Goal: Task Accomplishment & Management: Manage account settings

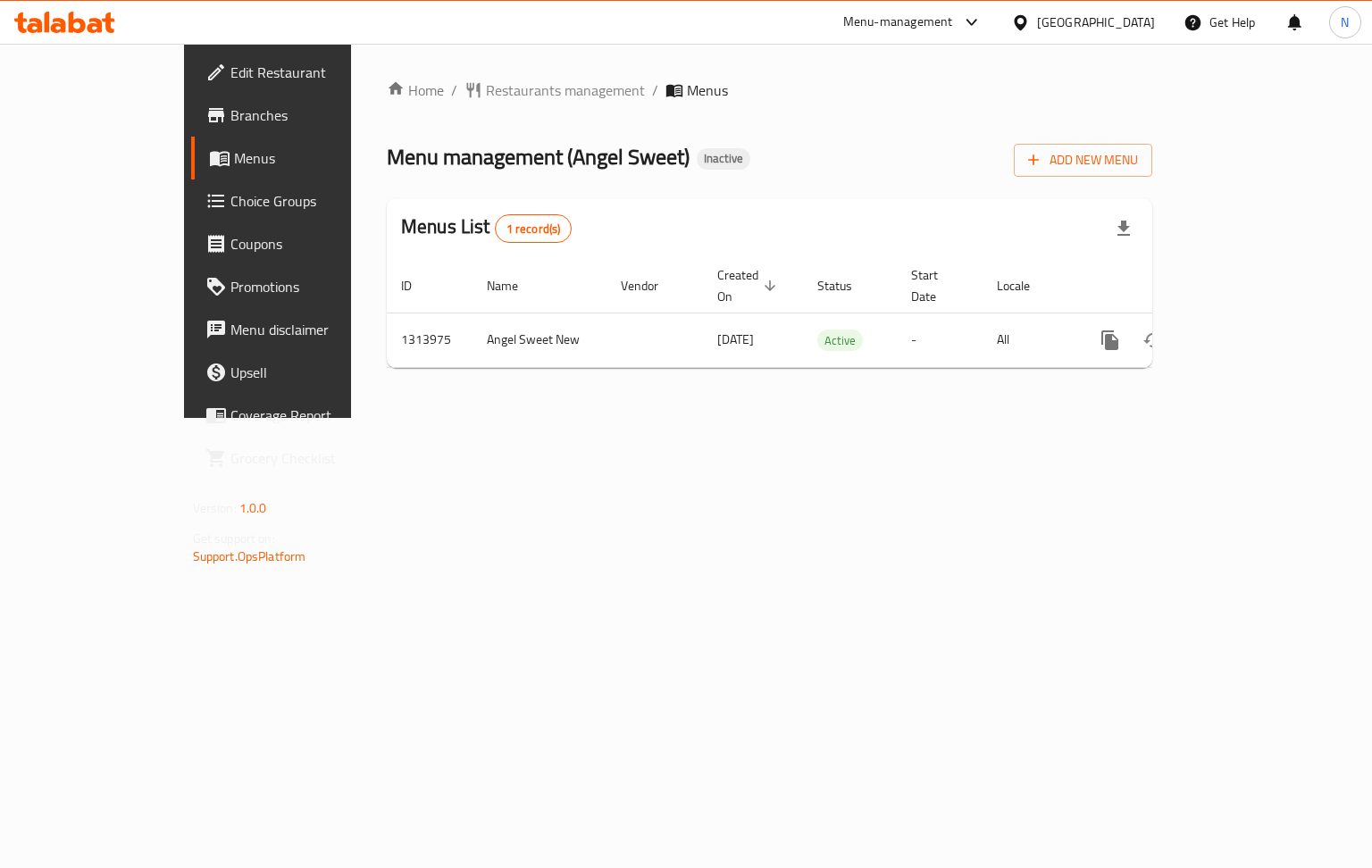
click at [230, 118] on span "Branches" at bounding box center [314, 115] width 169 height 21
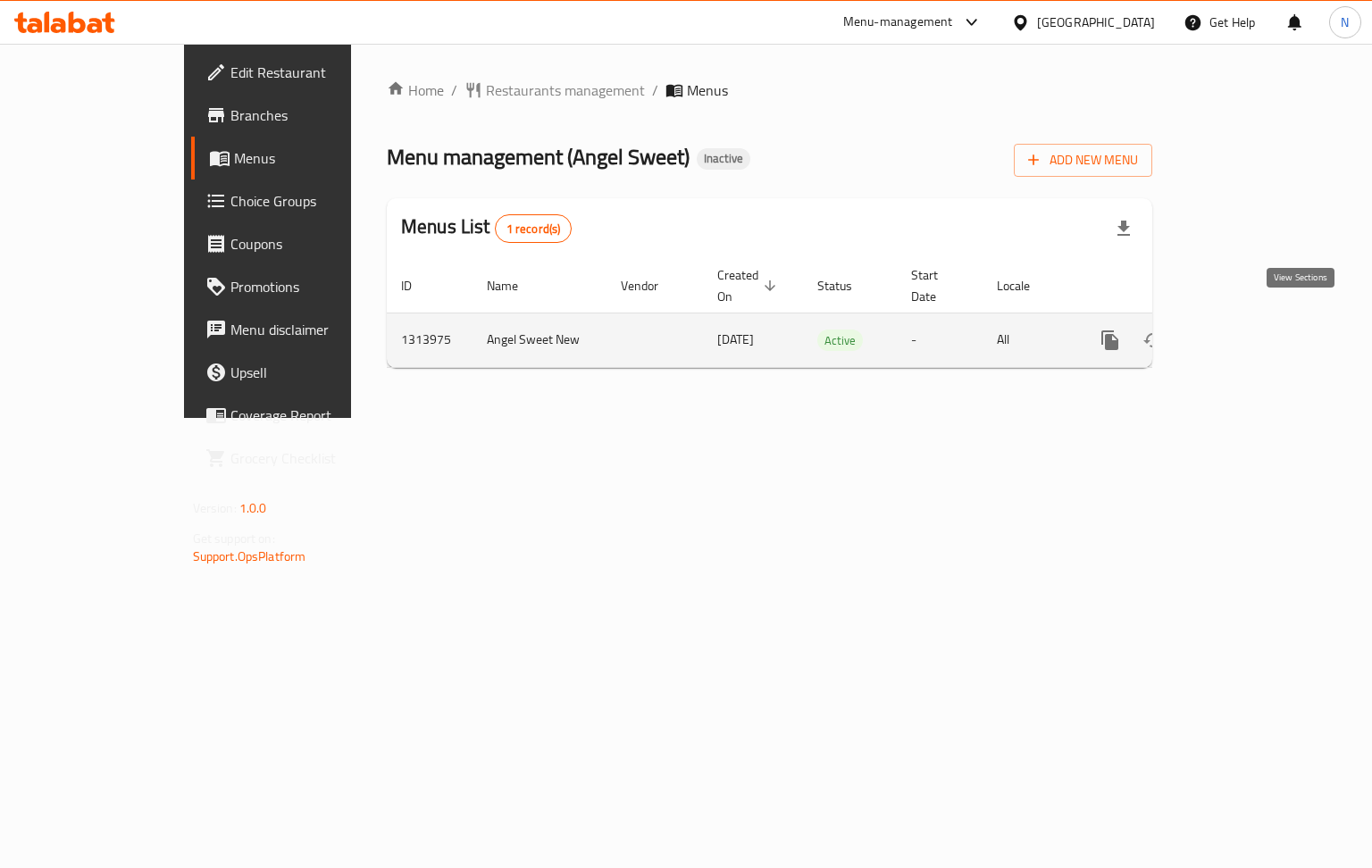
click at [1250, 329] on icon "enhanced table" at bounding box center [1239, 340] width 21 height 21
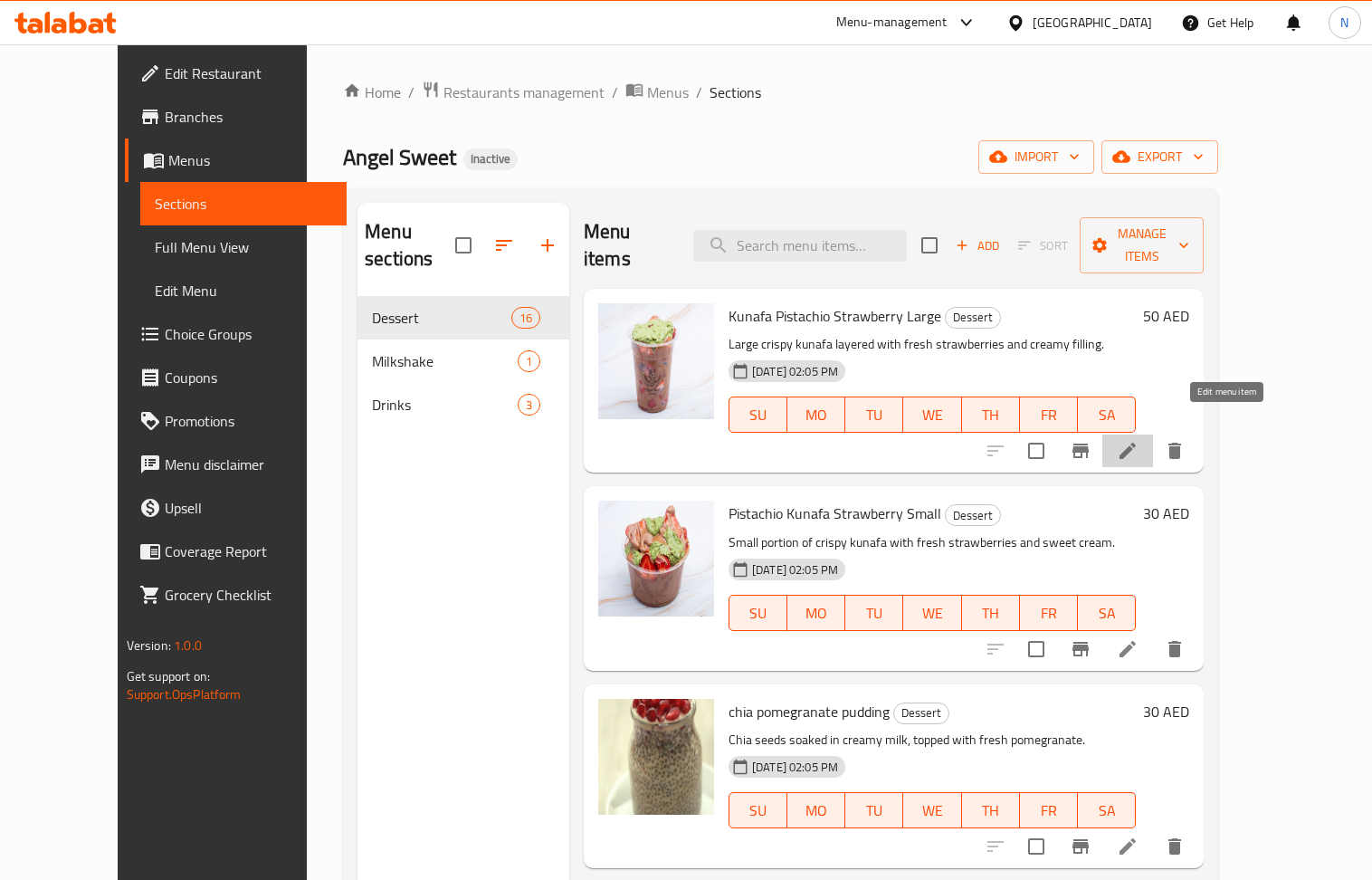
click at [1137, 442] on icon at bounding box center [1128, 450] width 17 height 17
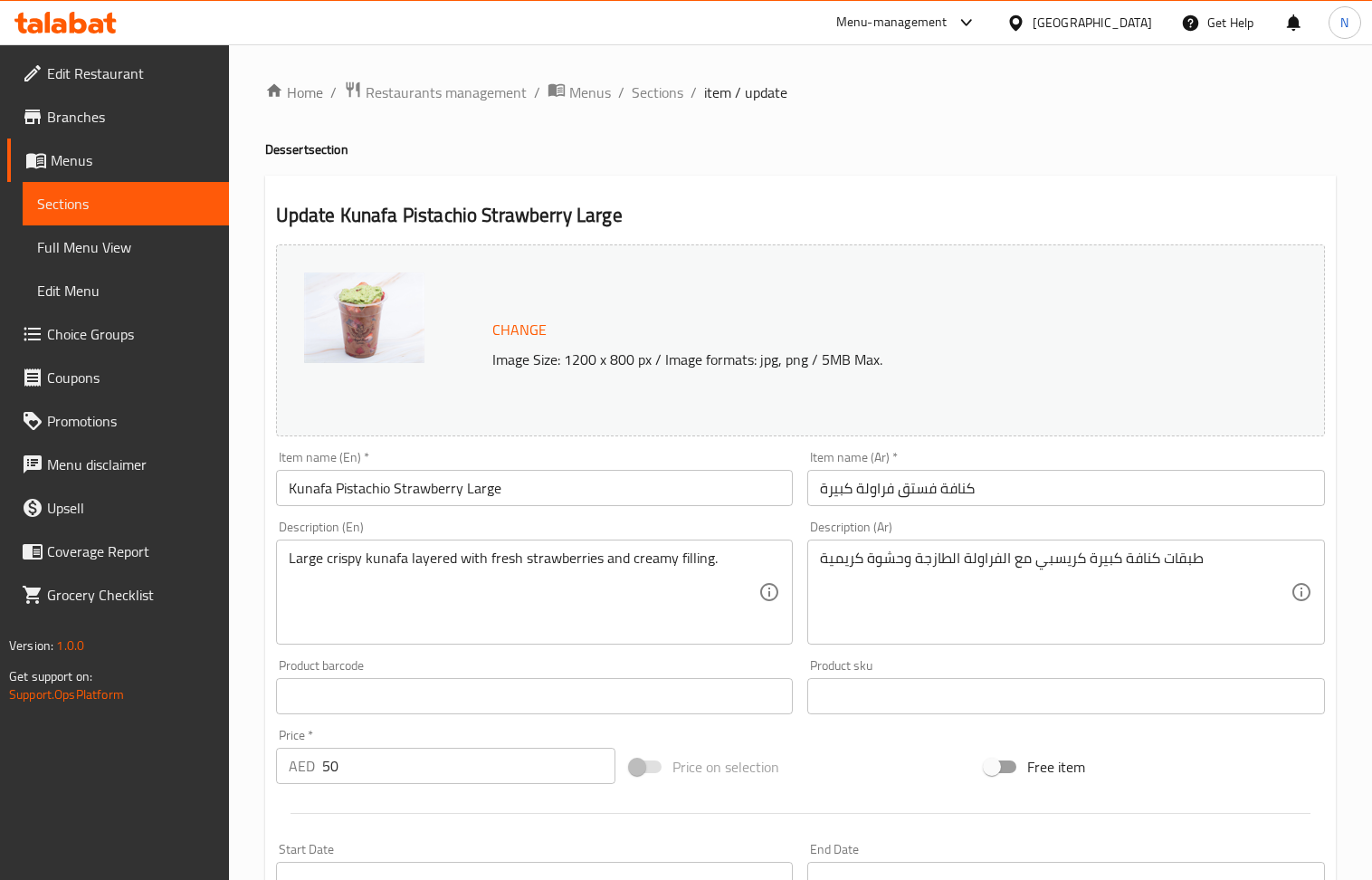
click at [521, 490] on input "Kunafa Pistachio Strawberry Large" at bounding box center [535, 487] width 518 height 36
paste input "Large Strawberry Pistachio Kunafa & Belgian Chocolat"
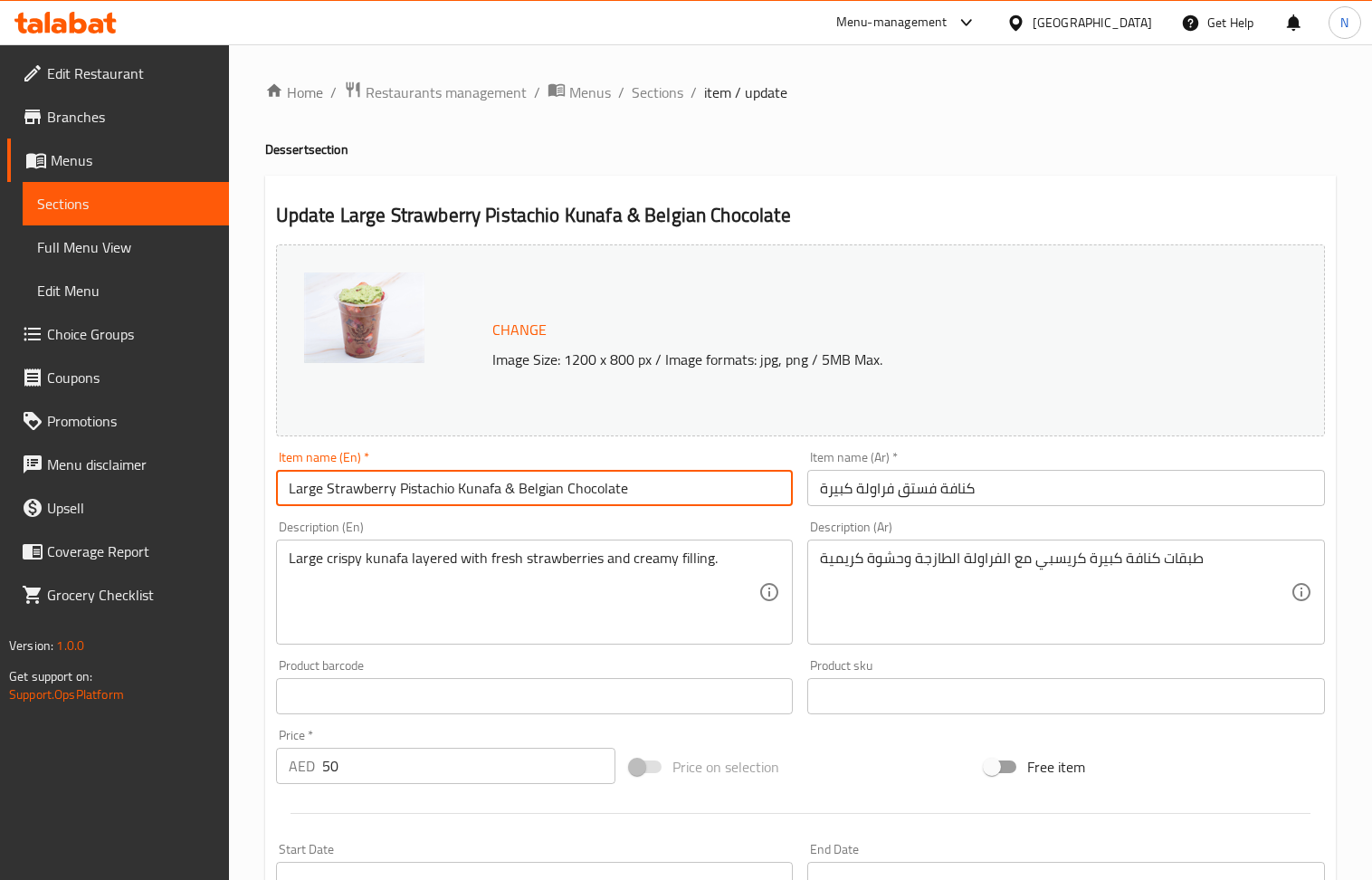
type input "Large Strawberry Pistachio Kunafa & Belgian Chocolate"
click at [899, 483] on input "كنافة فستق فراولة كبيرة" at bounding box center [1066, 487] width 518 height 36
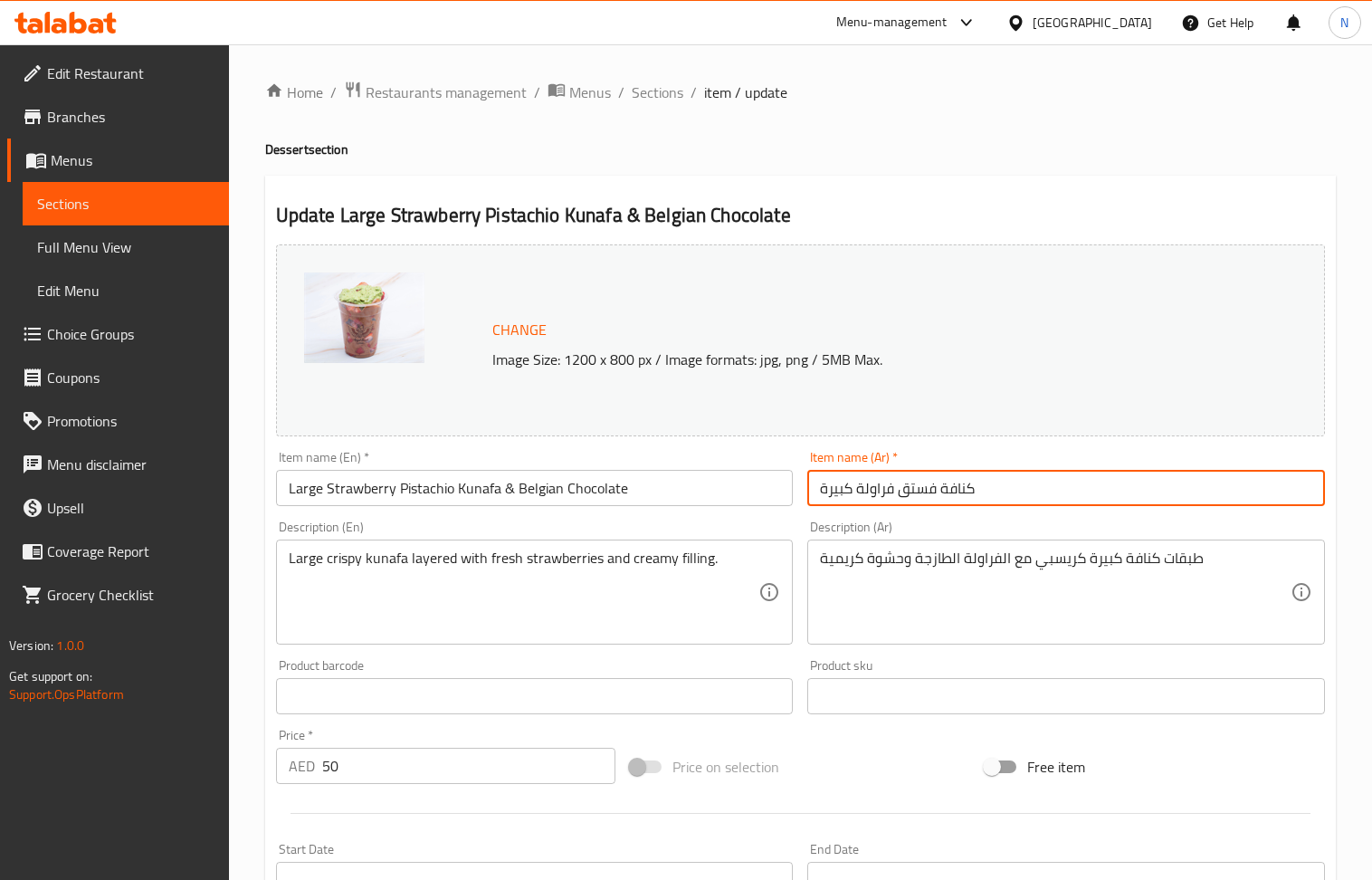
click at [899, 483] on input "كنافة فستق فراولة كبيرة" at bounding box center [1066, 487] width 518 height 36
paste input "اولة بالفستق وشوكولاتة بلجيكي"
type input "كنافة فراولة بالفستق وشوكولاتة بلجيكية كبيرة"
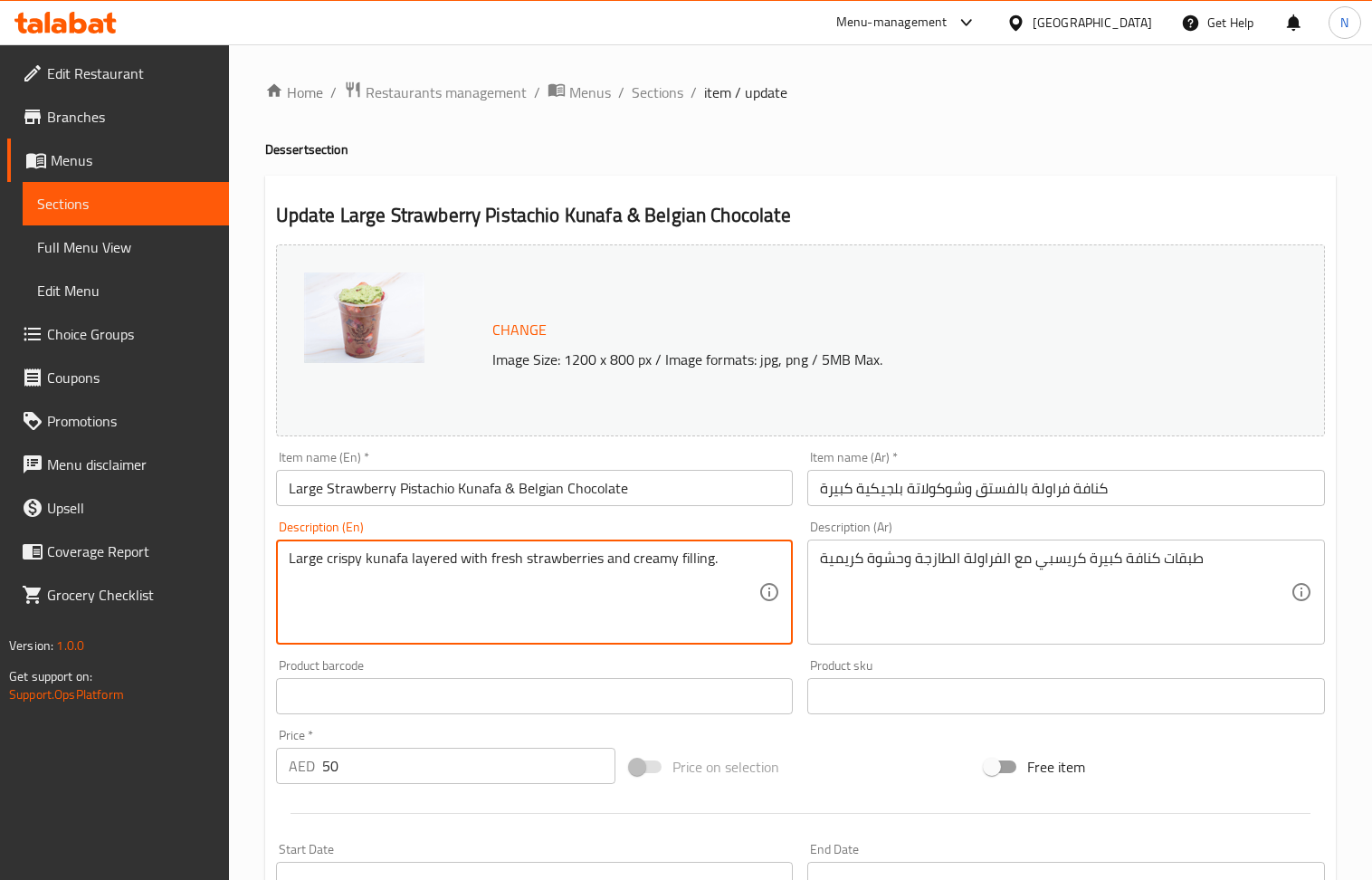
click at [497, 558] on textarea "Large crispy kunafa layered with fresh strawberries and creamy filling." at bounding box center [524, 593] width 471 height 86
paste textarea "Fresh strawberries covered in a crispy, golden pistachio kunafa, then drizzled …"
type textarea "Fresh strawberries covered in a crispy, golden pistachio kunafa, then drizzled …"
click at [899, 536] on div "Description (Ar) طبقات كنافة كبيرة كريسبي مع الفراولة الطازجة وحشوة كريمية Desc…" at bounding box center [1066, 582] width 518 height 124
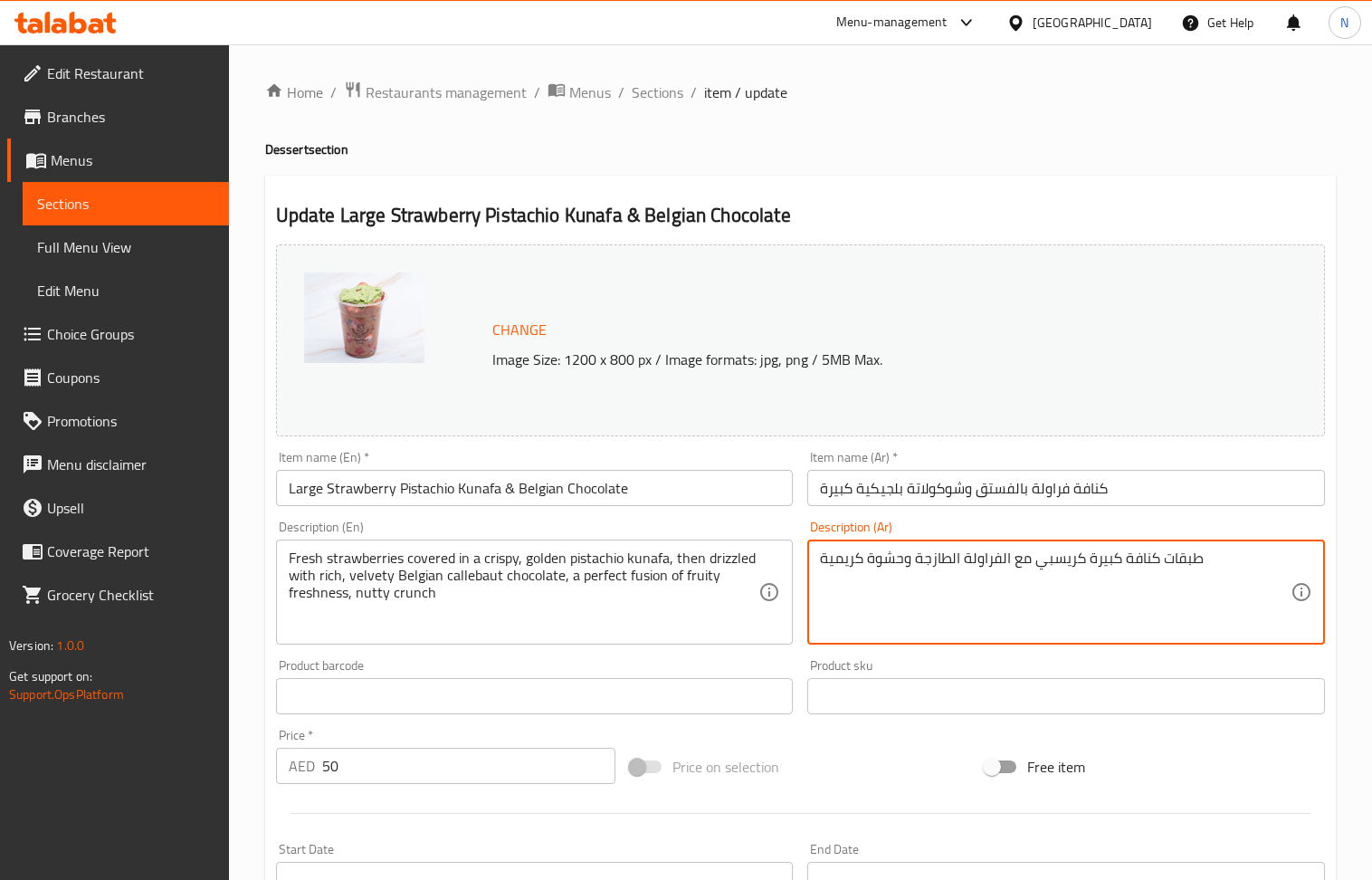
click at [898, 560] on textarea "طبقات كنافة كبيرة كريسبي مع الفراولة الطازجة وحشوة كريمية" at bounding box center [1056, 593] width 471 height 86
paste textarea "فراولة طازجة مغطاة بكنافة الفستق مقرمشة ذهبية اللون، ثم مغطاة بشوكولاتة كاليبوت…"
type textarea "فراولة طازجة مغطاة بكنافة الفستق مقرمشة ذهبية اللون، ثم مغطاة بشوكولاتة كاليبوت…"
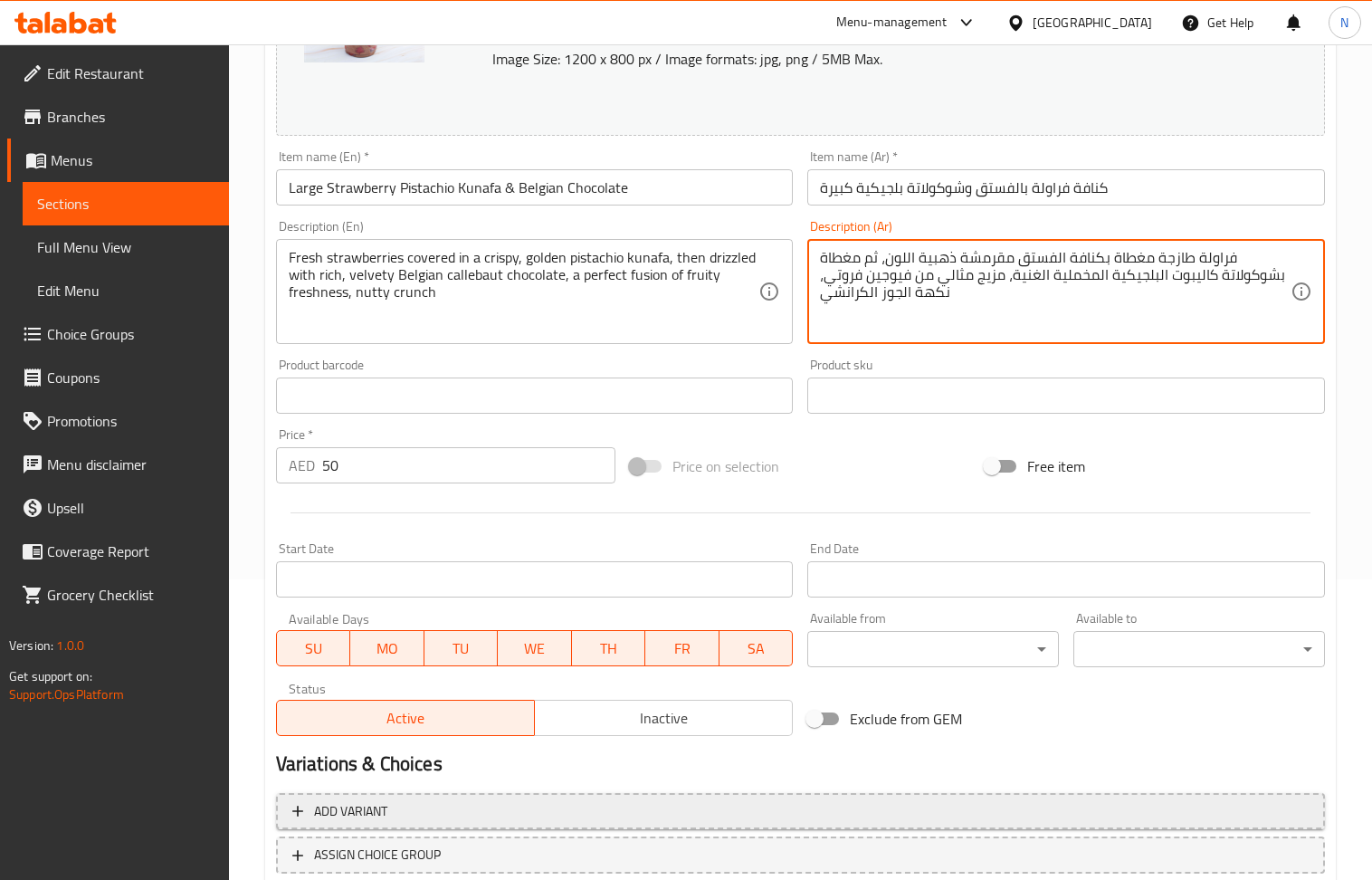
scroll to position [425, 0]
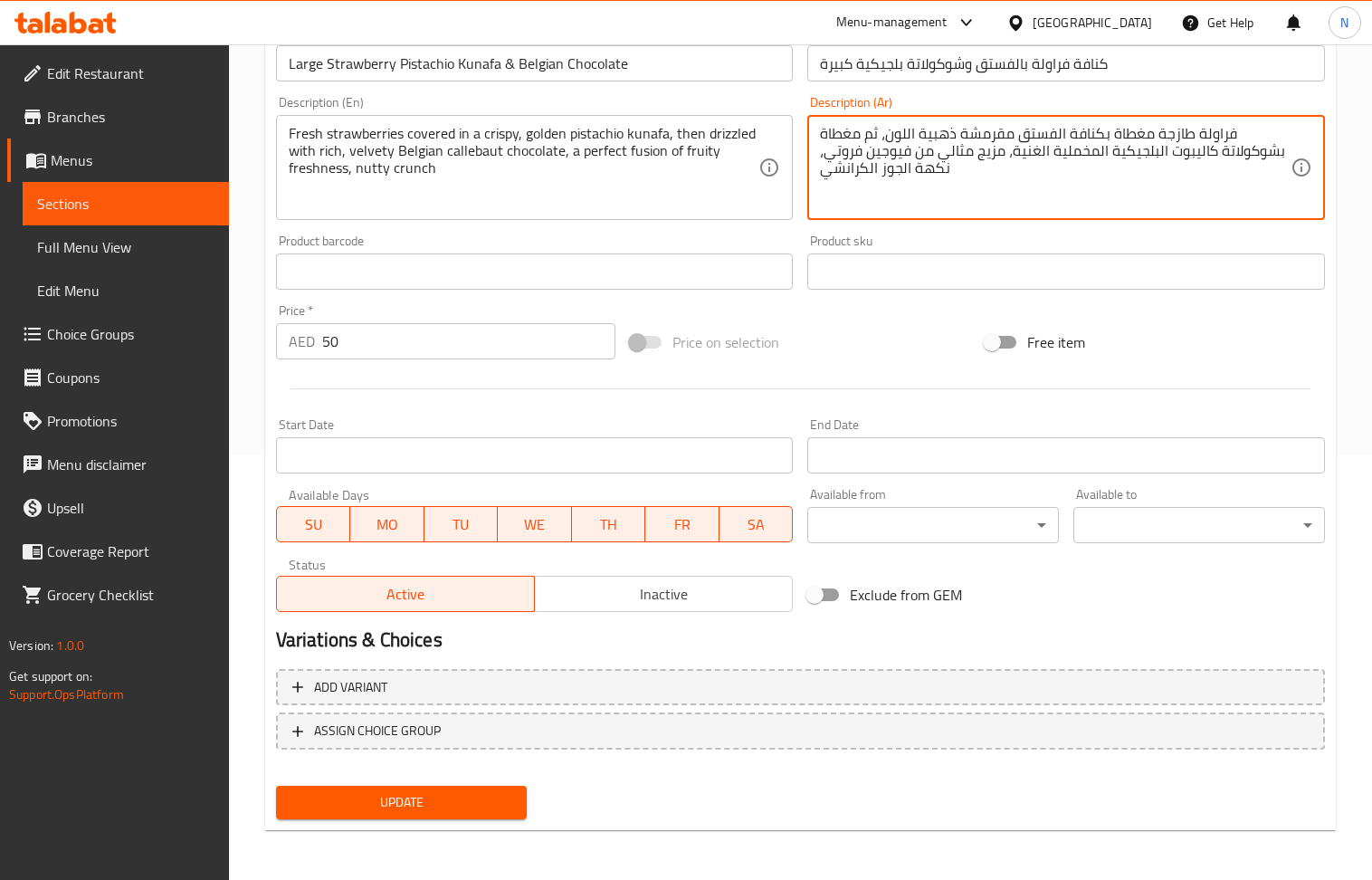
click at [403, 794] on span "Update" at bounding box center [402, 802] width 223 height 22
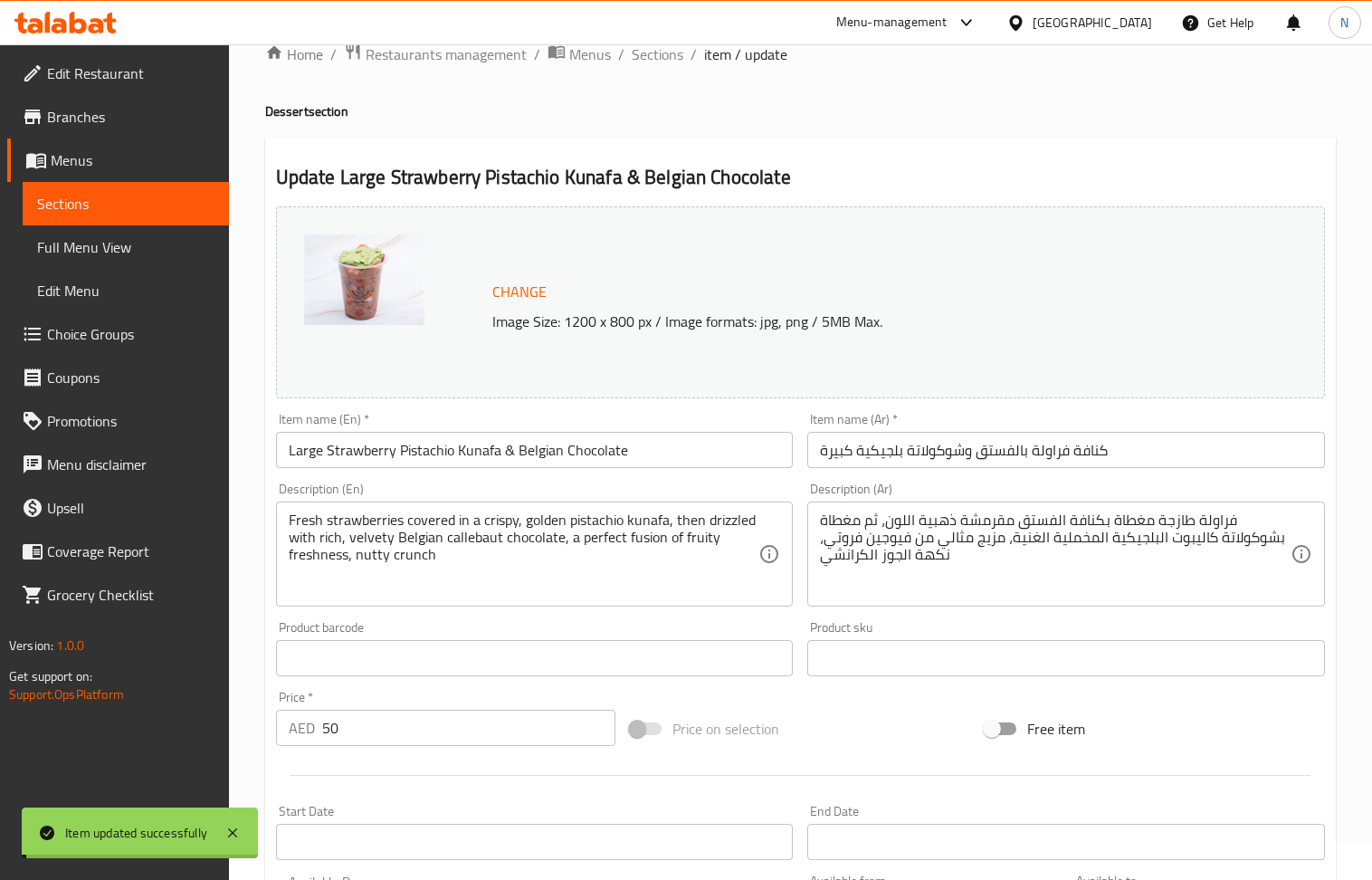
scroll to position [0, 0]
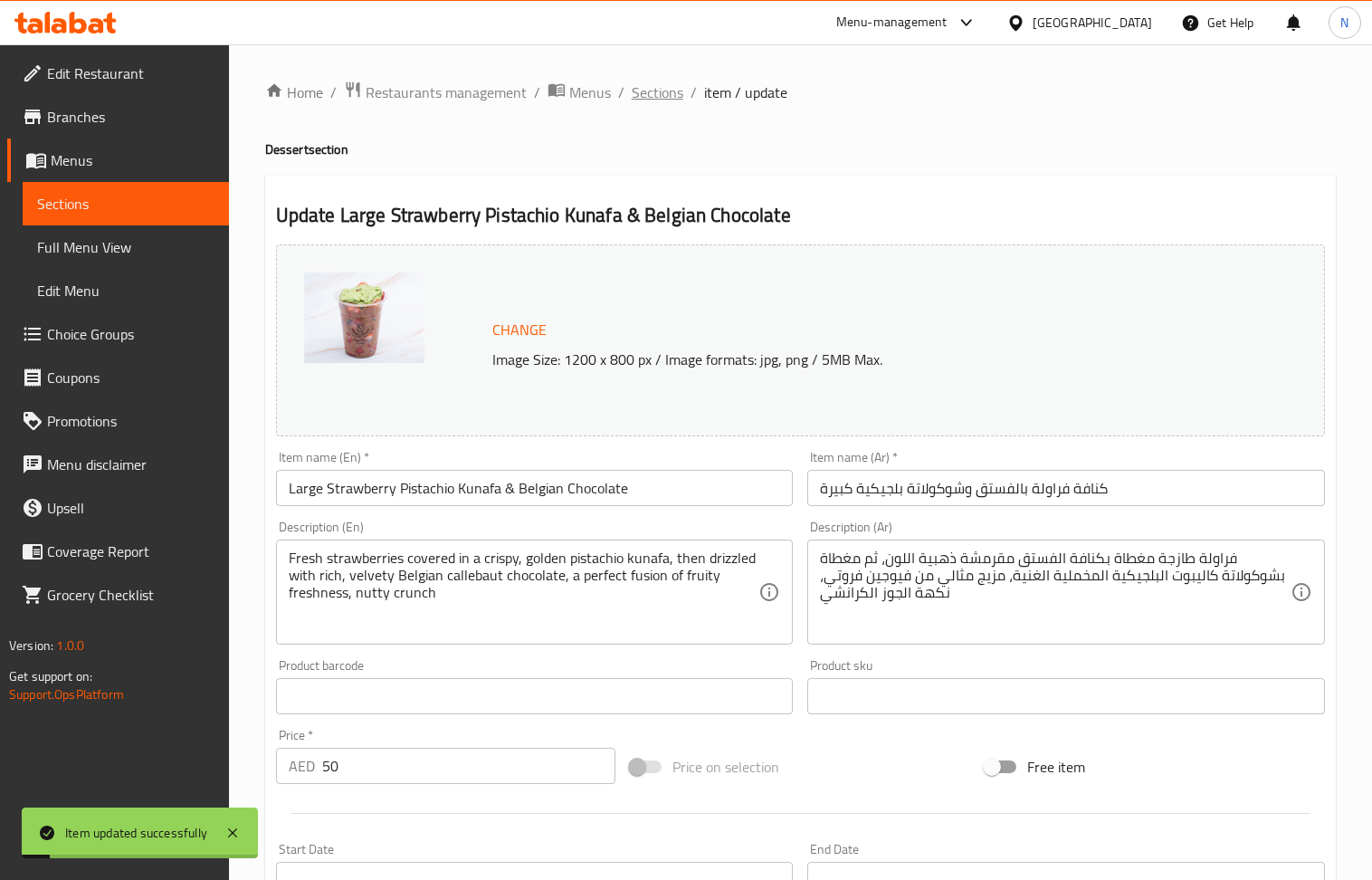
click at [649, 92] on span "Sections" at bounding box center [657, 92] width 52 height 21
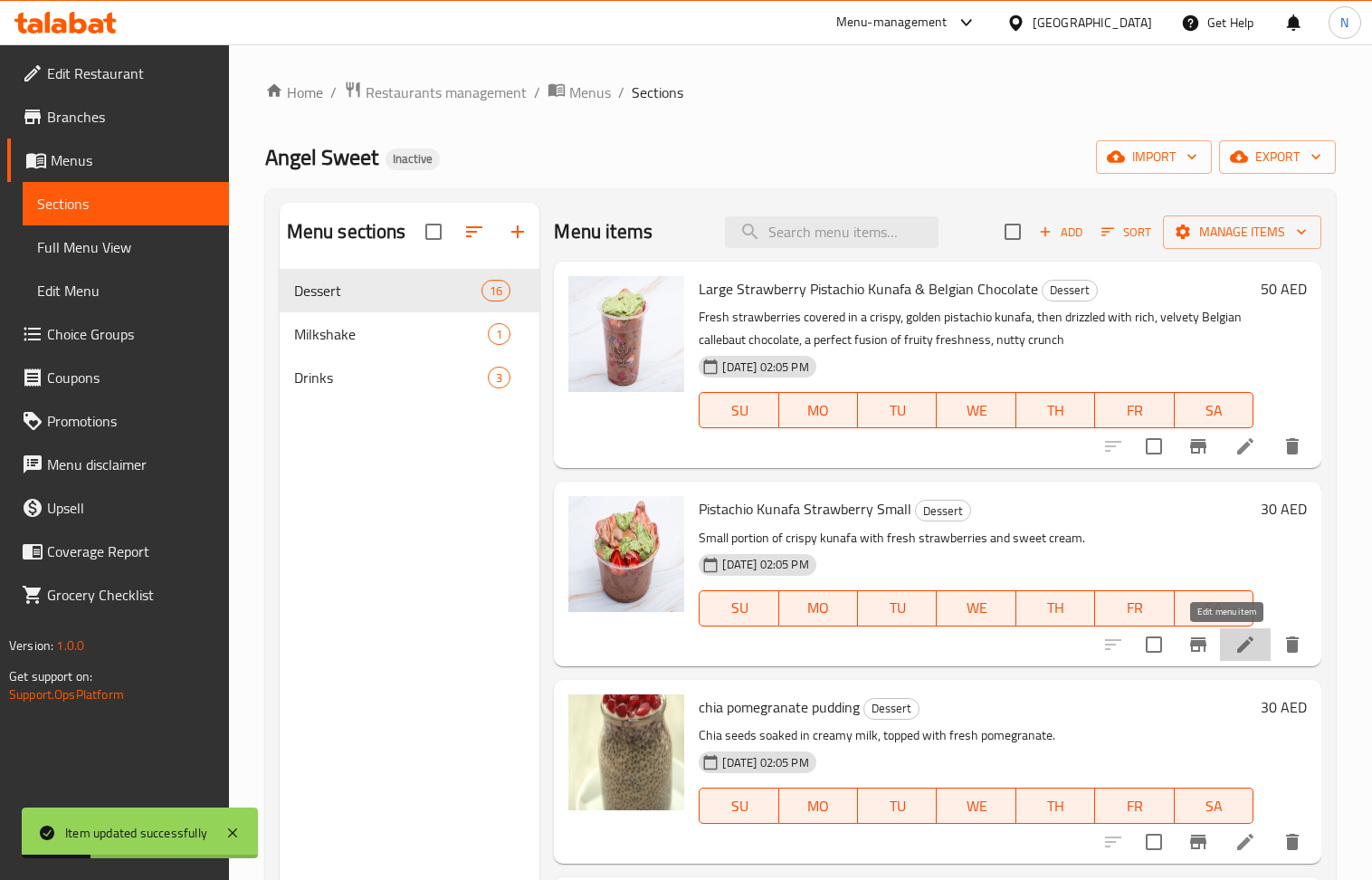
click at [1235, 641] on icon at bounding box center [1246, 645] width 21 height 21
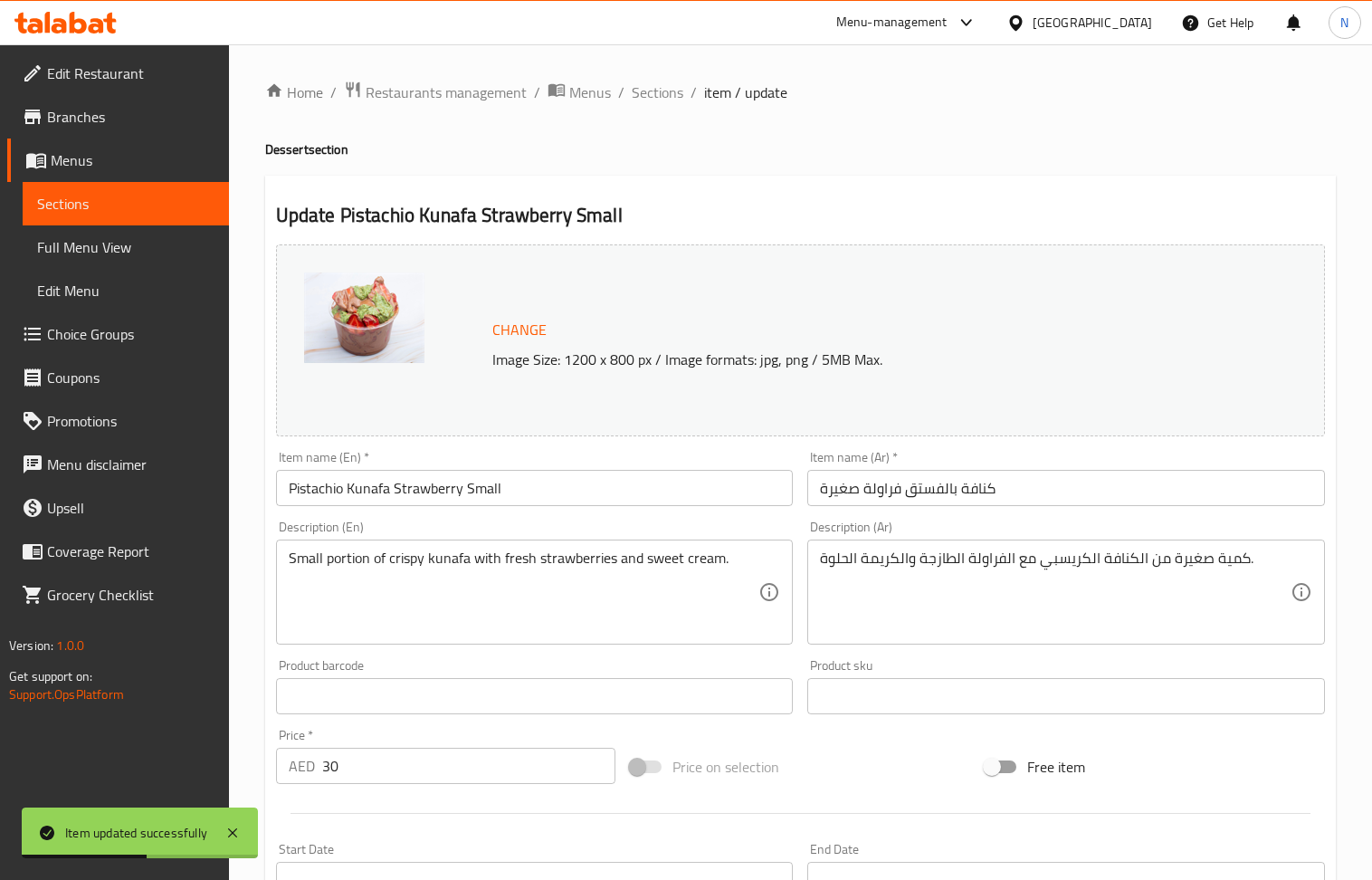
click at [540, 479] on input "Pistachio Kunafa Strawberry Small" at bounding box center [535, 487] width 518 height 36
paste input "Small Strawberry Pistachio Kunafa & Belgian Chocolate"
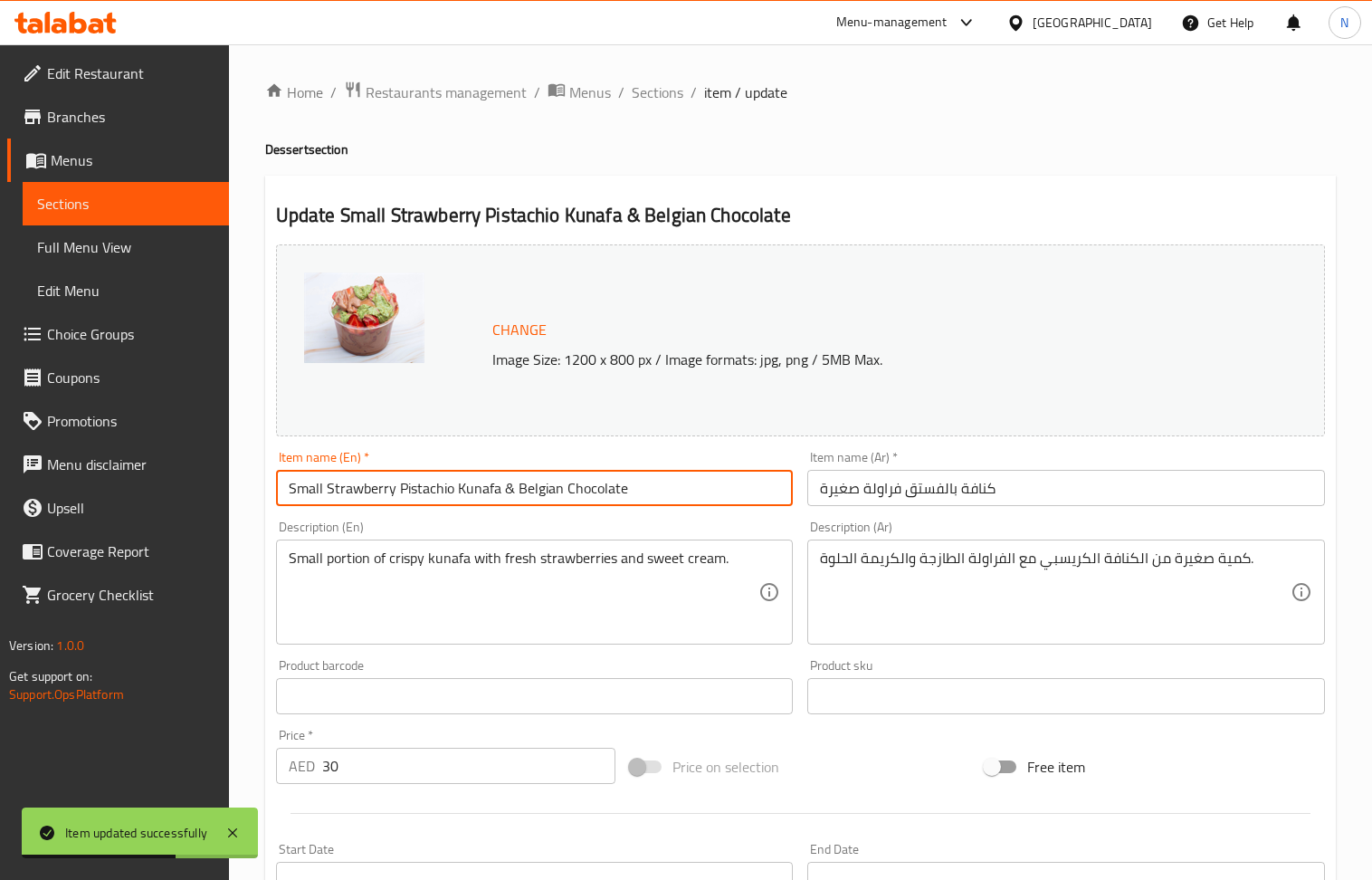
type input "Small Strawberry Pistachio Kunafa & Belgian Chocolate"
click at [942, 493] on input "كنافة بالفستق فراولة صغيرة" at bounding box center [1066, 487] width 518 height 36
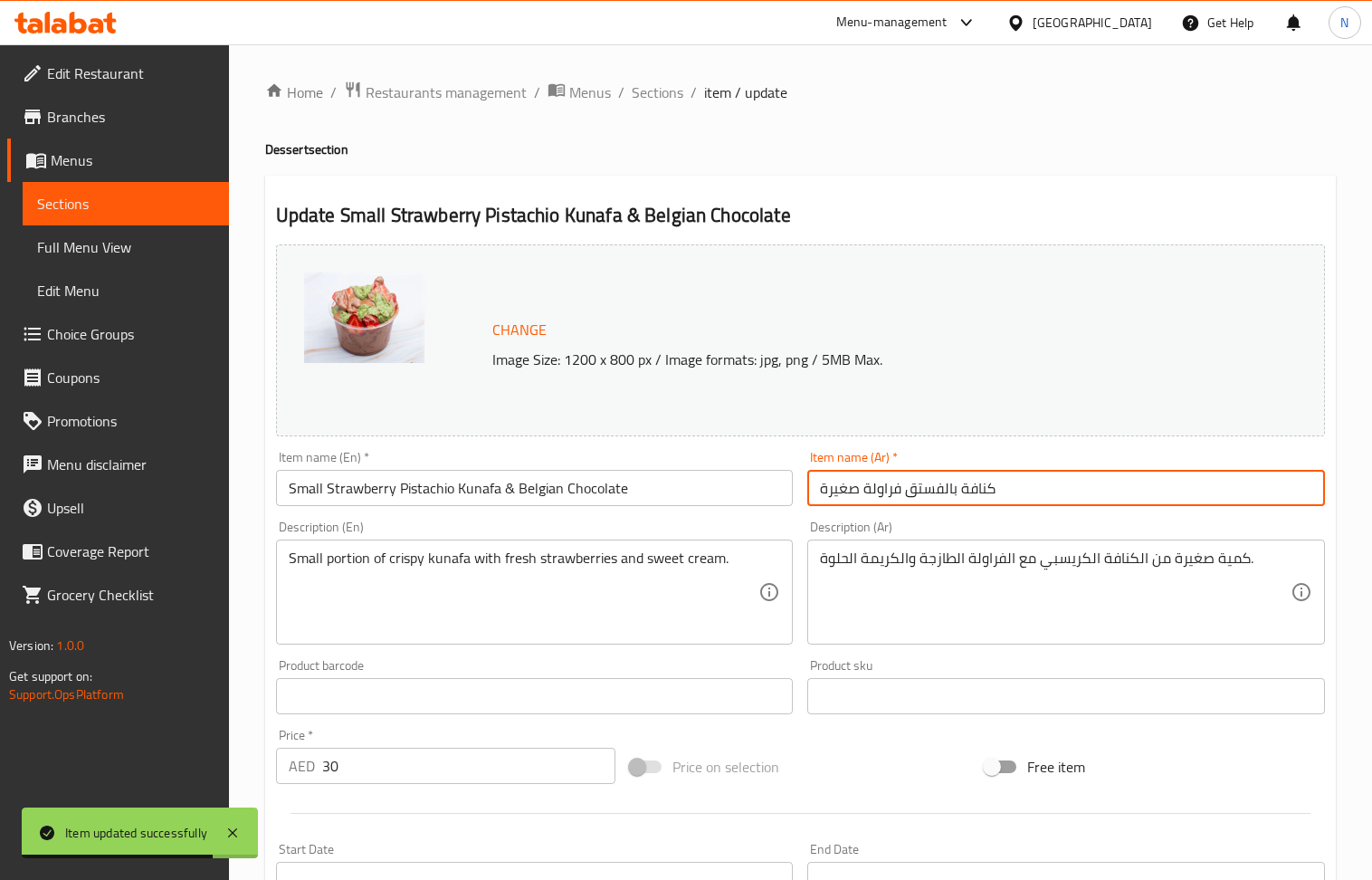
click at [942, 493] on input "كنافة بالفستق فراولة صغيرة" at bounding box center [1066, 487] width 518 height 36
paste input "فراولة بالفستق وشوكولاتة بلجيكي"
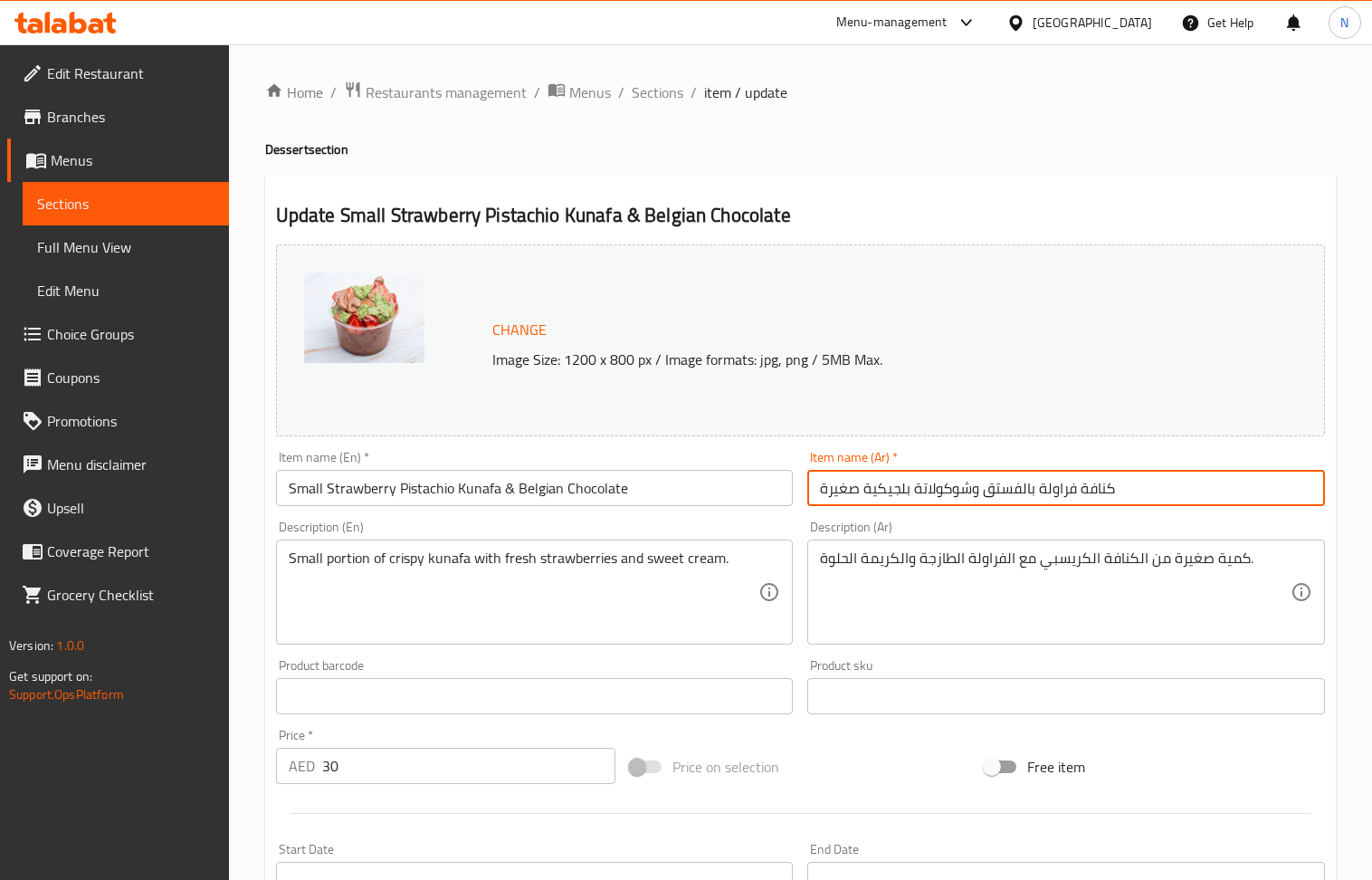
type input "كنافة فراولة بالفستق وشوكولاتة بلجيكية صغيرة"
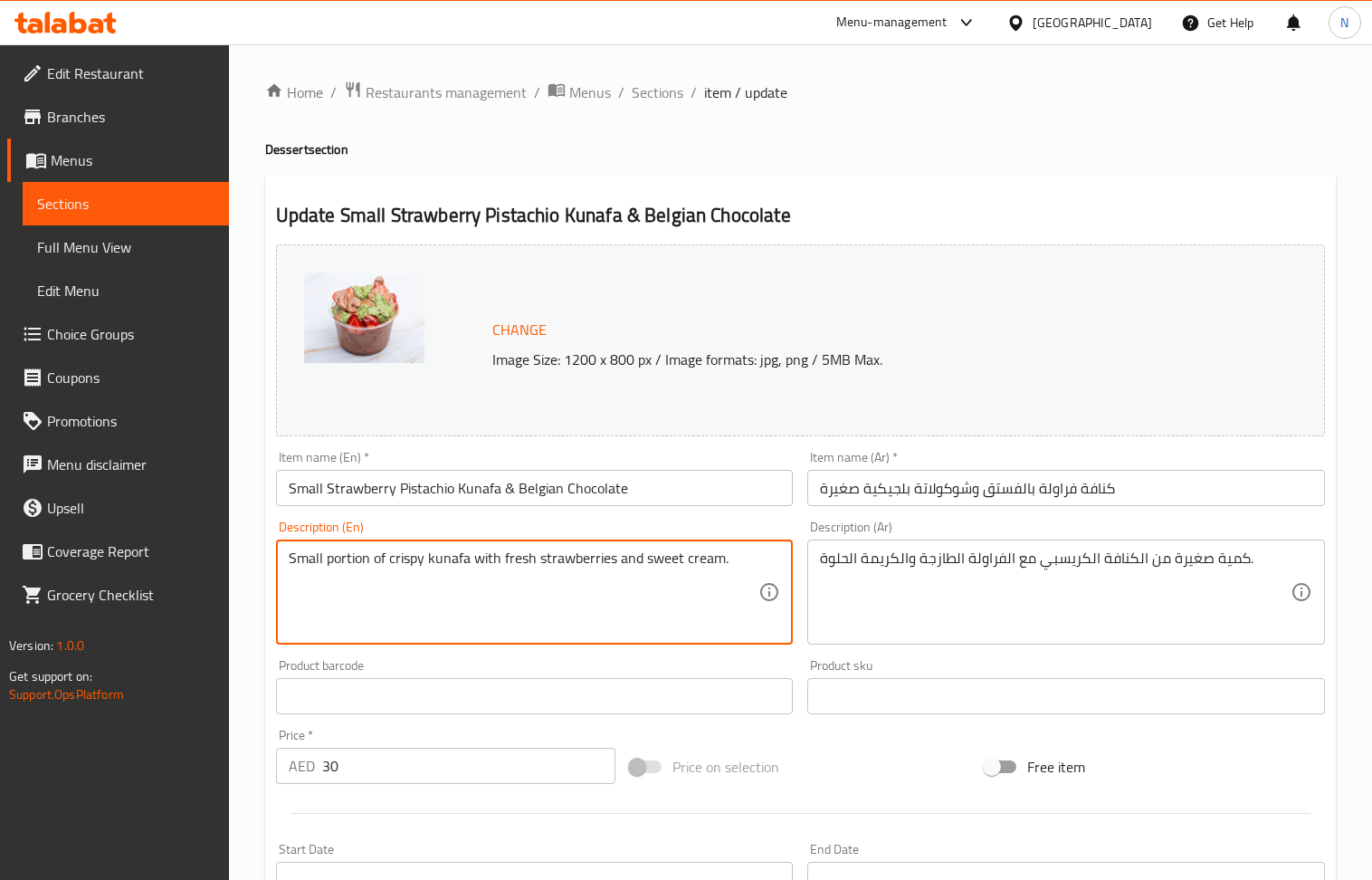
click at [441, 570] on textarea "Small portion of crispy kunafa with fresh strawberries and sweet cream." at bounding box center [524, 593] width 471 height 86
paste textarea "Fresh strawberries covered in a crispy, golden pistachio kunafa, then drizzled …"
type textarea "Fresh strawberries covered in a crispy, golden pistachio kunafa, then drizzled …"
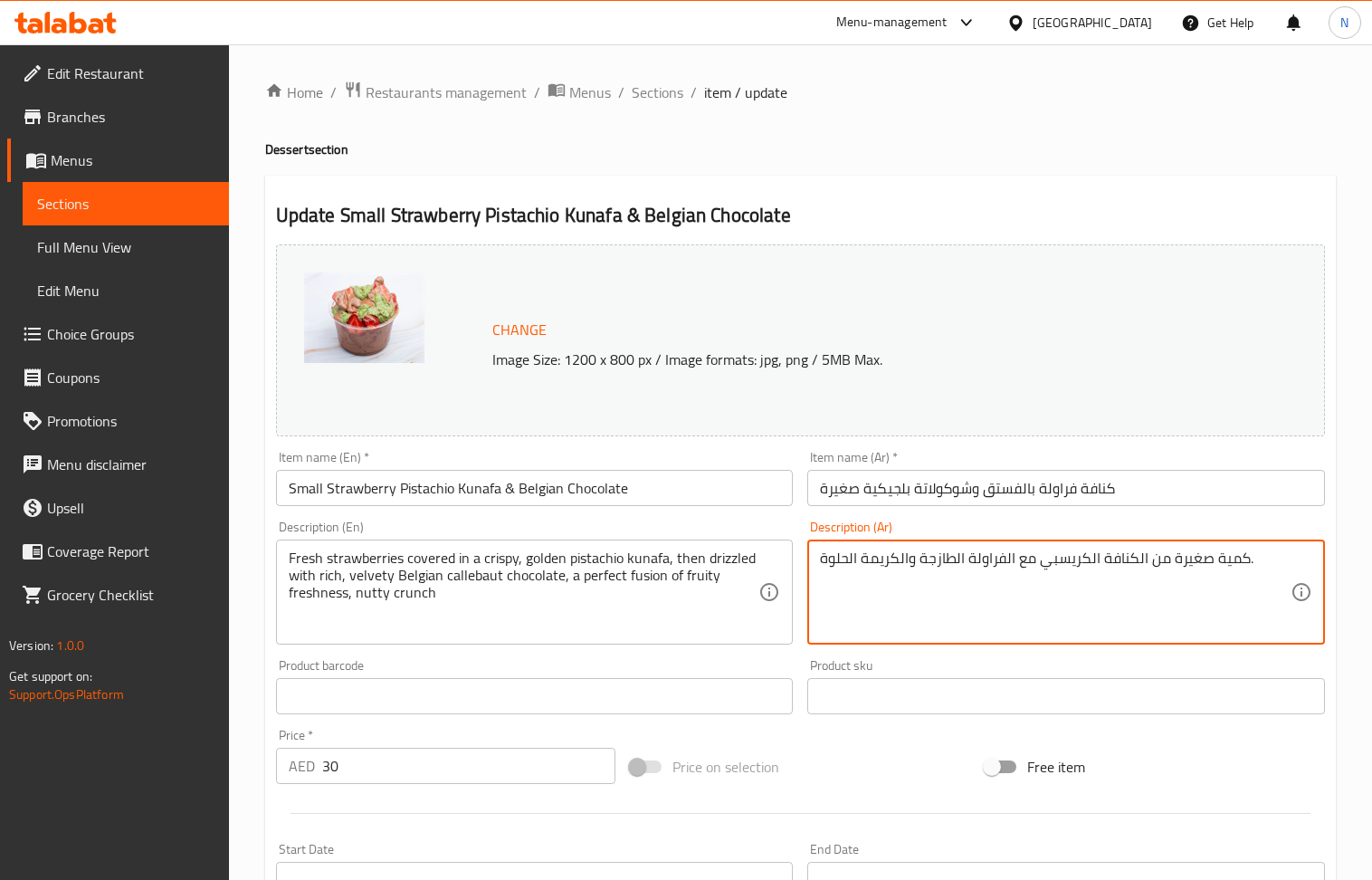
click at [844, 559] on textarea "كمية صغيرة من الكنافة الكريسبي مع الفراولة الطازجة والكريمة الحلوة." at bounding box center [1056, 593] width 471 height 86
paste textarea "راولة طازجة مغطاة بكنافة الفستق مقرمشة ذهبية اللون، ثم مغطاة بشوكولاتة كاليبوت …"
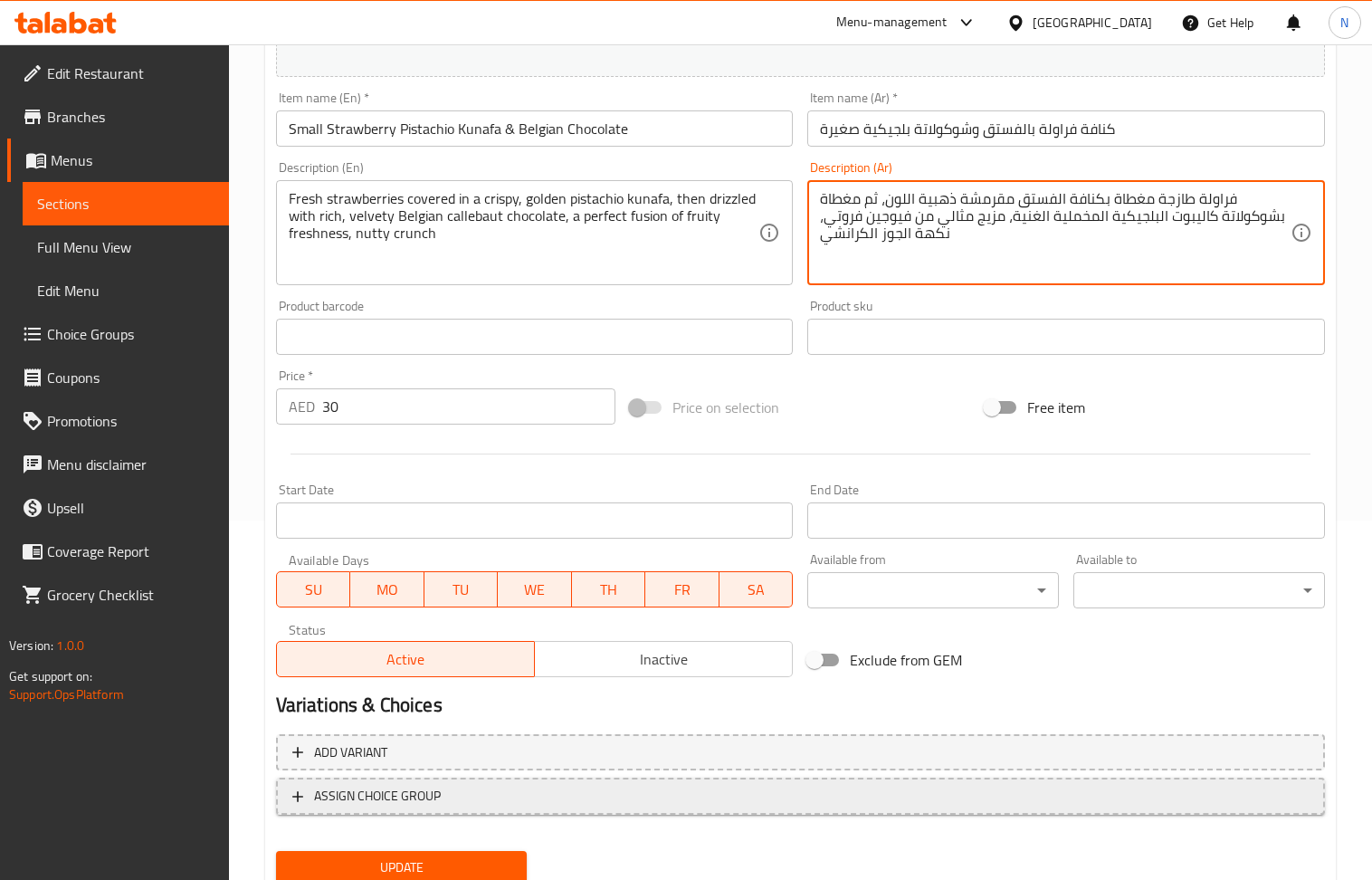
scroll to position [425, 0]
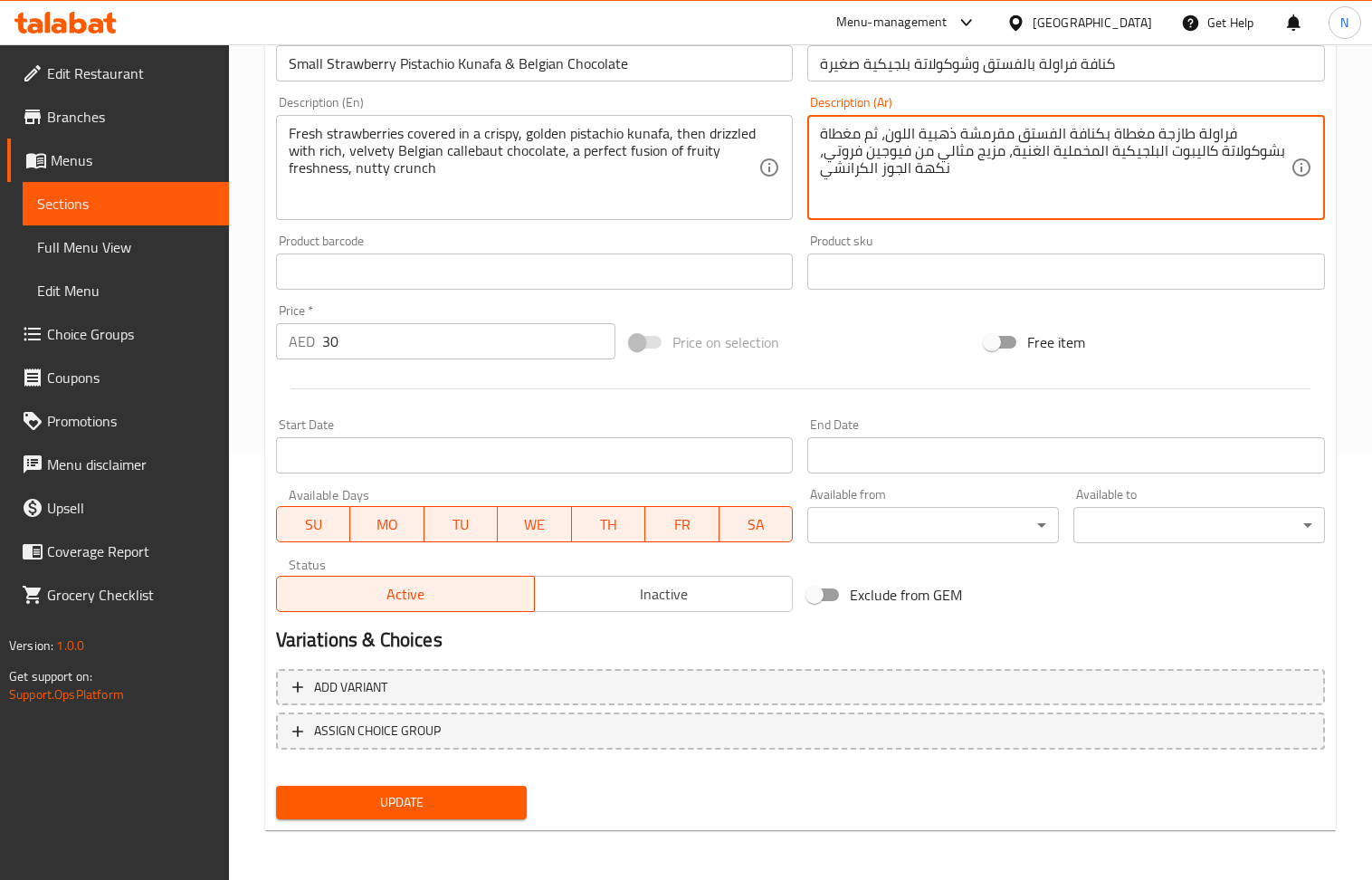
type textarea "فراولة طازجة مغطاة بكنافة الفستق مقرمشة ذهبية اللون، ثم مغطاة بشوكولاتة كاليبوت…"
click at [465, 795] on span "Update" at bounding box center [402, 802] width 223 height 22
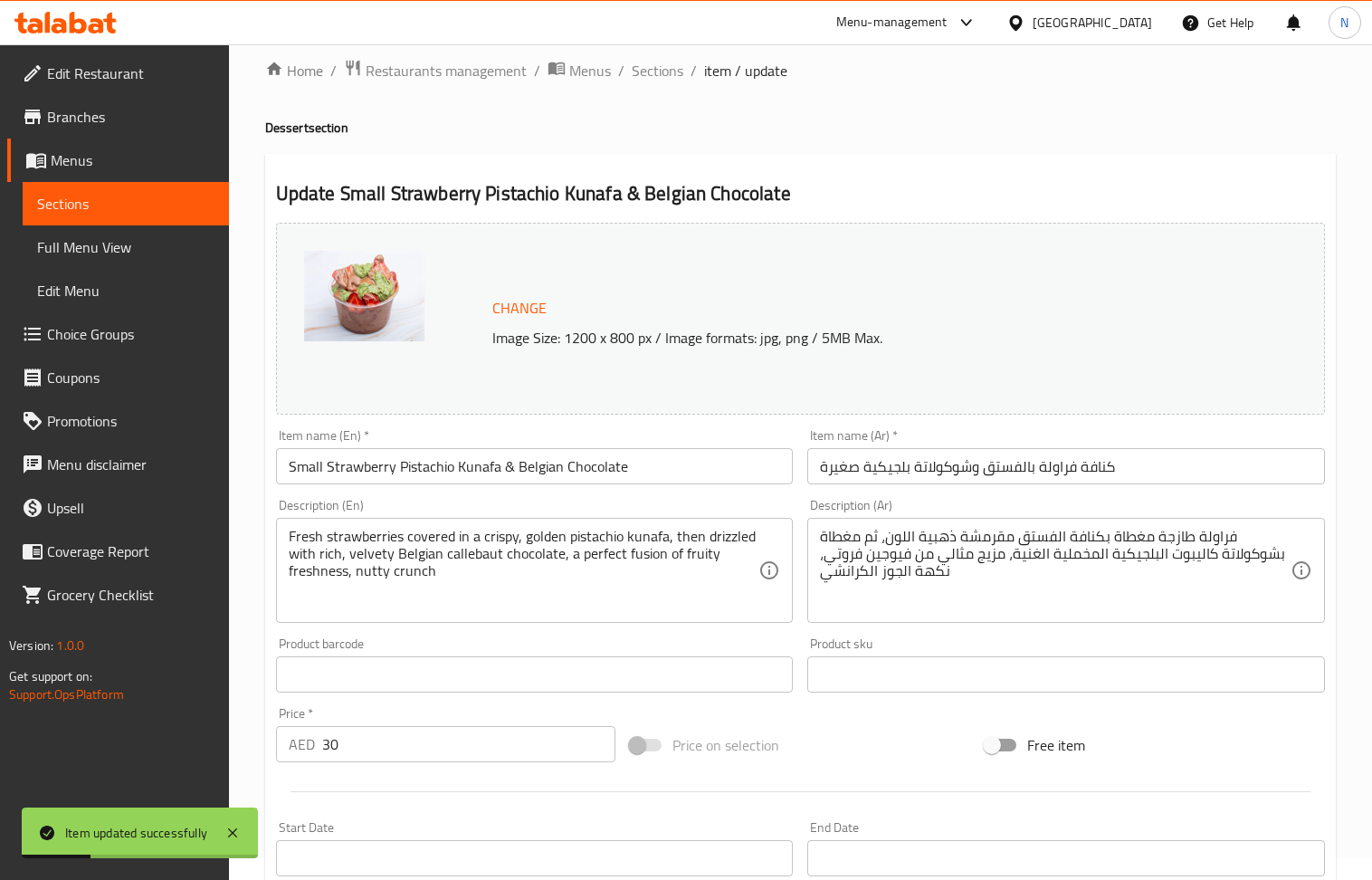
scroll to position [0, 0]
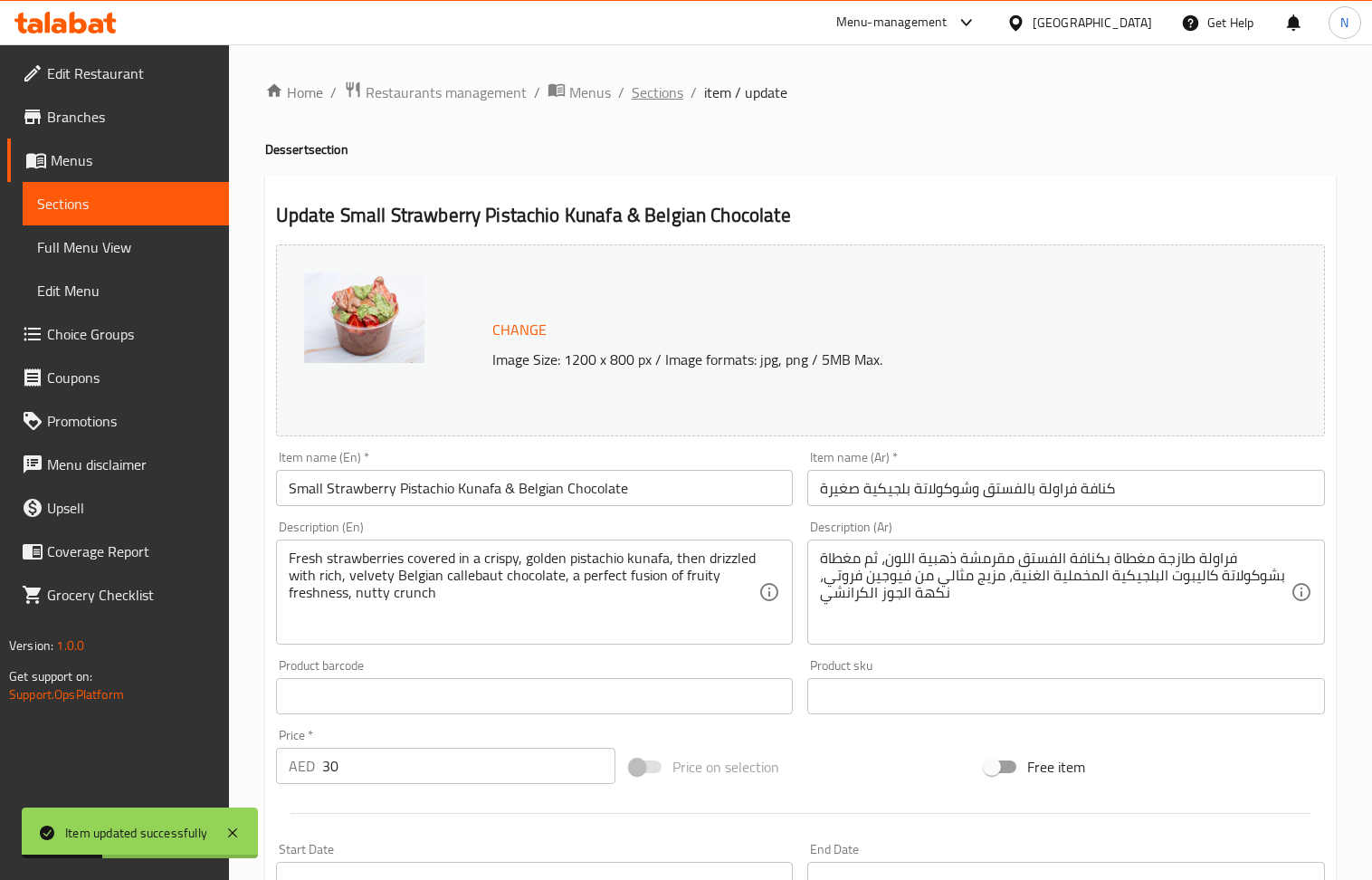
click at [664, 100] on span "Sections" at bounding box center [657, 92] width 52 height 21
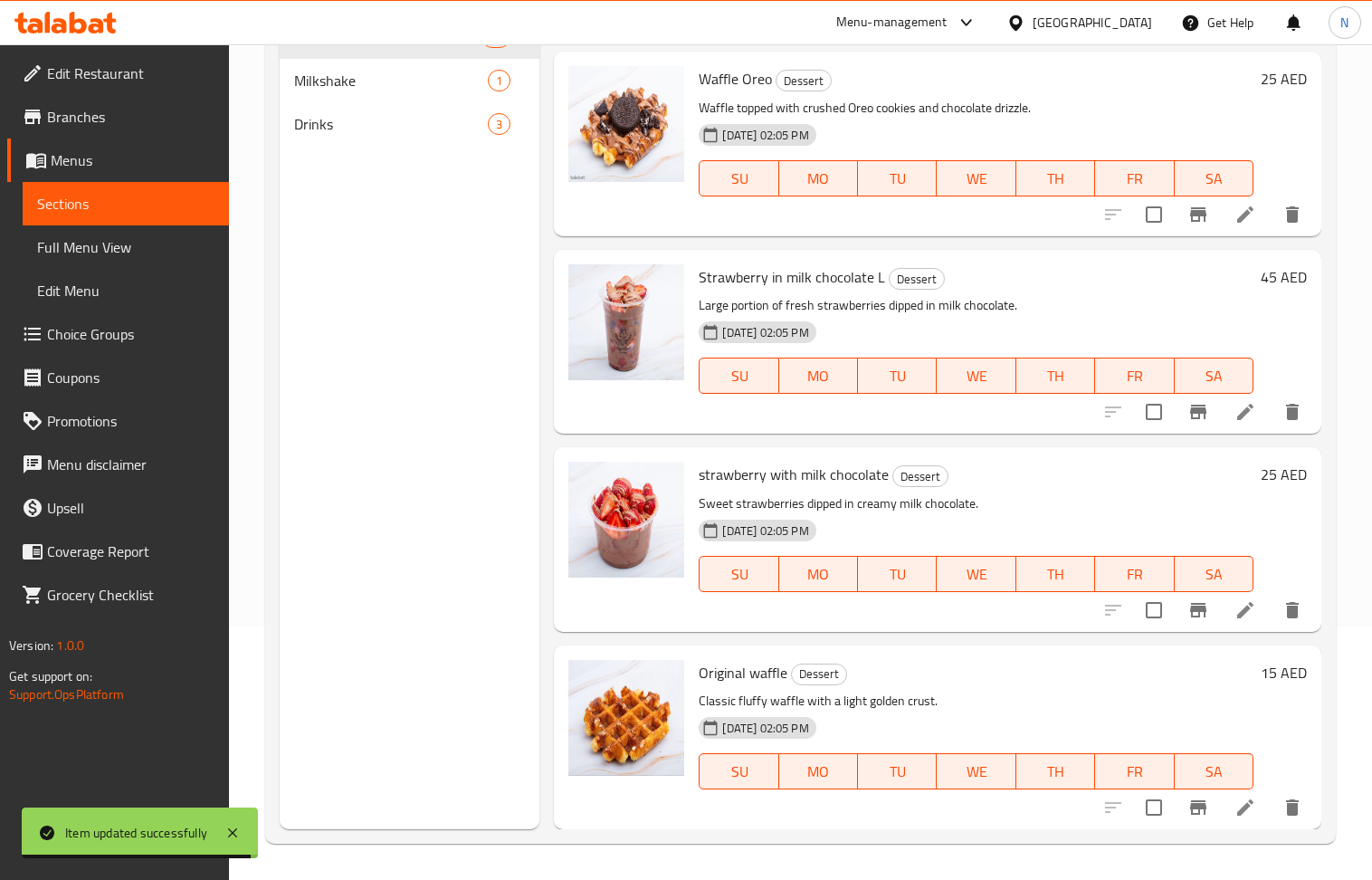
scroll to position [255, 0]
drag, startPoint x: 1003, startPoint y: 477, endPoint x: 525, endPoint y: 573, distance: 487.5
click at [525, 573] on div "Menu sections Dessert 16 Milkshake 1 Drinks 3" at bounding box center [409, 389] width 261 height 880
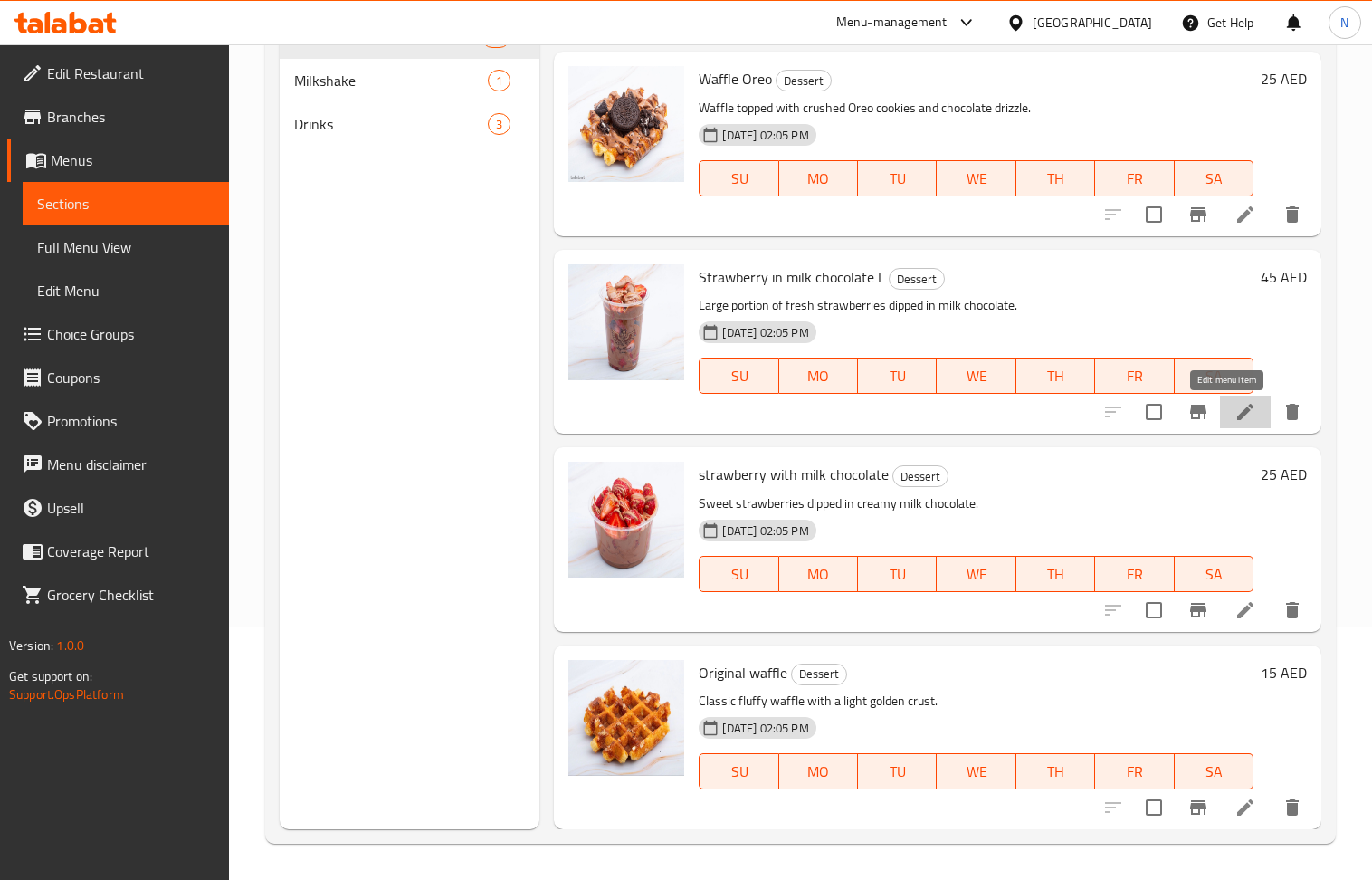
click at [1237, 411] on icon at bounding box center [1245, 411] width 17 height 17
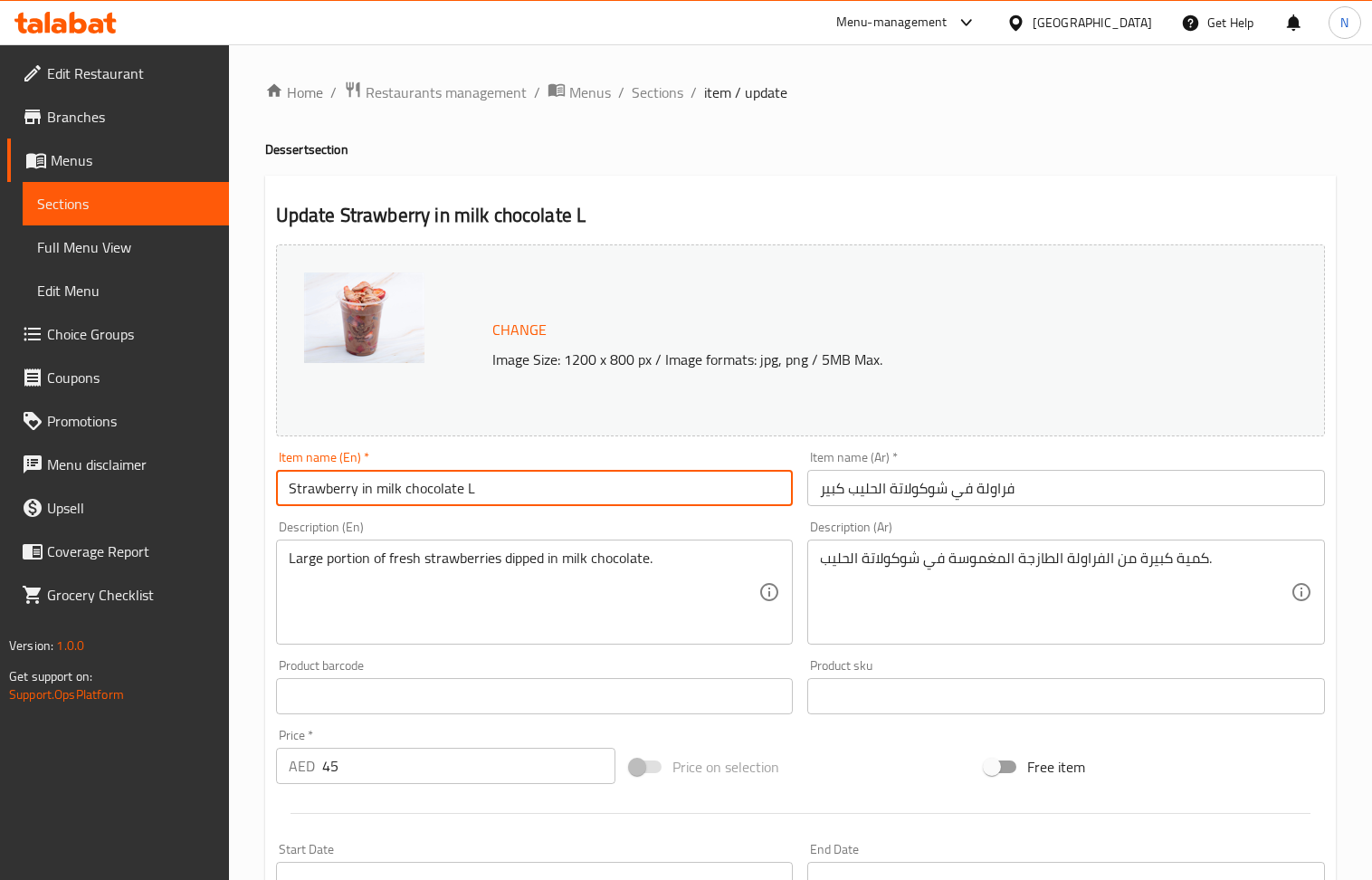
click at [504, 489] on input "Strawberry in milk chocolate L" at bounding box center [535, 487] width 518 height 36
paste input "Large Strawberry in Belgian Milk Chocolate (230 Grams)"
type input "Large Strawberry in Belgian Milk Chocolate (230 Grams)"
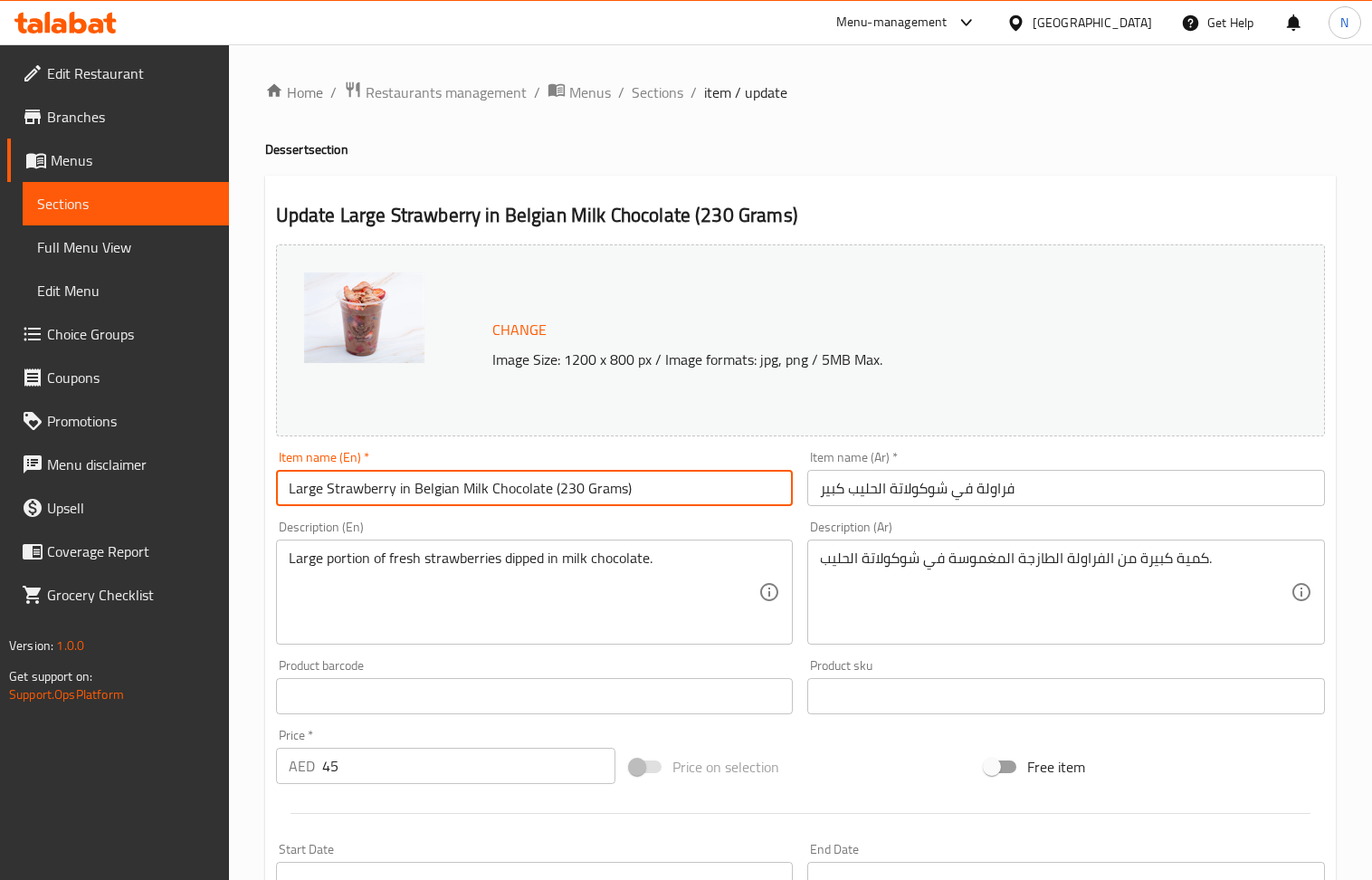
click at [972, 492] on input "فراولة في شوكولاتة الحليب كبير" at bounding box center [1066, 487] width 518 height 36
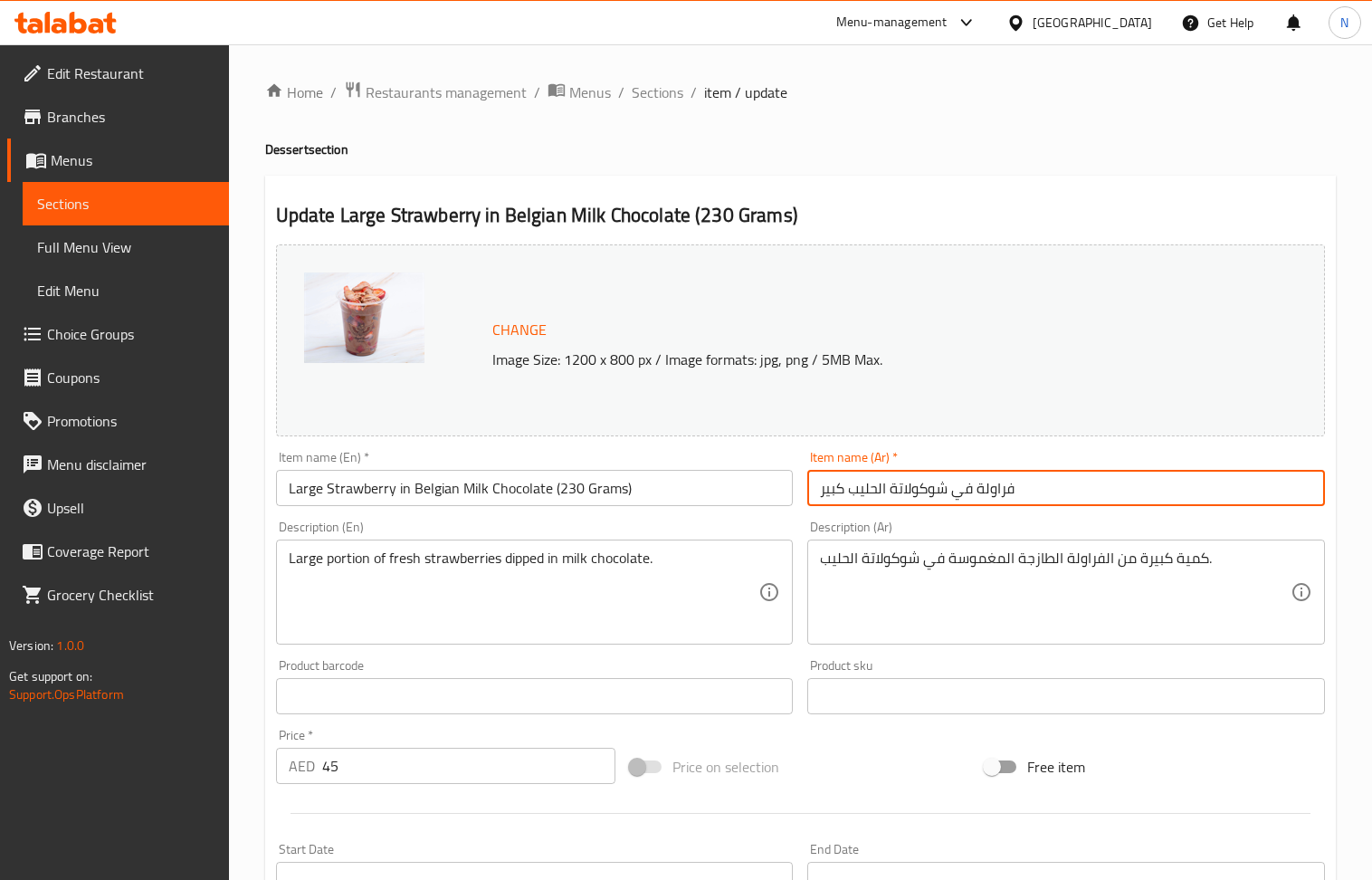
click at [972, 492] on input "فراولة في شوكولاتة الحليب كبير" at bounding box center [1066, 487] width 518 height 36
paste input "بيرة في شوكولاتة الحليب البلجيكية (230 جرام)"
type input "فراولة كبيرة في شوكولاتة الحليب البلجيكية (230 جرام)"
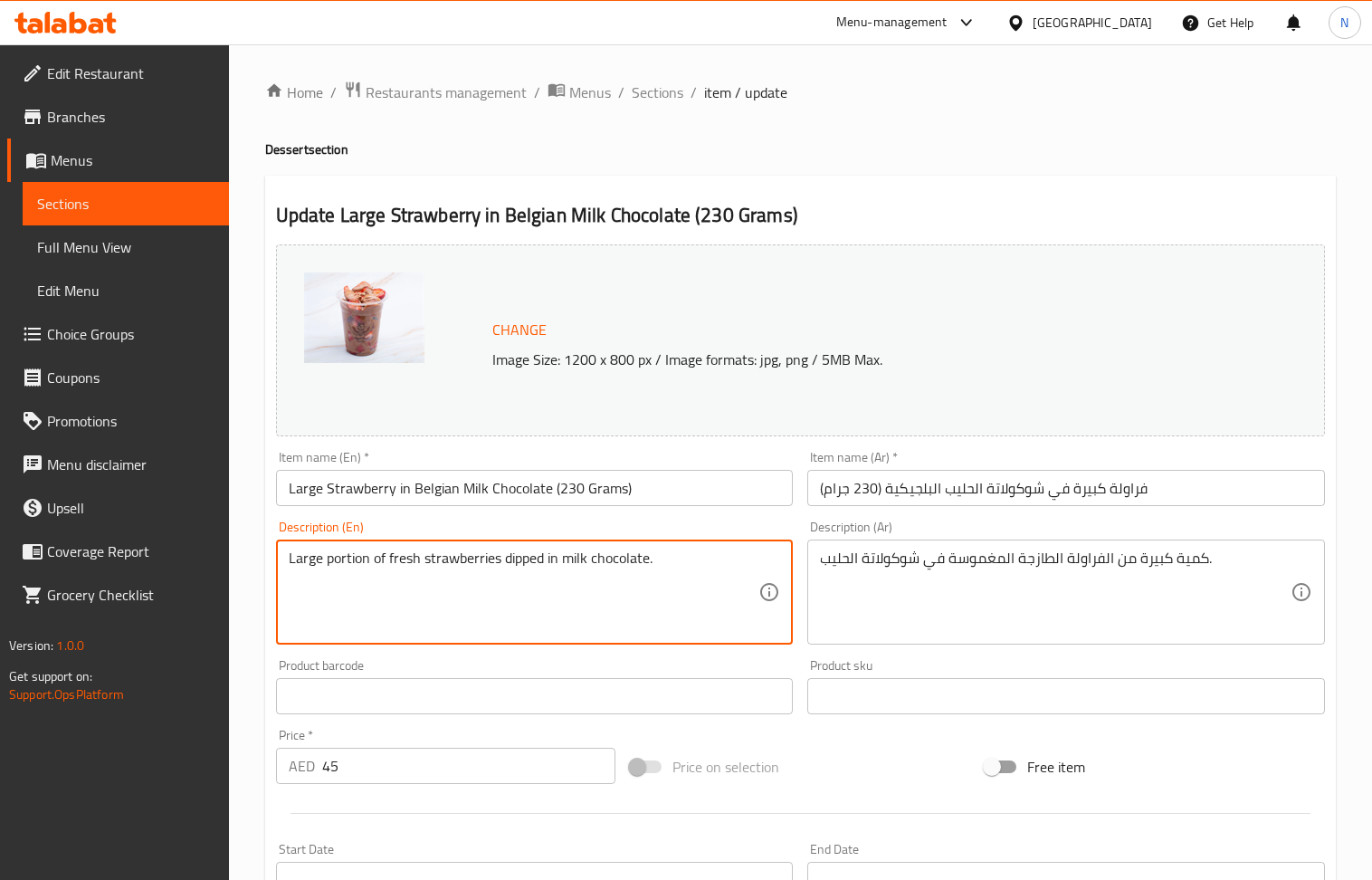
click at [532, 563] on textarea "Large portion of fresh strawberries dipped in milk chocolate." at bounding box center [524, 593] width 471 height 86
paste textarea "A generous 230 grams of juicy, fresh strawberries dipped in rich and creamy Bel…"
type textarea "A generous 230 grams of juicy, fresh strawberries dipped in rich and creamy Bel…"
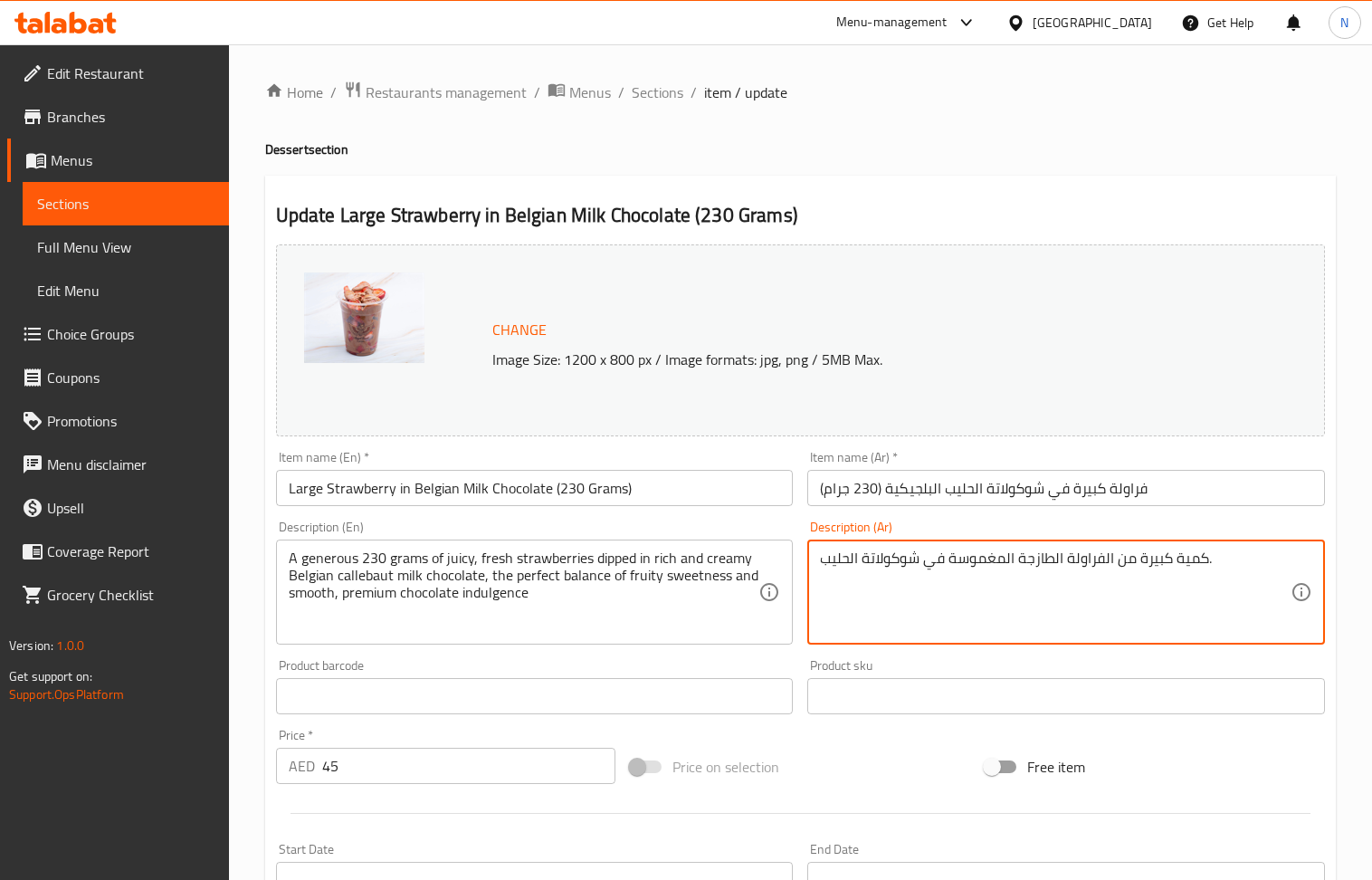
click at [956, 563] on textarea "كمية كبيرة من الفراولة الطازجة المغموسة في شوكولاتة الحليب." at bounding box center [1056, 593] width 471 height 86
paste textarea "230 جرام من الفراولة الطازجة والطرية المغموسة في شوكولاتة الحليب البلجيكية كالي…"
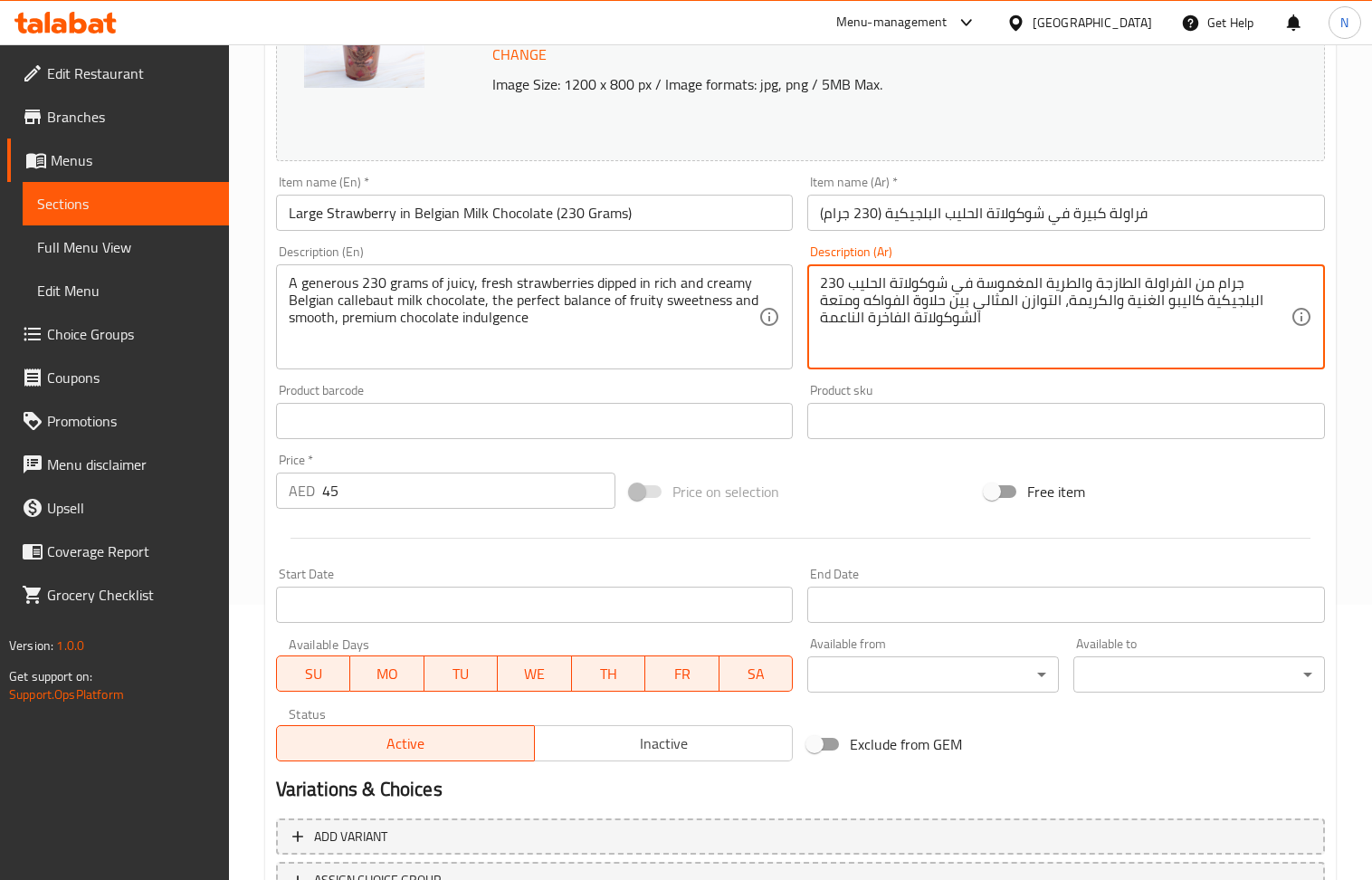
scroll to position [425, 0]
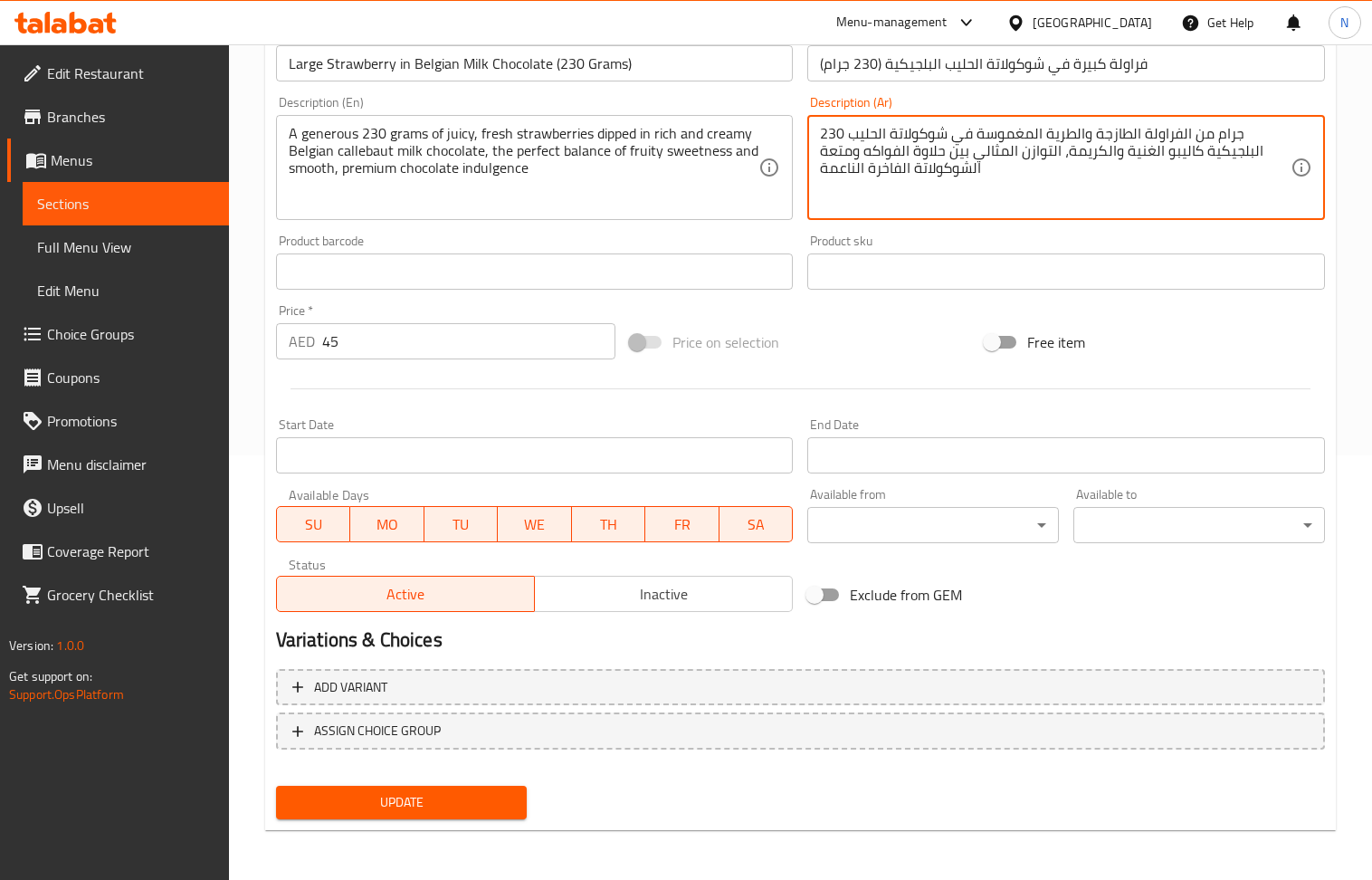
type textarea "230 جرام من الفراولة الطازجة والطرية المغموسة في شوكولاتة الحليب البلجيكية كالي…"
click at [443, 801] on span "Update" at bounding box center [402, 802] width 223 height 22
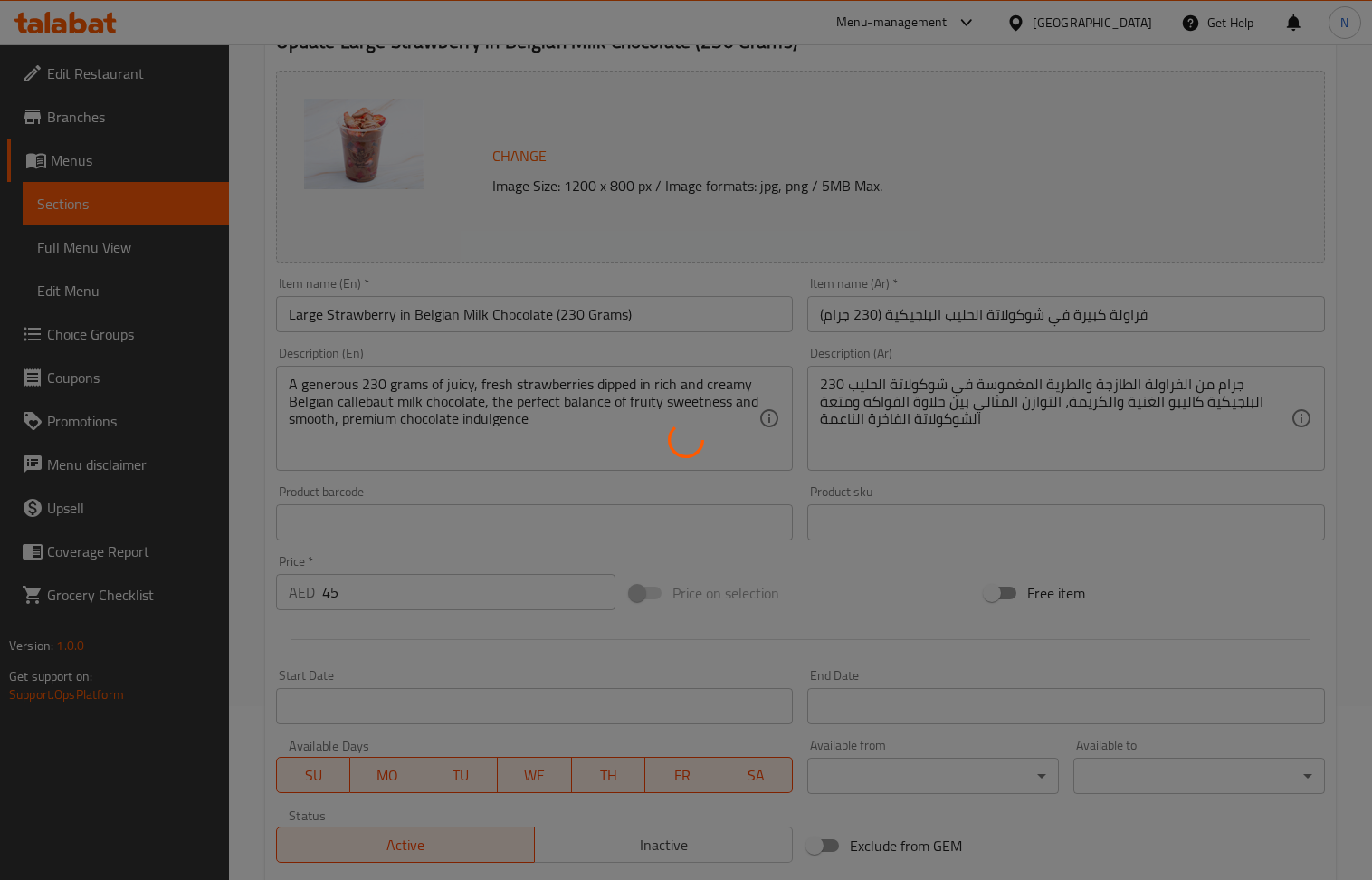
scroll to position [0, 0]
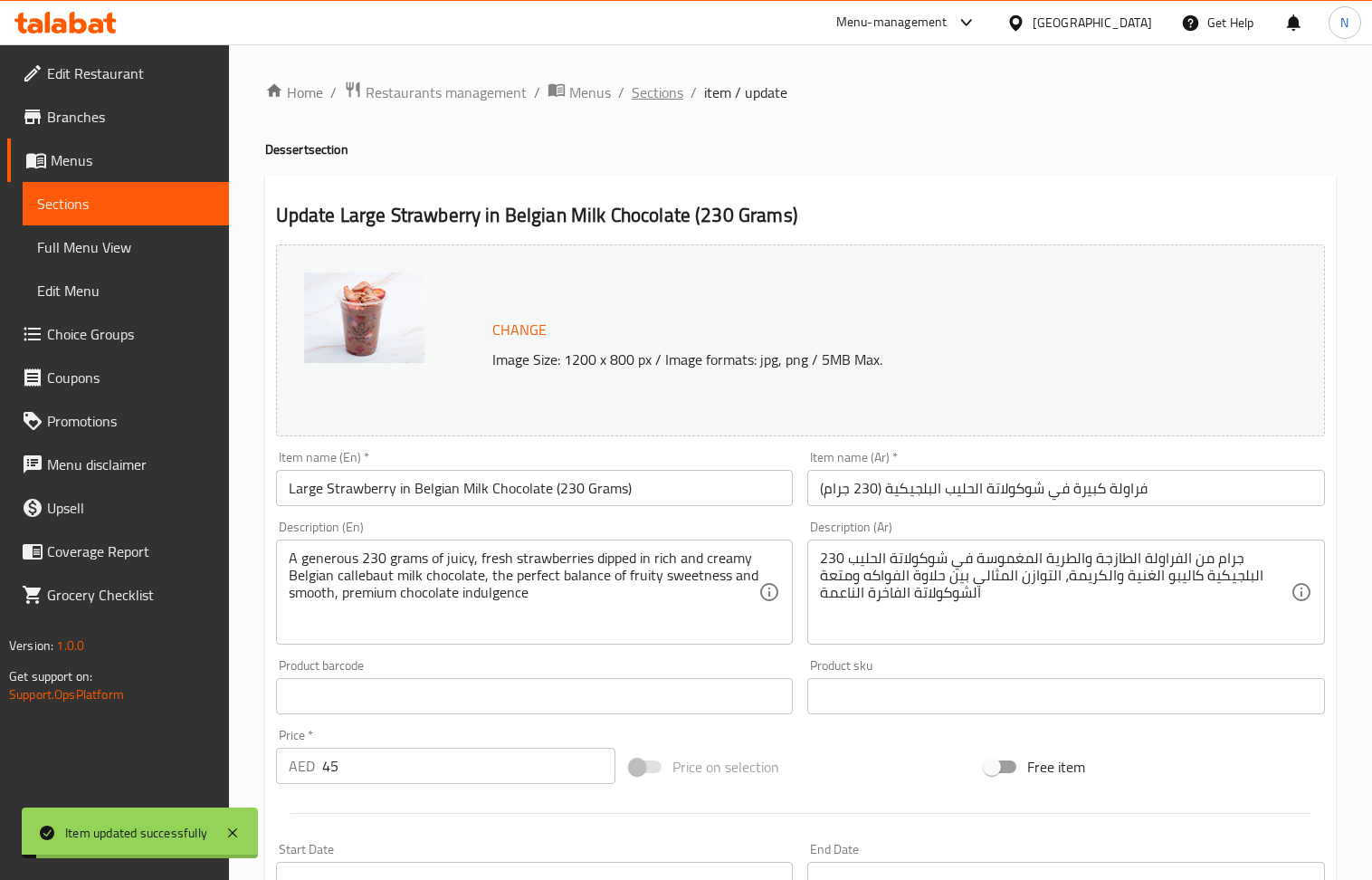
click at [652, 94] on span "Sections" at bounding box center [657, 92] width 52 height 21
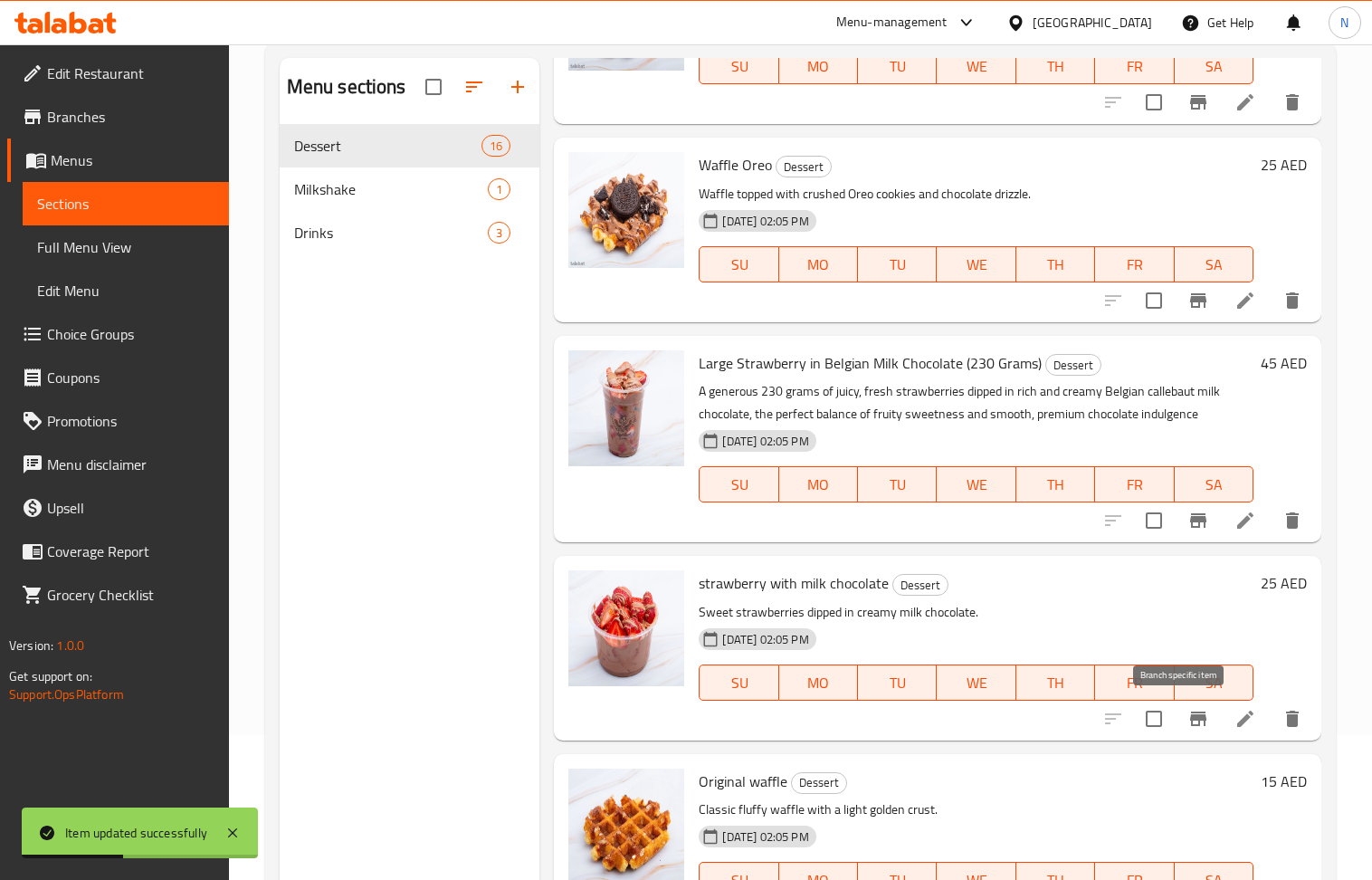
scroll to position [241, 0]
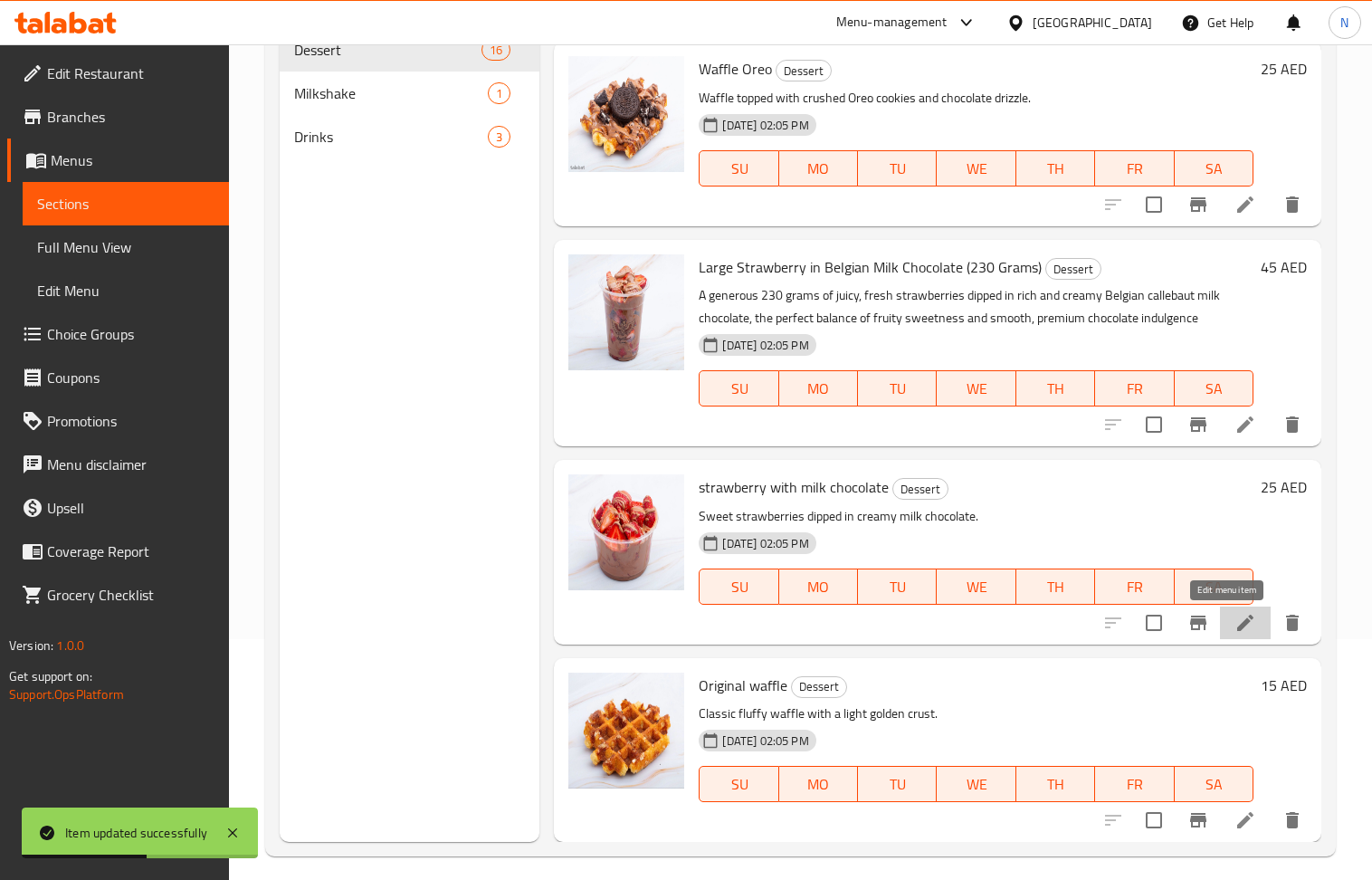
click at [1235, 632] on icon at bounding box center [1246, 623] width 21 height 21
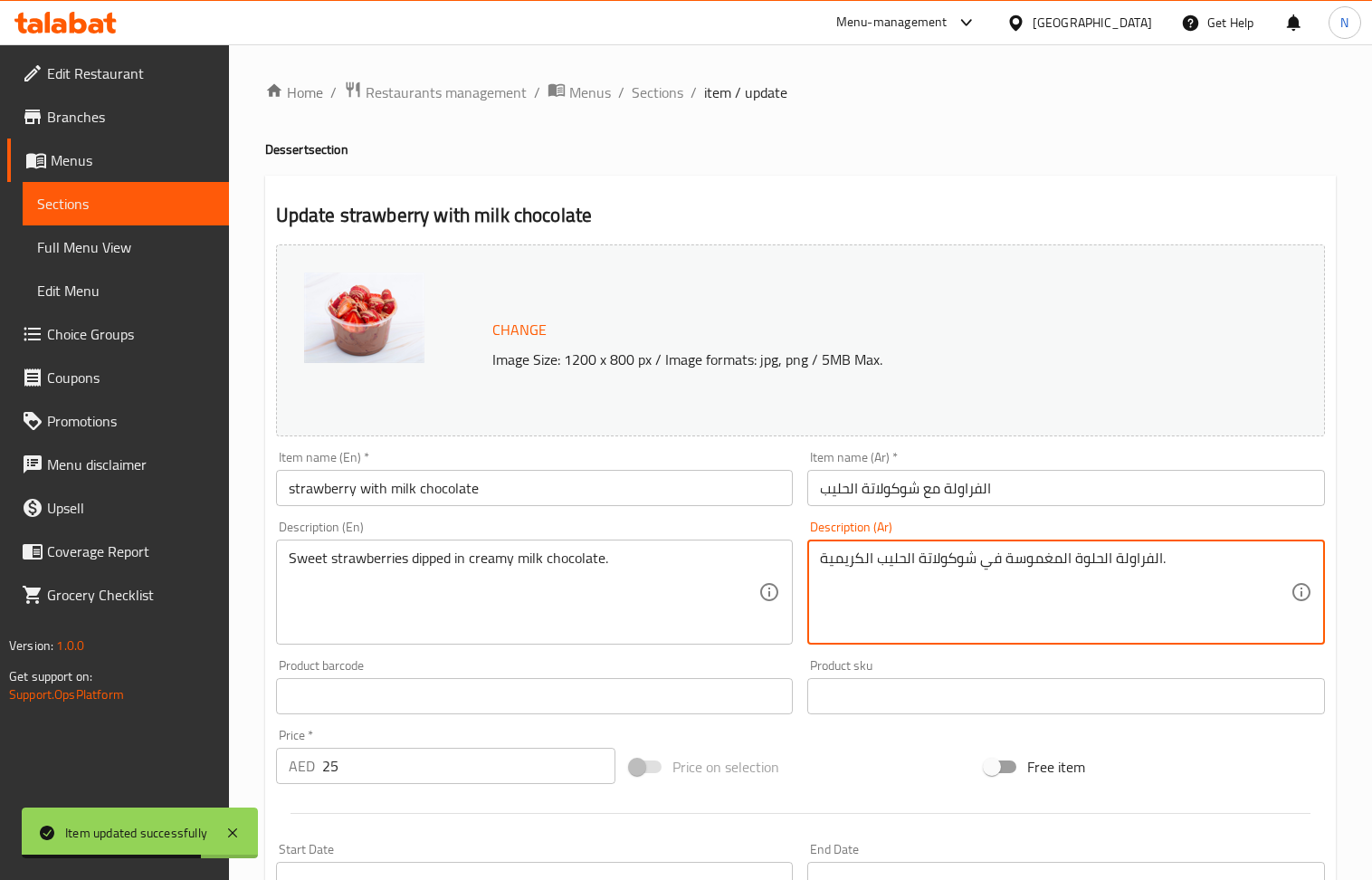
click at [929, 568] on textarea "الفراولة الحلوة المغموسة في شوكولاتة الحليب الكريمية." at bounding box center [1056, 593] width 471 height 86
paste textarea "لويات إيطالية كلاسيكية مصنوعة من طبقات من ليدي فينجرز رقيقة منقوعة في قهوة إسبر…"
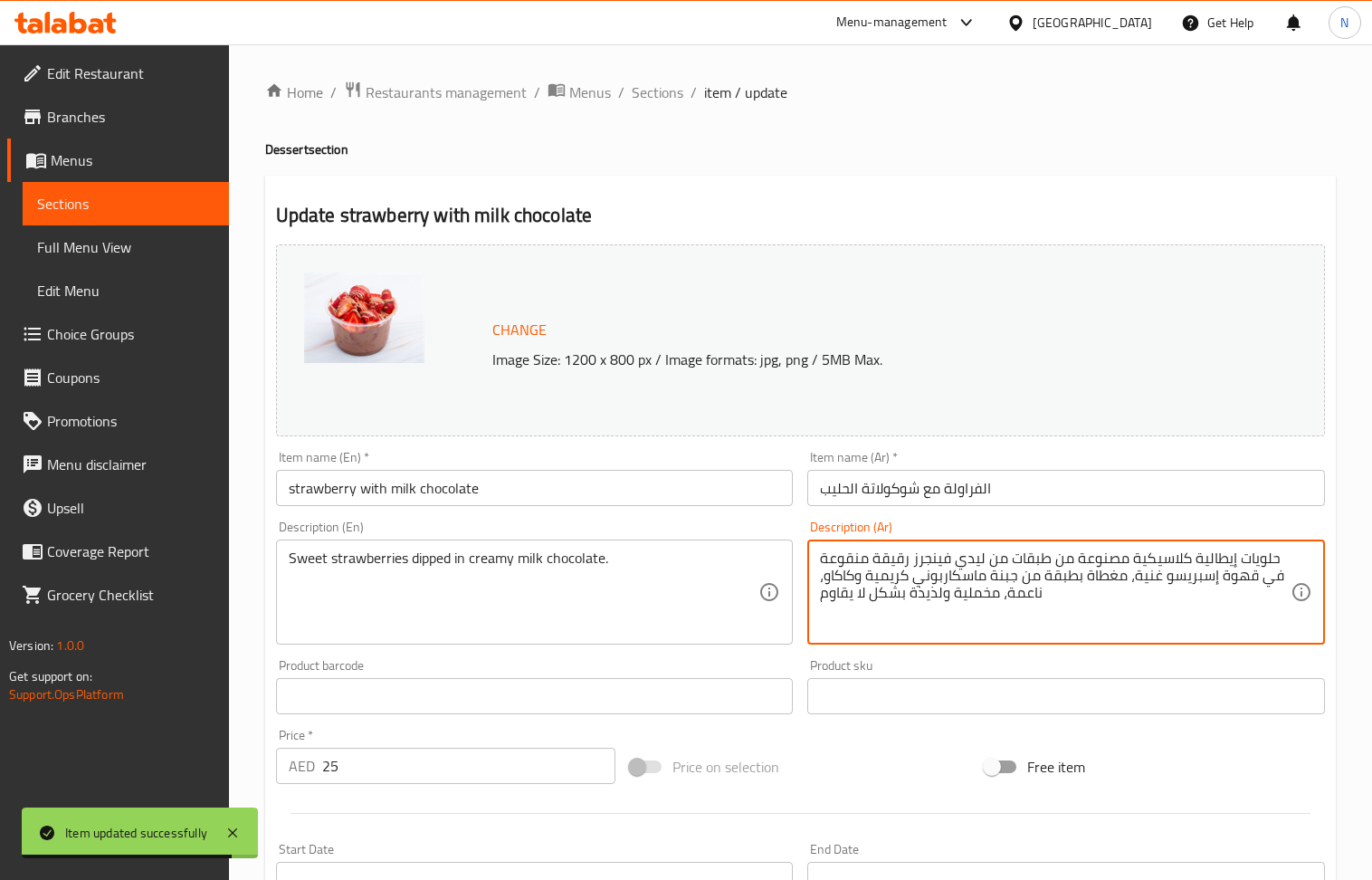
type textarea "حلويات إيطالية كلاسيكية مصنوعة من طبقات من ليدي فينجرز رقيقة منقوعة في قهوة إسب…"
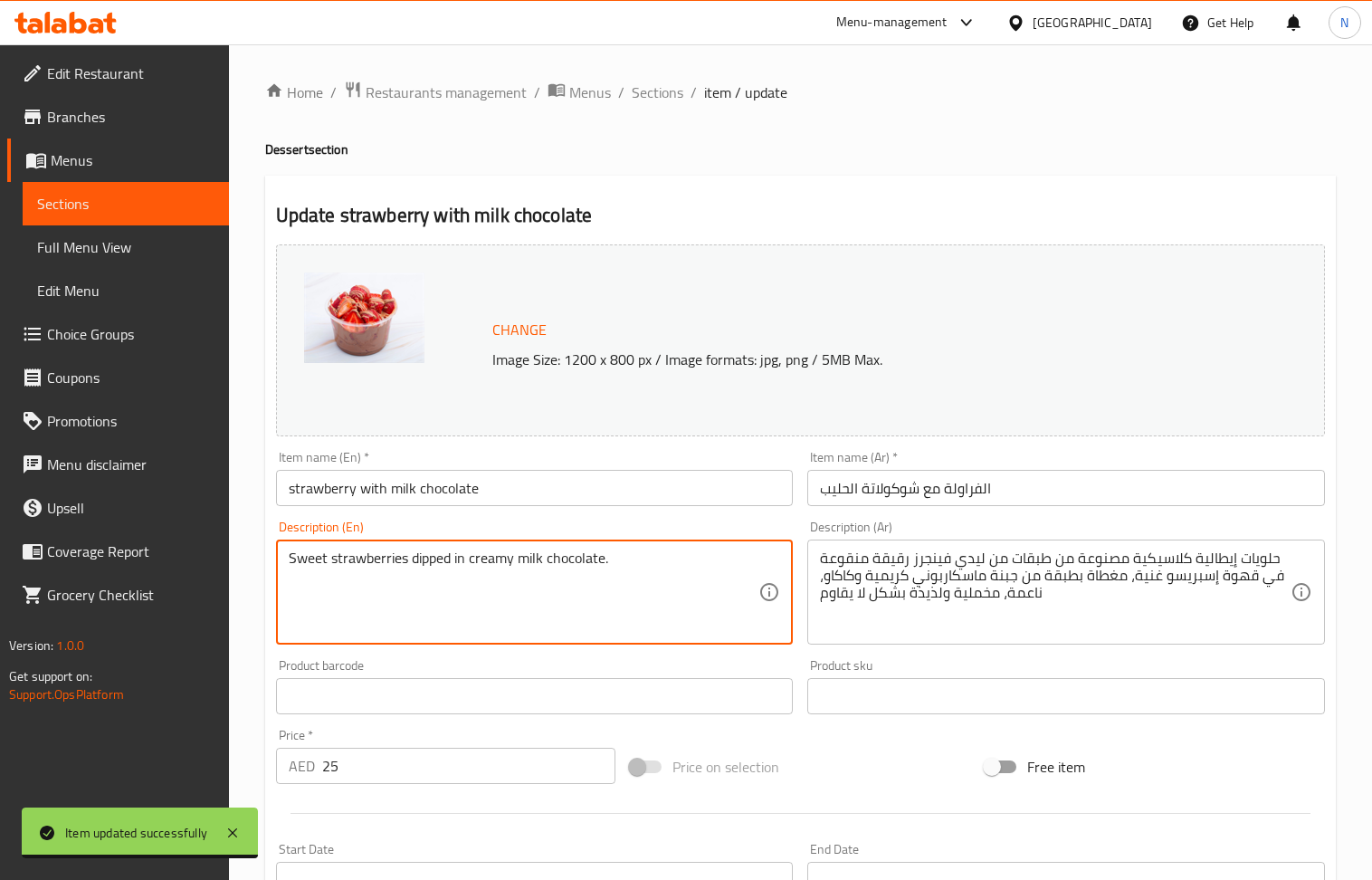
click at [453, 581] on textarea "Sweet strawberries dipped in creamy milk chocolate." at bounding box center [524, 593] width 471 height 86
paste textarea "Classic Italian dessert made with layers of delicate ladyfingers soaked in rich…"
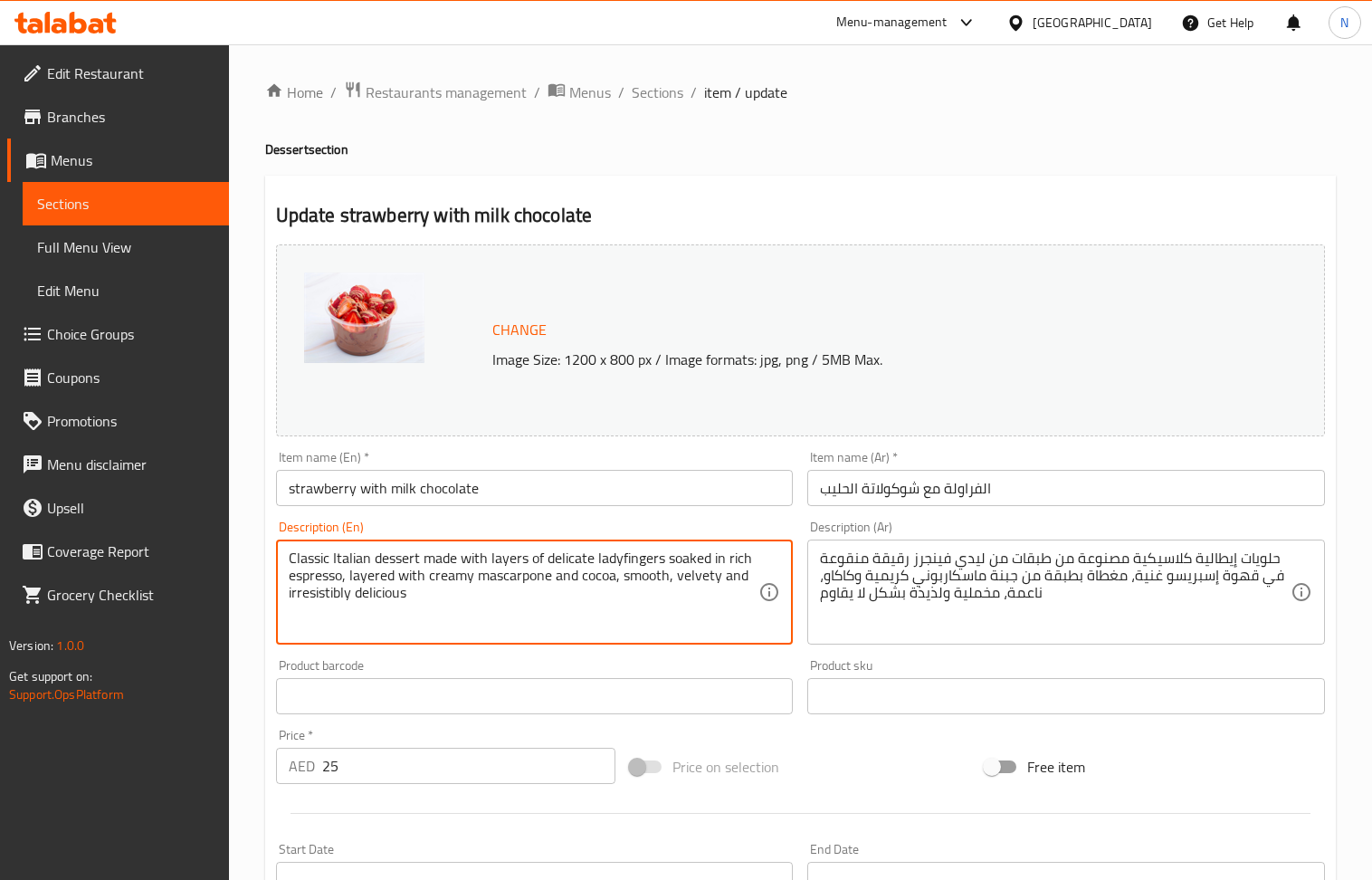
type textarea "Classic Italian dessert made with layers of delicate ladyfingers soaked in rich…"
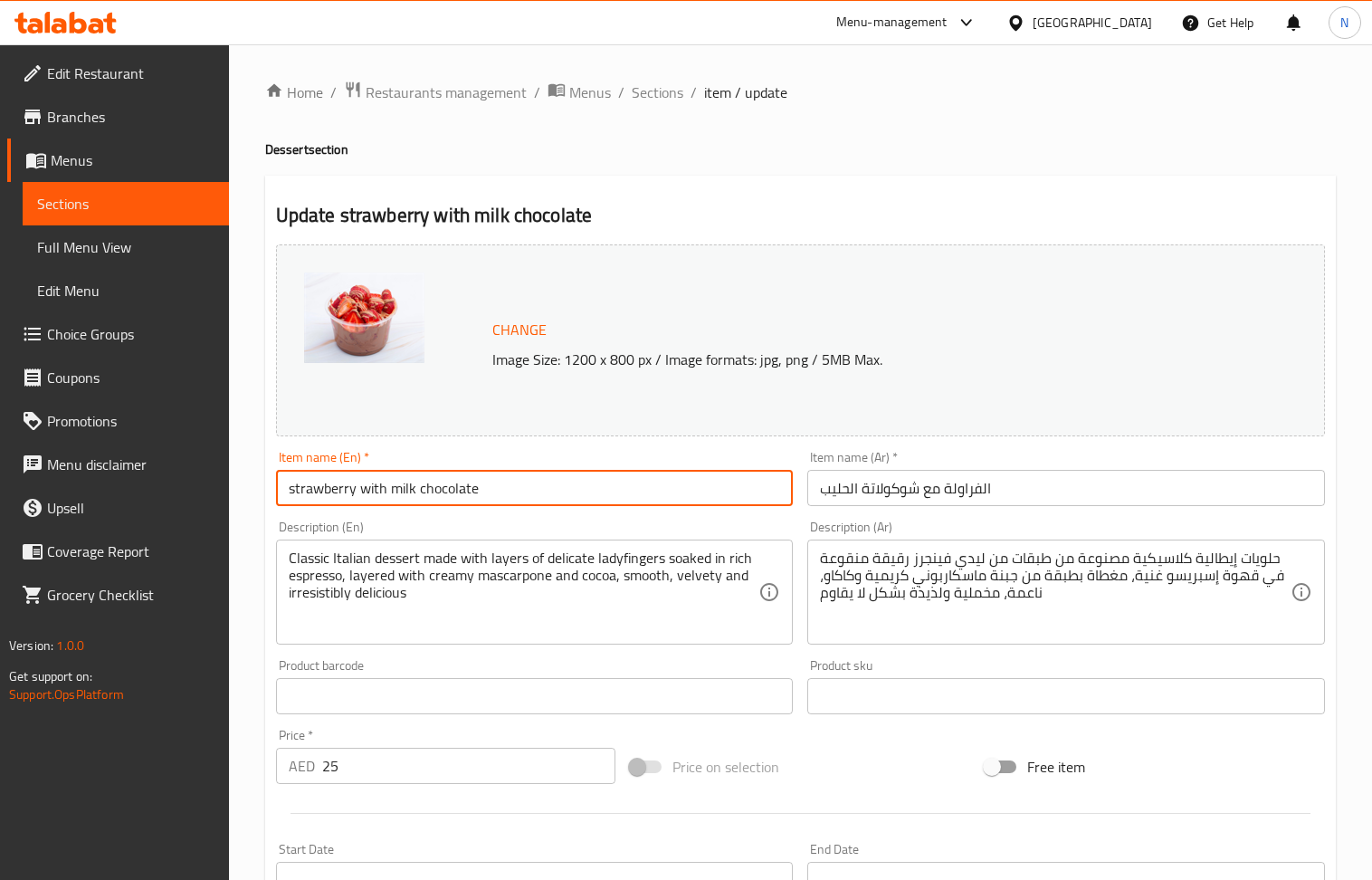
click at [519, 482] on input "strawberry with milk chocolate" at bounding box center [535, 487] width 518 height 36
paste input "Small Strawberry in Belgian Milk Chocolate (115 Grams)"
type input "Small Strawberry in Belgian Milk Chocolate (115 Grams)"
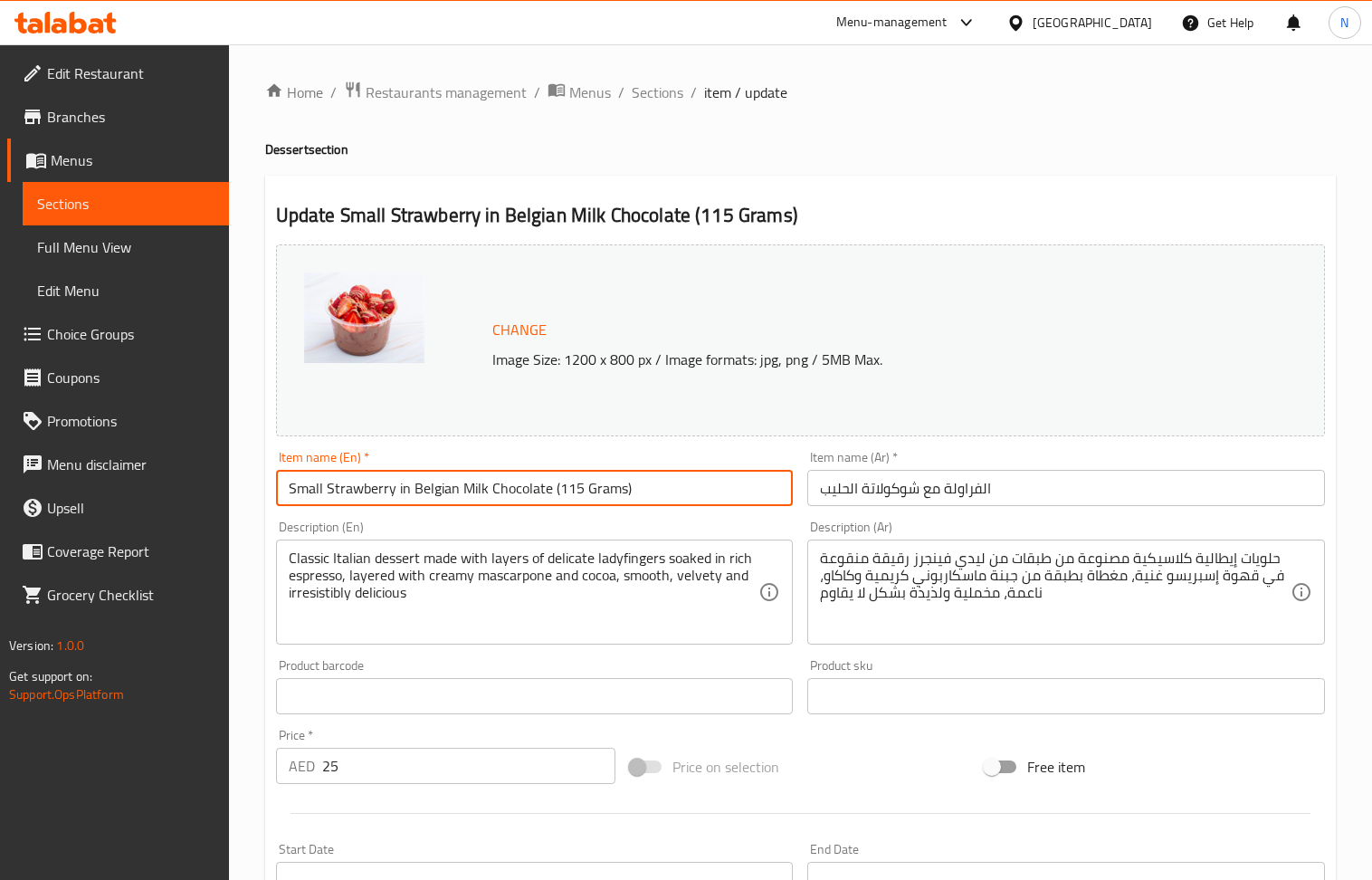
click at [979, 497] on input "الفراولة مع شوكولاتة الحليب" at bounding box center [1066, 487] width 518 height 36
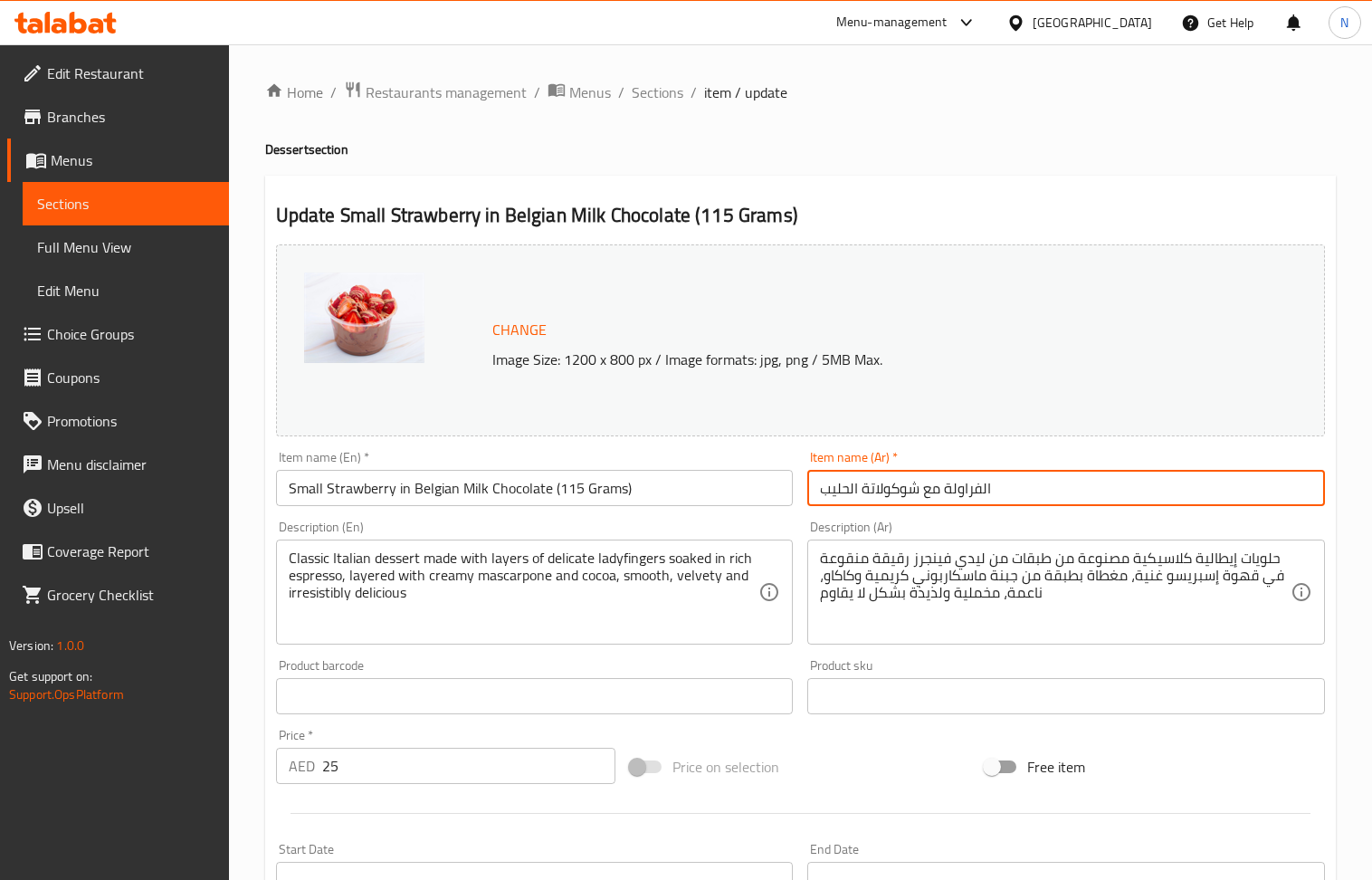
click at [977, 496] on input "الفراولة مع شوكولاتة الحليب" at bounding box center [1066, 487] width 518 height 36
paste input "فراولة صغيرة في شوكولاتة الحليب البلجيكية (115 جرام)"
type input "فراولة صغيرة في شوكولاتة الحليب البلجيكية (115 جرام)"
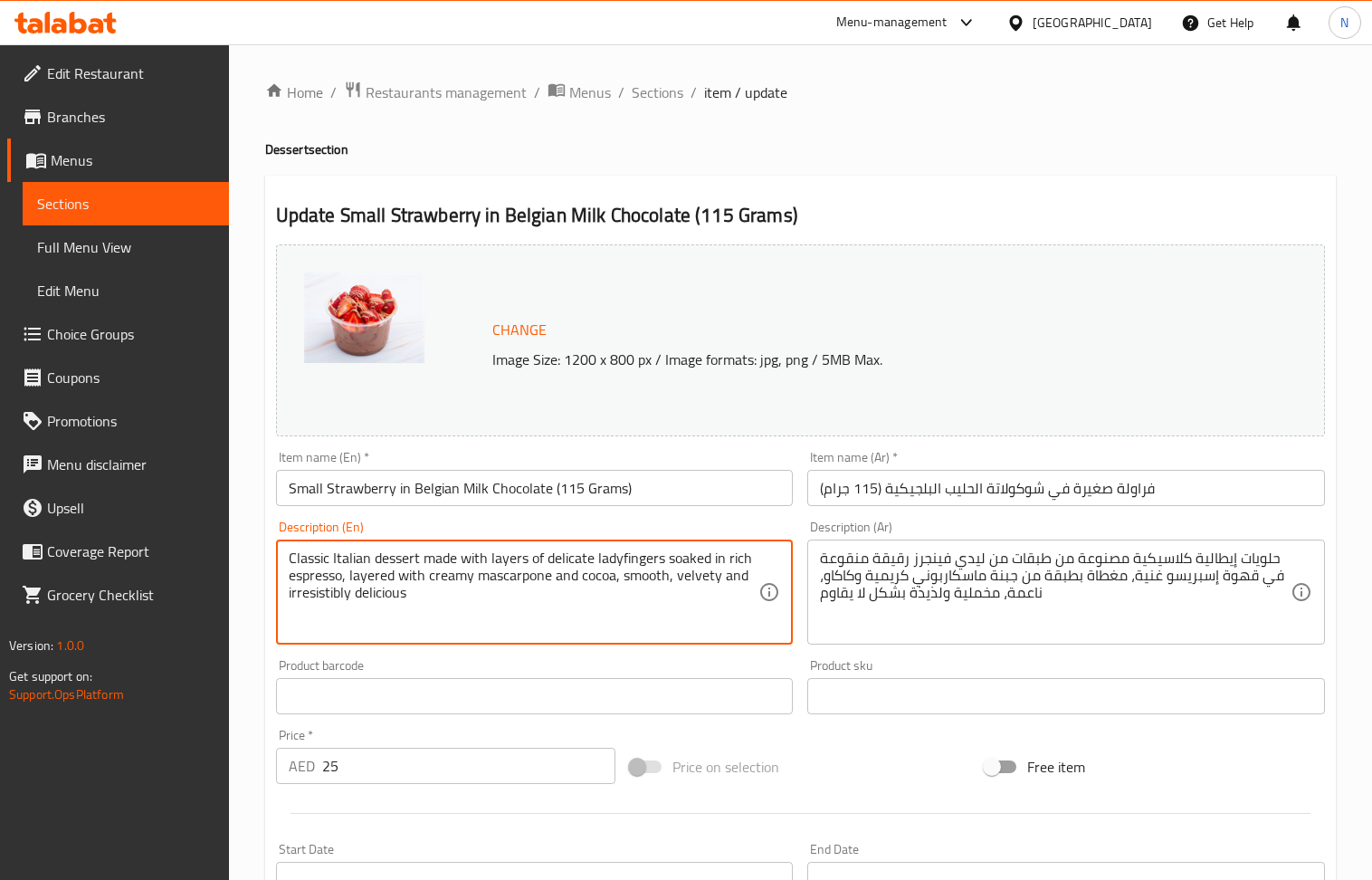
click at [384, 566] on textarea "Classic Italian dessert made with layers of delicate ladyfingers soaked in rich…" at bounding box center [524, 593] width 471 height 86
paste textarea "A delightful 115 gram of juicy, fresh strawberries dipped in rich and creamy Be…"
type textarea "A delightful 115 gram of juicy, fresh strawberries dipped in rich and creamy Be…"
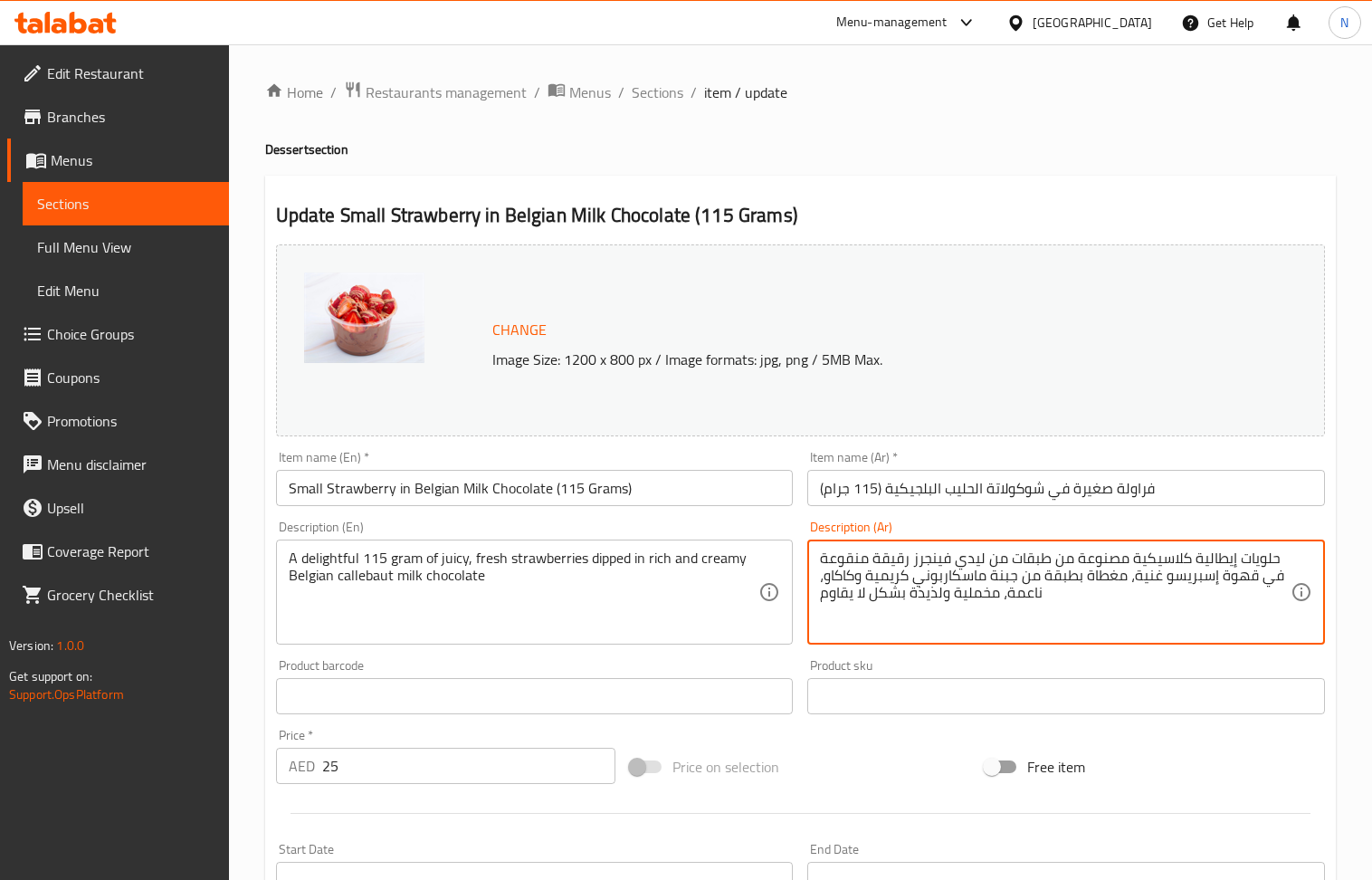
click at [854, 598] on textarea "حلويات إيطالية كلاسيكية مصنوعة من طبقات من ليدي فينجرز رقيقة منقوعة في قهوة إسب…" at bounding box center [1056, 593] width 471 height 86
paste textarea "115 جرام من الفراولة الطازجة والطرية المغموسة في شوكولاتة الحليب البلجيكية الغن…"
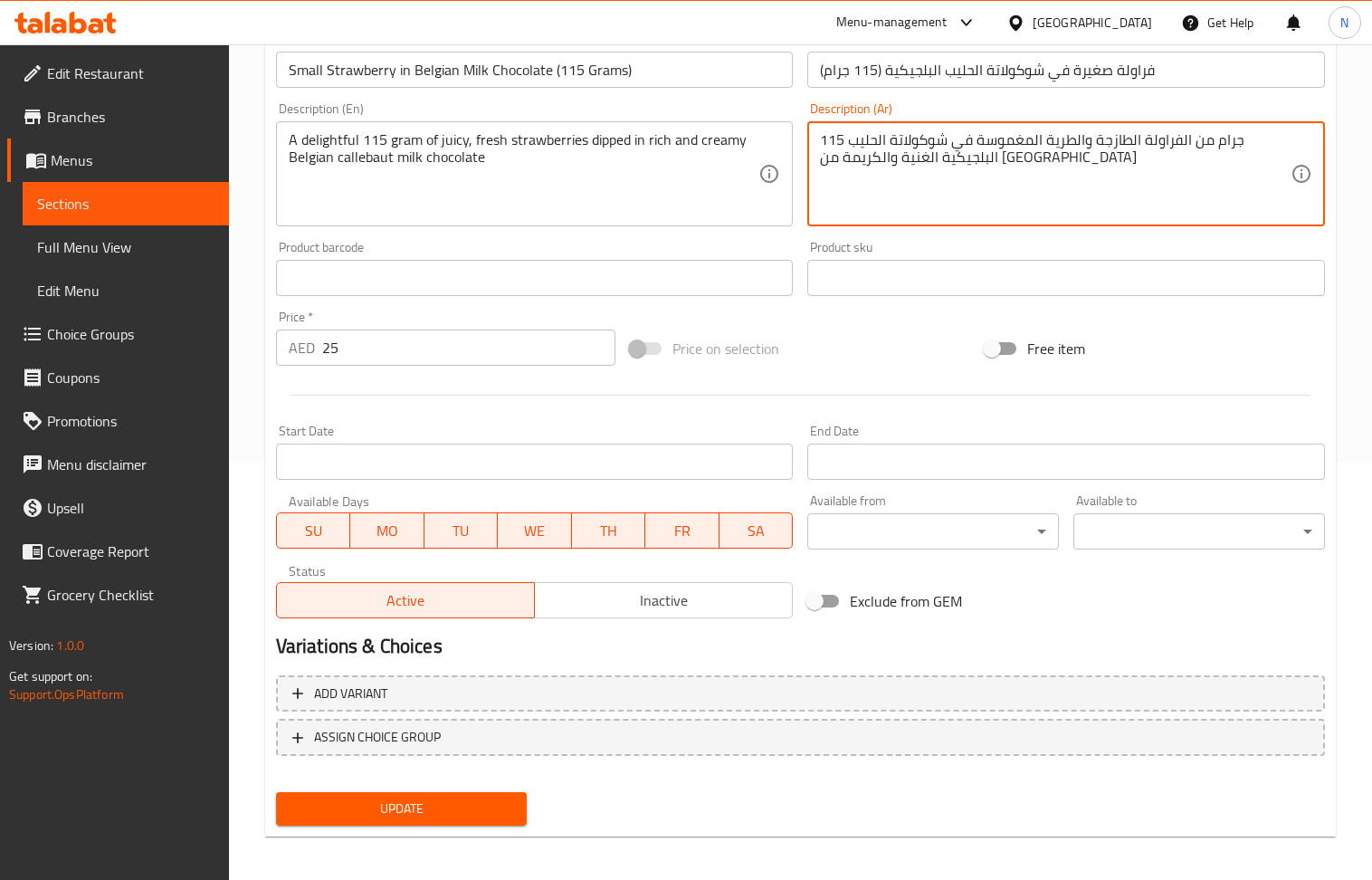
scroll to position [425, 0]
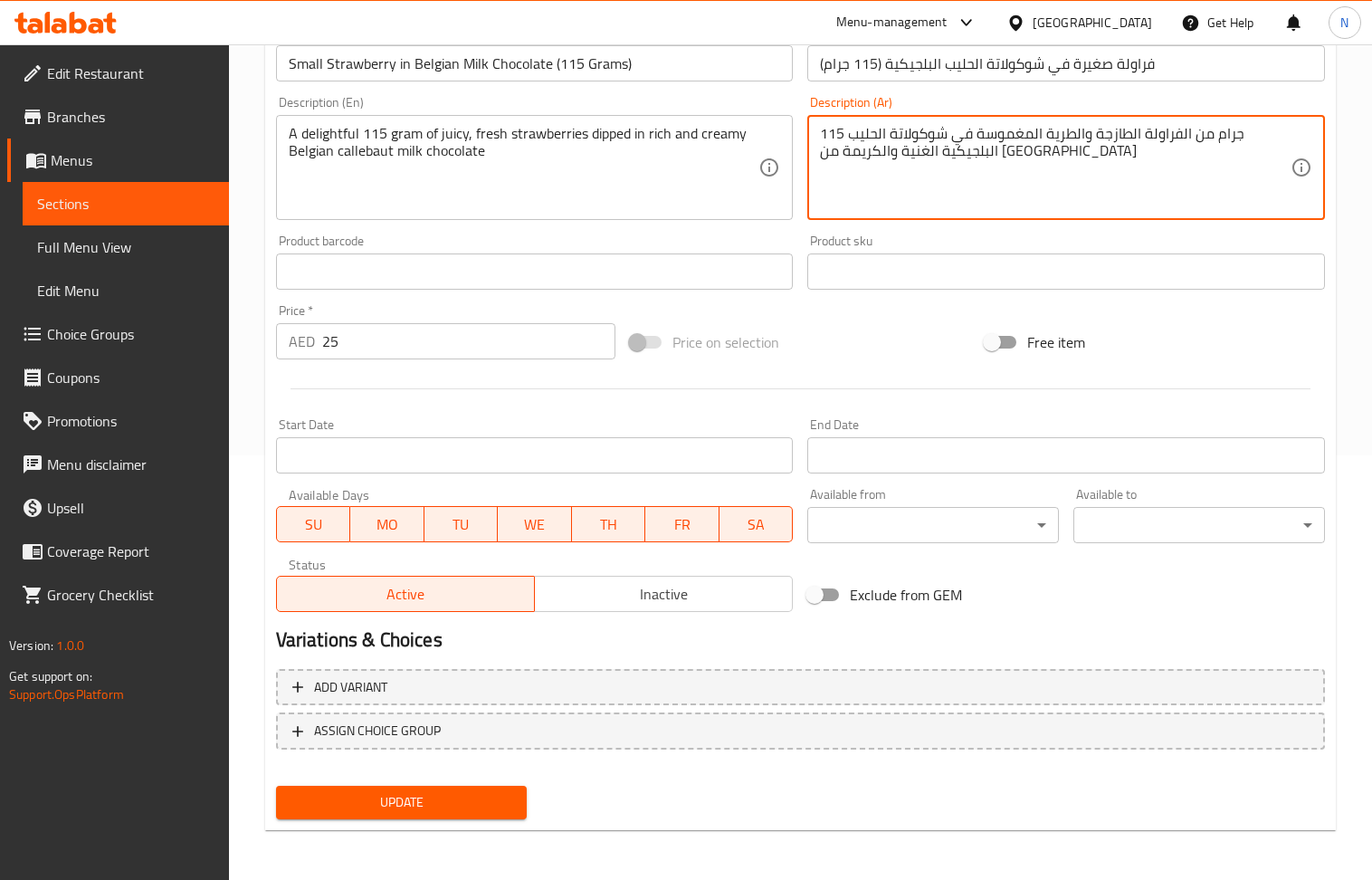
type textarea "115 جرام من الفراولة الطازجة والطرية المغموسة في شوكولاتة الحليب البلجيكية الغن…"
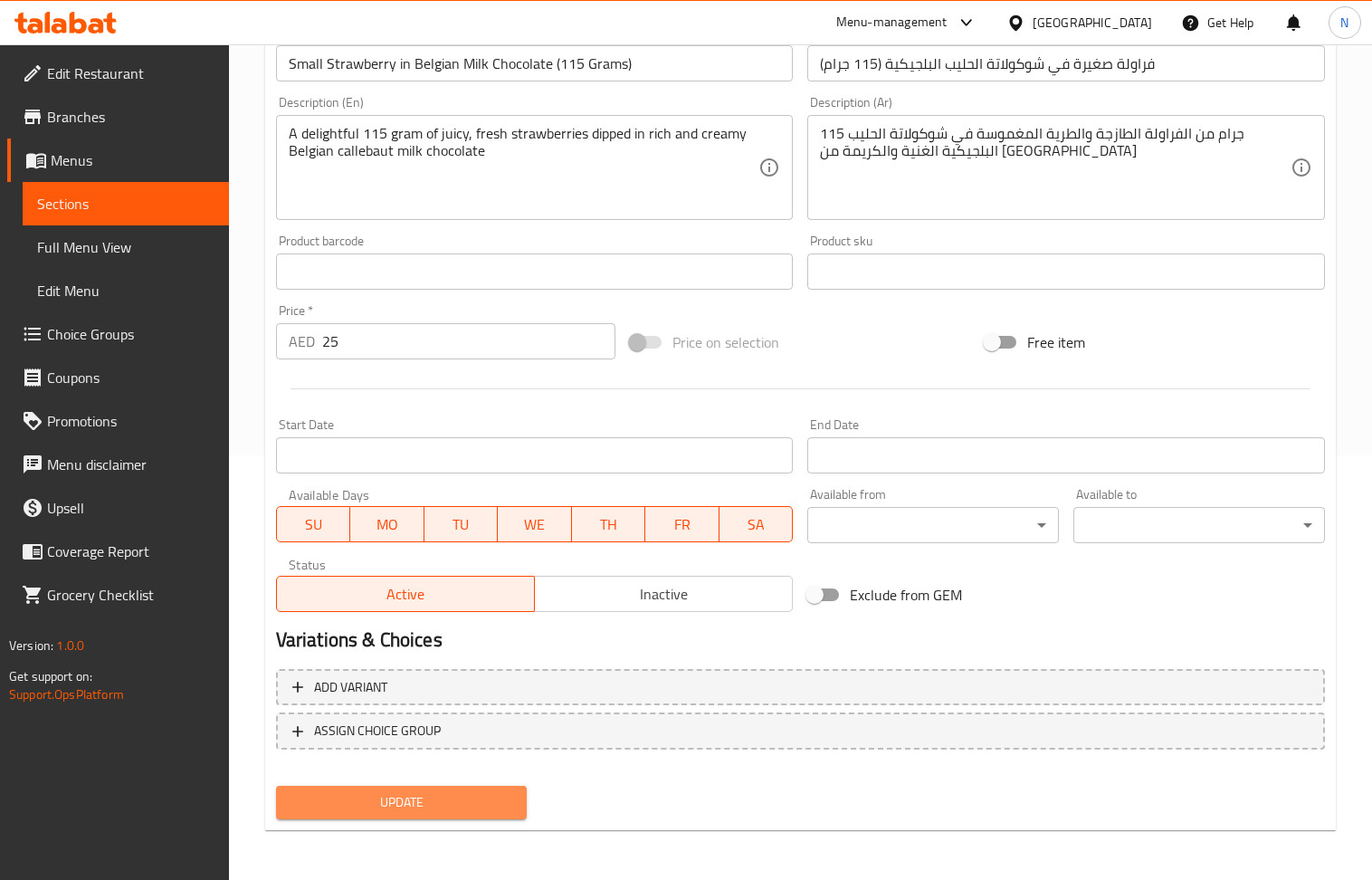
click at [418, 802] on span "Update" at bounding box center [402, 802] width 223 height 22
click at [466, 823] on div "Update" at bounding box center [401, 802] width 267 height 48
click at [466, 814] on button "Update" at bounding box center [402, 803] width 252 height 33
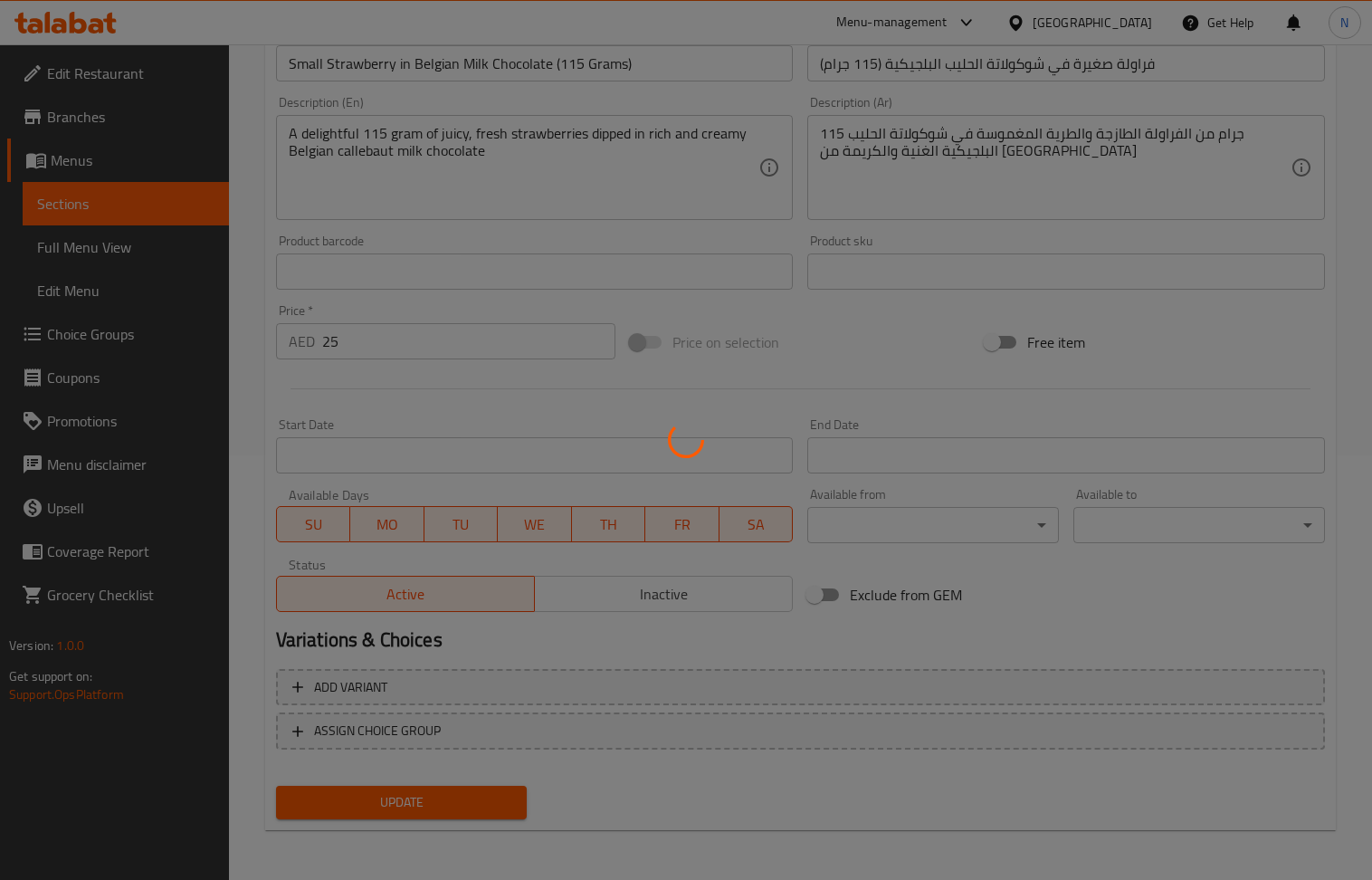
scroll to position [0, 0]
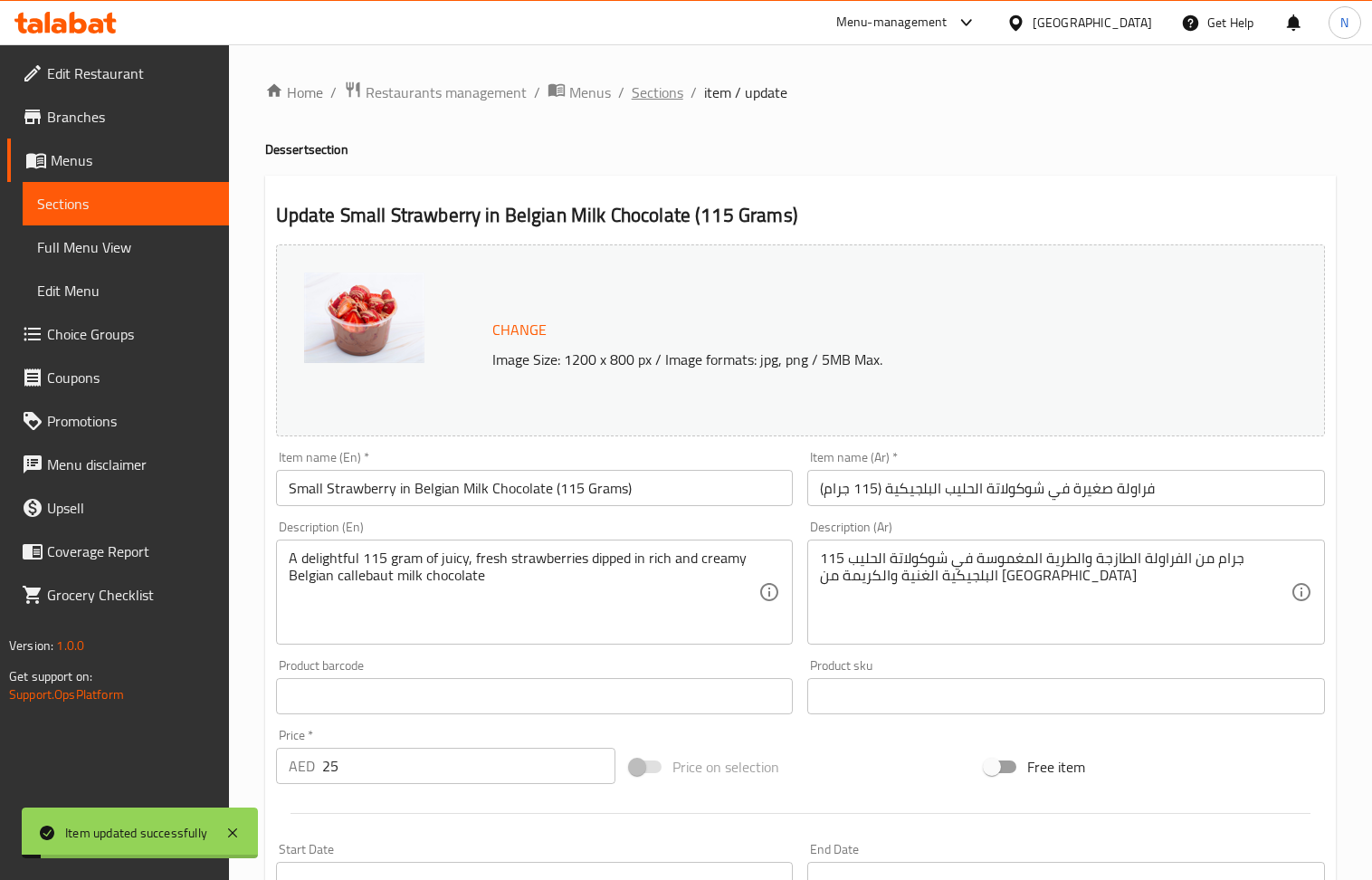
click at [659, 89] on span "Sections" at bounding box center [657, 92] width 52 height 21
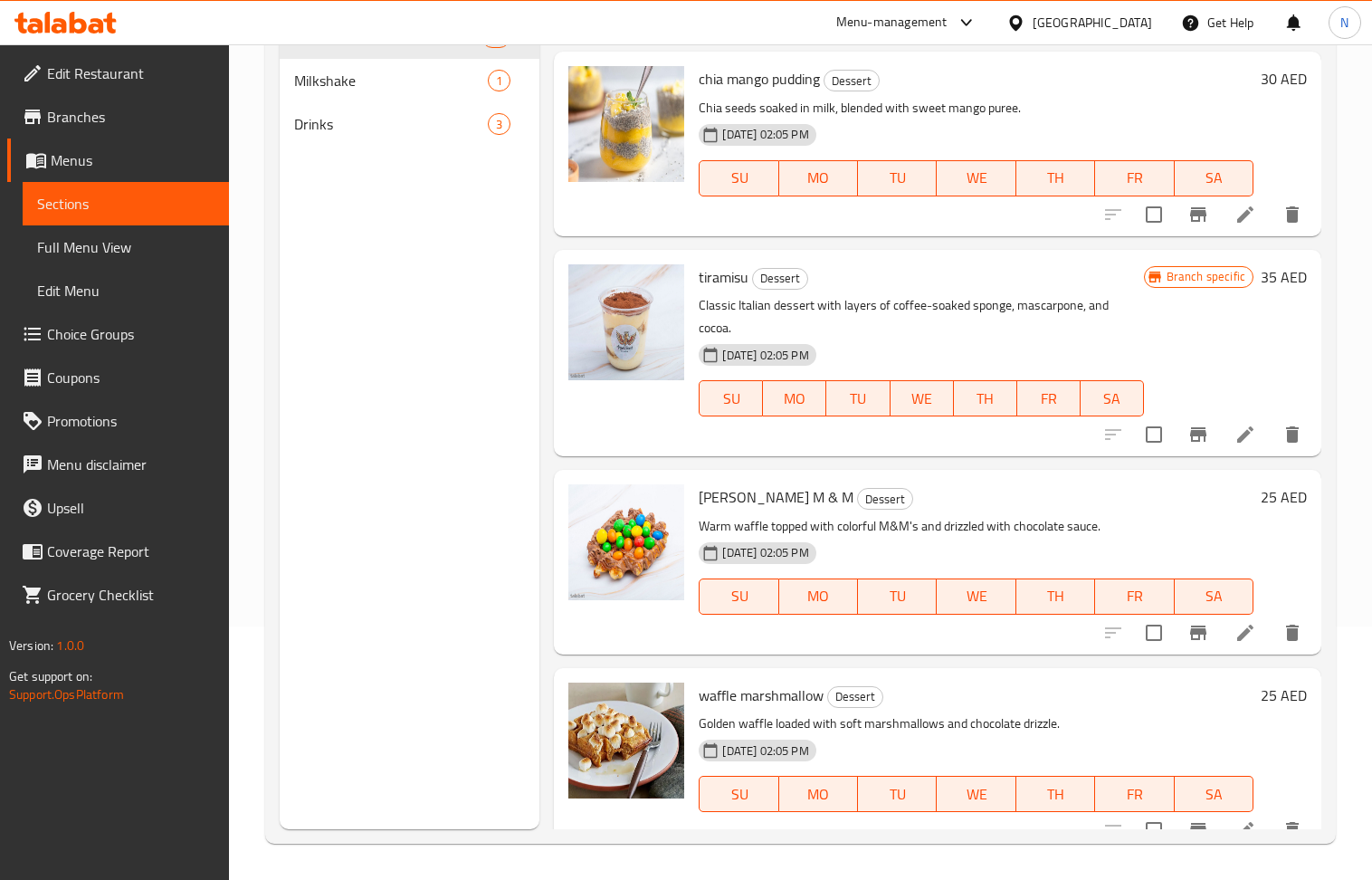
scroll to position [392, 0]
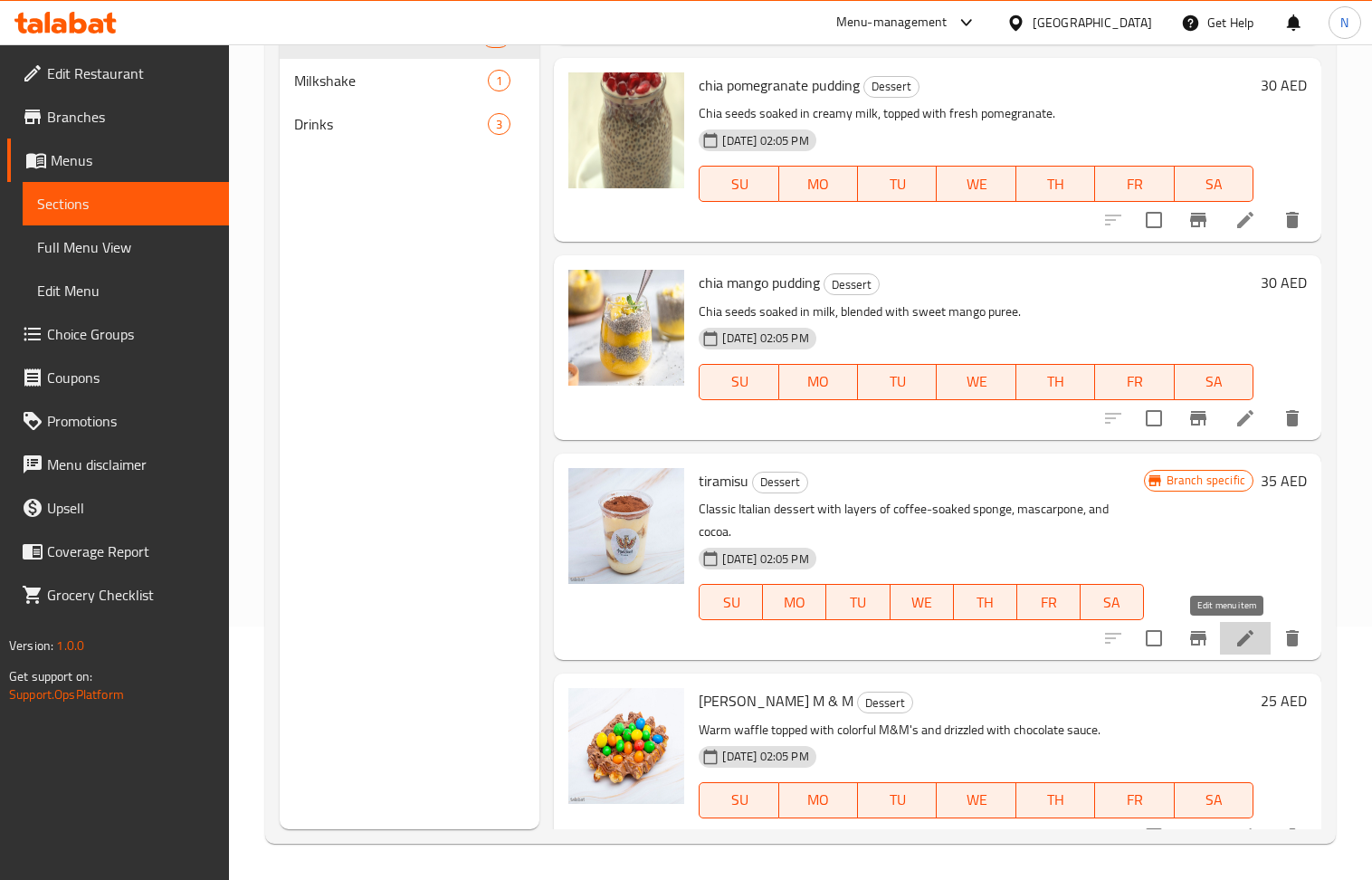
click at [1235, 643] on icon at bounding box center [1246, 638] width 21 height 21
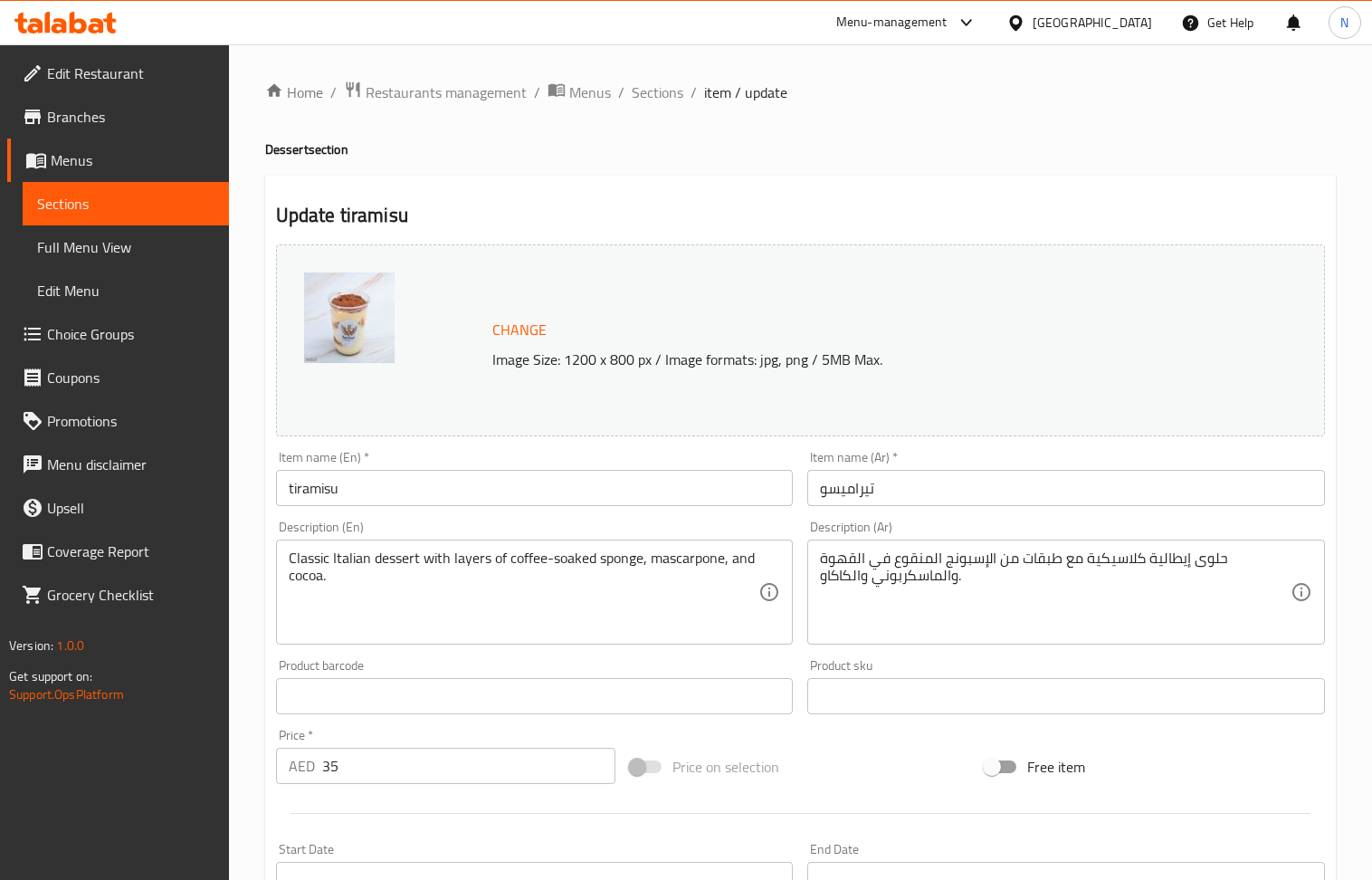
click at [440, 492] on input "tiramisu" at bounding box center [535, 487] width 518 height 36
paste input "Homemade T"
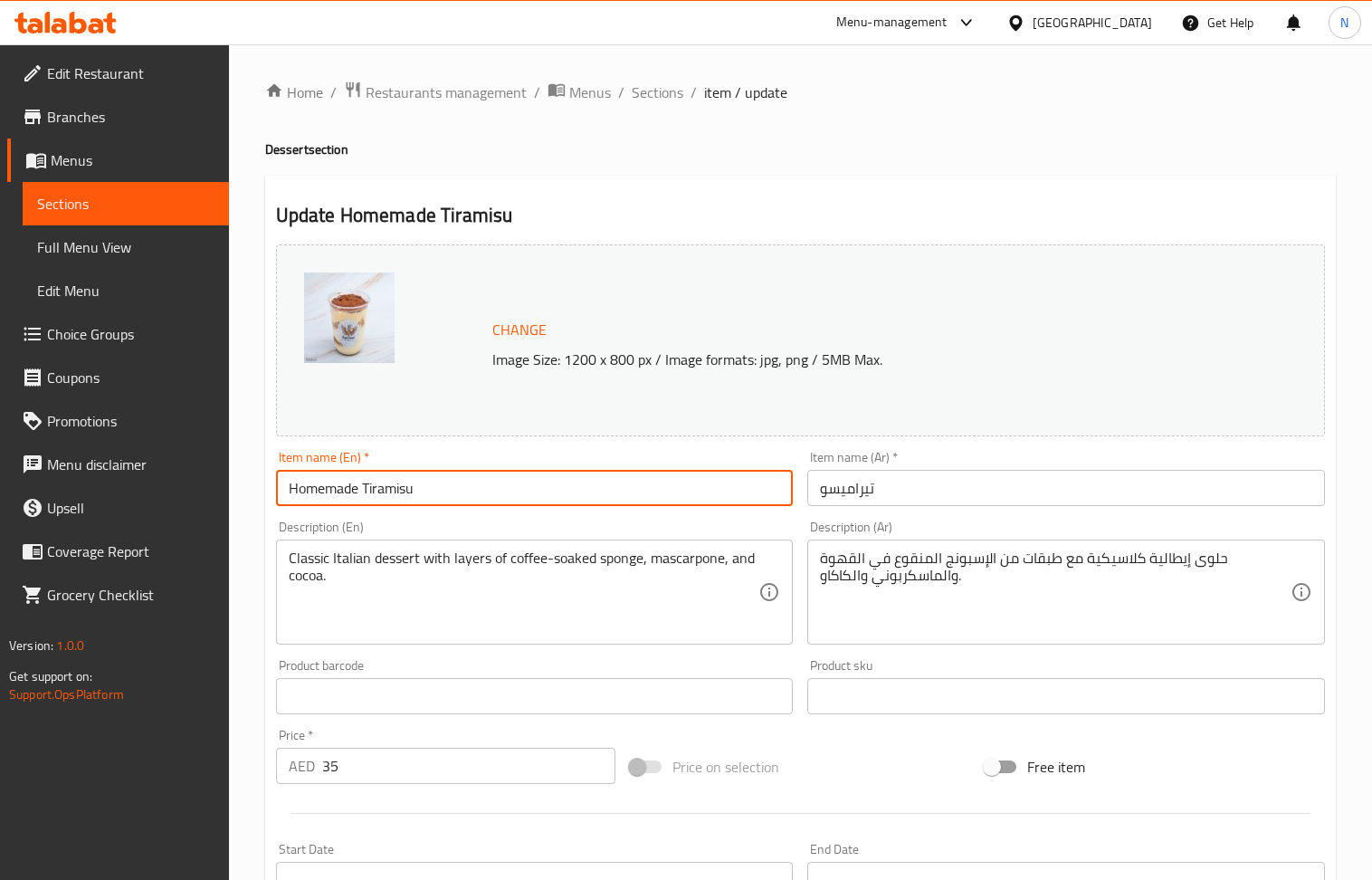
type input "Homemade Tiramisu"
click at [850, 493] on input "تيراميسو" at bounding box center [1066, 487] width 518 height 36
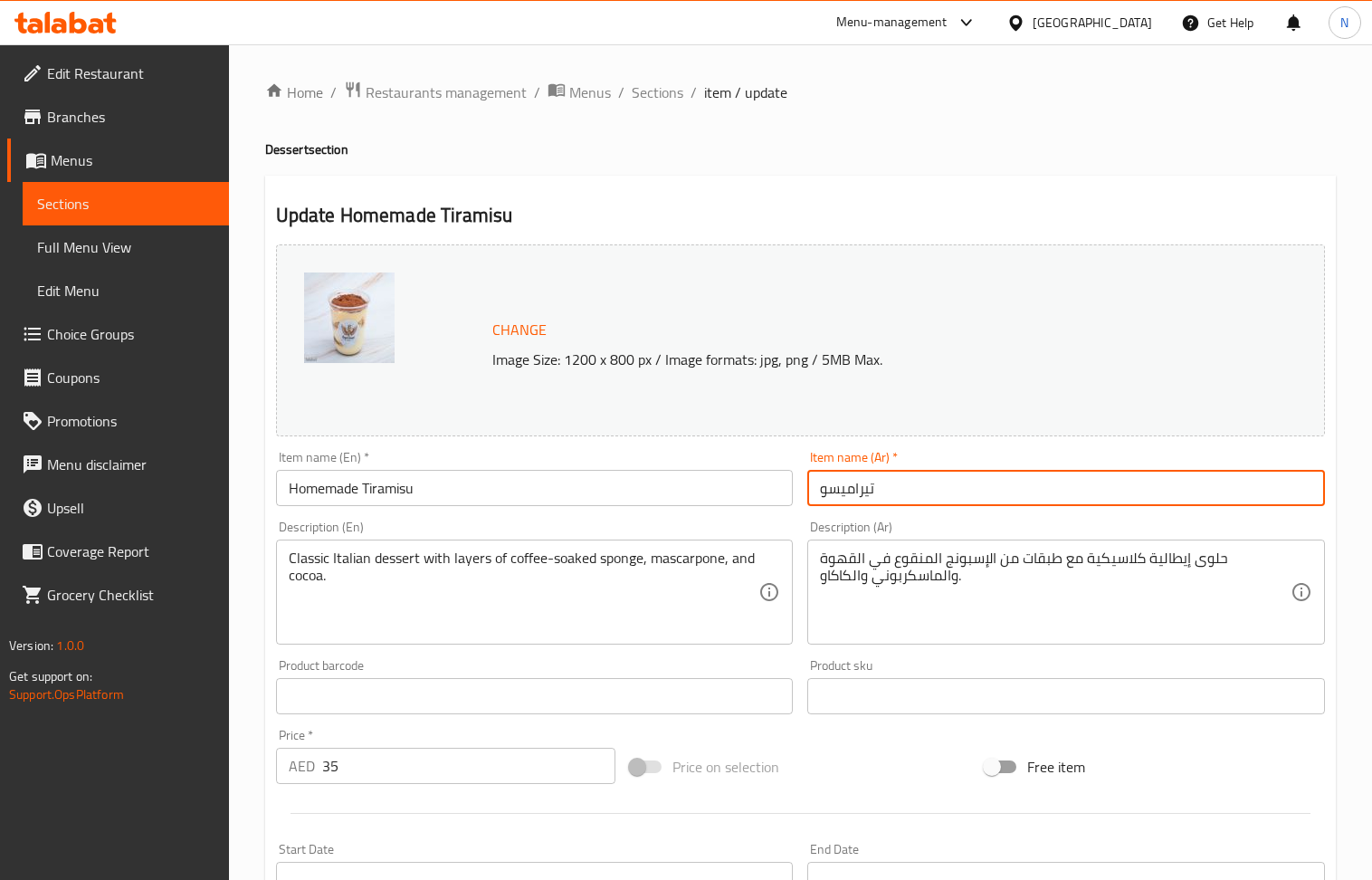
click at [850, 493] on input "تيراميسو" at bounding box center [1066, 487] width 518 height 36
paste input "بيتي"
type input "تيراميسو بيتي"
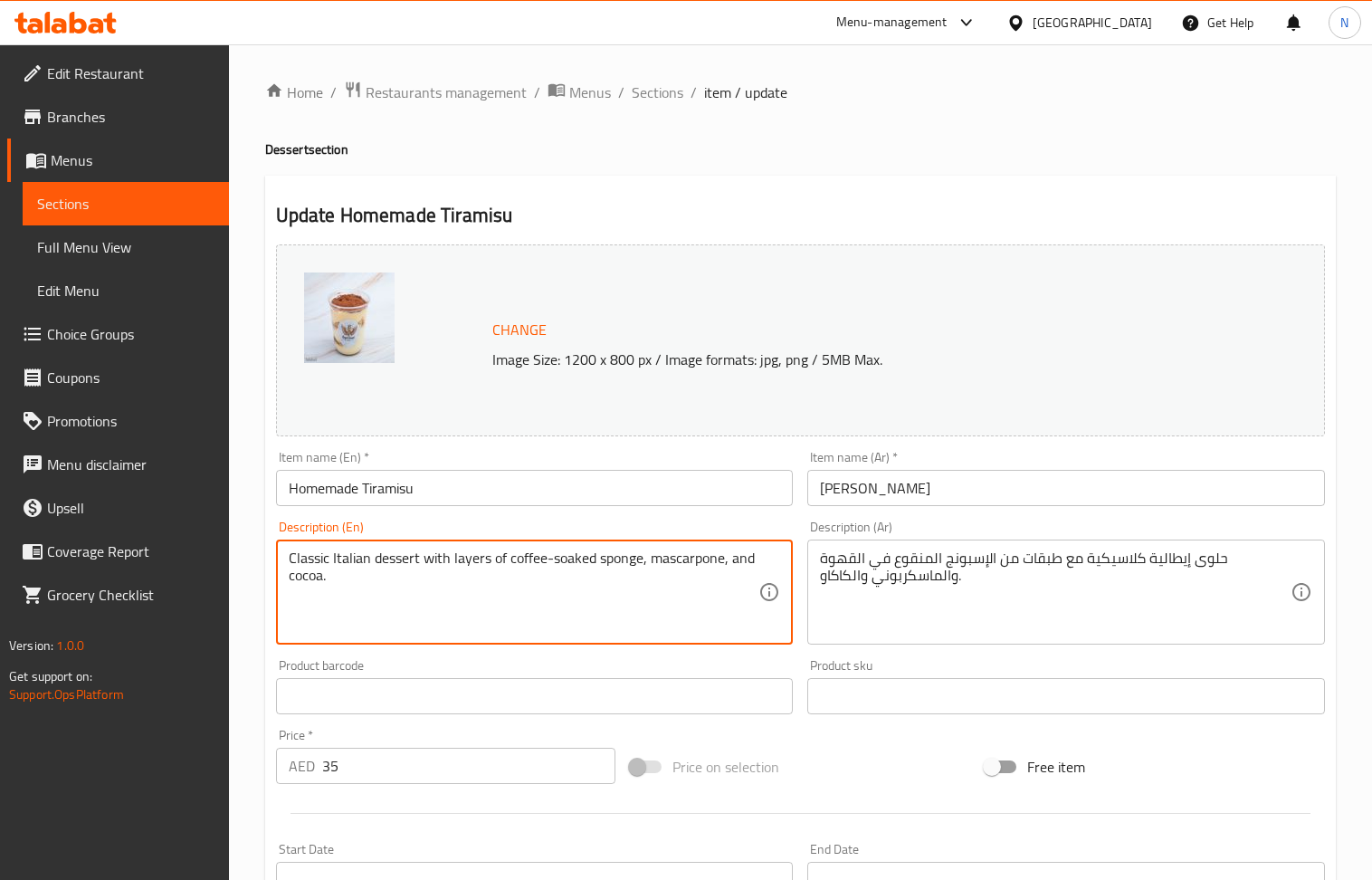
click at [493, 560] on textarea "Classic Italian dessert with layers of coffee-soaked sponge, mascarpone, and co…" at bounding box center [524, 593] width 471 height 86
paste textarea "made with layers of delicate ladyfingers soaked in rich espresso, layered with …"
type textarea "Classic Italian dessert made with layers of delicate ladyfingers soaked in rich…"
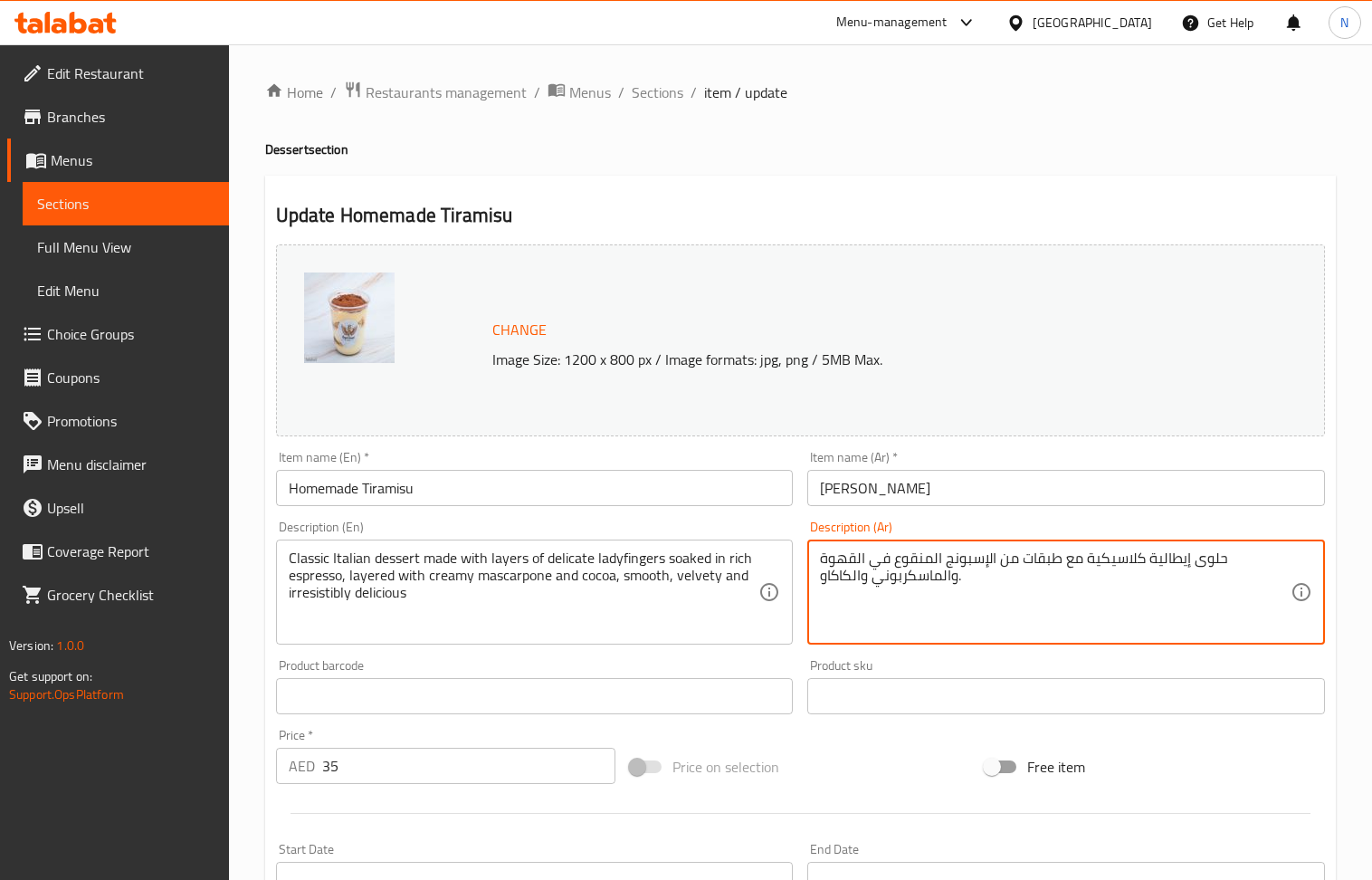
click at [888, 573] on textarea "حلوى إيطالية كلاسيكية مع طبقات من الإسبونج المنقوع في القهوة والماسكربوني والكا…" at bounding box center [1056, 593] width 471 height 86
paste textarea "ات إيطالية كلاسيكية مصنوعة من طبقات من ليدي فينجرز رقيقة منقوعة في قهوة إسبريسو…"
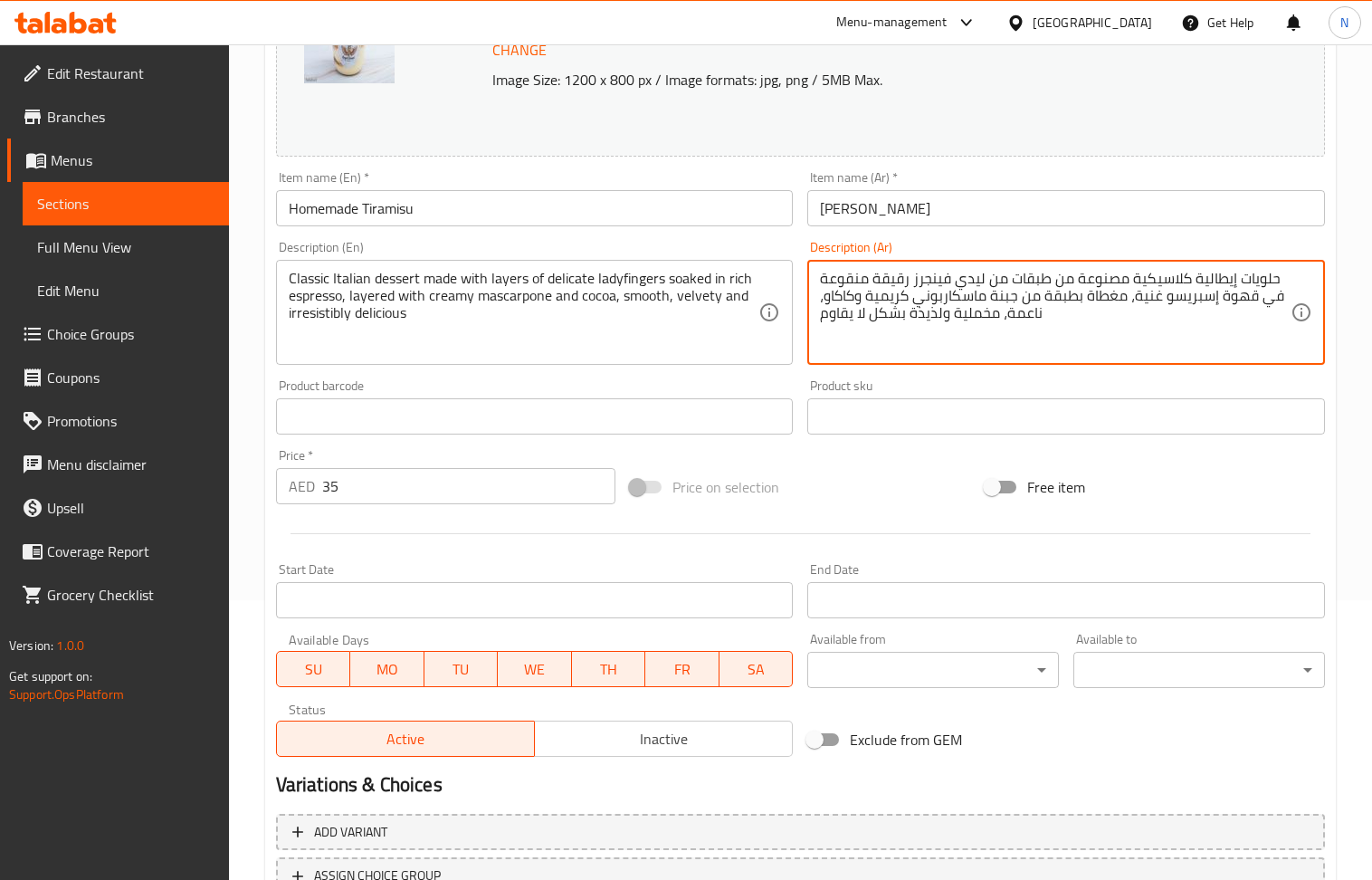
scroll to position [425, 0]
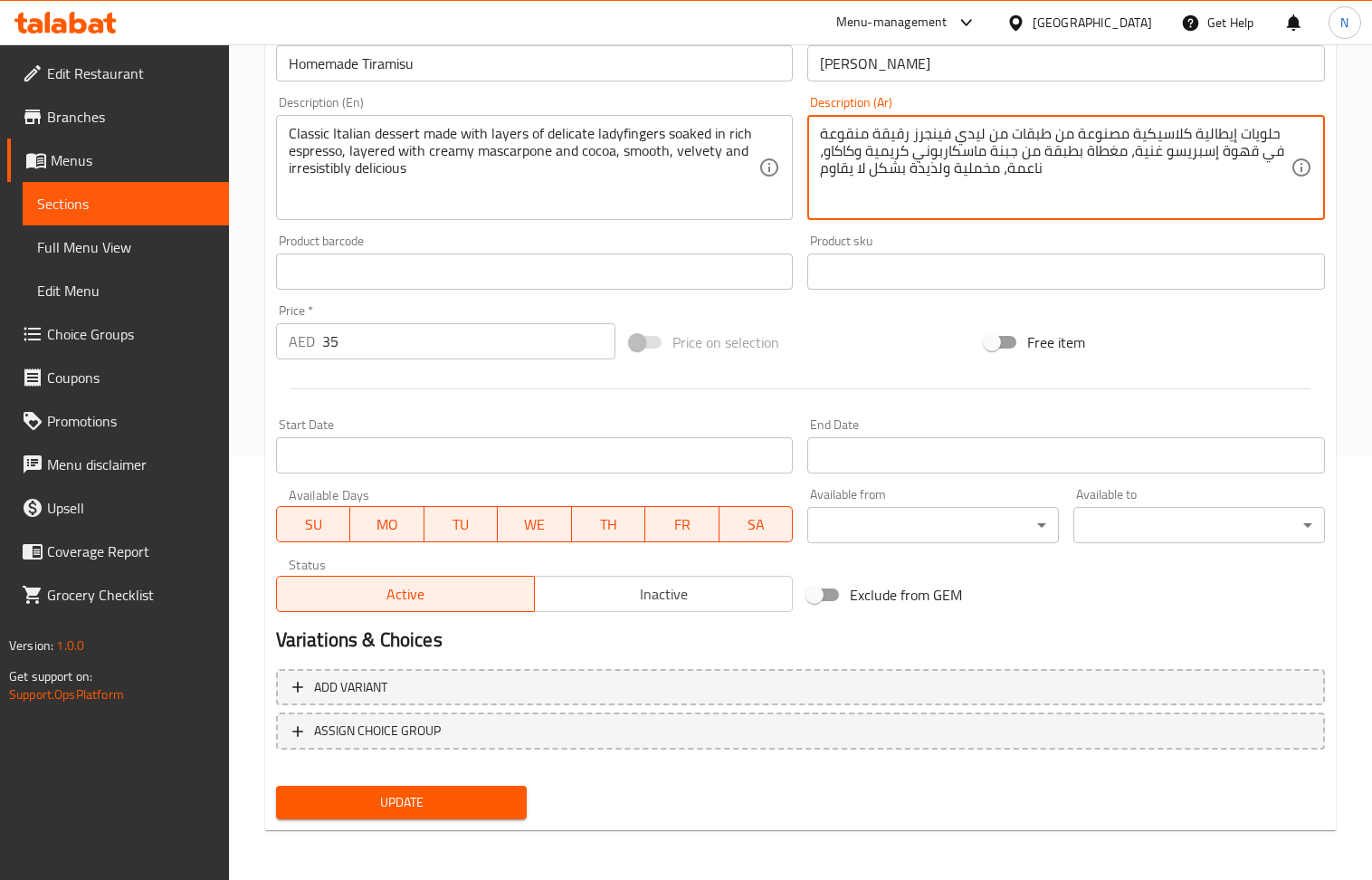
type textarea "حلويات إيطالية كلاسيكية مصنوعة من طبقات من ليدي فينجرز رقيقة منقوعة في قهوة إسب…"
click at [490, 799] on span "Update" at bounding box center [402, 802] width 223 height 22
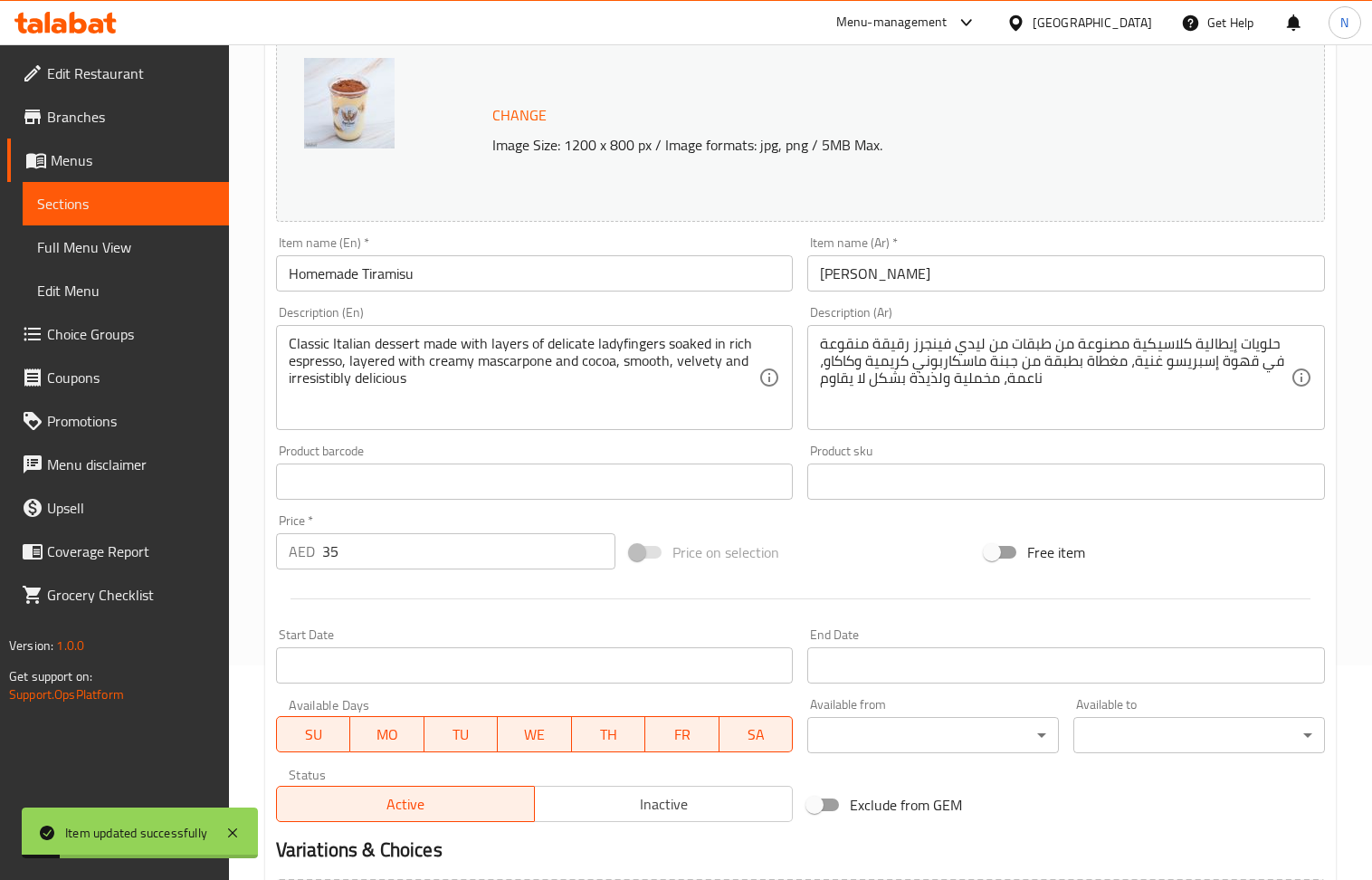
scroll to position [0, 0]
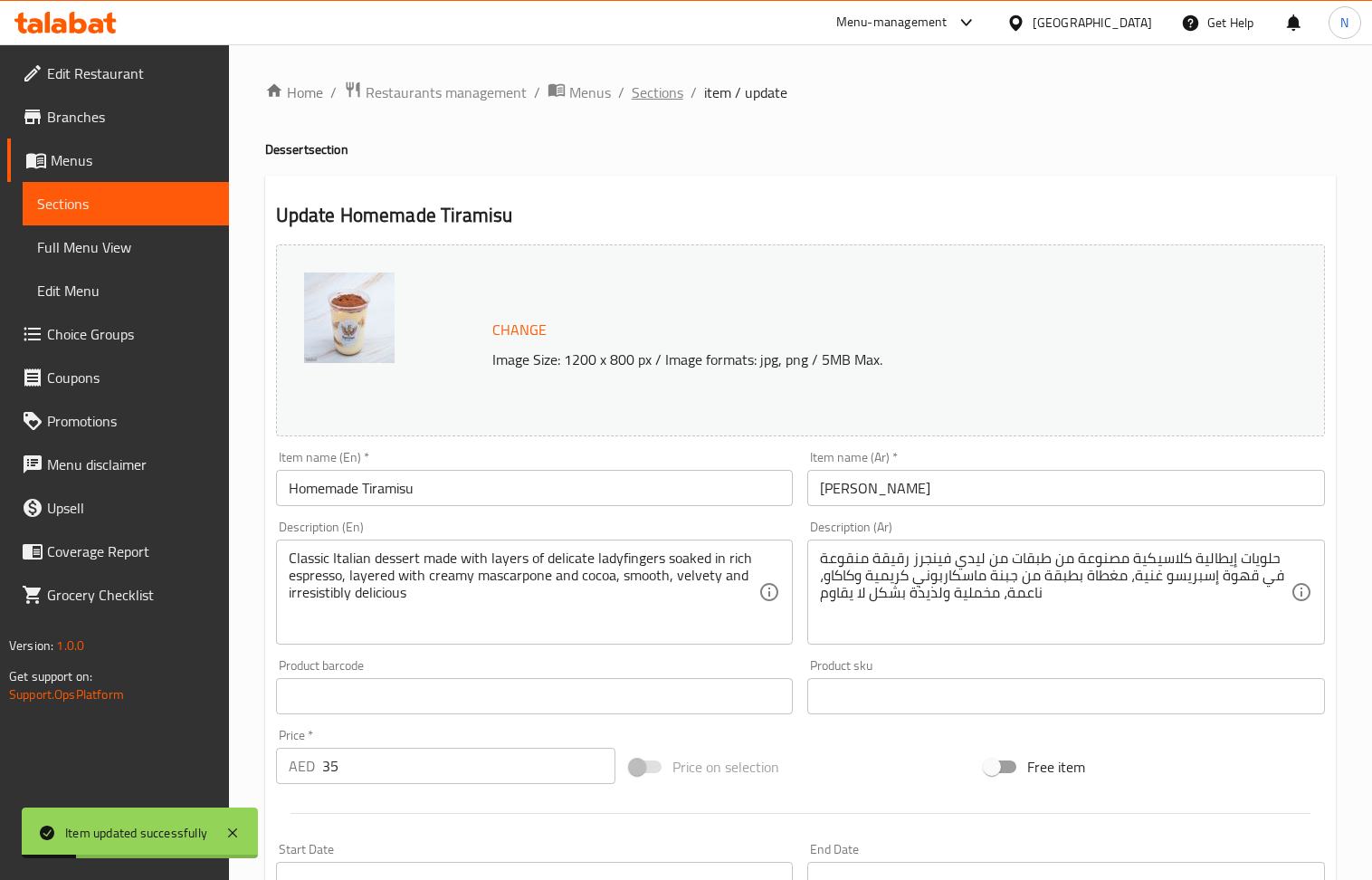
click at [655, 95] on span "Sections" at bounding box center [657, 92] width 52 height 21
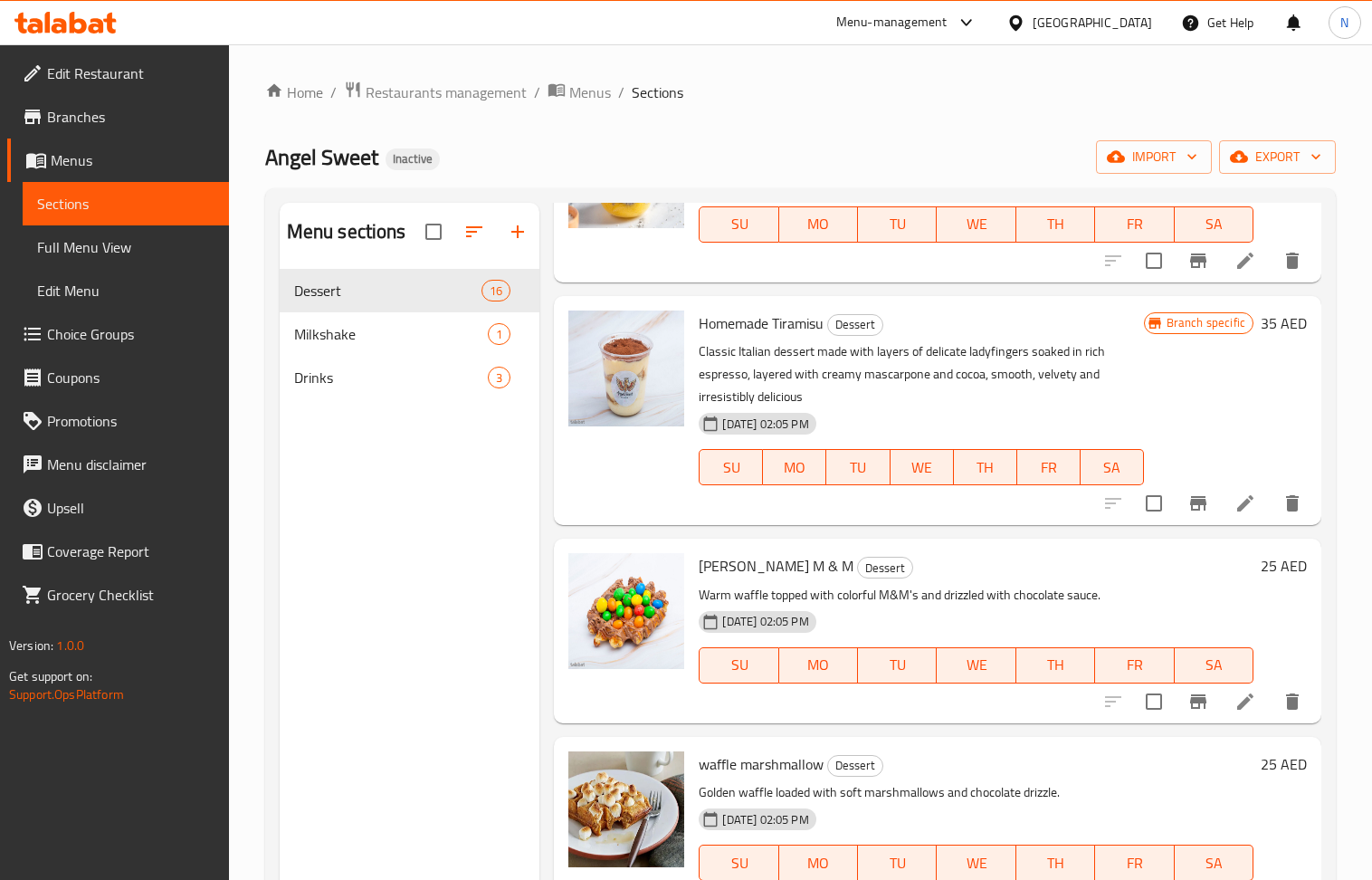
scroll to position [845, 0]
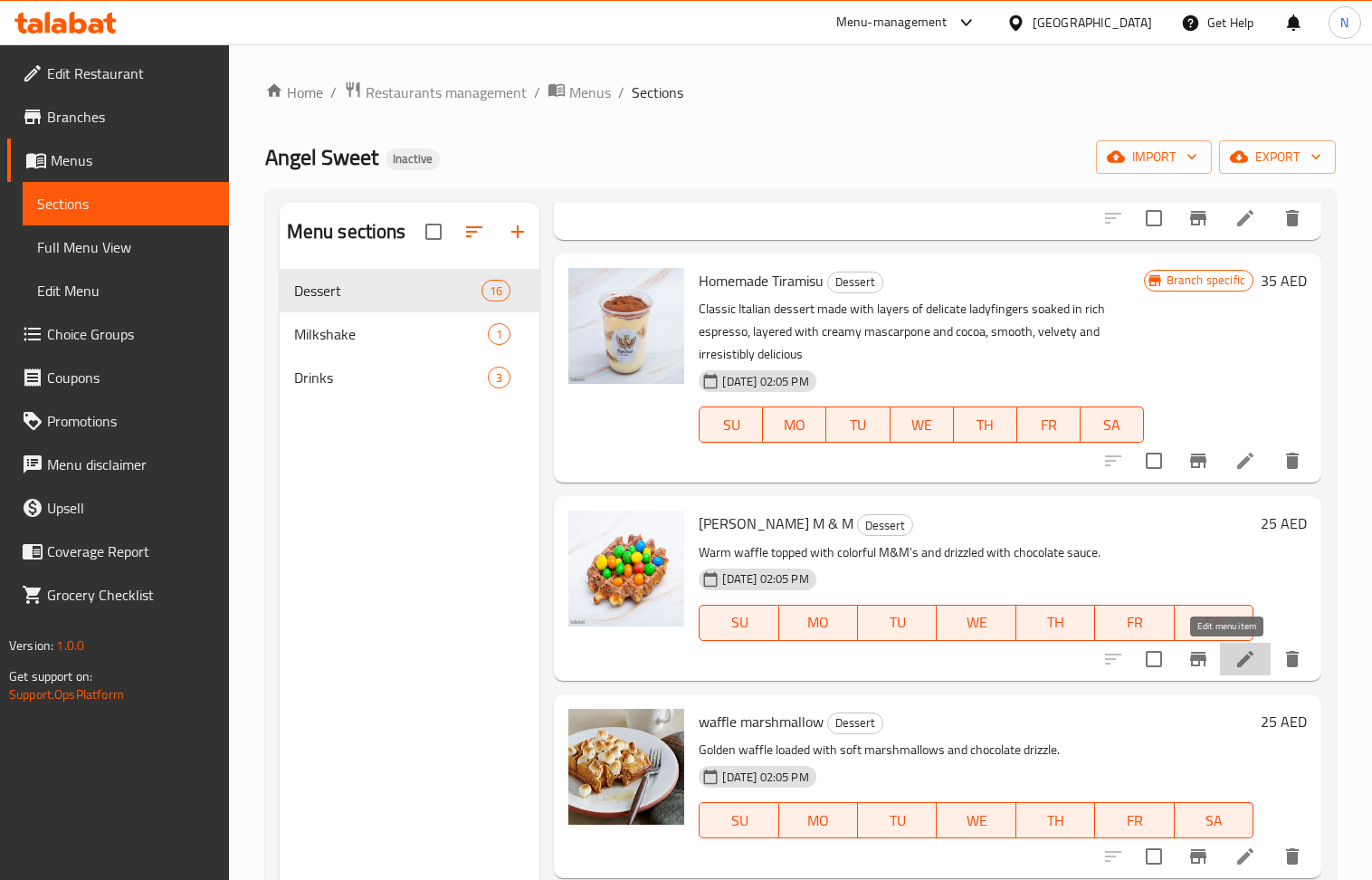
click at [1235, 652] on icon at bounding box center [1246, 659] width 21 height 21
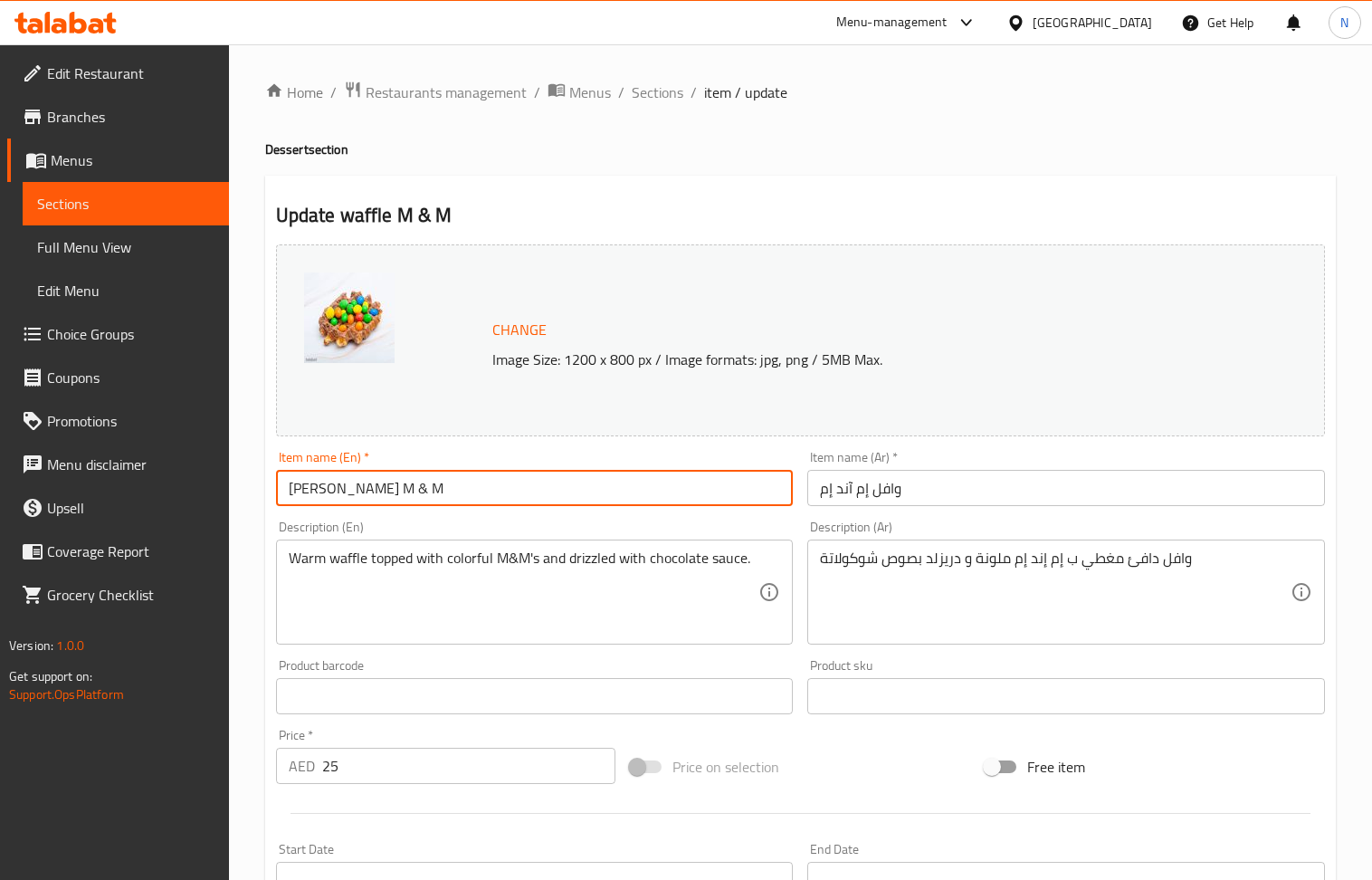
click at [466, 483] on input "waffle M & M" at bounding box center [535, 487] width 518 height 36
drag, startPoint x: 466, startPoint y: 483, endPoint x: 226, endPoint y: 87, distance: 463.1
click at [461, 477] on input "waffle M & M" at bounding box center [535, 487] width 518 height 36
paste input "Liege Waffle with M&M's"
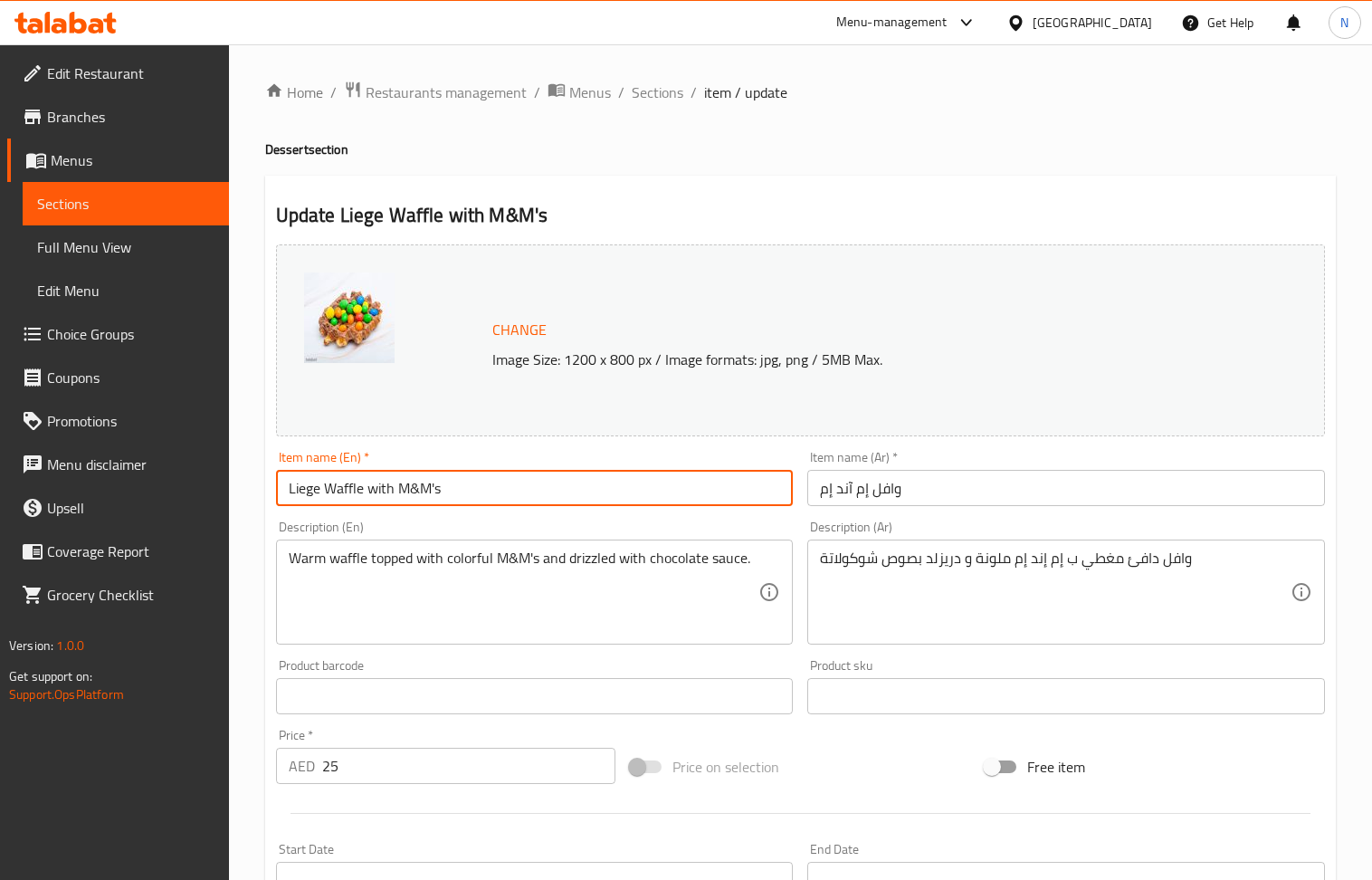
type input "Liege Waffle with M&M's"
click at [969, 498] on input "وافل إم آند إم" at bounding box center [1066, 487] width 518 height 36
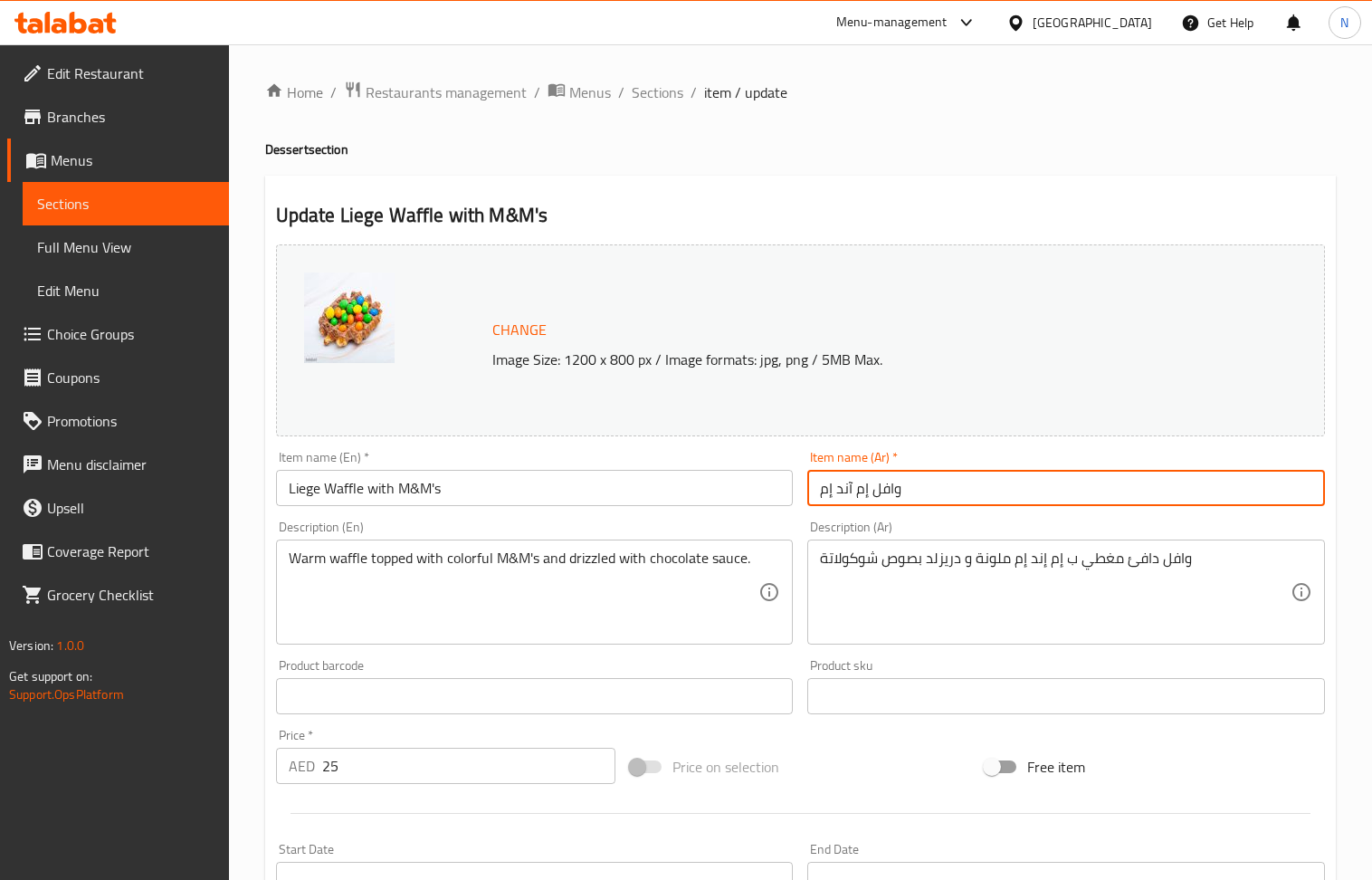
click at [969, 498] on input "وافل إم آند إم" at bounding box center [1066, 487] width 518 height 36
paste input "لييج مع إم آند إمز"
type input "وافل لييج مع إم آند إمز"
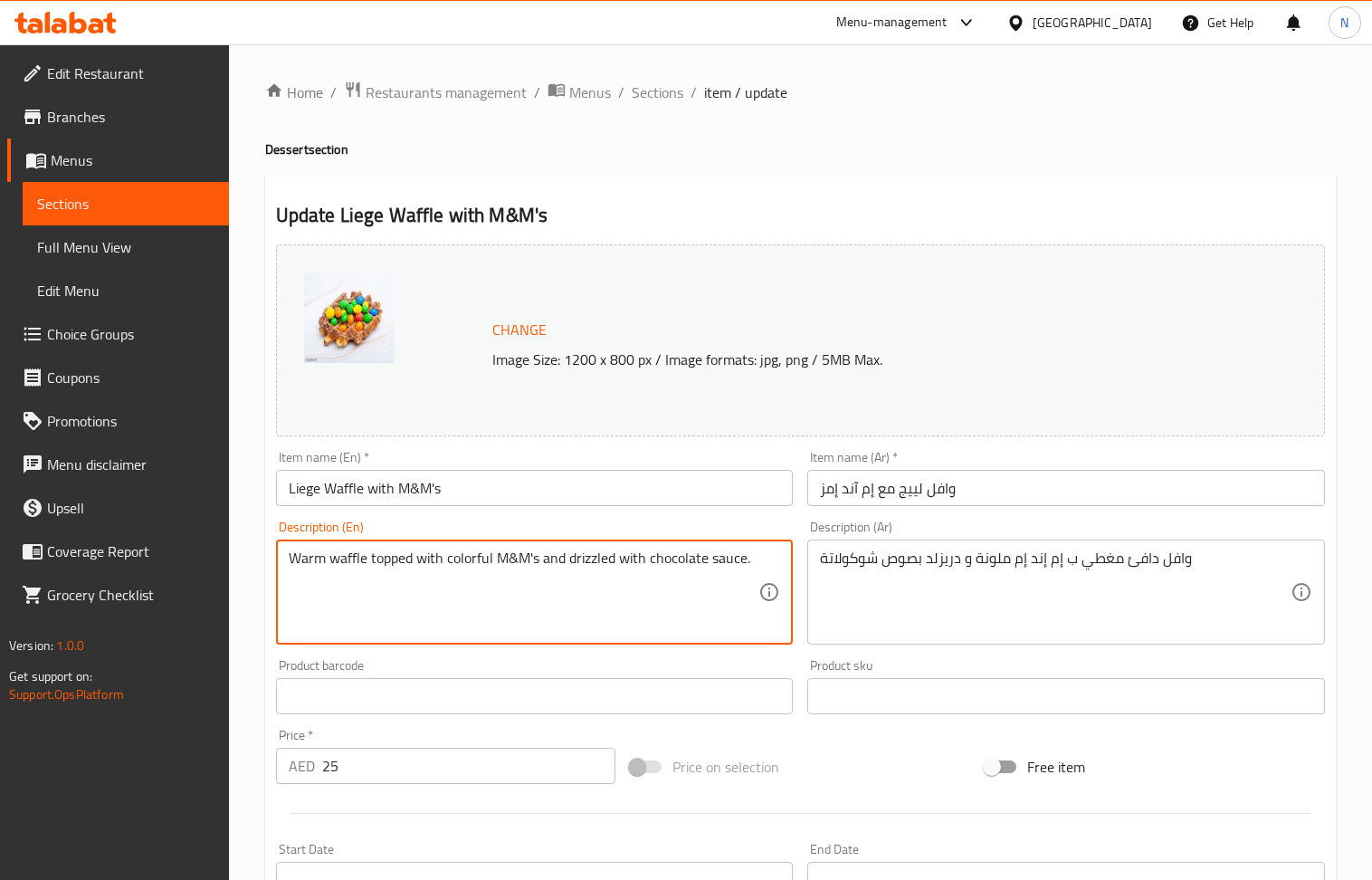
click at [443, 577] on textarea "Warm waffle topped with colorful M&M's and drizzled with chocolate sauce." at bounding box center [524, 593] width 471 height 86
paste textarea "A golden, crispy liege waffle with caramelized sugar pearls, topped with colorf…"
type textarea "A golden, crispy liege waffle with caramelized sugar pearls, topped with colorf…"
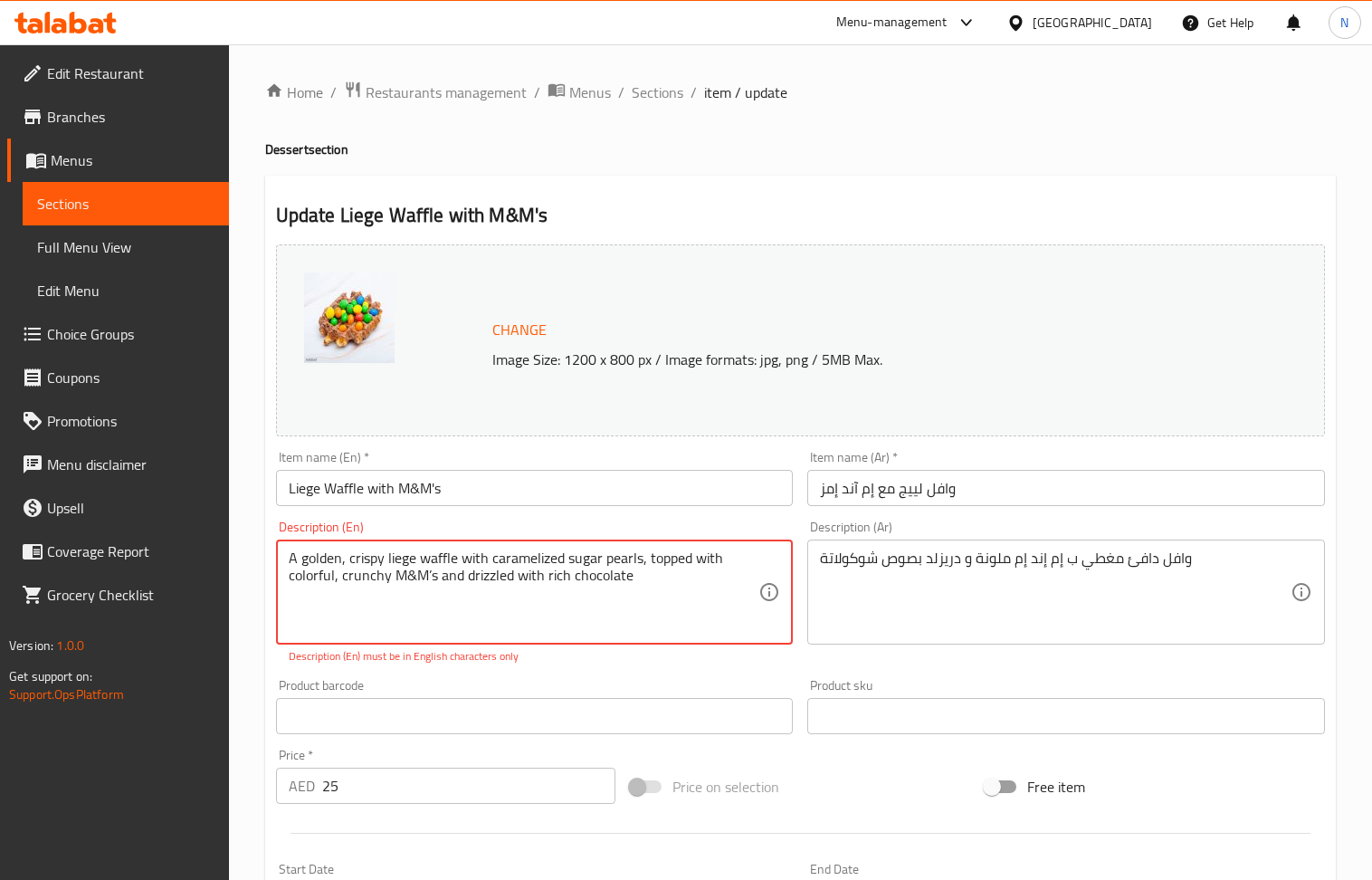
click at [938, 549] on div "وافل دافئ مغطي ب إم إند إم ملونة و دريزلد بصوص شوكولاتة Description (Ar)" at bounding box center [1066, 593] width 518 height 105
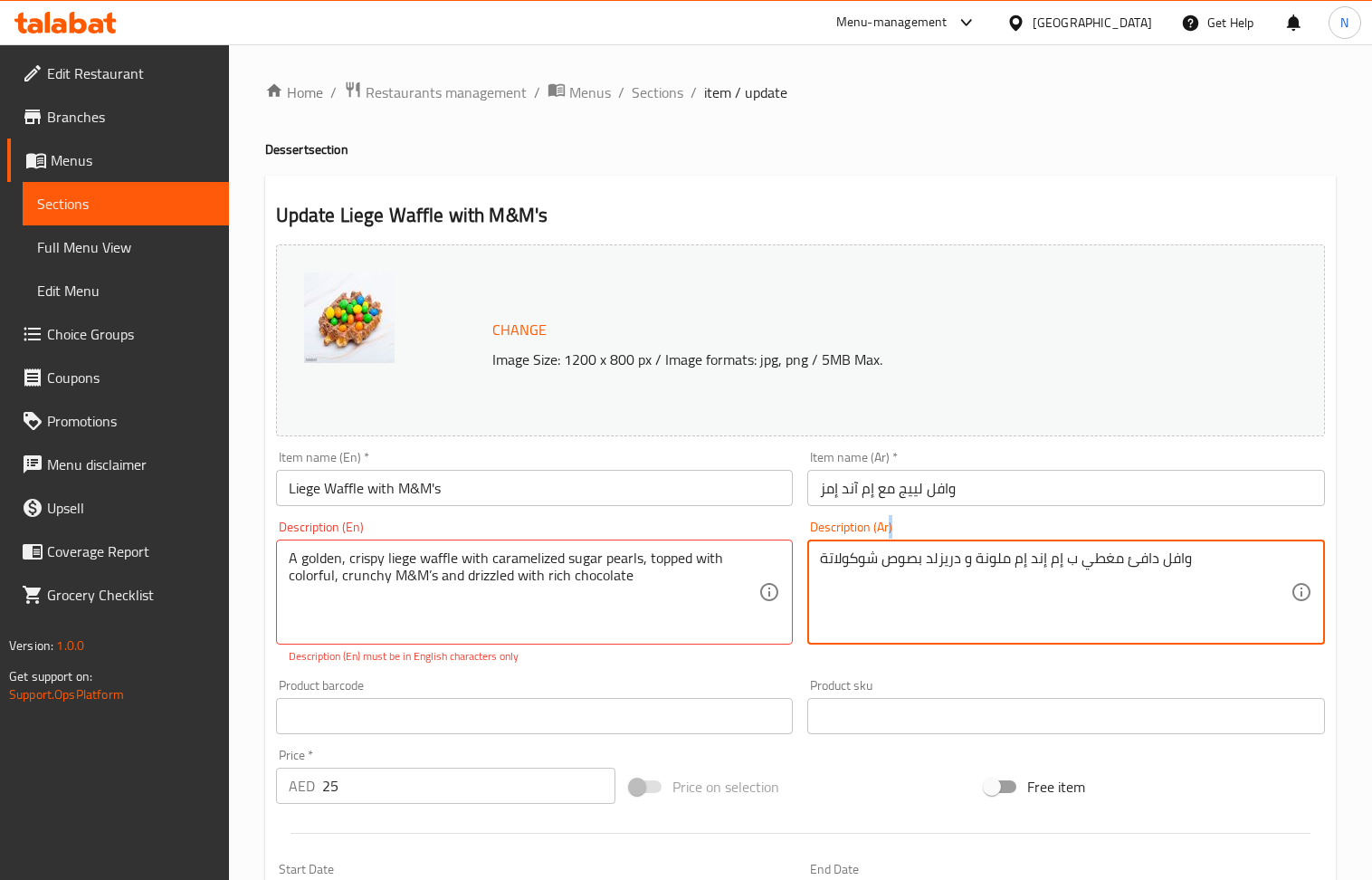
click at [938, 549] on div "وافل دافئ مغطي ب إم إند إم ملونة و دريزلد بصوص شوكولاتة Description (Ar)" at bounding box center [1066, 593] width 518 height 105
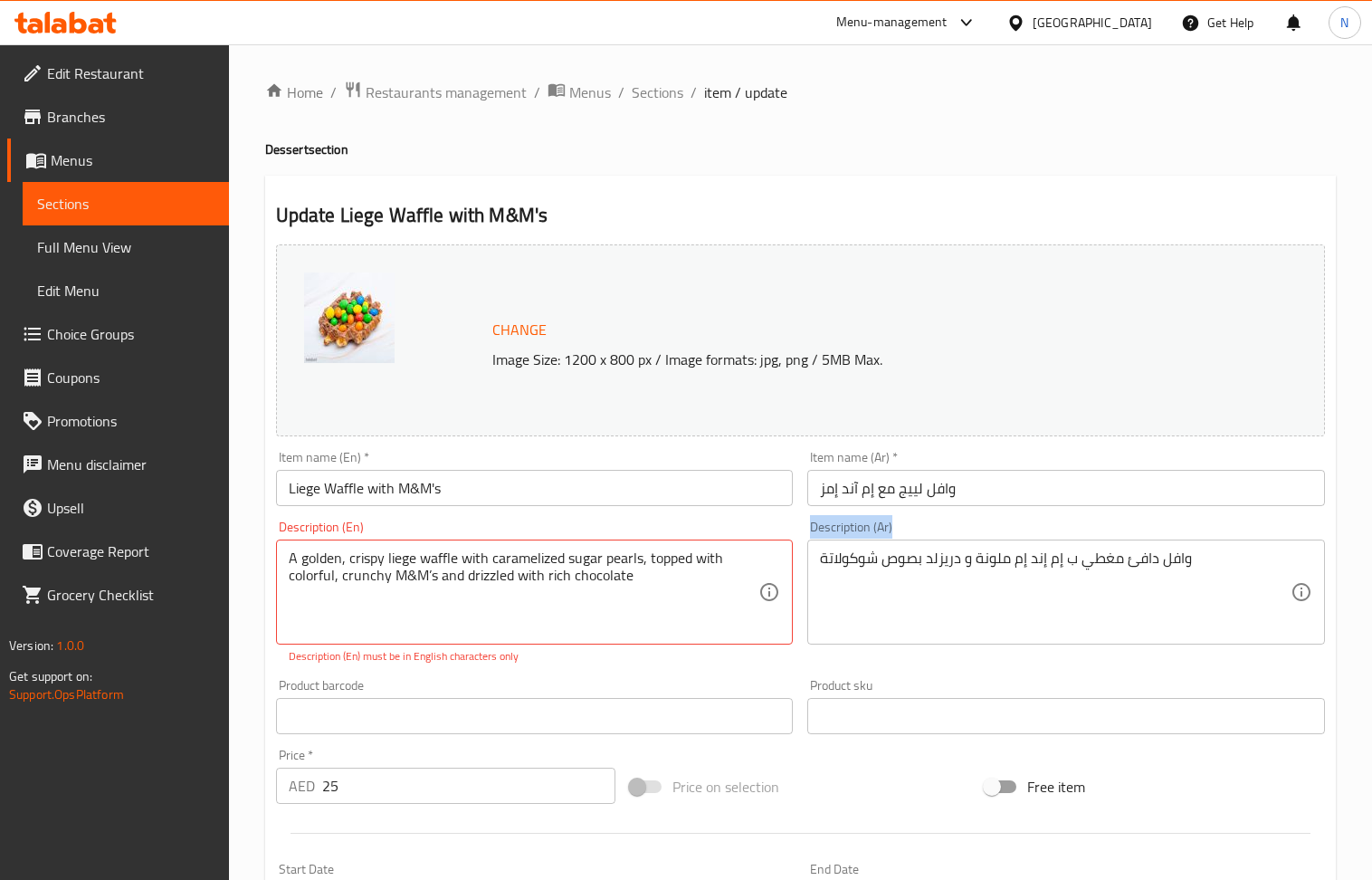
click at [938, 549] on div "وافل دافئ مغطي ب إم إند إم ملونة و دريزلد بصوص شوكولاتة Description (Ar)" at bounding box center [1066, 593] width 518 height 105
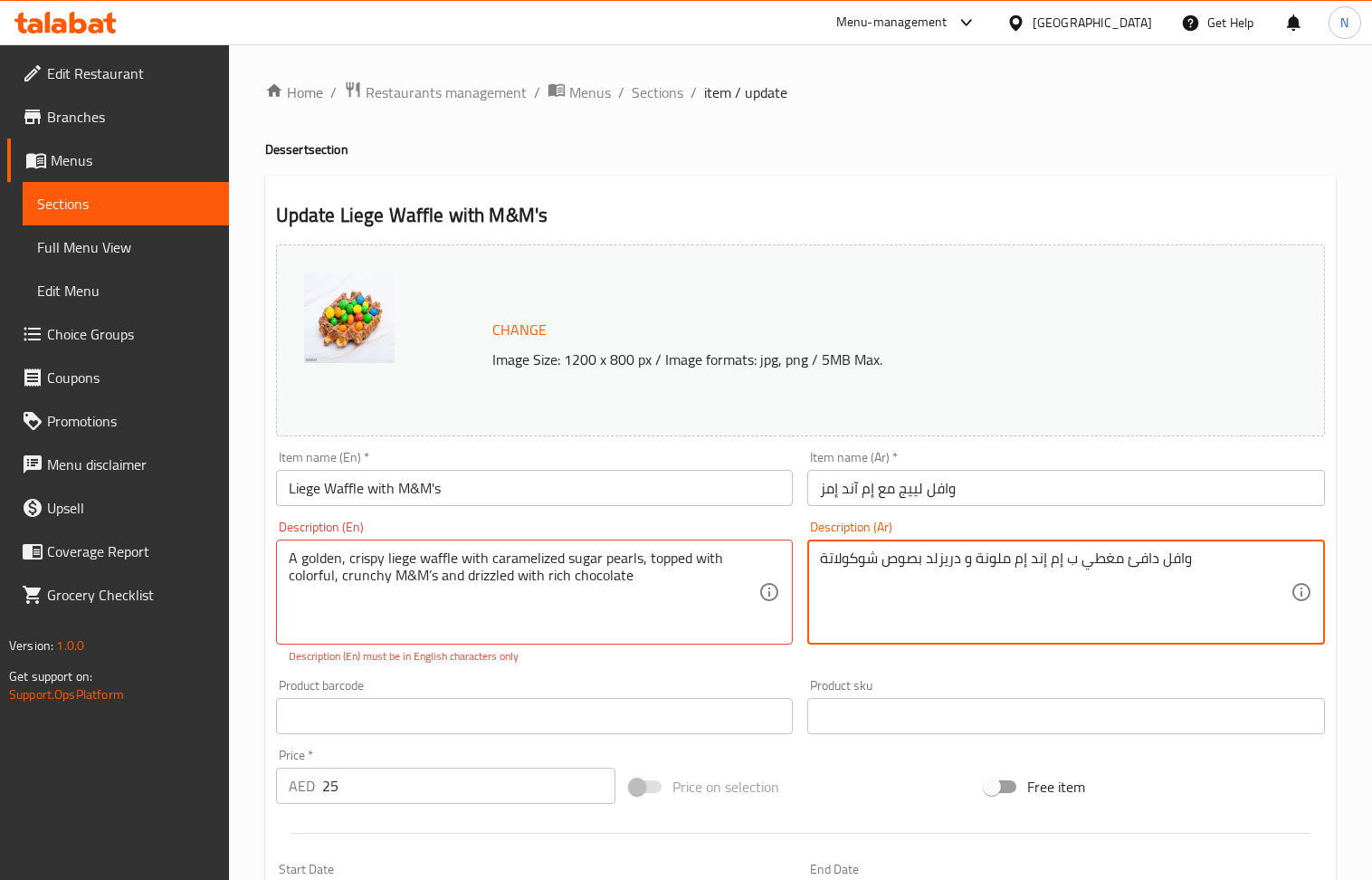
paste textarea "وافل لييج الذهبي المقرمش مع لؤلؤ السكر المكرمل، مغطى بحلويات إم آند إمز الملونة…"
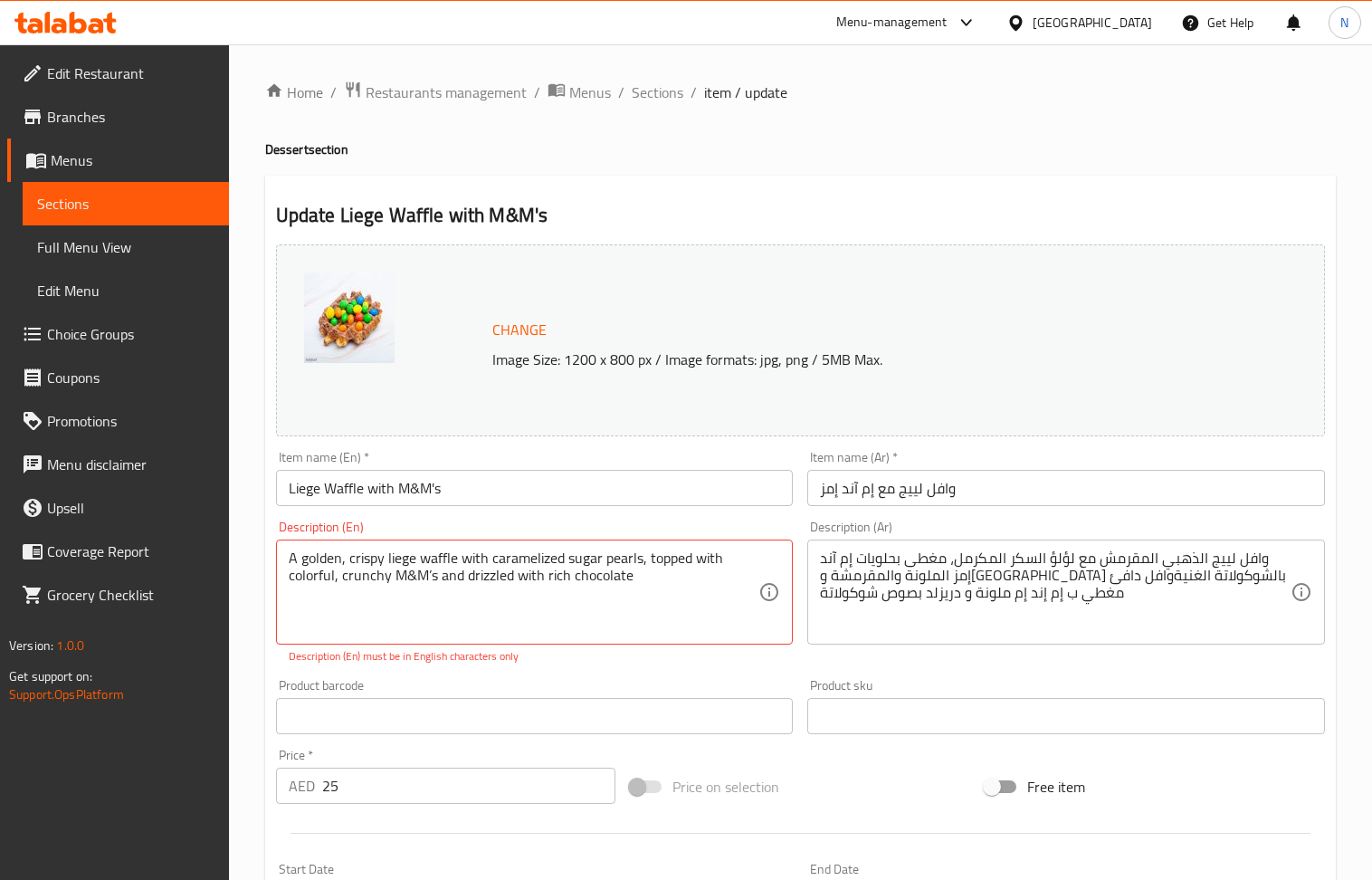
click at [644, 686] on div "Product barcode Product barcode" at bounding box center [535, 706] width 518 height 56
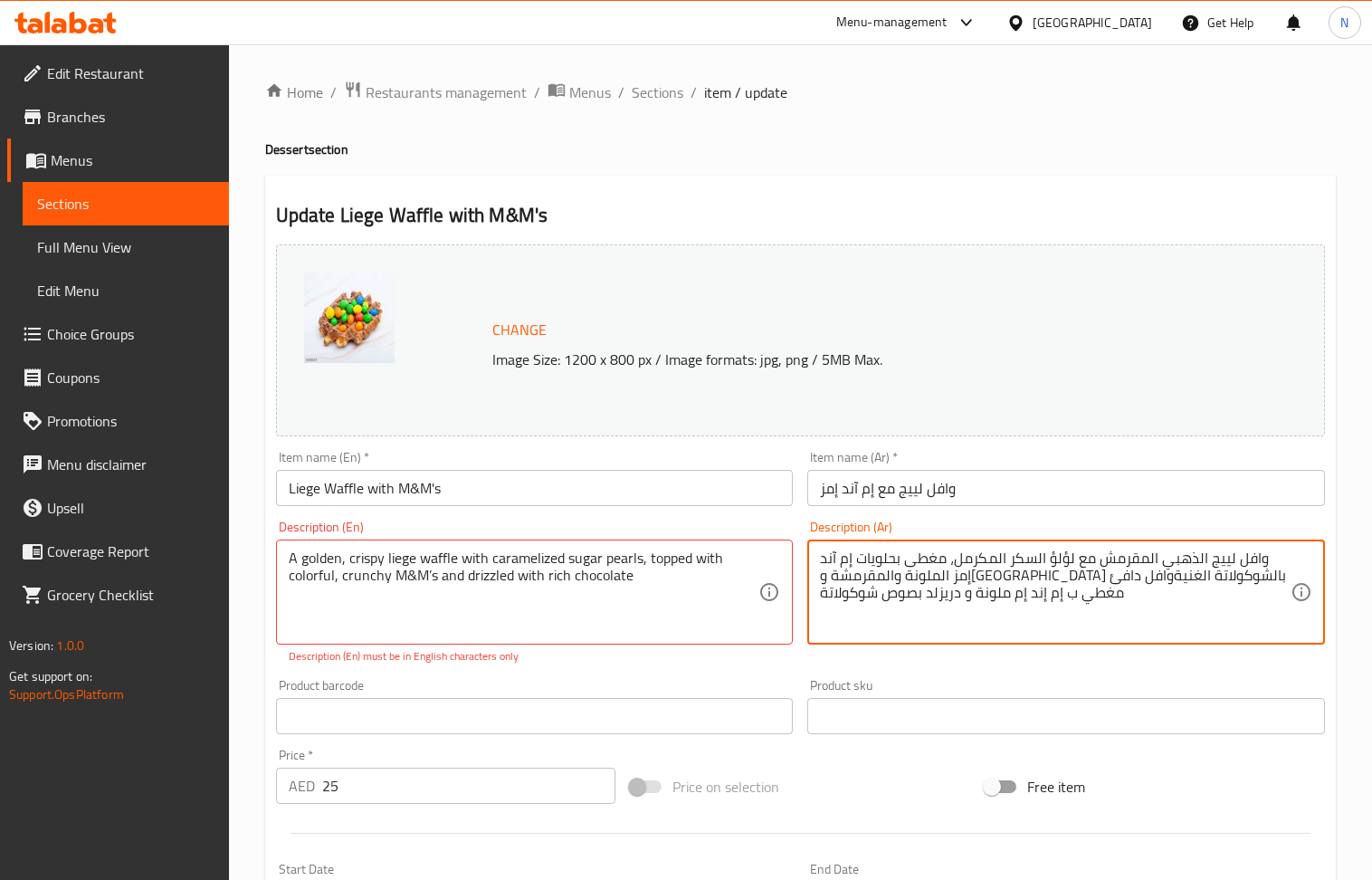
drag, startPoint x: 1018, startPoint y: 600, endPoint x: 1007, endPoint y: 600, distance: 11.0
click at [962, 580] on textarea "وافل لييج الذهبي المقرمش مع لؤلؤ السكر المكرمل، مغطى بحلويات إم آند إمز الملونة…" at bounding box center [1056, 593] width 471 height 86
paste textarea
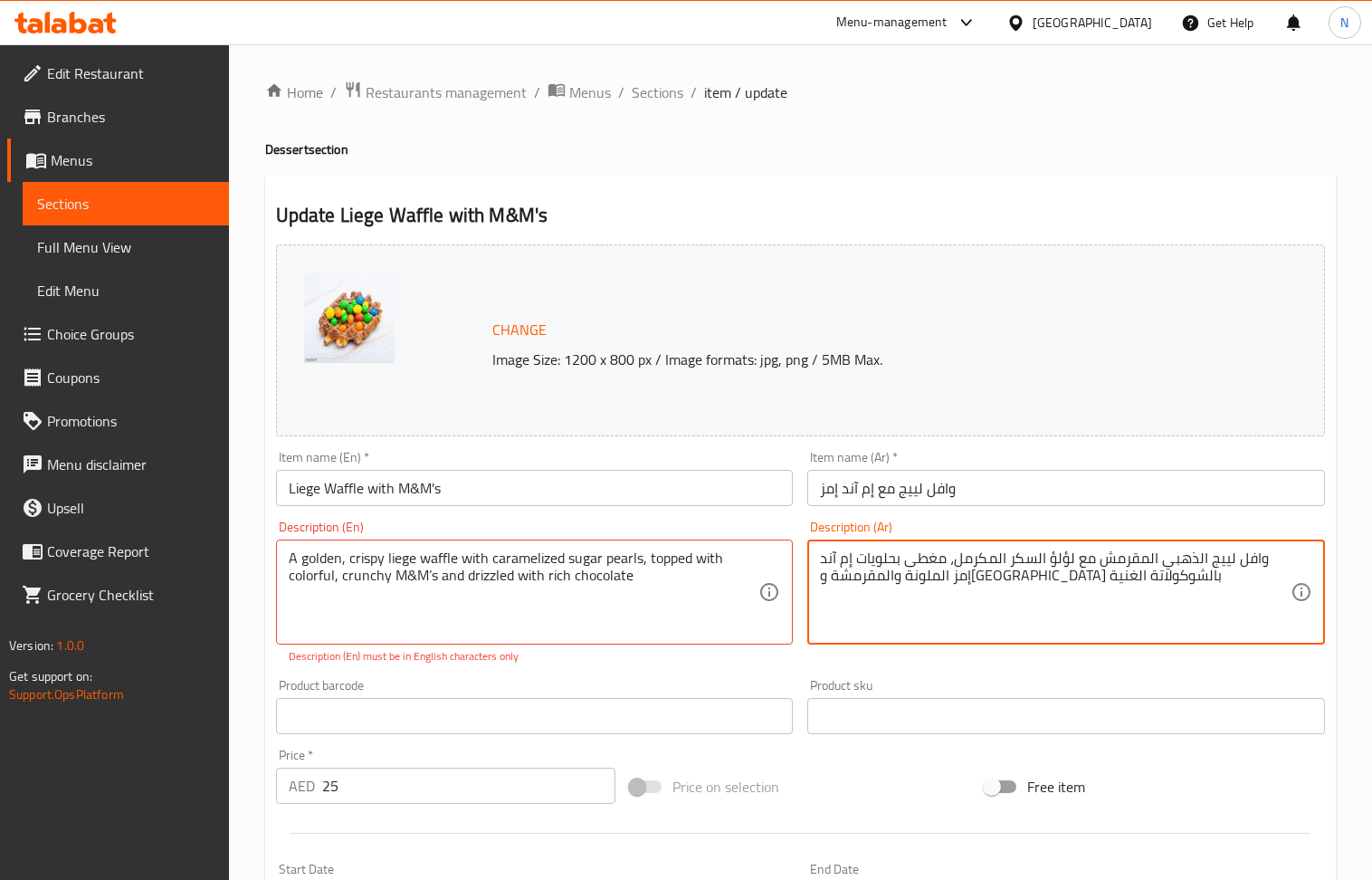
type textarea "وافل لييج الذهبي المقرمش مع لؤلؤ السكر المكرمل، مغطى بحلويات إم آند إمز الملونة…"
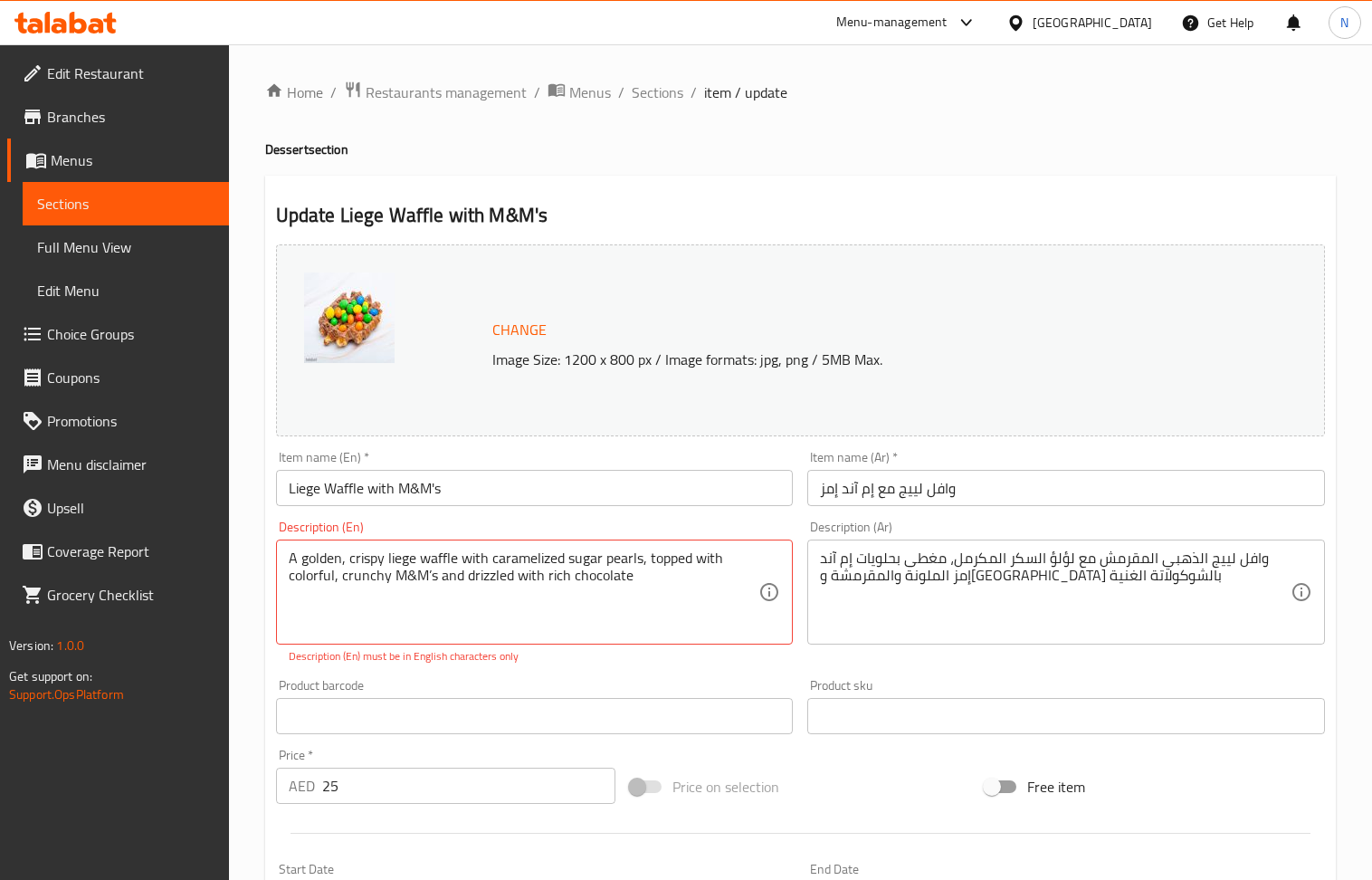
click at [603, 675] on div "Product barcode Product barcode" at bounding box center [534, 706] width 532 height 69
type textarea "A golden, crispy liege waffle with caramelized sugar pearls, topped with colorf…"
click at [714, 666] on div "Change Image Size: 1200 x 800 px / Image formats: jpg, png / 5MB Max. Item name…" at bounding box center [800, 650] width 1063 height 826
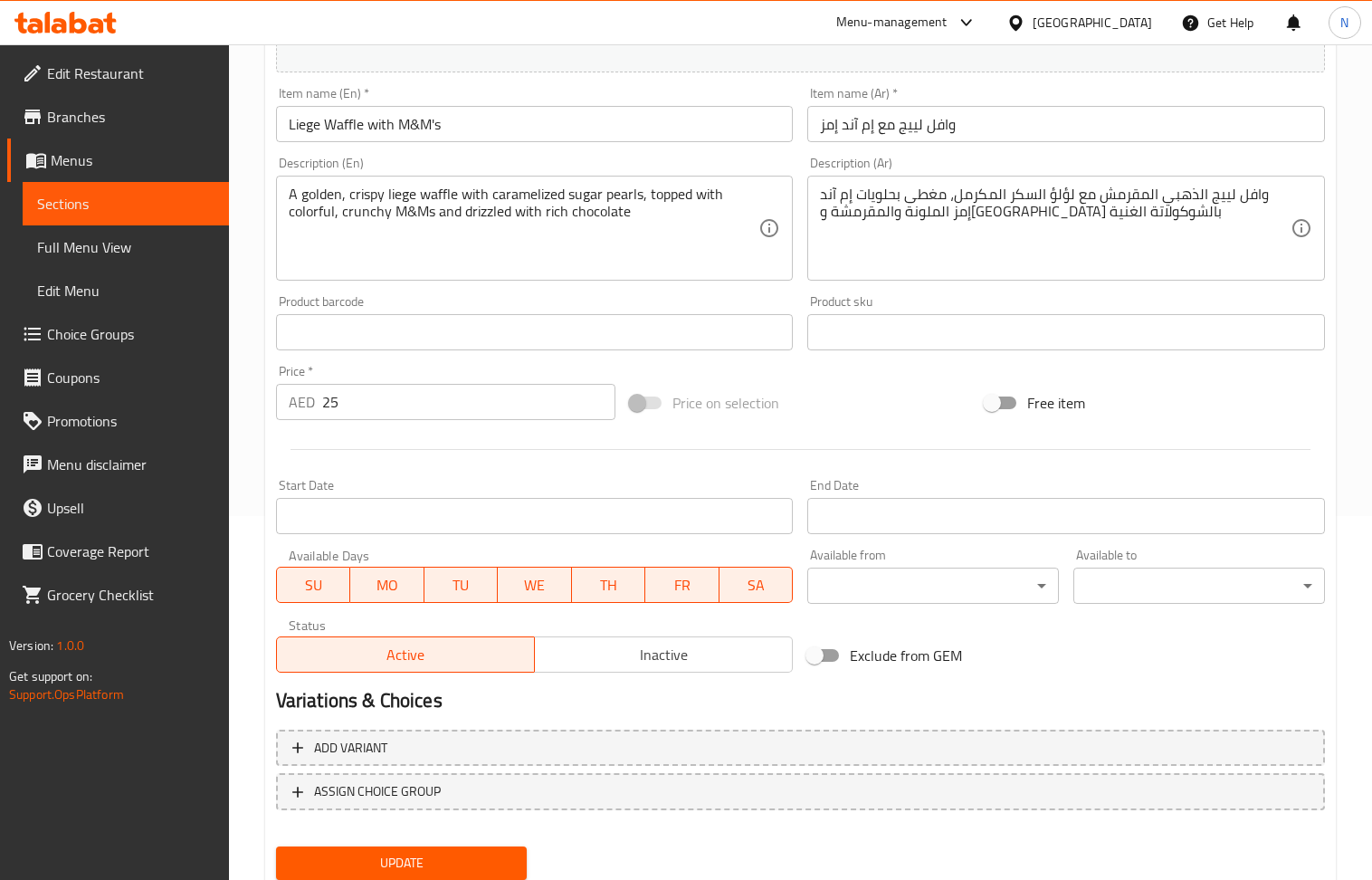
scroll to position [425, 0]
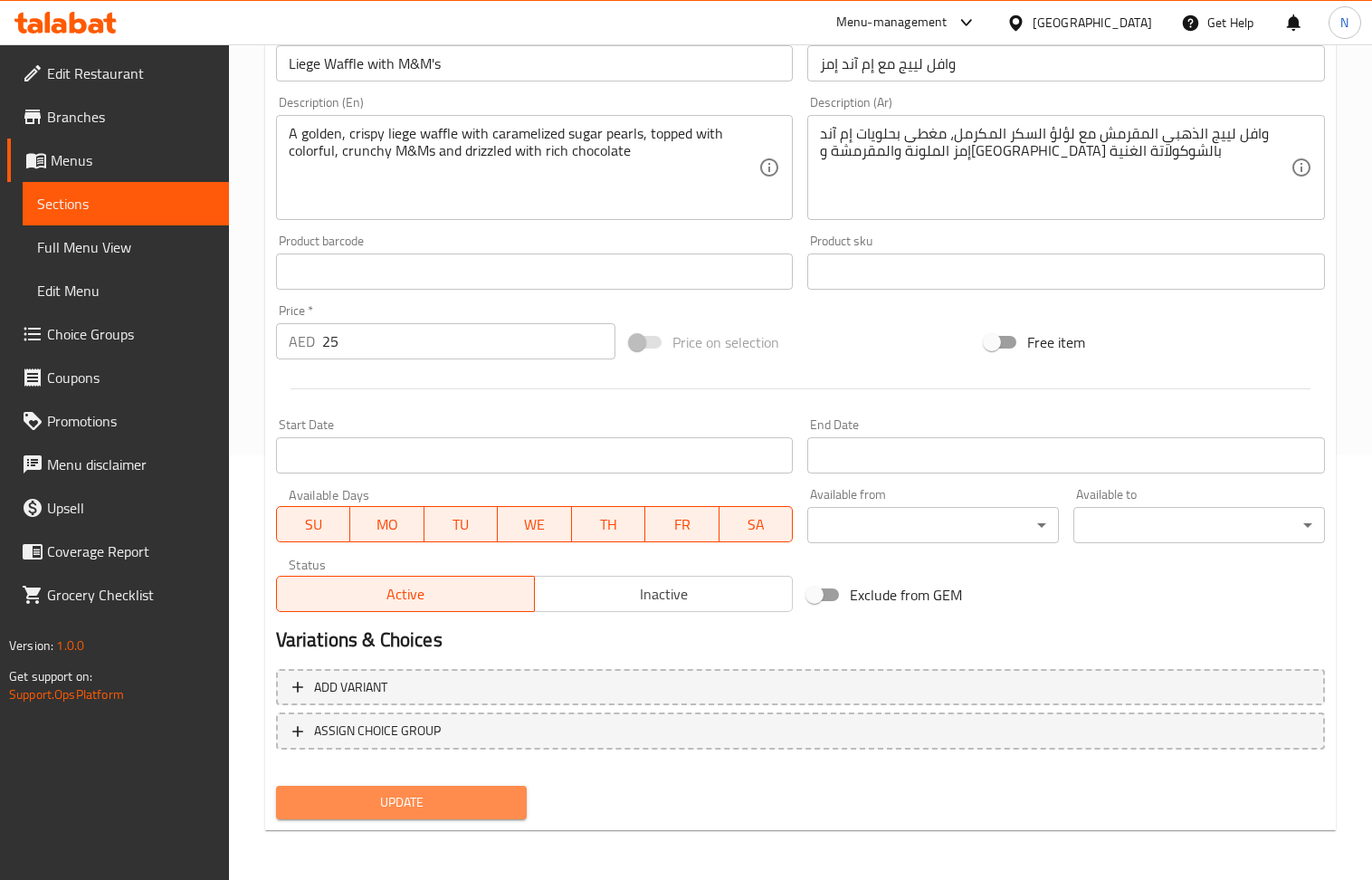
click at [431, 799] on span "Update" at bounding box center [402, 802] width 223 height 22
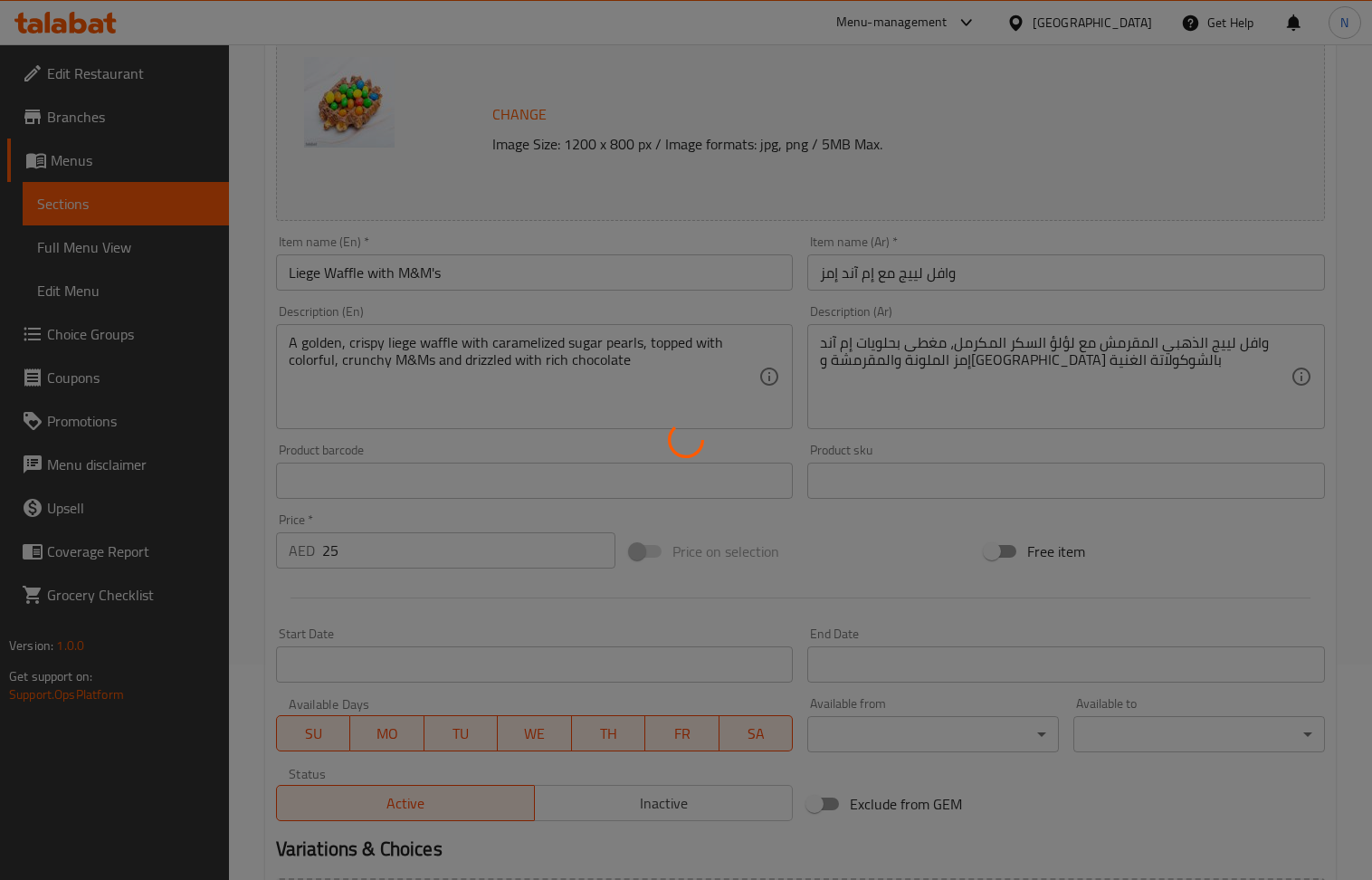
scroll to position [0, 0]
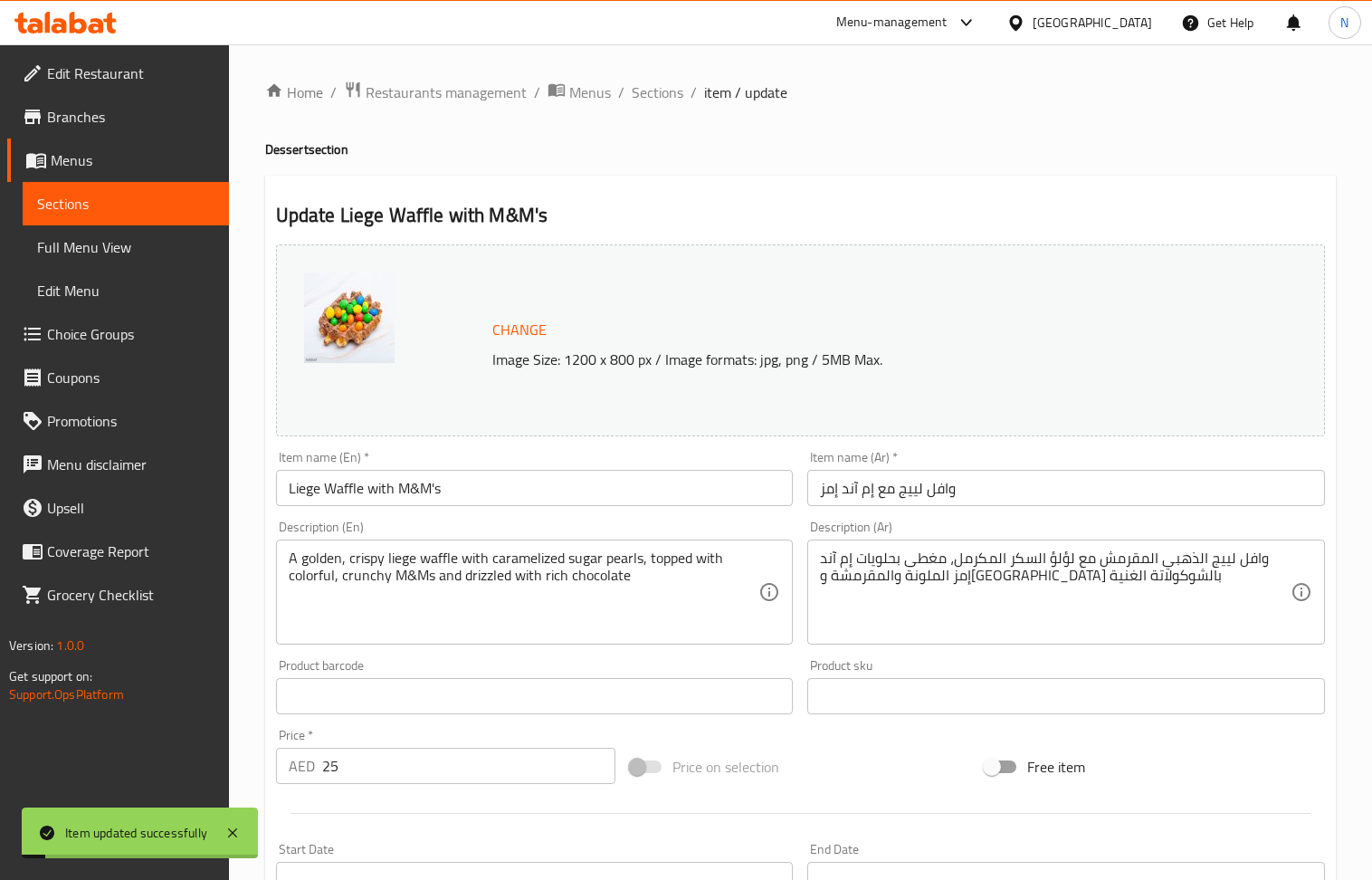
drag, startPoint x: 655, startPoint y: 91, endPoint x: 185, endPoint y: 1, distance: 478.5
click at [655, 91] on span "Sections" at bounding box center [657, 92] width 52 height 21
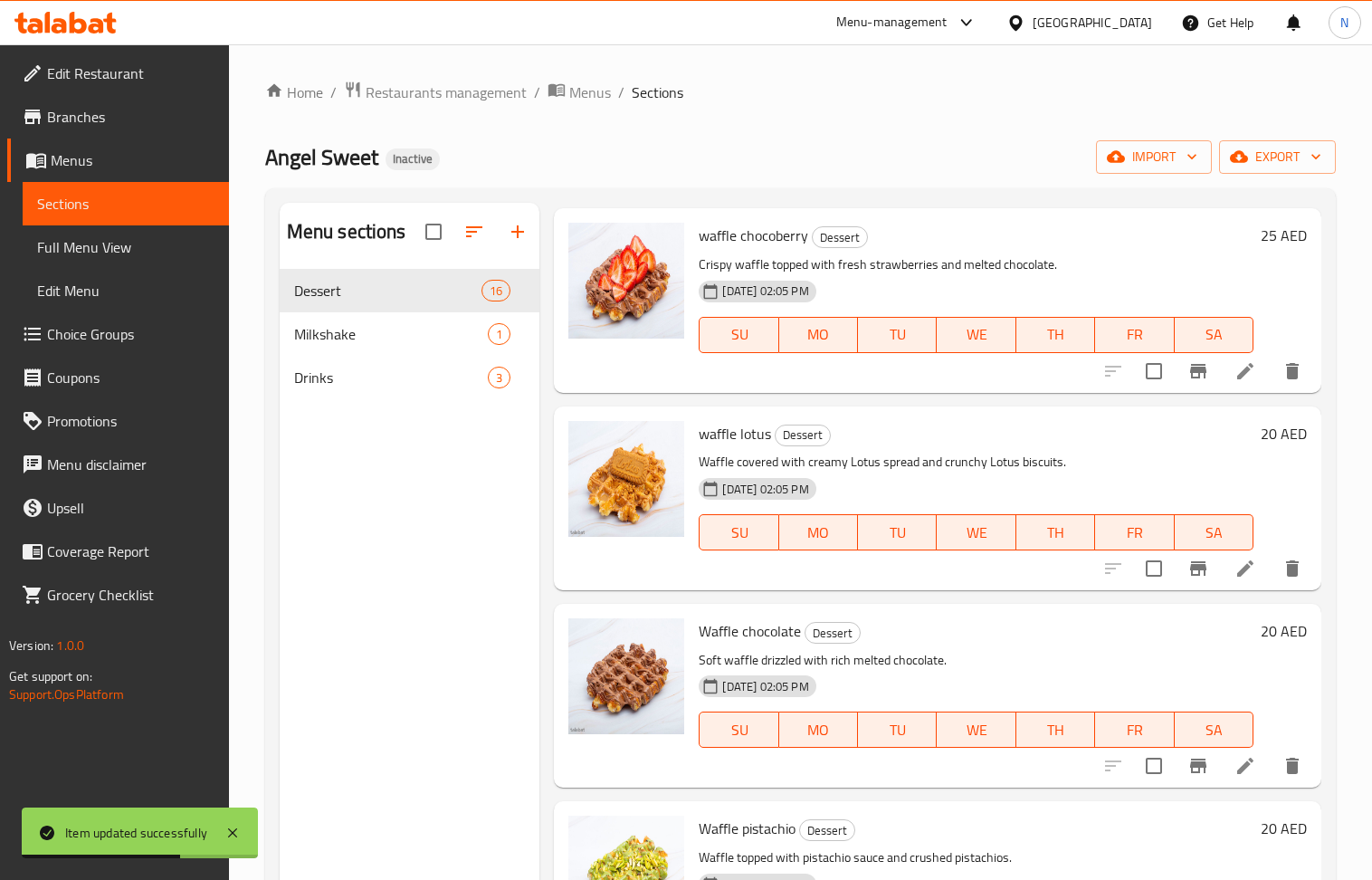
scroll to position [1570, 0]
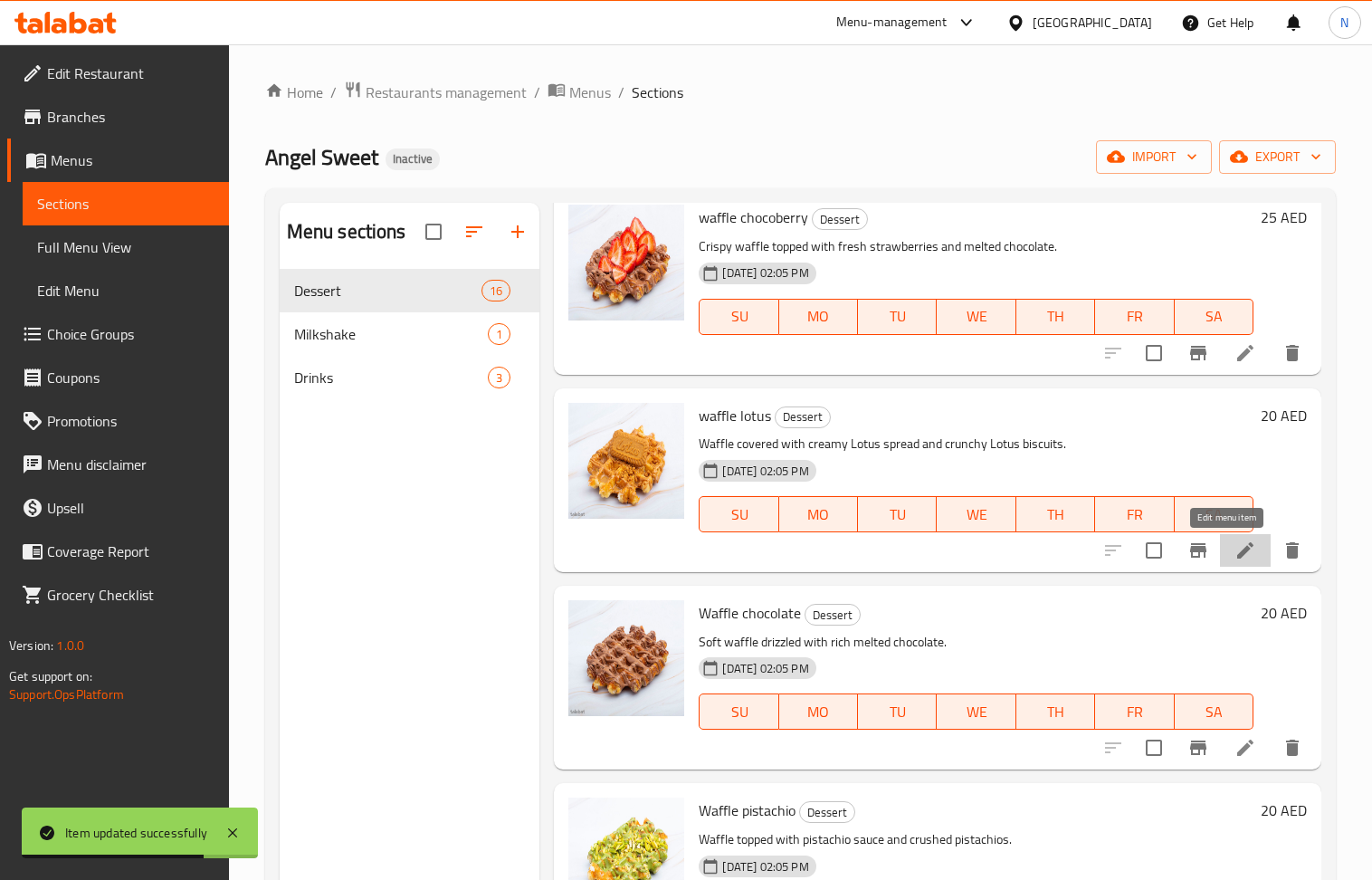
click at [1235, 553] on icon at bounding box center [1246, 551] width 21 height 21
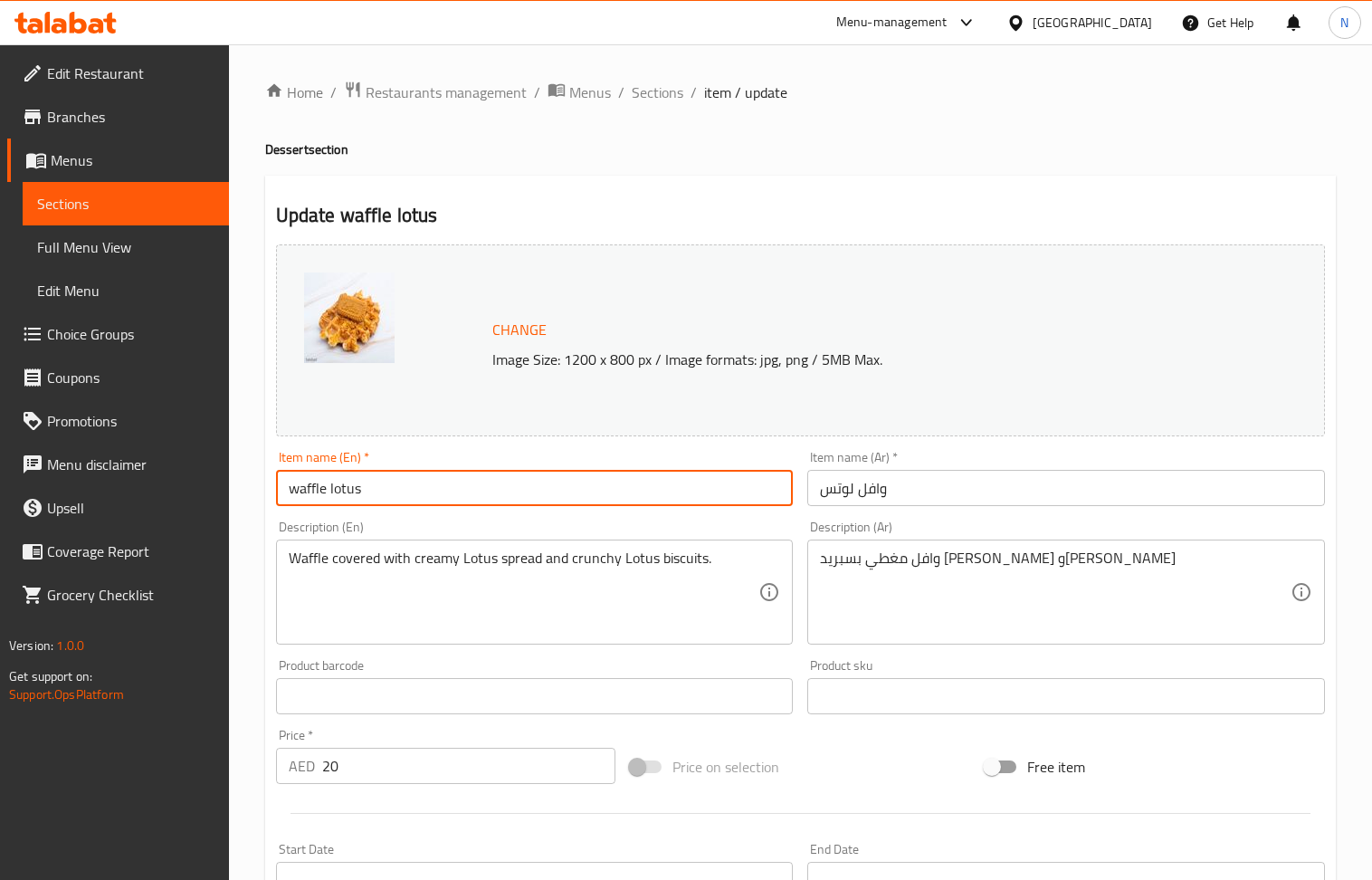
click at [392, 490] on input "waffle lotus" at bounding box center [535, 487] width 518 height 36
paste input "Liege Lotus Waffle"
type input "Liege Lotus Waffle"
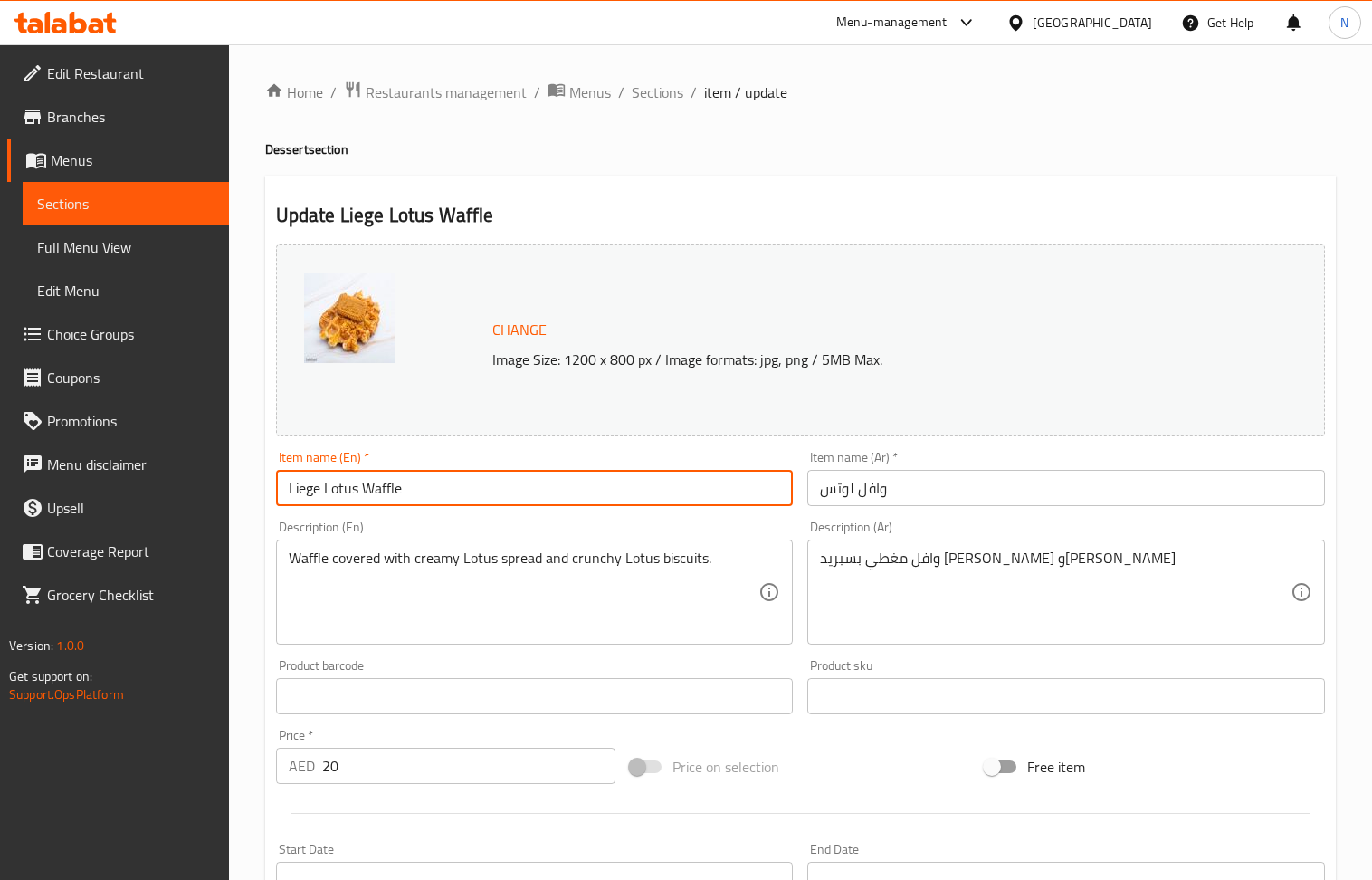
click at [848, 489] on input "وافل لوتس" at bounding box center [1066, 487] width 518 height 36
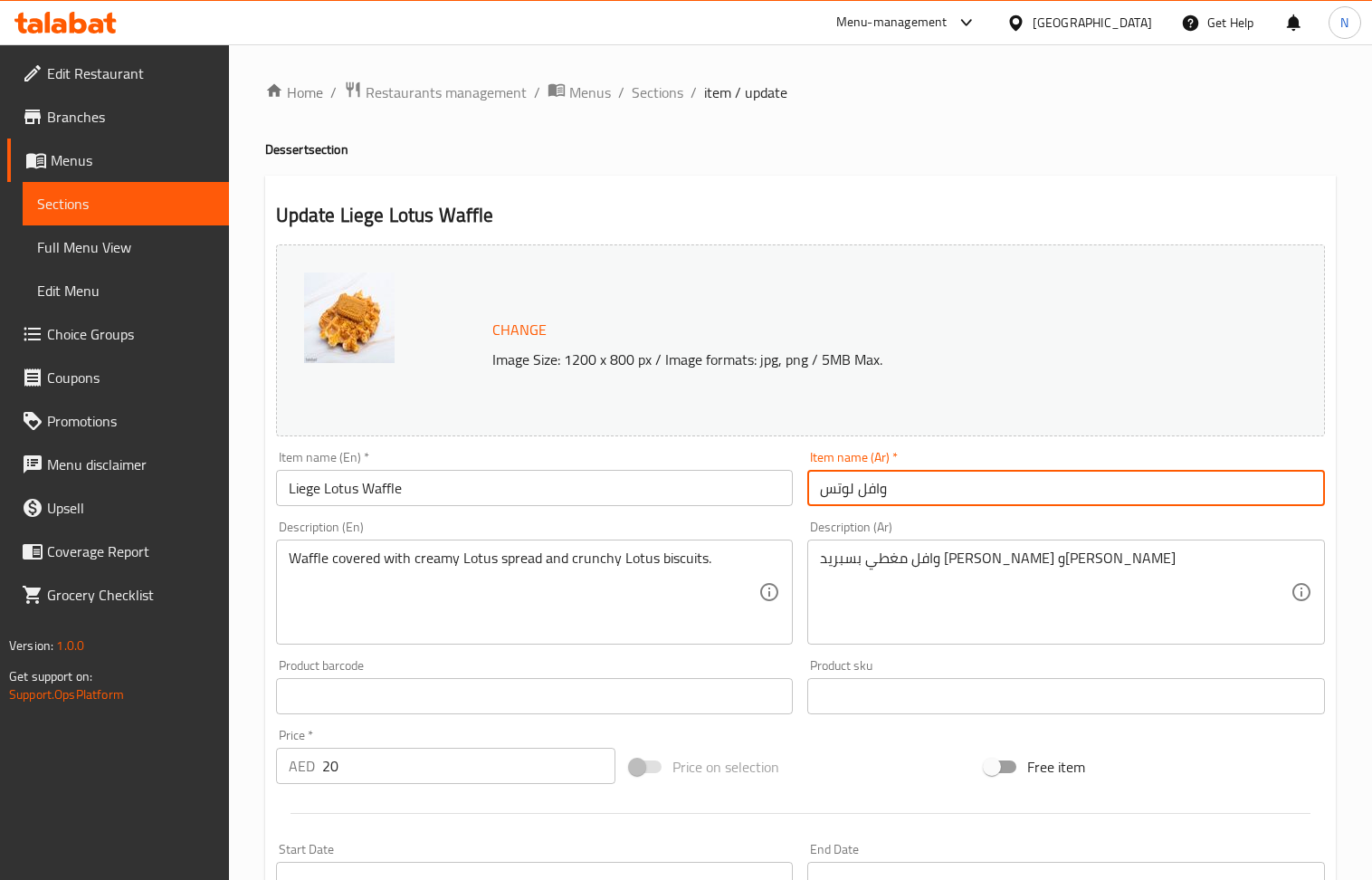
click at [848, 489] on input "وافل لوتس" at bounding box center [1066, 487] width 518 height 36
paste input "يج بالل"
type input "وافل لييج باللوتس"
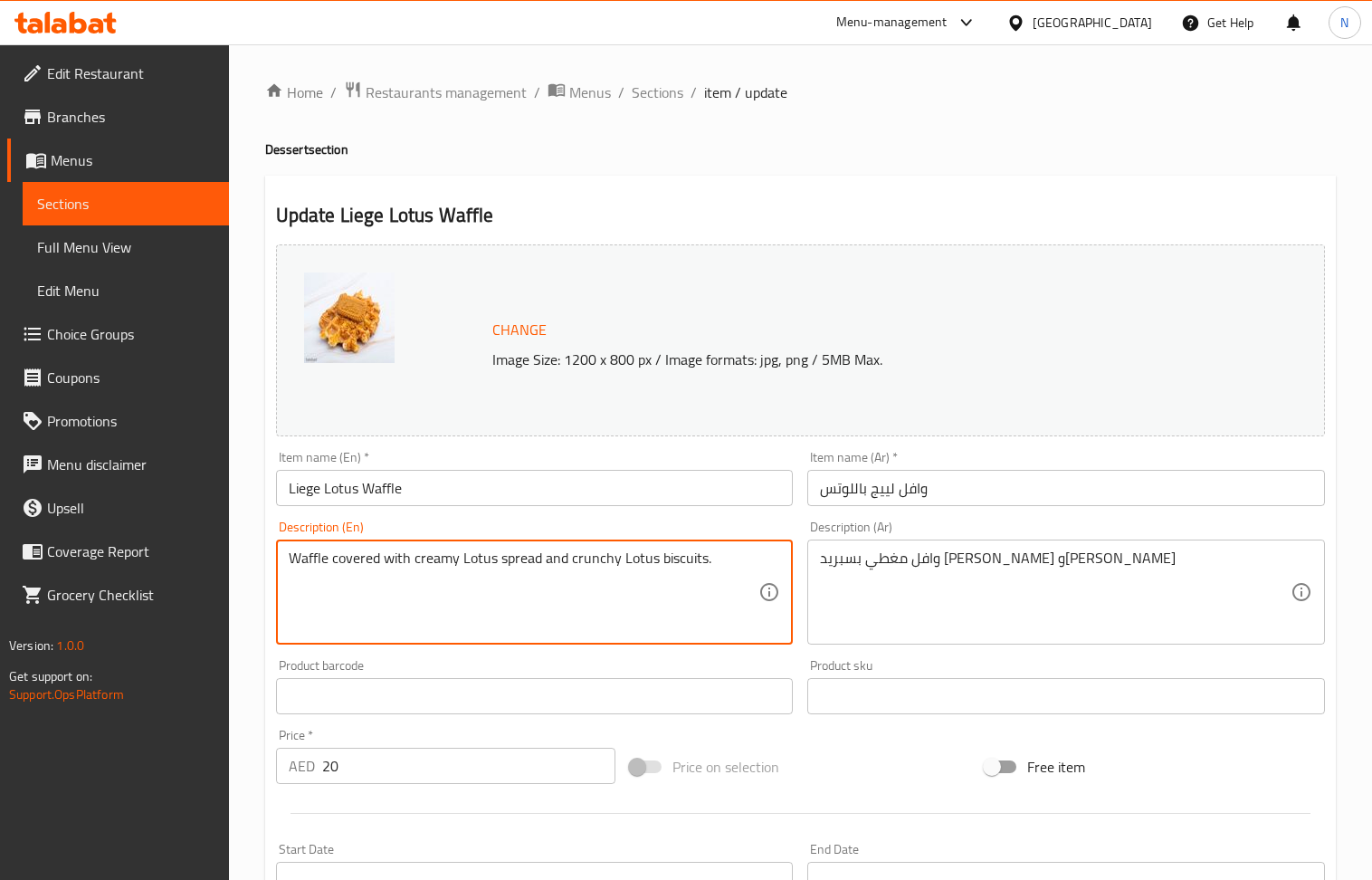
click at [469, 599] on textarea "Waffle covered with creamy Lotus spread and crunchy Lotus biscuits." at bounding box center [524, 593] width 471 height 86
paste textarea "A deliciously caramelized liege waffle topped with creamy lotus biscoff spread,…"
type textarea "A deliciously caramelized liege waffle topped with creamy lotus biscoff spread,…"
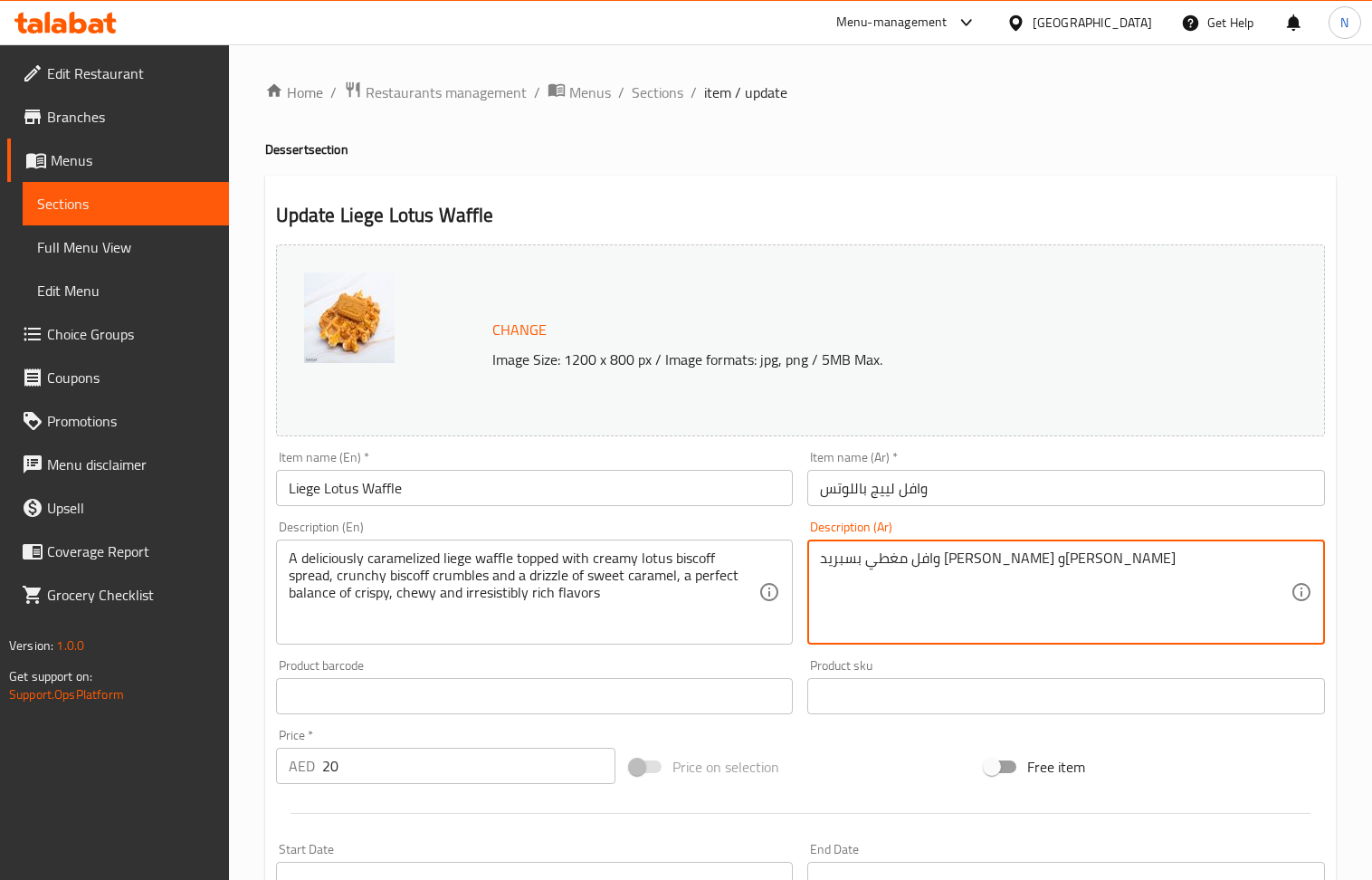
click at [929, 553] on textarea "وافل مغطي بسبريد لوتس كريمي وبسكويت لوتس كرانشي" at bounding box center [1056, 593] width 471 height 86
paste textarea "ييج بالكراميل اللذيذ مغطى بكريمة بسكوف اللوتس، فتات بسكوف كرانشي ورشة من الكرام…"
type textarea "وافل لييج بالكراميل اللذيذ مغطى بكريمة بسكوف اللوتس، فتات بسكوف كرانشي ورشة من …"
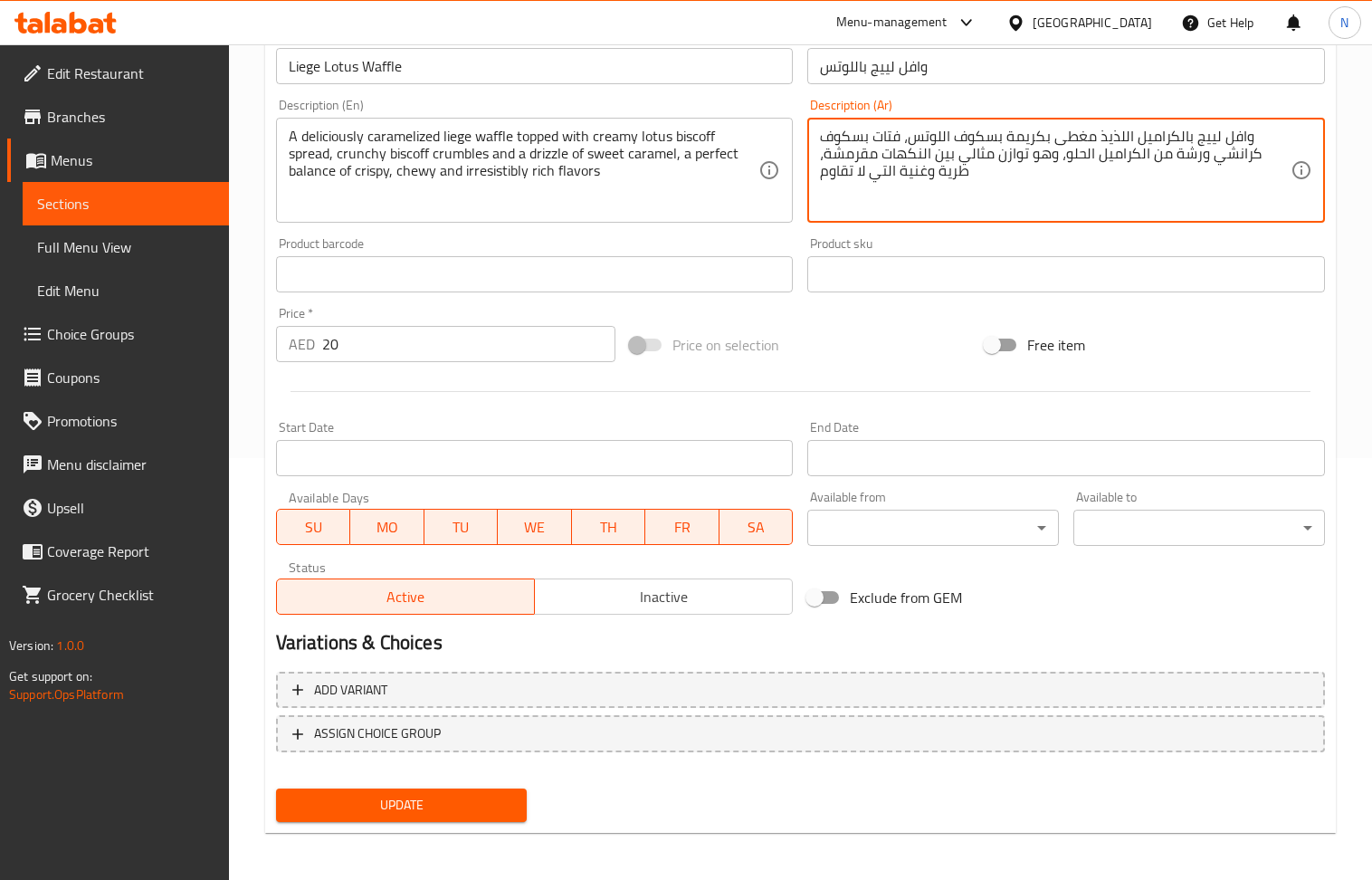
scroll to position [425, 0]
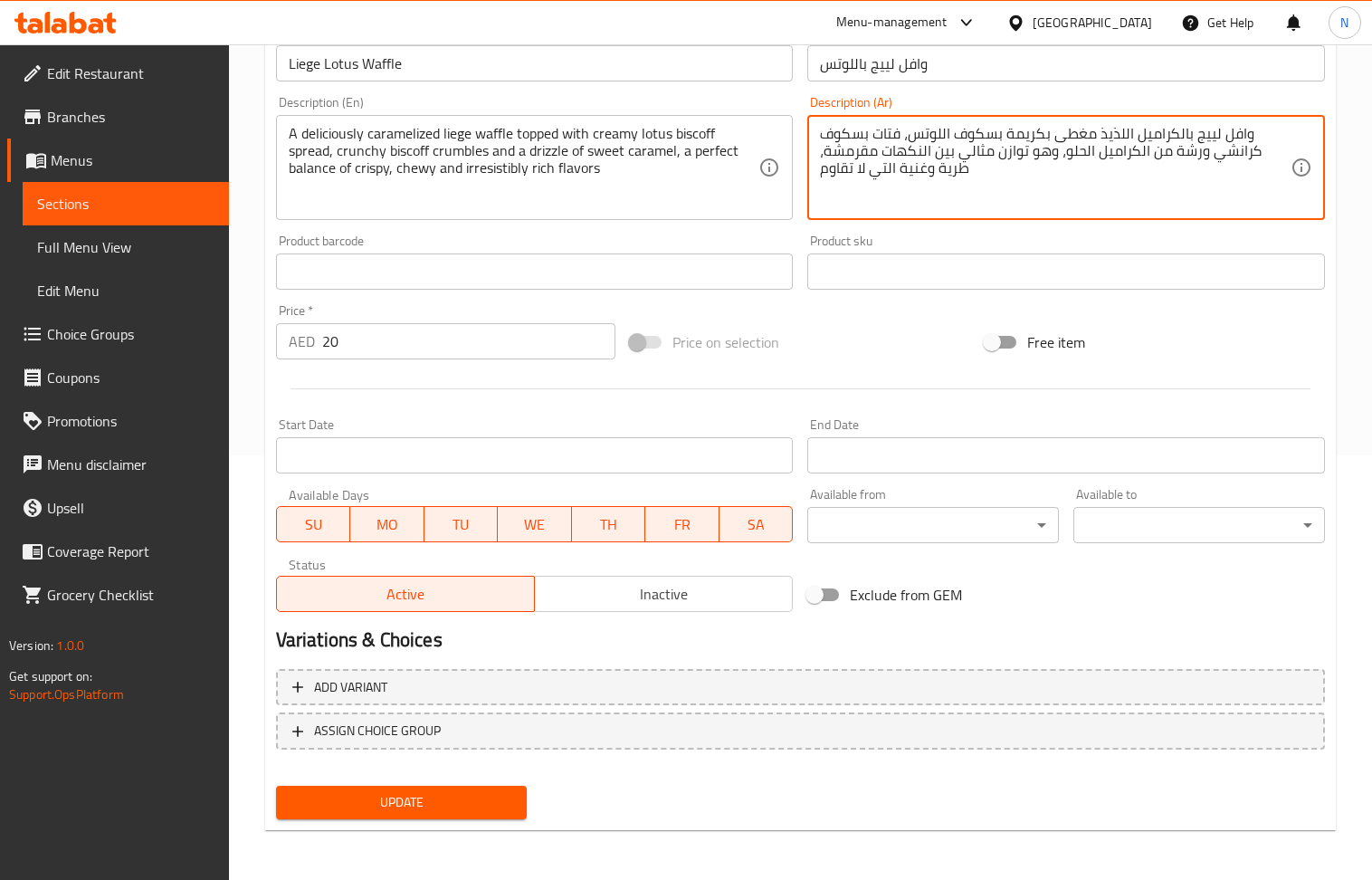
drag, startPoint x: 476, startPoint y: 815, endPoint x: 475, endPoint y: 806, distance: 9.1
click at [475, 815] on button "Update" at bounding box center [402, 803] width 252 height 33
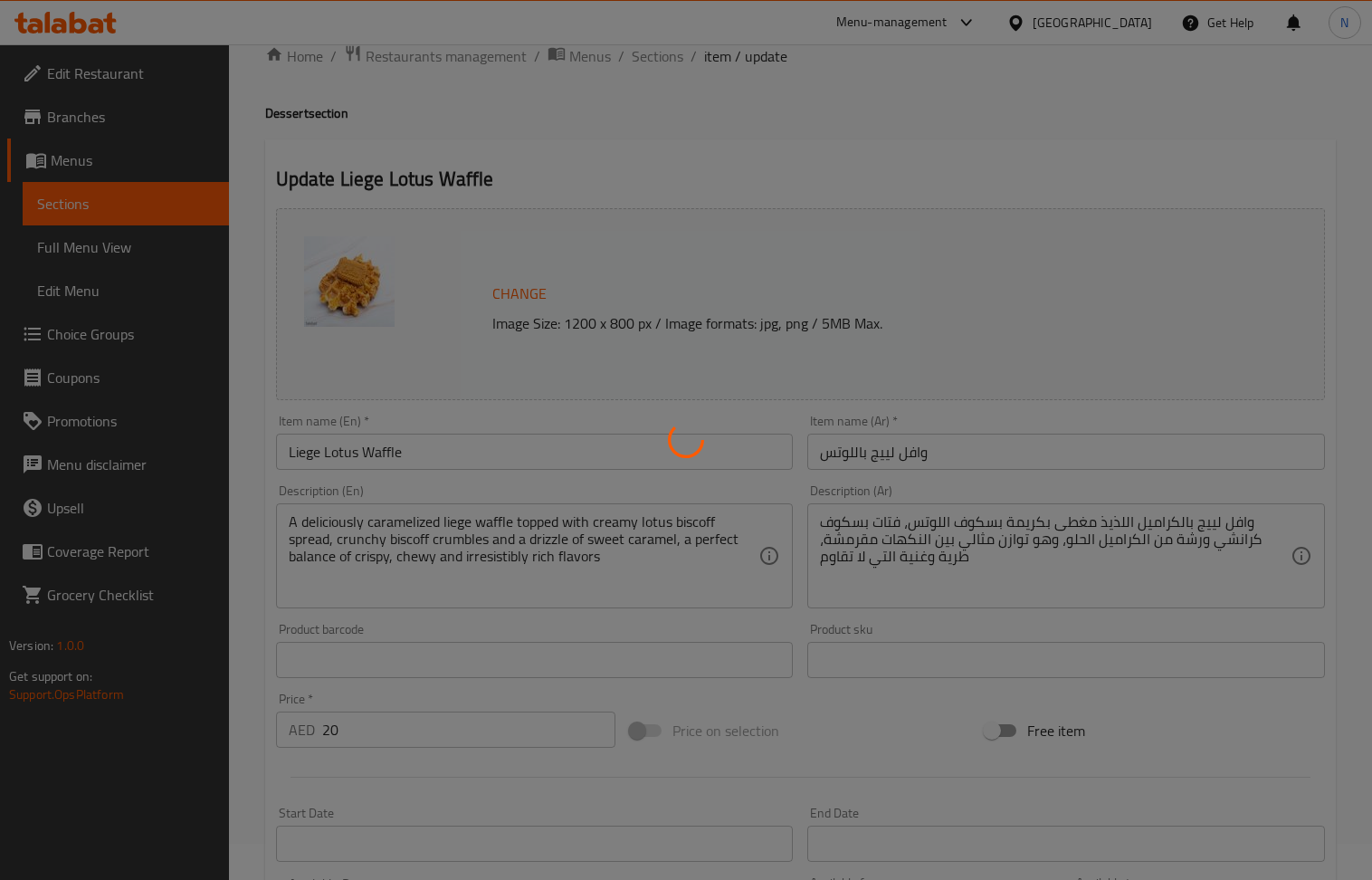
scroll to position [0, 0]
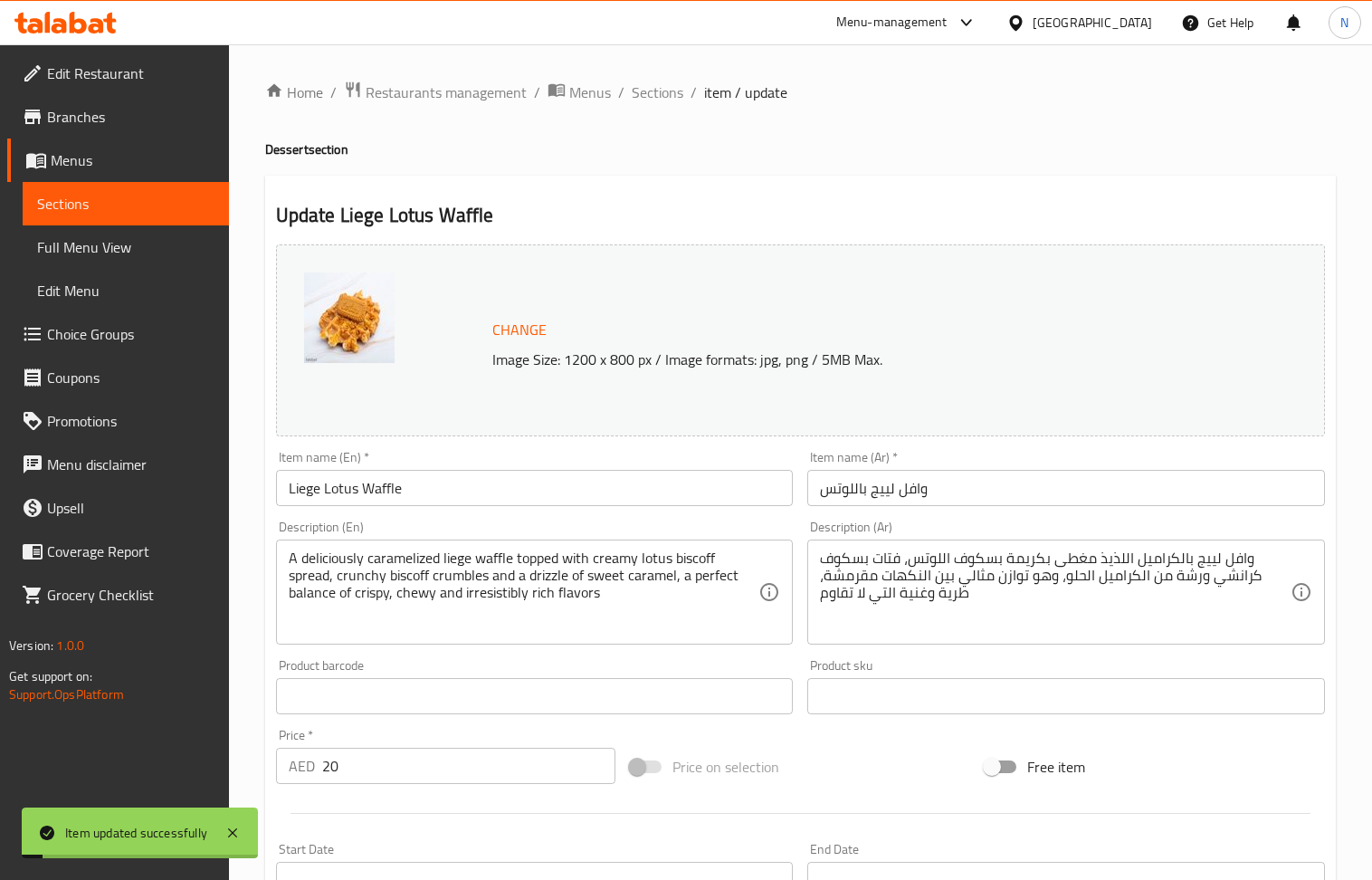
drag, startPoint x: 670, startPoint y: 99, endPoint x: 172, endPoint y: 8, distance: 506.2
click at [670, 99] on span "Sections" at bounding box center [657, 92] width 52 height 21
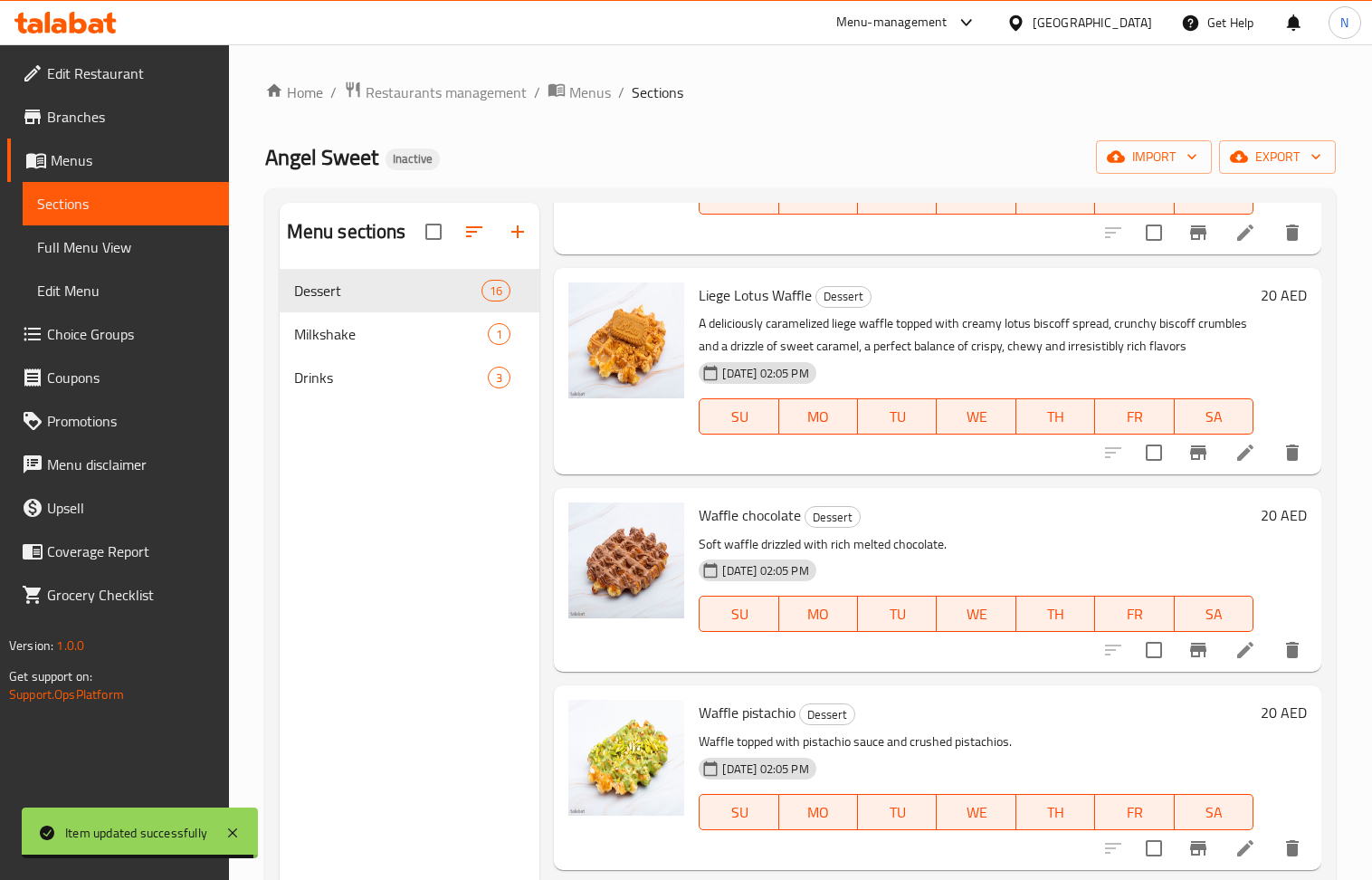
scroll to position [1811, 0]
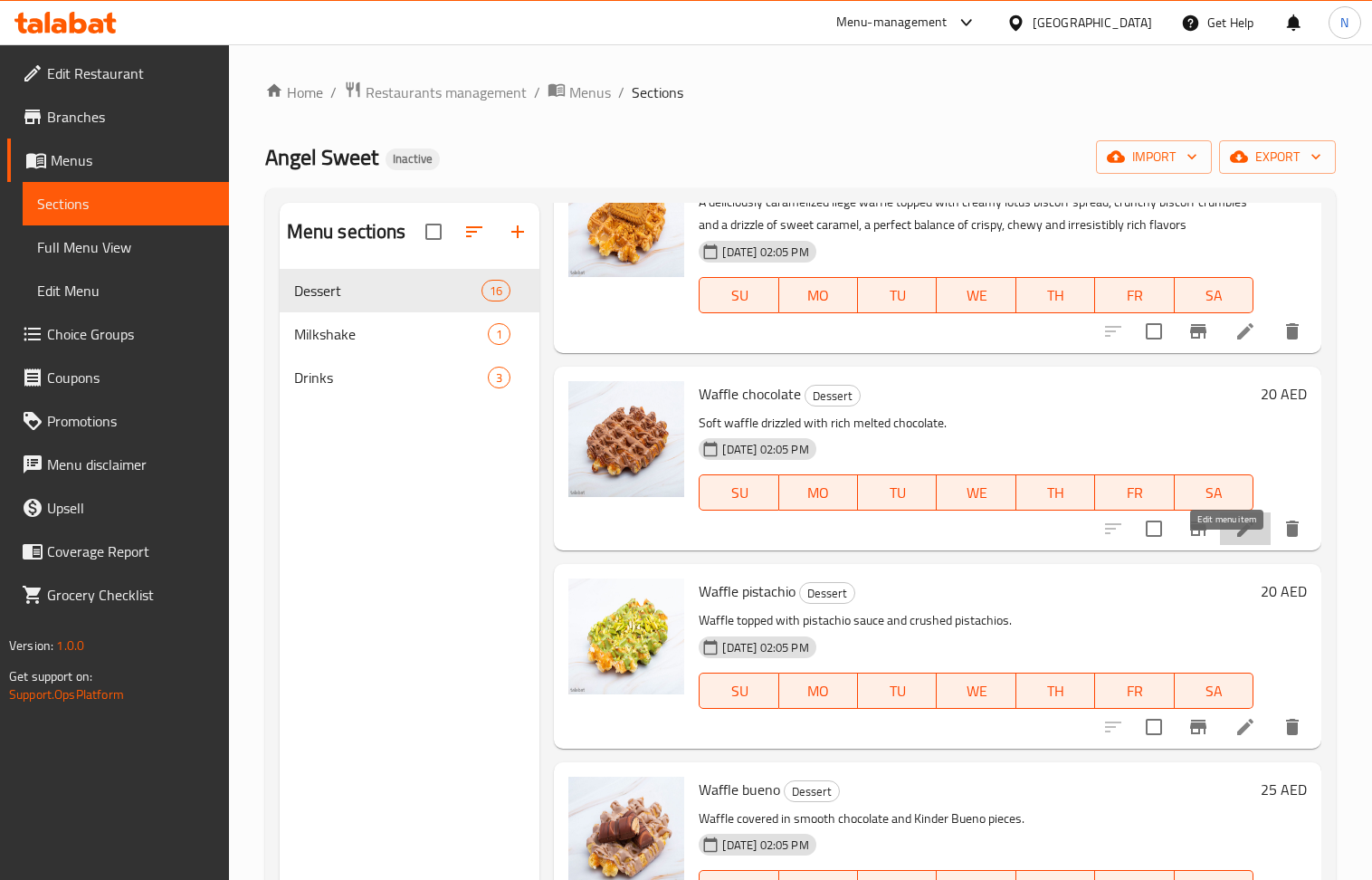
click at [1237, 537] on icon at bounding box center [1245, 528] width 17 height 17
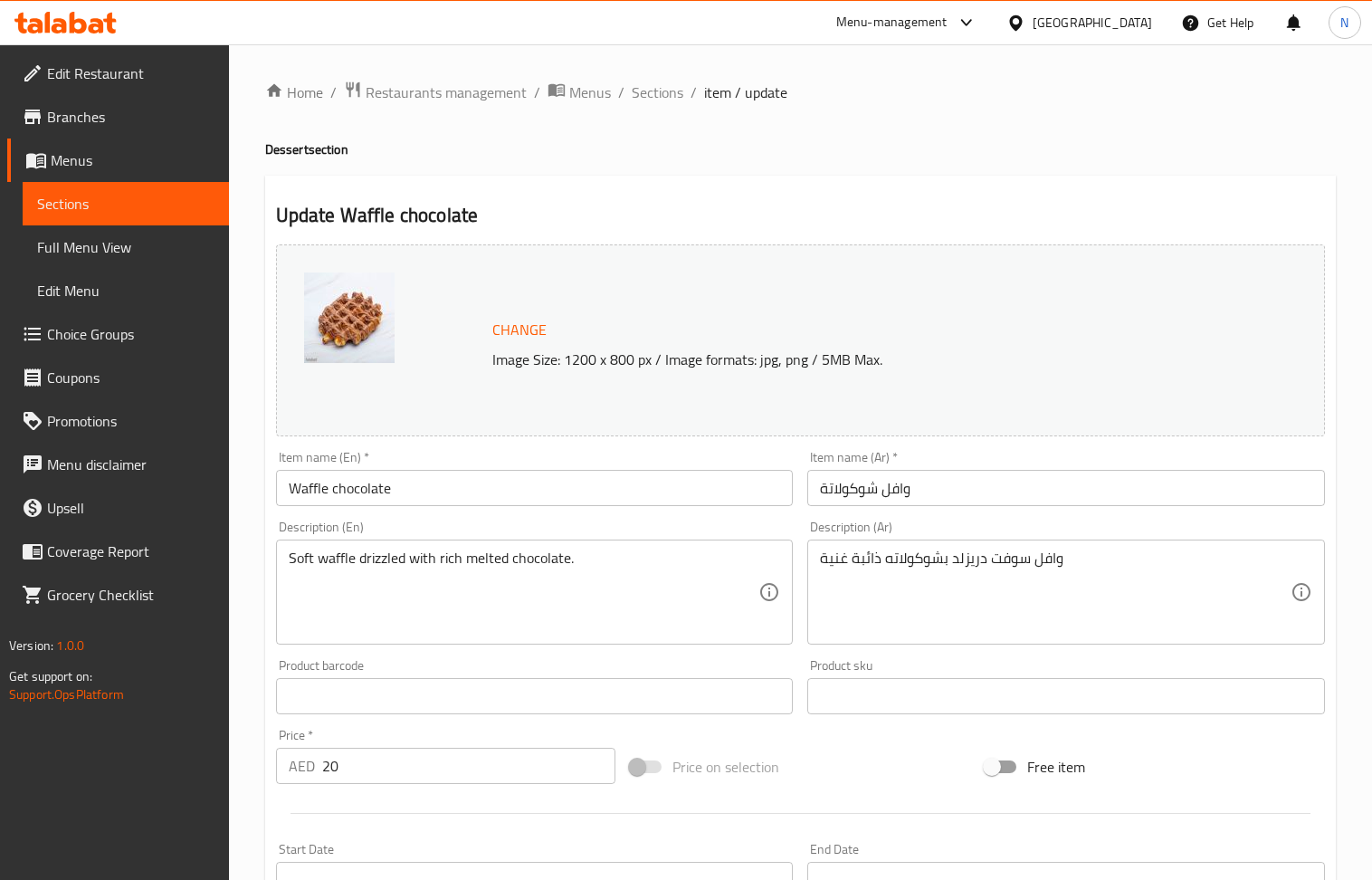
click at [457, 501] on input "Waffle chocolate" at bounding box center [535, 487] width 518 height 36
paste input "Liege Waffle with Milk C"
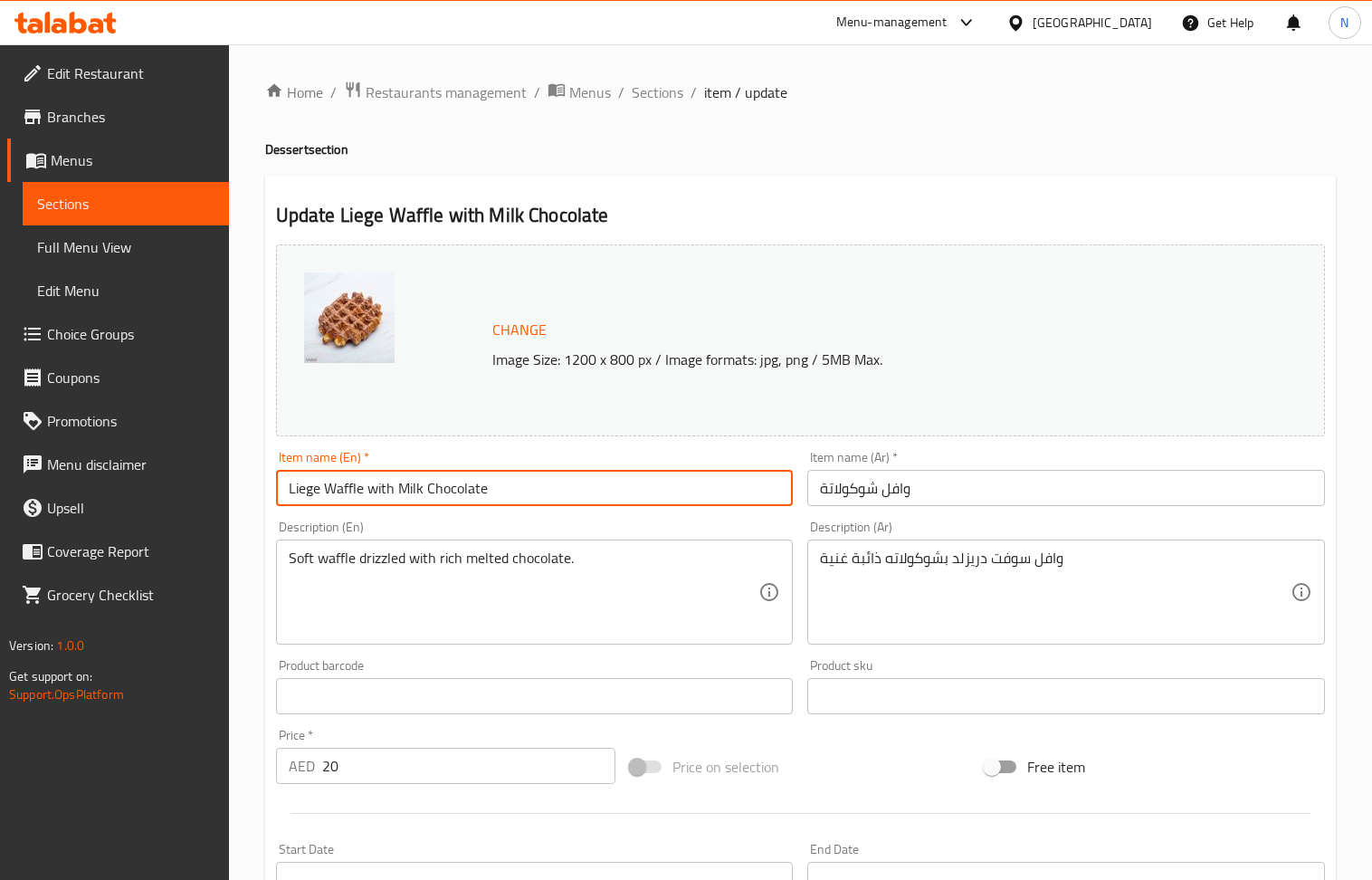
type input "Liege Waffle with Milk Chocolate"
click at [936, 479] on input "وافل شوكولاتة" at bounding box center [1066, 487] width 518 height 36
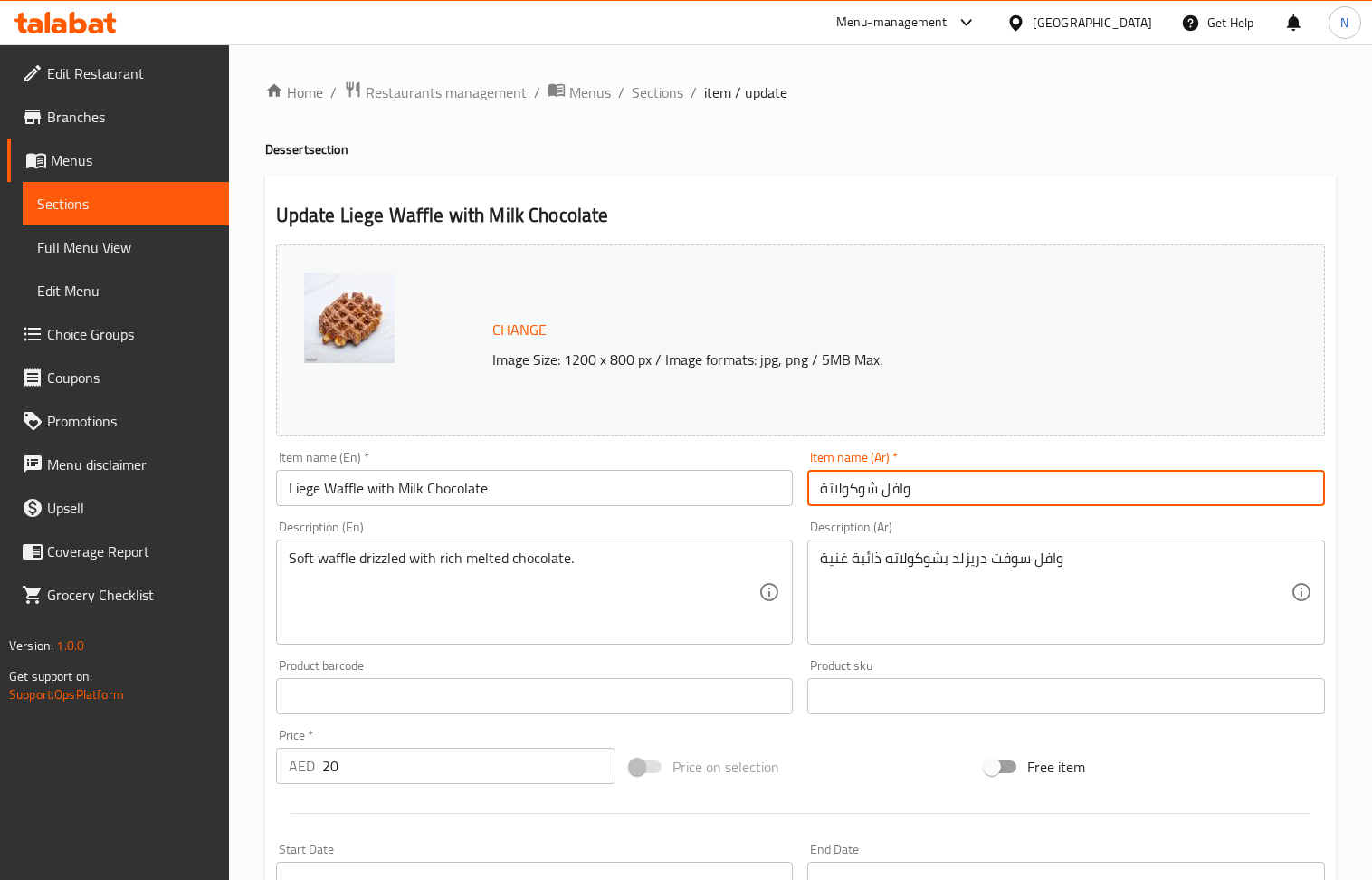
click at [936, 479] on input "وافل شوكولاتة" at bounding box center [1066, 487] width 518 height 36
paste input "لييج مع شوكولاتة الحليب"
type input "وافل لييج مع شوكولاتة الحليب"
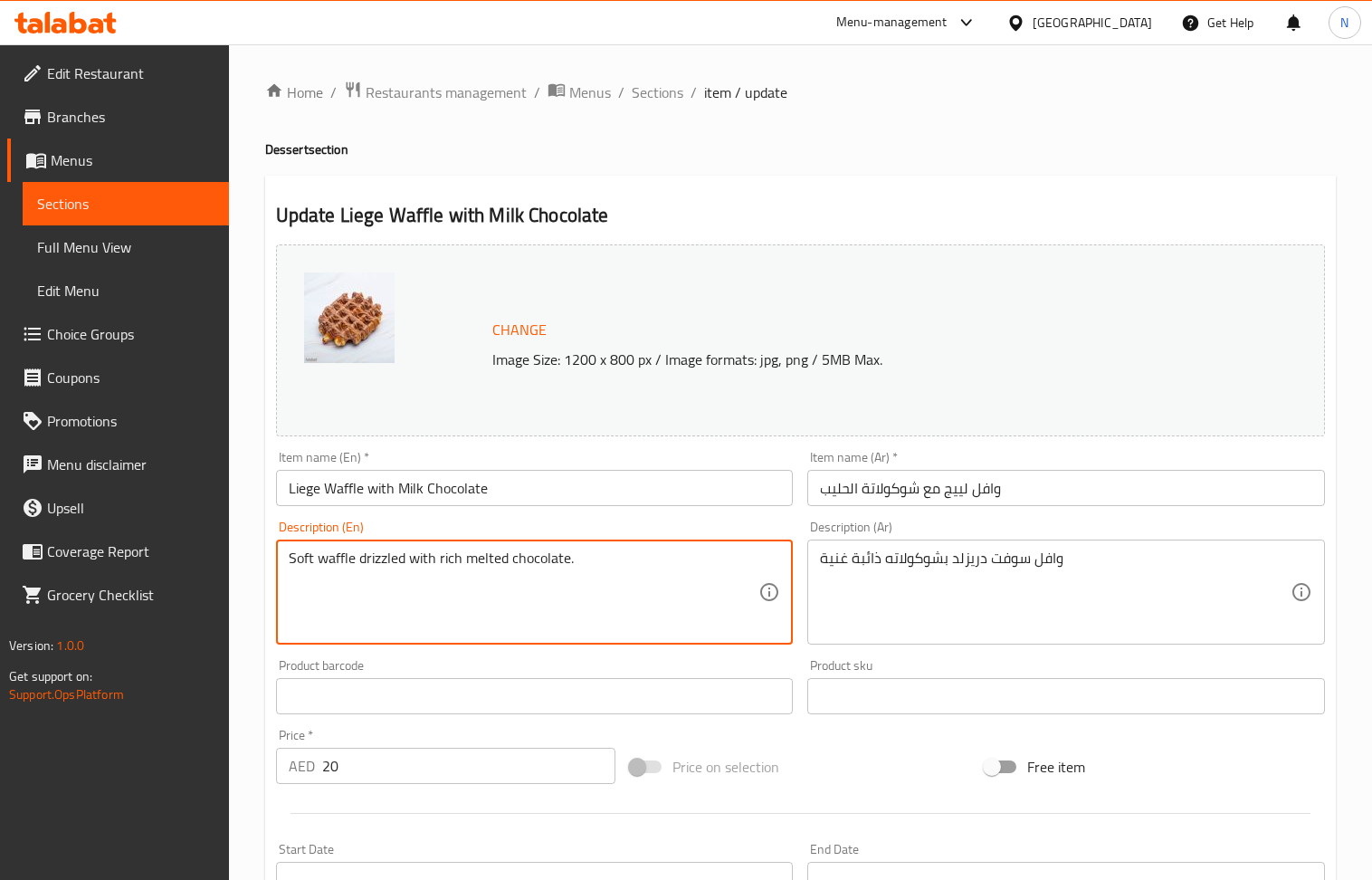
click at [436, 577] on textarea "Soft waffle drizzled with rich melted chocolate." at bounding box center [524, 593] width 471 height 86
paste textarea "A deliciously caramelized liege waffle, crispy on the outside and soft on the i…"
type textarea "A deliciously caramelized liege waffle, crispy on the outside and soft on the i…"
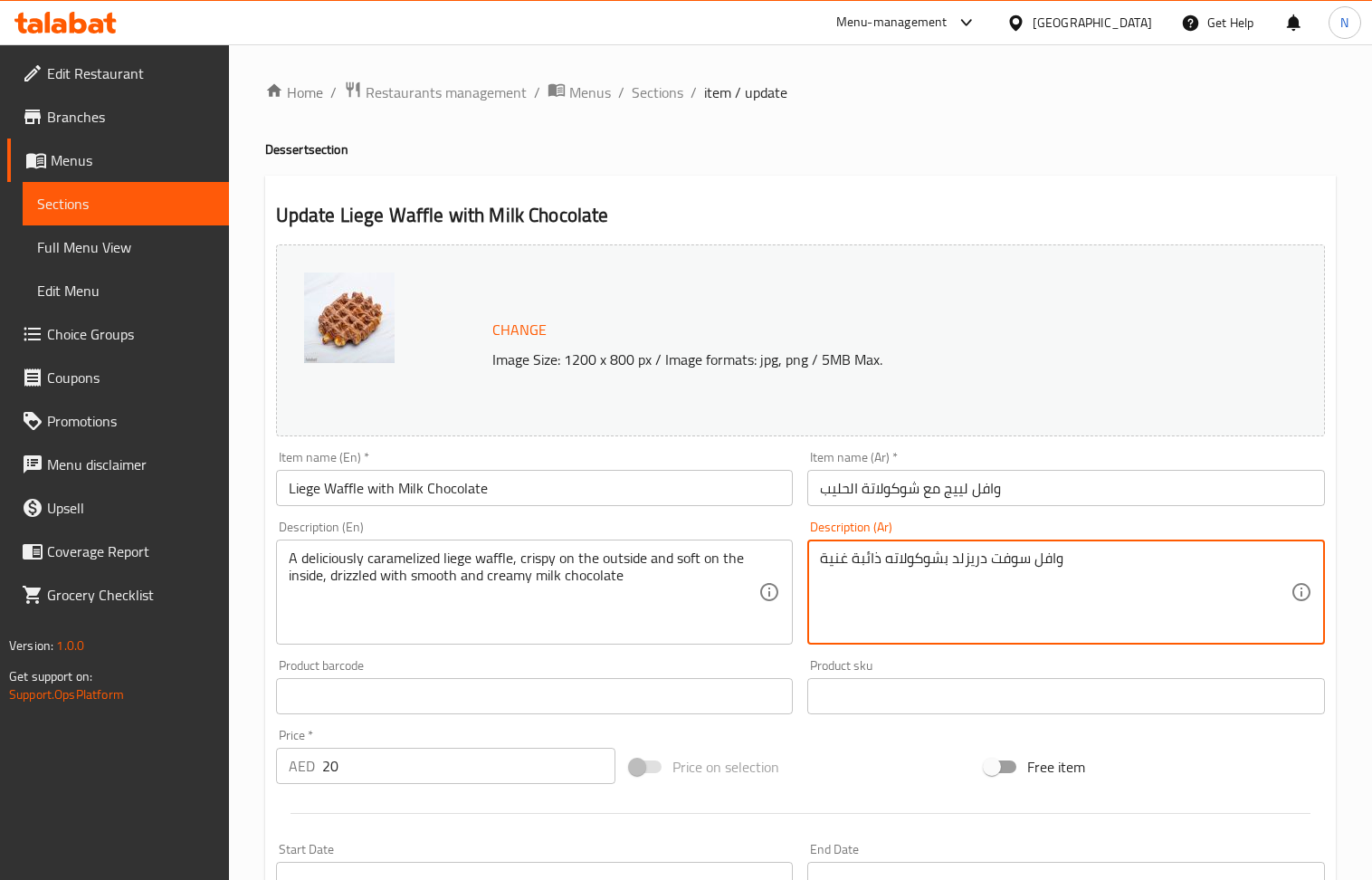
click at [888, 562] on textarea "وافل سوفت دريزلد بشوكولاته ذائبة غنية" at bounding box center [1056, 593] width 471 height 86
paste textarea "لييج بالكراميل اللذيذ، مقرمش من الخارج وناعم من الداخل، مغطى بشوكولاتة الحليب ا…"
type textarea "وافل لييج بالكراميل اللذيذ، مقرمش من الخارج وناعم من الداخل، مغطى بشوكولاتة الح…"
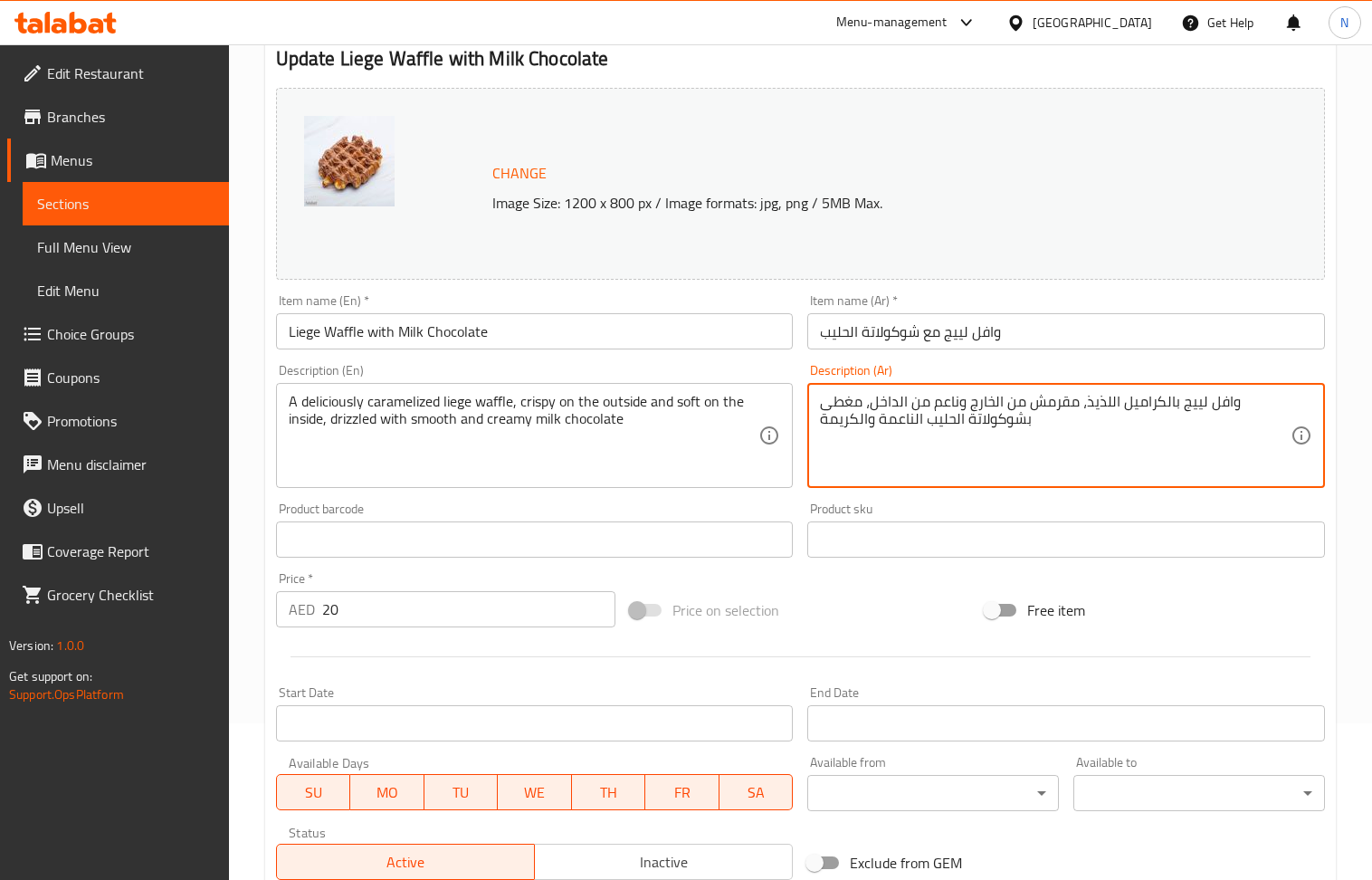
scroll to position [425, 0]
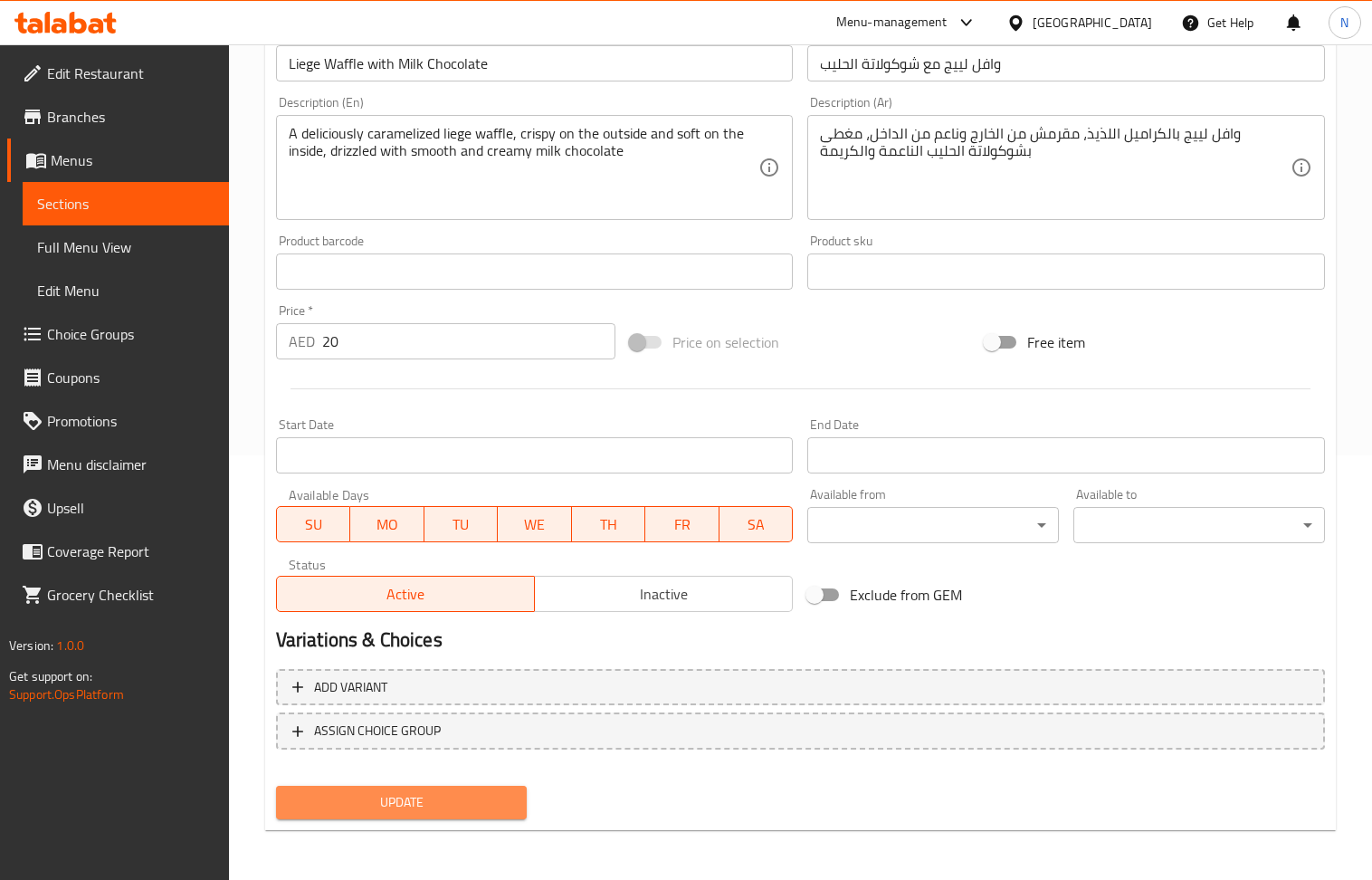
click at [364, 802] on span "Update" at bounding box center [402, 802] width 223 height 22
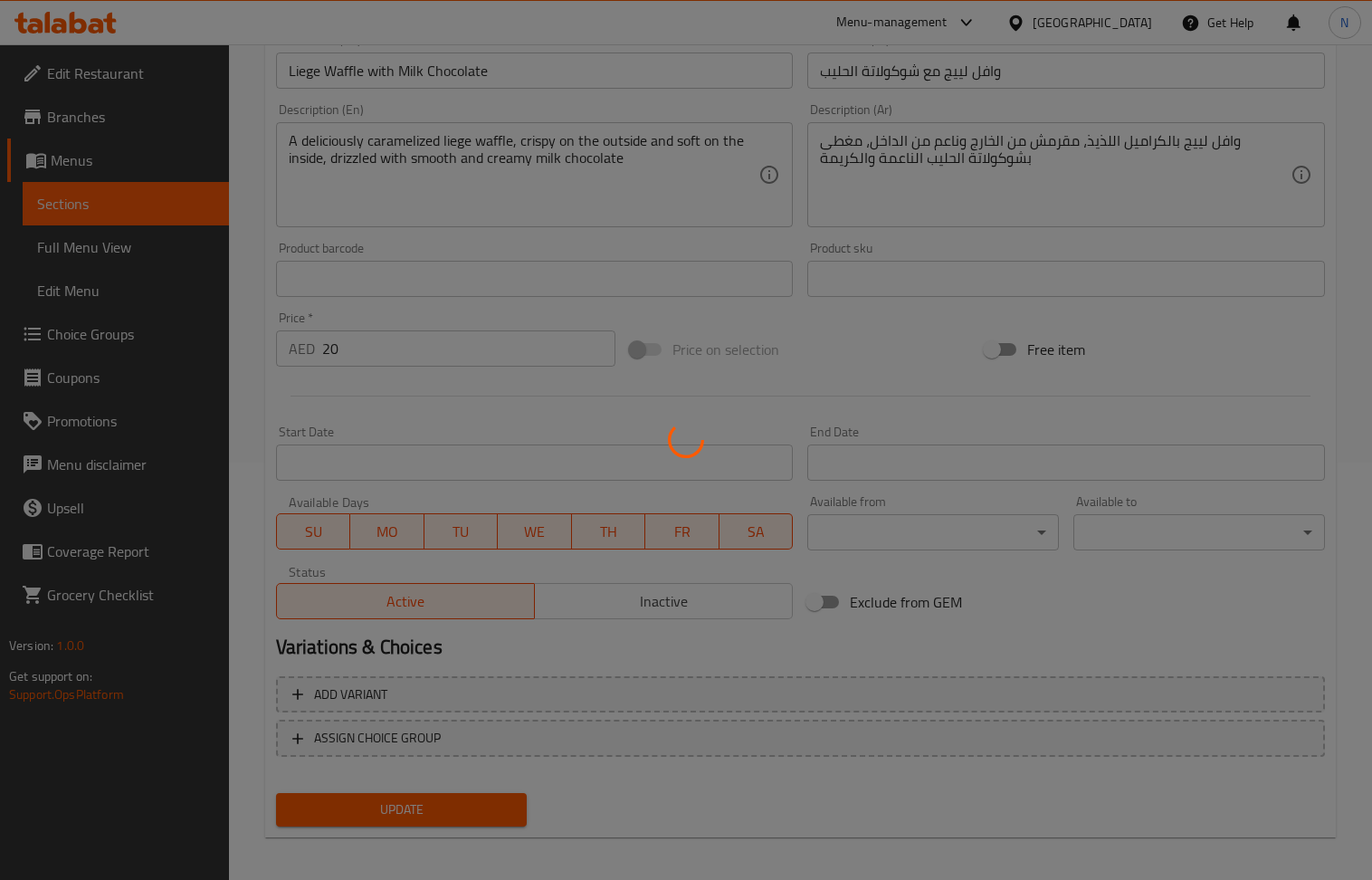
scroll to position [0, 0]
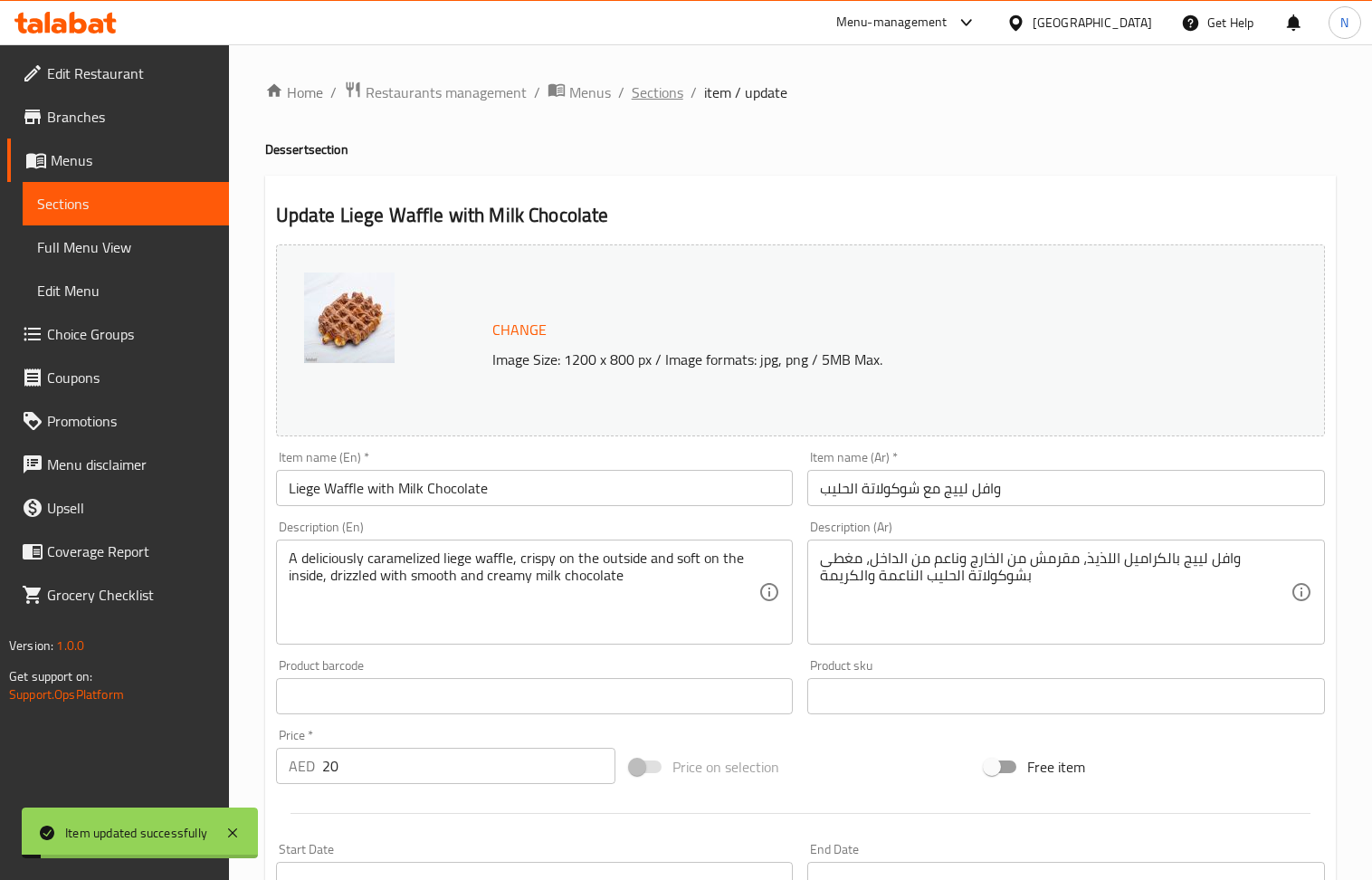
click at [668, 89] on span "Sections" at bounding box center [657, 92] width 52 height 21
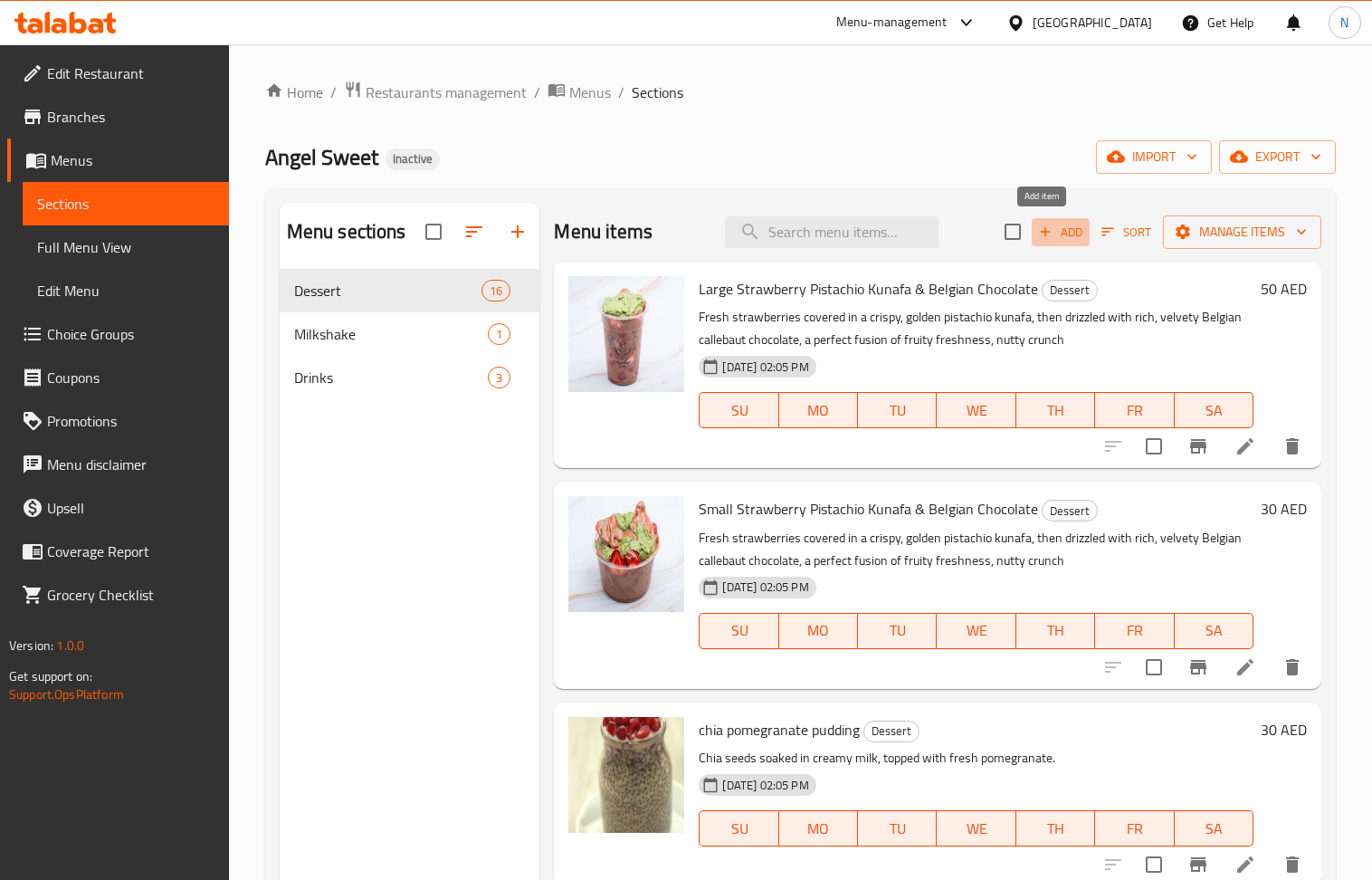
click at [1048, 237] on span "Add" at bounding box center [1061, 231] width 49 height 21
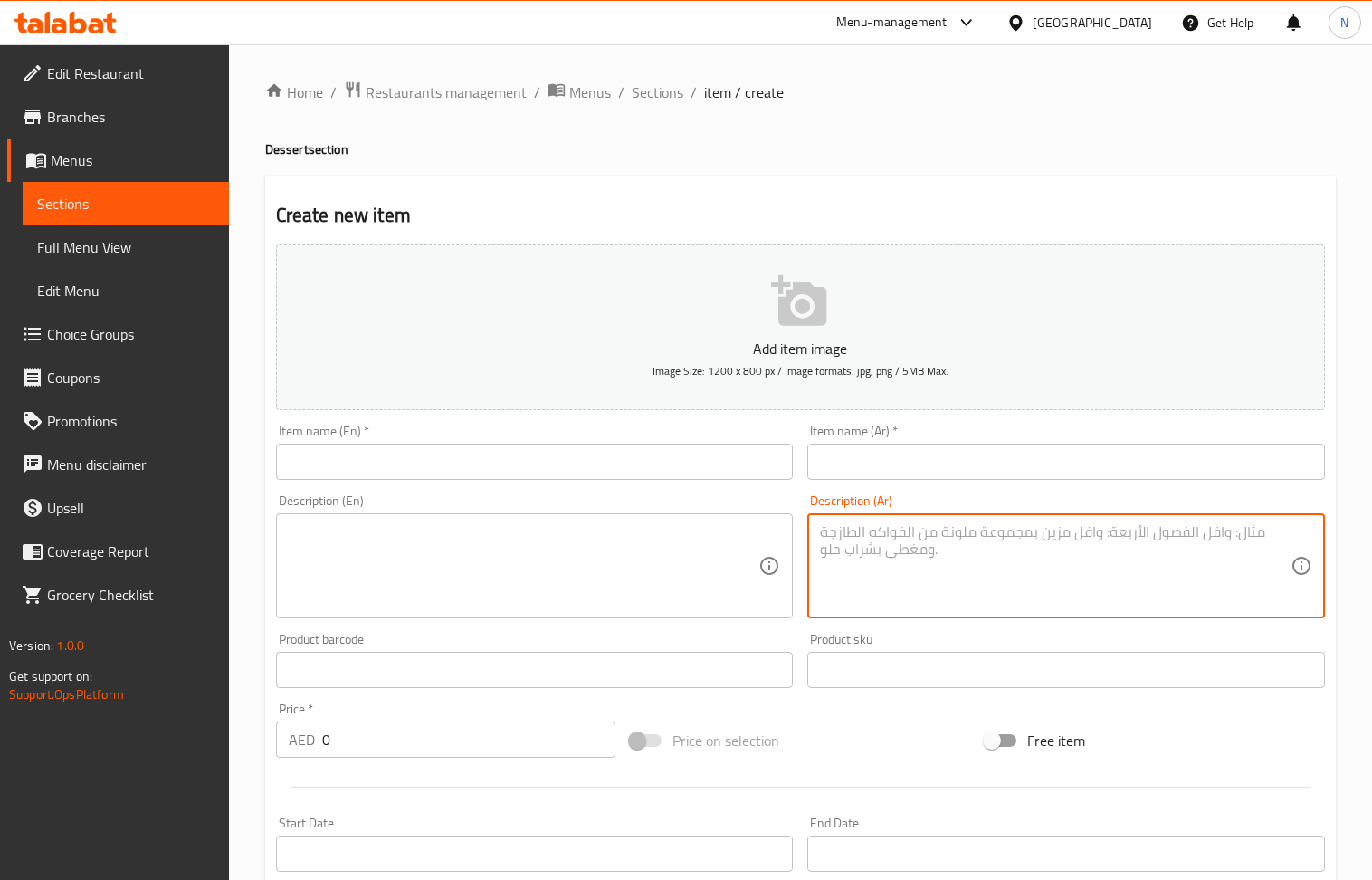
click at [989, 566] on textarea at bounding box center [1056, 566] width 471 height 86
paste textarea "كريم بروليه هي حلويات فرنسية كلاسيكية معروفة بكاسترد الفانيلا الناعم والمخملي، …"
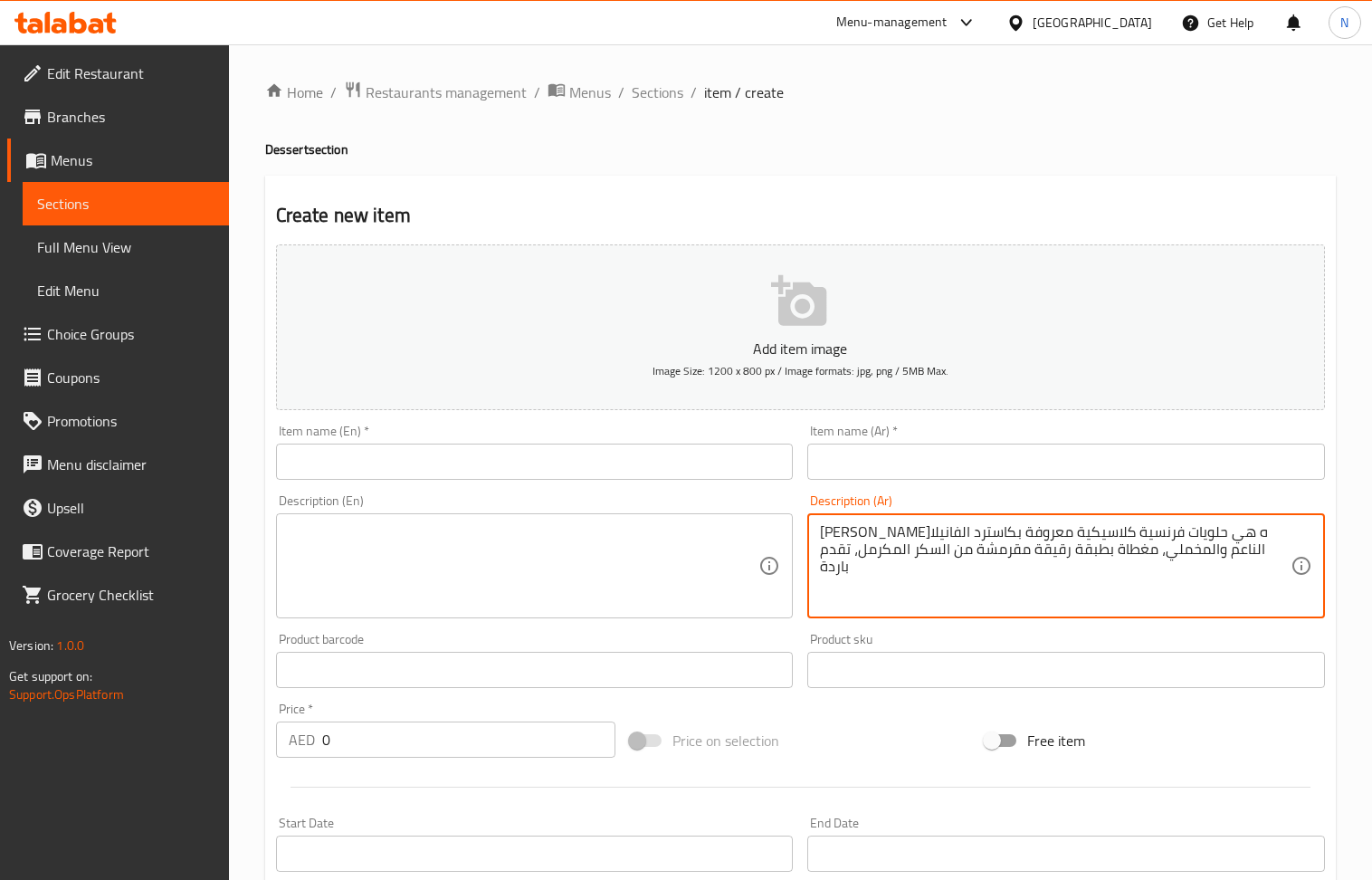
type textarea "كريم بروليه هي حلويات فرنسية كلاسيكية معروفة بكاسترد الفانيلا الناعم والمخملي، …"
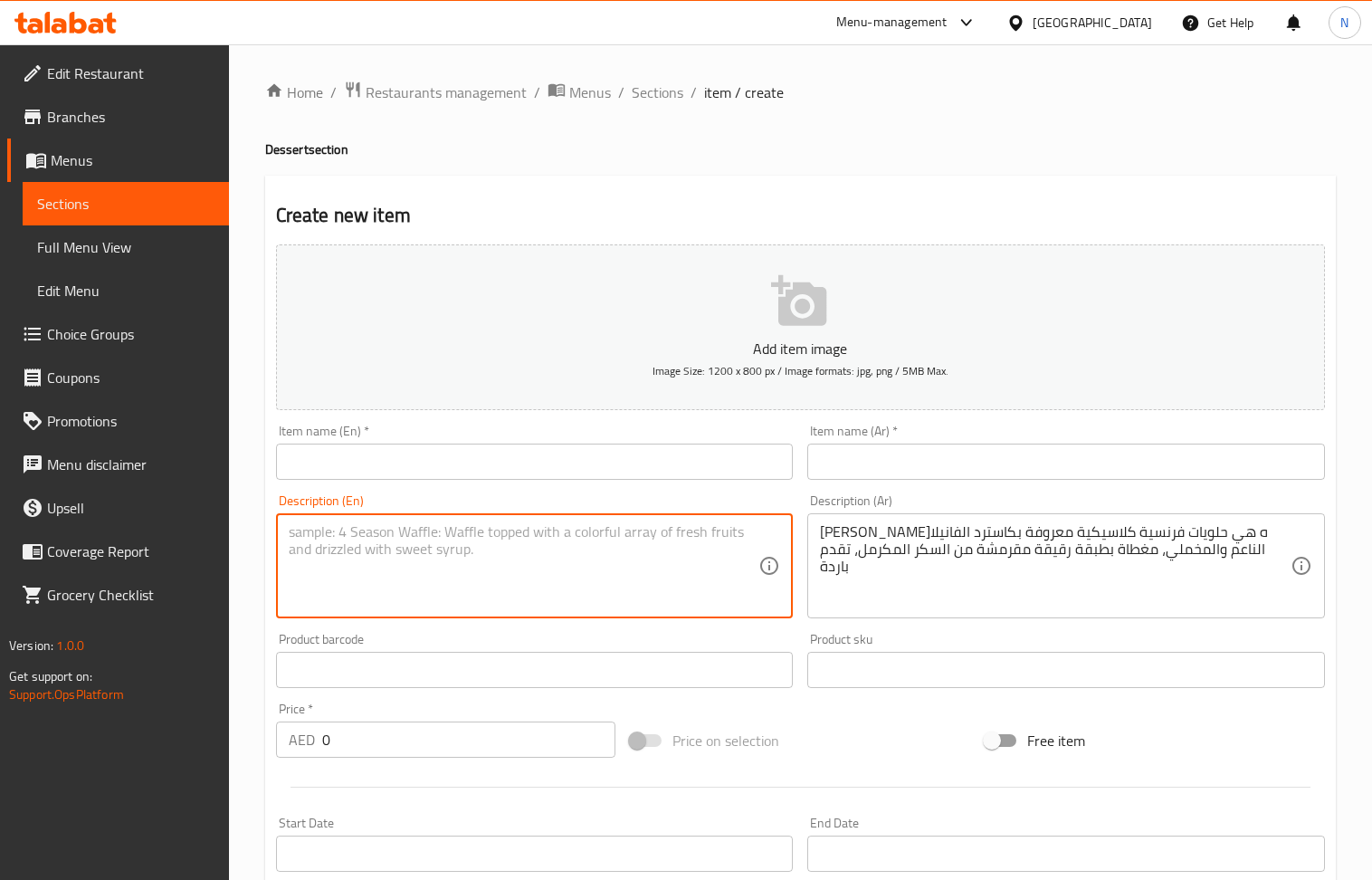
click at [439, 603] on textarea at bounding box center [524, 566] width 471 height 86
paste textarea "Creme brulee is a classic French dessert known for its smooth and velvety vanil…"
type textarea "Creme brulee is a classic French dessert known for its smooth and velvety vanil…"
drag, startPoint x: 863, startPoint y: 462, endPoint x: 824, endPoint y: 445, distance: 42.5
click at [863, 462] on input "text" at bounding box center [1066, 461] width 518 height 36
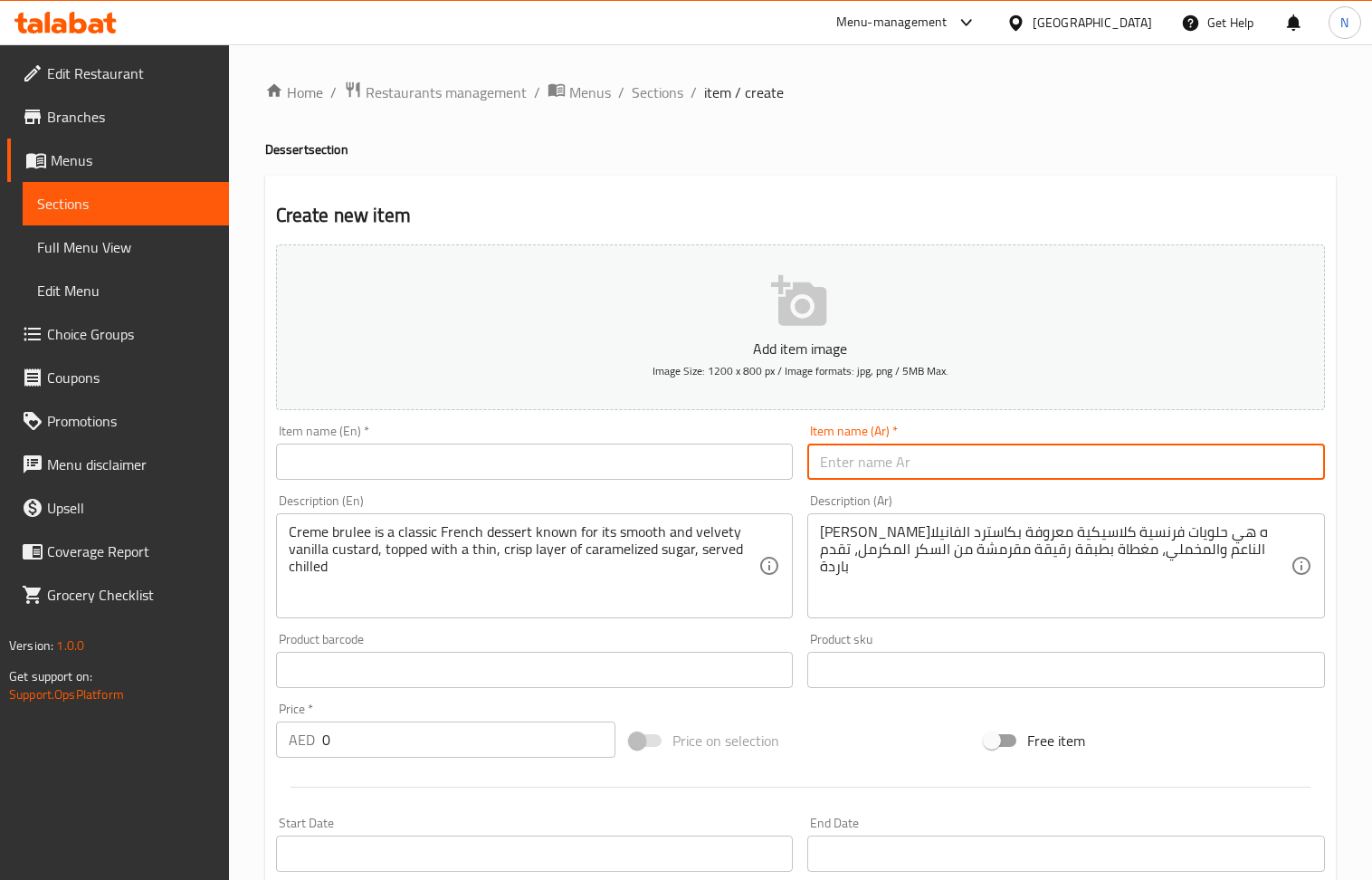
paste input "كريم بروليه مع قشرة سكر مكرمل"
type input "كريم بروليه مع قشرة سكر مكرمل"
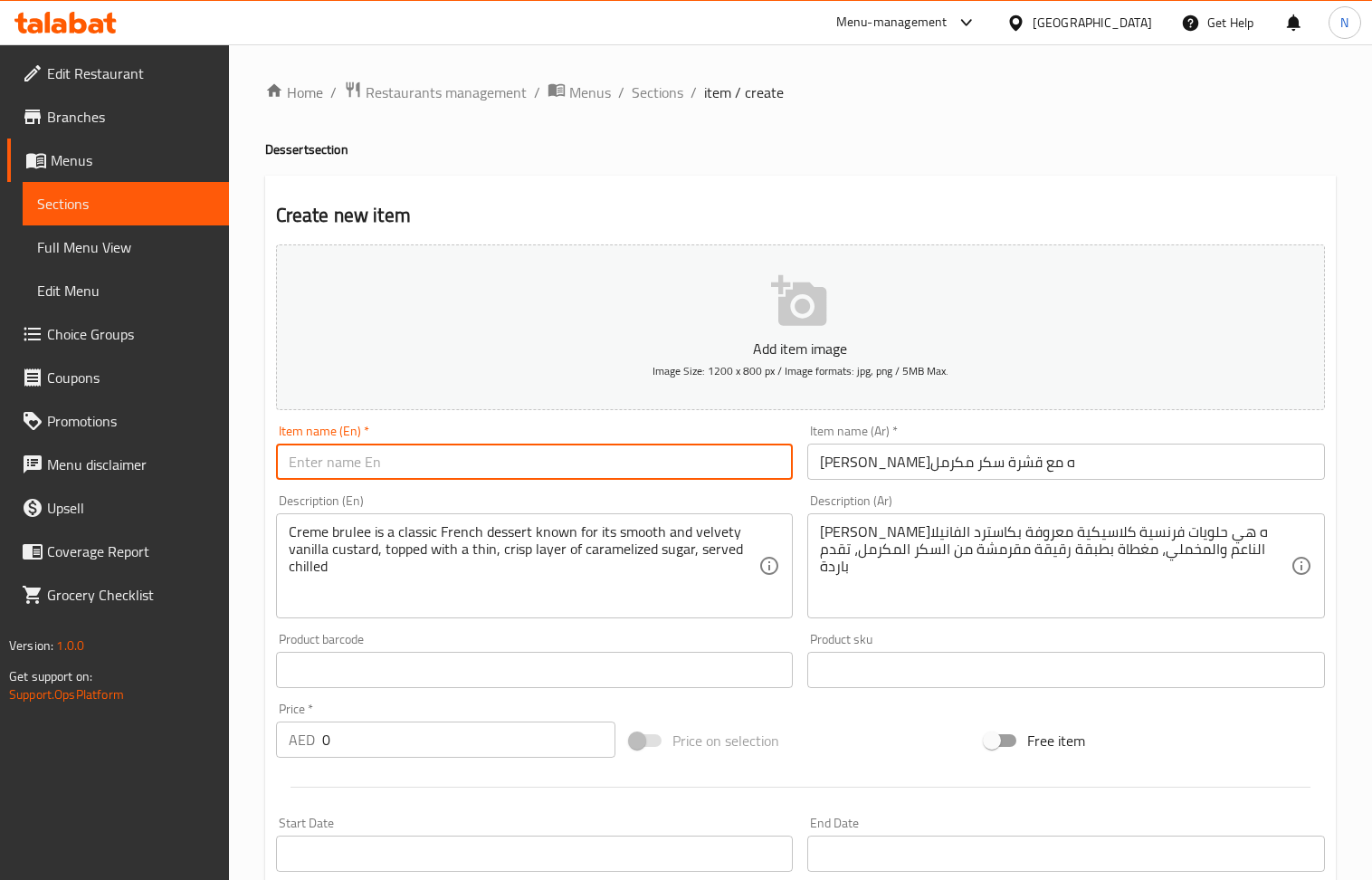
click at [536, 479] on input "text" at bounding box center [535, 461] width 518 height 36
paste input "Creme Brulee with Caramelized Sugar Crust"
type input "Creme Brulee with Caramelized Sugar Crust"
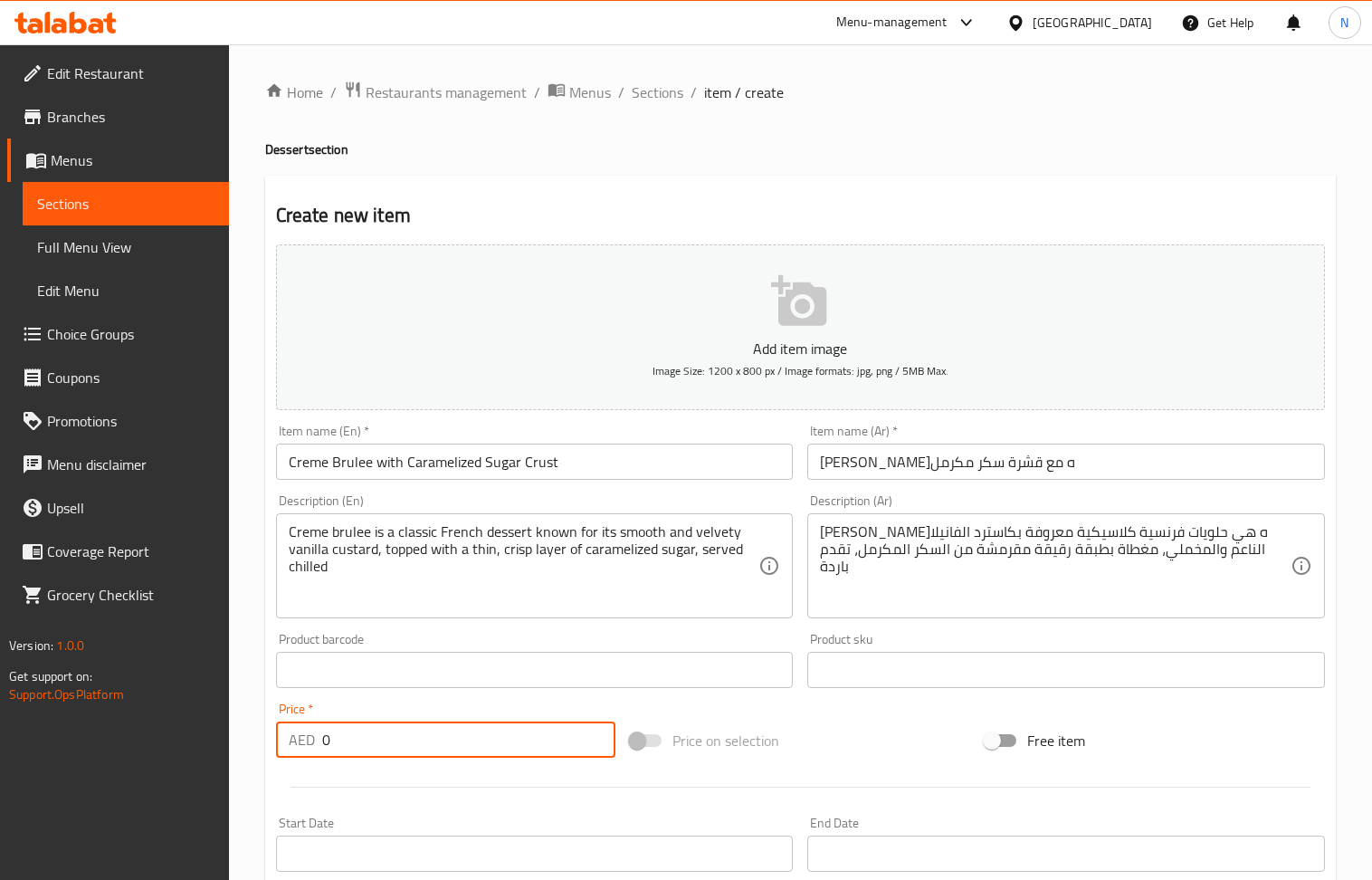
click at [421, 733] on input "0" at bounding box center [469, 739] width 294 height 36
paste input "25"
type input "25"
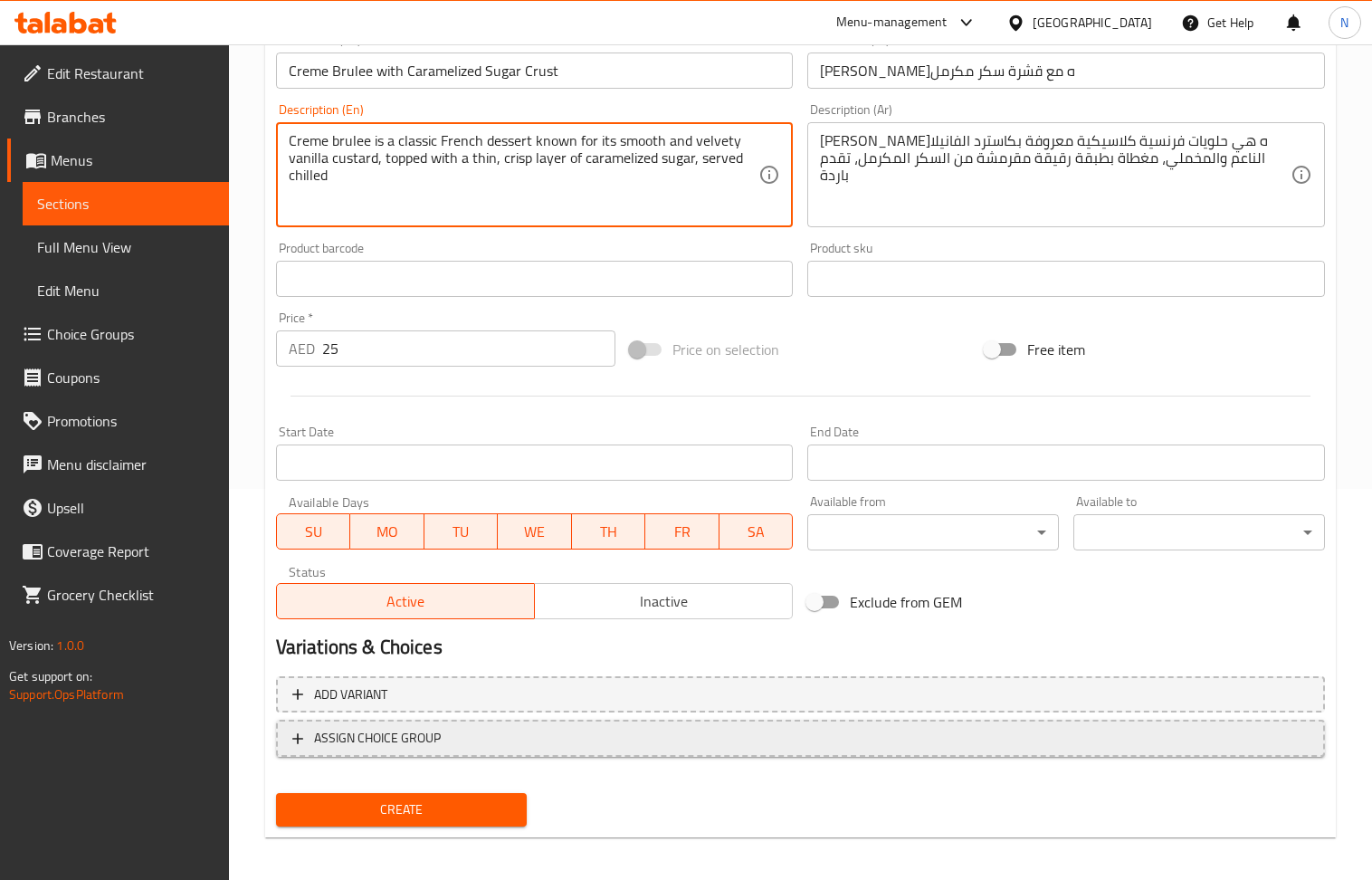
scroll to position [398, 0]
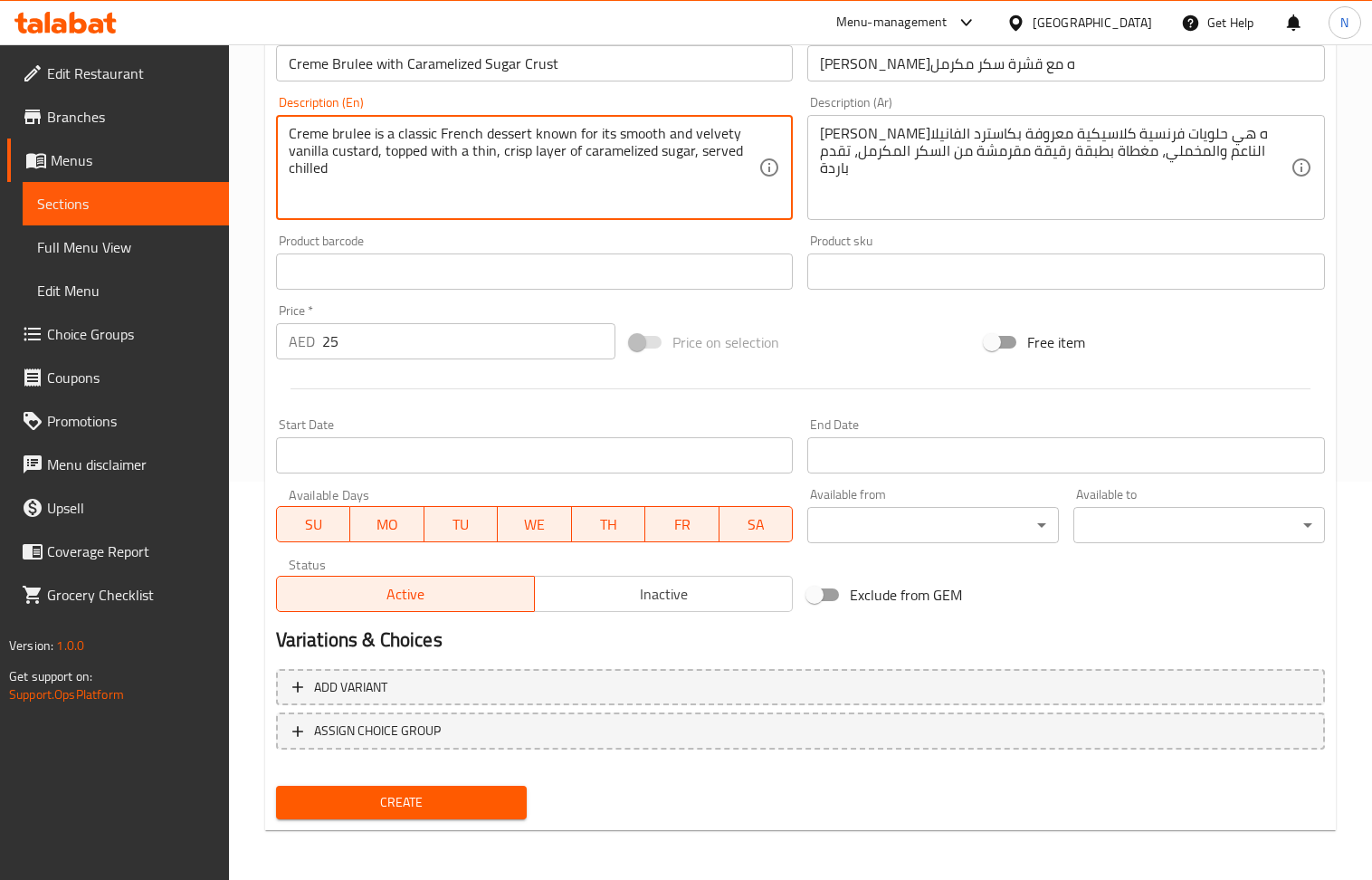
click at [395, 801] on span "Create" at bounding box center [402, 802] width 223 height 22
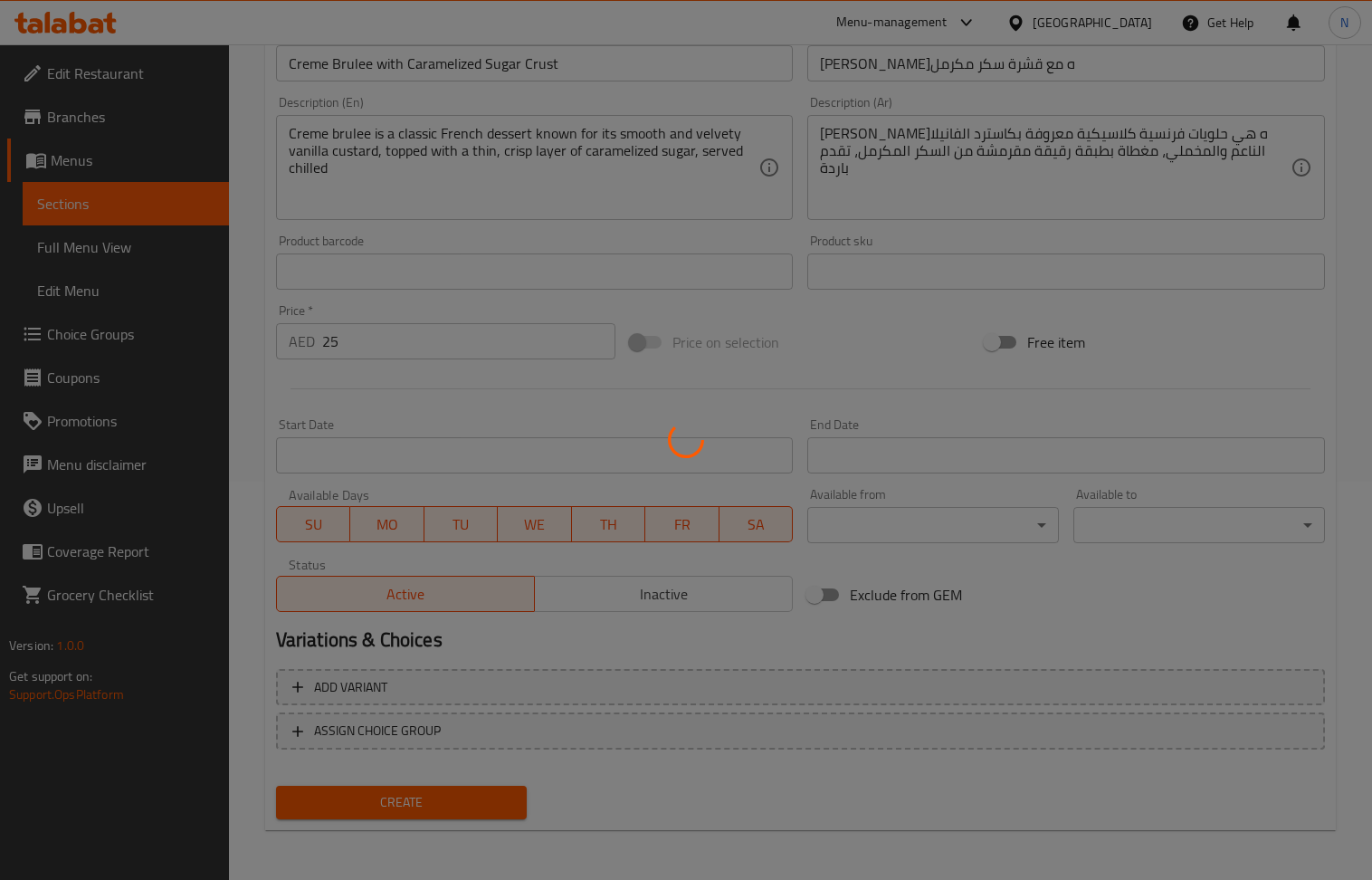
type input "0"
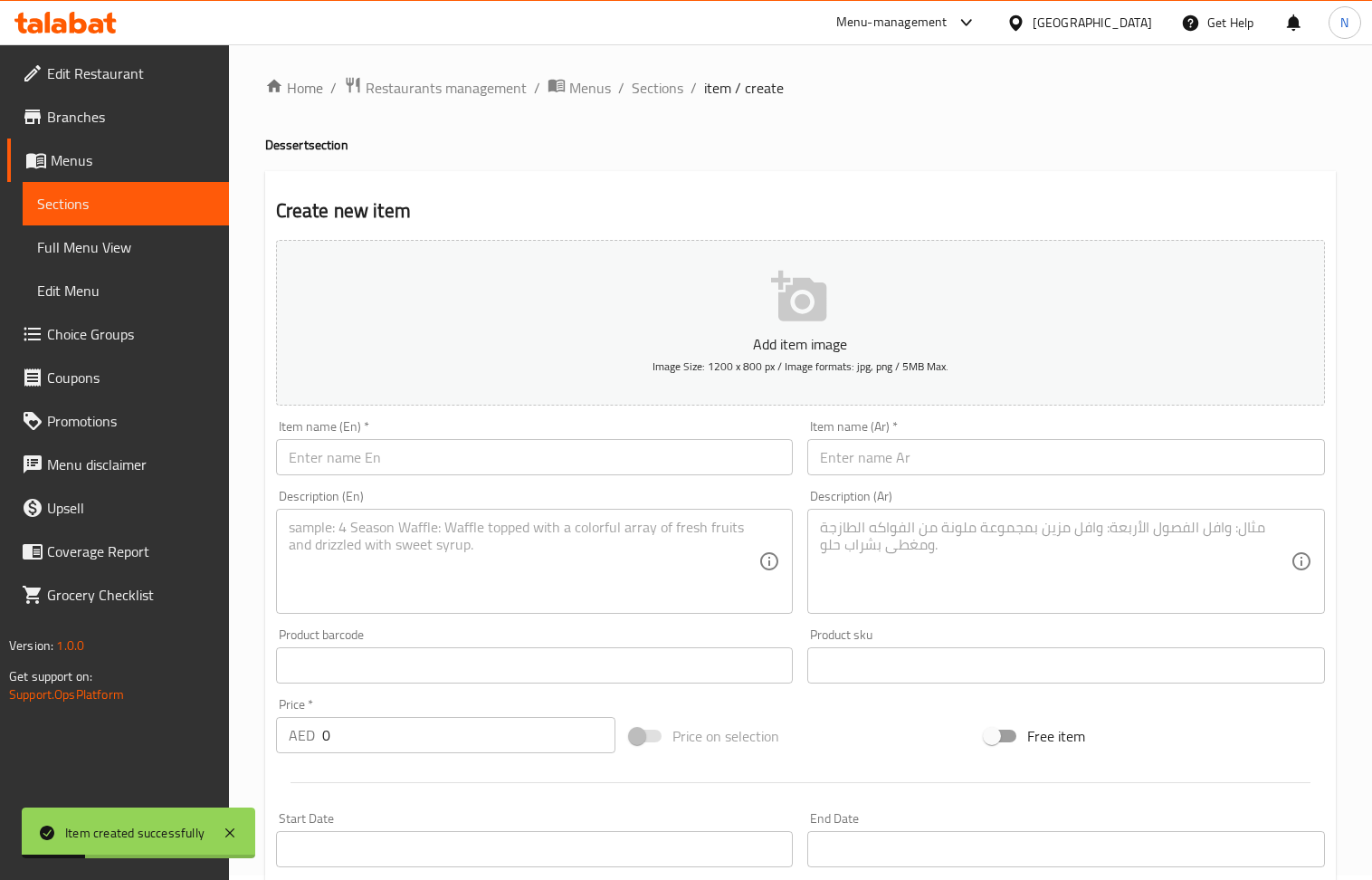
scroll to position [0, 0]
click at [646, 94] on span "Sections" at bounding box center [657, 92] width 52 height 21
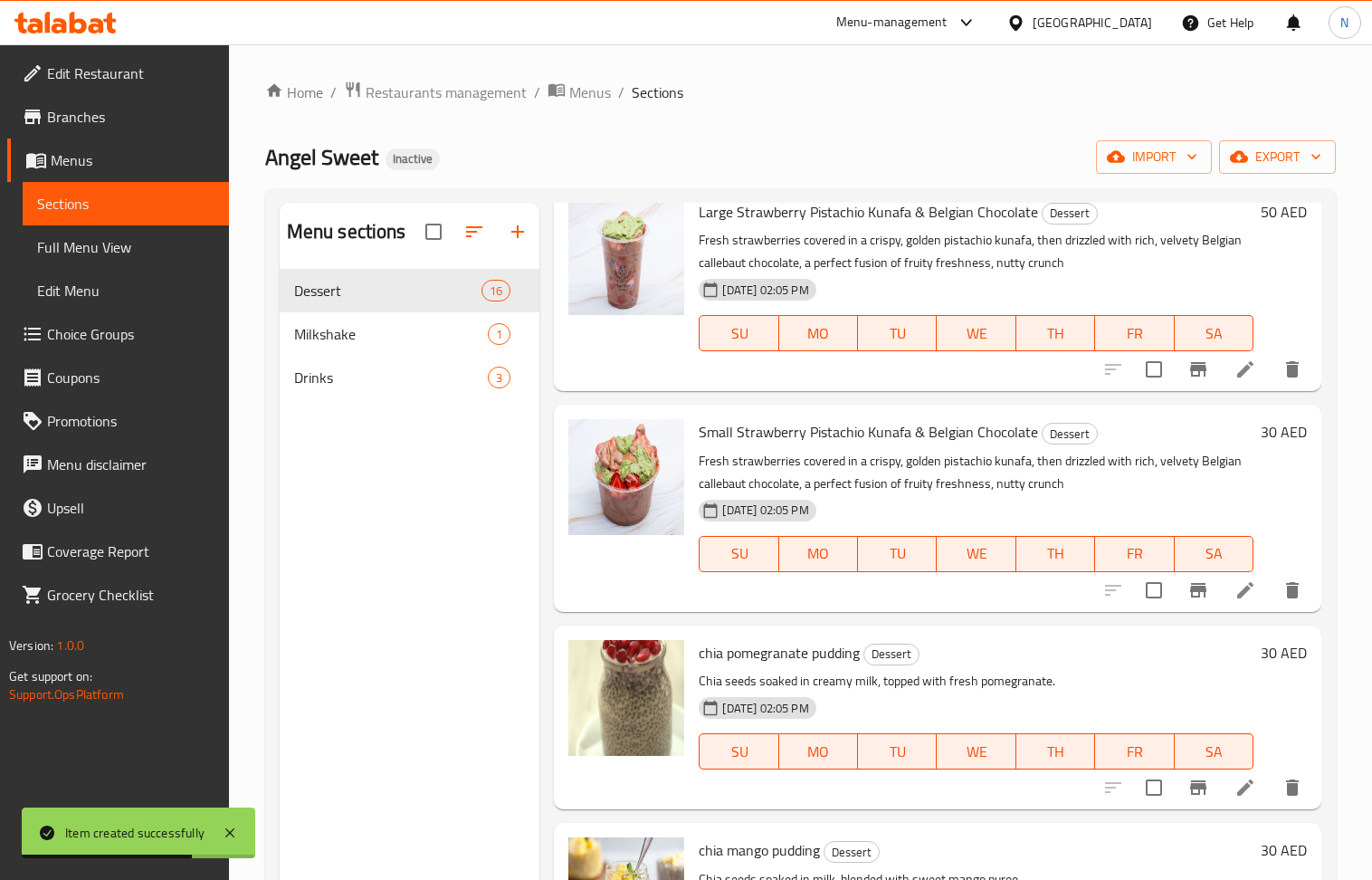
scroll to position [120, 0]
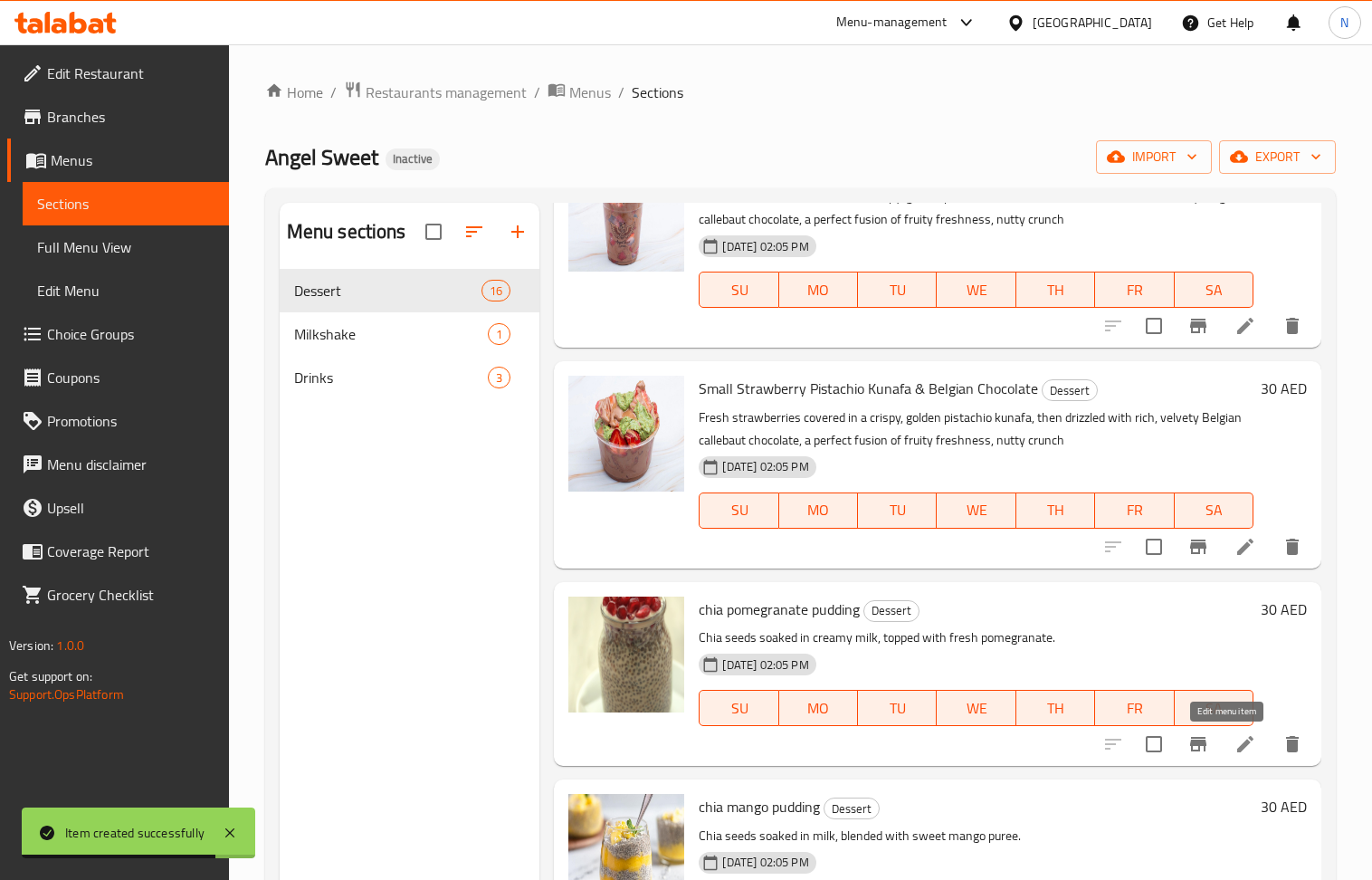
click at [1237, 747] on icon at bounding box center [1245, 744] width 17 height 17
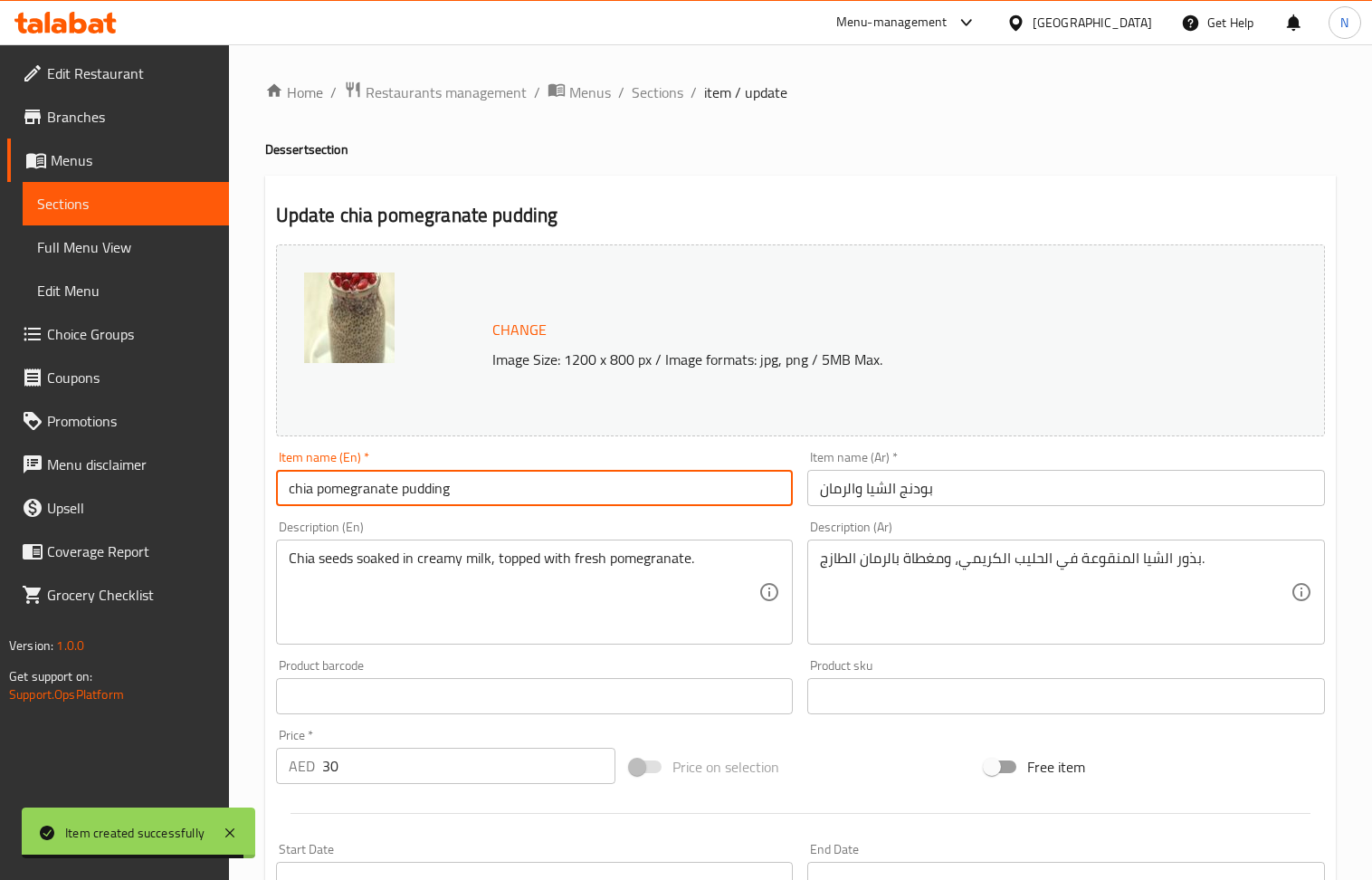
click at [424, 479] on input "chia pomegranate pudding" at bounding box center [535, 487] width 518 height 36
paste input "Chia Pomegranate P"
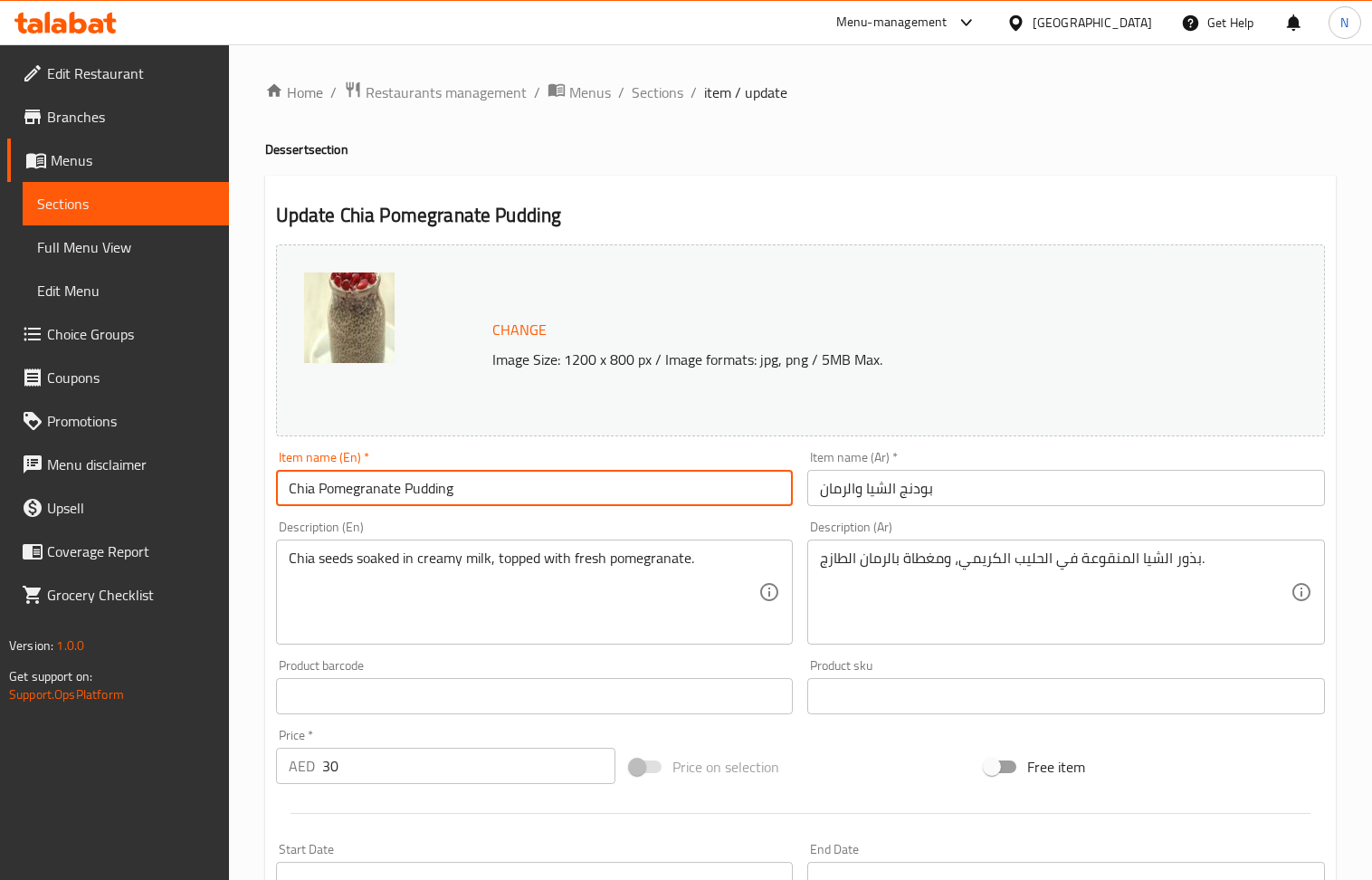
type input "Chia Pomegranate Pudding"
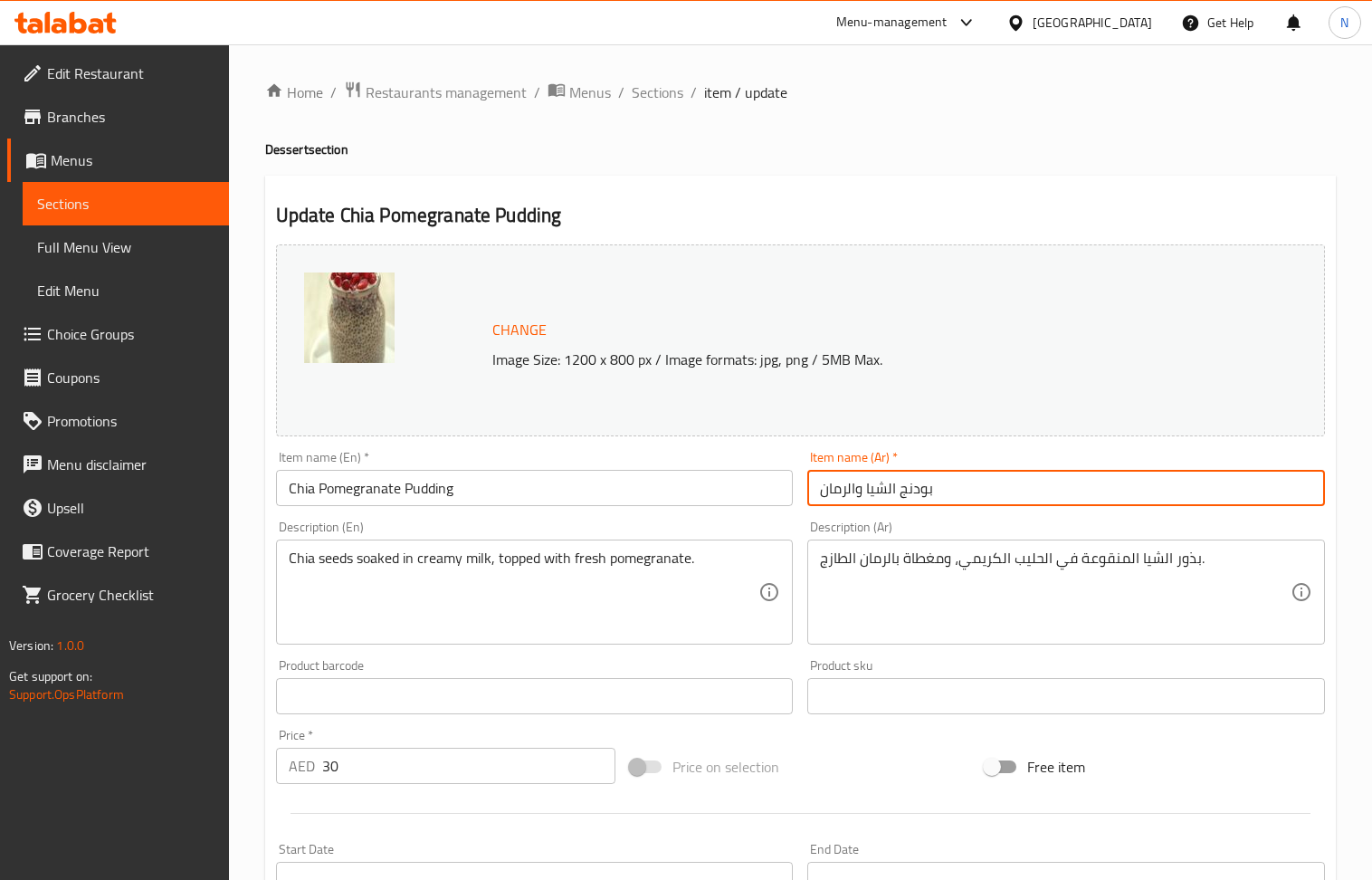
click at [957, 494] on input "بودنج الشيا والرمان" at bounding box center [1066, 487] width 518 height 36
paste input "نغ"
type input "بودينغ الشيا والرمان"
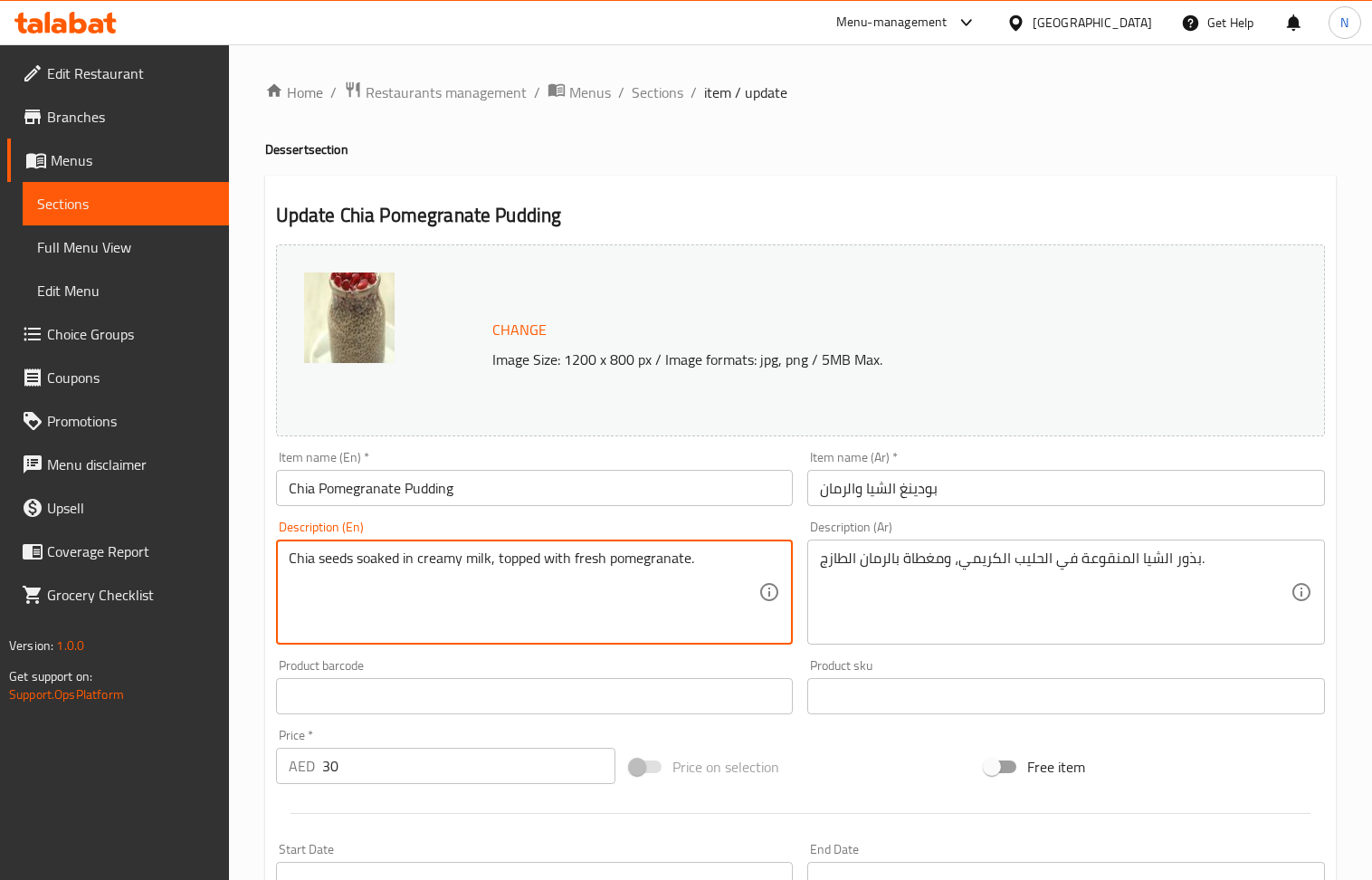
click at [453, 553] on textarea "Chia seeds soaked in creamy milk, topped with fresh pomegranate." at bounding box center [524, 593] width 471 height 86
paste textarea "A creamy and nutritious chia pudding, infused with a hint of natural sweetness …"
type textarea "A creamy and nutritious chia pudding, infused with a hint of natural sweetness …"
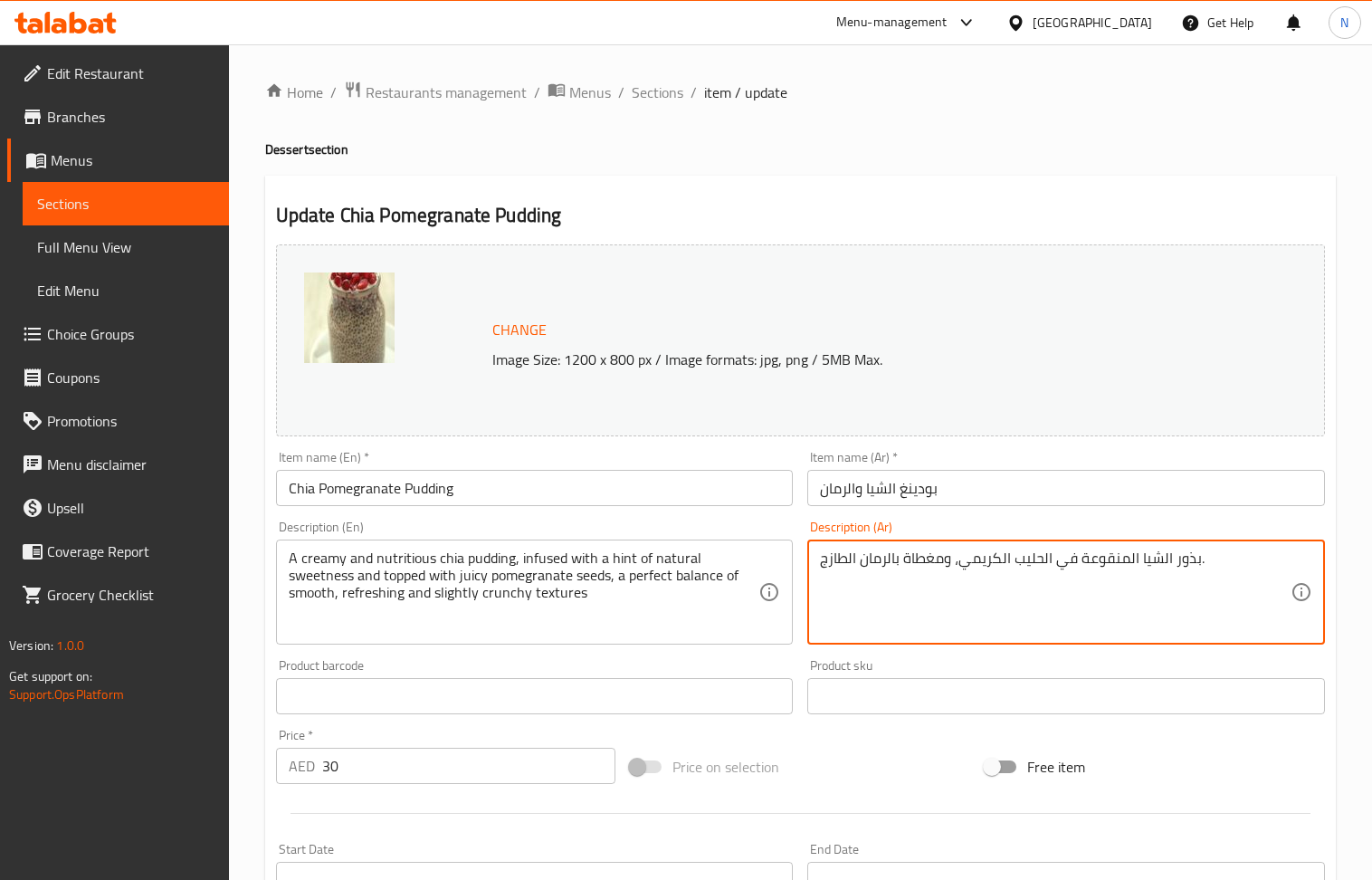
click at [937, 551] on textarea "بذور الشيا المنقوعة في الحليب الكريمي، ومغطاة بالرمان الطازج." at bounding box center [1056, 593] width 471 height 86
paste textarea "ودينغ الشيا الكريمي والمغذي، مع لمسة من الحلاوة الطبيعية ومغطى ببذور الرمان الل…"
type textarea "بودينغ الشيا الكريمي والمغذي، مع لمسة من الحلاوة الطبيعية ومغطى ببذور الرمان ال…"
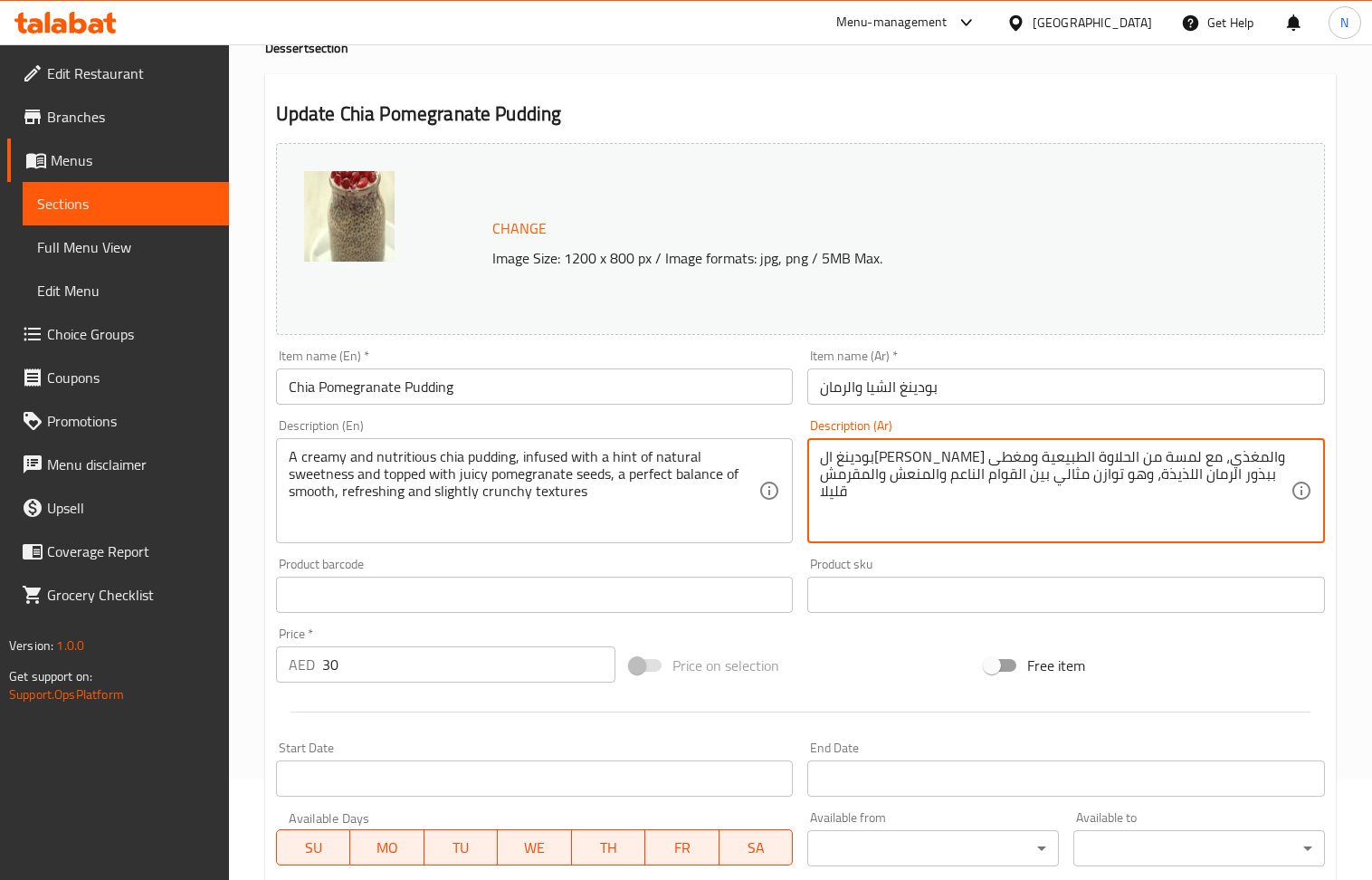
scroll to position [425, 0]
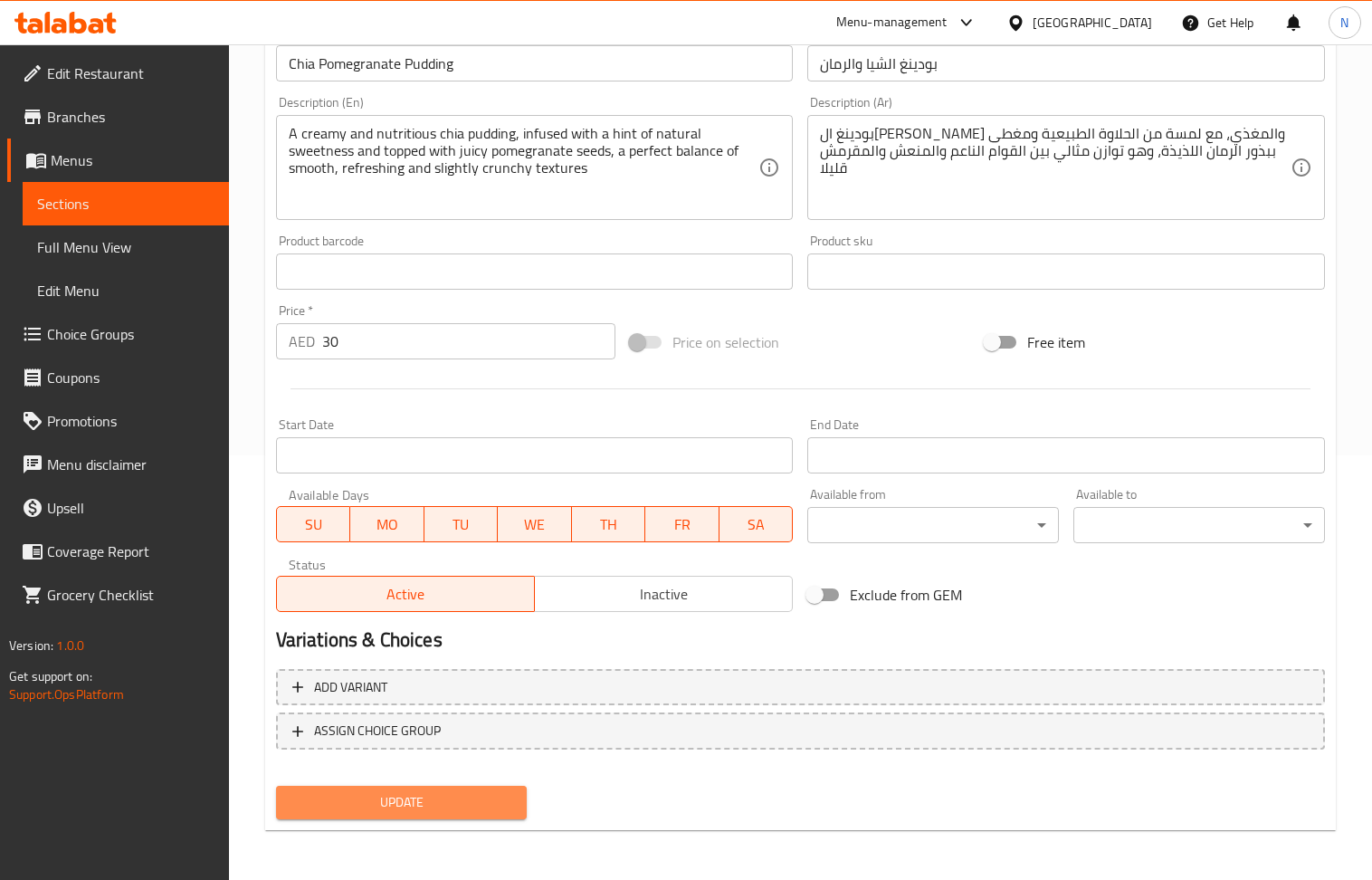
click at [440, 817] on button "Update" at bounding box center [402, 803] width 252 height 33
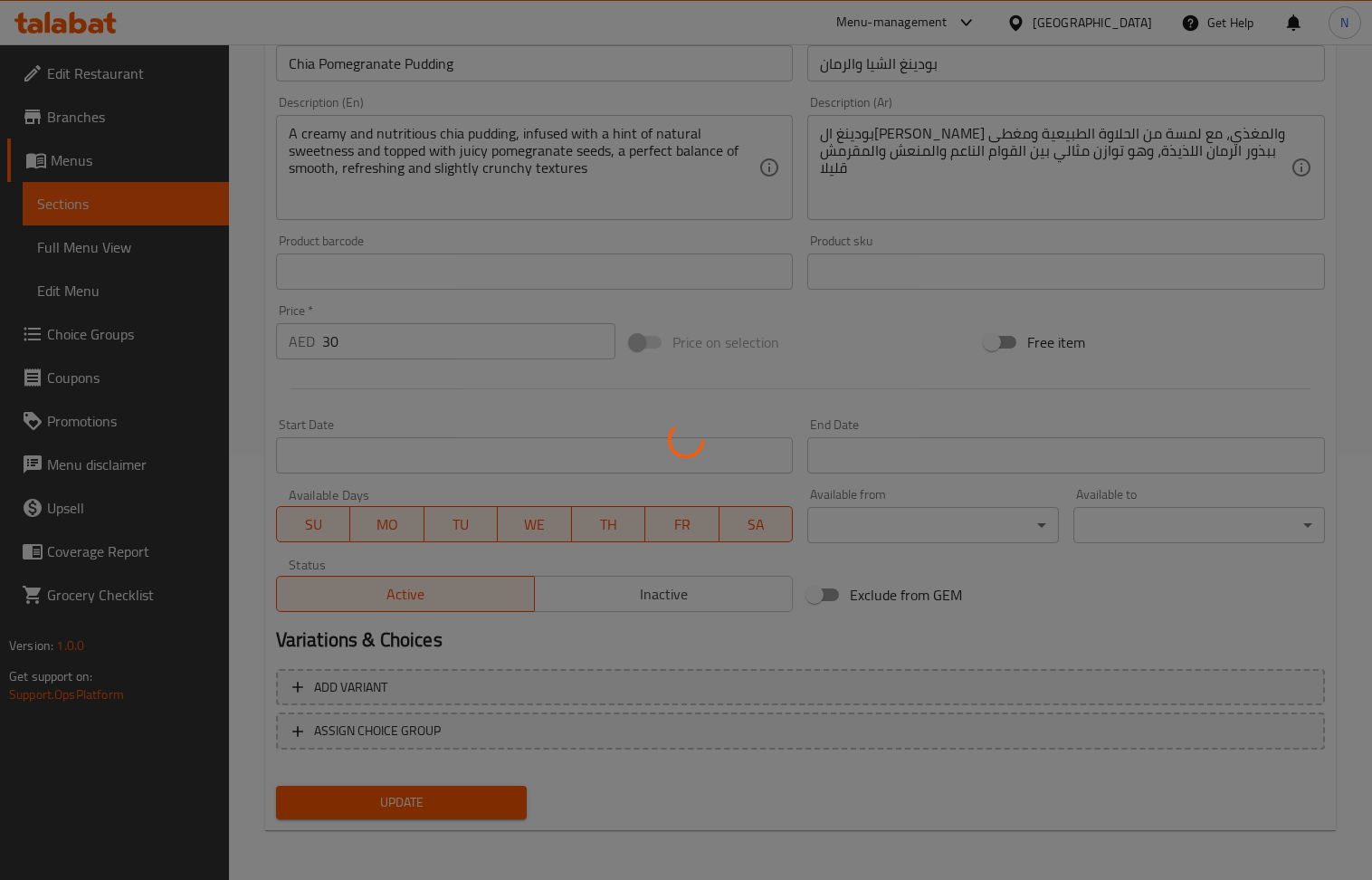
scroll to position [0, 0]
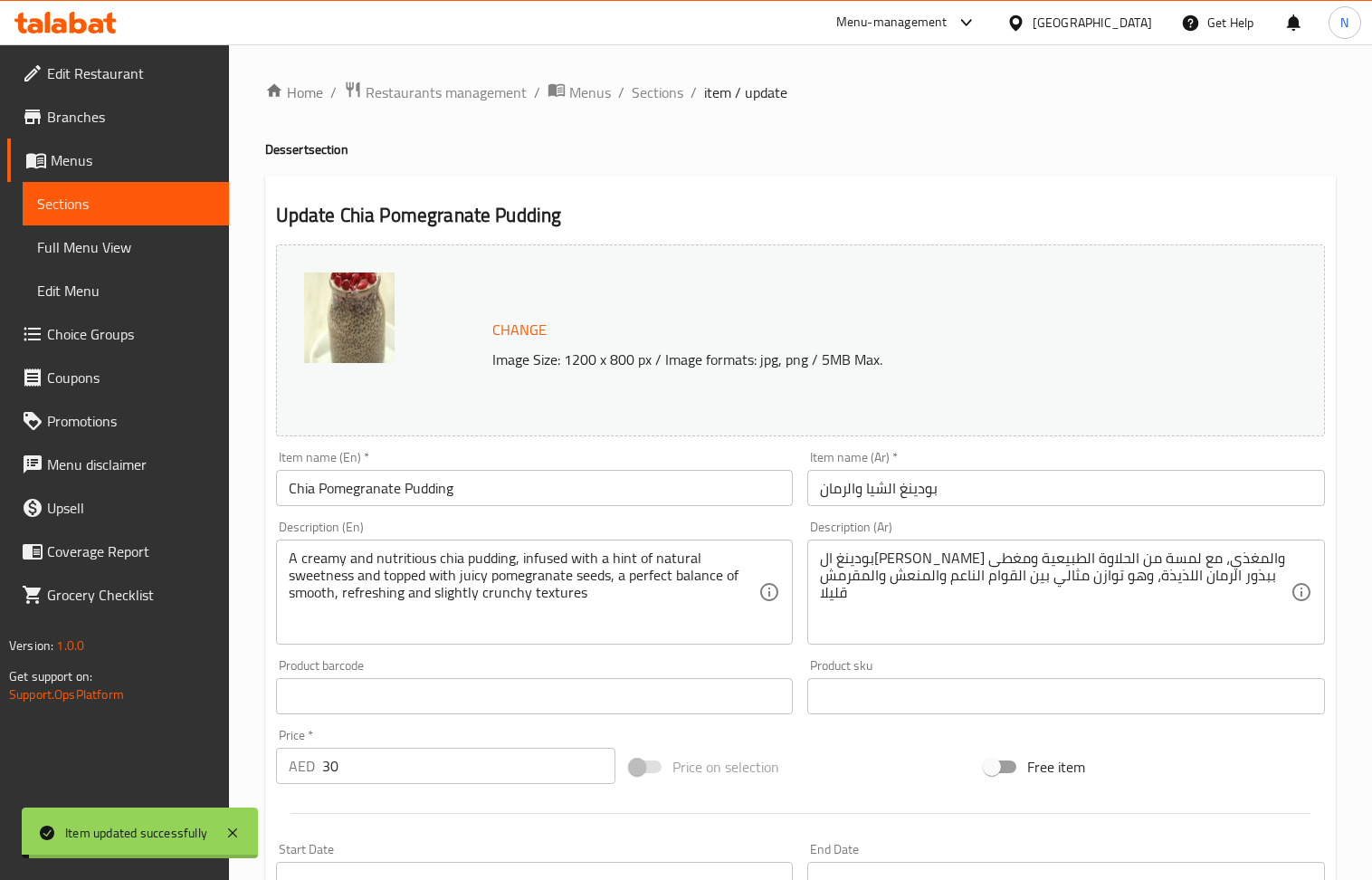
click at [649, 77] on div "Home / Restaurants management / Menus / Sections / item / update Dessert sectio…" at bounding box center [801, 674] width 1143 height 1261
click at [655, 81] on span "Sections" at bounding box center [657, 92] width 52 height 21
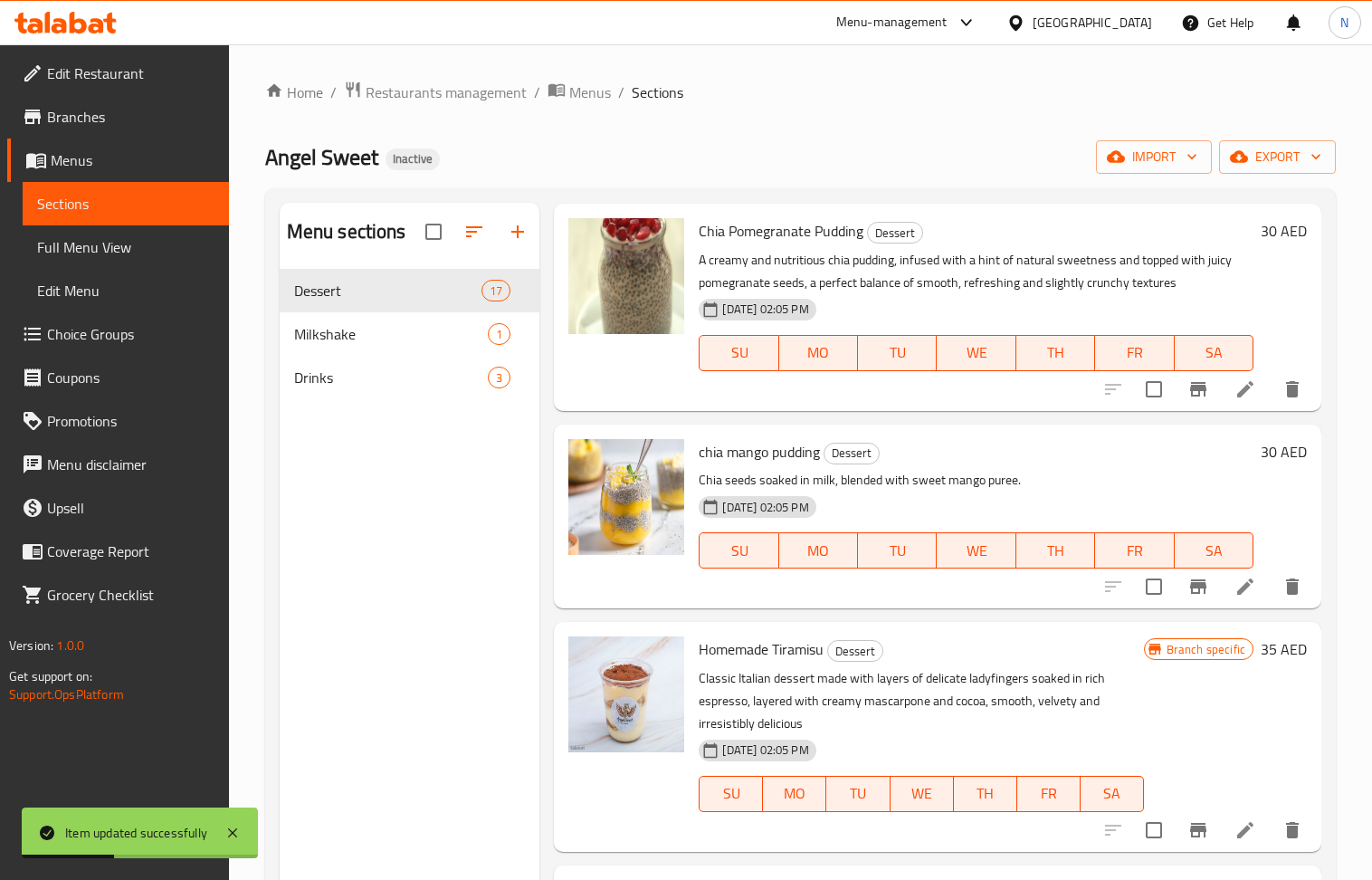
scroll to position [725, 0]
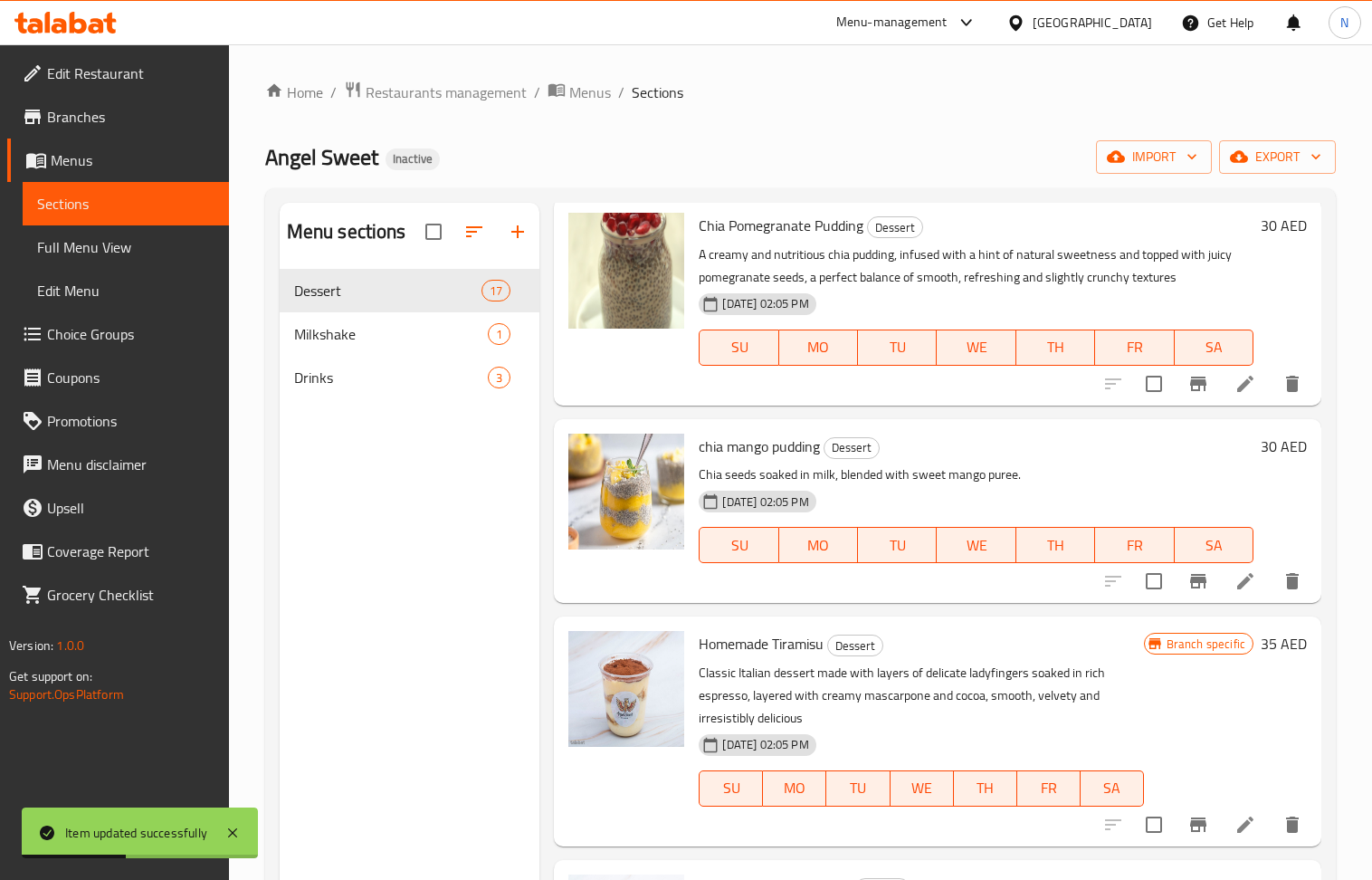
click at [1235, 574] on icon at bounding box center [1246, 581] width 21 height 21
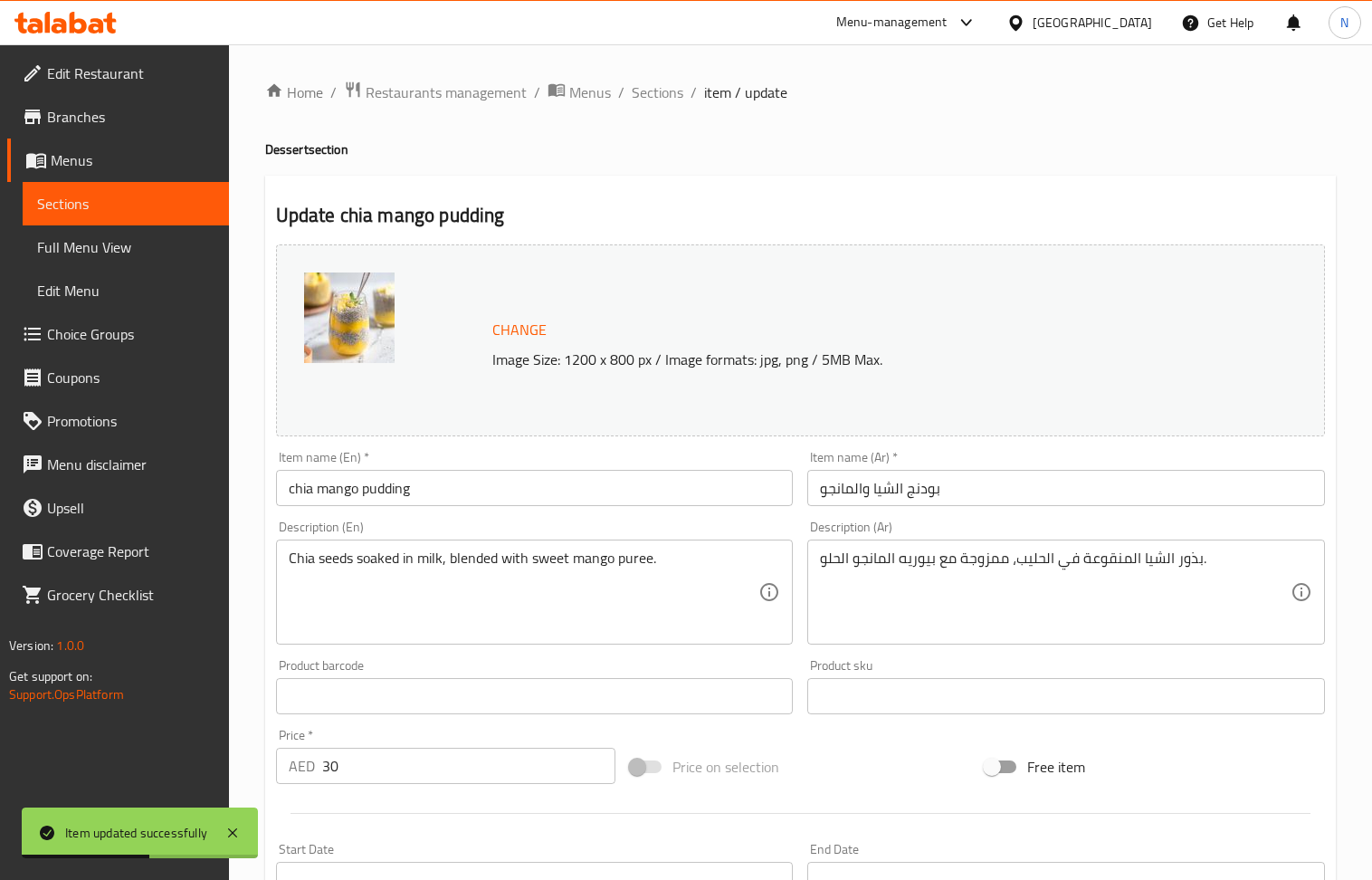
click at [436, 482] on input "chia mango pudding" at bounding box center [535, 487] width 518 height 36
drag, startPoint x: 436, startPoint y: 482, endPoint x: 172, endPoint y: 15, distance: 536.5
click at [424, 464] on div "Item name (En)   * chia mango pudding Item name (En) *" at bounding box center [535, 479] width 518 height 56
paste input "Chia Mango P"
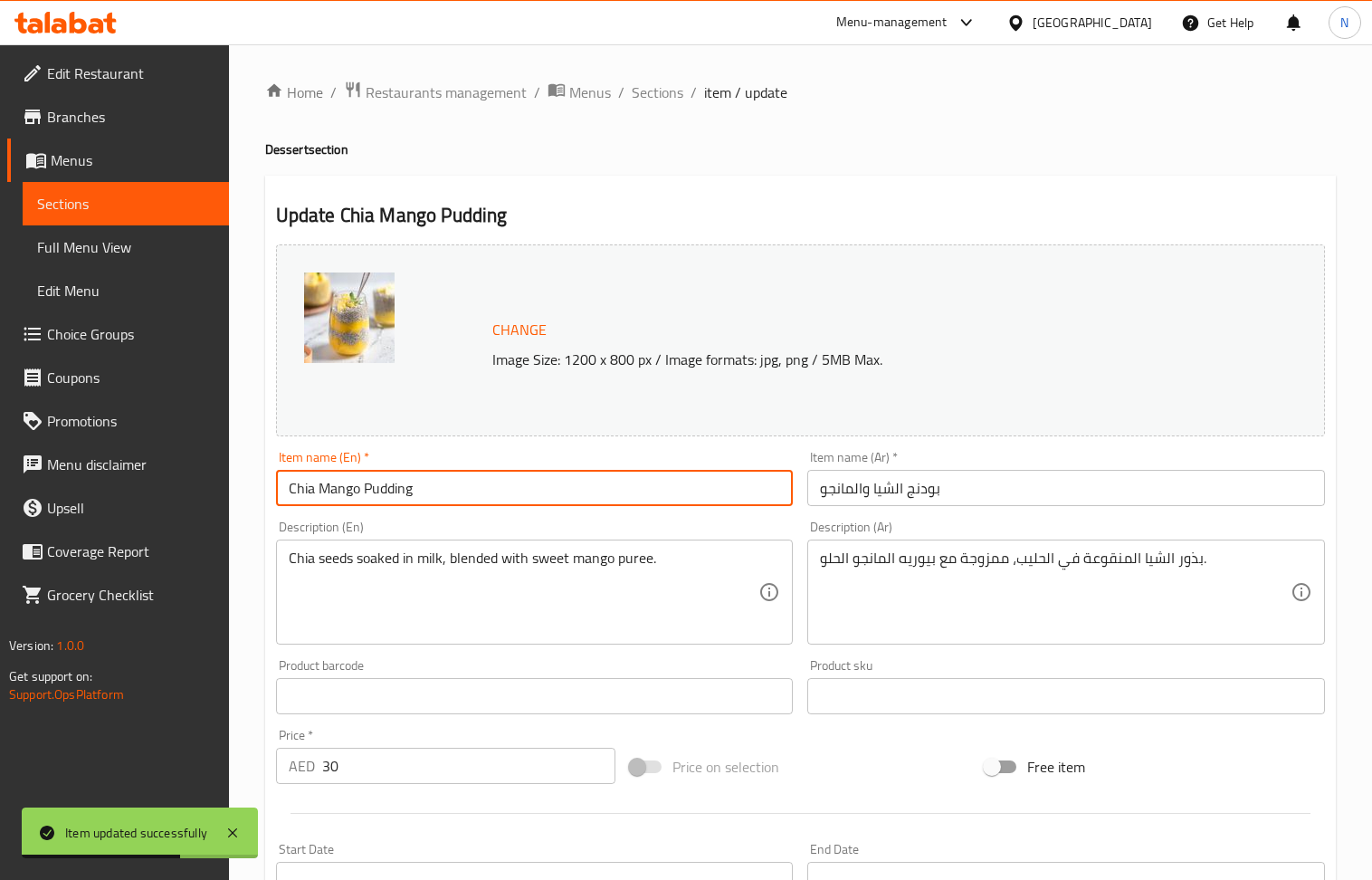
type input "Chia Mango Pudding"
click at [932, 492] on input "بودنج الشيا والمانجو" at bounding box center [1066, 487] width 518 height 36
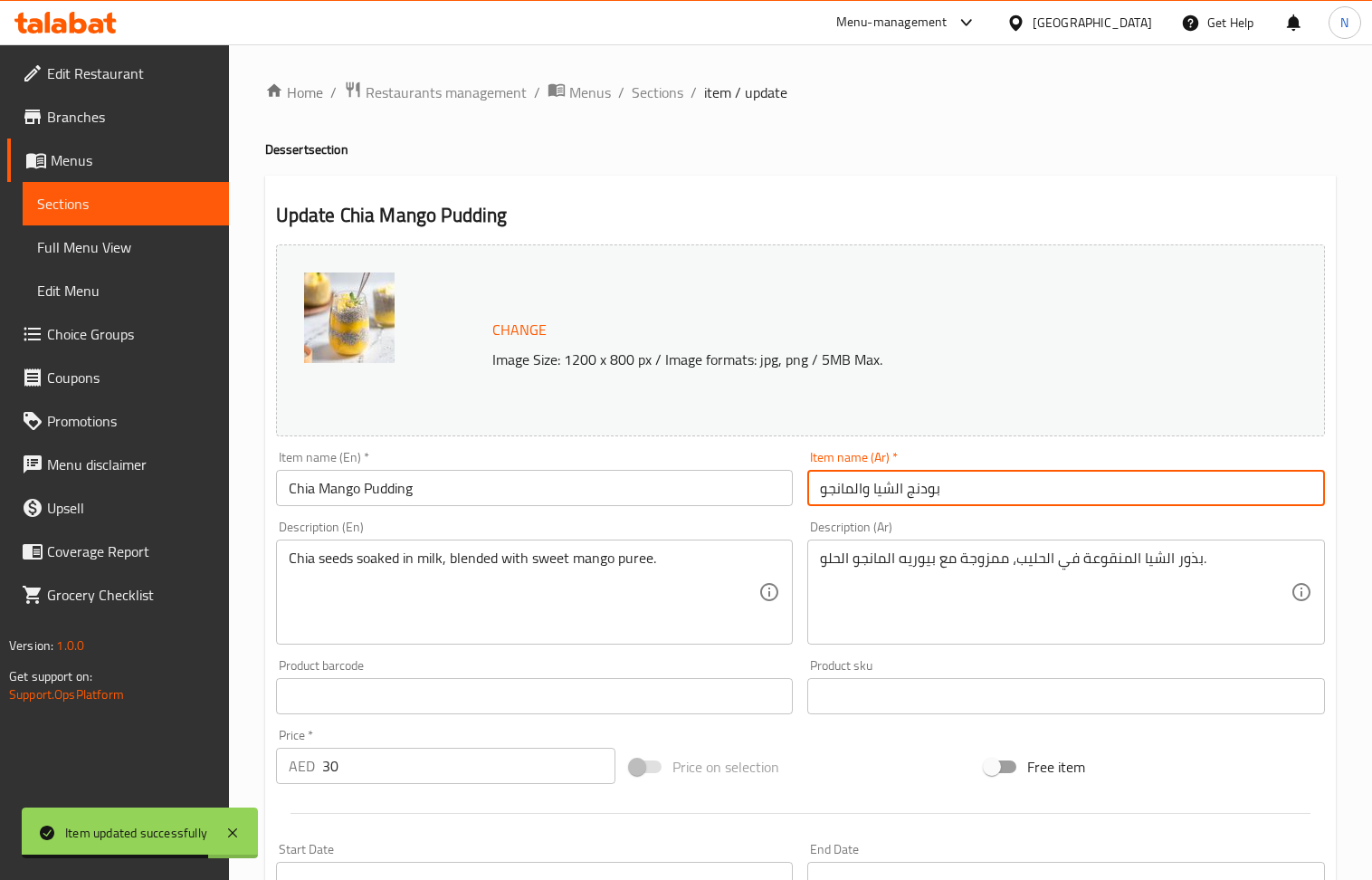
click at [932, 492] on input "بودنج الشيا والمانجو" at bounding box center [1066, 487] width 518 height 36
paste input "نغ الشيا والمانجا"
type input "بودينغ الشيا والمانجا"
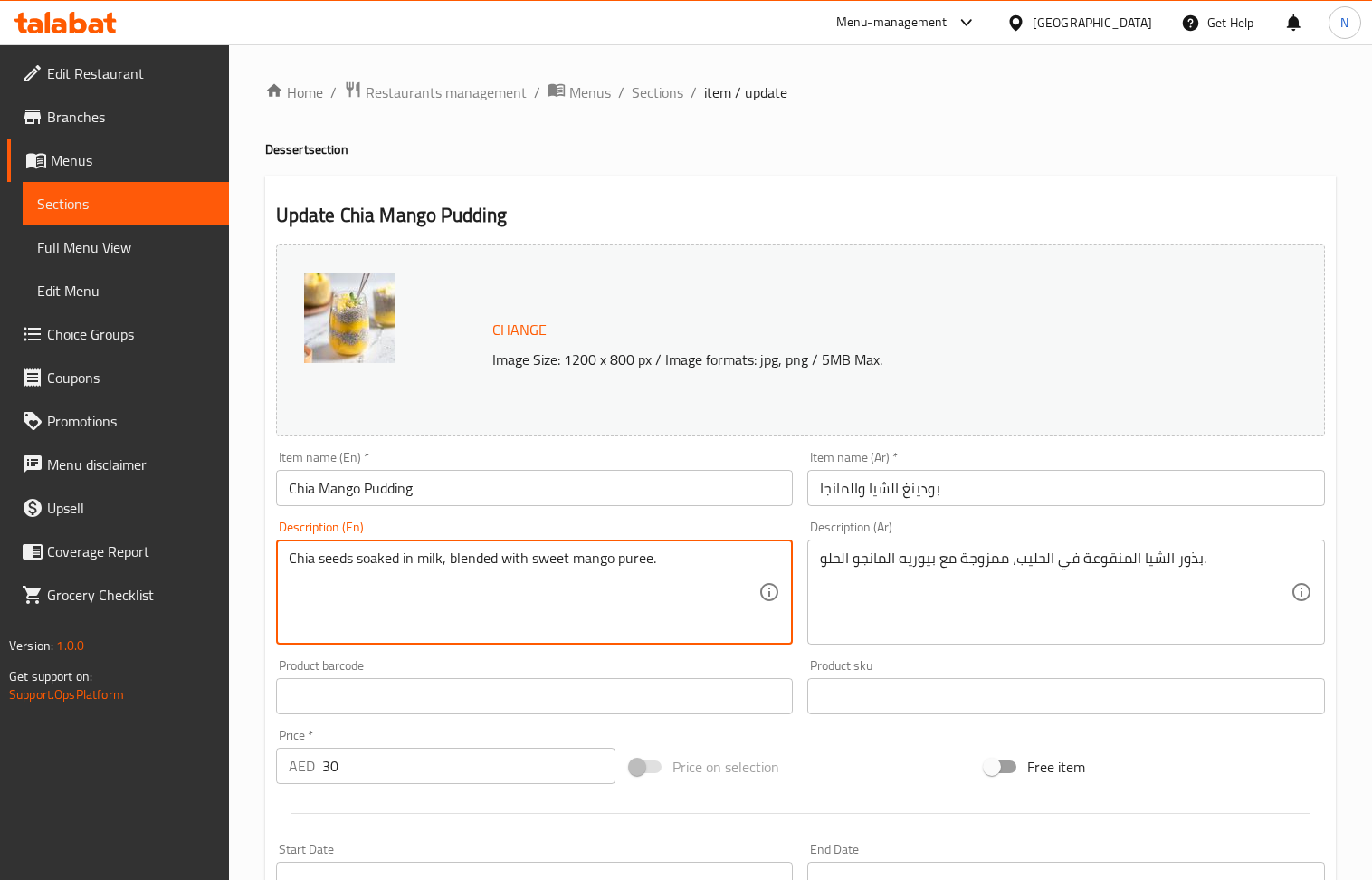
click at [475, 566] on textarea "Chia seeds soaked in milk, blended with sweet mango puree." at bounding box center [524, 593] width 471 height 86
paste textarea "A creamy, nutritious chia pudding layered with luscious mango puree, light, ref…"
type textarea "A creamy, nutritious chia pudding layered with luscious mango puree, light, ref…"
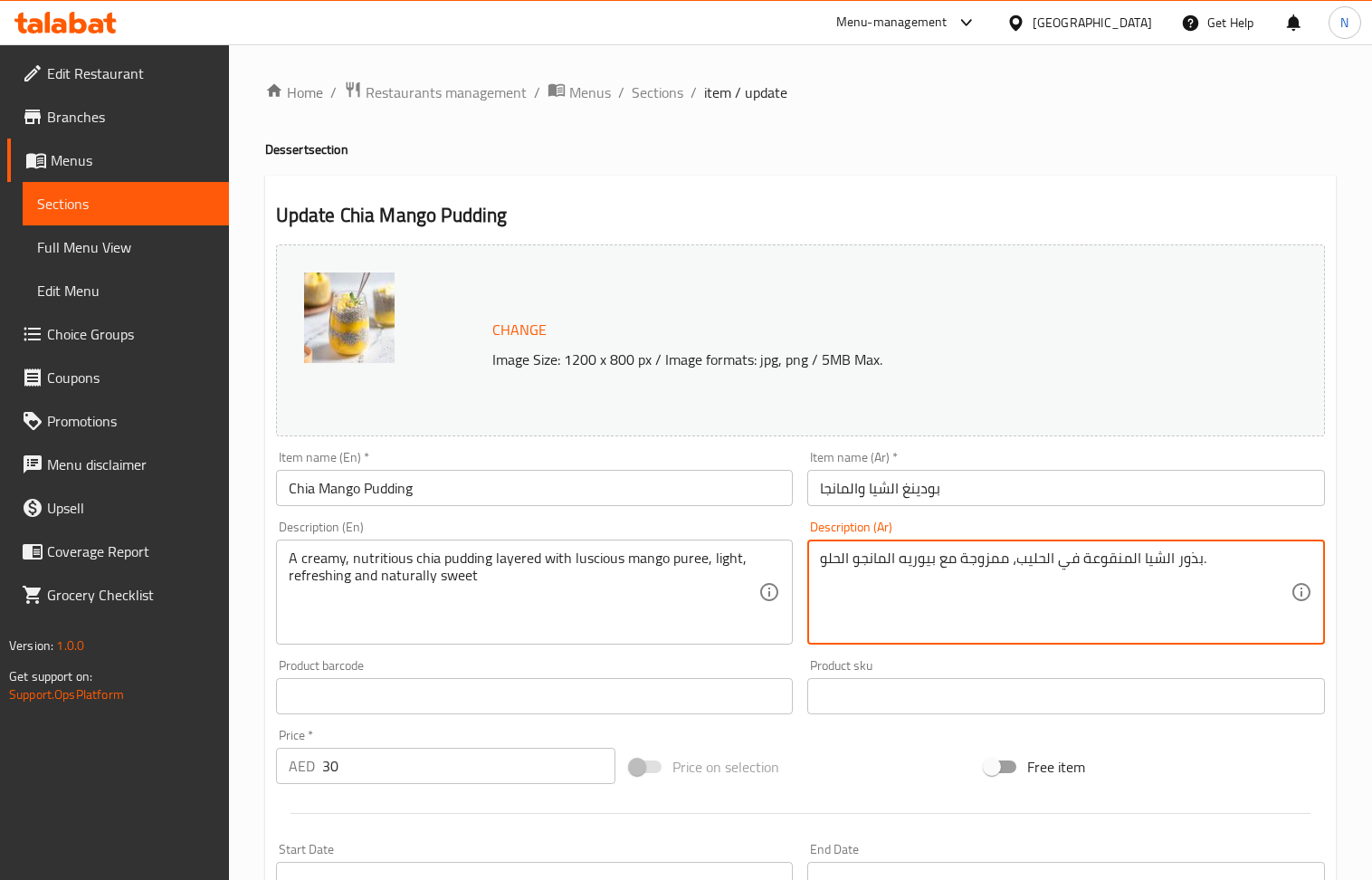
click at [875, 566] on textarea "بذور الشيا المنقوعة في الحليب، ممزوجة مع بيوريه المانجو الحلو." at bounding box center [1056, 593] width 471 height 86
paste textarea "ودينغ الشيا الكريمي المغذي مع طبقات من بيوريه المانجا اللذيذ، خفيف، منعش وحلو ب…"
type textarea "بودينغ الشيا الكريمي المغذي مع طبقات من بيوريه المانجا اللذيذ، خفيف، منعش وحلو …"
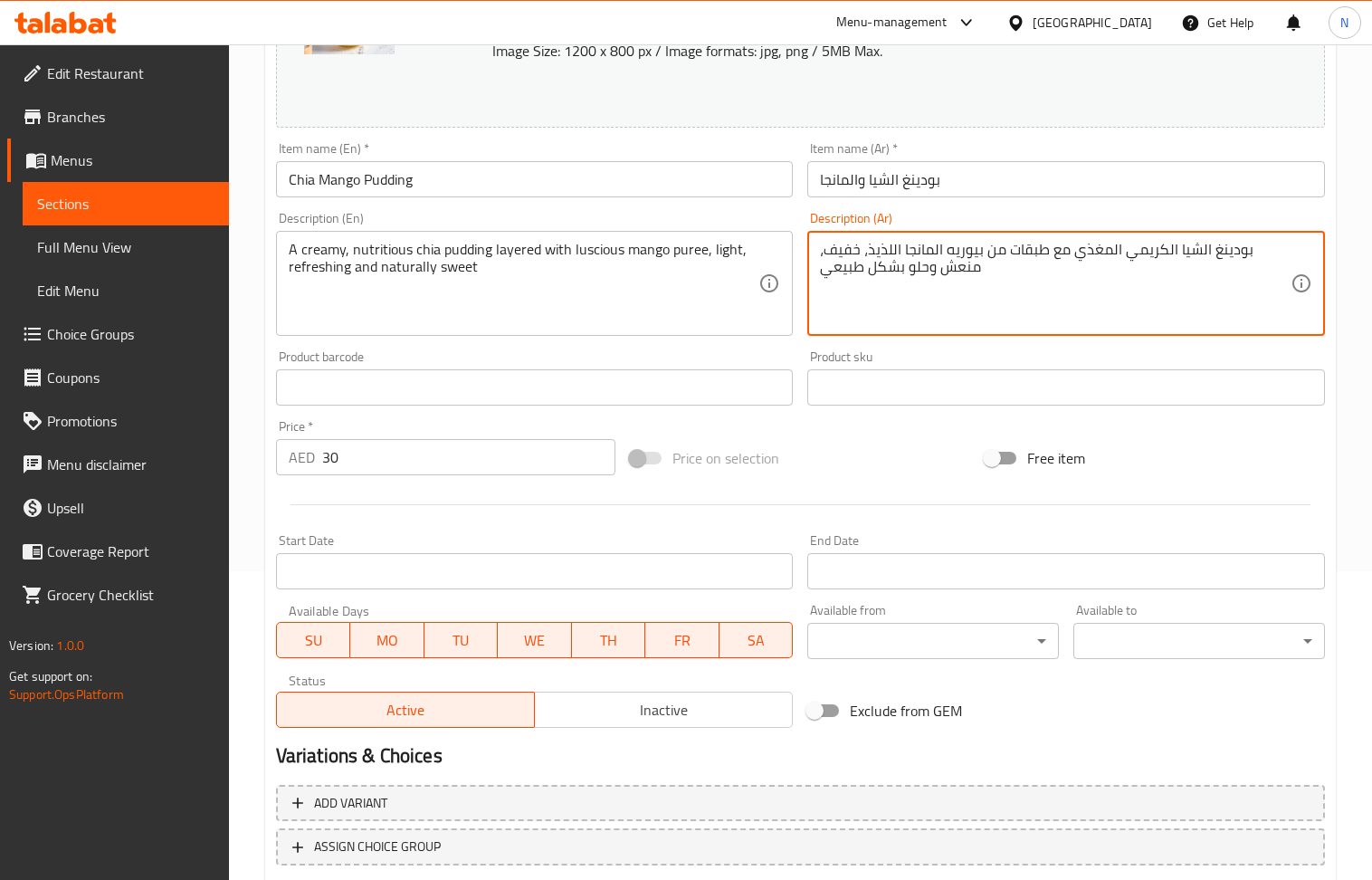
scroll to position [425, 0]
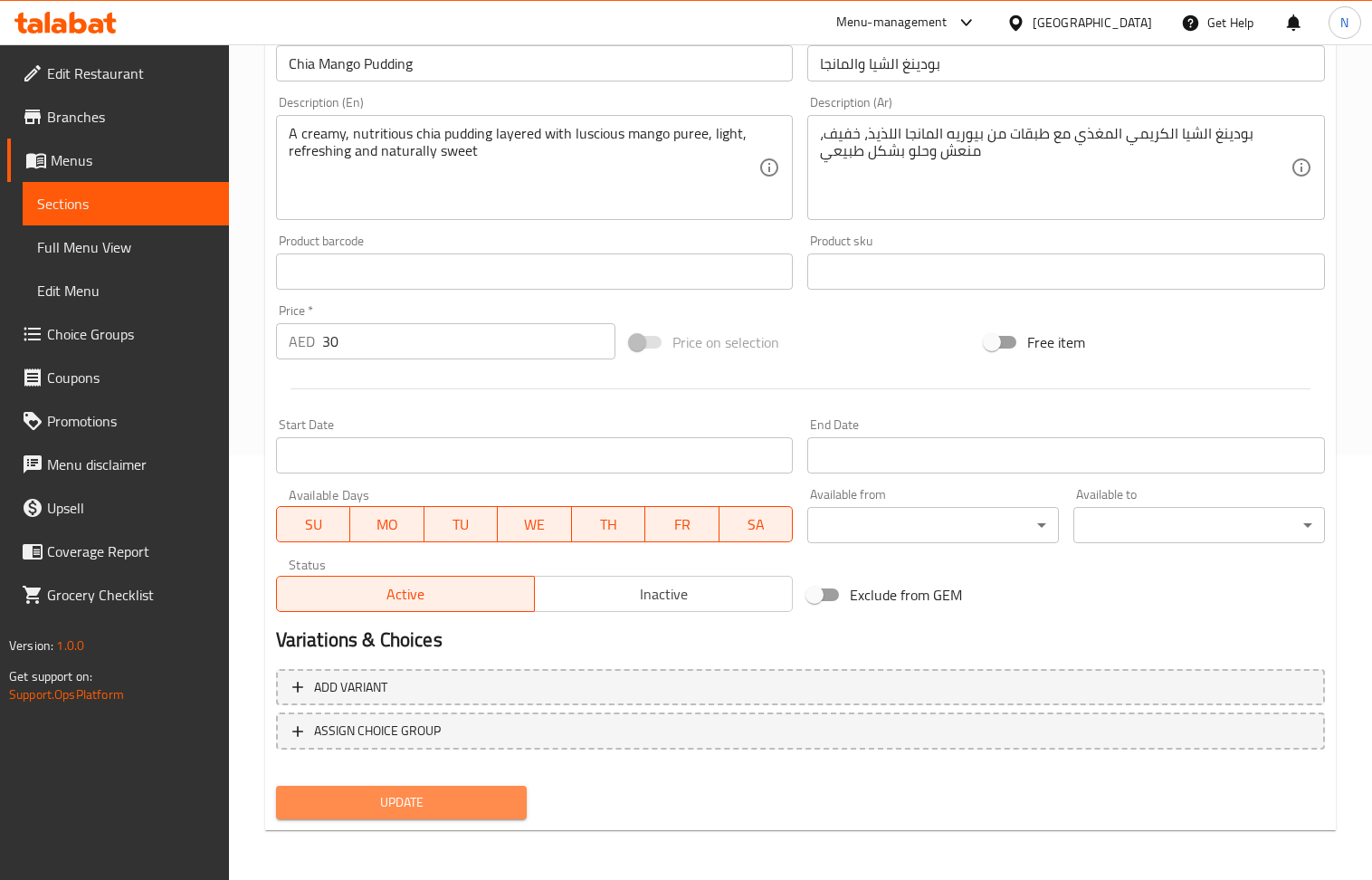
click at [473, 798] on span "Update" at bounding box center [402, 802] width 223 height 22
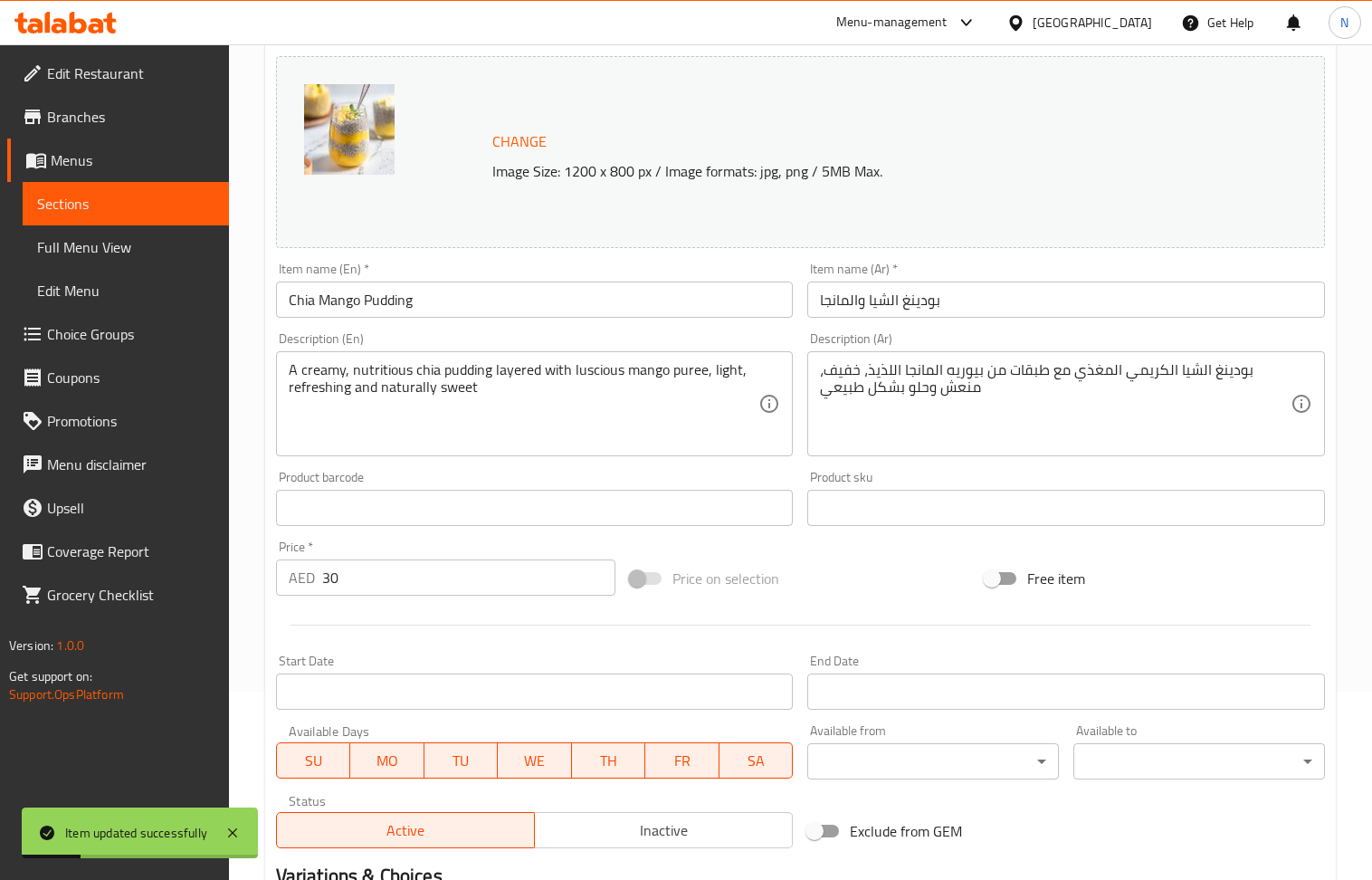
scroll to position [0, 0]
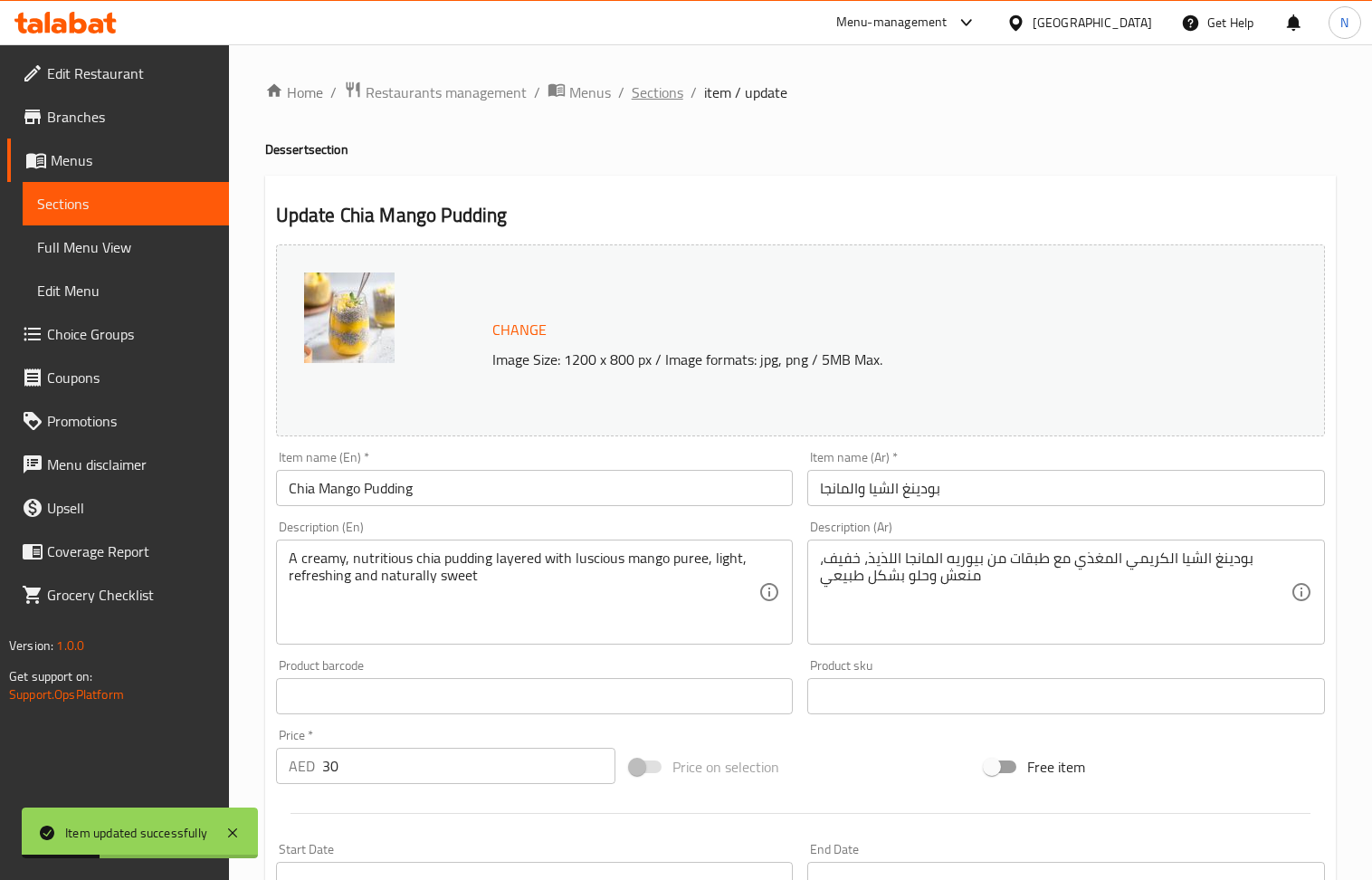
click at [639, 94] on span "Sections" at bounding box center [657, 92] width 52 height 21
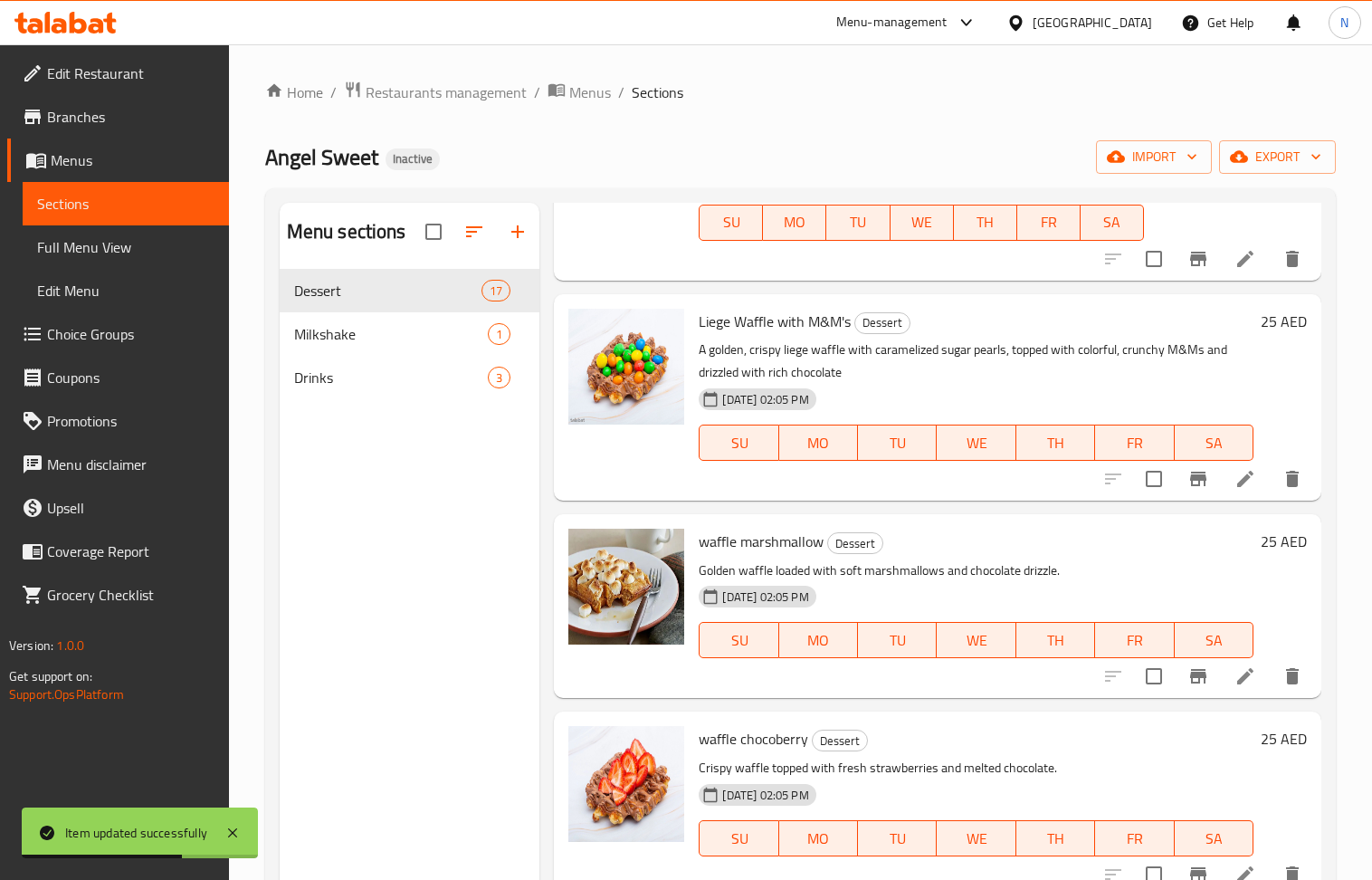
scroll to position [1327, 0]
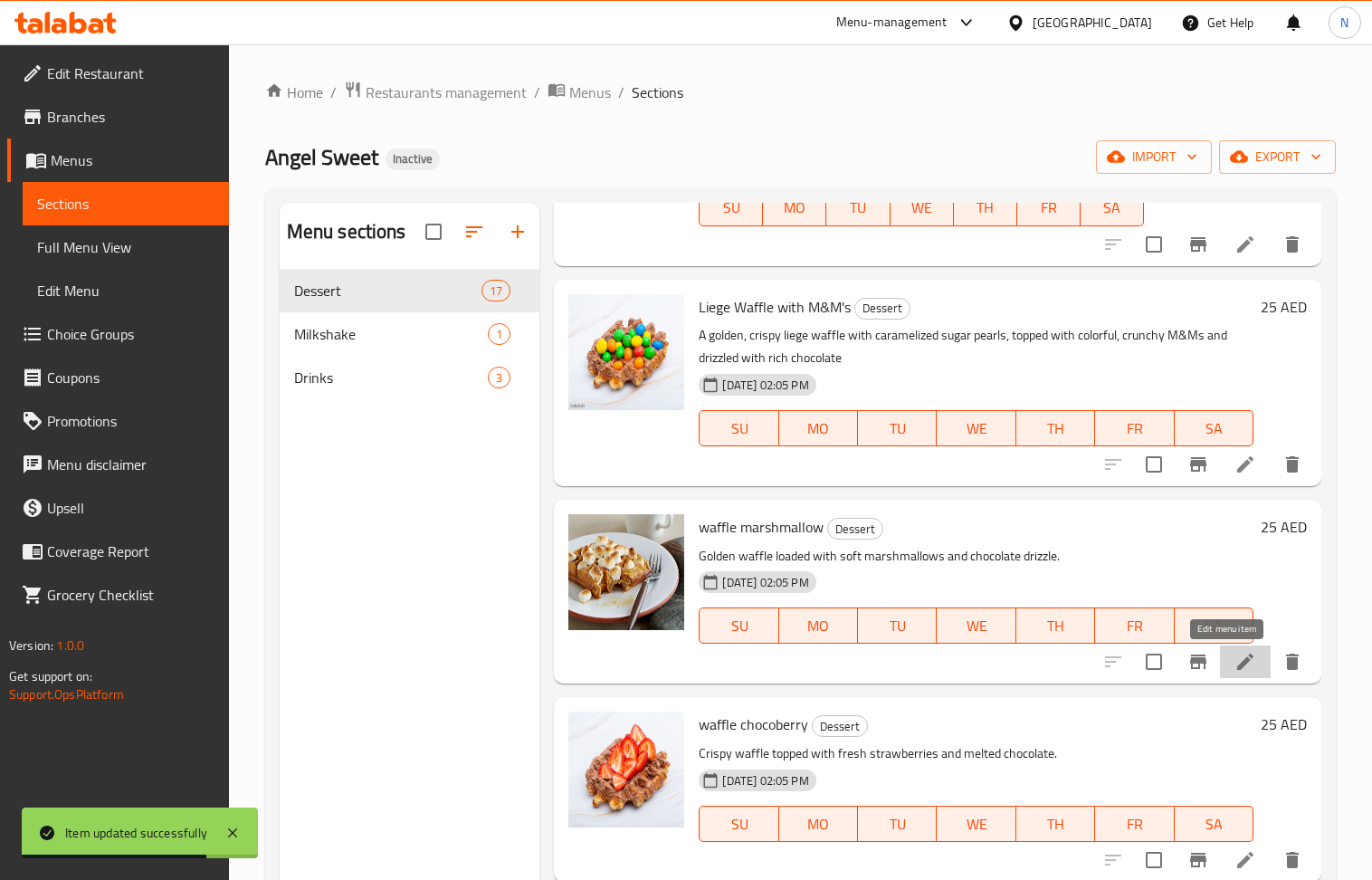
click at [1237, 661] on icon at bounding box center [1245, 661] width 17 height 17
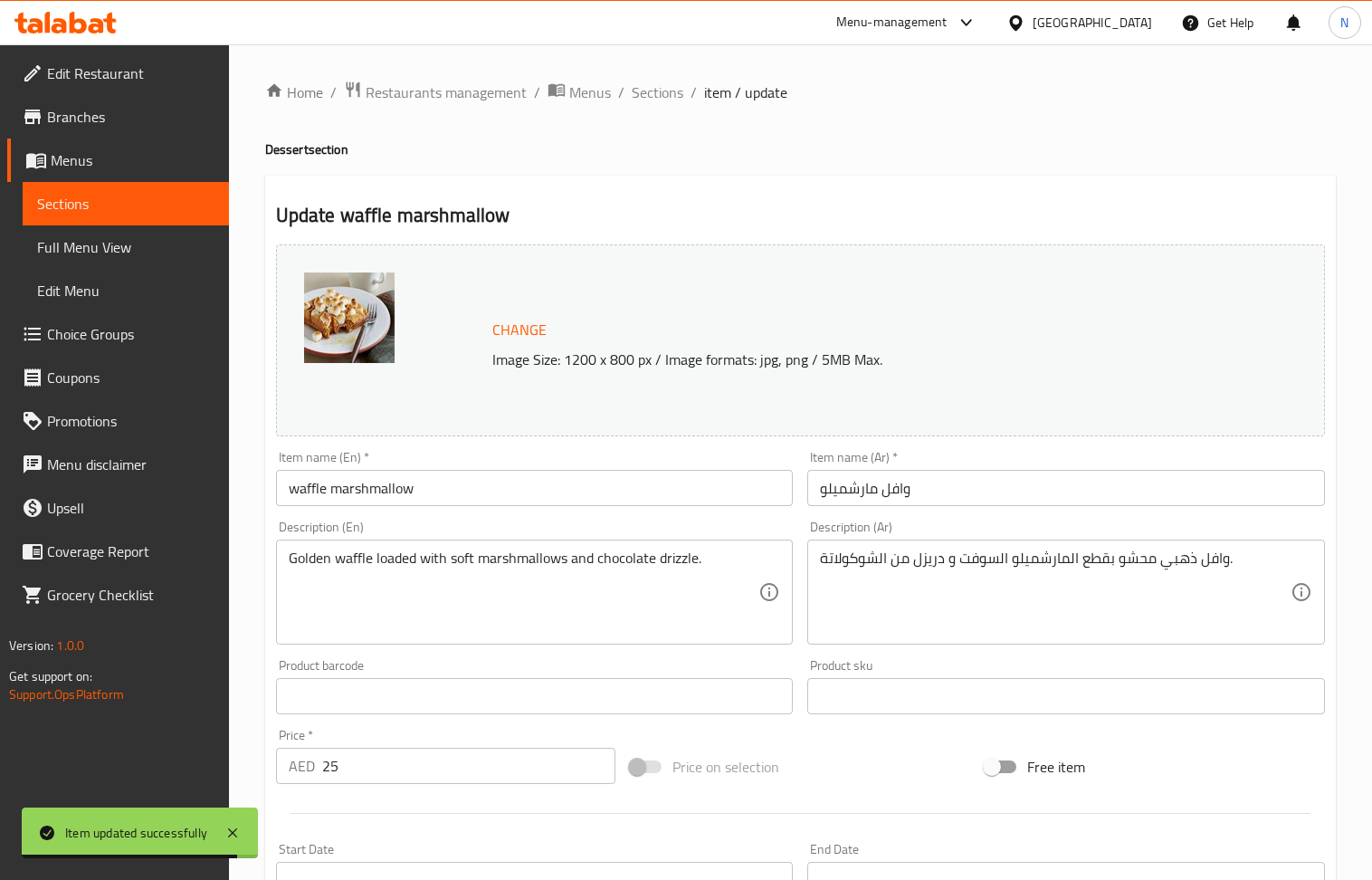
click at [415, 483] on input "waffle marshmallow" at bounding box center [535, 487] width 518 height 36
paste input "Liege Marshmallow Waffle"
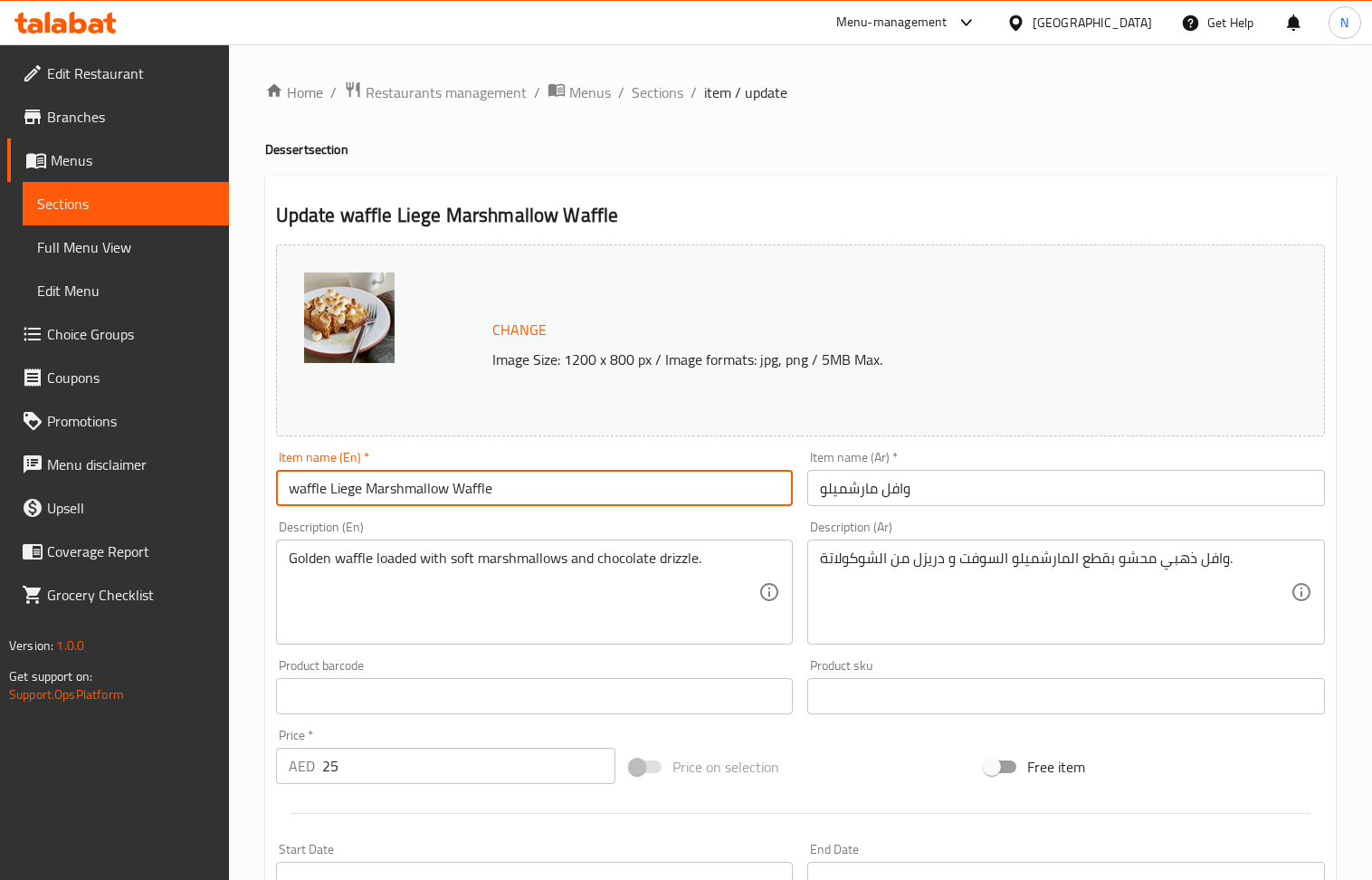
click at [442, 483] on input "waffle Liege Marshmallow Waffle" at bounding box center [535, 487] width 518 height 36
paste input "text"
type input "Liege Marshmallow Waffle"
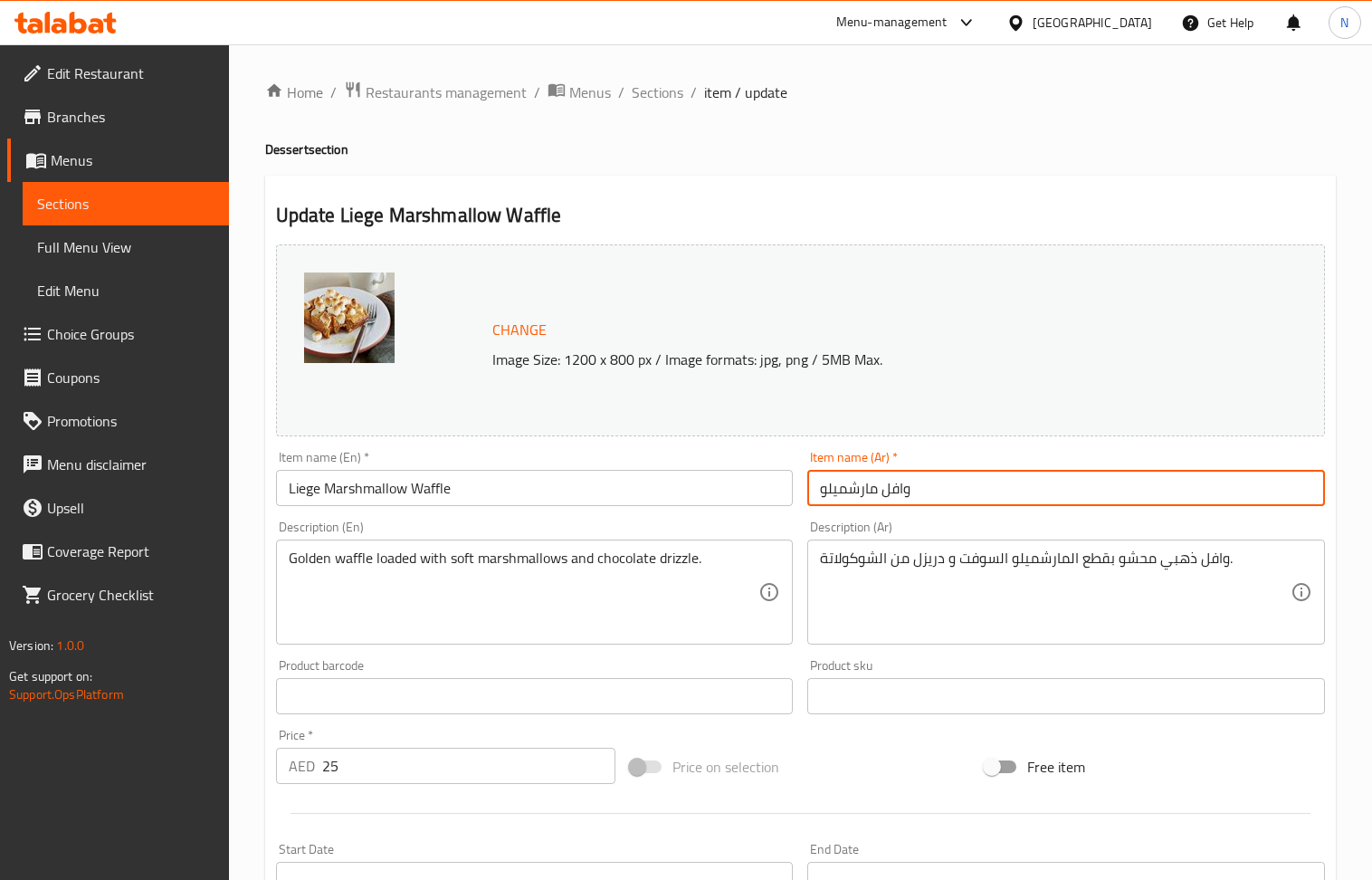
click at [946, 489] on input "وافل مارشميلو" at bounding box center [1066, 487] width 518 height 36
paste input "ييج"
type input "وافل لييج مارشميلو"
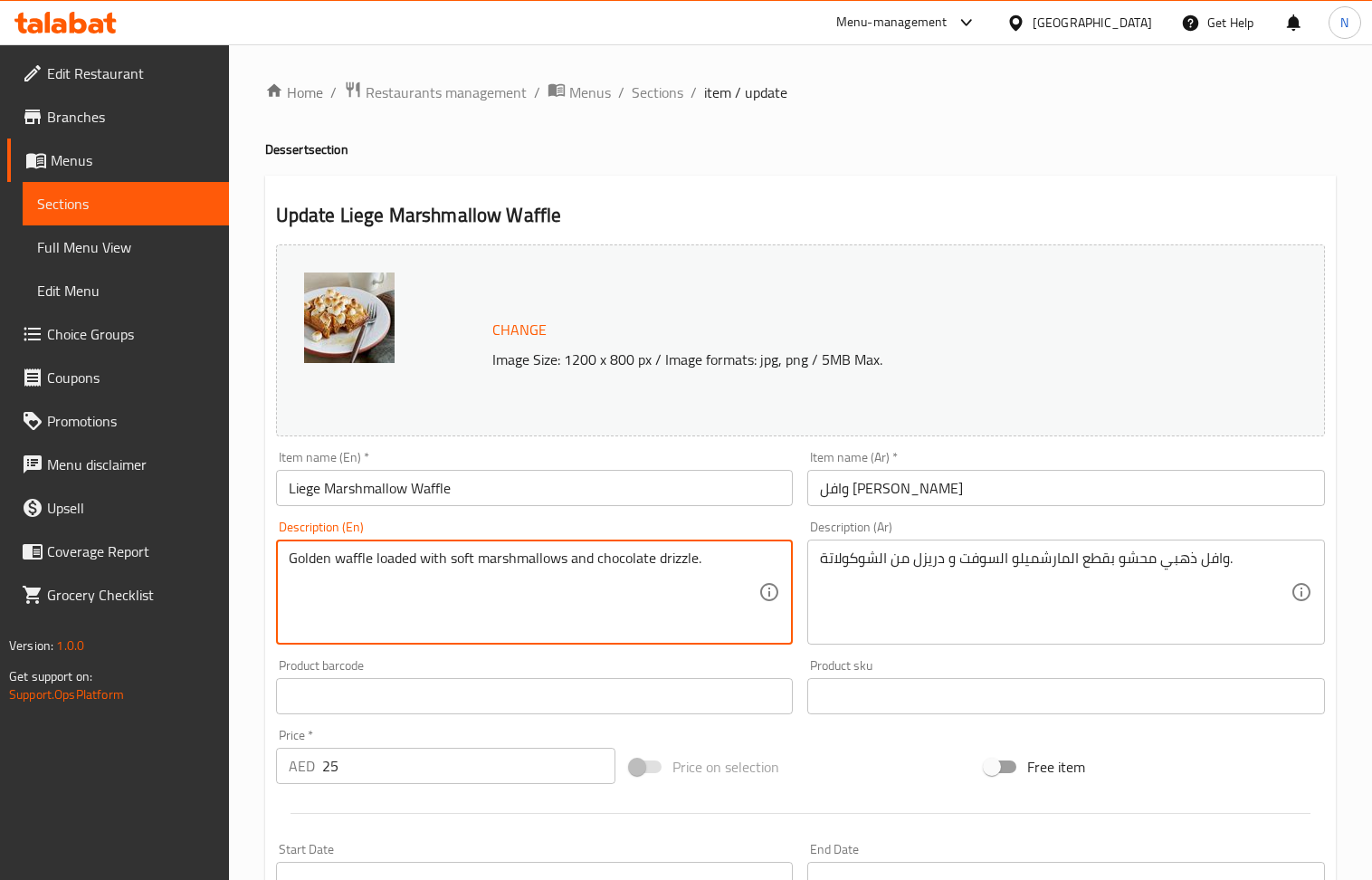
click at [439, 572] on textarea "Golden waffle loaded with soft marshmallows and chocolate drizzle." at bounding box center [524, 593] width 471 height 86
paste textarea "A warm, caramelized liege waffle topped with fluffy marshmallows, lightly toast…"
type textarea "A warm, caramelized liege waffle topped with fluffy marshmallows, lightly toast…"
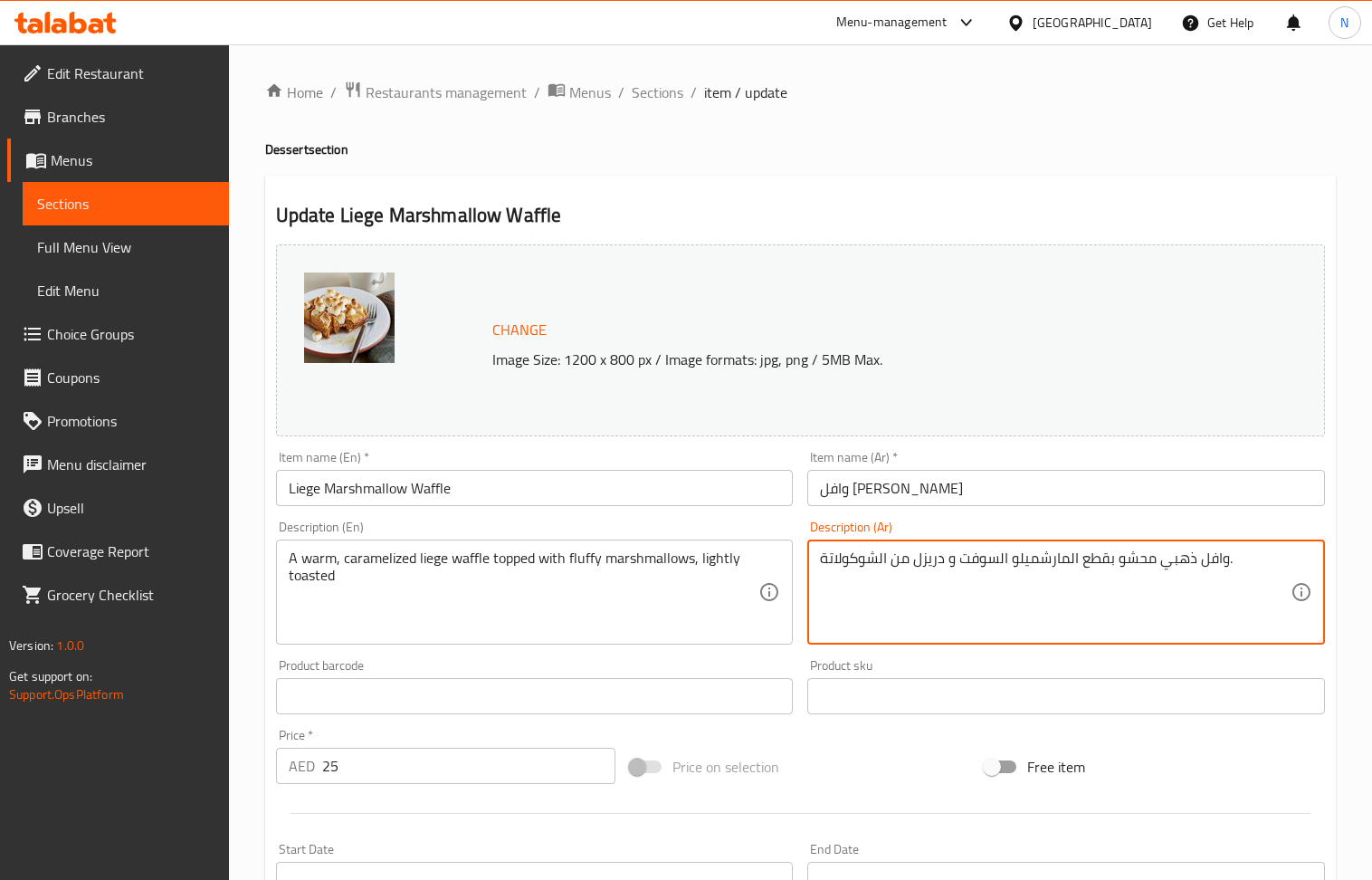
click at [953, 560] on textarea "وافل ذهبي محشو بقطع المارشميلو السوفت و دريزل من الشوكولاتة." at bounding box center [1056, 593] width 471 height 86
paste textarea "لييج دافئ ومكرمل مغطى بأعشاب من مارشميلو، محمص قليلا"
type textarea "وافل لييج دافئ ومكرمل مغطى بأعشاب من مارشميلو، محمص قليلا"
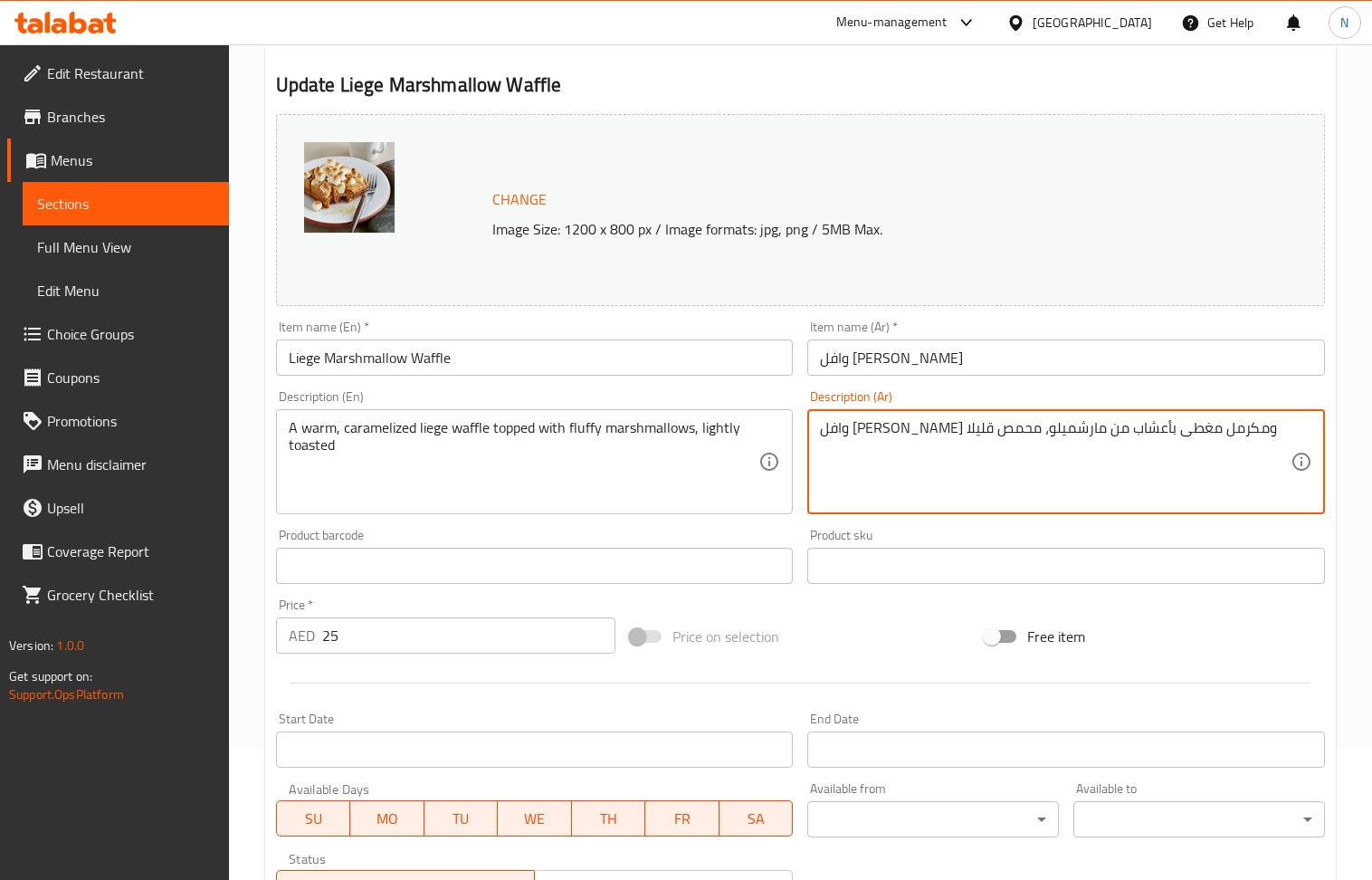
scroll to position [425, 0]
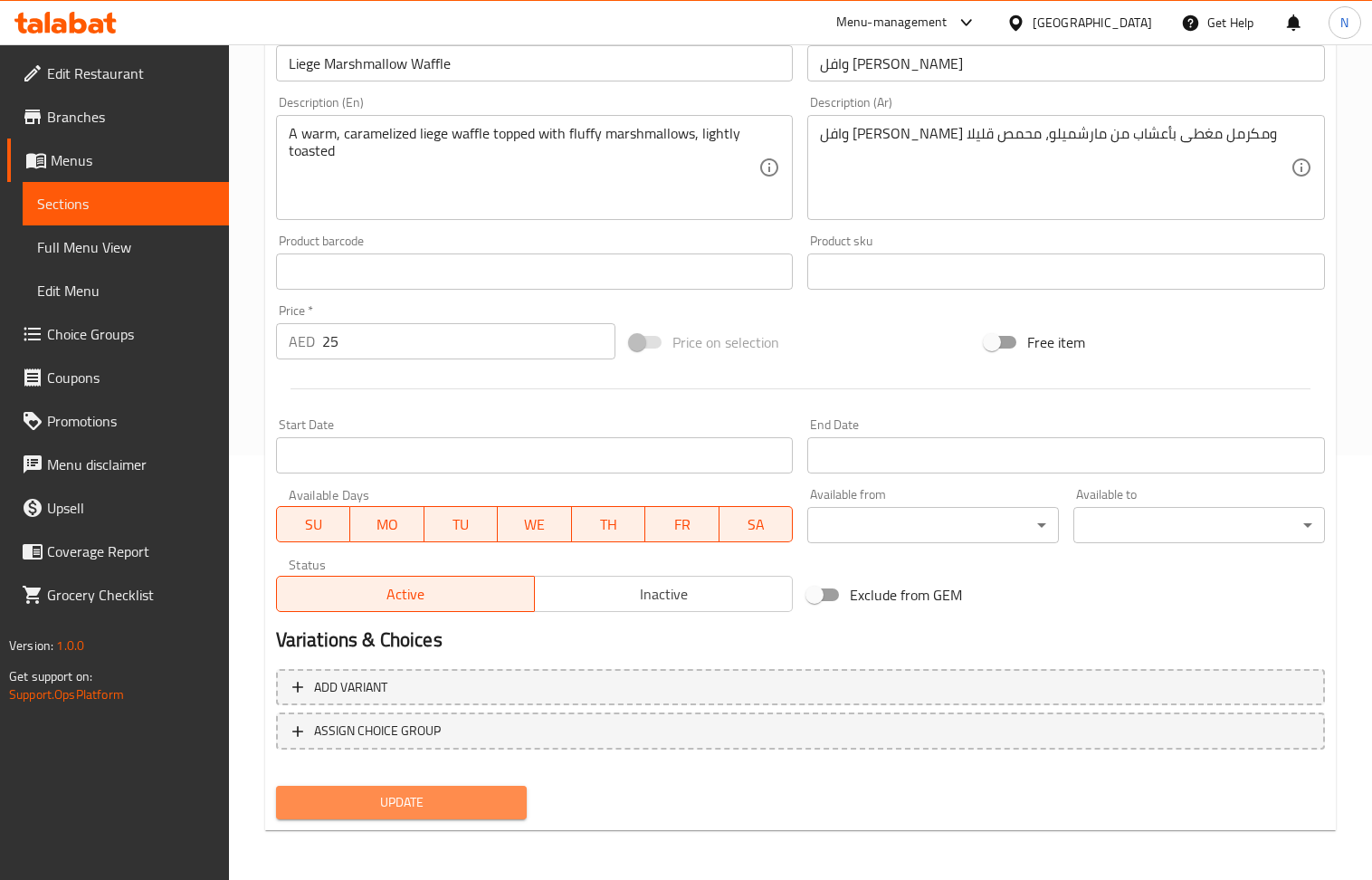
click at [442, 799] on span "Update" at bounding box center [402, 802] width 223 height 22
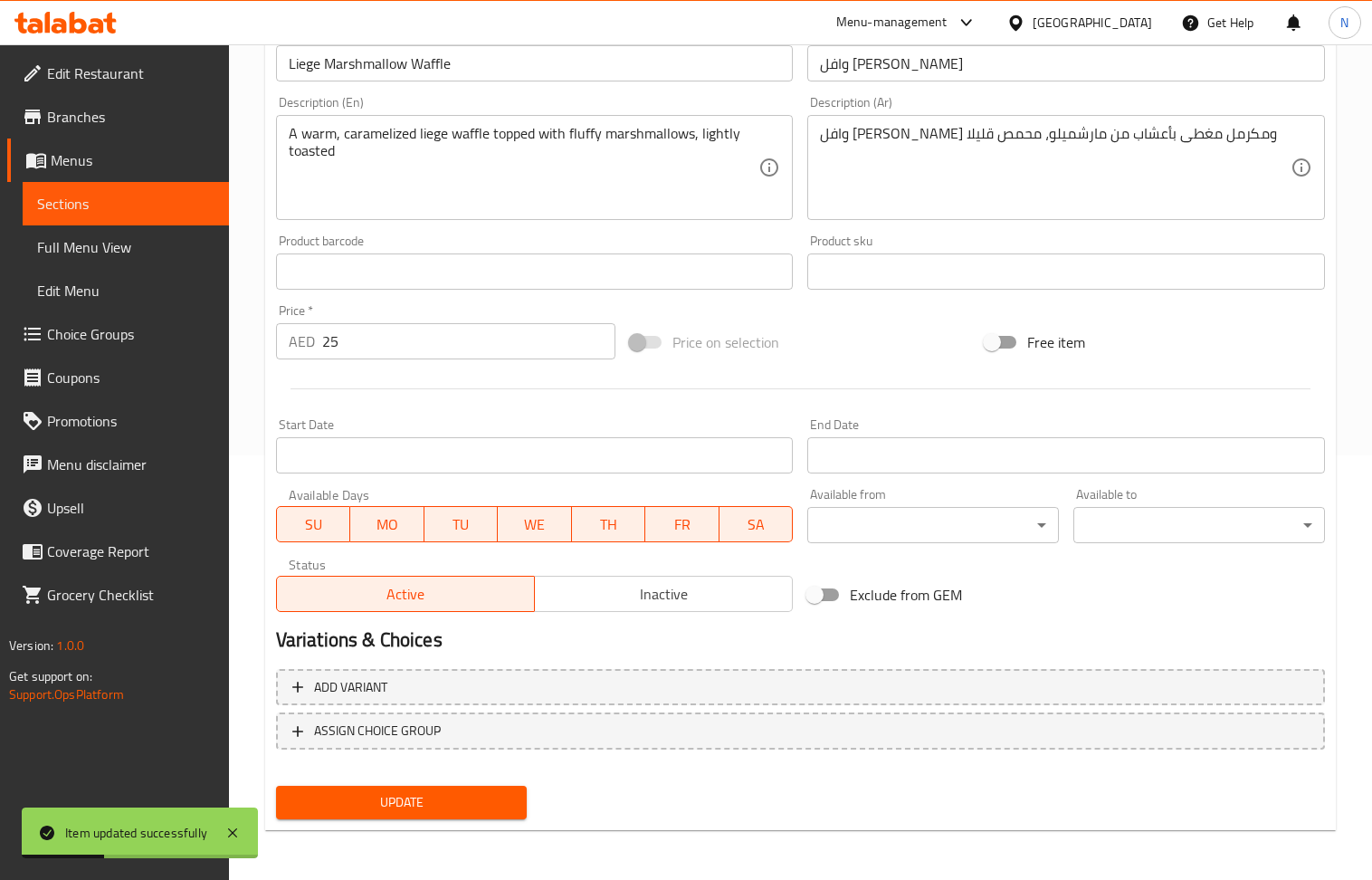
scroll to position [0, 0]
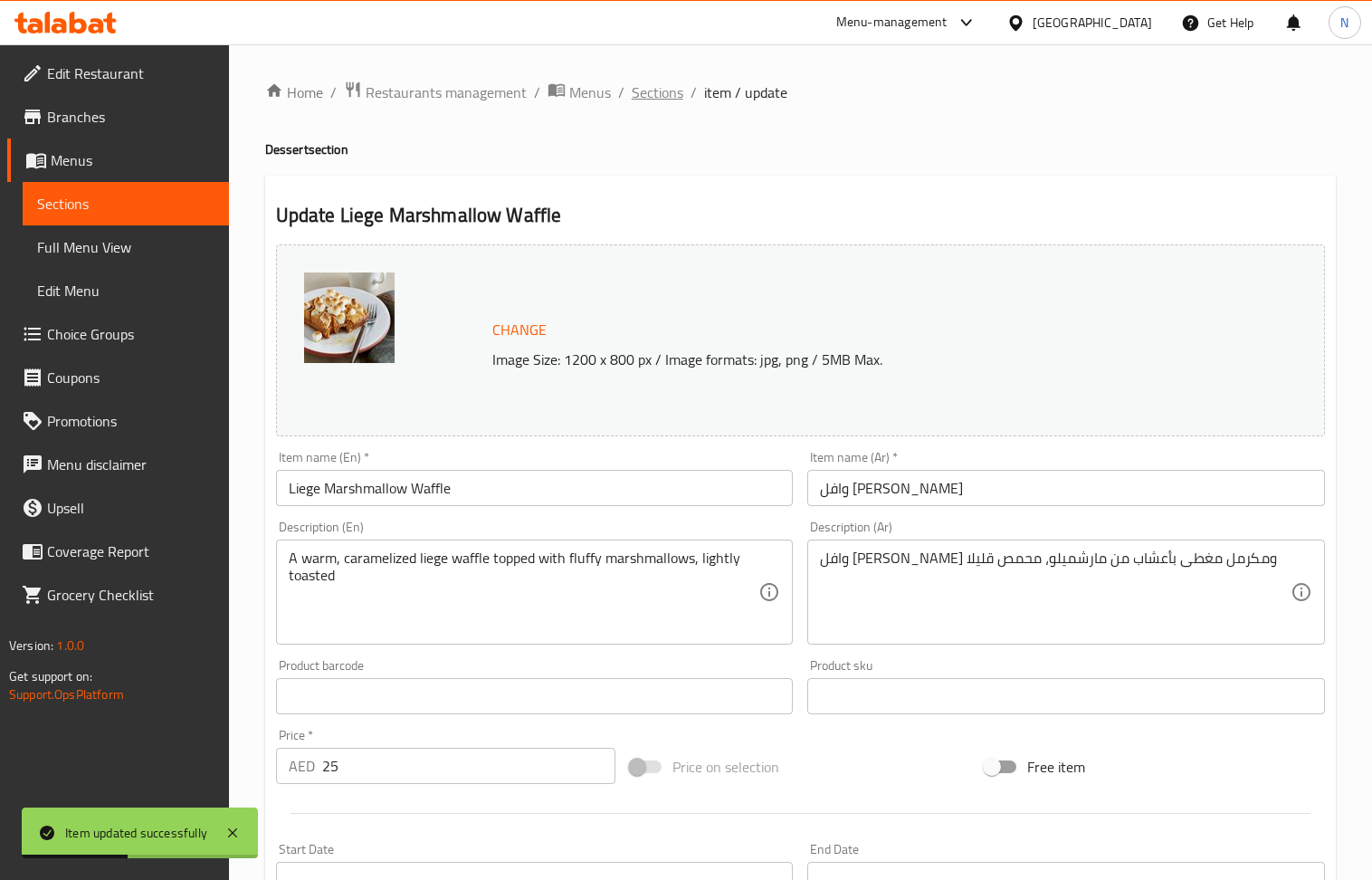
click at [668, 93] on span "Sections" at bounding box center [657, 92] width 52 height 21
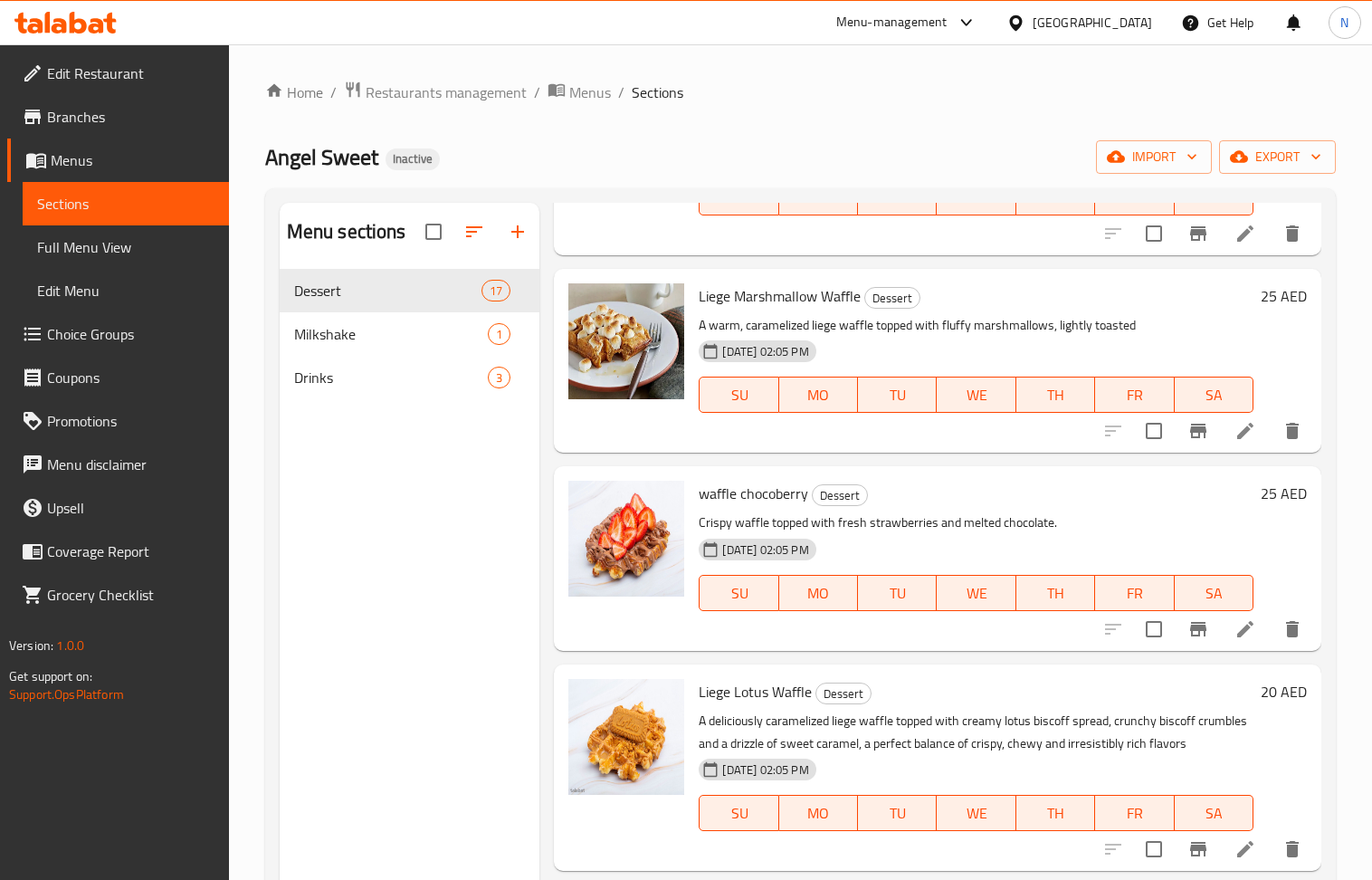
scroll to position [1570, 0]
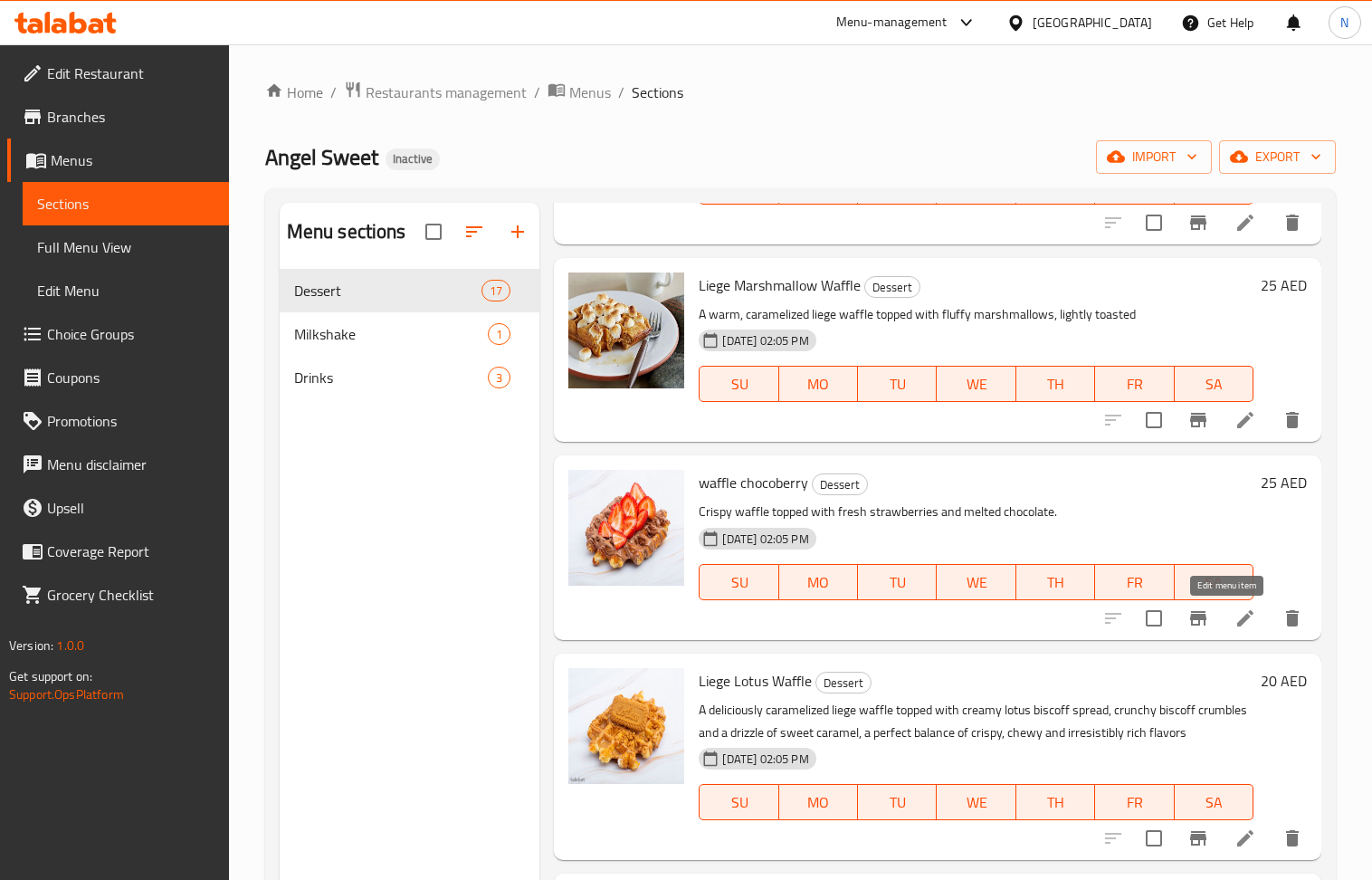
click at [1235, 614] on icon at bounding box center [1246, 618] width 21 height 21
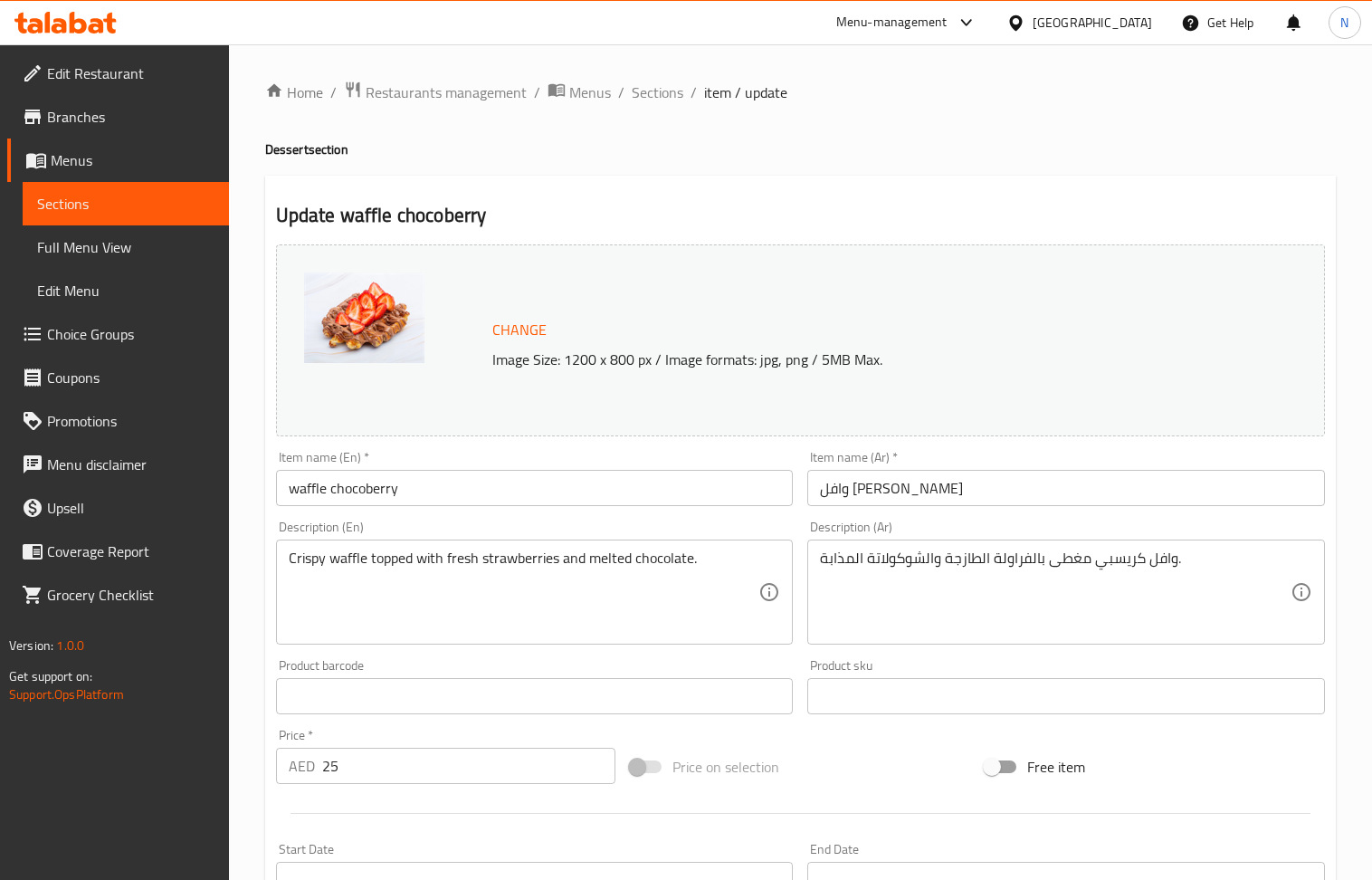
click at [458, 498] on input "waffle chocoberry" at bounding box center [535, 487] width 518 height 36
paste input "Liege ChocoBerry Waffle"
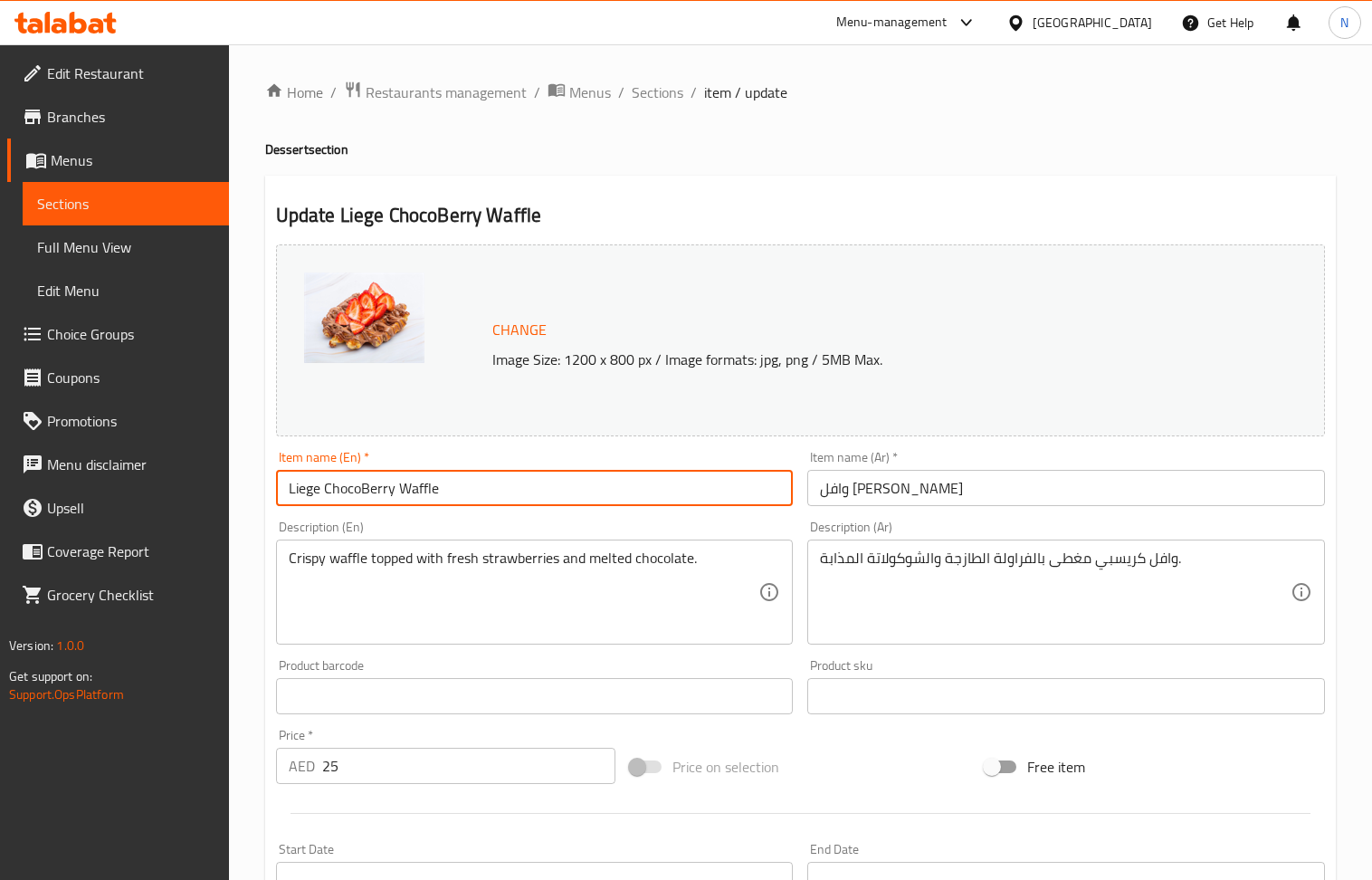
type input "Liege ChocoBerry Waffle"
click at [914, 472] on input "وافل شوكو بيري" at bounding box center [1066, 487] width 518 height 36
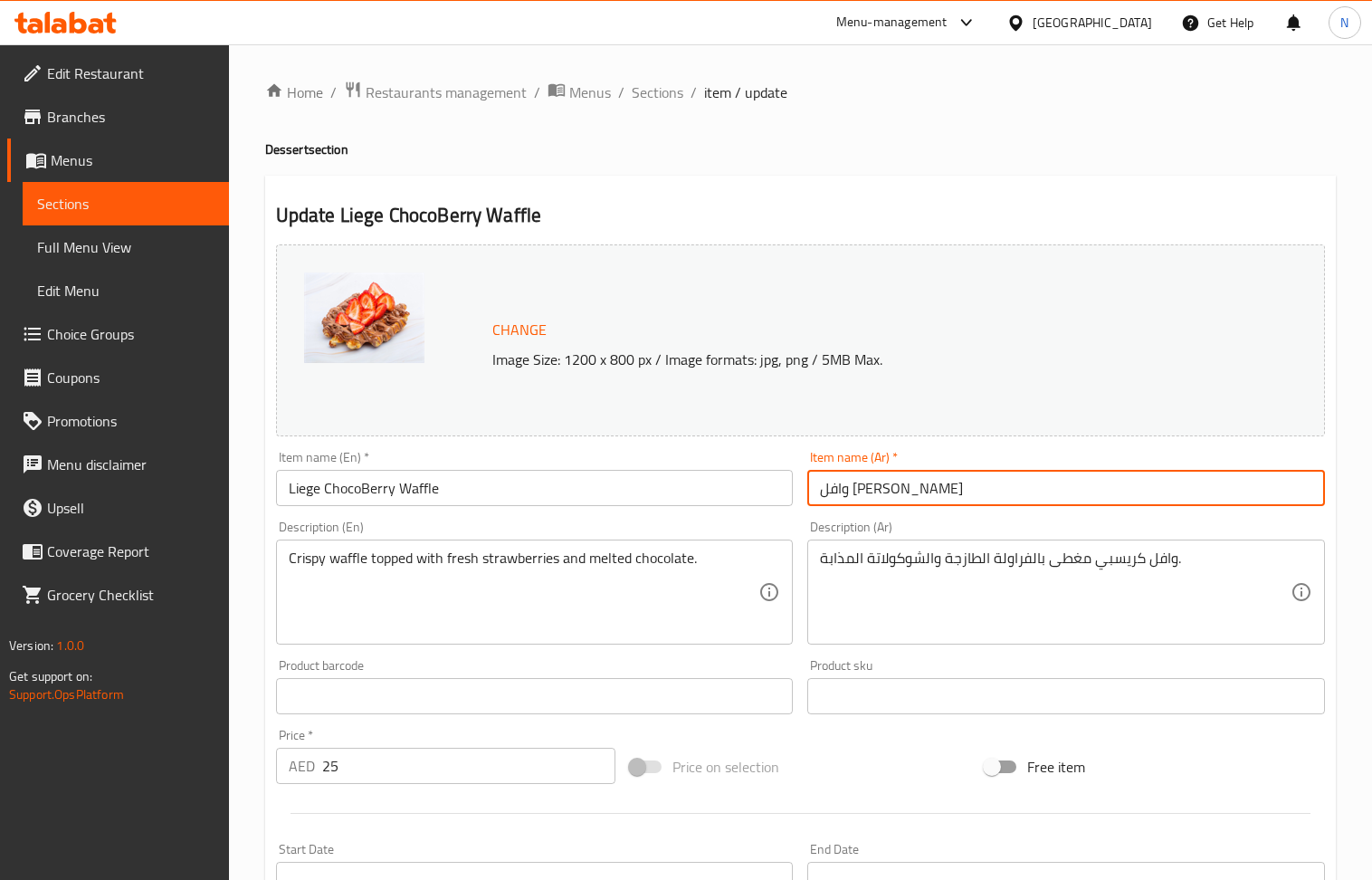
click at [920, 485] on input "وافل شوكو بيري" at bounding box center [1066, 487] width 518 height 36
paste input "لييج تشوكوبيري"
type input "وافل لييج تشوكوبيري"
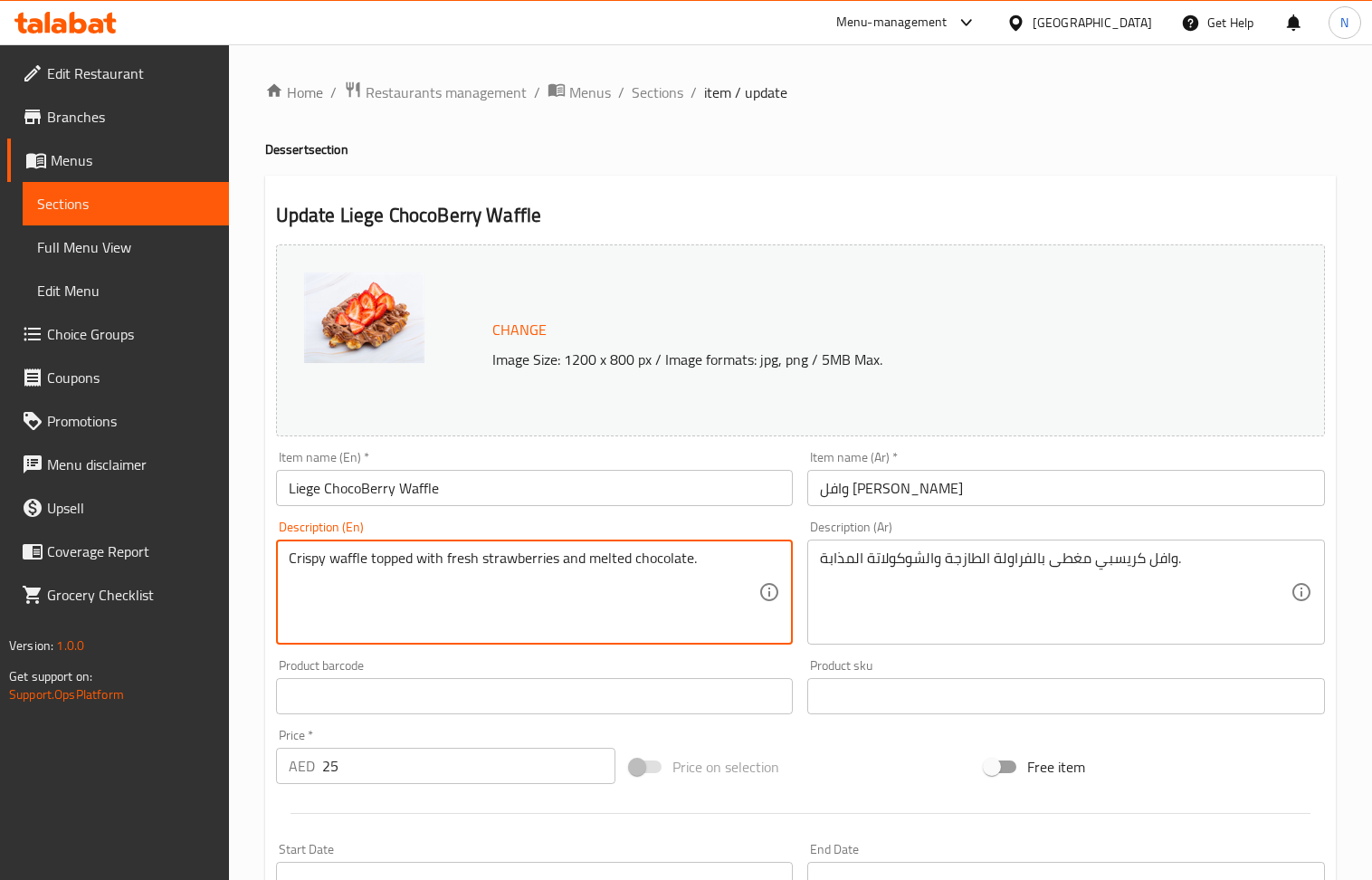
click at [403, 554] on textarea "Crispy waffle topped with fresh strawberries and melted chocolate." at bounding box center [524, 593] width 471 height 86
paste textarea "A warm, caramelized liege waffle topped with fresh strawberries and drizzled wi…"
type textarea "A warm, caramelized liege waffle topped with fresh strawberries and drizzled wi…"
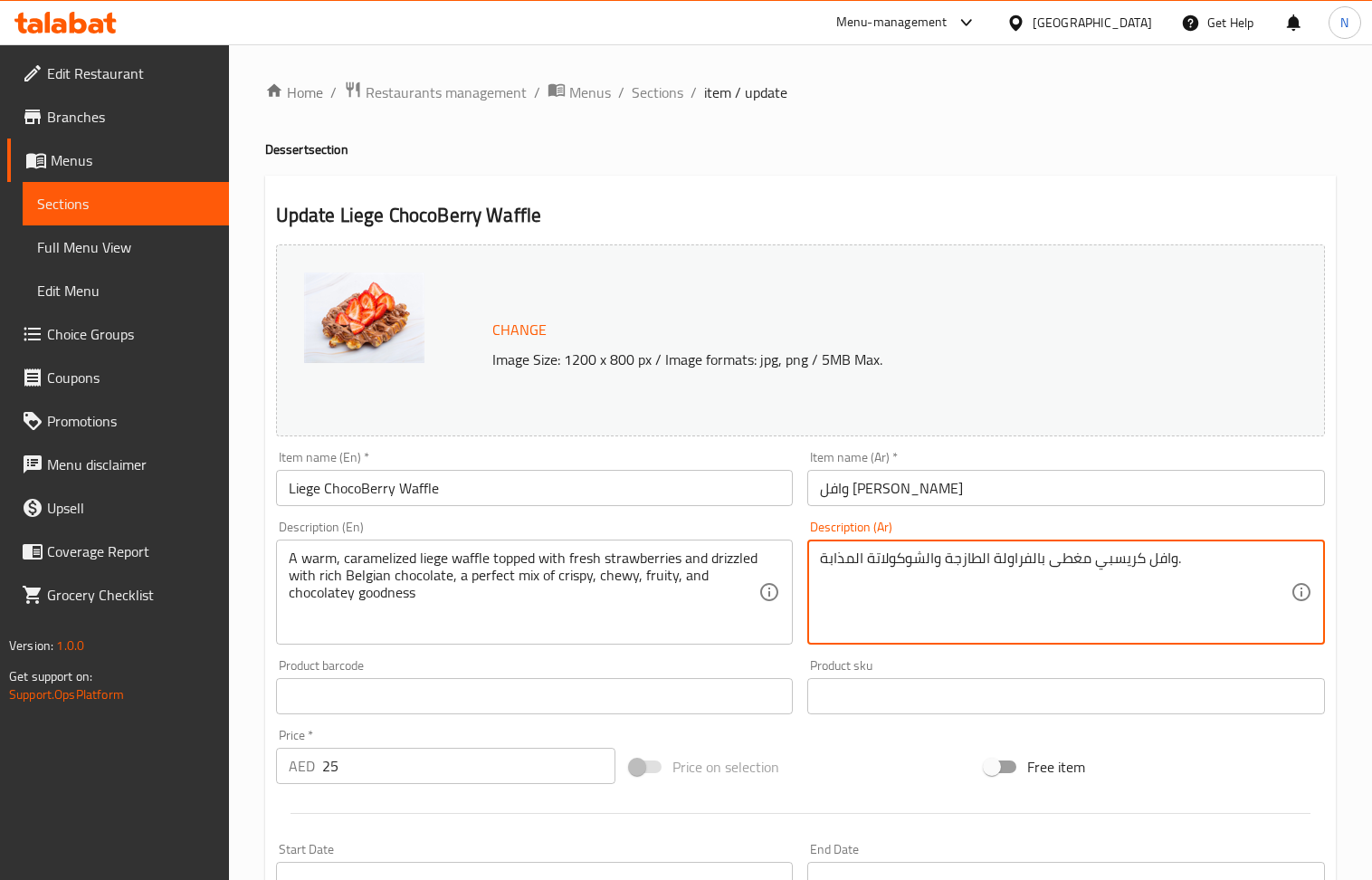
click at [917, 573] on textarea "وافل كريسبي مغطى بالفراولة الطازجة والشوكولاتة المذابة." at bounding box center [1056, 593] width 471 height 86
paste textarea "ييج دافئ ومكرمل مغطى بالفراولة الطازجة ومرشوش بالشوكولاتة البلجيكية الغنية، مزي…"
type textarea "وافل لييج دافئ ومكرمل مغطى بالفراولة الطازجة ومرشوش بالشوكولاتة البلجيكية الغني…"
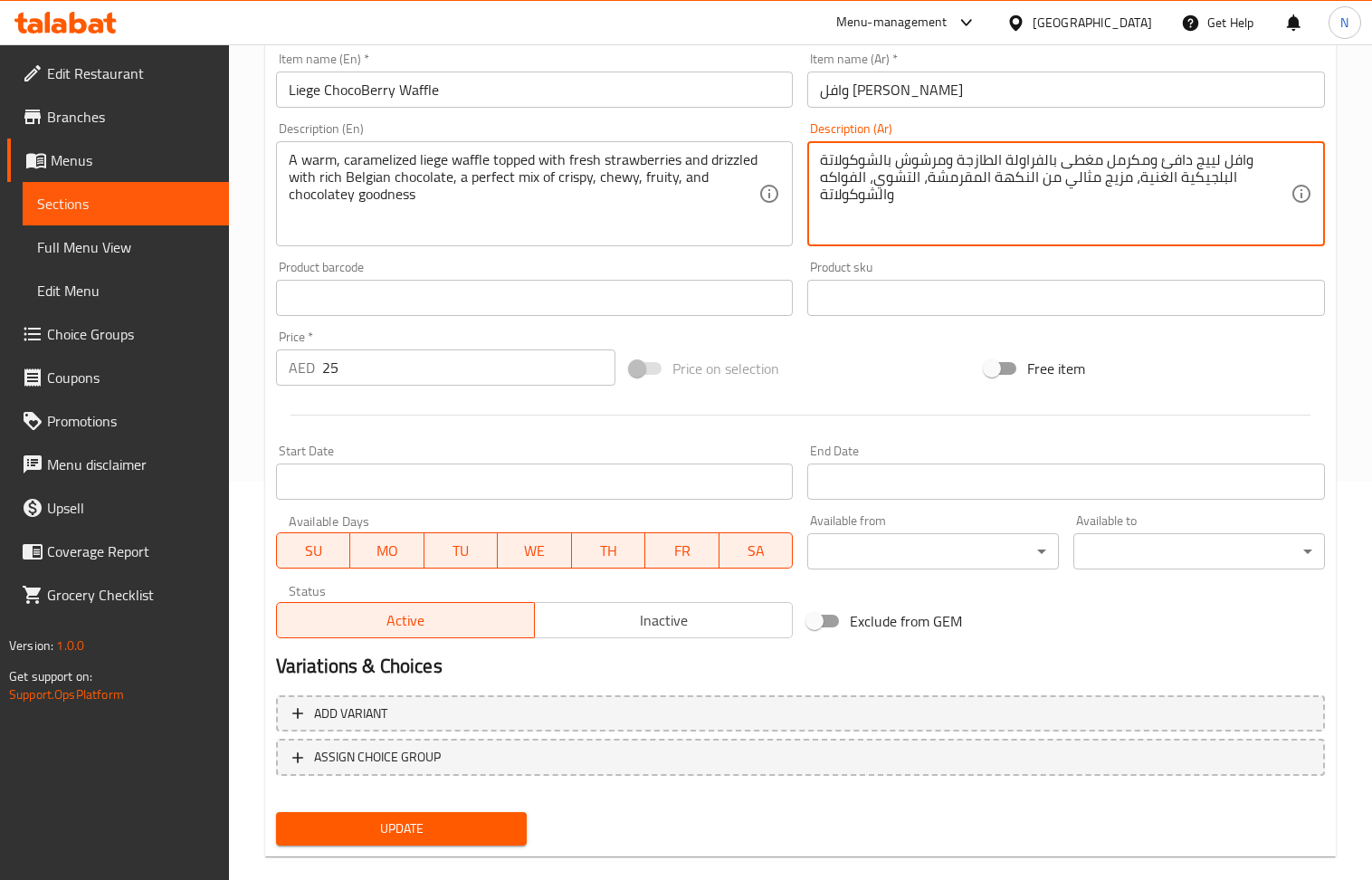
scroll to position [425, 0]
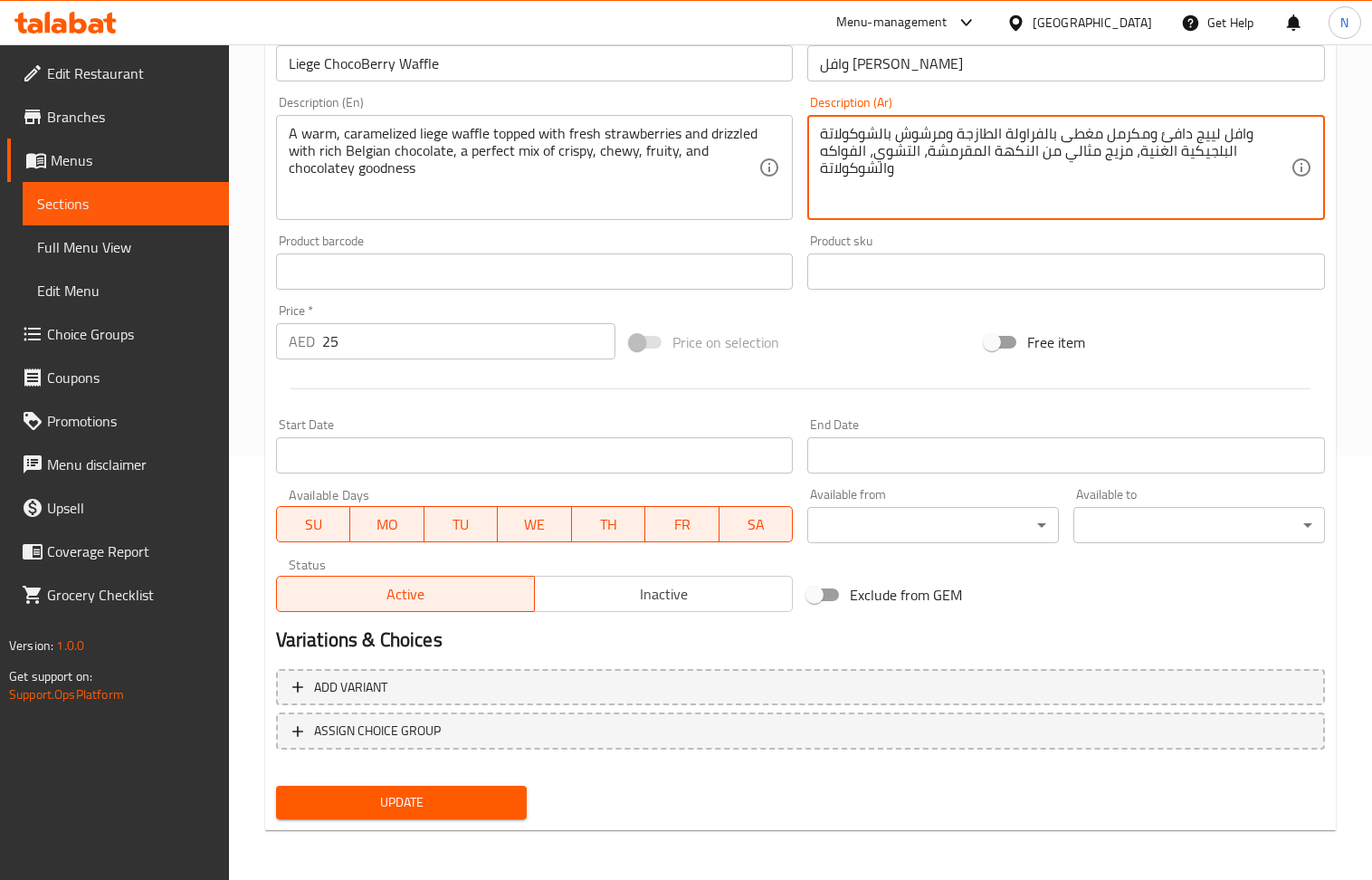
drag, startPoint x: 475, startPoint y: 801, endPoint x: 436, endPoint y: 743, distance: 69.9
click at [475, 801] on span "Update" at bounding box center [402, 802] width 223 height 22
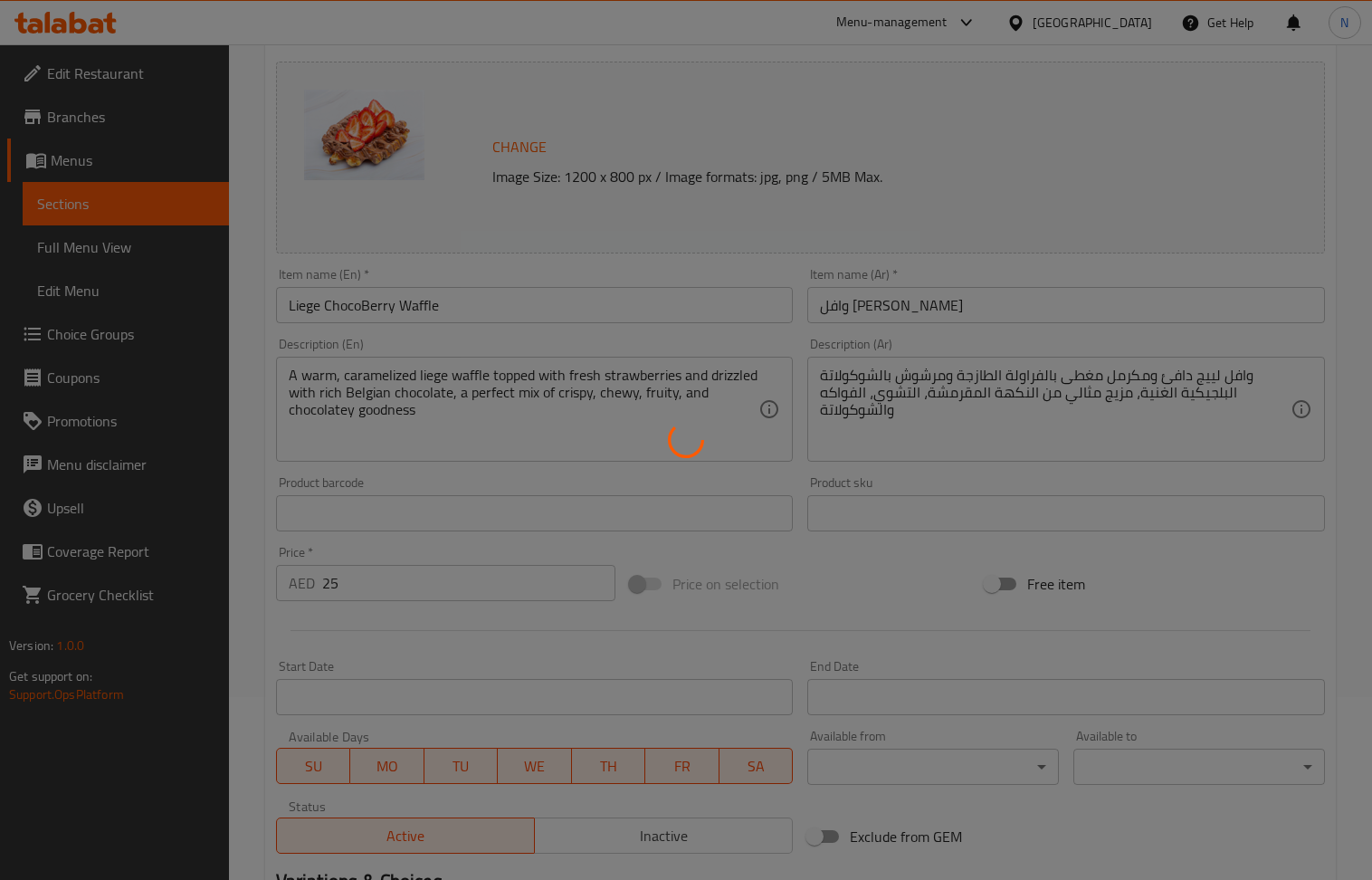
scroll to position [0, 0]
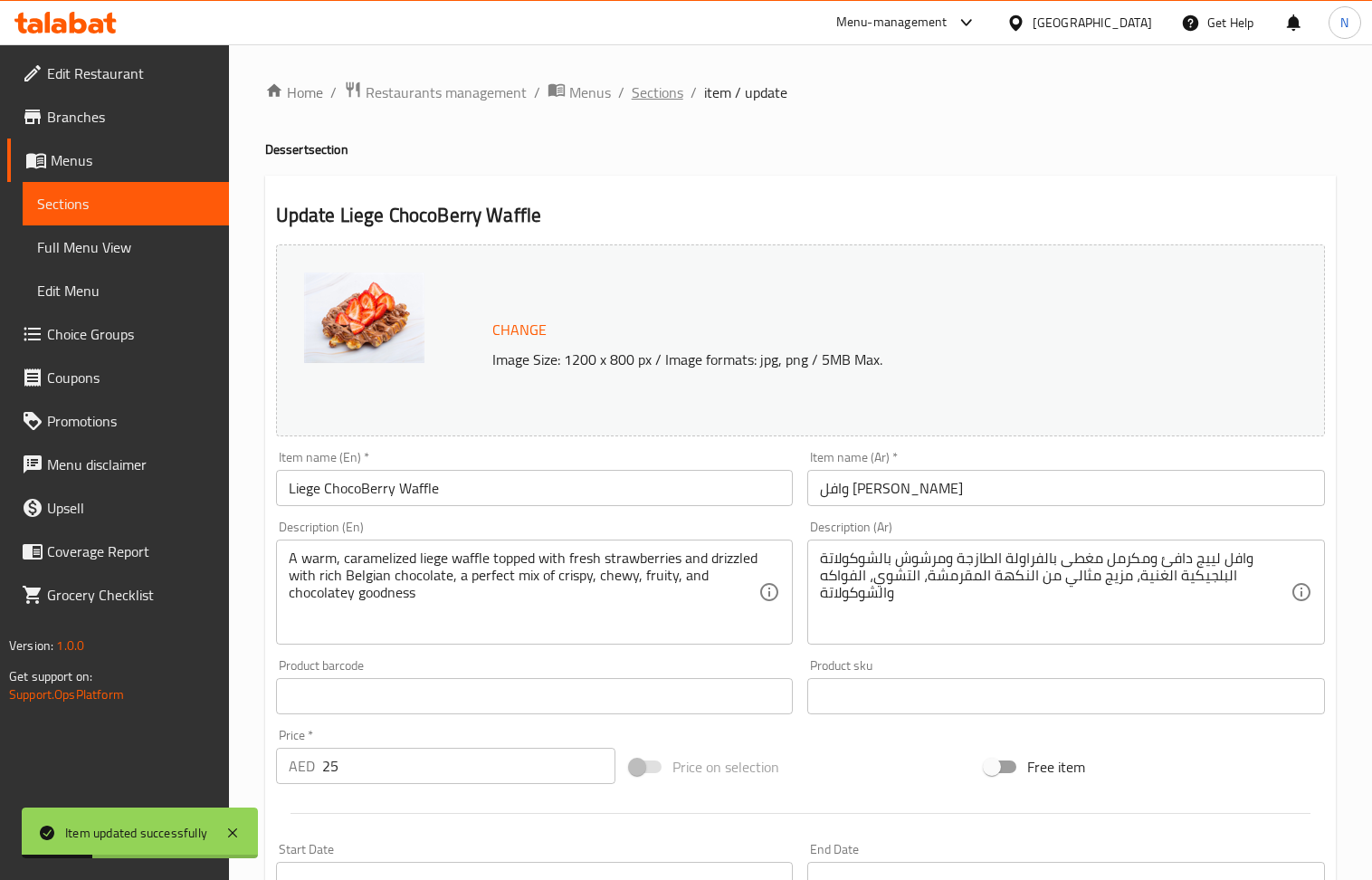
click at [677, 81] on span "Sections" at bounding box center [657, 92] width 52 height 21
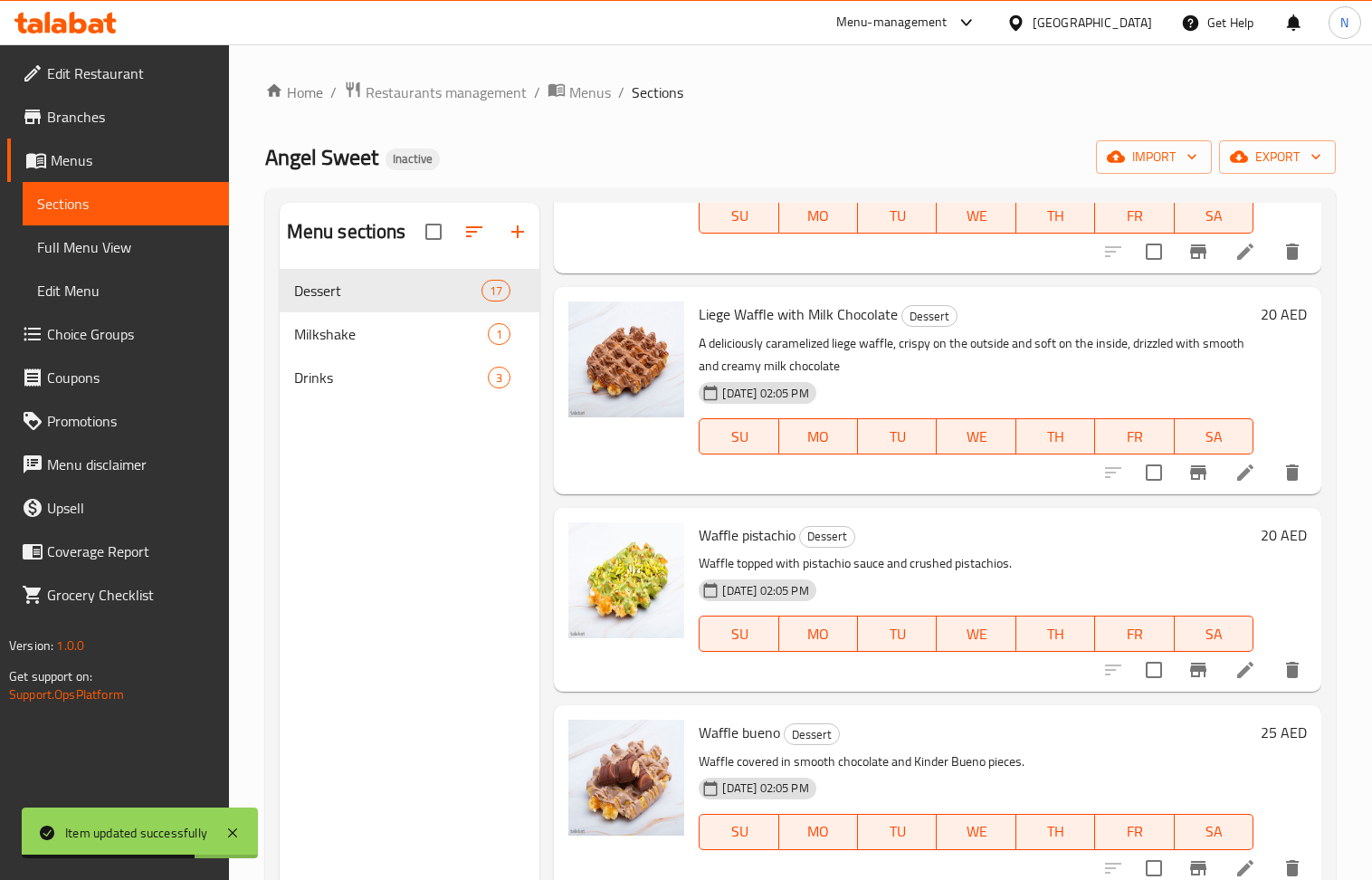
scroll to position [2293, 0]
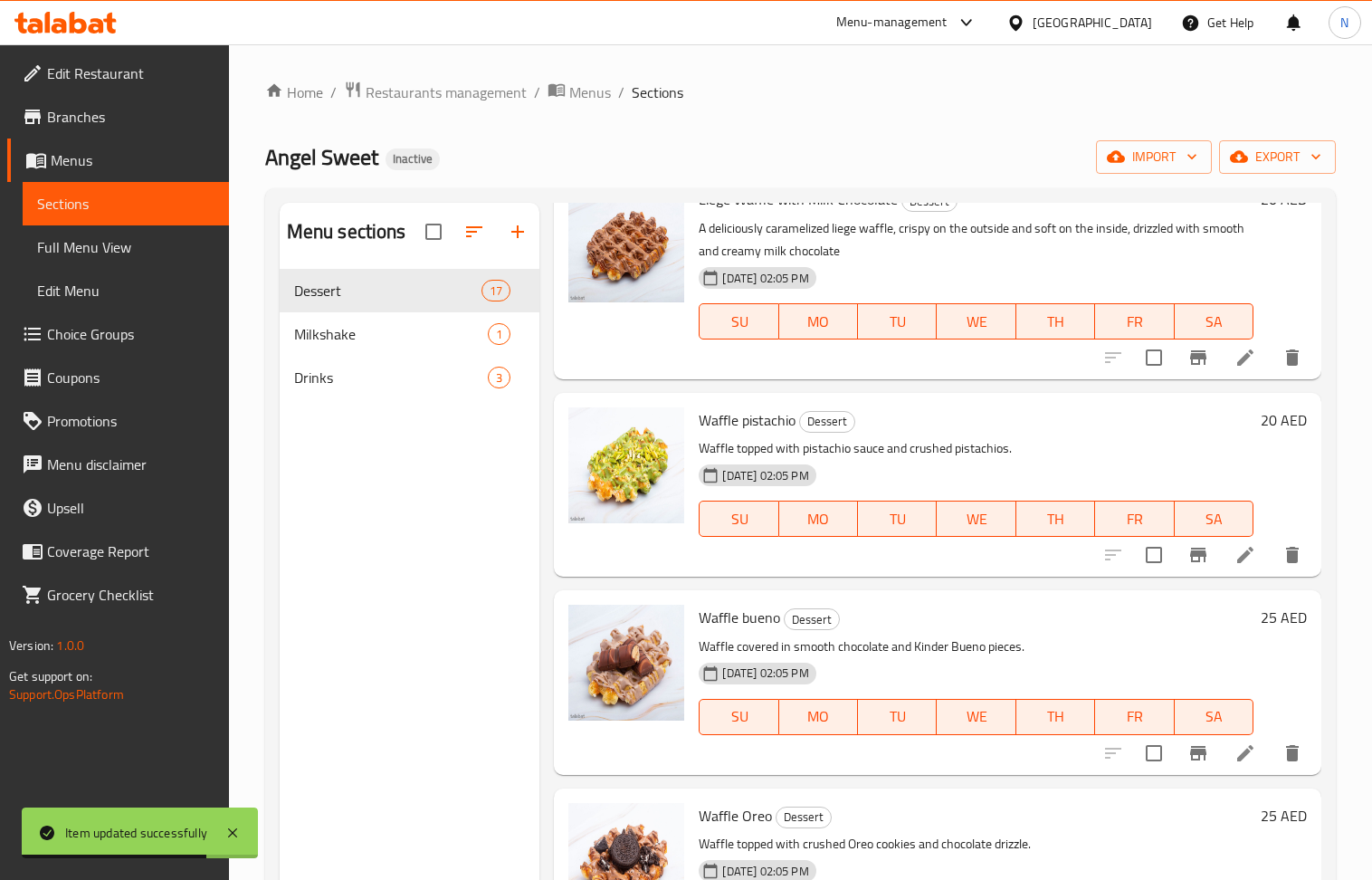
click at [1237, 564] on icon at bounding box center [1245, 555] width 17 height 17
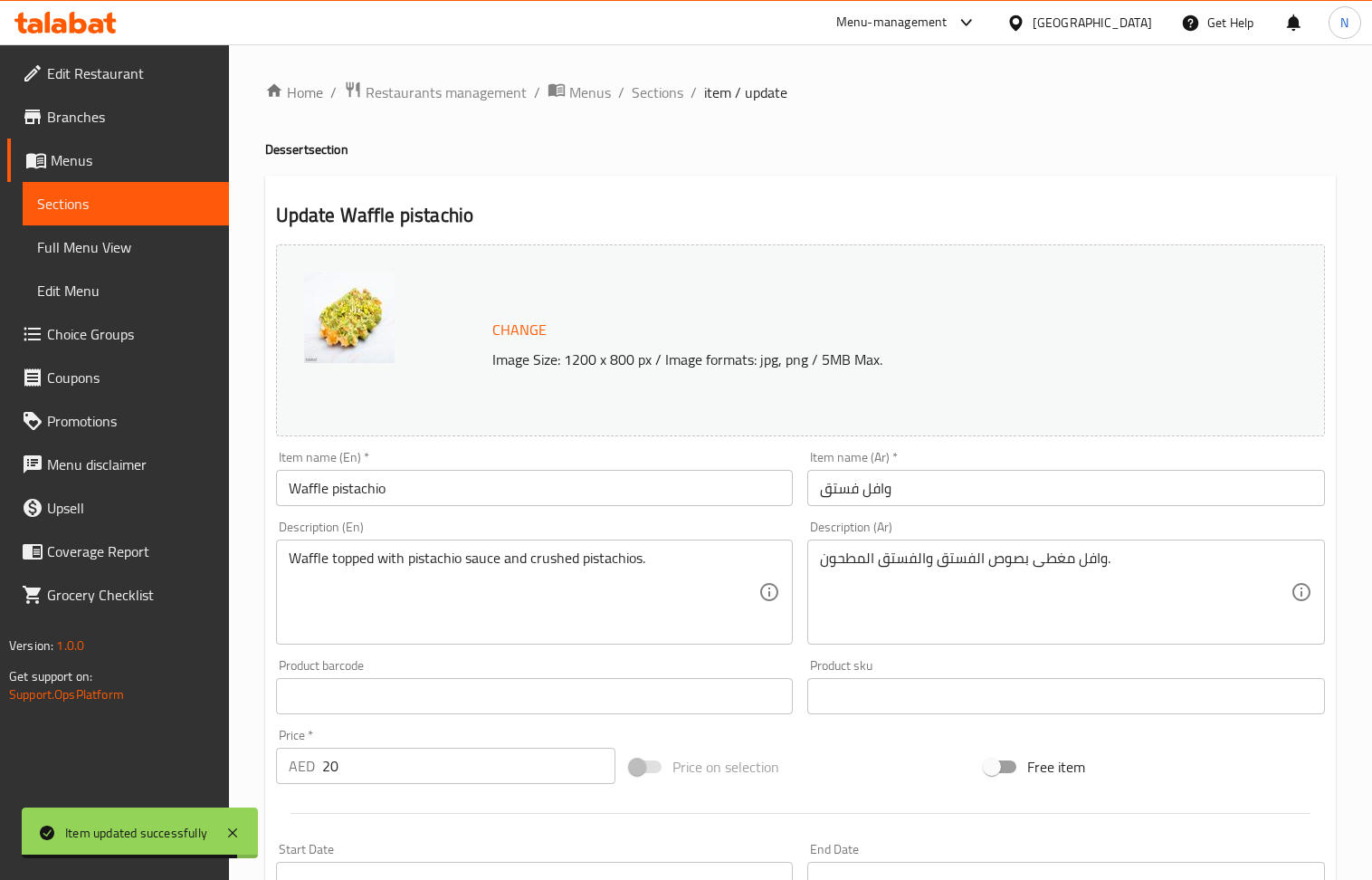
click at [466, 503] on input "Waffle pistachio" at bounding box center [535, 487] width 518 height 36
paste input "Liege Pistachio Waffle"
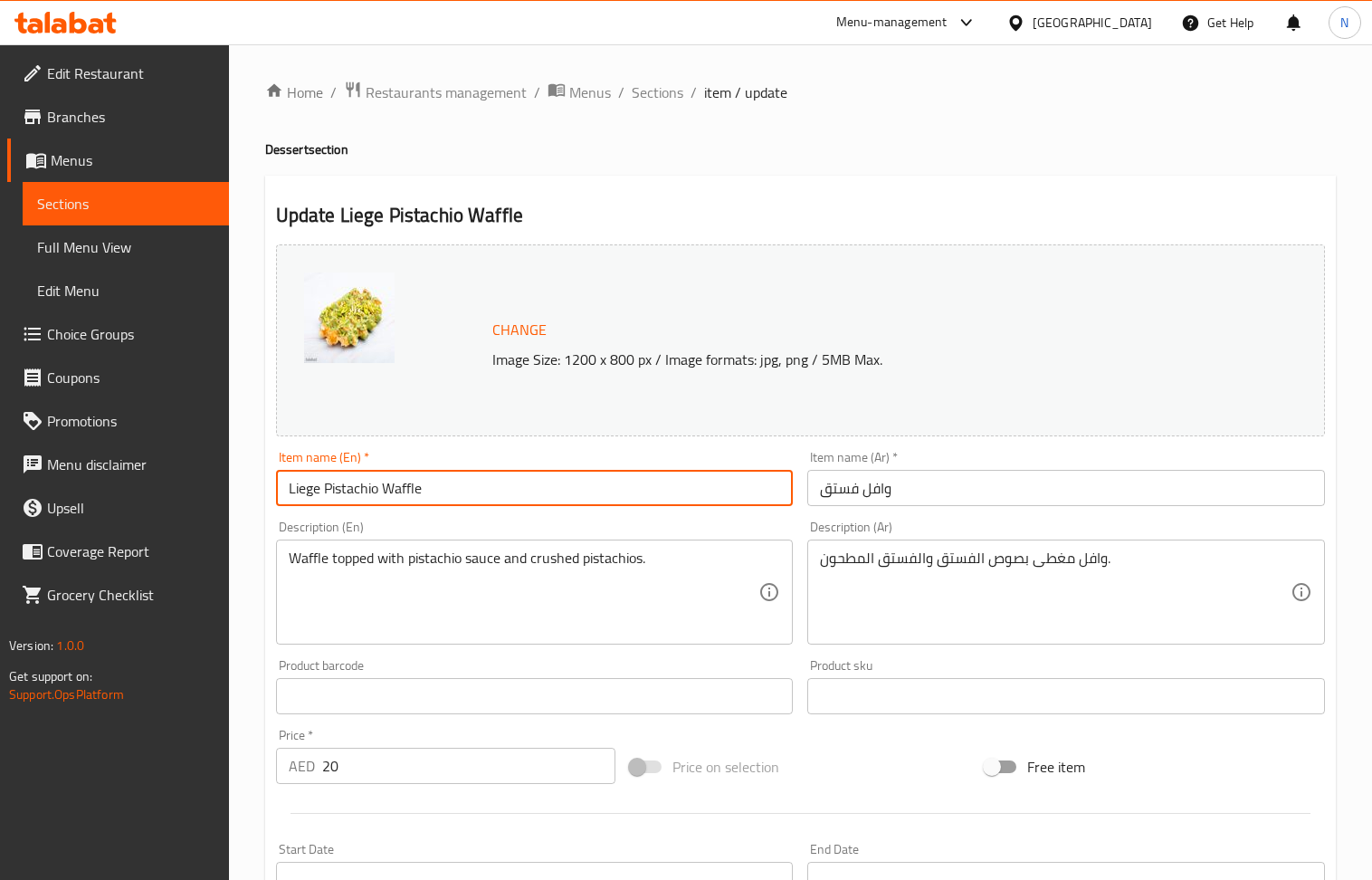
type input "Liege Pistachio Waffle"
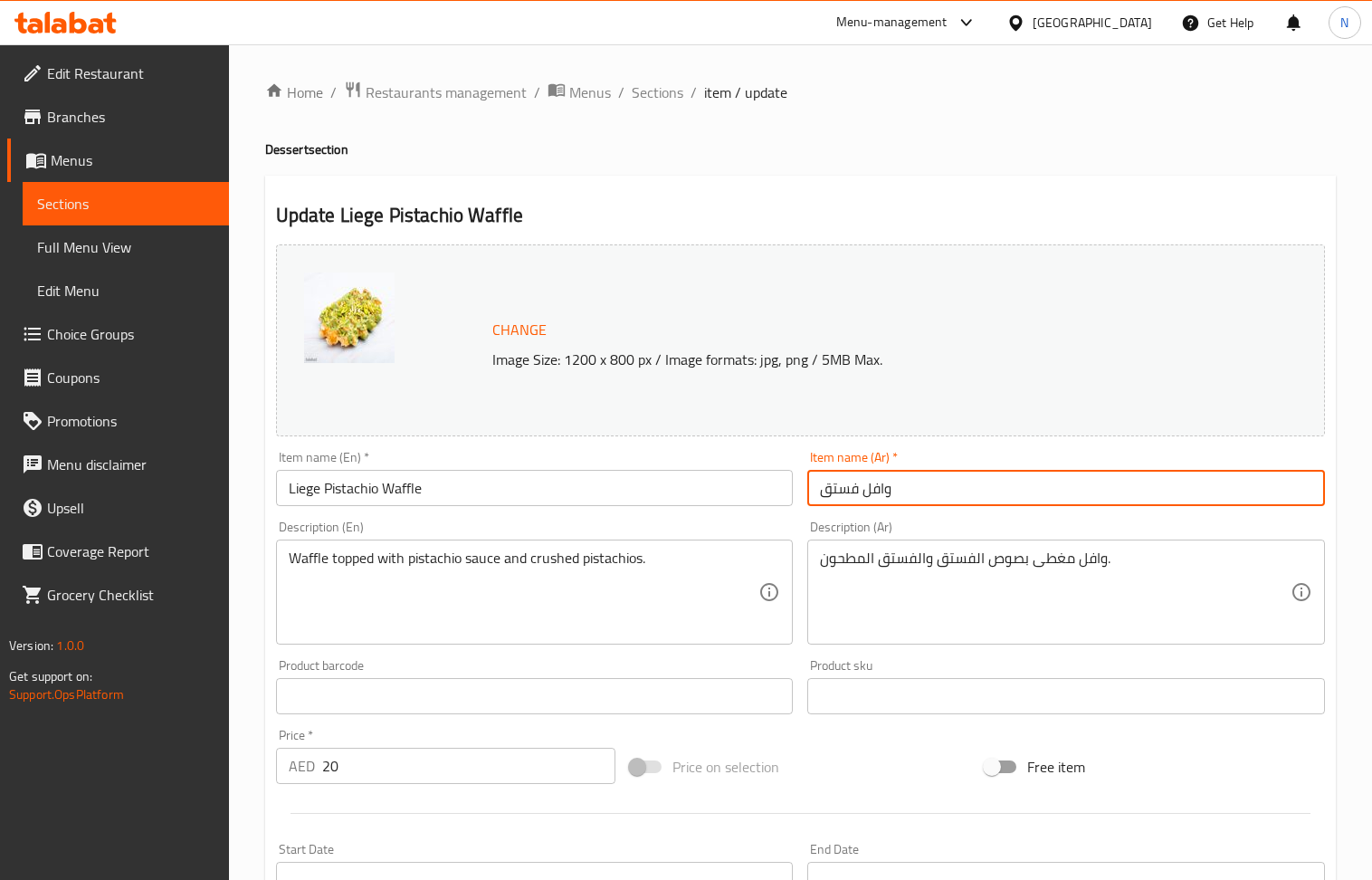
click at [907, 486] on input "وافل فستق" at bounding box center [1066, 487] width 518 height 36
paste input "ييج بالفستق"
type input "وافل لييج بالفستق"
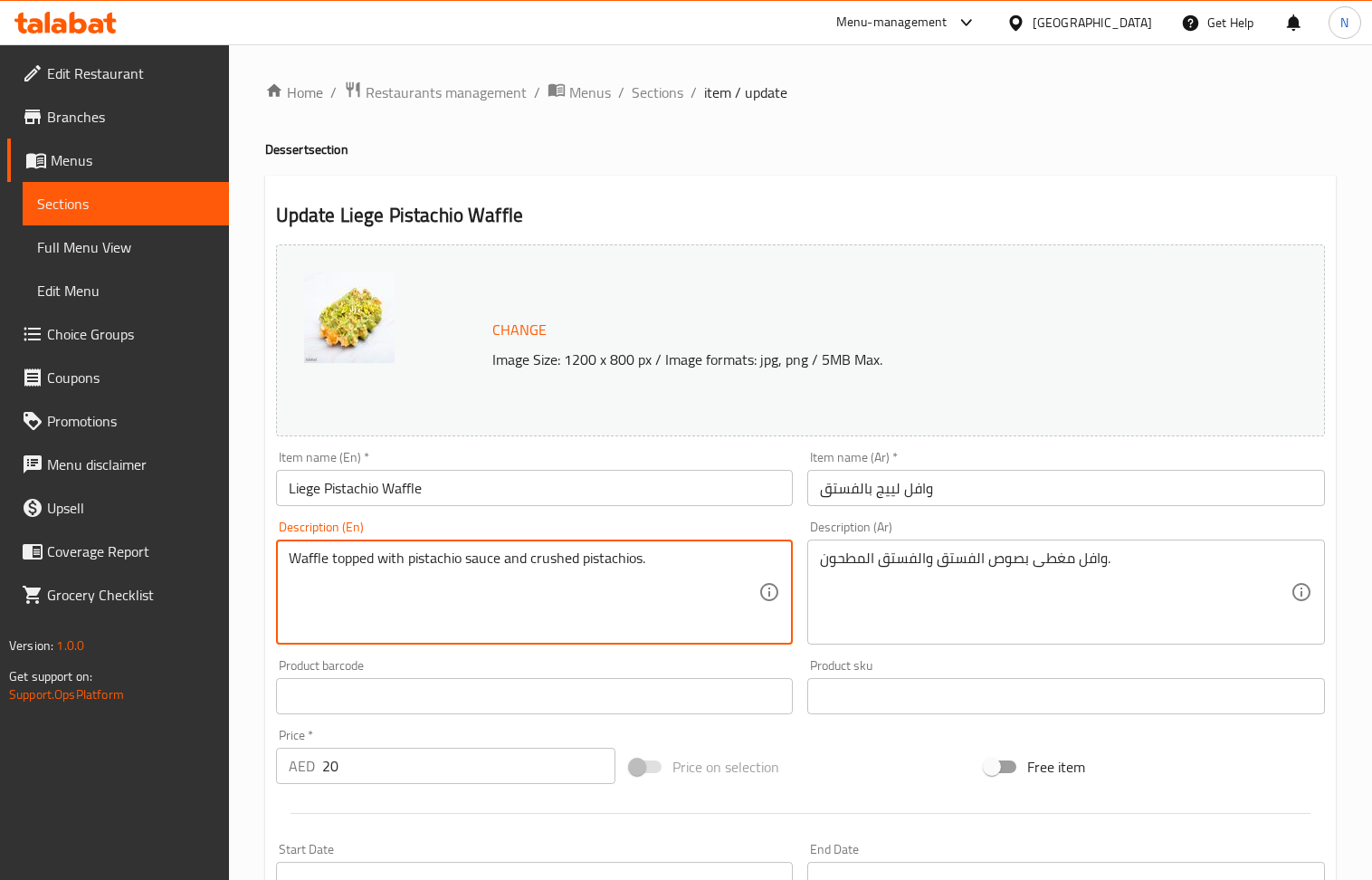
click at [436, 558] on textarea "Waffle topped with pistachio sauce and crushed pistachios." at bounding box center [524, 593] width 471 height 86
paste textarea "A rich and chewy liege waffle, topped with a luscious pistachio sauce and crunc…"
type textarea "A rich and chewy liege waffle, topped with a luscious pistachio sauce and crunc…"
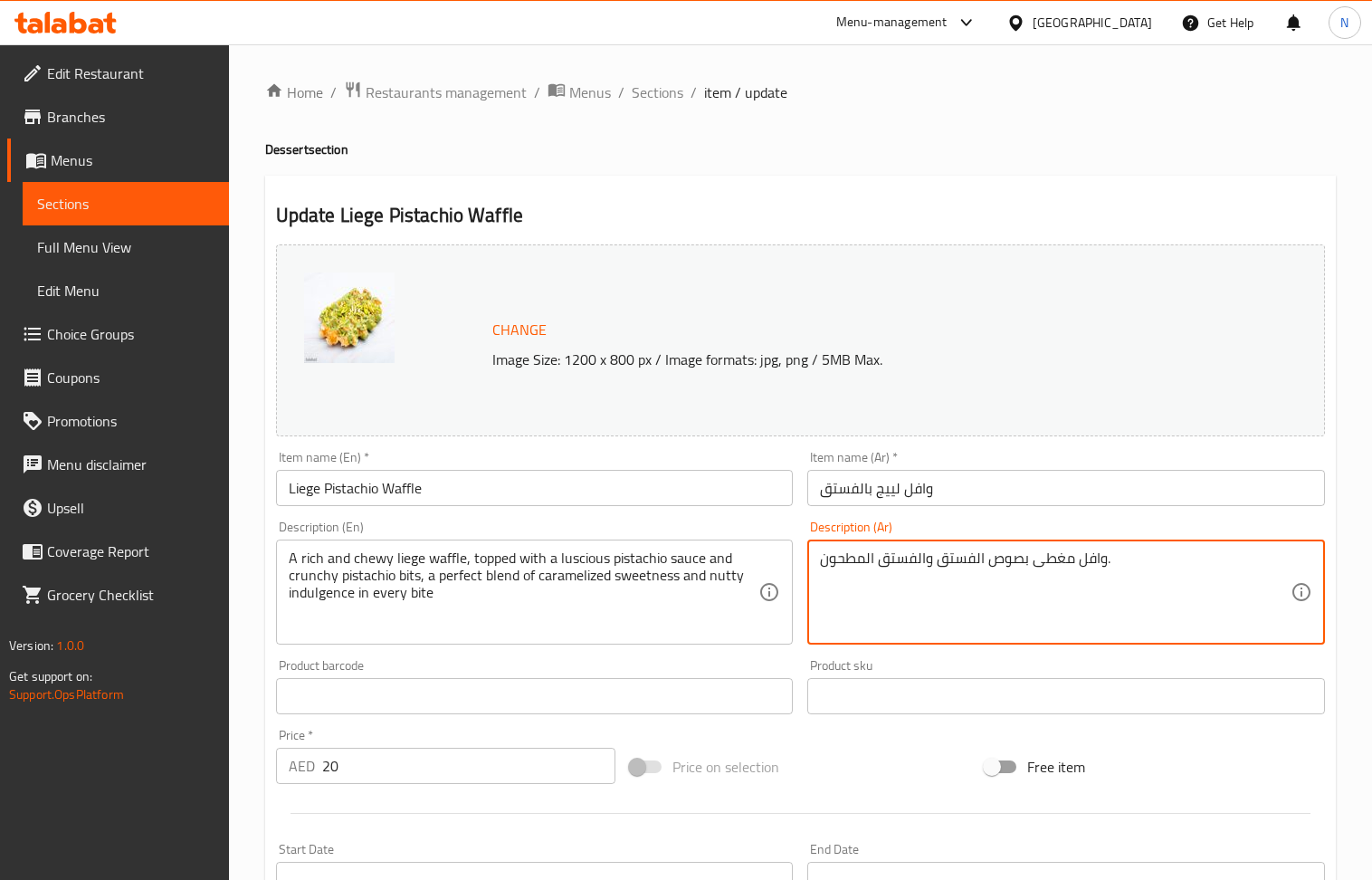
click at [925, 574] on textarea "وافل مغطى بصوص الفستق والفستق المطحون." at bounding box center [1056, 593] width 471 height 86
paste textarea "ييج غني ولذيذ، مغطى بصوص الفستق اللذيذ وقطع الفستق المقرمشة، مزيج مثالي من الحل…"
type textarea "وافل لييج غني ولذيذ، مغطى بصوص الفستق اللذيذ وقطع الفستق المقرمشة، مزيج مثالي م…"
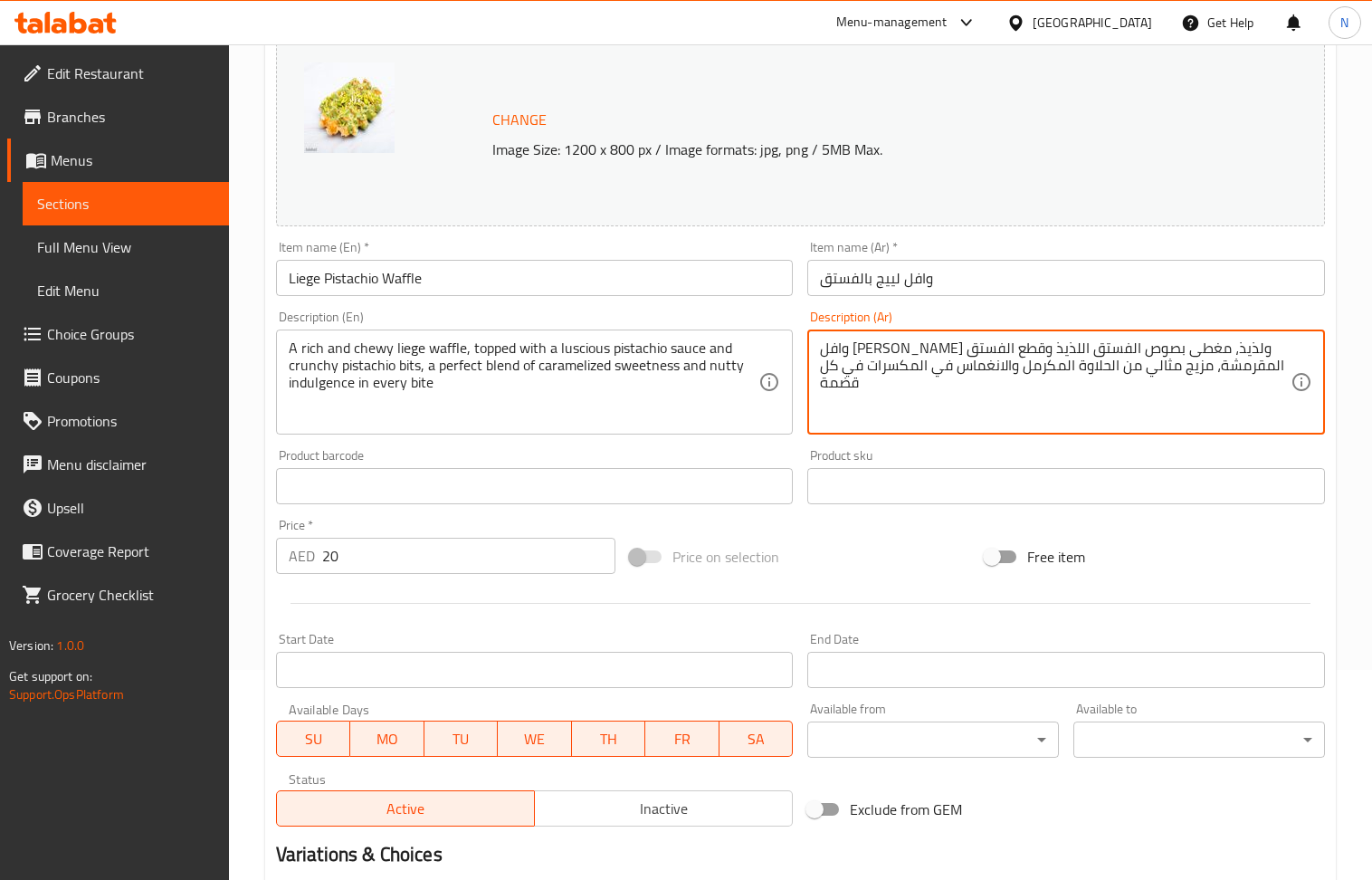
scroll to position [425, 0]
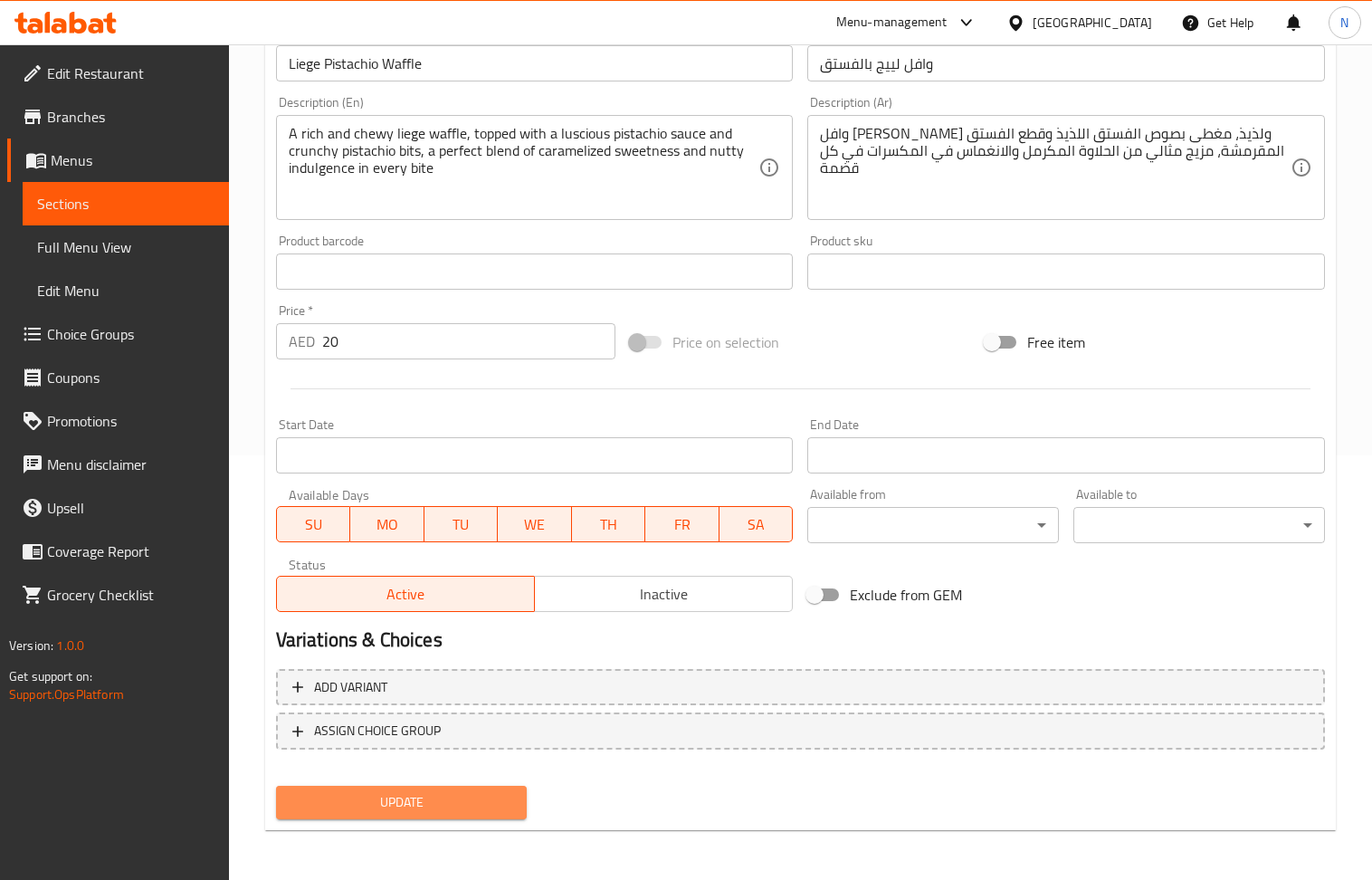
click at [433, 798] on span "Update" at bounding box center [402, 802] width 223 height 22
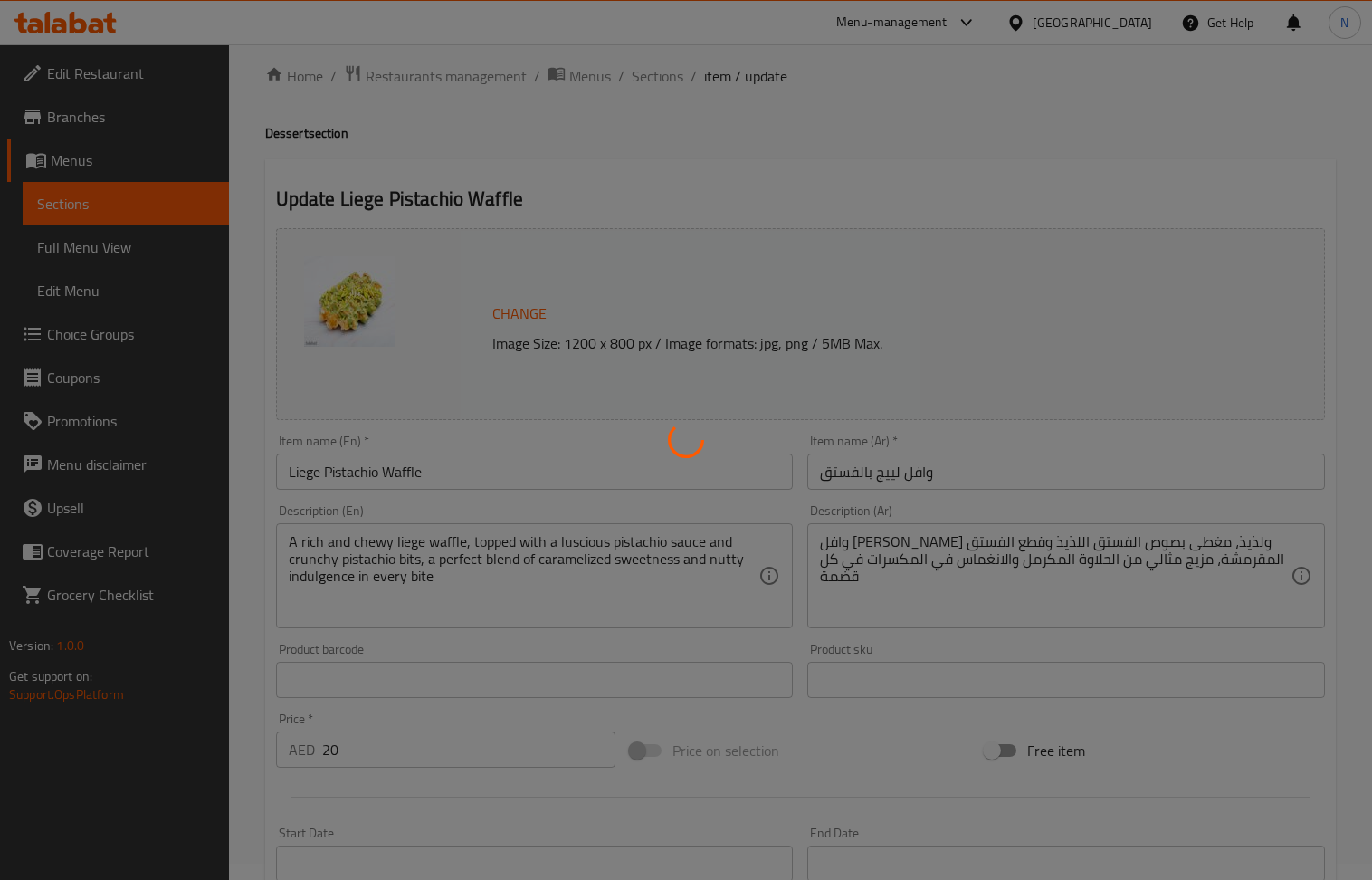
scroll to position [0, 0]
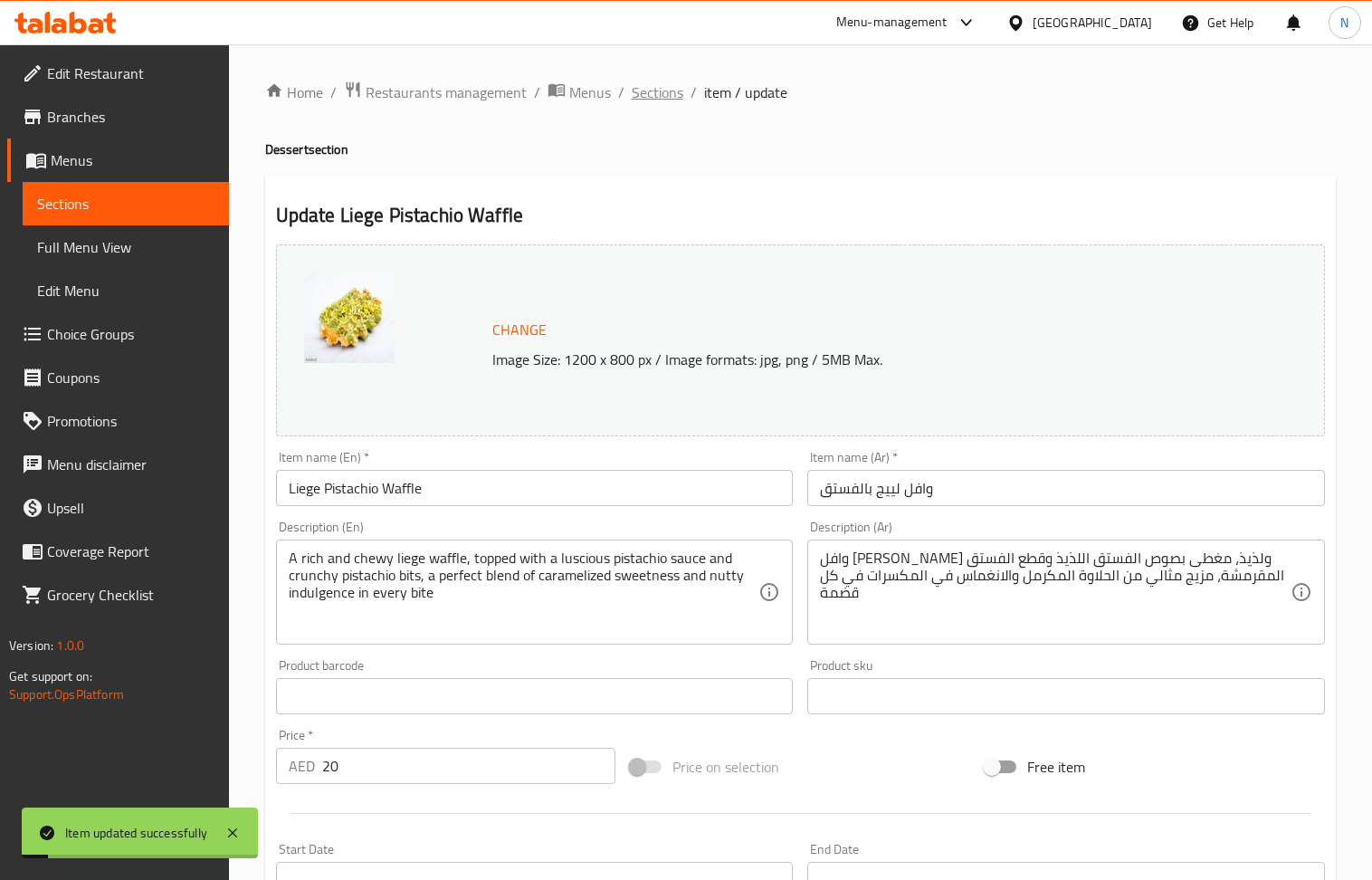
click at [650, 84] on span "Sections" at bounding box center [657, 92] width 52 height 21
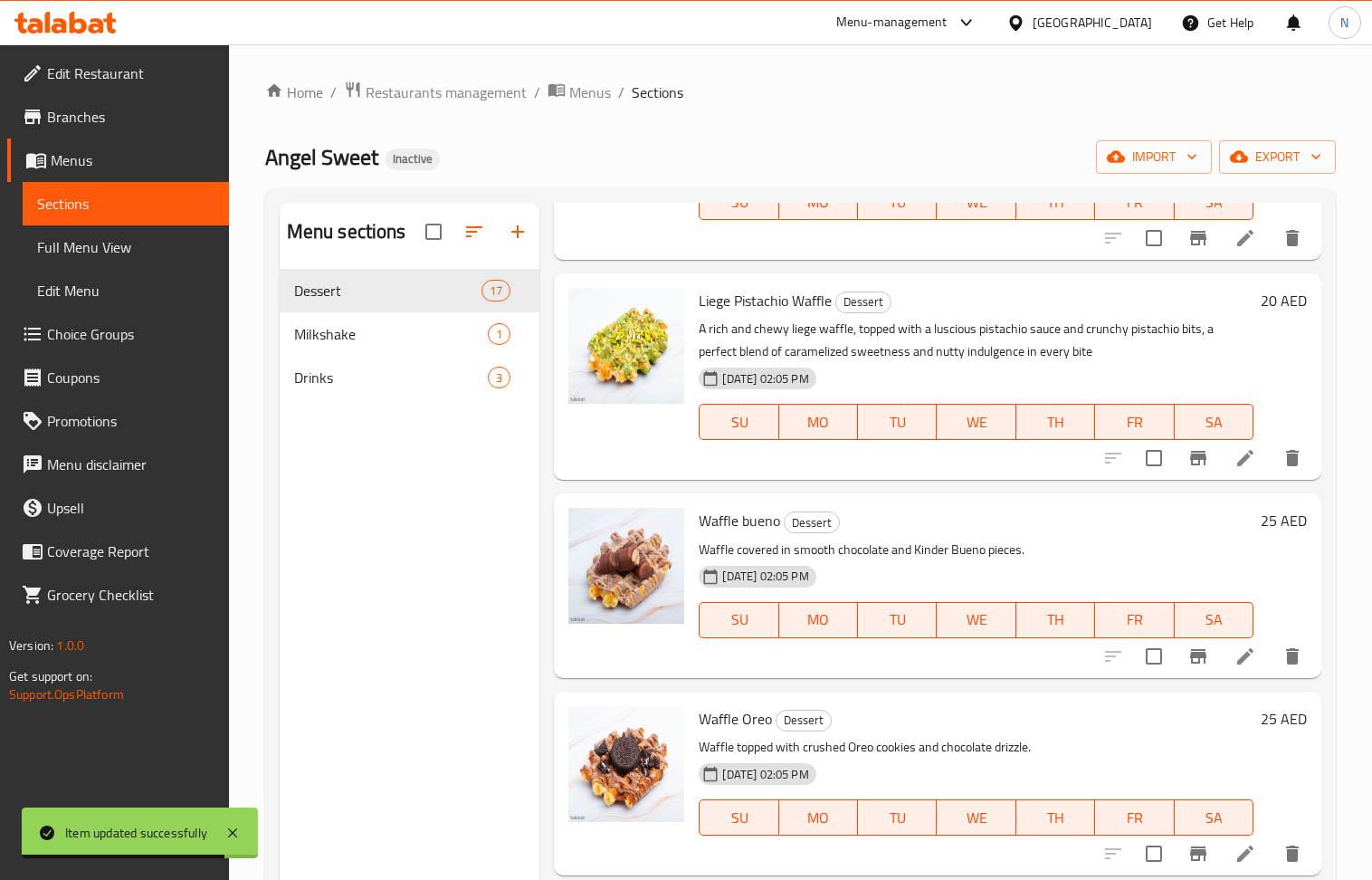
scroll to position [2535, 0]
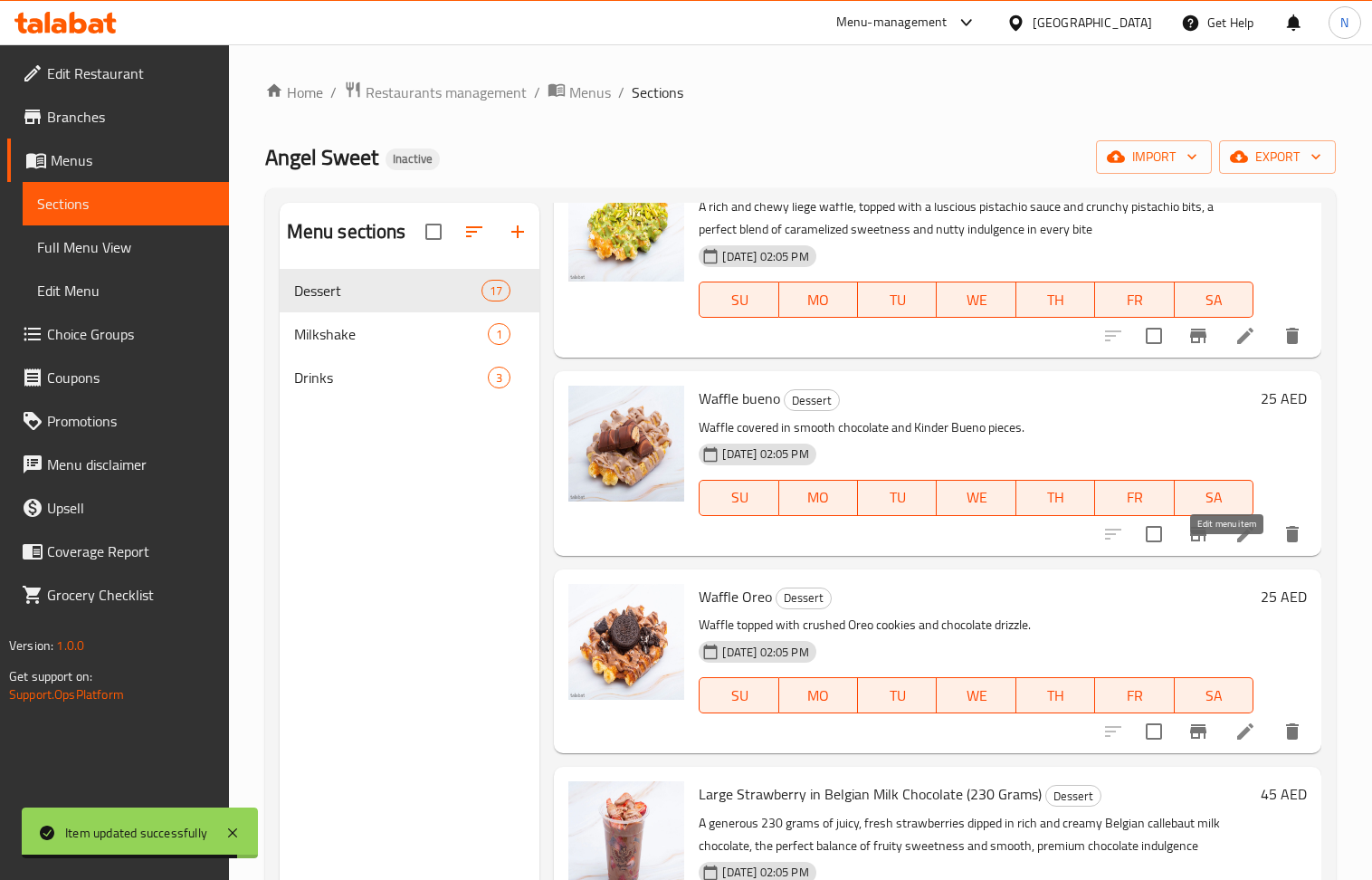
click at [1235, 545] on icon at bounding box center [1246, 534] width 21 height 21
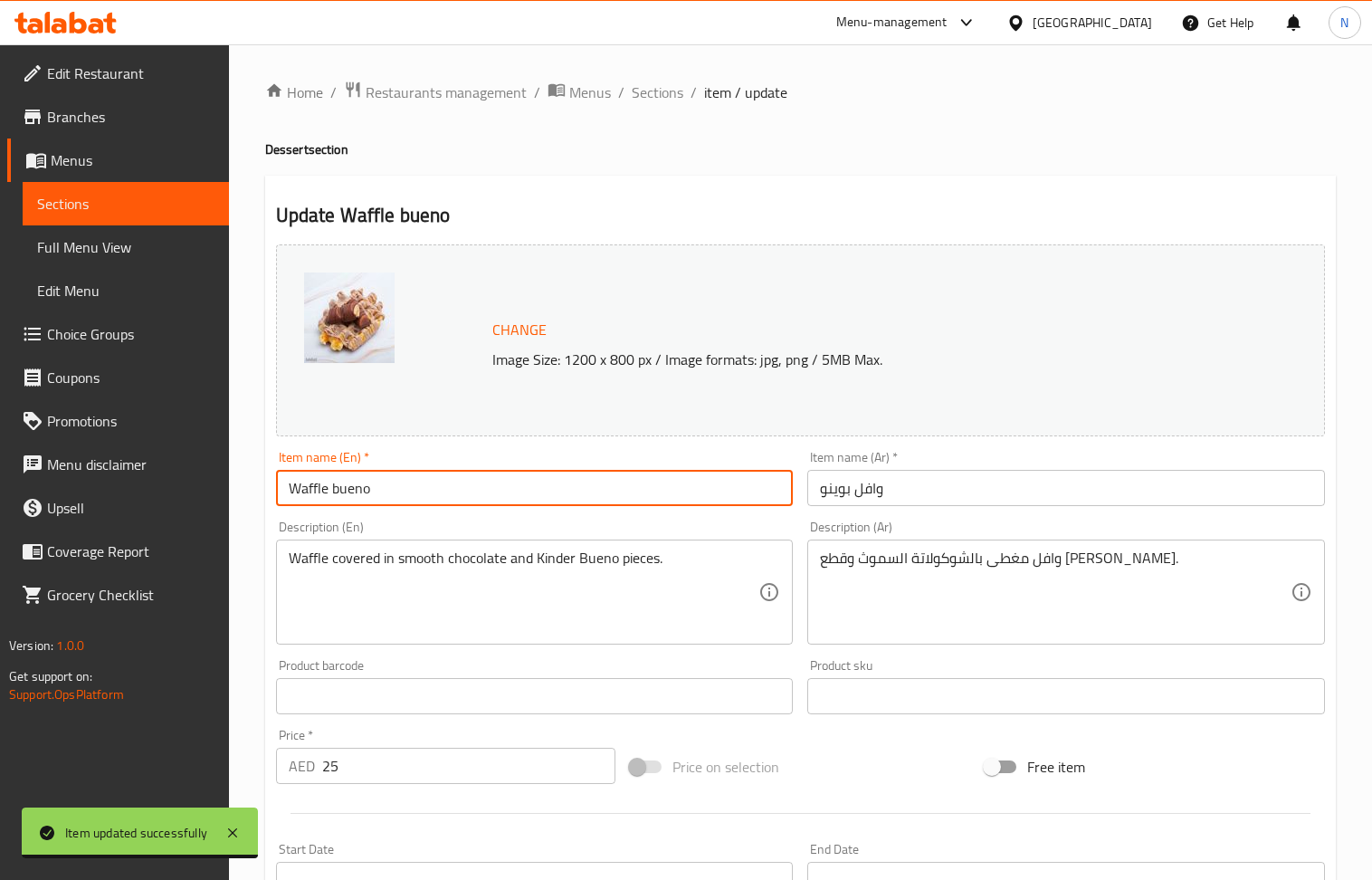
click at [415, 482] on input "Waffle bueno" at bounding box center [535, 487] width 518 height 36
drag, startPoint x: 411, startPoint y: 441, endPoint x: 415, endPoint y: 500, distance: 59.1
click at [411, 442] on div "Change Image Size: 1200 x 800 px / Image formats: jpg, png / 5MB Max." at bounding box center [800, 340] width 1063 height 206
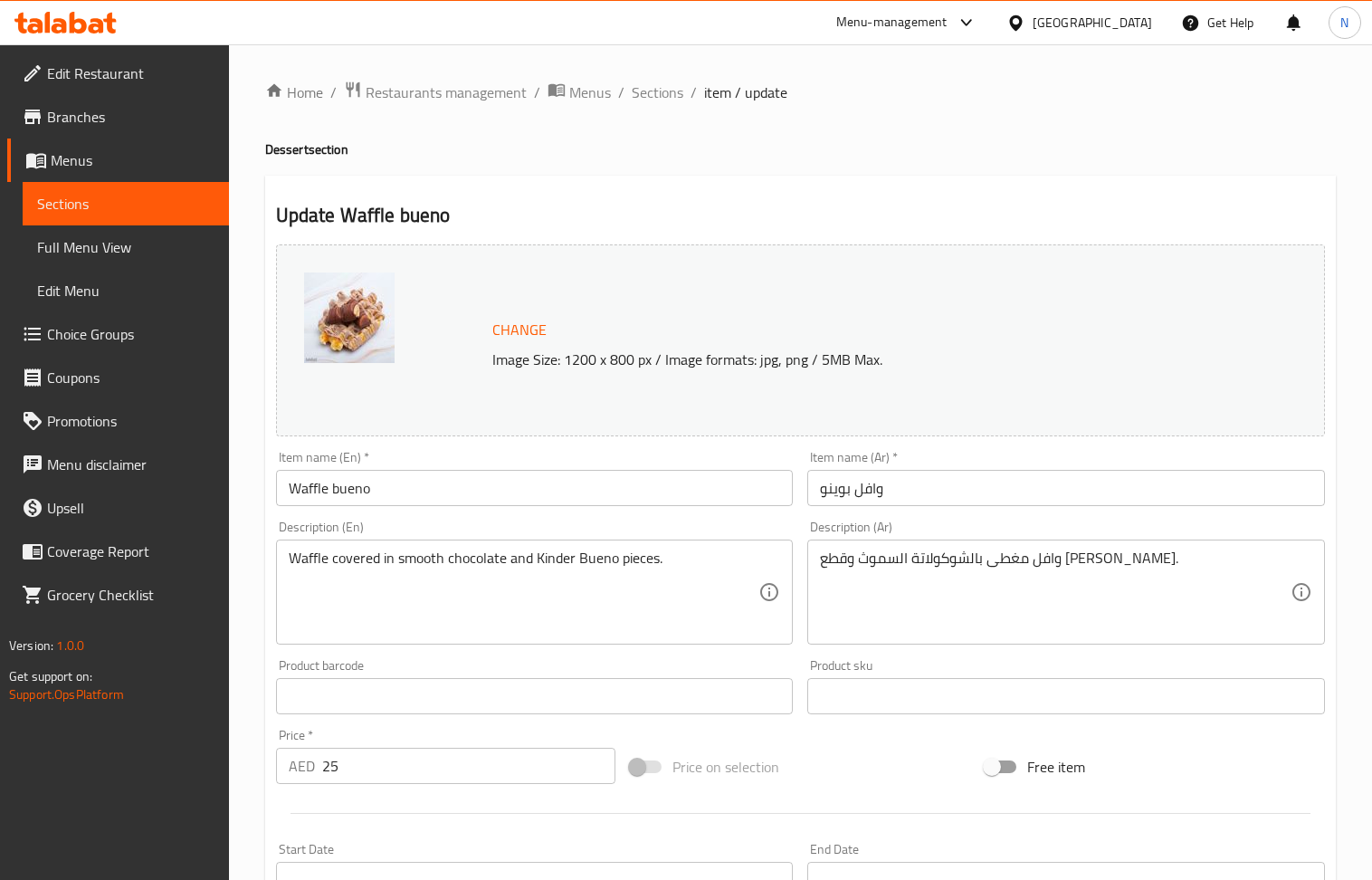
click at [416, 501] on input "Waffle bueno" at bounding box center [535, 487] width 518 height 36
paste input "Liege Bueno Waffle"
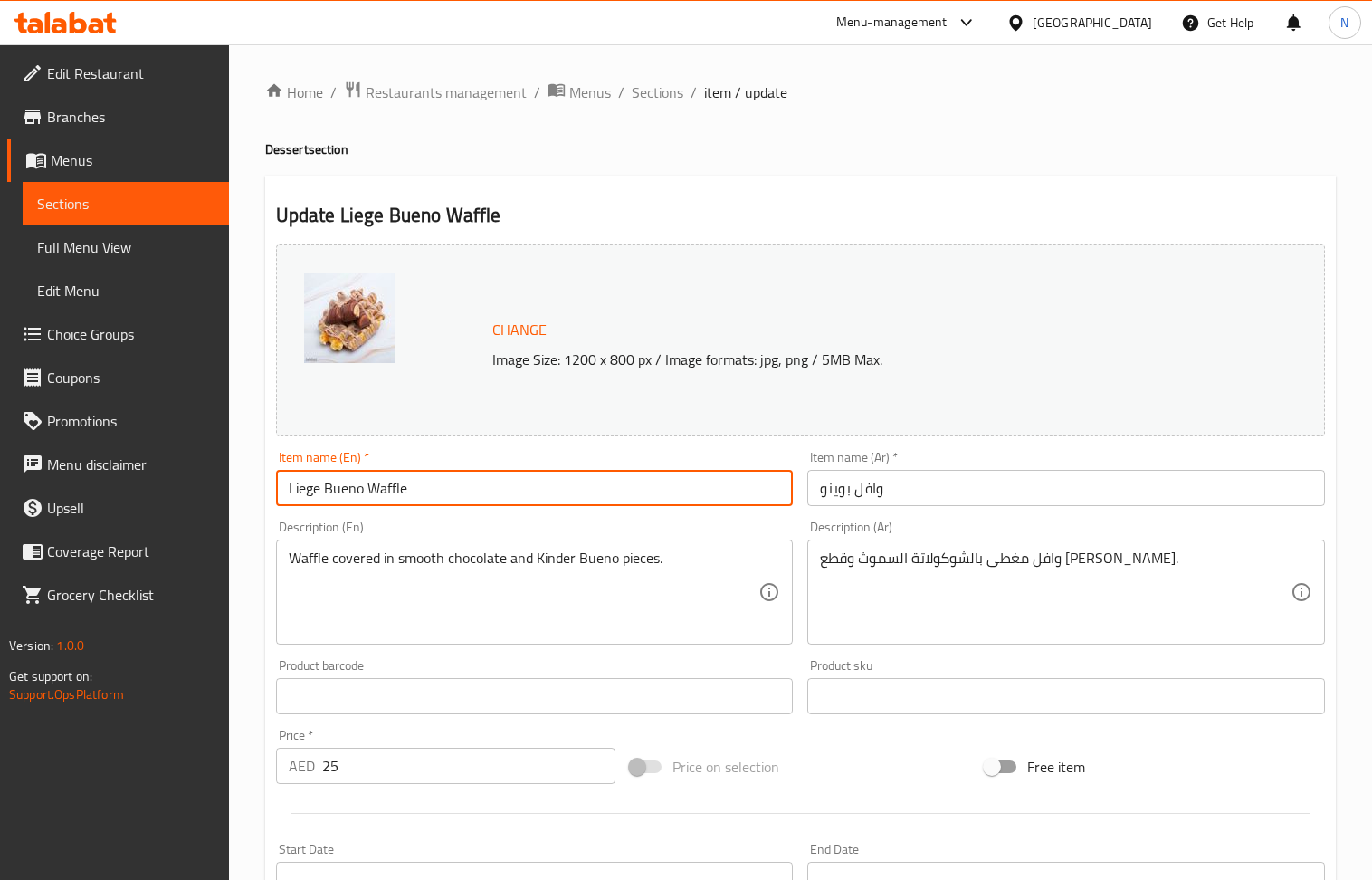
type input "Liege Bueno Waffle"
click at [922, 490] on input "وافل بوينو" at bounding box center [1066, 487] width 518 height 36
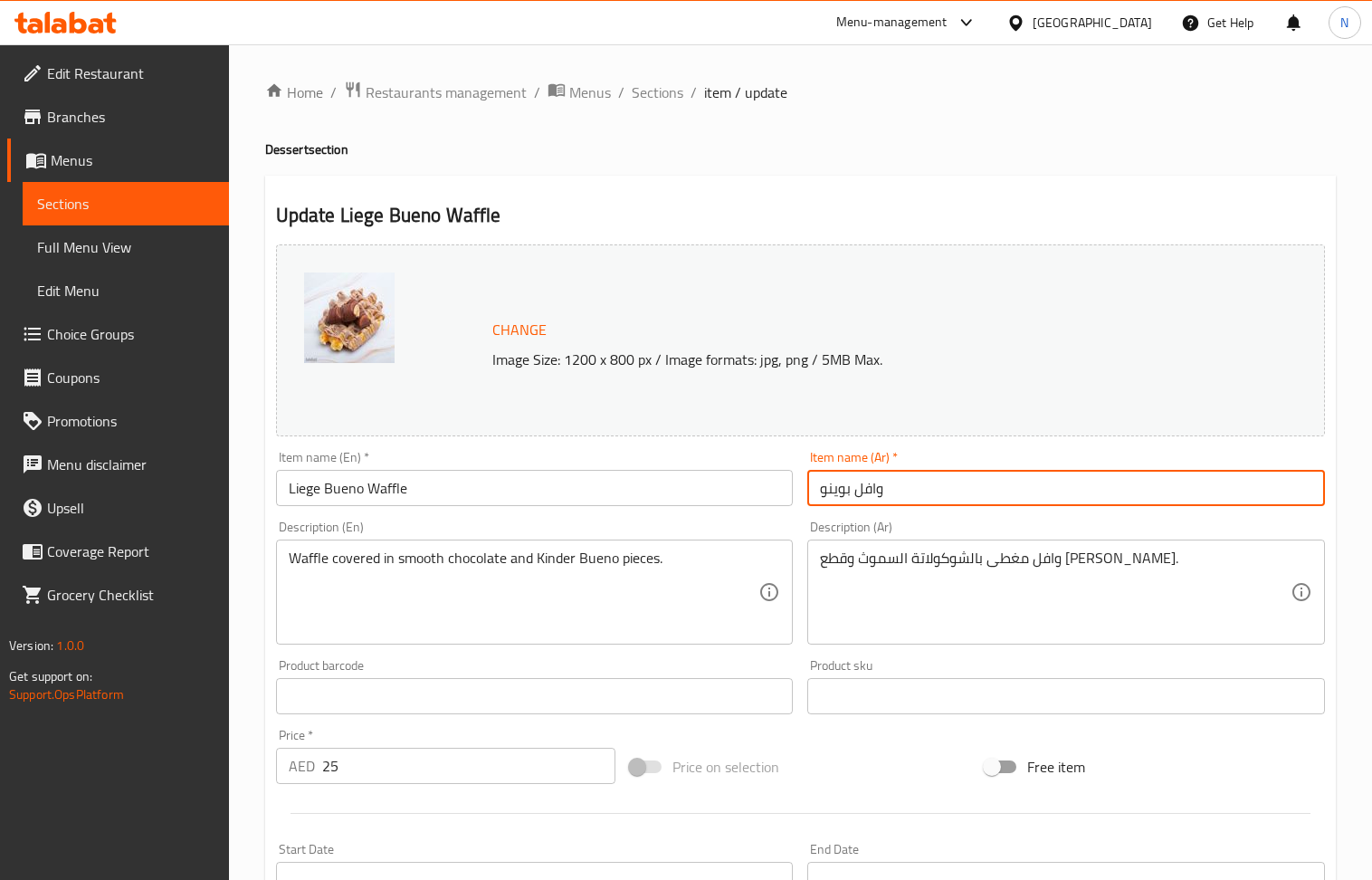
click at [922, 490] on input "وافل بوينو" at bounding box center [1066, 487] width 518 height 36
paste input "لييج"
type input "وافل لييج بوينو"
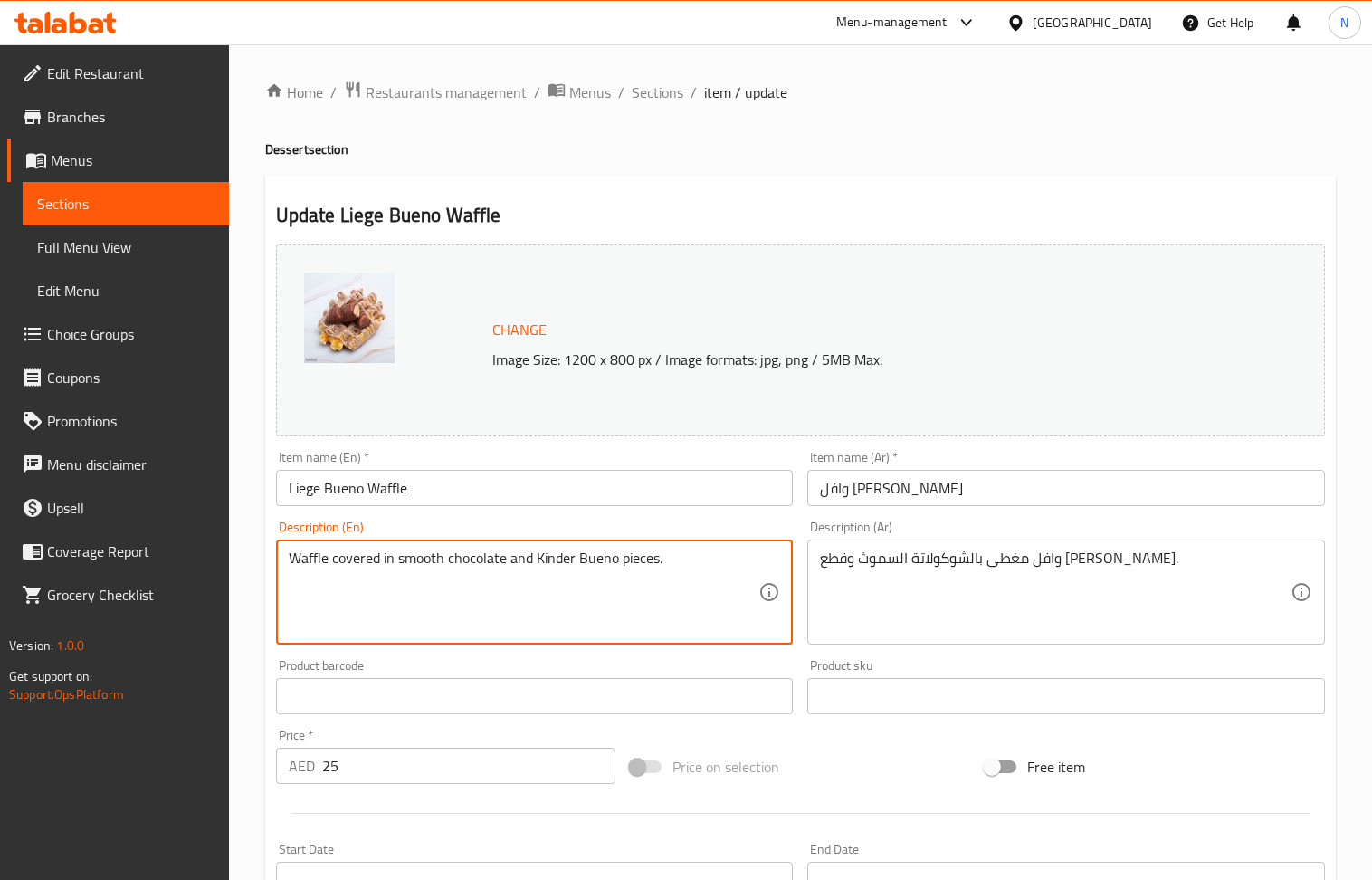
click at [469, 564] on textarea "Waffle covered in smooth chocolate and Kinder Bueno pieces." at bounding box center [524, 593] width 471 height 86
paste textarea "A crispy, caramelized liege waffle topped with creamy hazelnut spread, crunchy …"
type textarea "A crispy, caramelized liege waffle topped with creamy hazelnut spread, crunchy …"
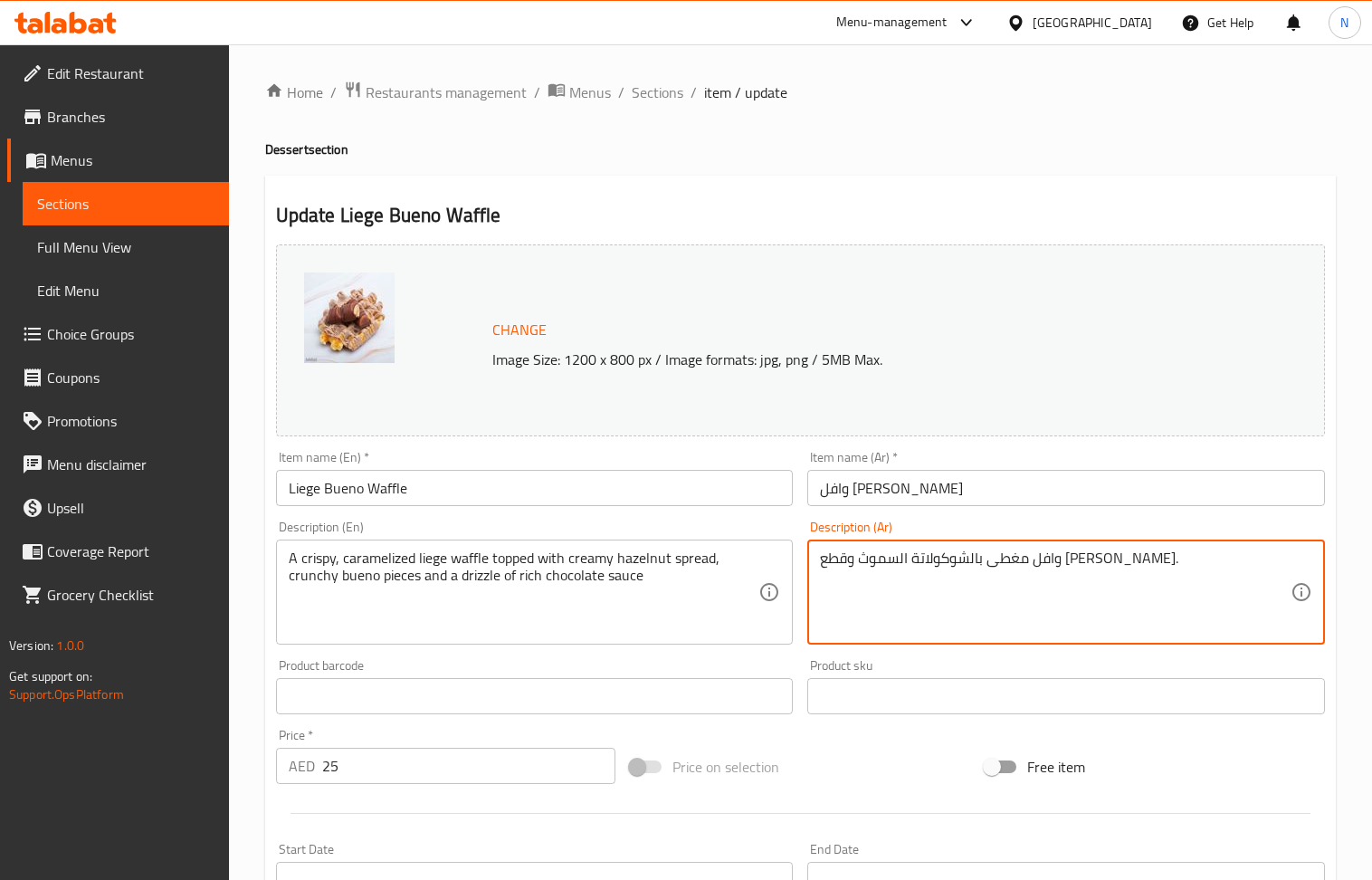
click at [896, 577] on textarea "وافل مغطى بالشوكولاتة السموث وقطع كيندر بوينو." at bounding box center [1056, 593] width 471 height 86
paste textarea "ييج مقرمش ومكرمل مغطى بكريمة البندق وقطع بوينو المقرمشة ورشة من صوص الشوكولاتة …"
type textarea "وافل لييج مقرمش ومكرمل مغطى بكريمة البندق وقطع بوينو المقرمشة ورشة من صوص الشوك…"
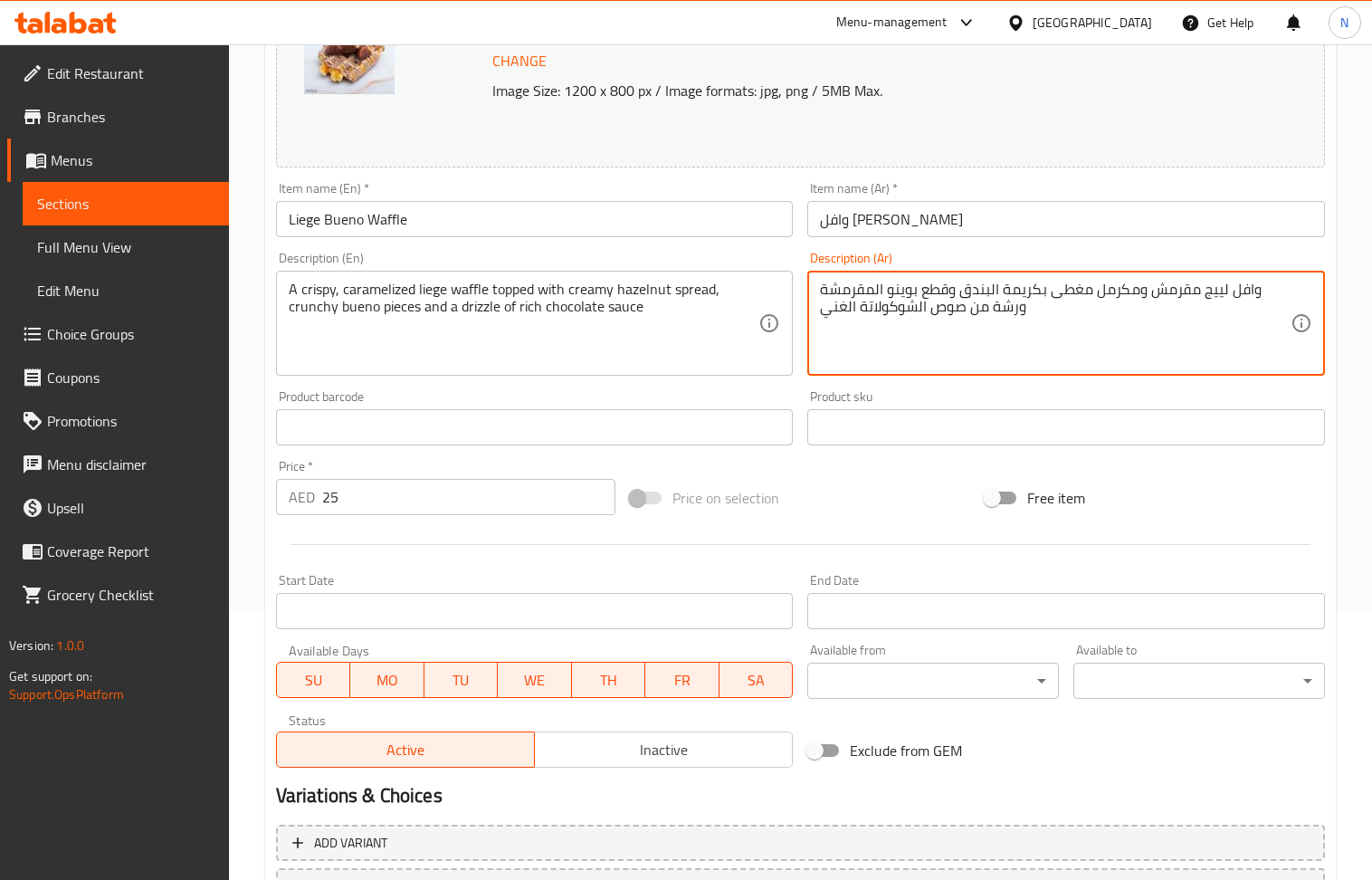
scroll to position [425, 0]
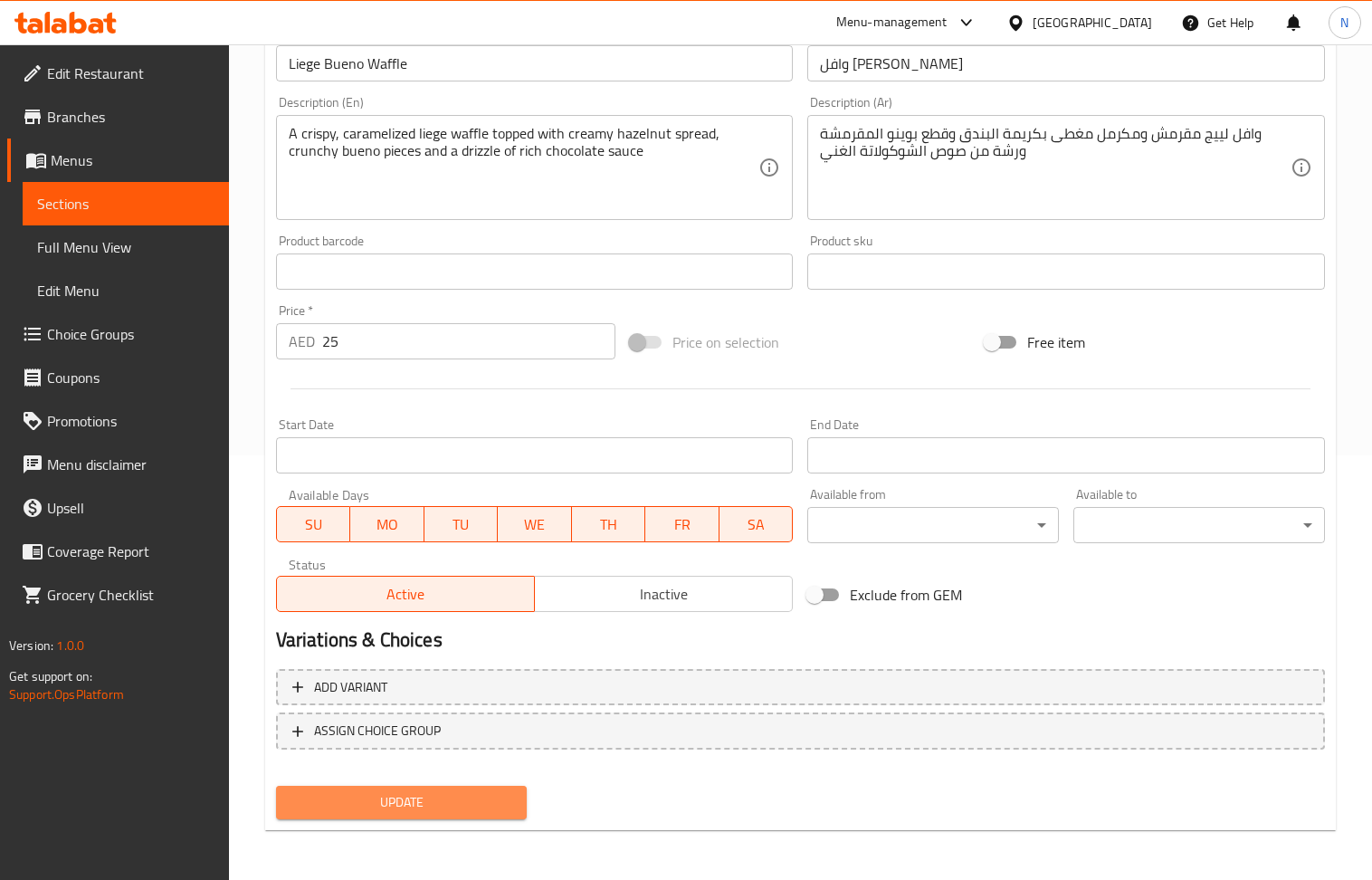
click at [388, 801] on span "Update" at bounding box center [402, 802] width 223 height 22
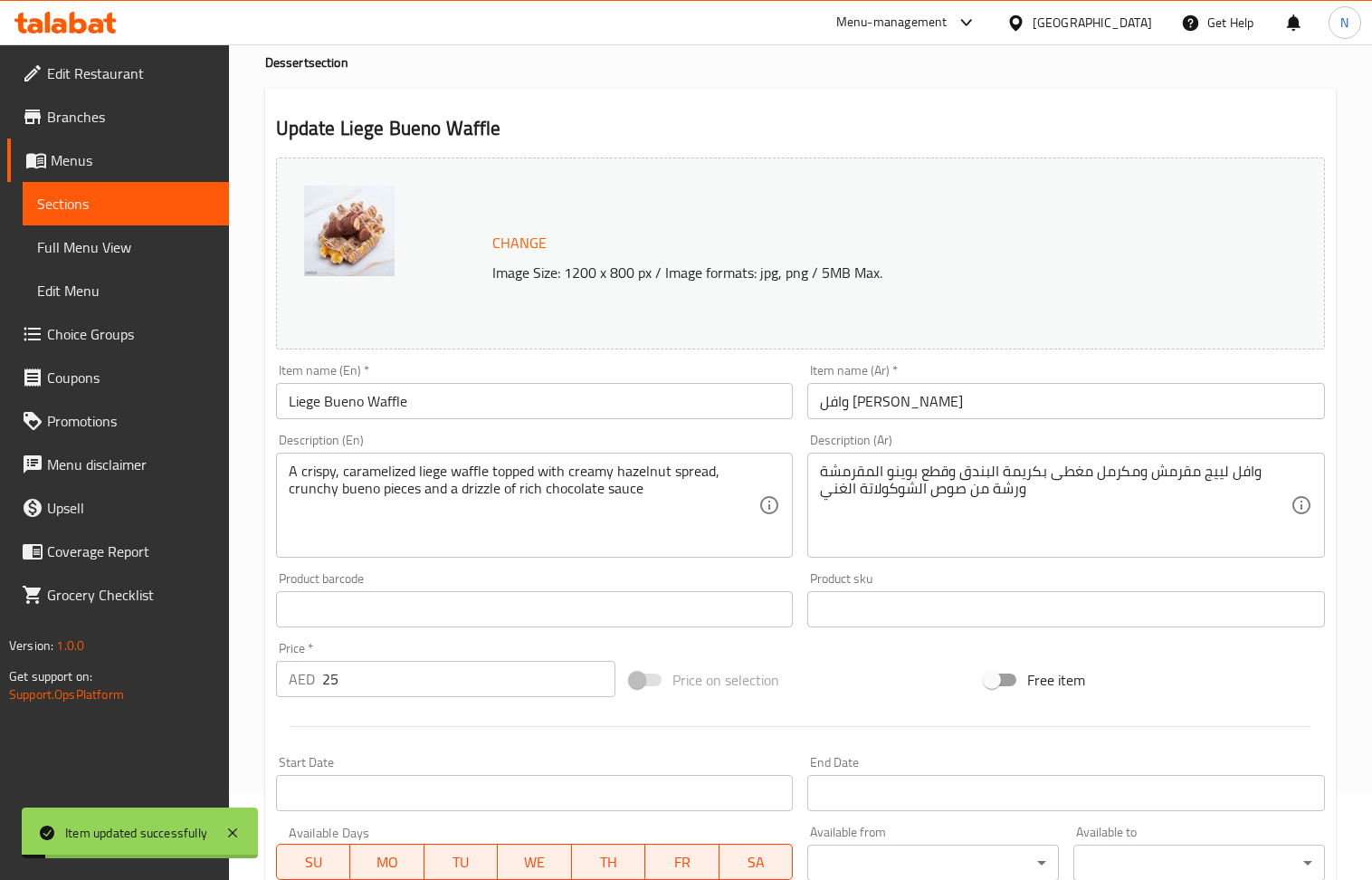
scroll to position [0, 0]
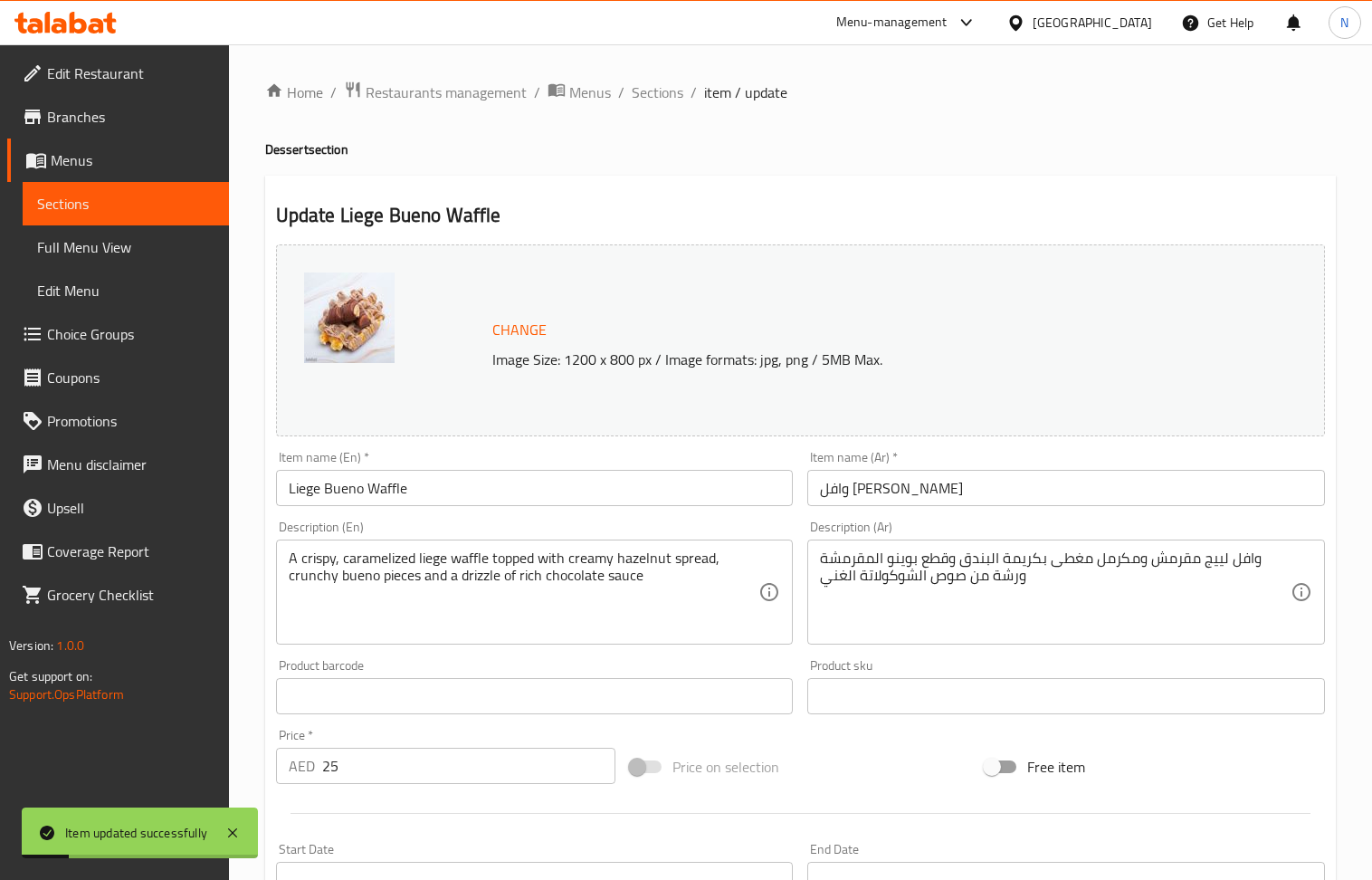
drag, startPoint x: 661, startPoint y: 98, endPoint x: 331, endPoint y: 4, distance: 343.1
click at [661, 98] on span "Sections" at bounding box center [657, 92] width 52 height 21
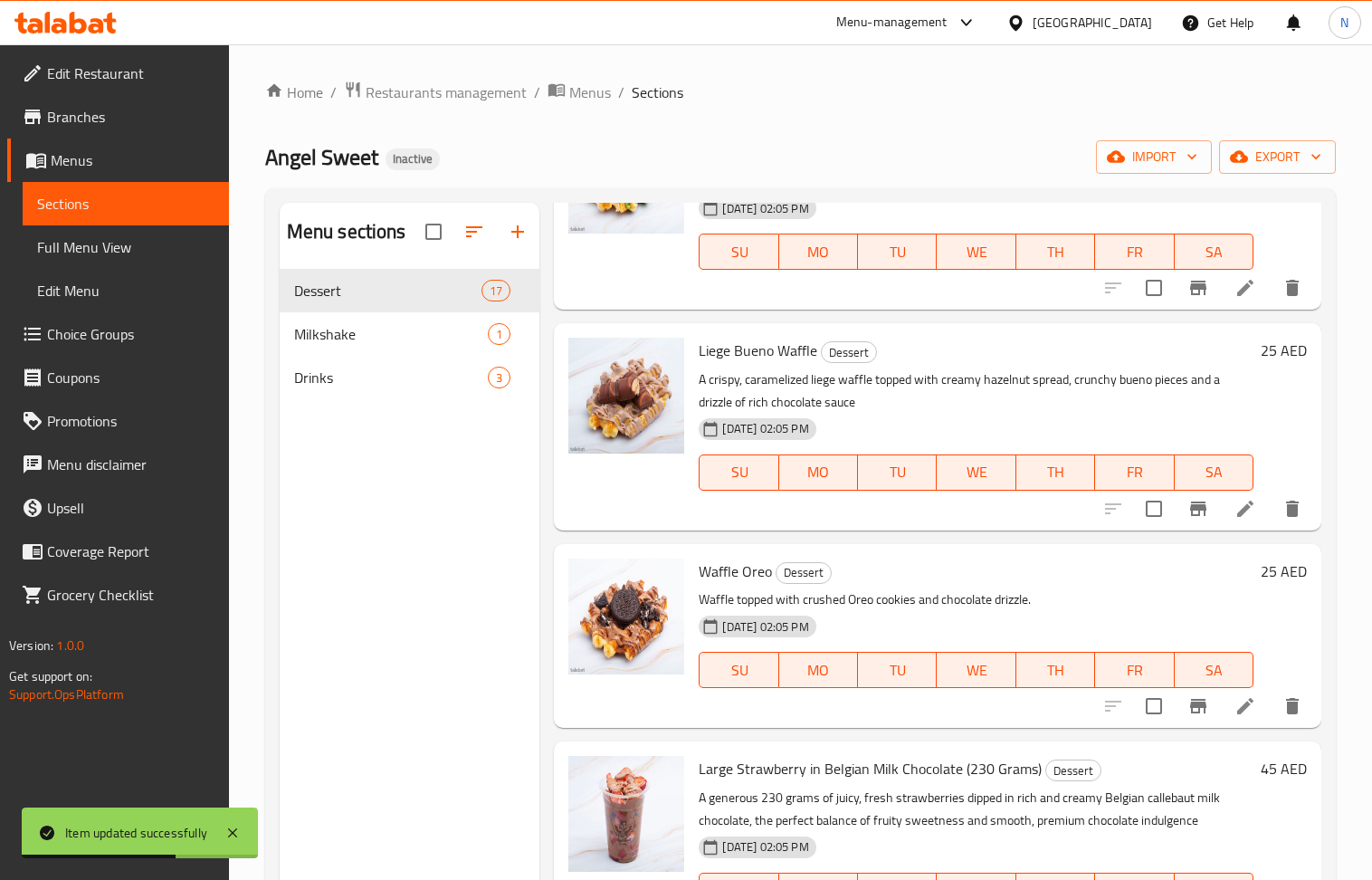
scroll to position [2656, 0]
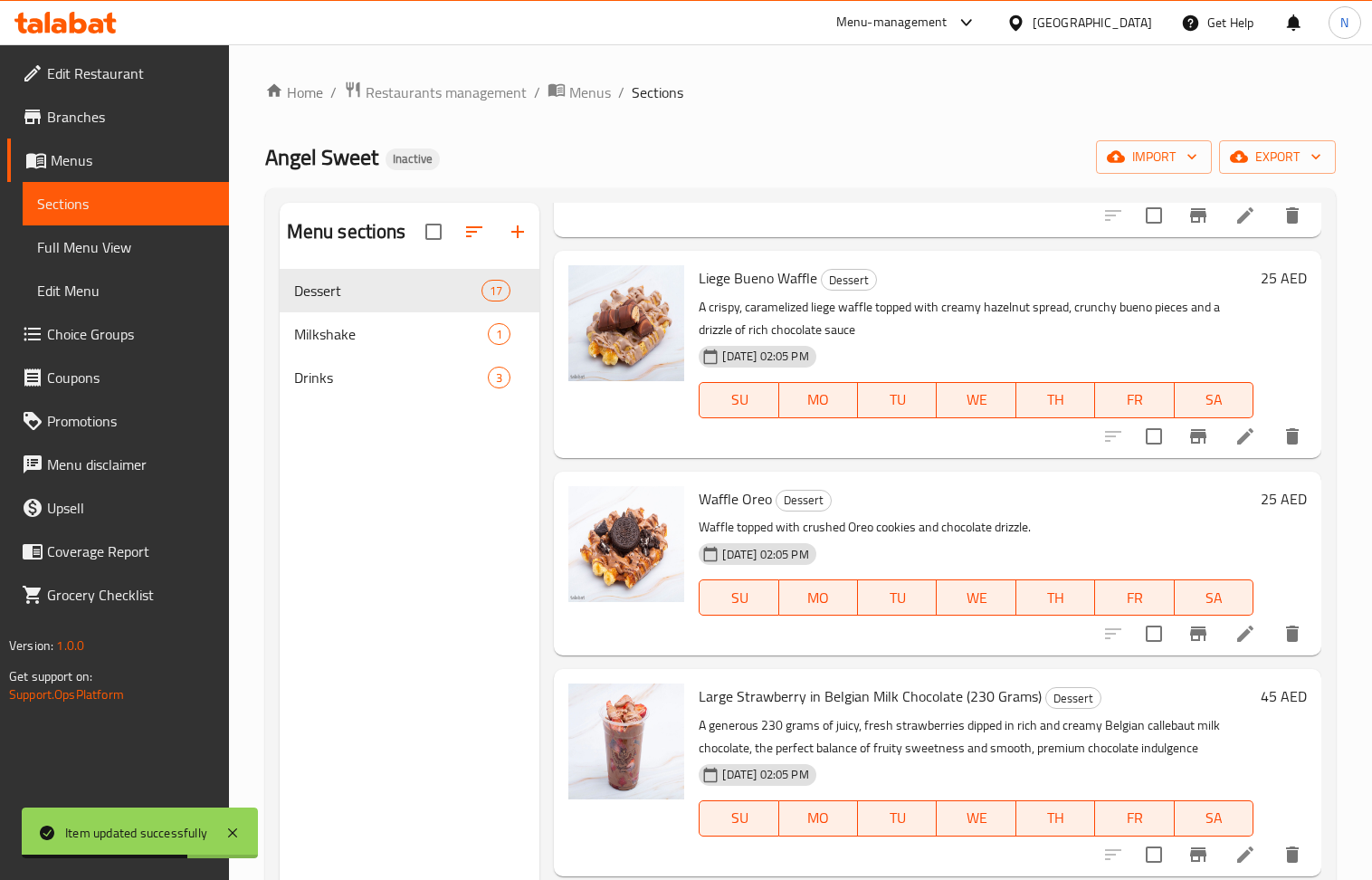
click at [1239, 647] on li at bounding box center [1246, 633] width 51 height 32
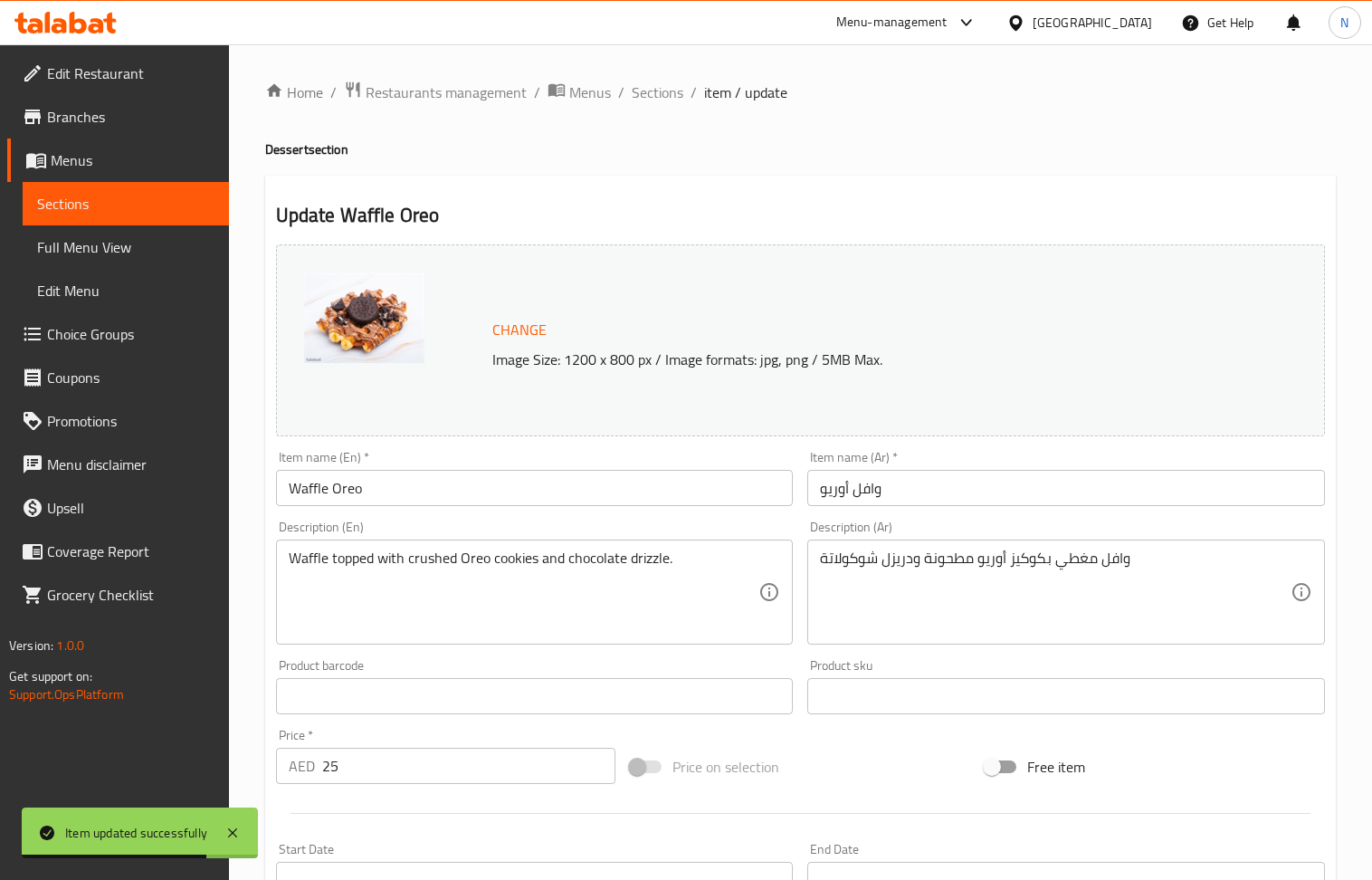
click at [471, 487] on input "Waffle Oreo" at bounding box center [535, 487] width 518 height 36
paste input "Liege Oreo Waffle"
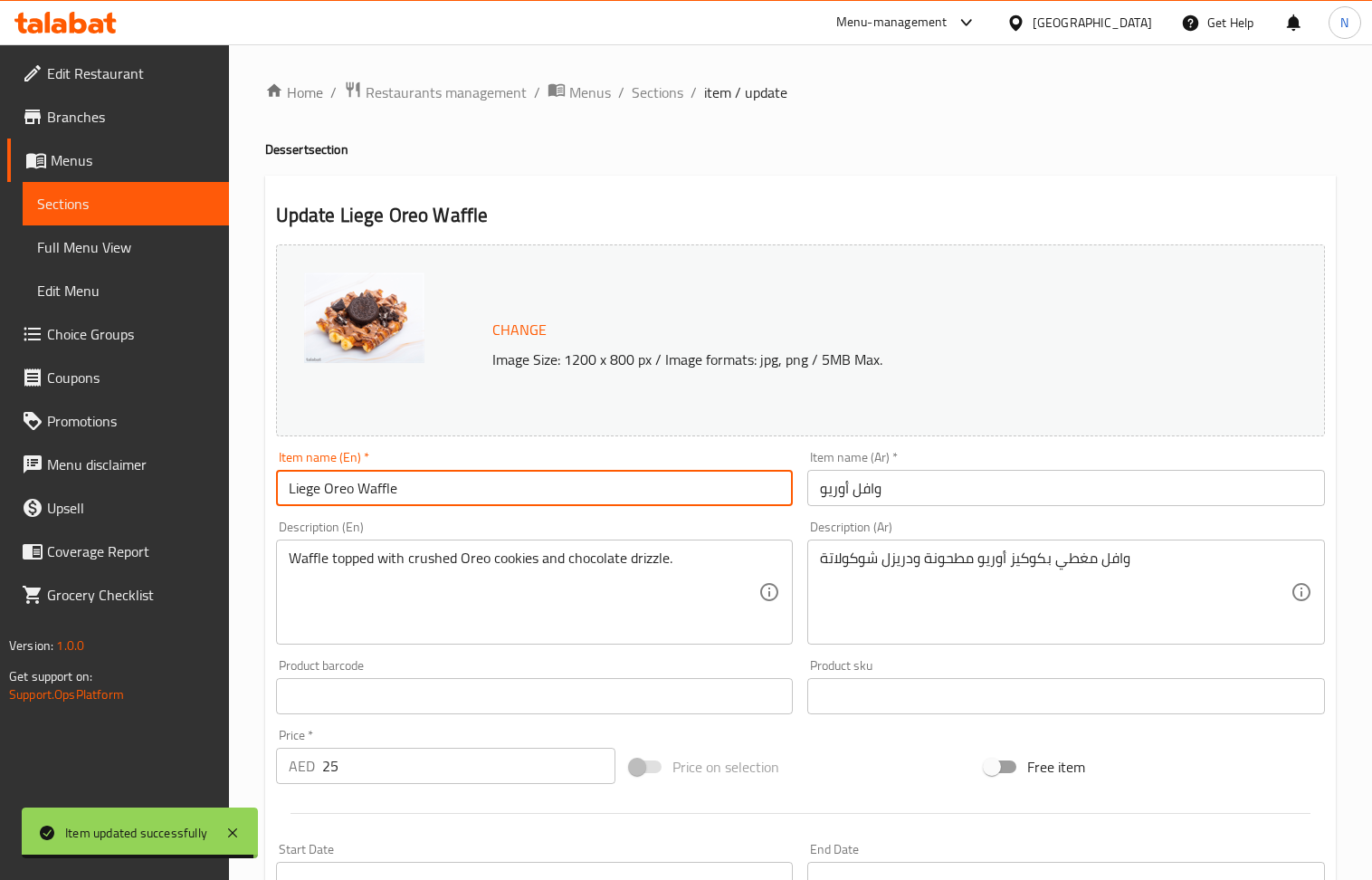
type input "Liege Oreo Waffle"
click at [913, 492] on input "وافل أوريو" at bounding box center [1066, 487] width 518 height 36
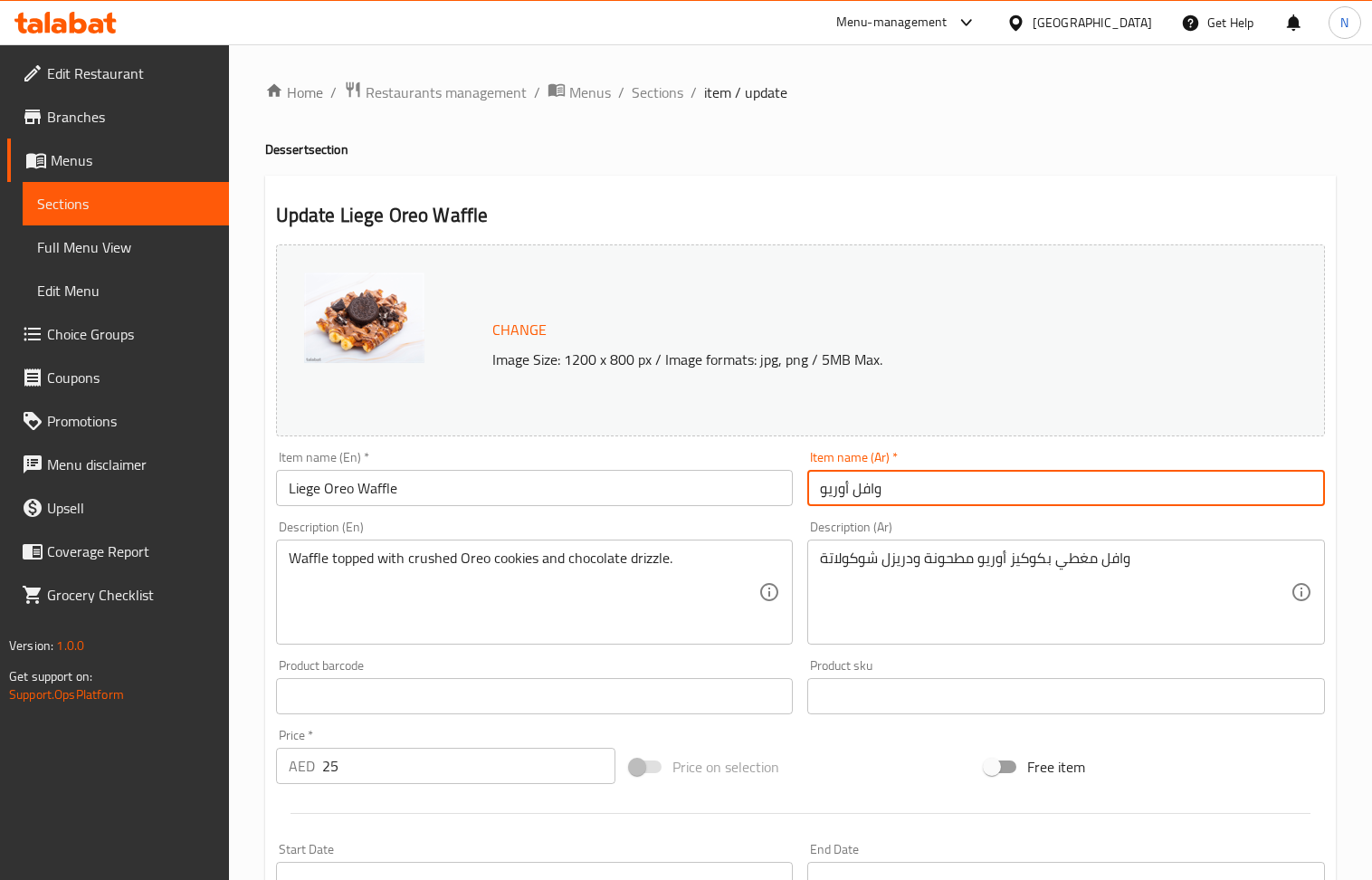
click at [913, 492] on input "وافل أوريو" at bounding box center [1066, 487] width 518 height 36
paste input "لييج"
type input "وافل لييج أوريو"
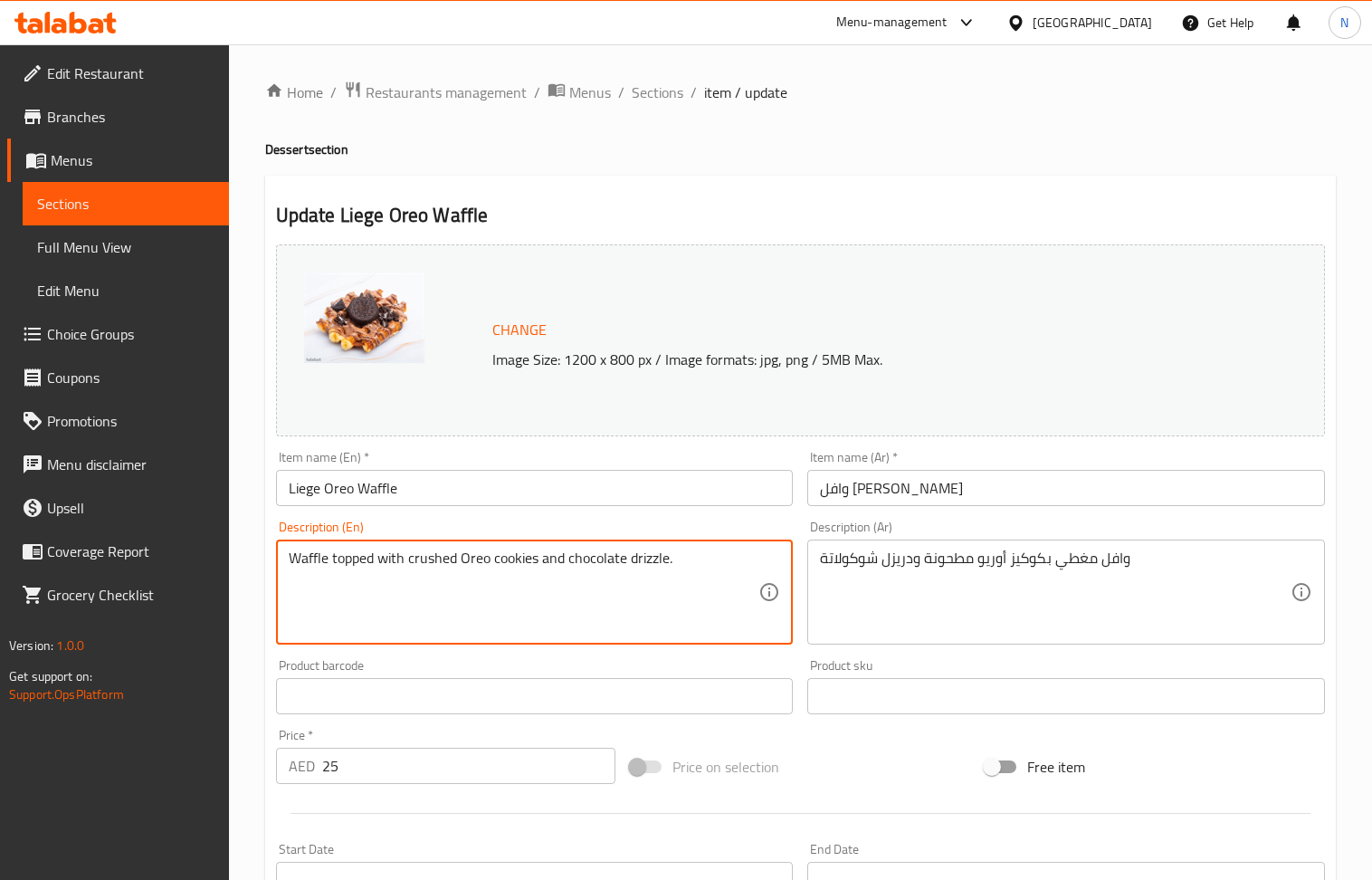
click at [445, 569] on textarea "Waffle topped with crushed Oreo cookies and chocolate drizzle." at bounding box center [524, 593] width 471 height 86
paste textarea "A crispy, caramelized liege waffle topped with crushed Oreo cookies, drizzled w…"
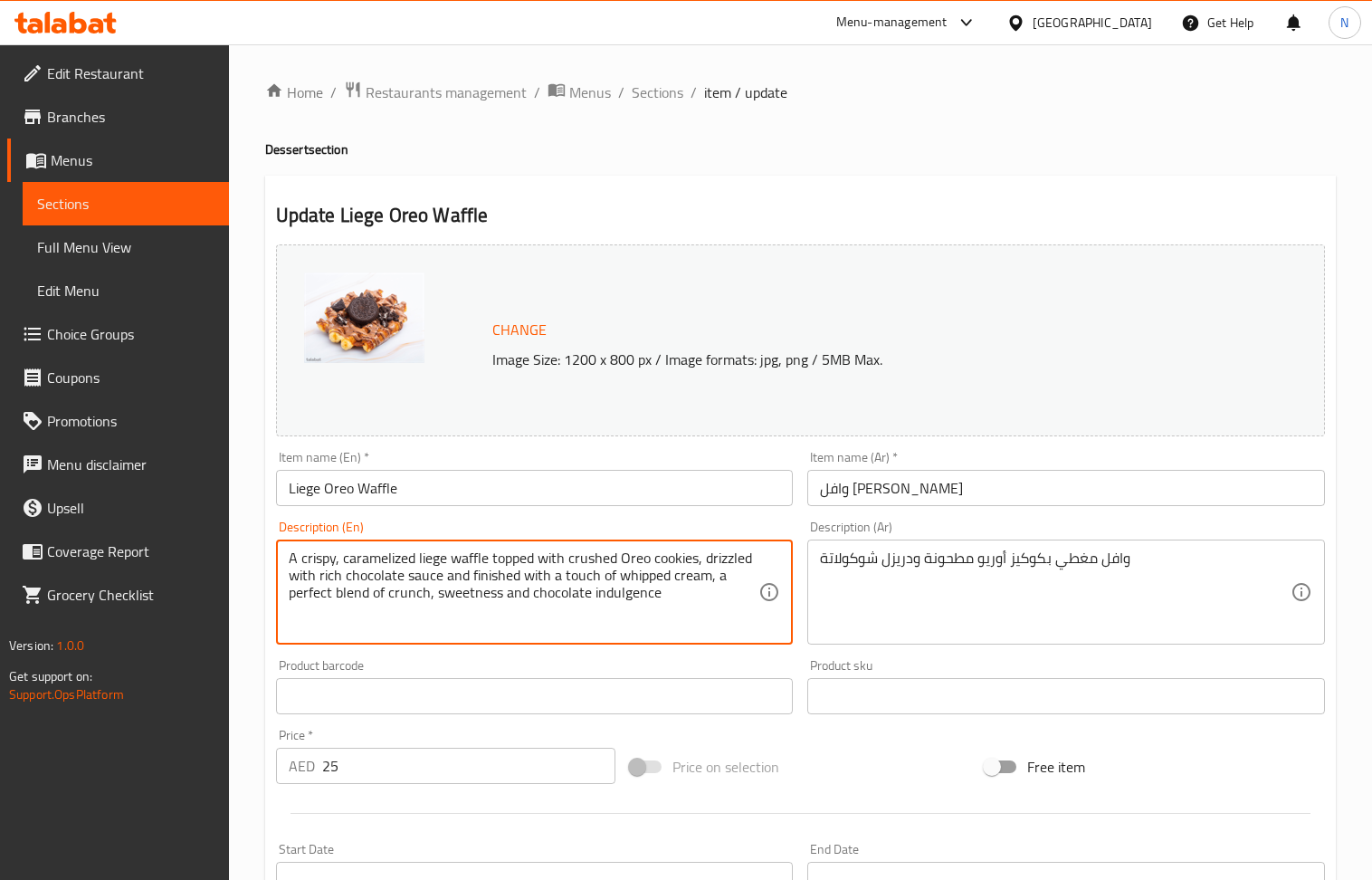
type textarea "A crispy, caramelized liege waffle topped with crushed Oreo cookies, drizzled w…"
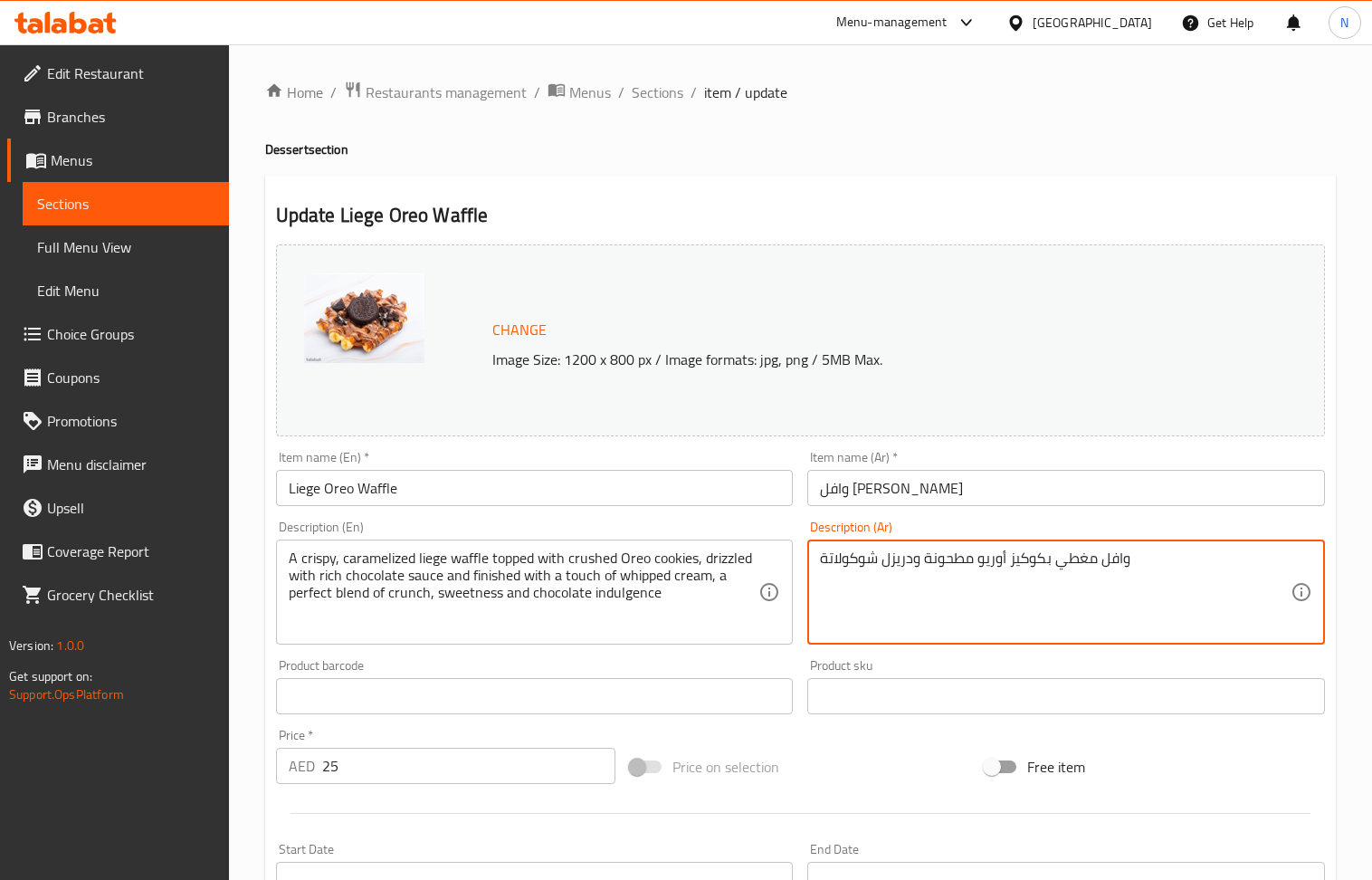
click at [889, 566] on textarea "وافل مغطي بكوكيز أوريو مطحونة ودريزل شوكولاتة" at bounding box center [1056, 593] width 471 height 86
paste textarea "ييج مقرمش ومكرمل مغطى بكوكيز أوريو المطحون، ومزين بصوص شوكولاتة غني ومزين بلمسة…"
type textarea "وافل لييج مقرمش ومكرمل مغطى بكوكيز أوريو المطحون، ومزين بصوص شوكولاتة غني ومزين…"
click at [428, 769] on input "25" at bounding box center [469, 766] width 294 height 36
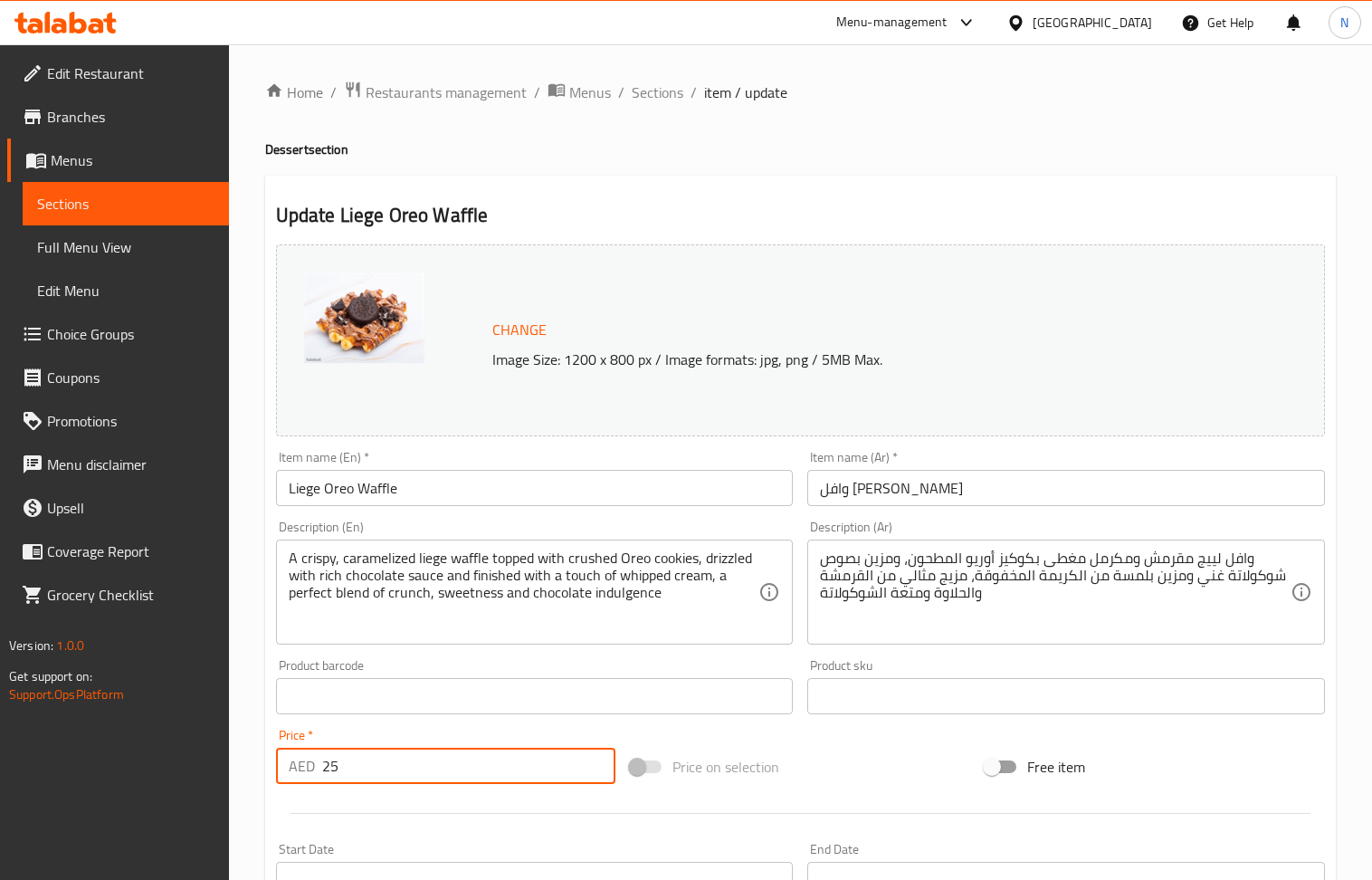
click at [428, 769] on input "25" at bounding box center [469, 766] width 294 height 36
paste input "4.99"
type input "24.99"
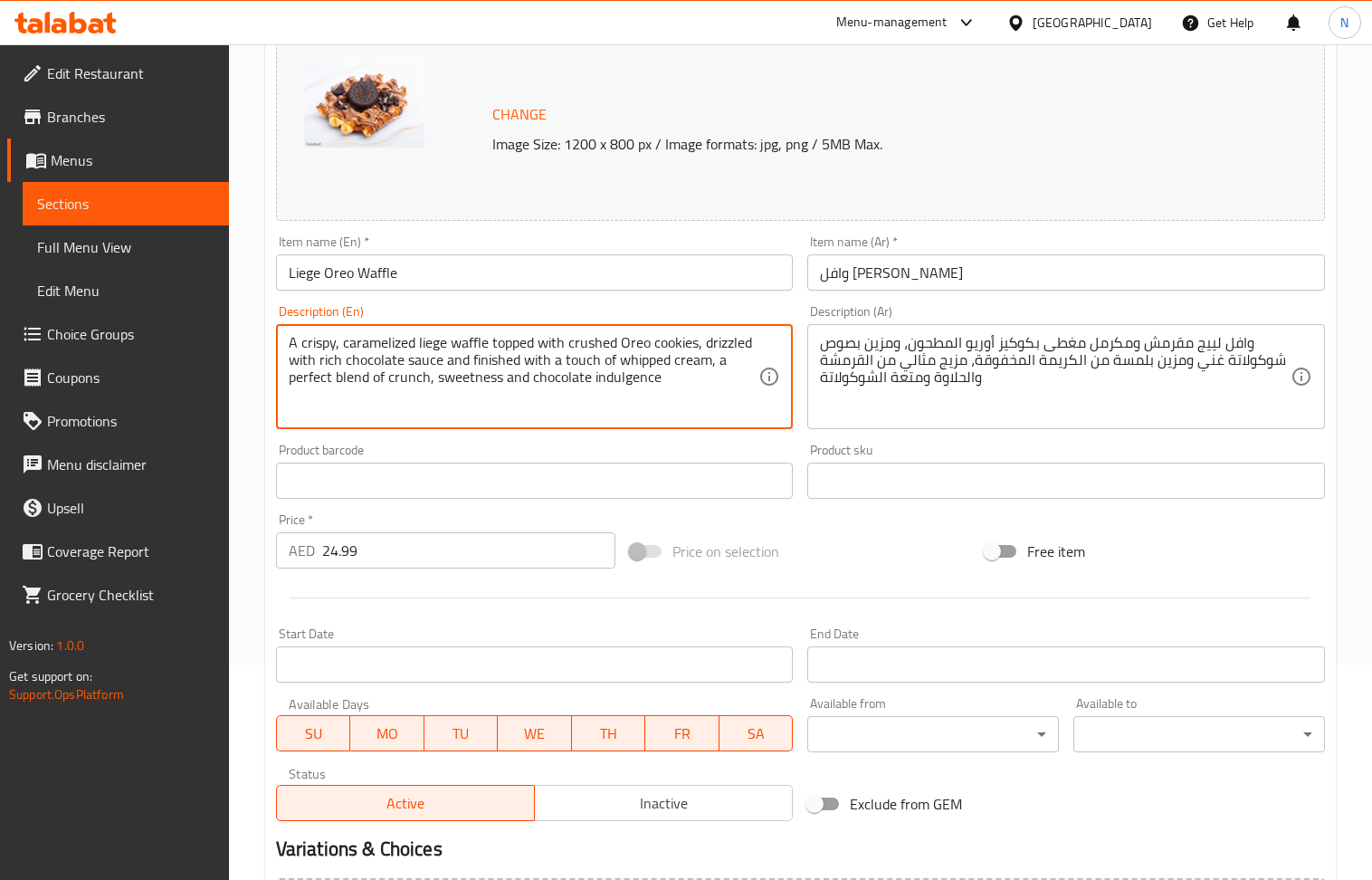
scroll to position [425, 0]
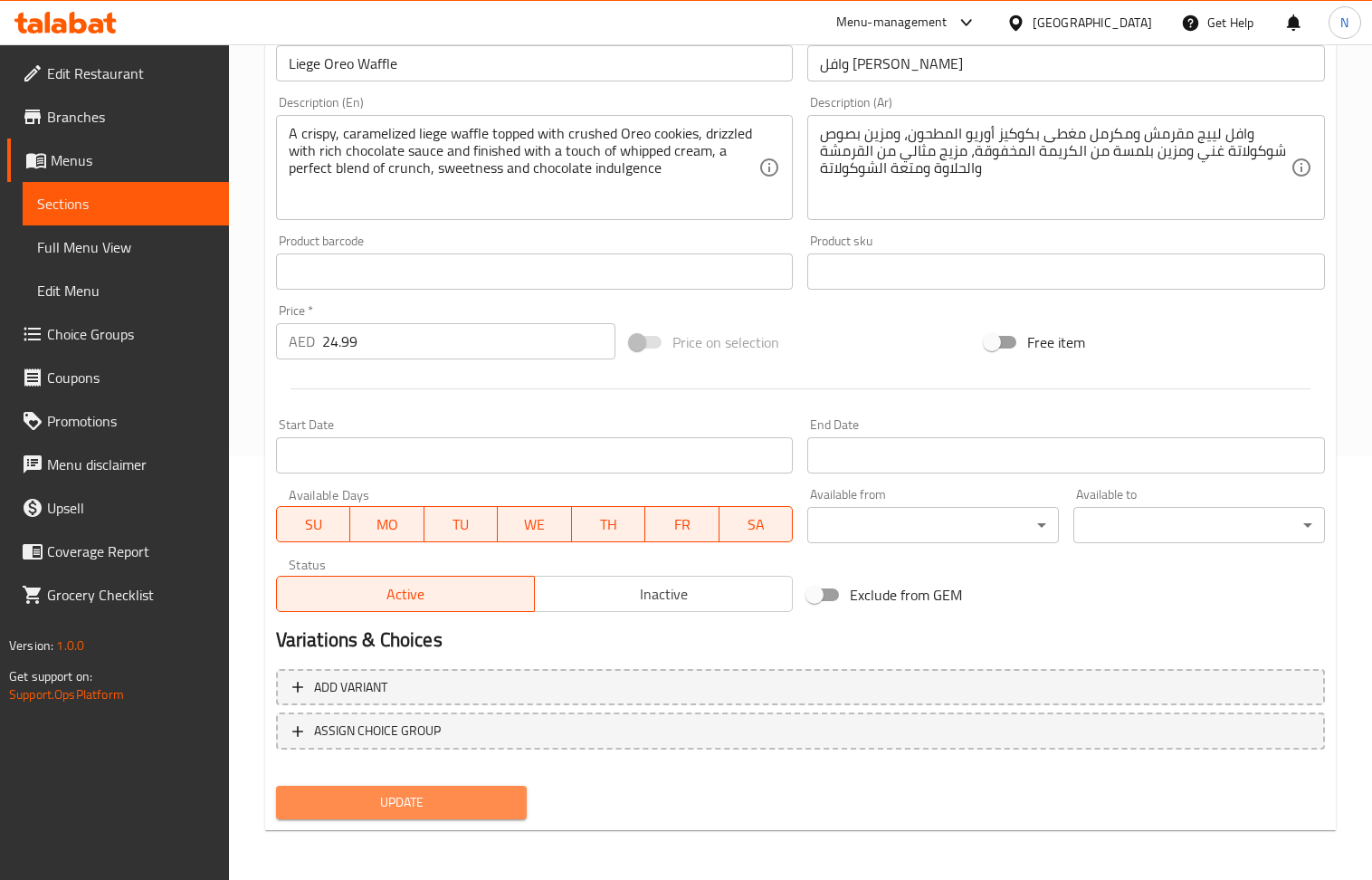
click at [451, 808] on span "Update" at bounding box center [402, 802] width 223 height 22
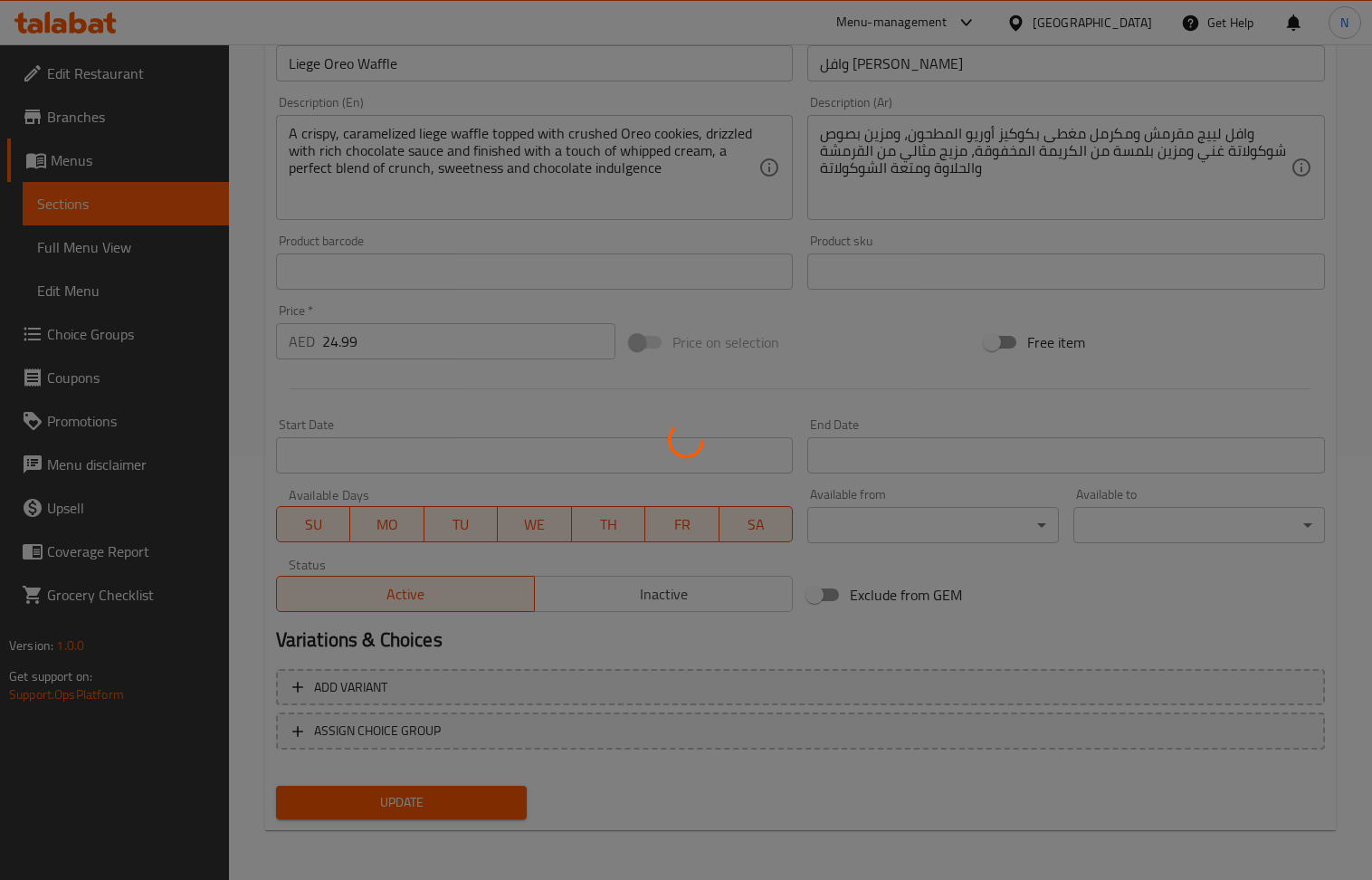
scroll to position [0, 0]
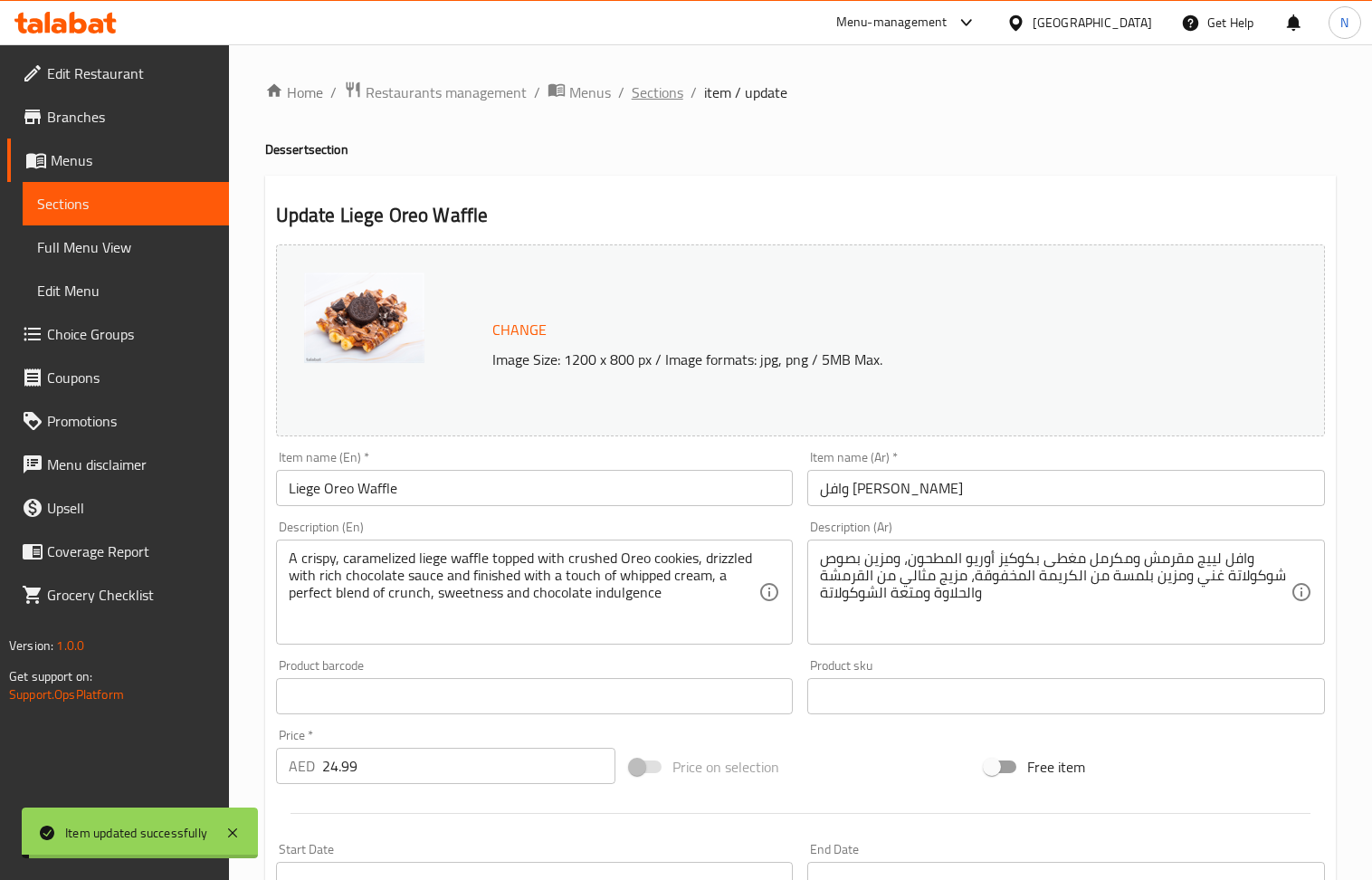
click at [663, 87] on span "Sections" at bounding box center [657, 92] width 52 height 21
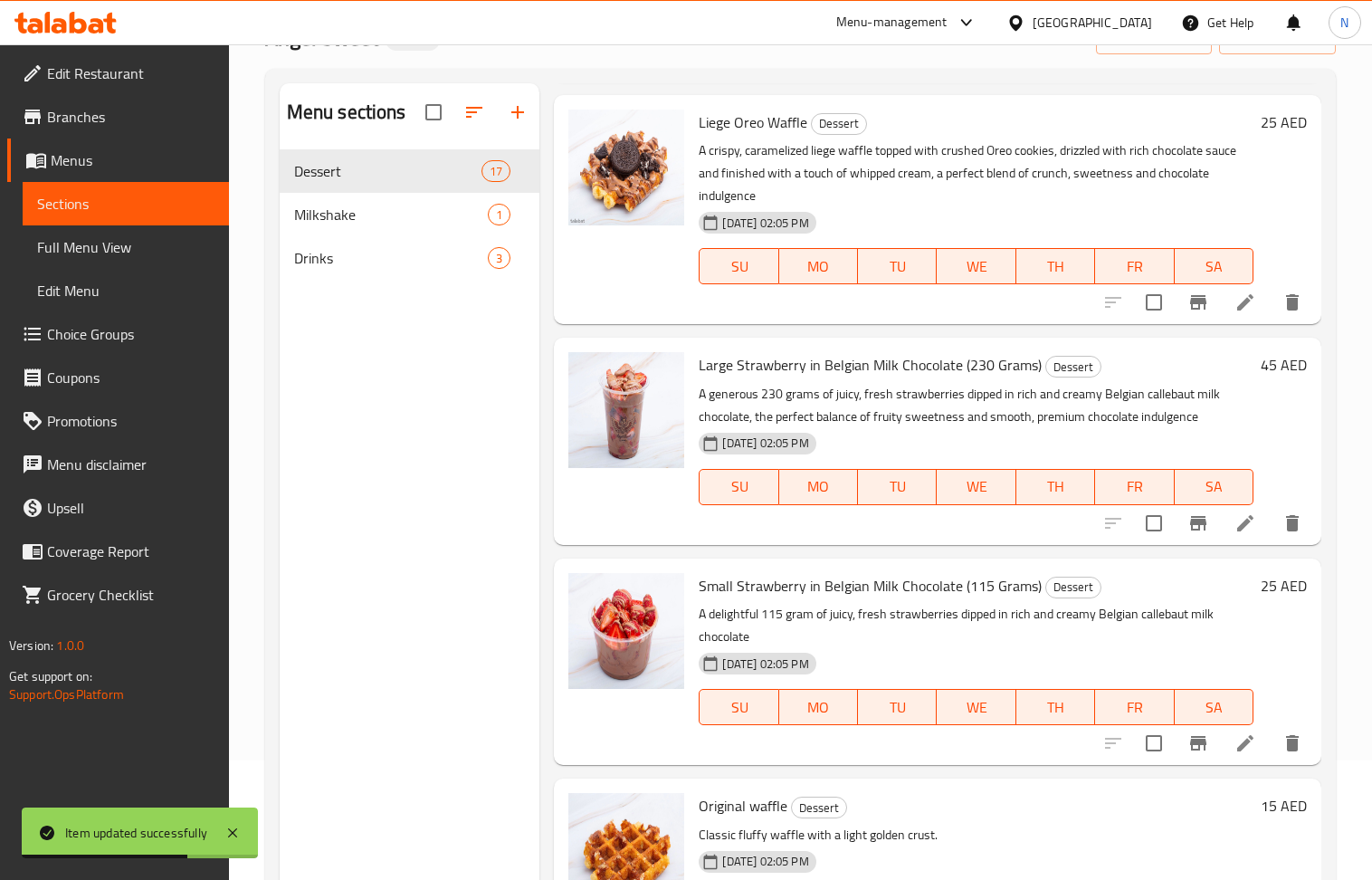
scroll to position [255, 0]
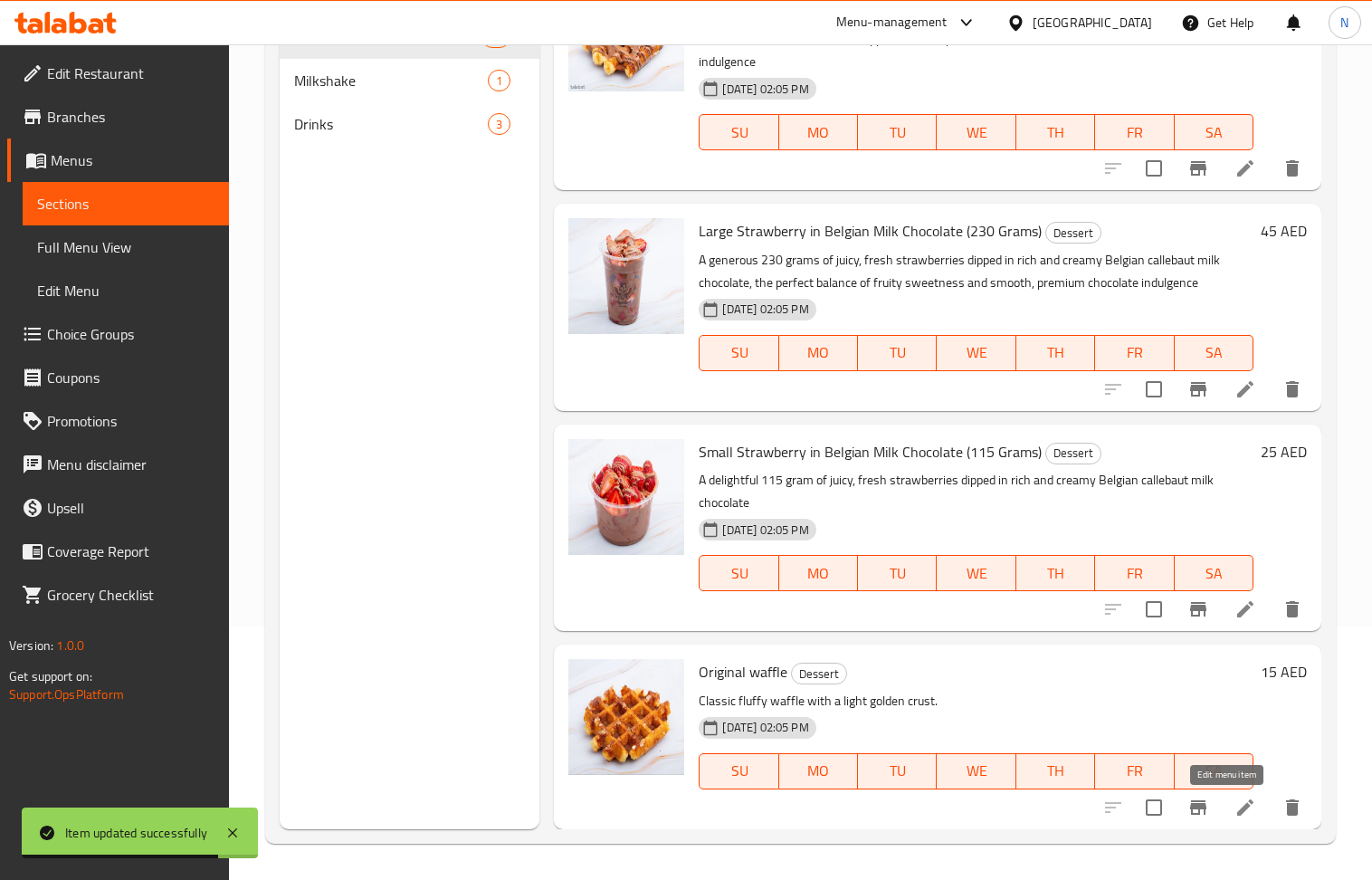
click at [1235, 810] on icon at bounding box center [1246, 808] width 21 height 21
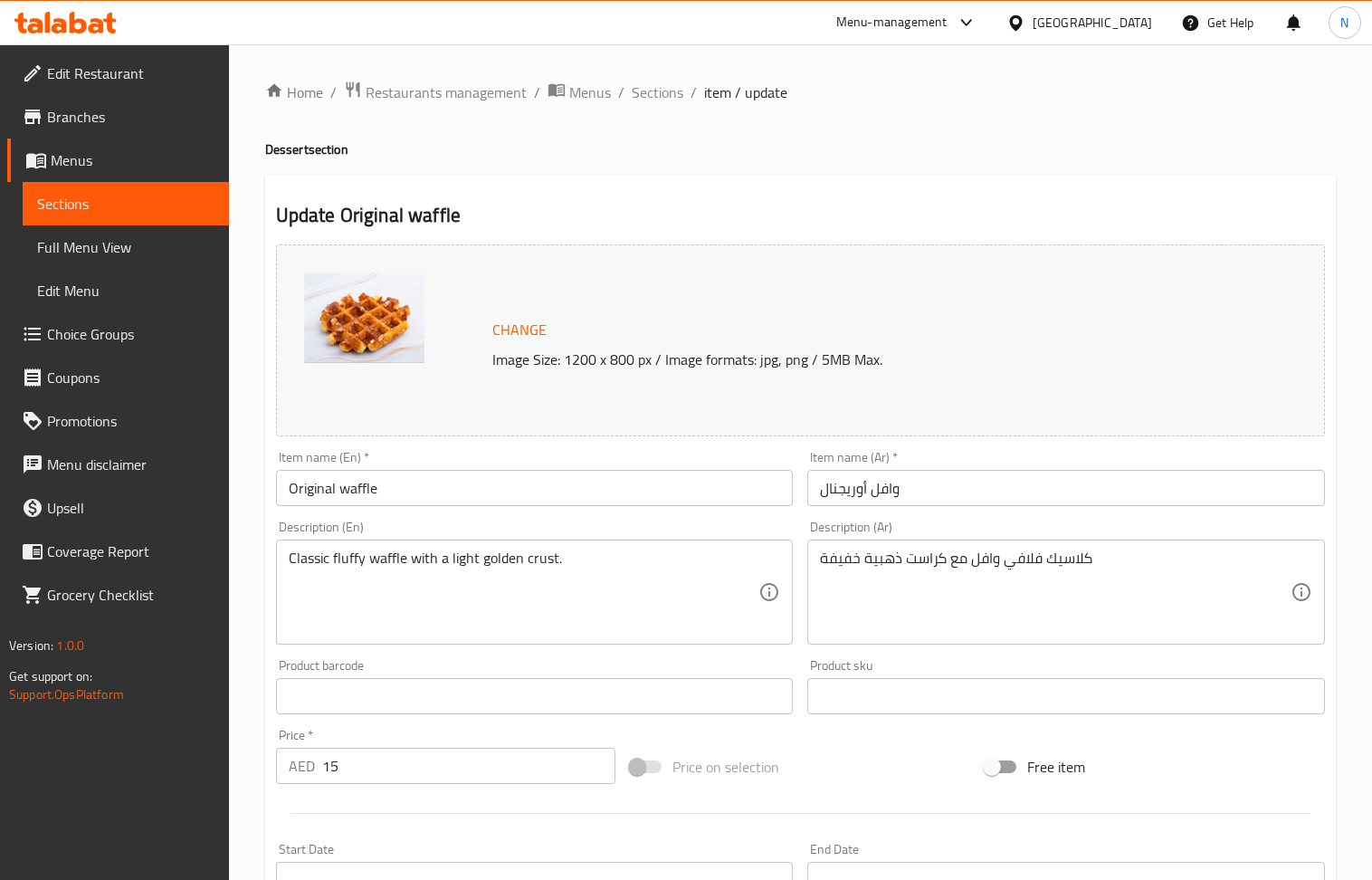
click at [512, 479] on input "Original waffle" at bounding box center [535, 487] width 518 height 36
paste input "Liege Original W"
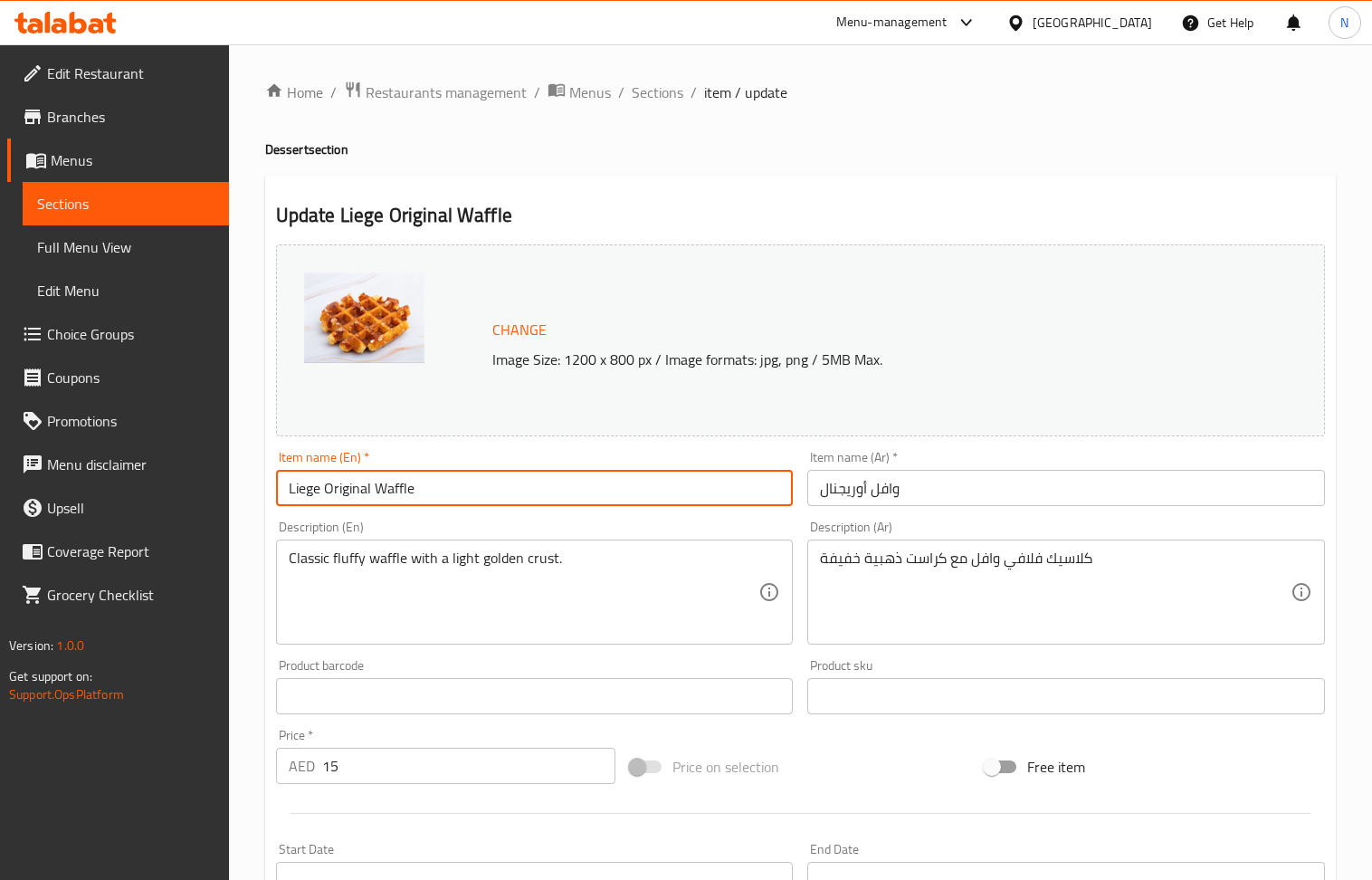
type input "Liege Original Waffle"
click at [902, 492] on input "وافل أوريجنال" at bounding box center [1066, 487] width 518 height 36
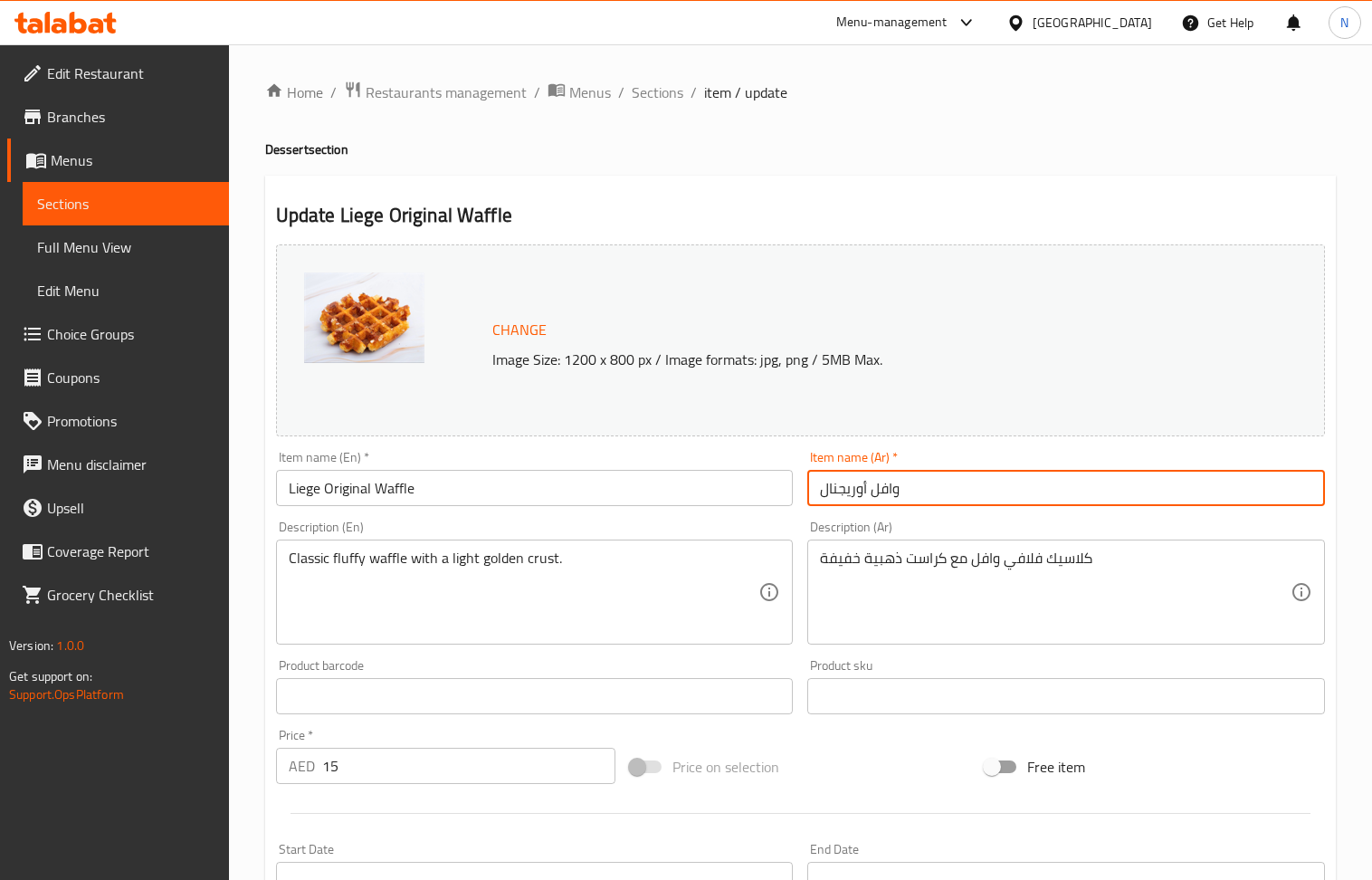
click at [902, 492] on input "وافل أوريجنال" at bounding box center [1066, 487] width 518 height 36
paste input "لييج أوريجنال"
type input "وافل لييج أوريجنال"
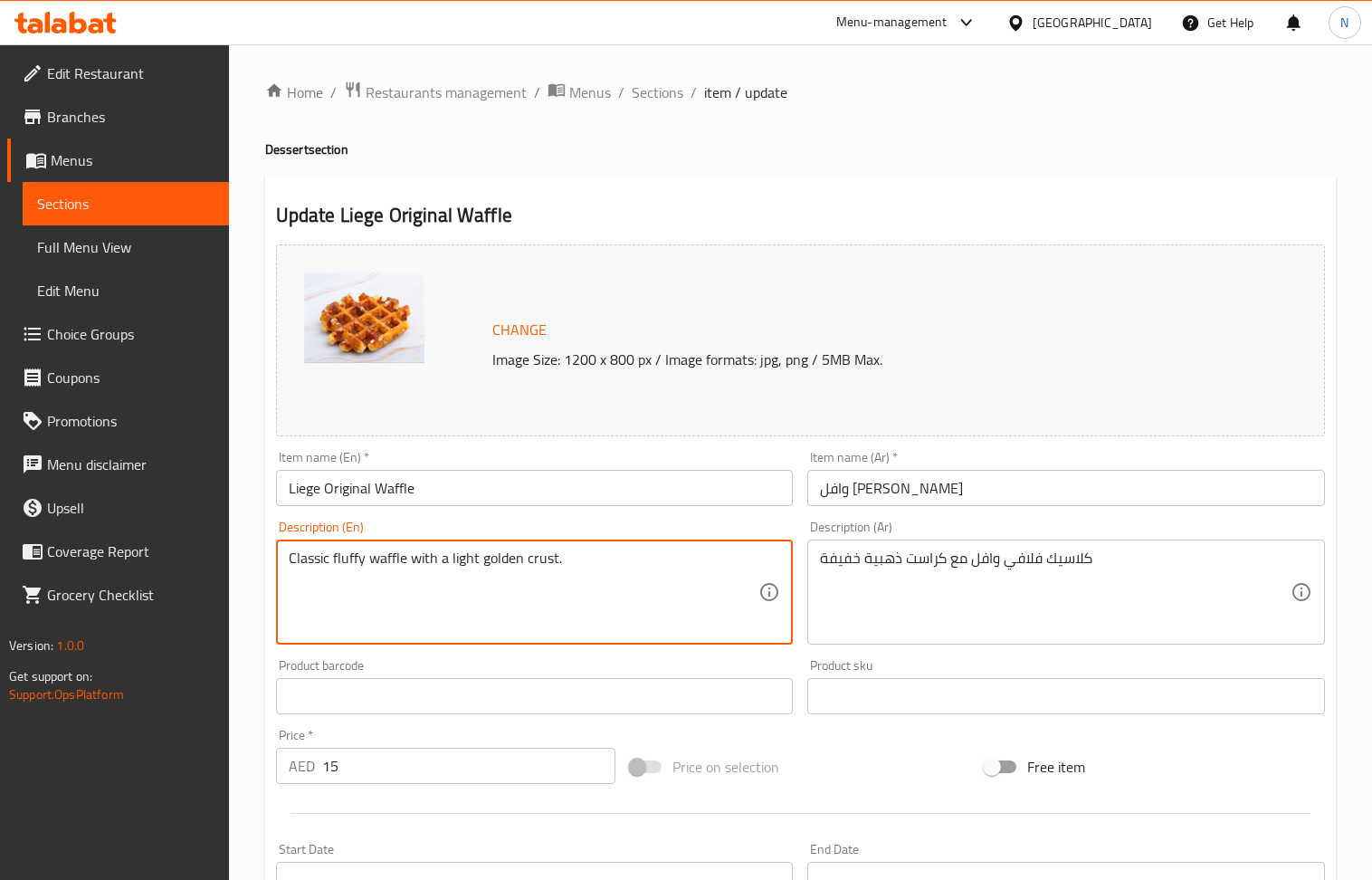
click at [457, 566] on textarea "Classic fluffy waffle with a light golden crust." at bounding box center [524, 593] width 471 height 86
paste textarea "A true Belgian delight, our liege waffle is rich, buttery, and caramelized to p…"
type textarea "A true Belgian delight, our liege waffle is rich, buttery, and caramelized to p…"
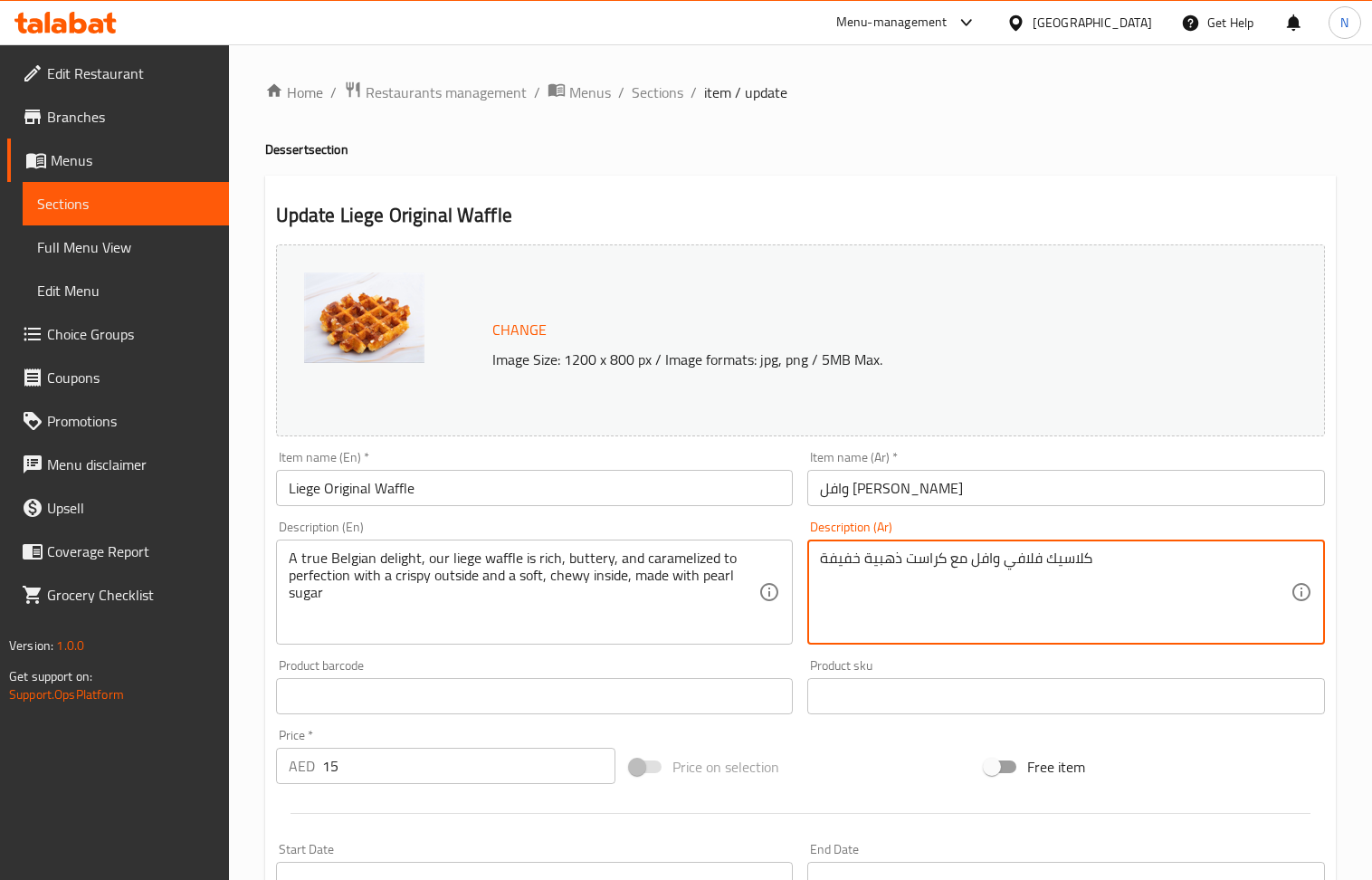
click at [926, 579] on textarea "كلاسيك فلافي وافل مع كراست ذهبية خفيفة" at bounding box center [1056, 593] width 471 height 86
paste textarea "تعة بلجيكية حقيقية، وافل لييج الخاص بنا غني بالزبدة ومكرمل إلى حد الكمال مع طبق…"
type textarea "متعة بلجيكية حقيقية، وافل لييج الخاص بنا غني بالزبدة ومكرمل إلى حد الكمال مع طب…"
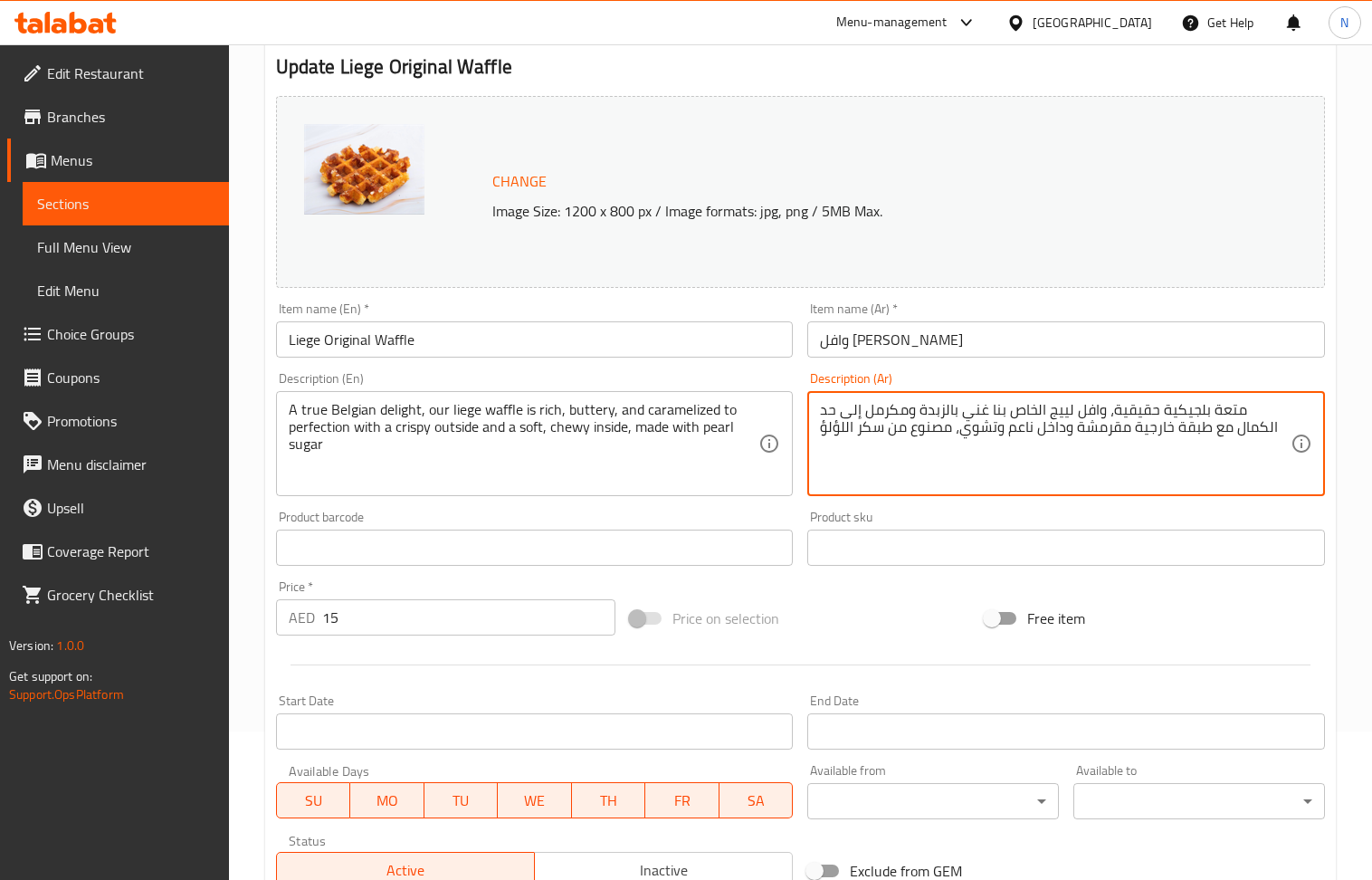
scroll to position [425, 0]
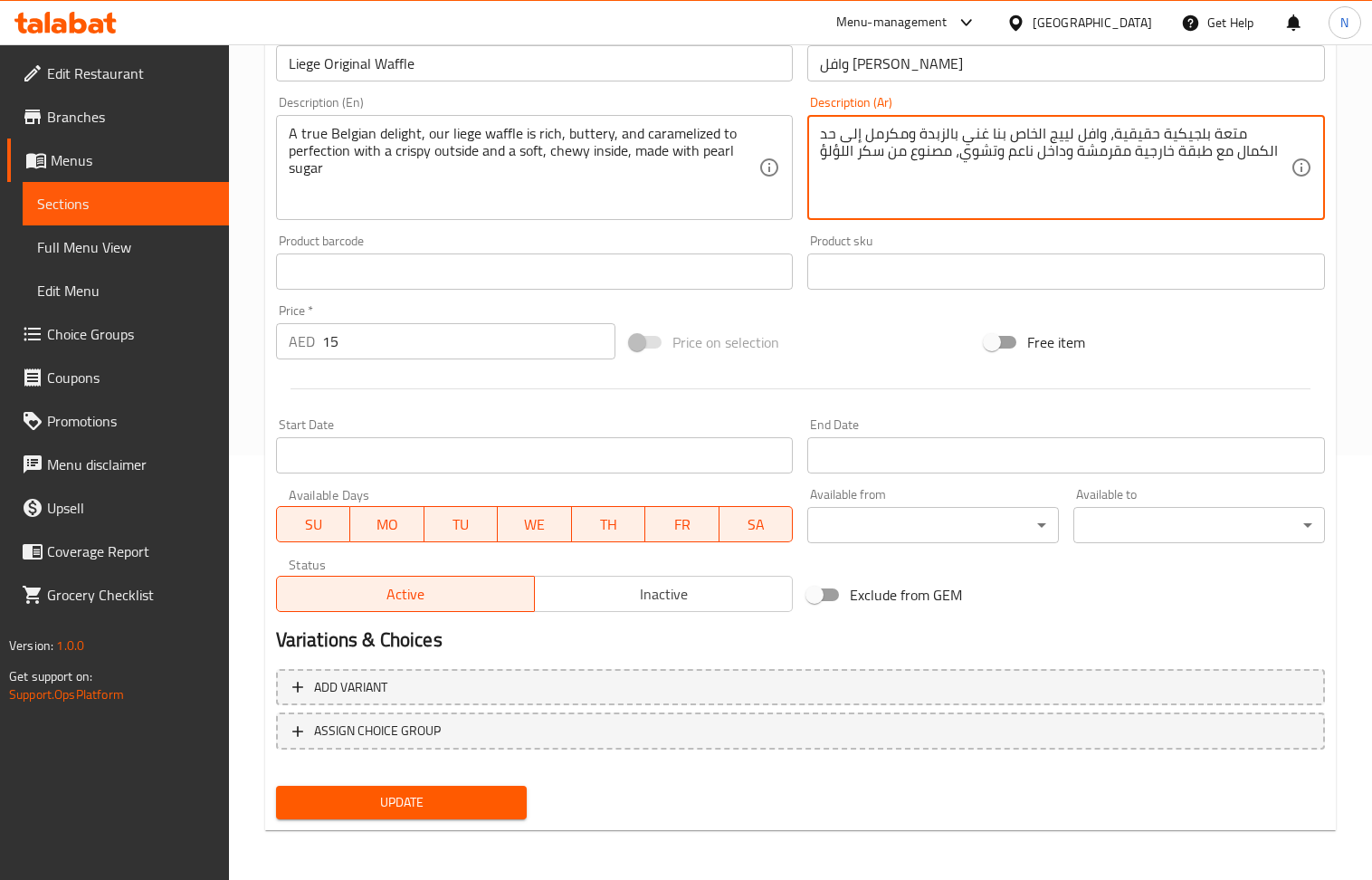
click at [461, 802] on span "Update" at bounding box center [402, 802] width 223 height 22
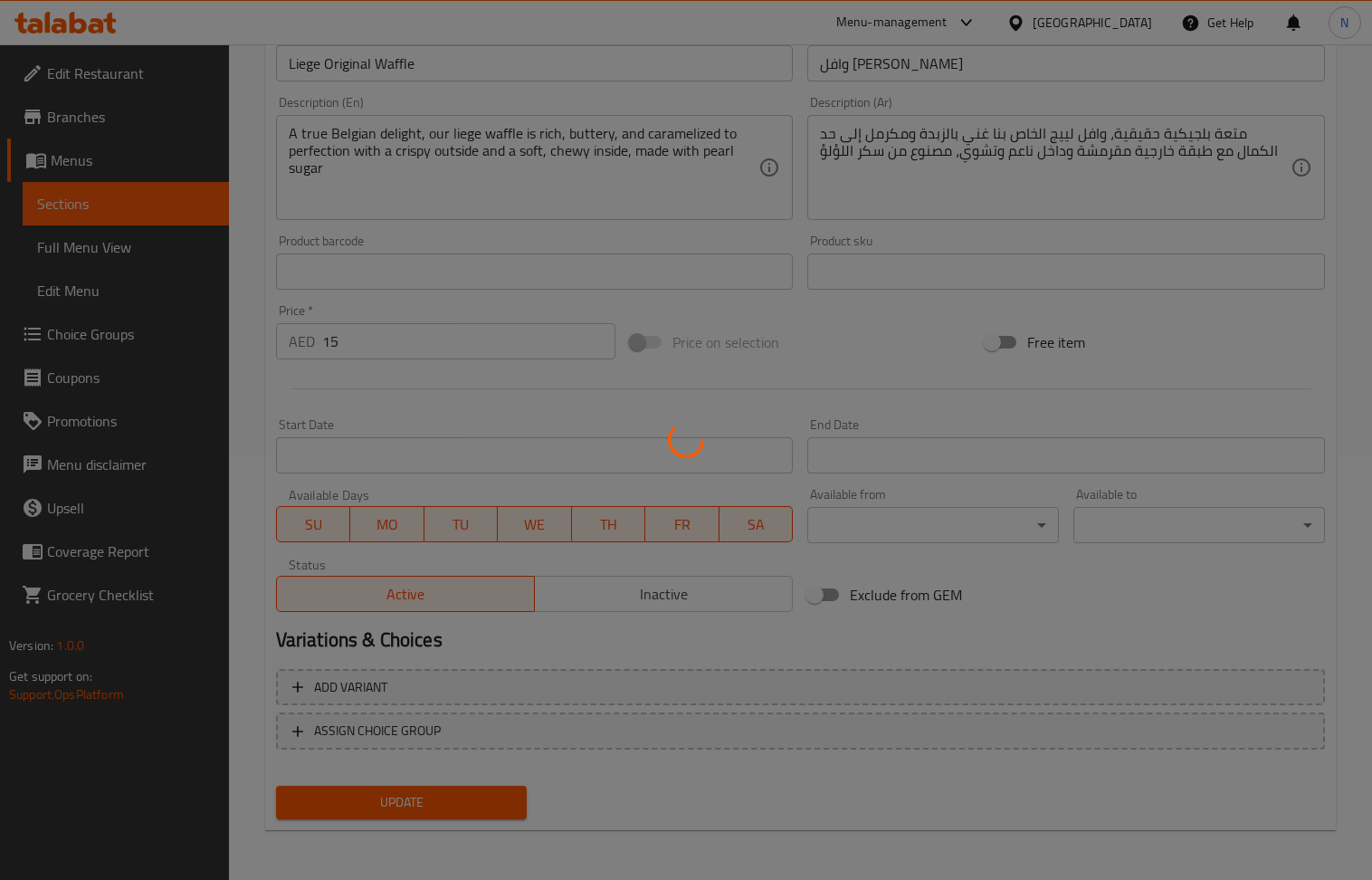
scroll to position [0, 0]
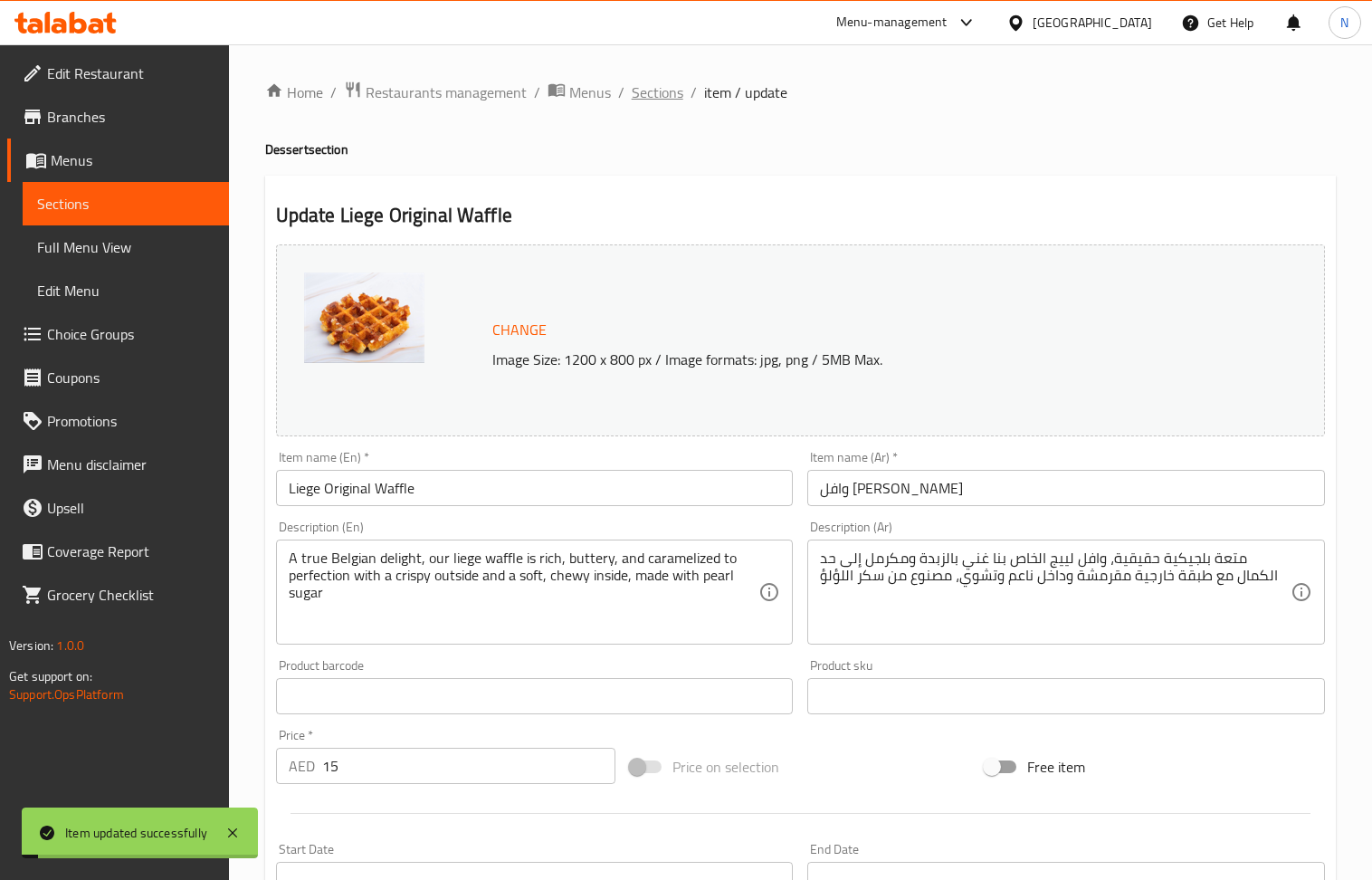
click at [661, 92] on span "Sections" at bounding box center [657, 92] width 52 height 21
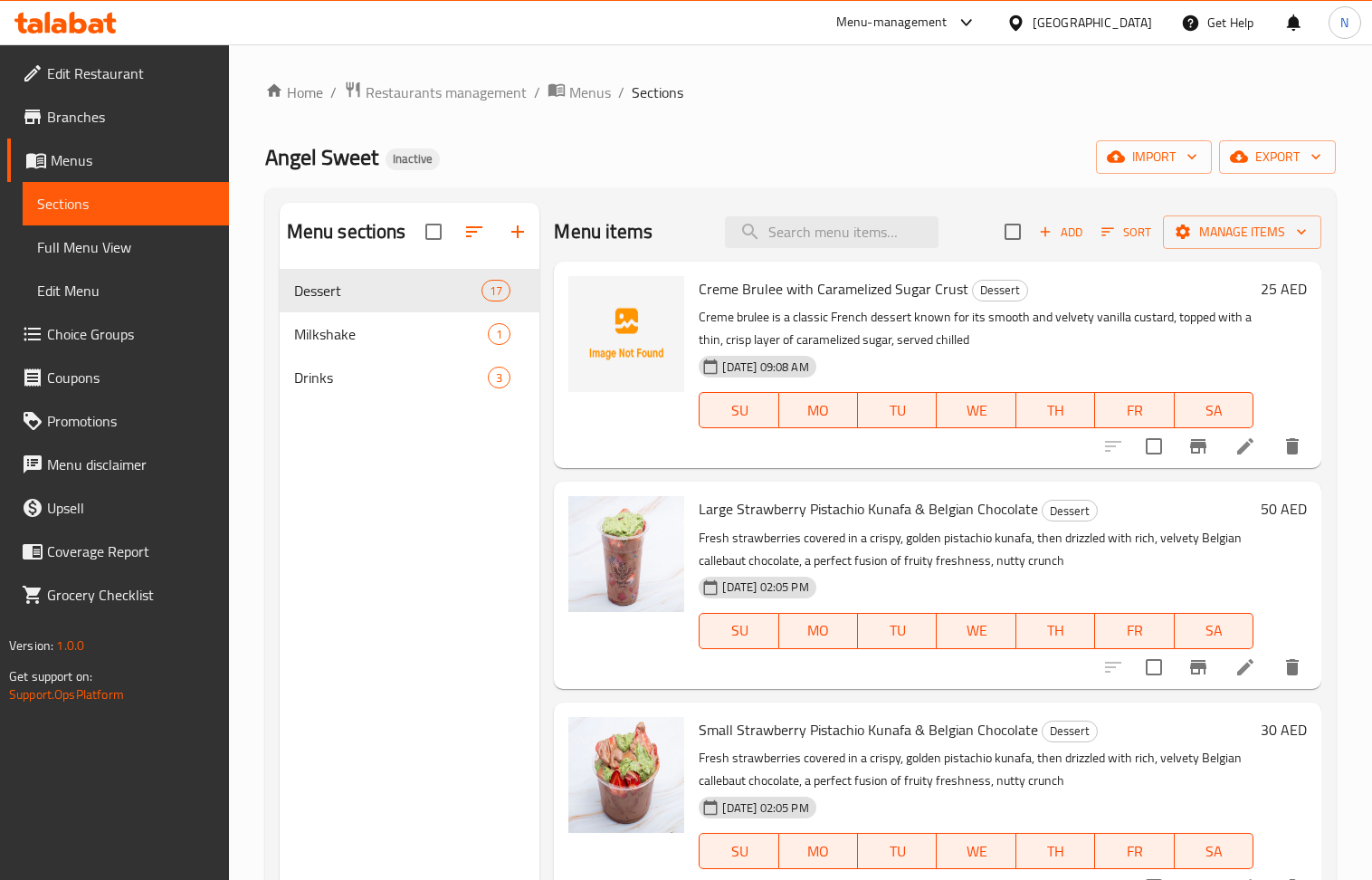
click at [1037, 231] on span "Add" at bounding box center [1061, 231] width 49 height 21
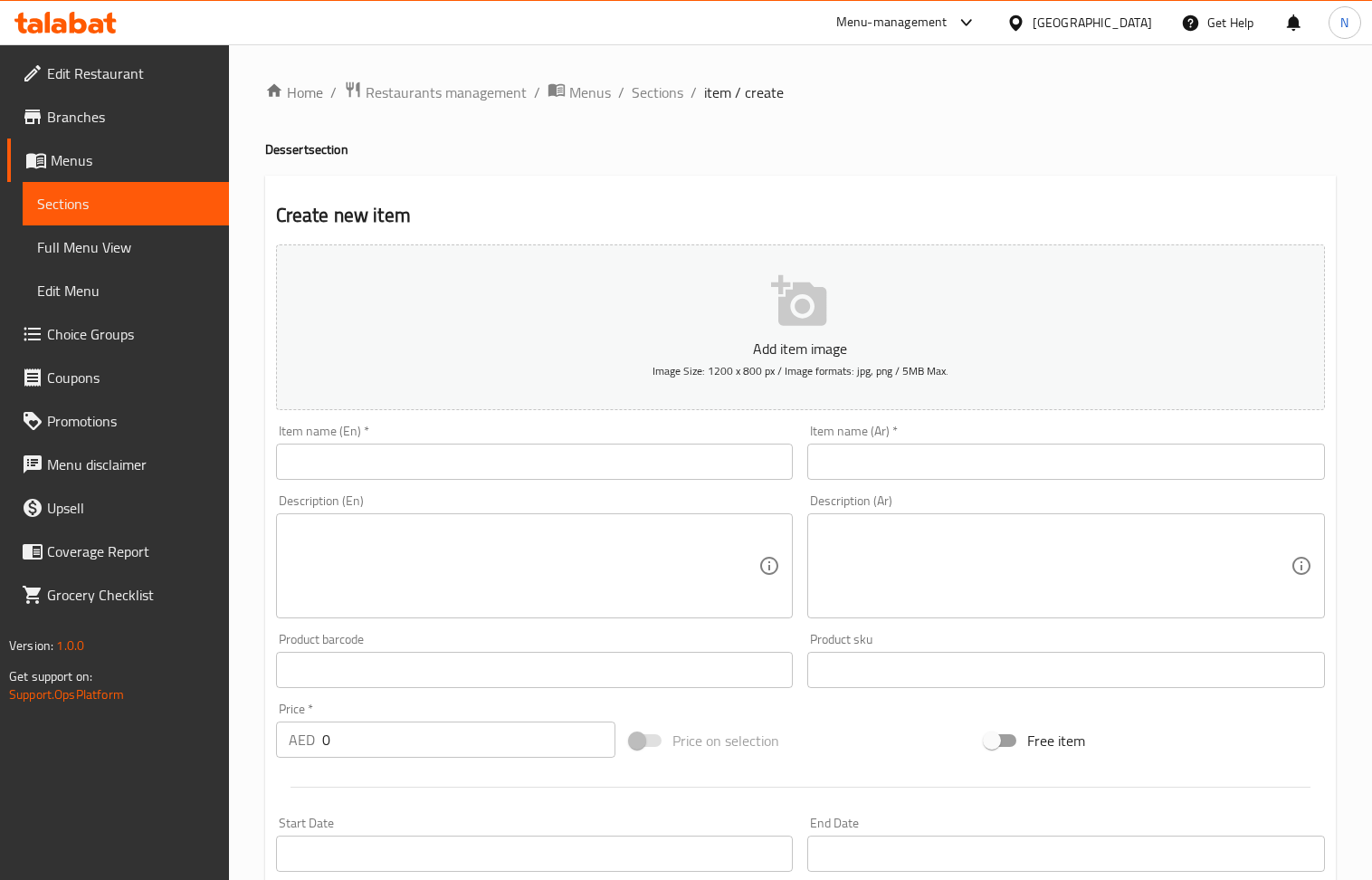
click at [402, 456] on input "text" at bounding box center [535, 461] width 518 height 36
paste input "Creme Brulee strawberry"
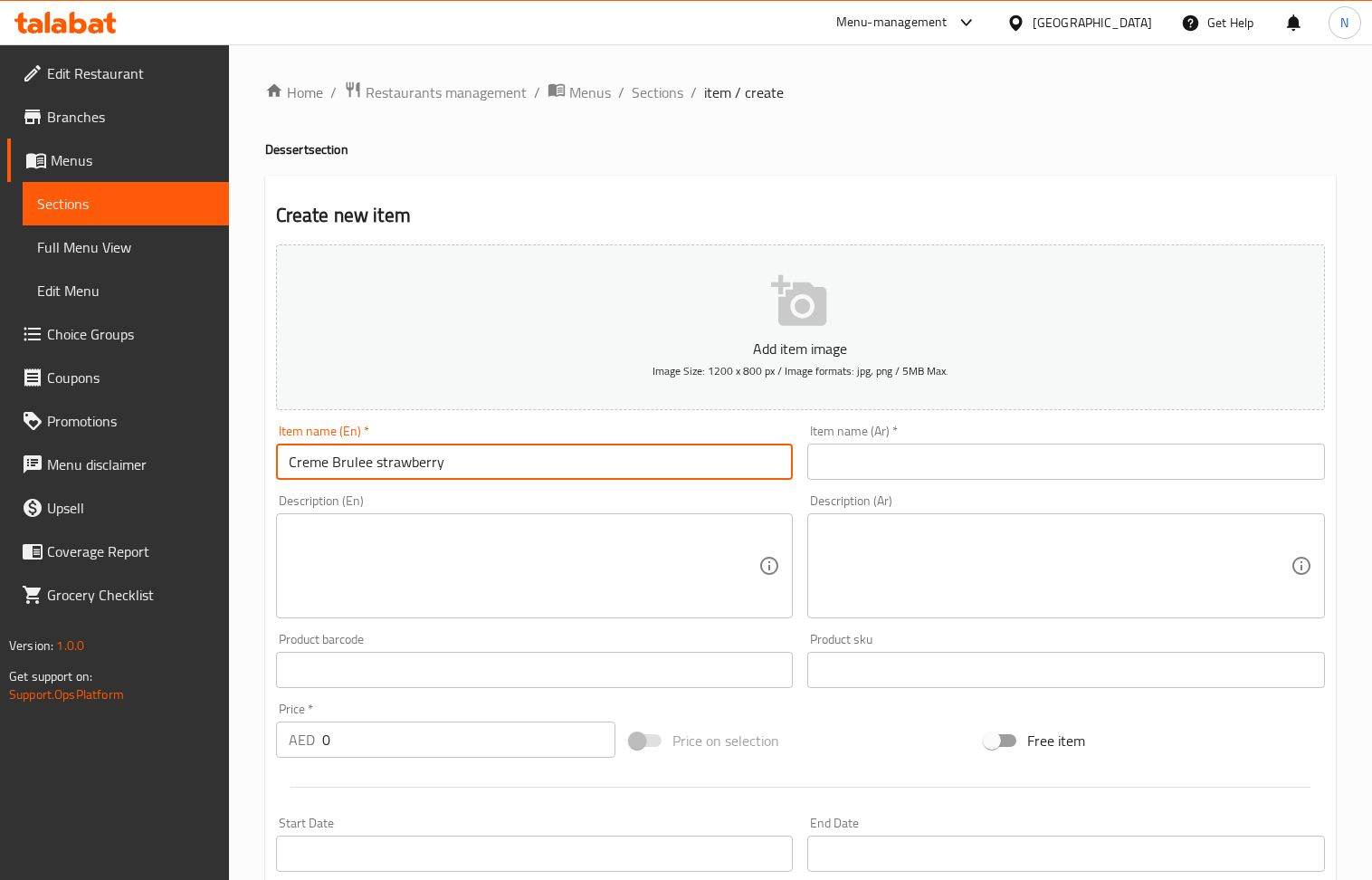
type input "Creme Brulee strawberry"
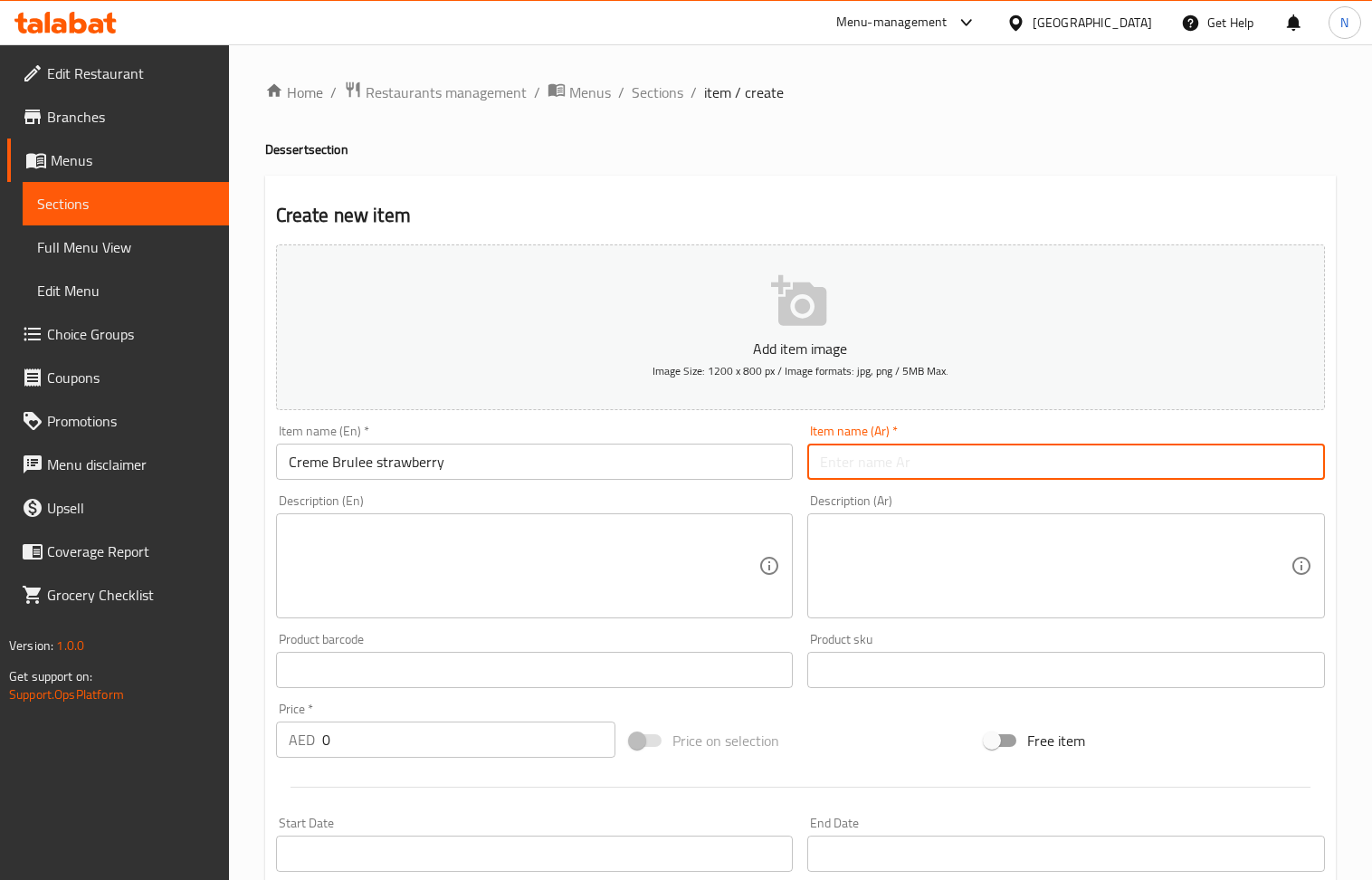
click at [967, 461] on input "text" at bounding box center [1066, 461] width 518 height 36
paste input "كريم بروليه بالفراولة"
type input "كريم بروليه بالفراولة"
click at [454, 590] on textarea at bounding box center [524, 566] width 471 height 86
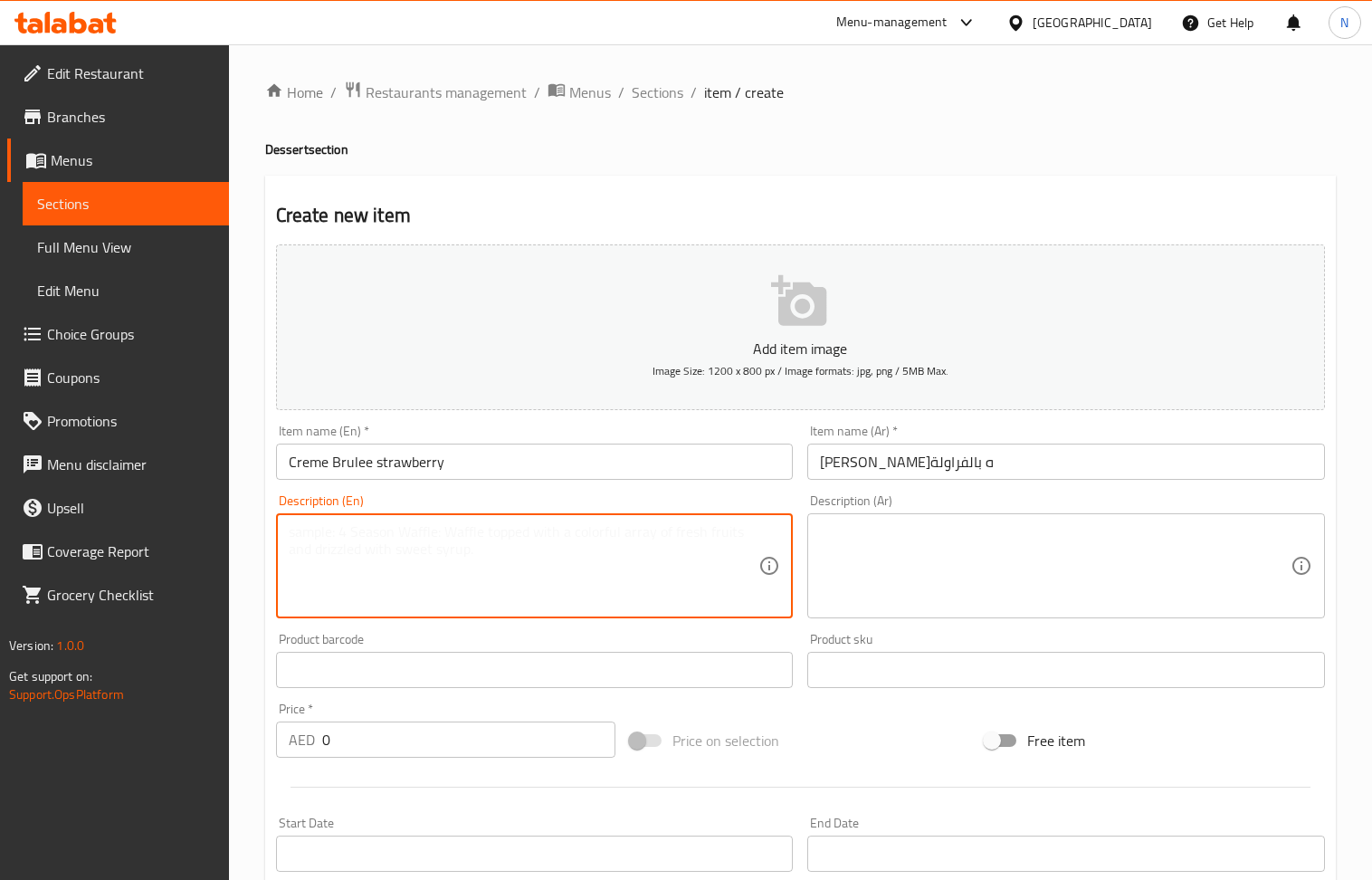
paste textarea "A luxurious creme brulee with a delicious strawberry compote at the bottom topp…"
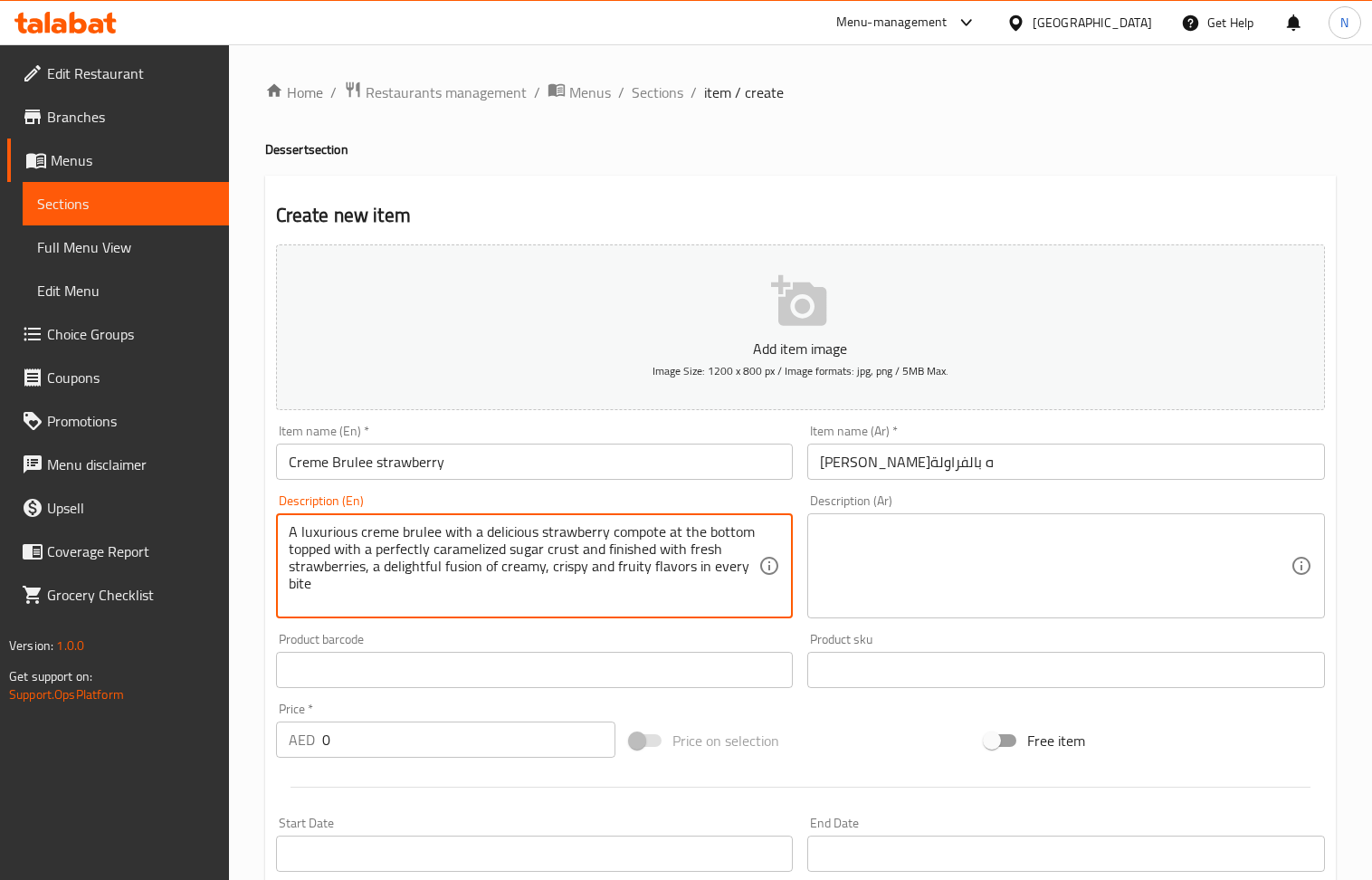
type textarea "A luxurious creme brulee with a delicious strawberry compote at the bottom topp…"
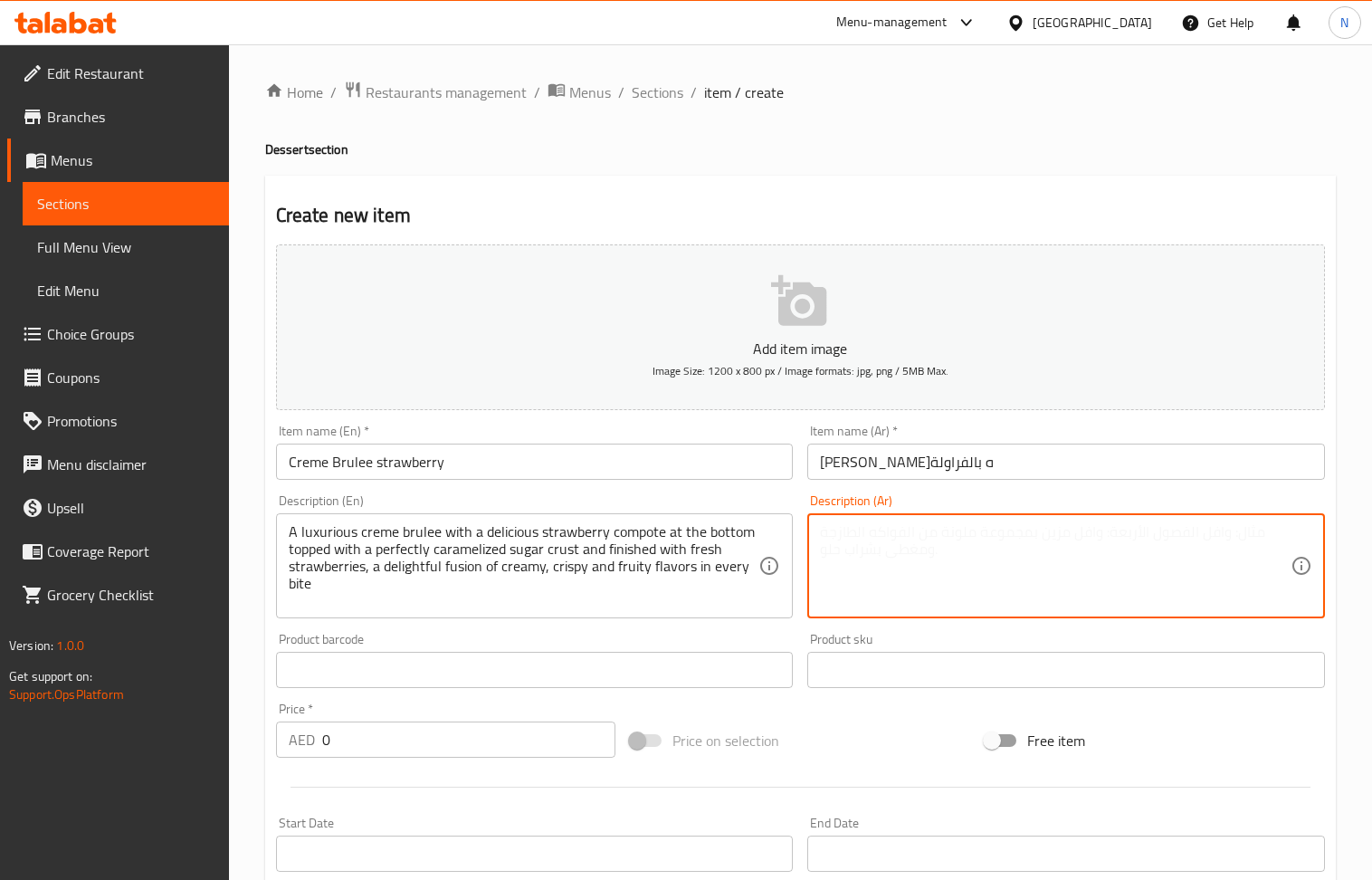
click at [865, 584] on textarea at bounding box center [1056, 566] width 471 height 86
paste textarea "كريم بروليه فاخر مع كومبوت الفراولة اللذيذ في الأسفل مغطى بقشرة سكر مكرمل بشكل …"
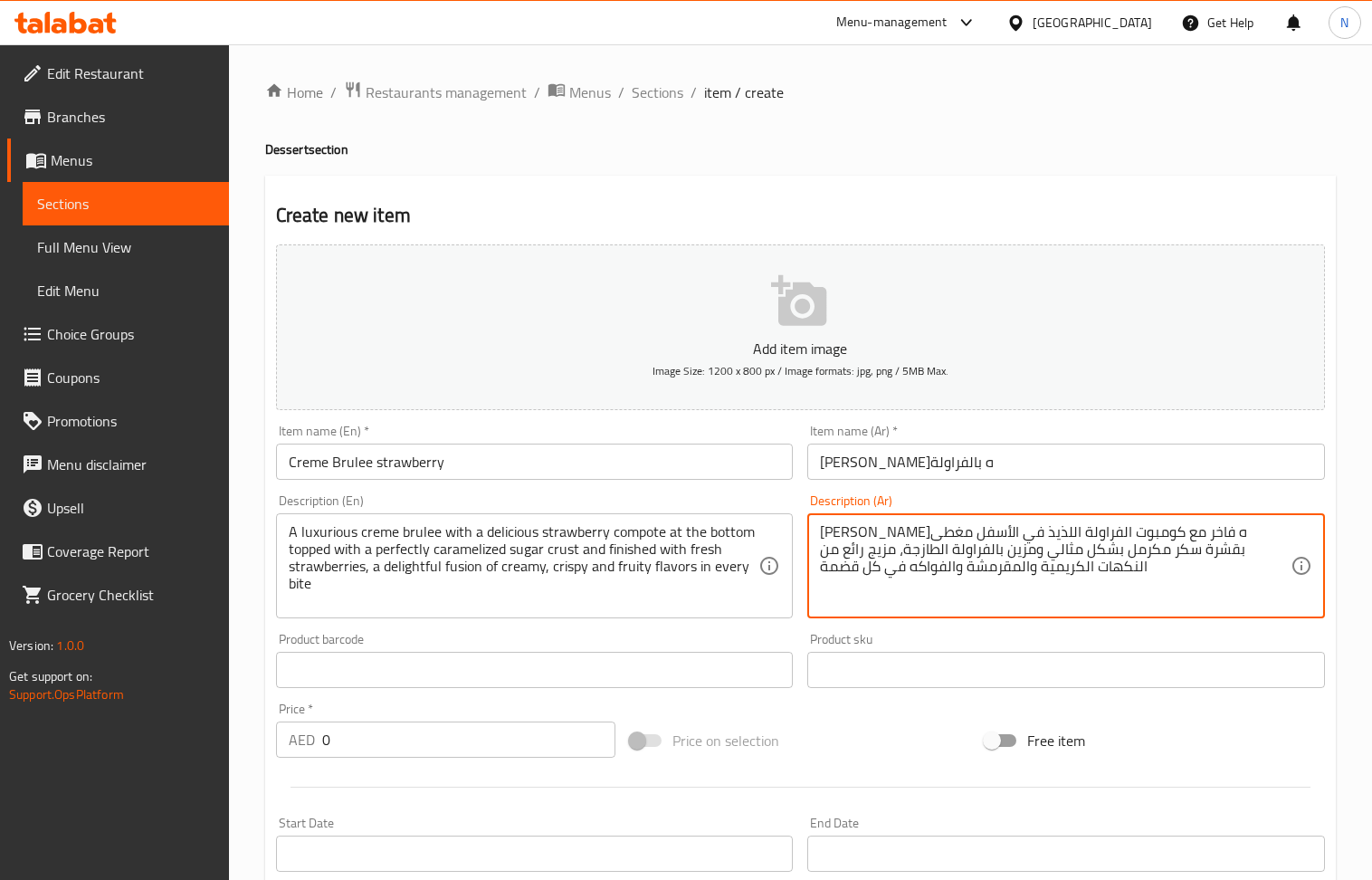
type textarea "كريم بروليه فاخر مع كومبوت الفراولة اللذيذ في الأسفل مغطى بقشرة سكر مكرمل بشكل …"
click at [410, 750] on input "0" at bounding box center [469, 739] width 294 height 36
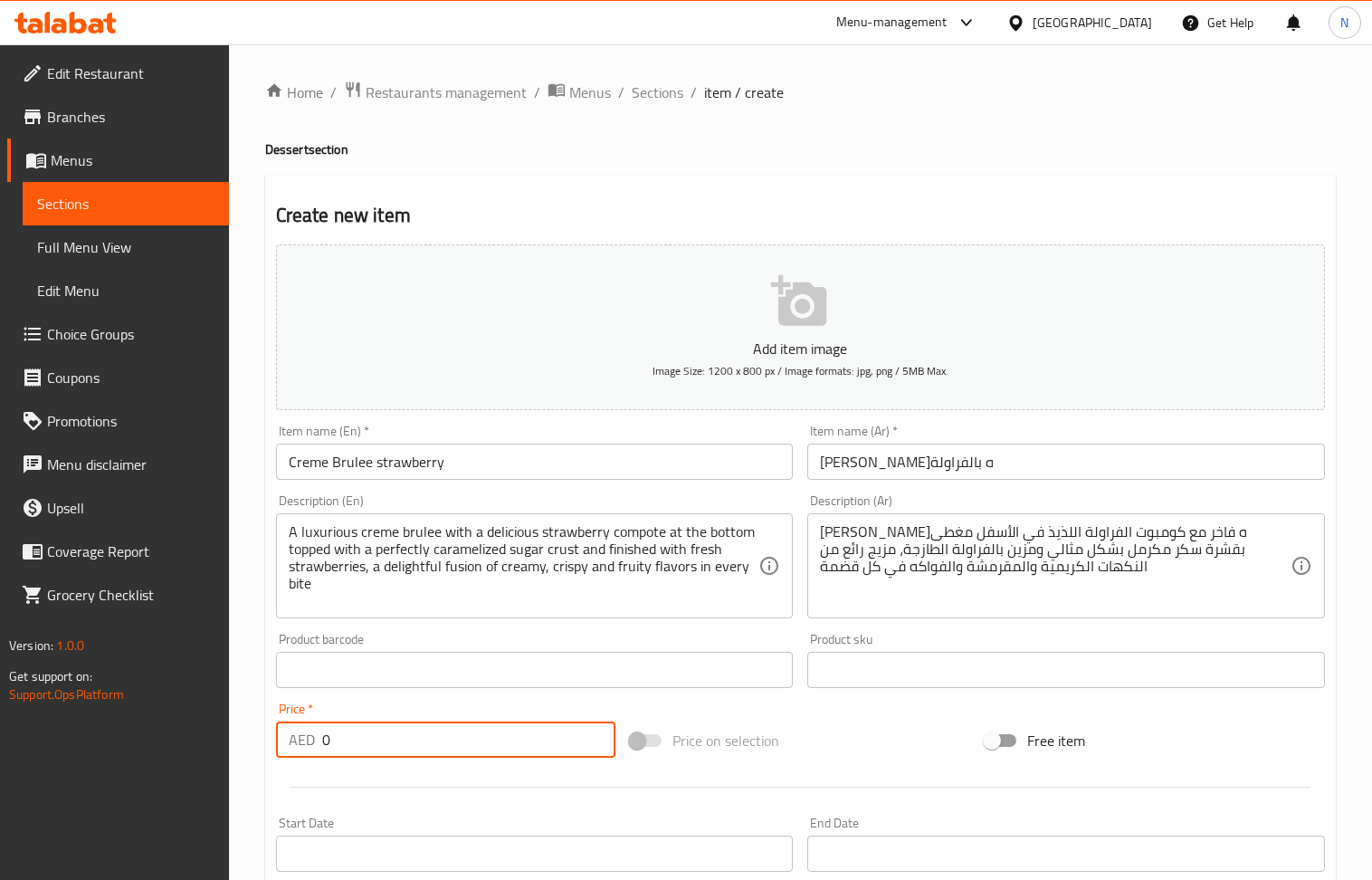
click at [410, 750] on input "0" at bounding box center [469, 739] width 294 height 36
paste input "25"
type input "25"
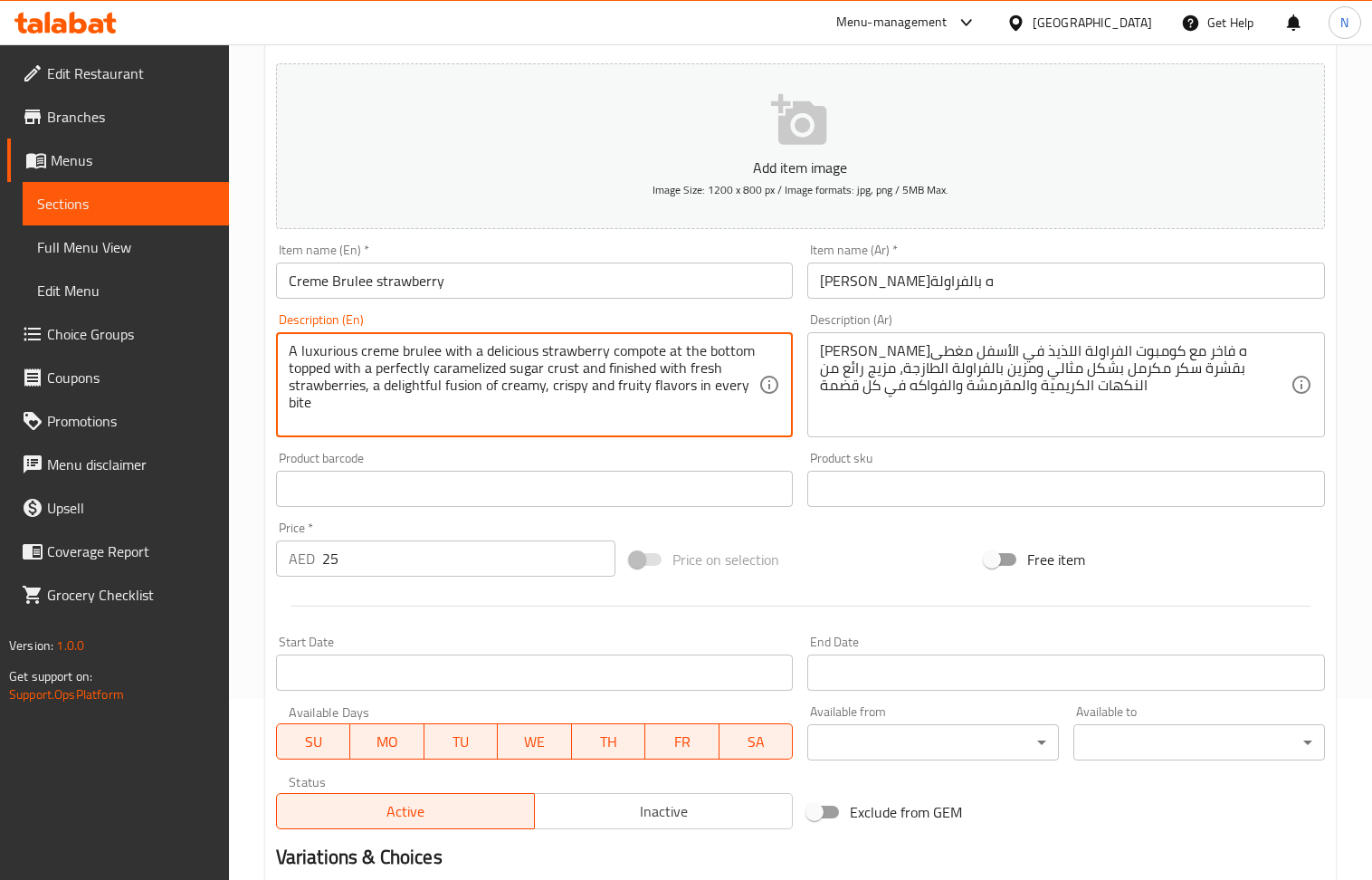
scroll to position [398, 0]
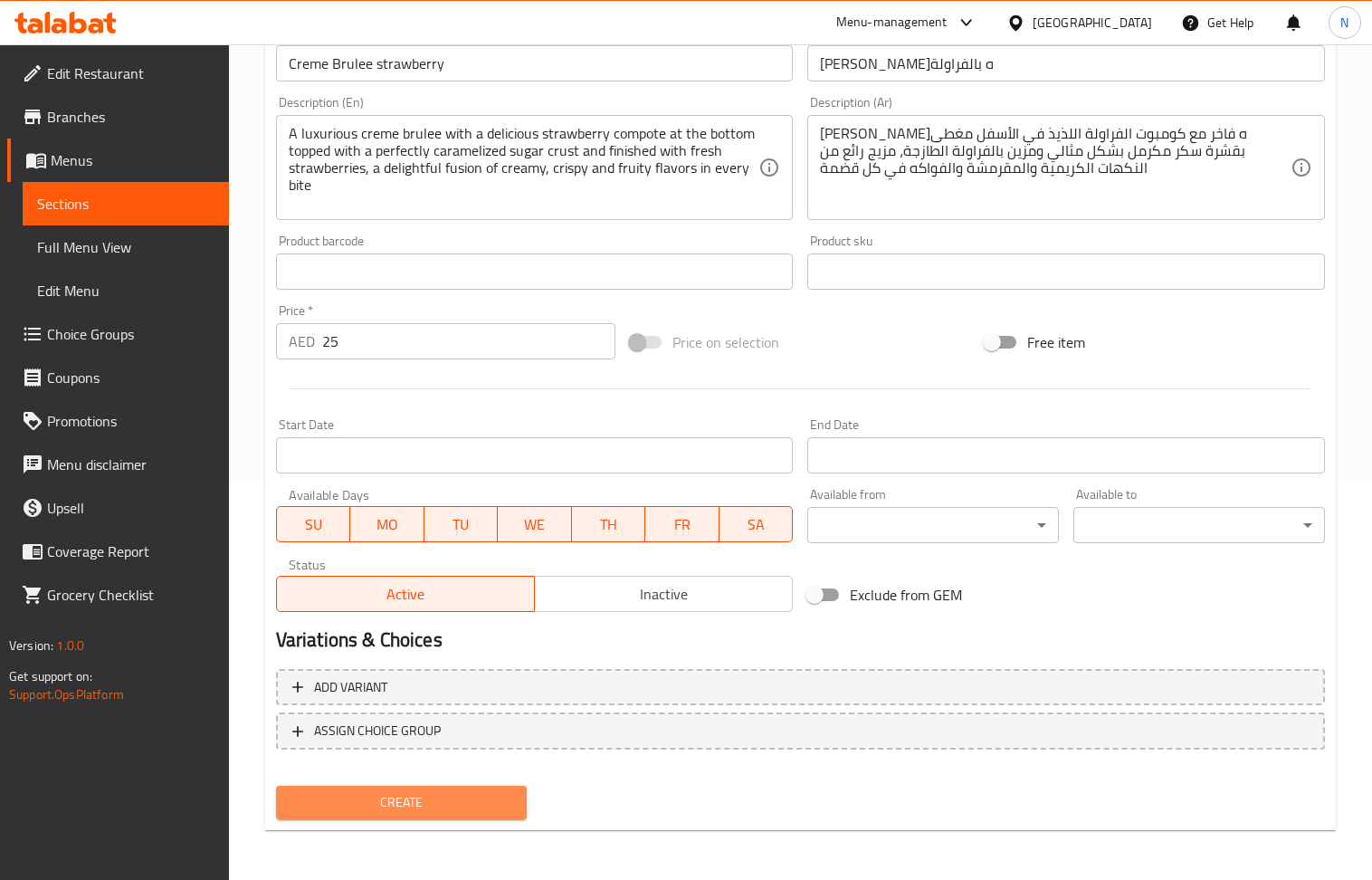
click at [447, 804] on span "Create" at bounding box center [402, 802] width 223 height 22
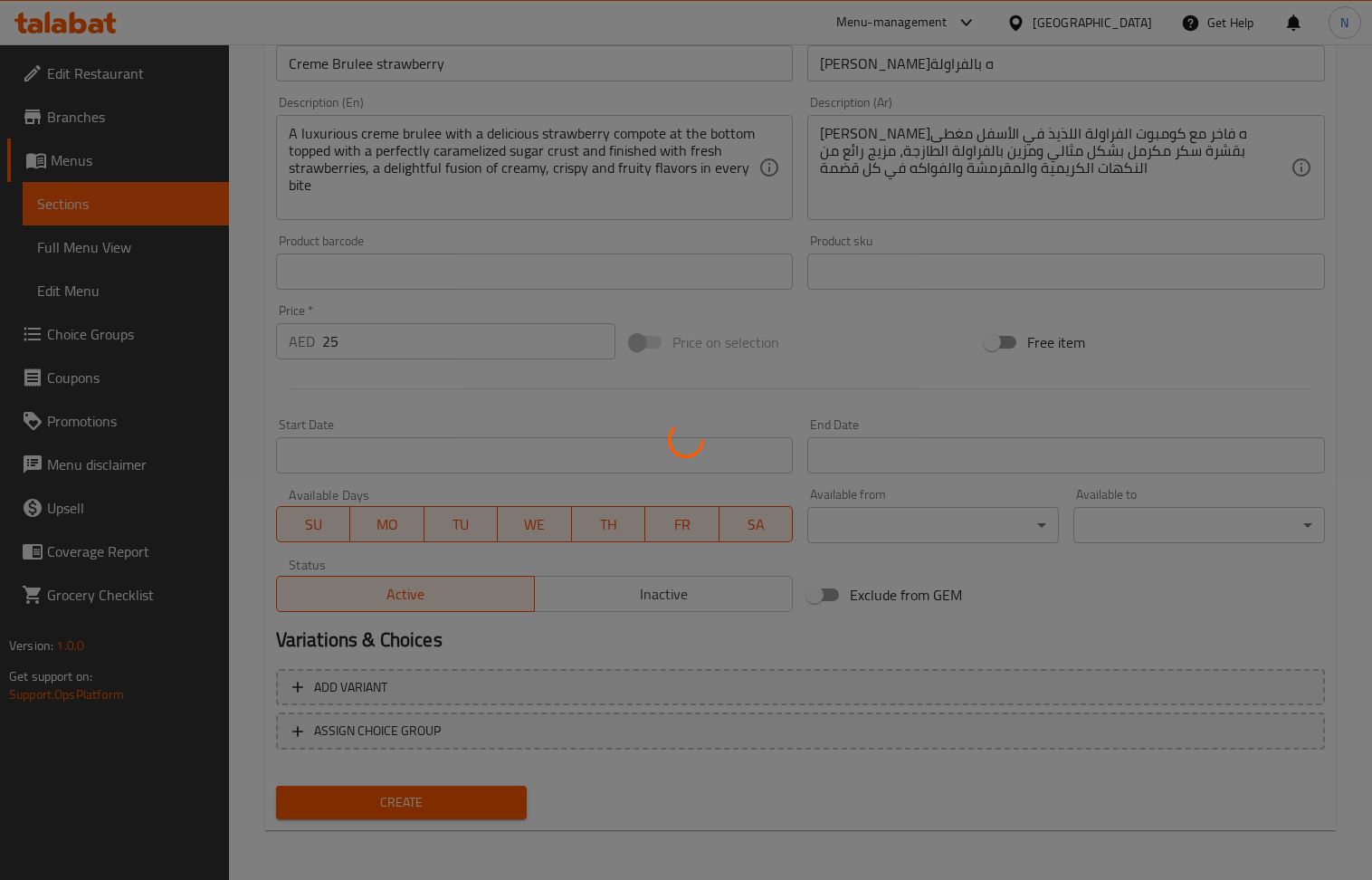
type input "0"
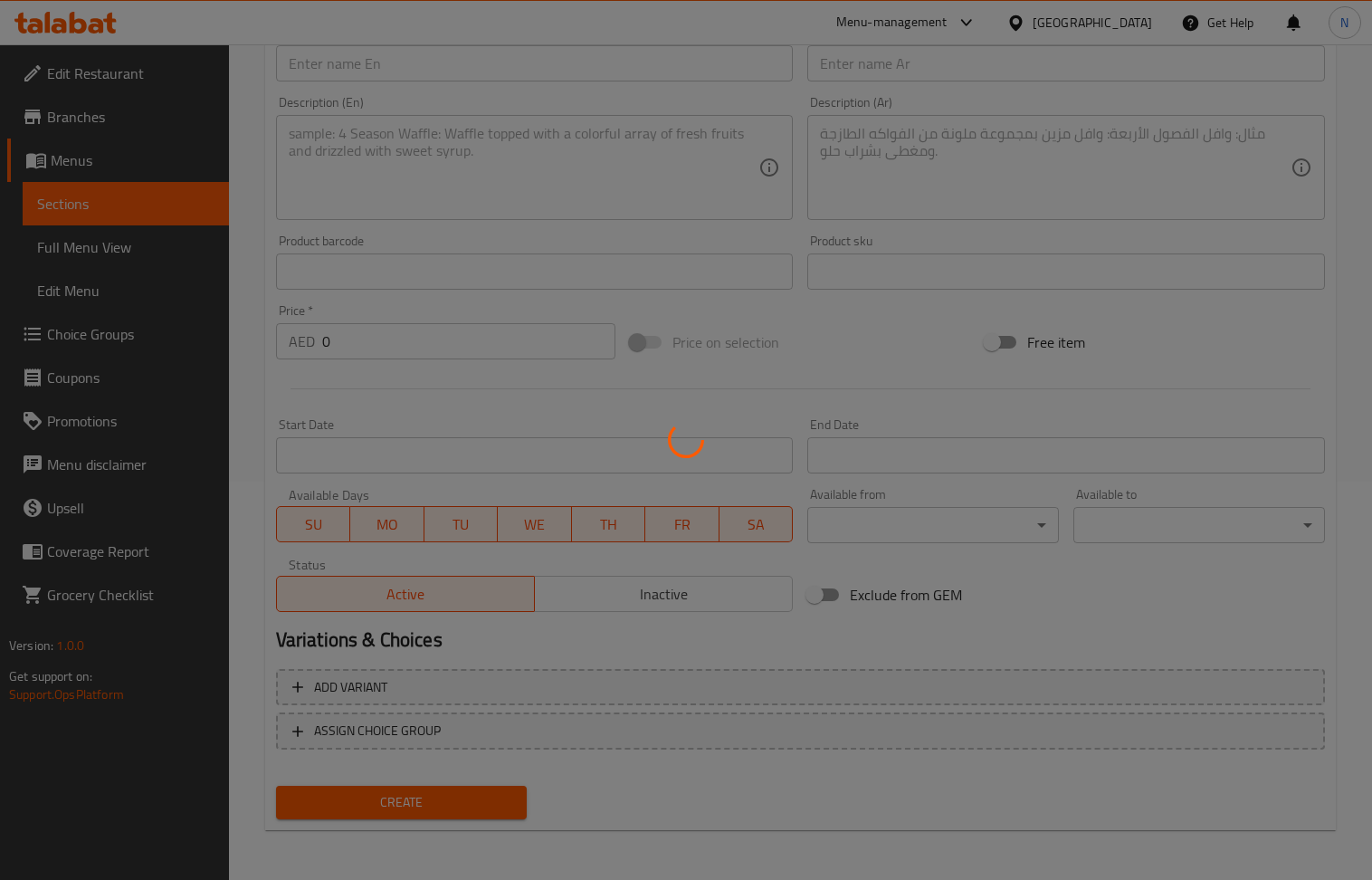
scroll to position [0, 0]
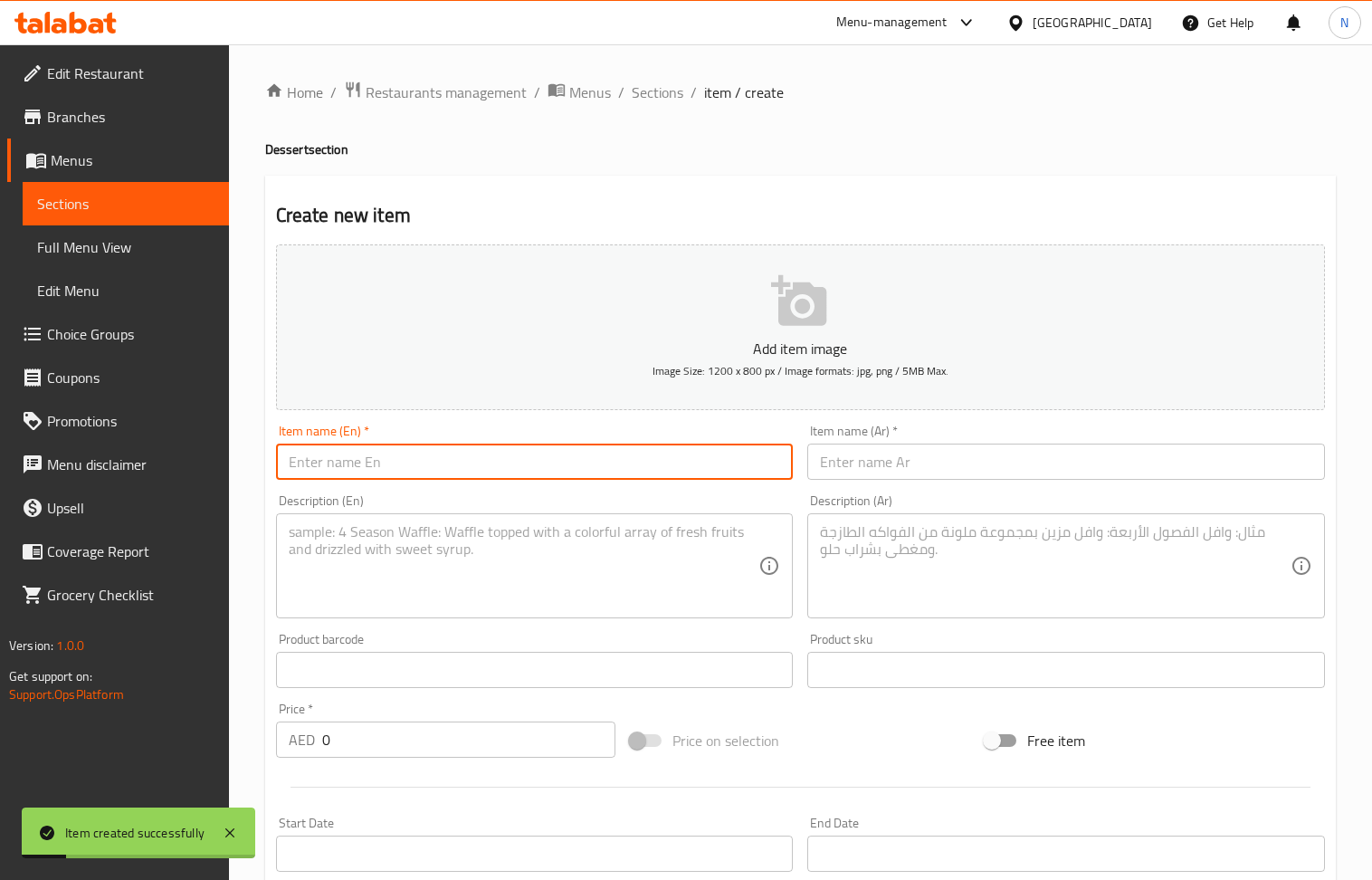
click at [409, 453] on input "text" at bounding box center [535, 461] width 518 height 36
paste input "Creme Brulee with Apple & Cinnamon"
type input "Creme Brulee with Apple & Cinnamon"
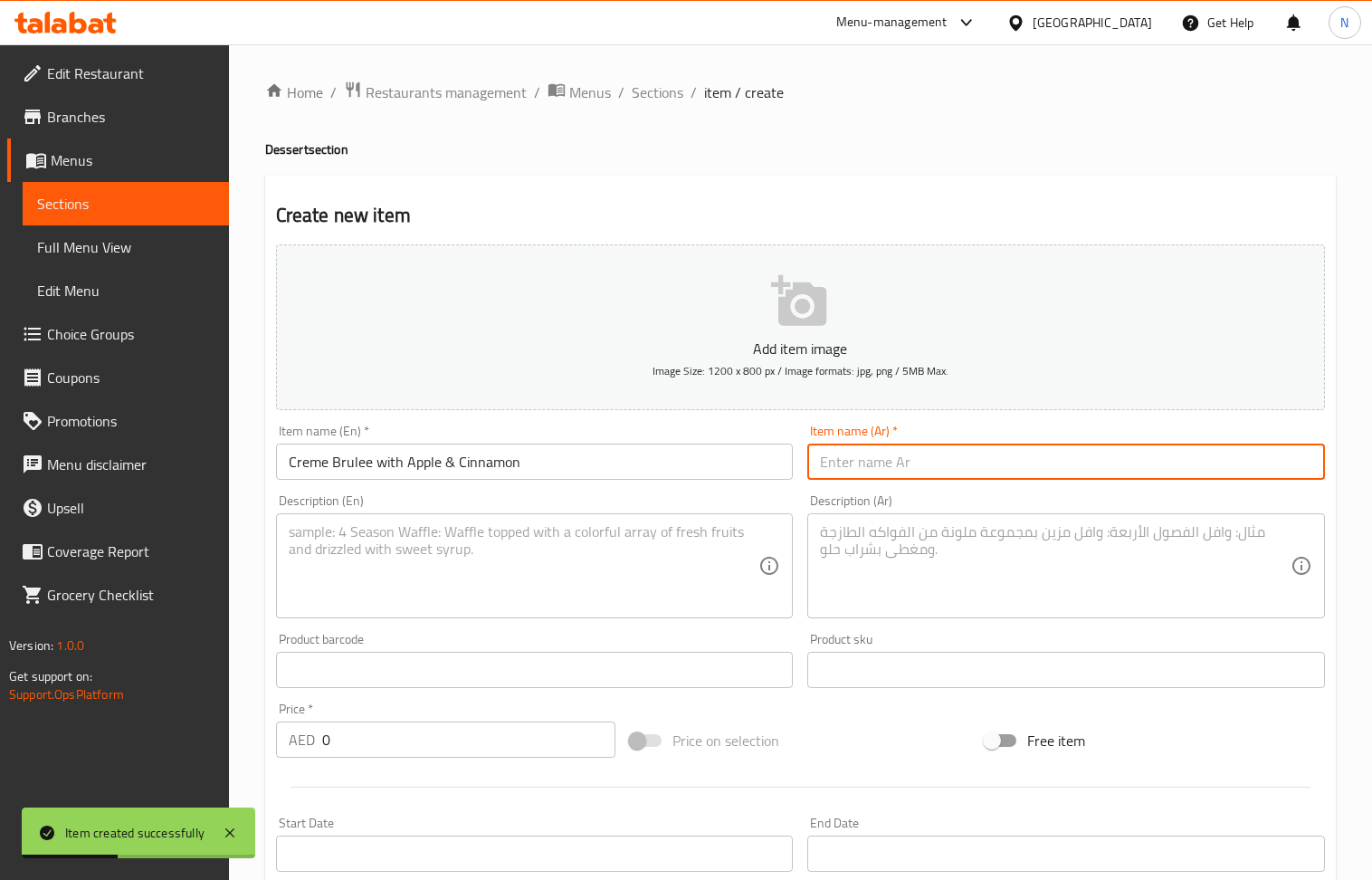
click at [894, 469] on input "text" at bounding box center [1066, 461] width 518 height 36
paste input "كريم بروليه مع التفاح والقرفة"
type input "كريم بروليه مع التفاح والقرفة"
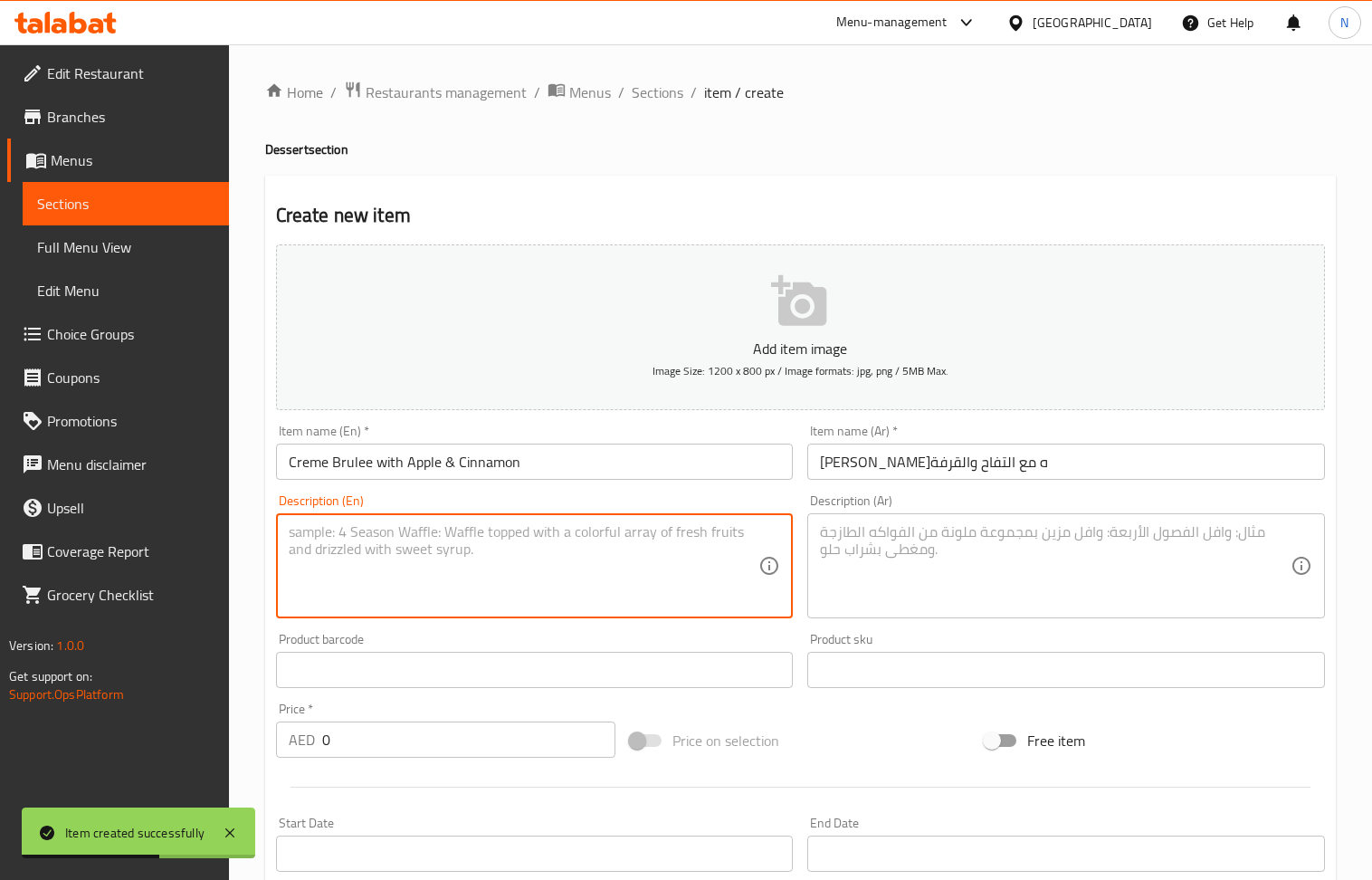
click at [389, 556] on textarea at bounding box center [524, 566] width 471 height 86
paste textarea "A luxurious creme brulee with delicious caramelized apple and cinnamon at the b…"
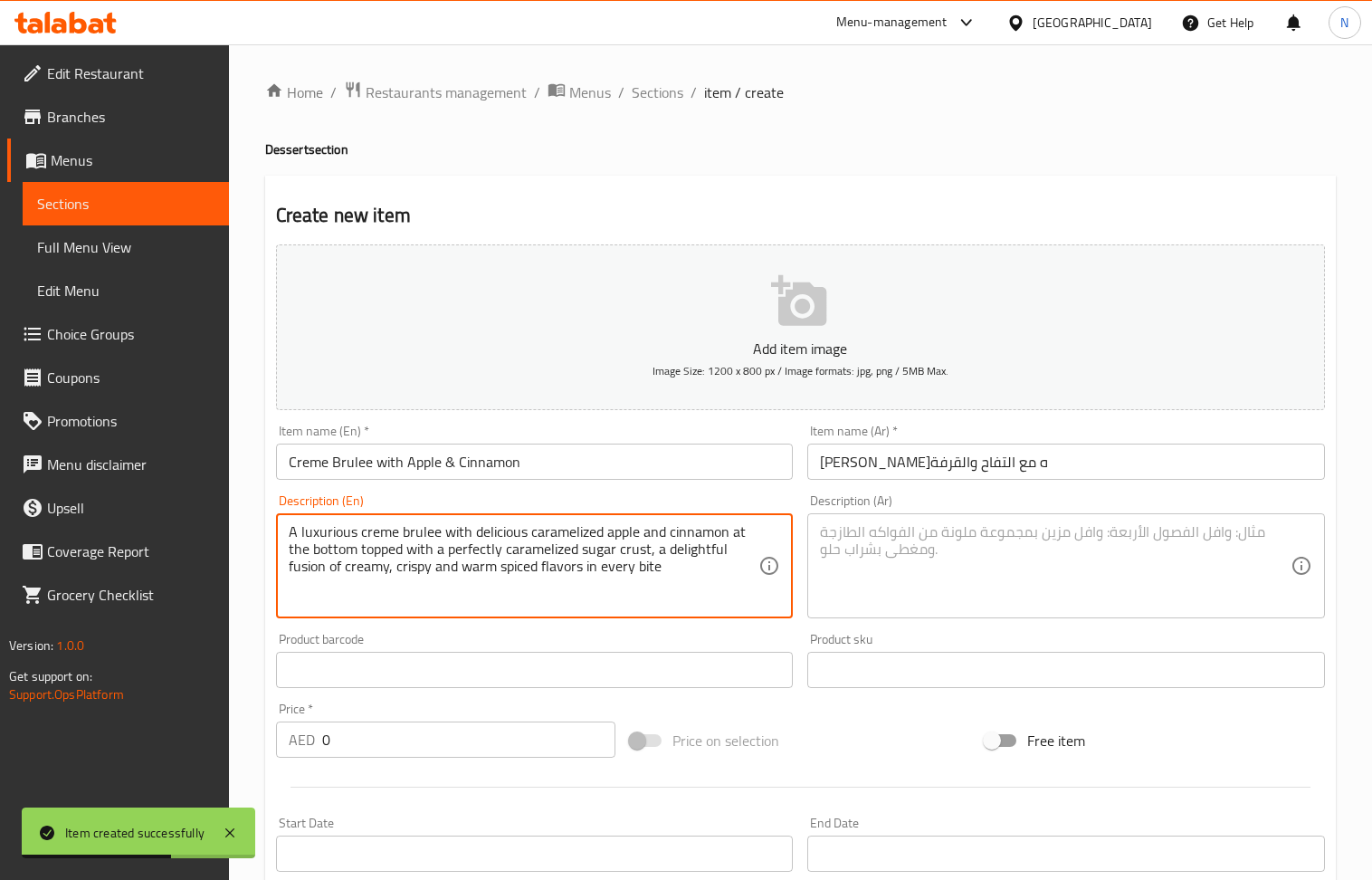
type textarea "A luxurious creme brulee with delicious caramelized apple and cinnamon at the b…"
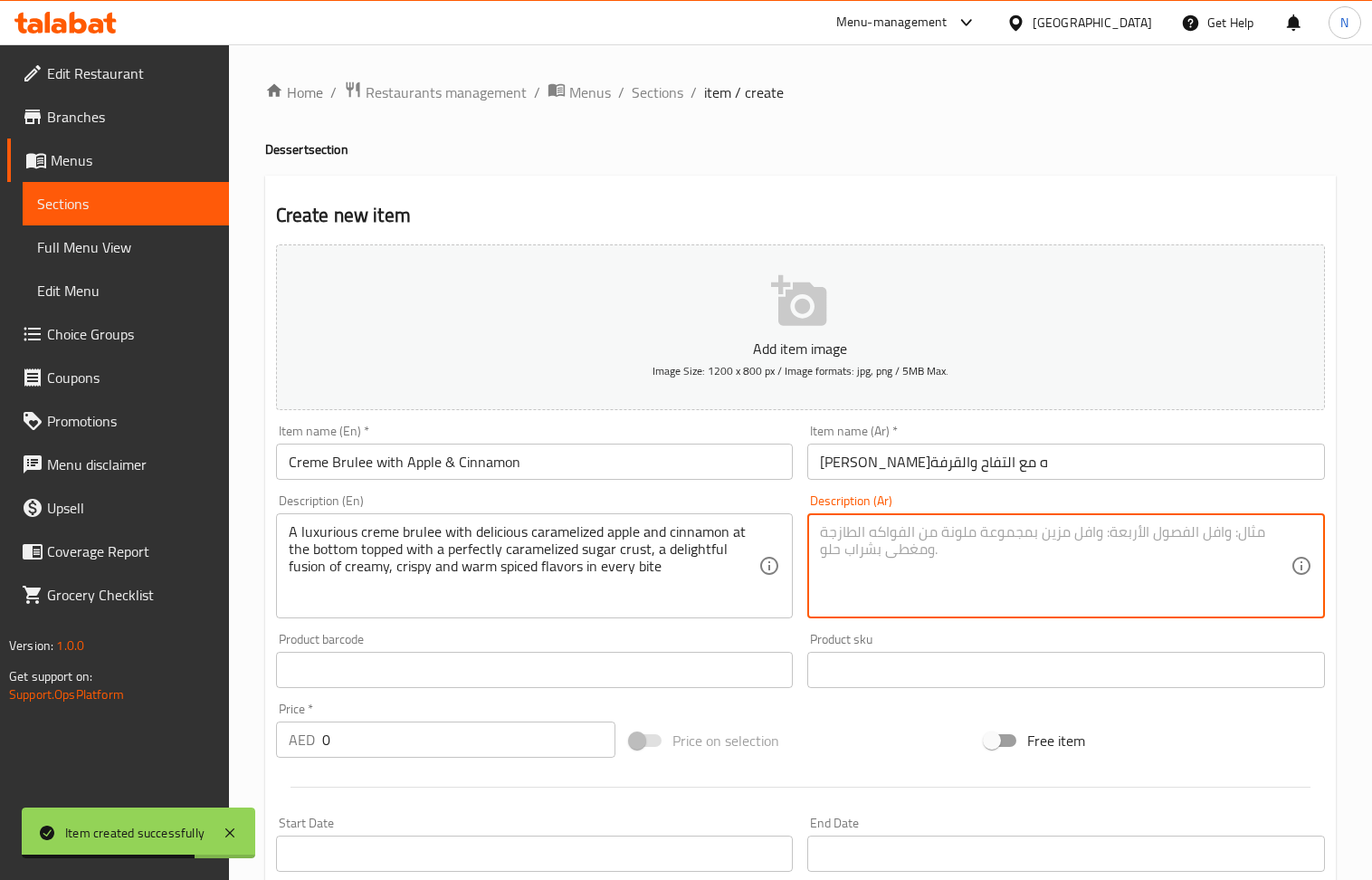
click at [906, 554] on textarea at bounding box center [1056, 566] width 471 height 86
paste textarea "كريم بروليه فاخر مع تفاح مكرمل لذيذ وقرفة في الأسفل ومغطى بقشرة سكر مكرمل بشكل …"
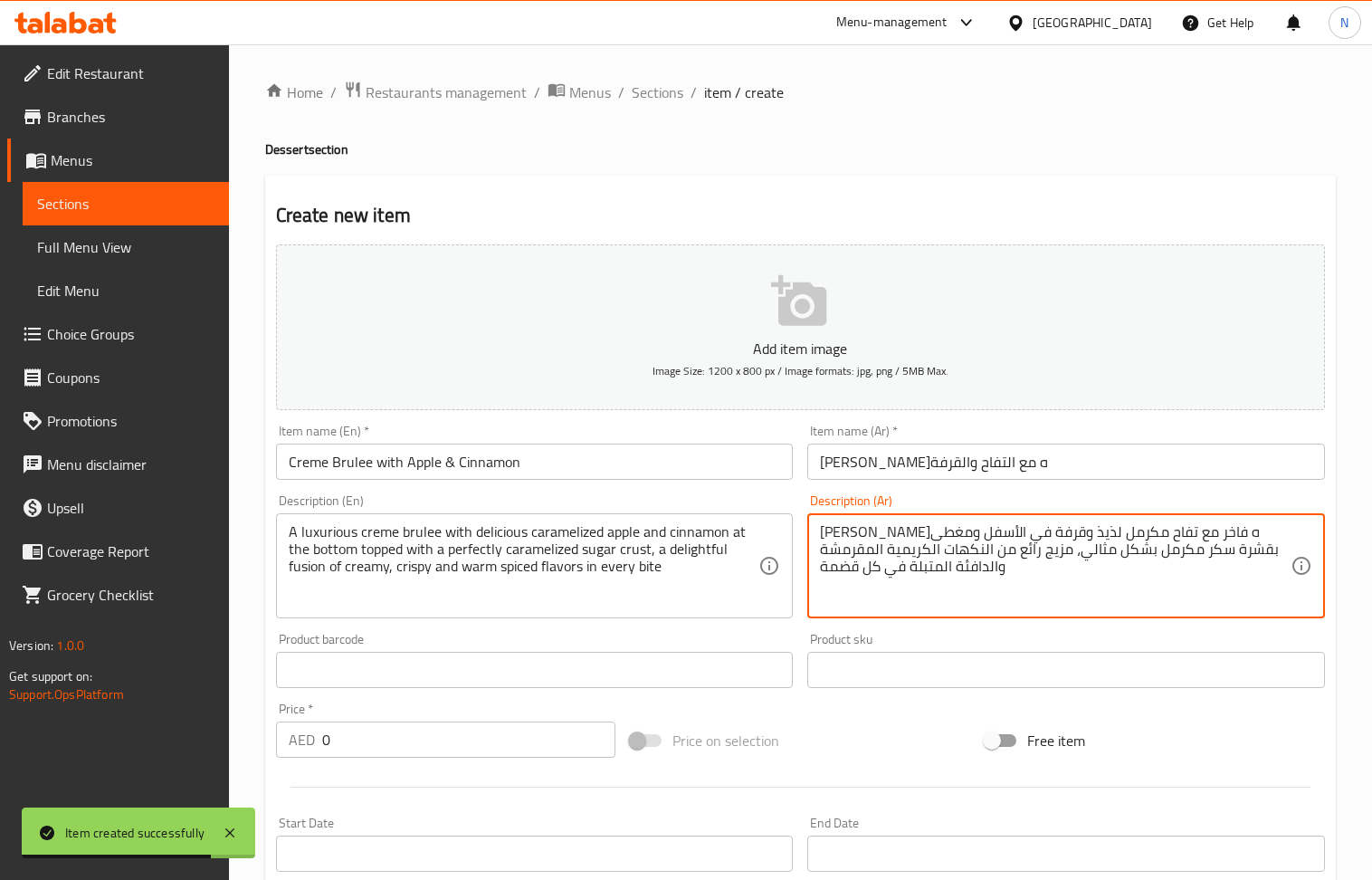
type textarea "كريم بروليه فاخر مع تفاح مكرمل لذيذ وقرفة في الأسفل ومغطى بقشرة سكر مكرمل بشكل …"
click at [403, 758] on input "0" at bounding box center [469, 739] width 294 height 36
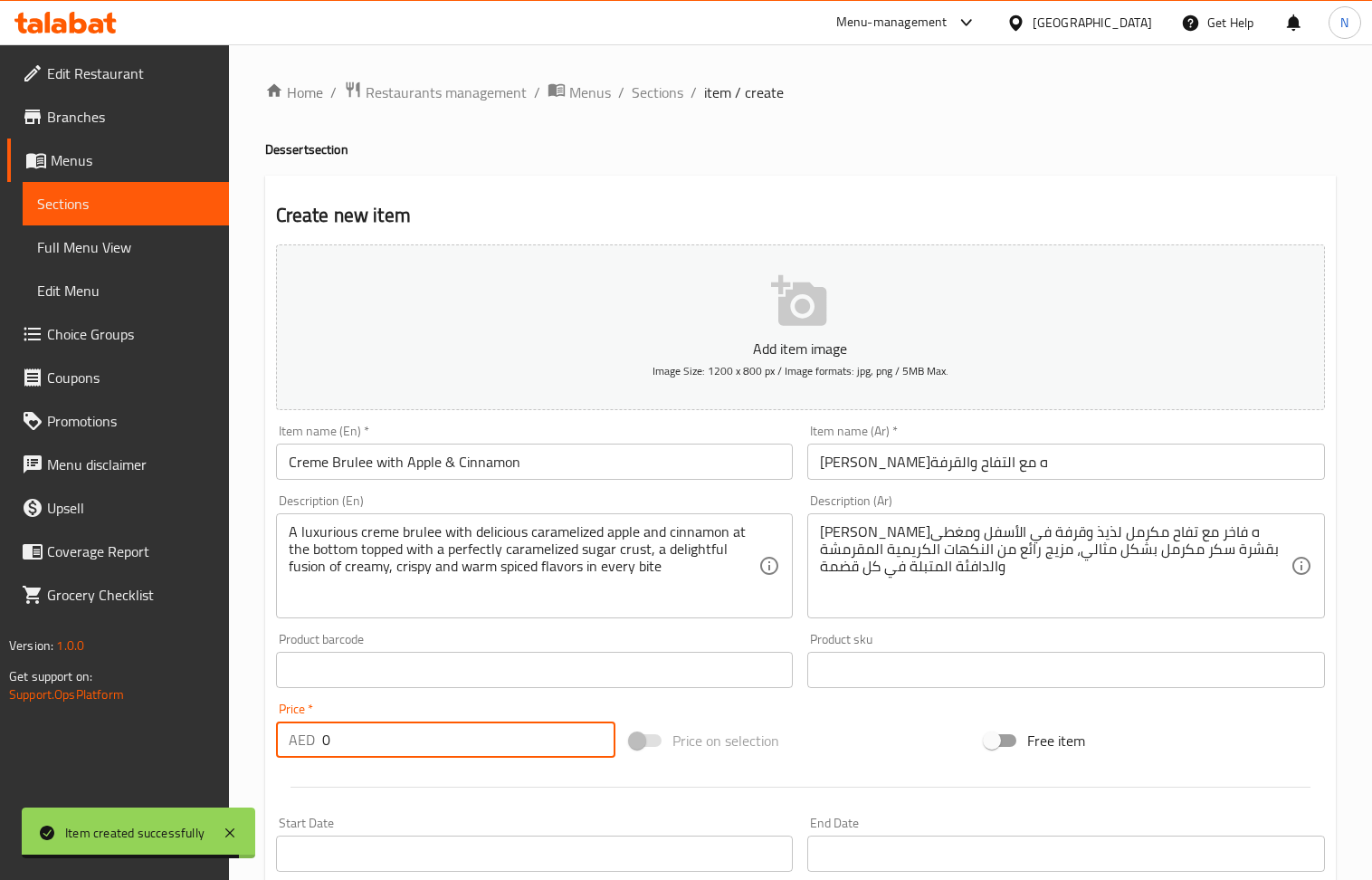
click at [403, 758] on input "0" at bounding box center [469, 739] width 294 height 36
paste input "25"
type input "25"
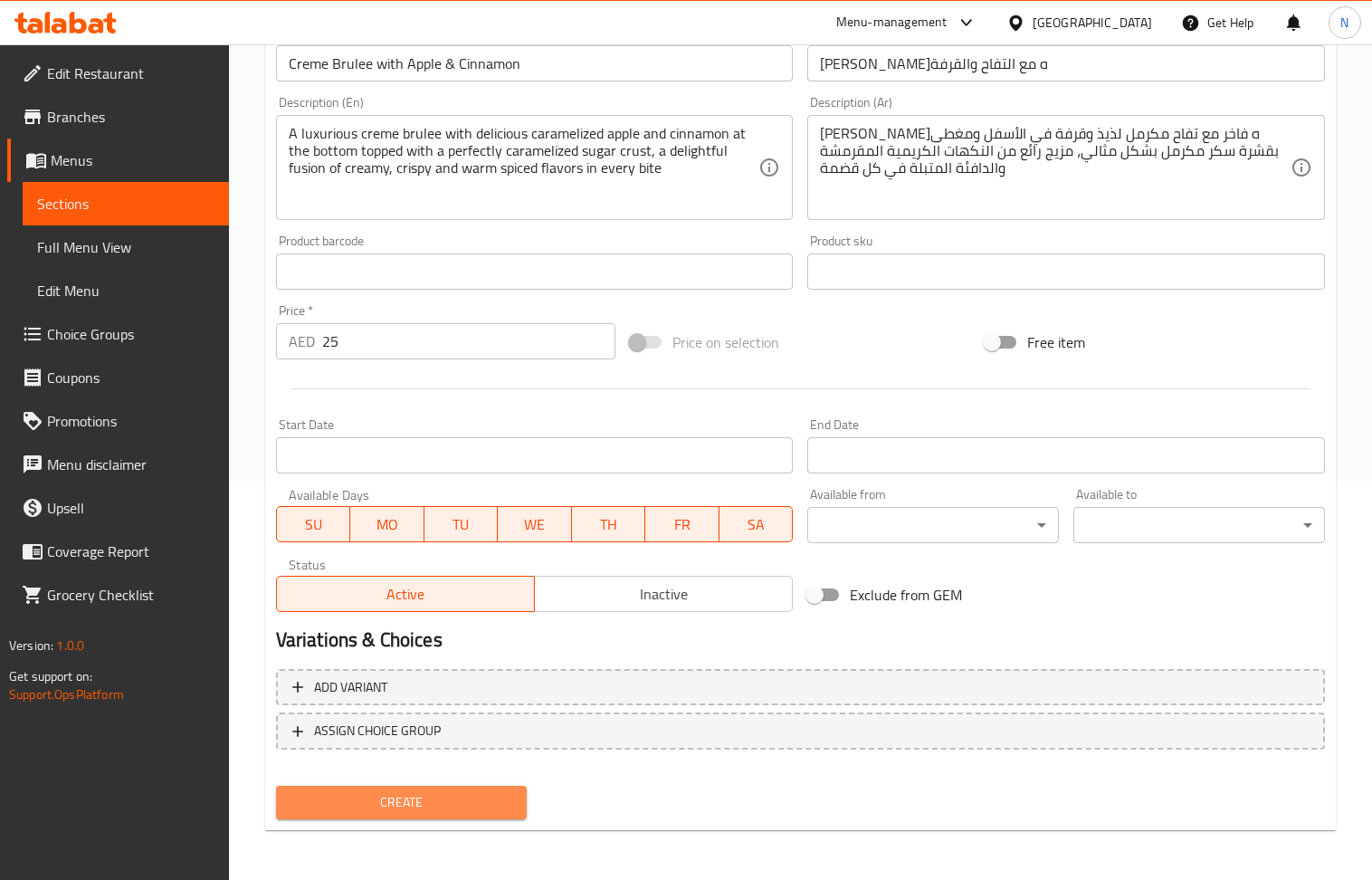
click at [451, 813] on span "Create" at bounding box center [402, 802] width 223 height 22
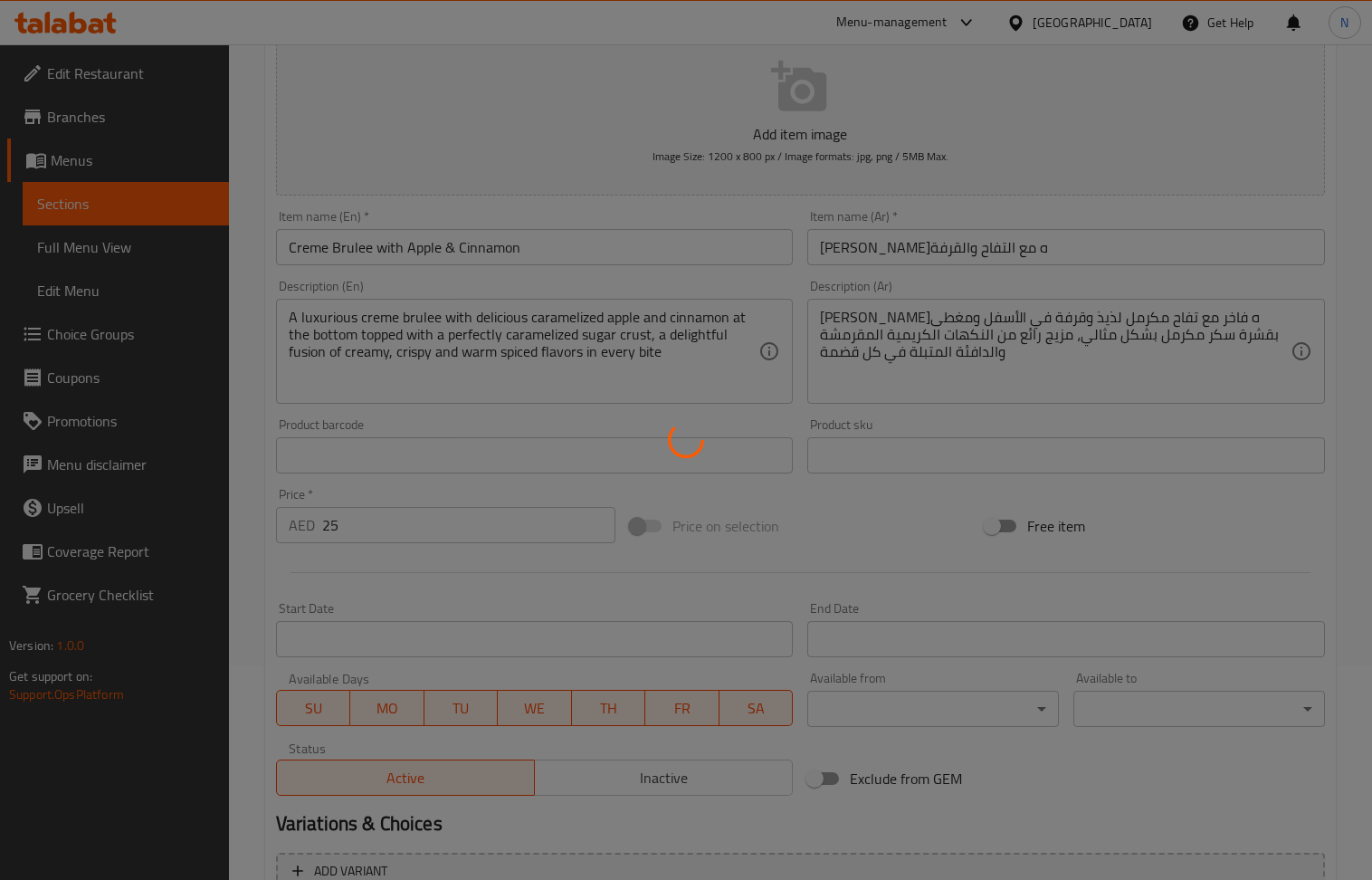
scroll to position [48, 0]
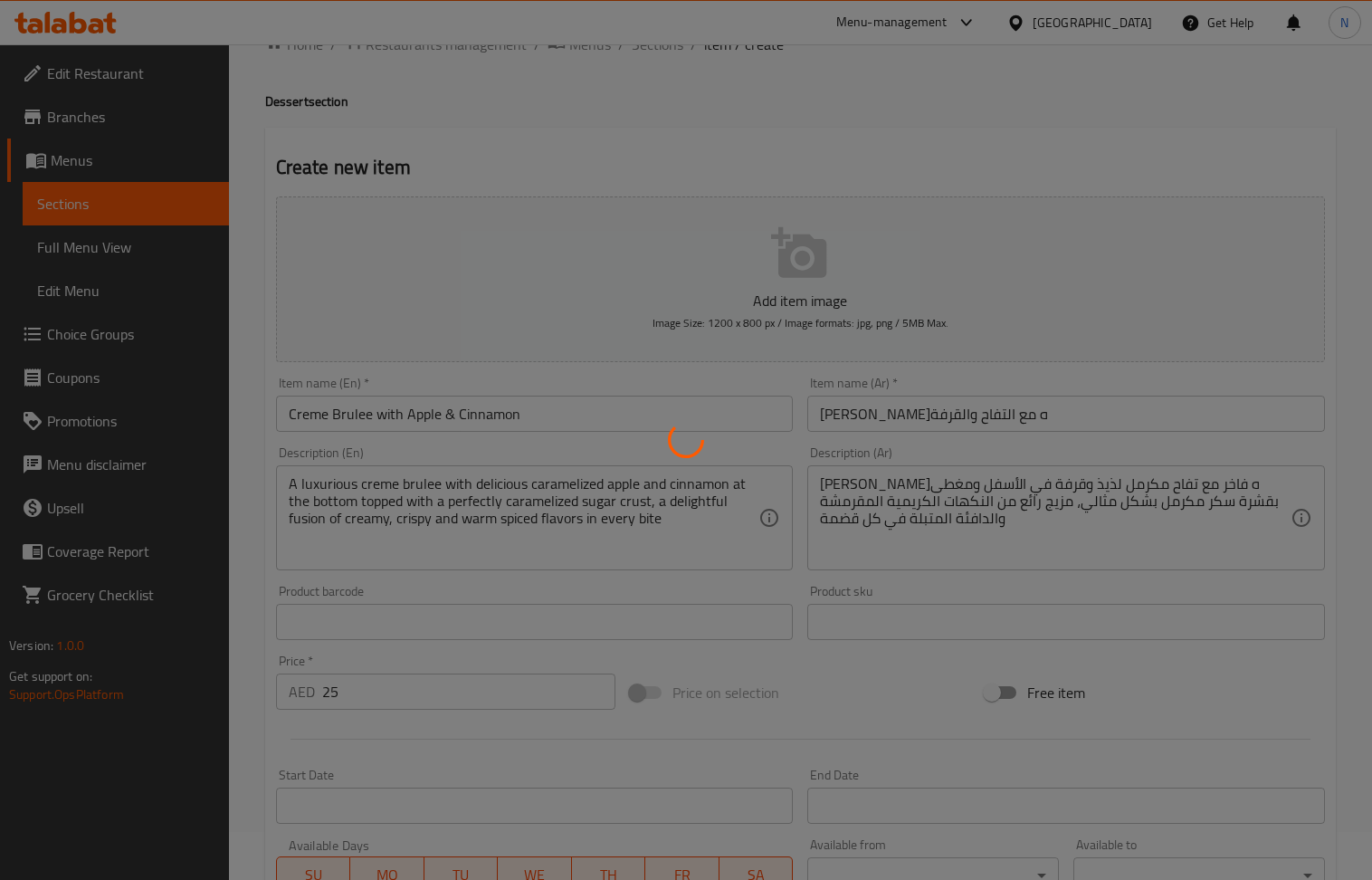
type input "0"
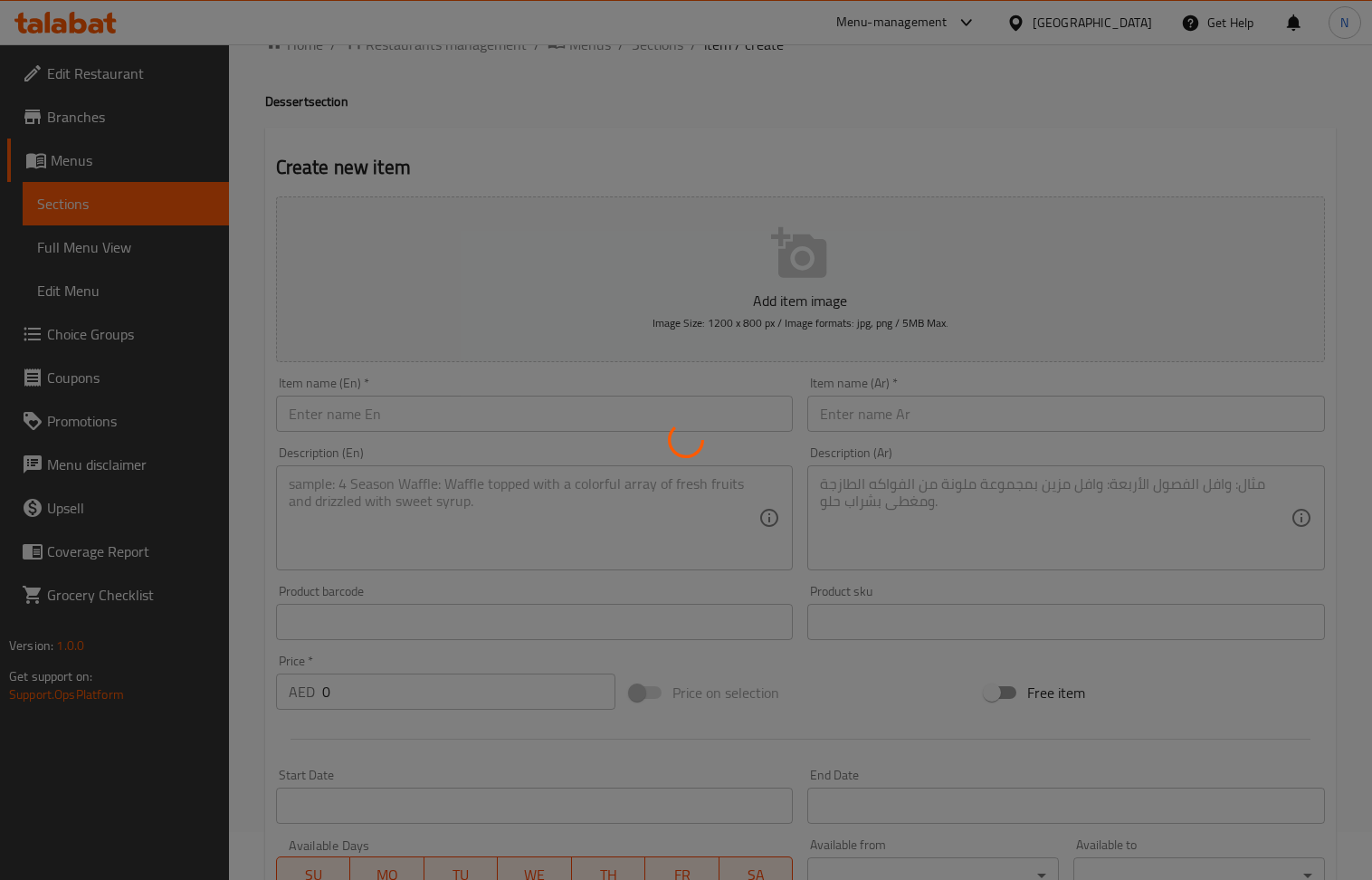
scroll to position [0, 0]
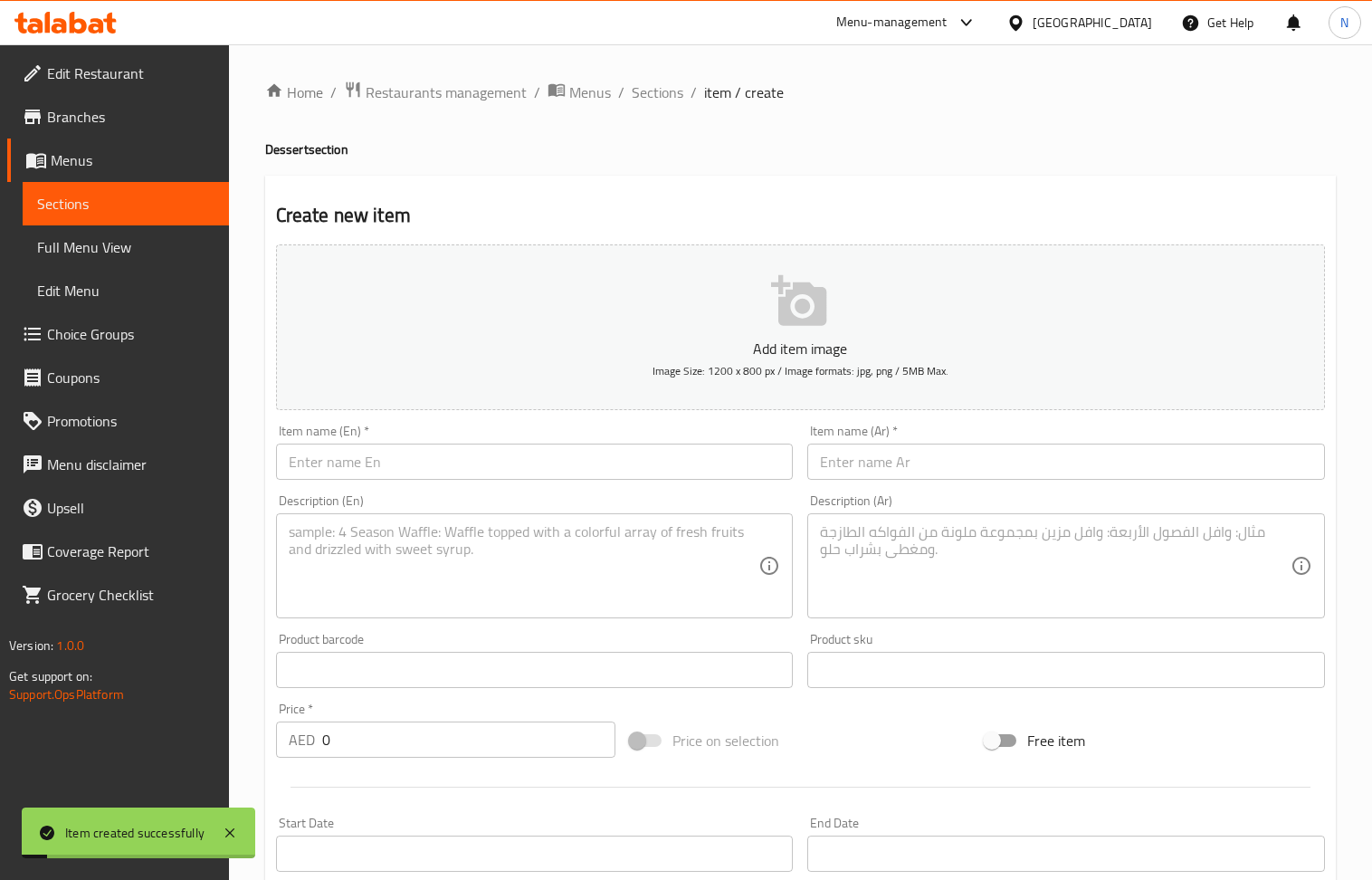
drag, startPoint x: 656, startPoint y: 87, endPoint x: 426, endPoint y: 0, distance: 245.9
click at [659, 88] on span "Sections" at bounding box center [657, 92] width 52 height 21
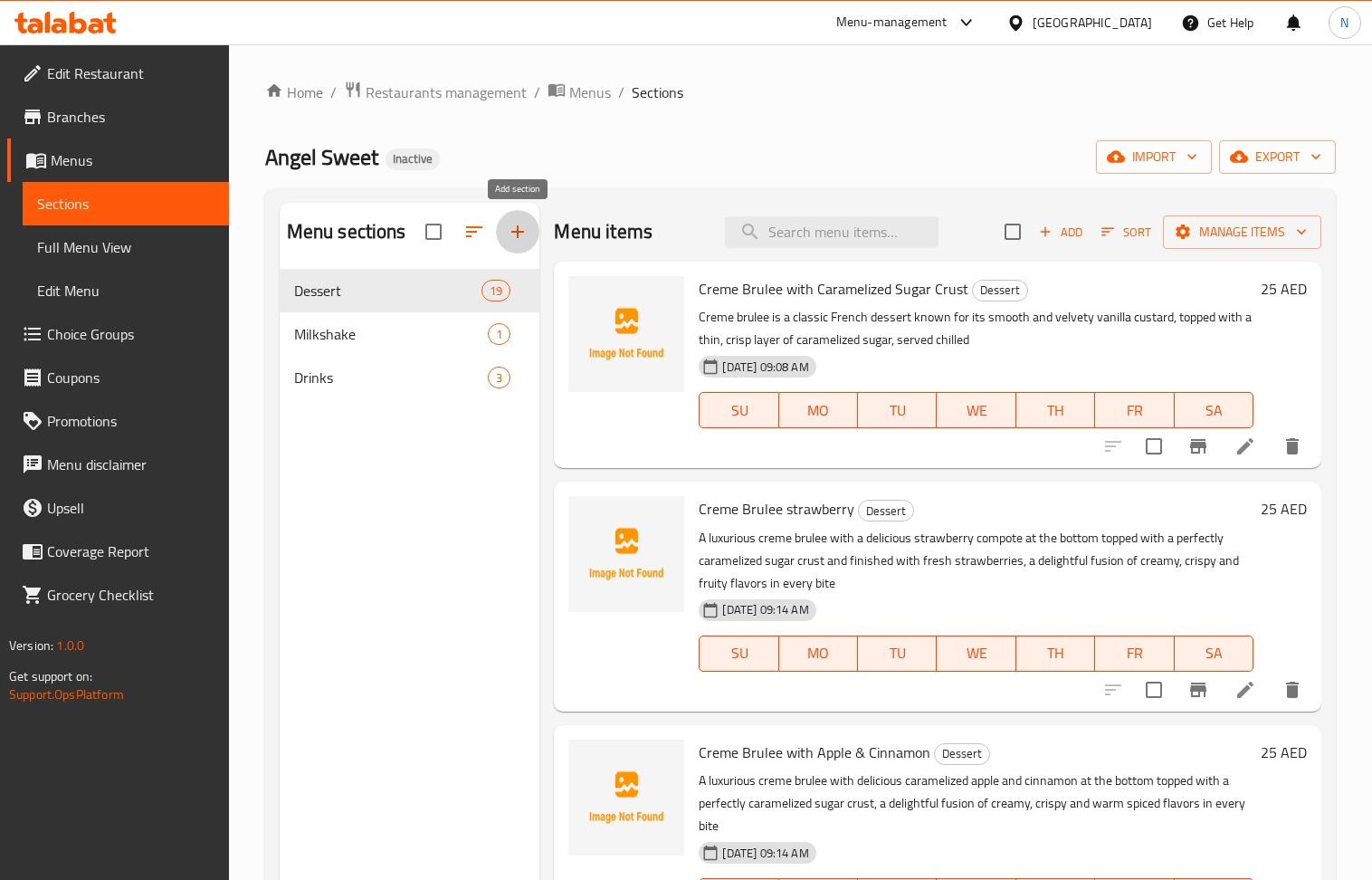
click at [521, 232] on icon "button" at bounding box center [518, 231] width 13 height 13
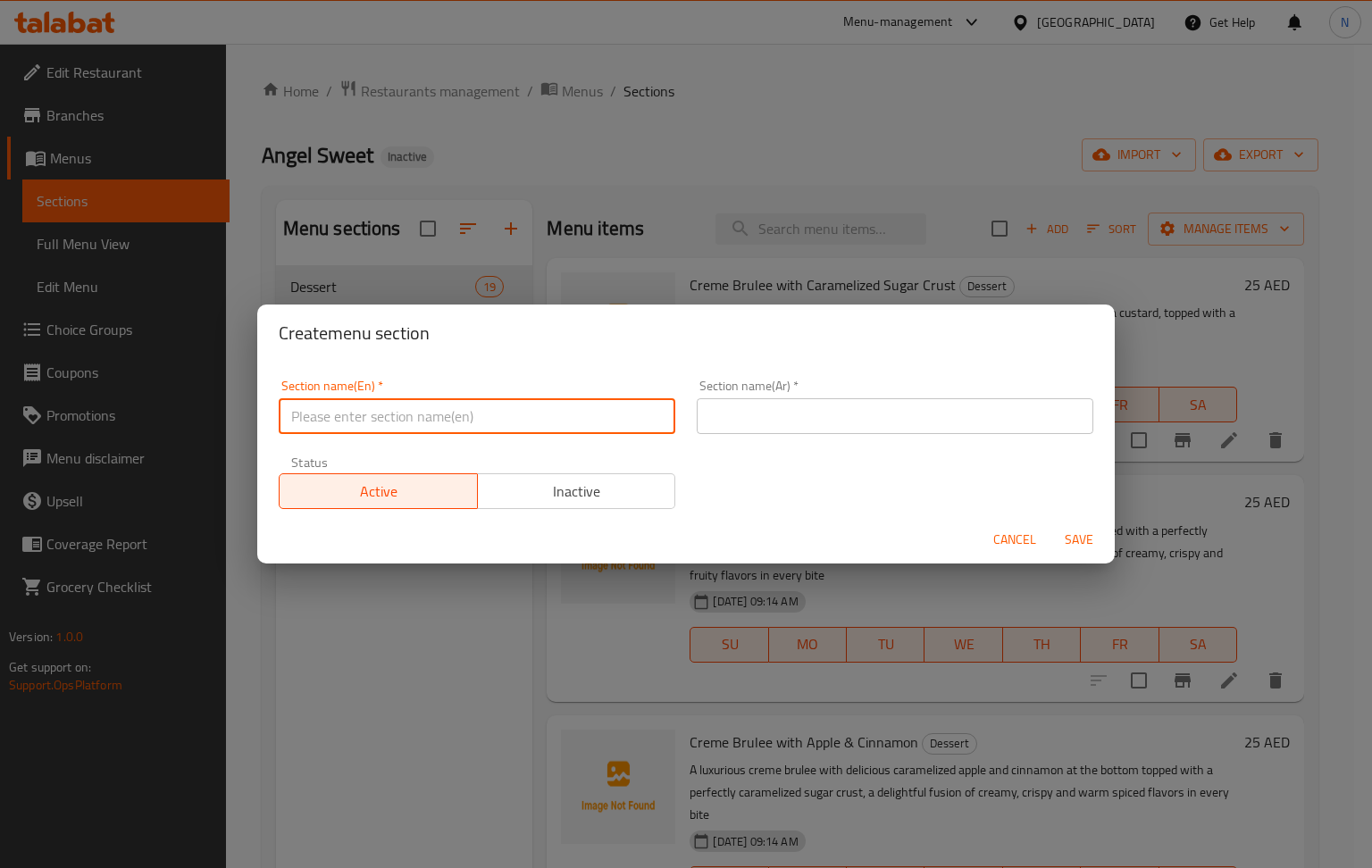
paste input "Matcha Latte"
type input "Matcha Latte"
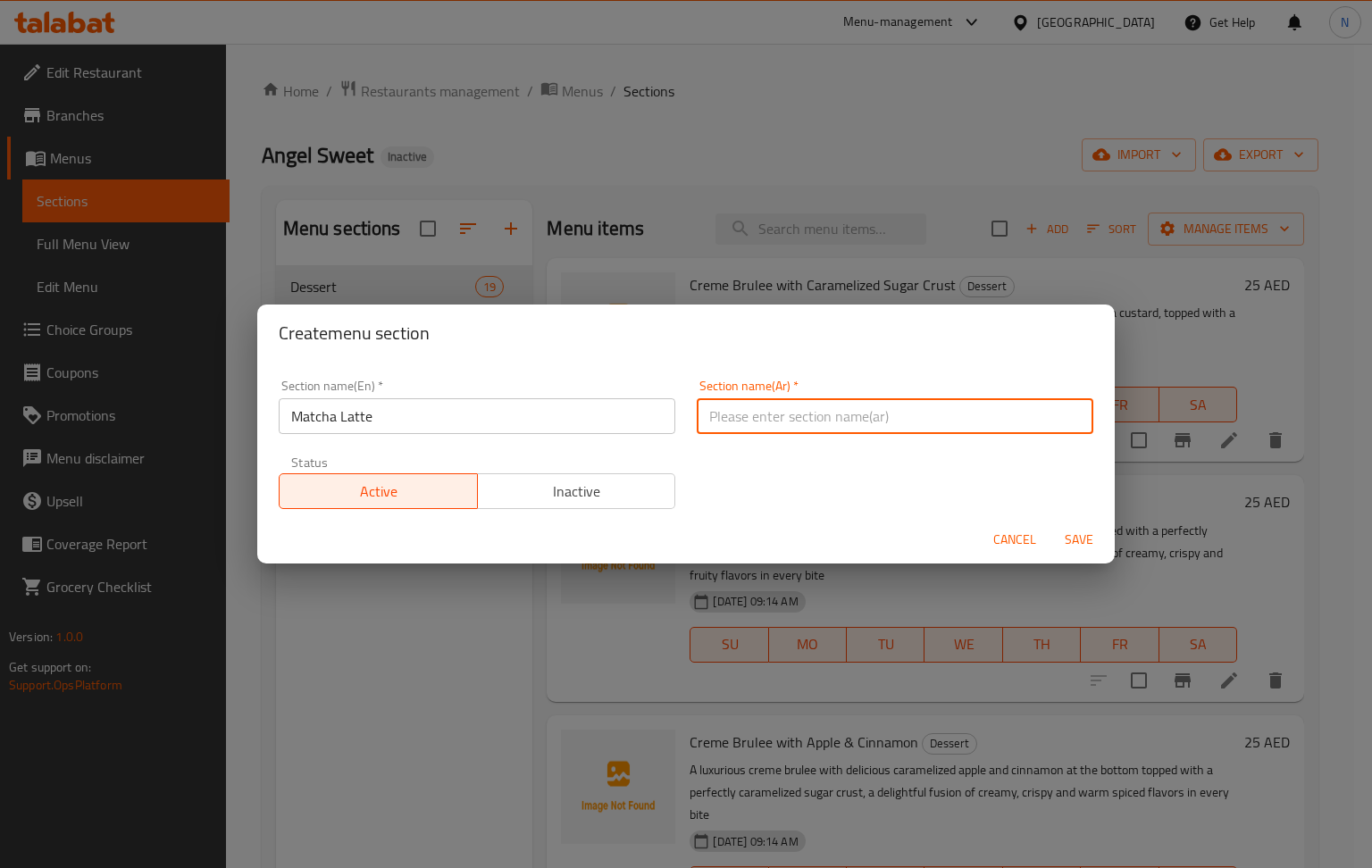
paste input "ماتشا لاتيه"
type input "ماتشا لاتيه"
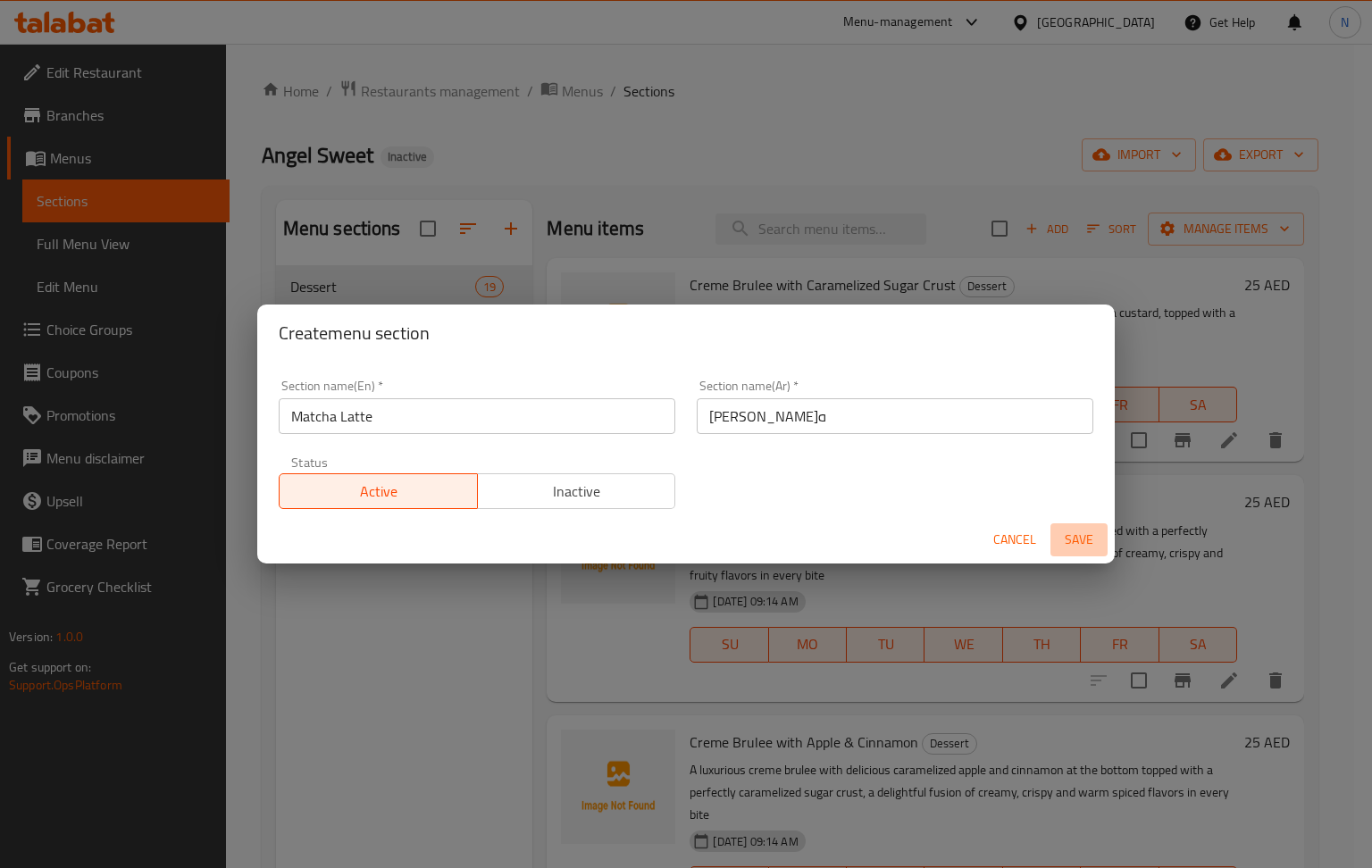
click at [1077, 534] on span "Save" at bounding box center [1079, 539] width 43 height 22
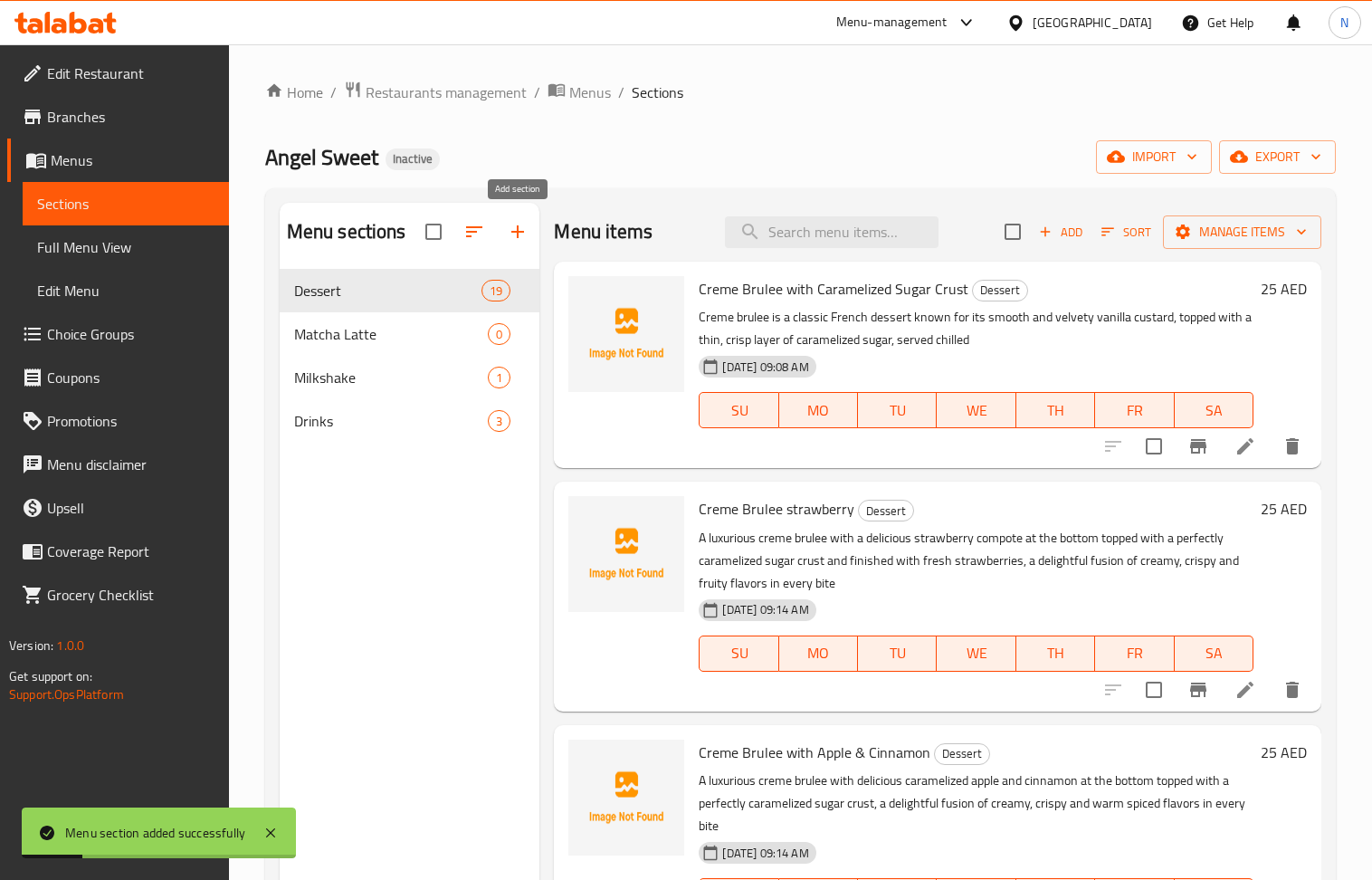
click at [516, 229] on icon "button" at bounding box center [518, 231] width 21 height 21
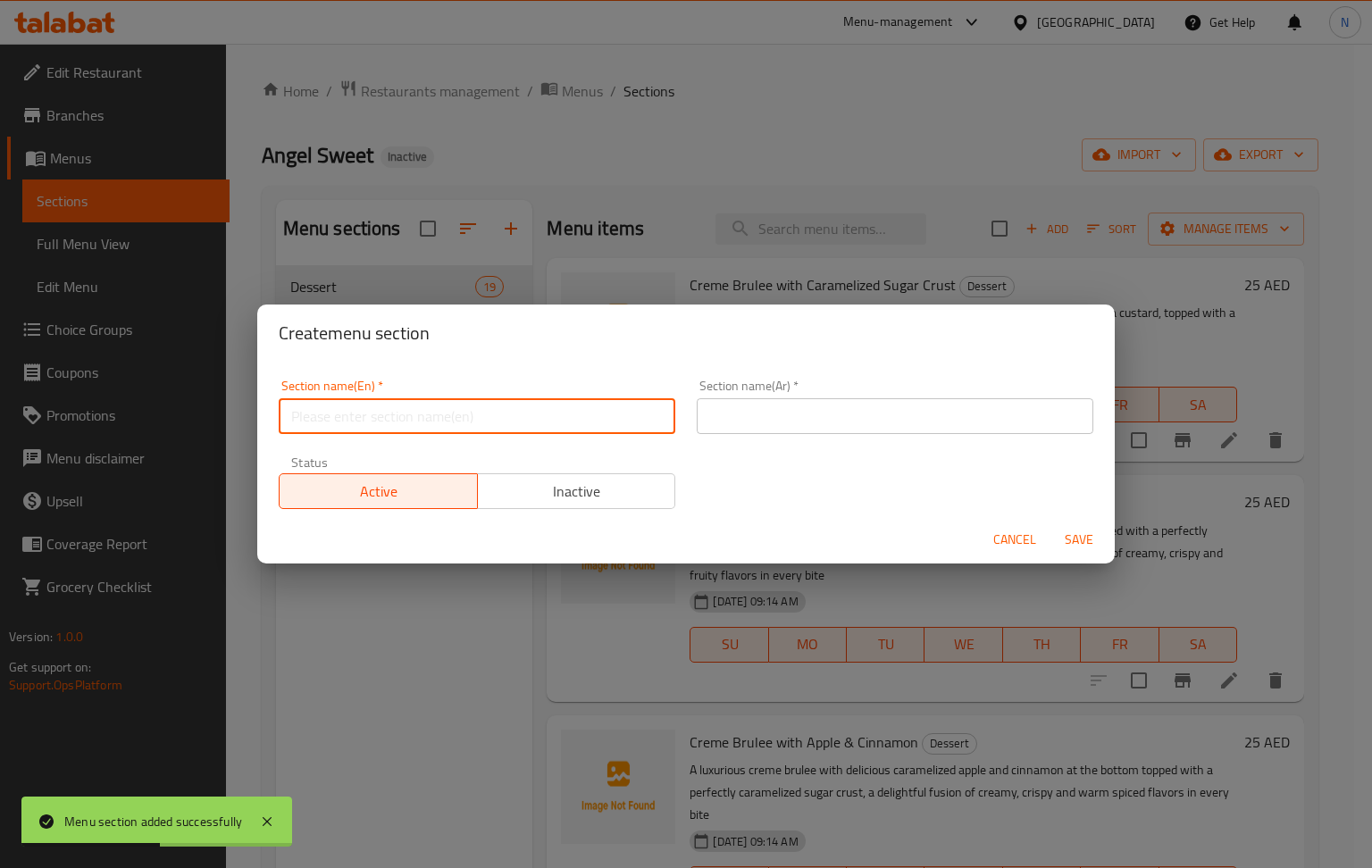
paste input "Iced Coffee"
type input "Iced Coffee"
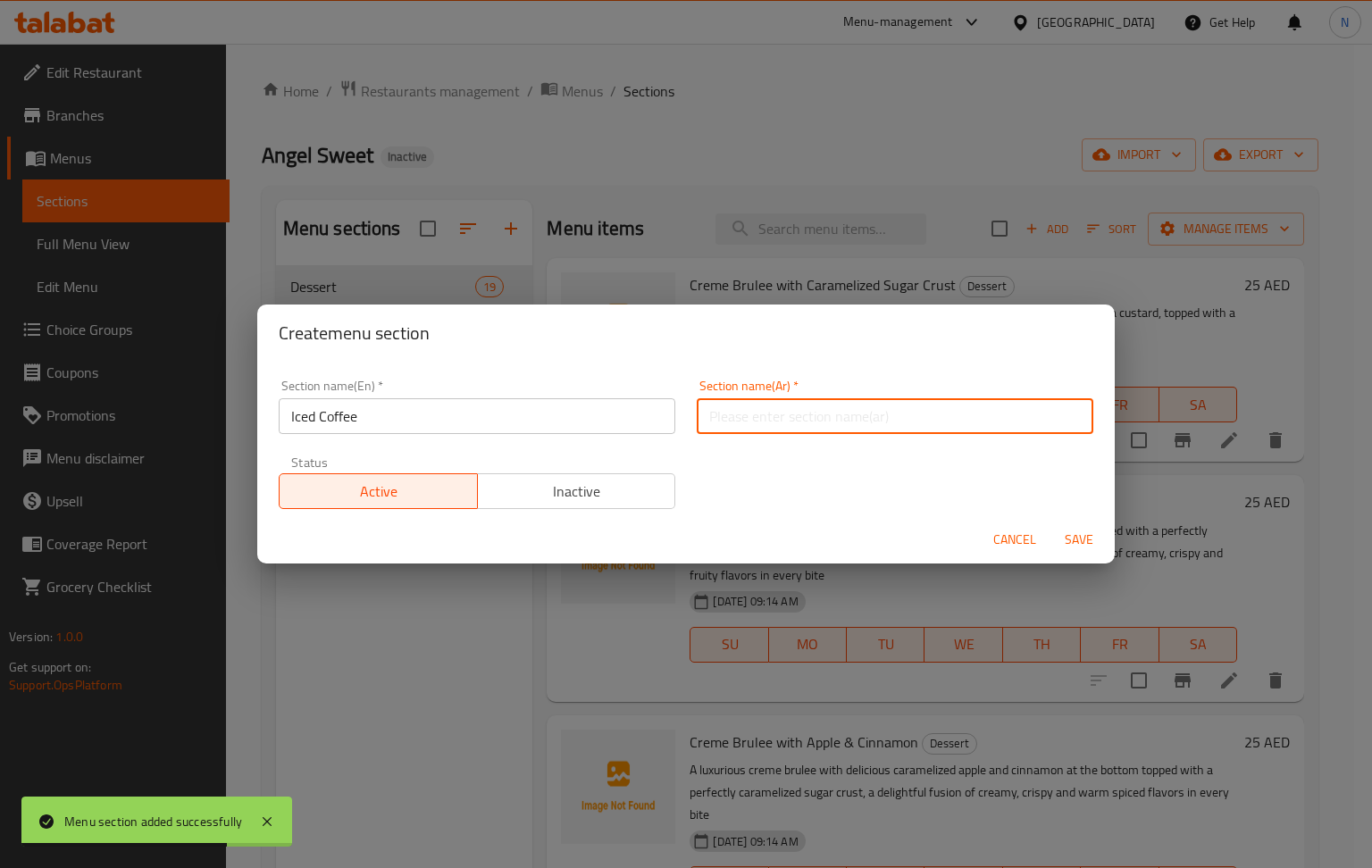
drag, startPoint x: 755, startPoint y: 397, endPoint x: 716, endPoint y: 409, distance: 40.8
paste input "القهوة المثلجة"
type input "القهوة المثلجة"
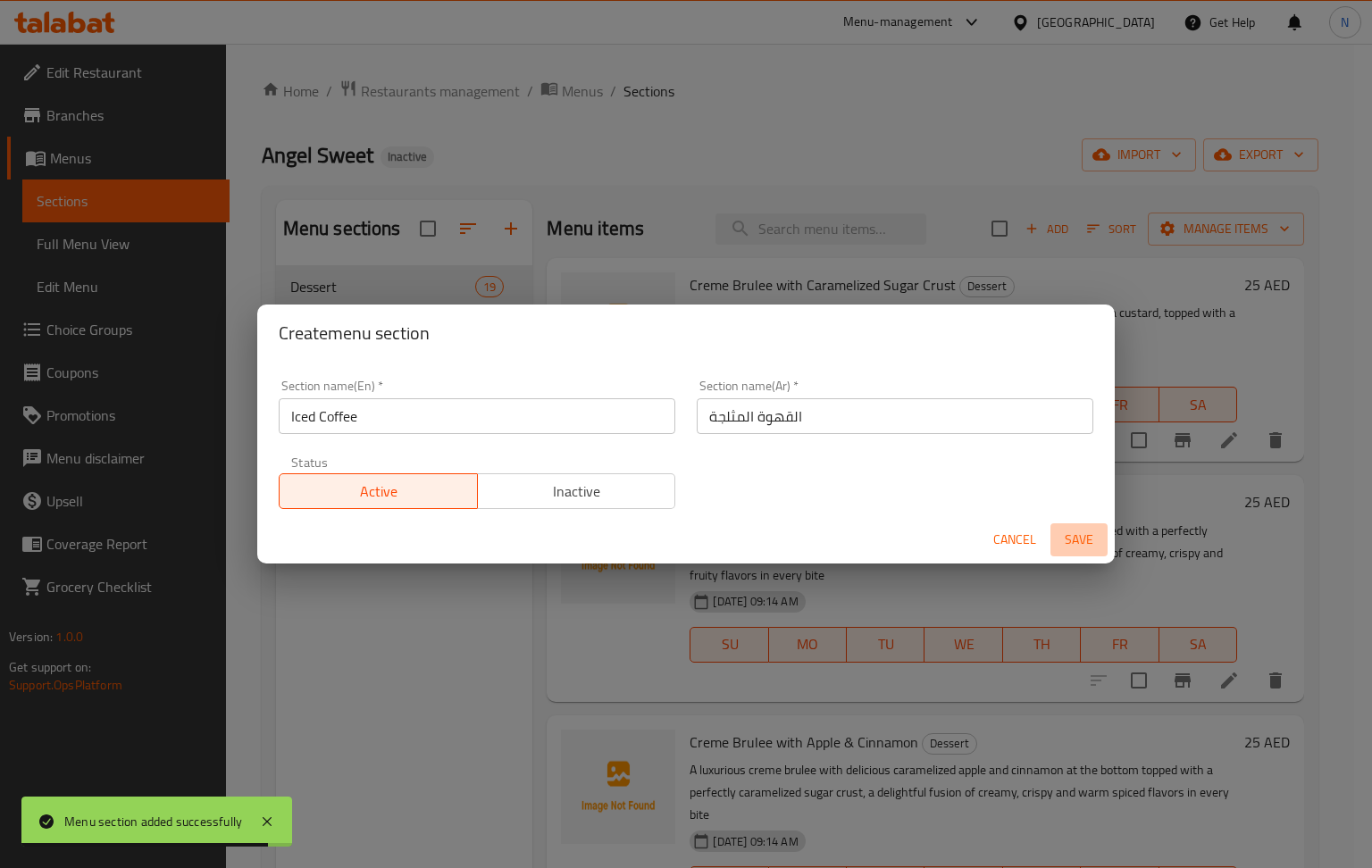
click at [1084, 545] on span "Save" at bounding box center [1079, 539] width 43 height 22
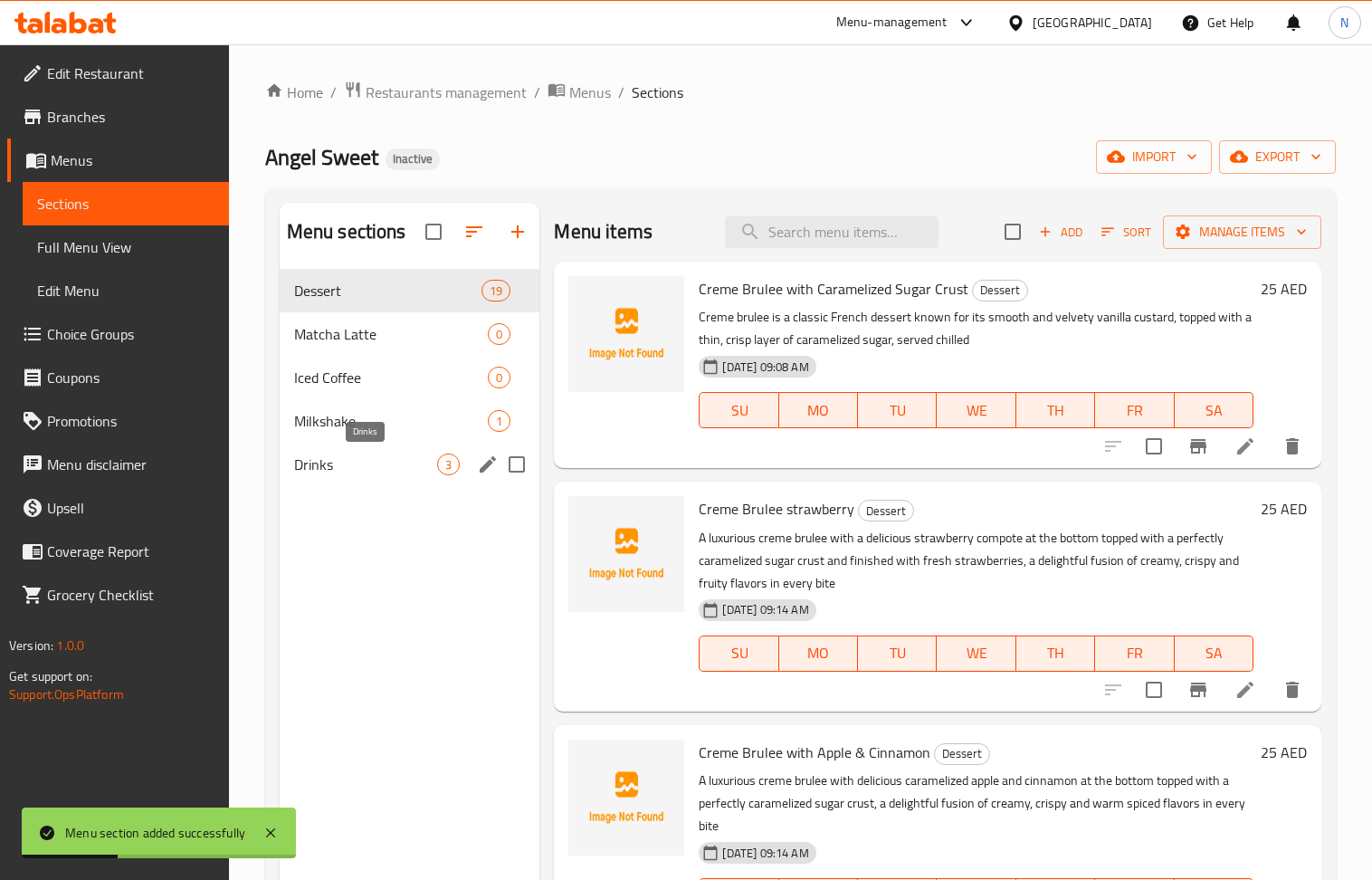
click at [393, 472] on span "Drinks" at bounding box center [365, 464] width 144 height 21
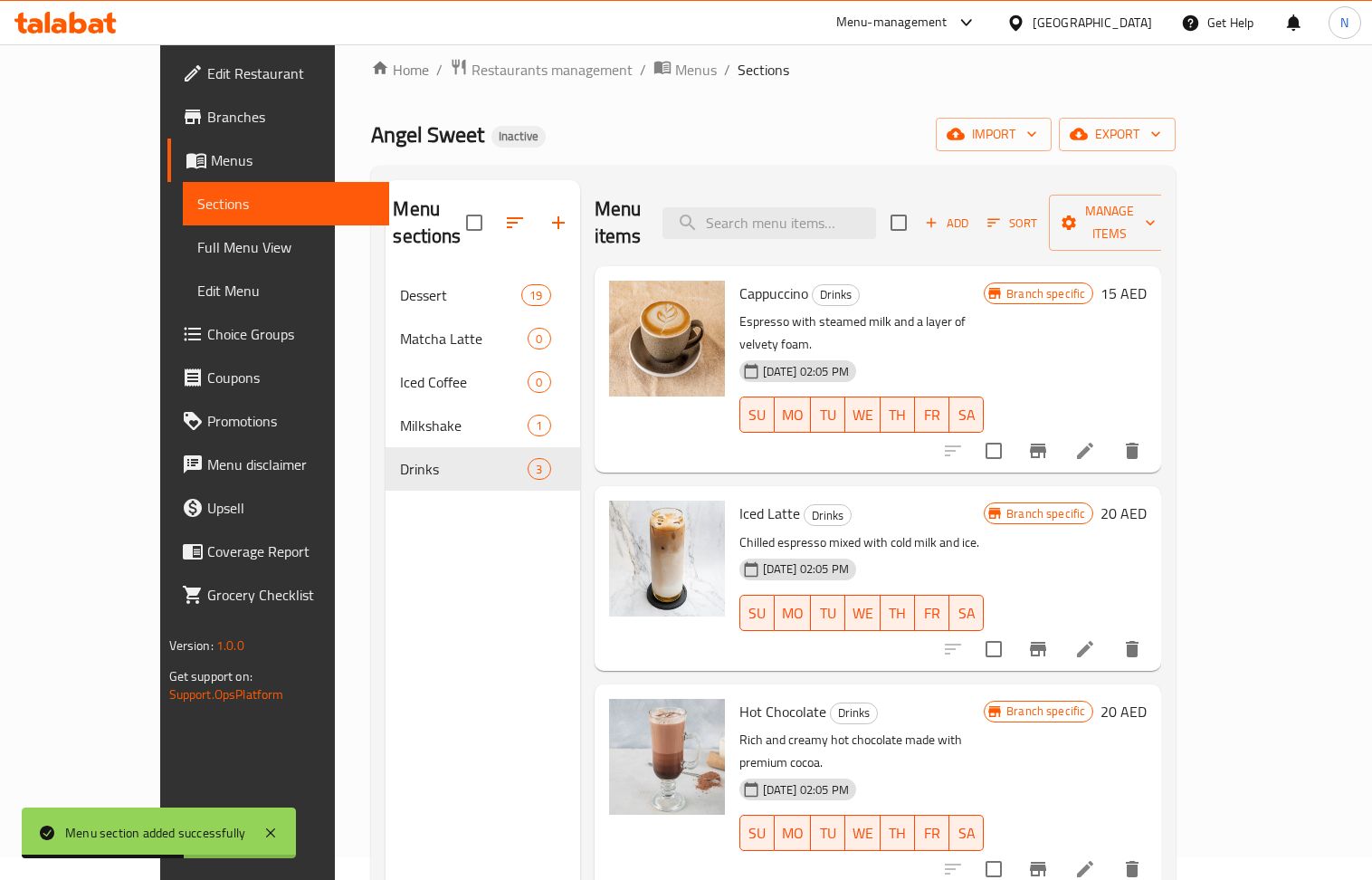
scroll to position [13, 0]
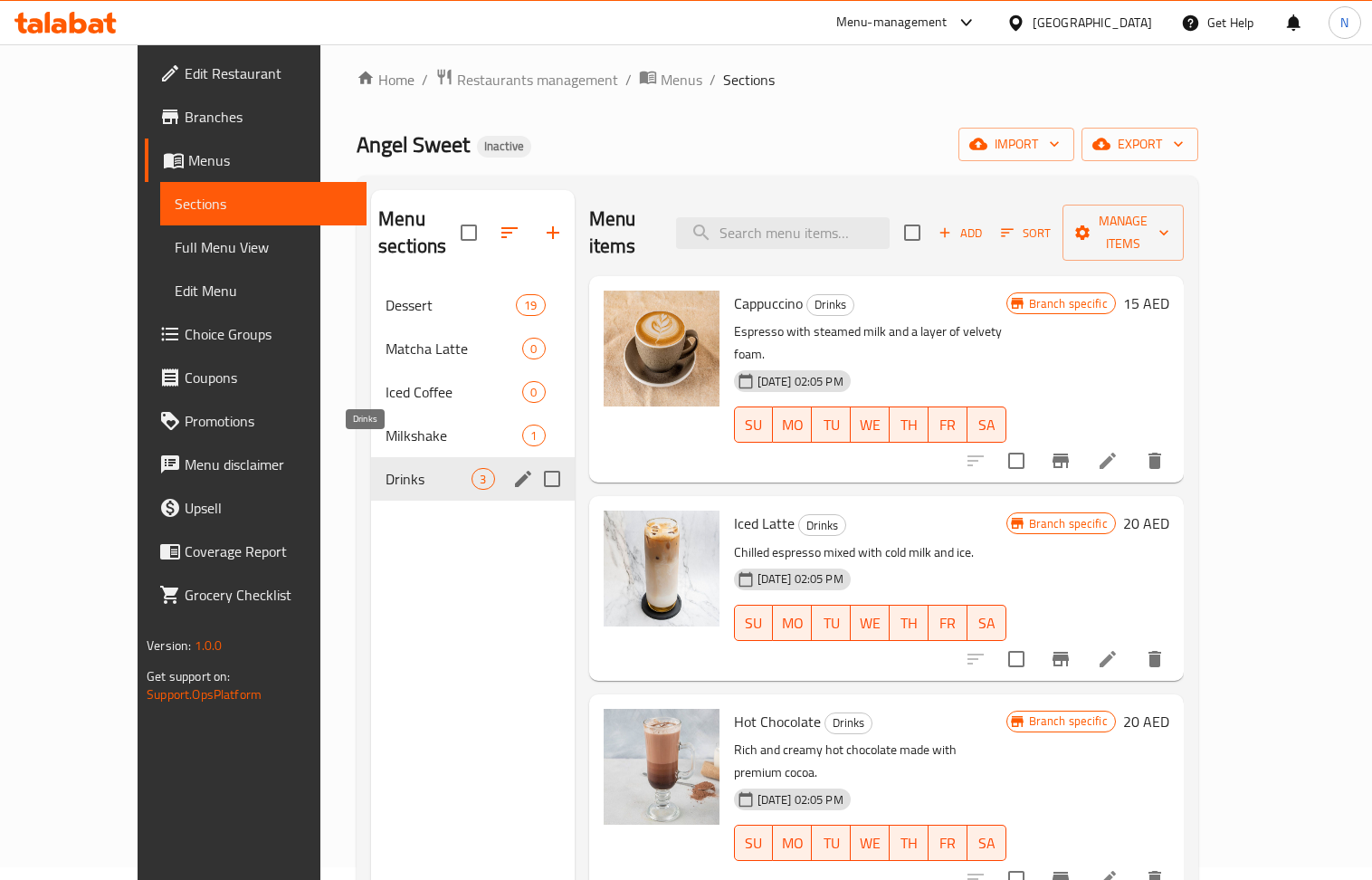
click at [386, 468] on span "Drinks" at bounding box center [429, 479] width 86 height 21
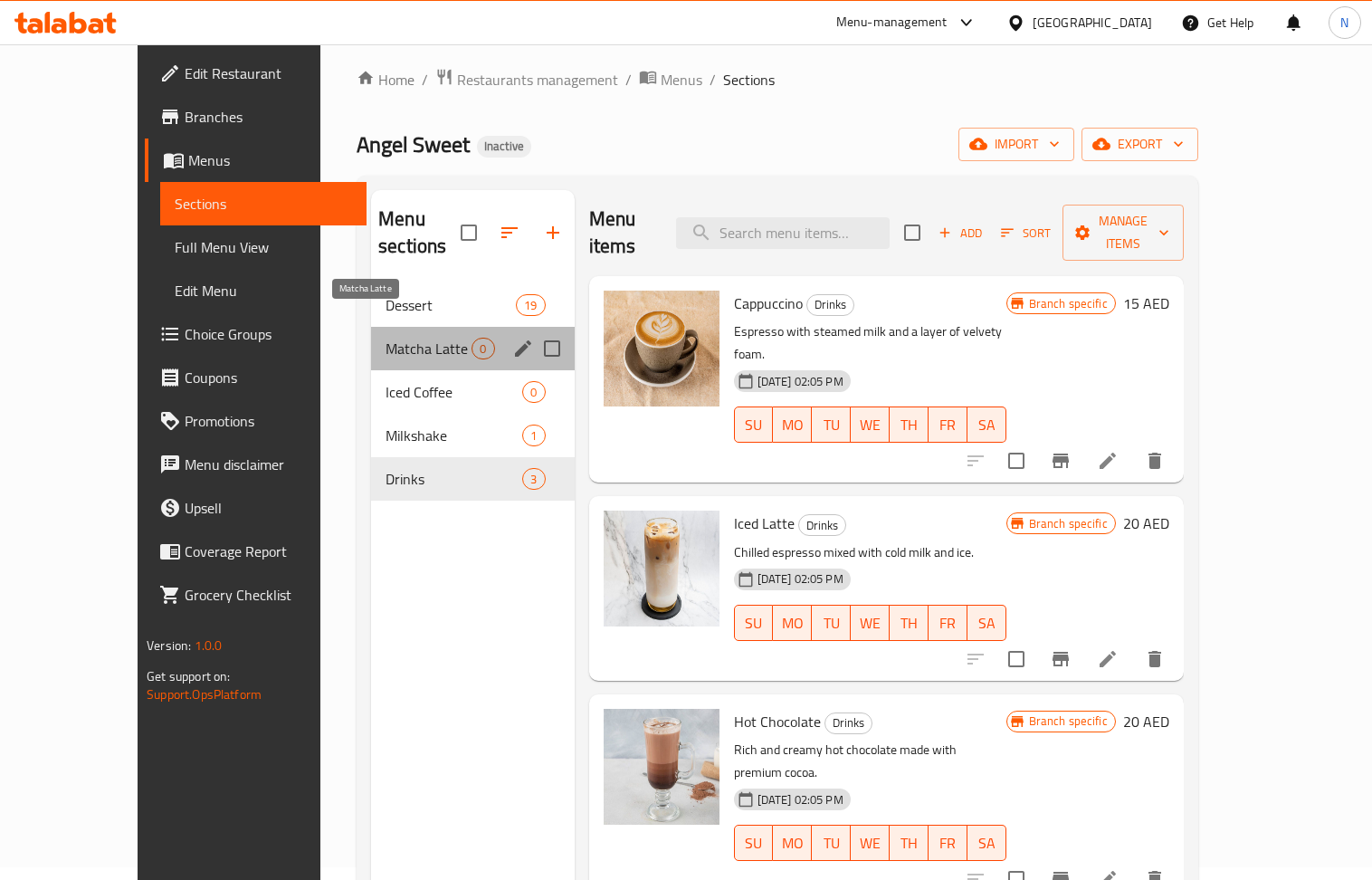
click at [407, 338] on span "Matcha Latte" at bounding box center [429, 349] width 86 height 21
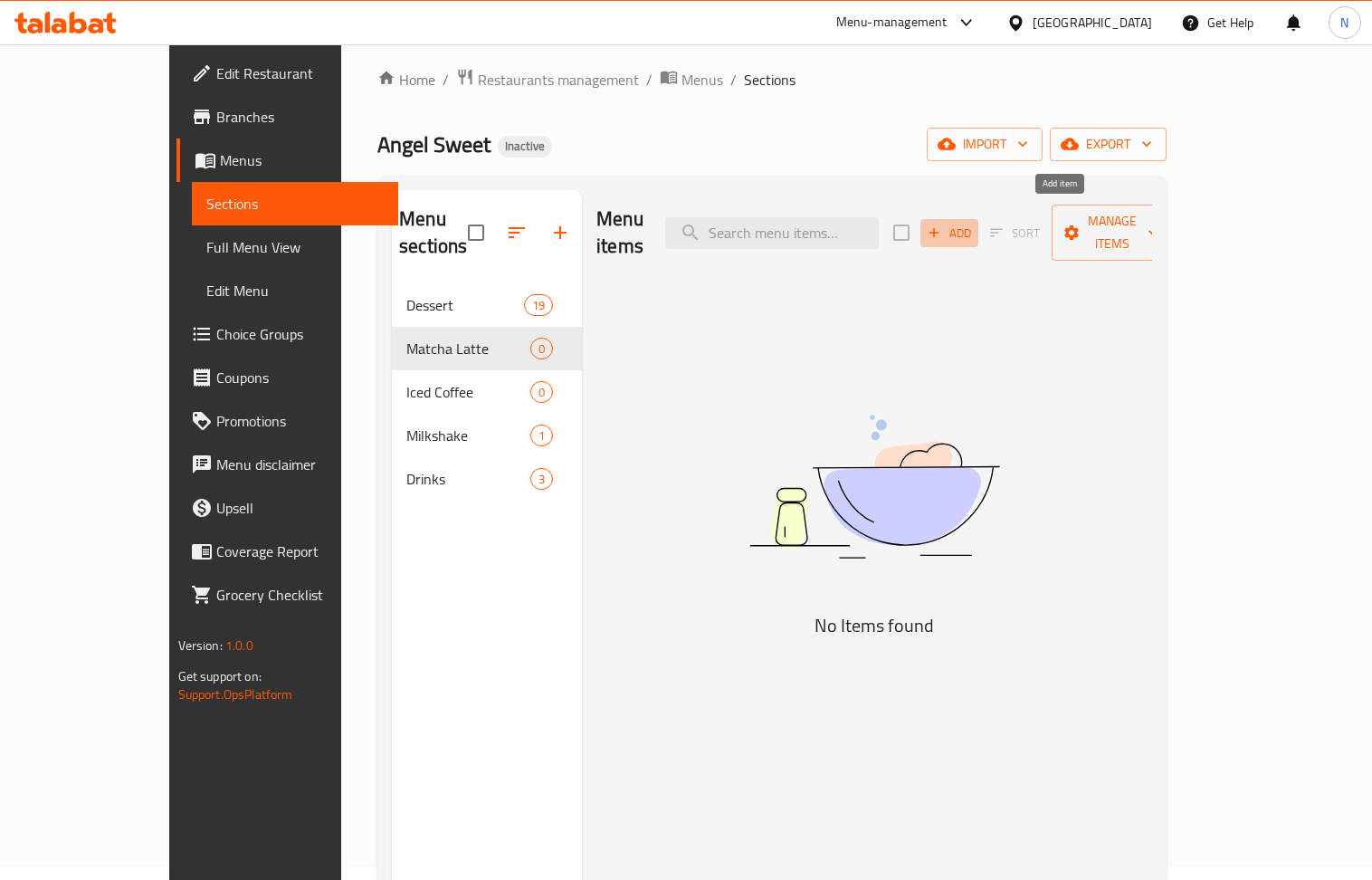
click at [975, 227] on span "Add" at bounding box center [950, 232] width 49 height 21
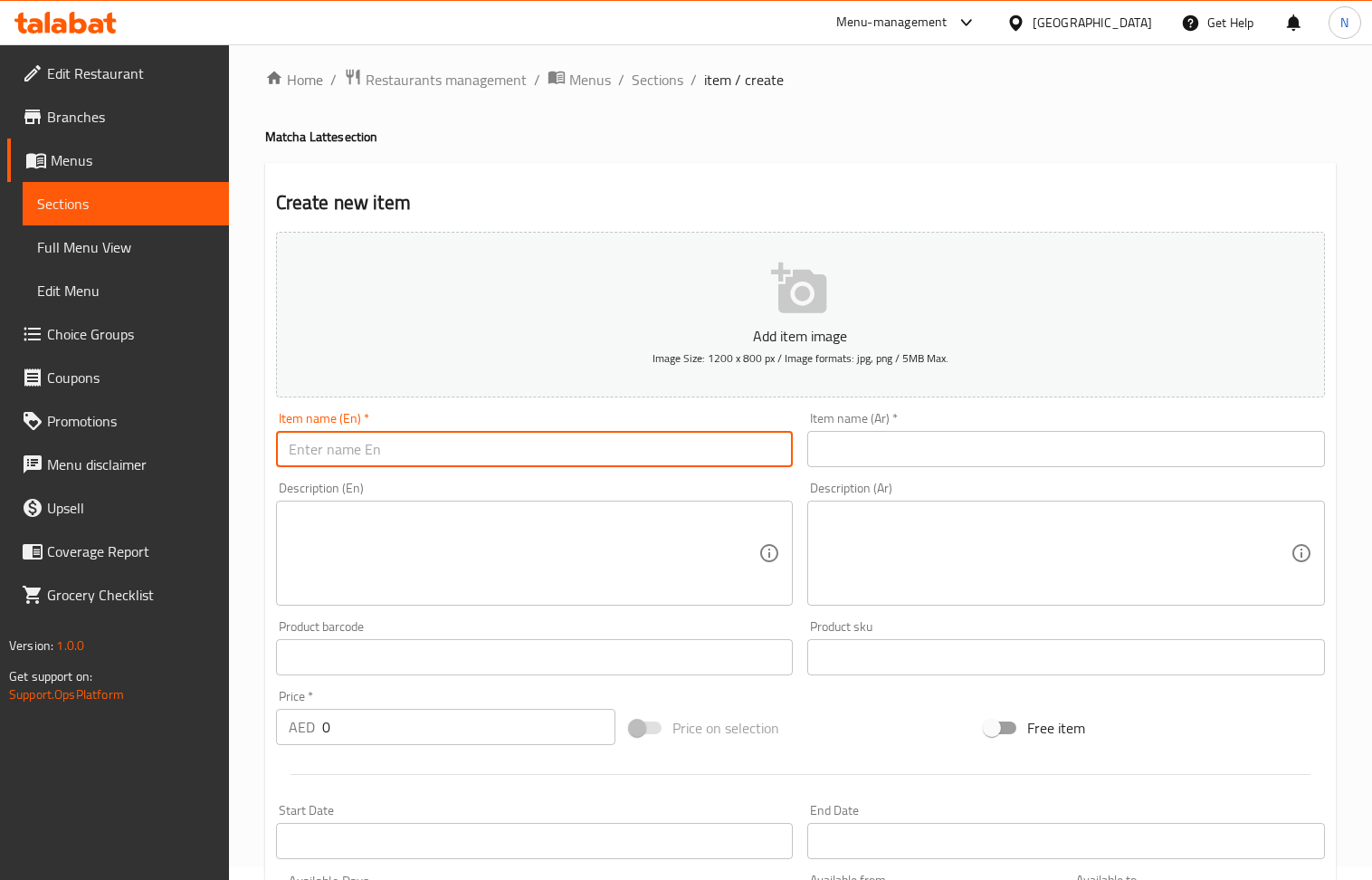
click at [429, 458] on input "text" at bounding box center [535, 448] width 518 height 36
paste input "Mango & Passion Matcha"
type input "Mango & Passion Matcha"
click at [943, 443] on input "text" at bounding box center [1066, 448] width 518 height 36
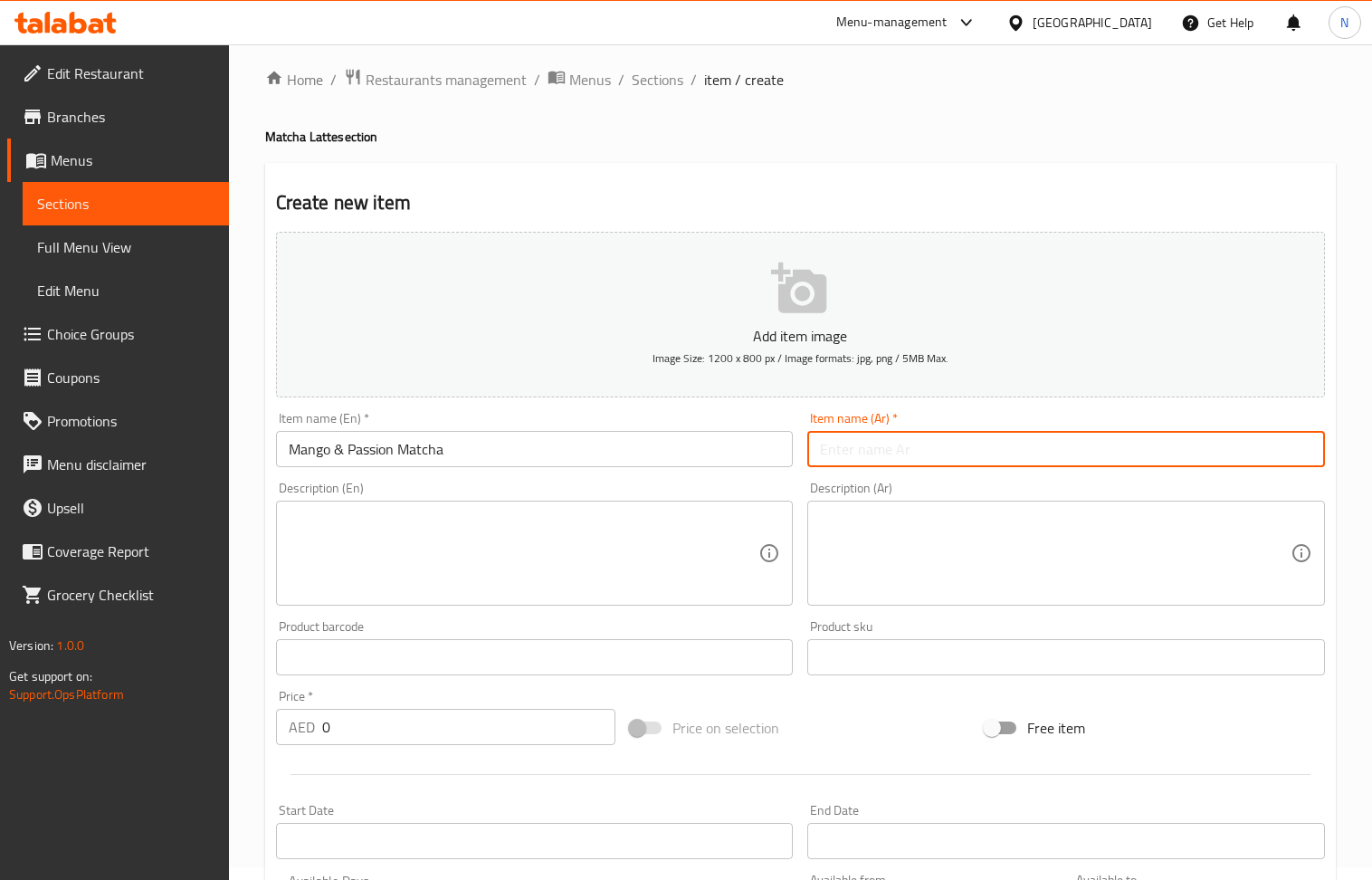
paste input "ماتشا الباشن والمانجا"
type input "ماتشا الباشن والمانجا"
click at [375, 554] on textarea at bounding box center [524, 554] width 471 height 86
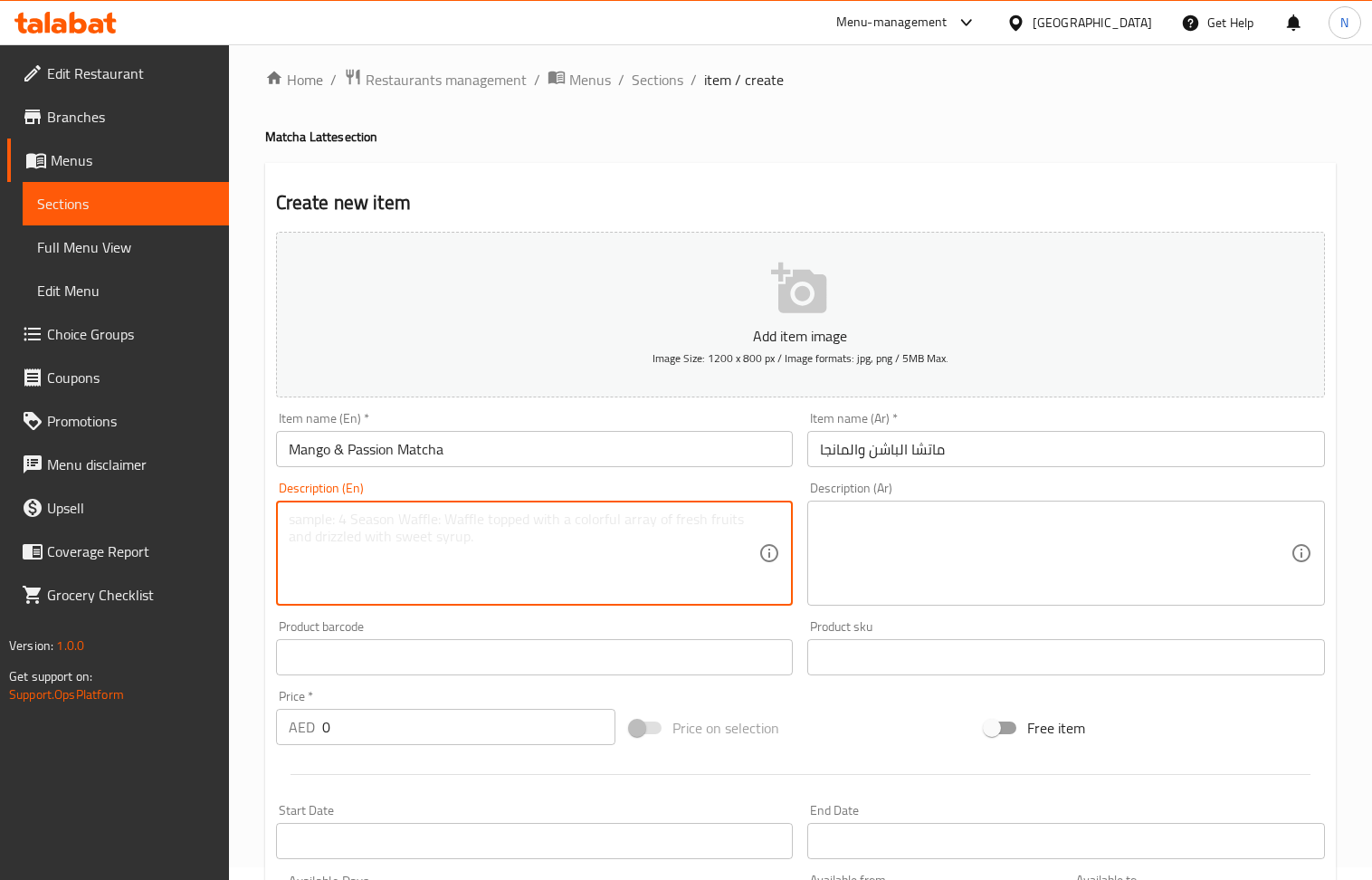
paste textarea "A tropical twist on matcha with mango and passion fruit"
type textarea "A tropical twist on matcha with mango and passion fruit"
click at [454, 536] on textarea "A tropical twist on matcha with mango and passion fruit" at bounding box center [524, 554] width 471 height 86
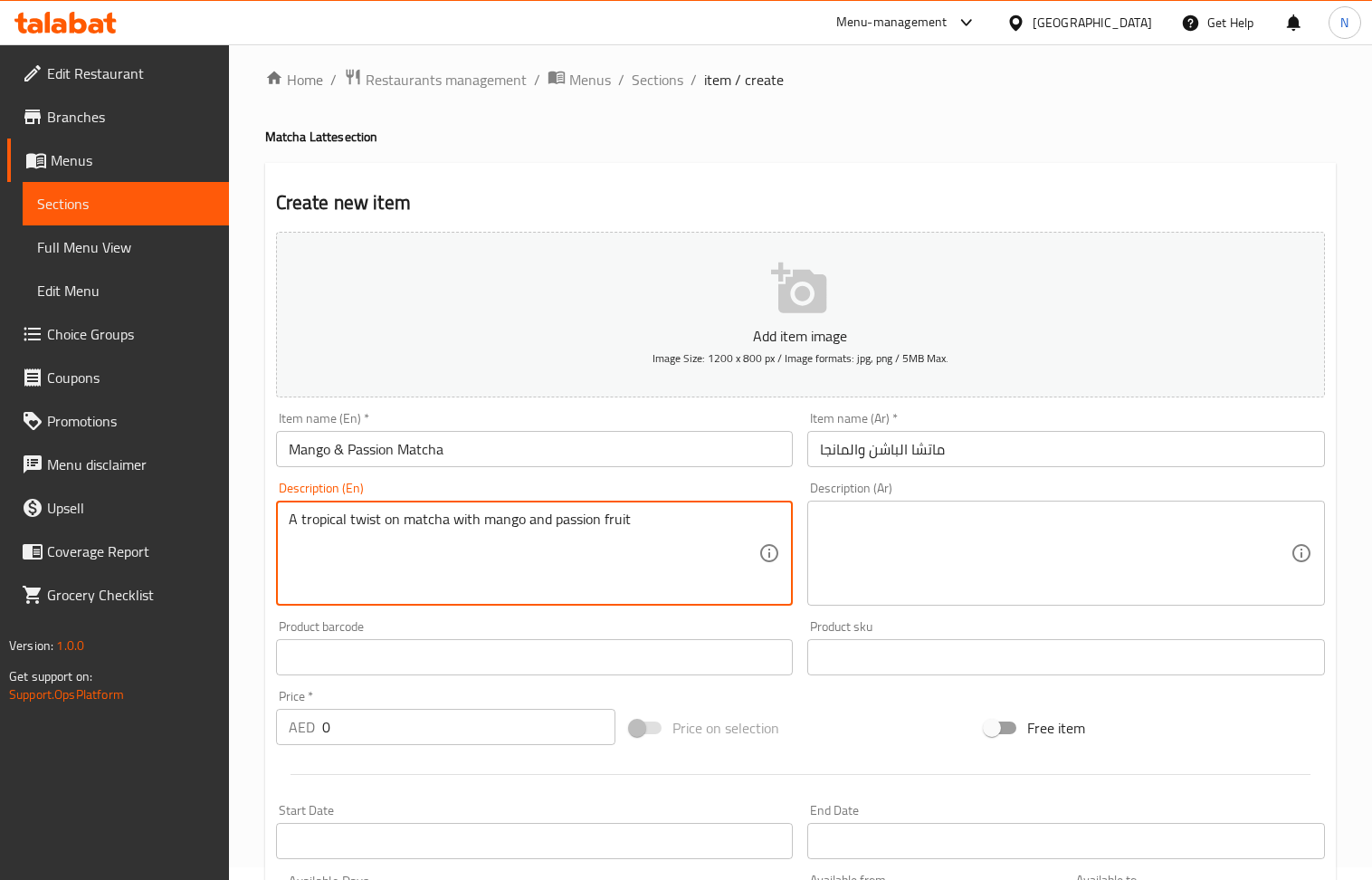
drag, startPoint x: 935, startPoint y: 509, endPoint x: 926, endPoint y: 509, distance: 9.0
click at [935, 509] on div "Description (Ar)" at bounding box center [1066, 554] width 518 height 105
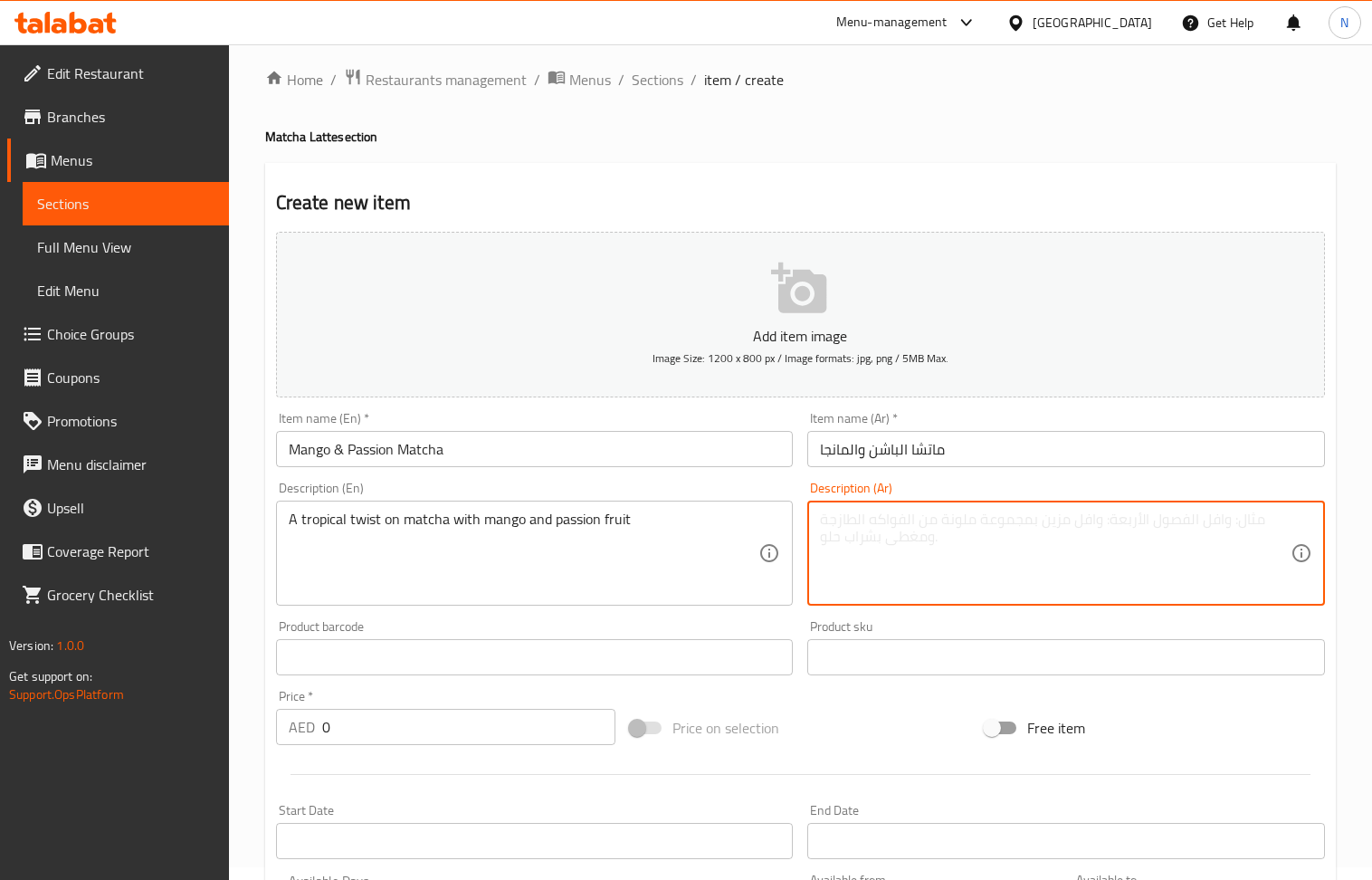
paste textarea "لمسة استوائية من الماتشا مع المانجو والفواكه العاطفية"
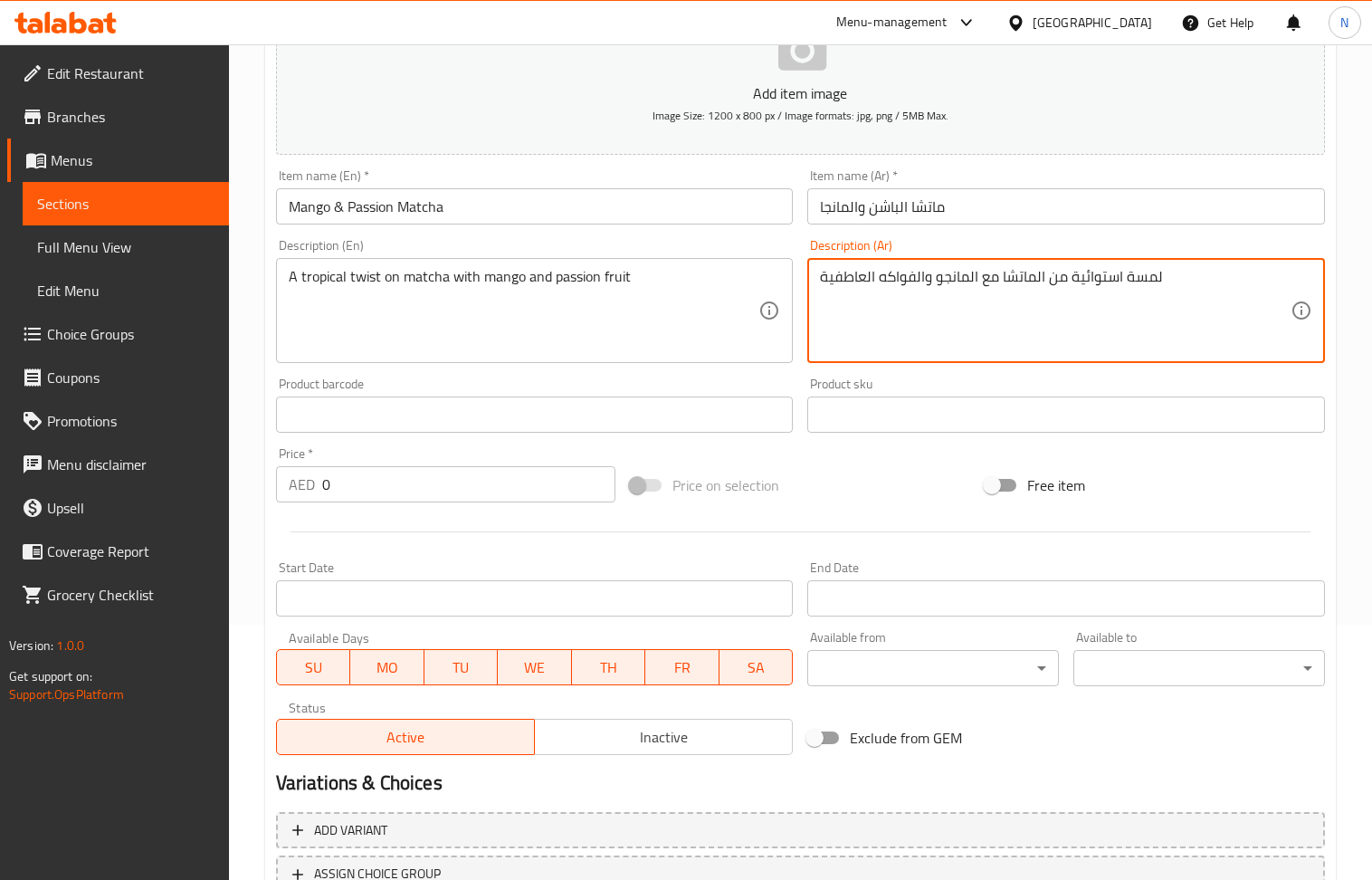
scroll to position [398, 0]
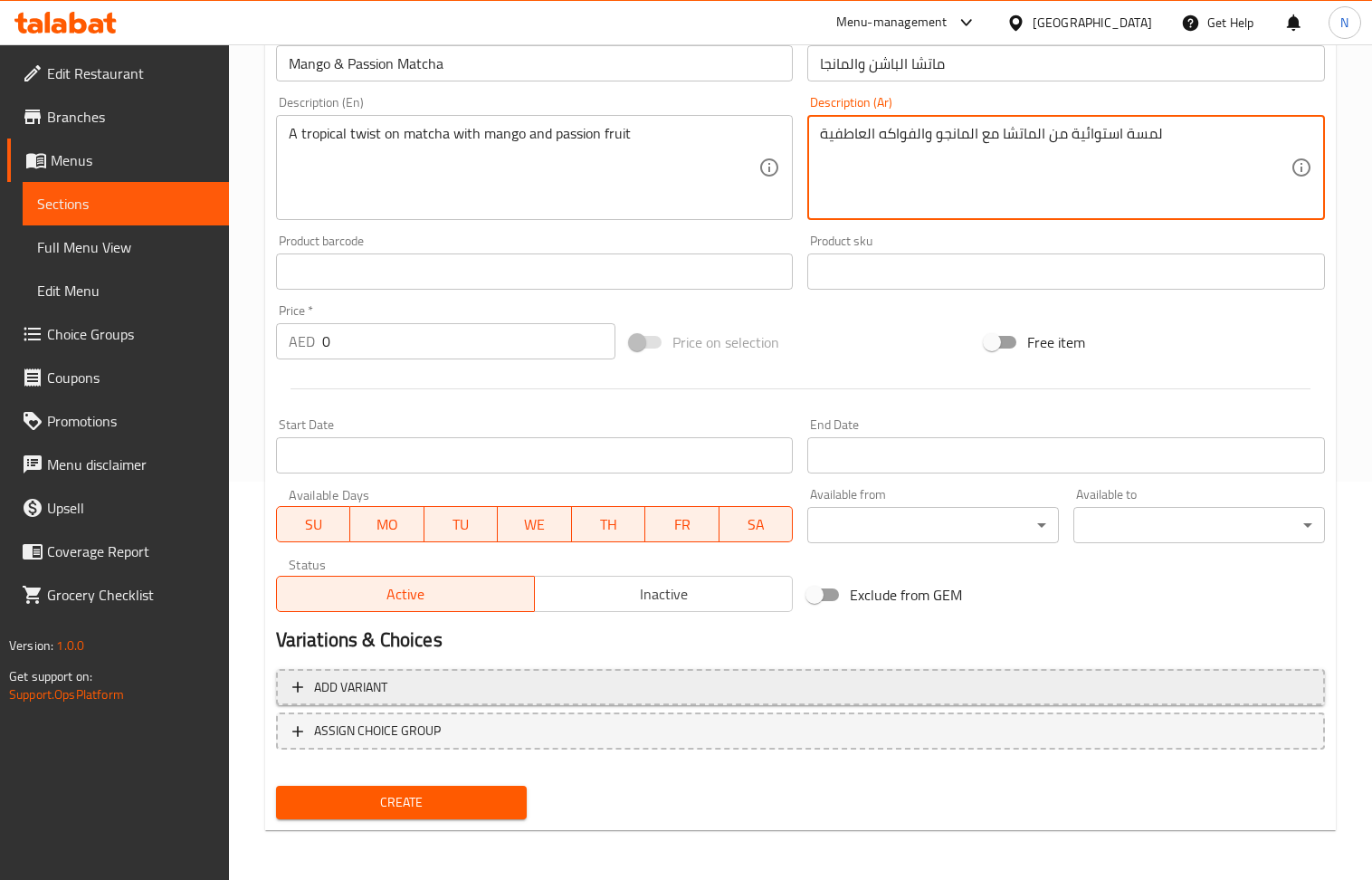
type textarea "لمسة استوائية من الماتشا مع المانجو والفواكه العاطفية"
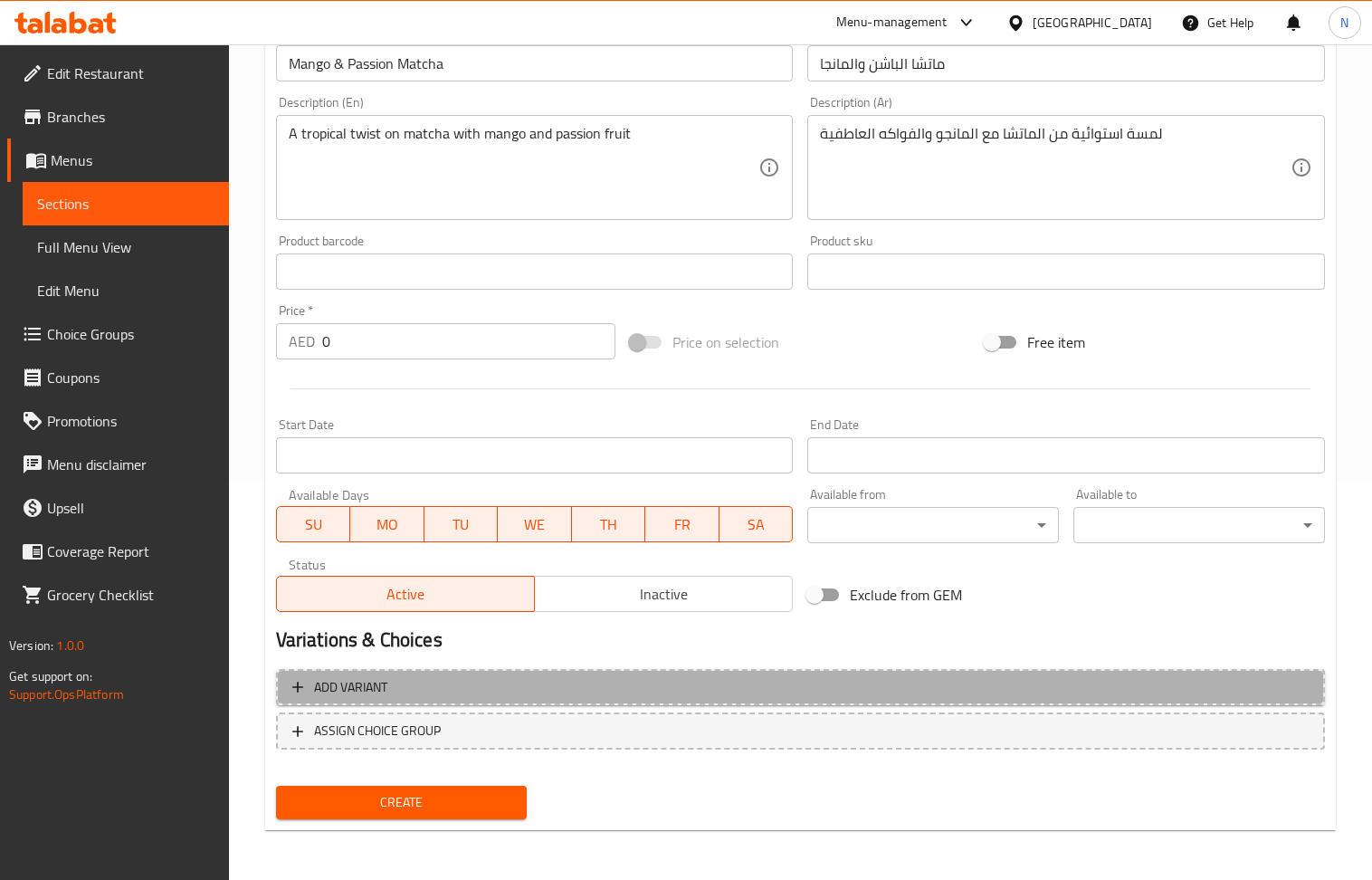
click at [1019, 690] on span "Add variant" at bounding box center [800, 688] width 1017 height 22
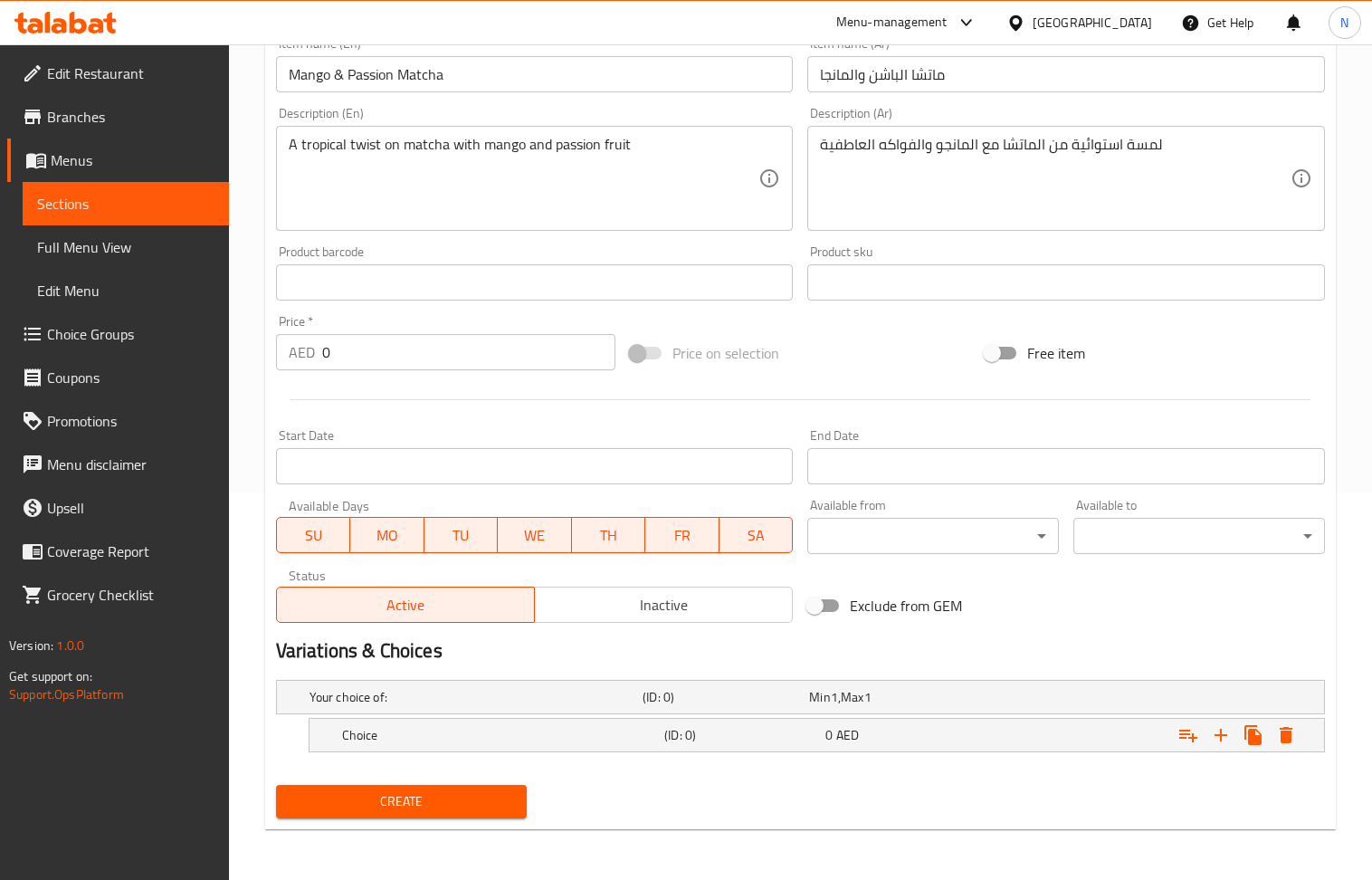
scroll to position [390, 0]
click at [1218, 732] on icon "Expand" at bounding box center [1222, 735] width 21 height 21
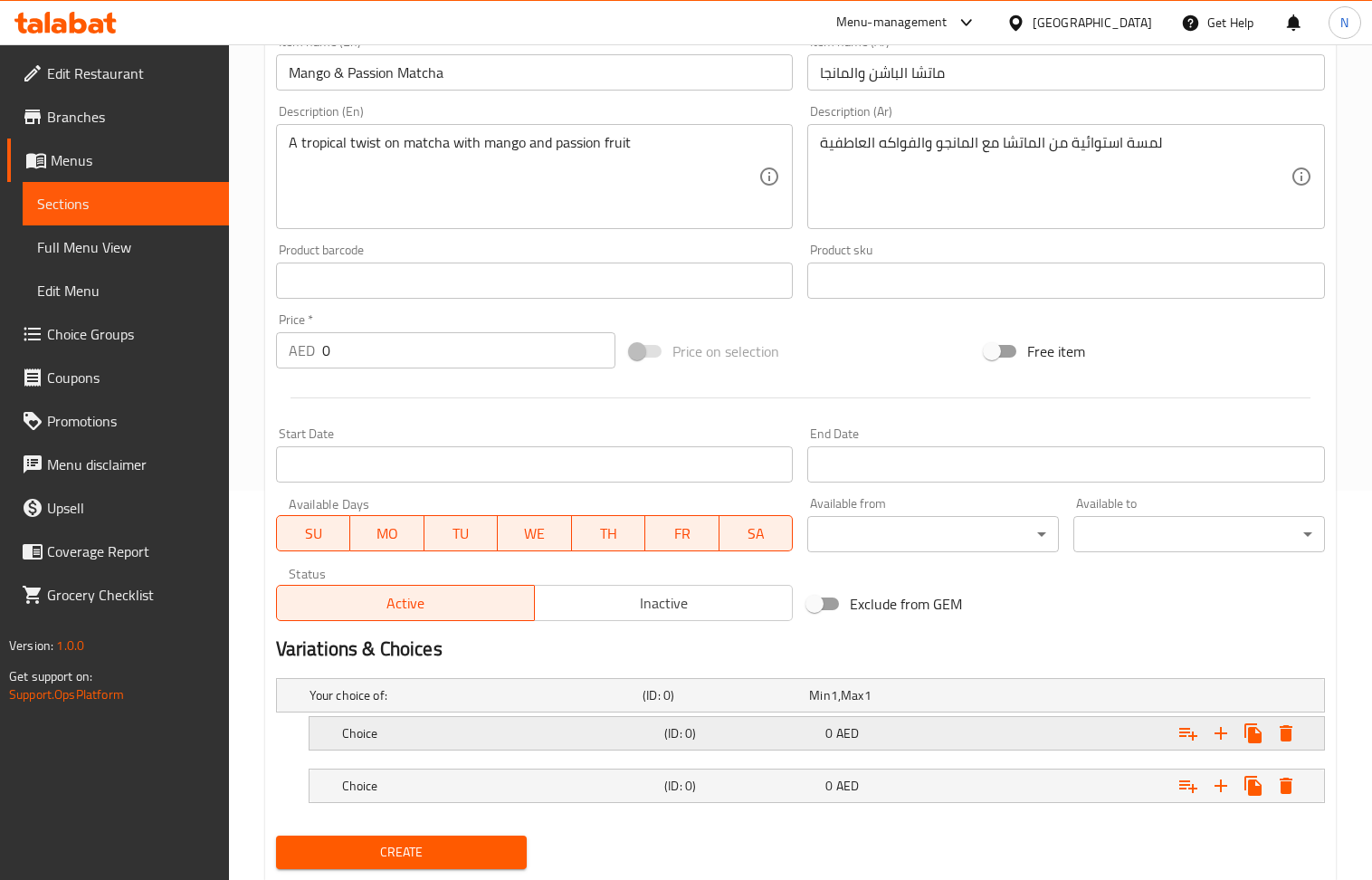
click at [697, 737] on h5 "(ID: 0)" at bounding box center [741, 733] width 154 height 19
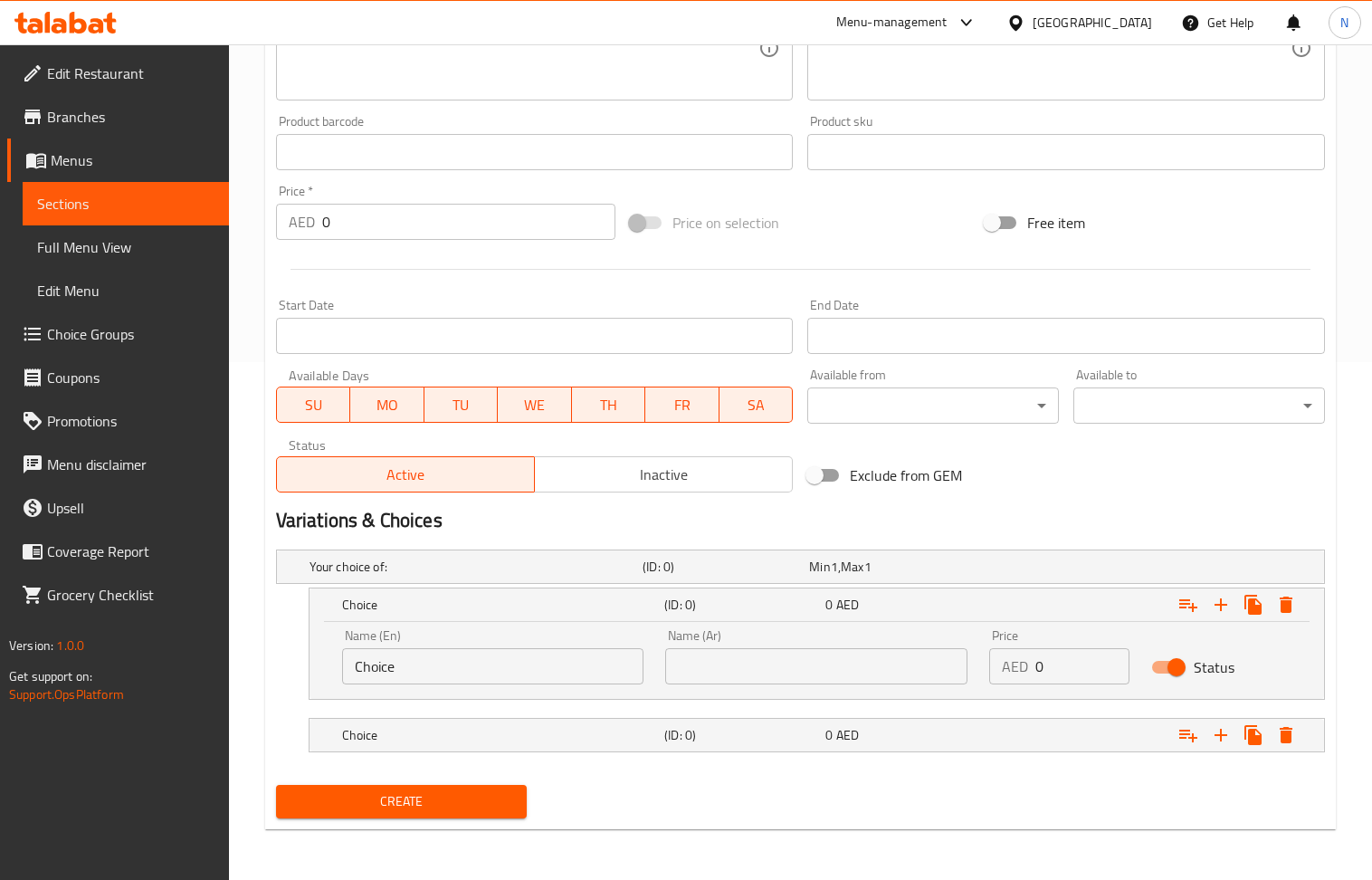
scroll to position [520, 0]
click at [605, 754] on div "Choice (ID: 0) 0 AED" at bounding box center [822, 734] width 968 height 40
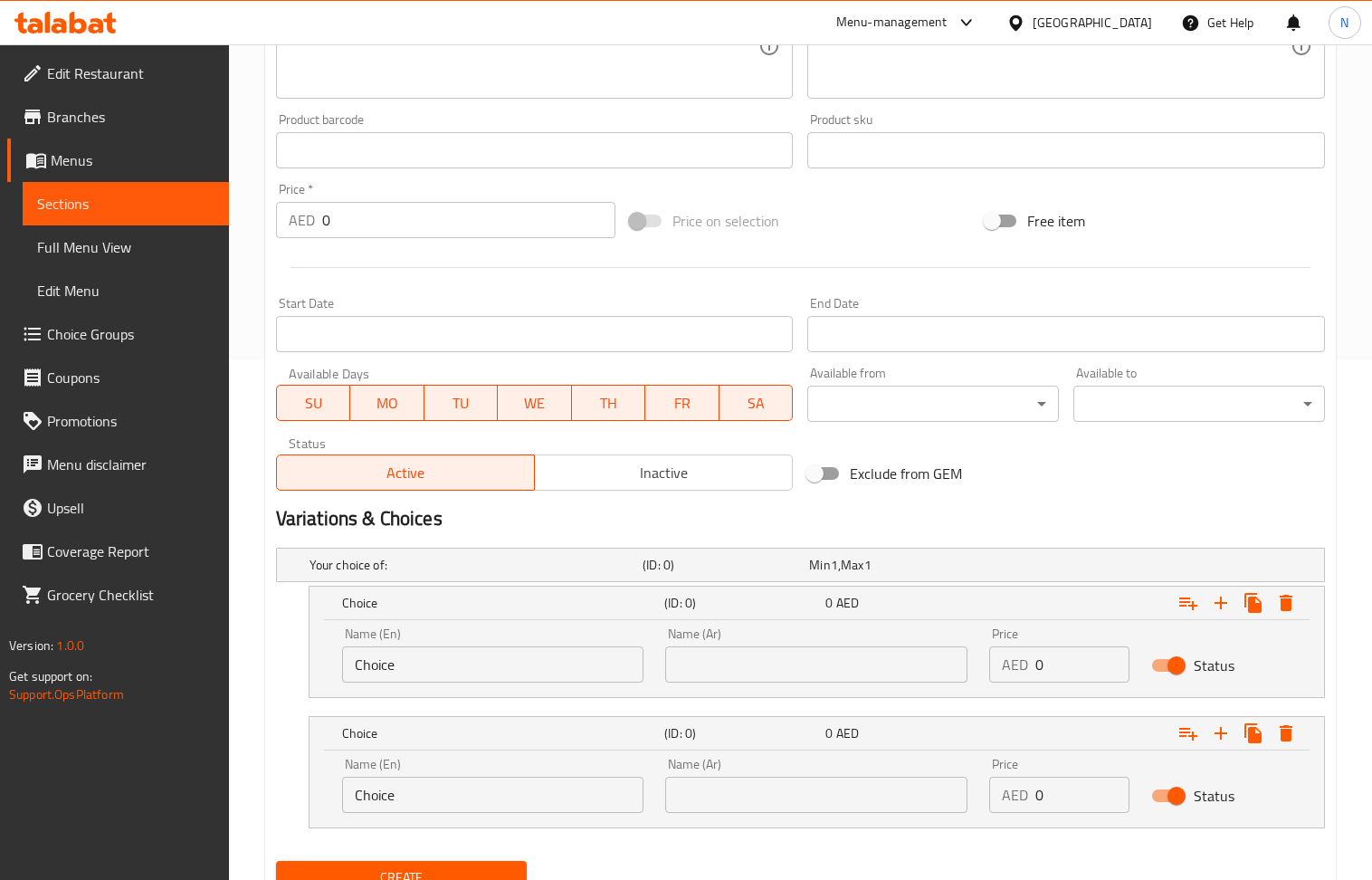
click at [453, 655] on input "Choice" at bounding box center [493, 664] width 303 height 36
click at [454, 655] on input "Choice" at bounding box center [493, 664] width 303 height 36
type input "small"
click at [512, 797] on input "Choice" at bounding box center [493, 794] width 303 height 36
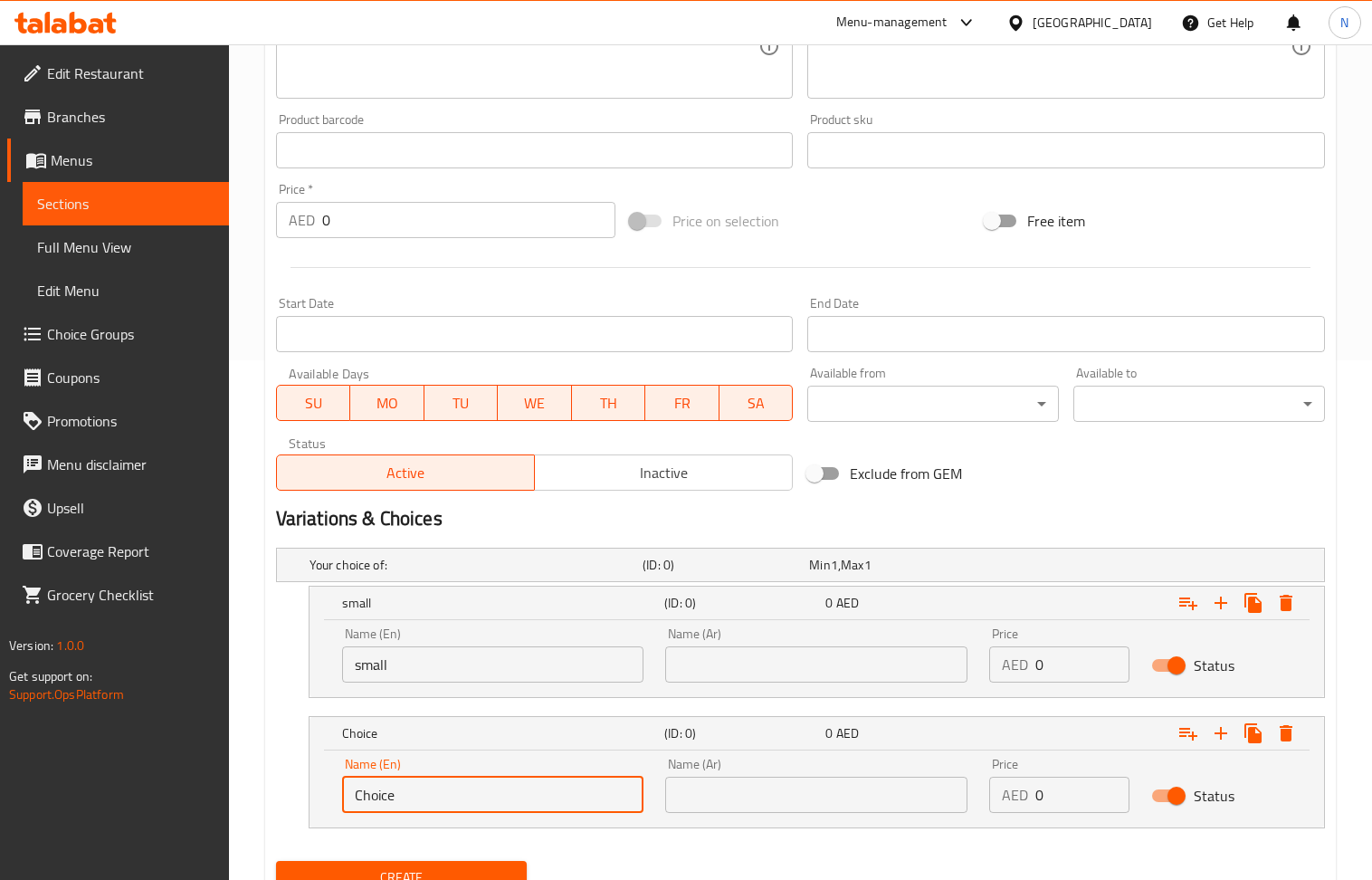
click at [512, 797] on input "Choice" at bounding box center [493, 794] width 303 height 36
type input "large"
click at [782, 660] on input "text" at bounding box center [816, 664] width 303 height 36
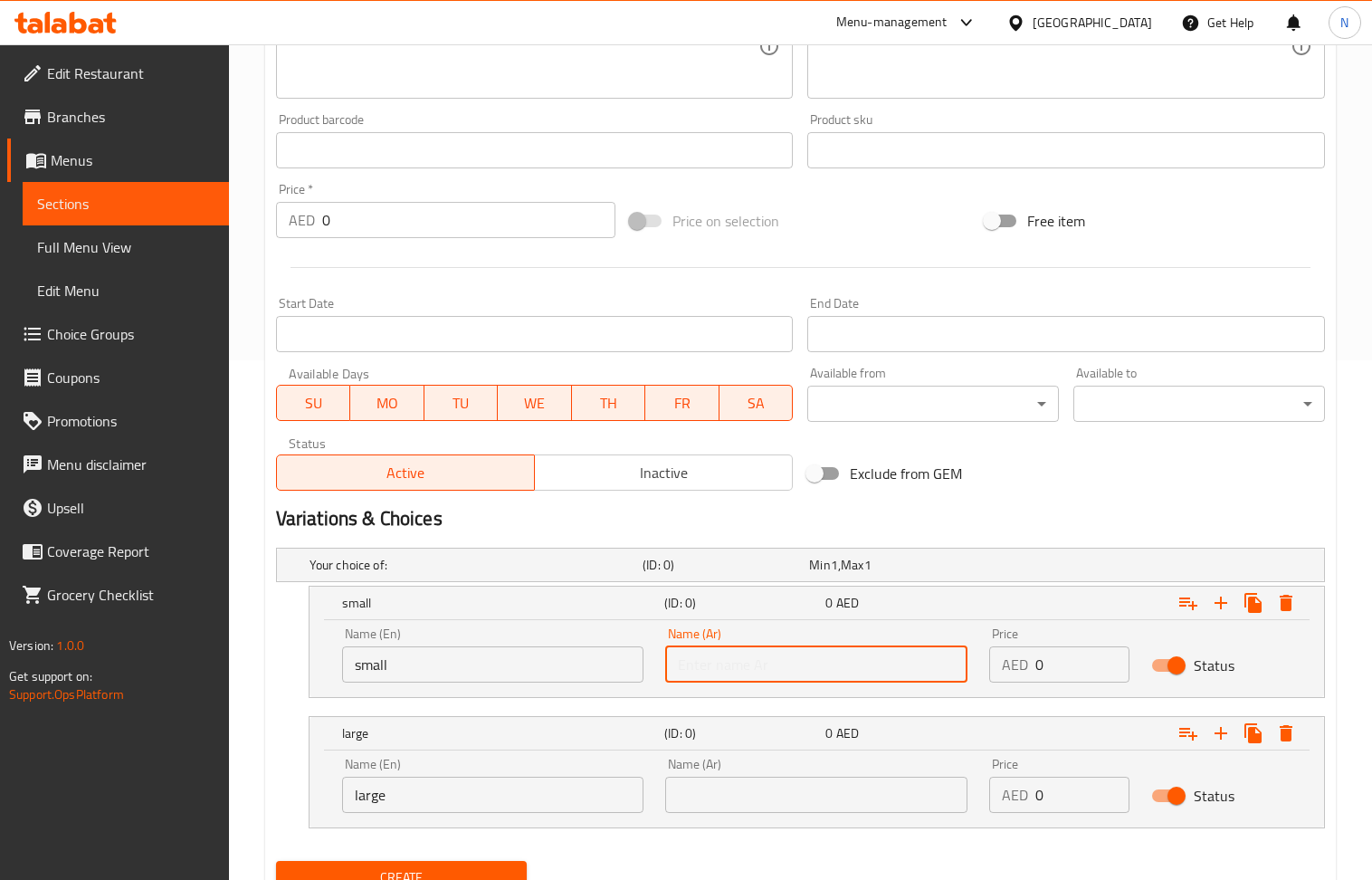
click at [782, 660] on input "text" at bounding box center [816, 664] width 303 height 36
type input "صغير"
click at [771, 786] on input "text" at bounding box center [816, 794] width 303 height 36
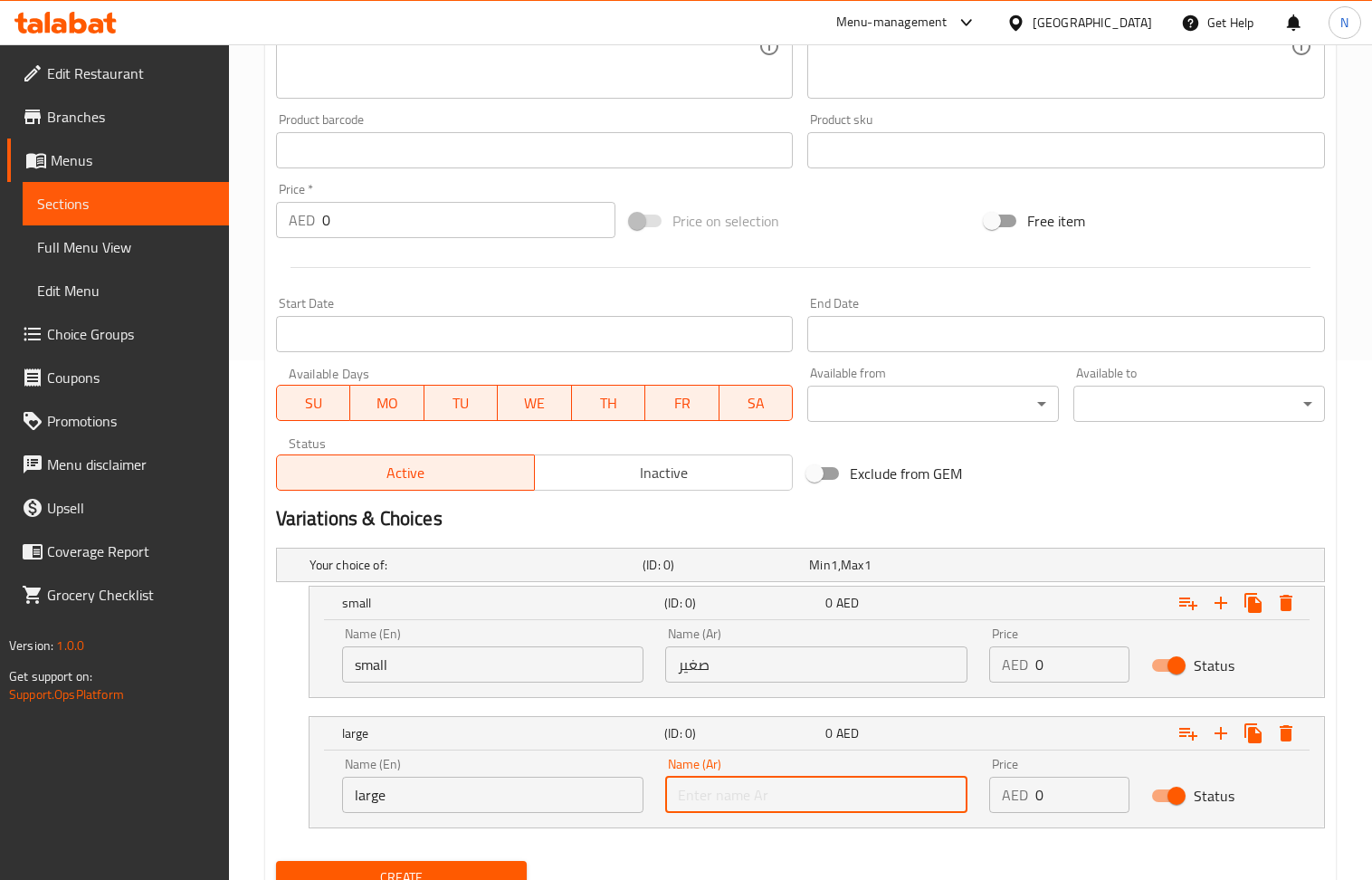
type input "كبير"
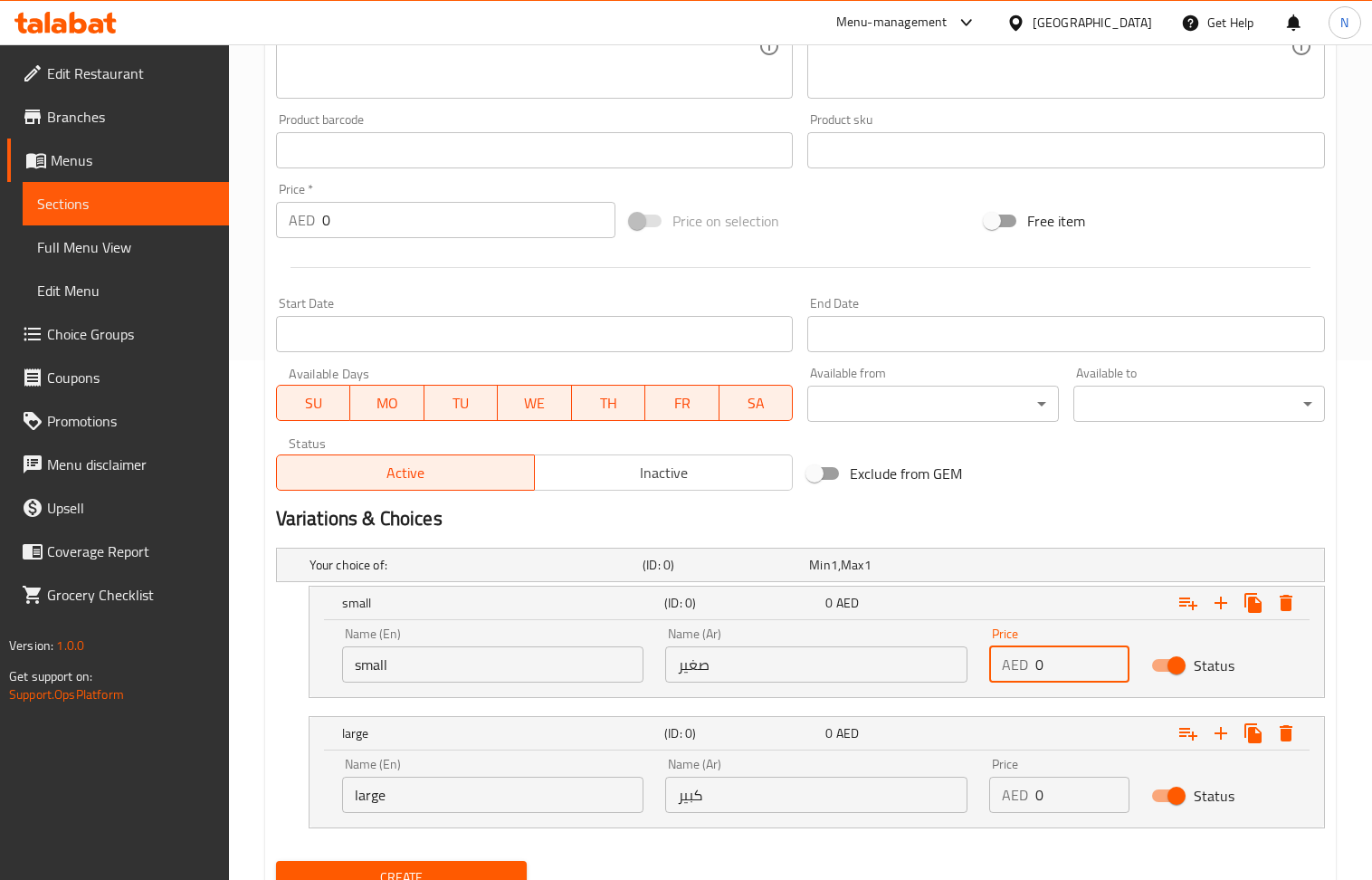
click at [1062, 674] on input "0" at bounding box center [1083, 664] width 94 height 36
paste input "3"
type input "30"
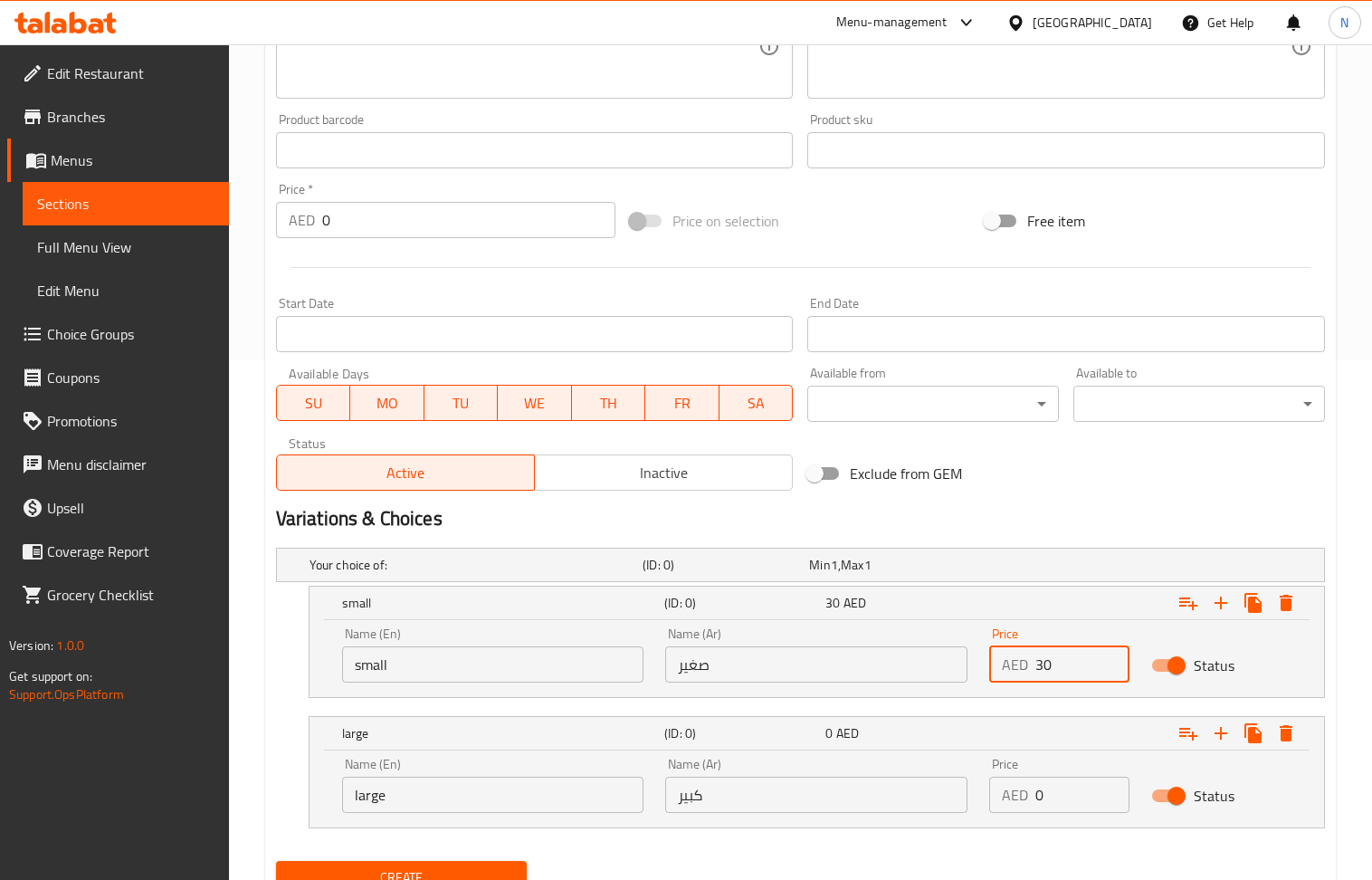
click at [1076, 788] on input "0" at bounding box center [1083, 794] width 94 height 36
paste input "35"
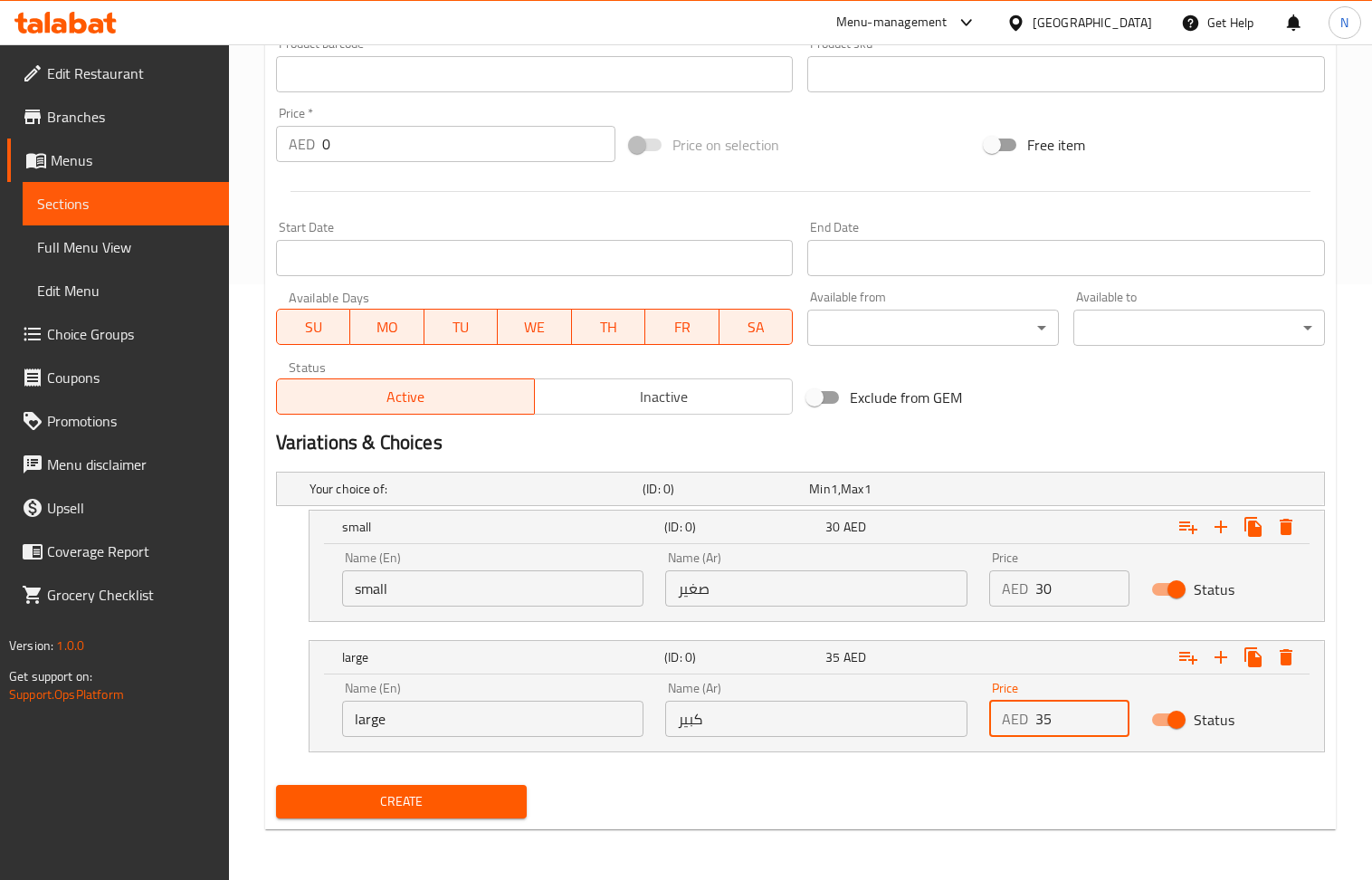
type input "35"
click at [400, 813] on span "Create" at bounding box center [402, 801] width 223 height 22
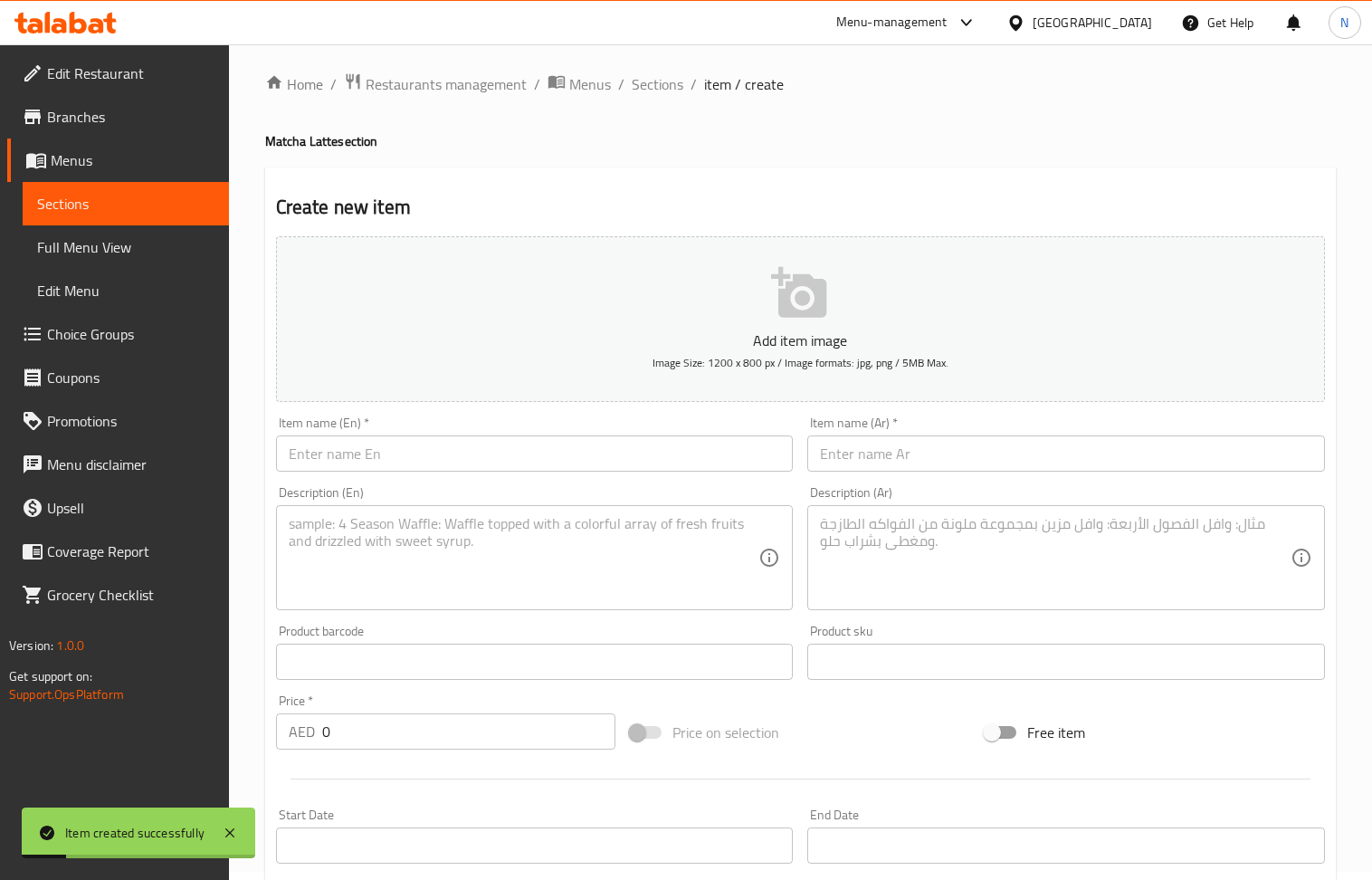
scroll to position [0, 0]
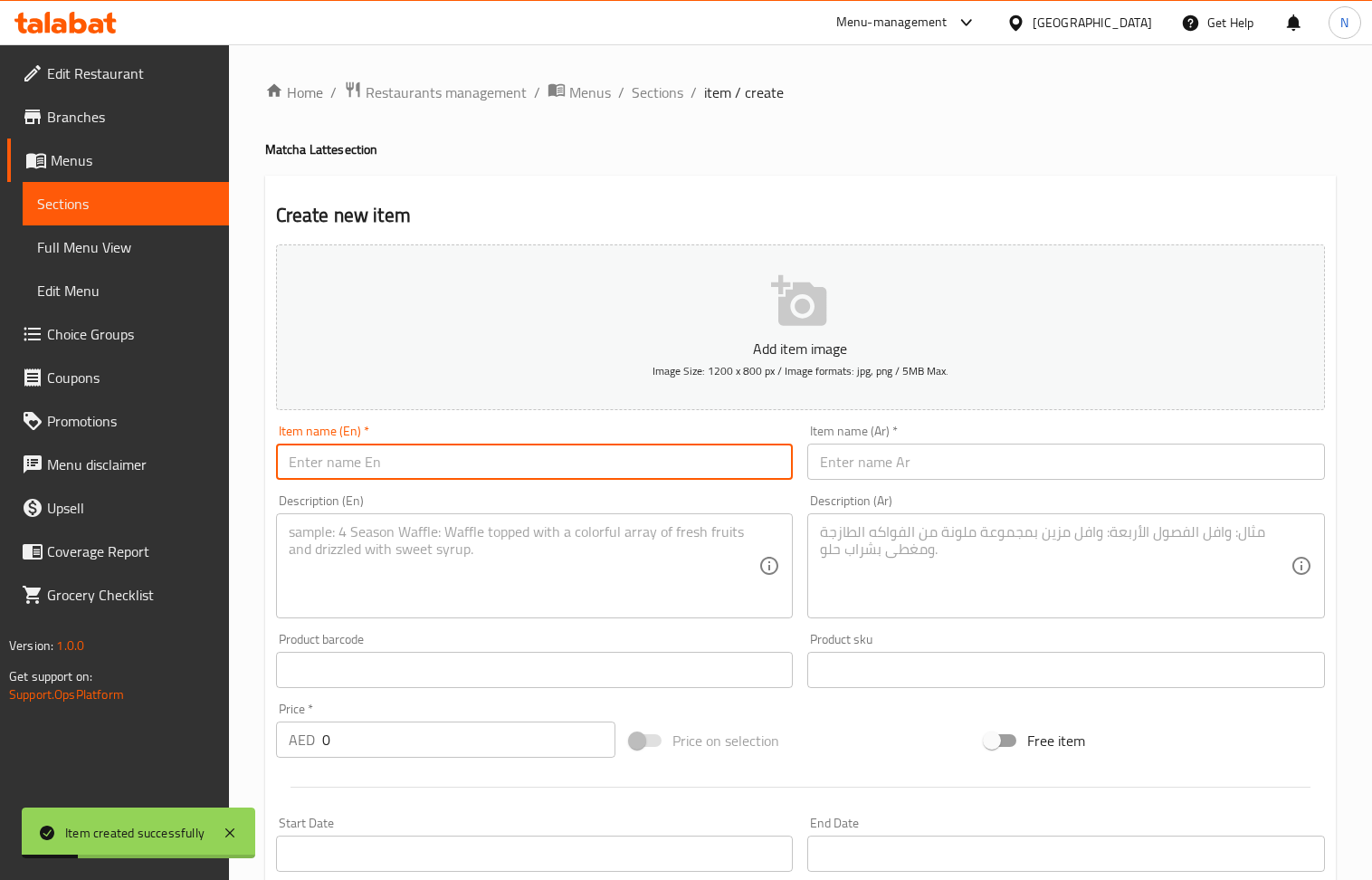
click at [460, 477] on input "text" at bounding box center [535, 461] width 518 height 36
paste input "Matcha Latte"
type input "Matcha Latte"
drag, startPoint x: 1003, startPoint y: 473, endPoint x: 931, endPoint y: 440, distance: 79.2
click at [1001, 472] on input "text" at bounding box center [1066, 461] width 518 height 36
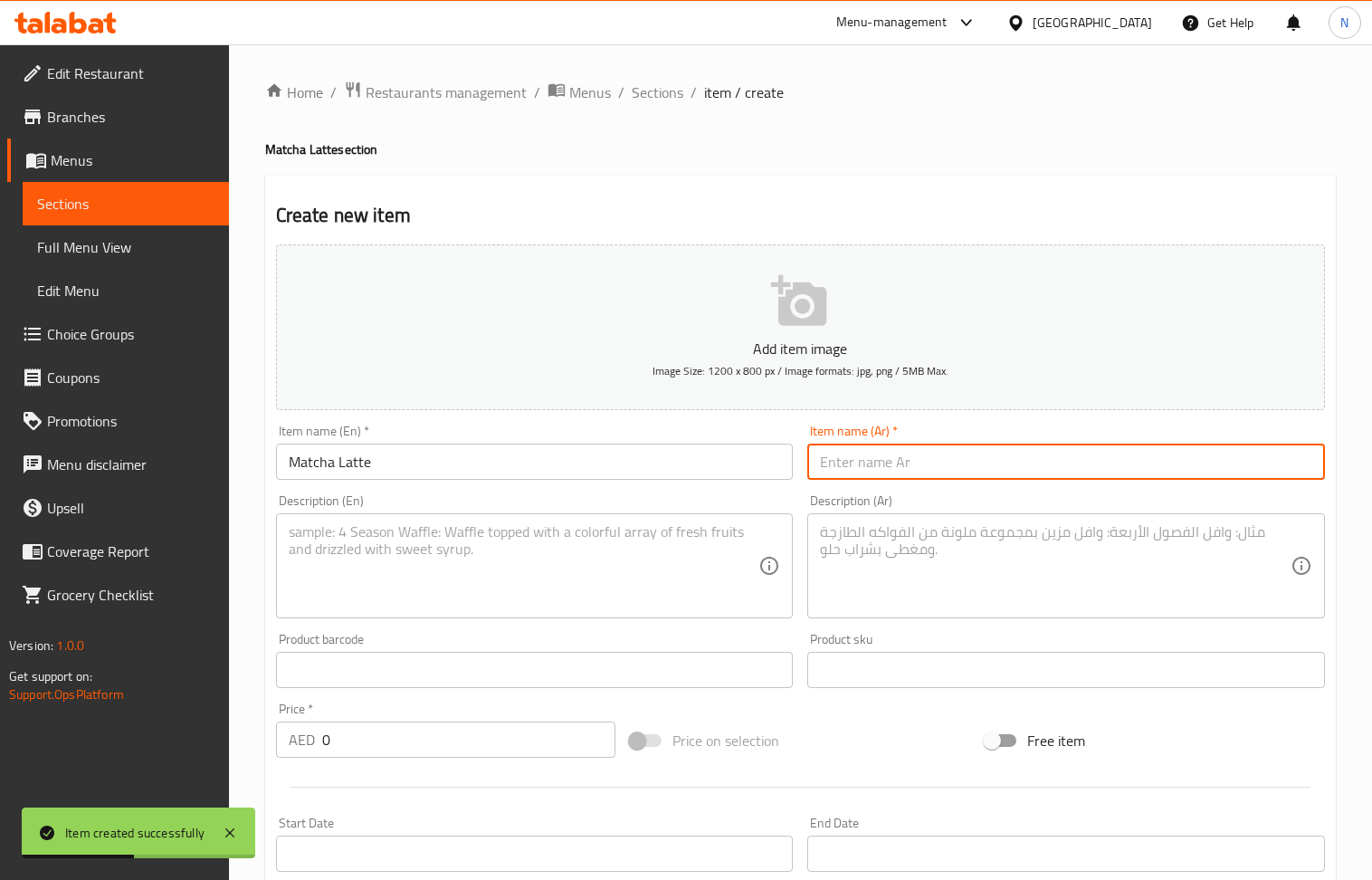
paste input "ماتشا لاتيه"
type input "ماتشا لاتيه"
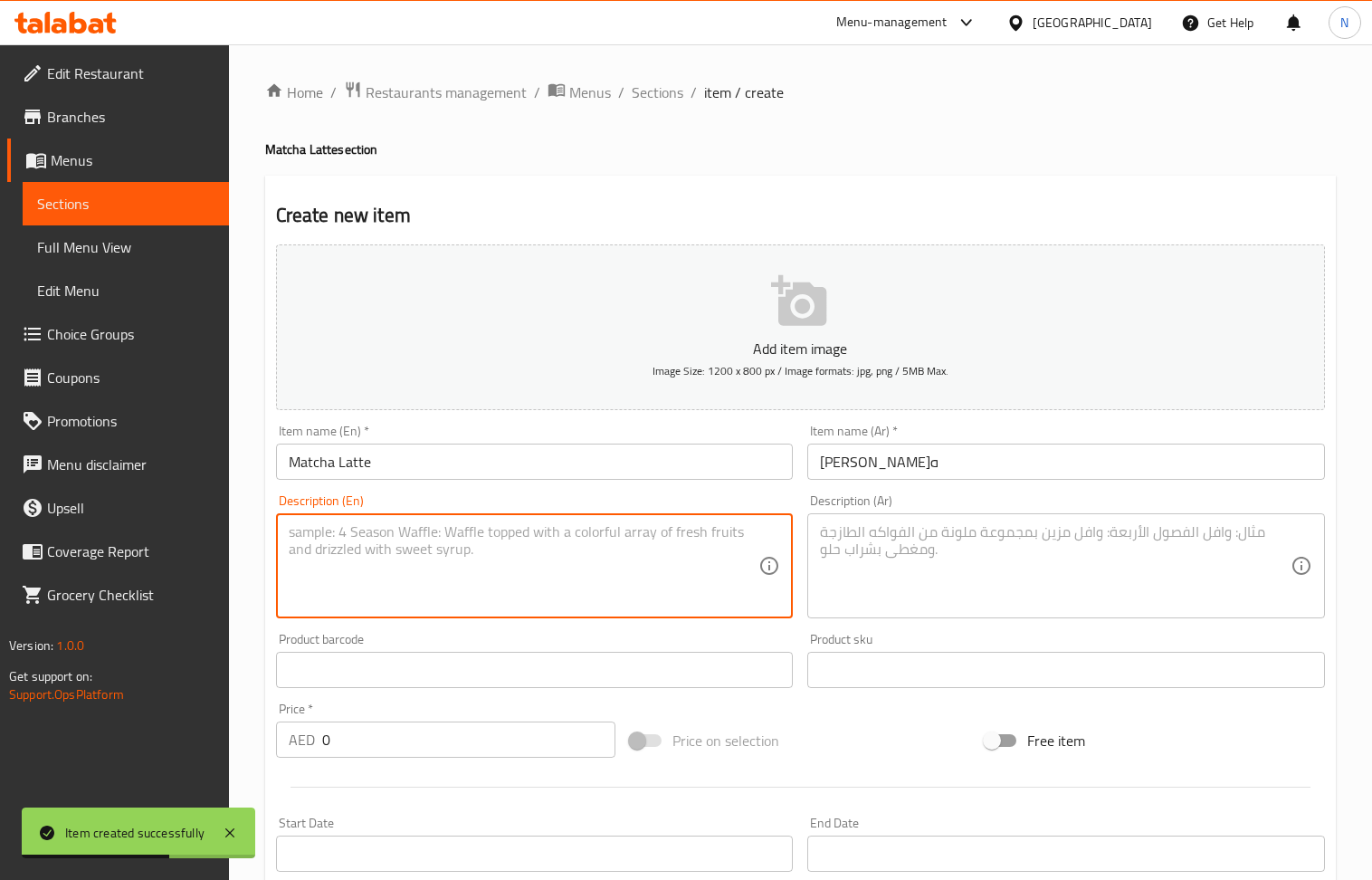
click at [436, 559] on textarea at bounding box center [524, 566] width 471 height 86
paste textarea "Creamy and smooth matcha latte"
type textarea "Creamy and smooth matcha latte"
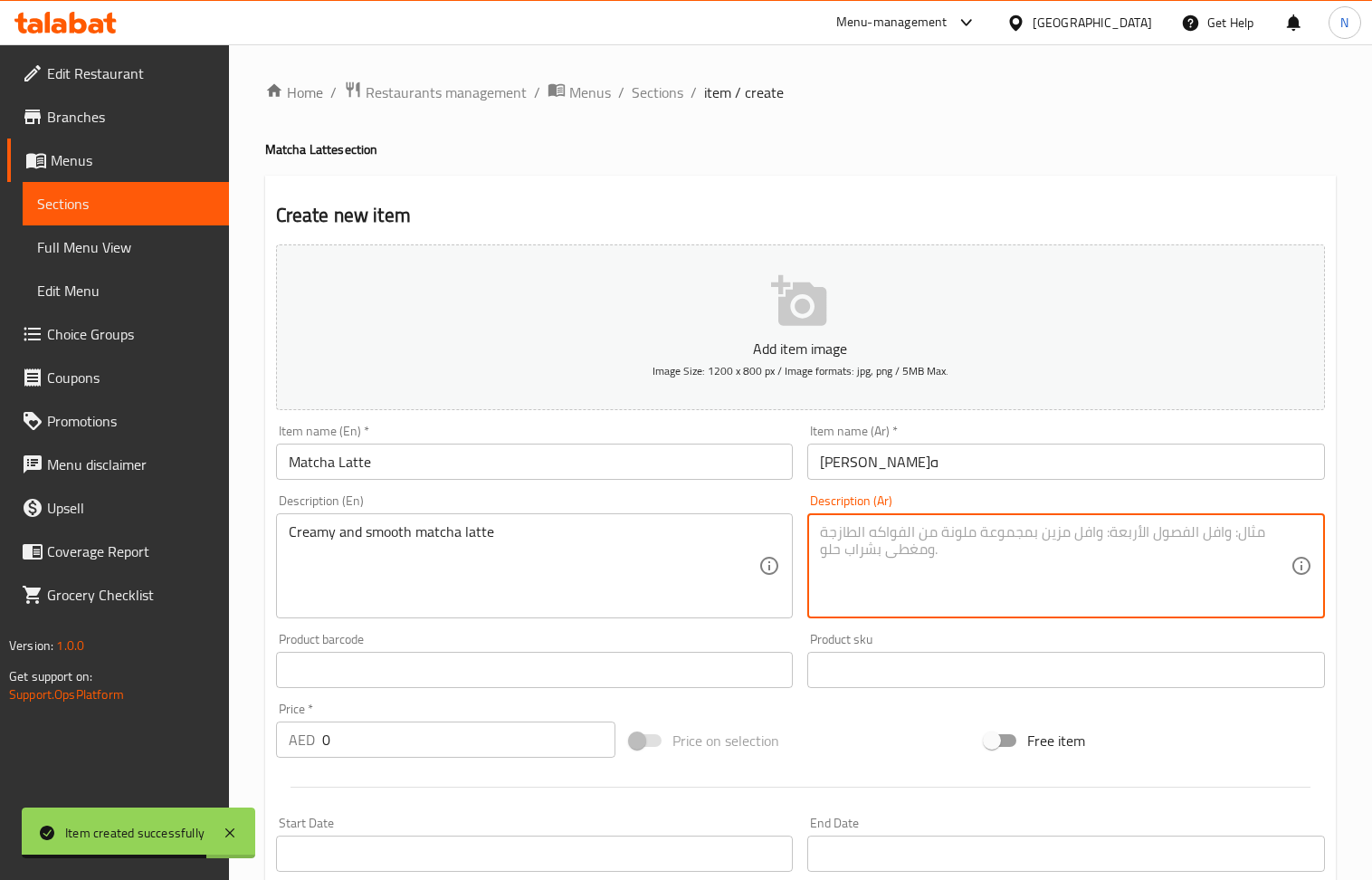
click at [870, 559] on textarea at bounding box center [1056, 566] width 471 height 86
paste textarea "لاتيه ماتشا كريمي وناعم"
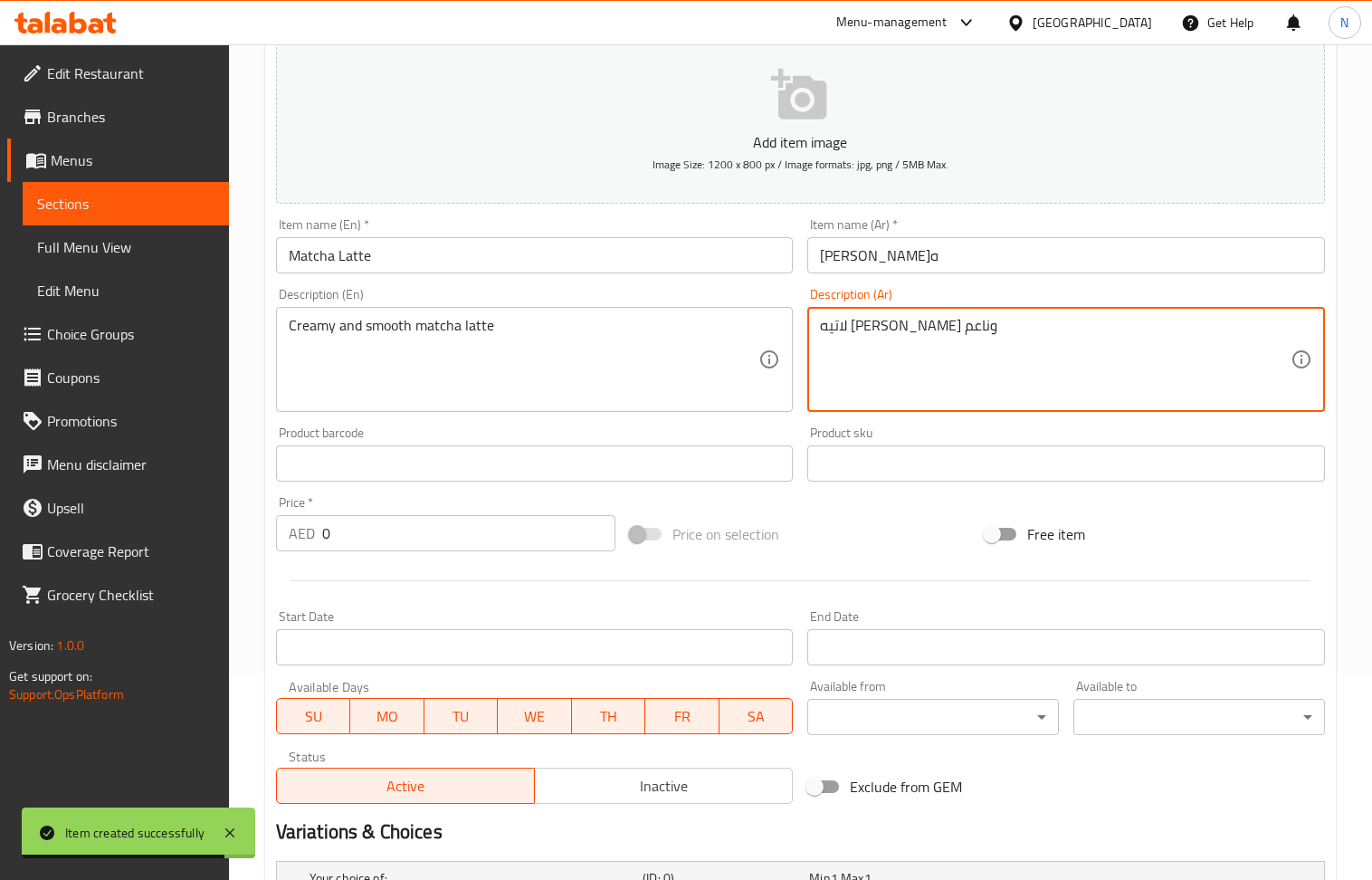
scroll to position [599, 0]
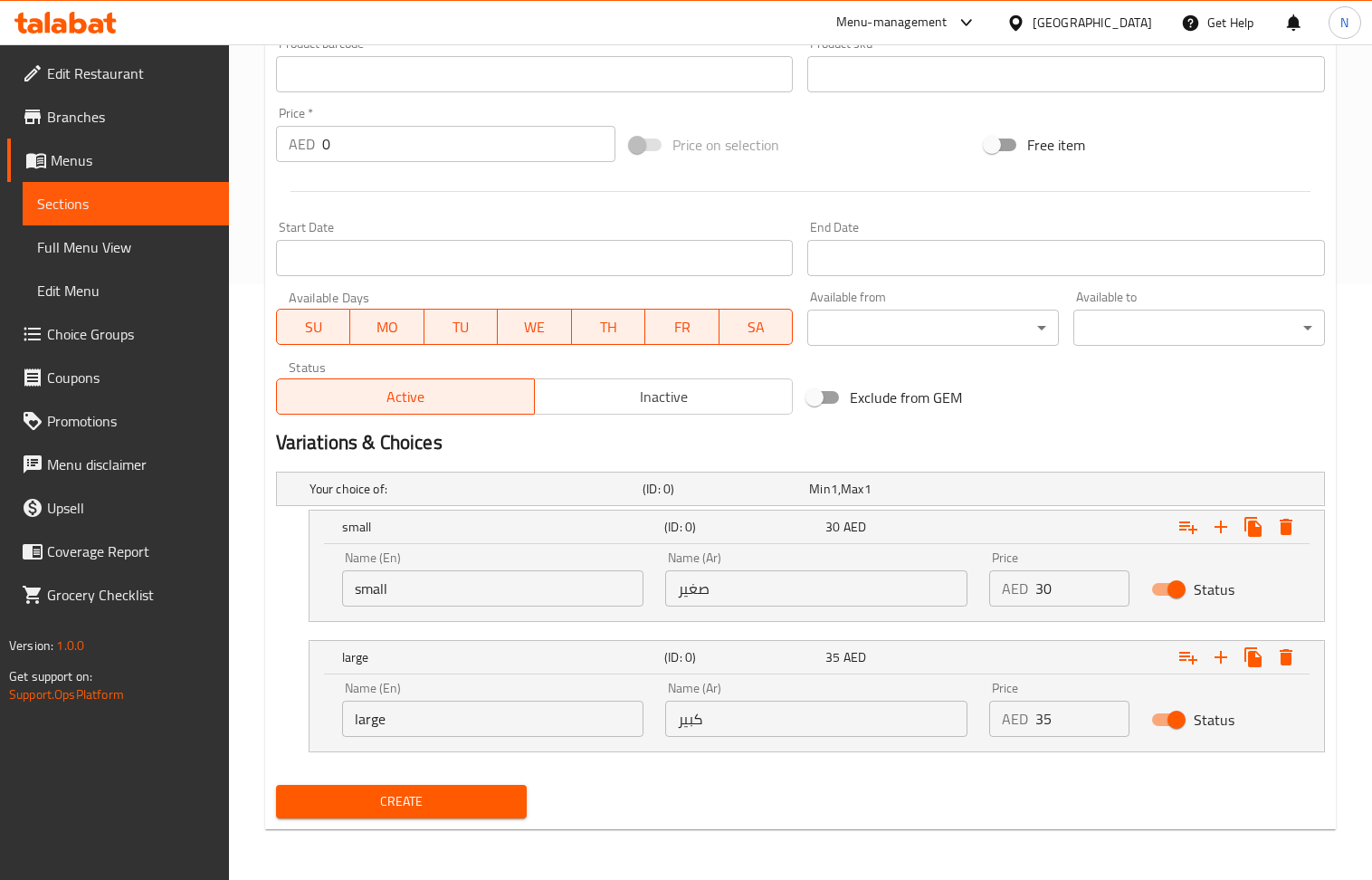
type textarea "لاتيه ماتشا كريمي وناعم"
click at [1054, 590] on input "30" at bounding box center [1083, 588] width 94 height 36
paste input "25"
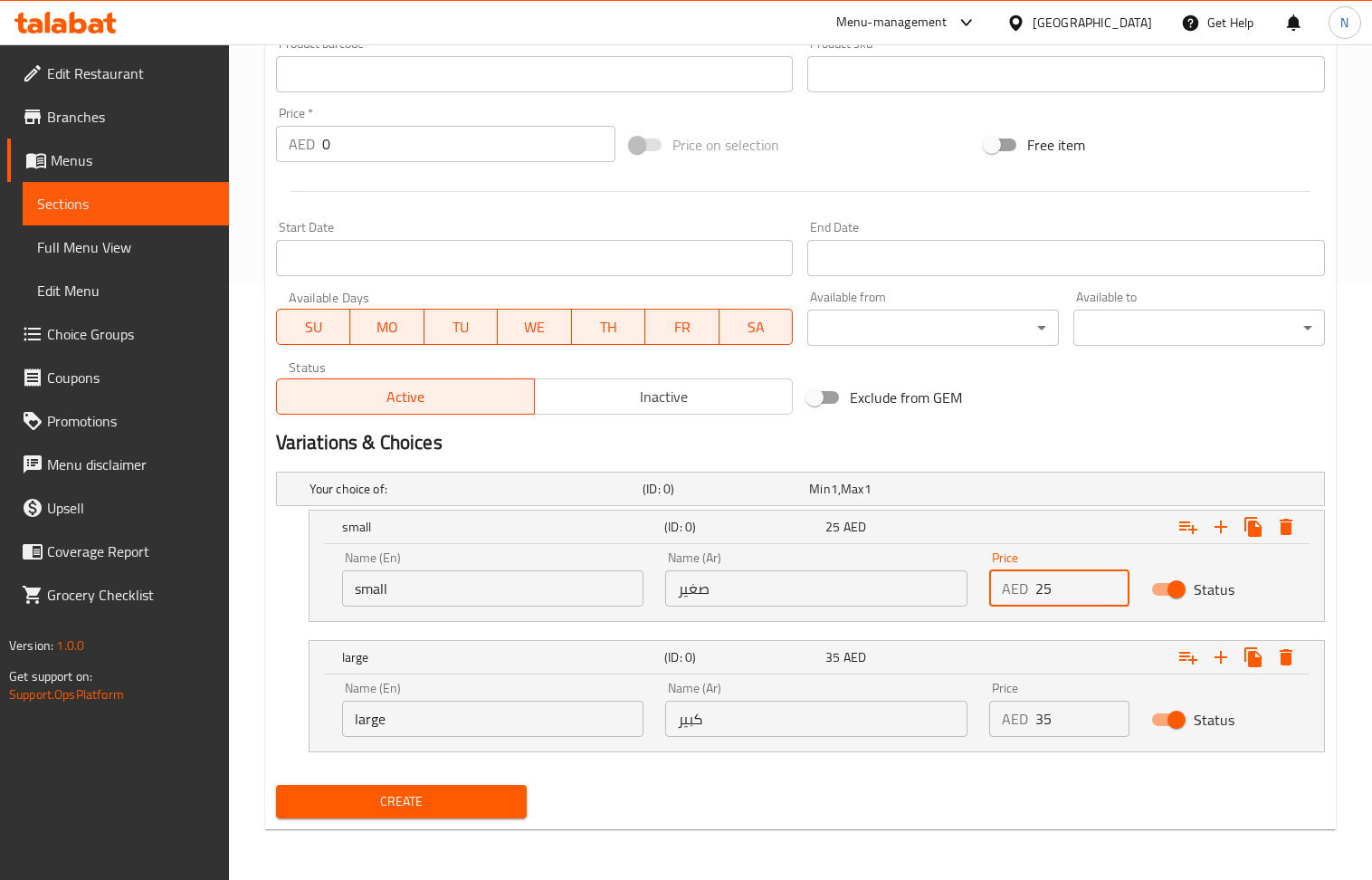
type input "25"
click at [1050, 711] on input "35" at bounding box center [1083, 719] width 94 height 36
click at [1050, 711] on input "0" at bounding box center [1083, 719] width 94 height 36
paste input "3"
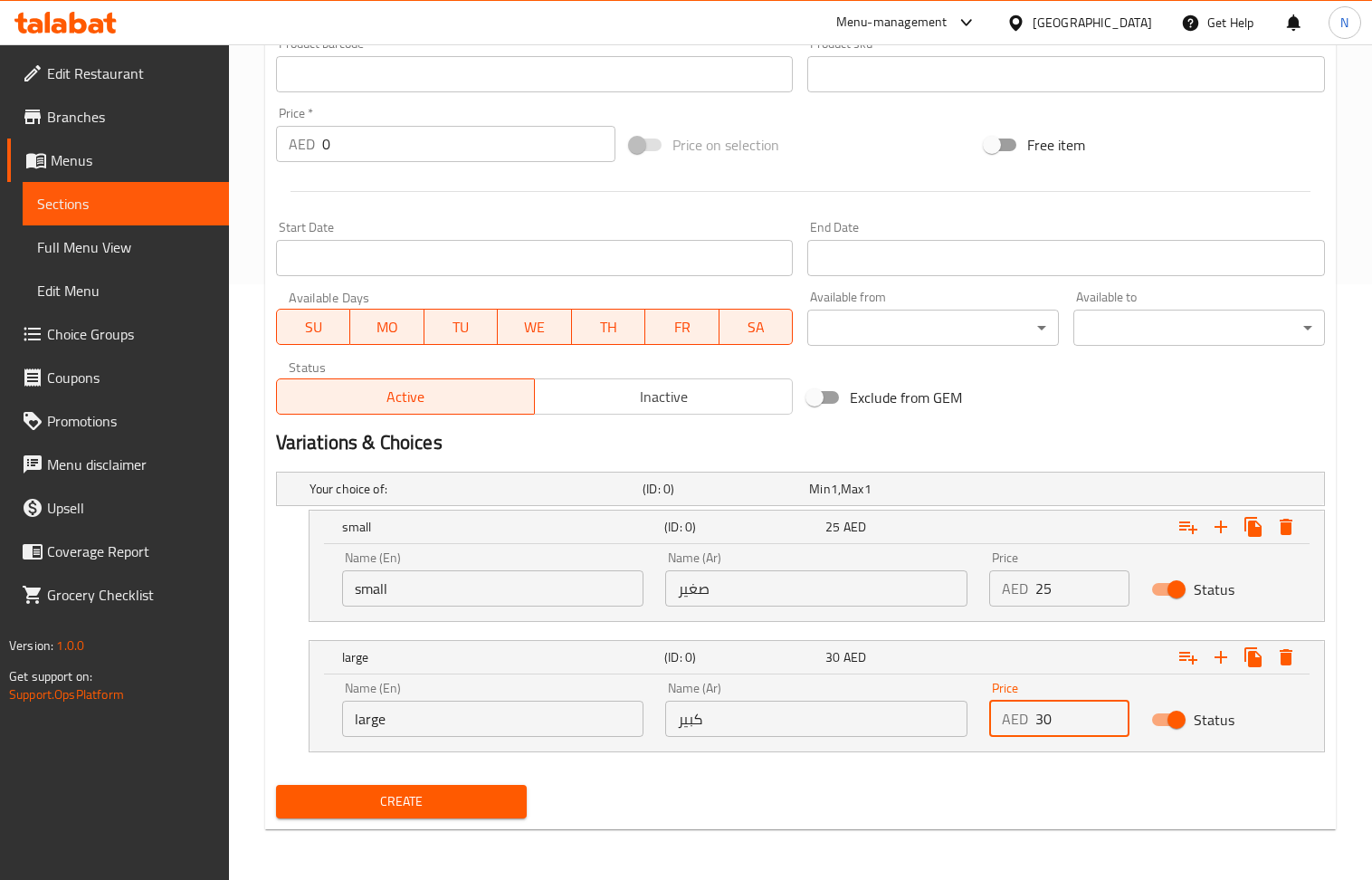
type input "30"
click at [442, 804] on span "Create" at bounding box center [402, 801] width 223 height 22
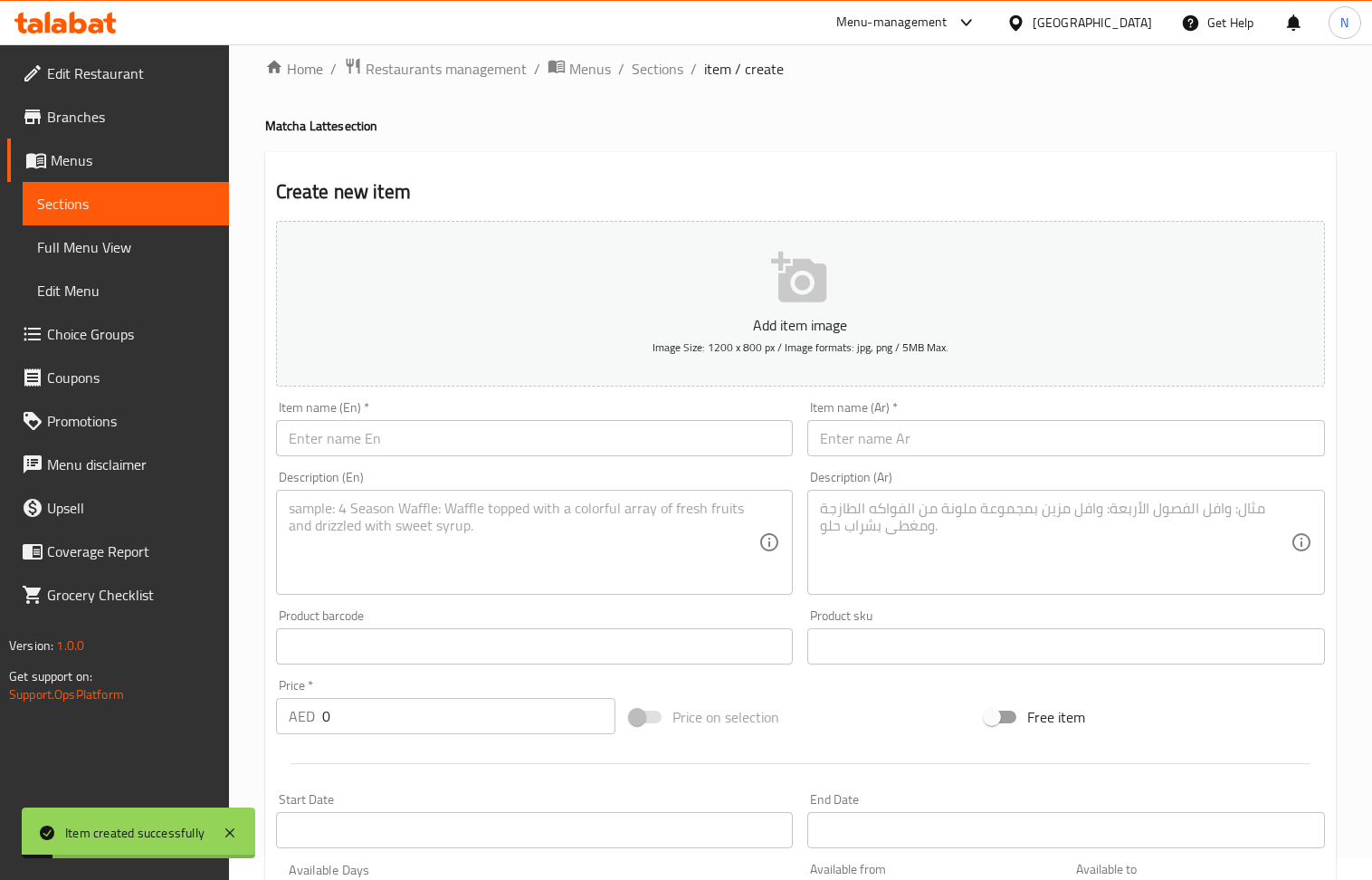
scroll to position [0, 0]
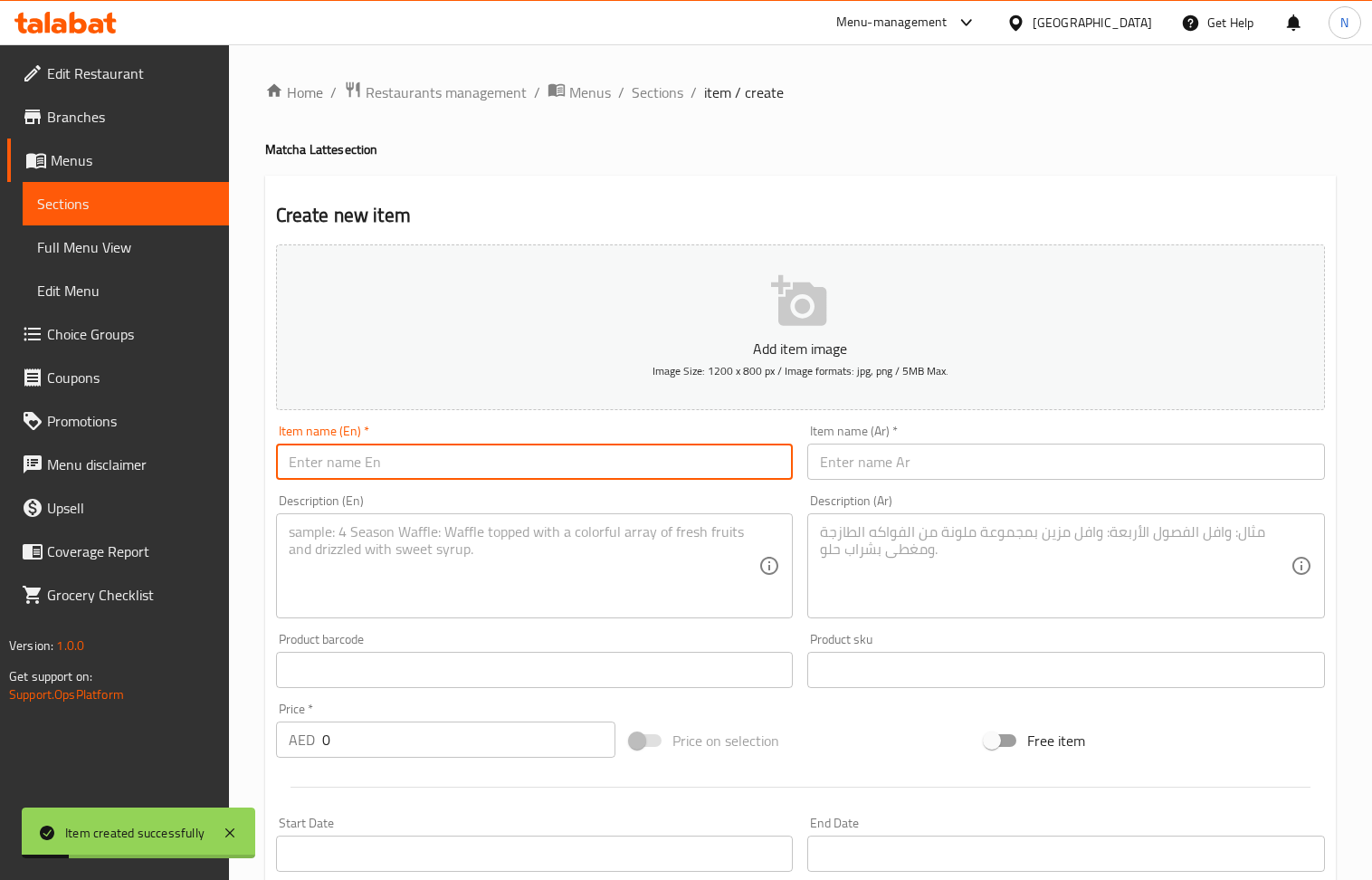
click at [433, 469] on input "text" at bounding box center [535, 461] width 518 height 36
paste
type input "Blue Matcha"
click at [865, 475] on input "text" at bounding box center [1066, 461] width 518 height 36
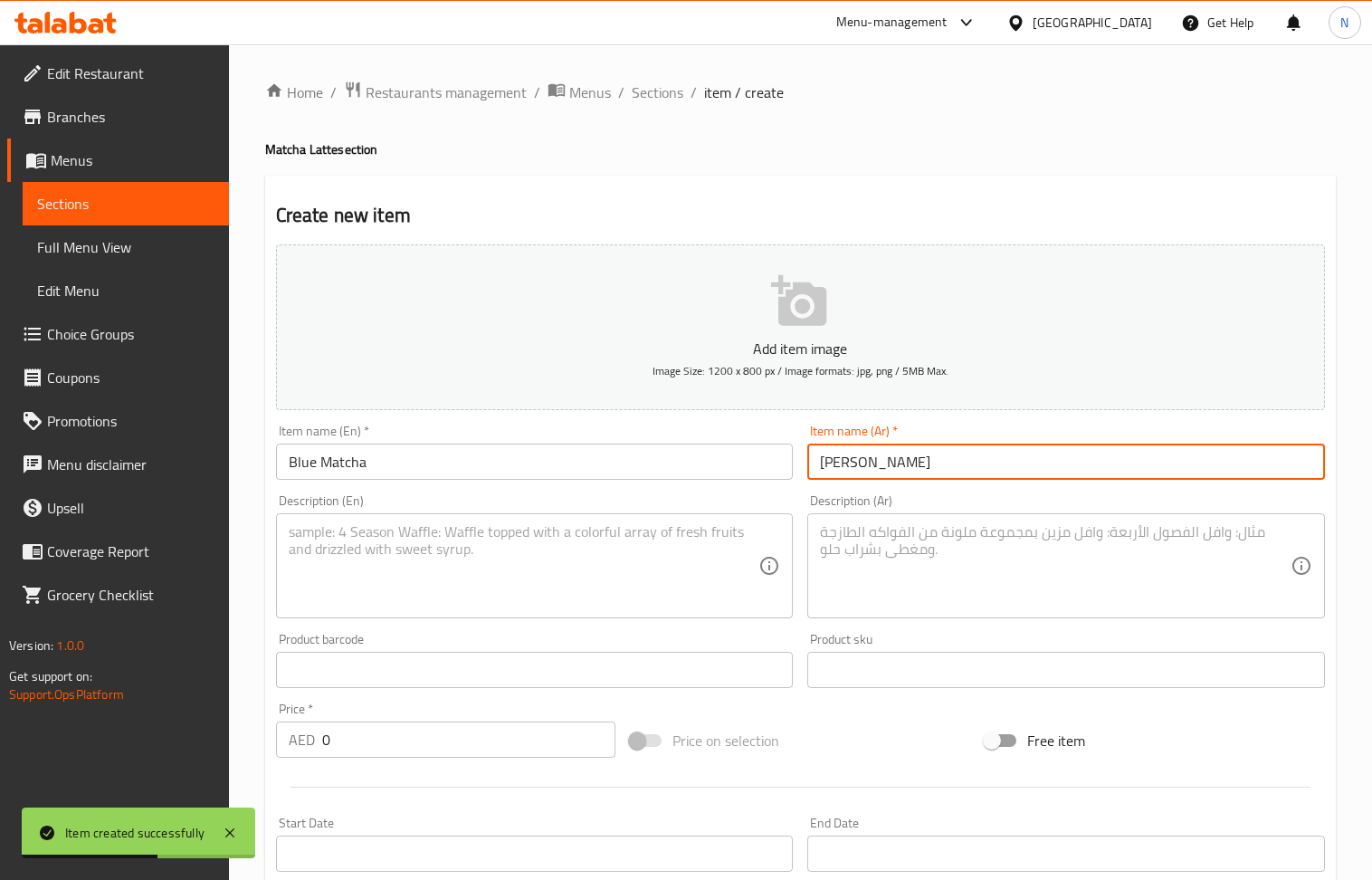
type input "بلو ماتشا"
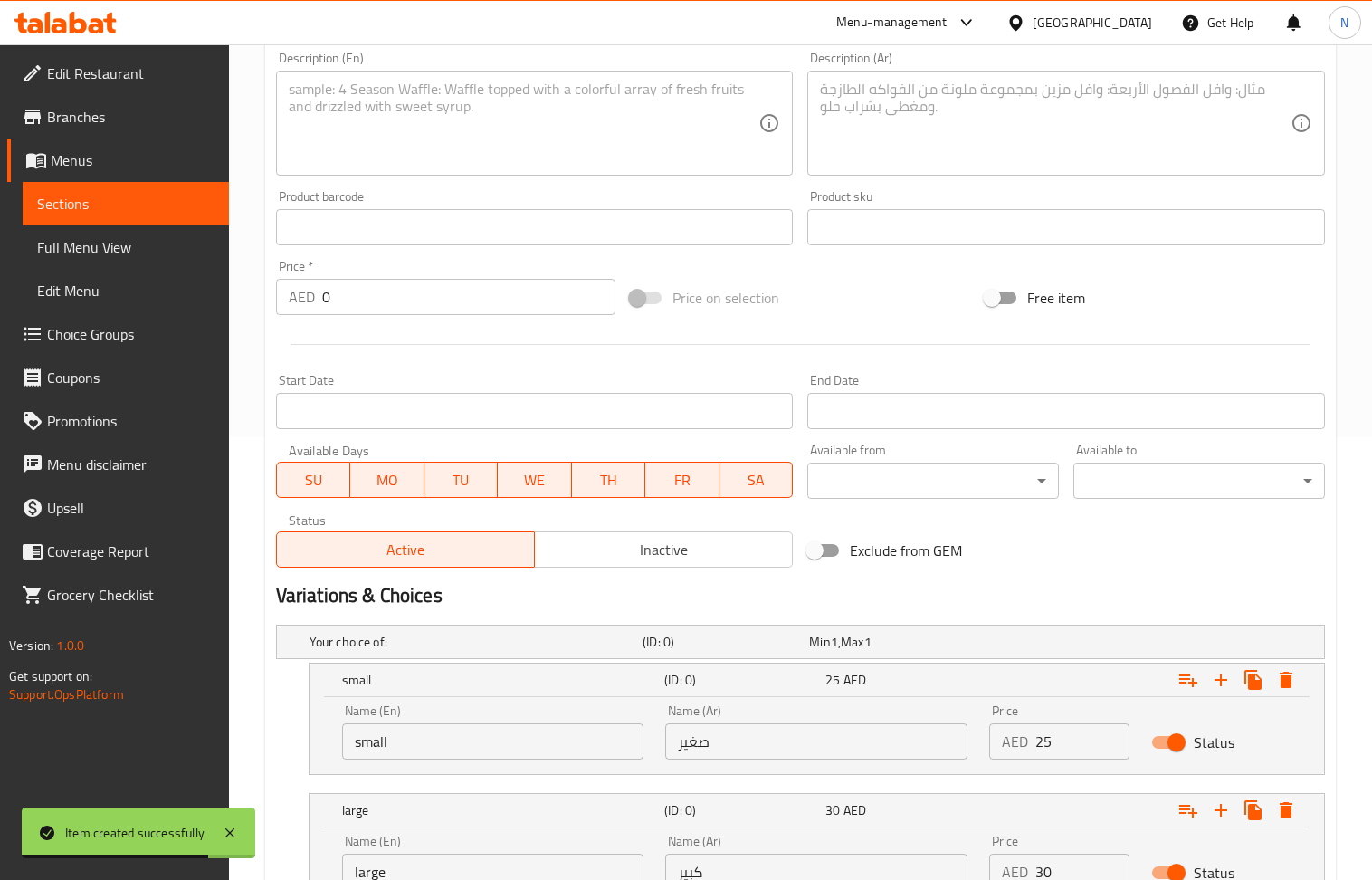
scroll to position [599, 0]
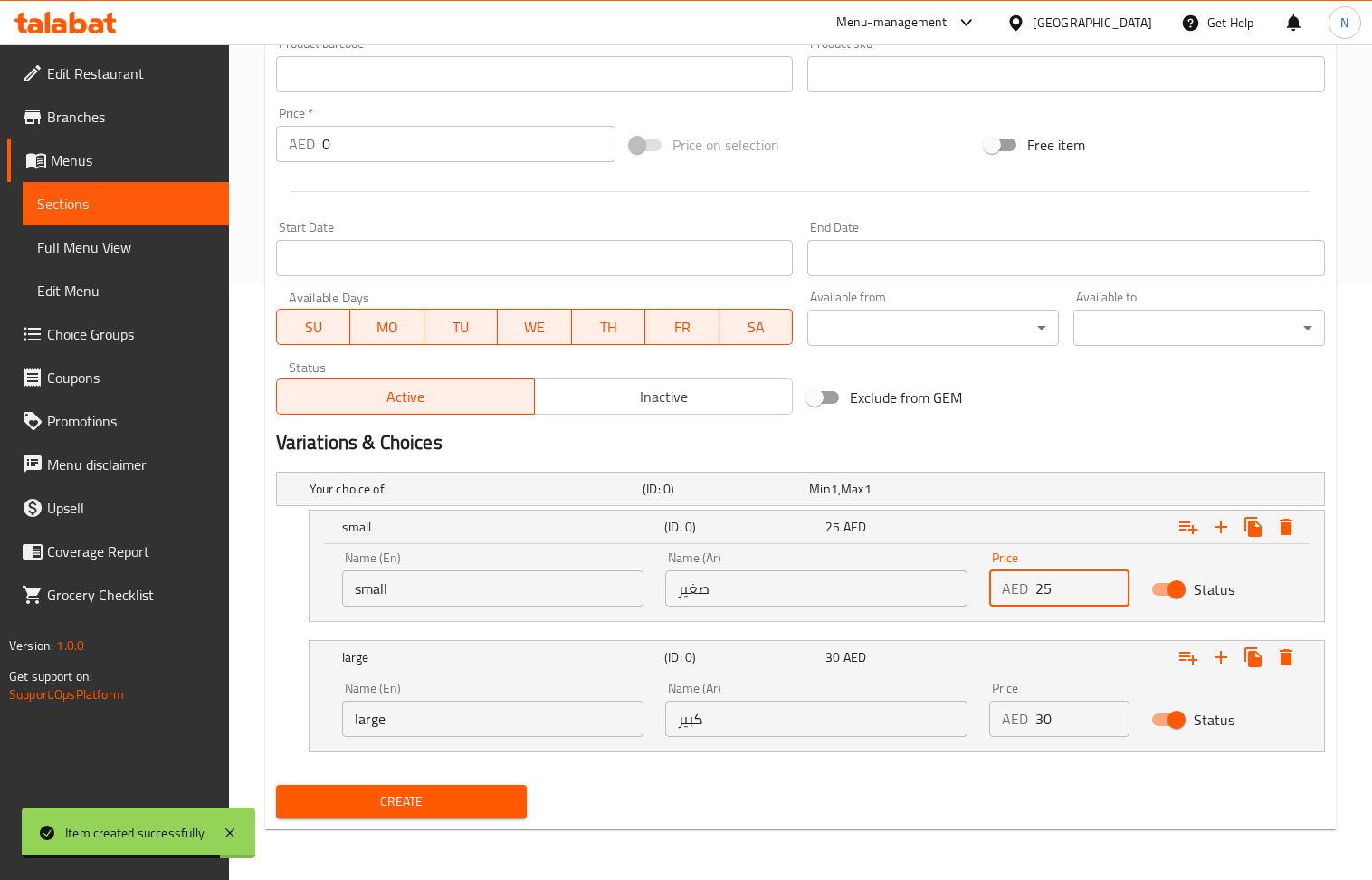
click at [1075, 585] on input "25" at bounding box center [1083, 588] width 94 height 36
click at [1075, 585] on input "0" at bounding box center [1083, 588] width 94 height 36
type input "25"
click at [424, 809] on span "Create" at bounding box center [402, 801] width 223 height 22
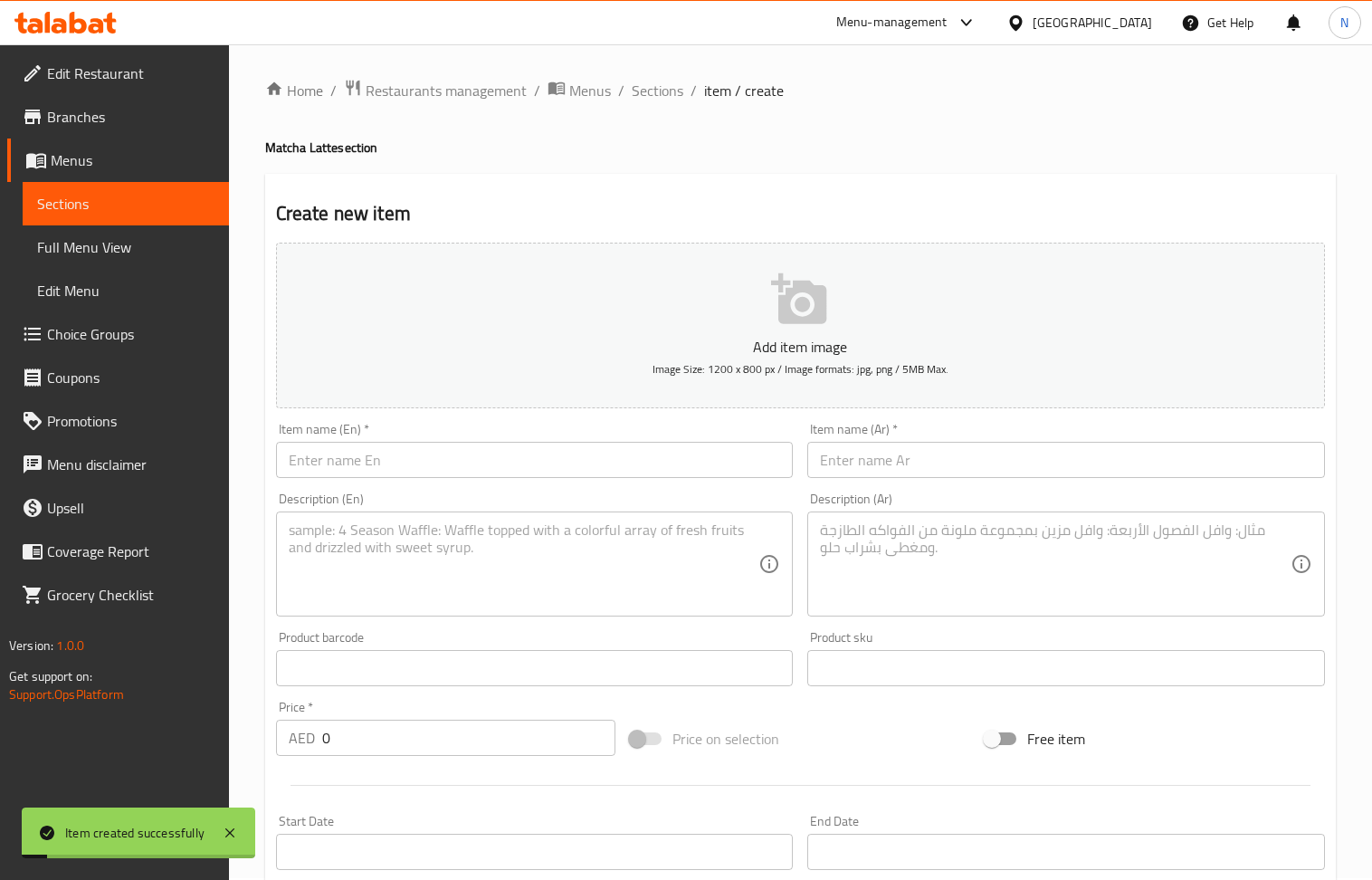
scroll to position [0, 0]
click at [453, 454] on input "text" at bounding box center [535, 461] width 518 height 36
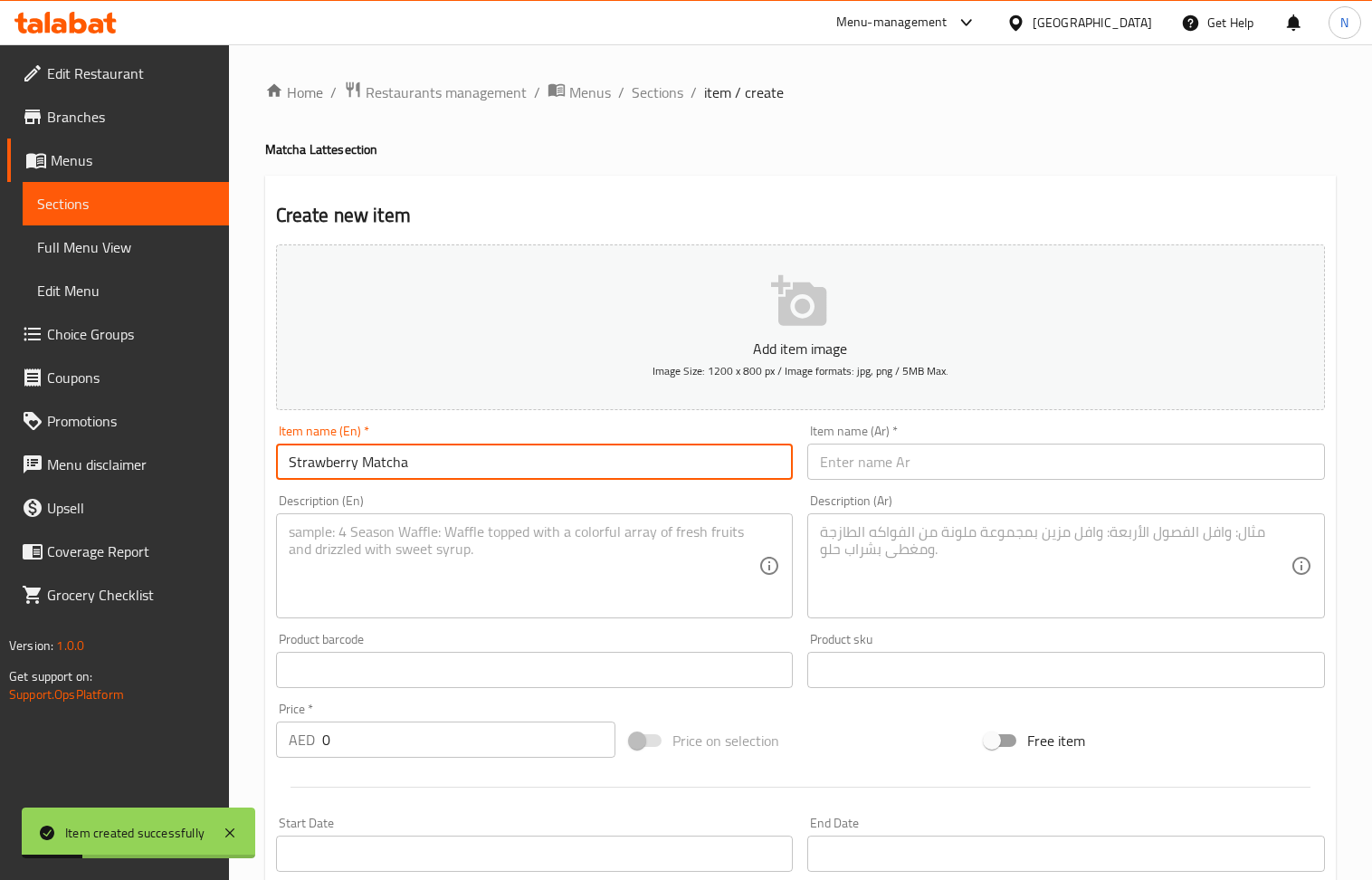
type input "Strawberry Matcha"
click at [943, 454] on input "text" at bounding box center [1066, 461] width 518 height 36
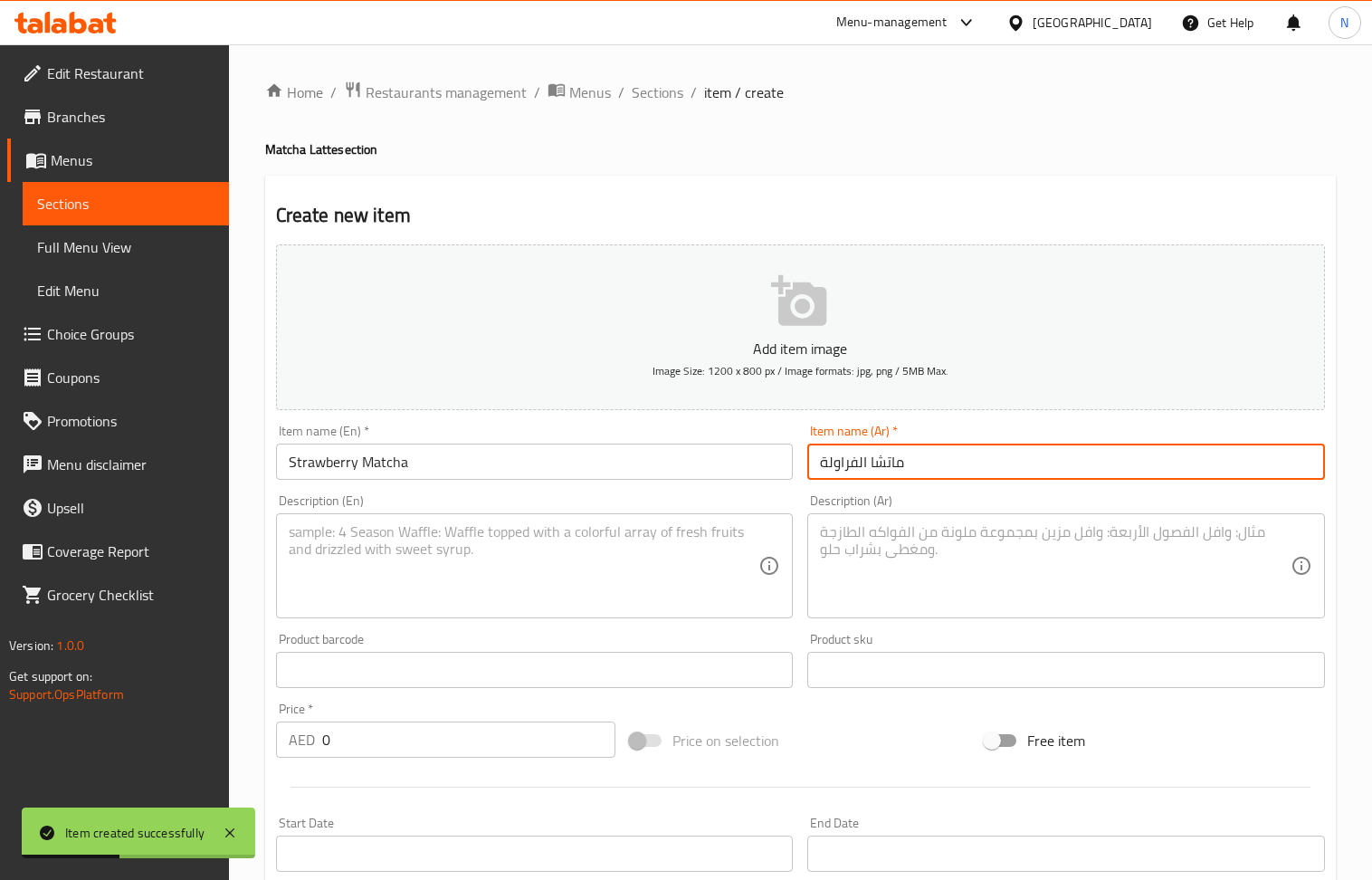
type input "ماتشا الفراولة"
drag, startPoint x: 398, startPoint y: 559, endPoint x: 403, endPoint y: 447, distance: 112.1
click at [398, 560] on textarea at bounding box center [524, 566] width 471 height 86
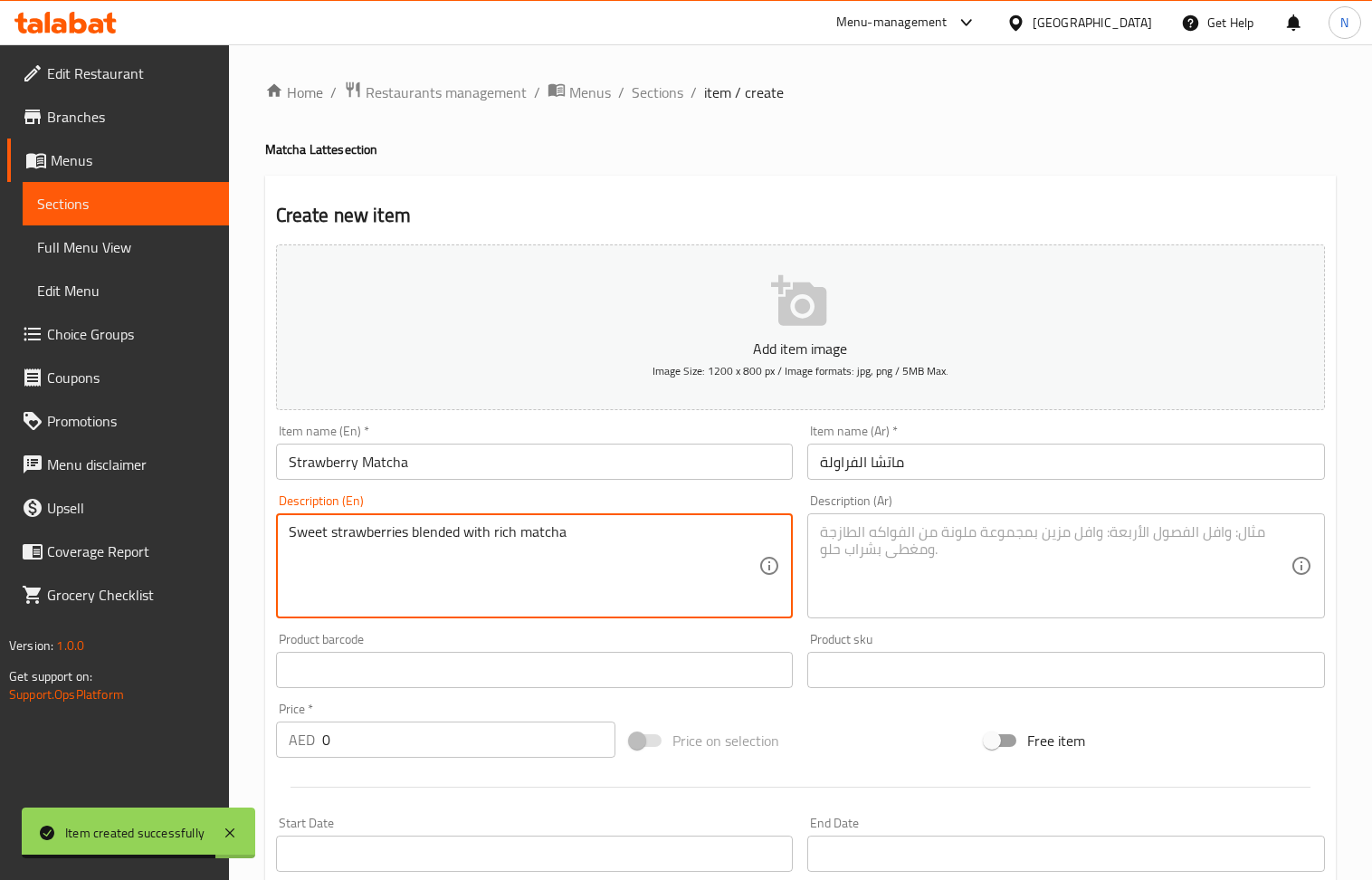
type textarea "Sweet strawberries blended with rich matcha"
click at [926, 568] on textarea at bounding box center [1056, 566] width 471 height 86
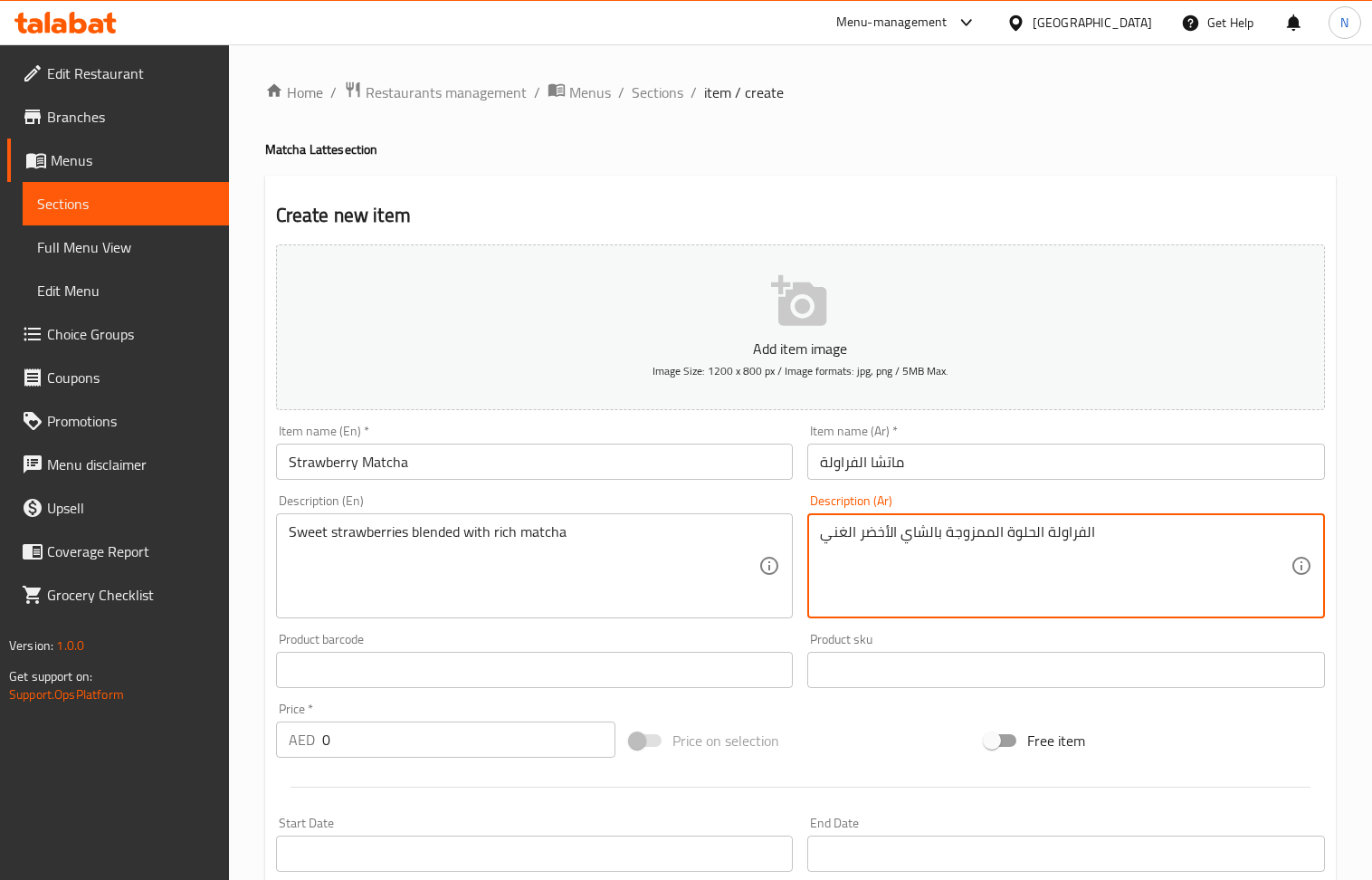
type textarea "الفراولة الحلوة الممزوجة بالشاي الأخضر الغني"
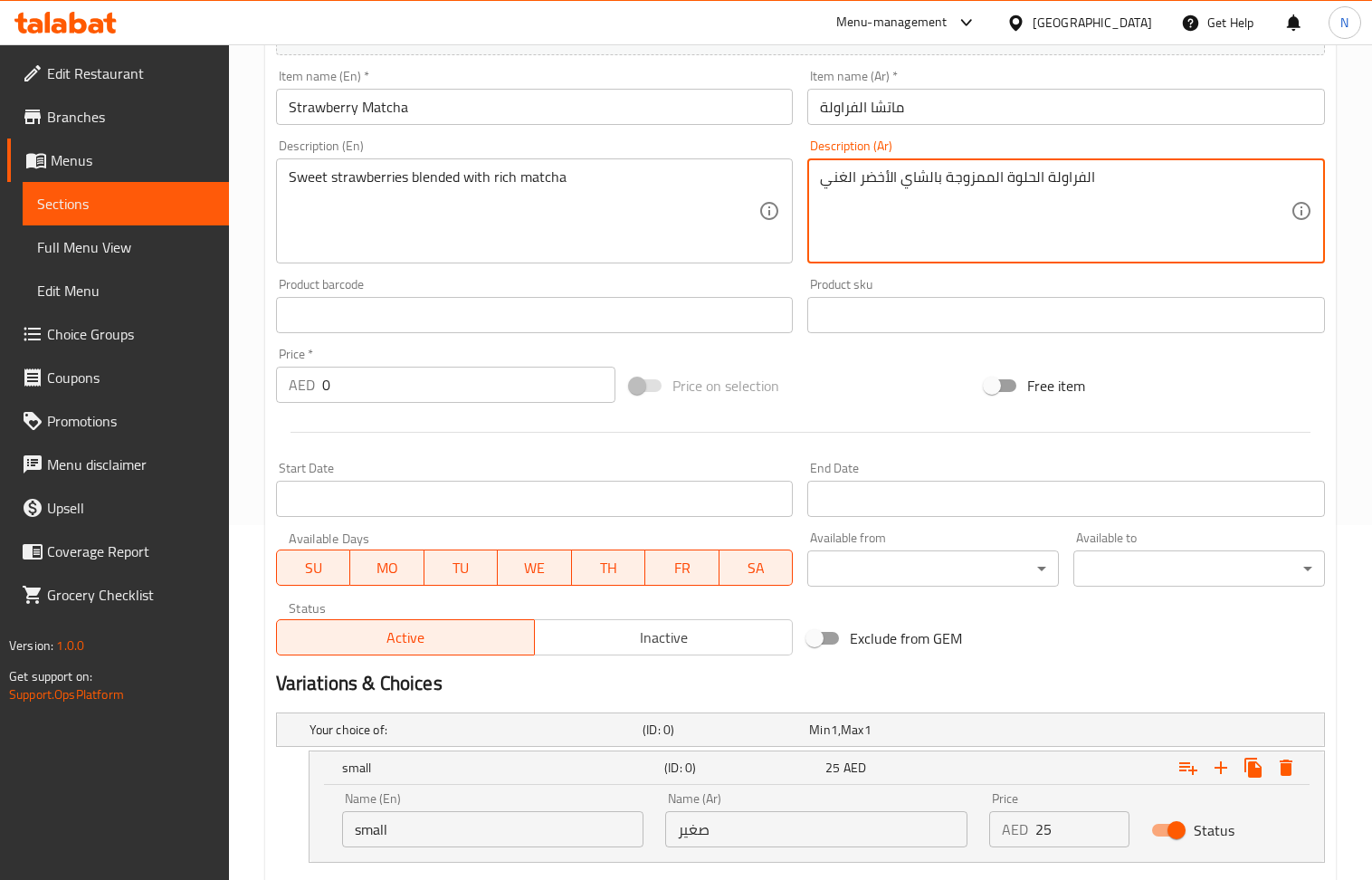
scroll to position [599, 0]
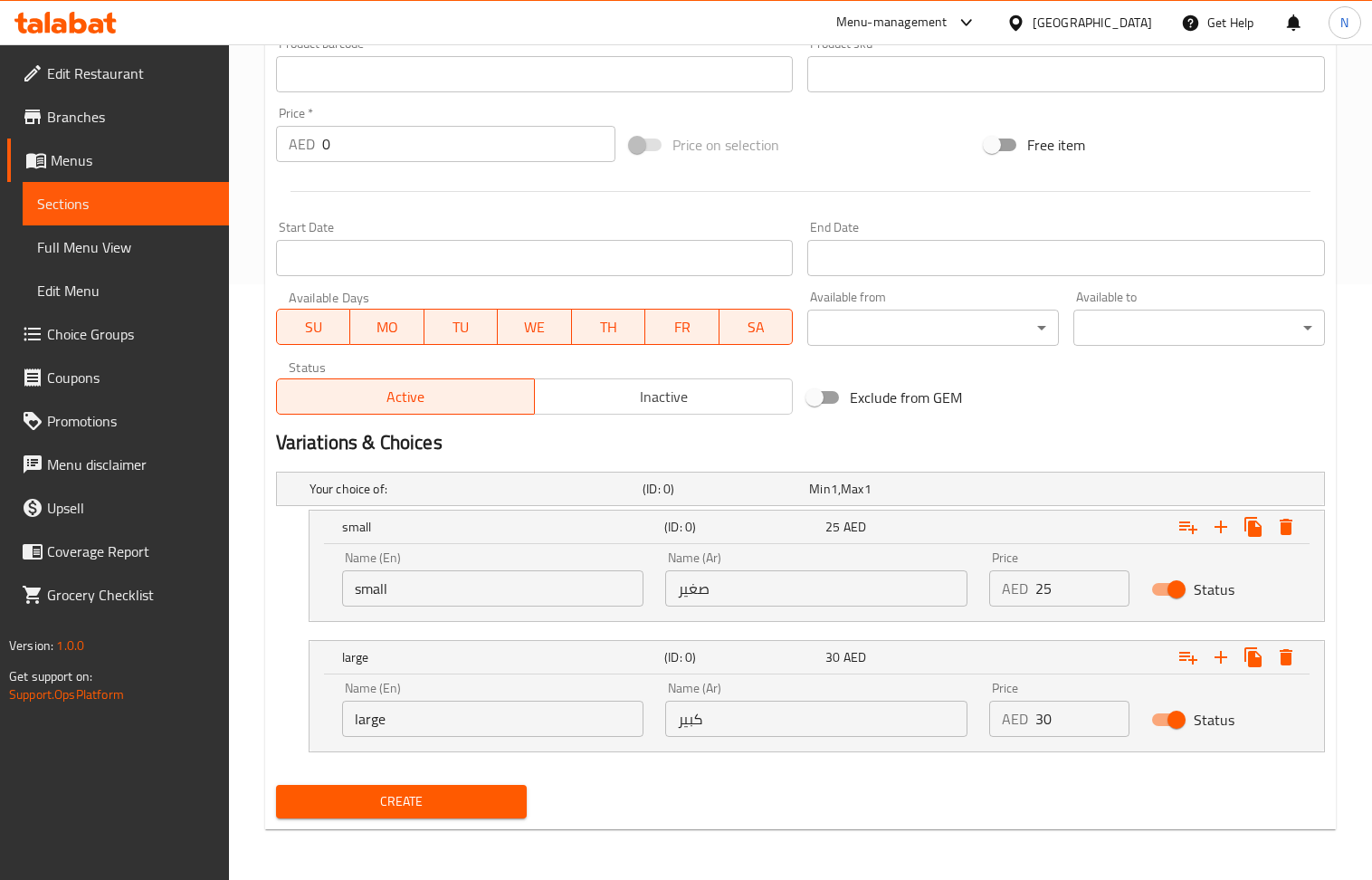
click at [1079, 589] on input "25" at bounding box center [1083, 588] width 94 height 36
type input "30"
click at [1062, 732] on input "30" at bounding box center [1083, 719] width 94 height 36
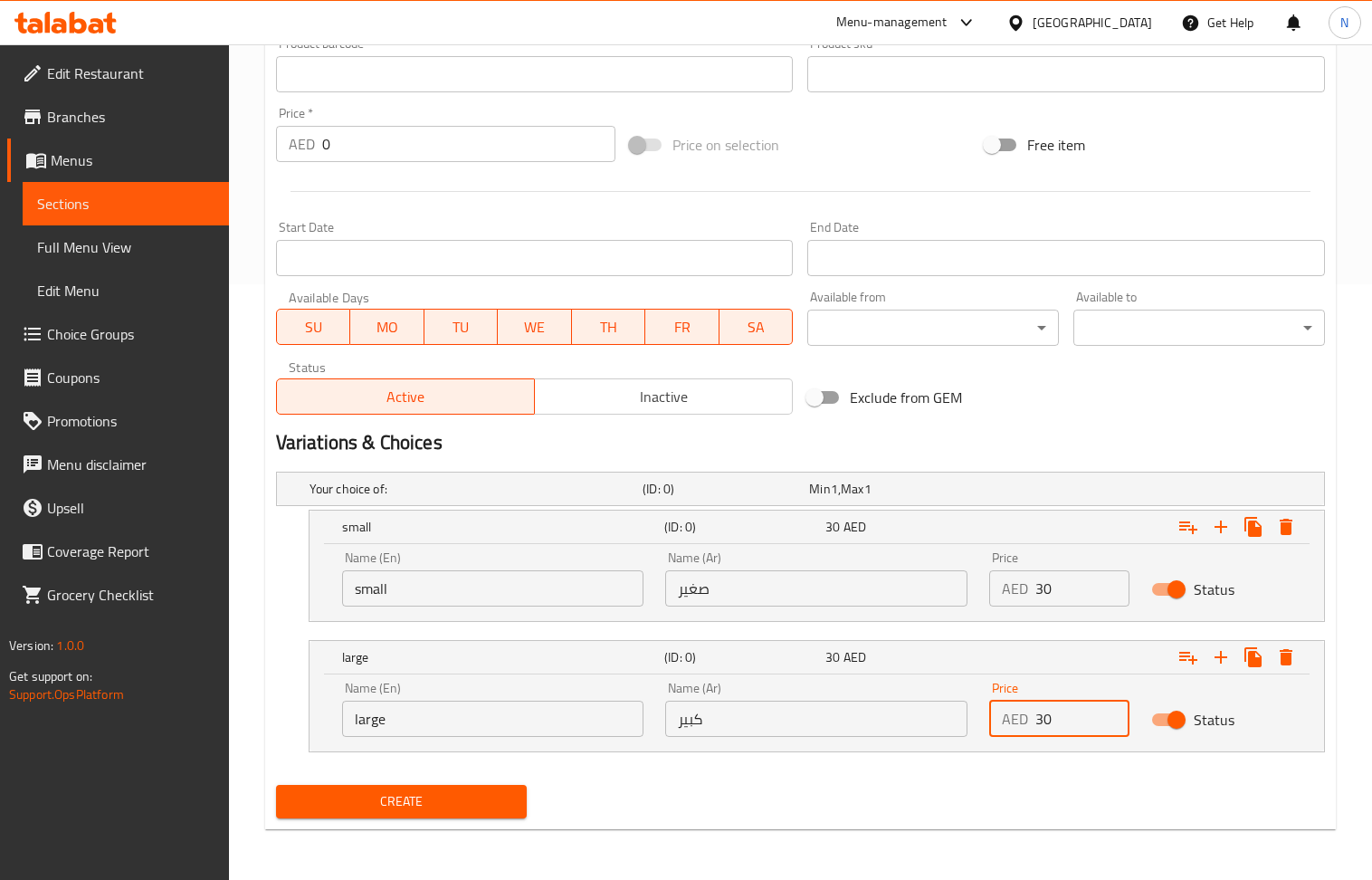
click at [1062, 732] on input "30" at bounding box center [1083, 719] width 94 height 36
click at [1062, 732] on input "0" at bounding box center [1083, 719] width 94 height 36
type input "35"
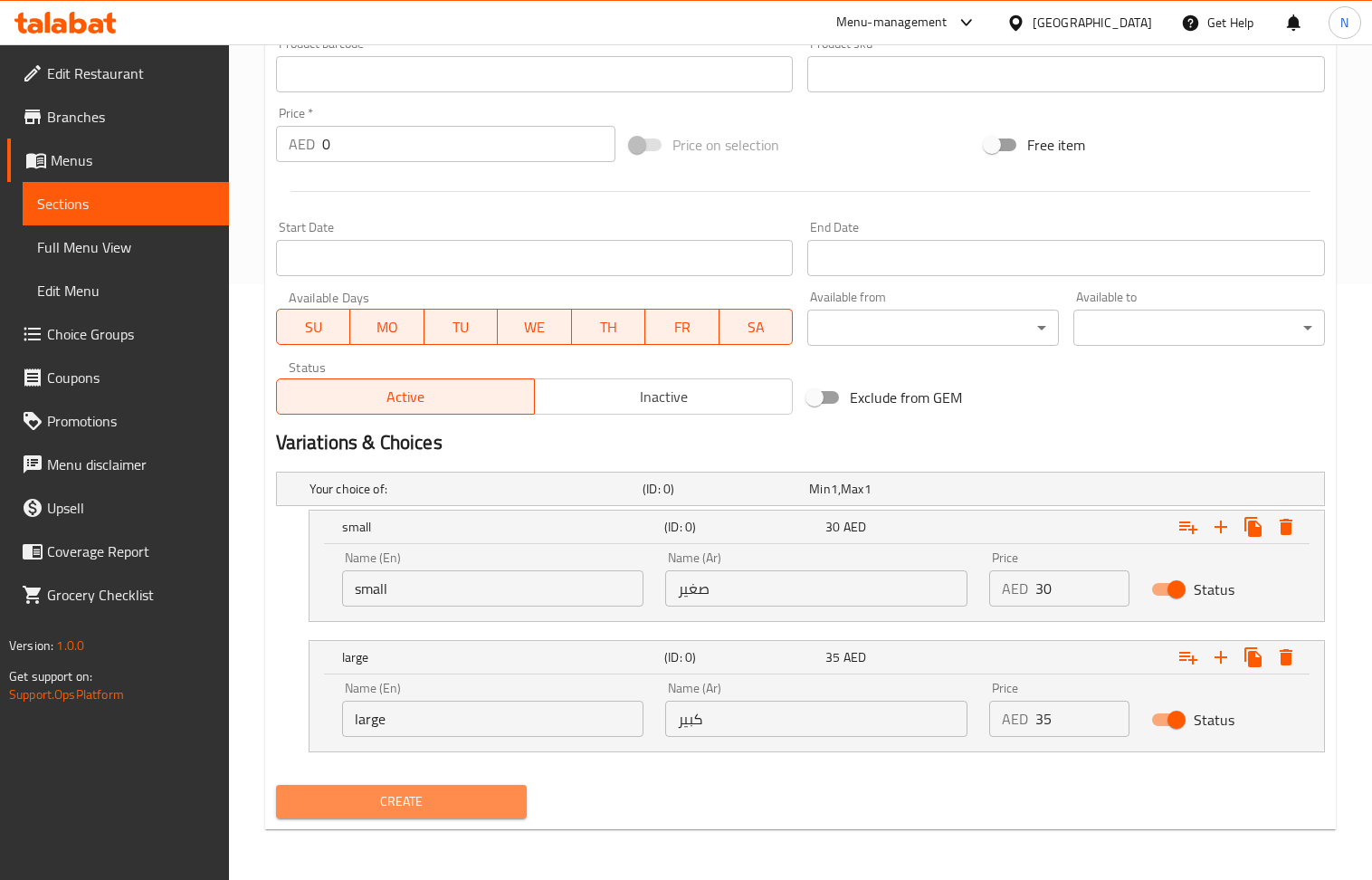
click at [380, 817] on button "Create" at bounding box center [402, 802] width 252 height 33
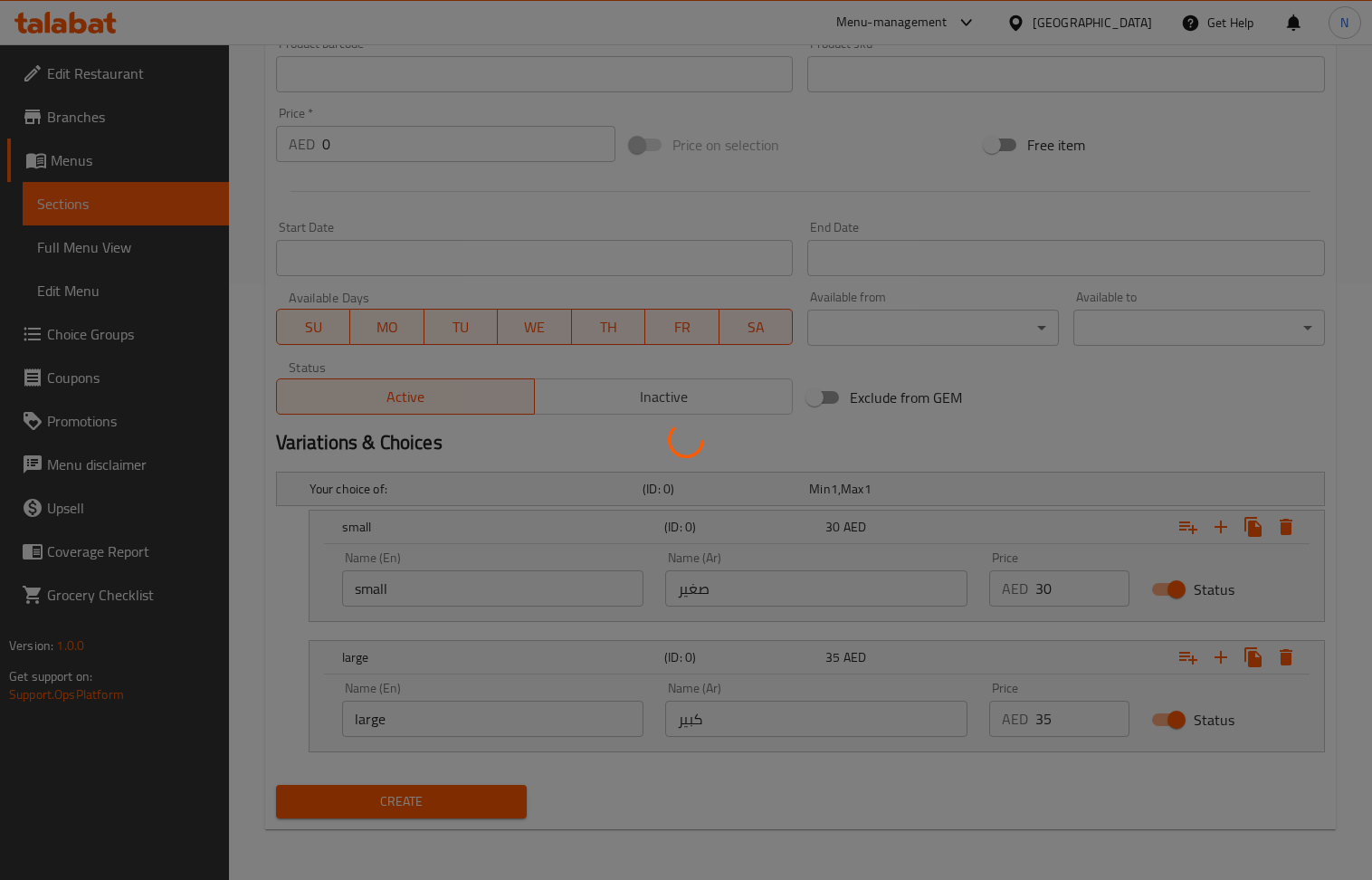
scroll to position [0, 0]
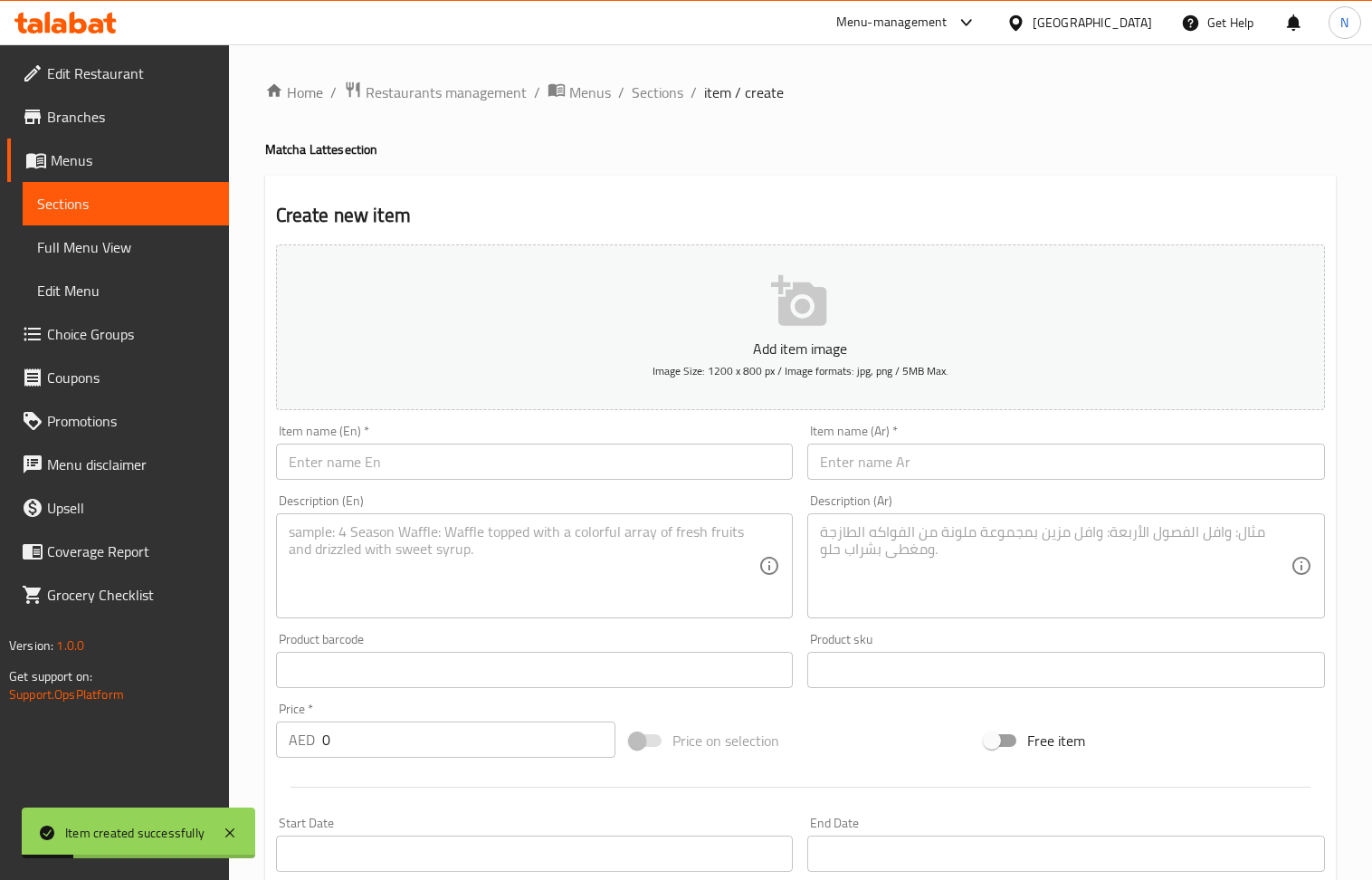
drag, startPoint x: 653, startPoint y: 95, endPoint x: 675, endPoint y: 131, distance: 42.2
click at [653, 95] on span "Sections" at bounding box center [657, 92] width 52 height 21
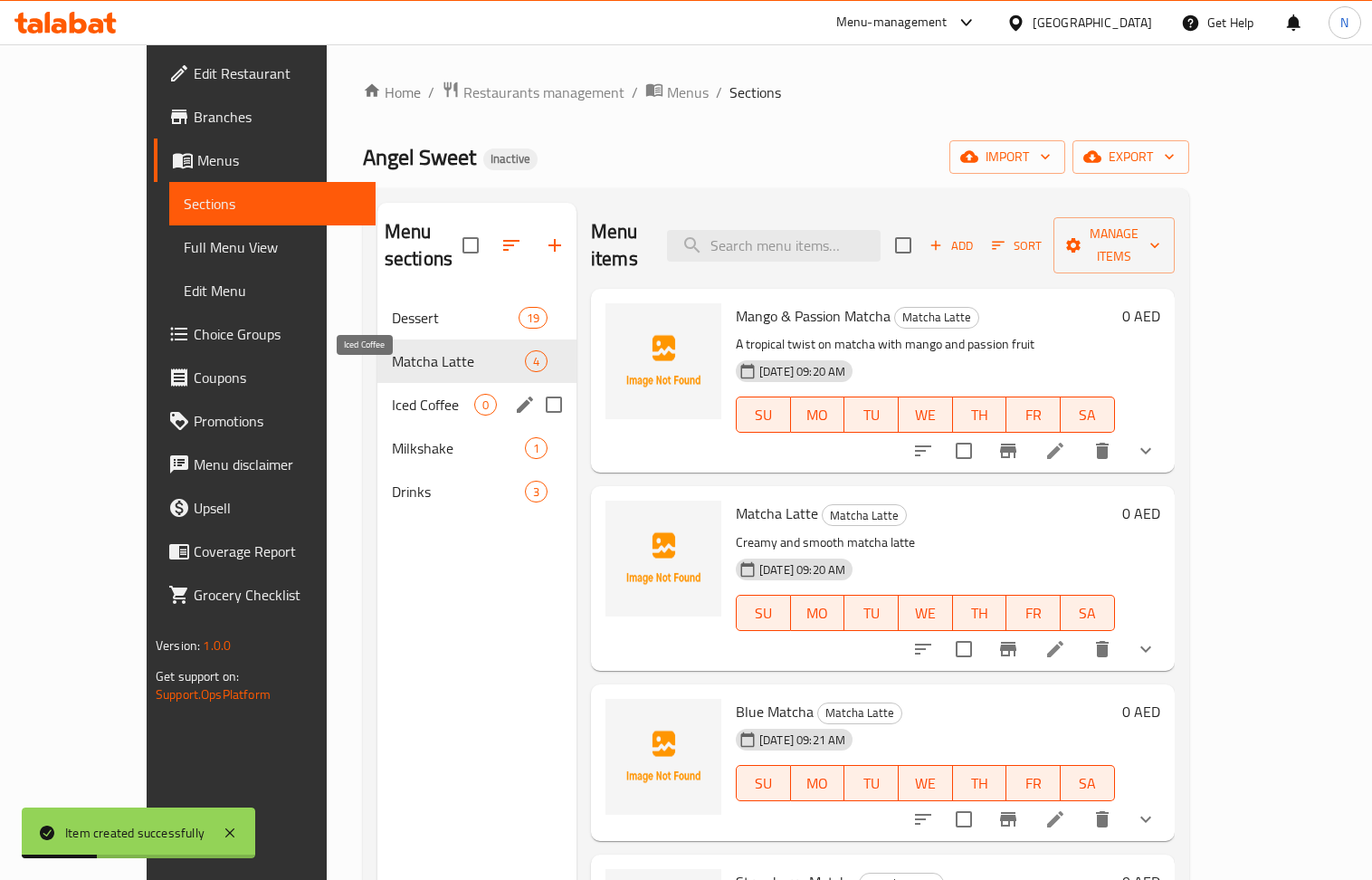
click at [392, 394] on span "Iced Coffee" at bounding box center [433, 404] width 82 height 21
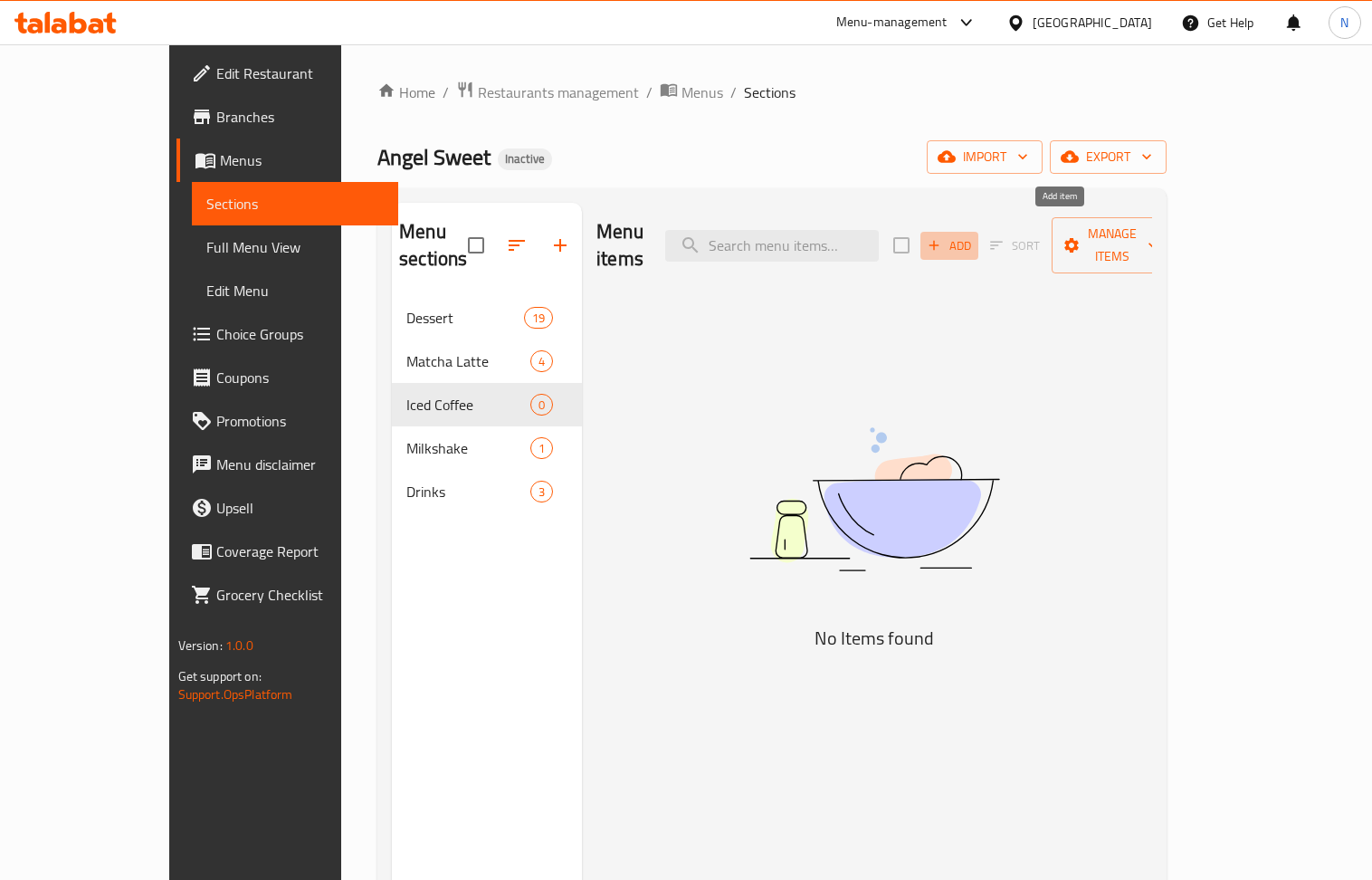
click at [975, 242] on span "Add" at bounding box center [950, 245] width 49 height 21
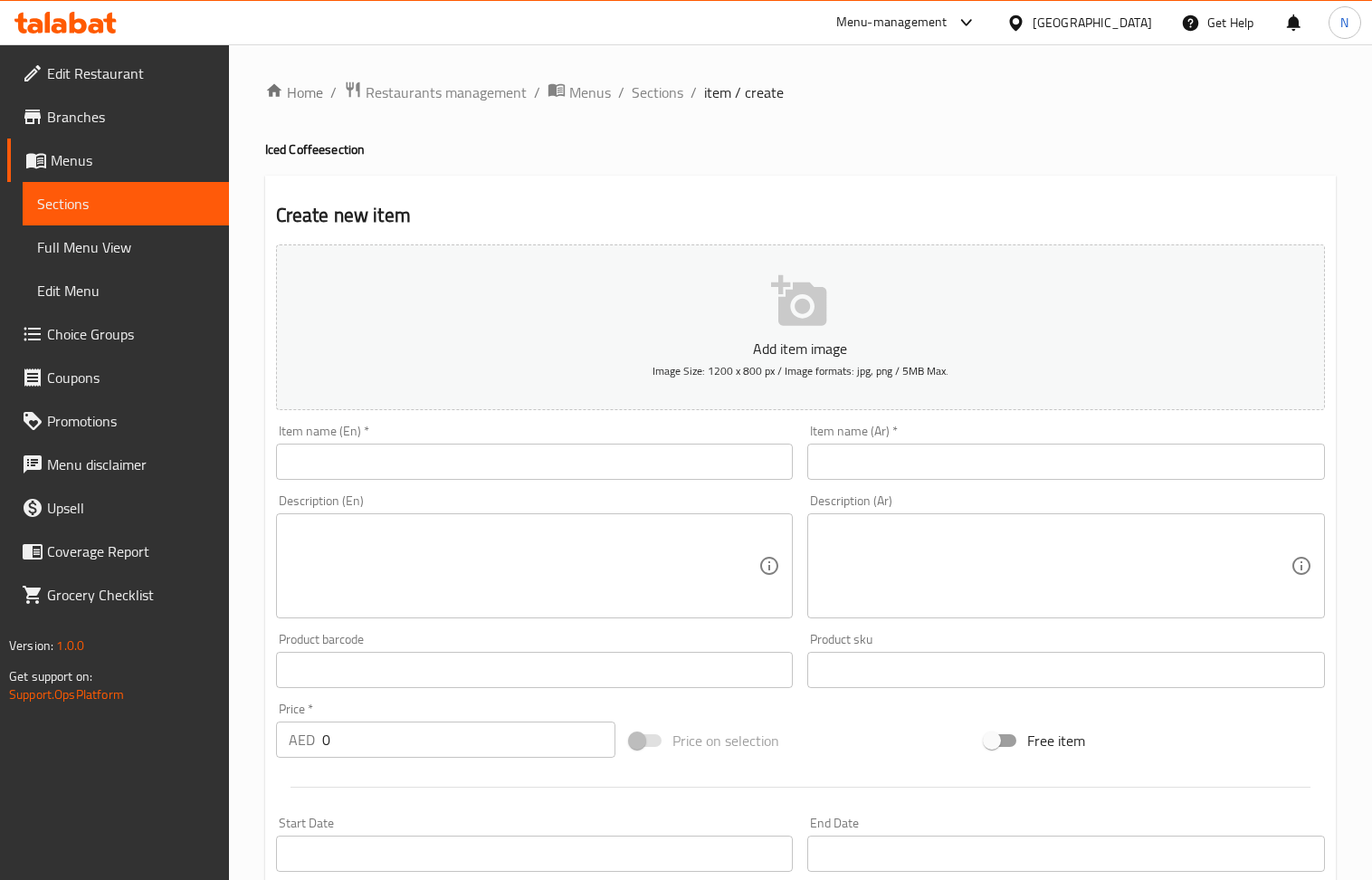
drag, startPoint x: 437, startPoint y: 465, endPoint x: 422, endPoint y: 454, distance: 18.6
click at [432, 465] on input "text" at bounding box center [535, 461] width 518 height 36
type input "Iced Latte"
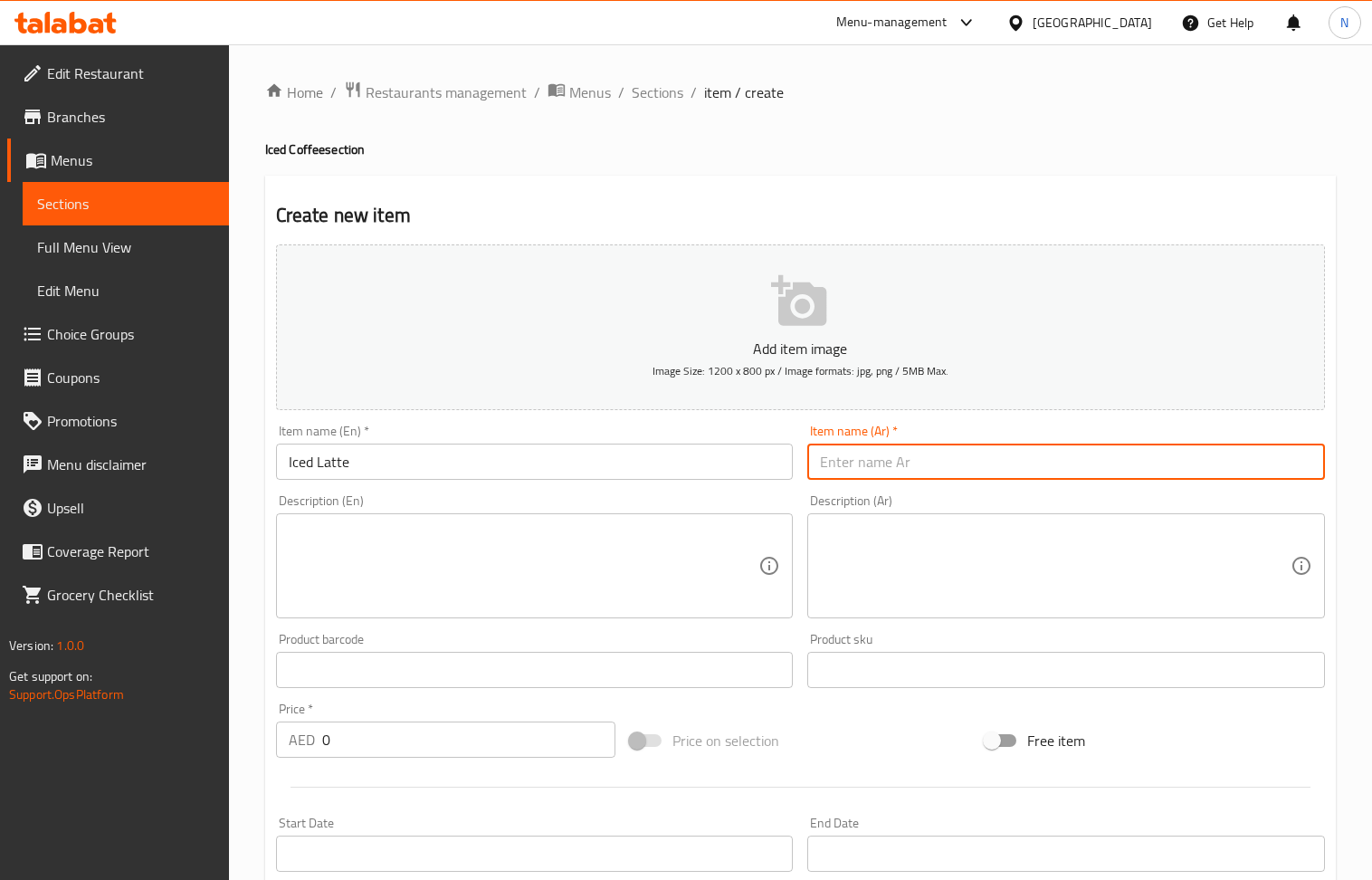
click at [907, 453] on input "text" at bounding box center [1066, 461] width 518 height 36
type input "لاتيه مثلج"
click at [475, 579] on textarea at bounding box center [524, 566] width 471 height 86
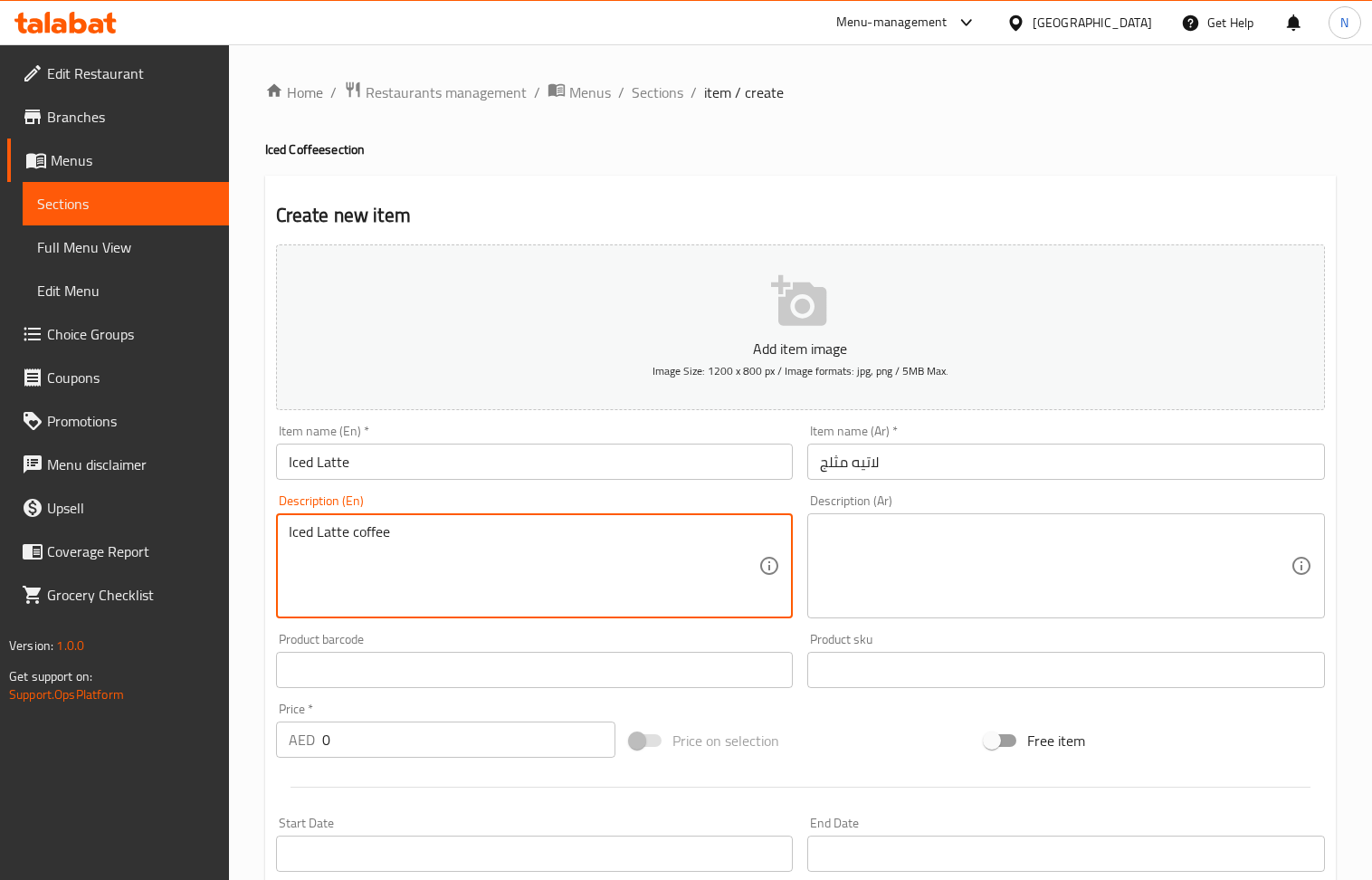
type textarea "Iced Latte coffee"
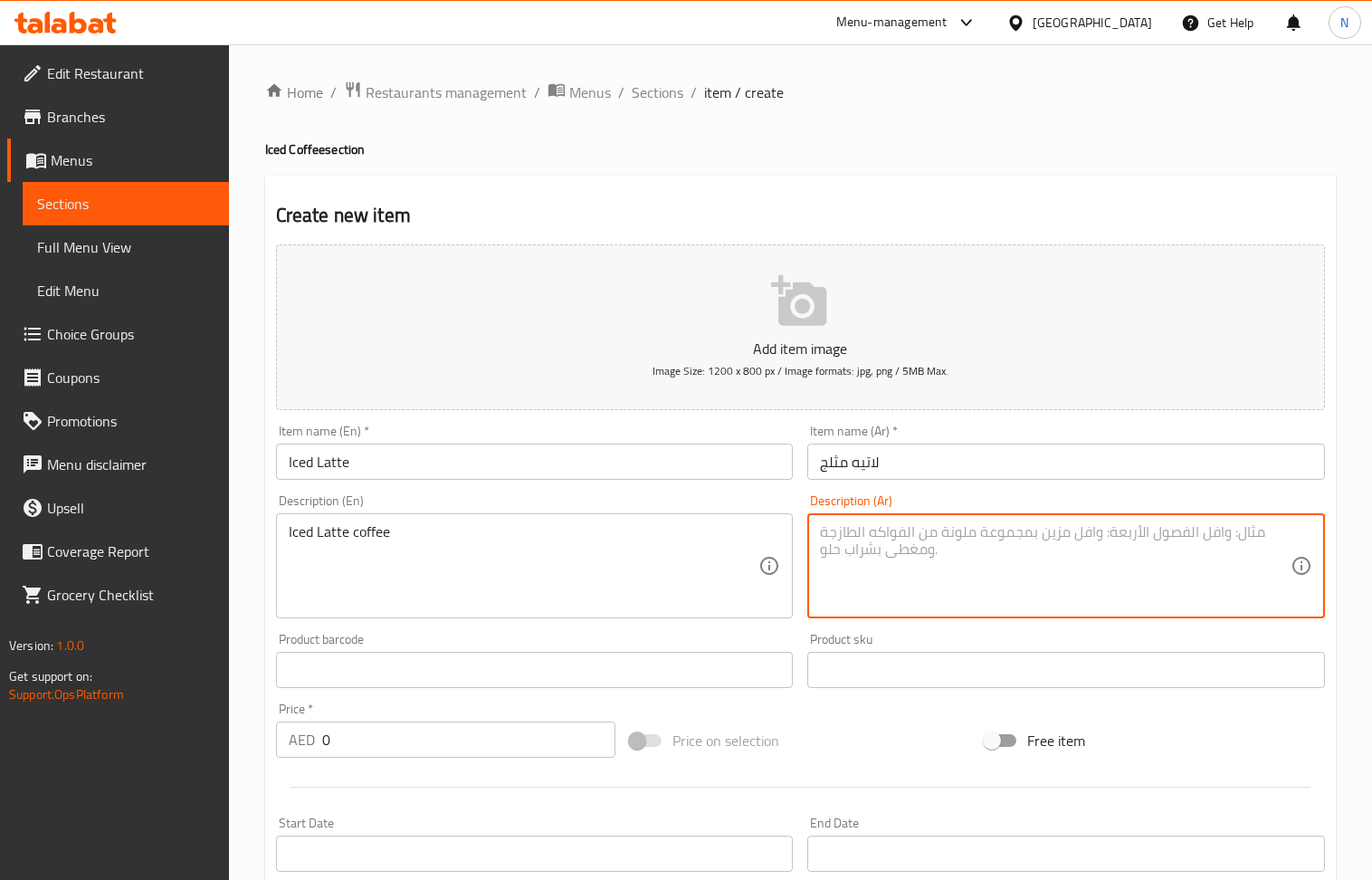
click at [913, 560] on textarea at bounding box center [1056, 566] width 471 height 86
type textarea "قهوة لاتيه مثلجة"
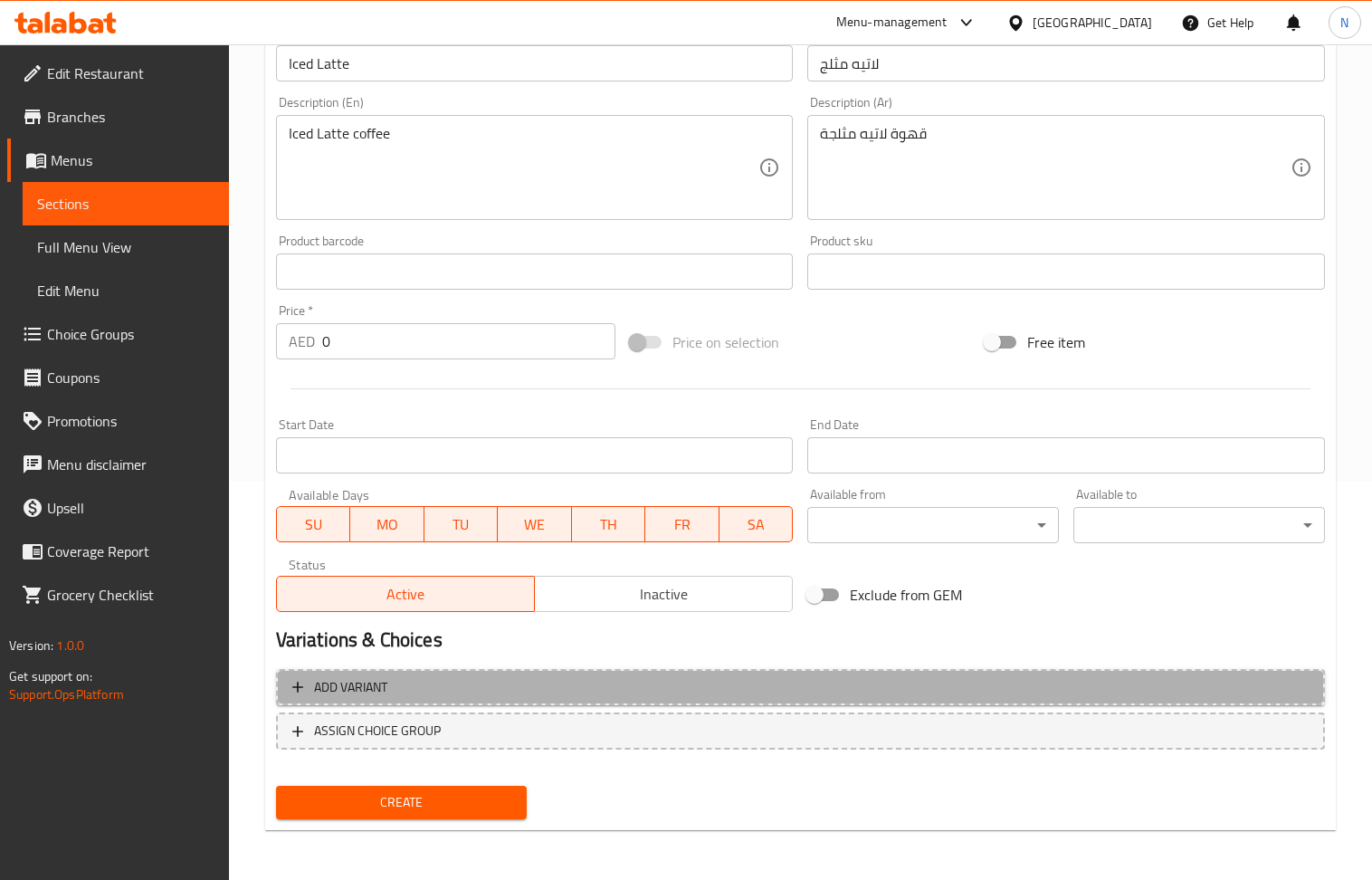
click at [1110, 681] on span "Add variant" at bounding box center [800, 688] width 1017 height 22
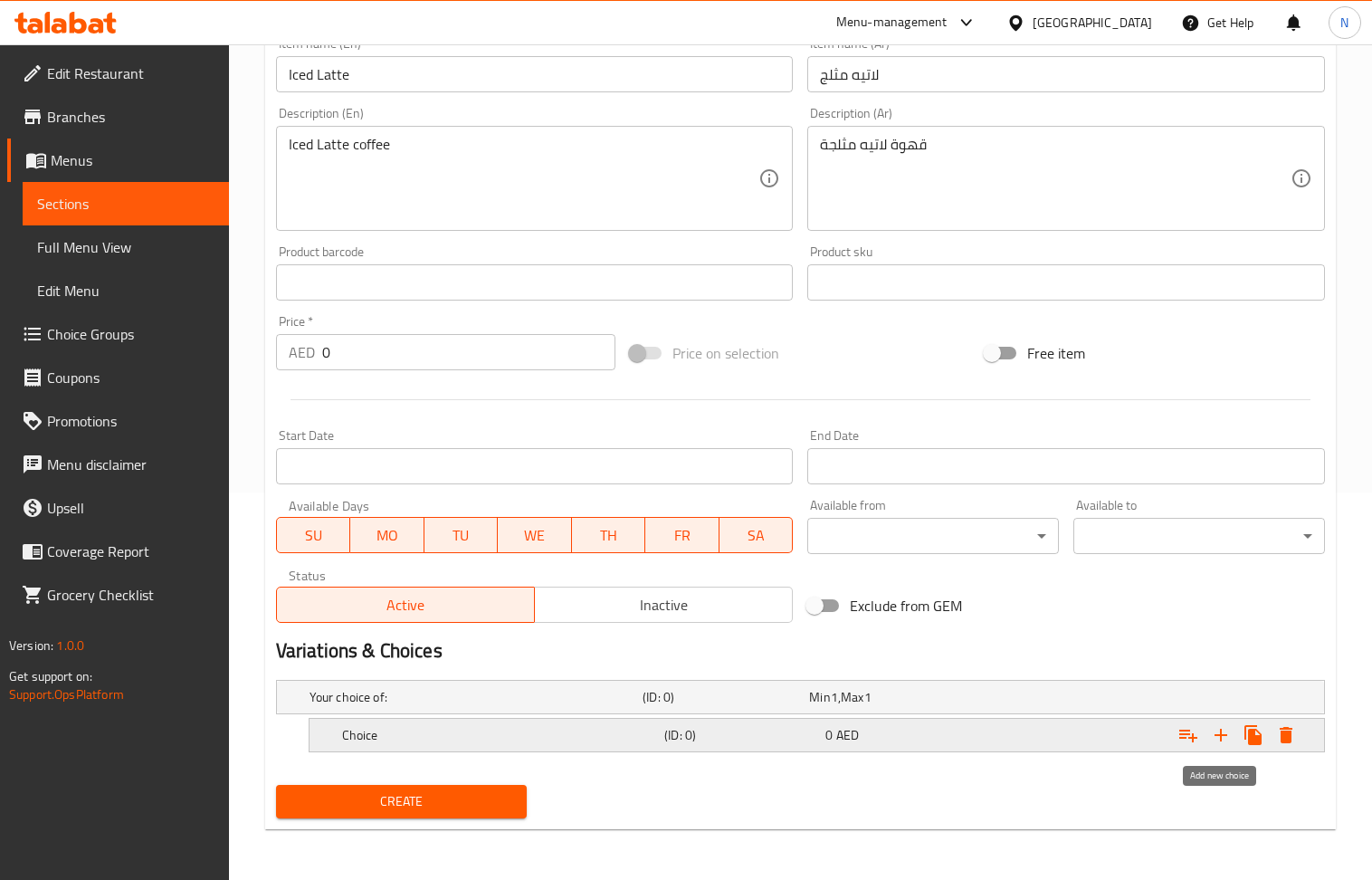
click at [1213, 735] on icon "Expand" at bounding box center [1222, 735] width 21 height 21
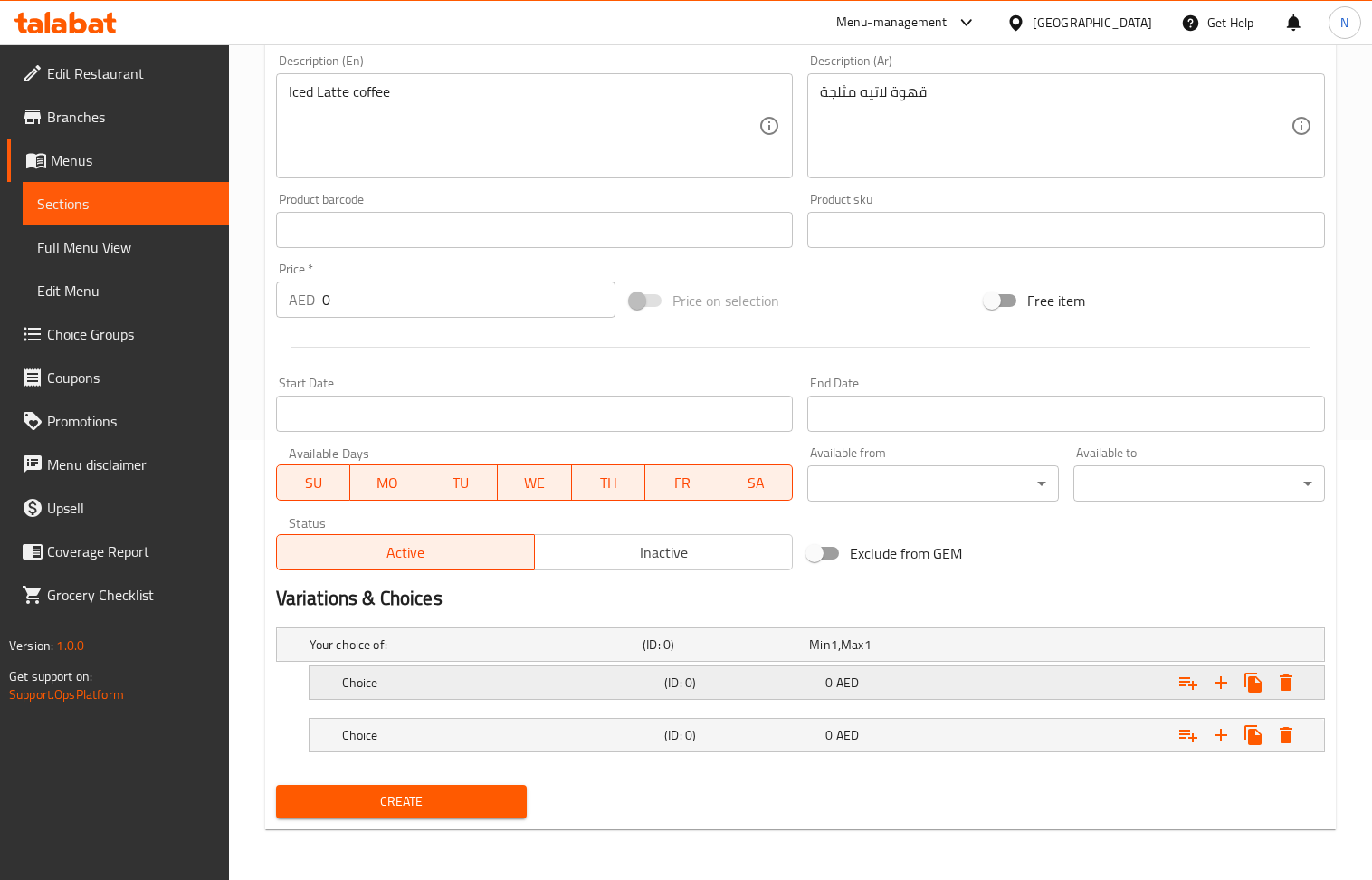
click at [867, 681] on div "0 AED" at bounding box center [903, 683] width 154 height 19
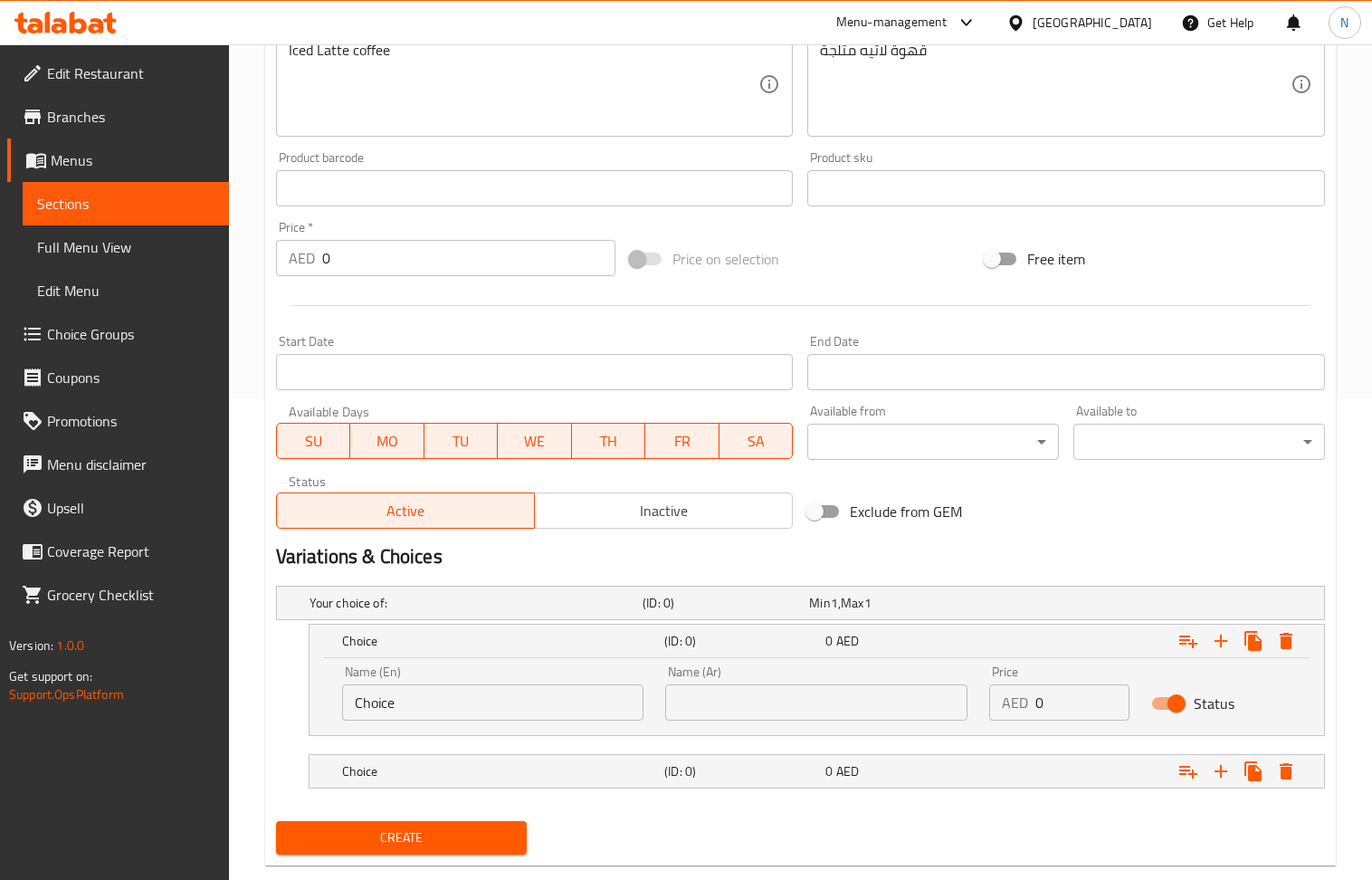
scroll to position [520, 0]
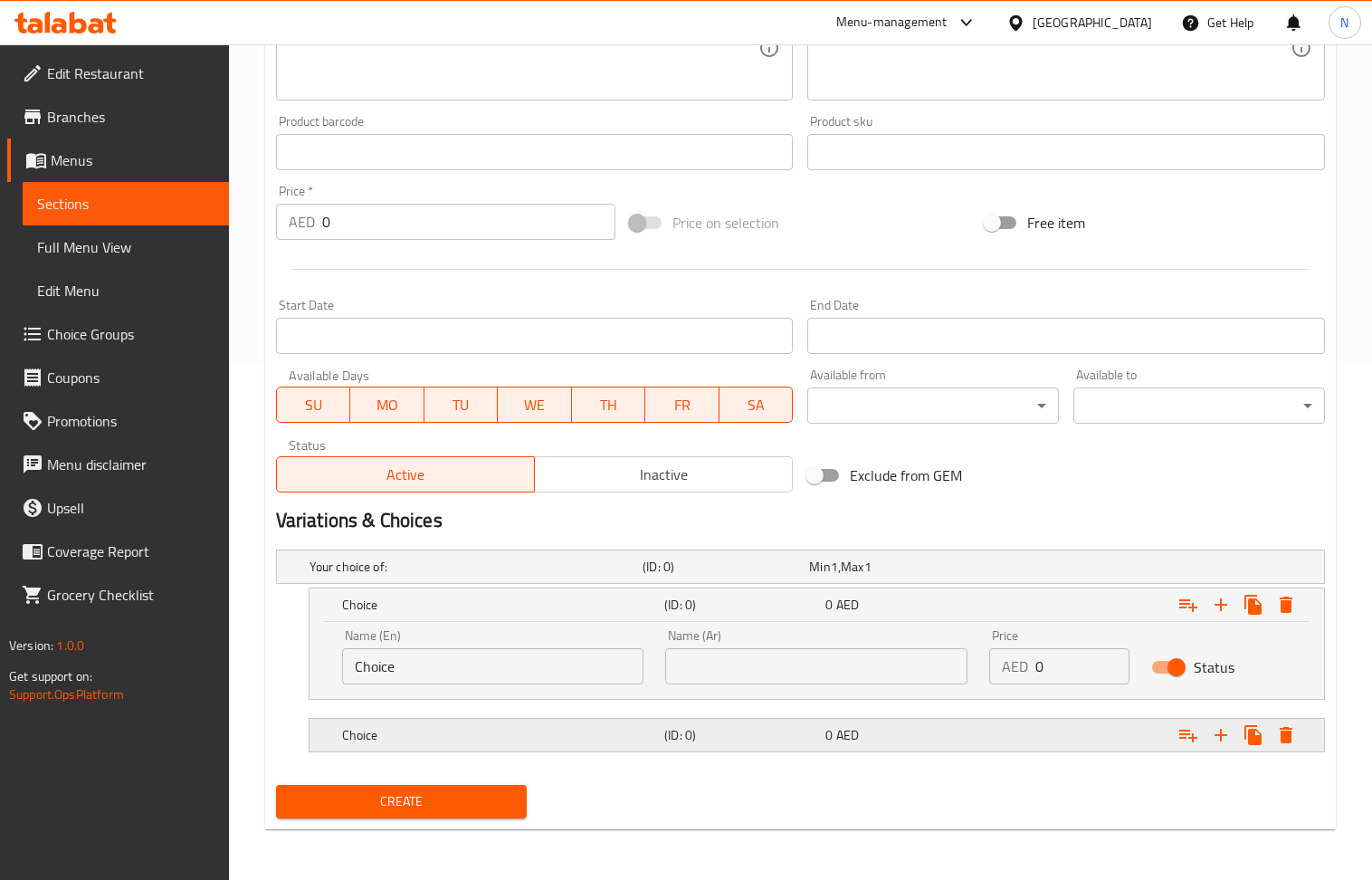
click at [811, 723] on div "(ID: 0)" at bounding box center [741, 735] width 161 height 25
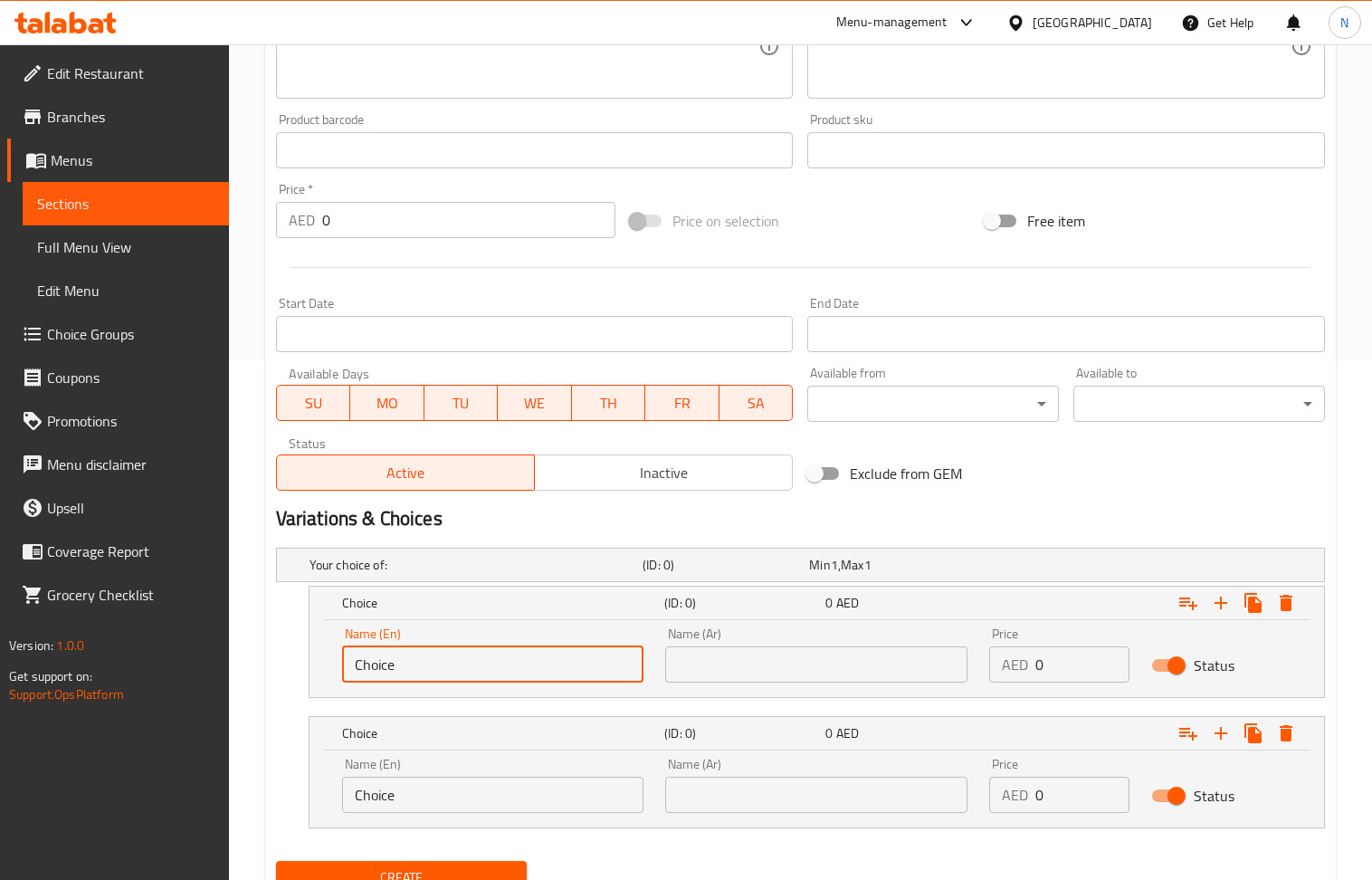
click at [515, 677] on input "Choice" at bounding box center [493, 664] width 303 height 36
type input "small"
drag, startPoint x: 503, startPoint y: 774, endPoint x: 503, endPoint y: 786, distance: 12.0
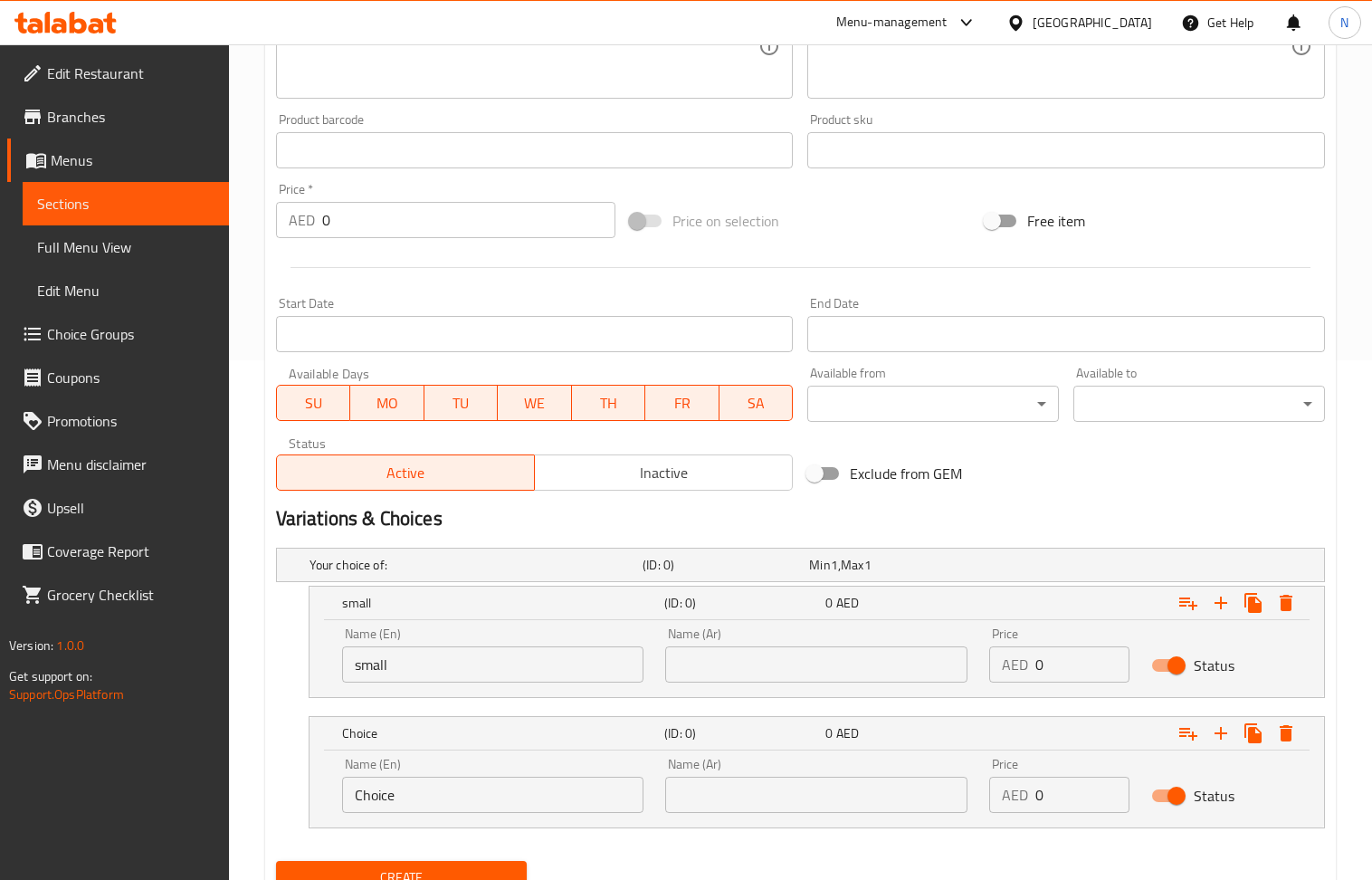
click at [503, 783] on div "Name (En) Choice Name (En)" at bounding box center [493, 785] width 303 height 56
click at [503, 786] on input "Choice" at bounding box center [493, 794] width 303 height 36
click at [503, 786] on input "text" at bounding box center [493, 794] width 303 height 36
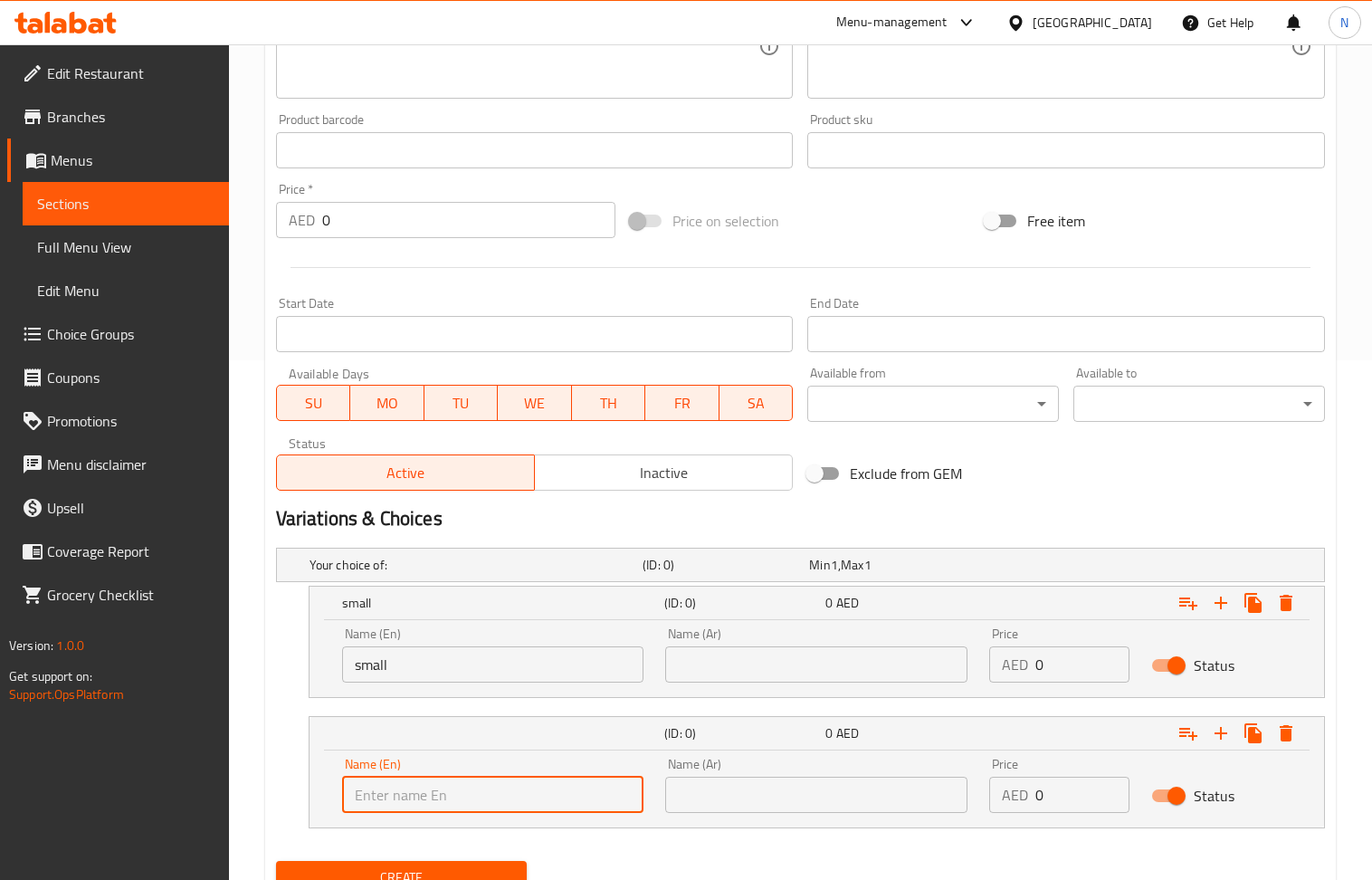
type input "large"
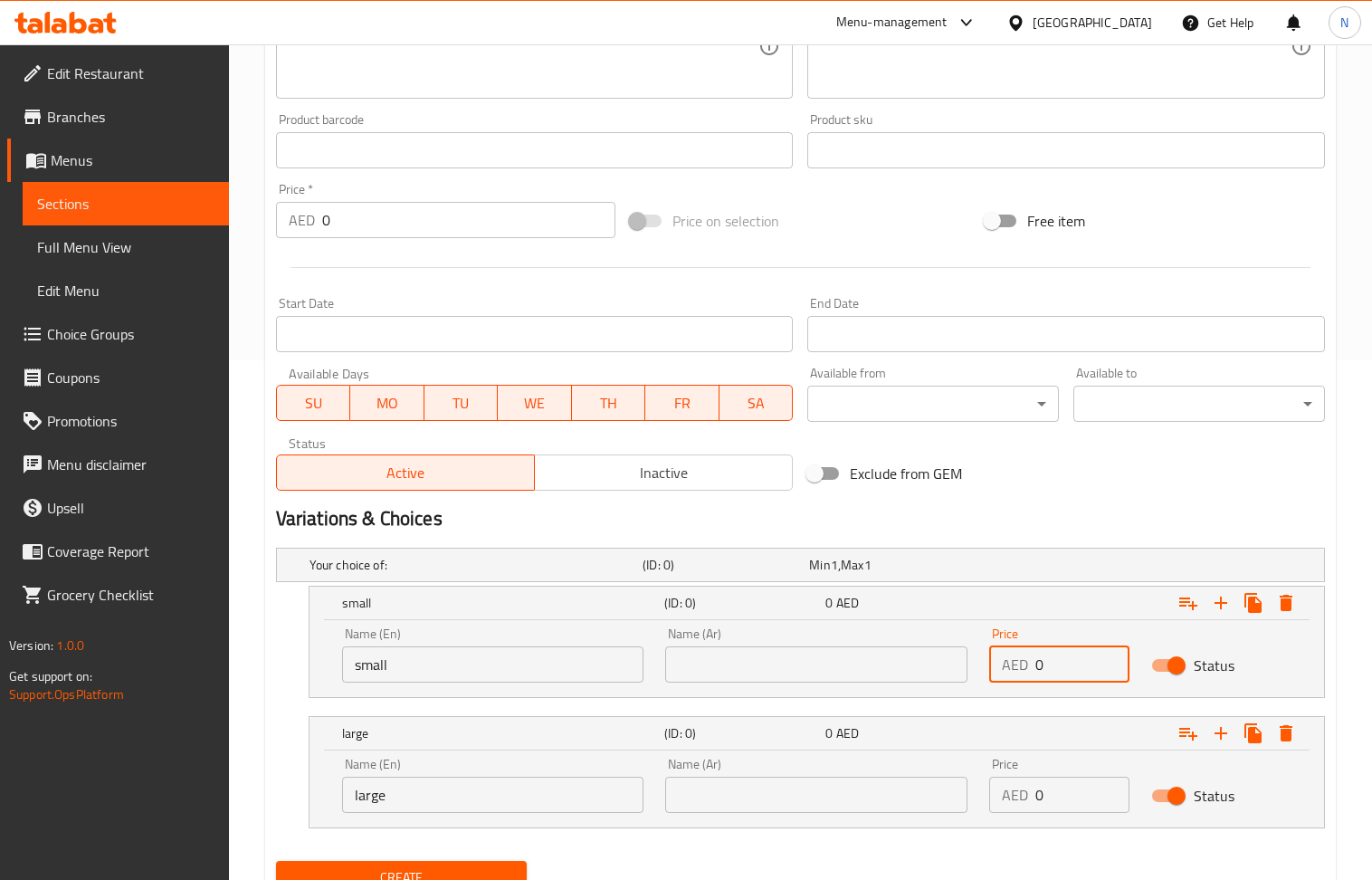
click at [1073, 664] on input "0" at bounding box center [1083, 664] width 94 height 36
type input "25"
click at [1058, 801] on input "0" at bounding box center [1083, 794] width 94 height 36
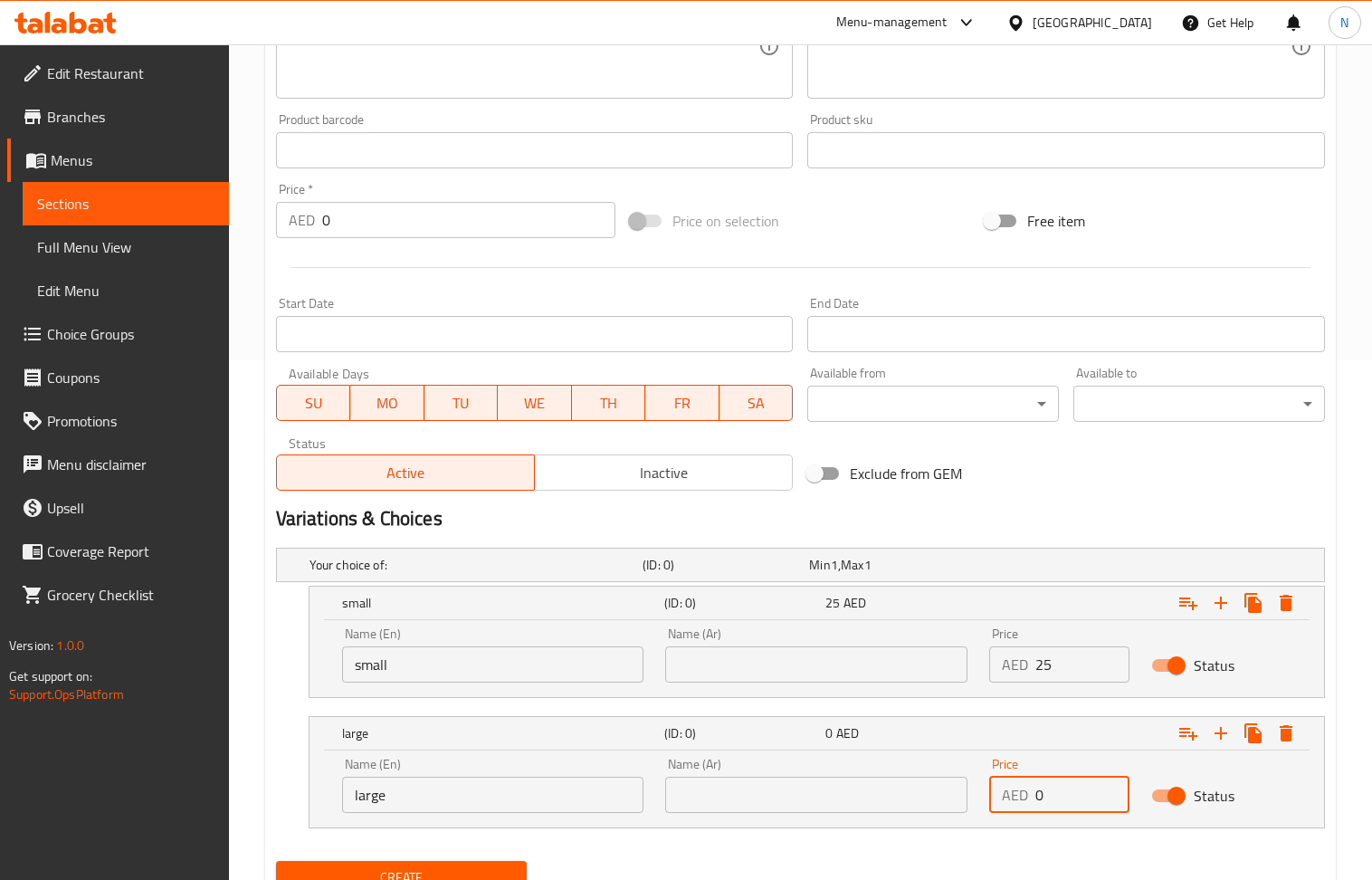
click at [1058, 801] on input "0" at bounding box center [1083, 794] width 94 height 36
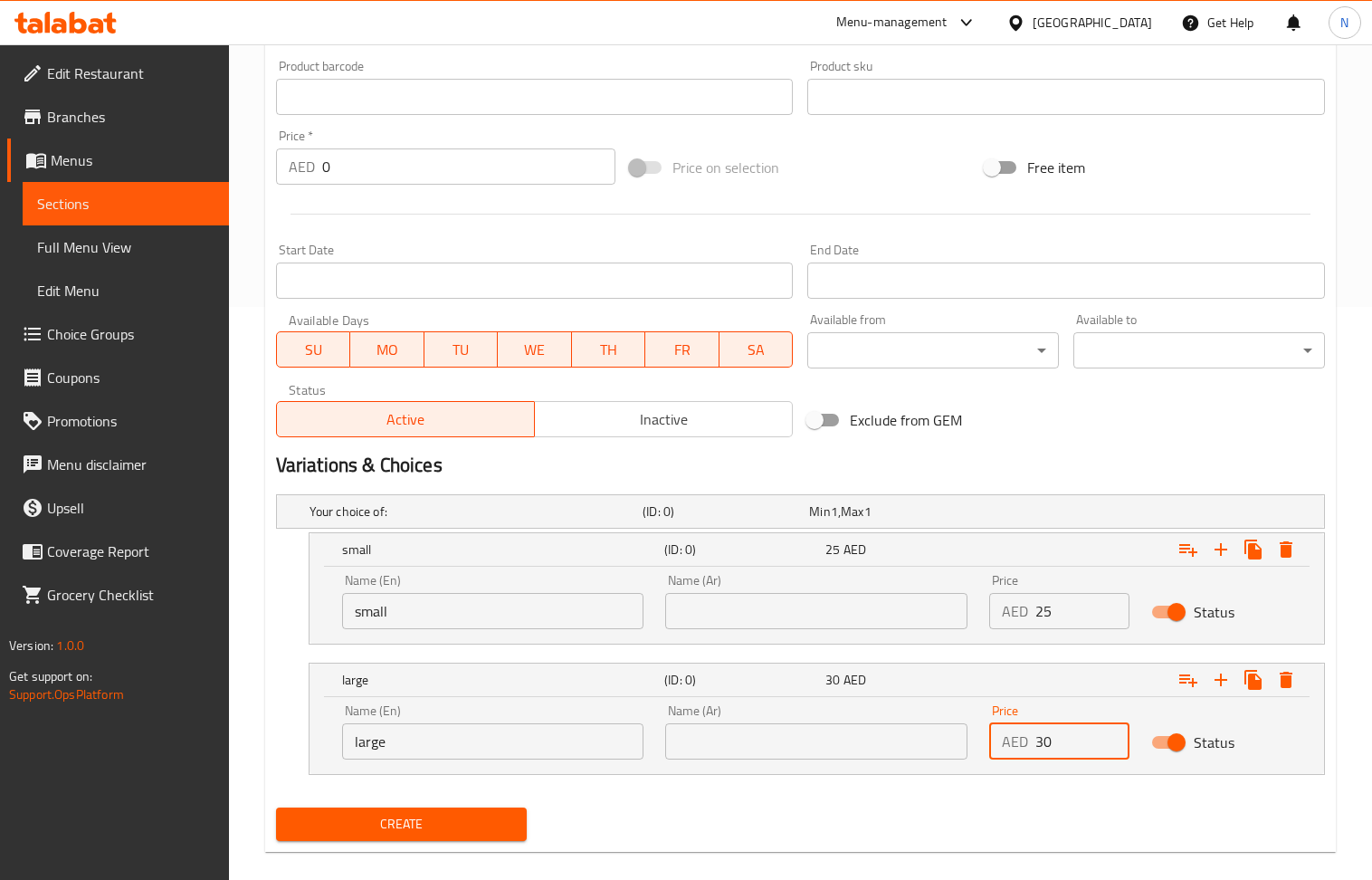
scroll to position [599, 0]
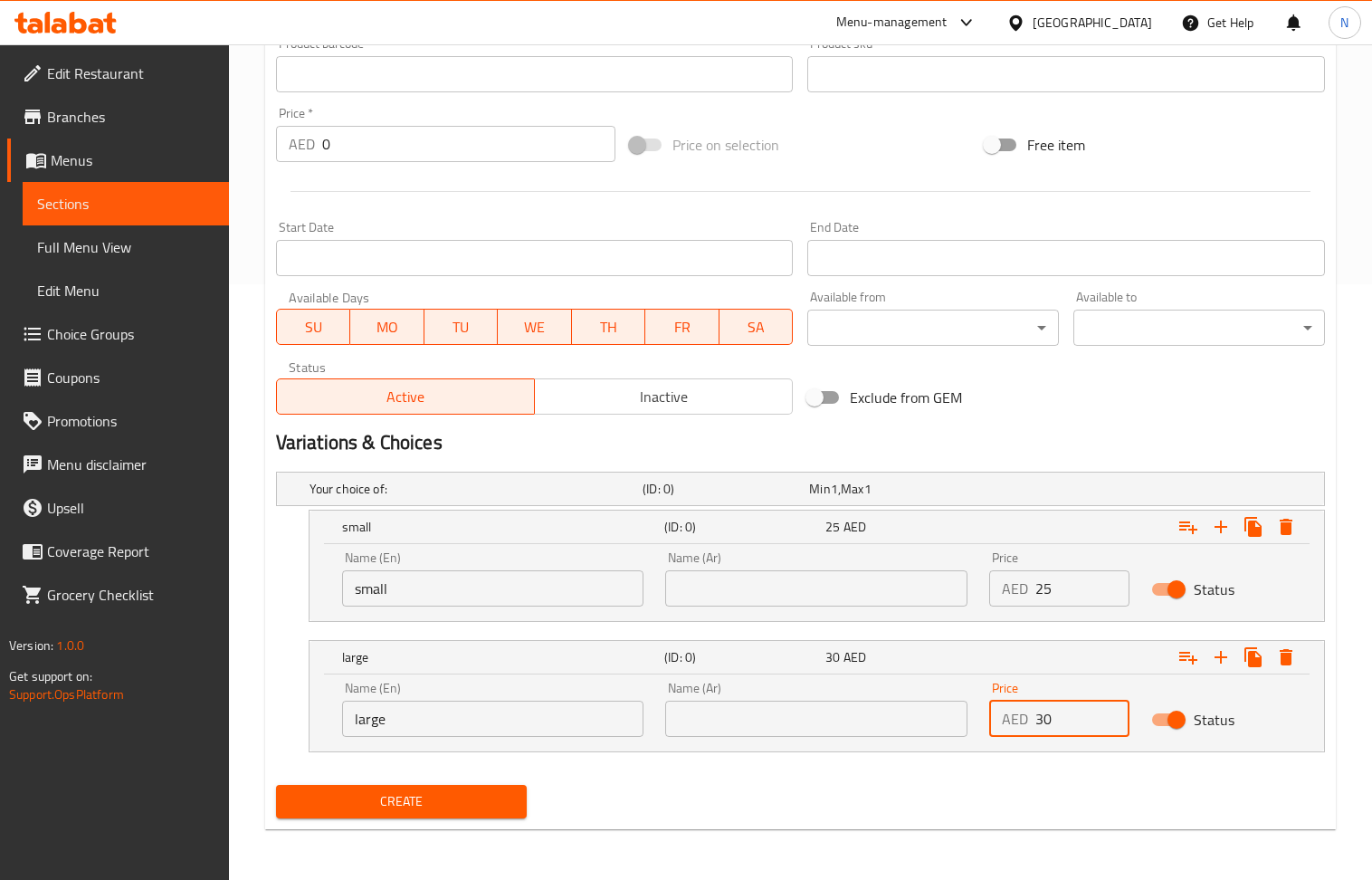
type input "30"
click at [366, 805] on span "Create" at bounding box center [402, 801] width 223 height 22
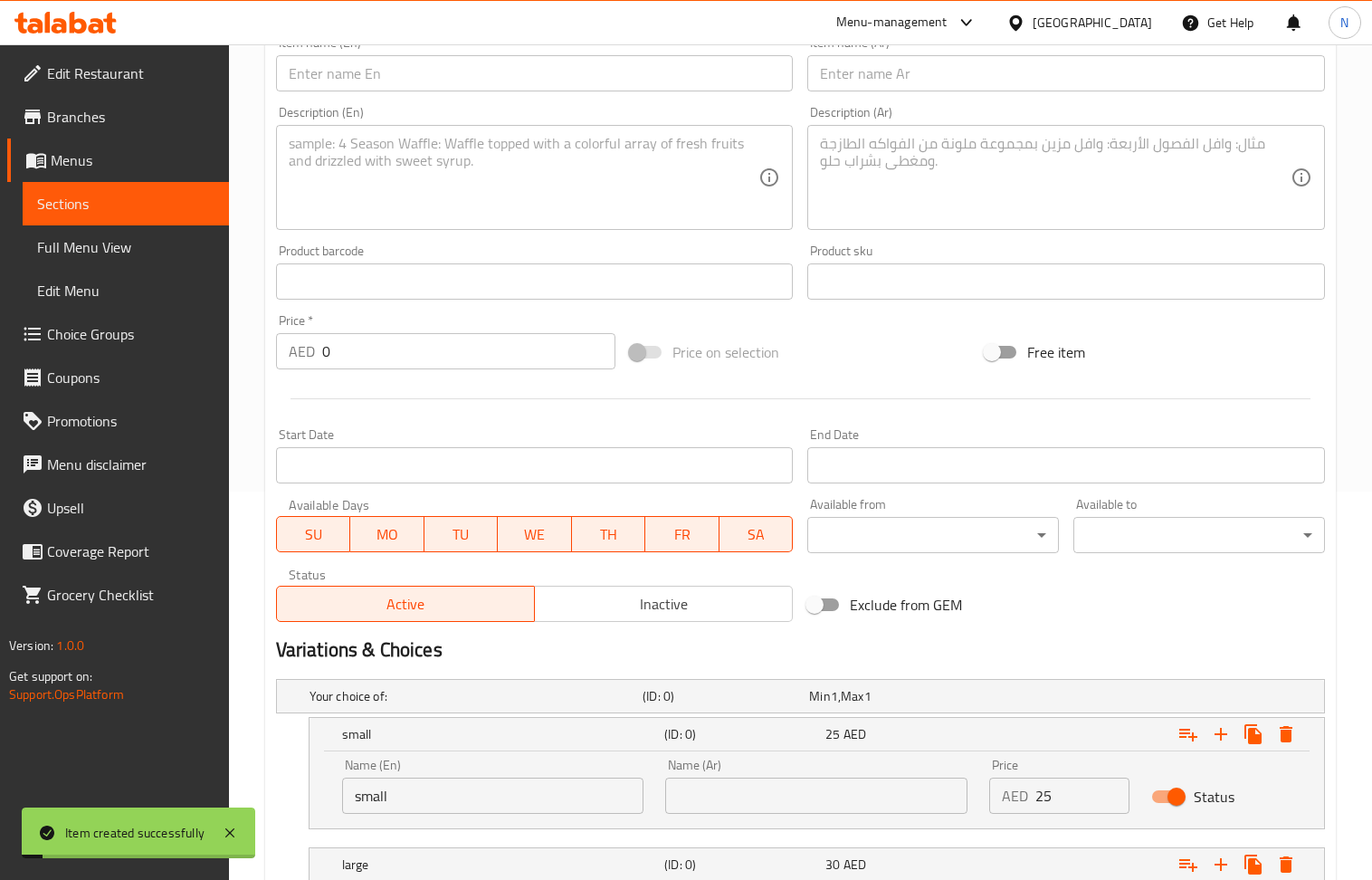
scroll to position [0, 0]
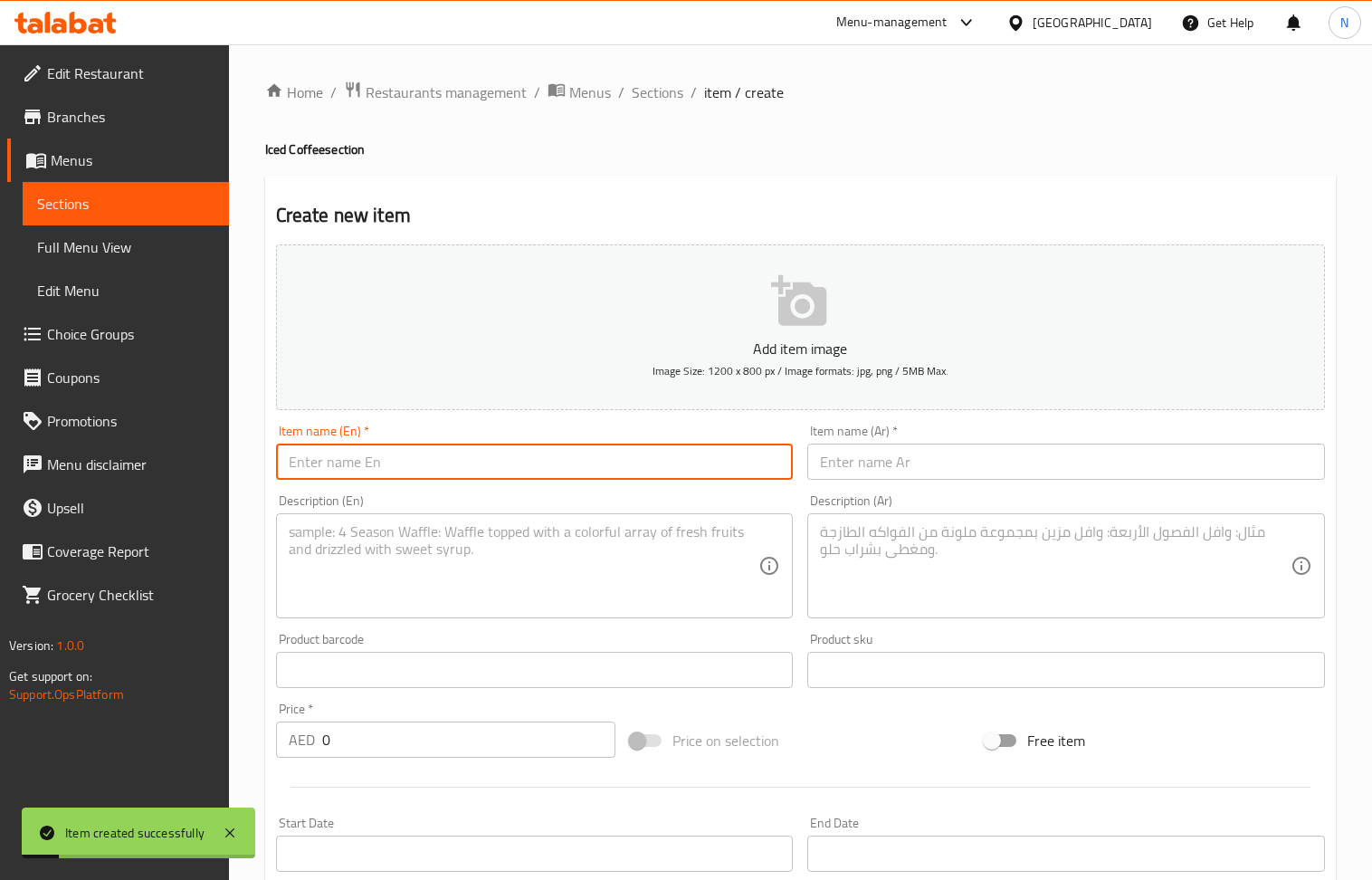
click at [460, 476] on input "text" at bounding box center [535, 461] width 518 height 36
type input "Spanish Latte"
click at [869, 467] on input "text" at bounding box center [1066, 461] width 518 height 36
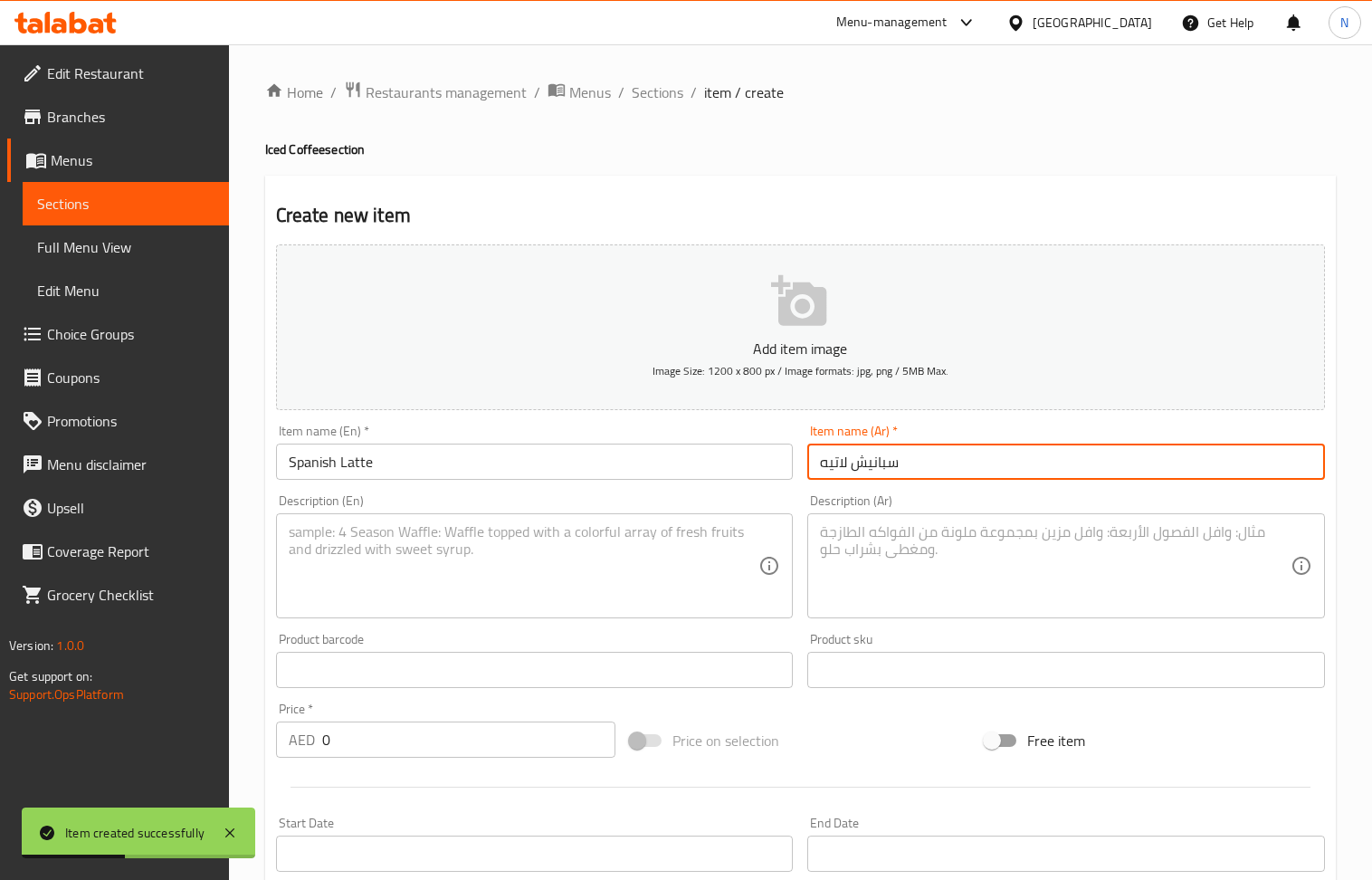
type input "سبانيش لاتيه"
click at [395, 543] on textarea at bounding box center [524, 566] width 471 height 86
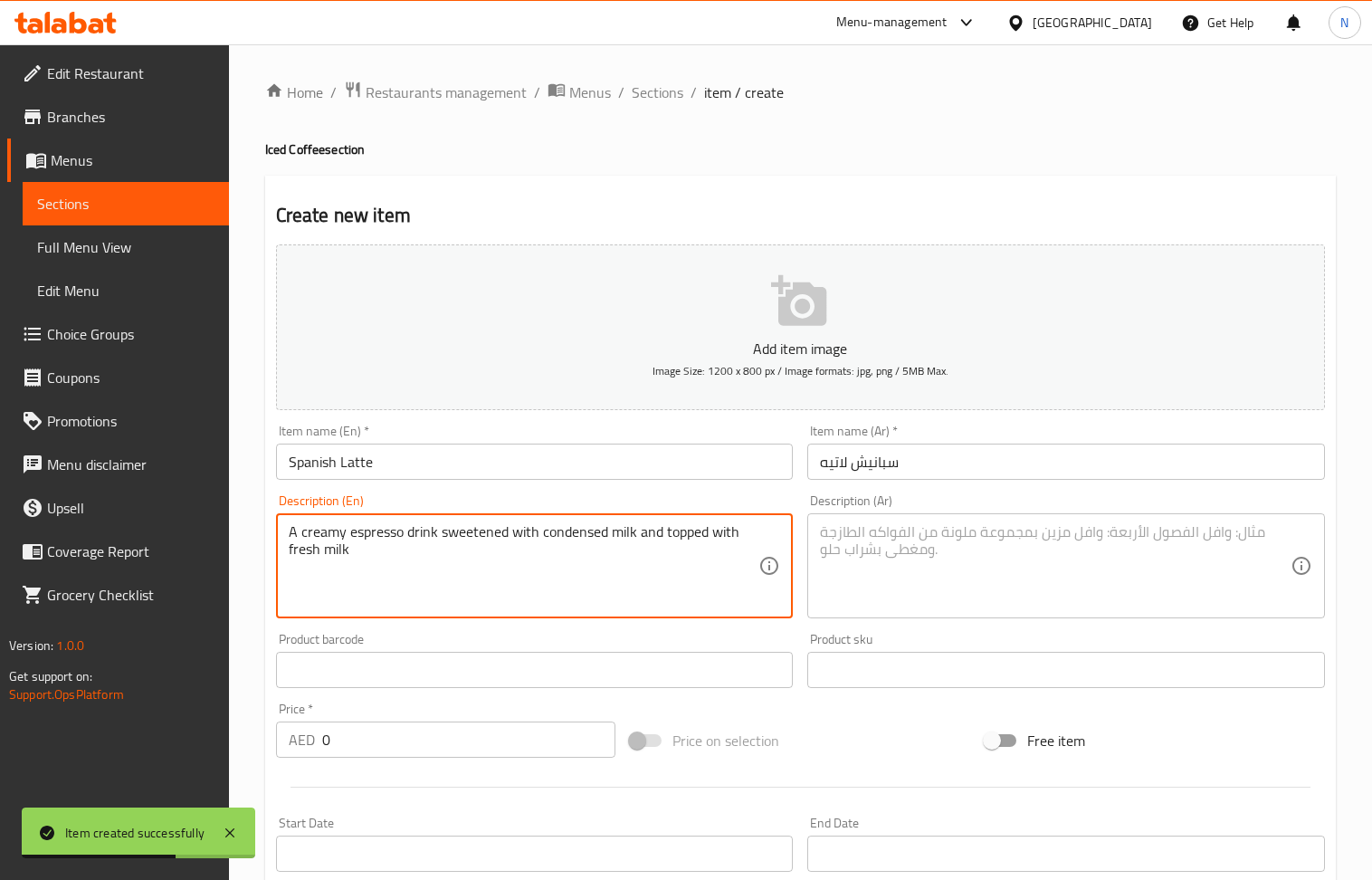
type textarea "A creamy espresso drink sweetened with condensed milk and topped with fresh milk"
click at [889, 595] on textarea at bounding box center [1056, 566] width 471 height 86
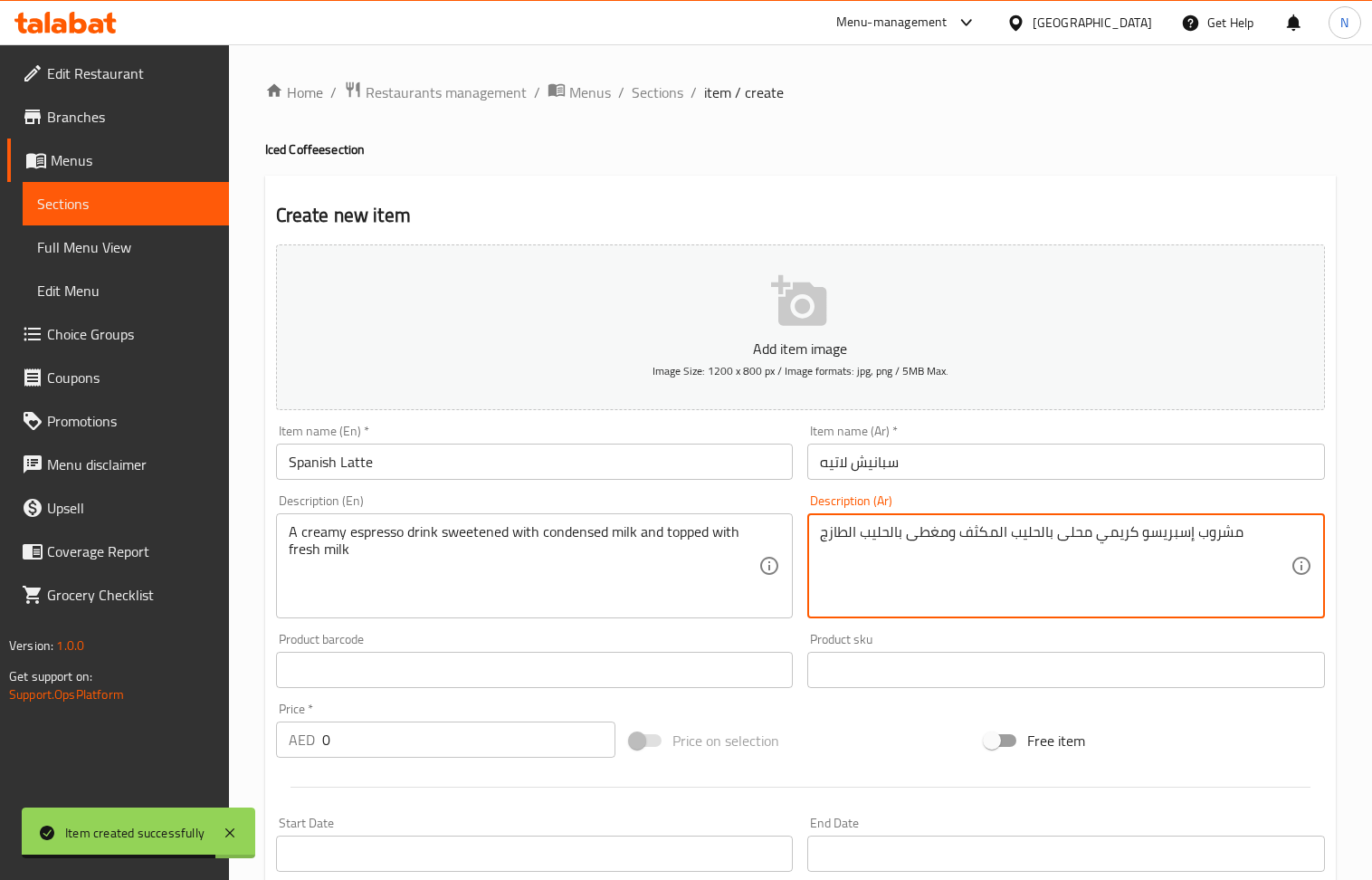
type textarea "مشروب إسبريسو كريمي محلى بالحليب المكثف ومغطى بالحليب الطازج"
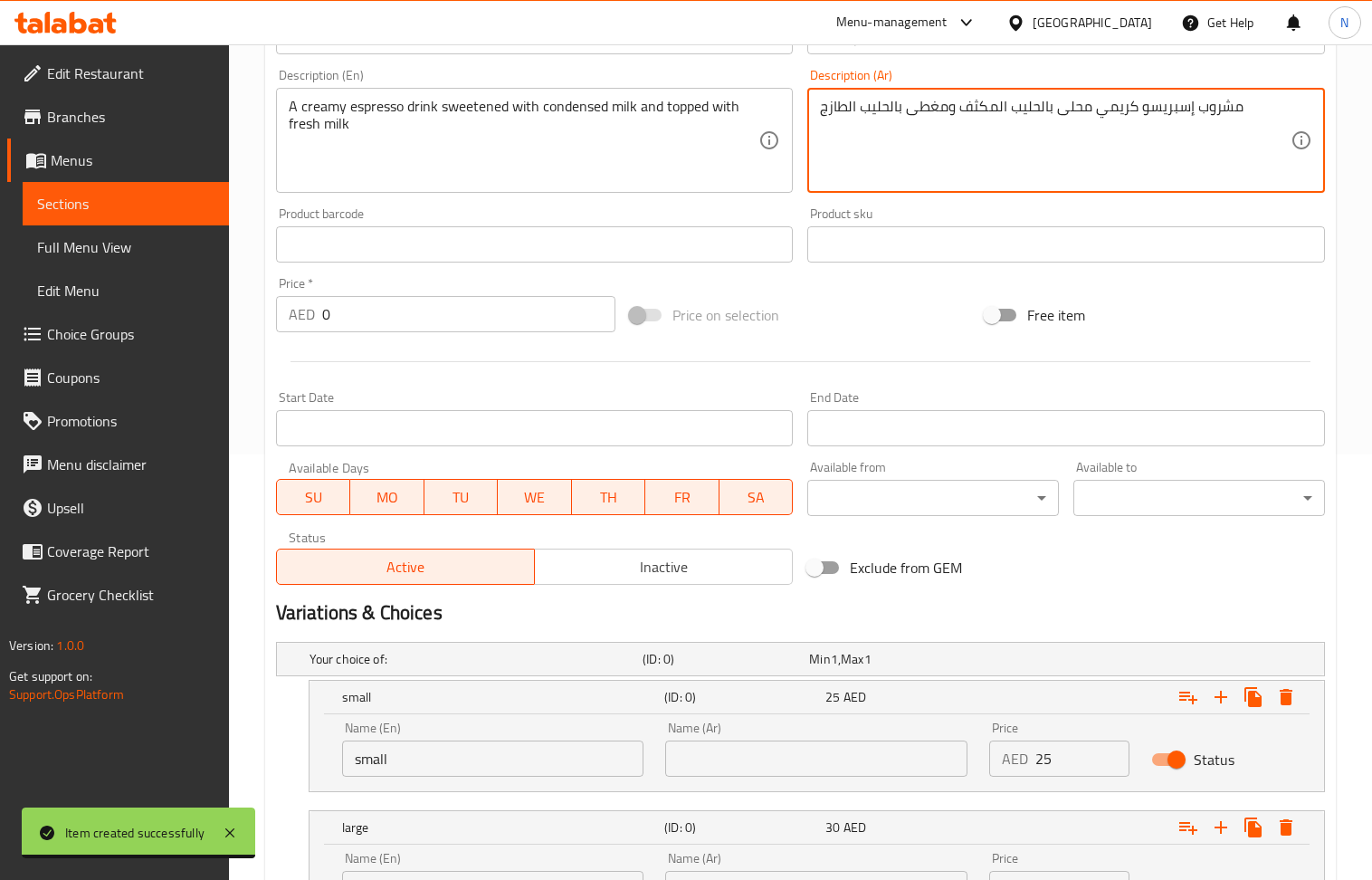
scroll to position [599, 0]
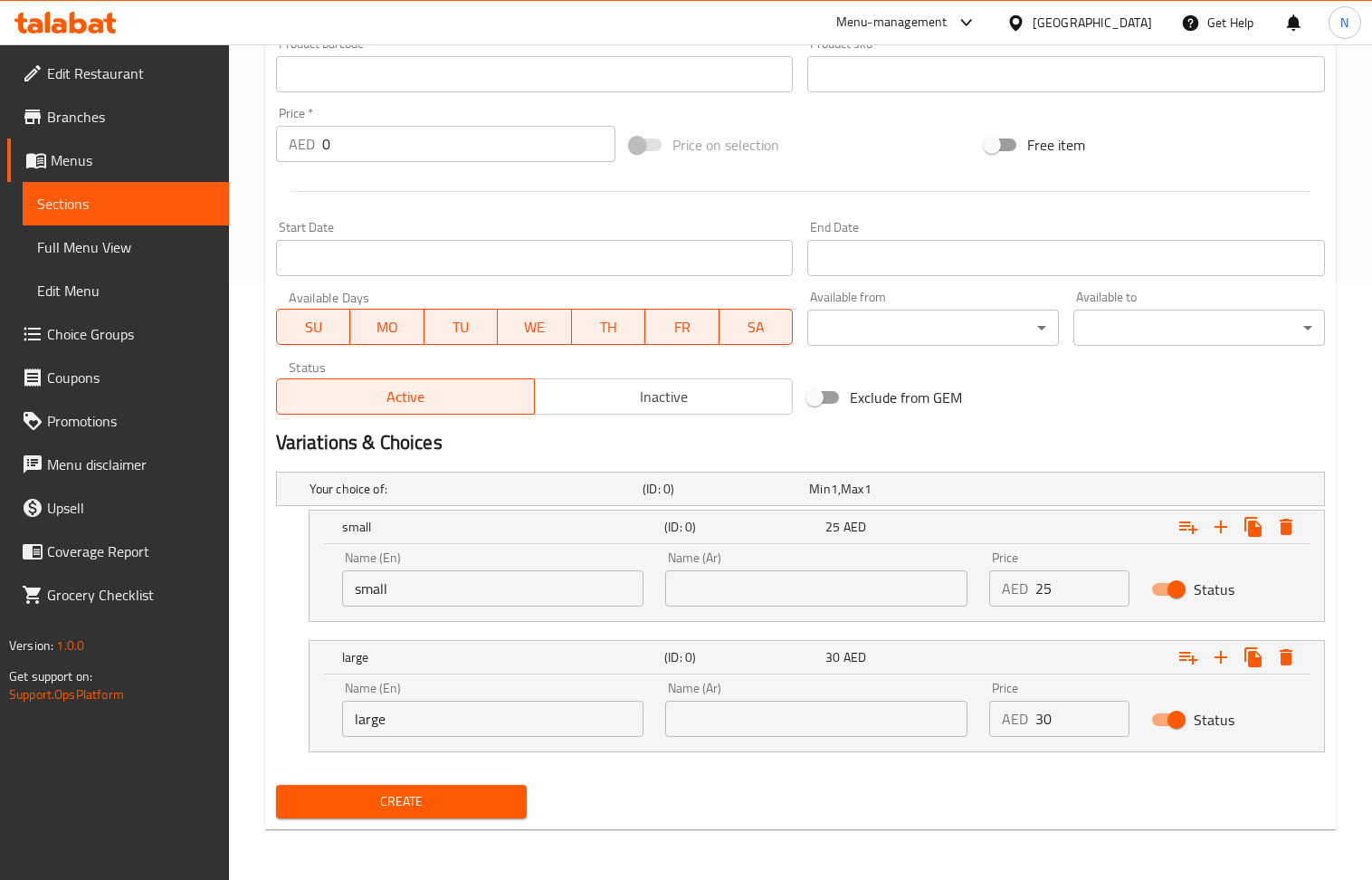
click at [437, 808] on span "Create" at bounding box center [402, 801] width 223 height 22
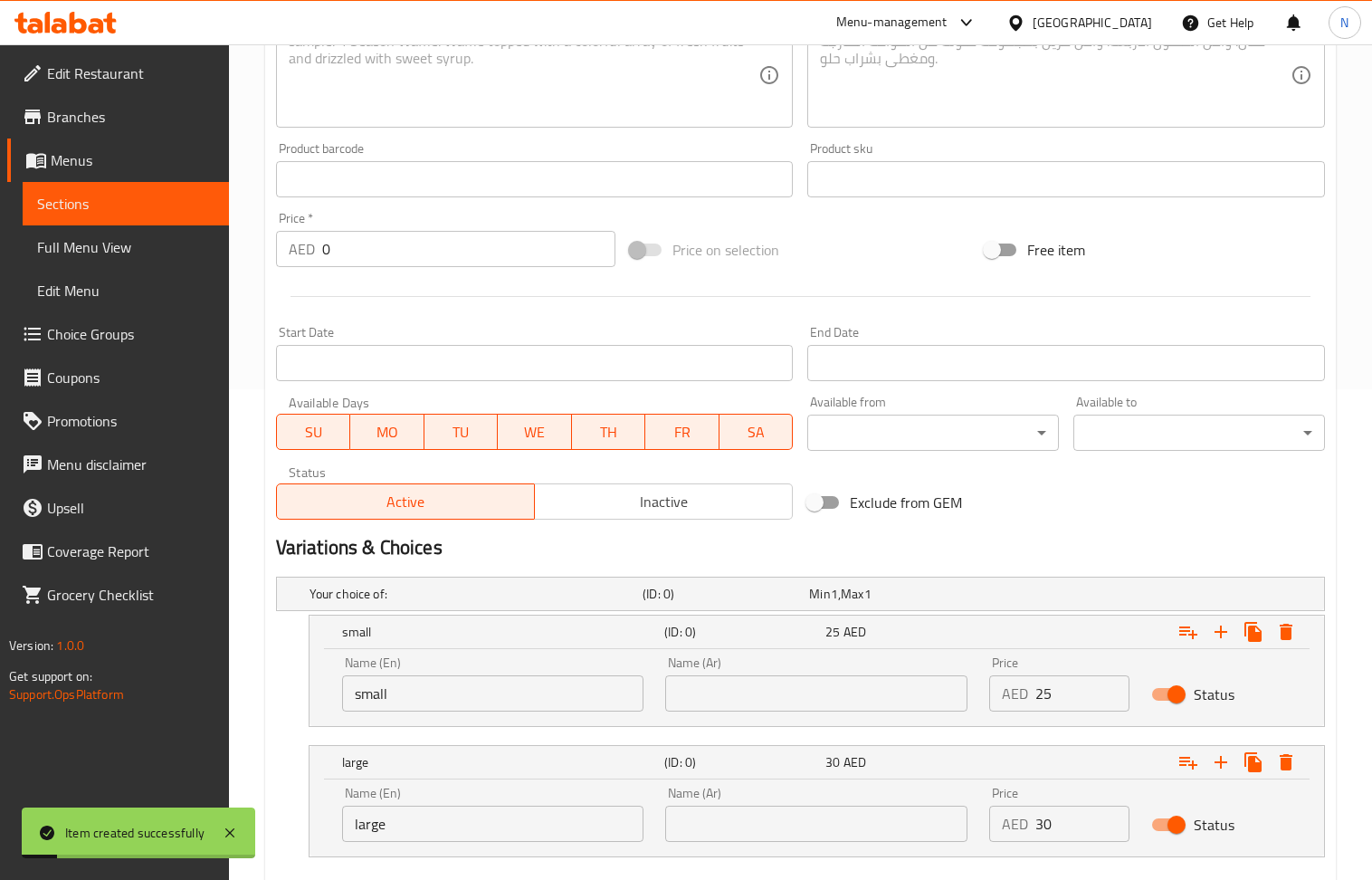
scroll to position [0, 0]
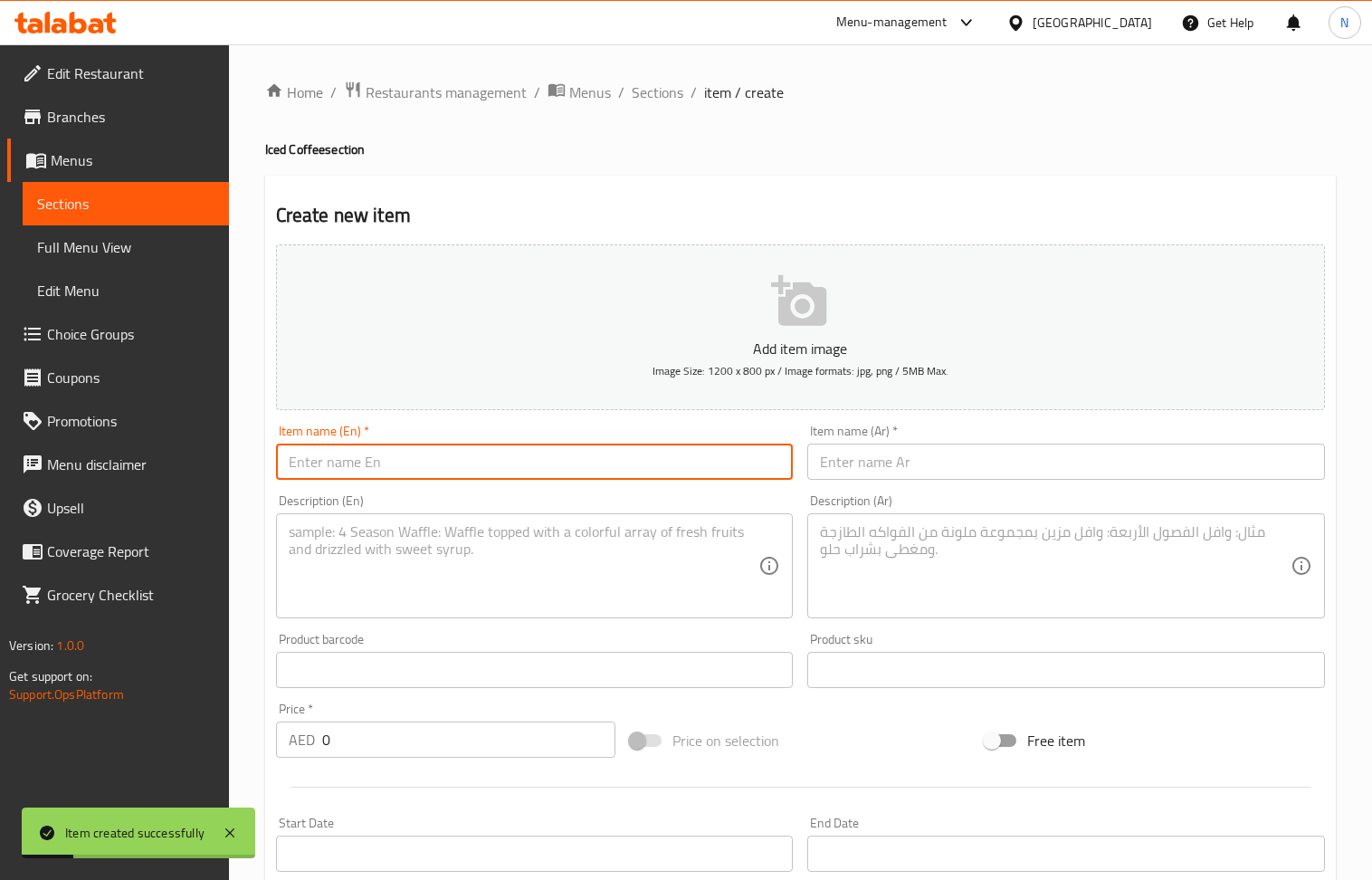
drag, startPoint x: 490, startPoint y: 479, endPoint x: 417, endPoint y: 389, distance: 115.9
click at [490, 479] on input "text" at bounding box center [535, 461] width 518 height 36
type input "Iced Caramel Latte"
drag, startPoint x: 893, startPoint y: 468, endPoint x: 811, endPoint y: 424, distance: 93.1
click at [893, 468] on input "text" at bounding box center [1066, 461] width 518 height 36
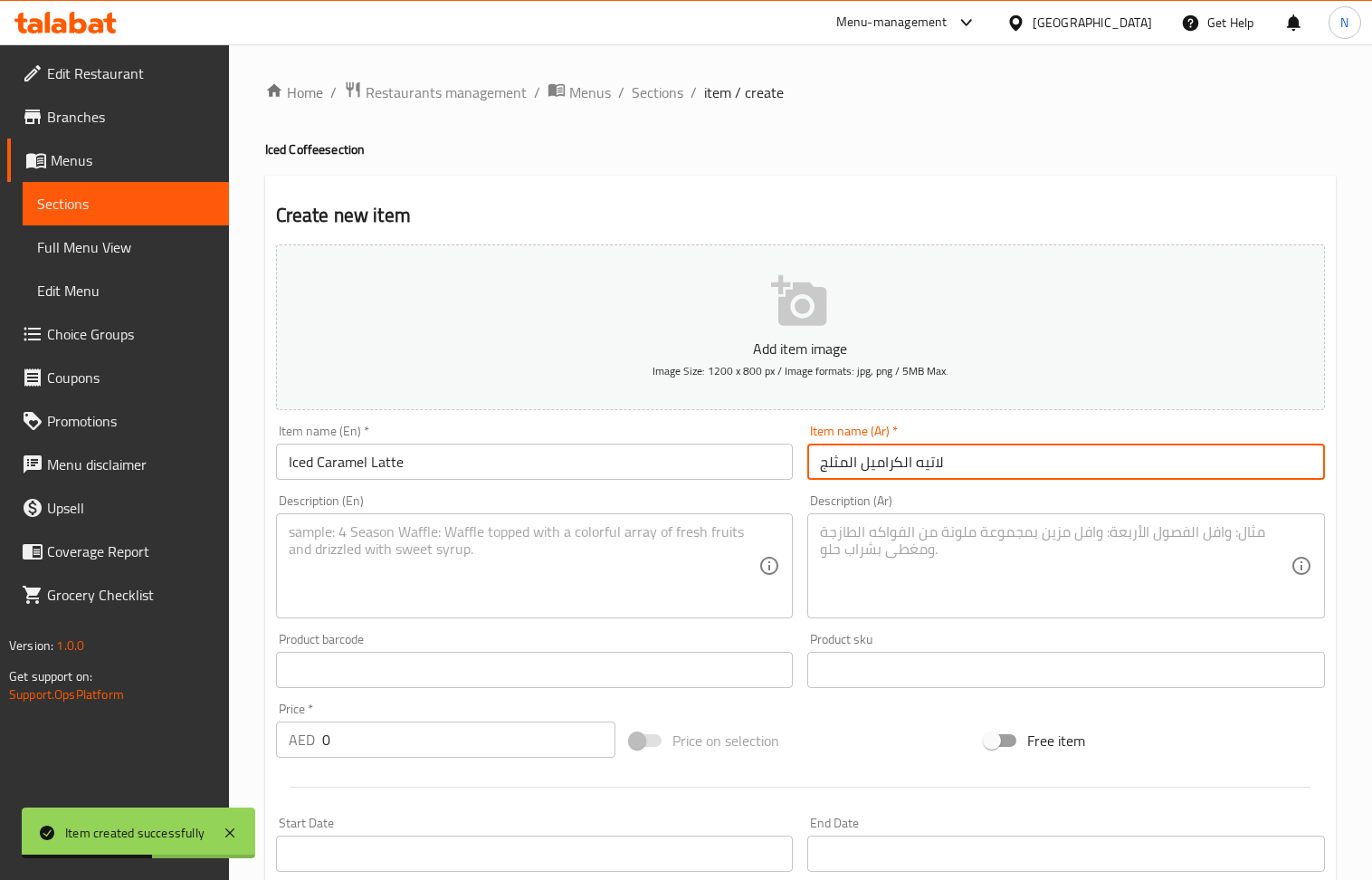
type input "لاتيه الكراميل المثلج"
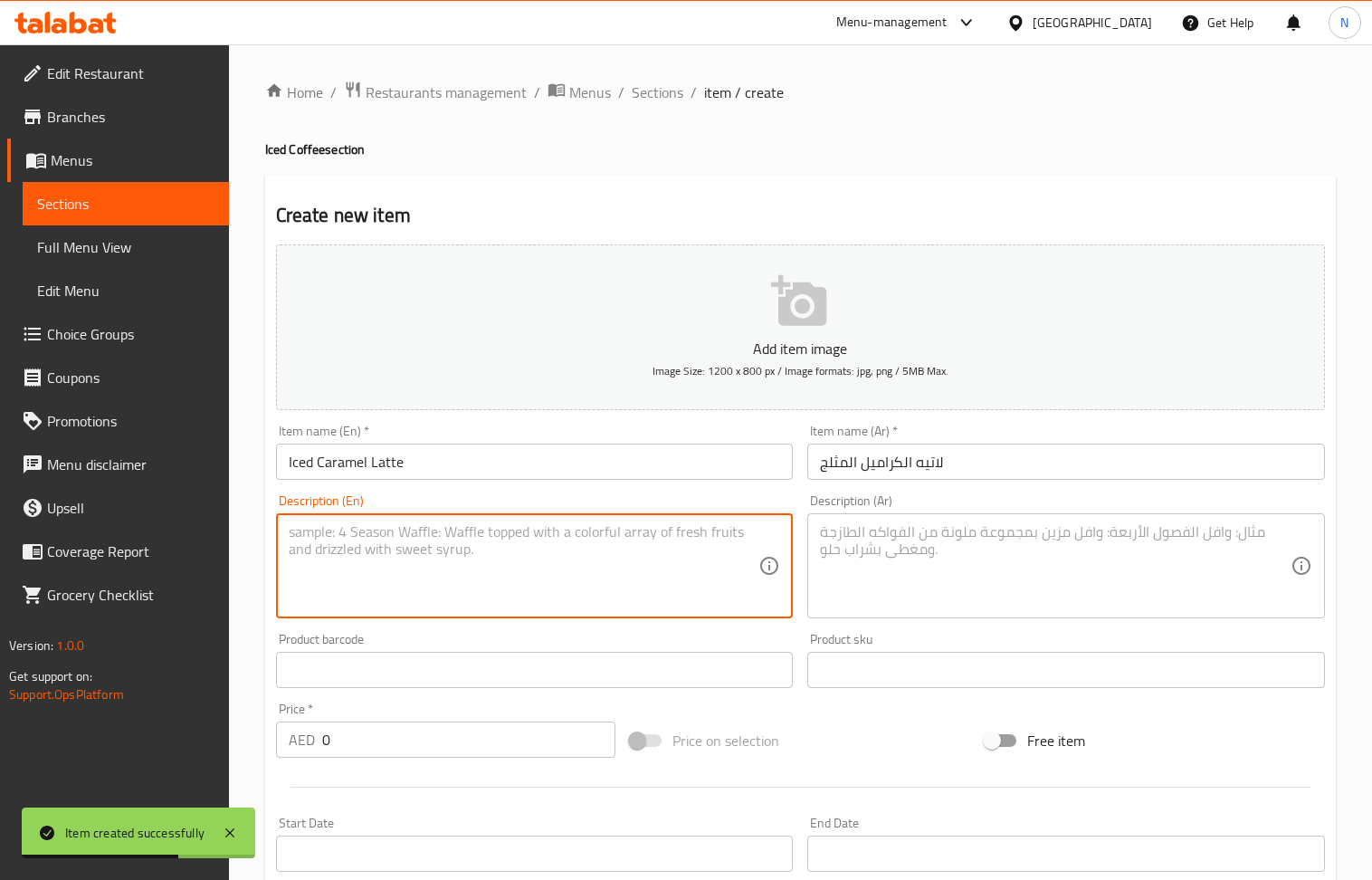
drag, startPoint x: 464, startPoint y: 558, endPoint x: 366, endPoint y: 2, distance: 564.6
click at [464, 556] on textarea at bounding box center [524, 566] width 471 height 86
type textarea "A refreshing iced latte blended with rich espresso, creamy milk, and sweet cara…"
click at [877, 588] on textarea at bounding box center [1056, 566] width 471 height 86
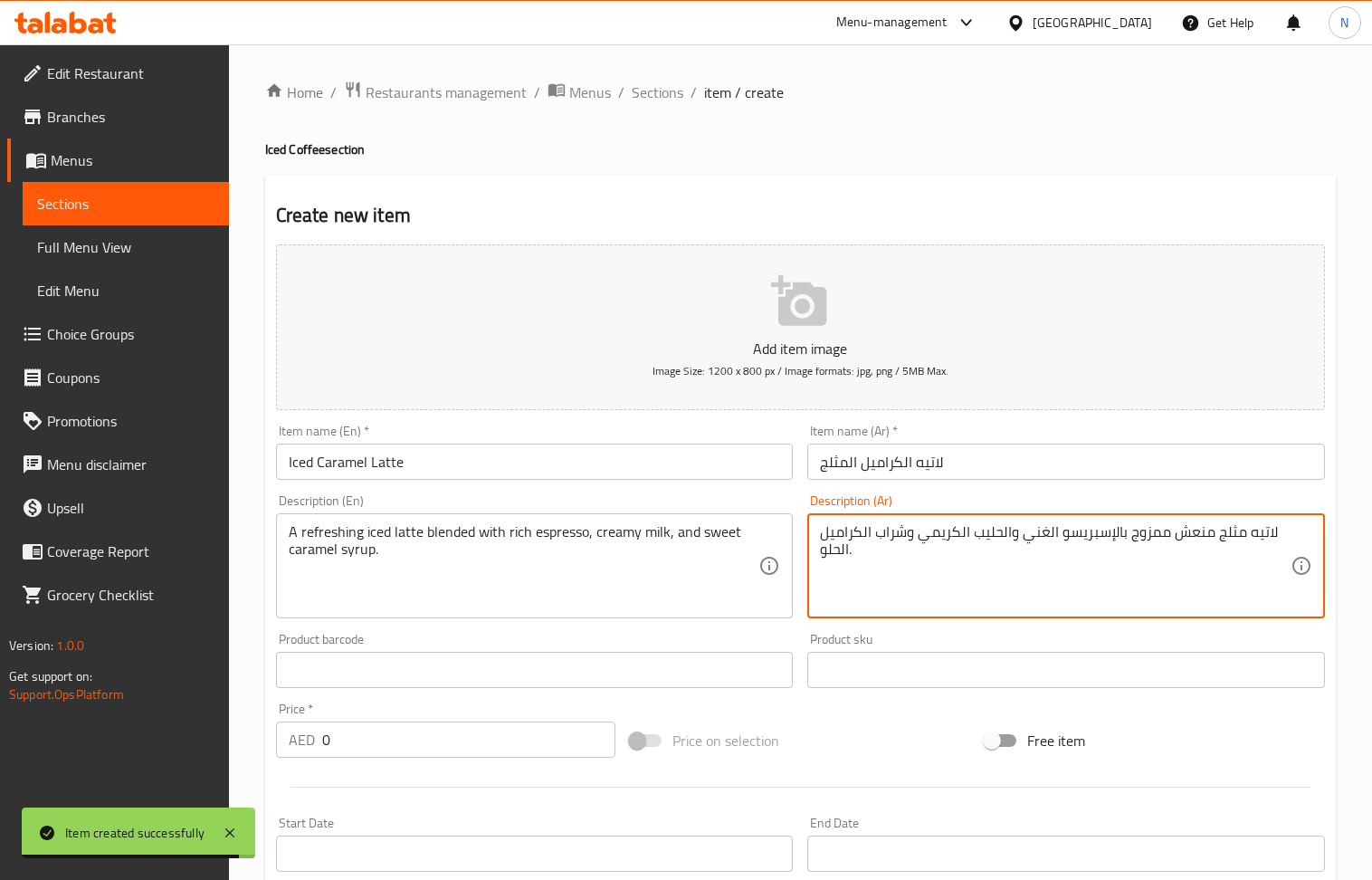
type textarea "لاتيه مثلج منعش ممزوج بالإسبريسو الغني والحليب الكريمي وشراب الكراميل الحلو."
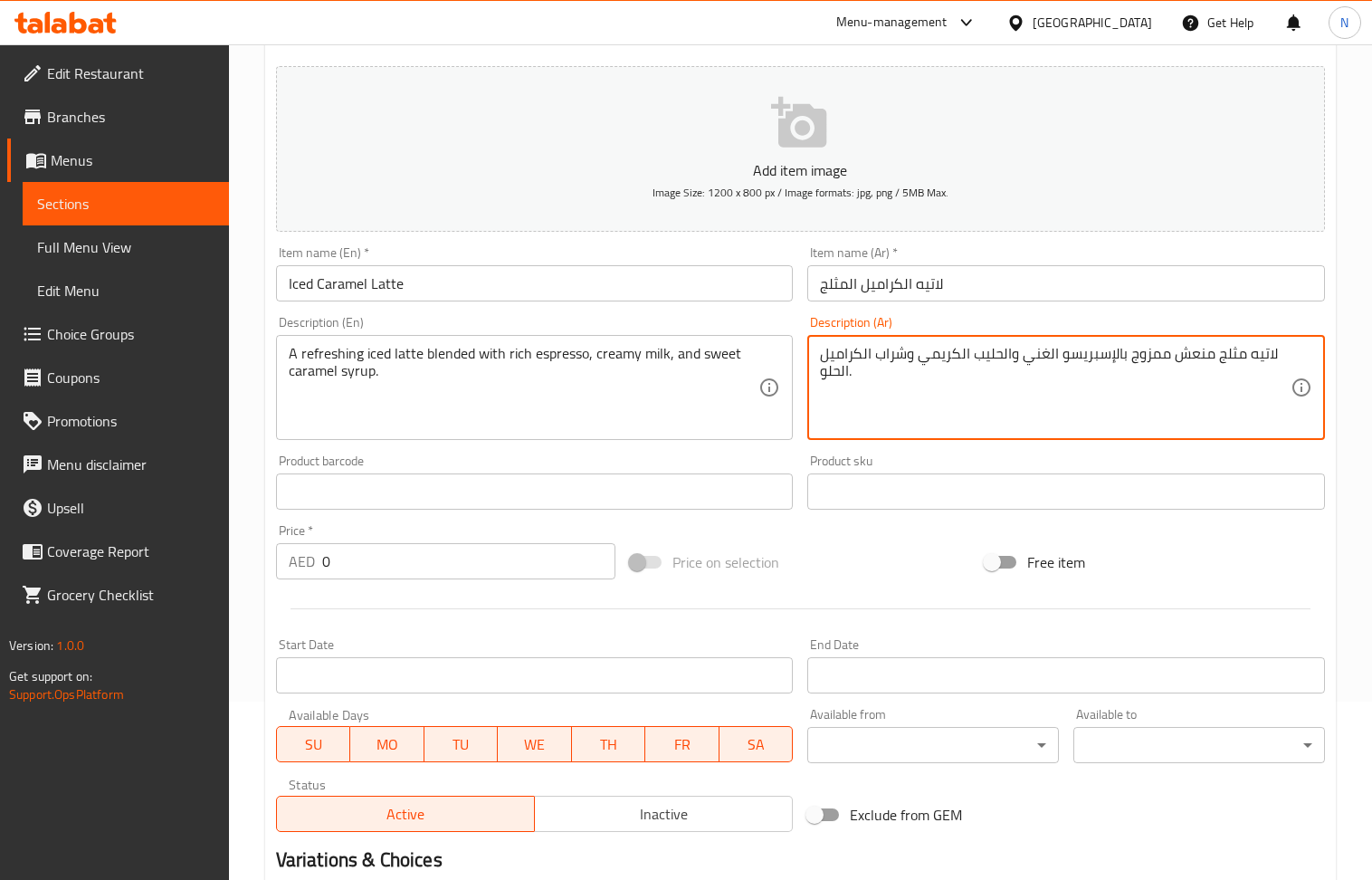
scroll to position [599, 0]
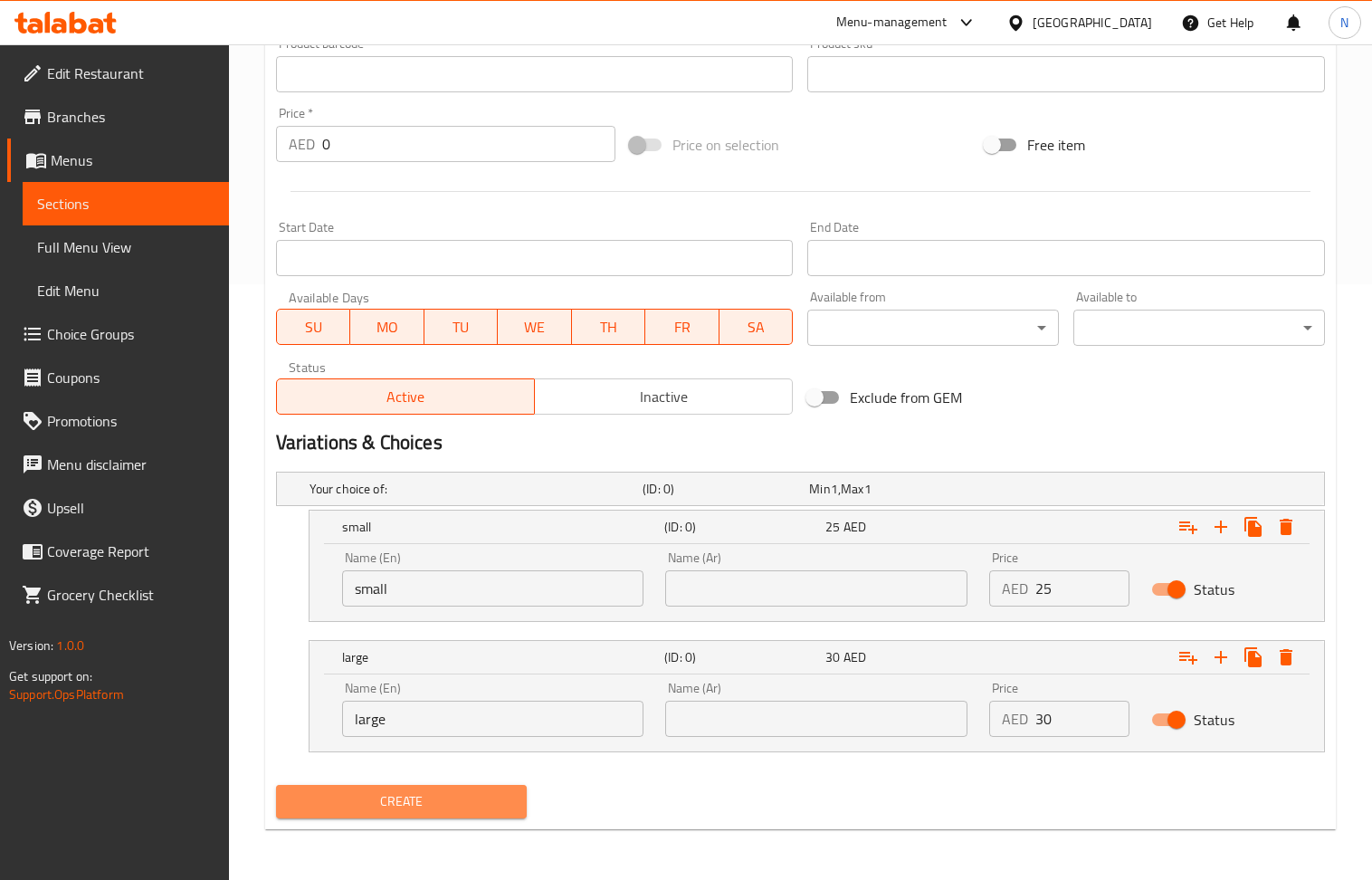
click at [403, 814] on button "Create" at bounding box center [402, 802] width 252 height 33
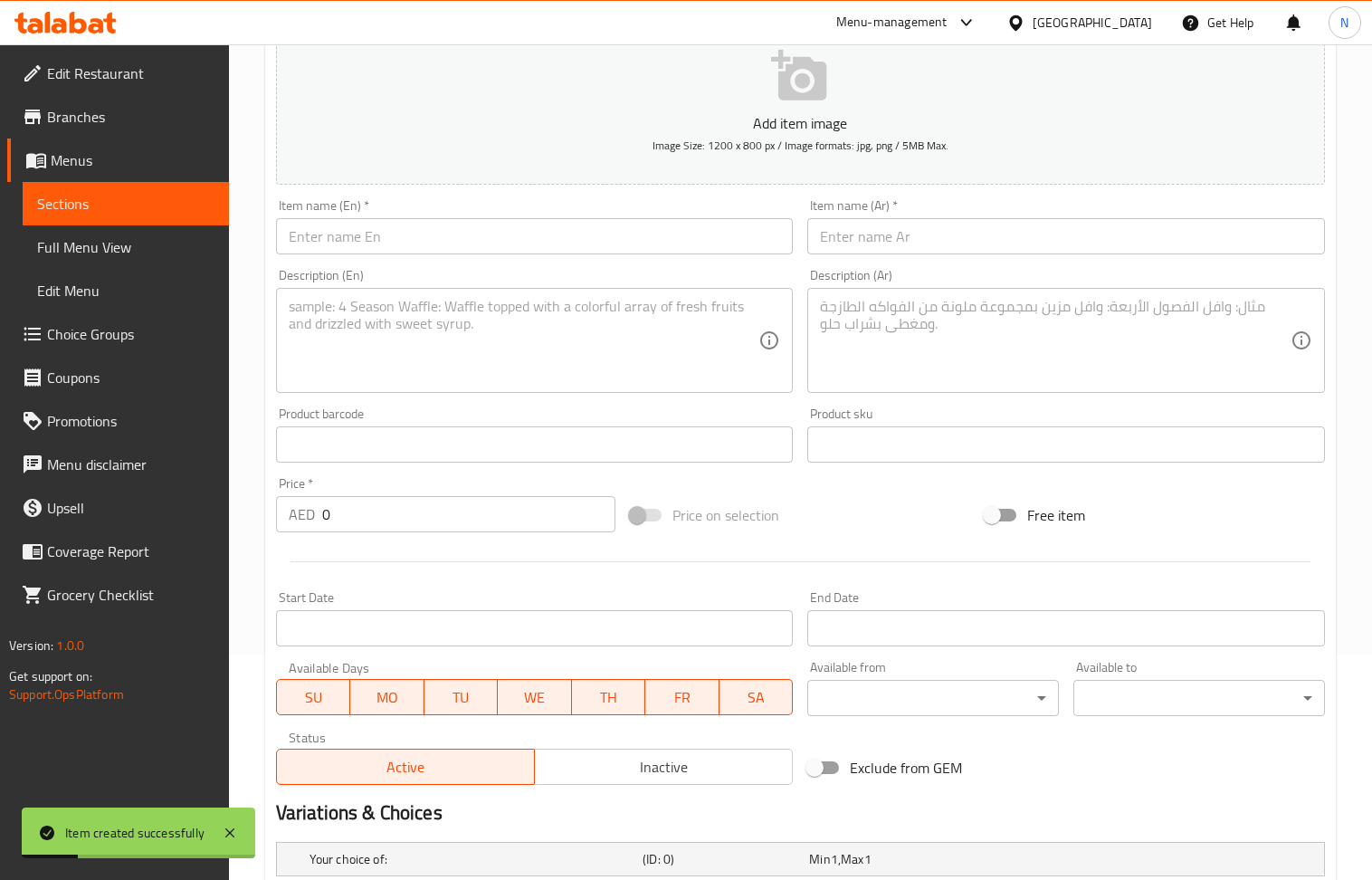
scroll to position [0, 0]
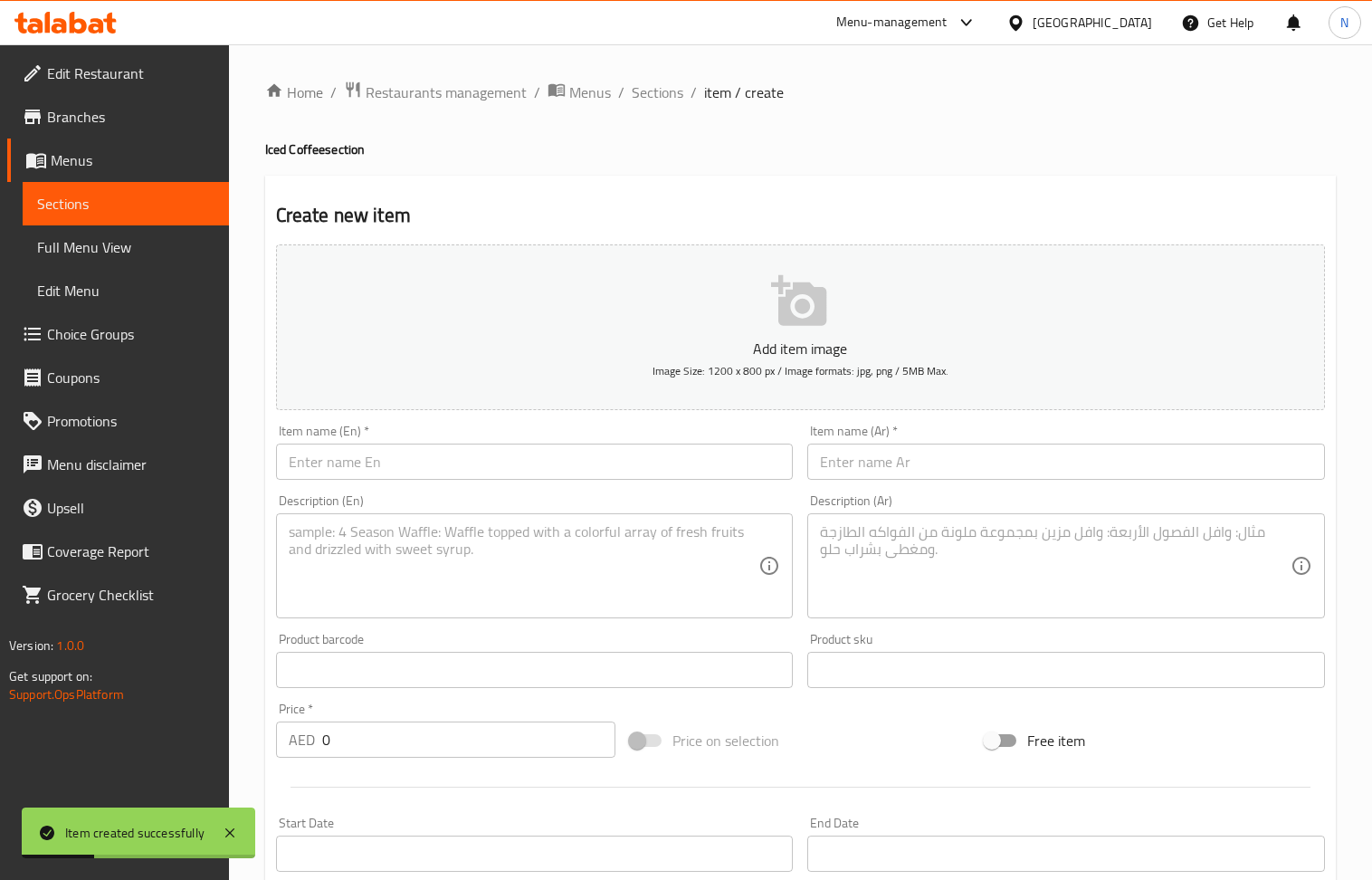
click at [473, 464] on input "text" at bounding box center [535, 461] width 518 height 36
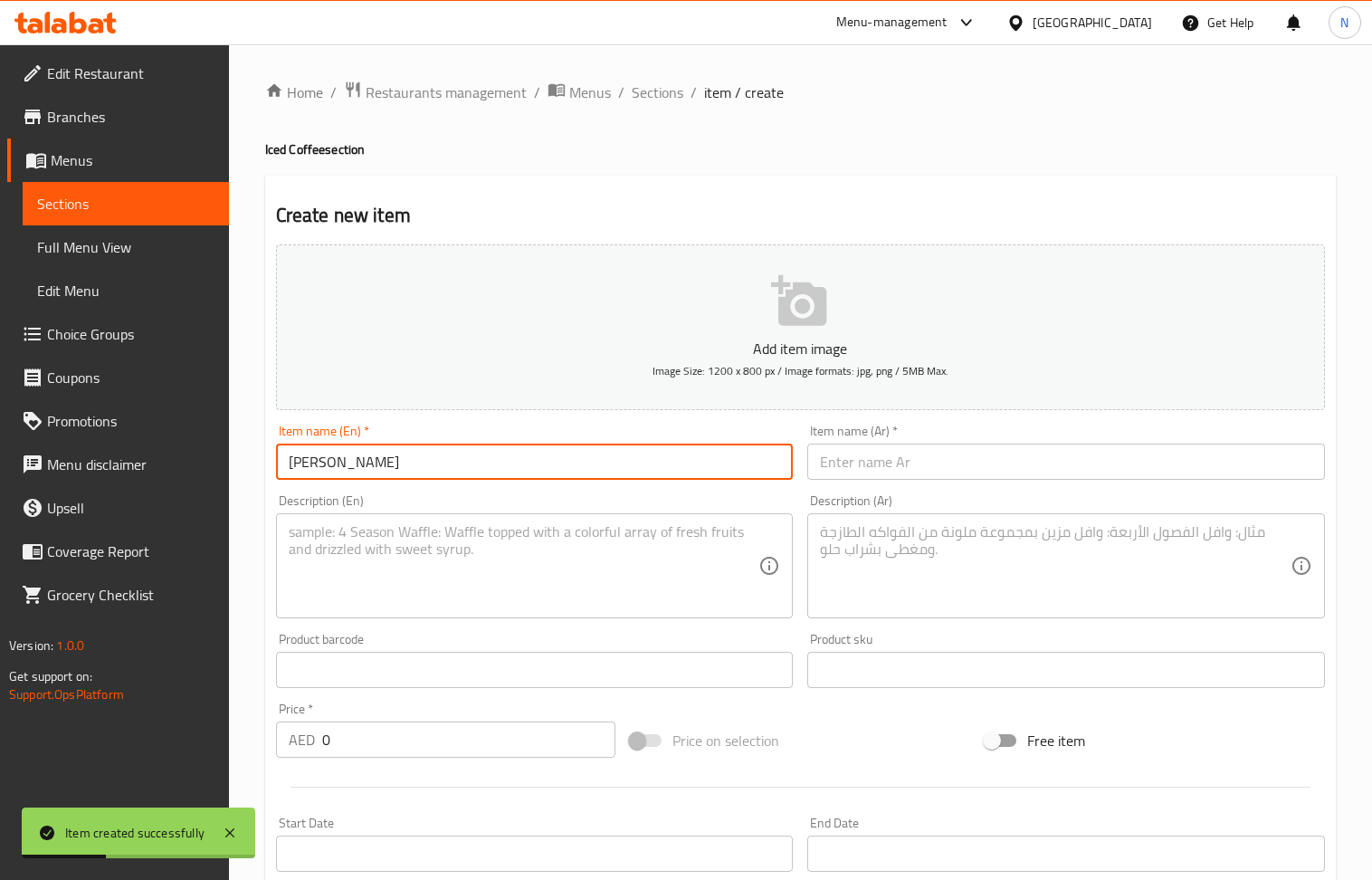
type input "Mocha Latte"
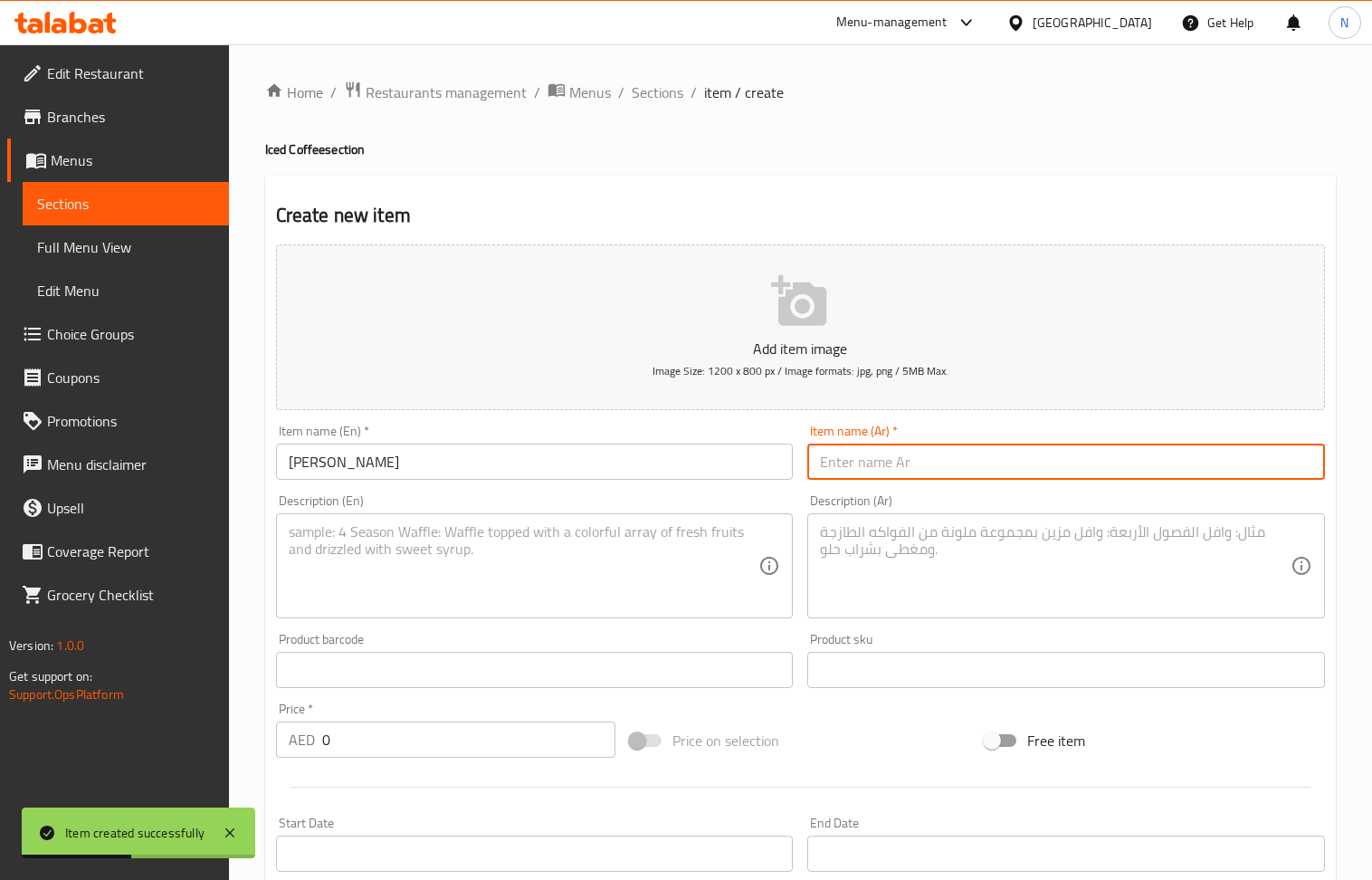
click at [981, 454] on input "text" at bounding box center [1066, 461] width 518 height 36
type input "موكا لاتيه"
click at [453, 549] on textarea at bounding box center [524, 566] width 471 height 86
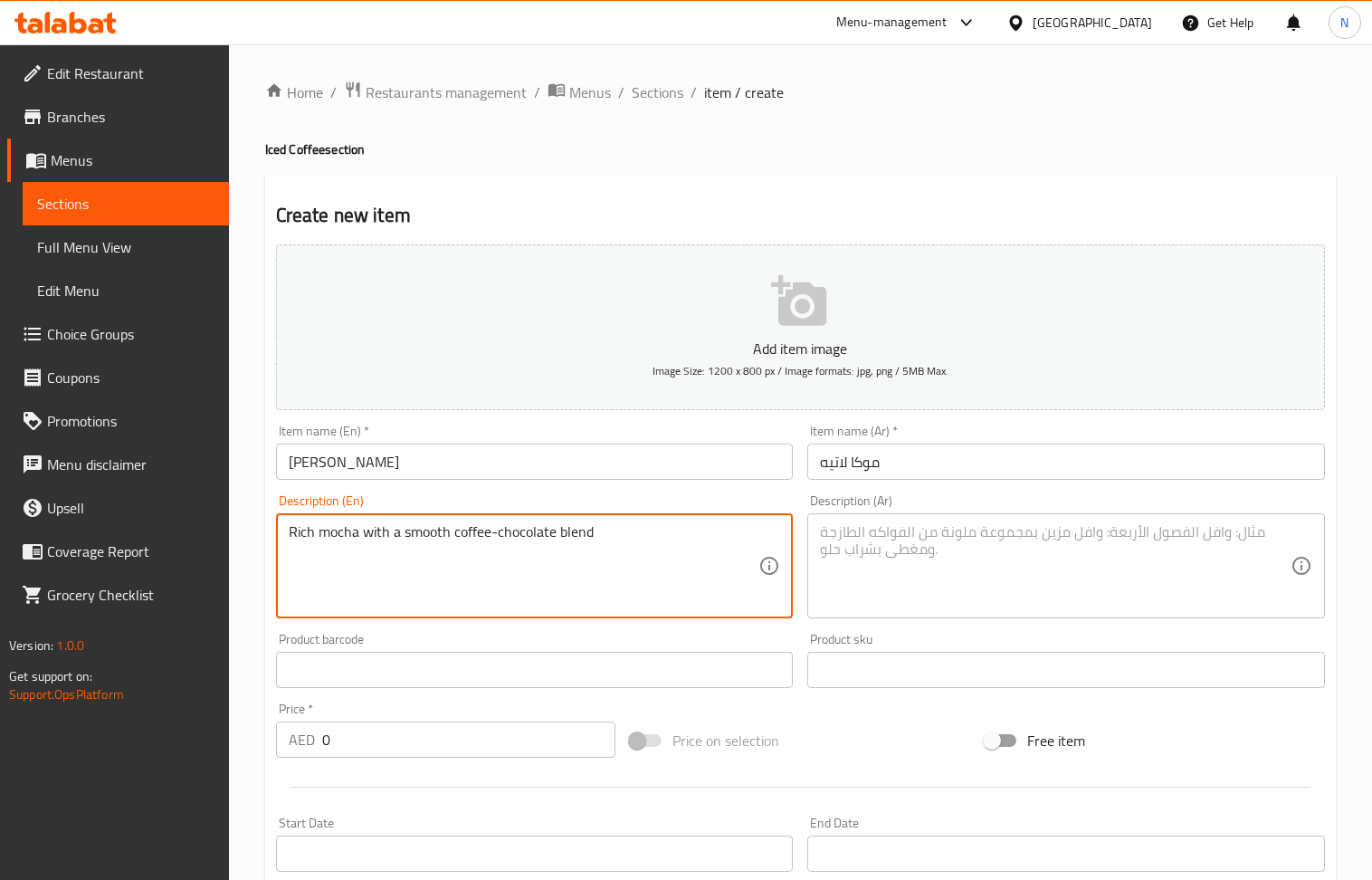
type textarea "Rich mocha with a smooth coffee-chocolate blend"
click at [1069, 554] on textarea at bounding box center [1056, 566] width 471 height 86
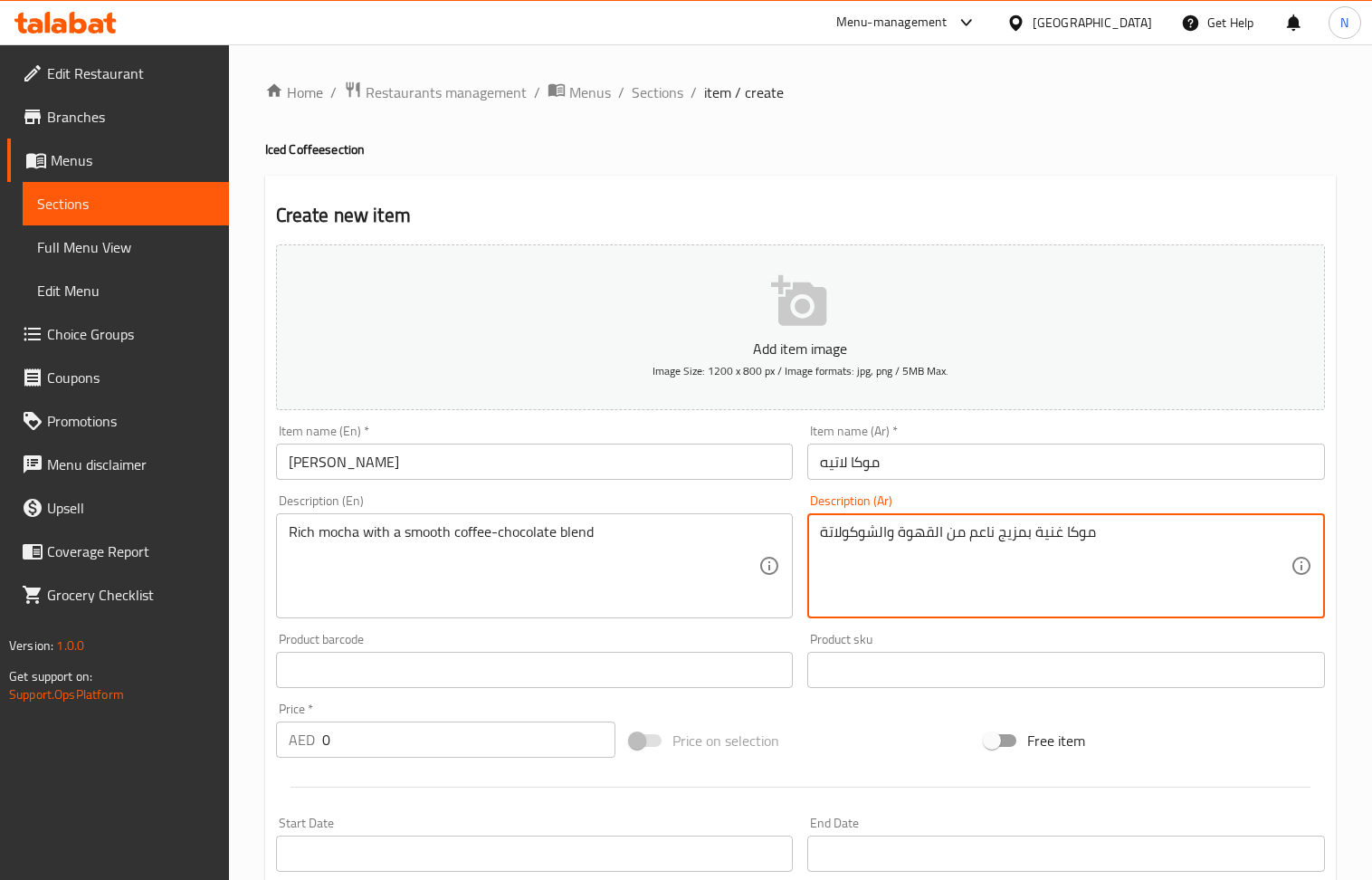
type textarea "موكا غنية بمزيج ناعم من القهوة والشوكولاتة"
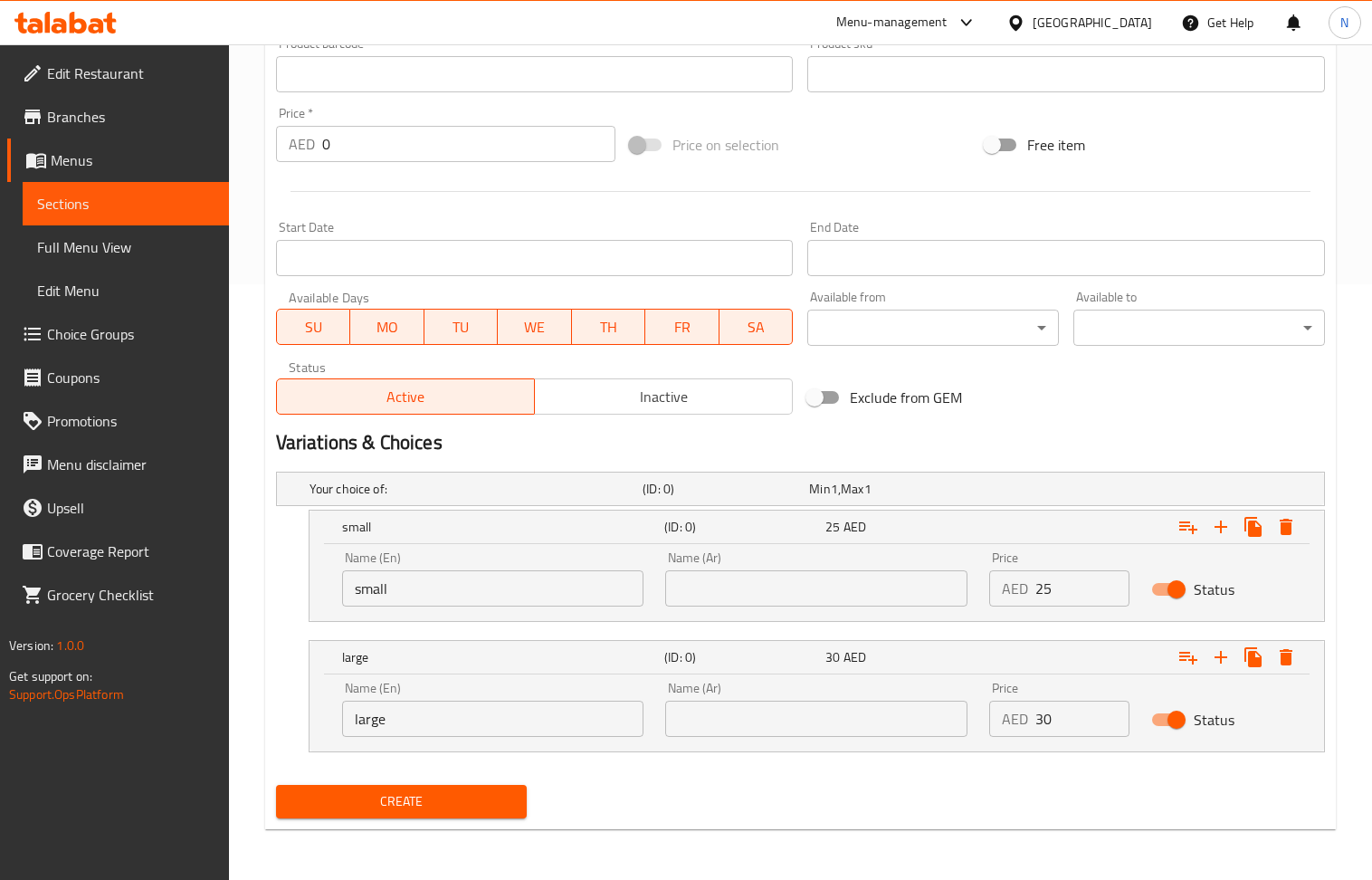
click at [403, 788] on button "Create" at bounding box center [402, 802] width 252 height 33
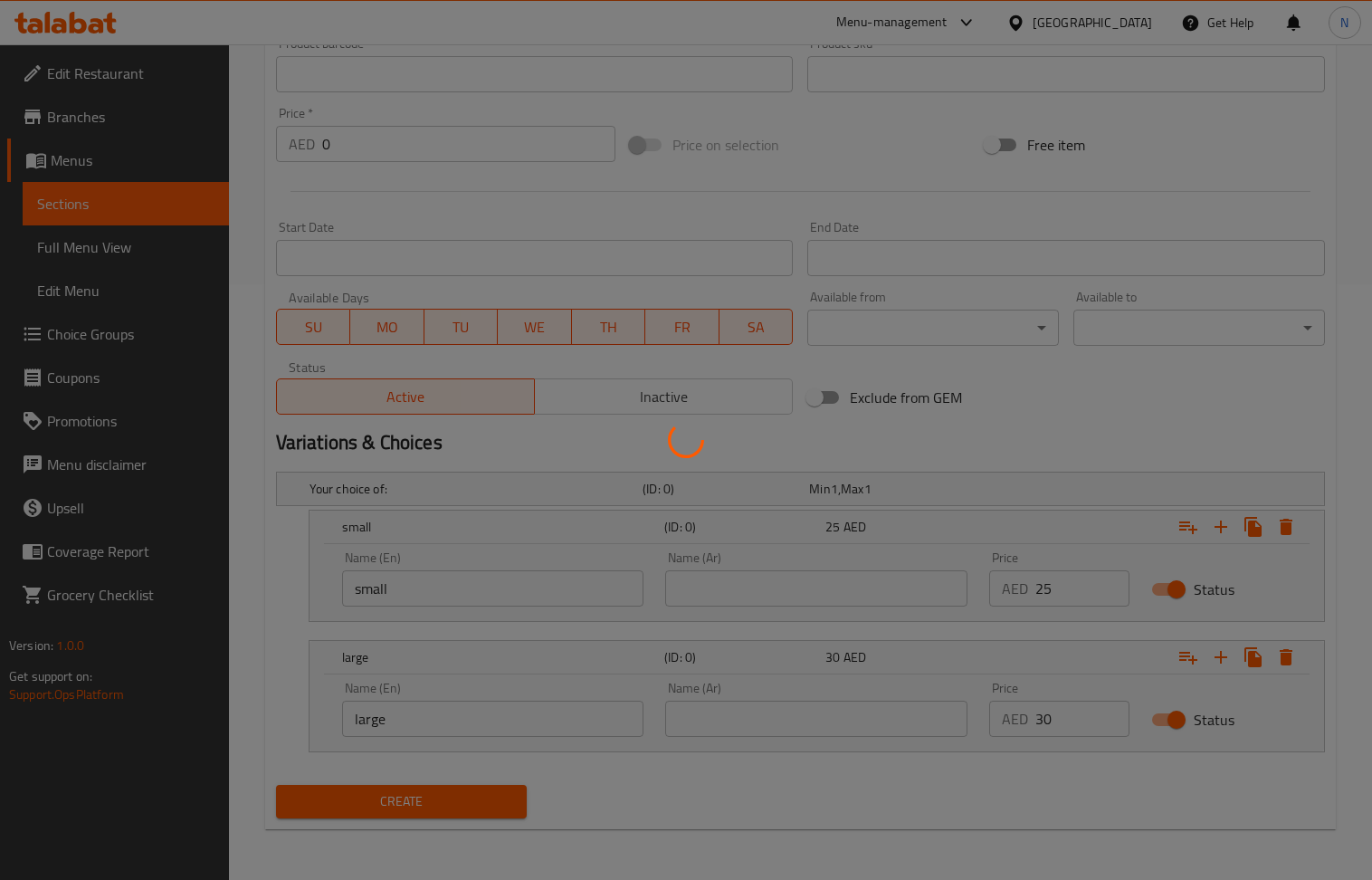
scroll to position [0, 0]
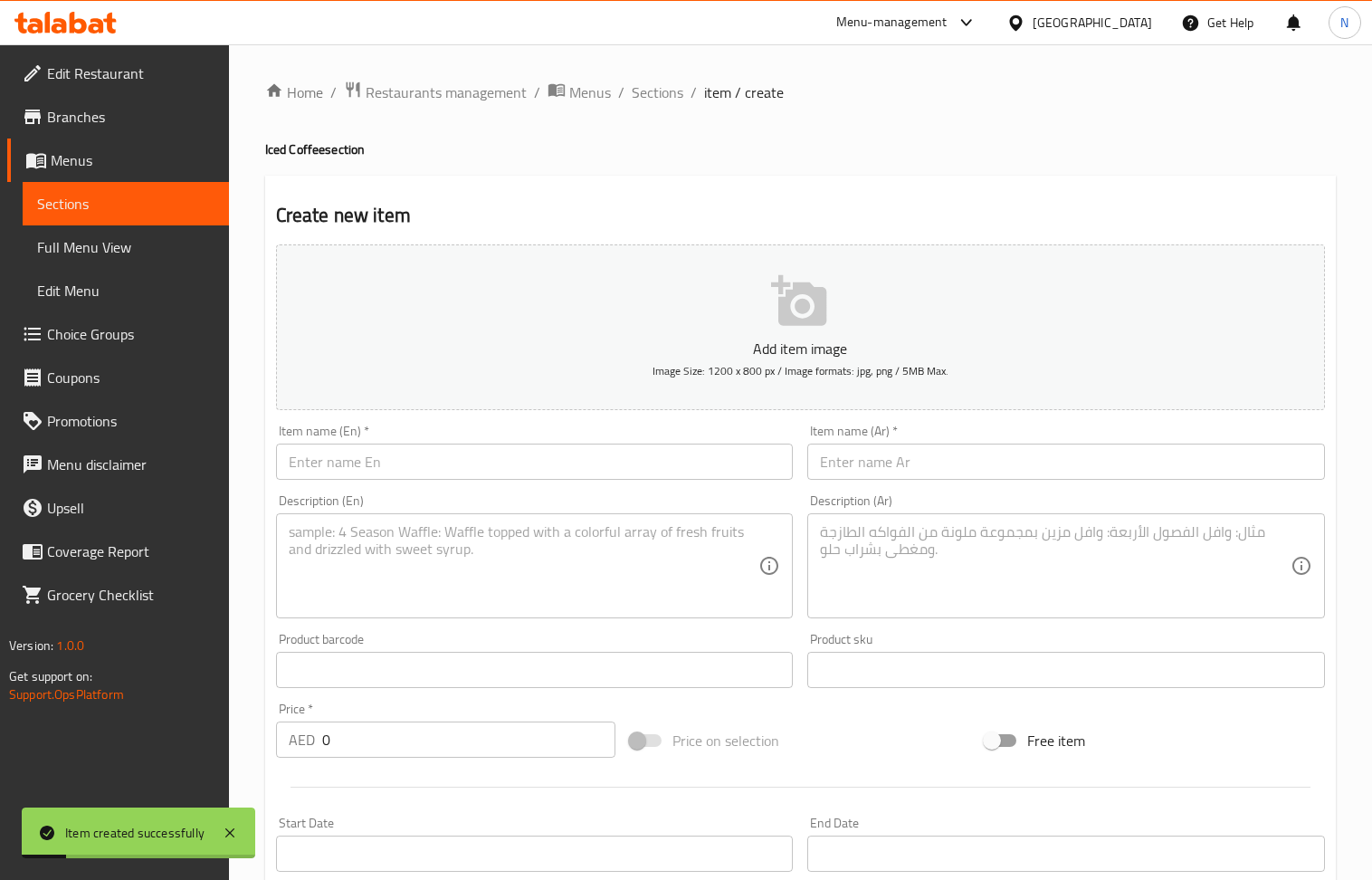
click at [516, 473] on input "text" at bounding box center [535, 461] width 518 height 36
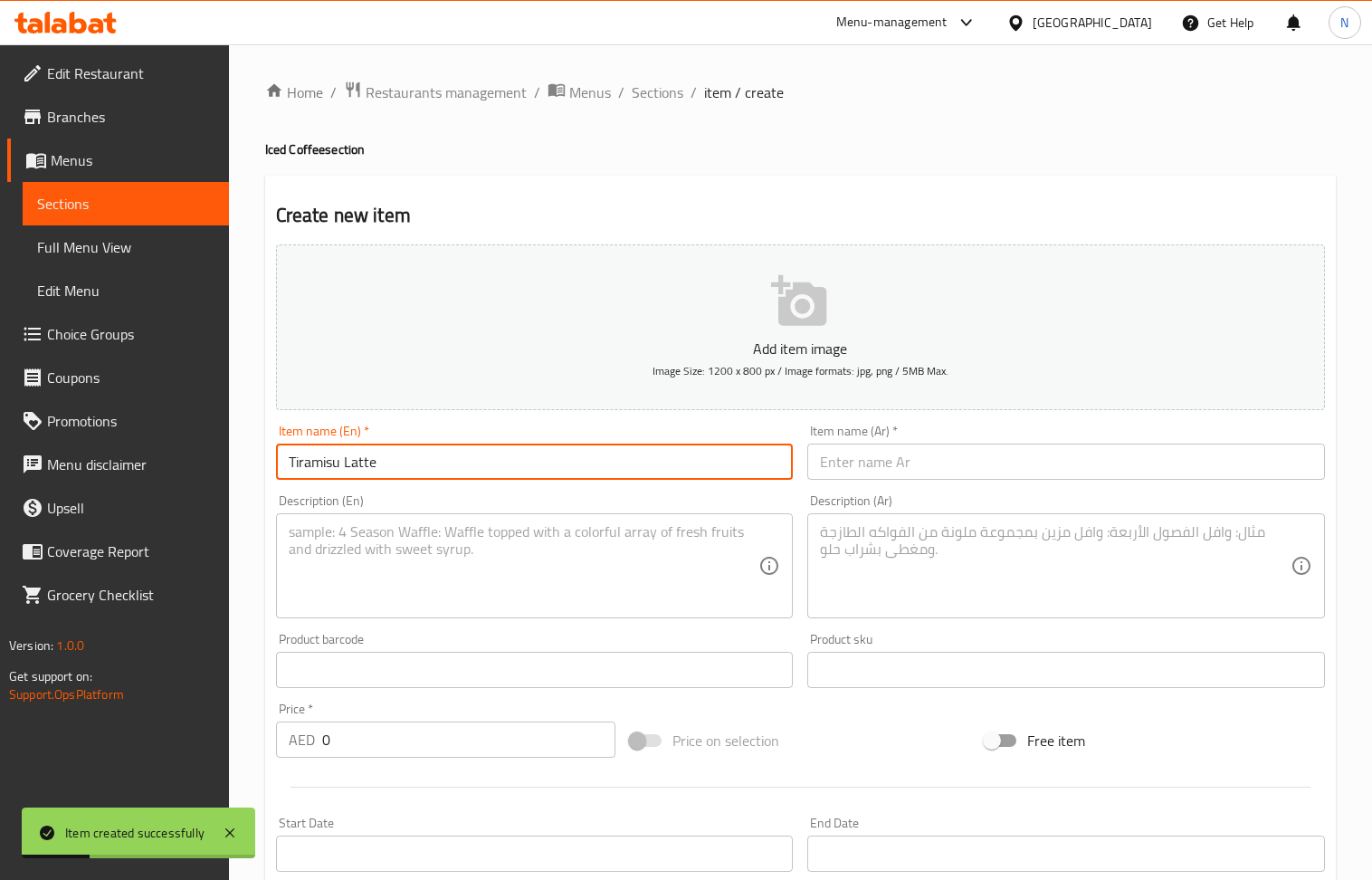
type input "Tiramisu Latte"
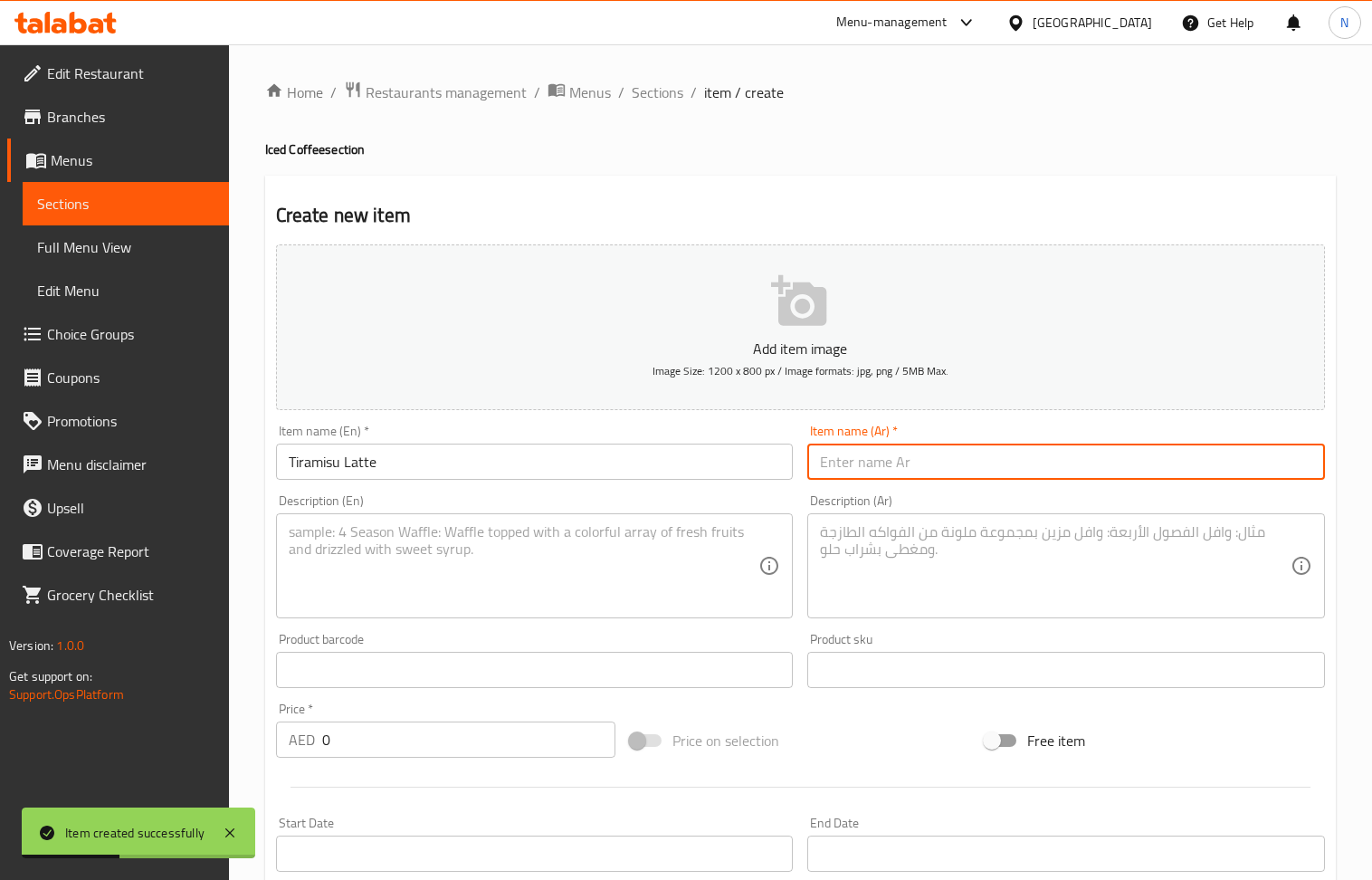
click at [886, 450] on input "text" at bounding box center [1066, 461] width 518 height 36
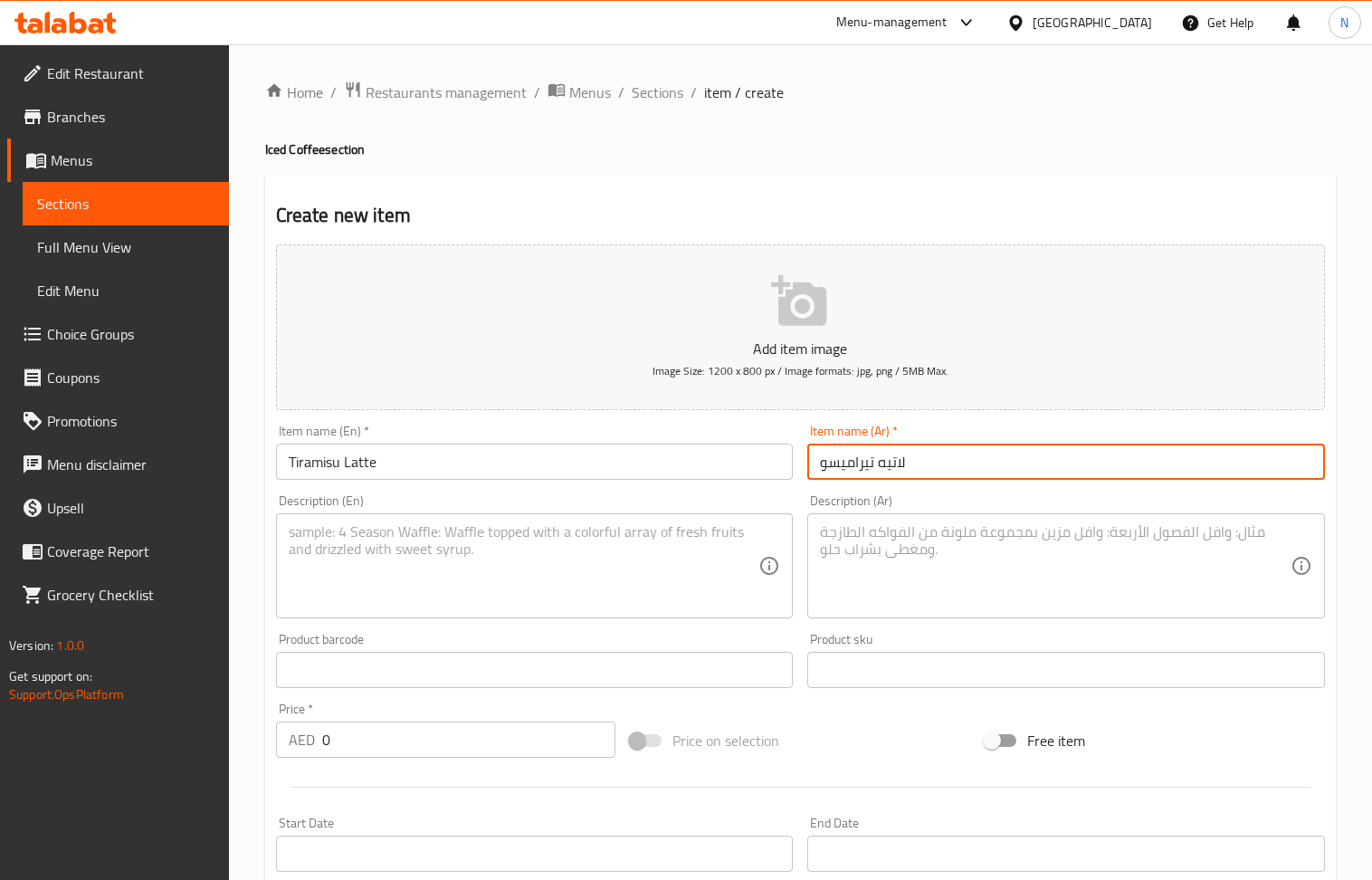
type input "لاتيه تيراميسو"
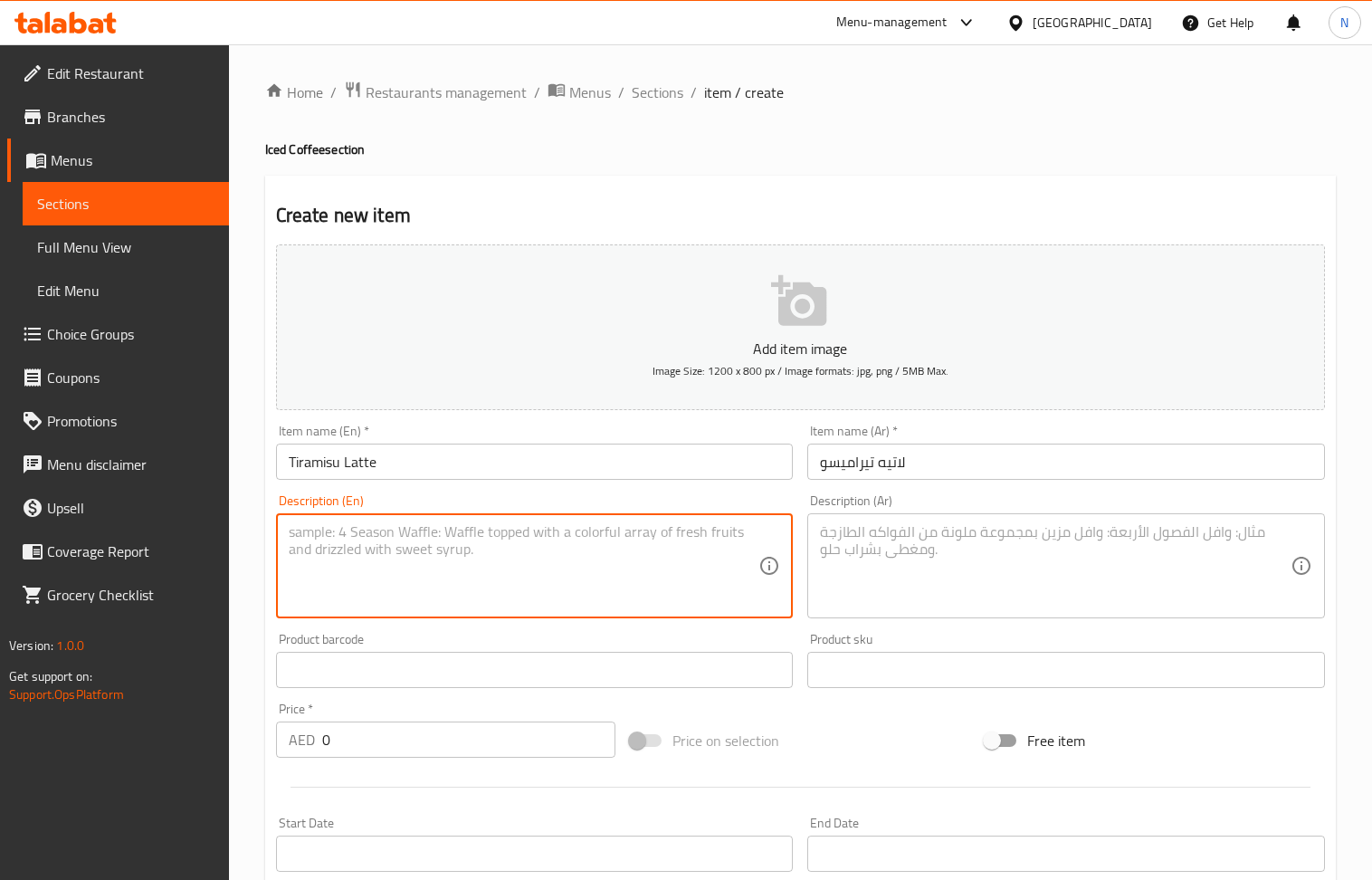
click at [432, 547] on textarea at bounding box center [524, 566] width 471 height 86
type textarea "A latte inspired by the classic tiramisu dessert"
click at [962, 553] on textarea at bounding box center [1056, 566] width 471 height 86
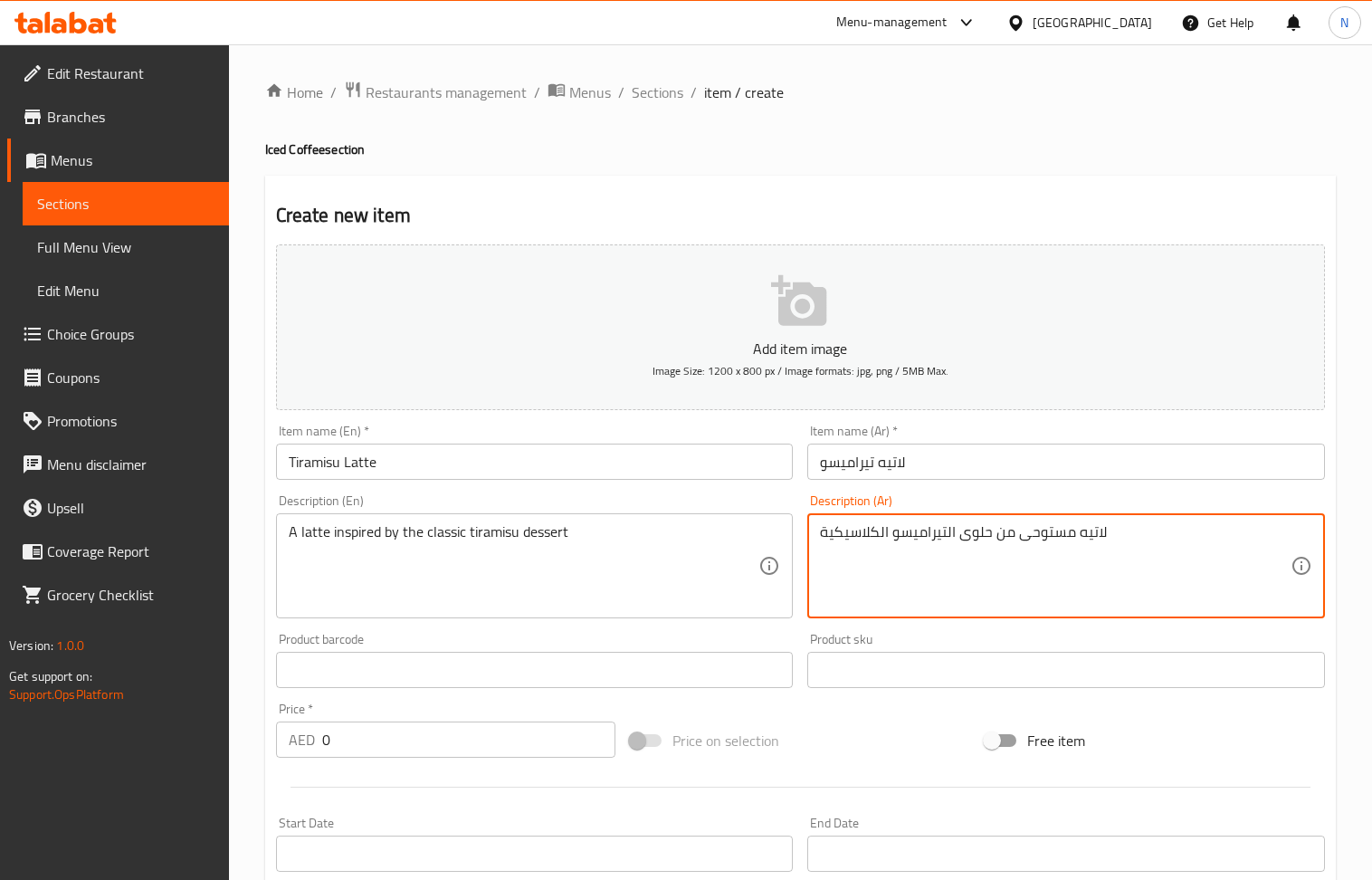
type textarea "لاتيه مستوحى من حلوى التيراميسو الكلاسيكية"
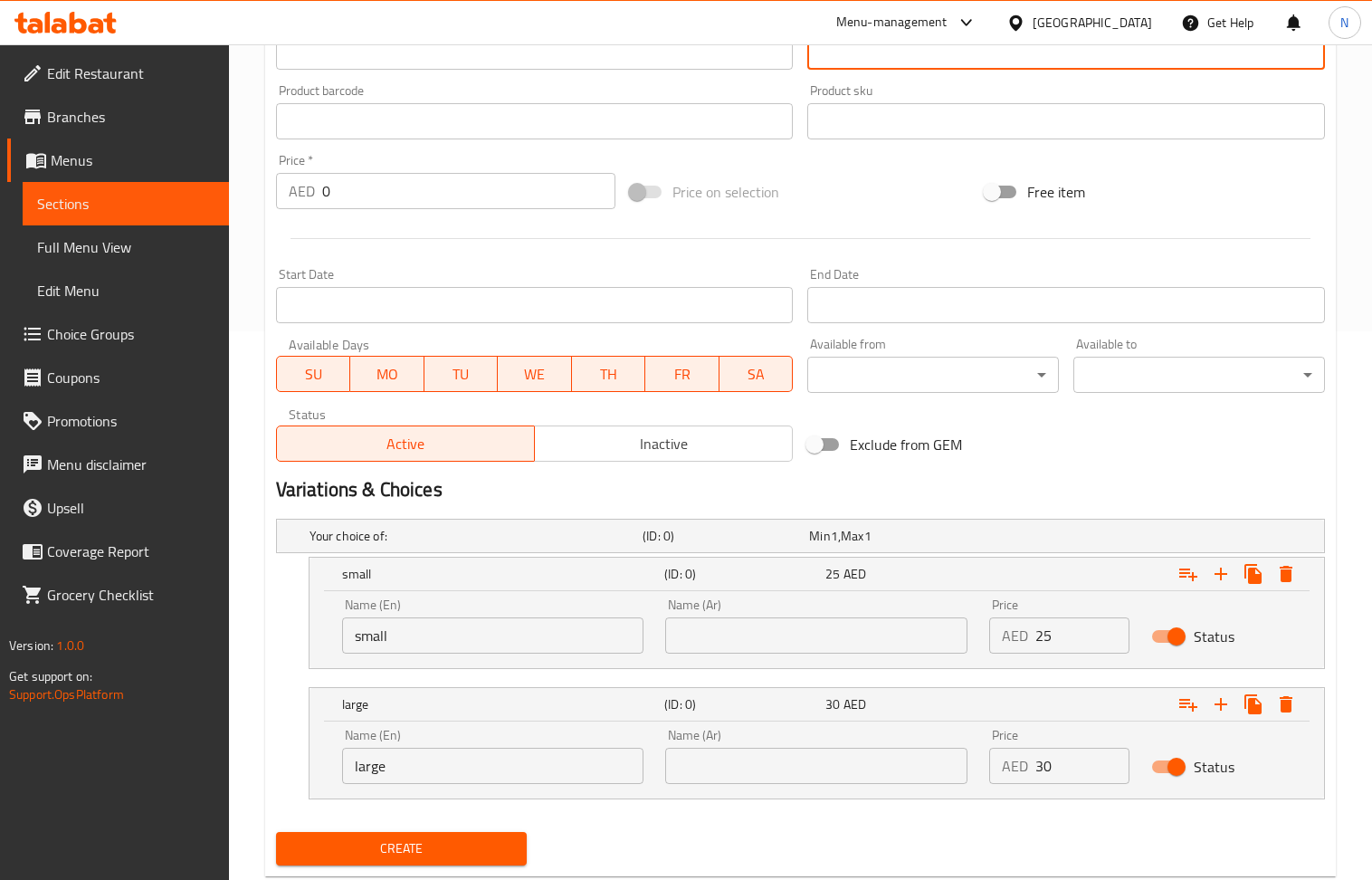
scroll to position [599, 0]
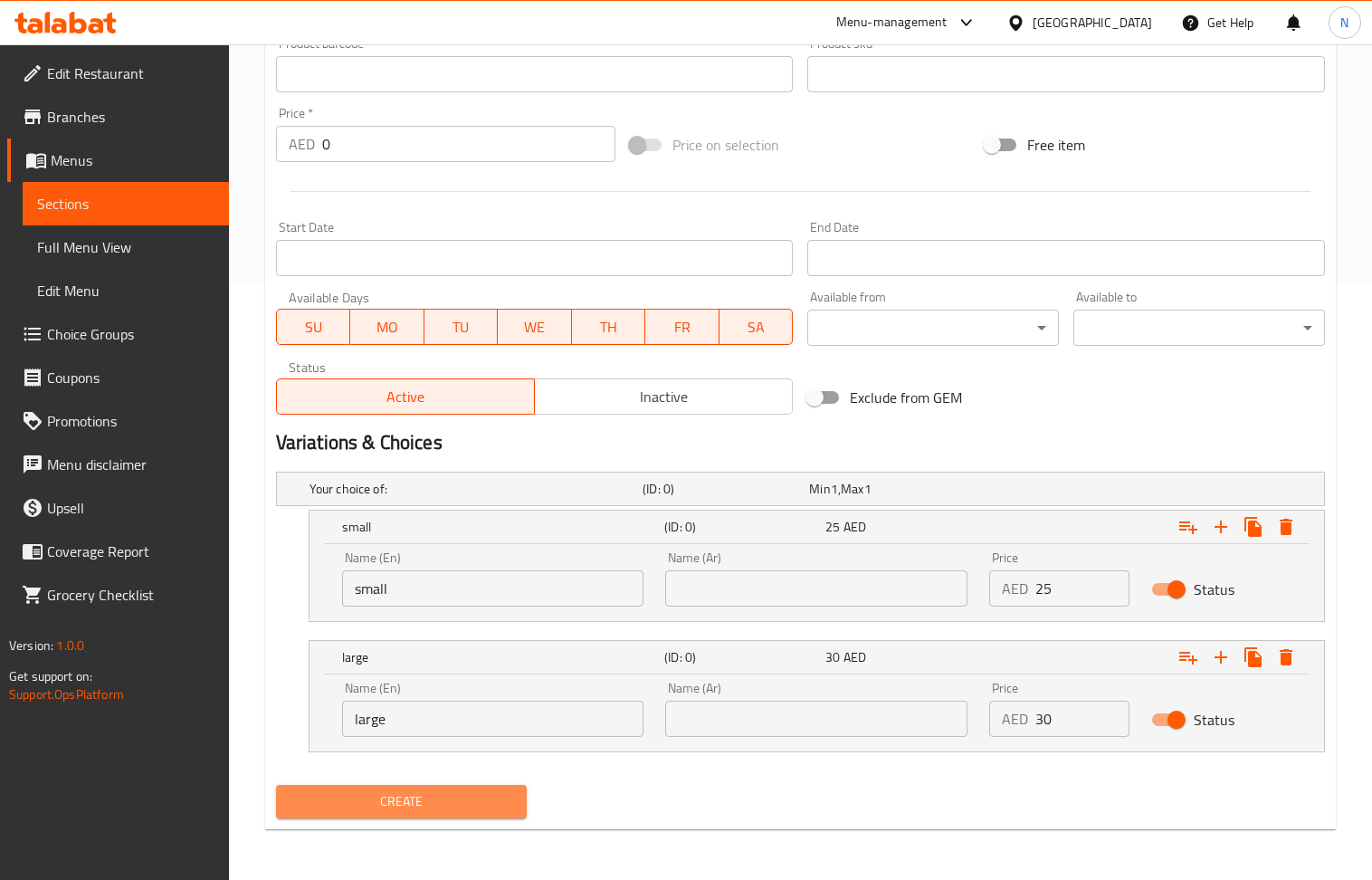
click at [447, 798] on span "Create" at bounding box center [402, 801] width 223 height 22
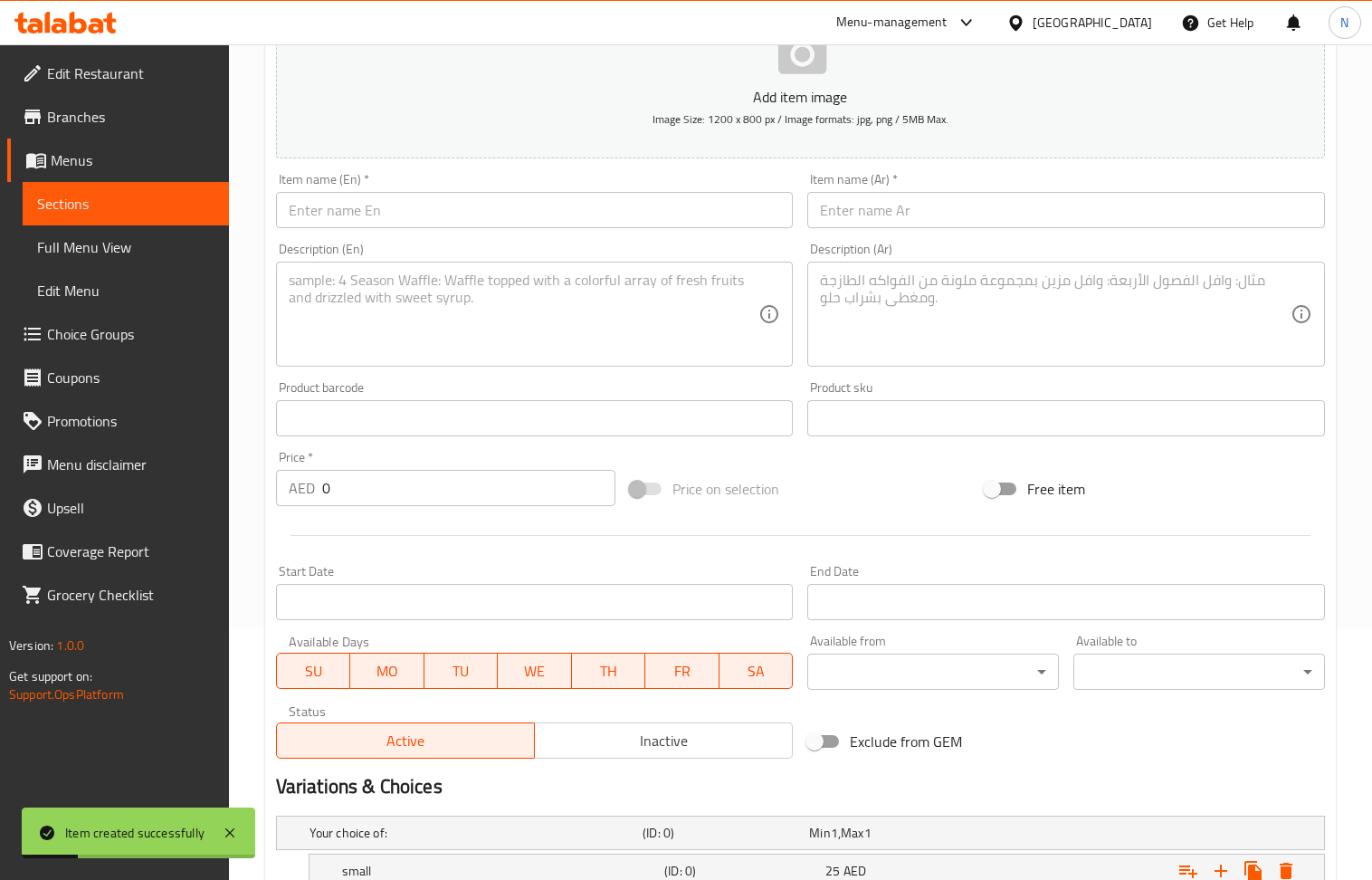
scroll to position [0, 0]
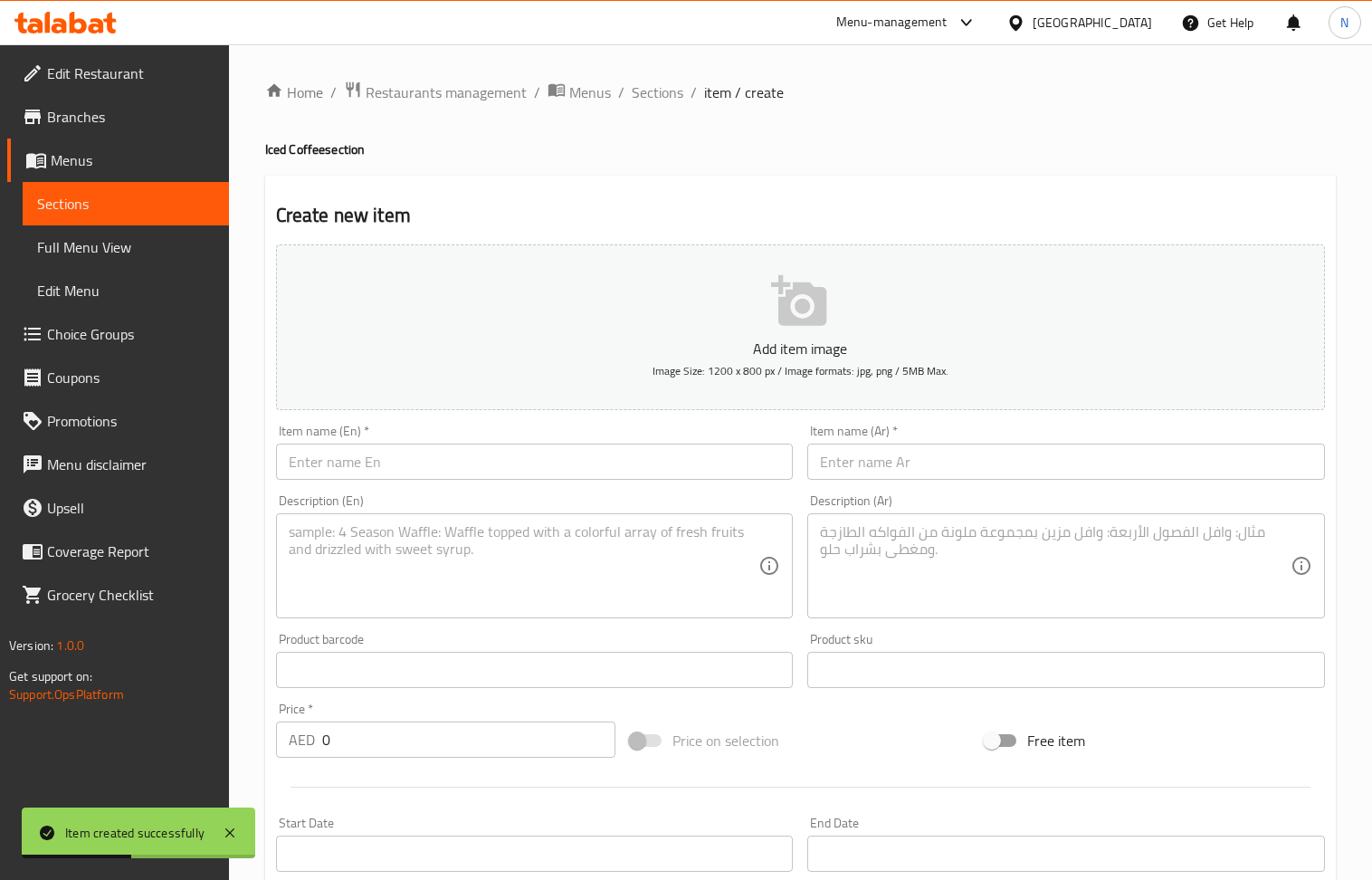
click at [504, 458] on input "text" at bounding box center [535, 461] width 518 height 36
type input "Pink Latte"
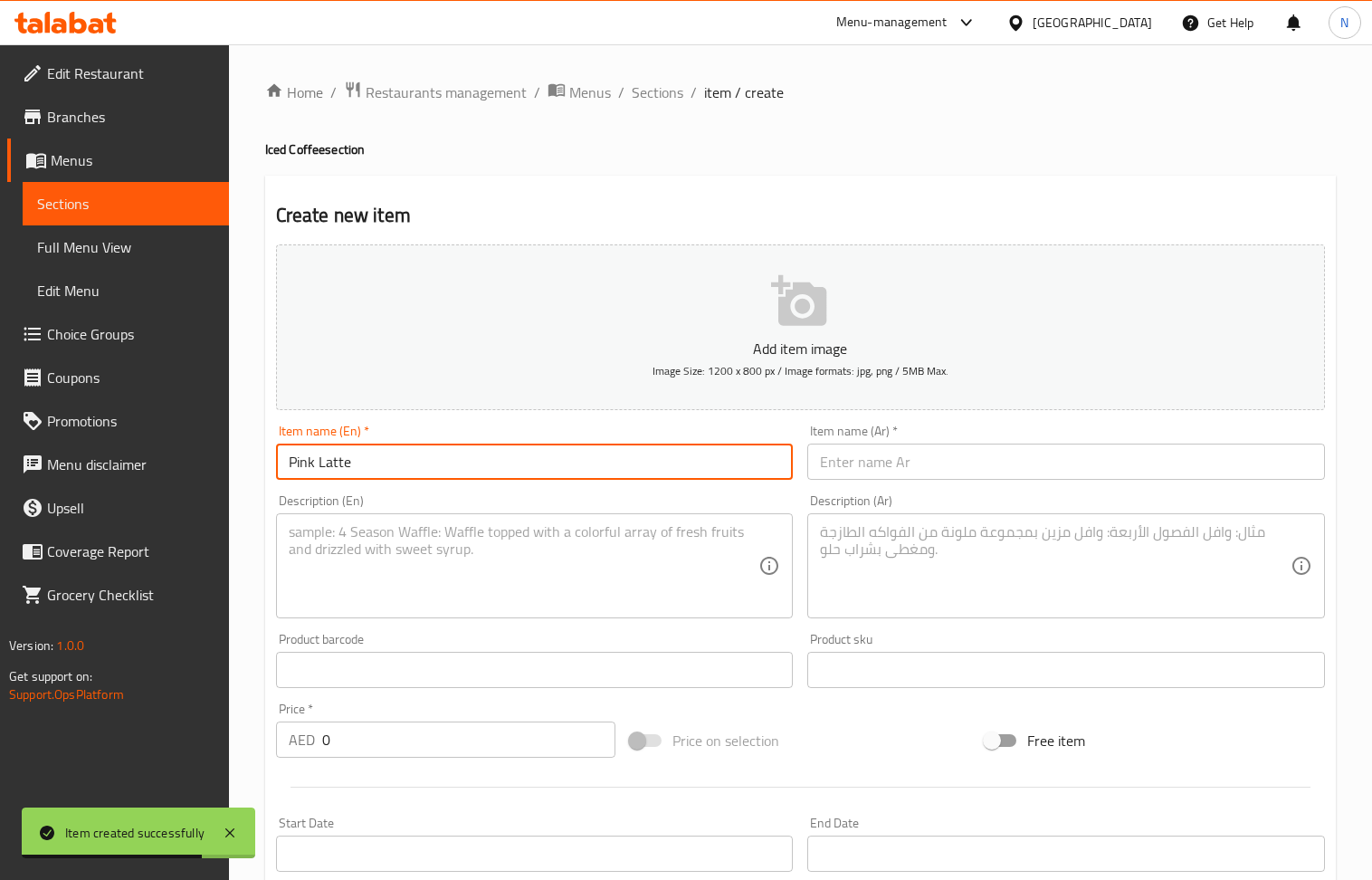
click at [860, 467] on input "text" at bounding box center [1066, 461] width 518 height 36
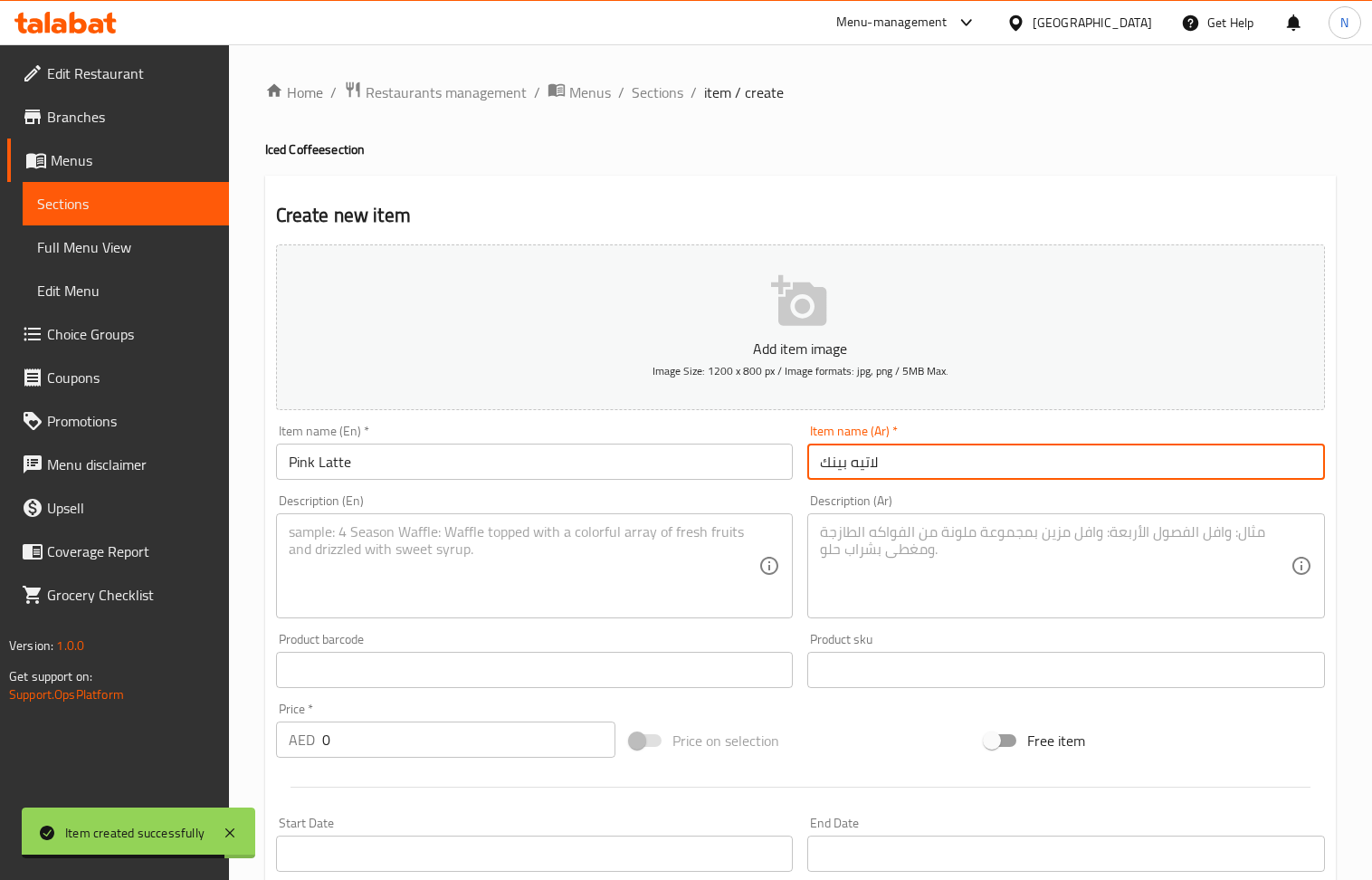
type input "لاتيه بينك"
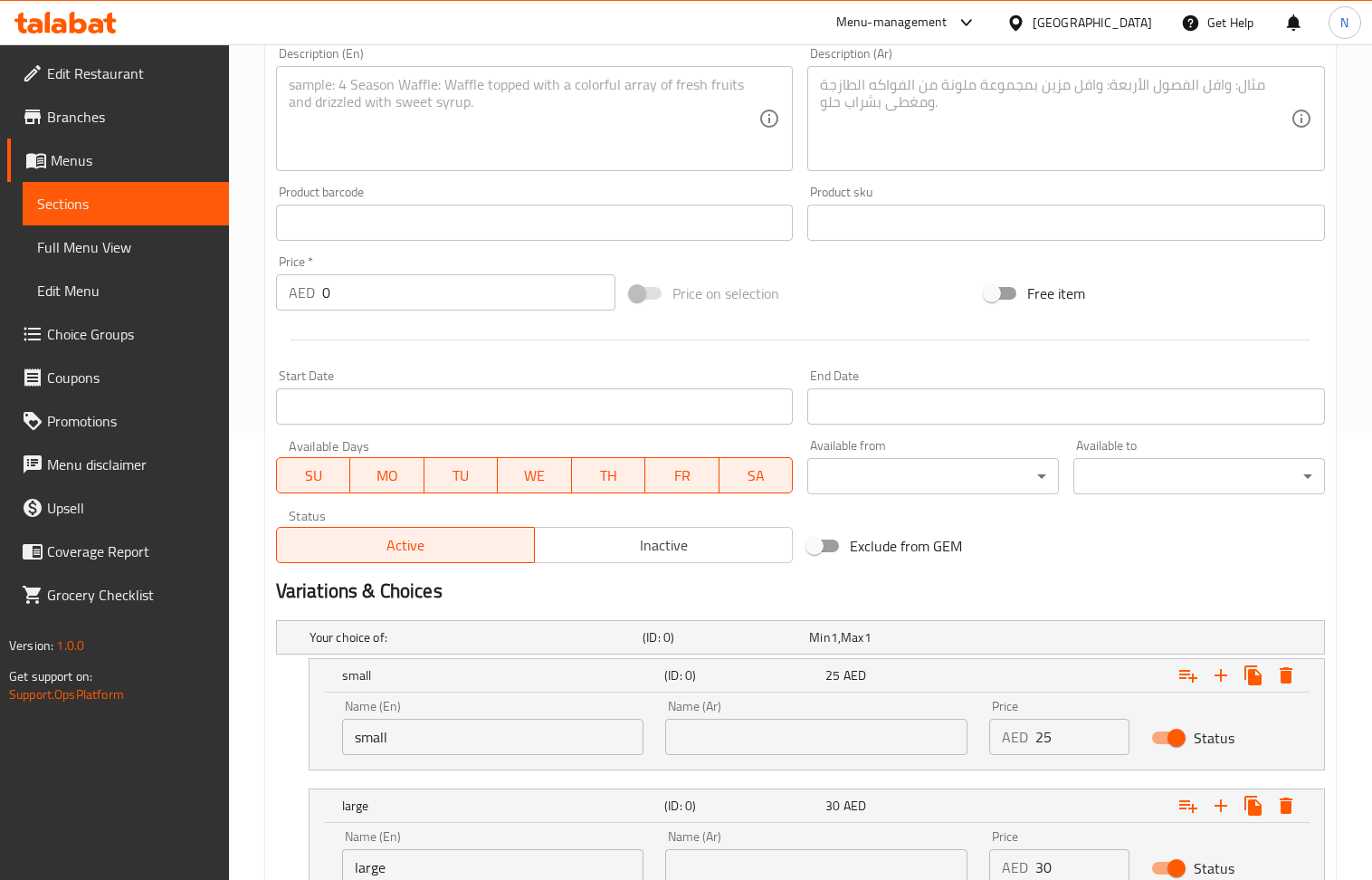
scroll to position [599, 0]
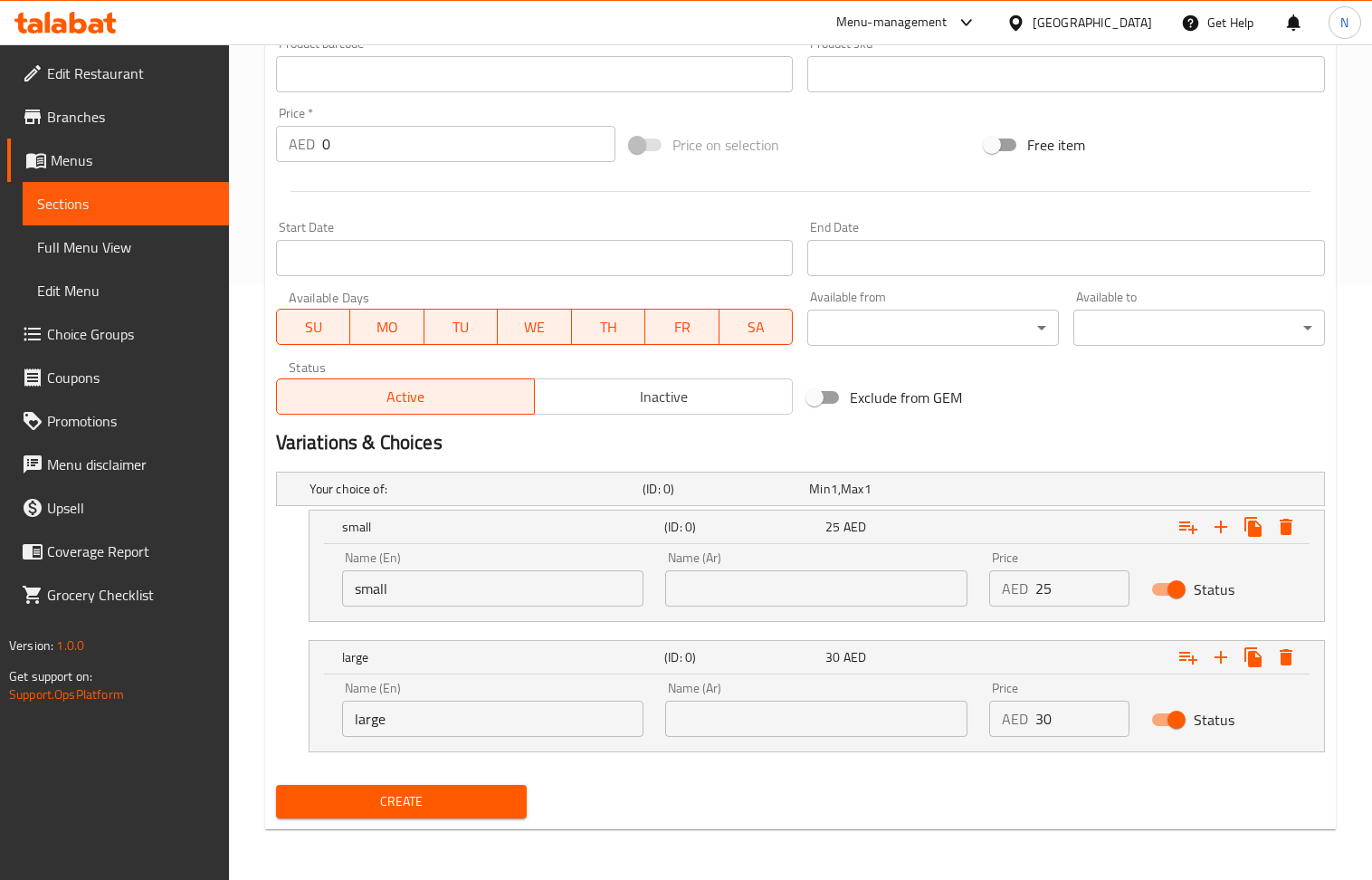
click at [399, 801] on span "Create" at bounding box center [402, 801] width 223 height 22
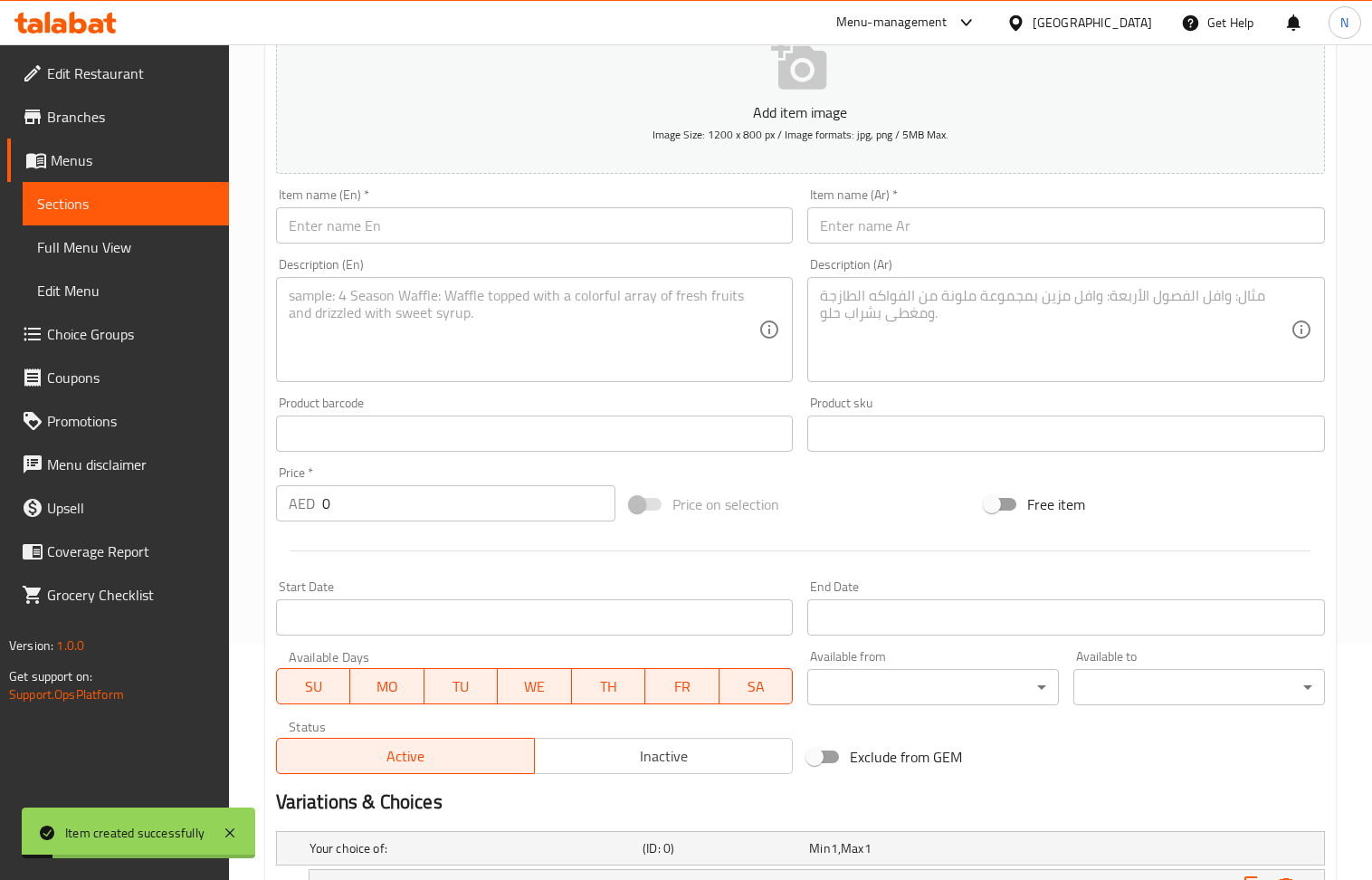
scroll to position [0, 0]
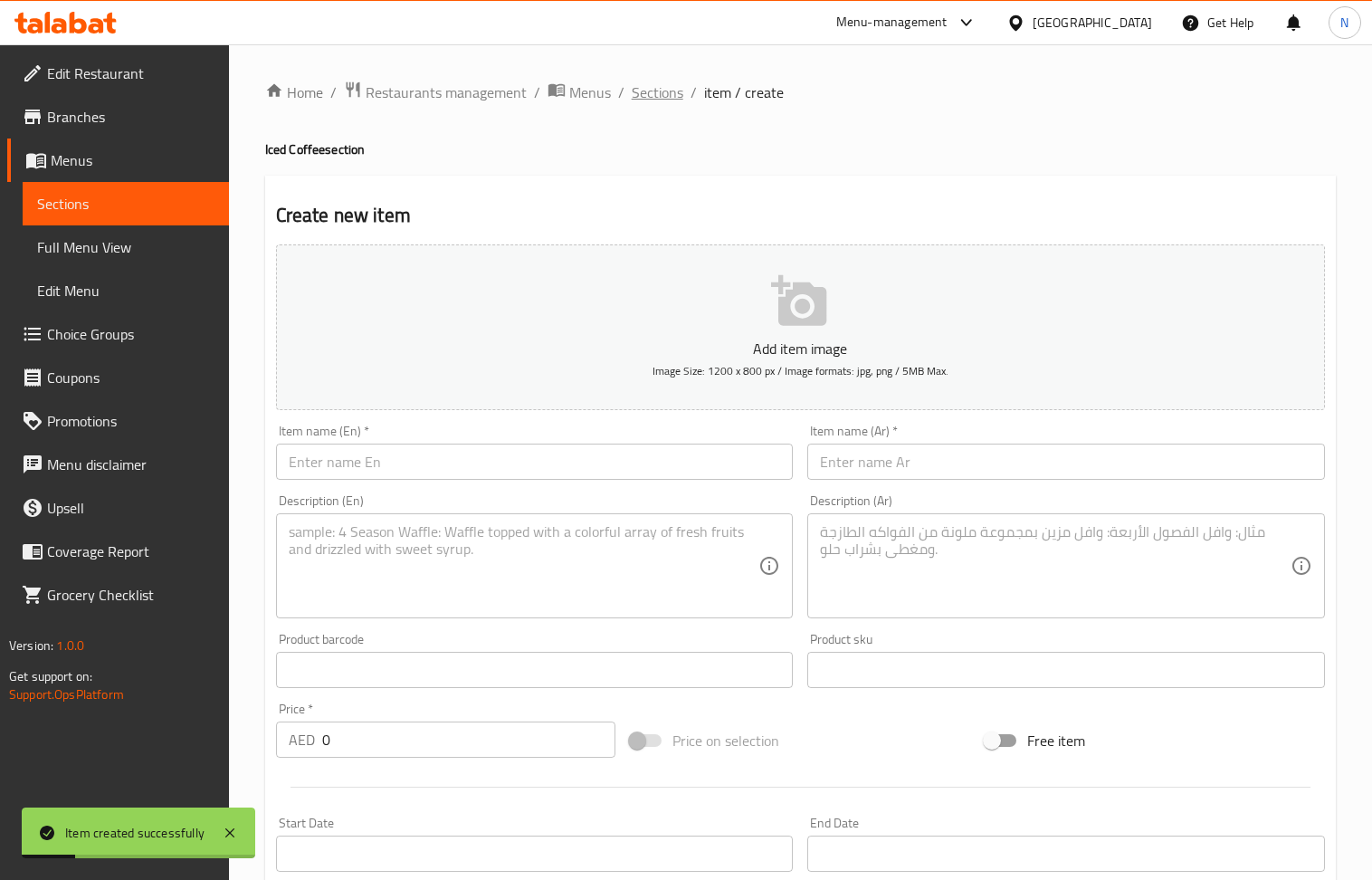
click at [672, 88] on span "Sections" at bounding box center [657, 92] width 52 height 21
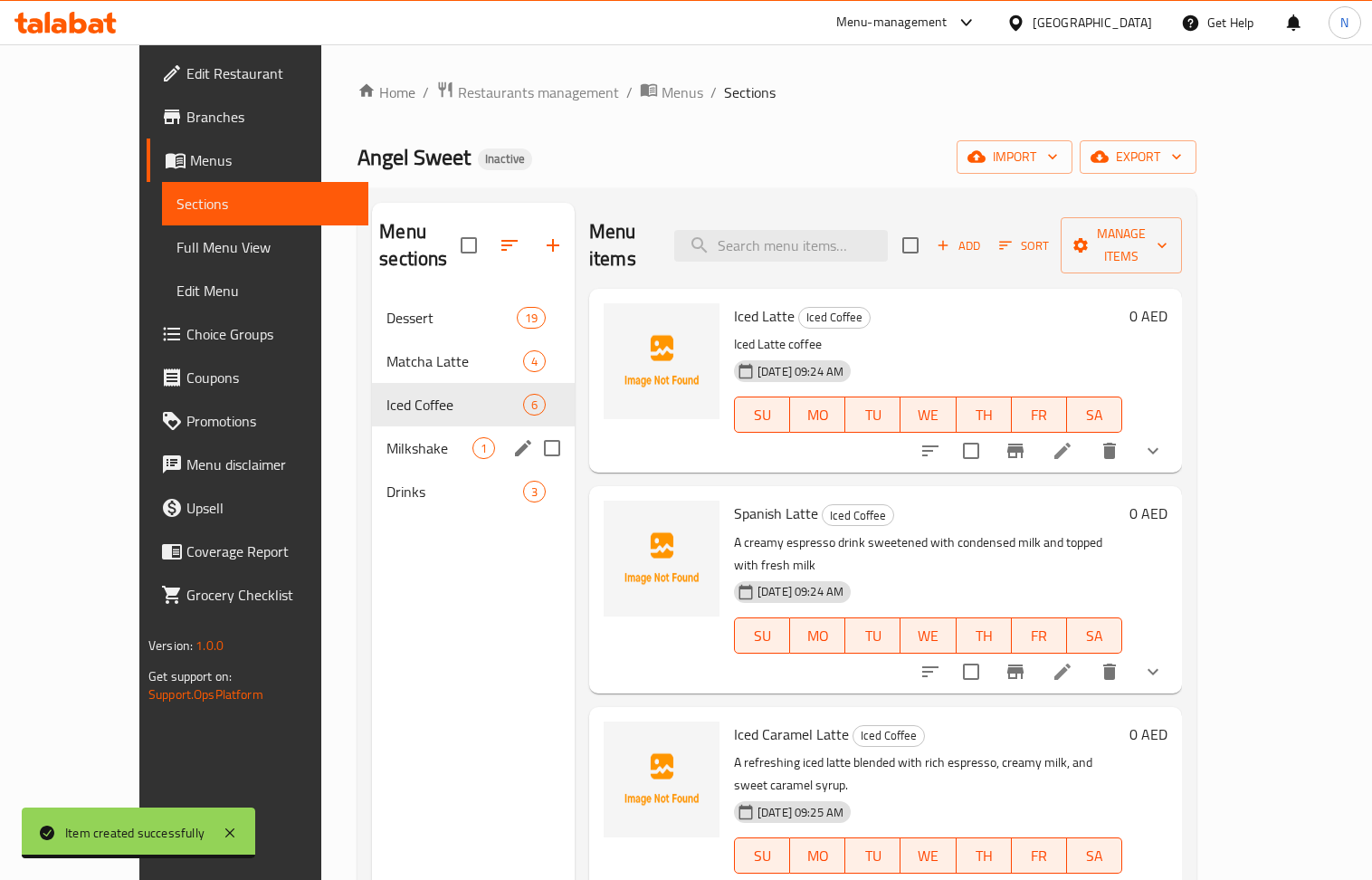
click at [382, 427] on div "Milkshake 1" at bounding box center [474, 448] width 203 height 44
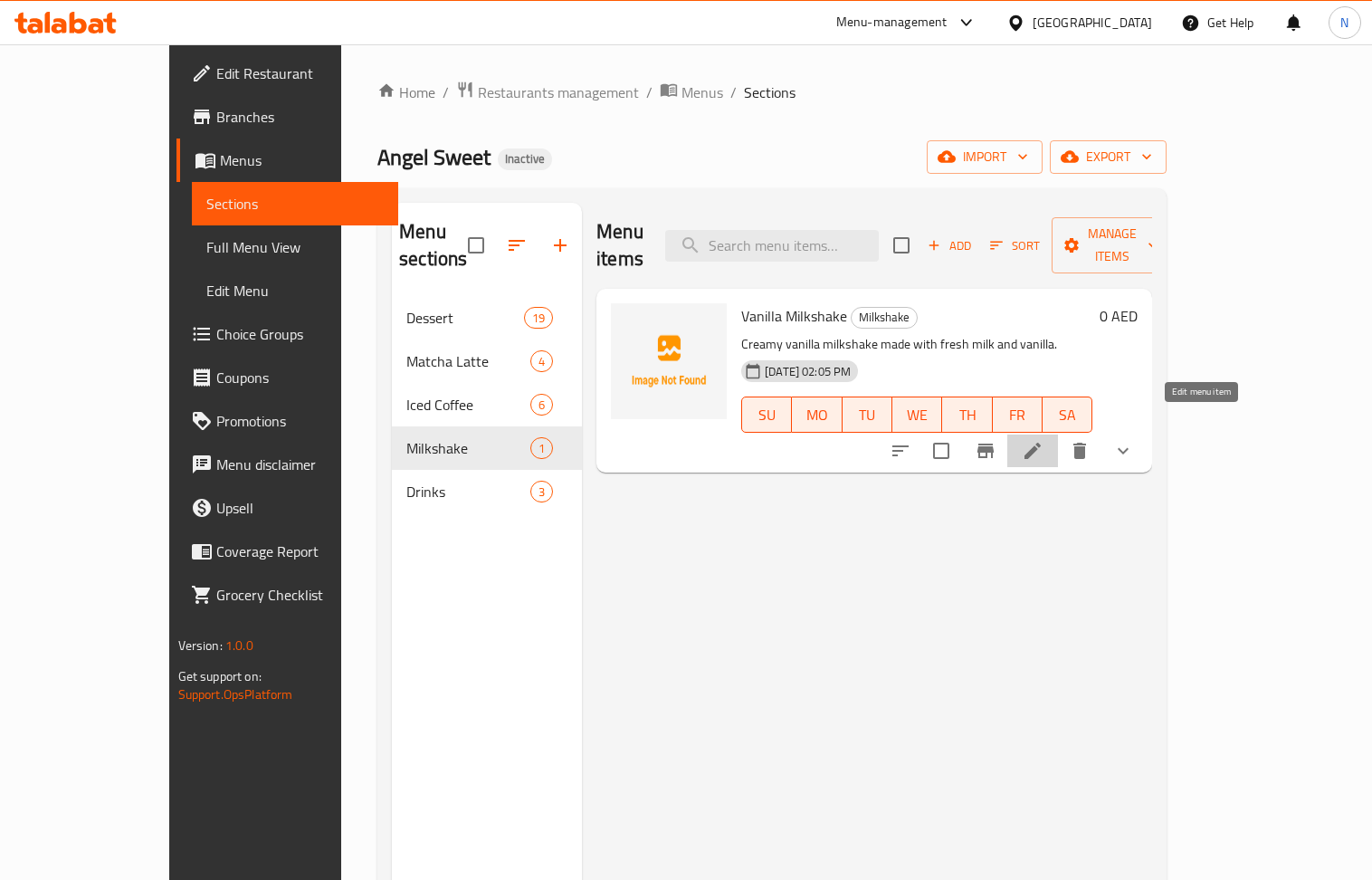
click at [1041, 442] on icon at bounding box center [1032, 450] width 17 height 17
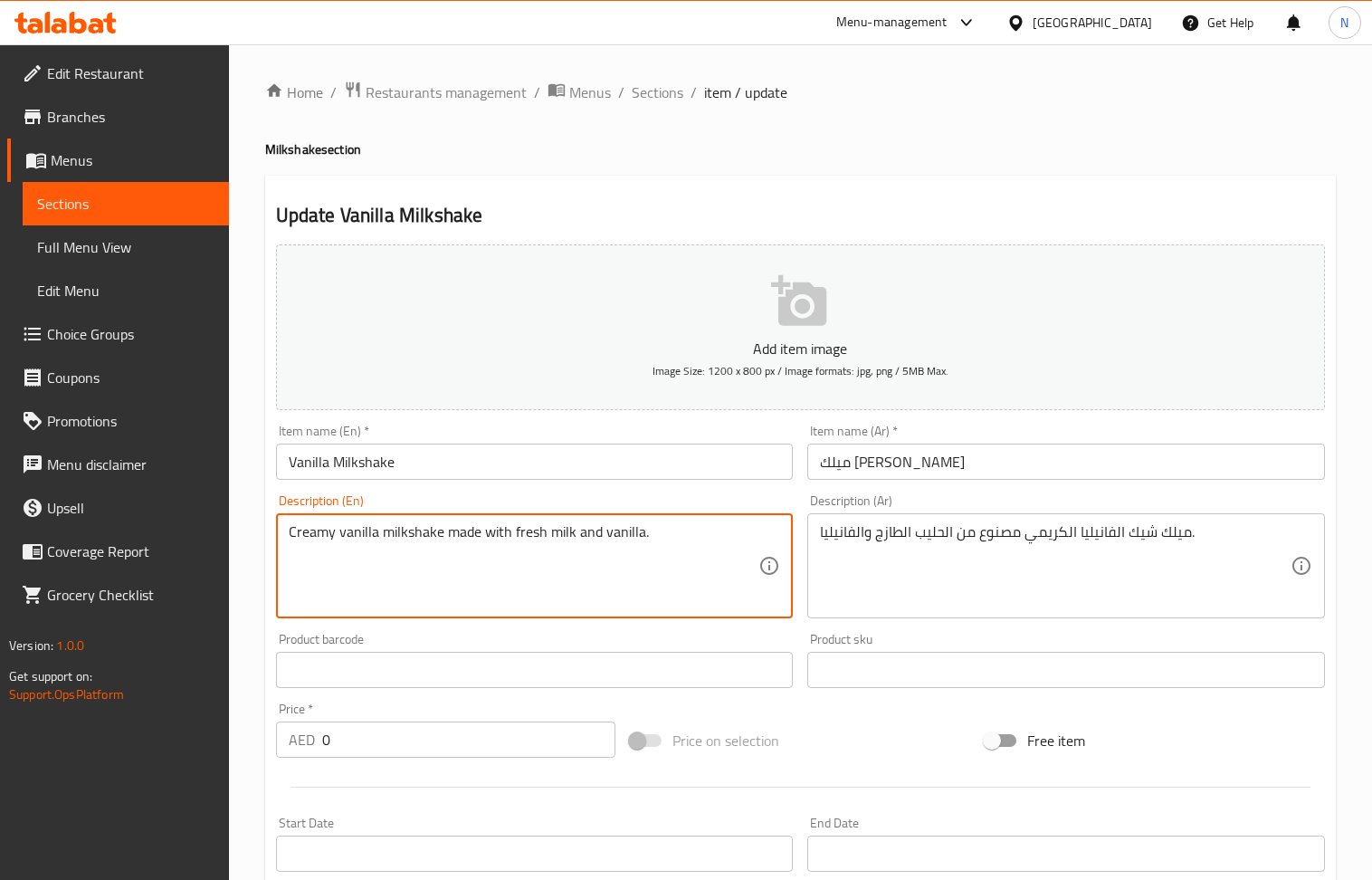
click at [445, 540] on textarea "Creamy vanilla milkshake made with fresh milk and vanilla." at bounding box center [524, 566] width 471 height 86
type textarea "Smooth vanilla milkshake with rich flavor"
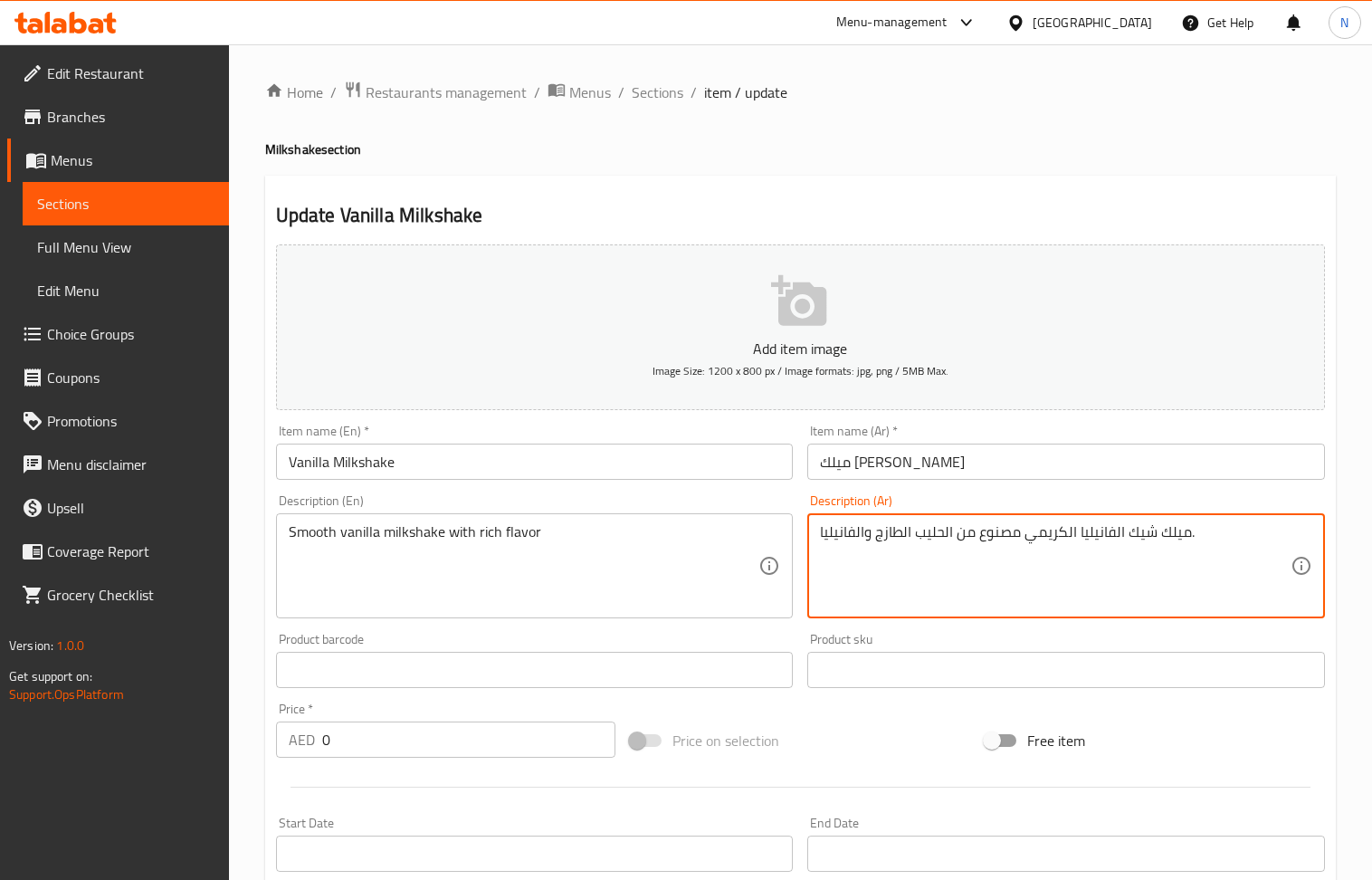
click at [1019, 528] on textarea "ميلك شيك الفانيليا الكريمي مصنوع من الحليب الطازج والفانيليا." at bounding box center [1056, 566] width 471 height 86
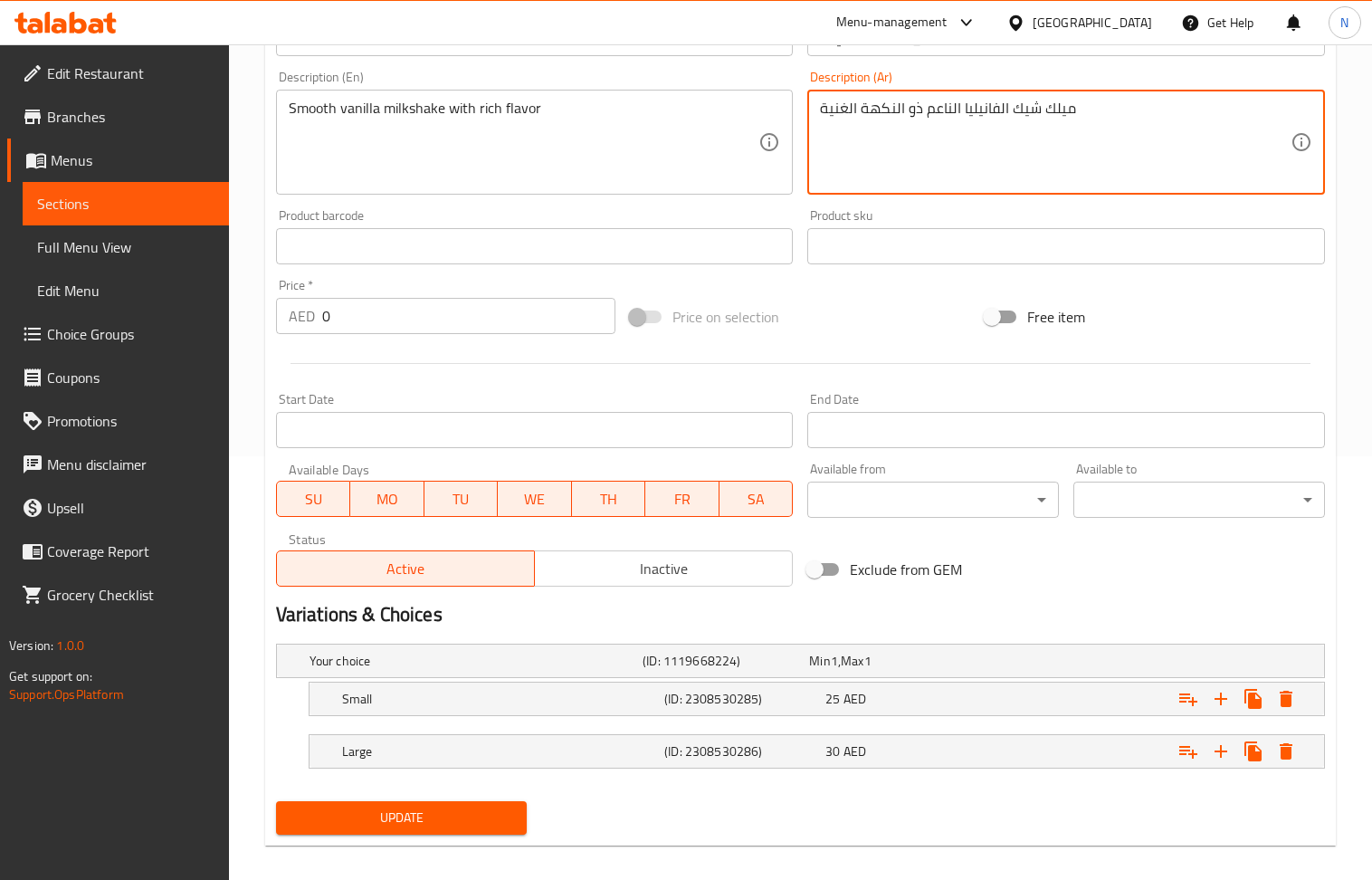
scroll to position [442, 0]
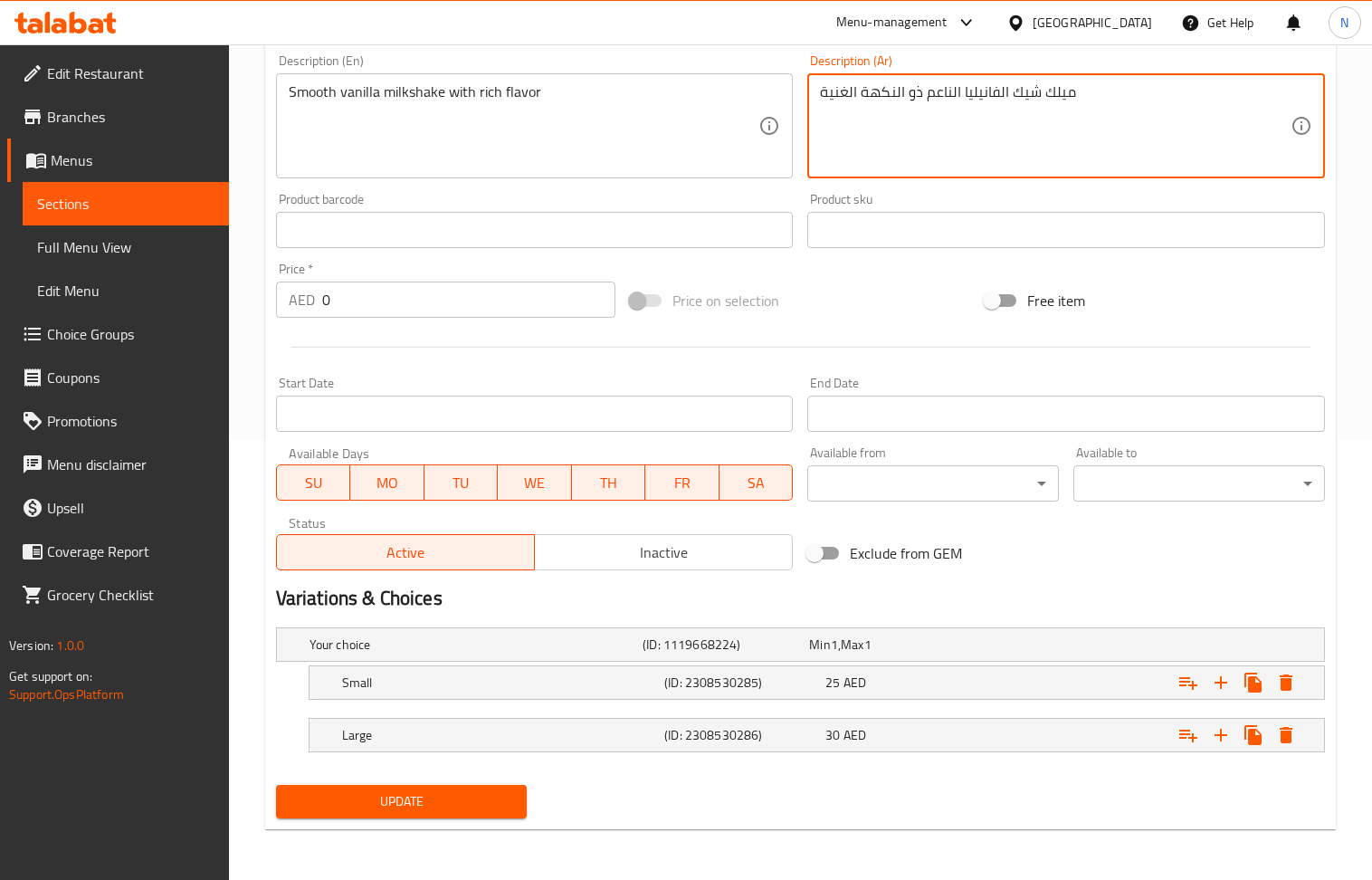
type textarea "ميلك شيك الفانيليا الناعم ذو النكهة الغنية"
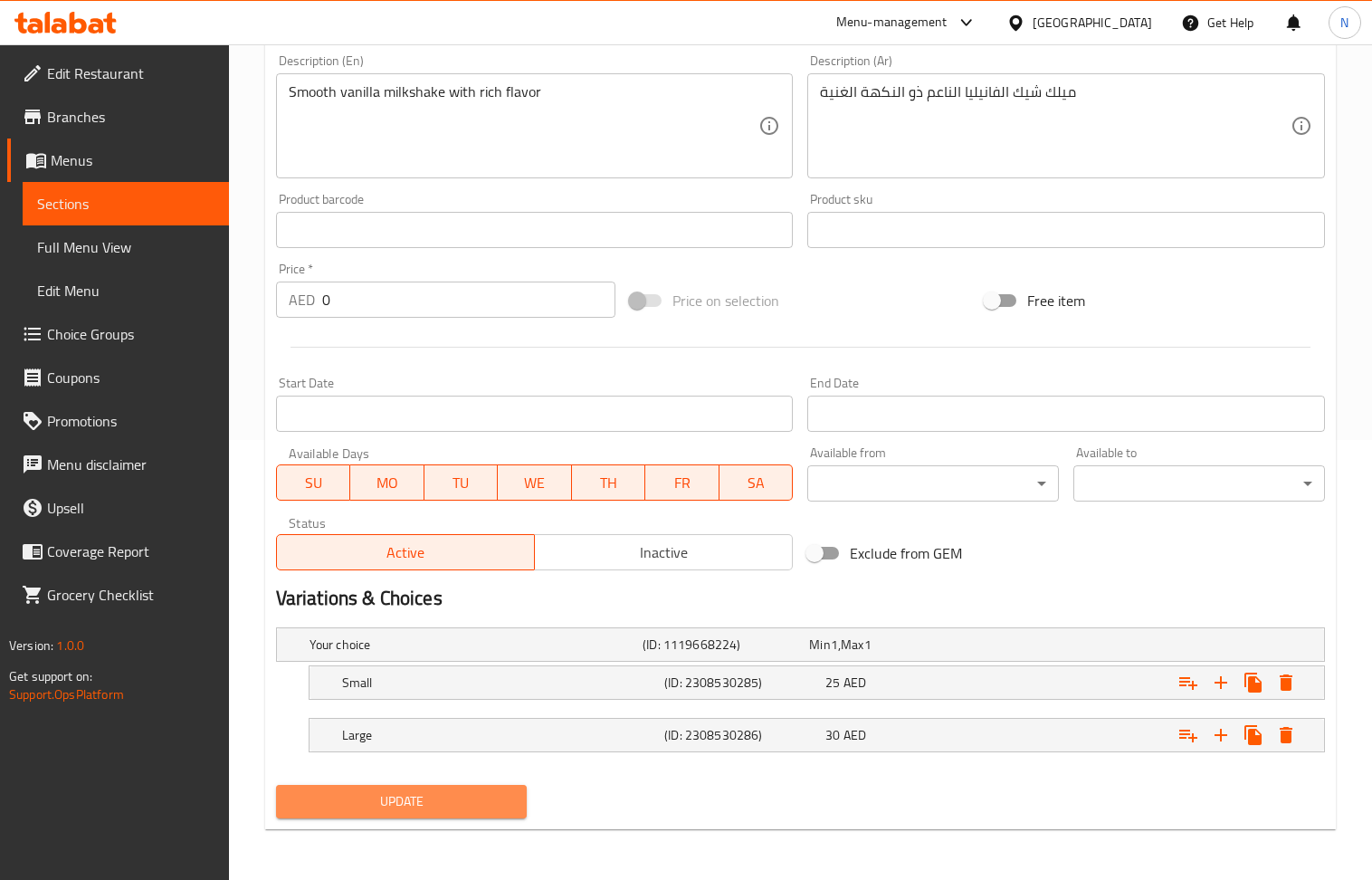
click at [420, 801] on span "Update" at bounding box center [402, 801] width 223 height 22
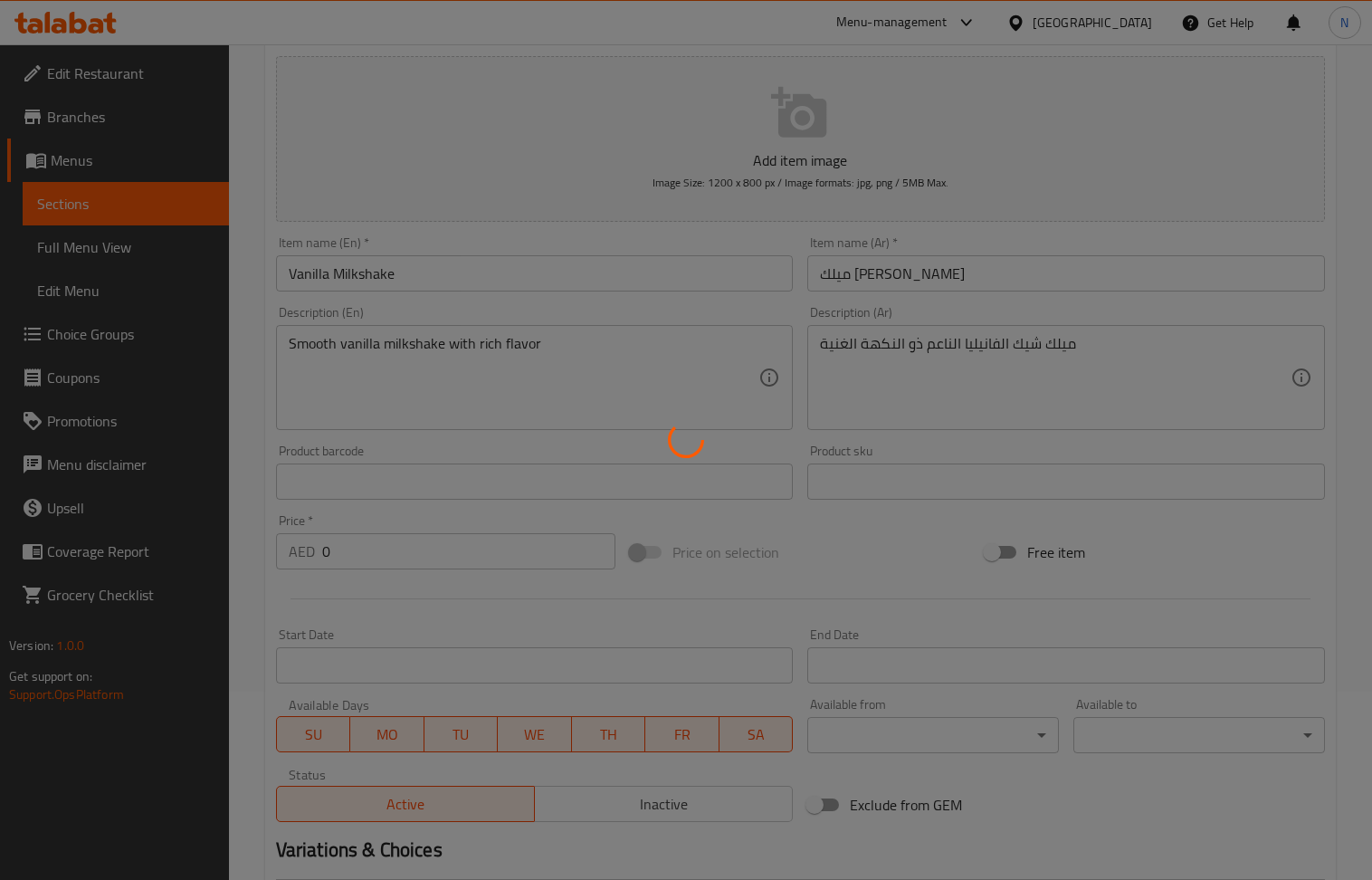
scroll to position [0, 0]
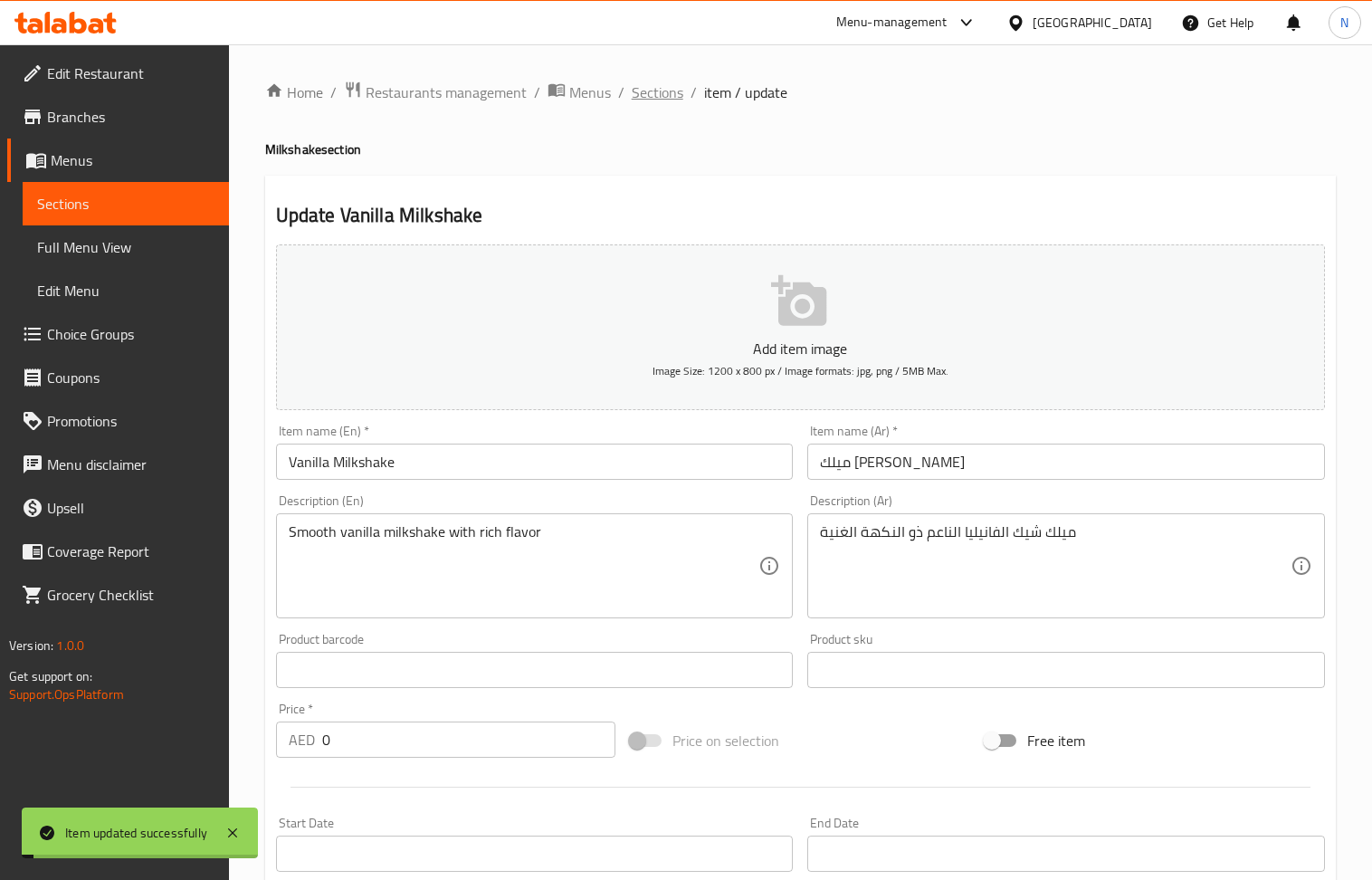
click at [657, 88] on span "Sections" at bounding box center [657, 92] width 52 height 21
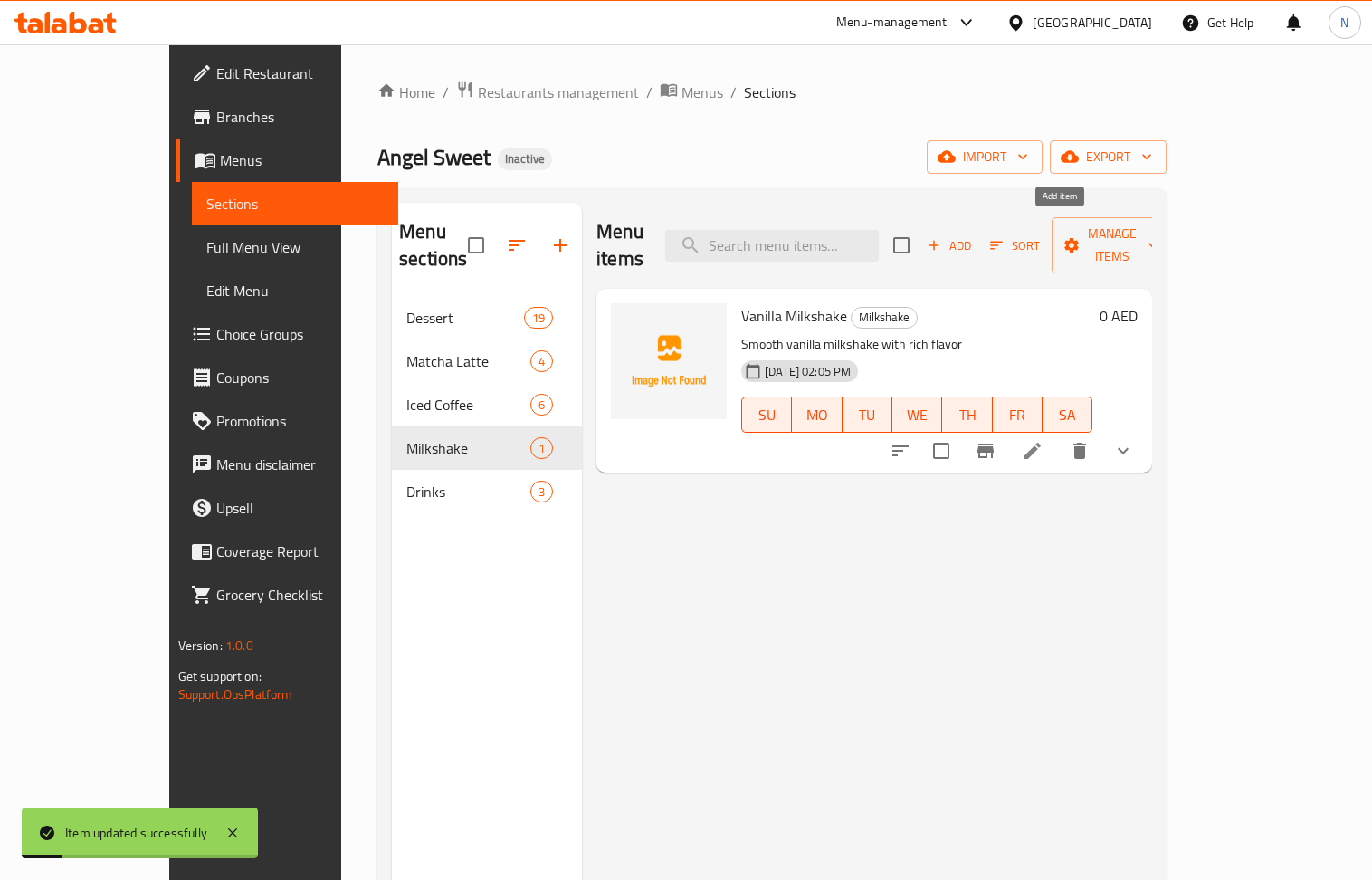
click at [975, 235] on span "Add" at bounding box center [950, 245] width 49 height 21
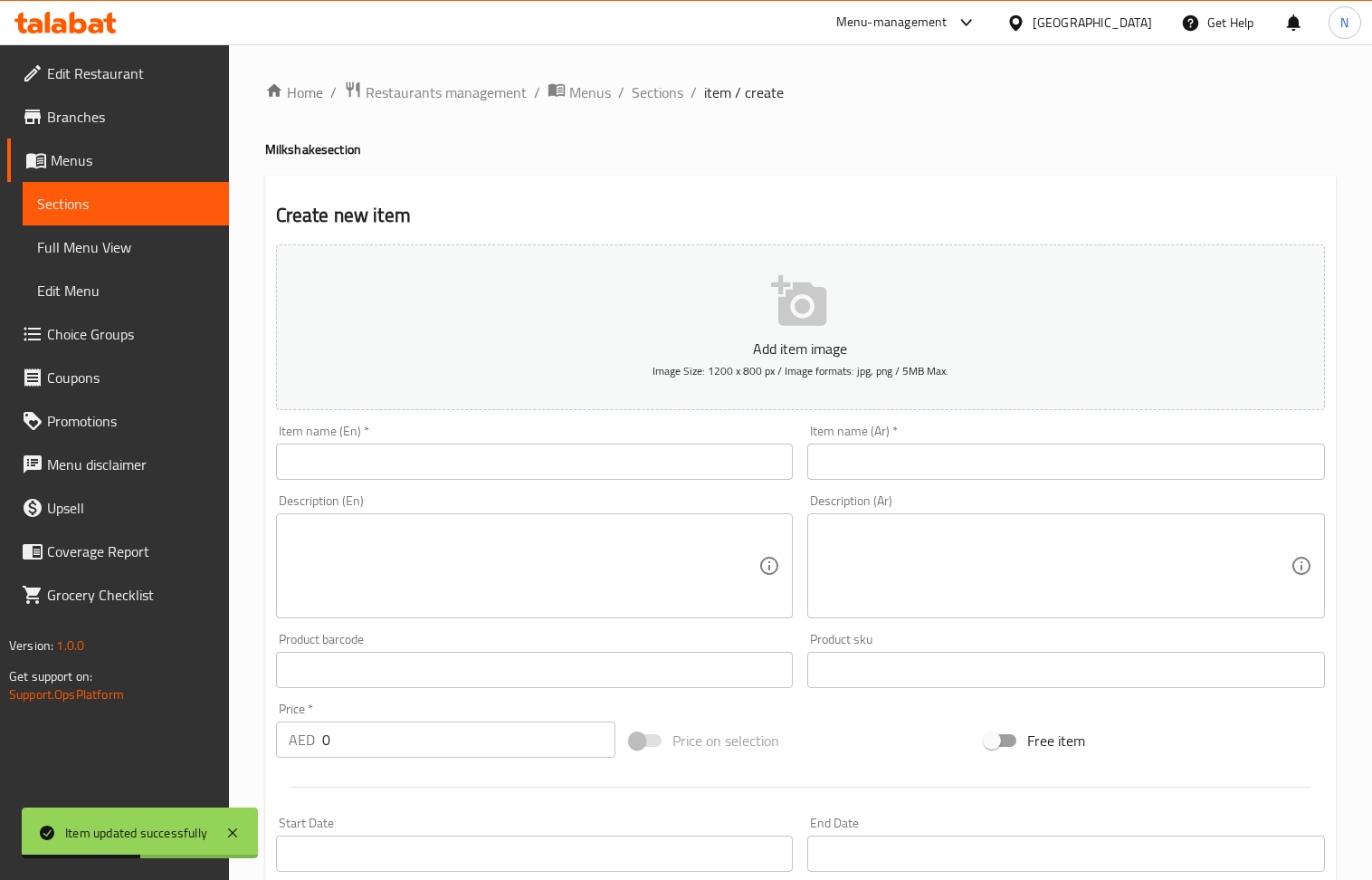
click at [399, 461] on input "text" at bounding box center [535, 461] width 518 height 36
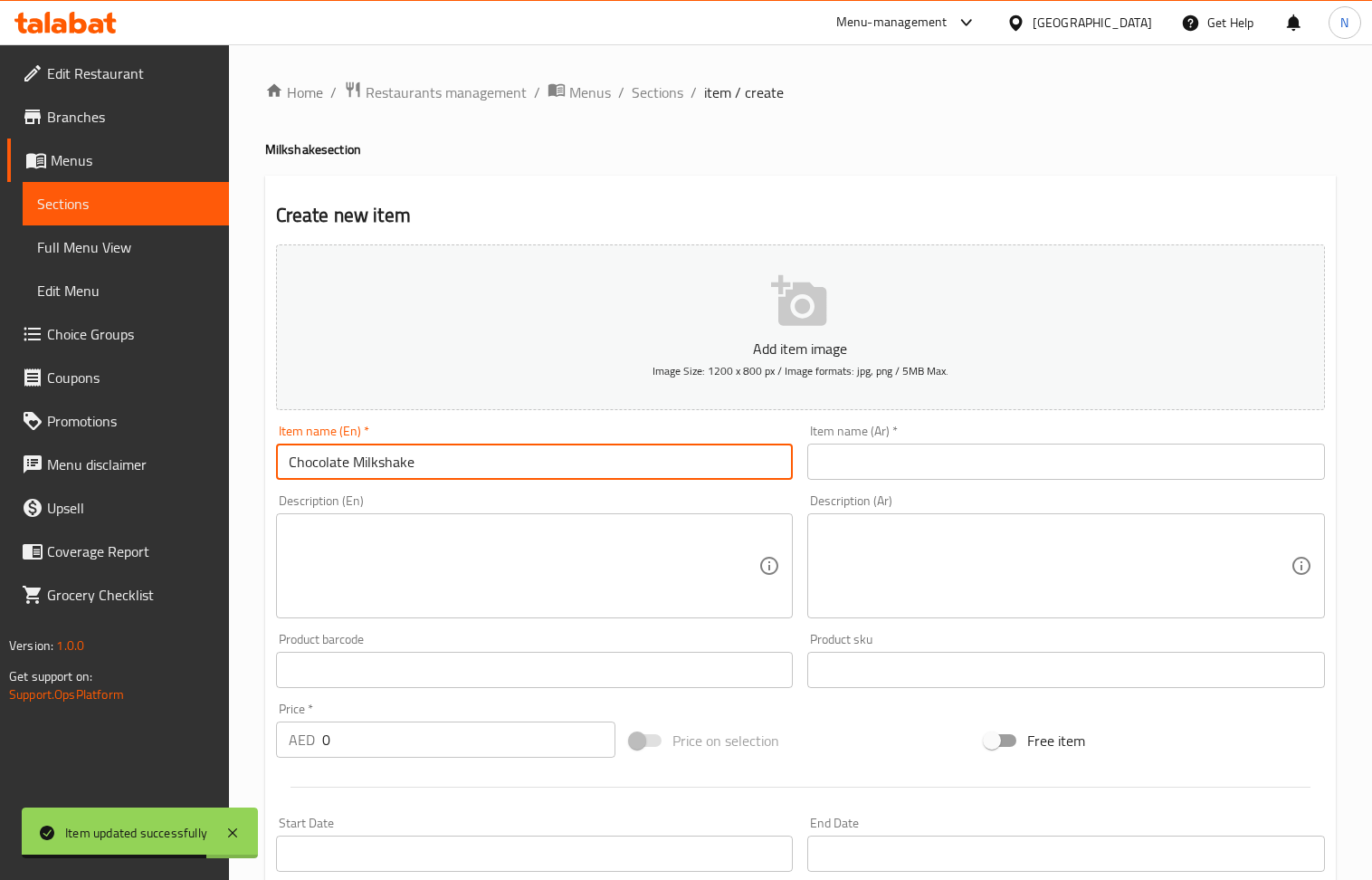
type input "Chocolate Milkshake"
click at [888, 468] on input "text" at bounding box center [1066, 461] width 518 height 36
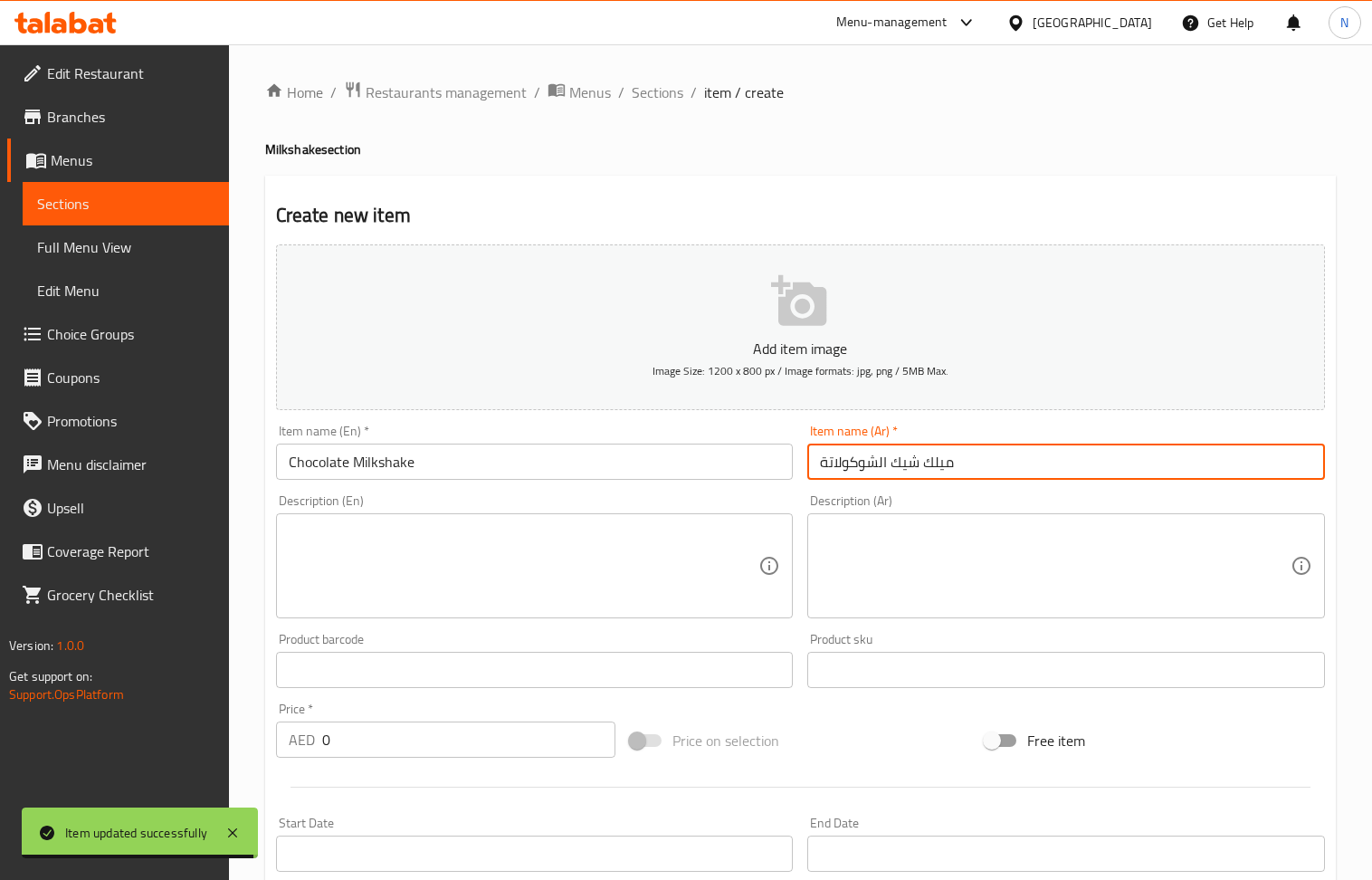
type input "ميلك شيك الشوكولاتة"
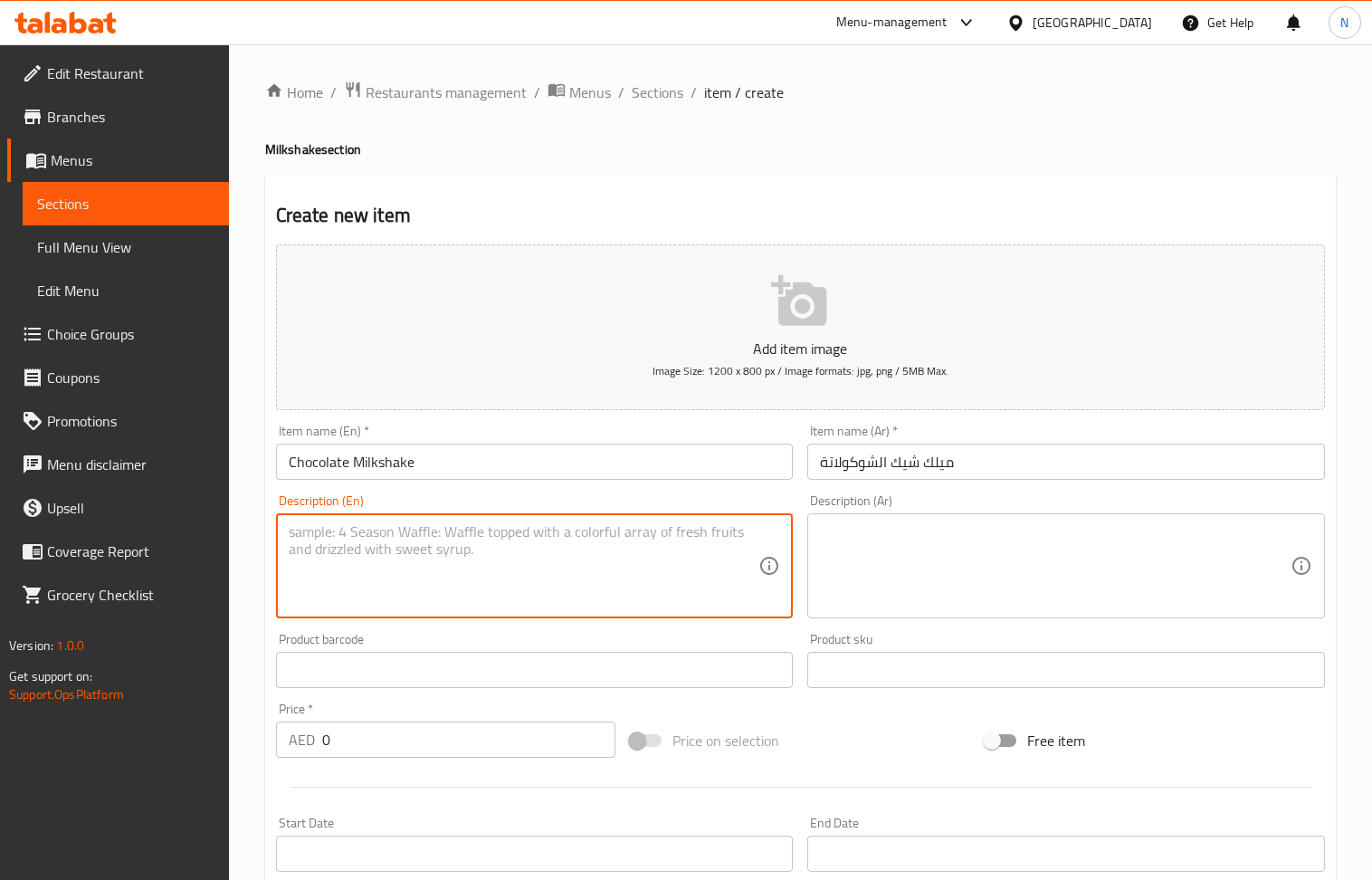
click at [415, 543] on textarea at bounding box center [524, 566] width 471 height 86
type textarea "Classic creamy chocolate milkshake"
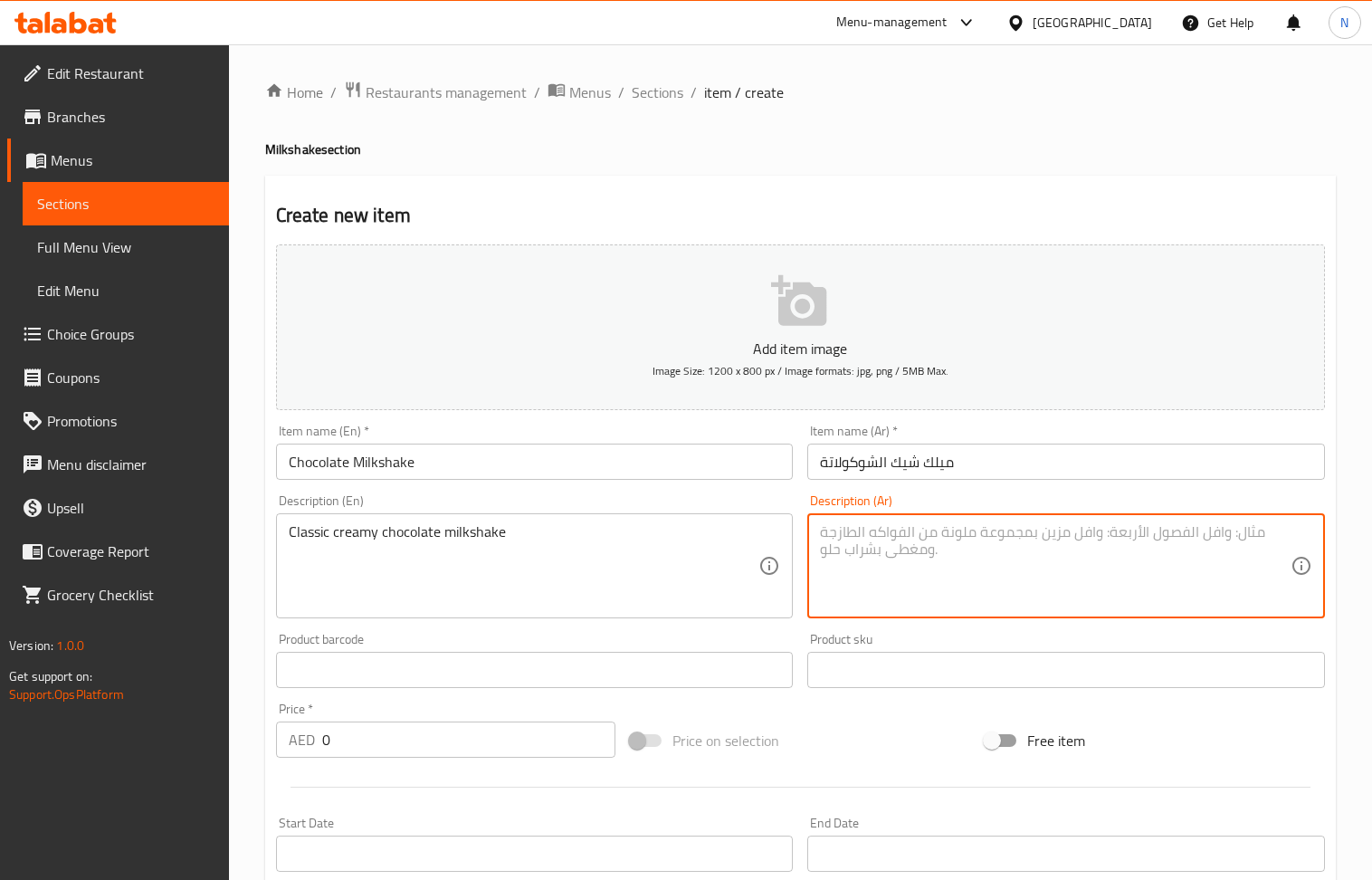
click at [1024, 541] on textarea at bounding box center [1056, 566] width 471 height 86
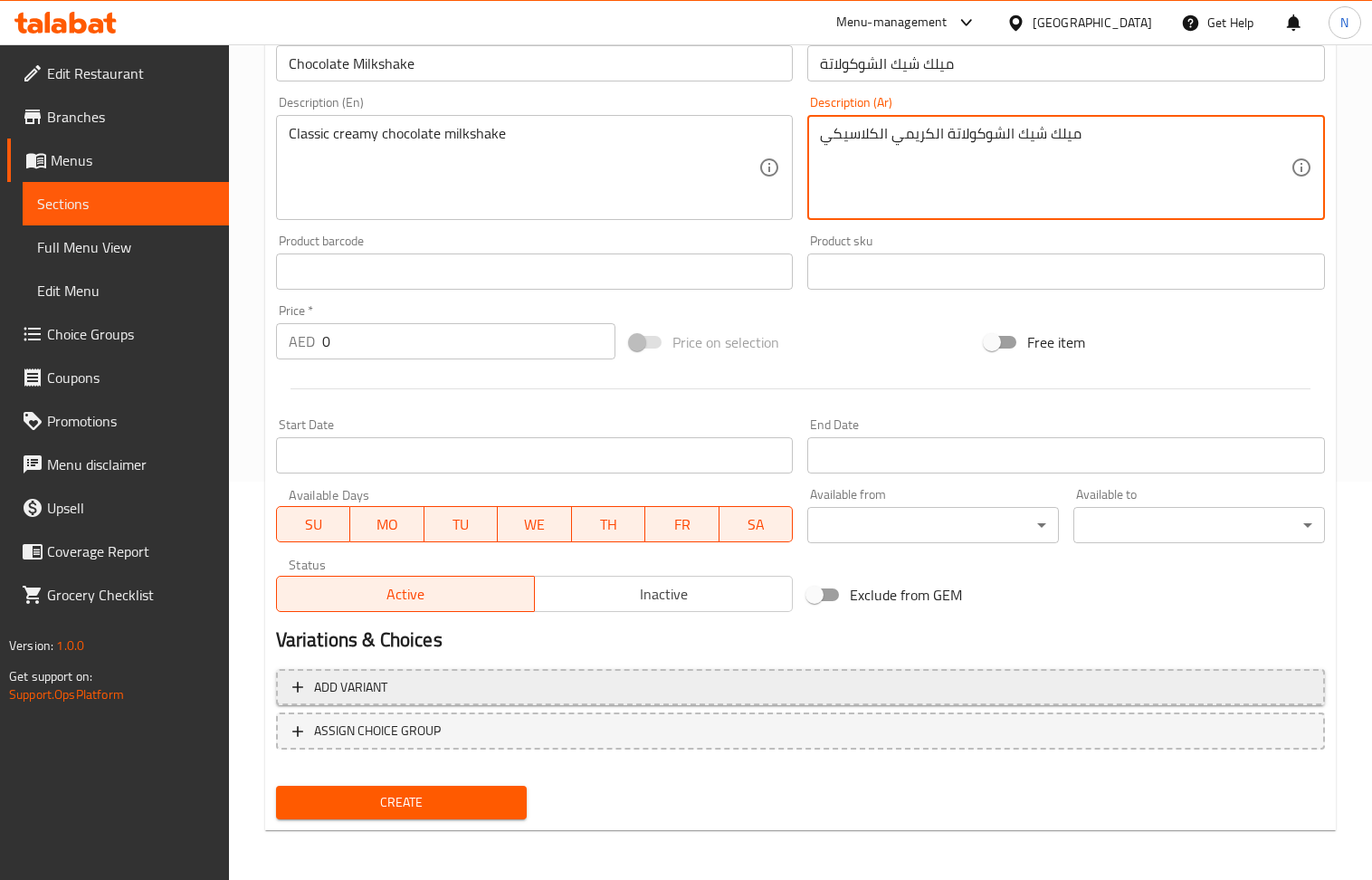
type textarea "ميلك شيك الشوكولاتة الكريمي الكلاسيكي"
click at [1062, 690] on span "Add variant" at bounding box center [800, 688] width 1017 height 22
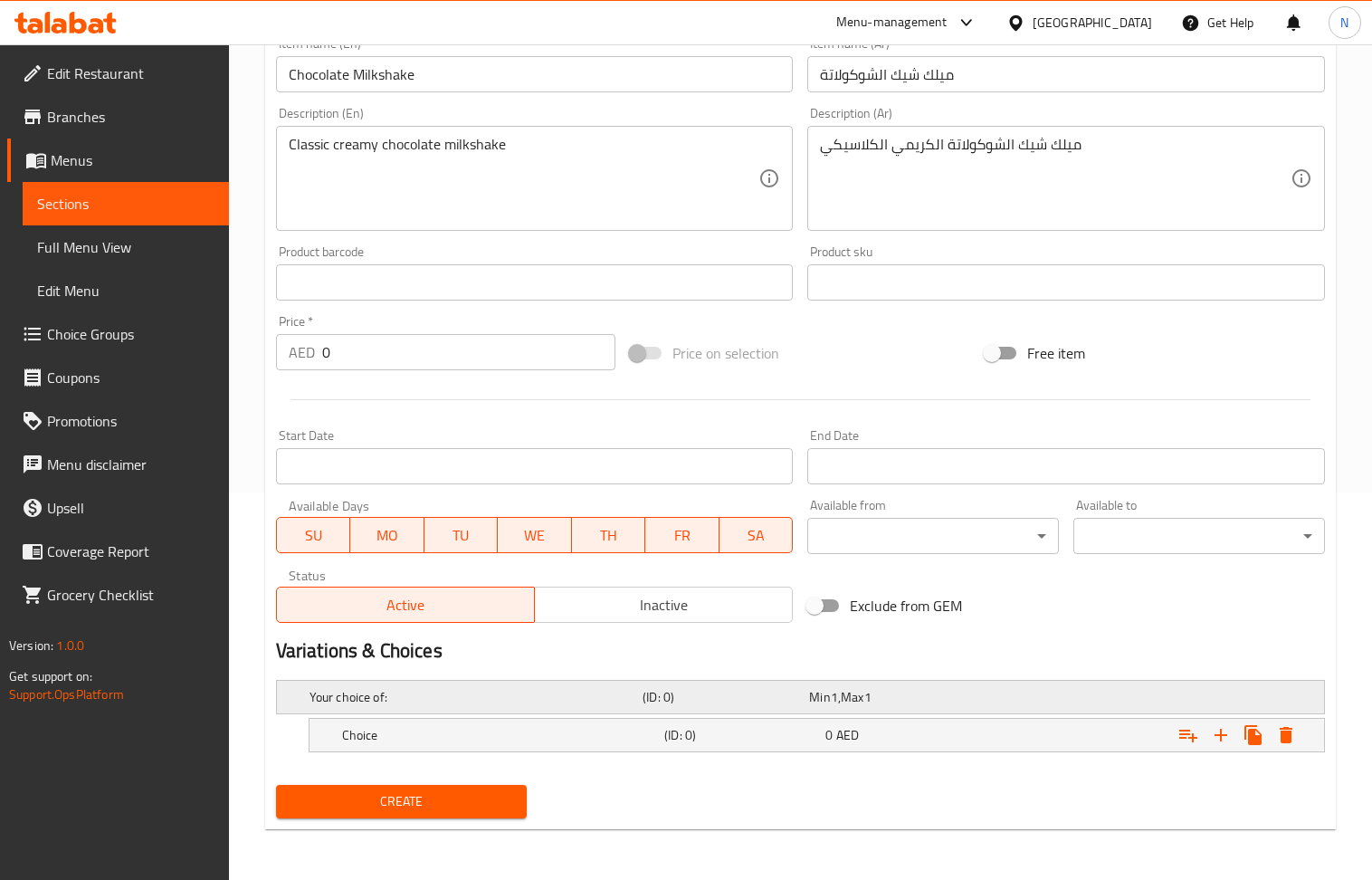
scroll to position [390, 0]
click at [1218, 737] on icon "Expand" at bounding box center [1222, 735] width 21 height 21
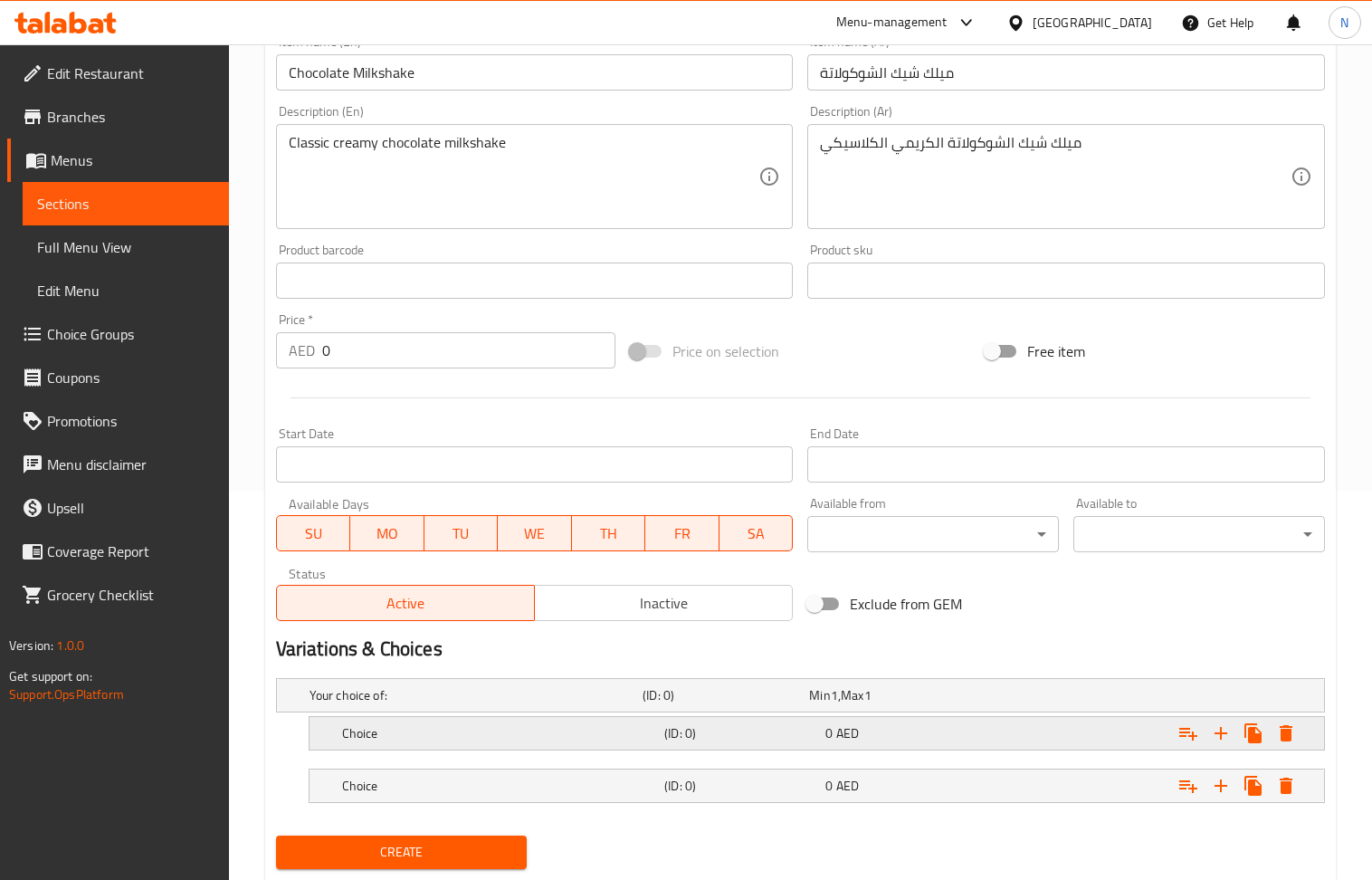
click at [763, 739] on h5 "(ID: 0)" at bounding box center [741, 733] width 154 height 19
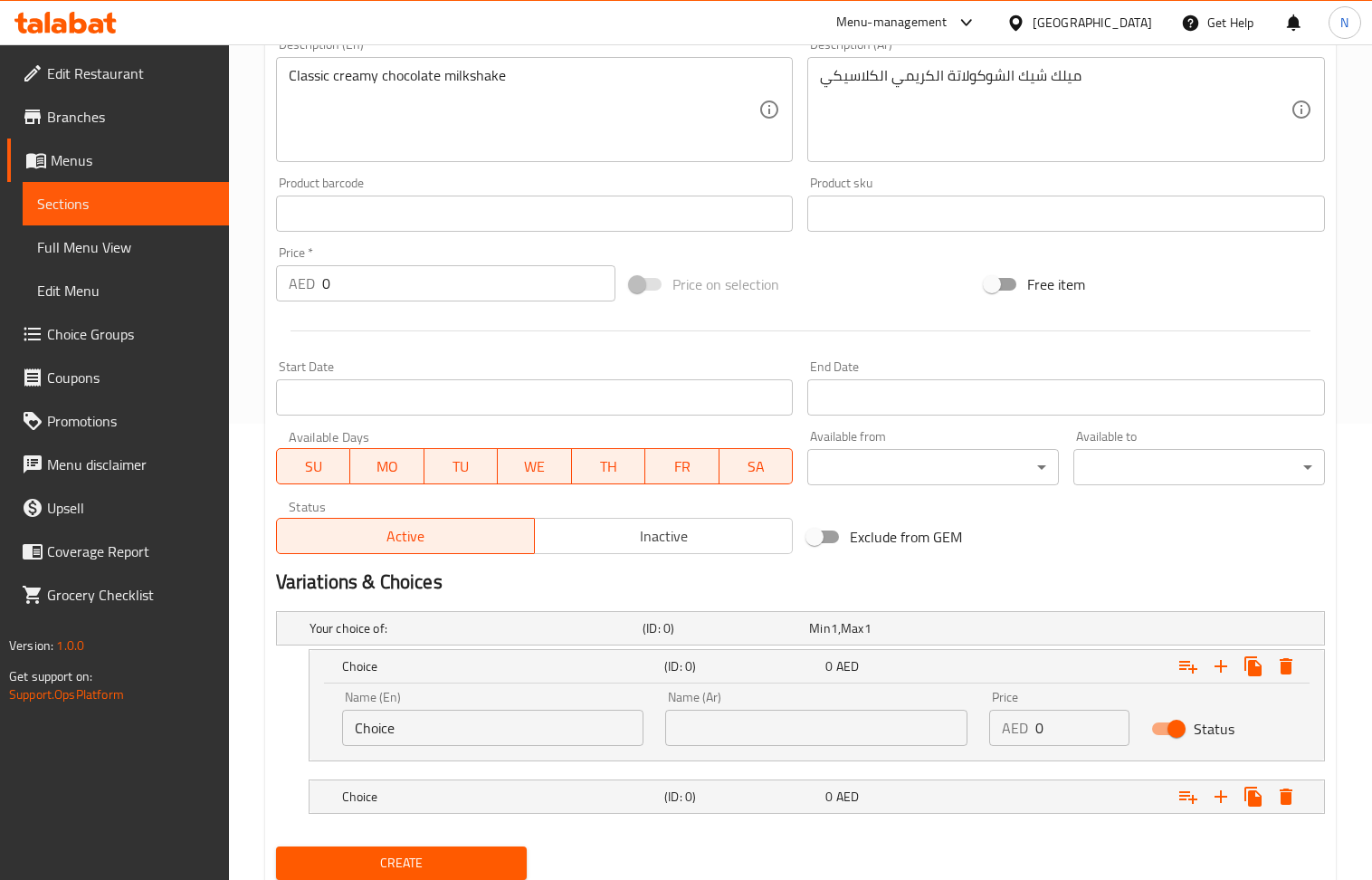
scroll to position [520, 0]
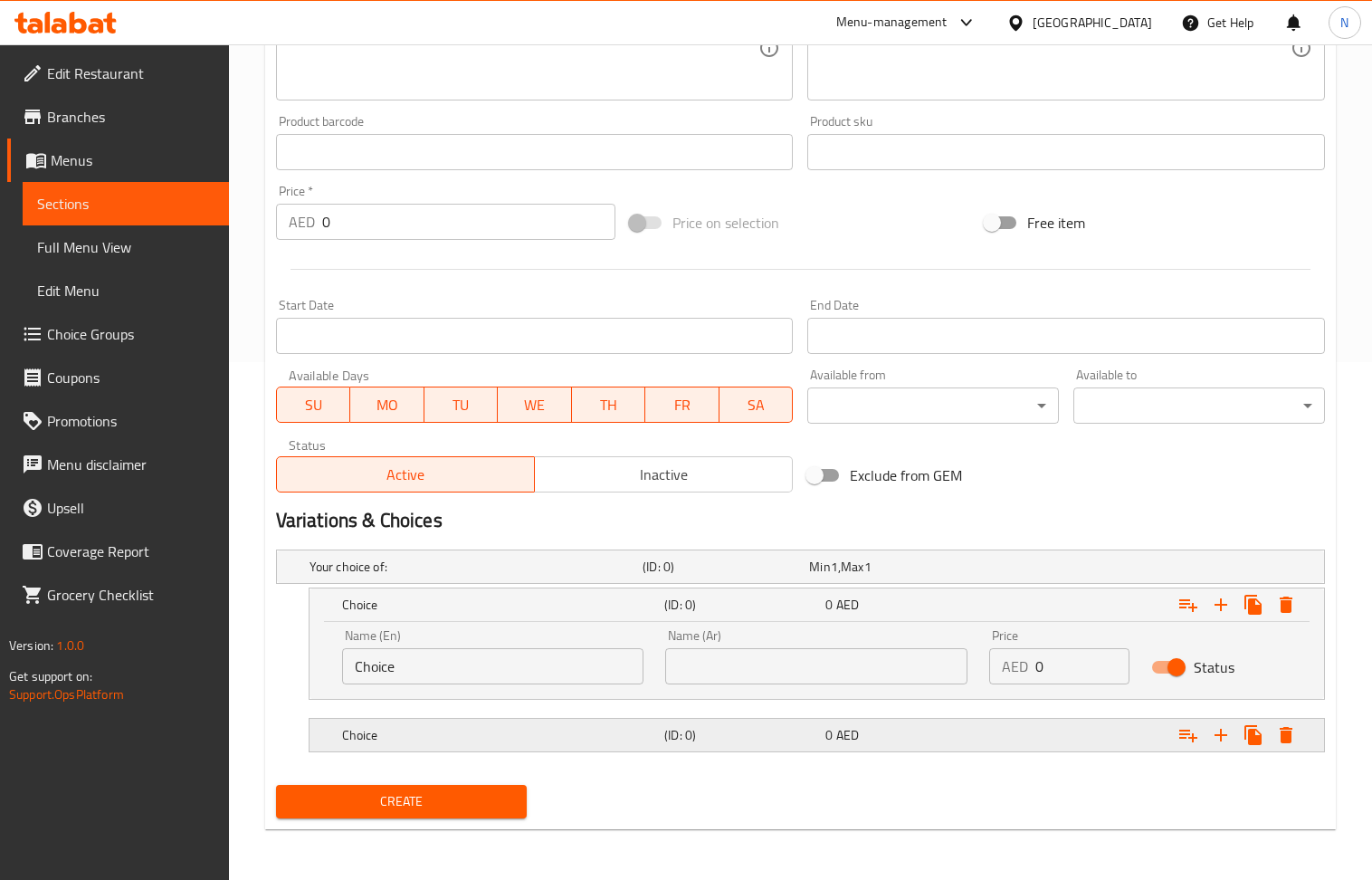
drag, startPoint x: 638, startPoint y: 739, endPoint x: 587, endPoint y: 707, distance: 60.2
click at [635, 737] on h5 "Choice" at bounding box center [499, 735] width 315 height 19
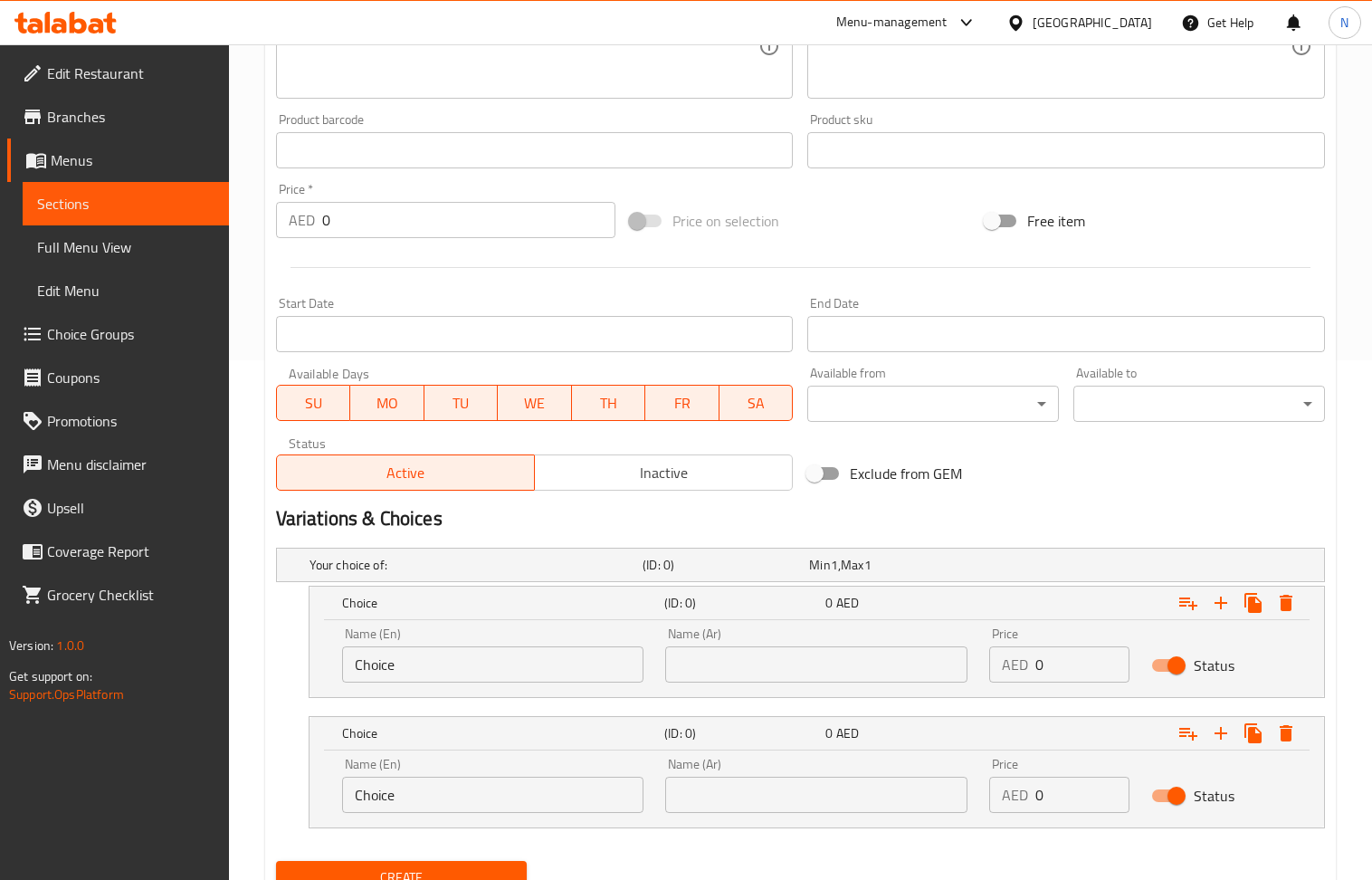
click at [528, 671] on input "Choice" at bounding box center [493, 664] width 303 height 36
type input "small"
click at [511, 794] on input "Choice" at bounding box center [493, 794] width 303 height 36
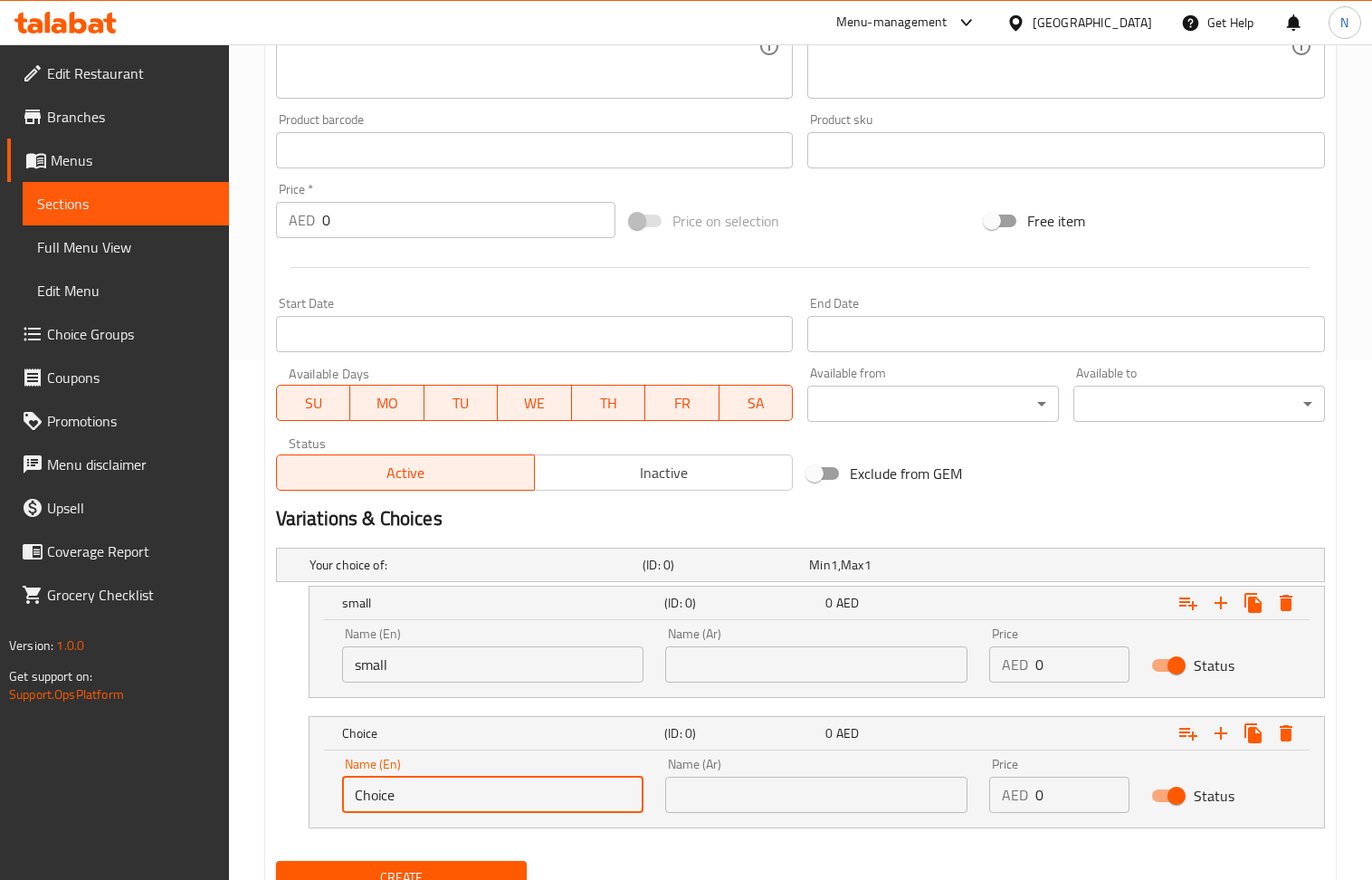
click at [511, 794] on input "Choice" at bounding box center [493, 794] width 303 height 36
type input "large"
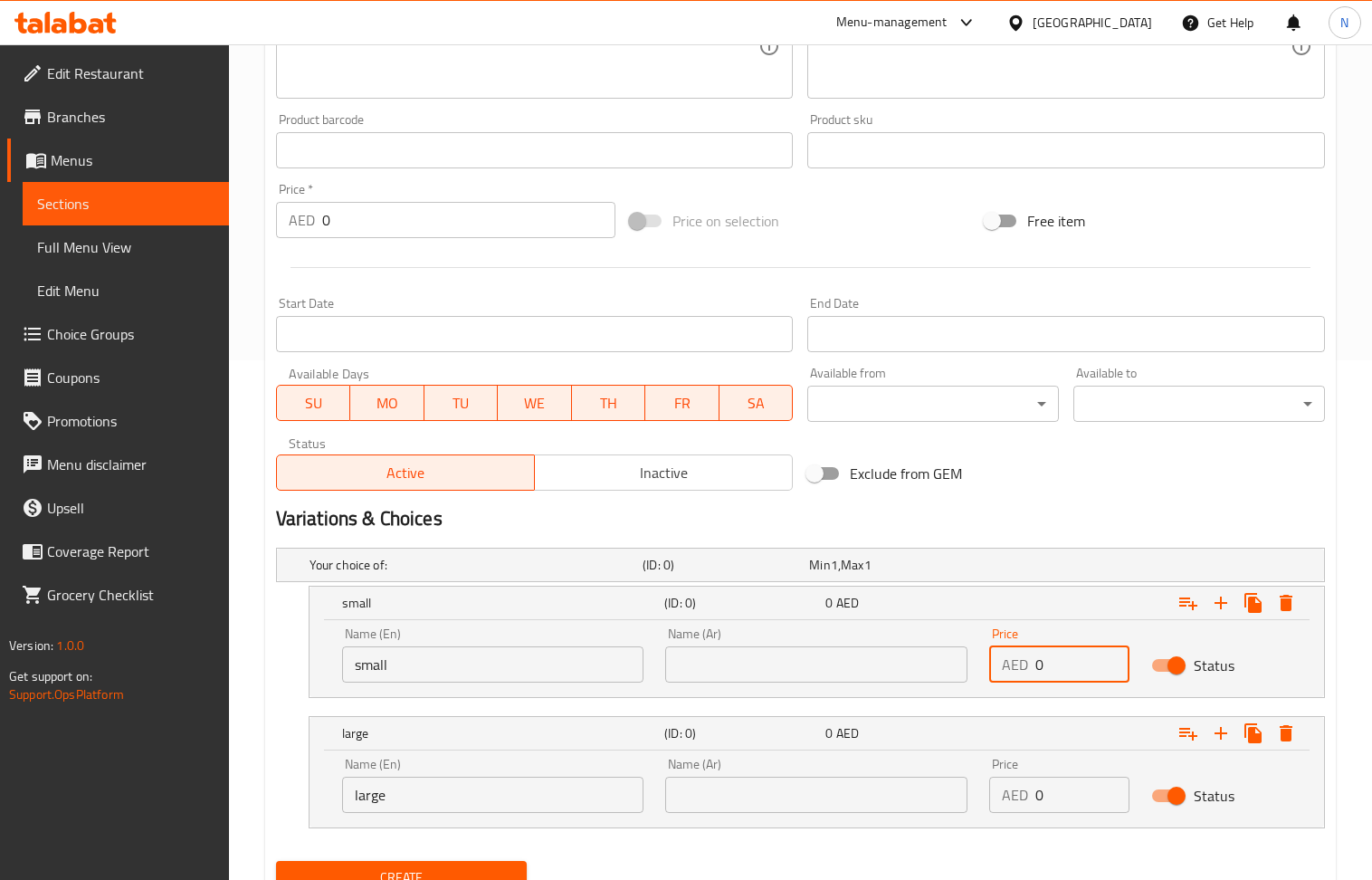
click at [1052, 664] on input "0" at bounding box center [1083, 664] width 94 height 36
type input "25"
click at [1059, 802] on input "0" at bounding box center [1083, 794] width 94 height 36
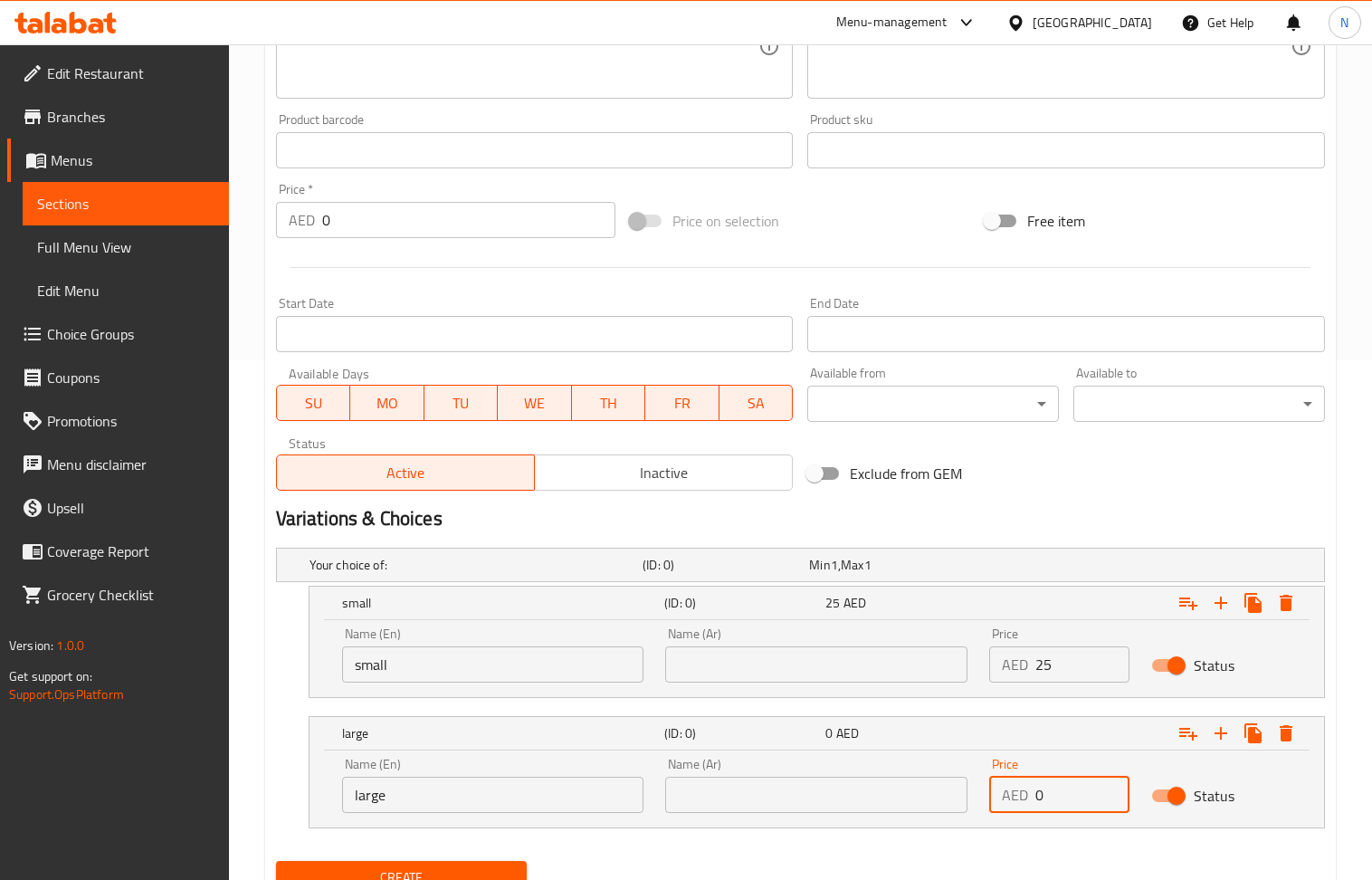
click at [1059, 802] on input "0" at bounding box center [1083, 794] width 94 height 36
type input "30"
click at [1049, 464] on div "Exclude from GEM" at bounding box center [977, 474] width 354 height 49
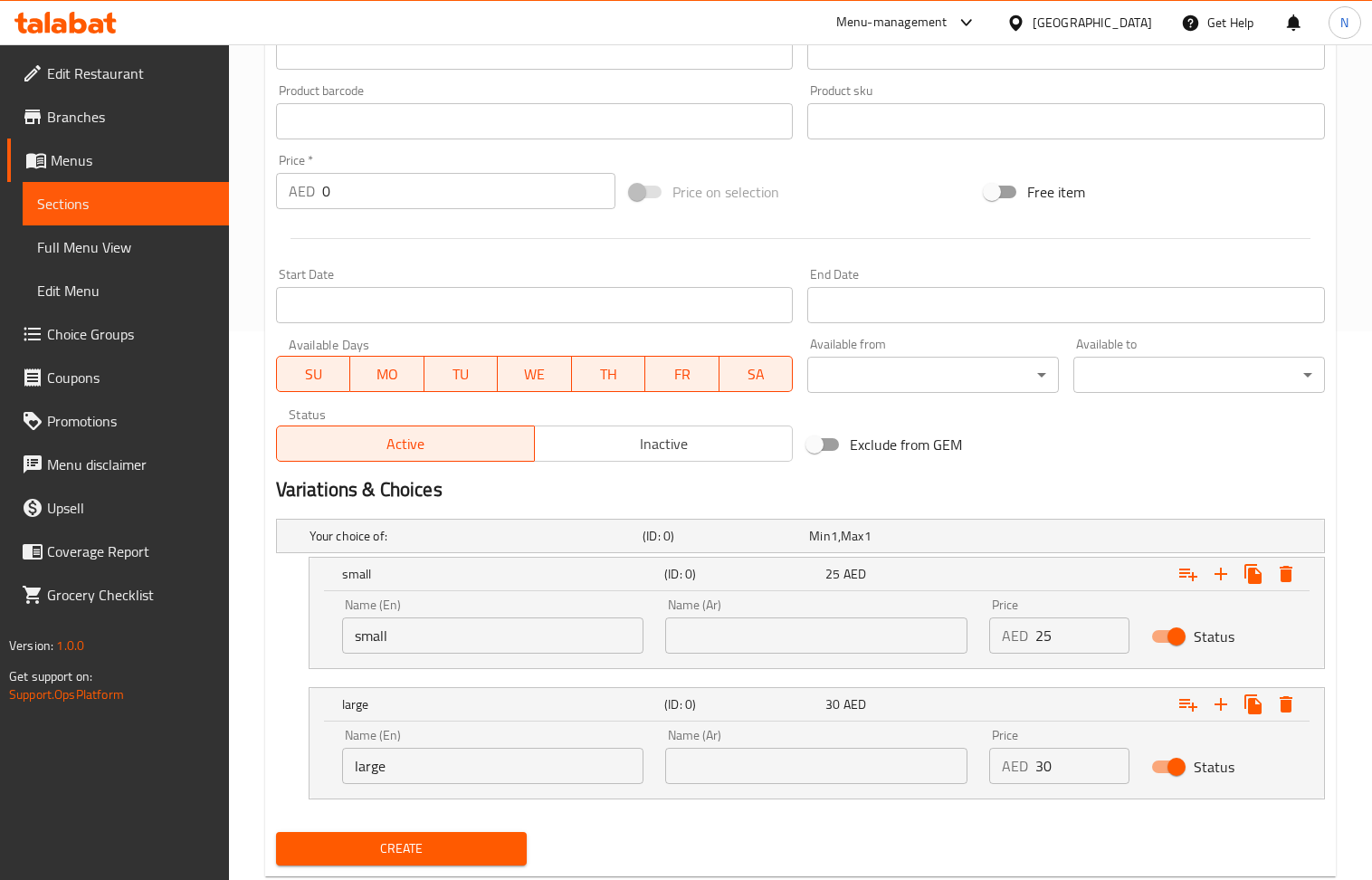
scroll to position [599, 0]
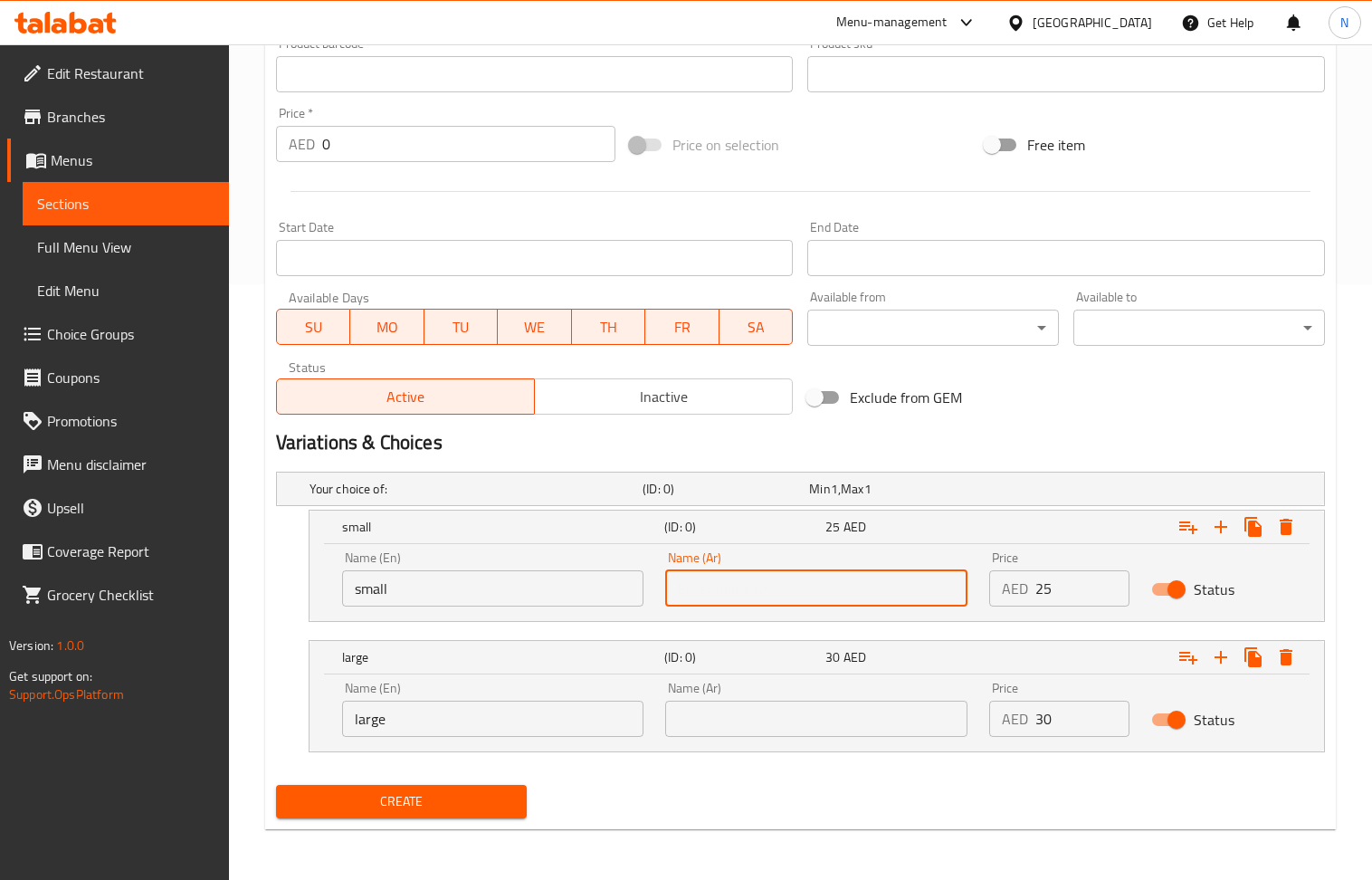
click at [795, 591] on input "text" at bounding box center [816, 588] width 303 height 36
type input "صغير"
click at [801, 718] on input "text" at bounding box center [816, 719] width 303 height 36
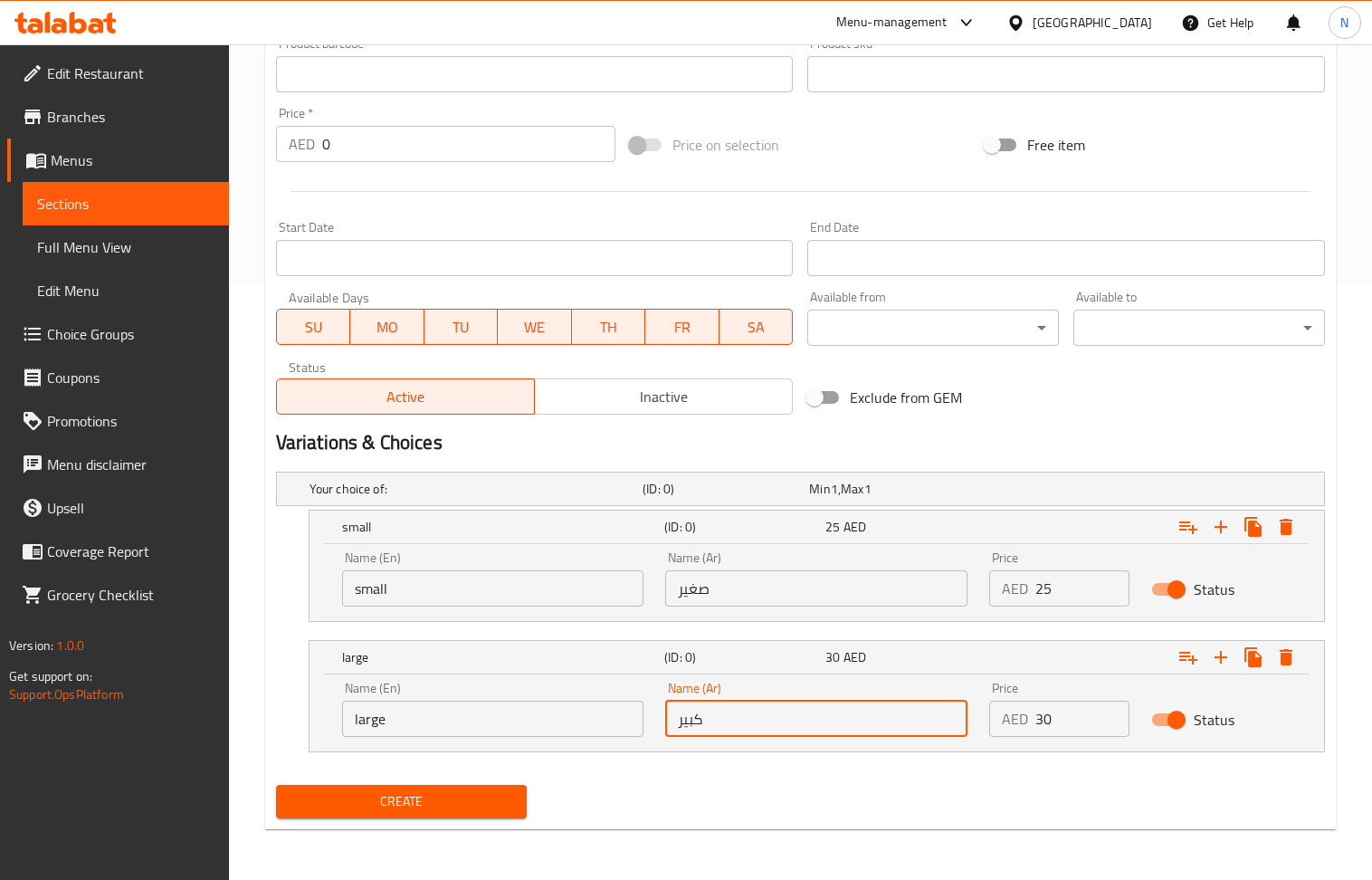
click at [405, 808] on span "Create" at bounding box center [402, 801] width 223 height 22
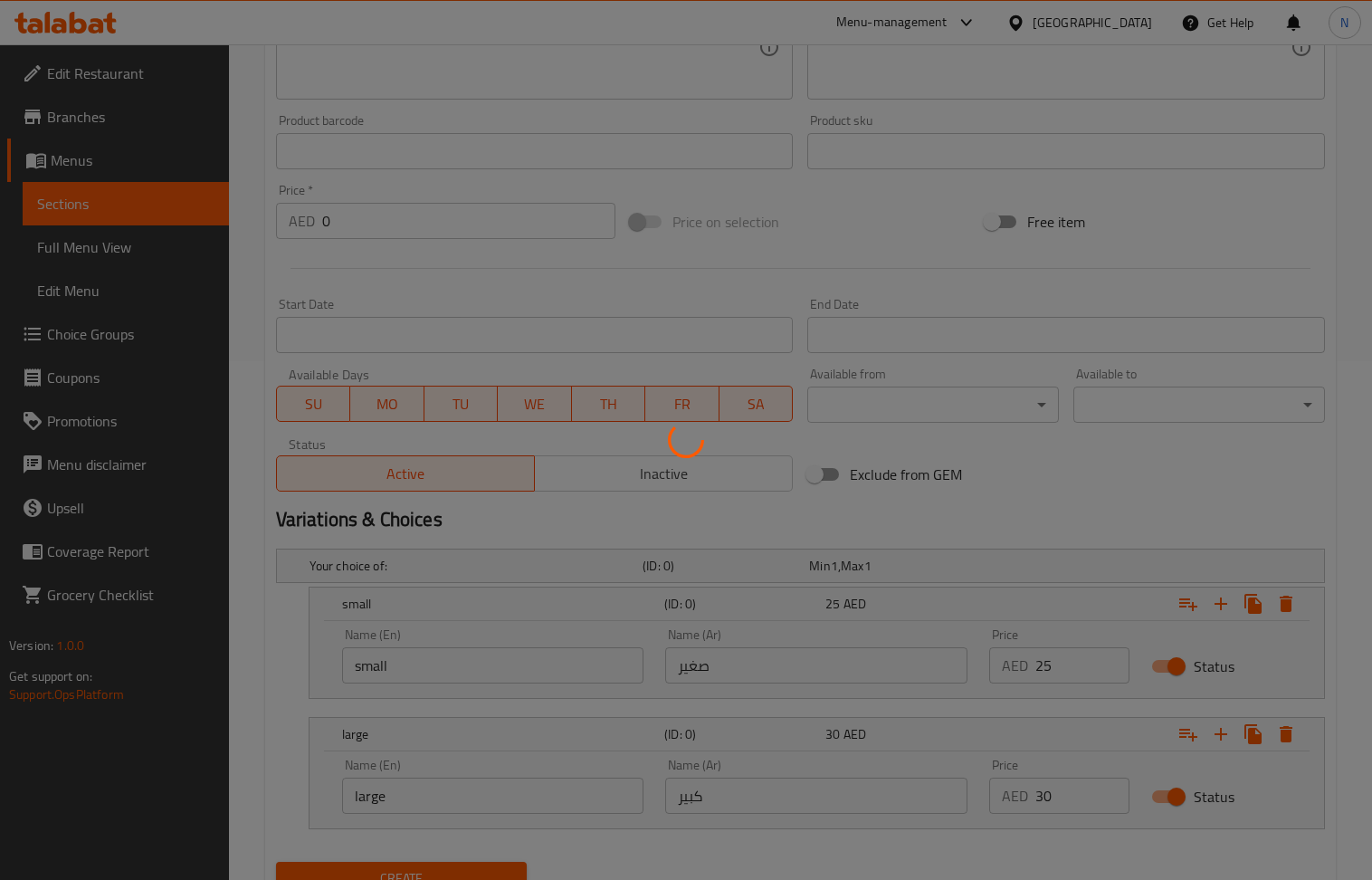
scroll to position [0, 0]
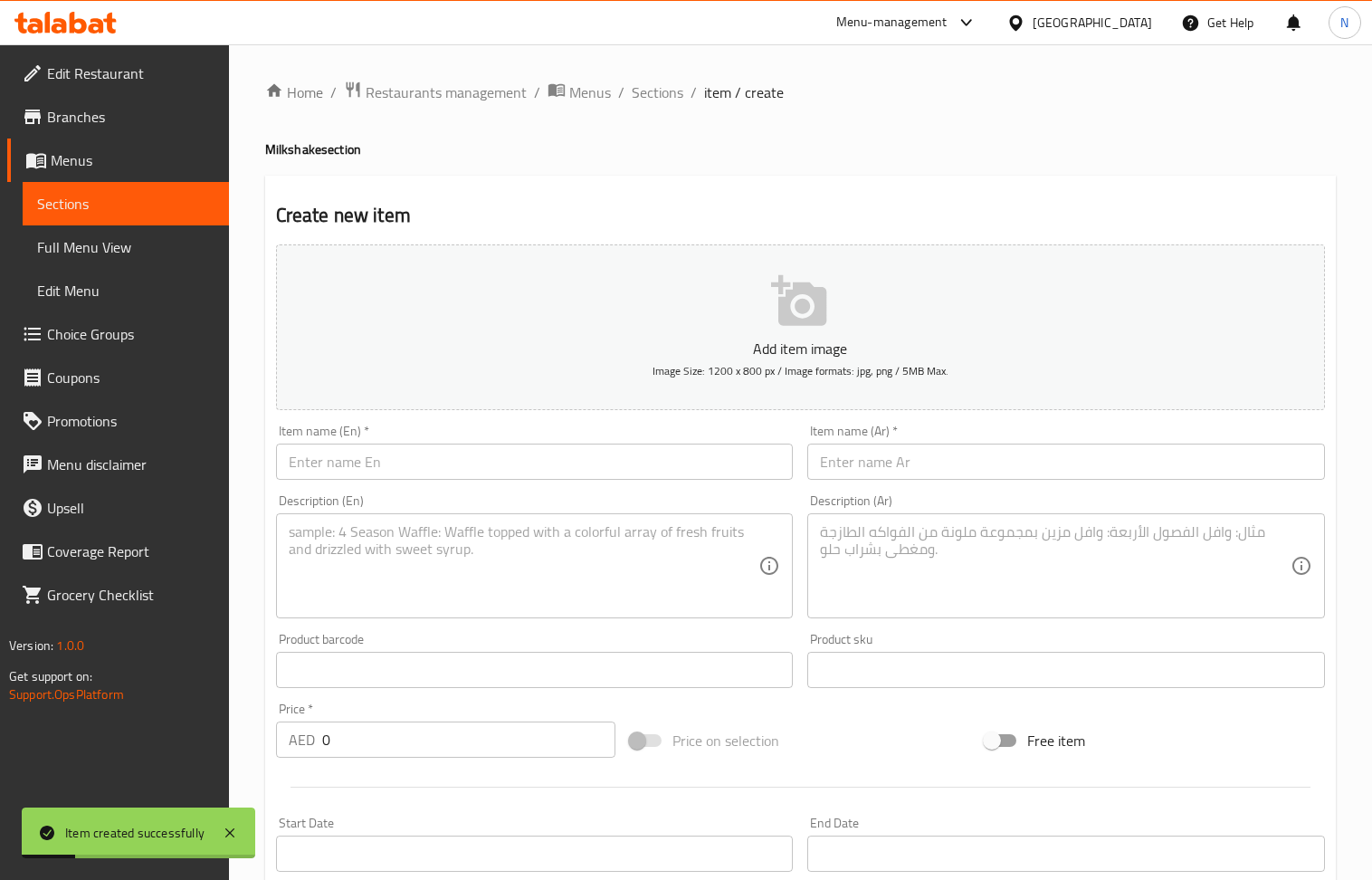
click at [525, 453] on input "text" at bounding box center [535, 461] width 518 height 36
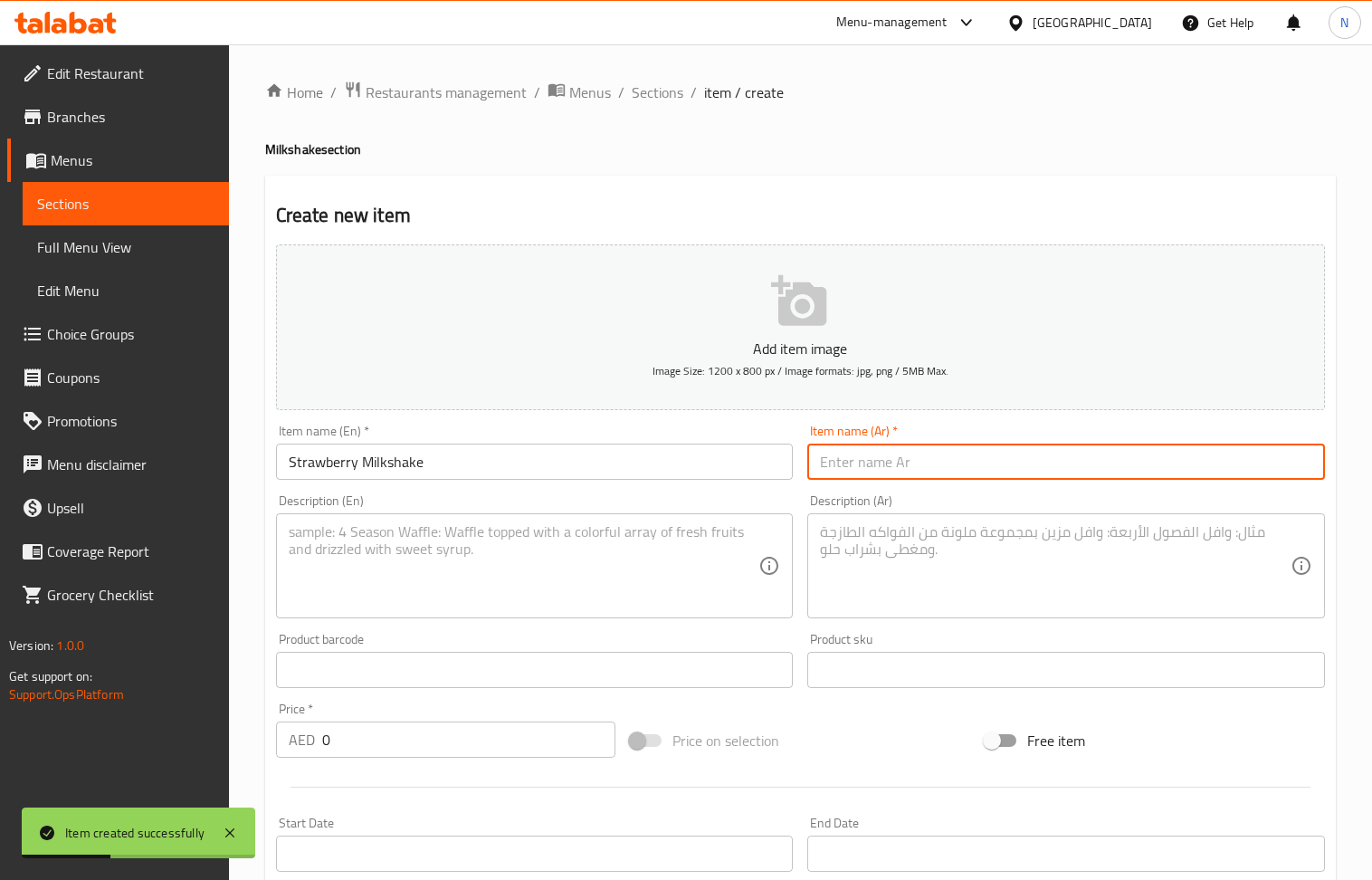
drag, startPoint x: 903, startPoint y: 467, endPoint x: 465, endPoint y: 279, distance: 476.6
click at [903, 467] on input "text" at bounding box center [1066, 461] width 518 height 36
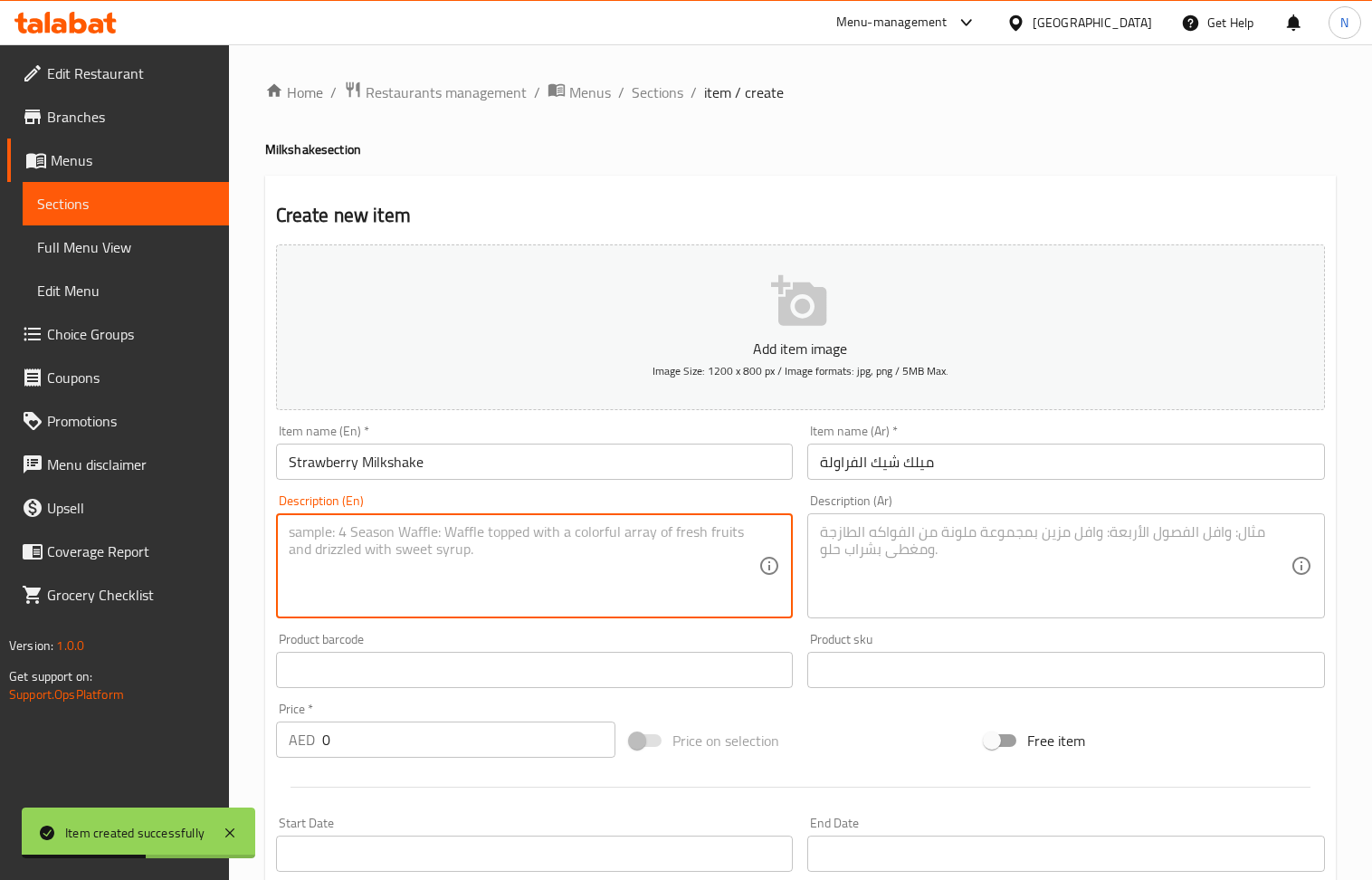
drag, startPoint x: 418, startPoint y: 538, endPoint x: 379, endPoint y: 9, distance: 530.4
click at [418, 537] on textarea at bounding box center [524, 566] width 471 height 86
click at [982, 544] on textarea at bounding box center [1056, 566] width 471 height 86
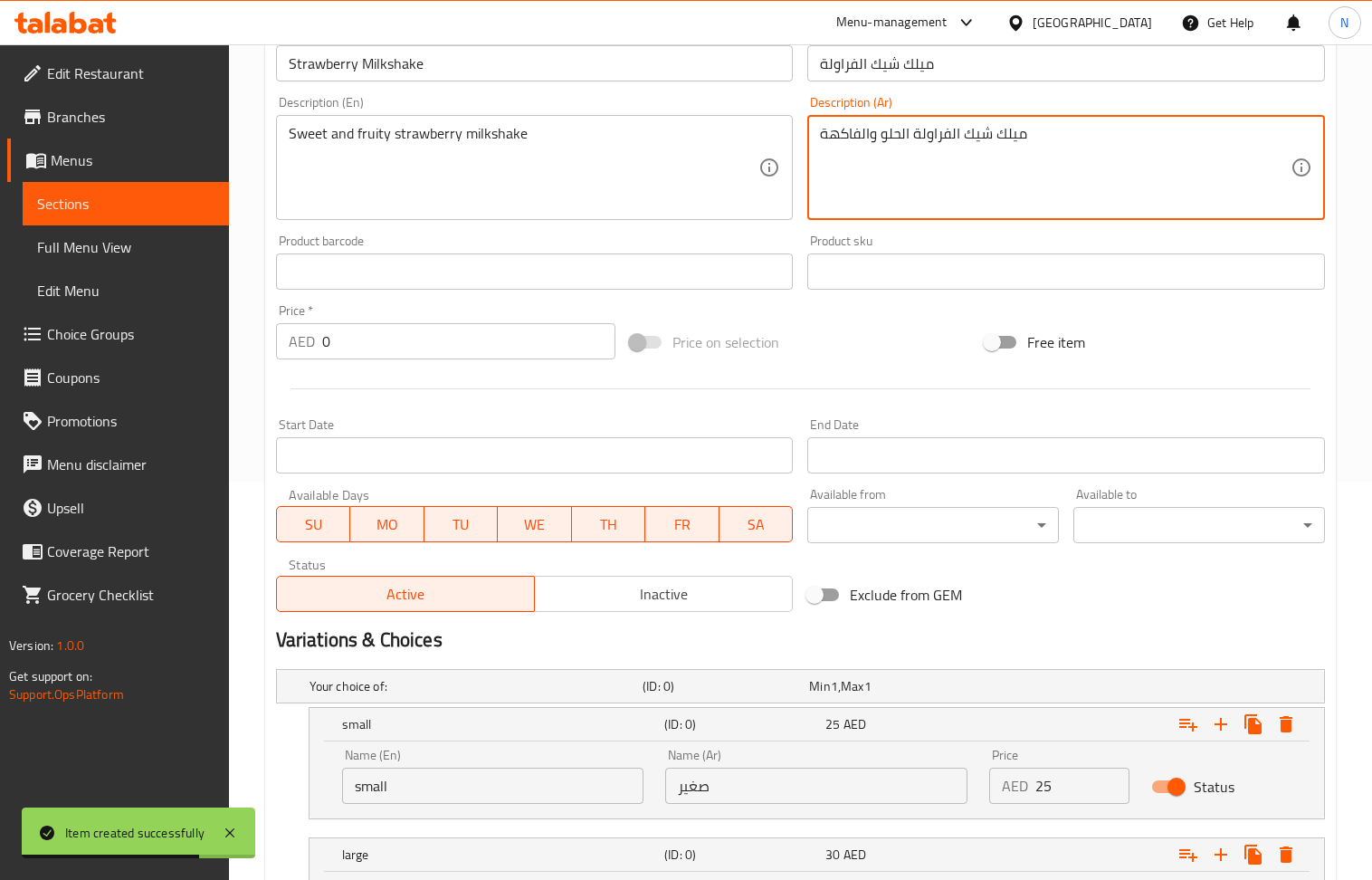
scroll to position [599, 0]
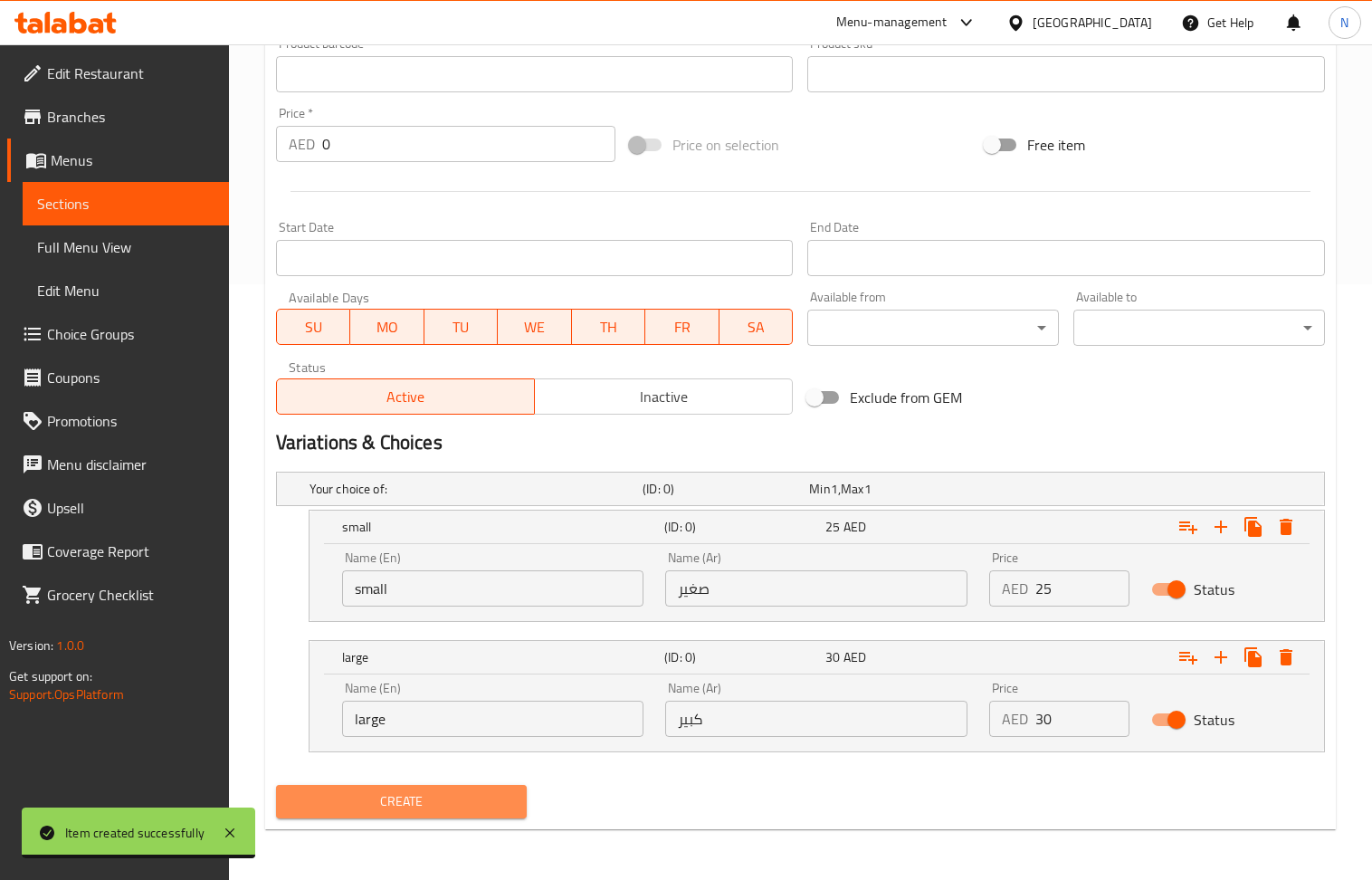
click at [425, 812] on span "Create" at bounding box center [402, 801] width 223 height 22
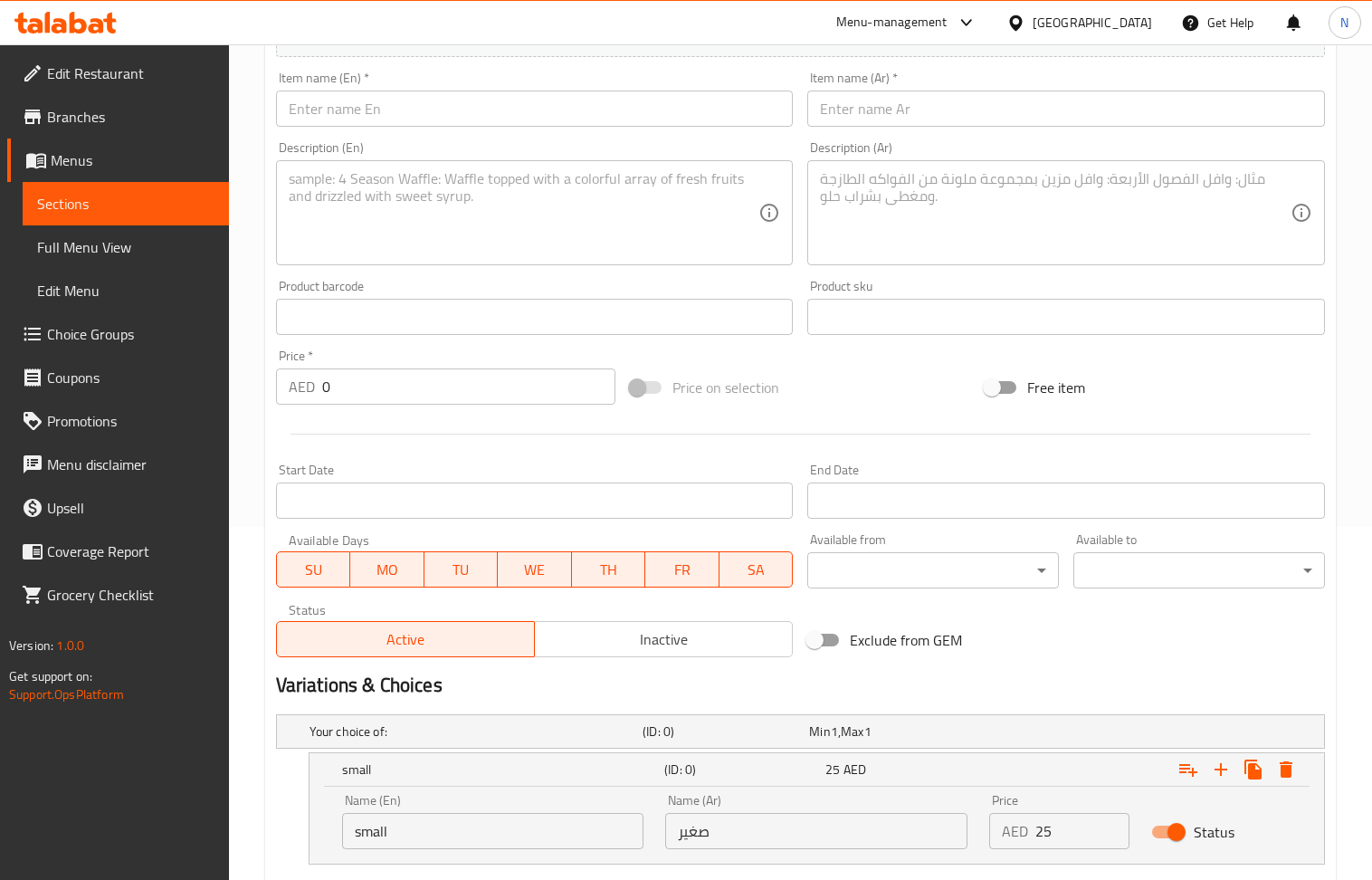
scroll to position [116, 0]
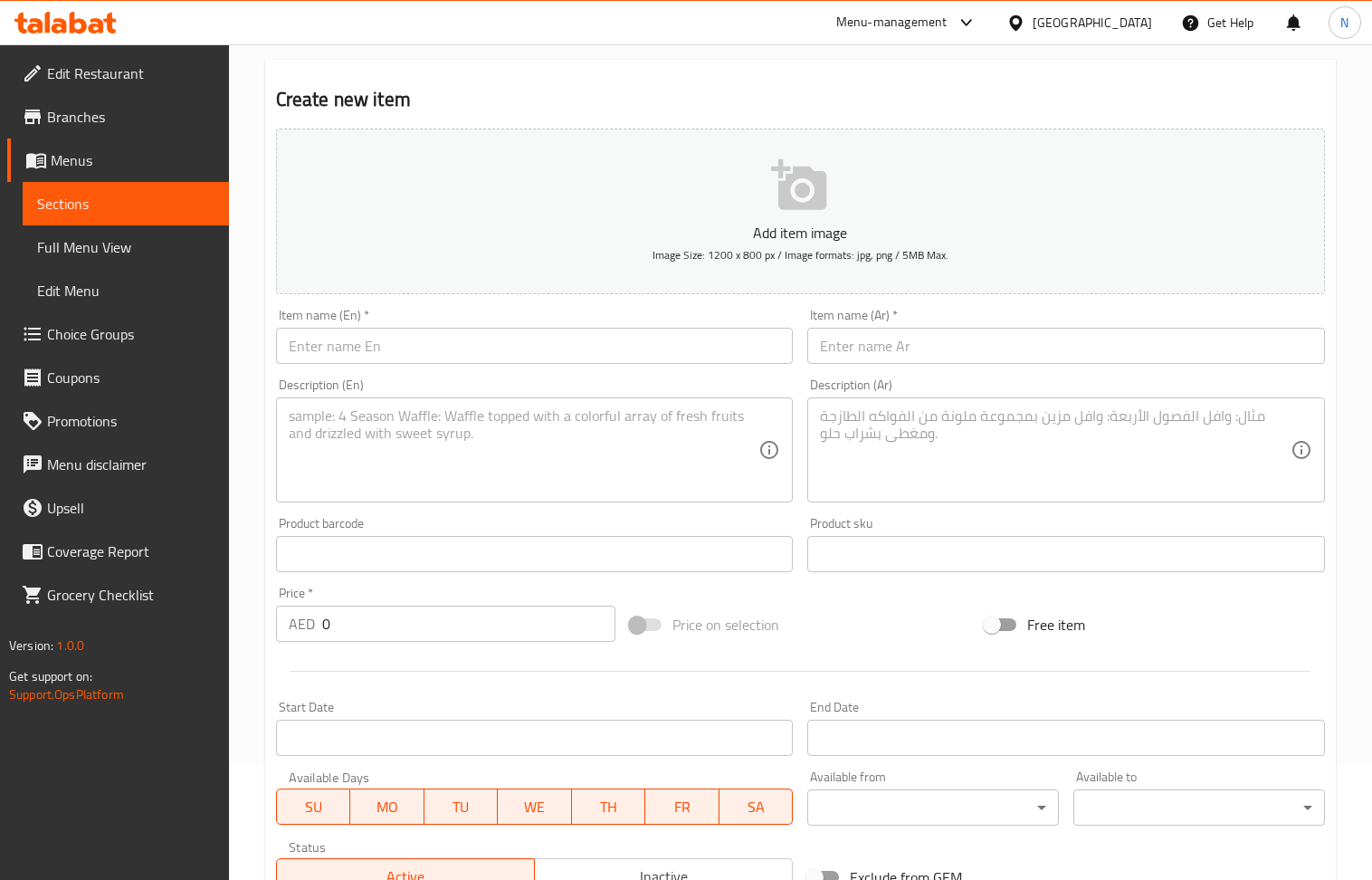
click at [396, 358] on input "text" at bounding box center [535, 346] width 518 height 36
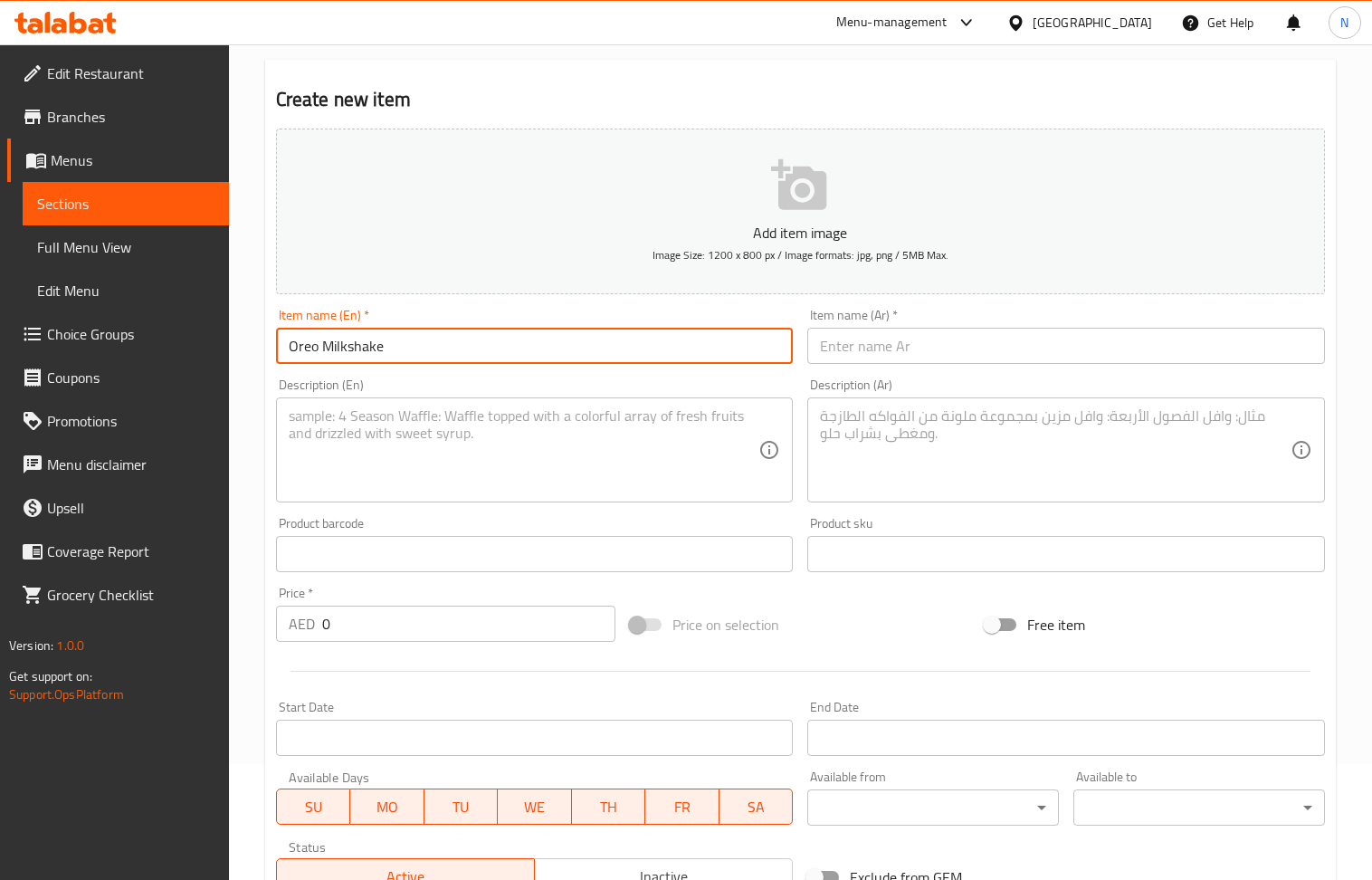
drag, startPoint x: 867, startPoint y: 356, endPoint x: 353, endPoint y: 149, distance: 554.1
click at [863, 352] on input "text" at bounding box center [1066, 346] width 518 height 36
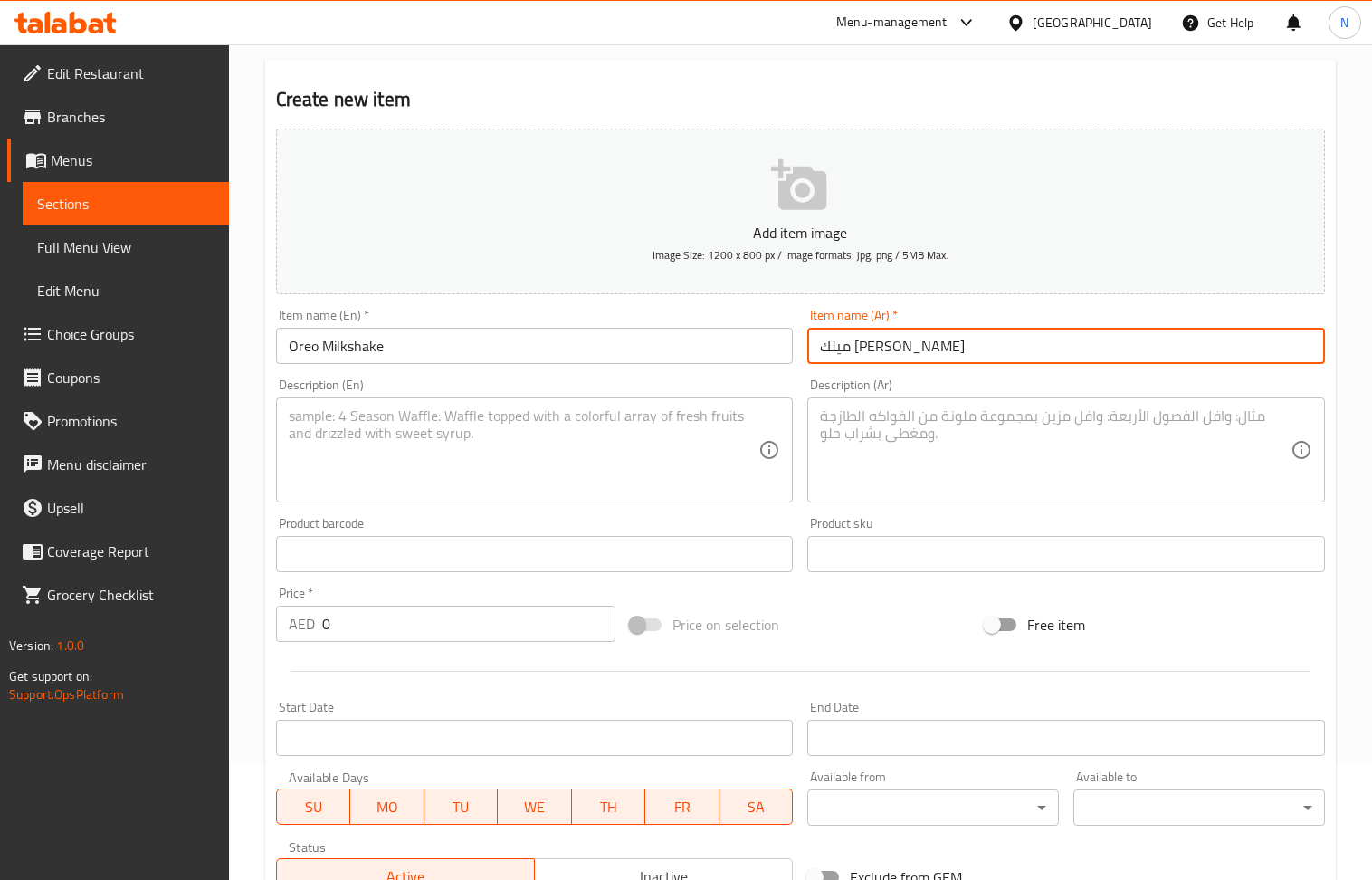
click at [400, 449] on textarea at bounding box center [524, 450] width 471 height 86
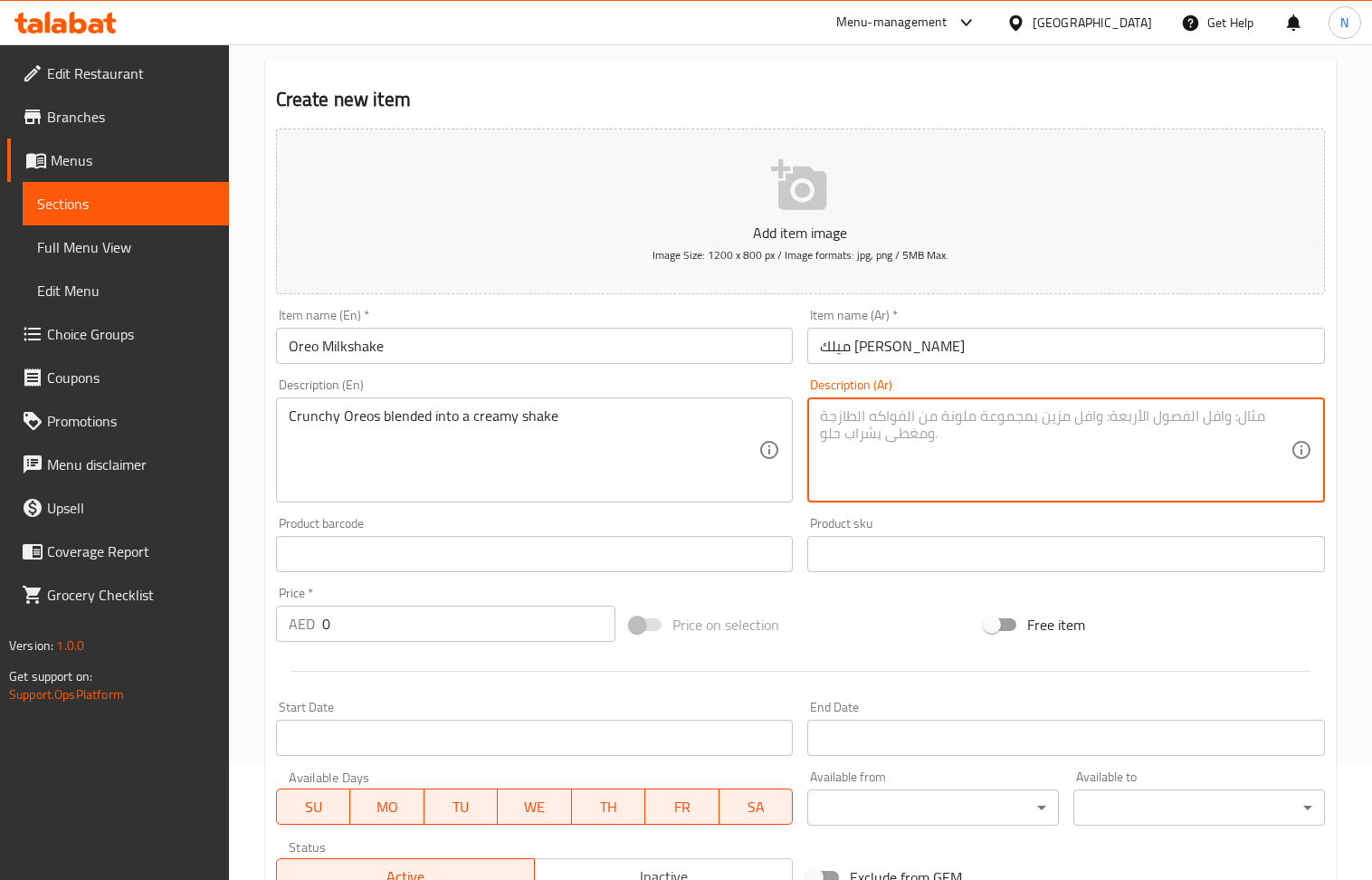
click at [931, 443] on textarea at bounding box center [1056, 450] width 471 height 86
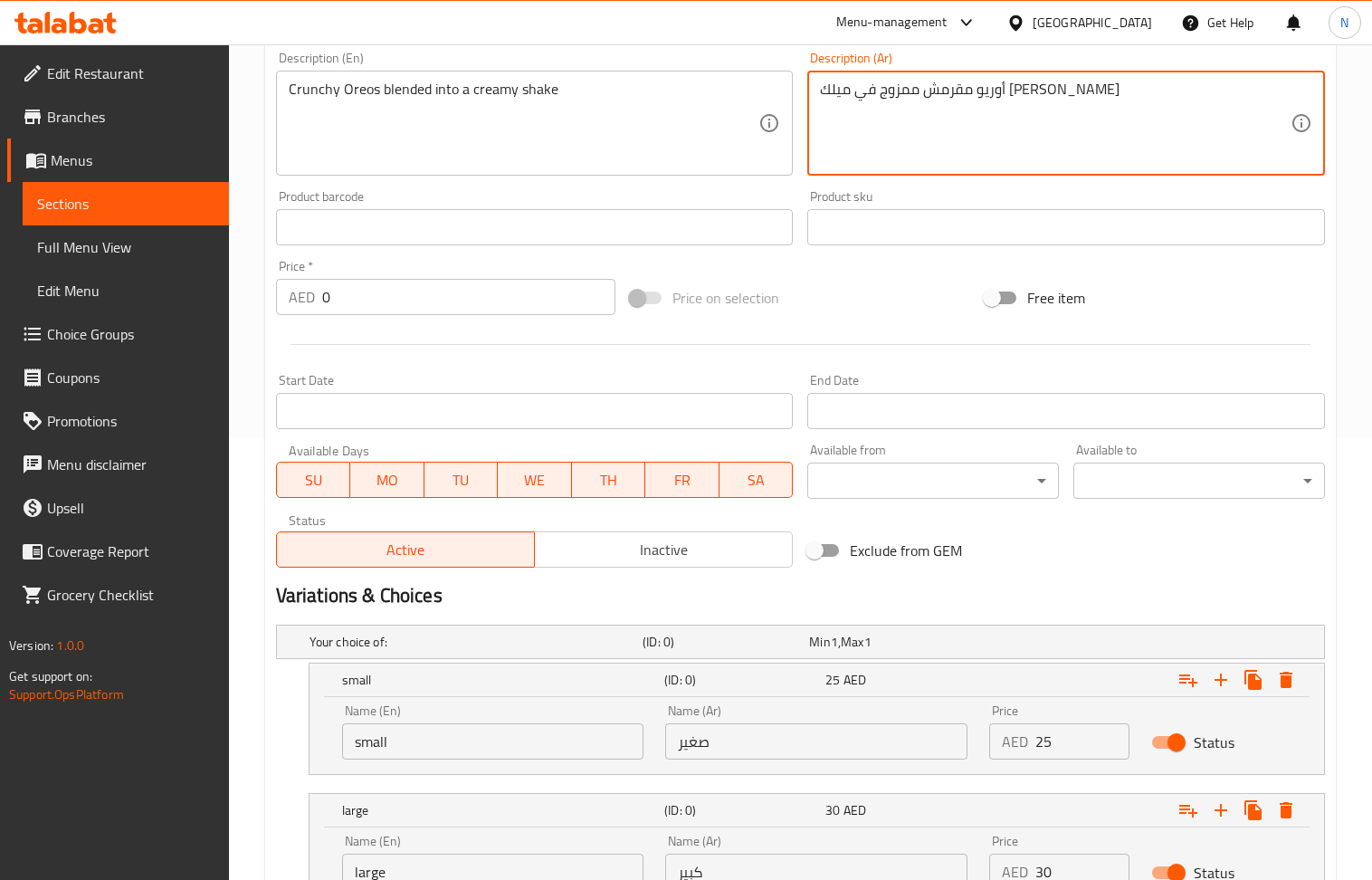
scroll to position [599, 0]
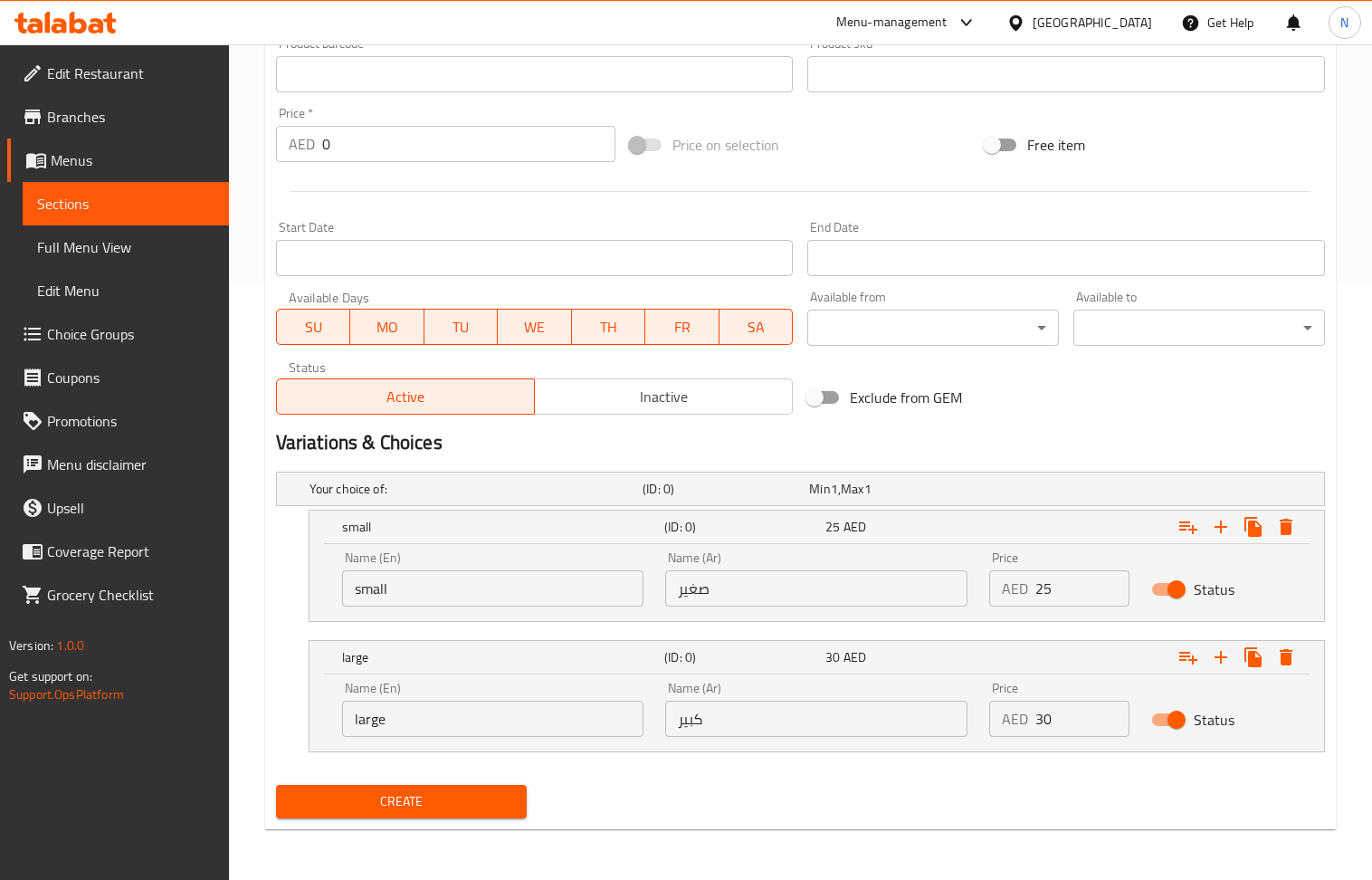
click at [416, 804] on span "Create" at bounding box center [402, 801] width 223 height 22
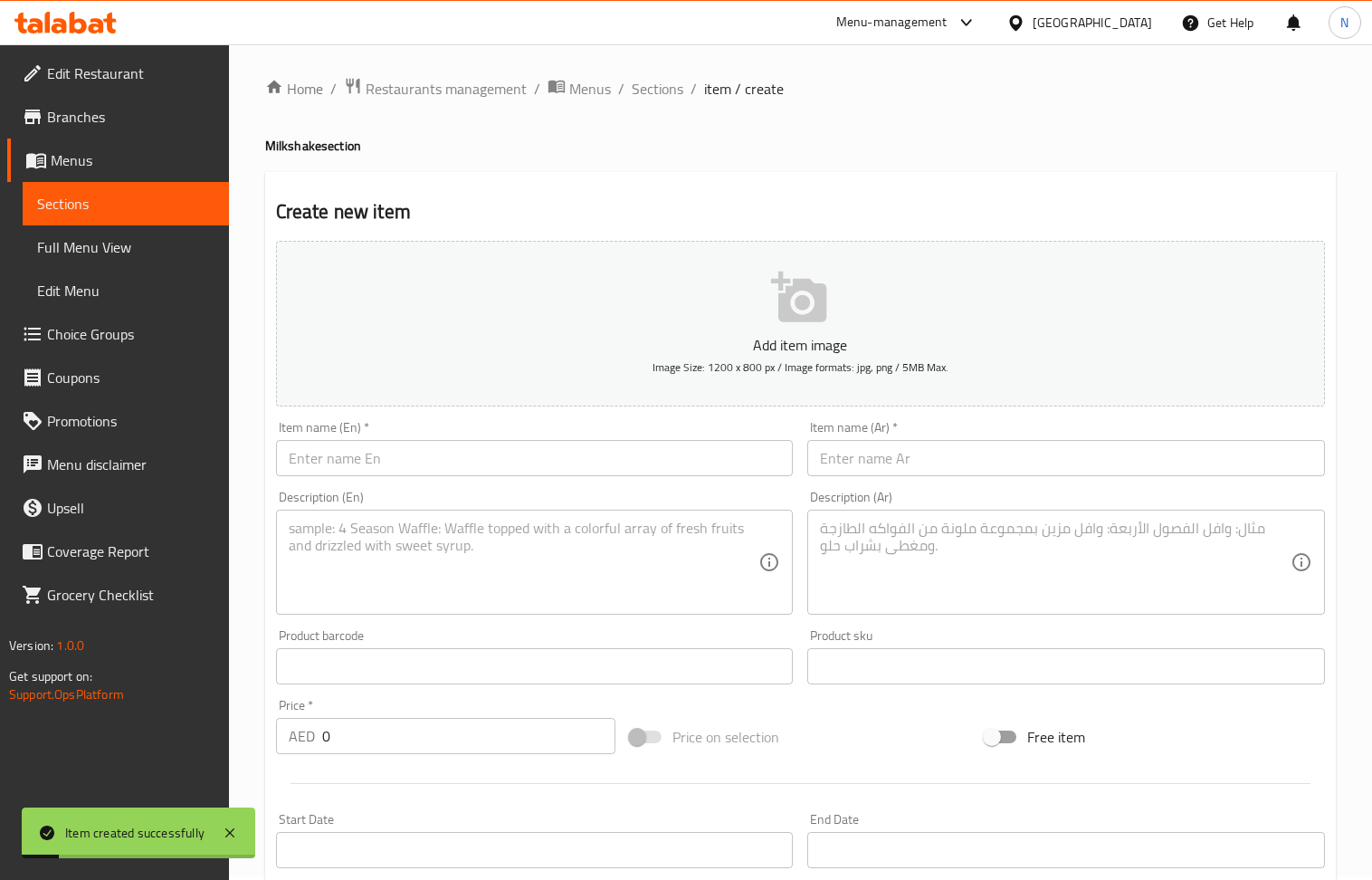
scroll to position [0, 0]
click at [426, 467] on input "text" at bounding box center [535, 461] width 518 height 36
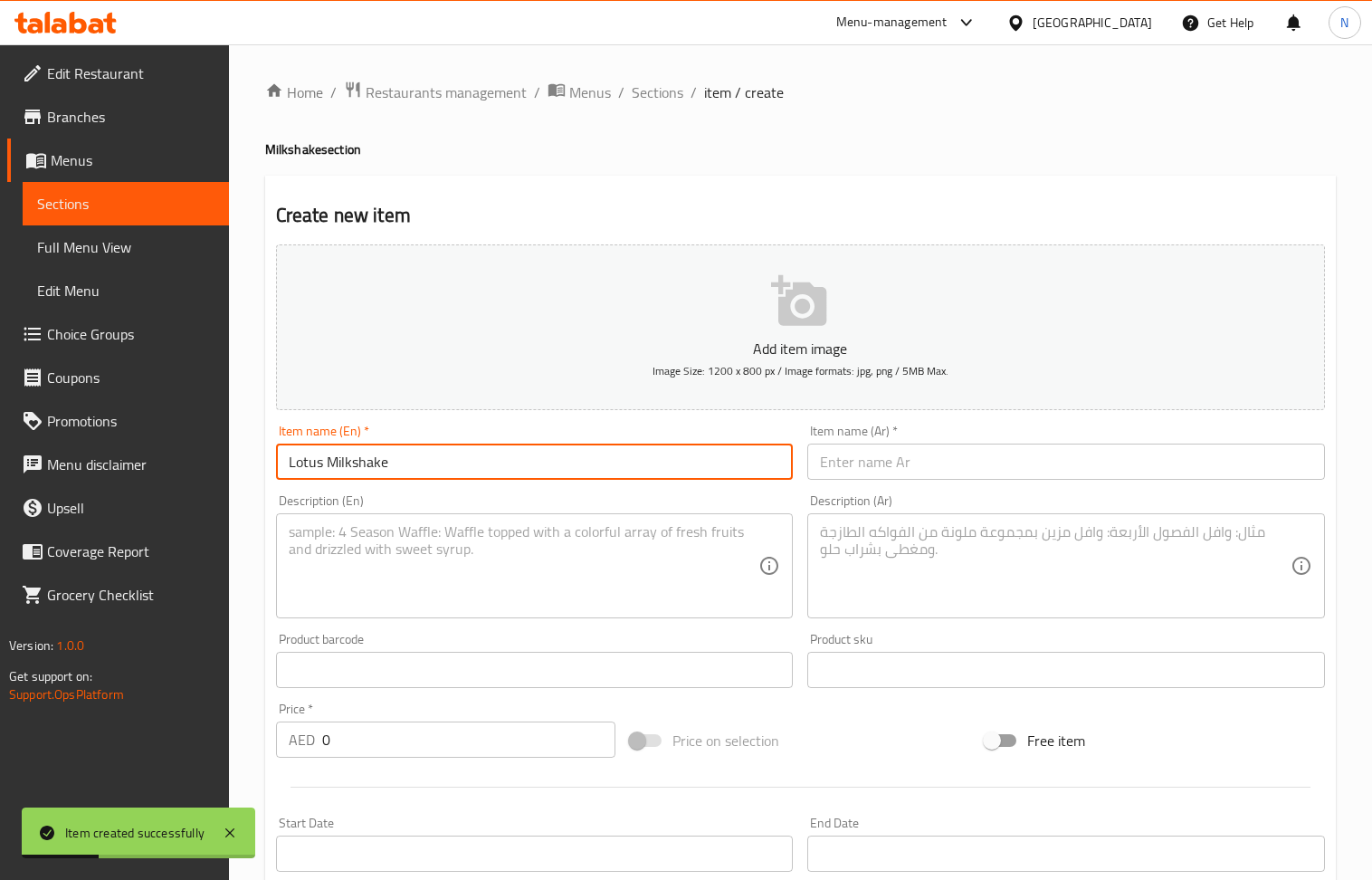
click at [866, 480] on input "text" at bounding box center [1066, 461] width 518 height 36
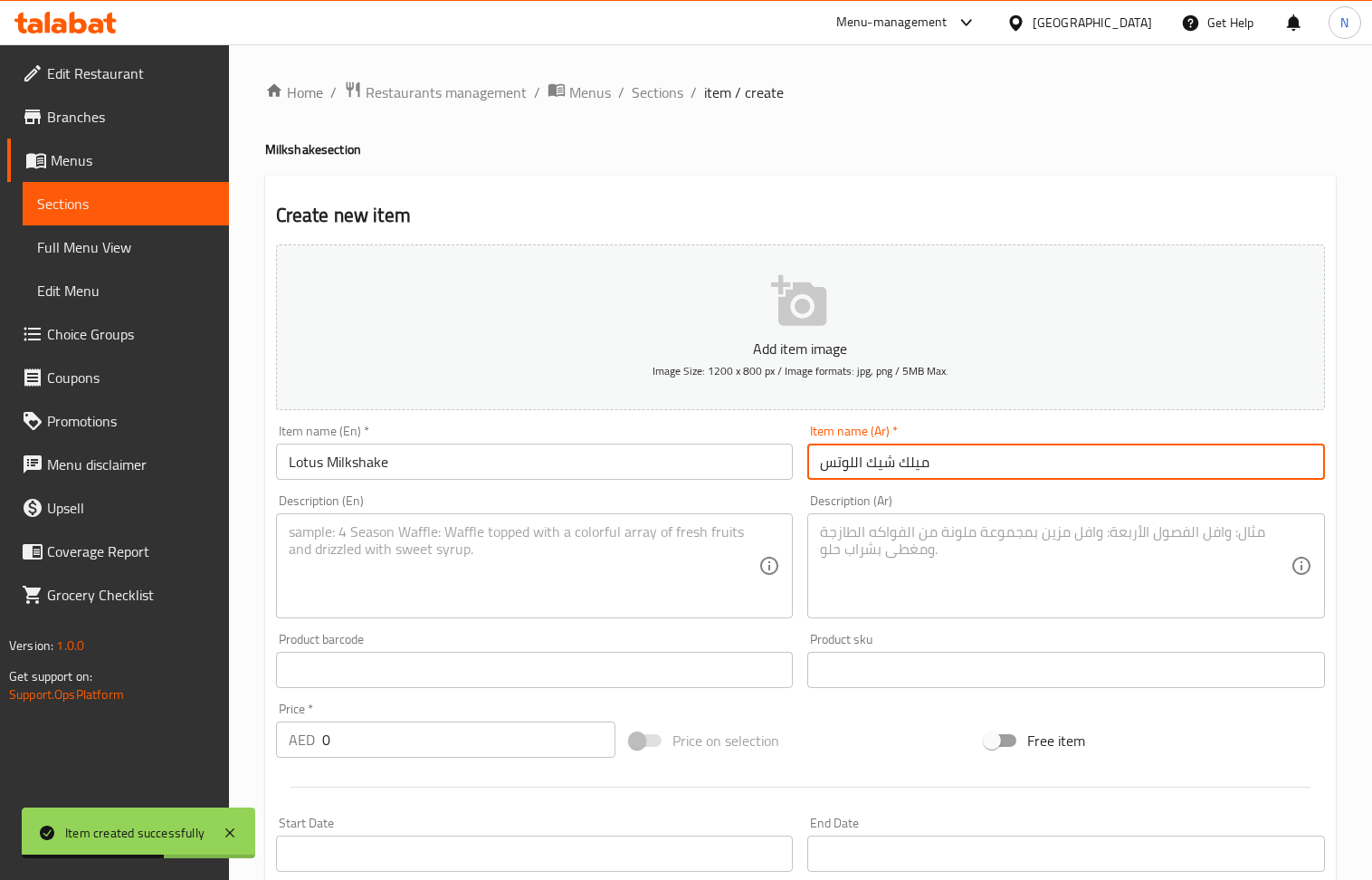
drag, startPoint x: 442, startPoint y: 552, endPoint x: 360, endPoint y: 219, distance: 342.9
click at [442, 553] on textarea at bounding box center [524, 566] width 471 height 86
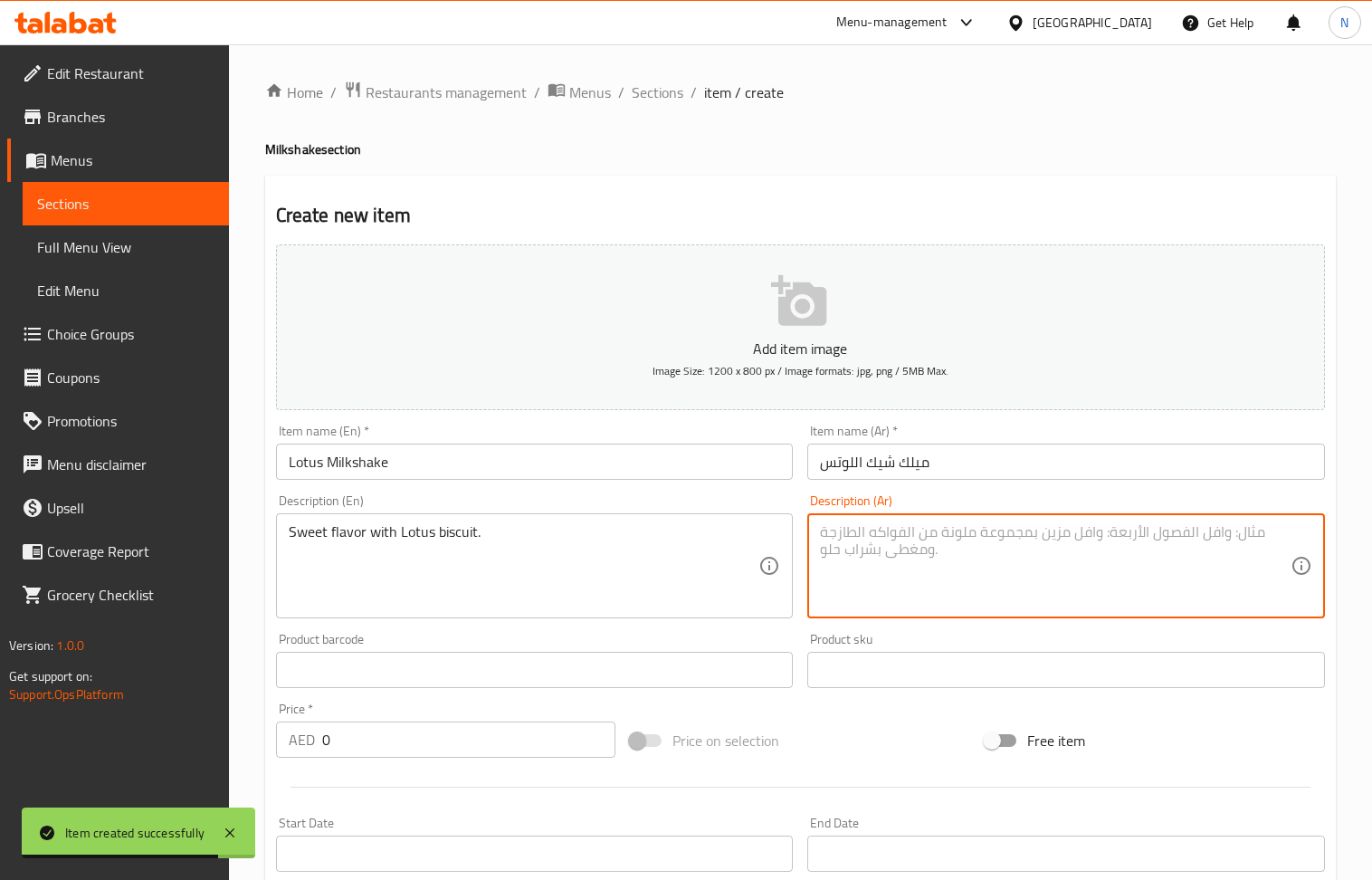
click at [1007, 551] on textarea at bounding box center [1056, 566] width 471 height 86
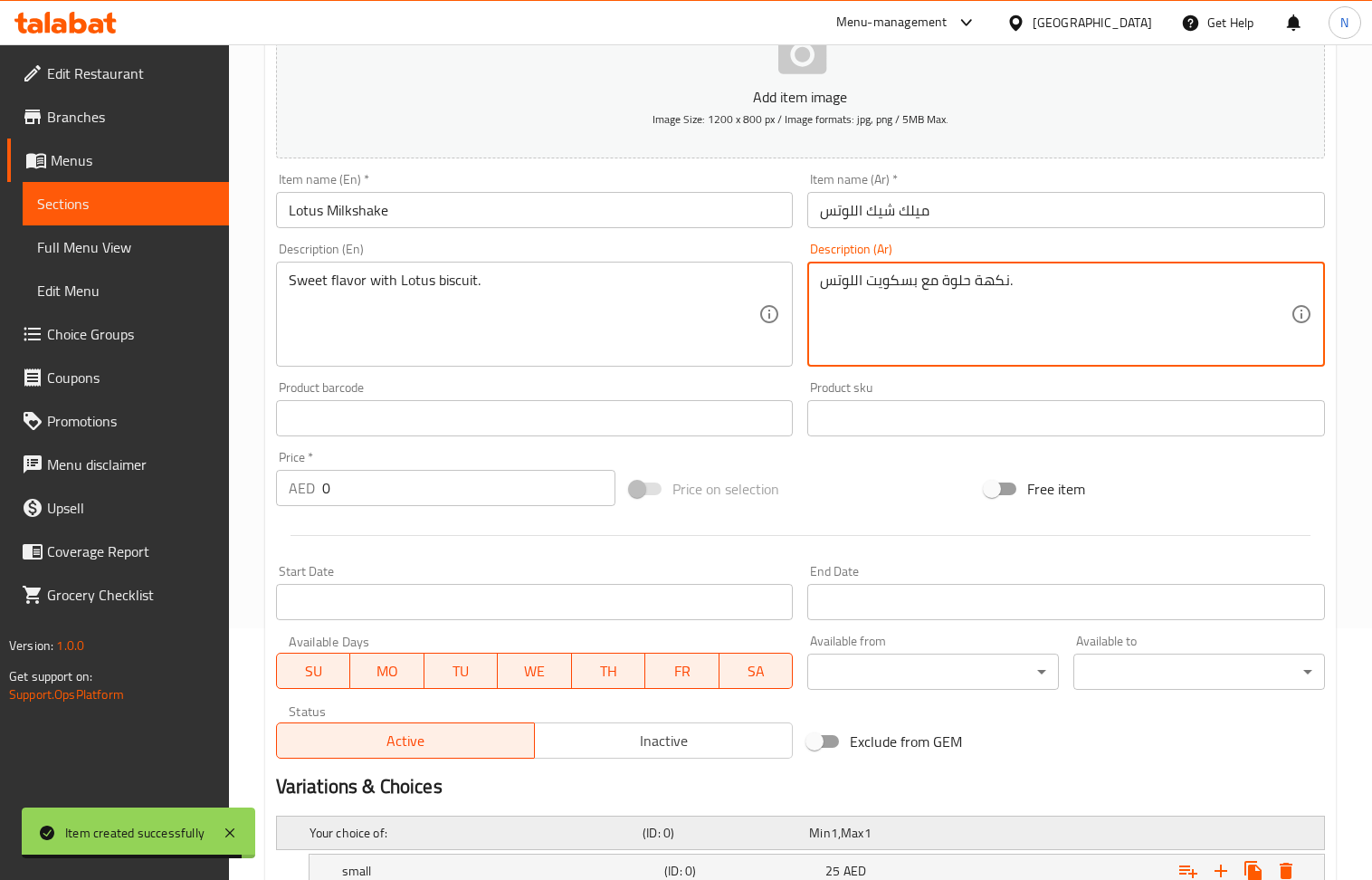
scroll to position [599, 0]
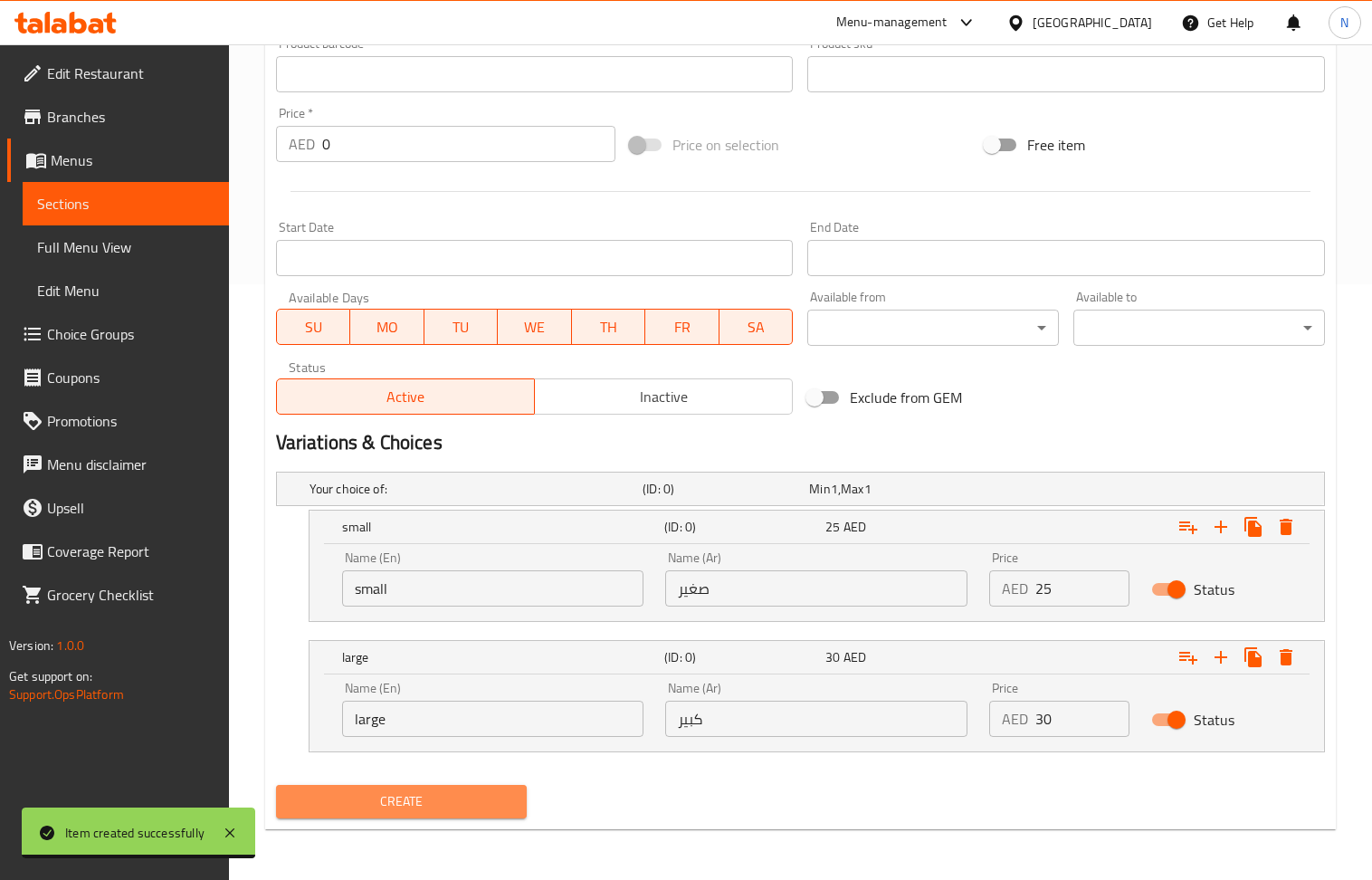
click at [429, 802] on span "Create" at bounding box center [402, 801] width 223 height 22
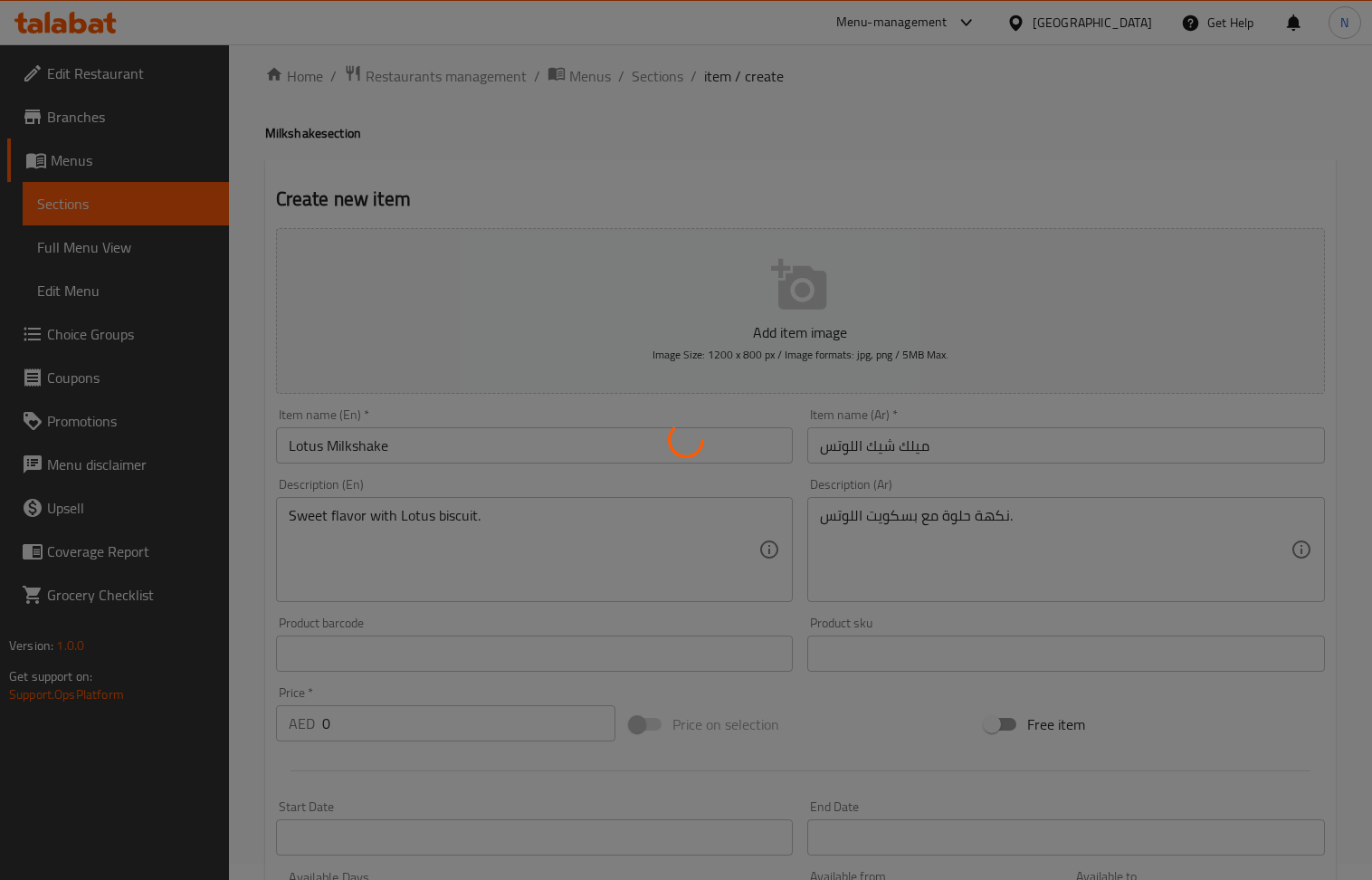
scroll to position [0, 0]
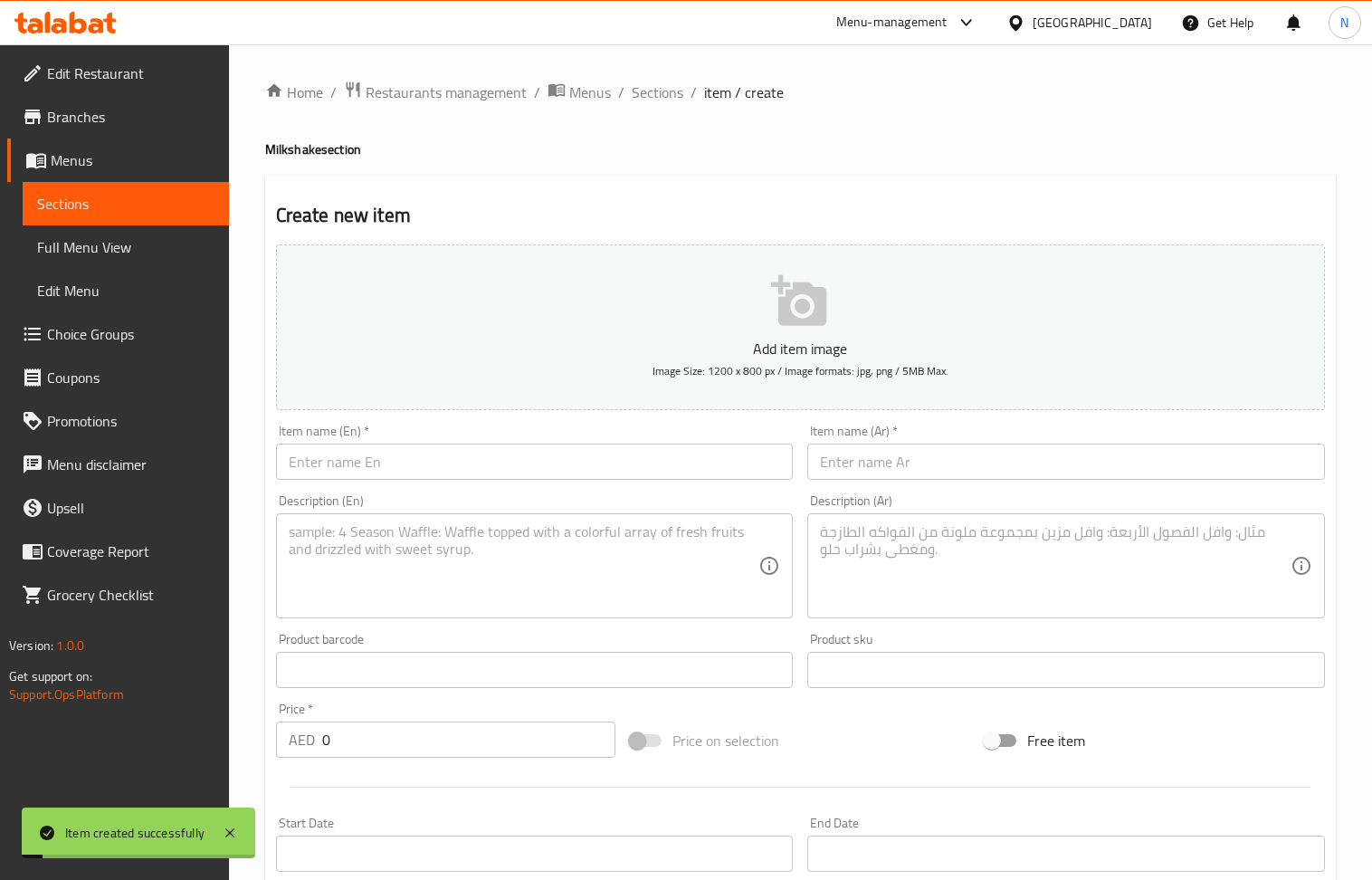
drag, startPoint x: 438, startPoint y: 460, endPoint x: 429, endPoint y: 442, distance: 20.1
click at [438, 460] on input "text" at bounding box center [535, 461] width 518 height 36
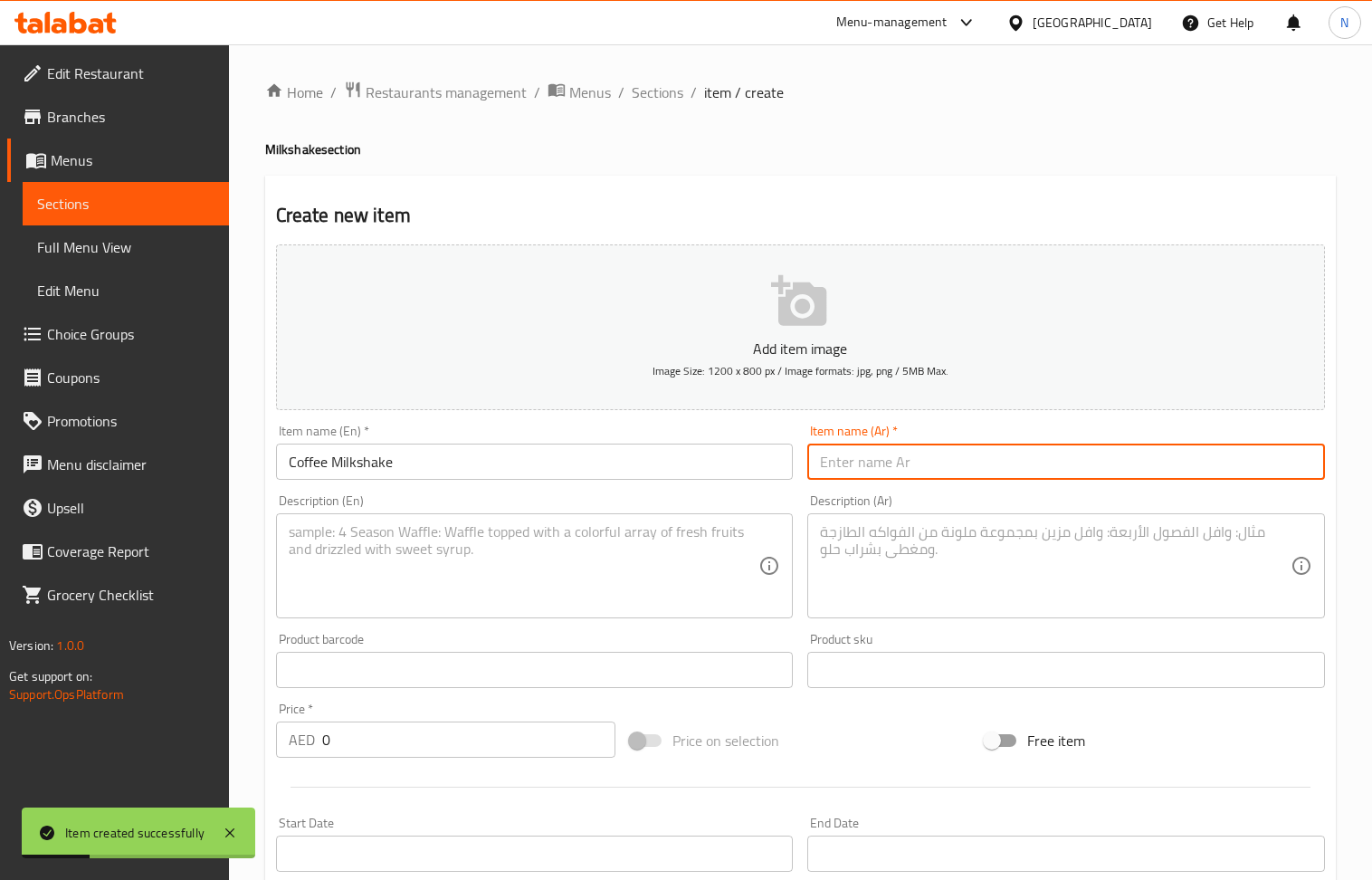
click at [891, 453] on input "text" at bounding box center [1066, 461] width 518 height 36
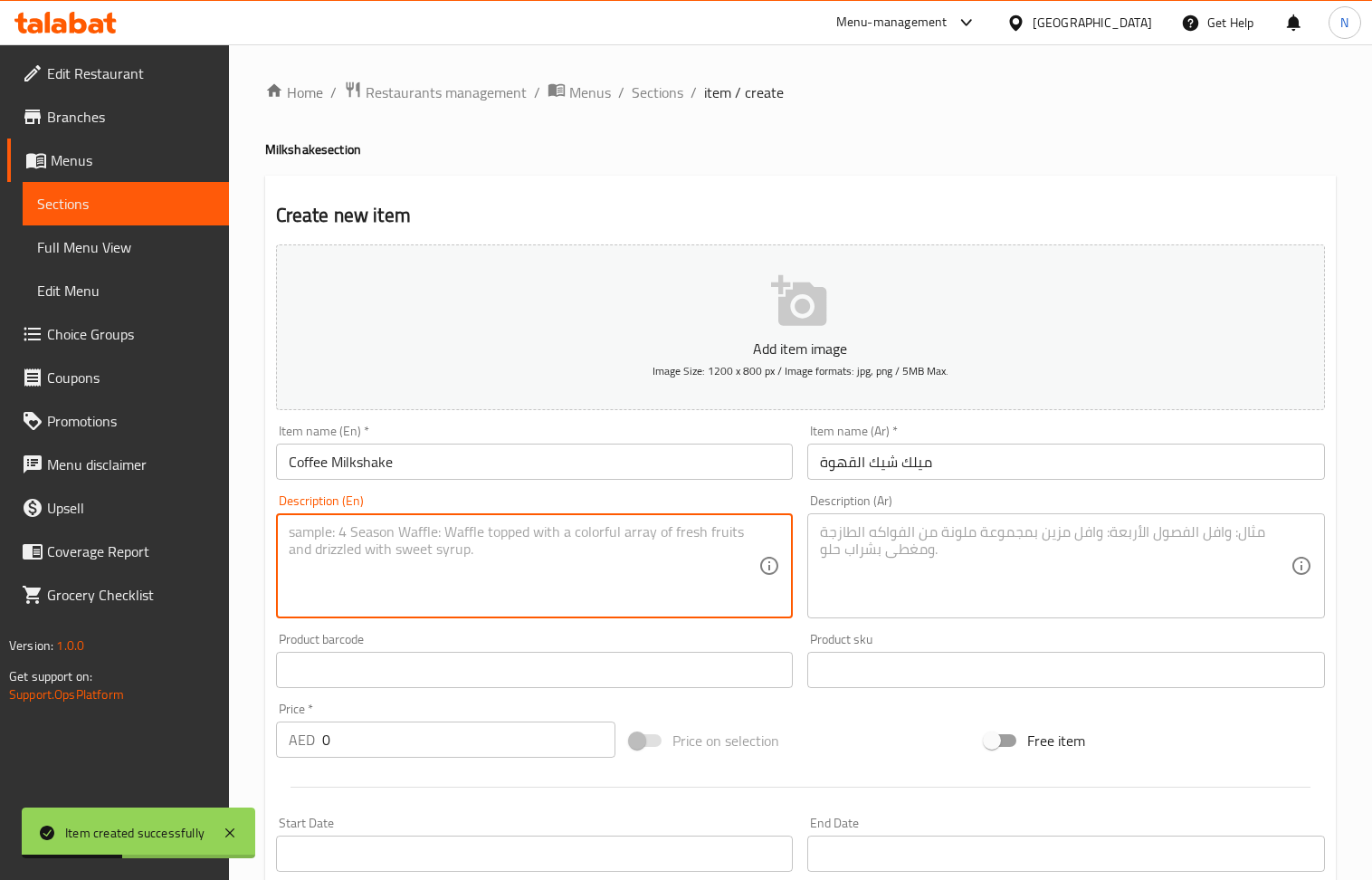
click at [481, 576] on textarea at bounding box center [524, 566] width 471 height 86
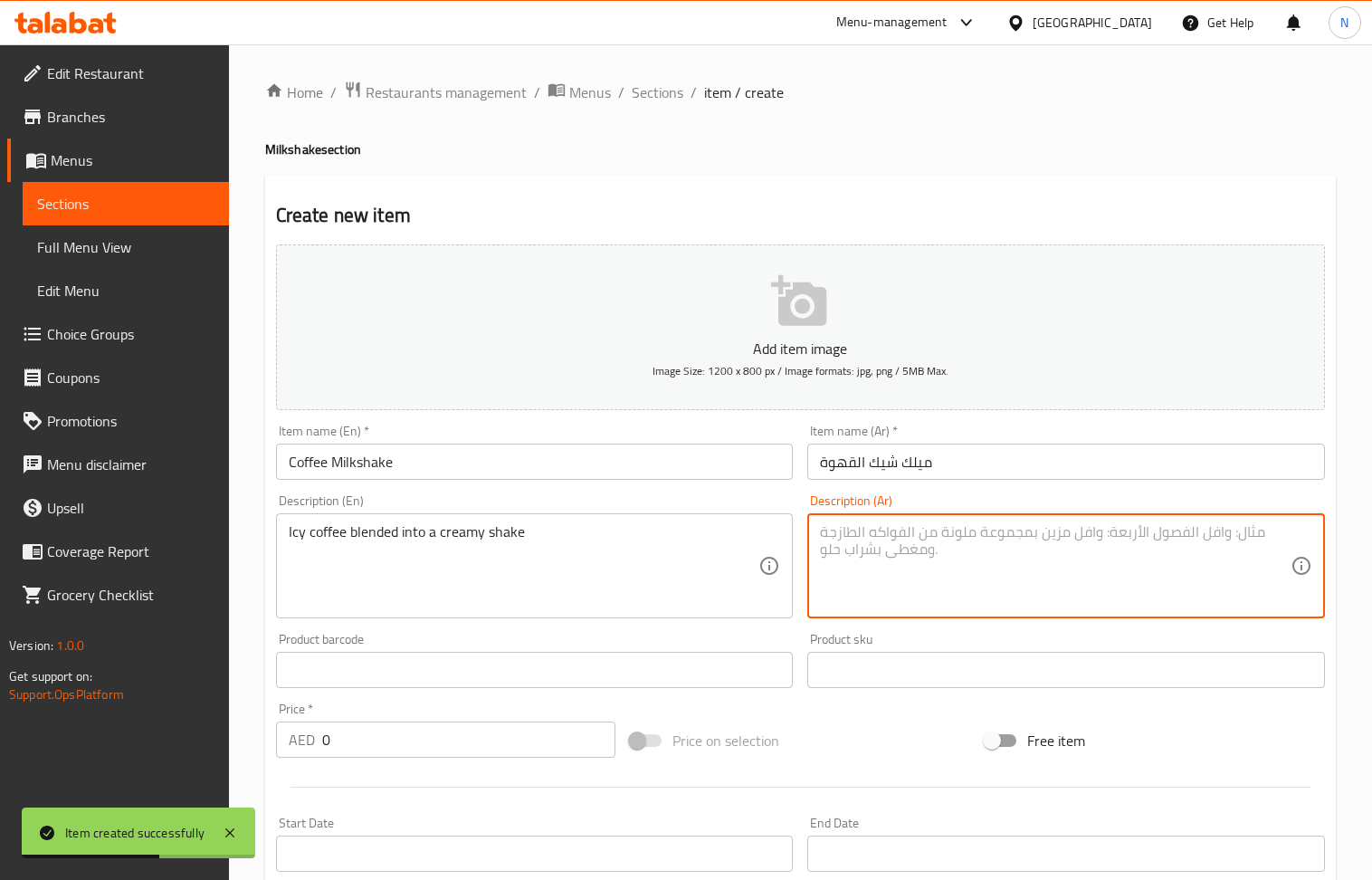
click at [896, 566] on textarea at bounding box center [1056, 566] width 471 height 86
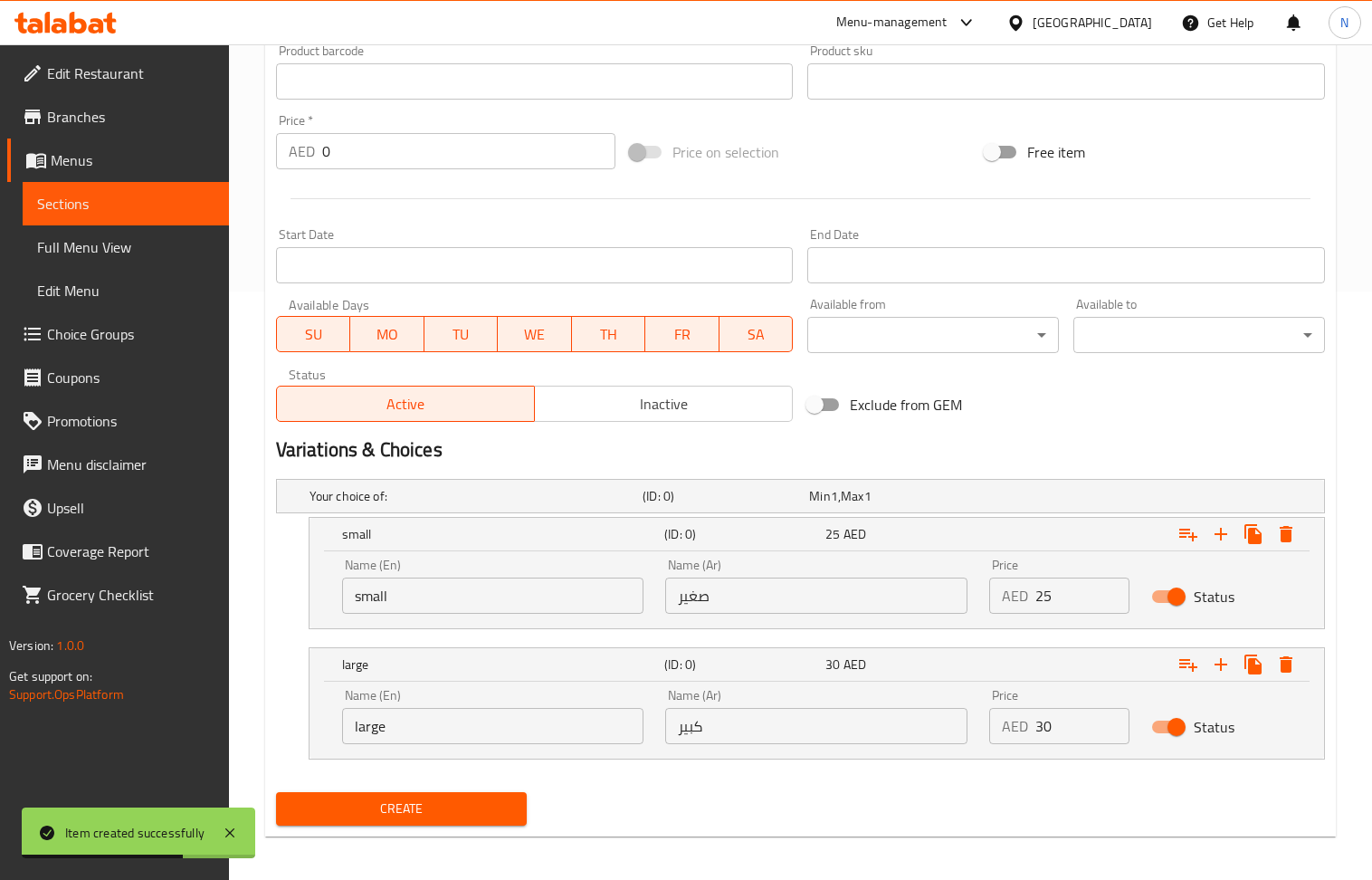
scroll to position [599, 0]
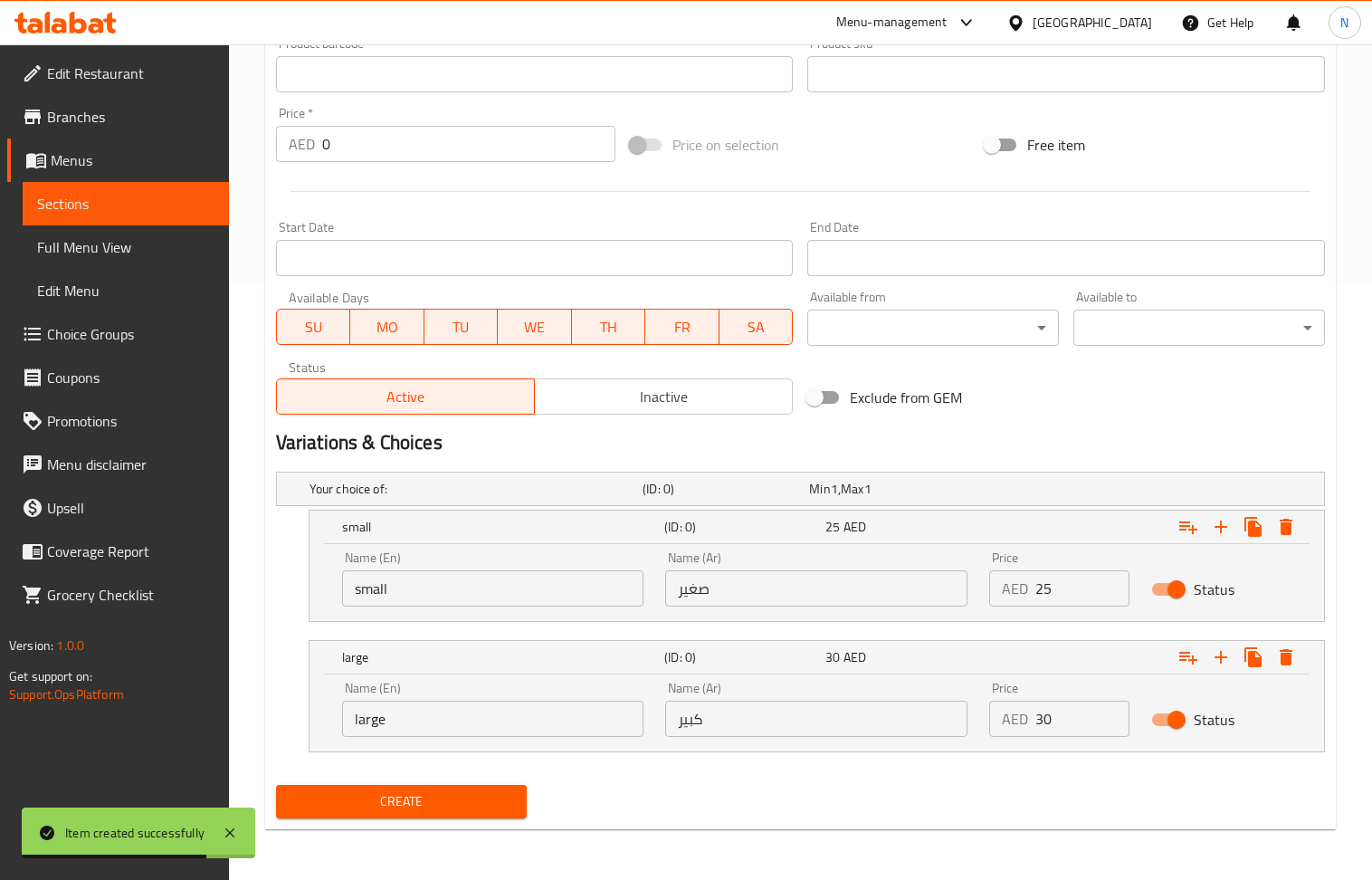
click at [472, 780] on div "Create" at bounding box center [401, 801] width 267 height 48
click at [473, 798] on span "Create" at bounding box center [402, 801] width 223 height 22
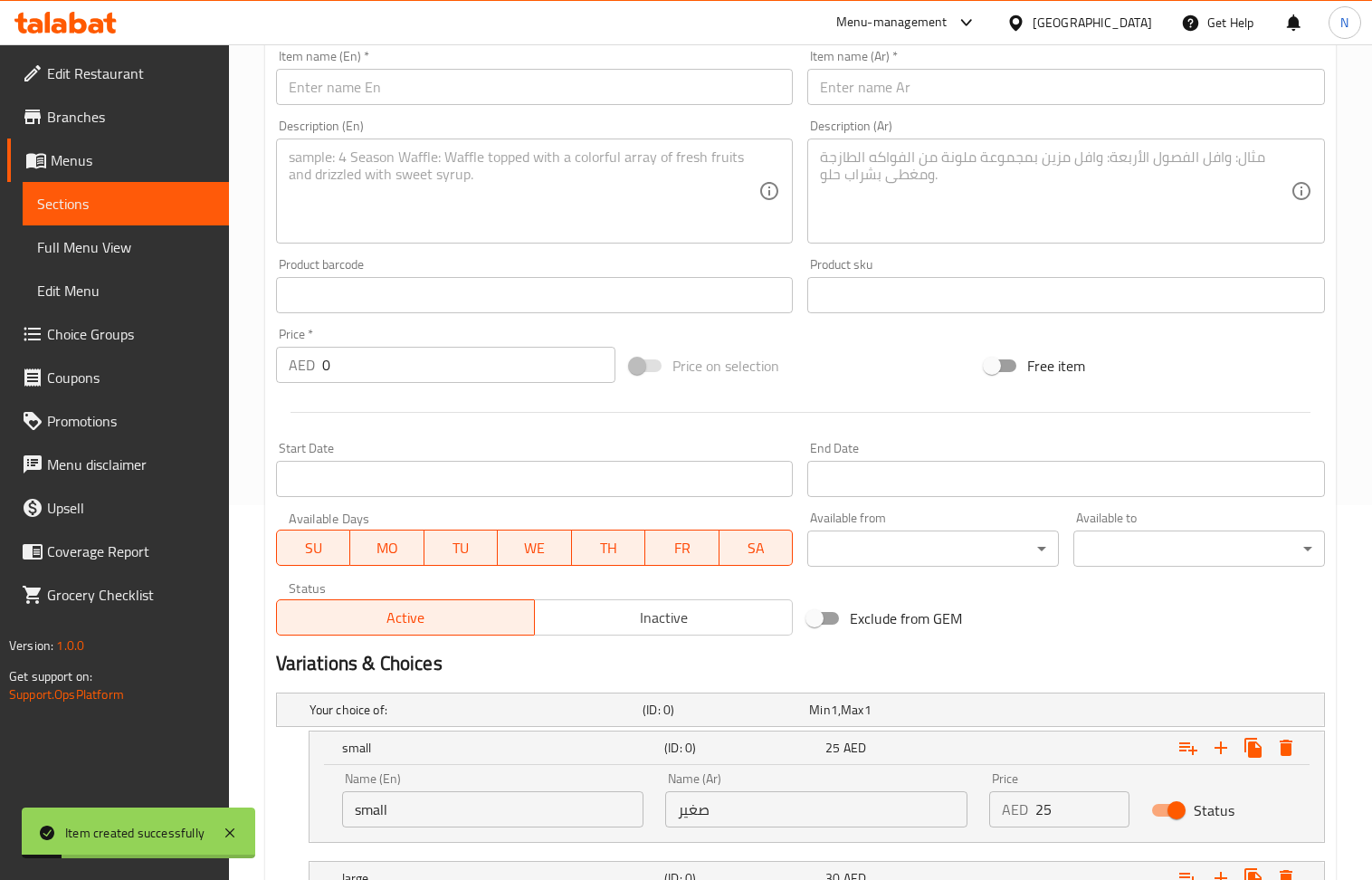
scroll to position [0, 0]
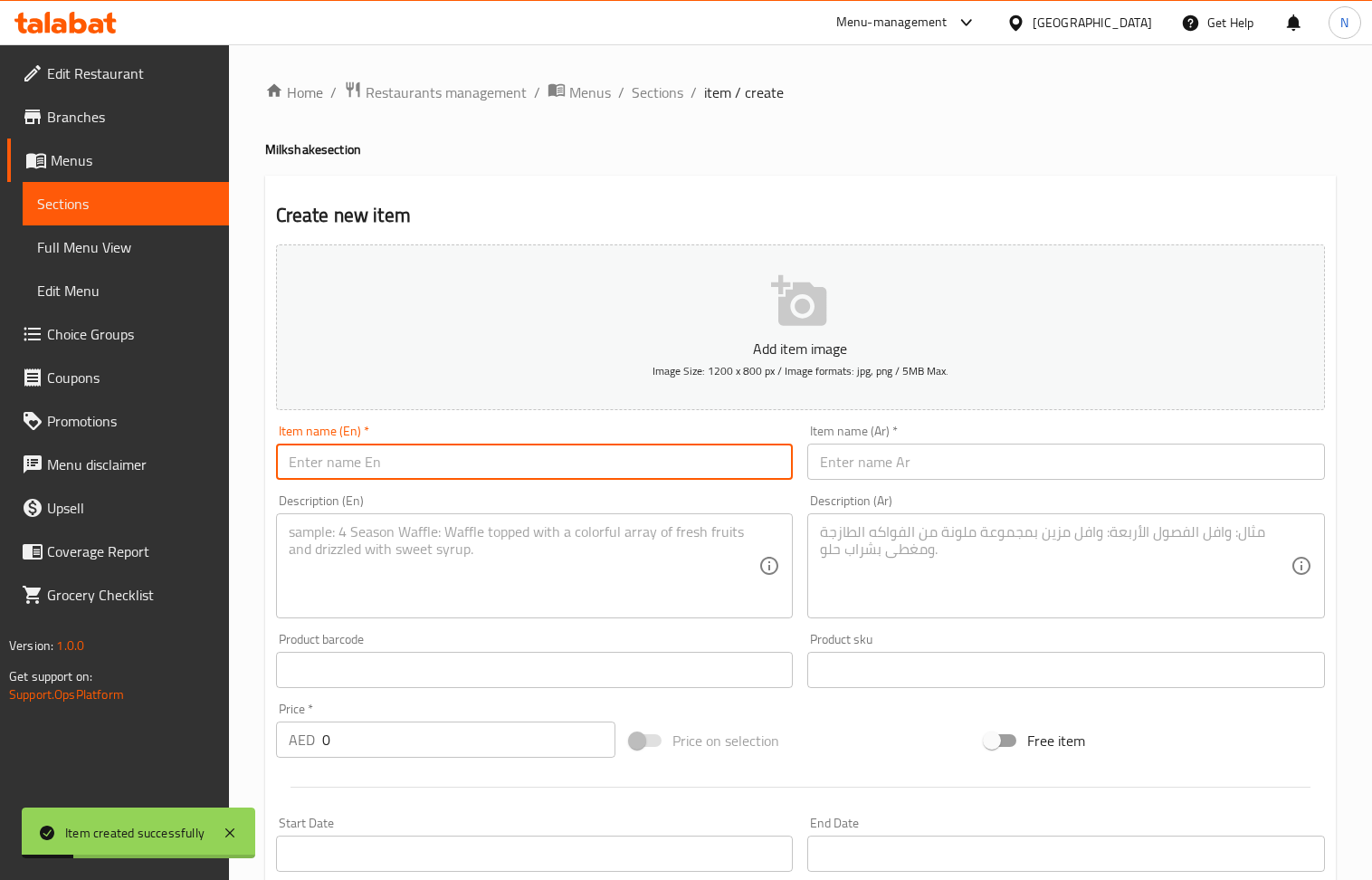
click at [461, 469] on input "text" at bounding box center [535, 461] width 518 height 36
drag, startPoint x: 949, startPoint y: 467, endPoint x: 850, endPoint y: 442, distance: 102.1
click at [949, 467] on input "text" at bounding box center [1066, 461] width 518 height 36
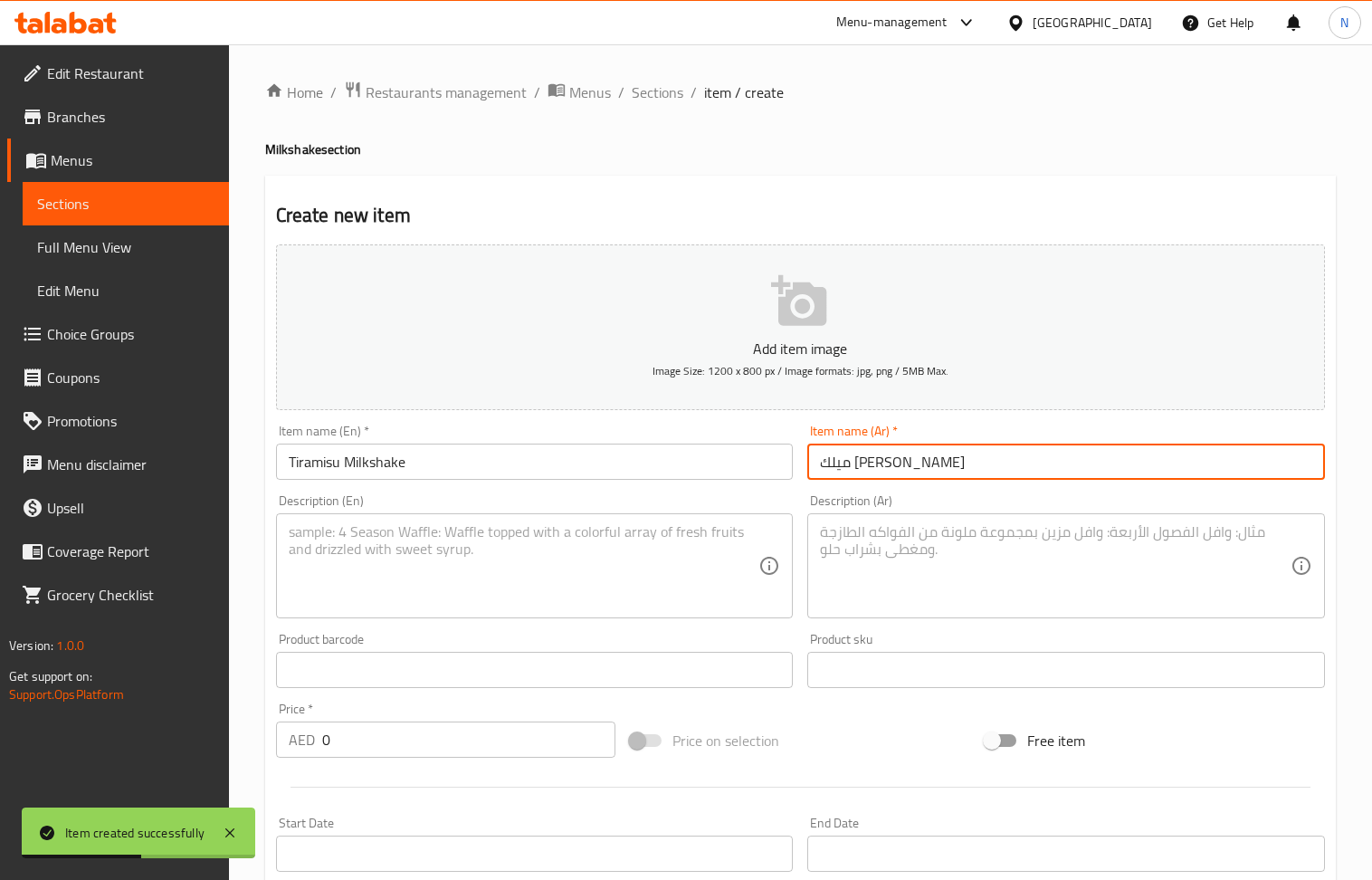
click at [494, 541] on textarea at bounding box center [524, 566] width 471 height 86
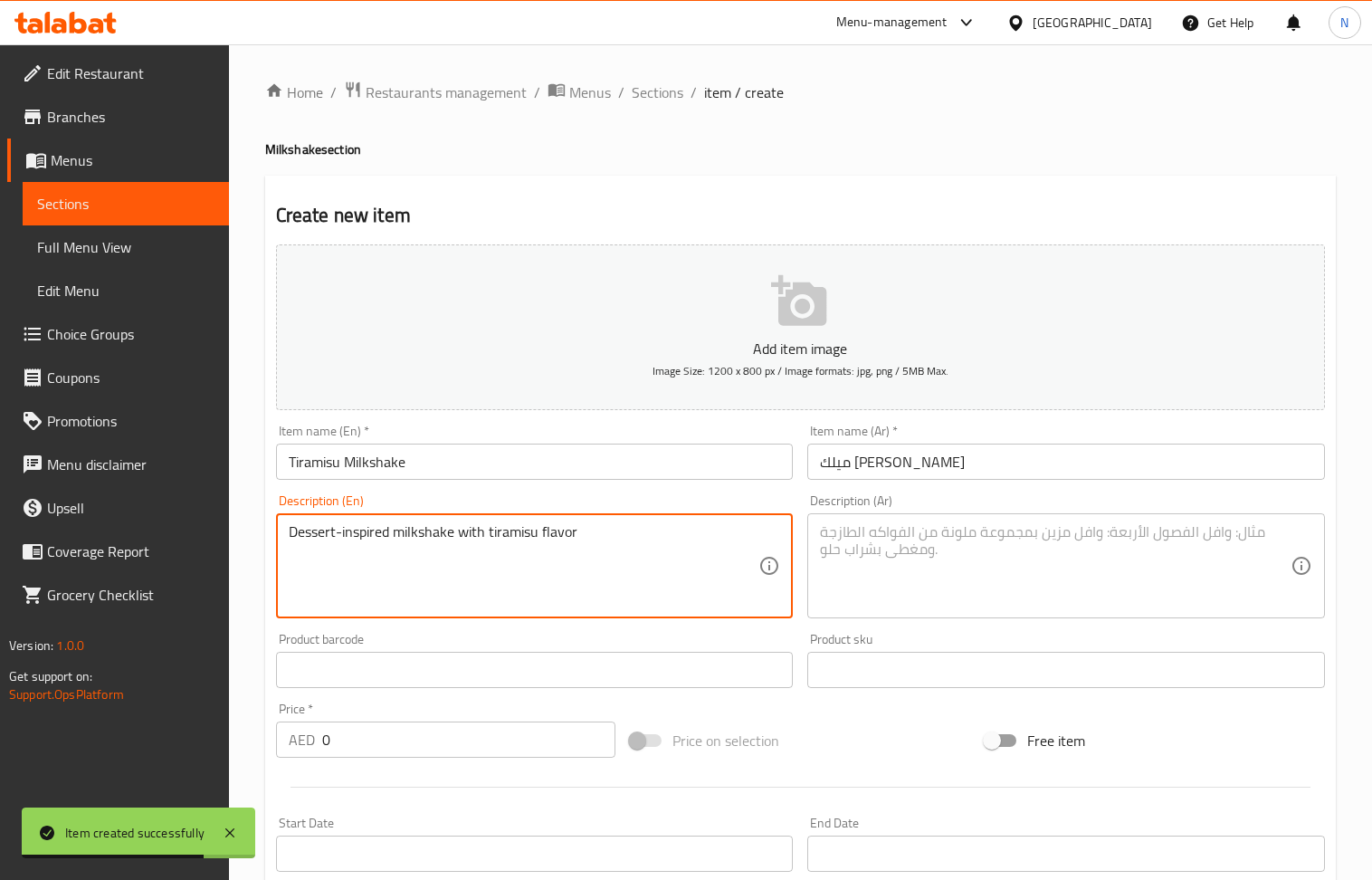
click at [965, 566] on textarea at bounding box center [1056, 566] width 471 height 86
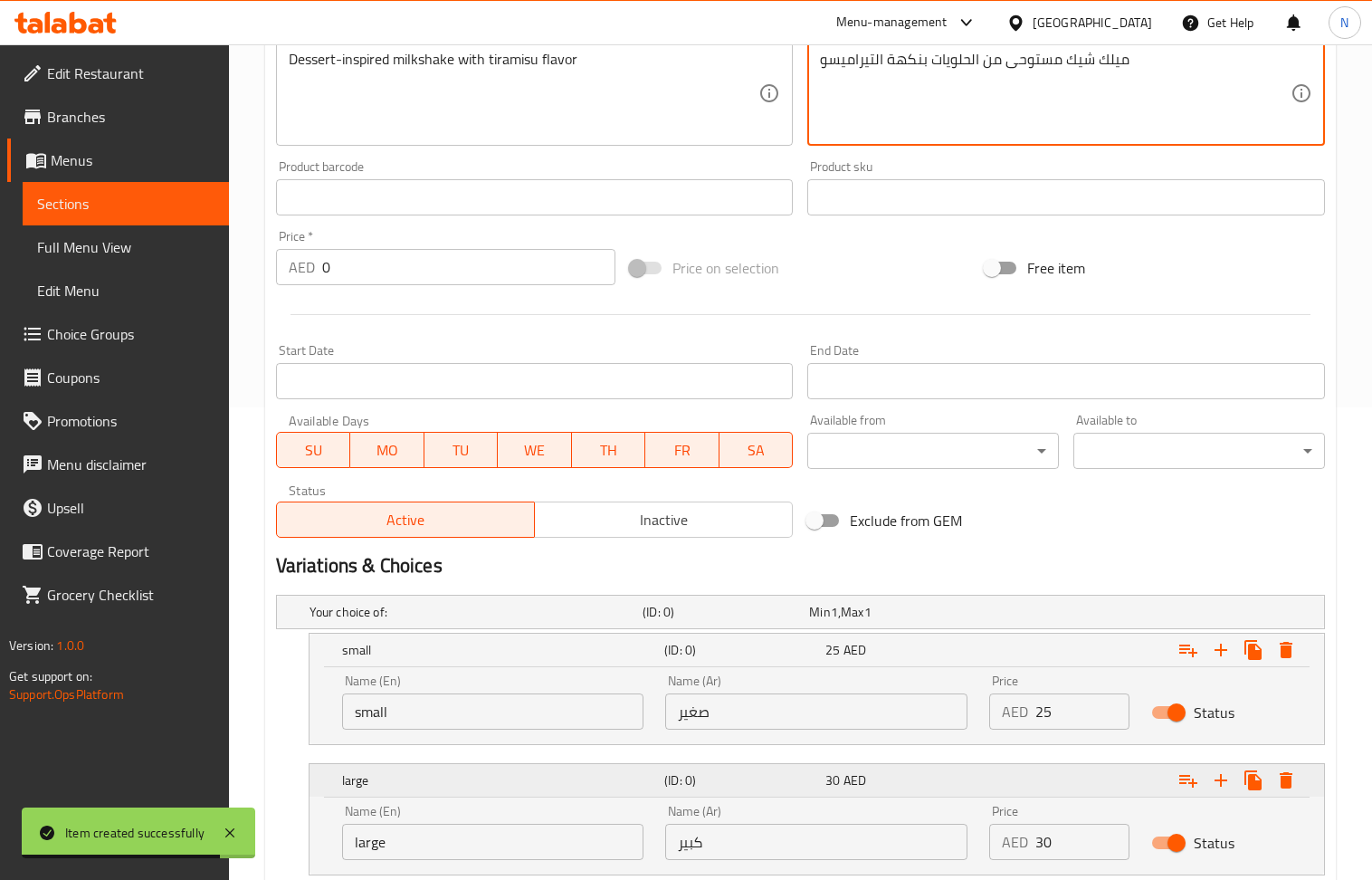
scroll to position [599, 0]
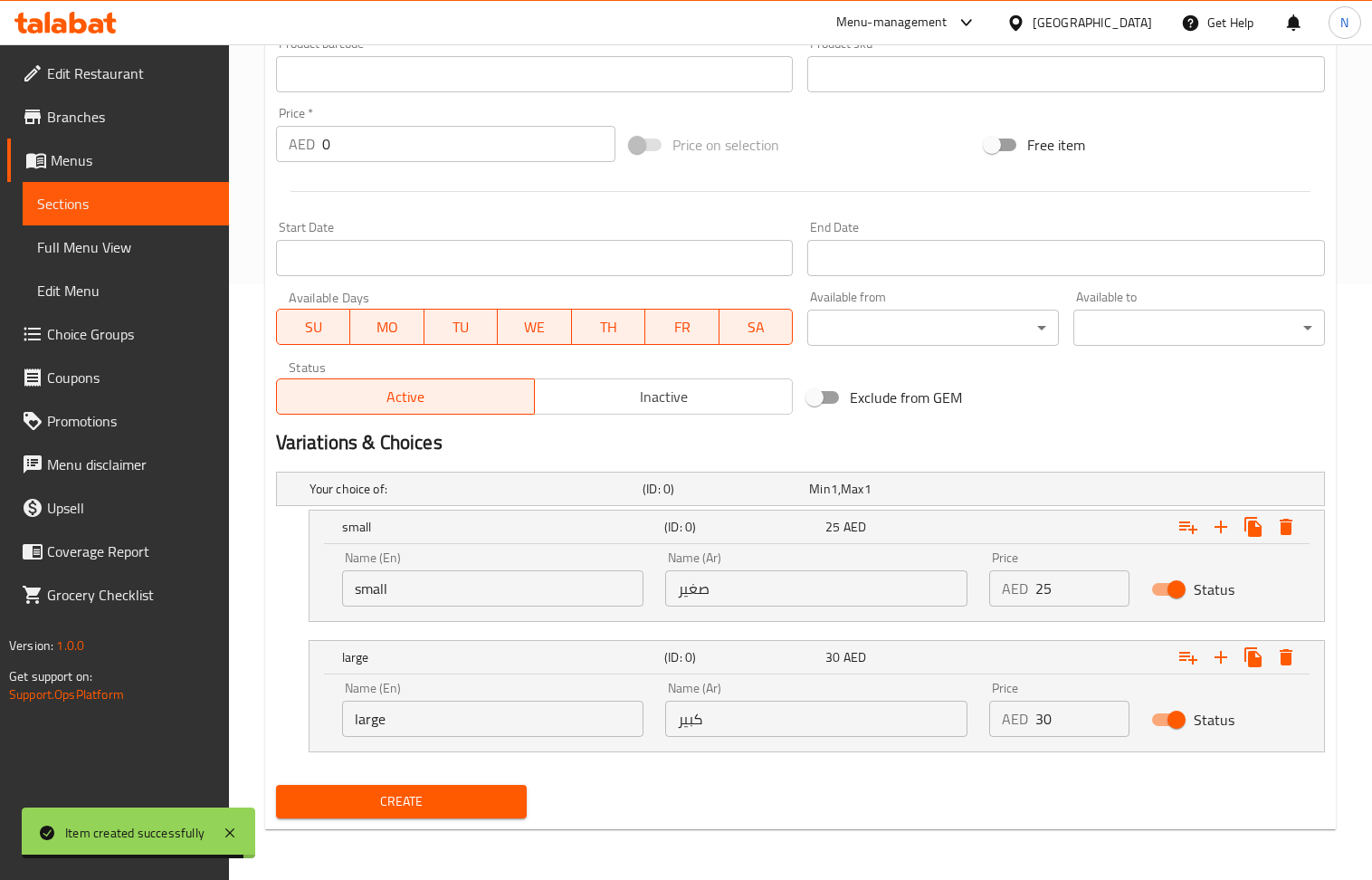
click at [453, 790] on span "Create" at bounding box center [402, 801] width 223 height 22
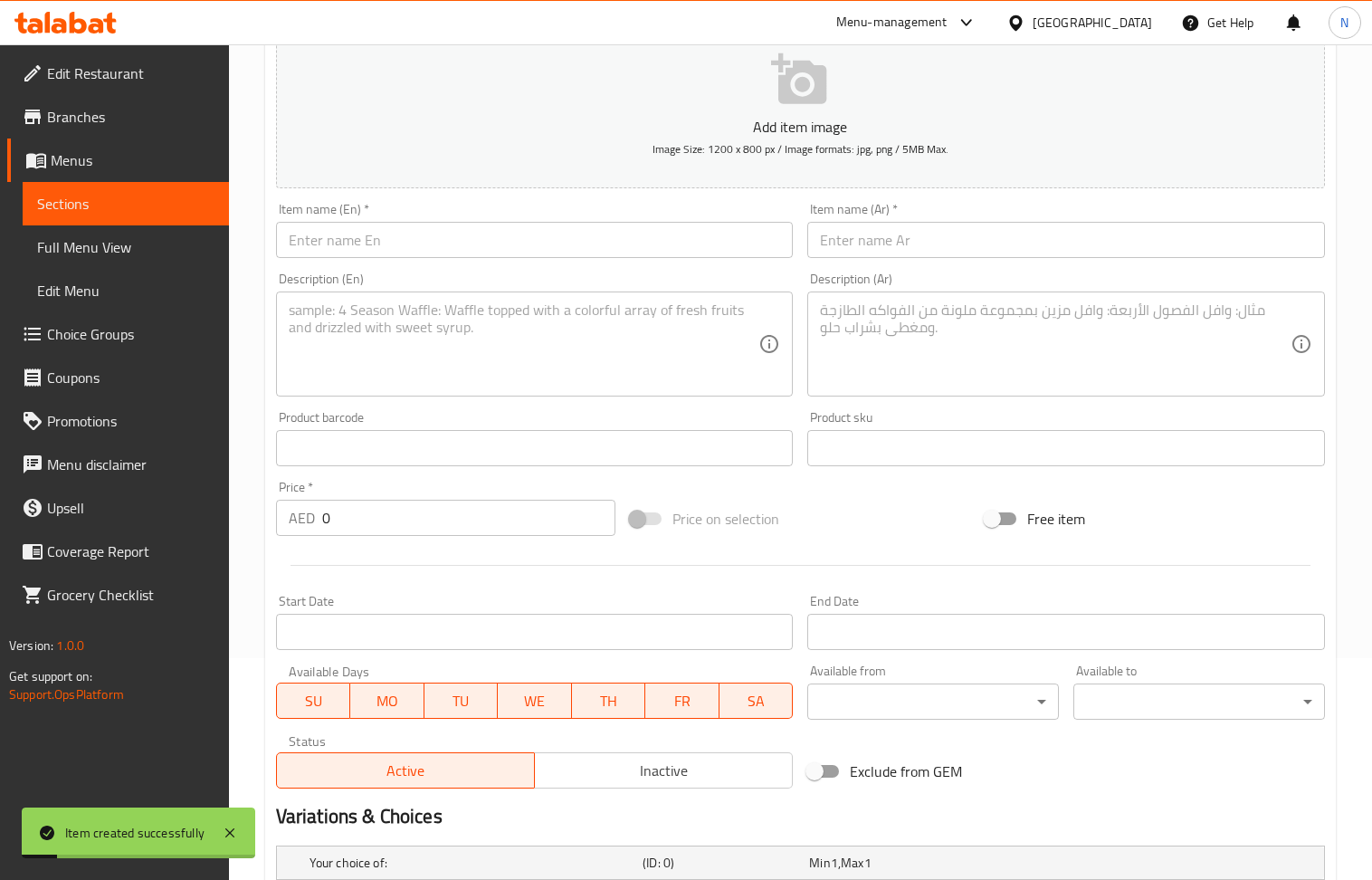
scroll to position [0, 0]
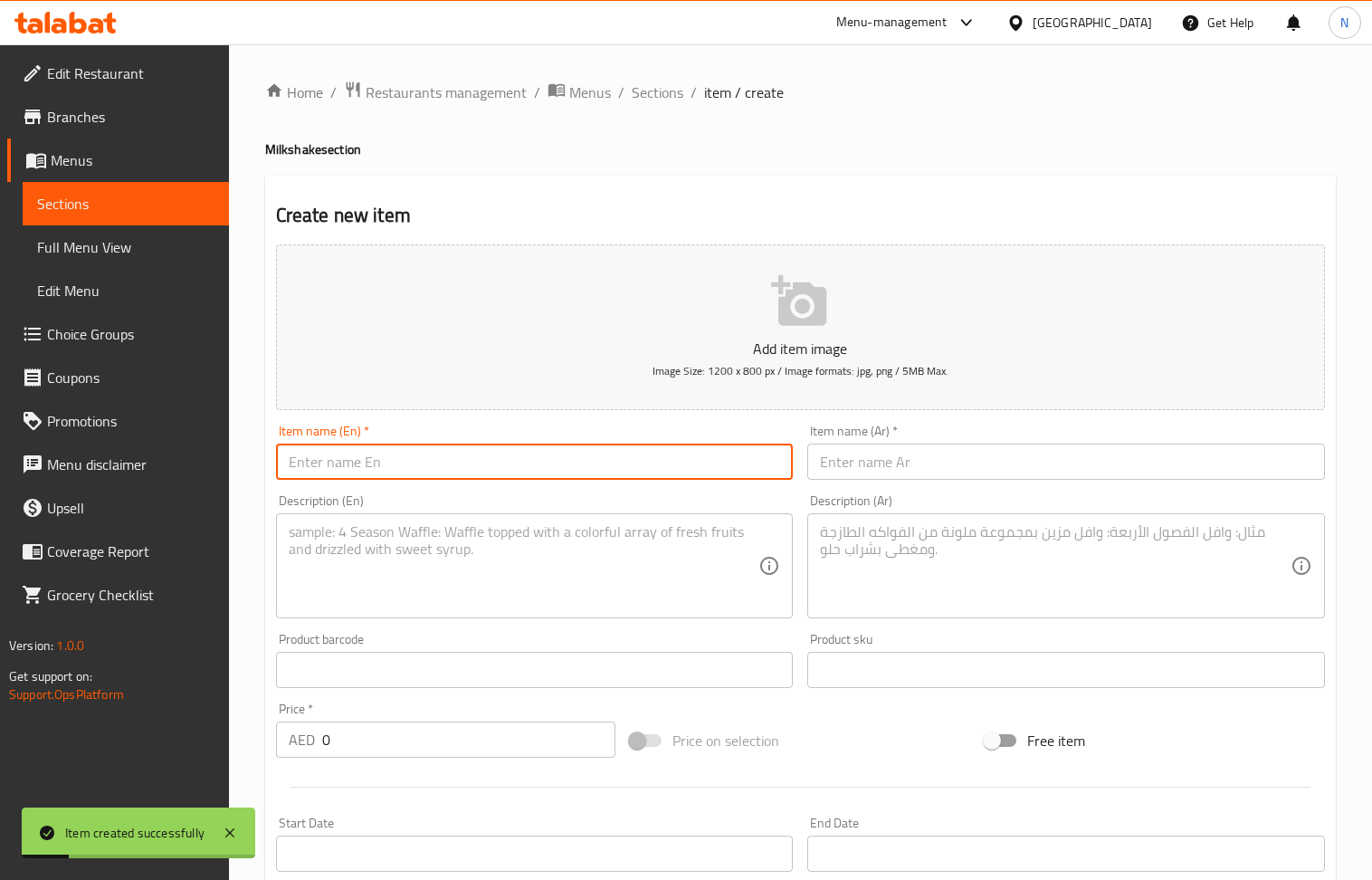
drag, startPoint x: 468, startPoint y: 477, endPoint x: 396, endPoint y: 367, distance: 131.5
click at [468, 477] on input "text" at bounding box center [535, 461] width 518 height 36
click at [1011, 485] on div "Item name (Ar)   * Item name (Ar) *" at bounding box center [1066, 451] width 532 height 69
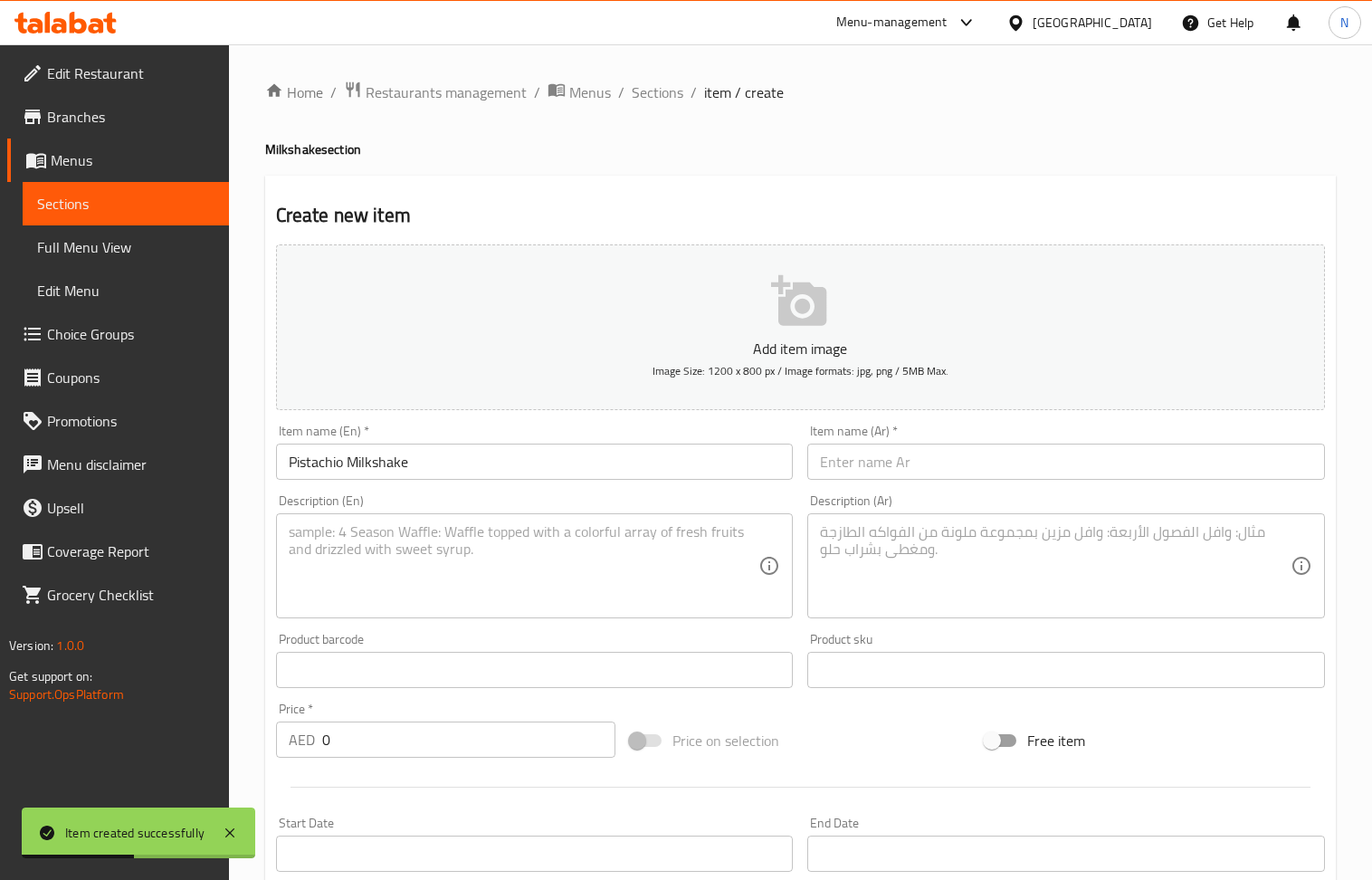
drag, startPoint x: 977, startPoint y: 473, endPoint x: 902, endPoint y: 445, distance: 80.1
click at [973, 471] on input "text" at bounding box center [1066, 461] width 518 height 36
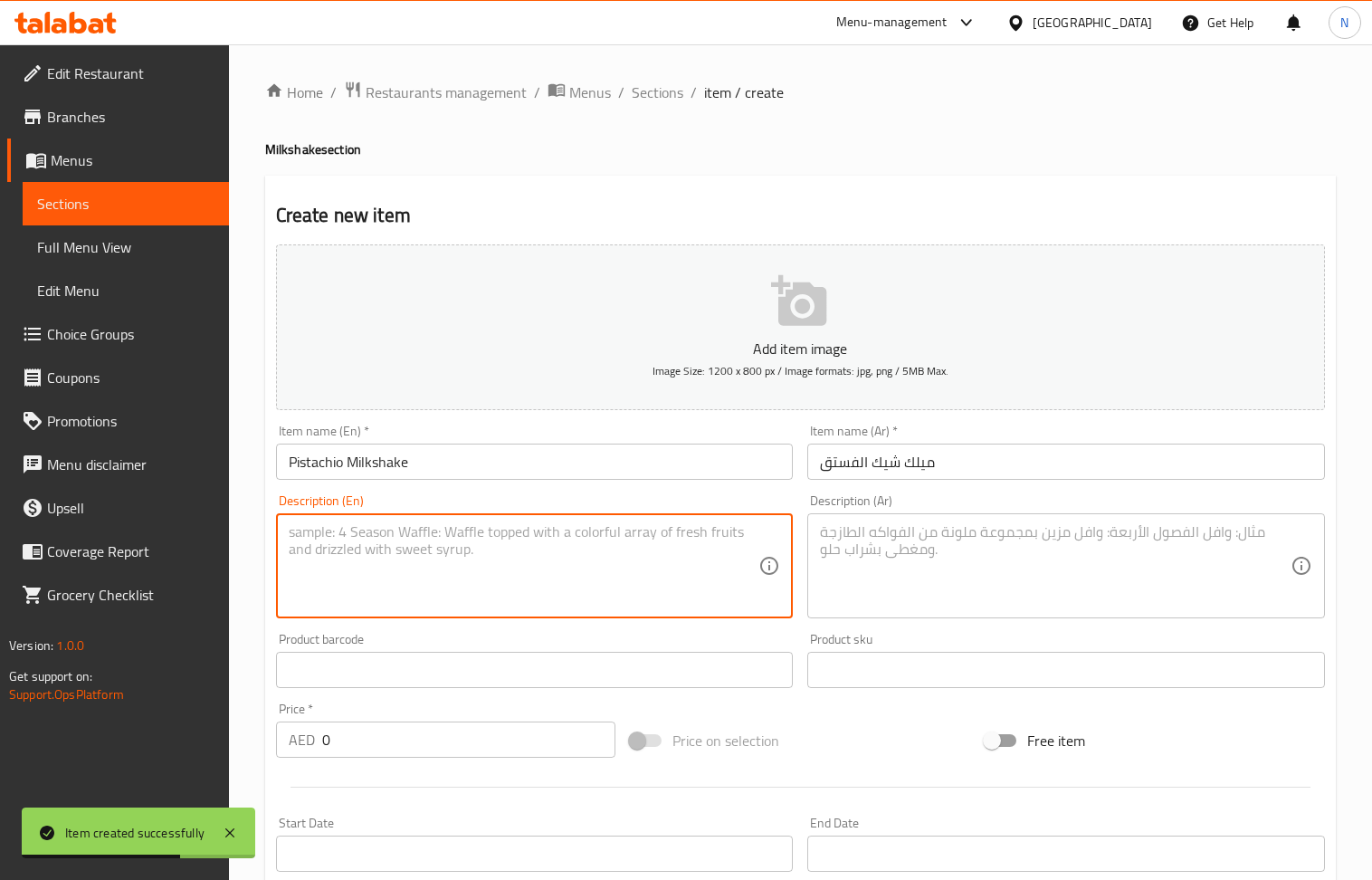
drag, startPoint x: 392, startPoint y: 562, endPoint x: 379, endPoint y: 134, distance: 428.2
click at [392, 541] on textarea at bounding box center [524, 566] width 471 height 86
drag, startPoint x: 907, startPoint y: 585, endPoint x: 786, endPoint y: 541, distance: 128.8
click at [906, 585] on textarea at bounding box center [1056, 566] width 471 height 86
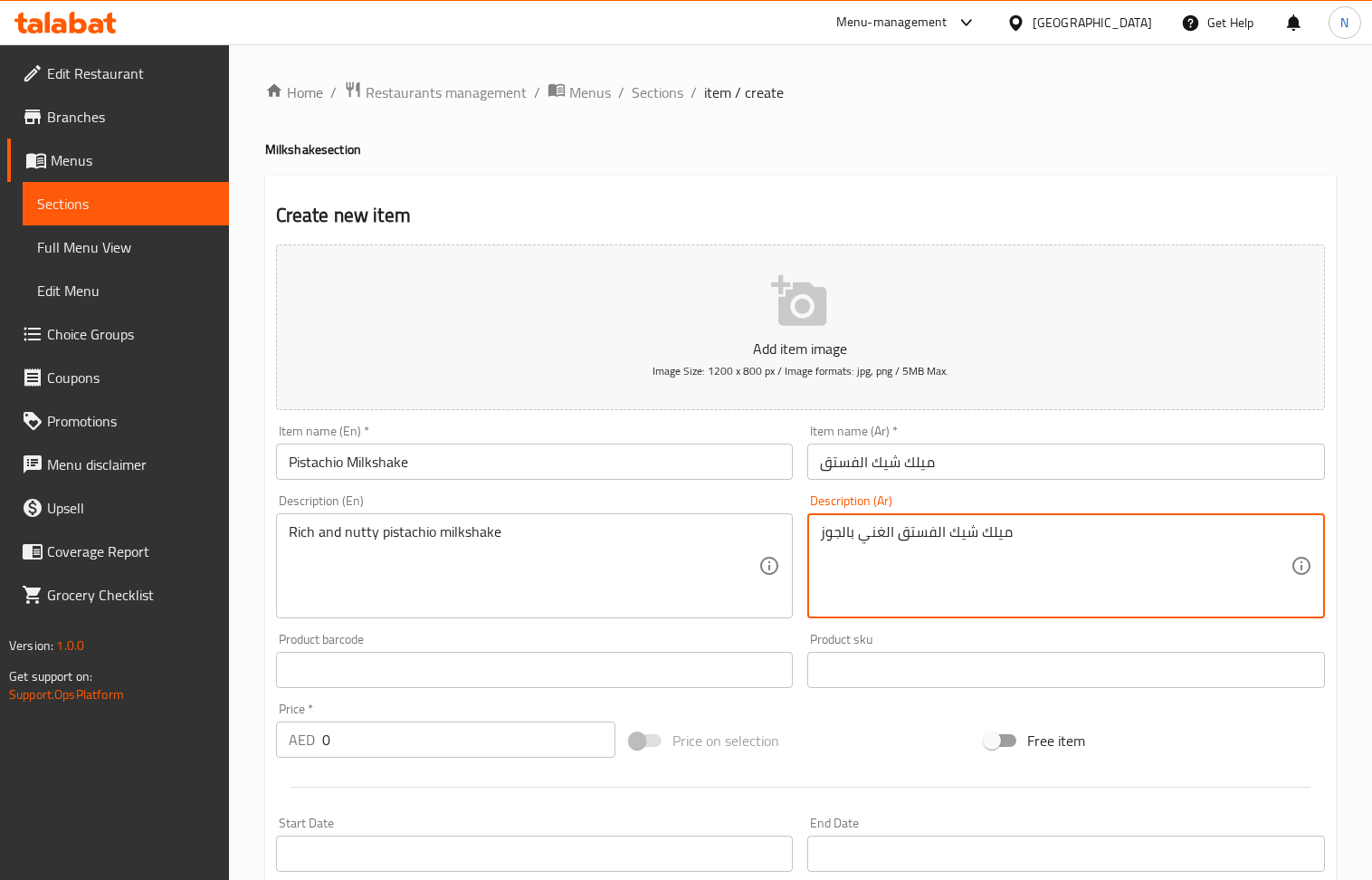
drag, startPoint x: 891, startPoint y: 540, endPoint x: 731, endPoint y: 540, distance: 160.0
click at [731, 540] on div "Add item image Image Size: 1200 x 800 px / Image formats: jpg, png / 5MB Max. I…" at bounding box center [800, 627] width 1063 height 780
click at [905, 538] on textarea "ميلك شيك الفستق الغني بالجوز" at bounding box center [1056, 566] width 471 height 86
drag, startPoint x: 893, startPoint y: 536, endPoint x: 759, endPoint y: 541, distance: 134.1
click at [754, 543] on div "Add item image Image Size: 1200 x 800 px / Image formats: jpg, png / 5MB Max. I…" at bounding box center [800, 627] width 1063 height 780
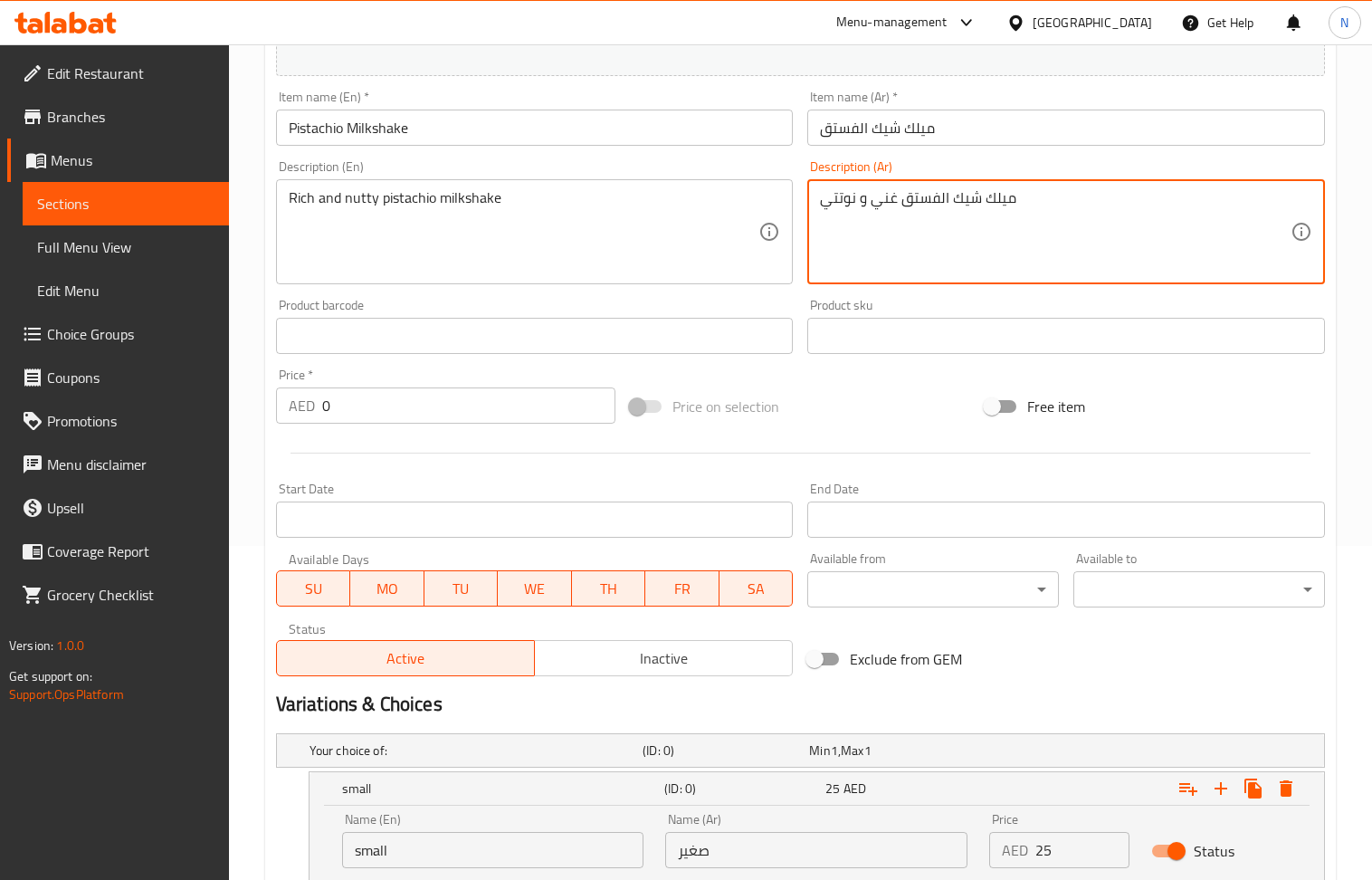
scroll to position [599, 0]
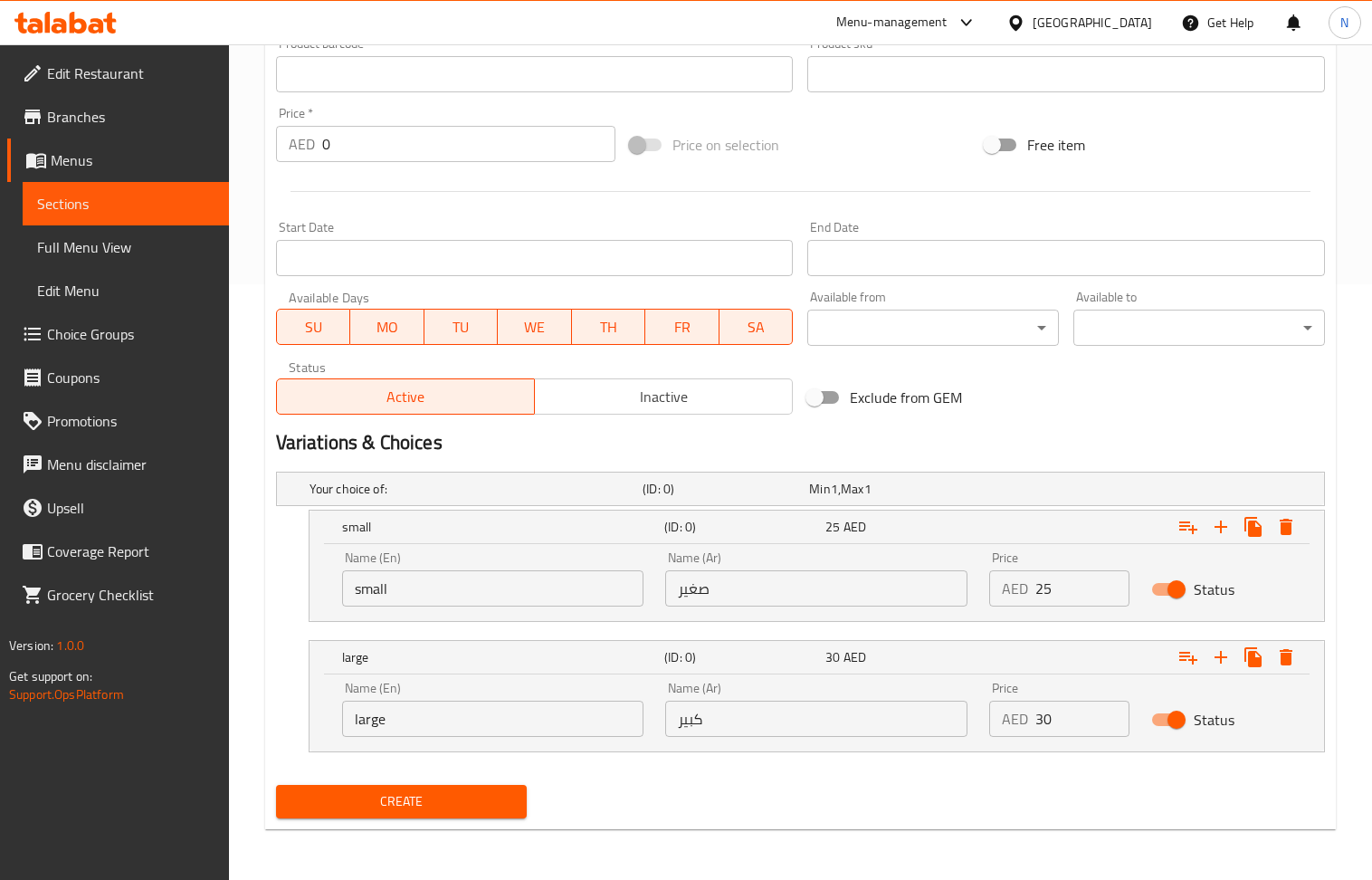
click at [403, 798] on span "Create" at bounding box center [402, 801] width 223 height 22
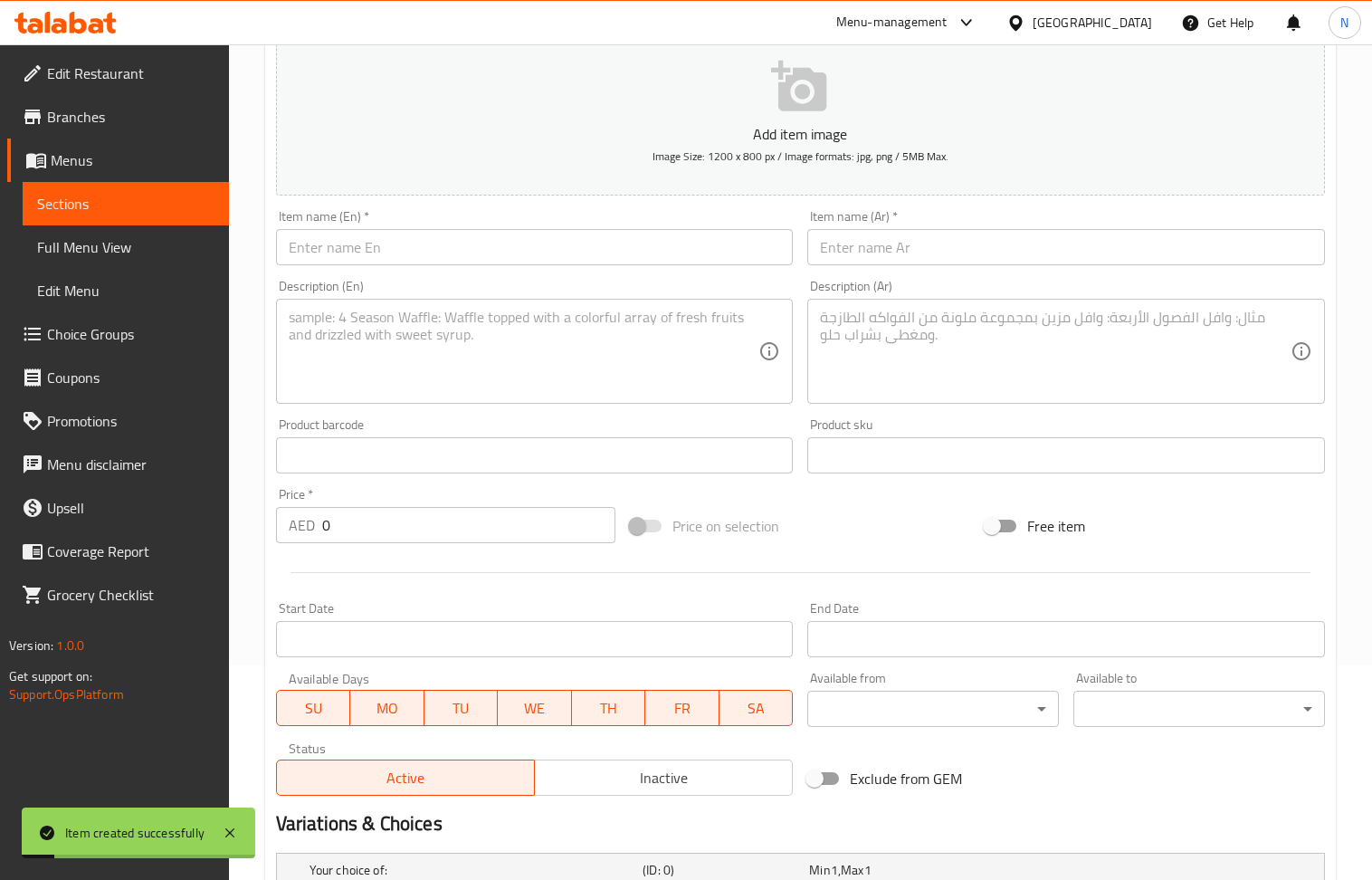
scroll to position [0, 0]
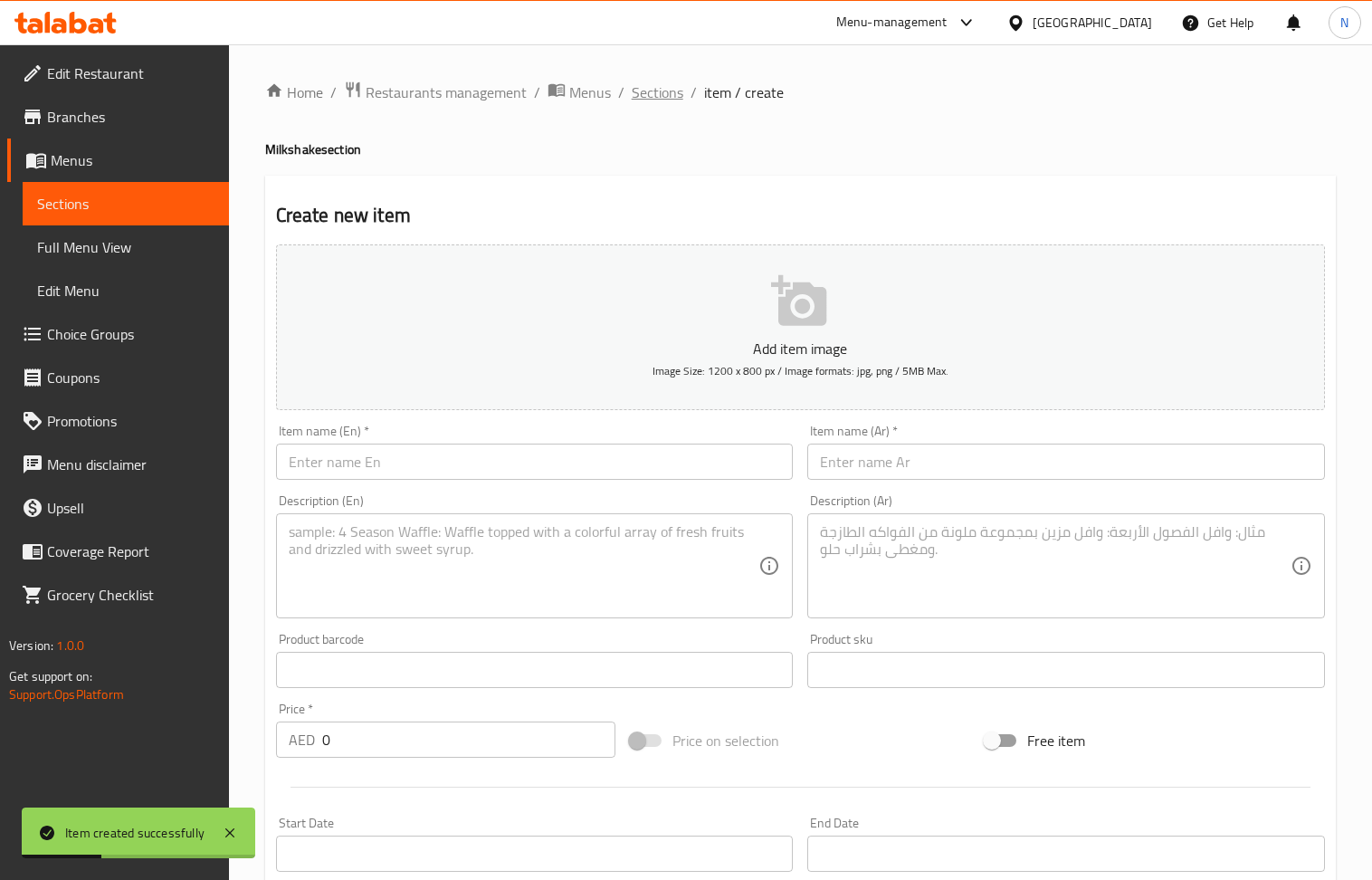
click at [656, 94] on span "Sections" at bounding box center [657, 92] width 52 height 21
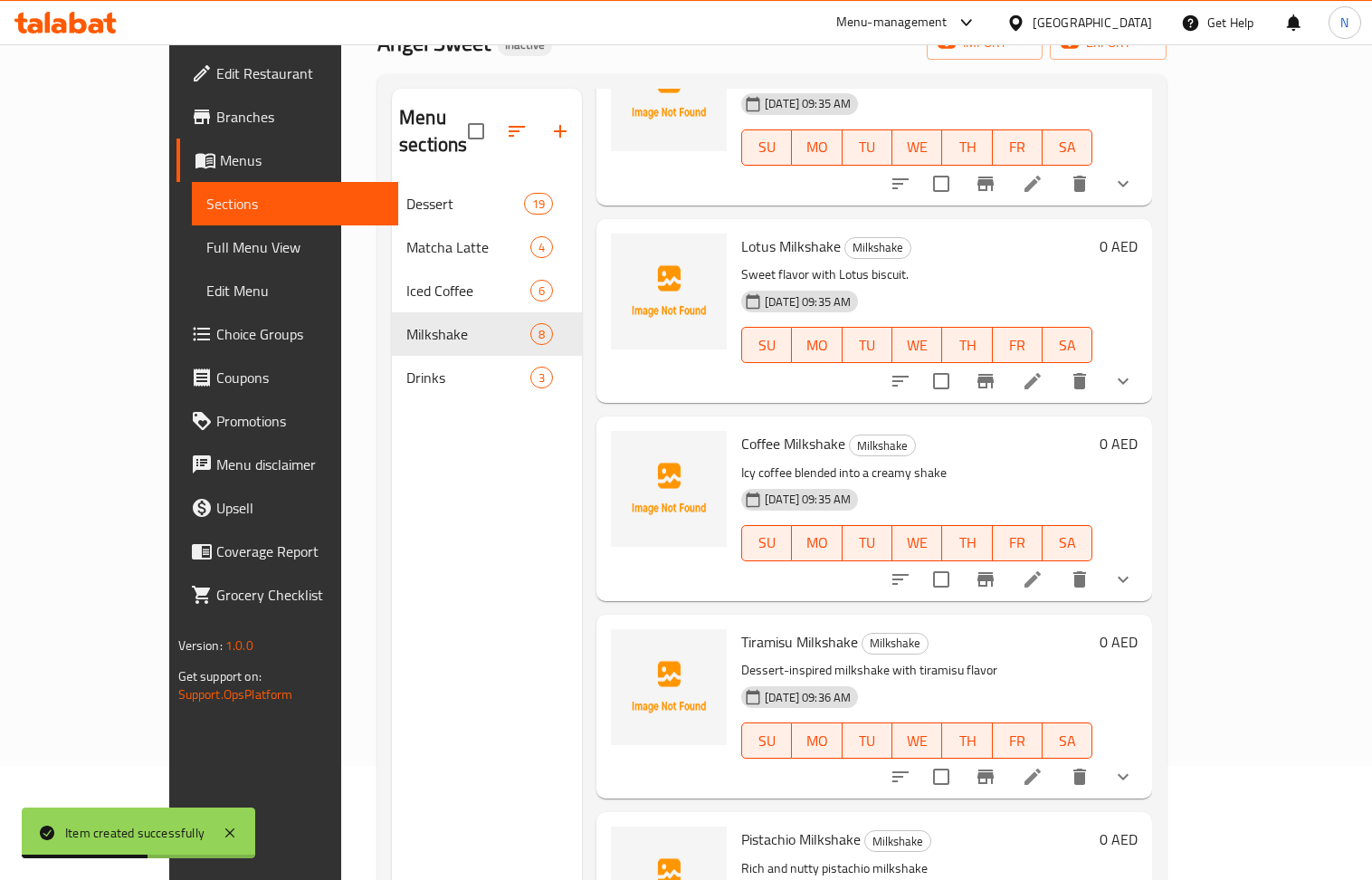
scroll to position [255, 0]
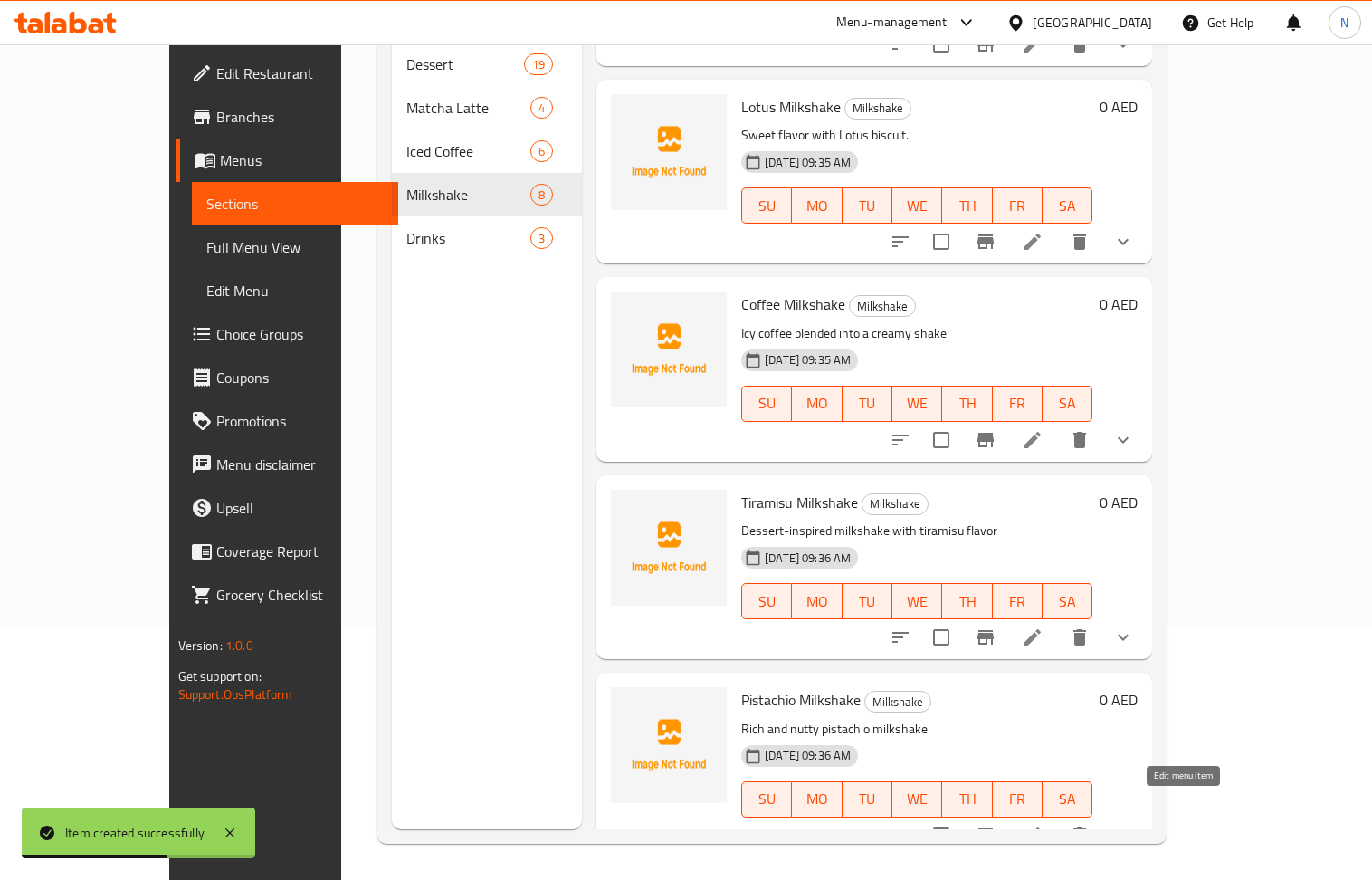
click at [1044, 825] on icon at bounding box center [1033, 836] width 21 height 21
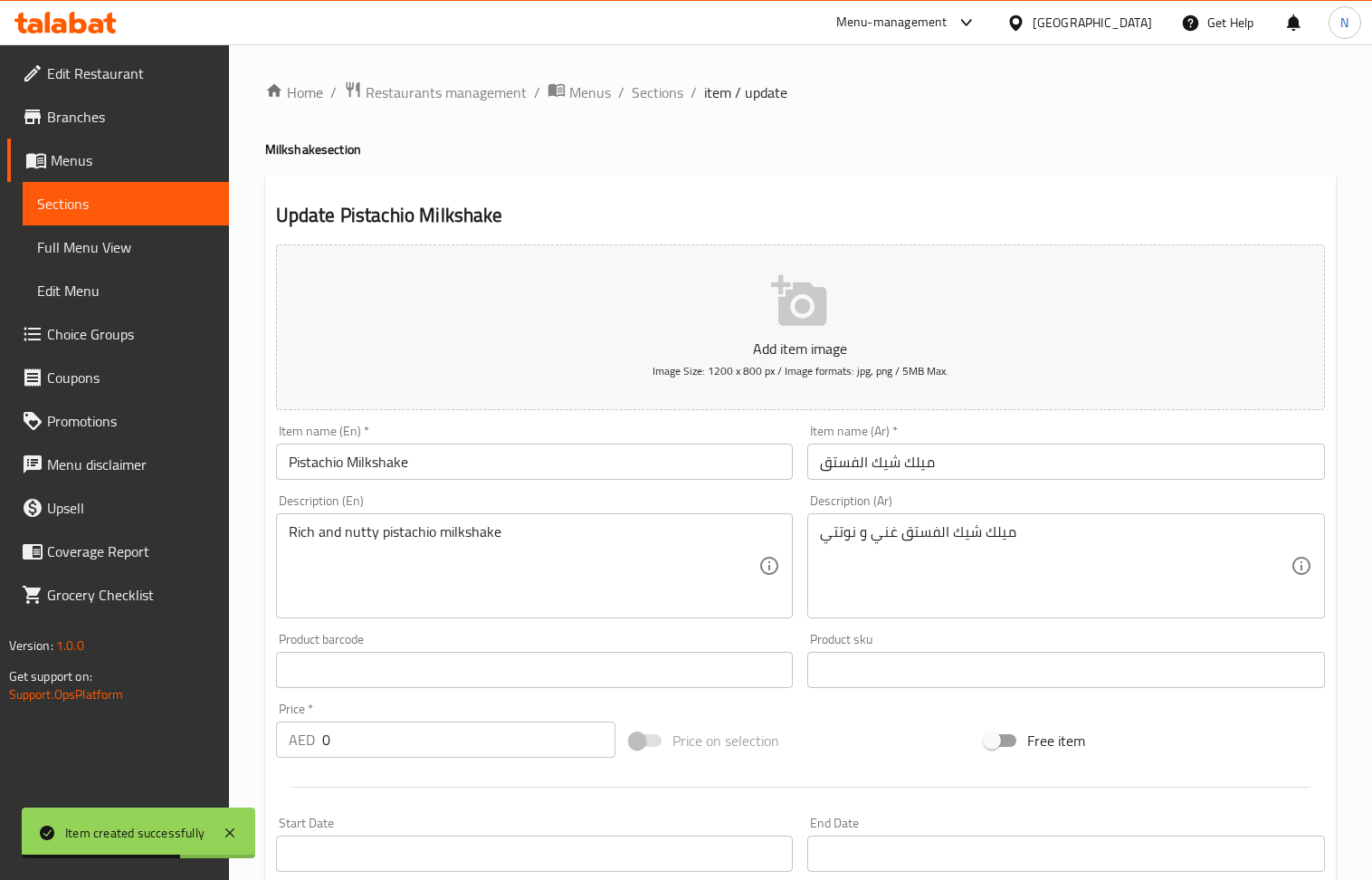
scroll to position [442, 0]
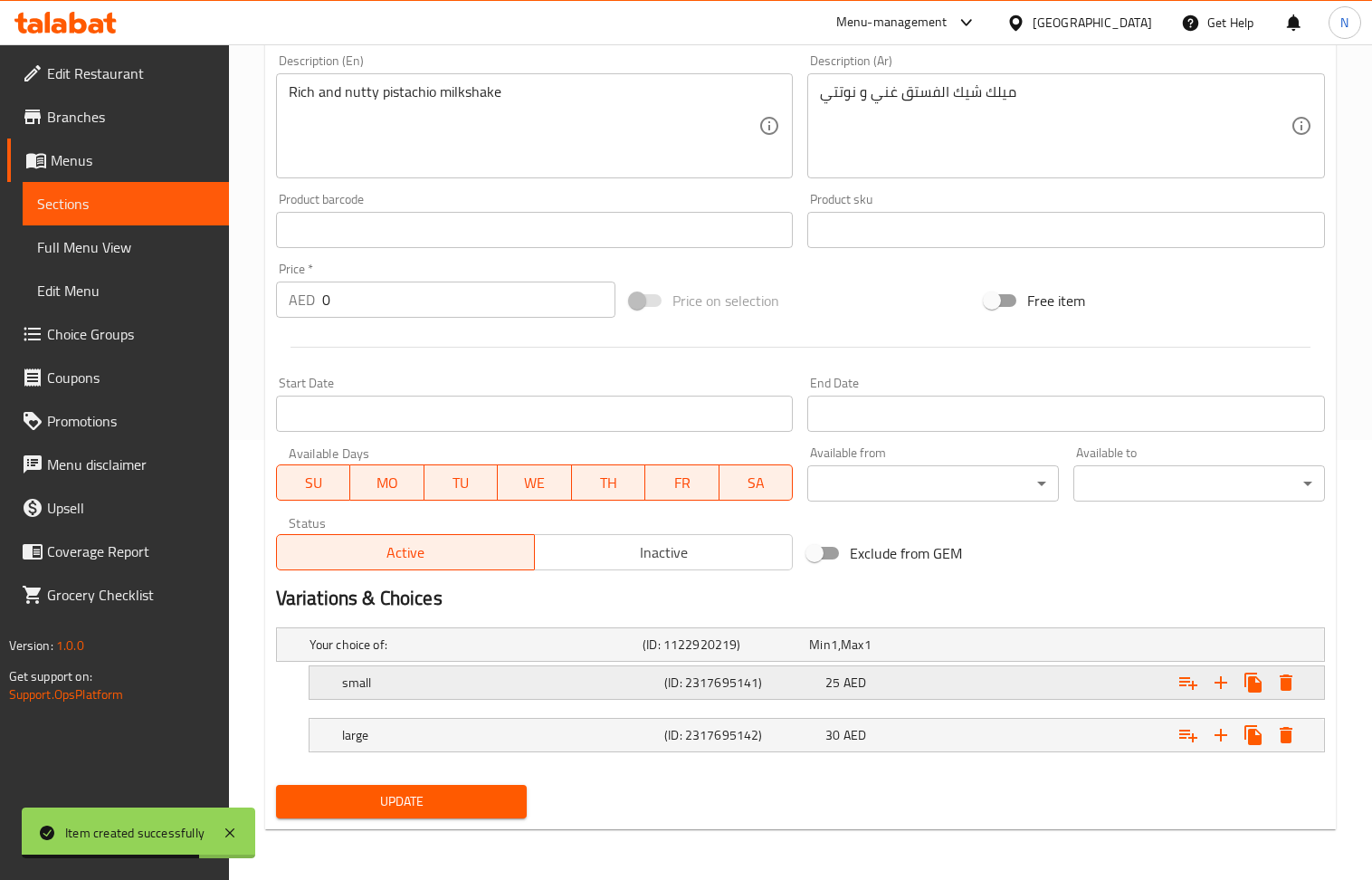
click at [945, 678] on div "25 AED" at bounding box center [903, 683] width 154 height 19
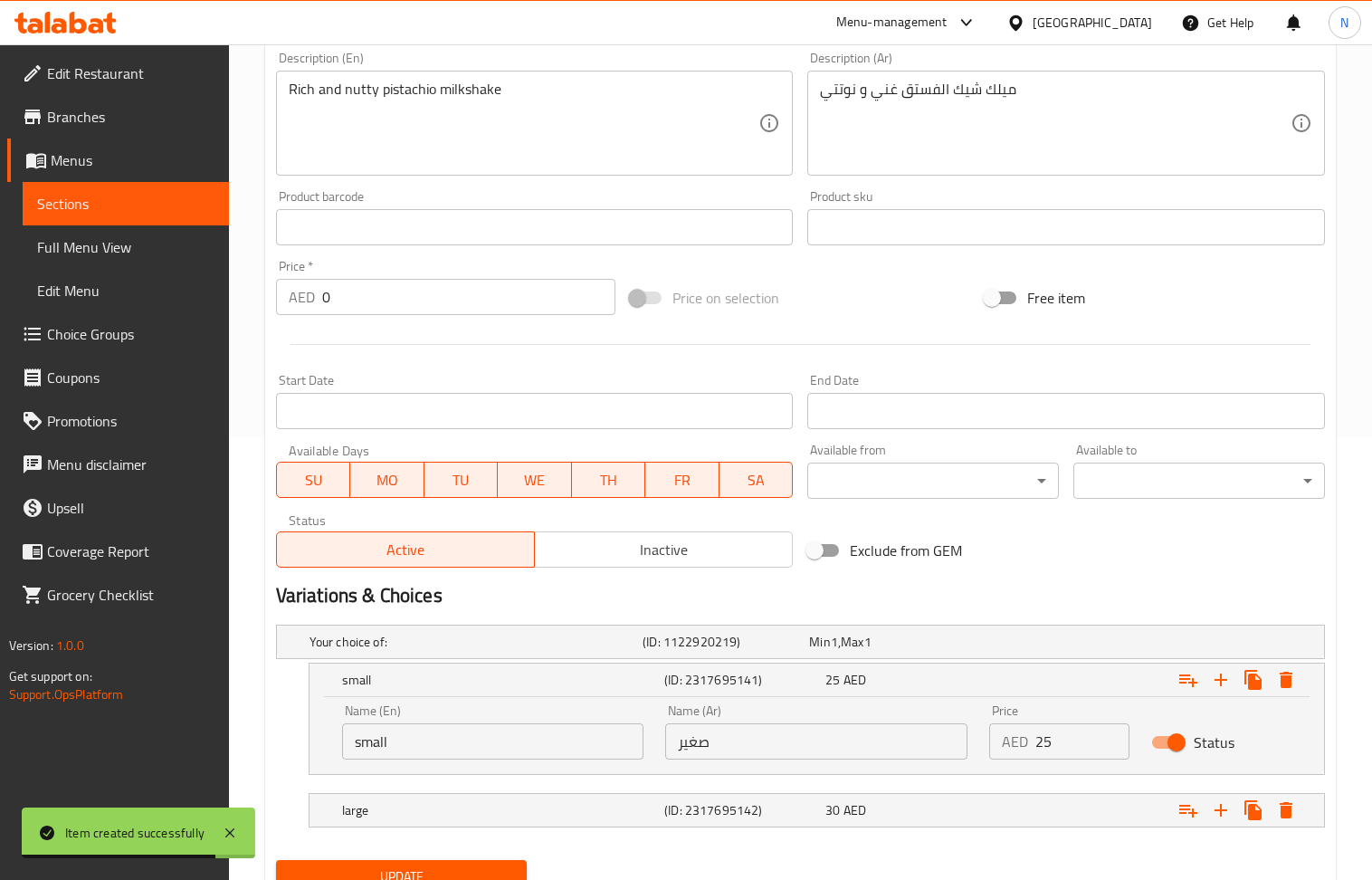
click at [1077, 751] on input "25" at bounding box center [1083, 741] width 94 height 36
click at [1041, 804] on div "Expand" at bounding box center [1145, 810] width 322 height 40
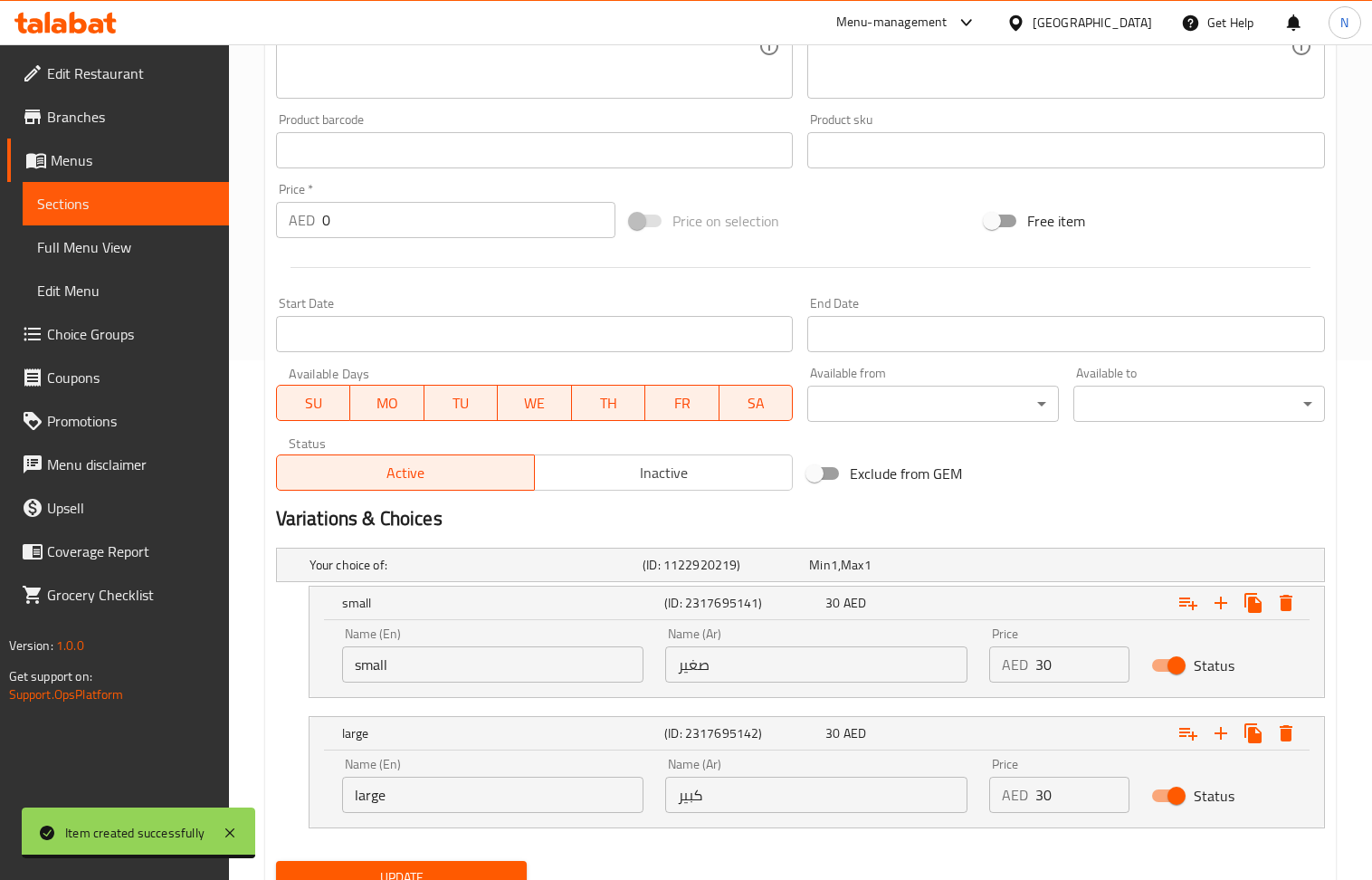
scroll to position [599, 0]
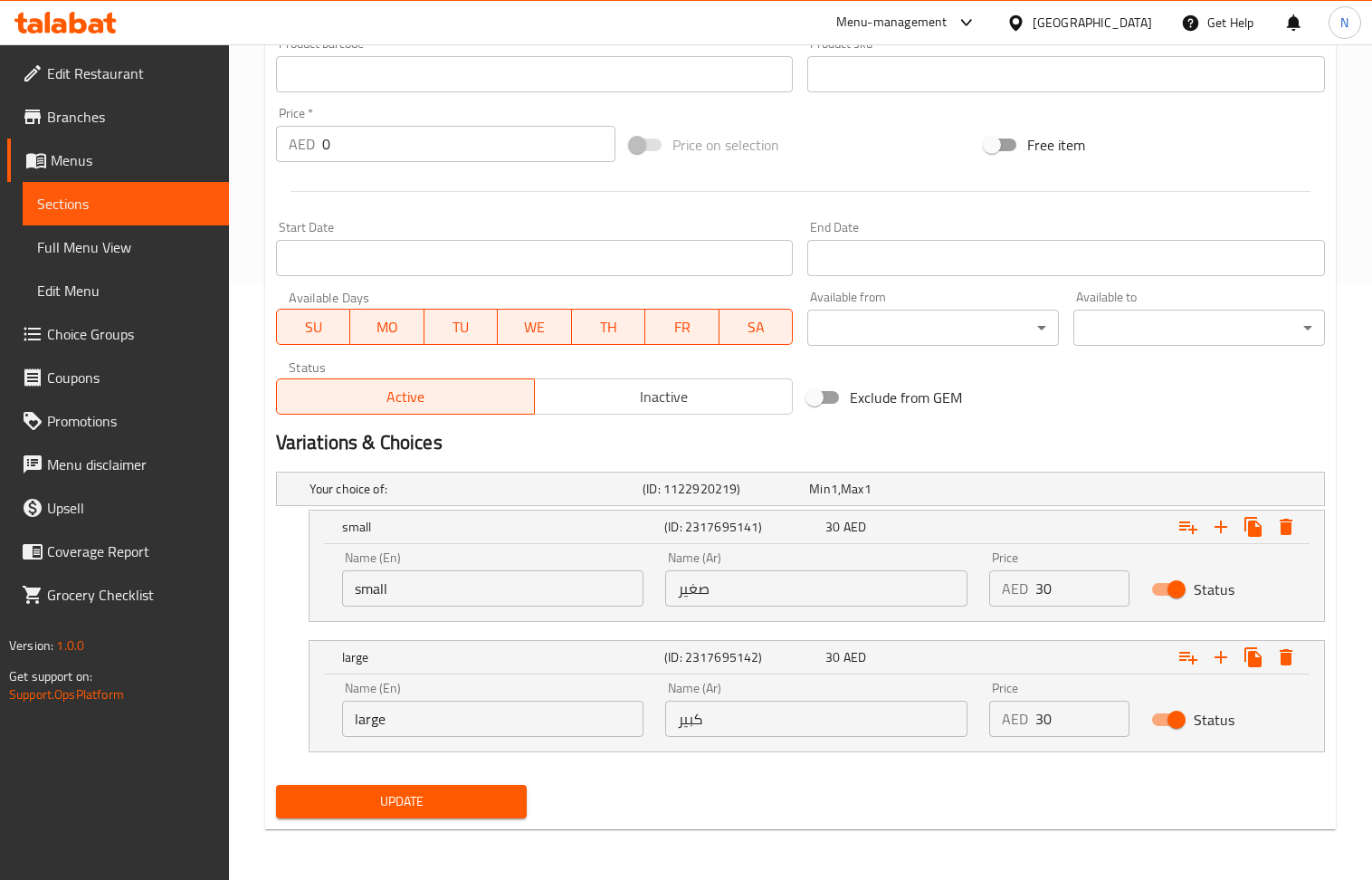
click at [1061, 733] on input "30" at bounding box center [1083, 719] width 94 height 36
click at [462, 790] on span "Update" at bounding box center [402, 801] width 223 height 22
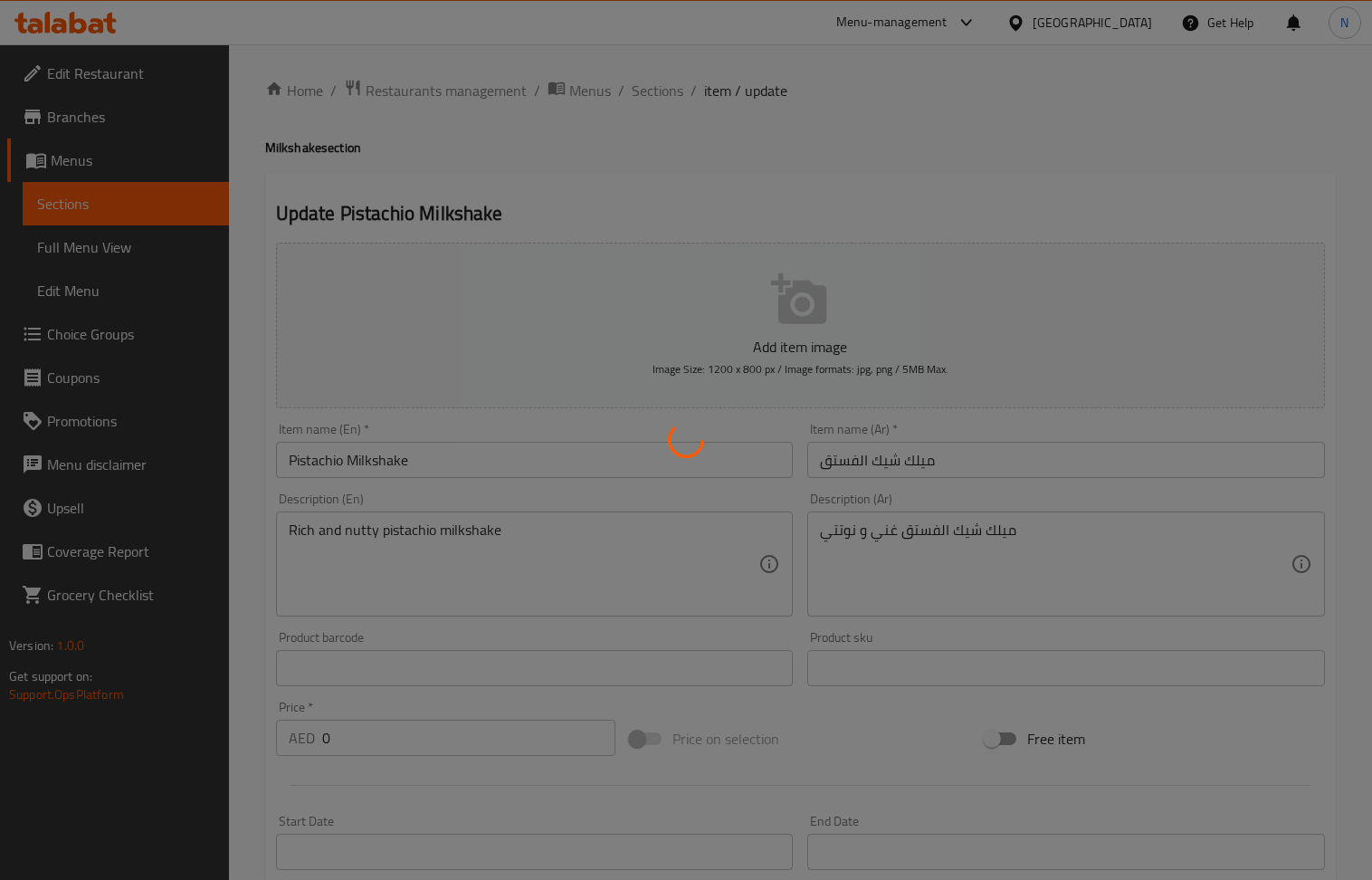
scroll to position [0, 0]
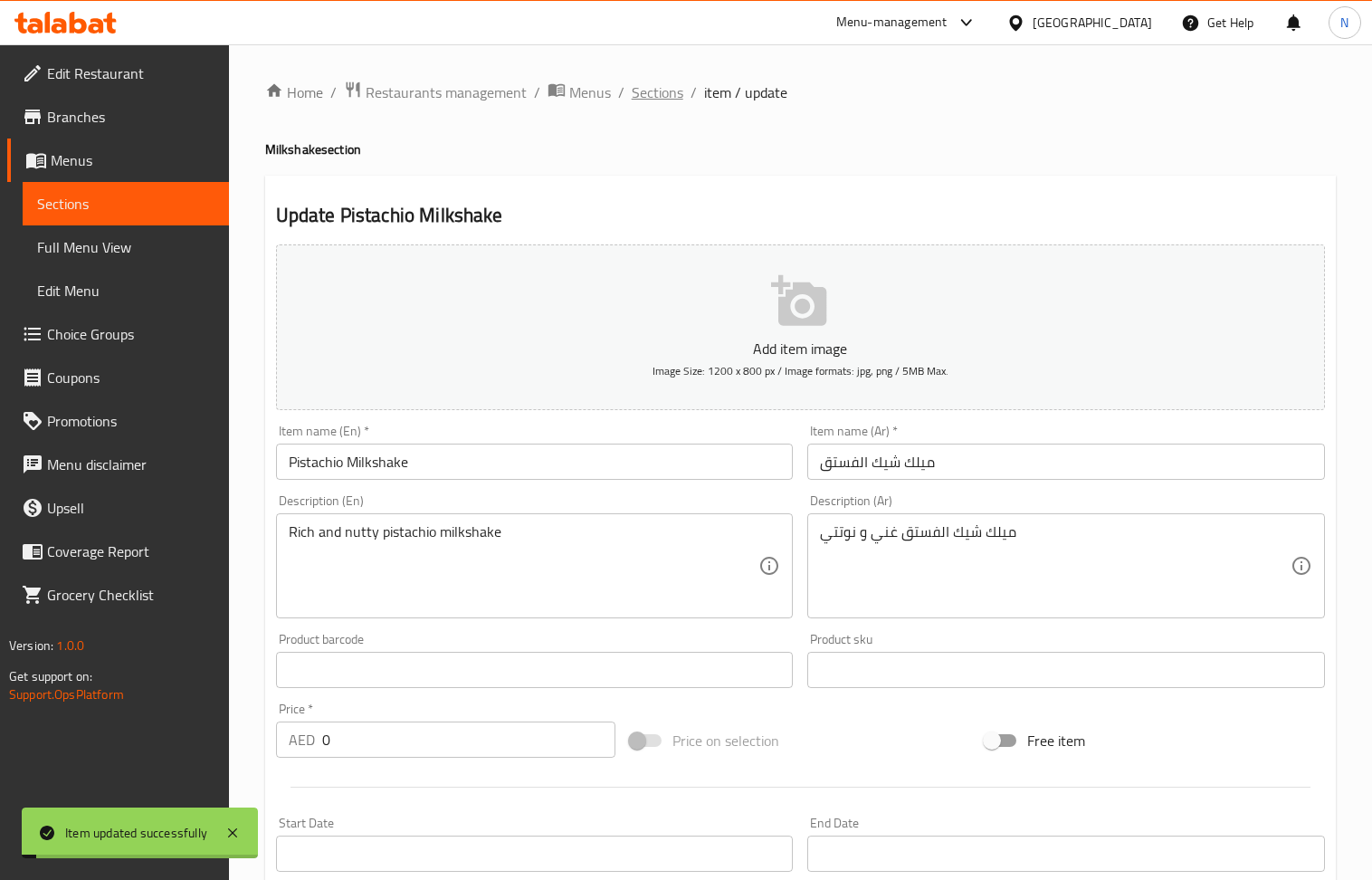
click at [642, 103] on span "Sections" at bounding box center [657, 92] width 52 height 21
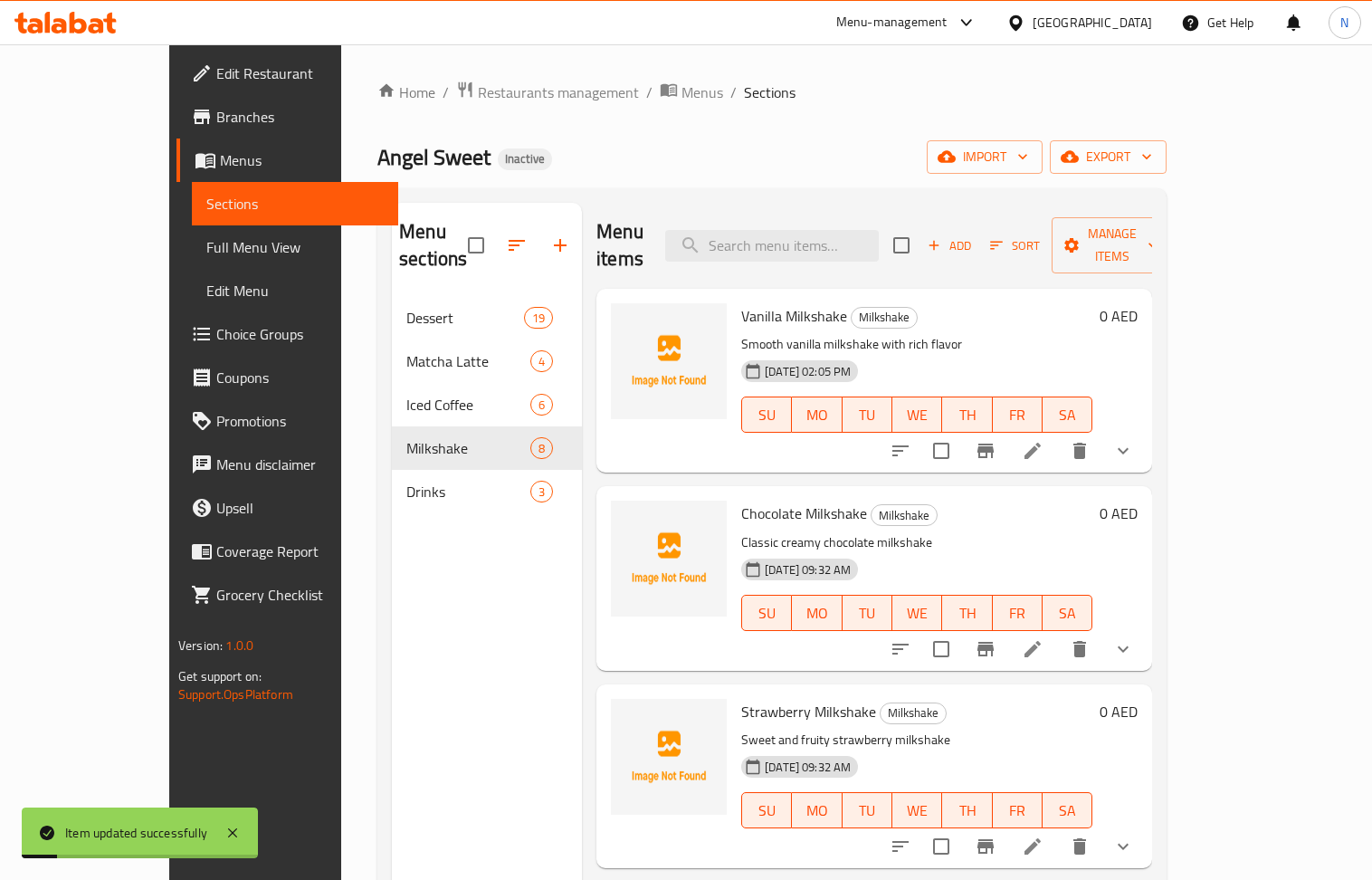
click at [975, 242] on span "Add" at bounding box center [950, 245] width 49 height 21
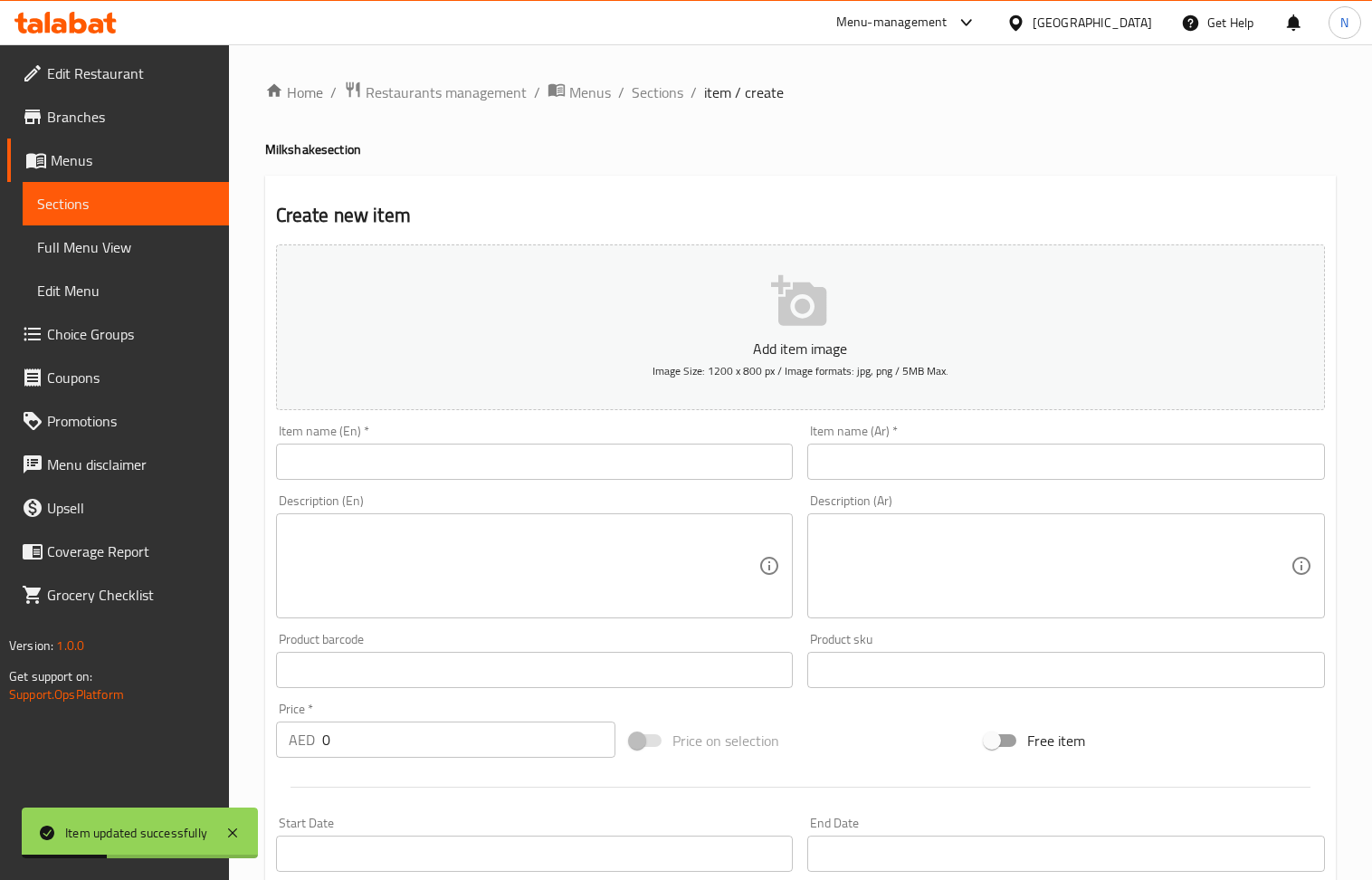
drag, startPoint x: 526, startPoint y: 461, endPoint x: 189, endPoint y: 147, distance: 460.6
click at [526, 461] on input "text" at bounding box center [535, 461] width 518 height 36
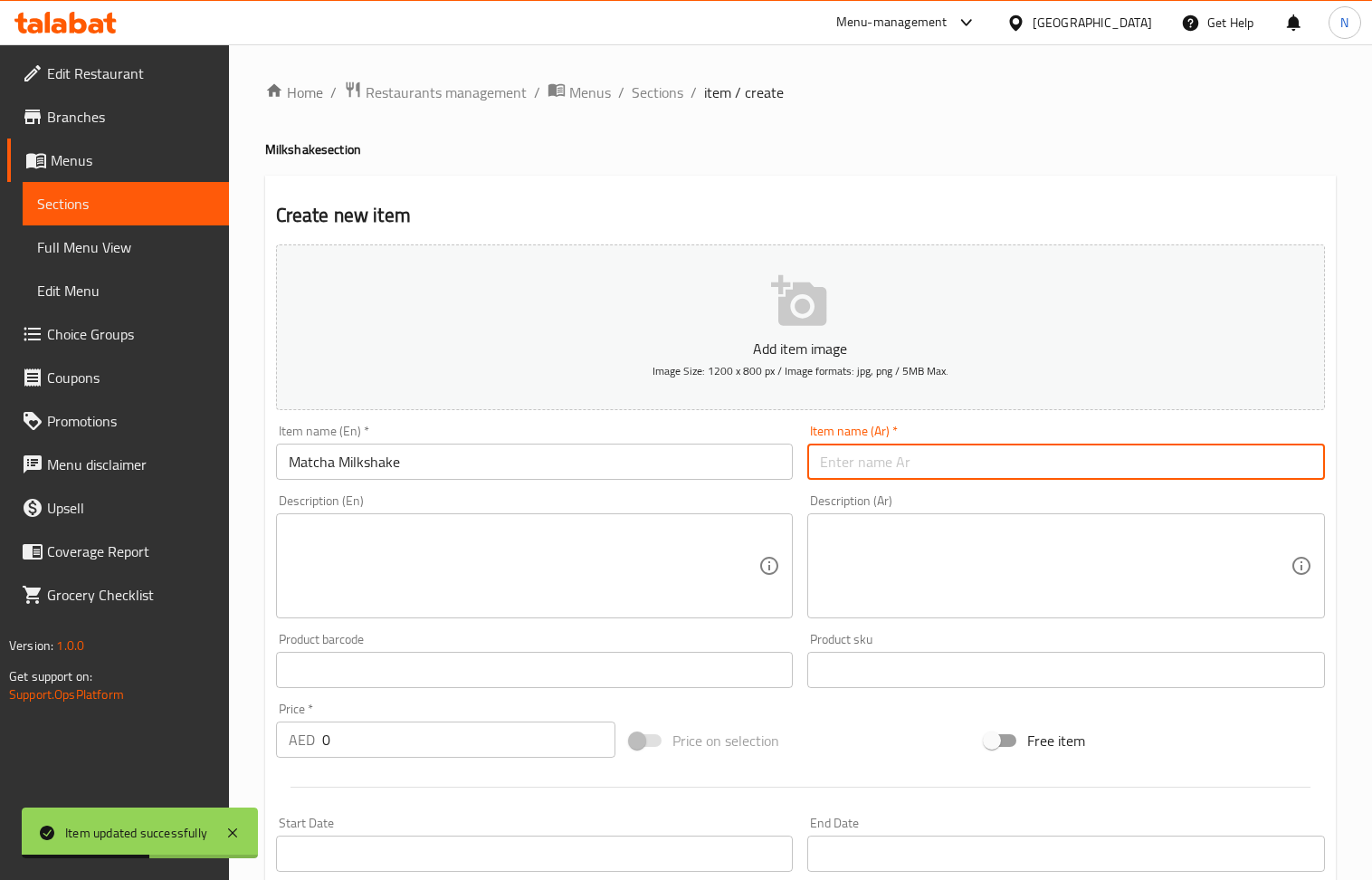
click at [859, 471] on input "text" at bounding box center [1066, 461] width 518 height 36
click at [515, 610] on div "Description (En)" at bounding box center [535, 566] width 518 height 105
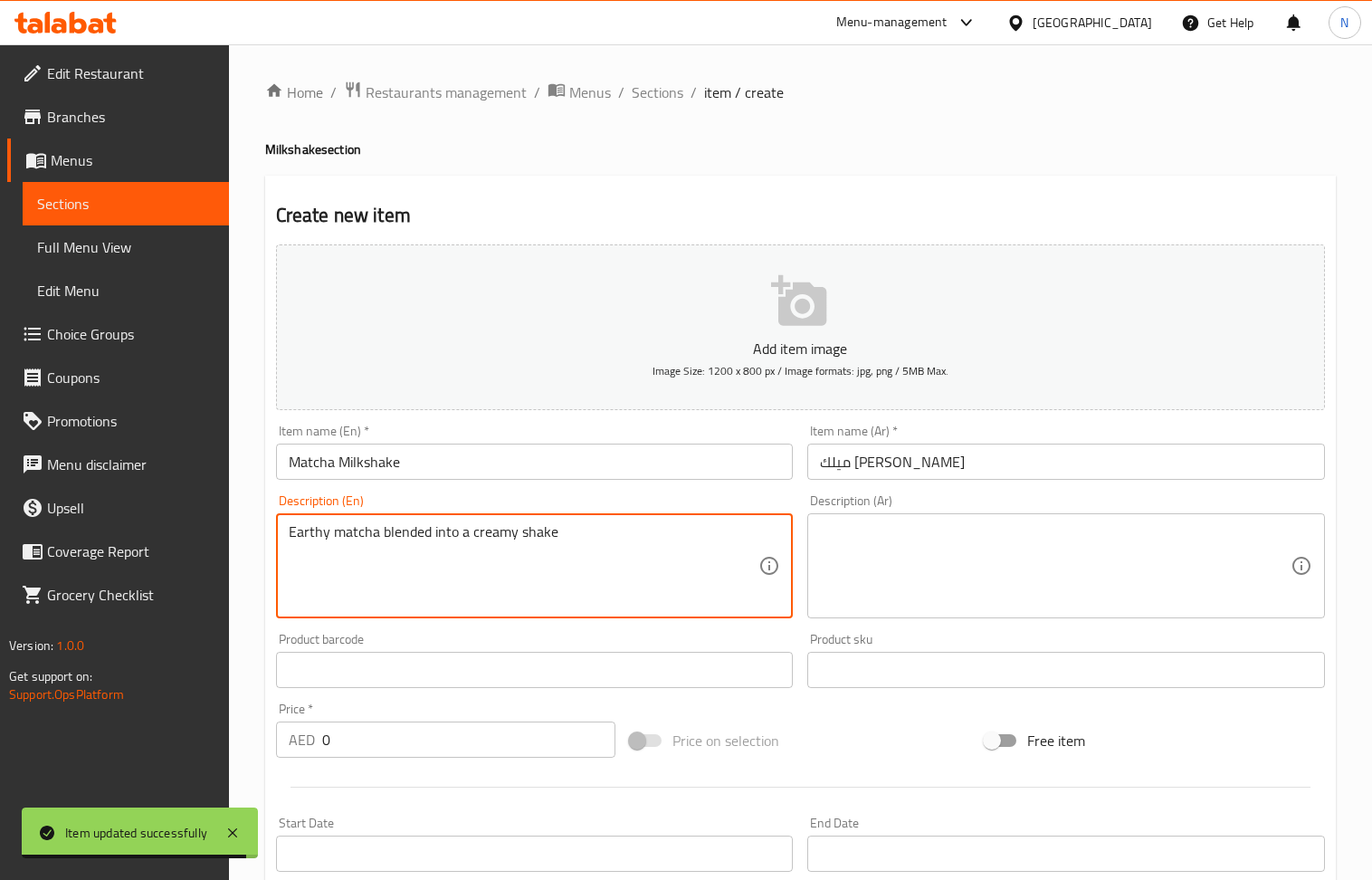
click at [888, 540] on textarea at bounding box center [1056, 566] width 471 height 86
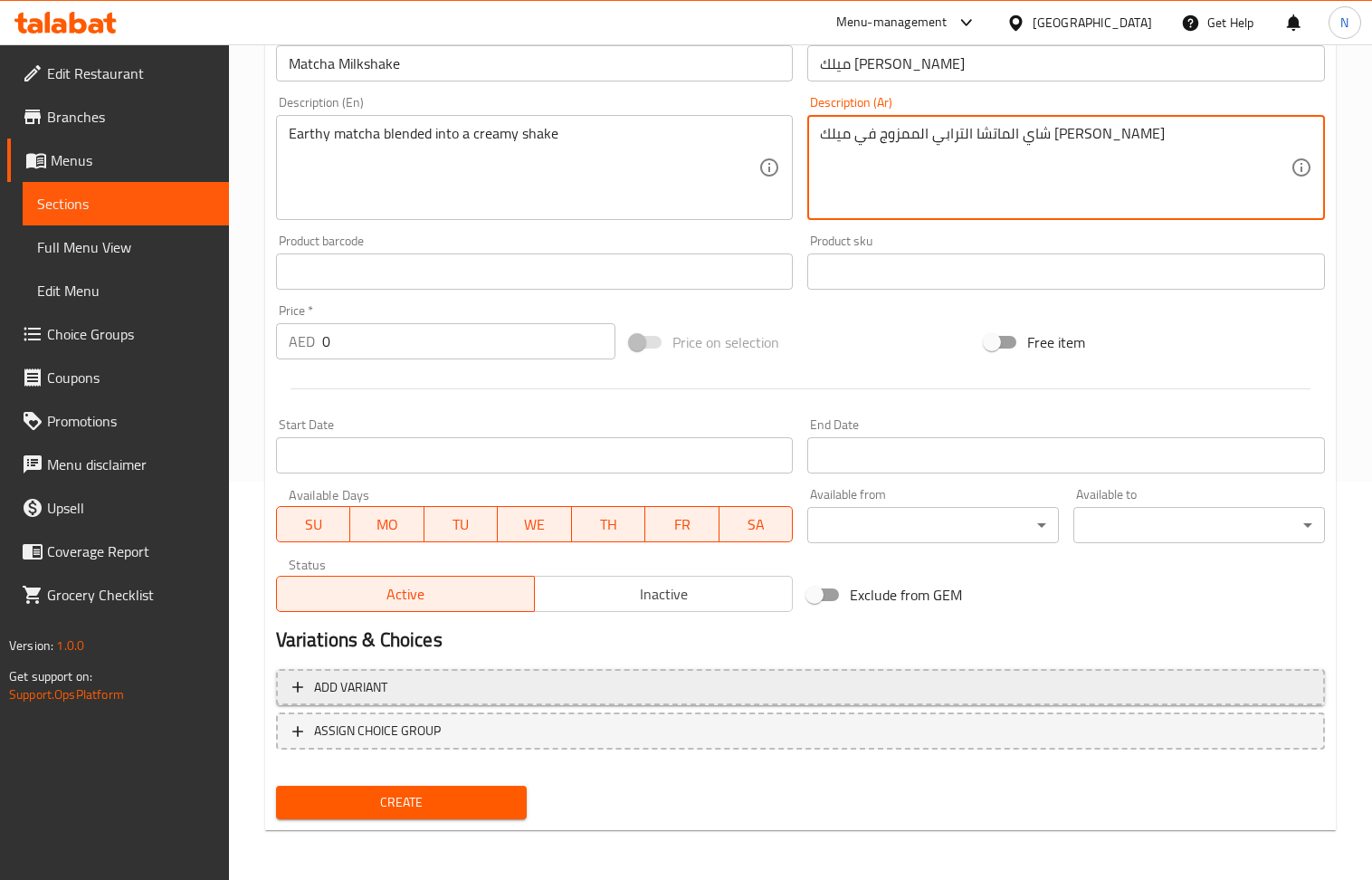
click at [1087, 696] on span "Add variant" at bounding box center [800, 688] width 1017 height 22
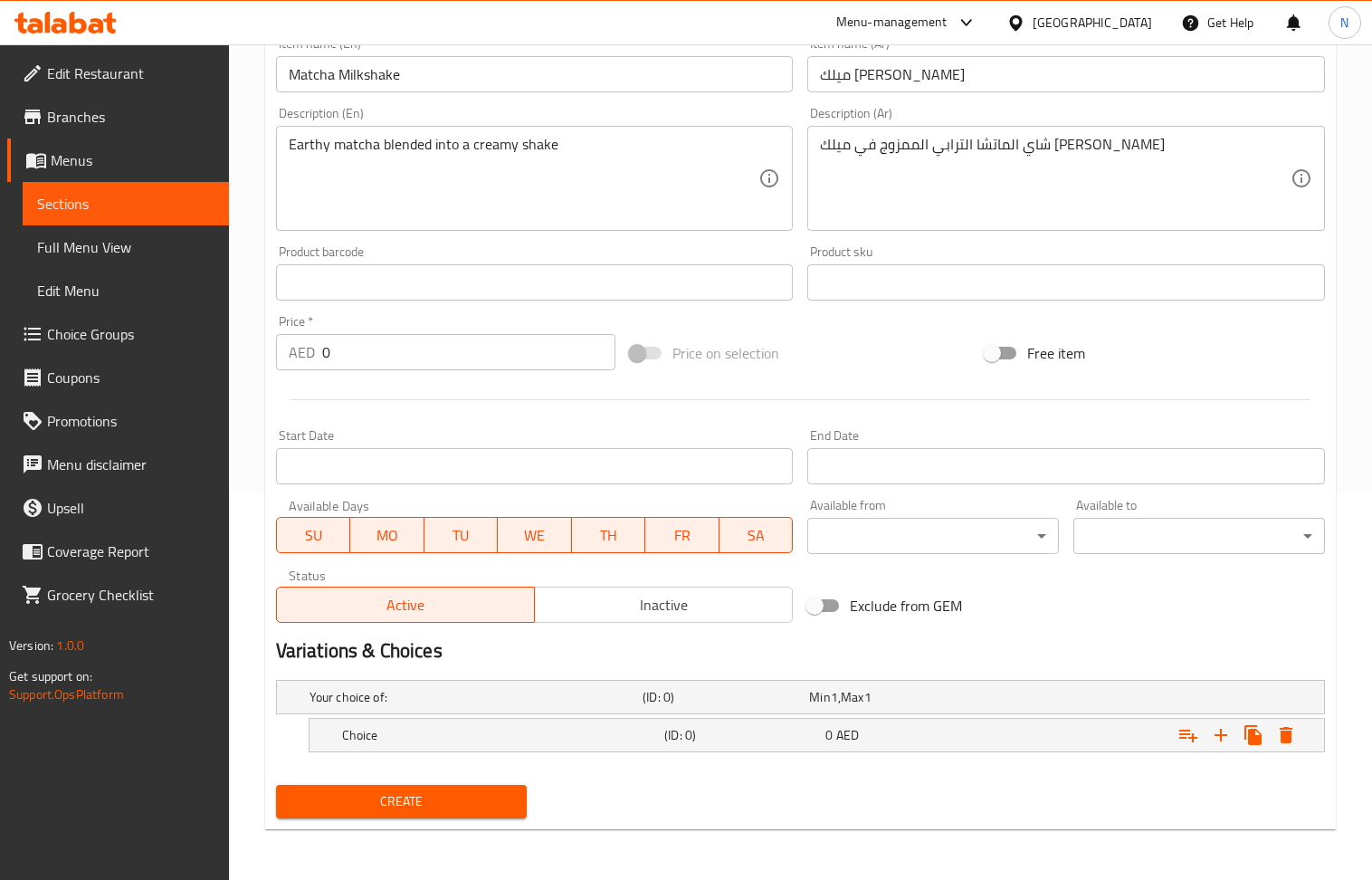
scroll to position [390, 0]
click at [1223, 728] on icon "Expand" at bounding box center [1222, 735] width 21 height 21
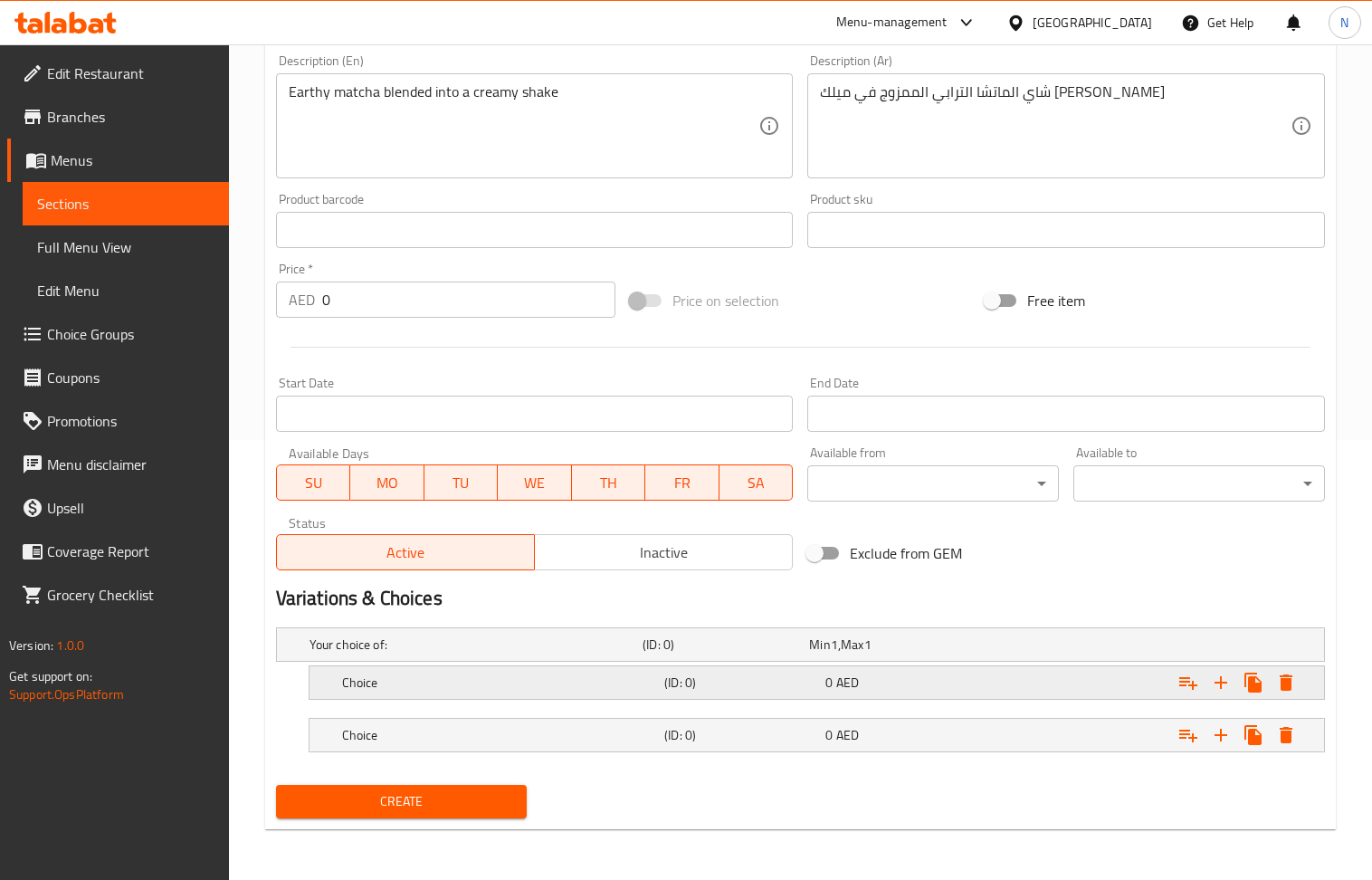
click at [519, 674] on h5 "Choice" at bounding box center [499, 683] width 315 height 19
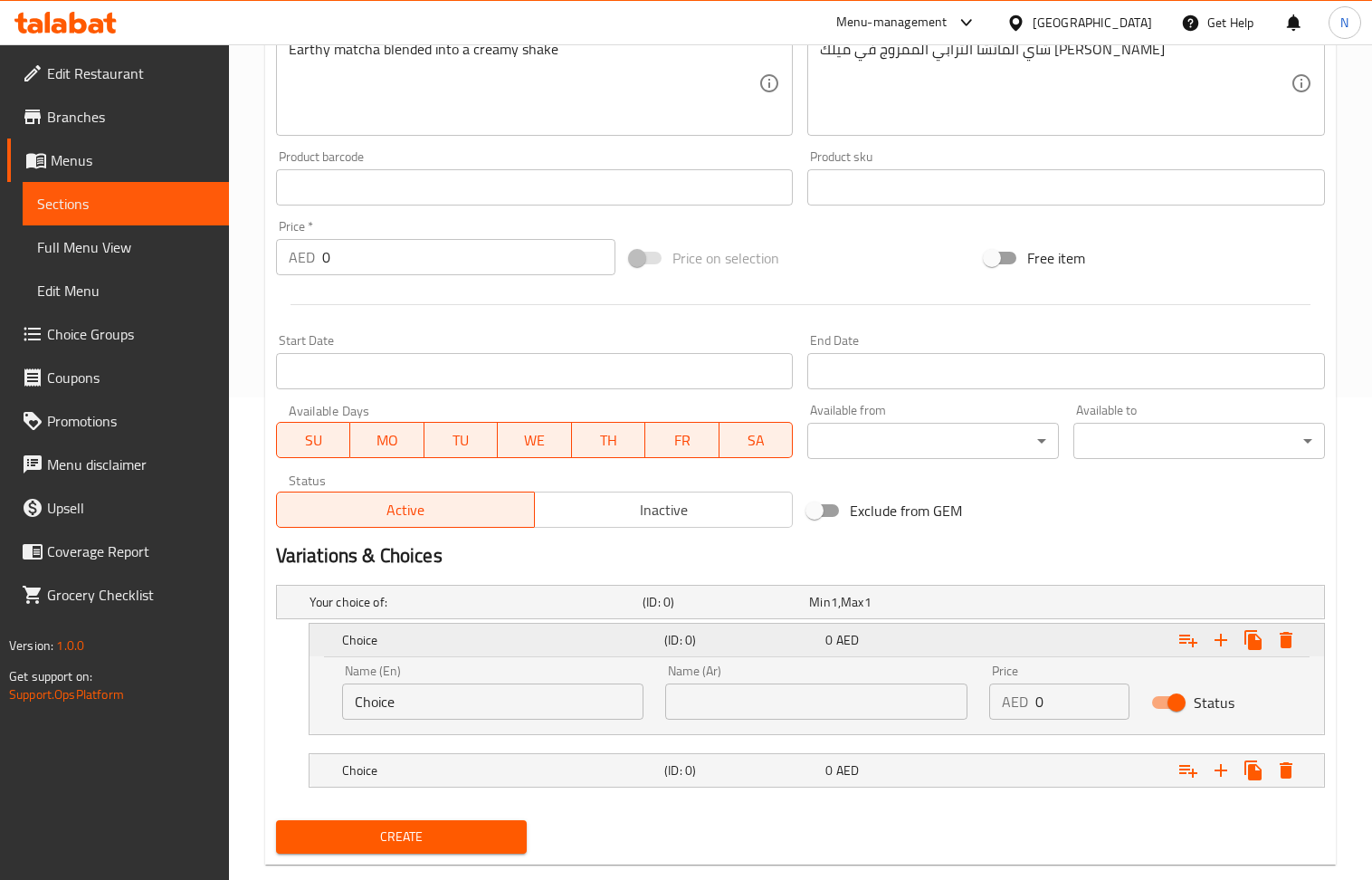
scroll to position [520, 0]
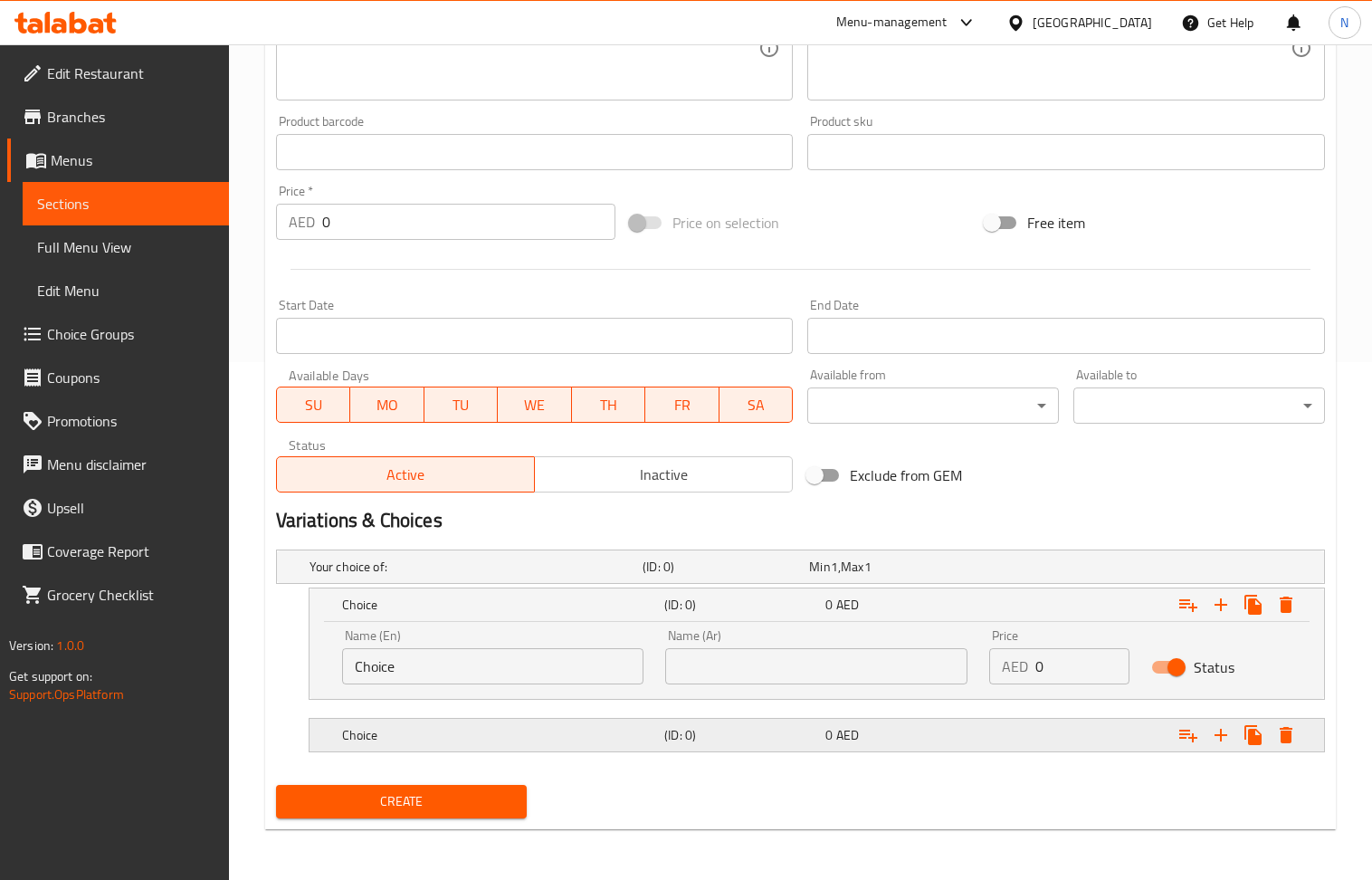
click at [515, 733] on h5 "Choice" at bounding box center [499, 735] width 315 height 19
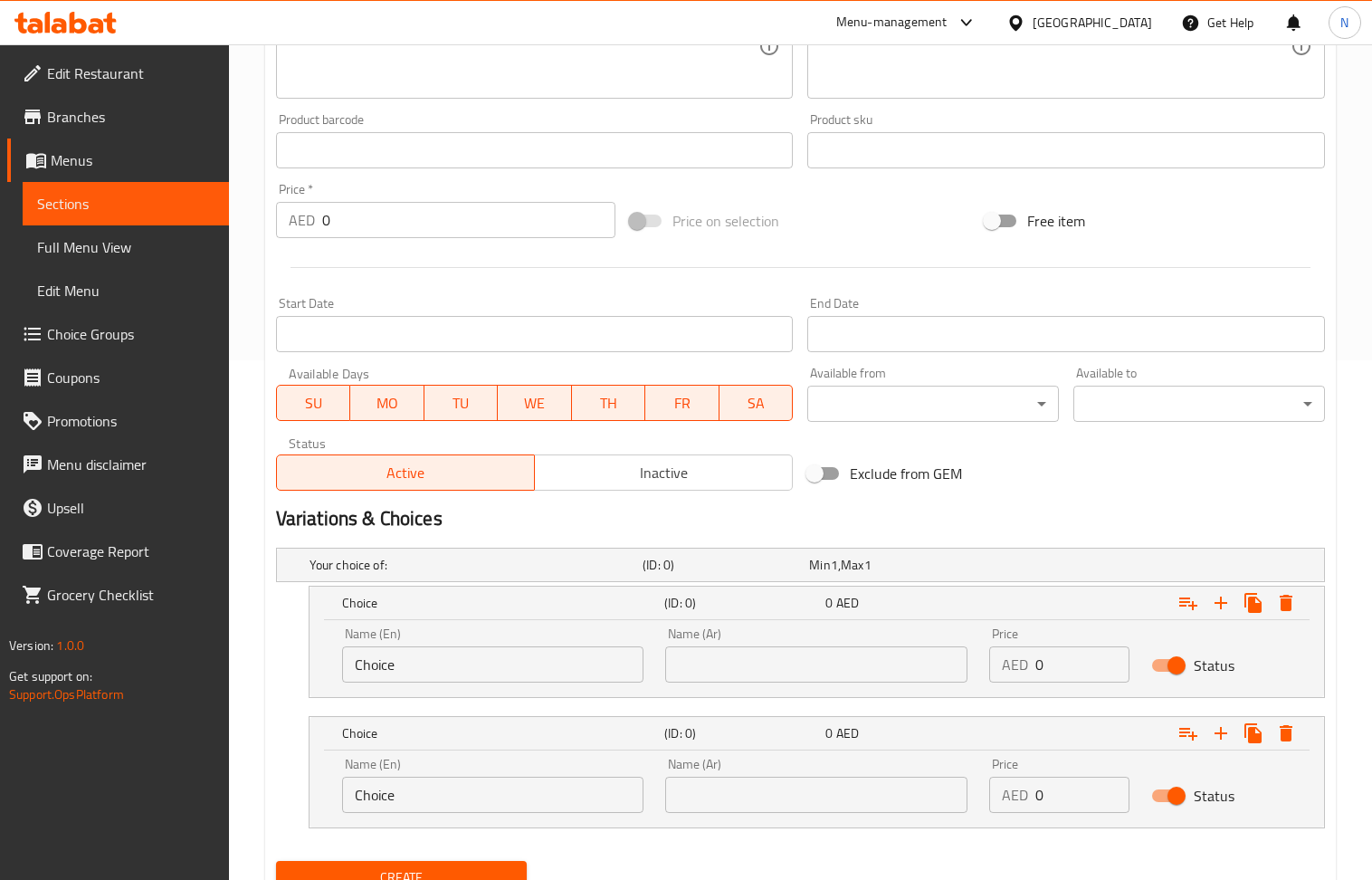
click at [477, 667] on input "Choice" at bounding box center [493, 664] width 303 height 36
click at [728, 676] on input "text" at bounding box center [816, 664] width 303 height 36
click at [793, 793] on input "text" at bounding box center [816, 794] width 303 height 36
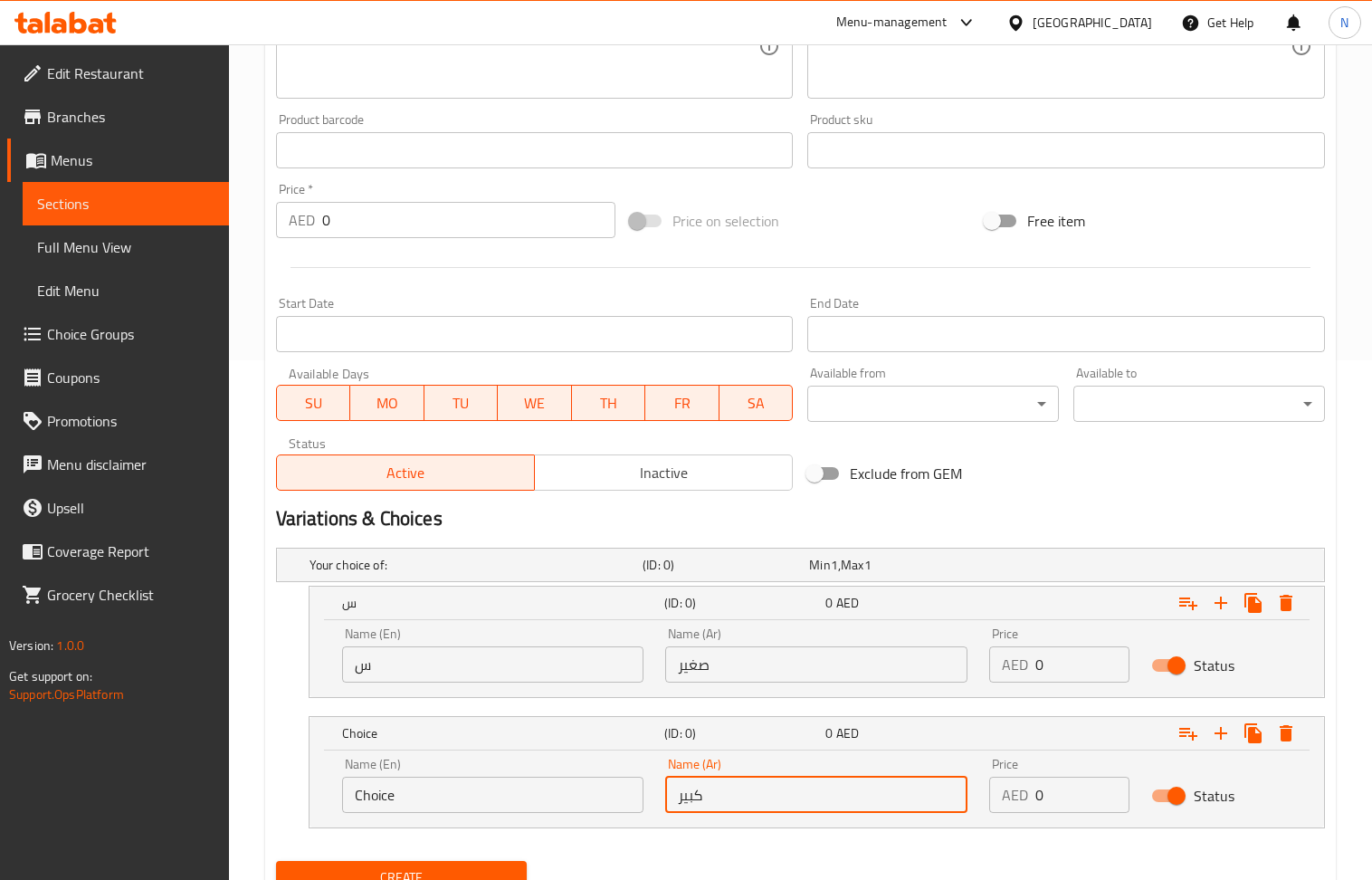
click at [516, 668] on input "س" at bounding box center [493, 664] width 303 height 36
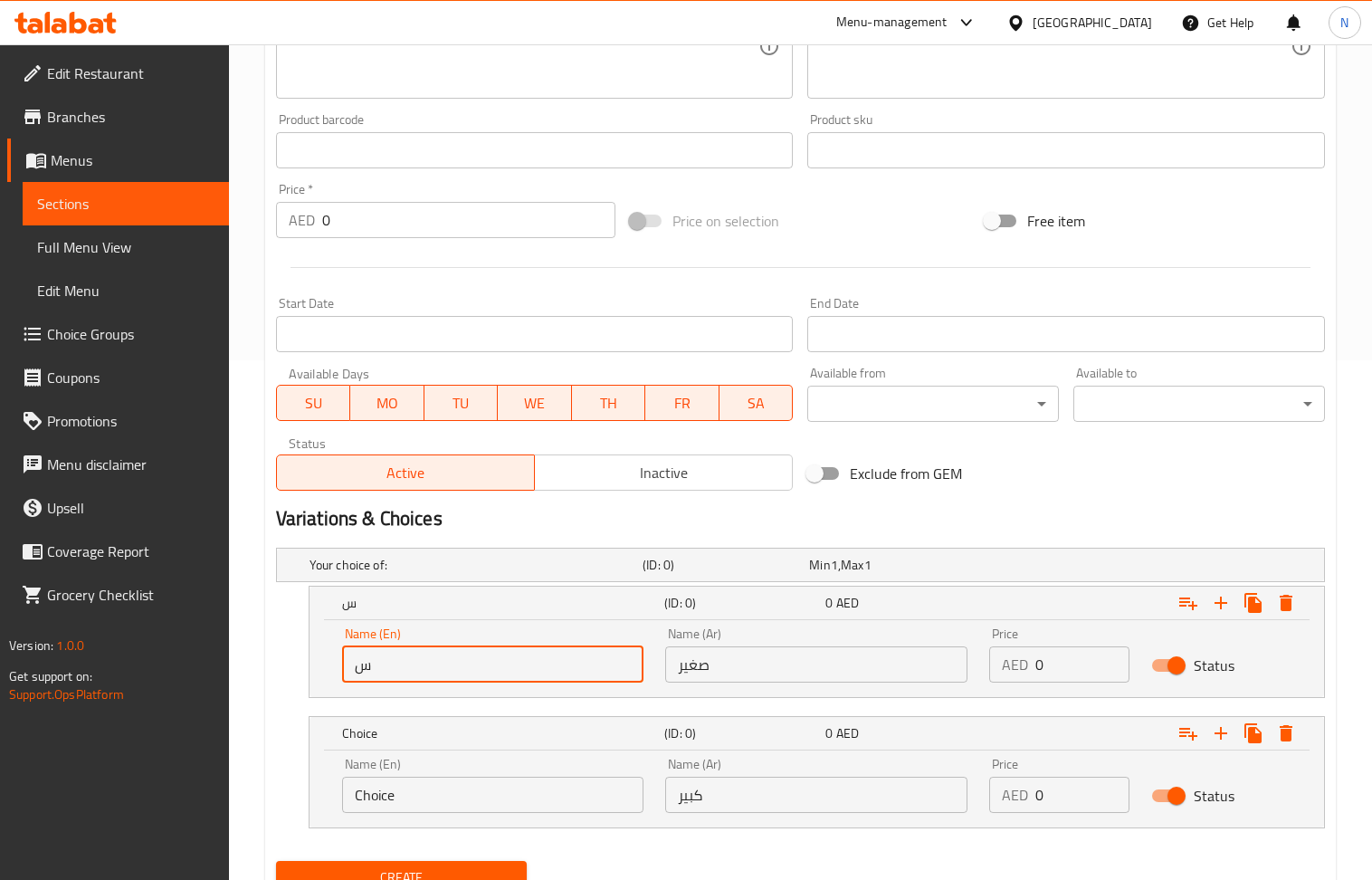
click at [516, 668] on input "س" at bounding box center [493, 664] width 303 height 36
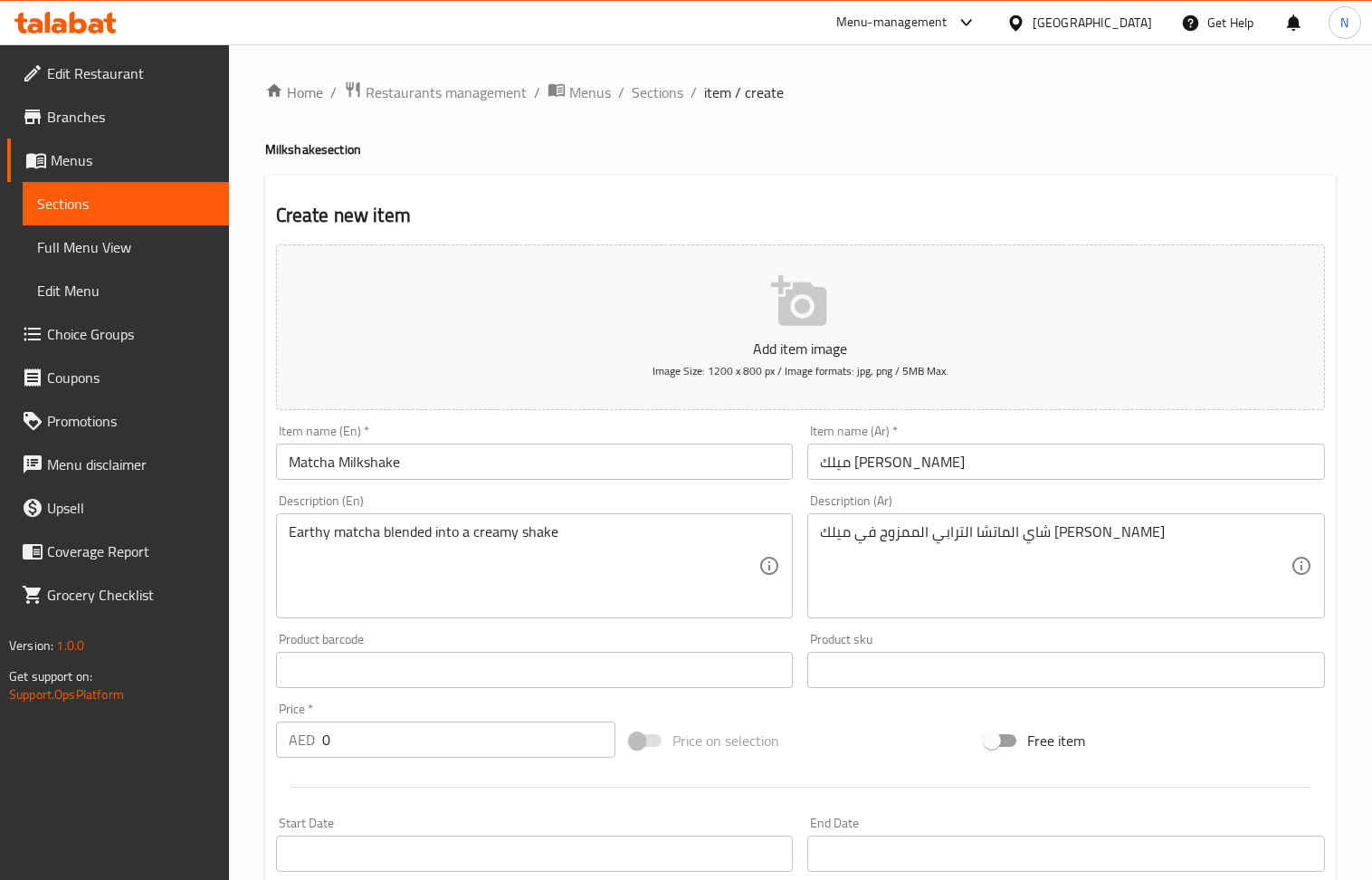
scroll to position [520, 0]
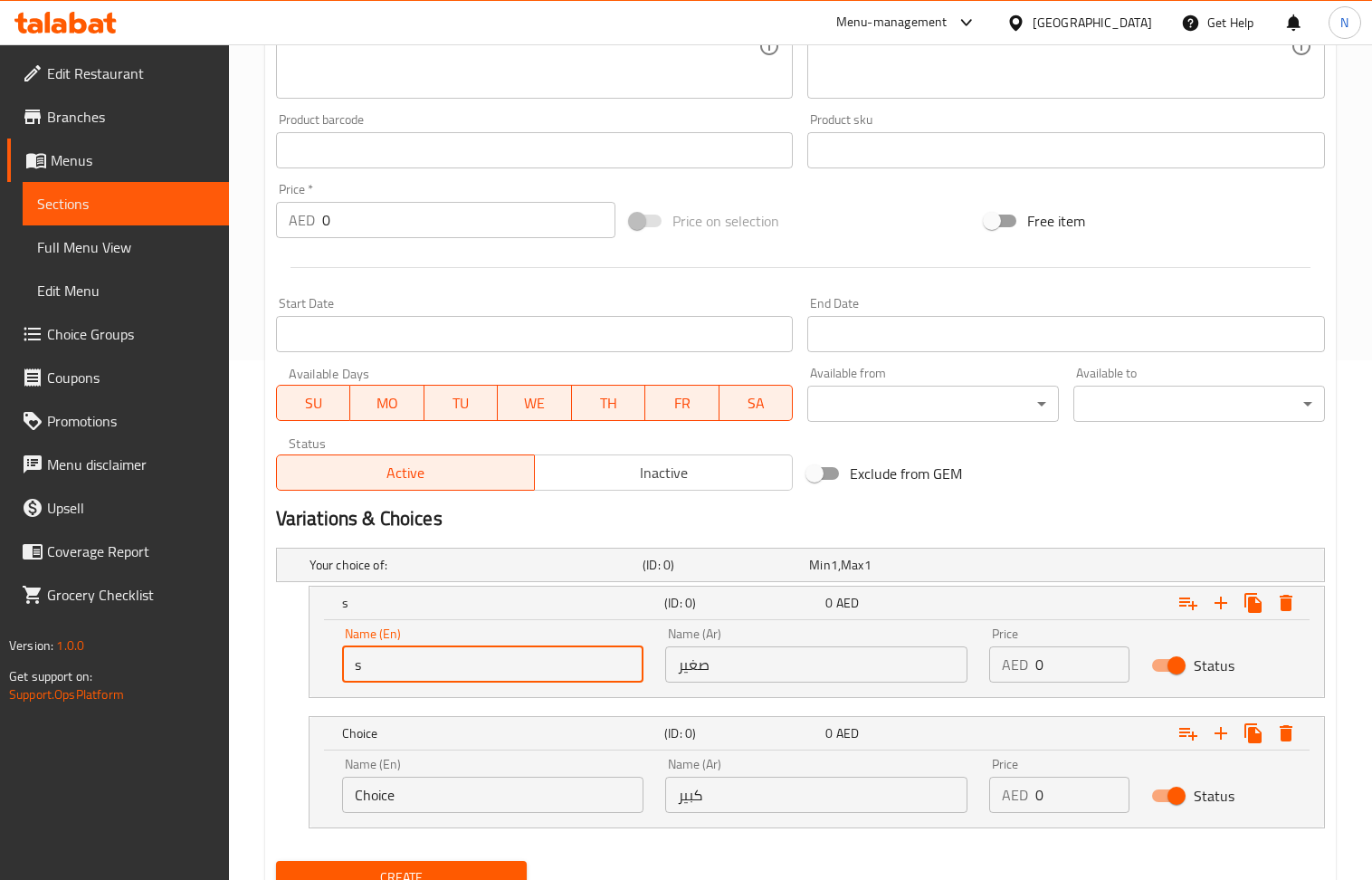
type input "small"
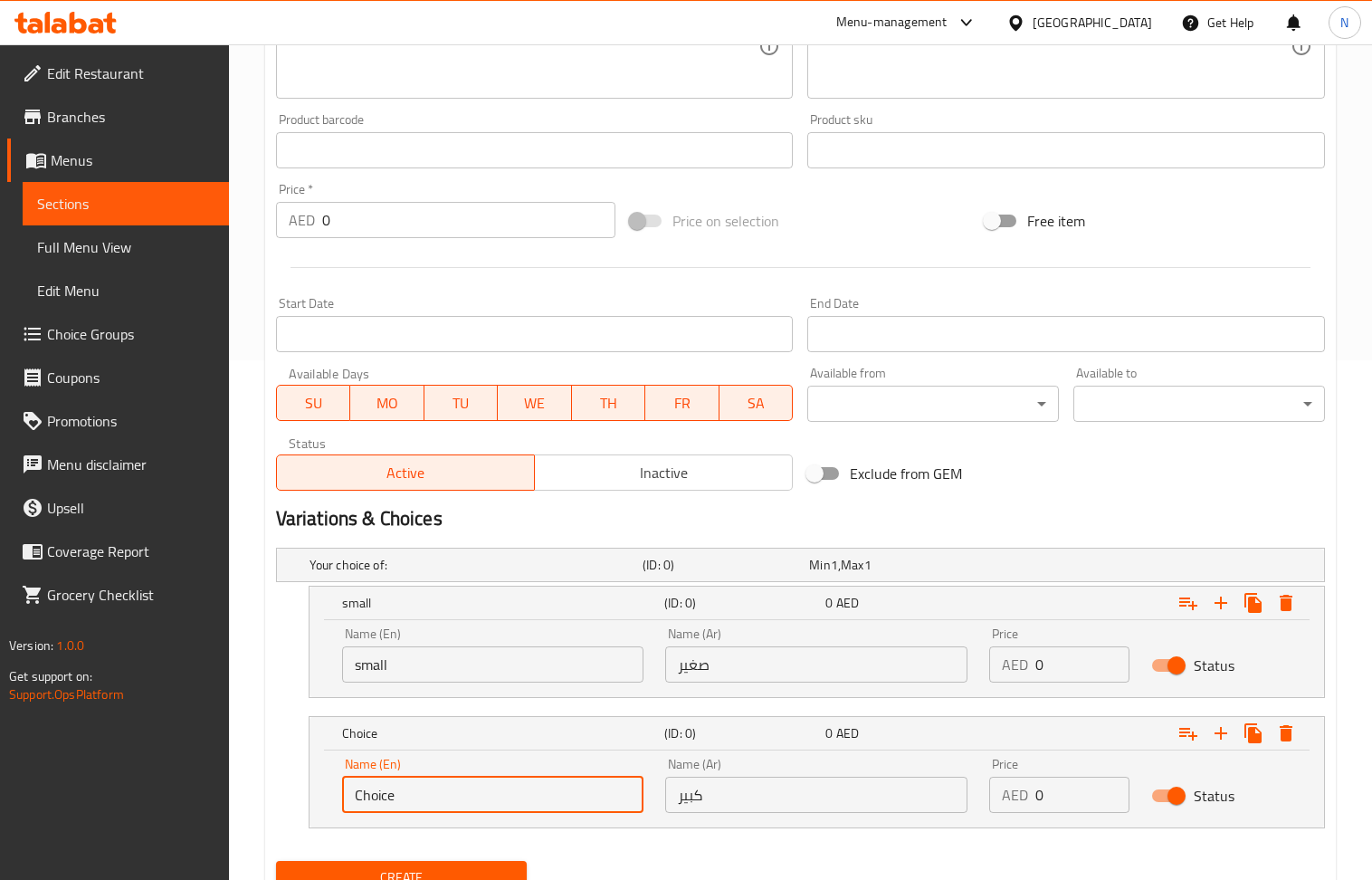
click at [503, 794] on input "Choice" at bounding box center [493, 794] width 303 height 36
type input "large"
click at [1079, 659] on input "0" at bounding box center [1083, 664] width 94 height 36
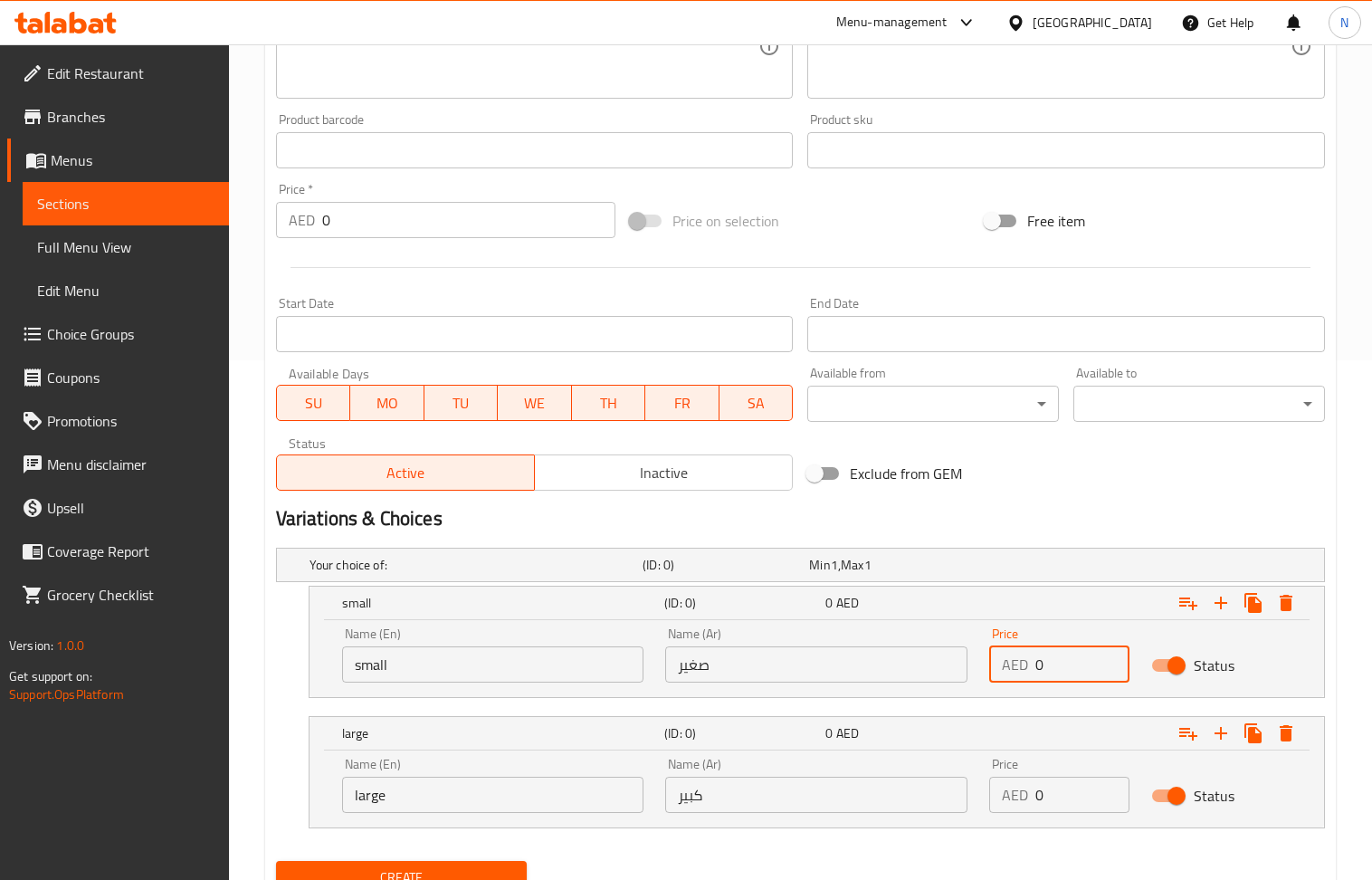
click at [1079, 659] on input "0" at bounding box center [1083, 664] width 94 height 36
type input "30"
click at [1055, 780] on input "0" at bounding box center [1083, 794] width 94 height 36
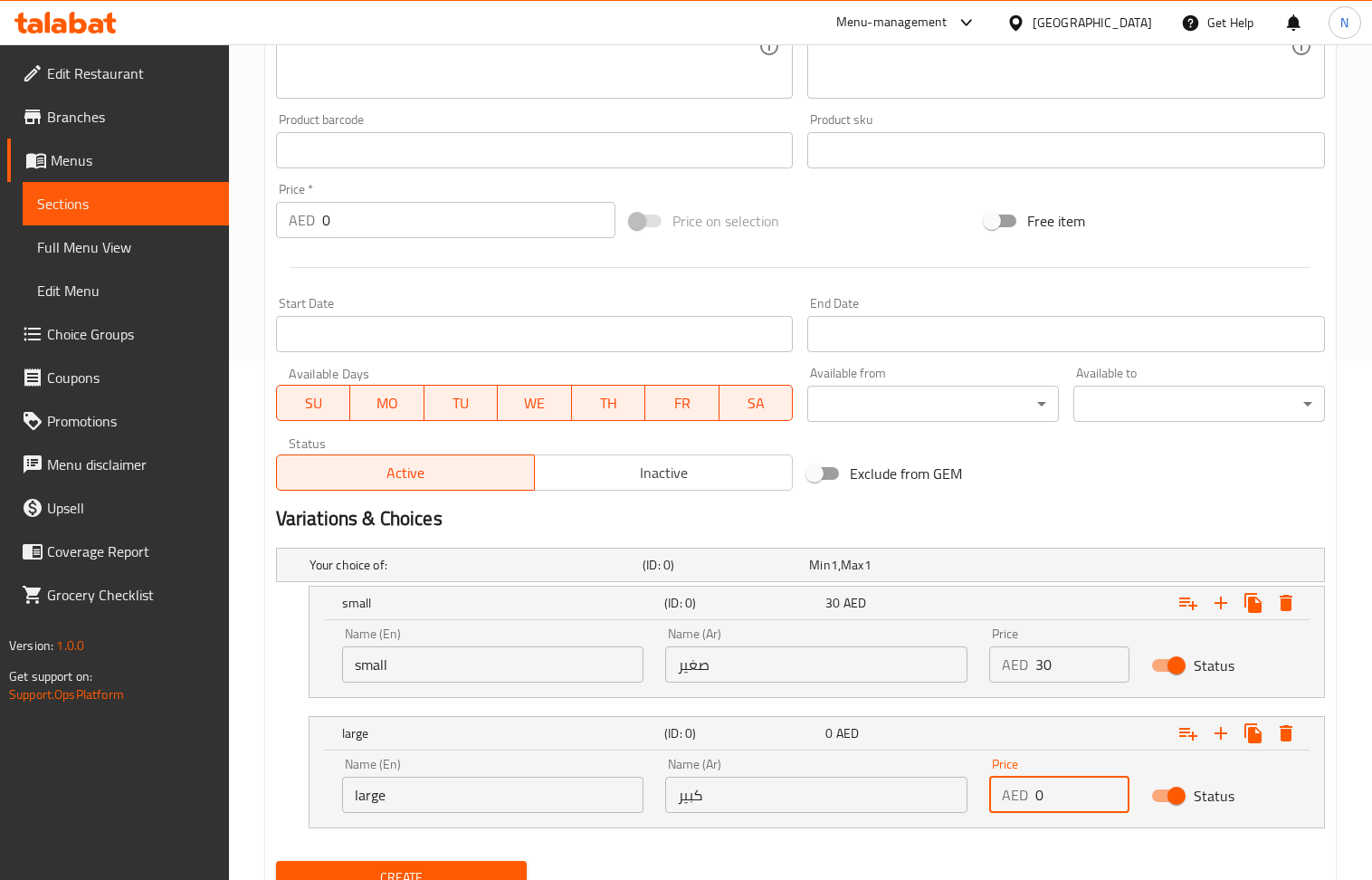
click at [1055, 780] on input "0" at bounding box center [1083, 794] width 94 height 36
type input "35"
click at [282, 730] on div "large (ID: 0) 35 AED Name (En) large Name (En) Name (Ar) كبير Name (Ar) Price A…" at bounding box center [801, 772] width 1050 height 112
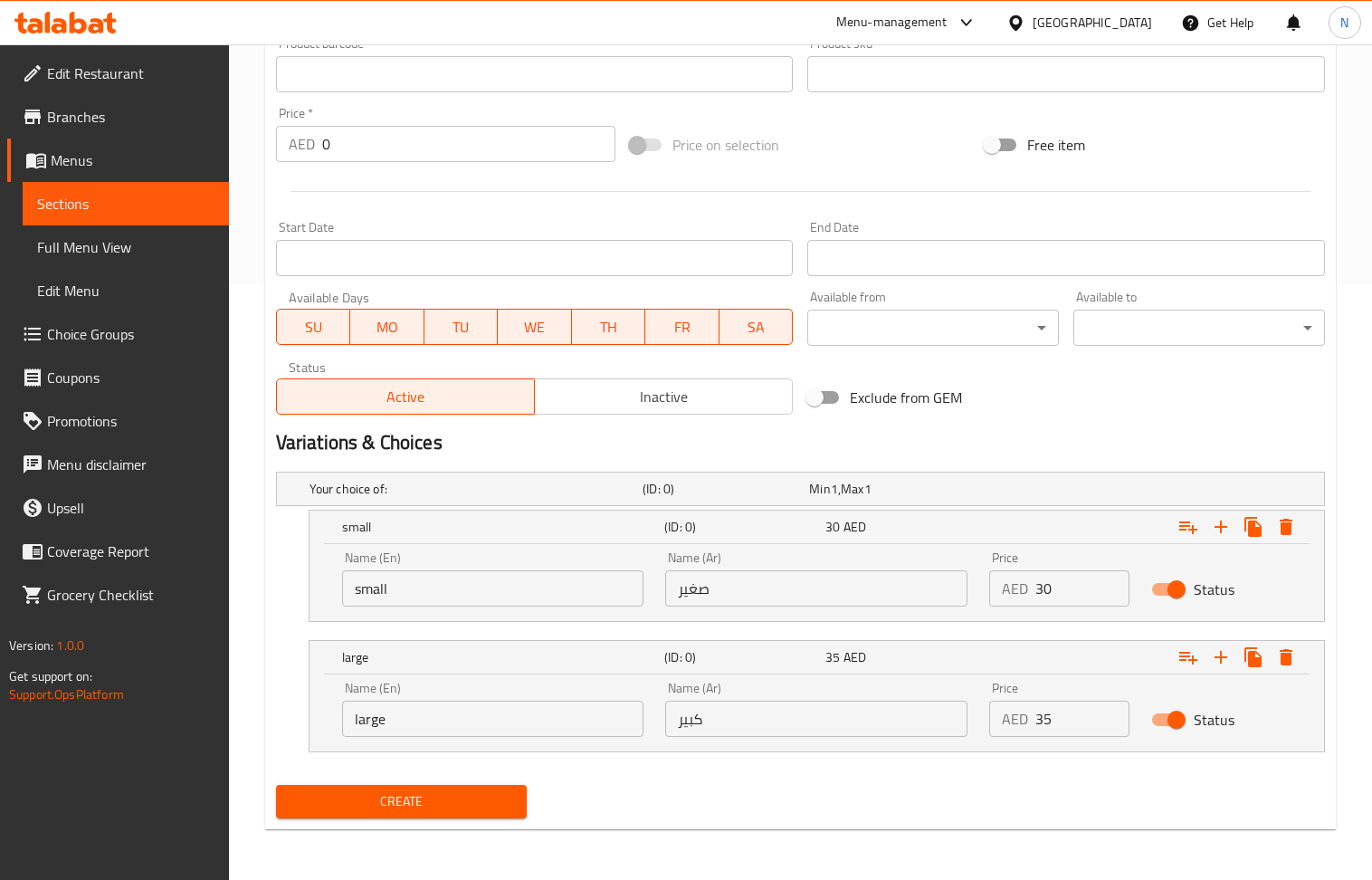
scroll to position [599, 0]
drag, startPoint x: 378, startPoint y: 789, endPoint x: 378, endPoint y: 757, distance: 32.0
click at [379, 790] on span "Create" at bounding box center [402, 801] width 223 height 22
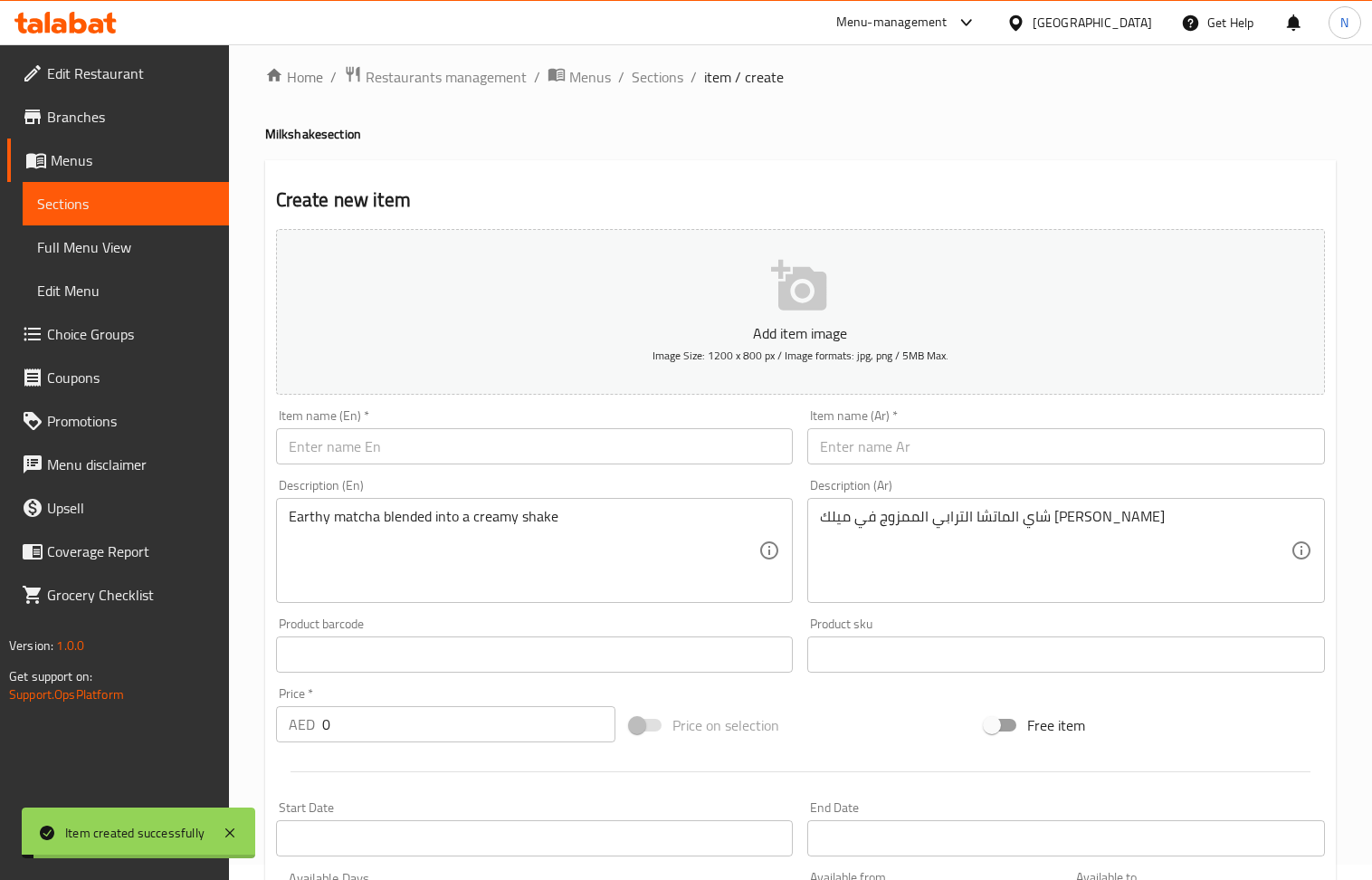
scroll to position [0, 0]
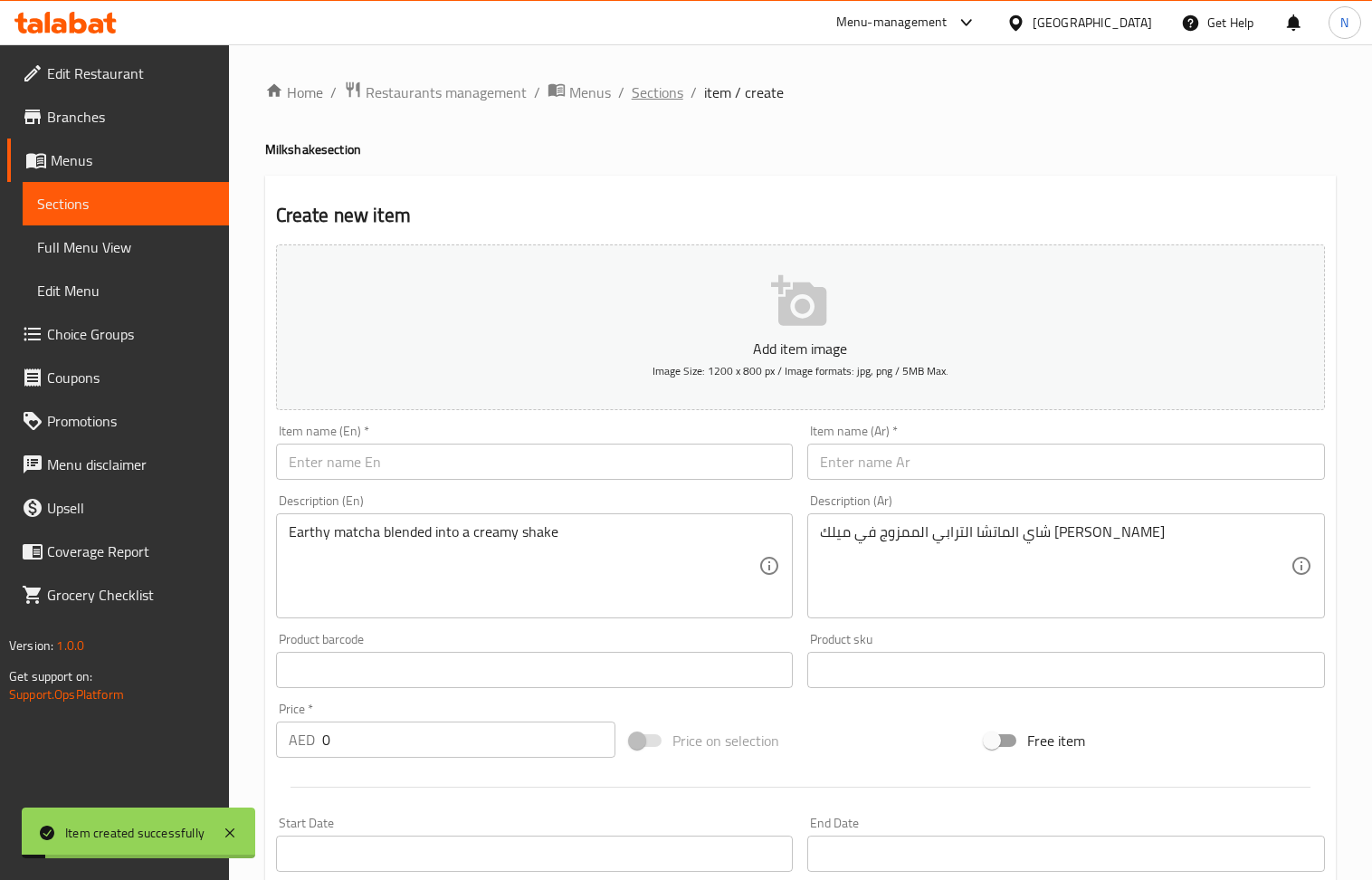
drag, startPoint x: 656, startPoint y: 84, endPoint x: 316, endPoint y: 1, distance: 350.0
click at [655, 84] on span "Sections" at bounding box center [657, 92] width 52 height 21
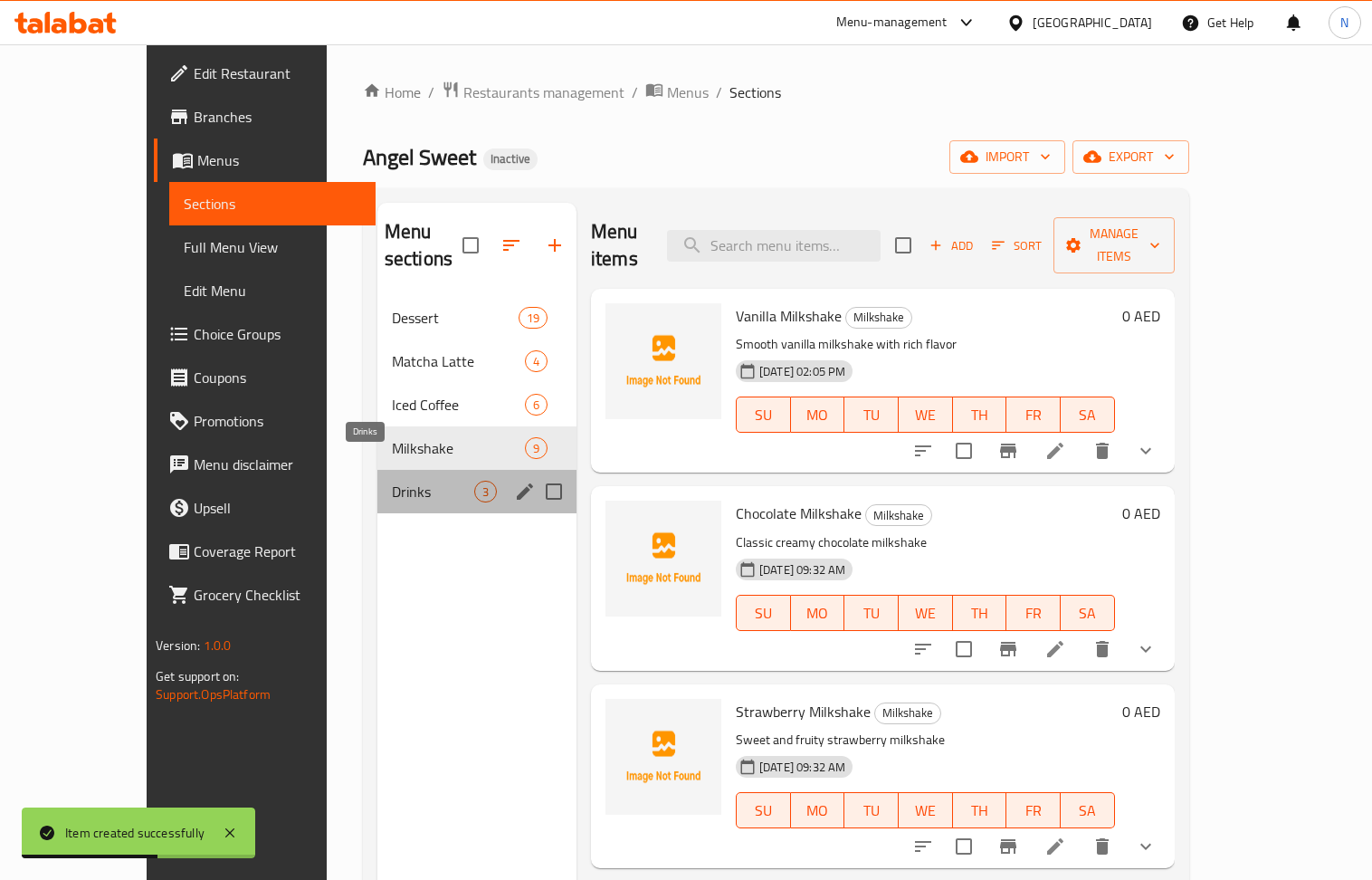
click at [392, 481] on span "Drinks" at bounding box center [433, 491] width 82 height 21
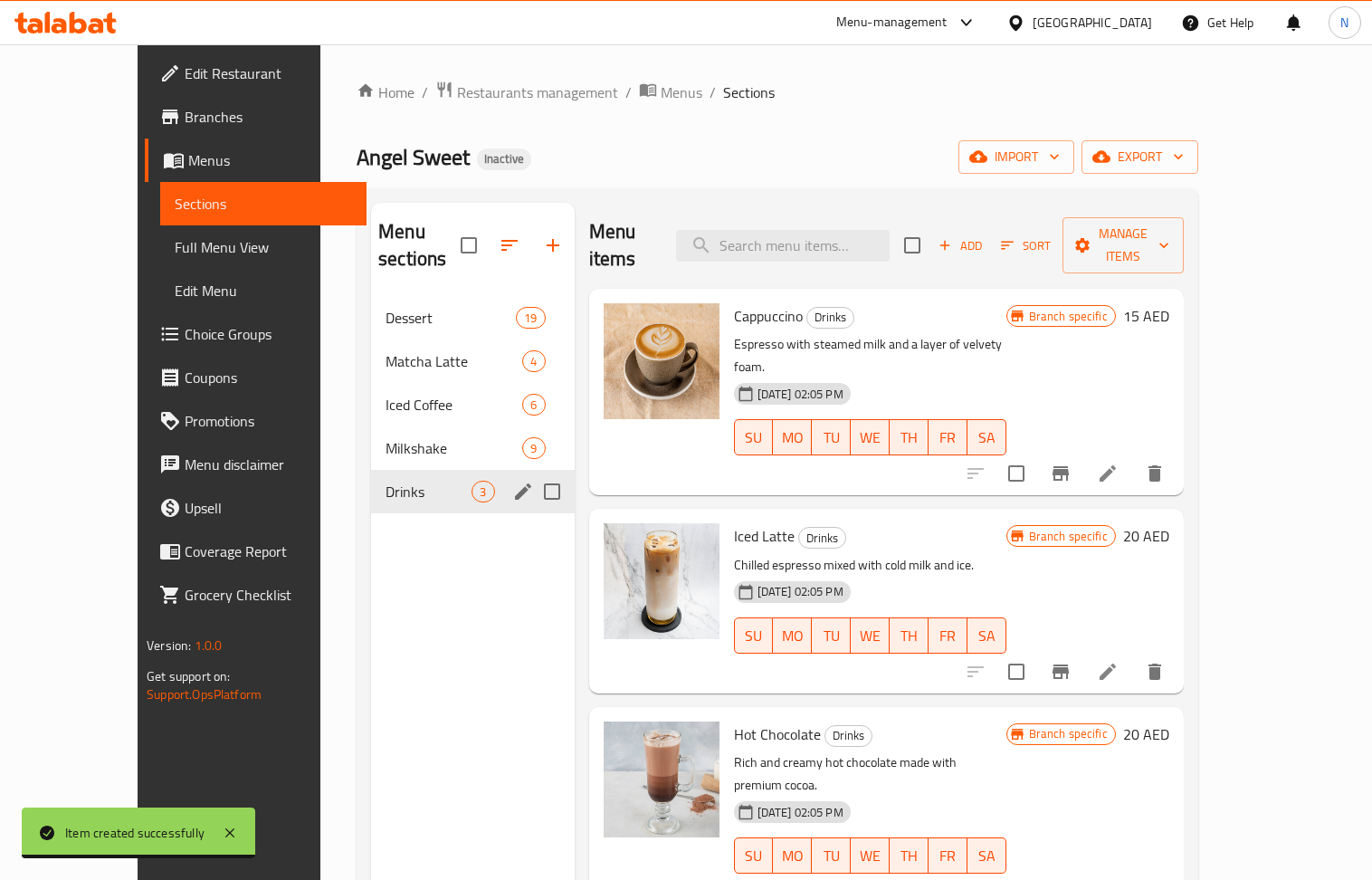
click at [533, 473] on input "Menu sections" at bounding box center [552, 491] width 38 height 38
checkbox input "true"
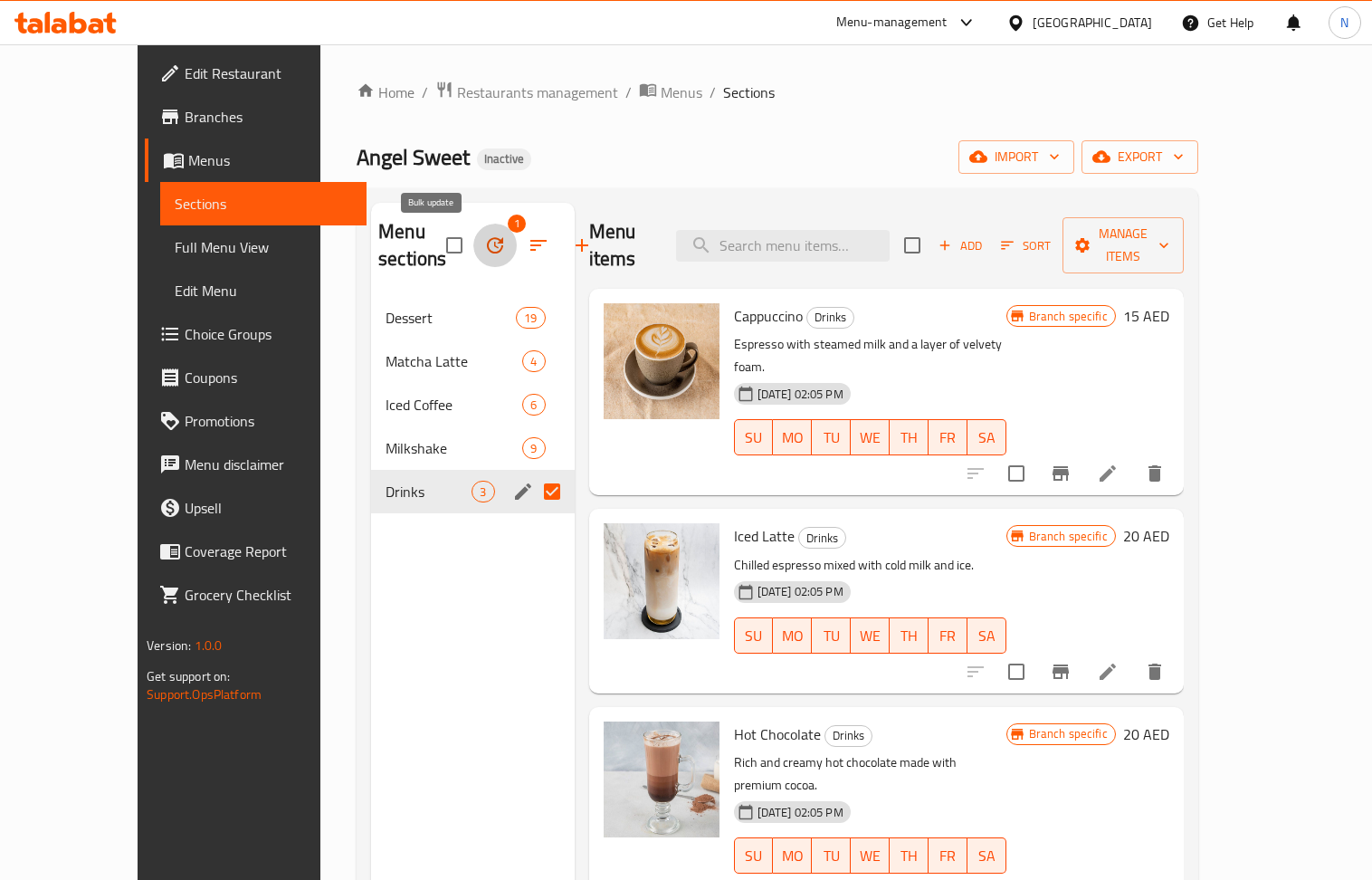
click at [484, 240] on icon "button" at bounding box center [495, 245] width 21 height 21
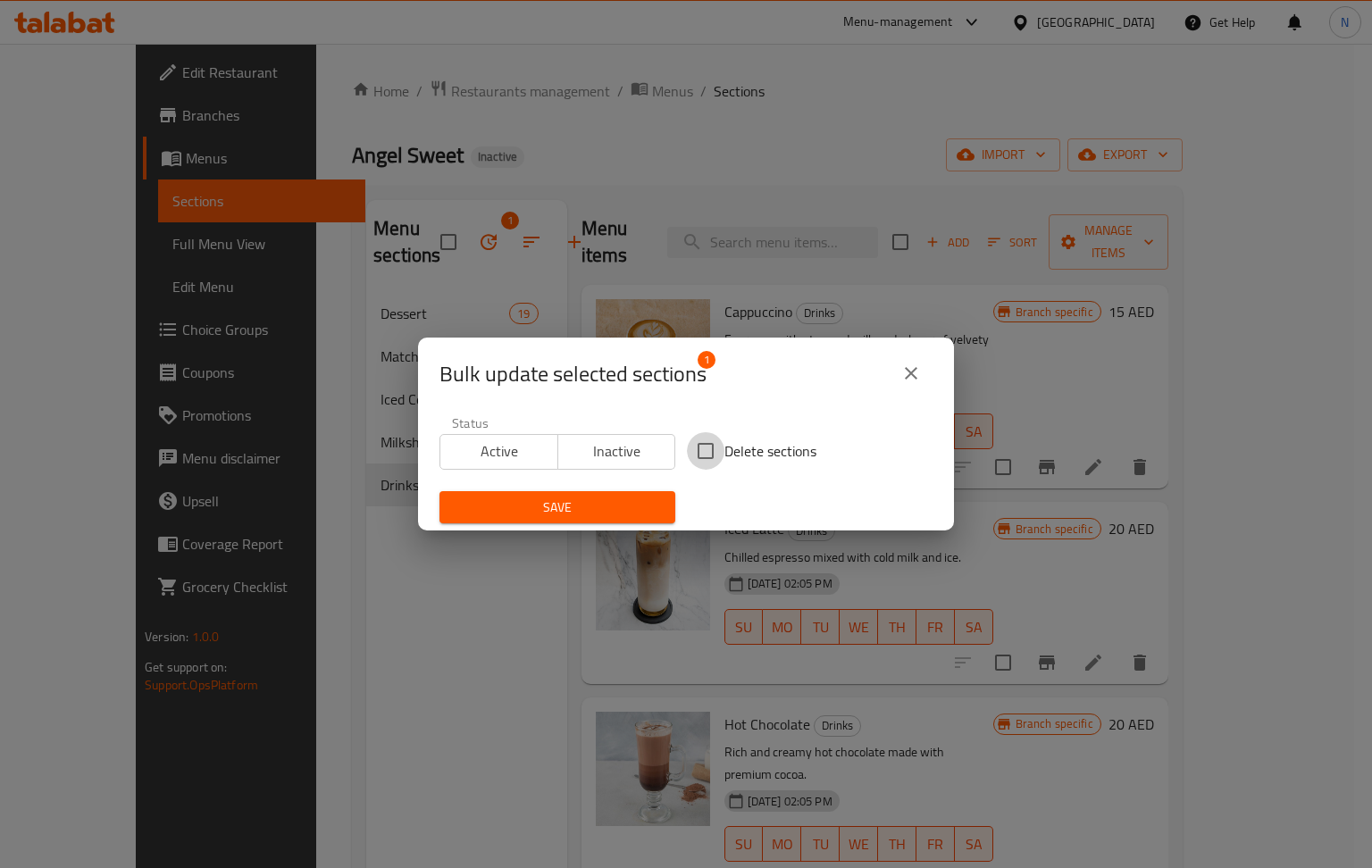
click at [702, 448] on input "Delete sections" at bounding box center [705, 451] width 38 height 38
checkbox input "true"
click at [613, 509] on span "Save" at bounding box center [557, 507] width 207 height 22
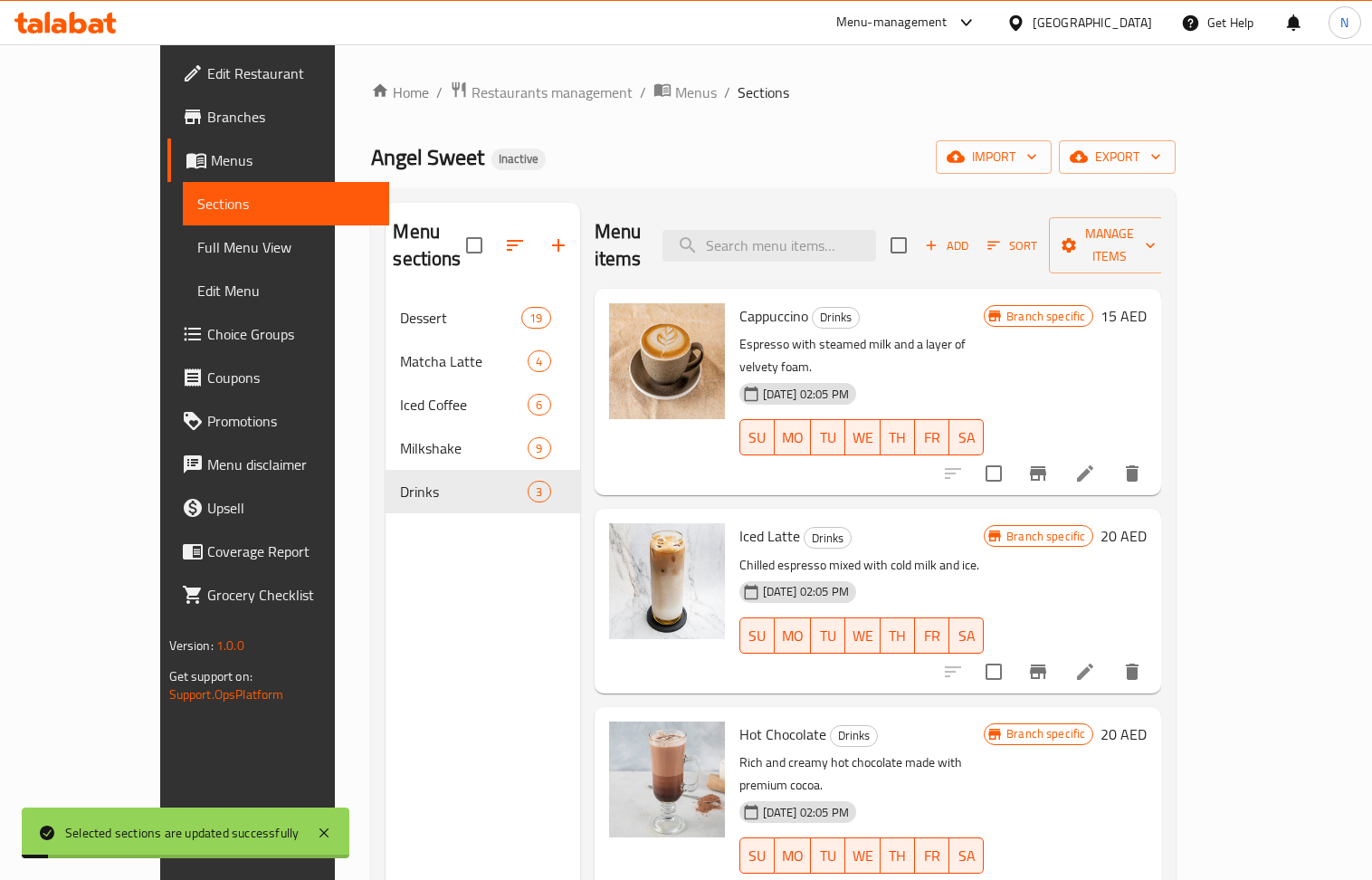
click at [537, 233] on button "button" at bounding box center [559, 245] width 44 height 44
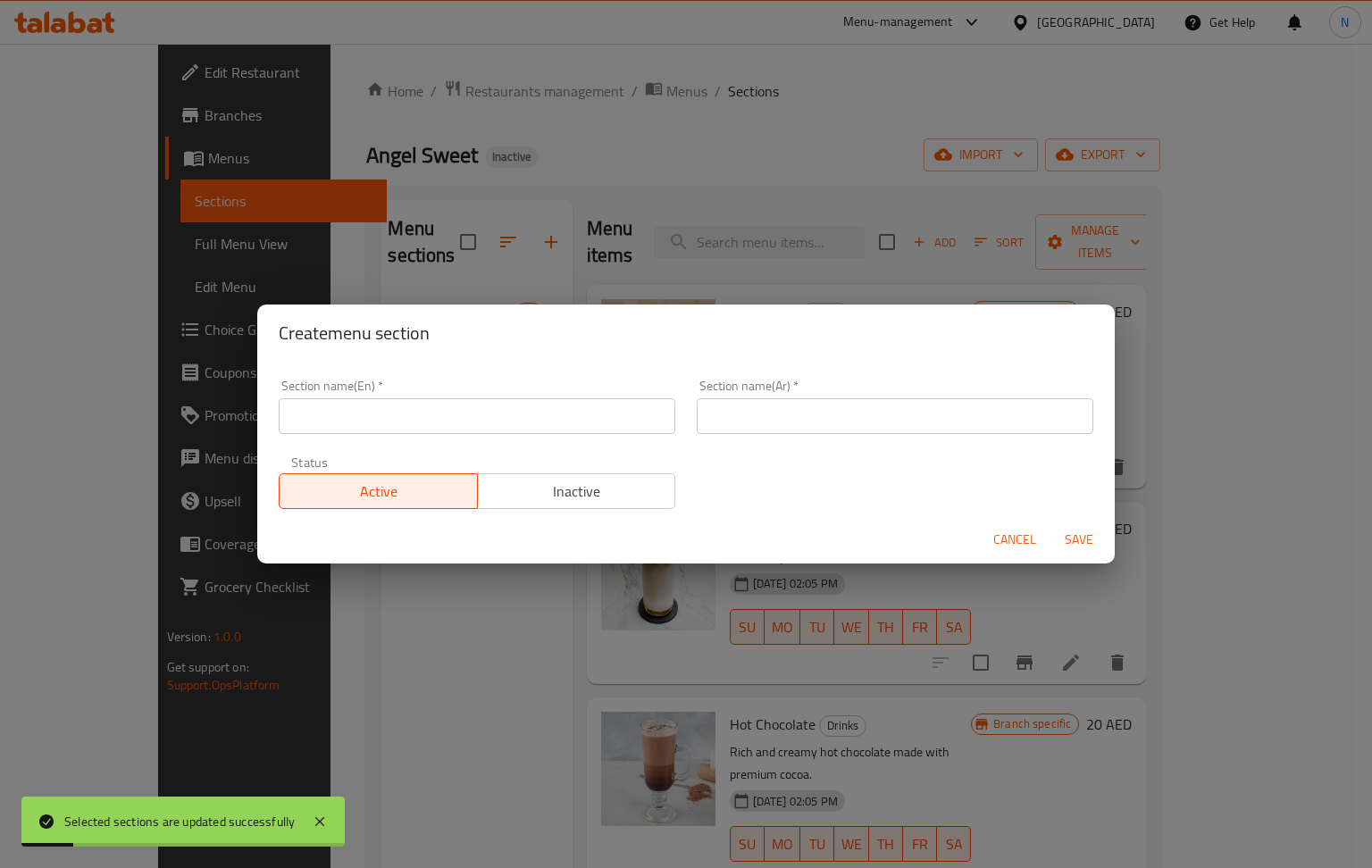
click at [461, 415] on input "text" at bounding box center [477, 415] width 397 height 36
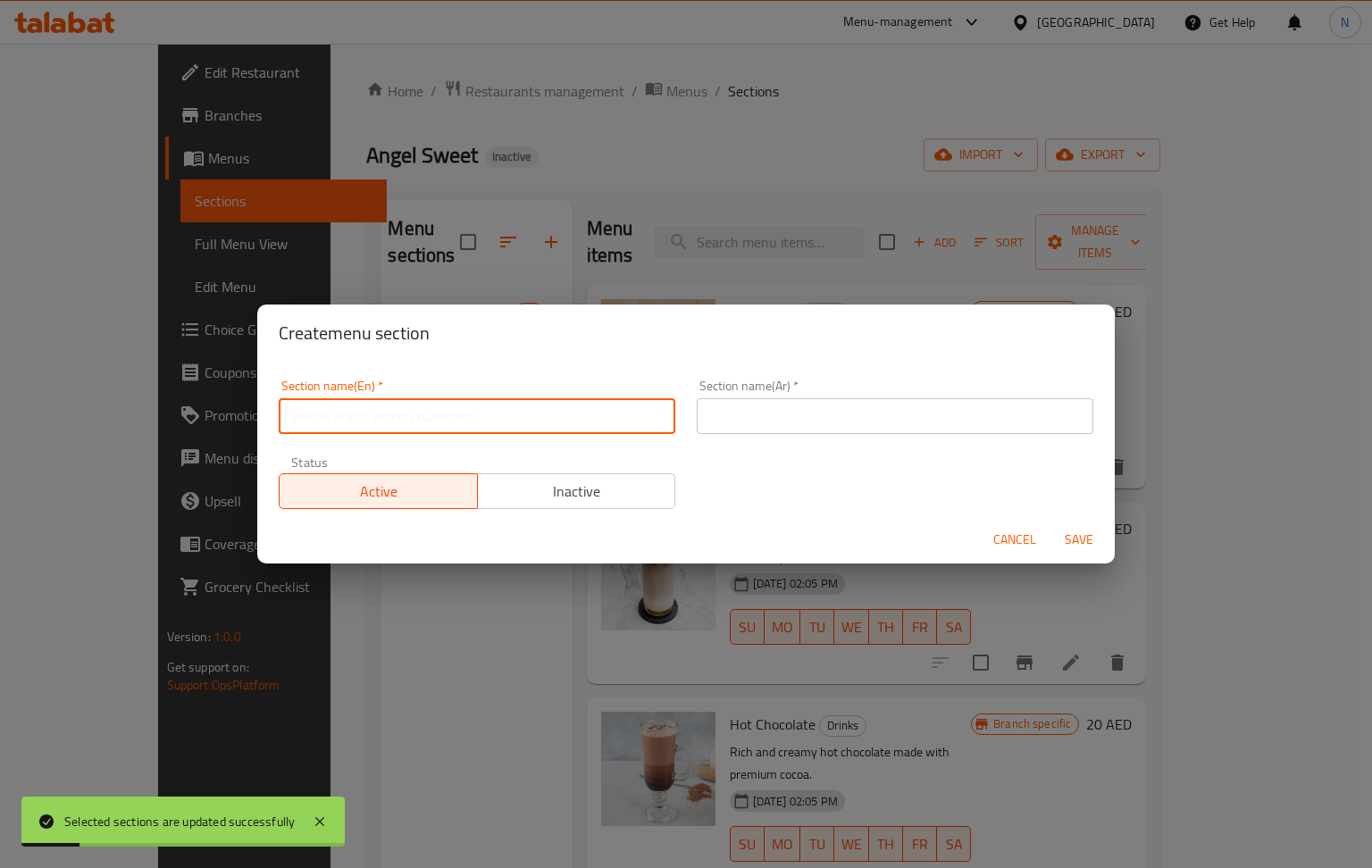
paste input "Cold Drinks"
type input "Cold Drinks"
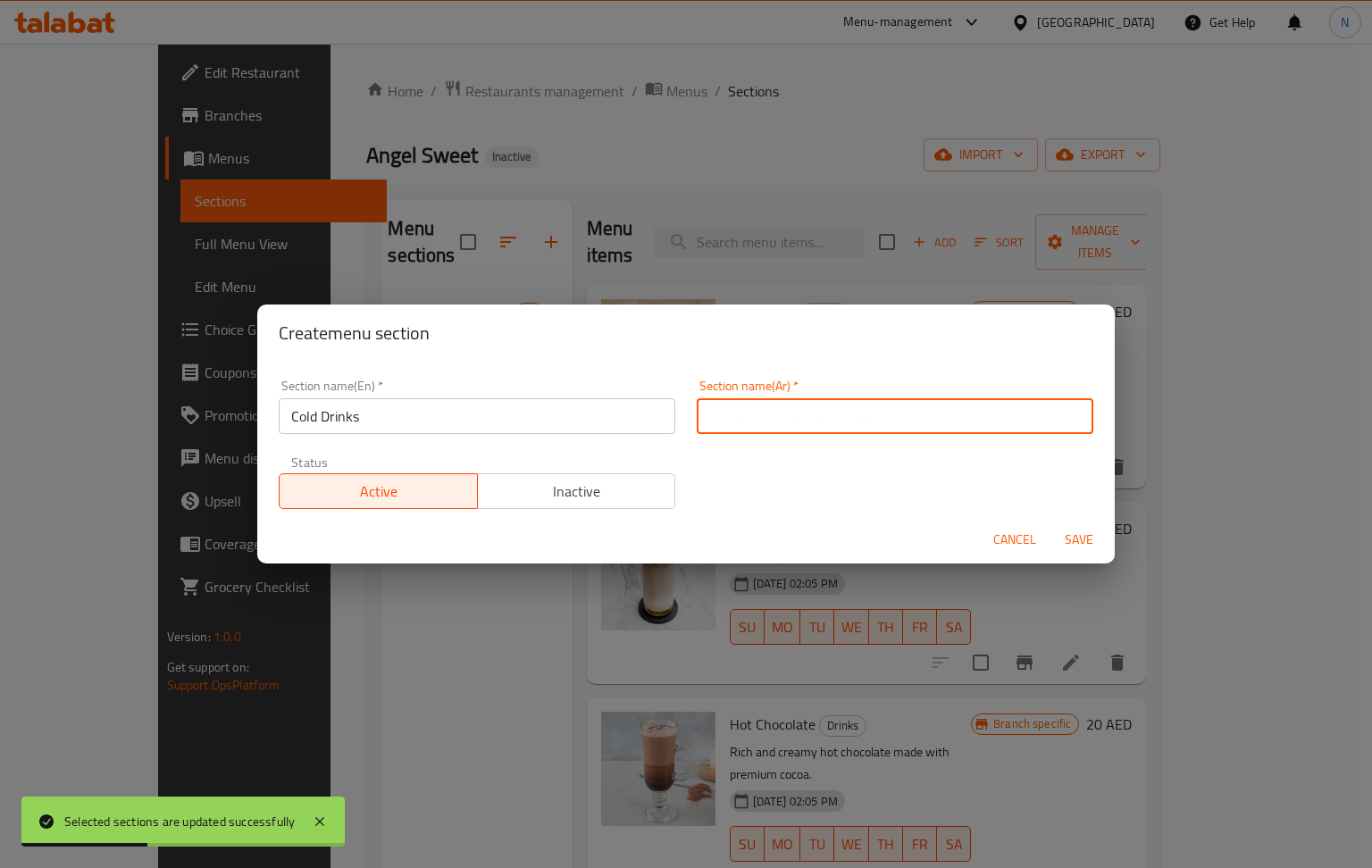
drag, startPoint x: 776, startPoint y: 419, endPoint x: 830, endPoint y: 431, distance: 55.3
click at [776, 419] on input "text" at bounding box center [895, 415] width 397 height 36
paste input "المشروبات الباردة"
type input "المشروبات الباردة"
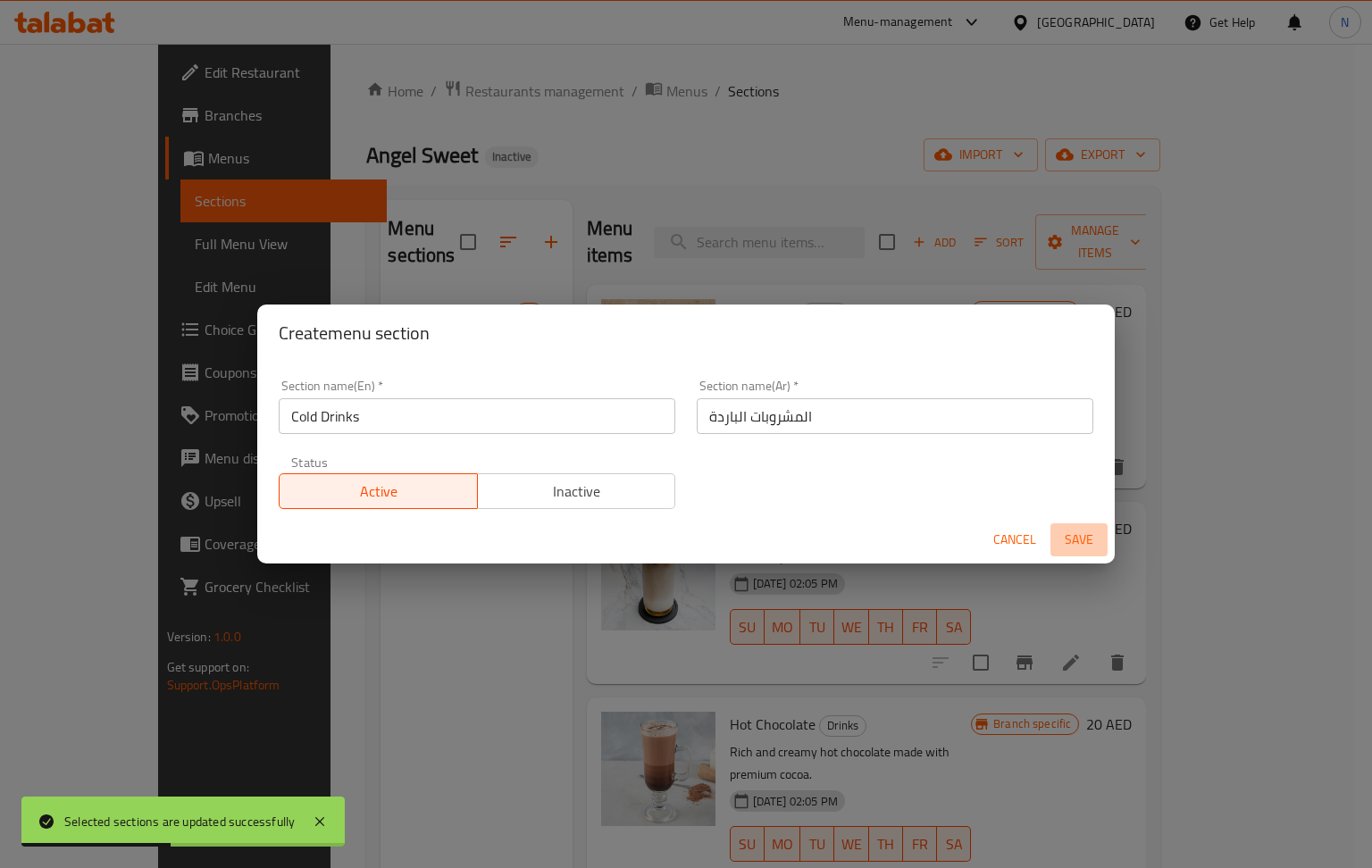
drag, startPoint x: 1072, startPoint y: 550, endPoint x: 307, endPoint y: 203, distance: 840.0
click at [1072, 550] on span "Save" at bounding box center [1079, 539] width 43 height 22
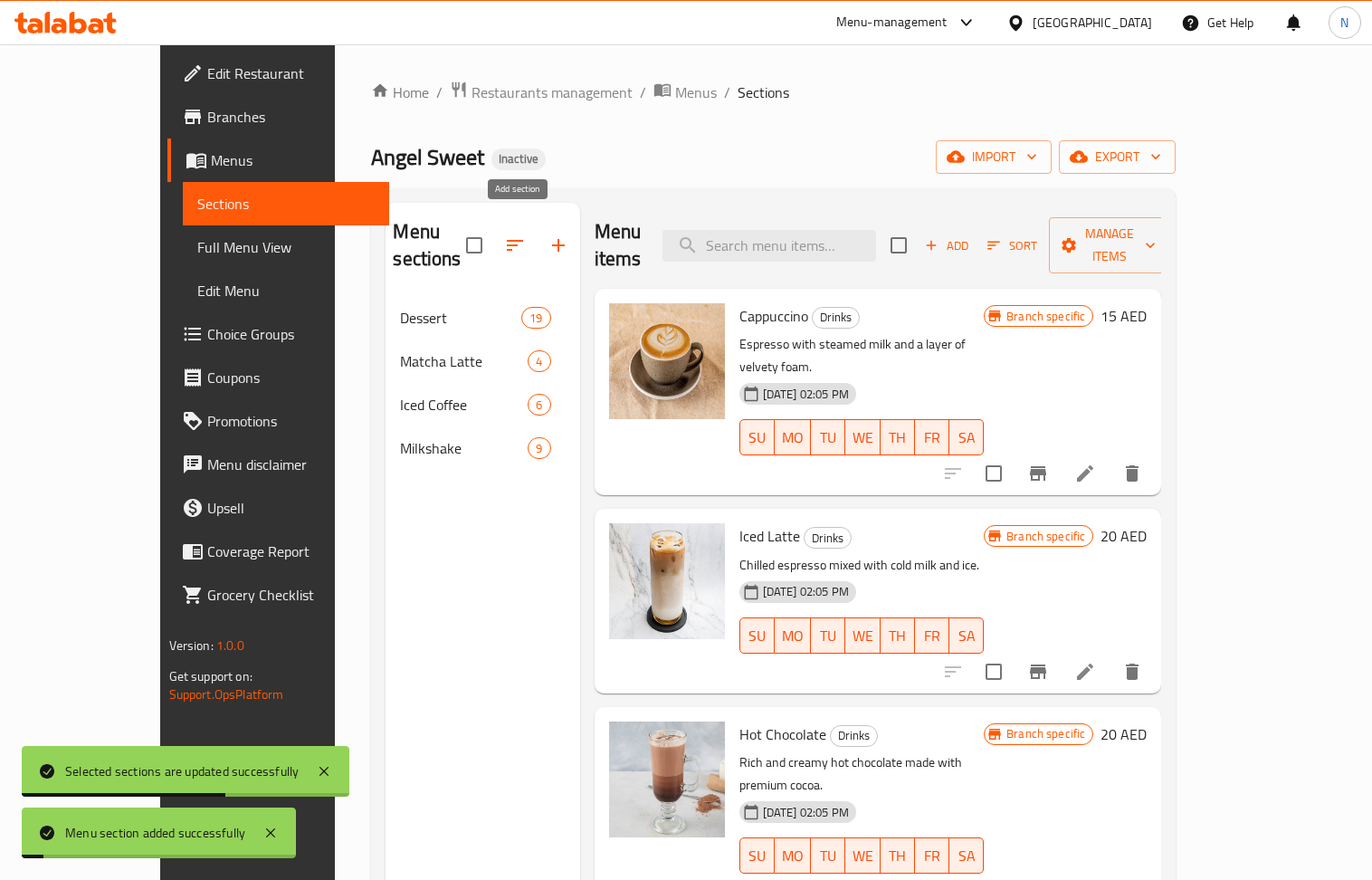
click at [548, 234] on icon "button" at bounding box center [559, 245] width 21 height 21
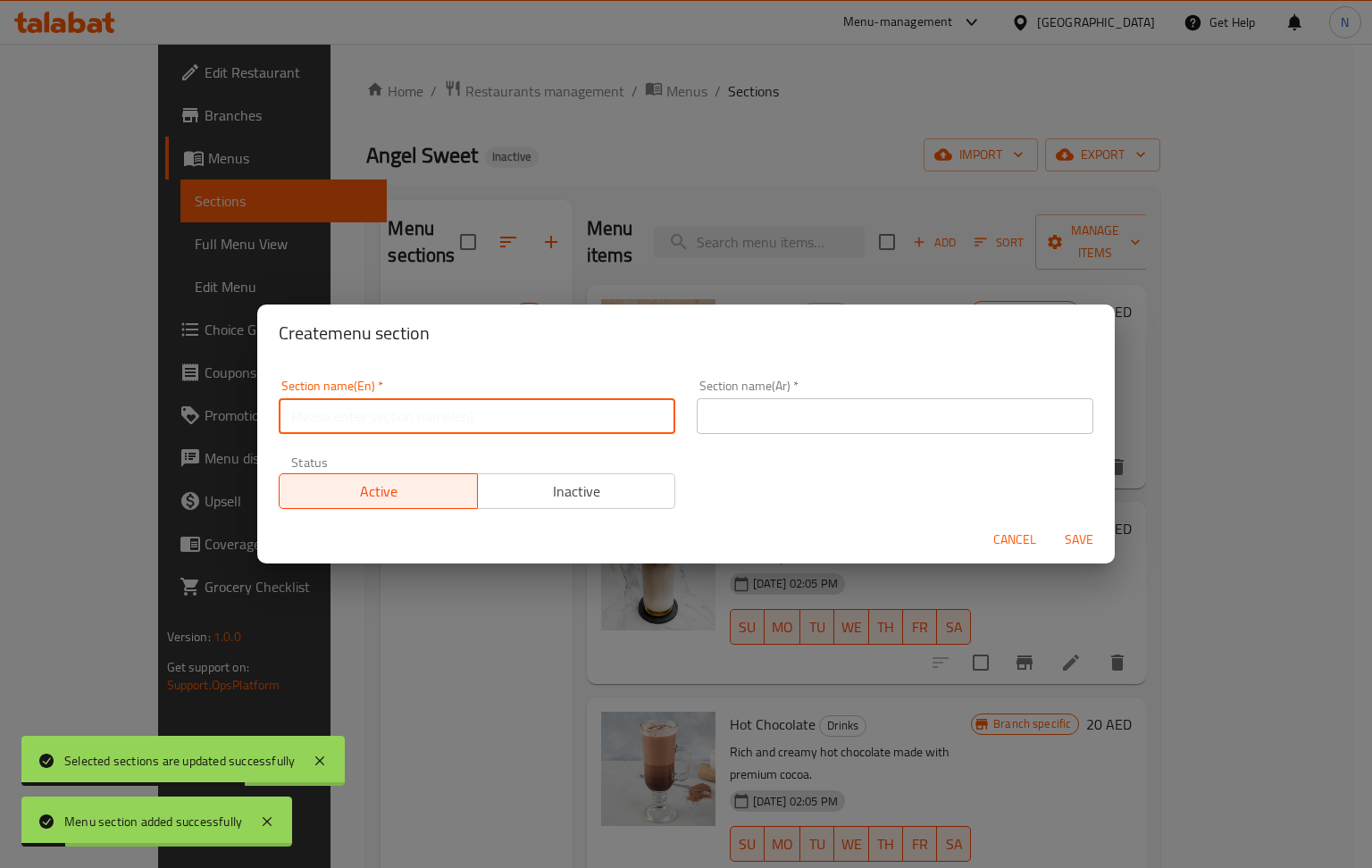
drag, startPoint x: 337, startPoint y: 415, endPoint x: 233, endPoint y: 228, distance: 214.0
click at [337, 415] on input "text" at bounding box center [477, 415] width 397 height 36
paste input "Hot Drinks"
type input "Hot Drinks"
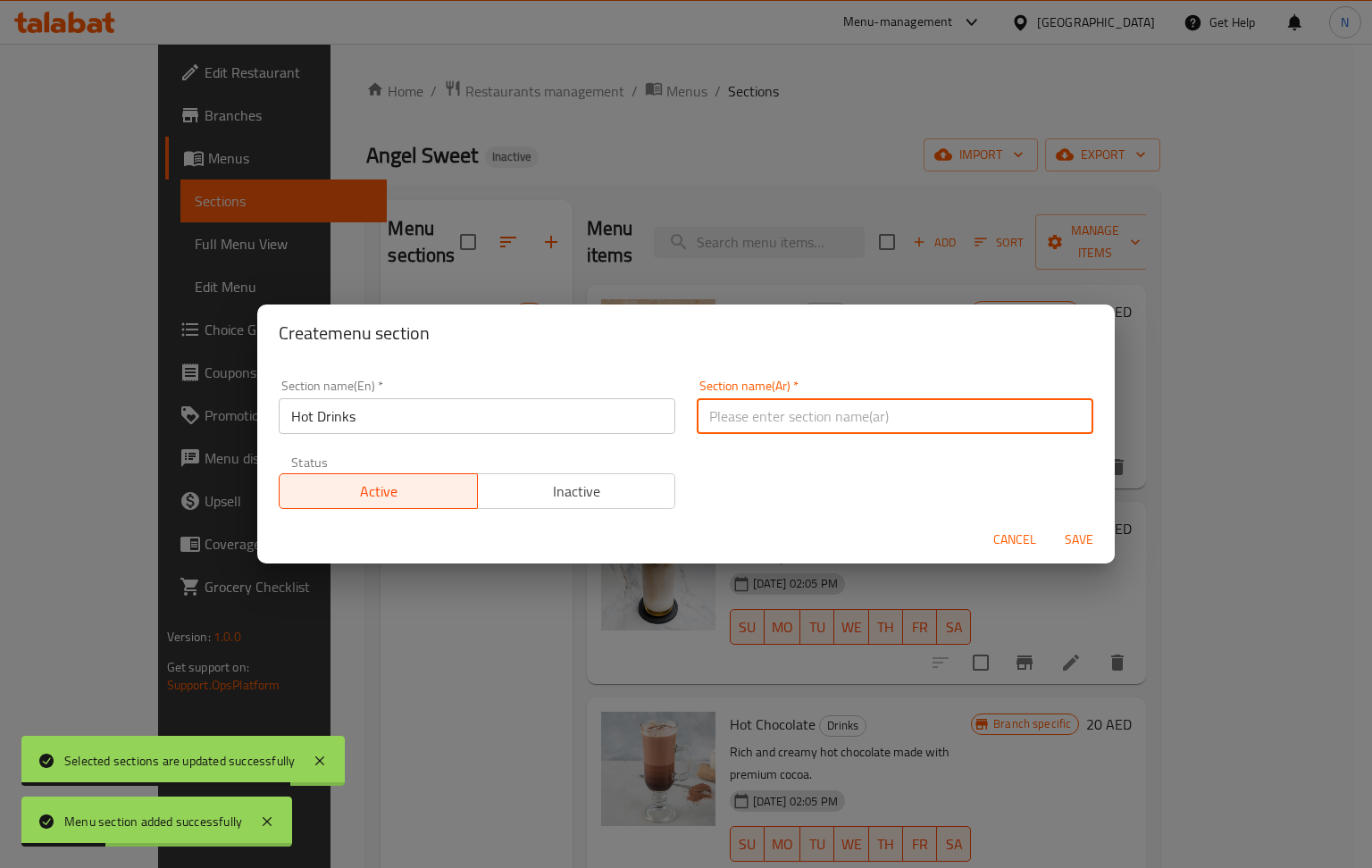
click at [787, 426] on input "text" at bounding box center [895, 415] width 397 height 36
paste input "المشروبات الساخنة"
type input "المشروبات الساخنة"
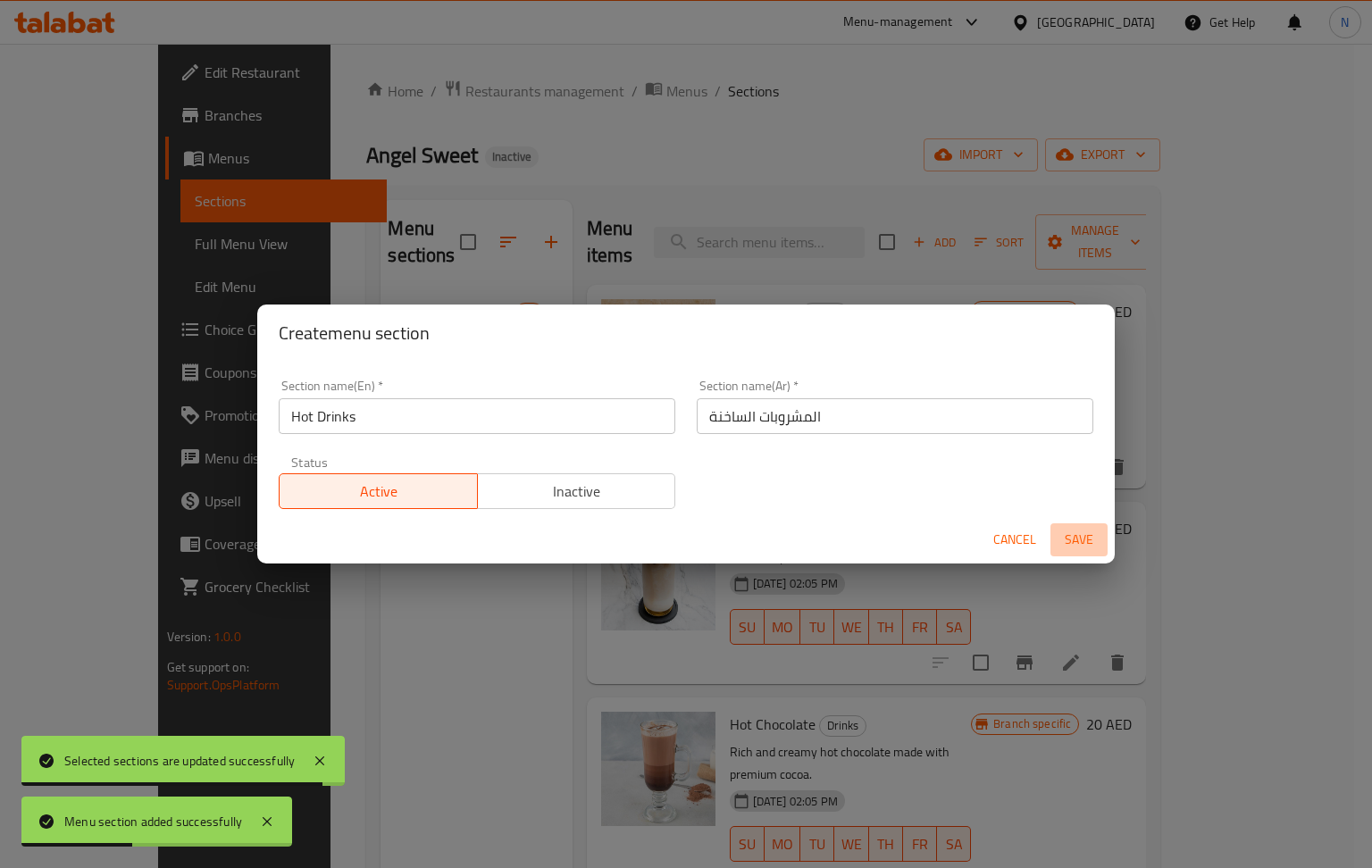
click at [1072, 545] on span "Save" at bounding box center [1079, 539] width 43 height 22
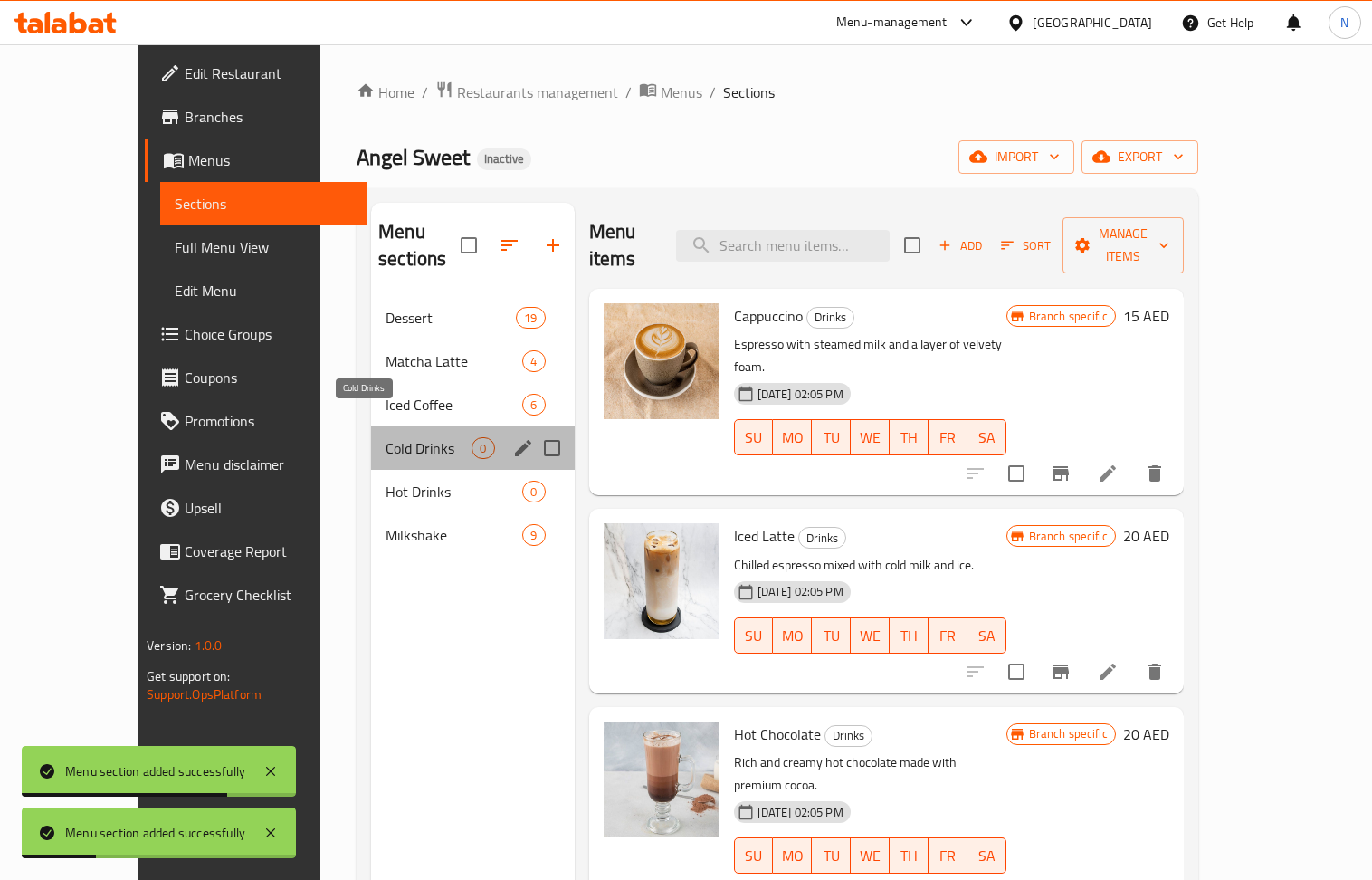
click at [389, 438] on span "Cold Drinks" at bounding box center [429, 448] width 86 height 21
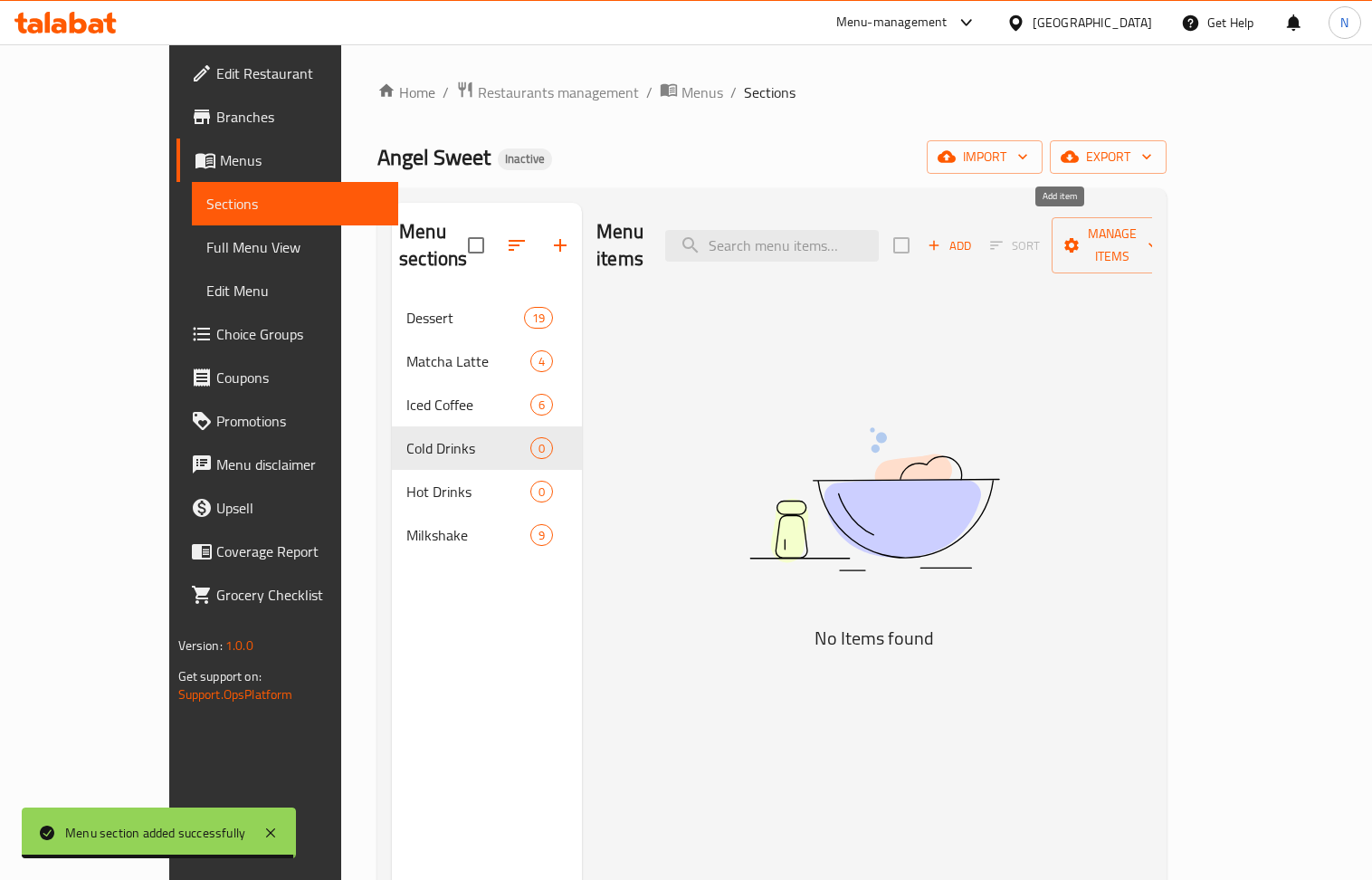
click at [975, 235] on span "Add" at bounding box center [950, 245] width 49 height 21
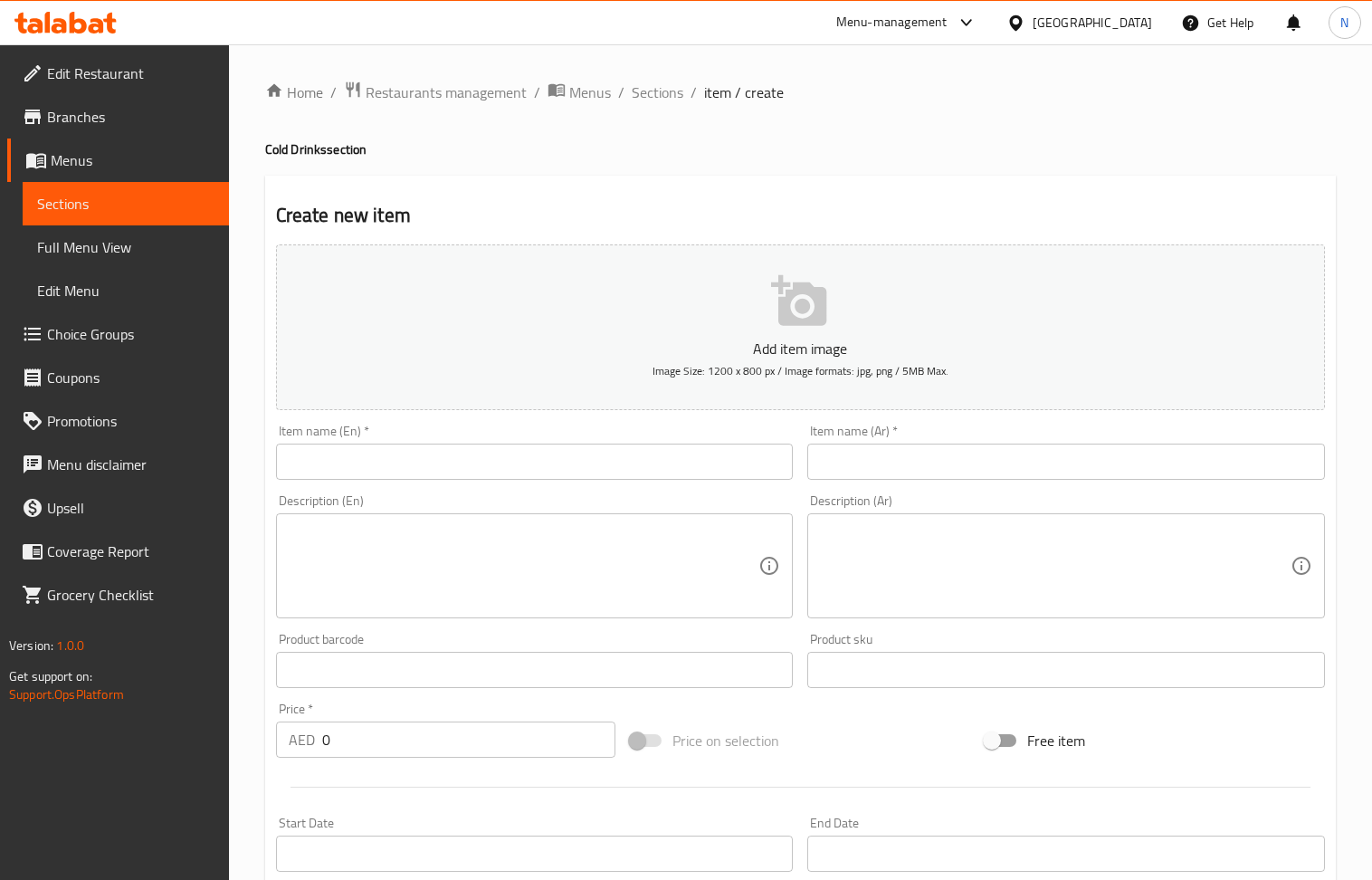
click at [417, 458] on input "text" at bounding box center [535, 461] width 518 height 36
paste input "Classic Mojito"
type input "Classic Mojito"
drag, startPoint x: 928, startPoint y: 449, endPoint x: 635, endPoint y: 371, distance: 303.2
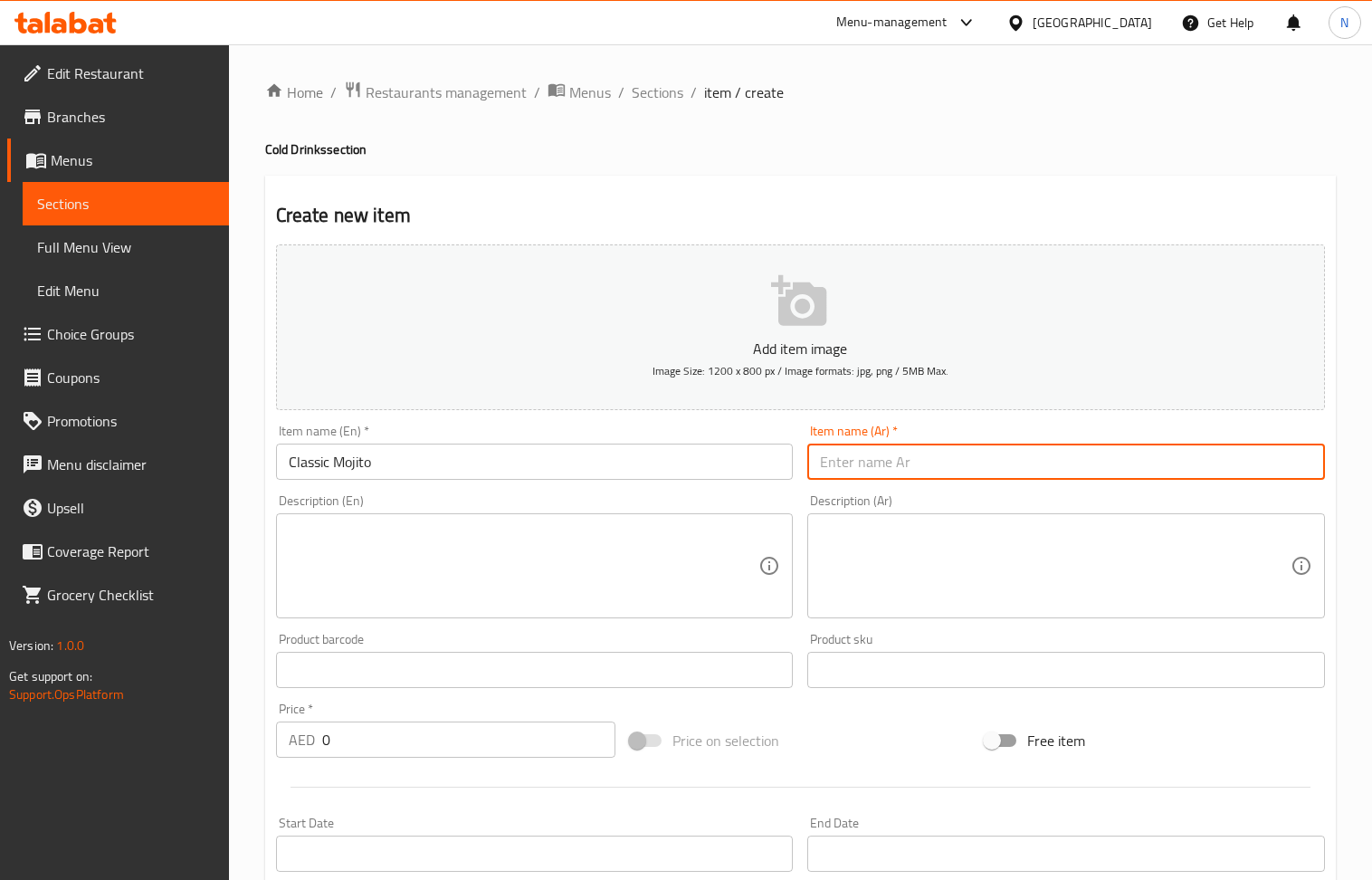
click at [927, 449] on input "text" at bounding box center [1066, 461] width 518 height 36
paste input "موهيتو كلاسيكي"
type input "موهيتو كلاسيكي"
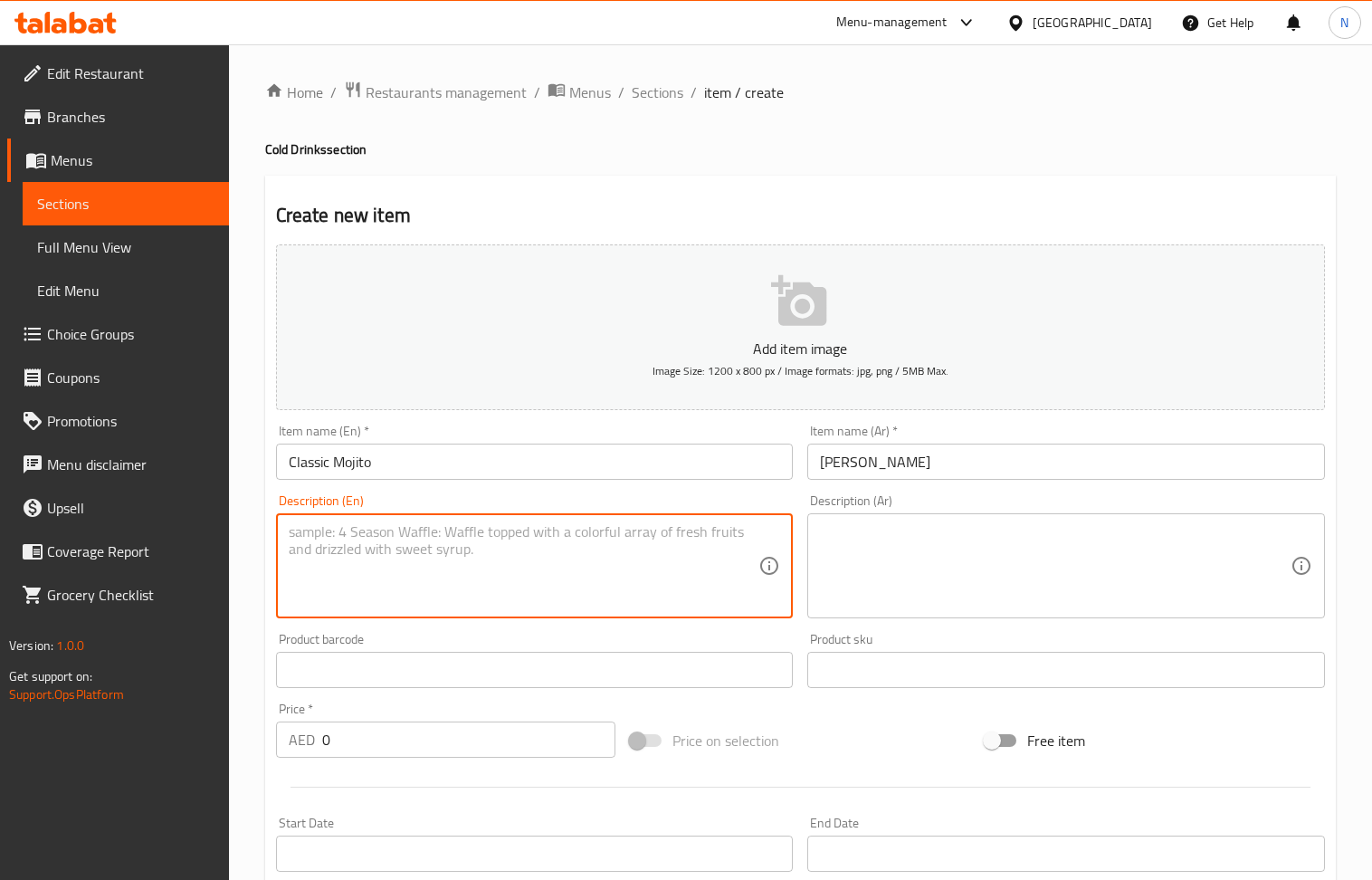
click at [429, 559] on textarea at bounding box center [524, 566] width 471 height 86
paste textarea "Fresh mint and lime"
type textarea "Fresh mint and lime"
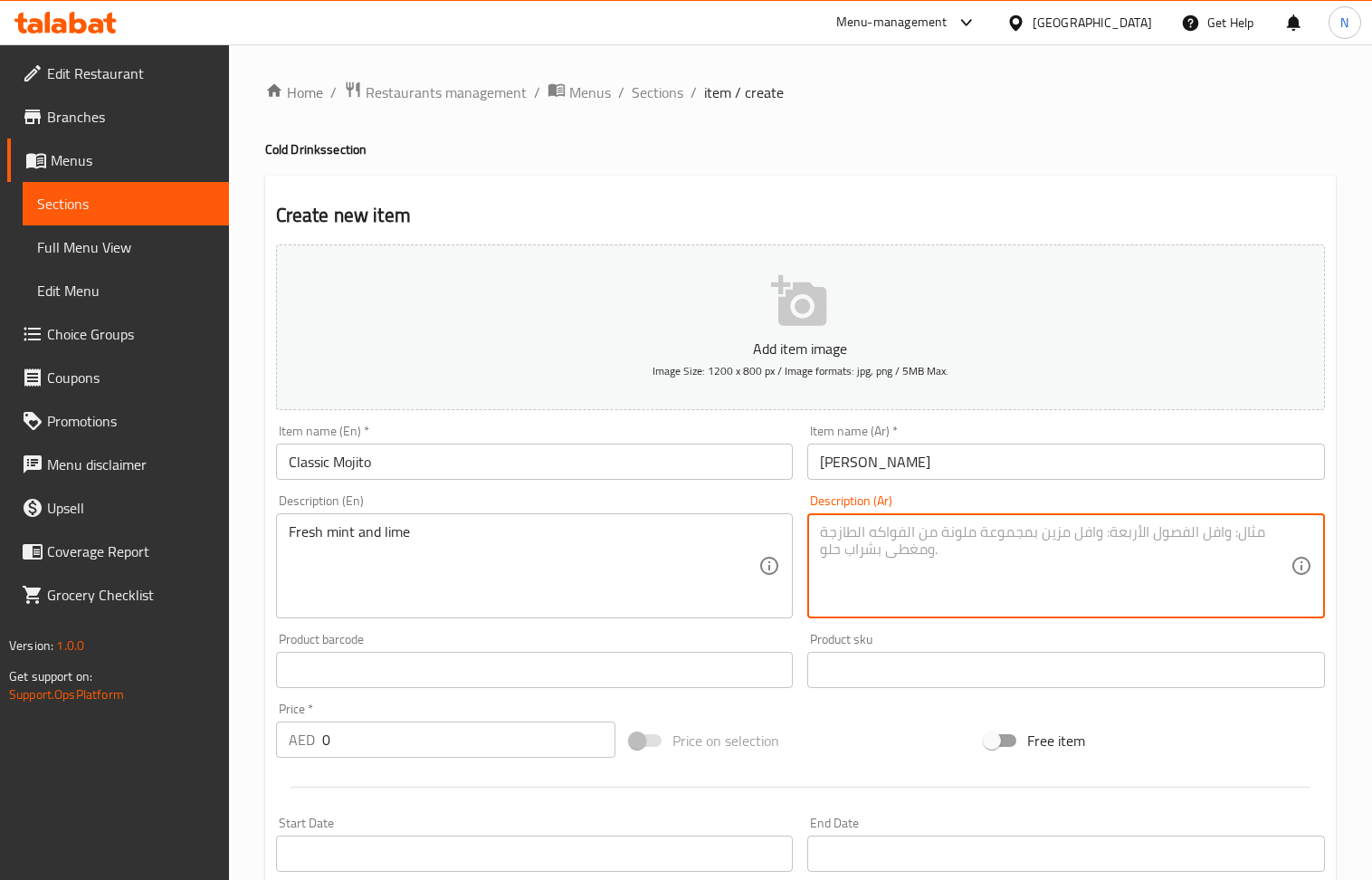
click at [960, 540] on textarea at bounding box center [1056, 566] width 471 height 86
paste textarea "النعناع الطازج والليمون"
type textarea "النعناع الطازج والليمون"
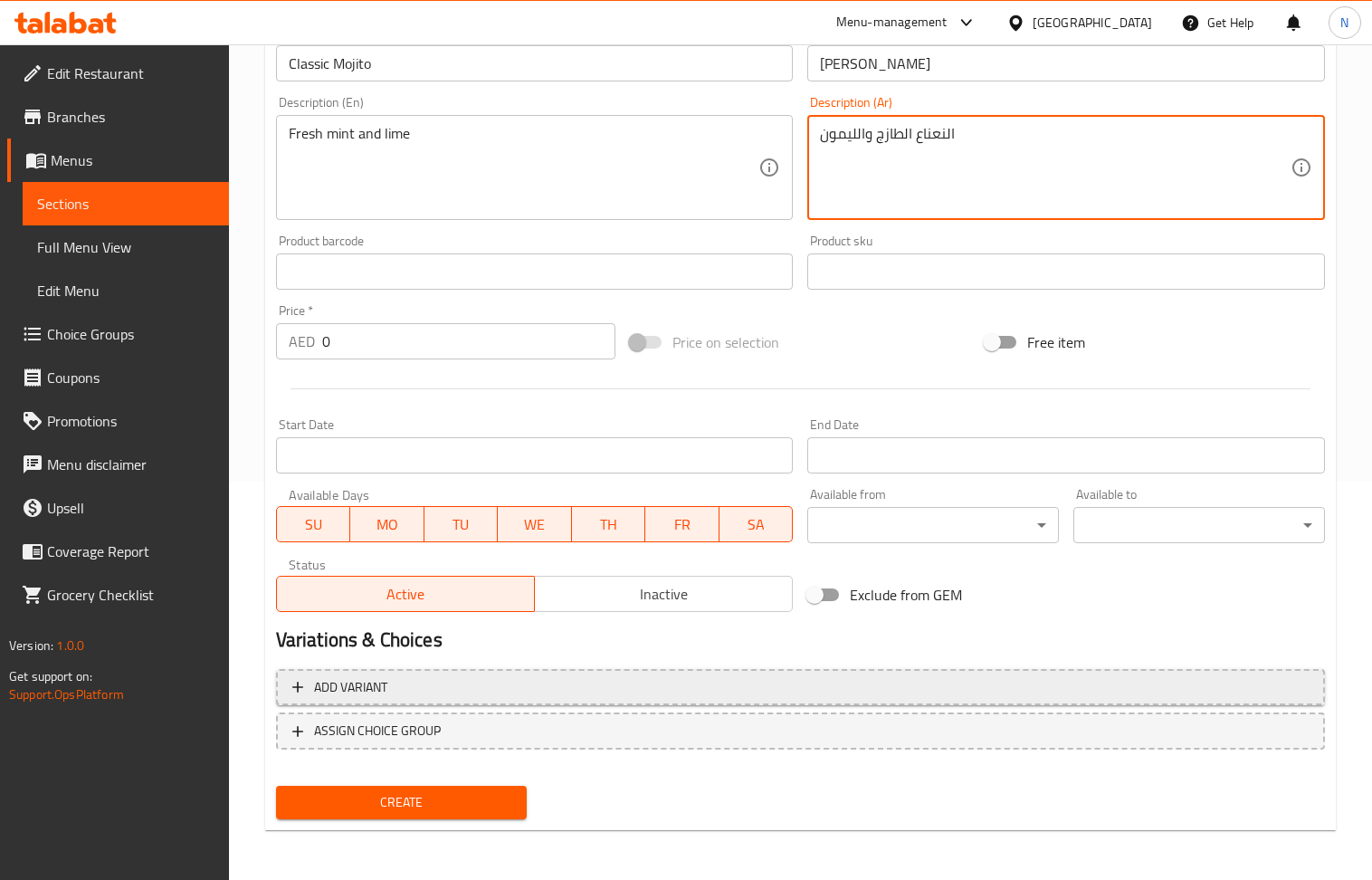
click at [1074, 683] on span "Add variant" at bounding box center [800, 688] width 1017 height 22
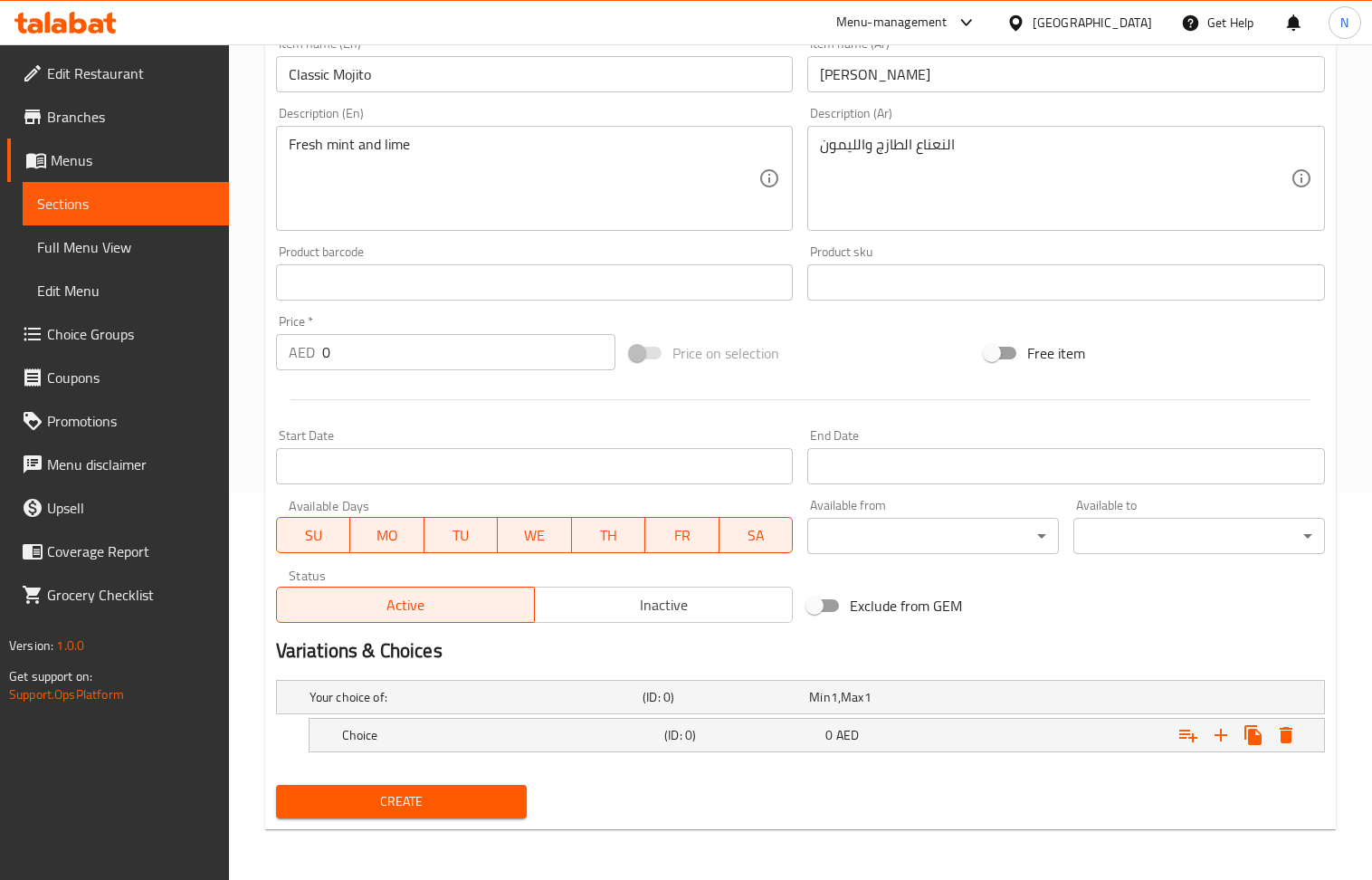
scroll to position [390, 0]
click at [1219, 739] on icon "Expand" at bounding box center [1222, 735] width 21 height 21
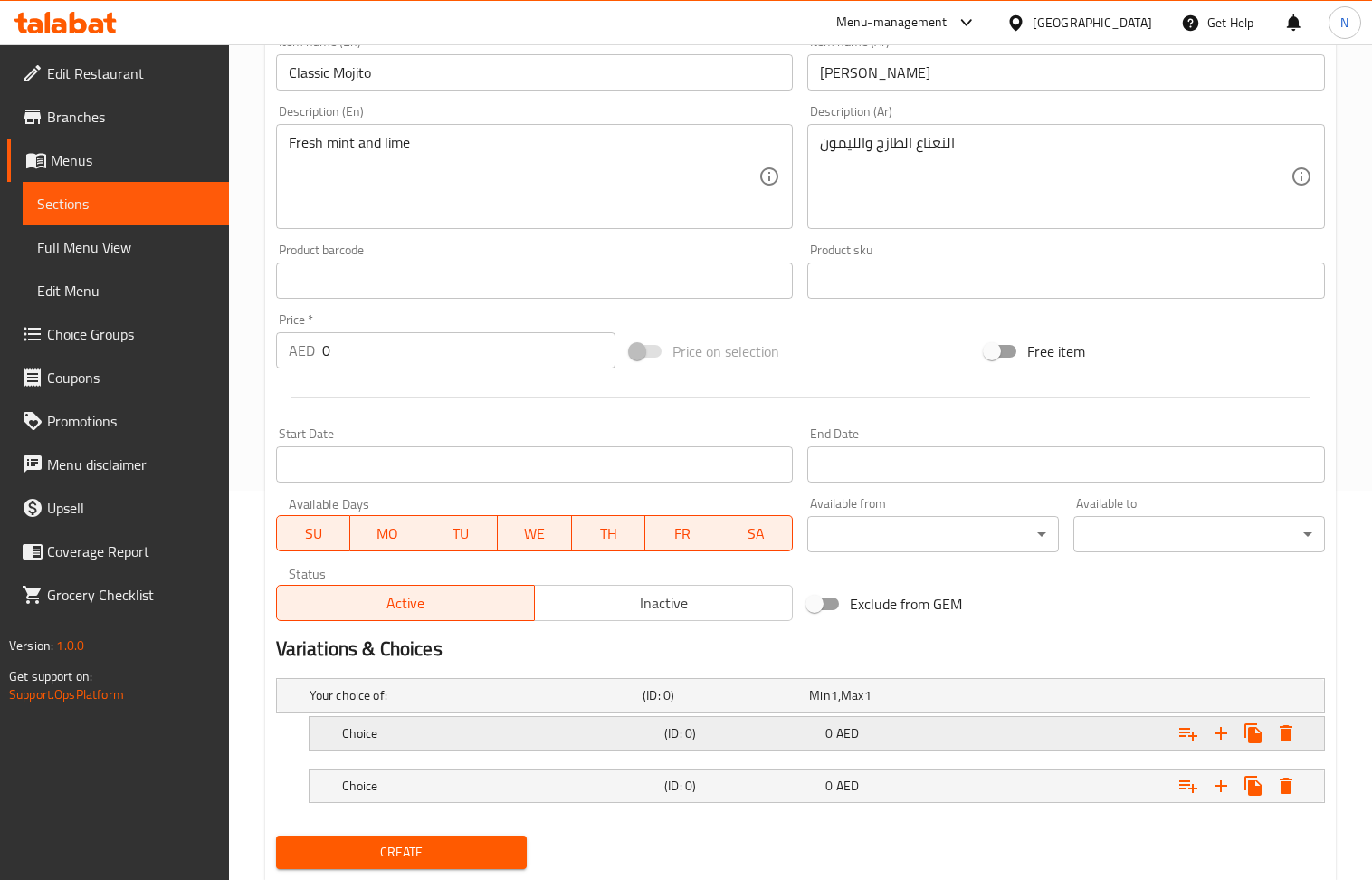
click at [846, 735] on span "AED" at bounding box center [848, 733] width 22 height 23
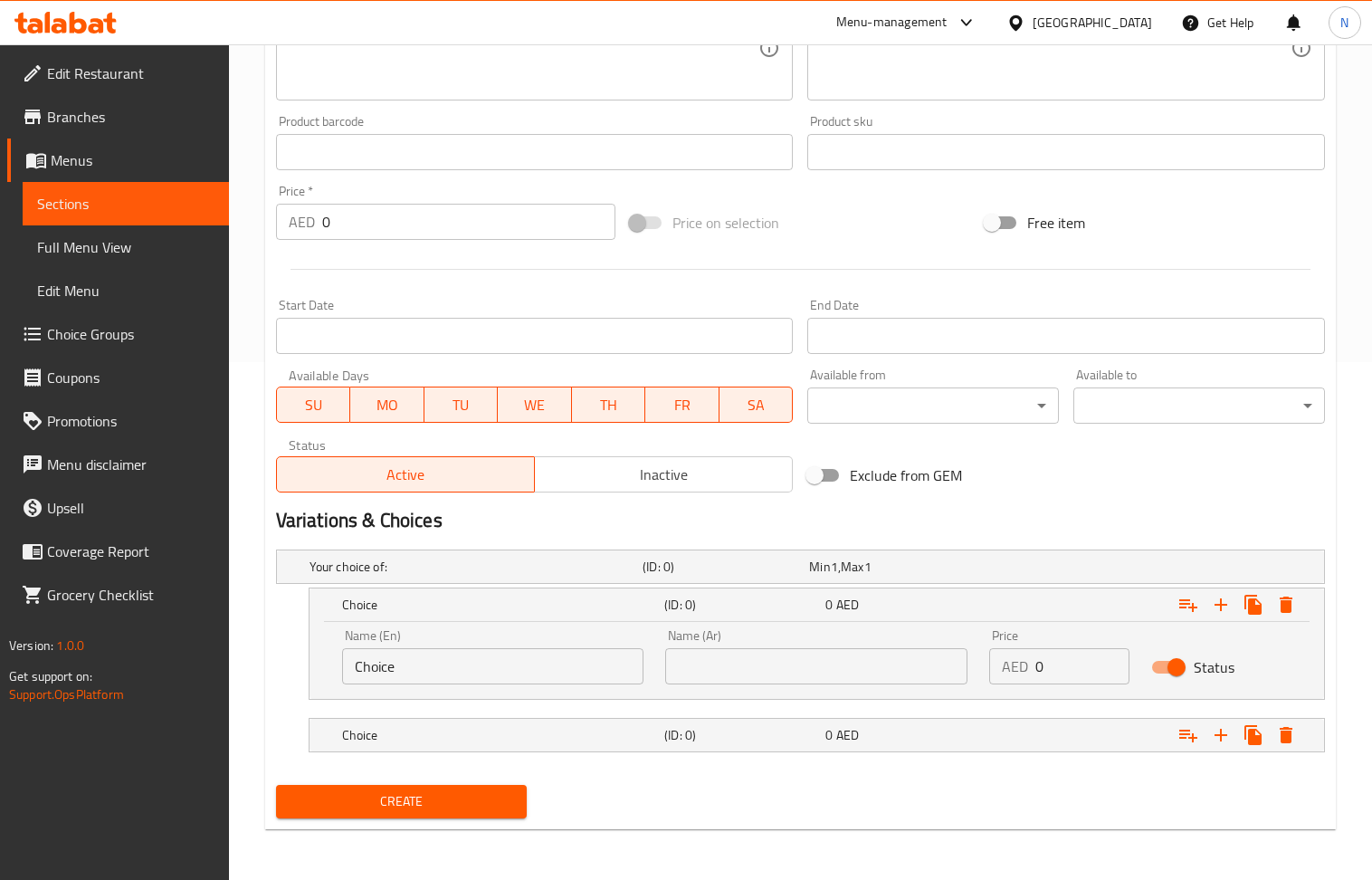
scroll to position [520, 0]
click at [854, 758] on nav at bounding box center [801, 763] width 1050 height 15
click at [856, 744] on span "AED" at bounding box center [848, 735] width 22 height 23
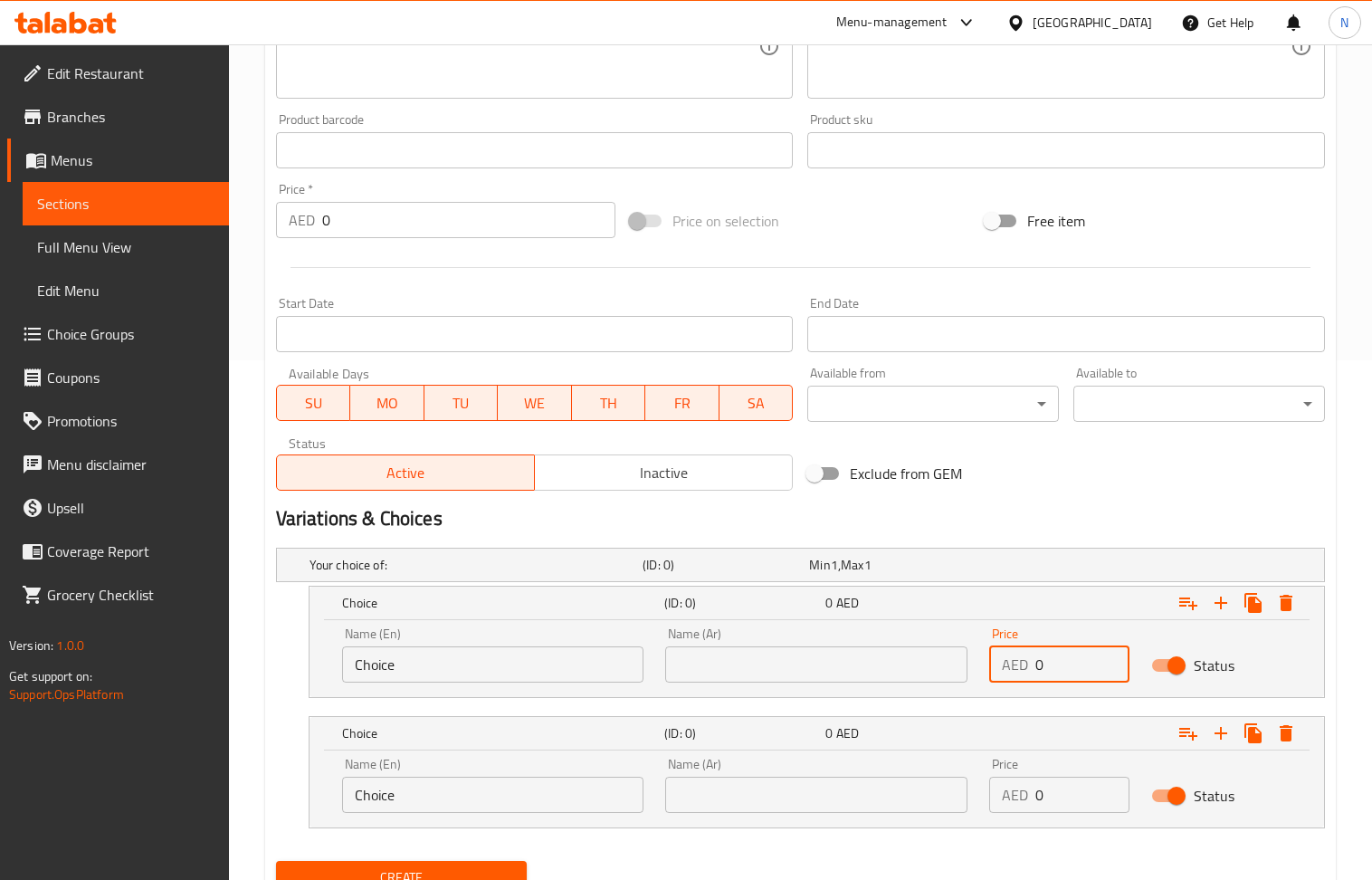
click at [1059, 667] on input "0" at bounding box center [1083, 664] width 94 height 36
paste input "25"
type input "25"
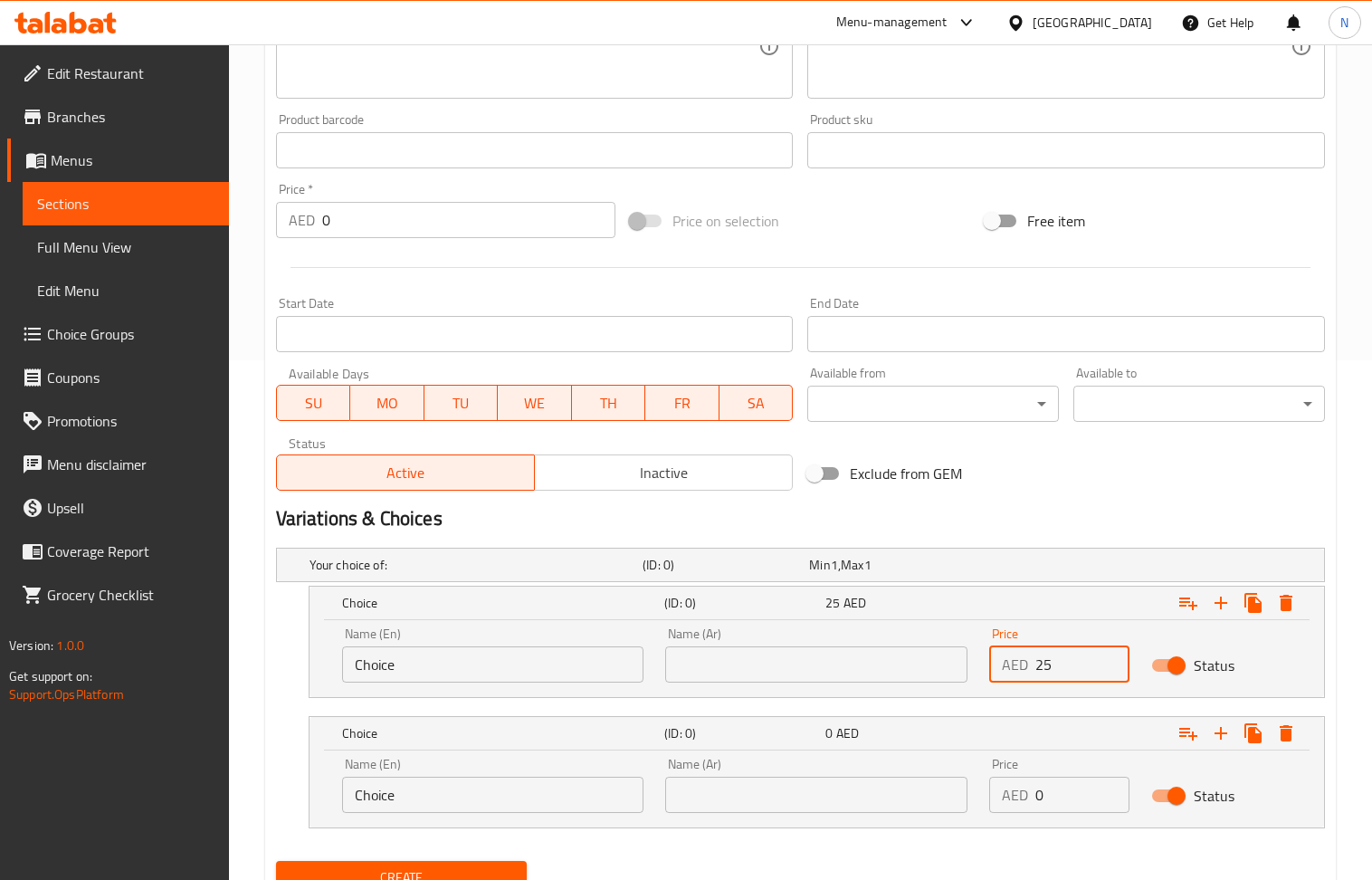
click at [1069, 787] on input "0" at bounding box center [1083, 794] width 94 height 36
type input "30"
click at [530, 666] on input "Choice" at bounding box center [493, 664] width 303 height 36
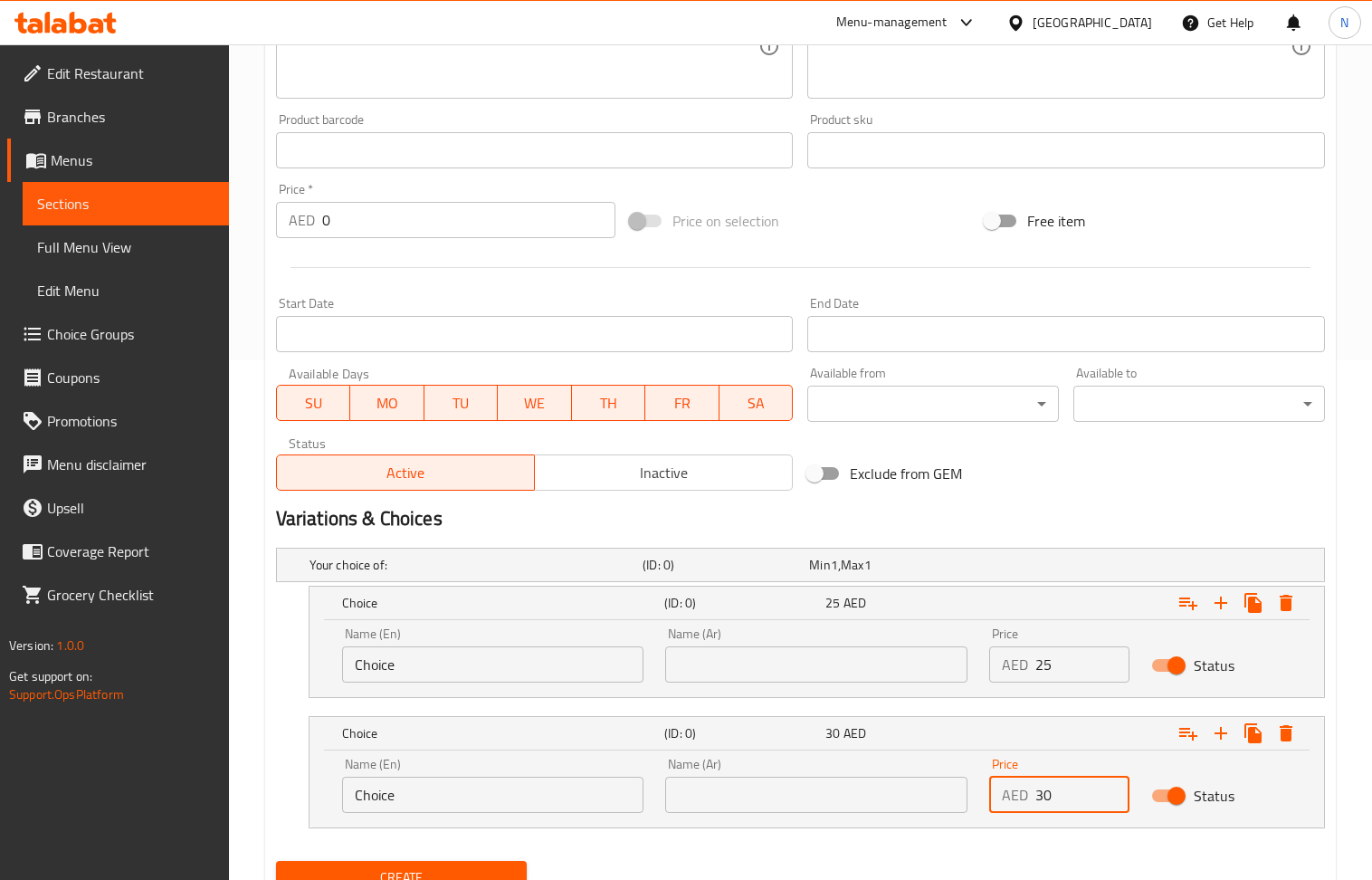
click at [530, 666] on input "Choice" at bounding box center [493, 664] width 303 height 36
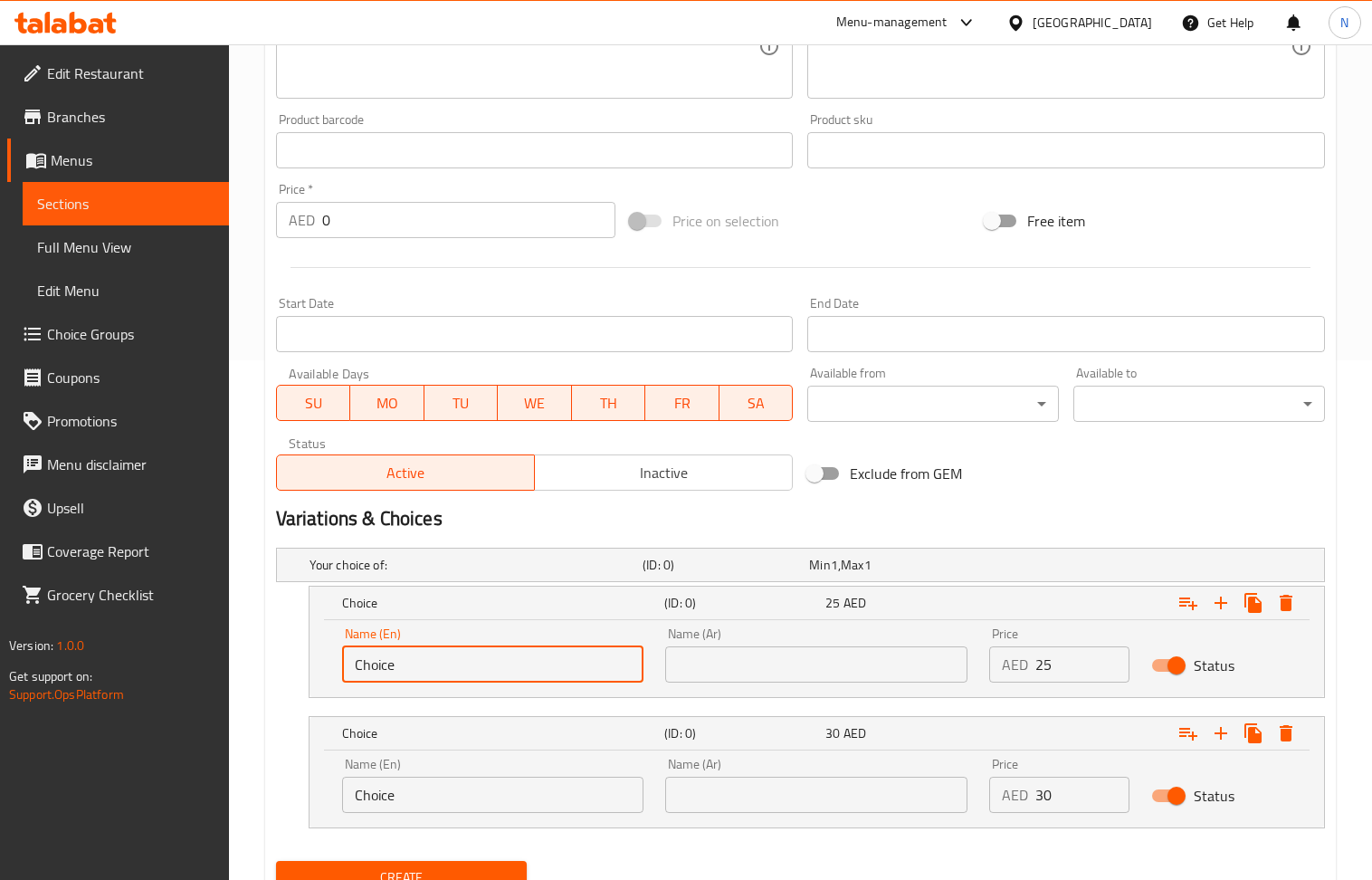
click at [530, 666] on input "Choice" at bounding box center [493, 664] width 303 height 36
click at [530, 666] on input "text" at bounding box center [493, 664] width 303 height 36
type input "small"
click at [505, 797] on input "Choice" at bounding box center [493, 794] width 303 height 36
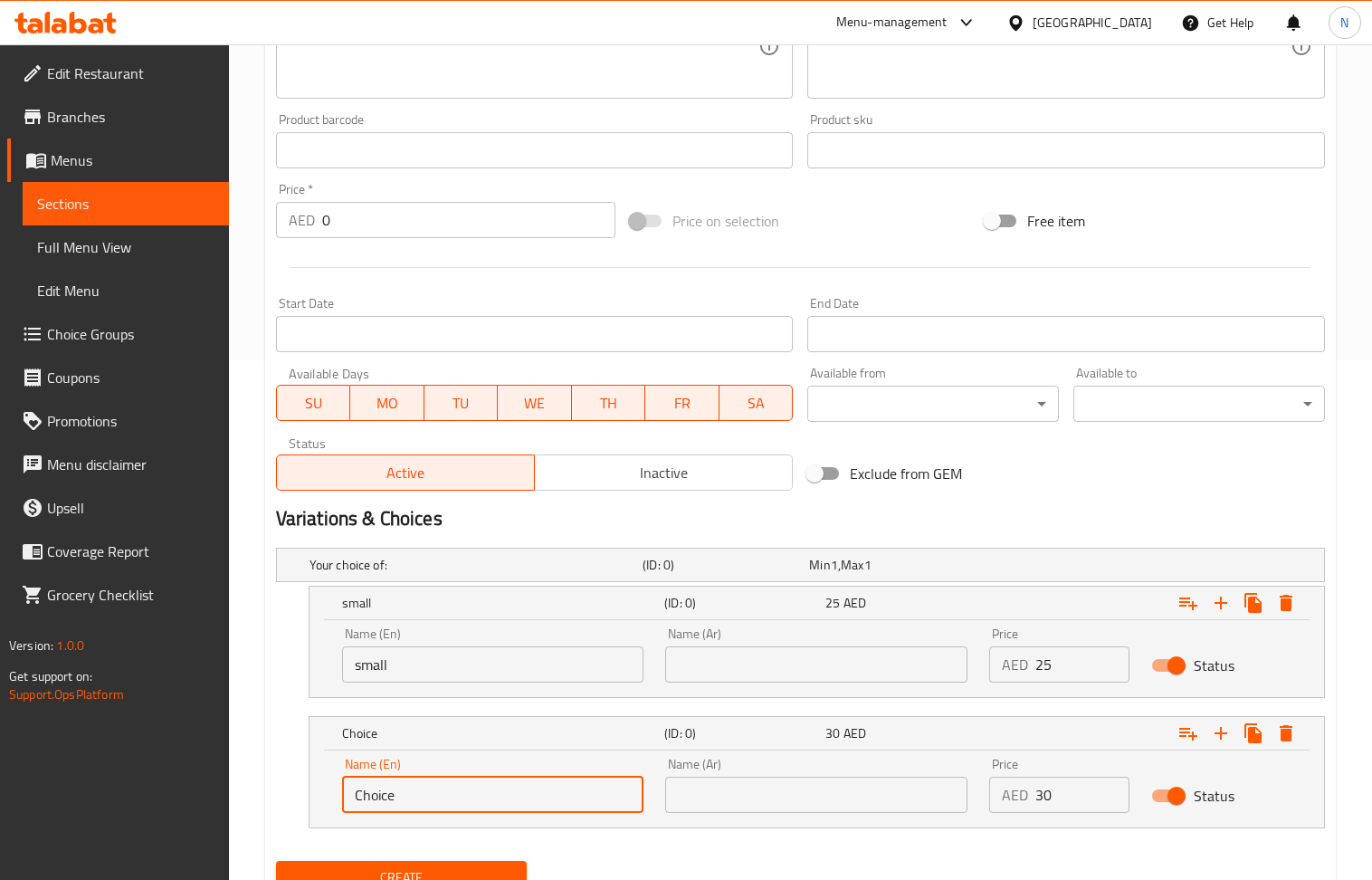
click at [505, 797] on input "Choice" at bounding box center [493, 794] width 303 height 36
click at [507, 798] on input "Choice" at bounding box center [493, 794] width 303 height 36
click at [507, 798] on input "text" at bounding box center [493, 794] width 303 height 36
type input "large"
click at [811, 667] on input "text" at bounding box center [816, 664] width 303 height 36
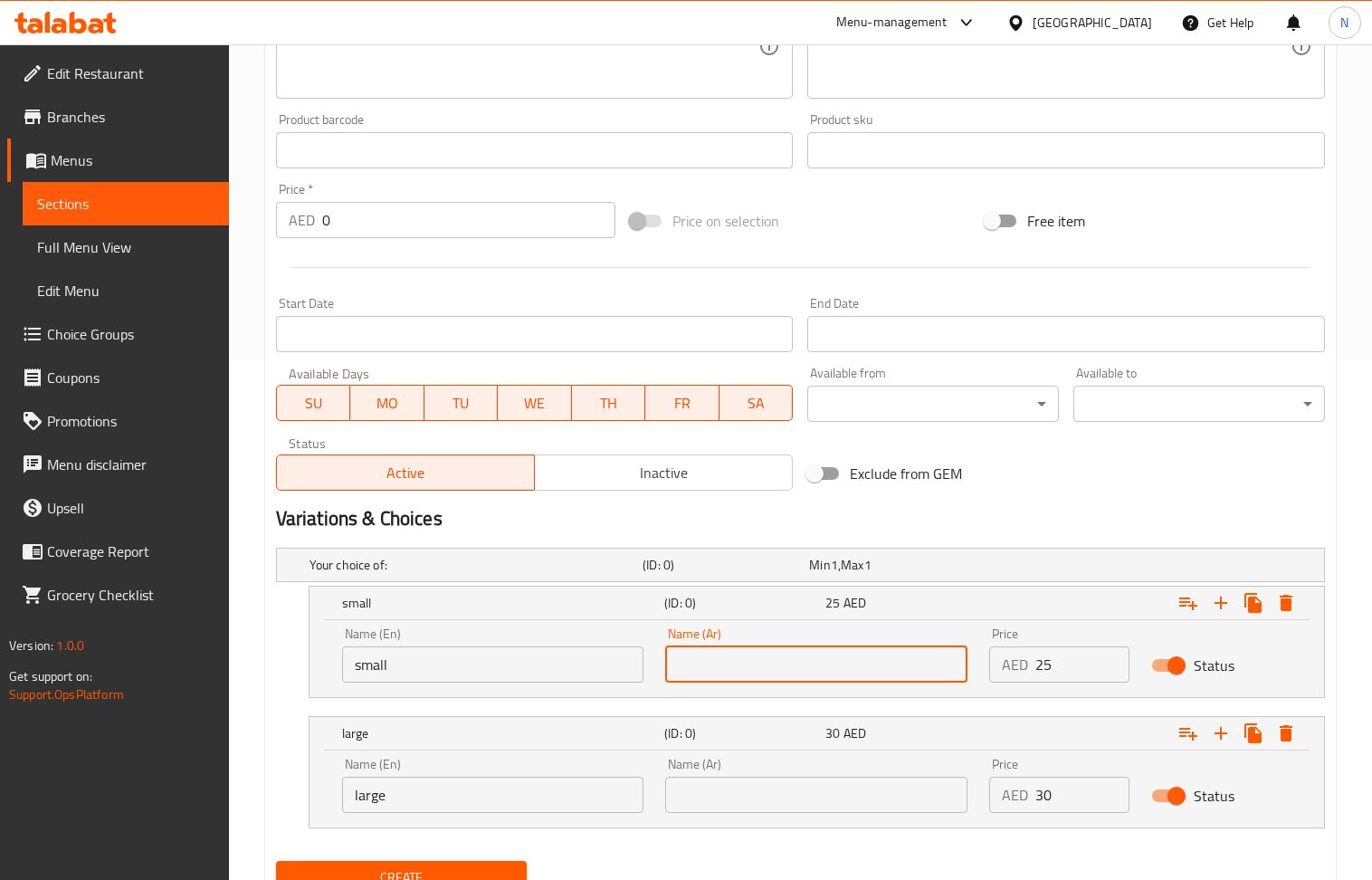
type input "صغير"
click at [778, 805] on input "text" at bounding box center [816, 794] width 303 height 36
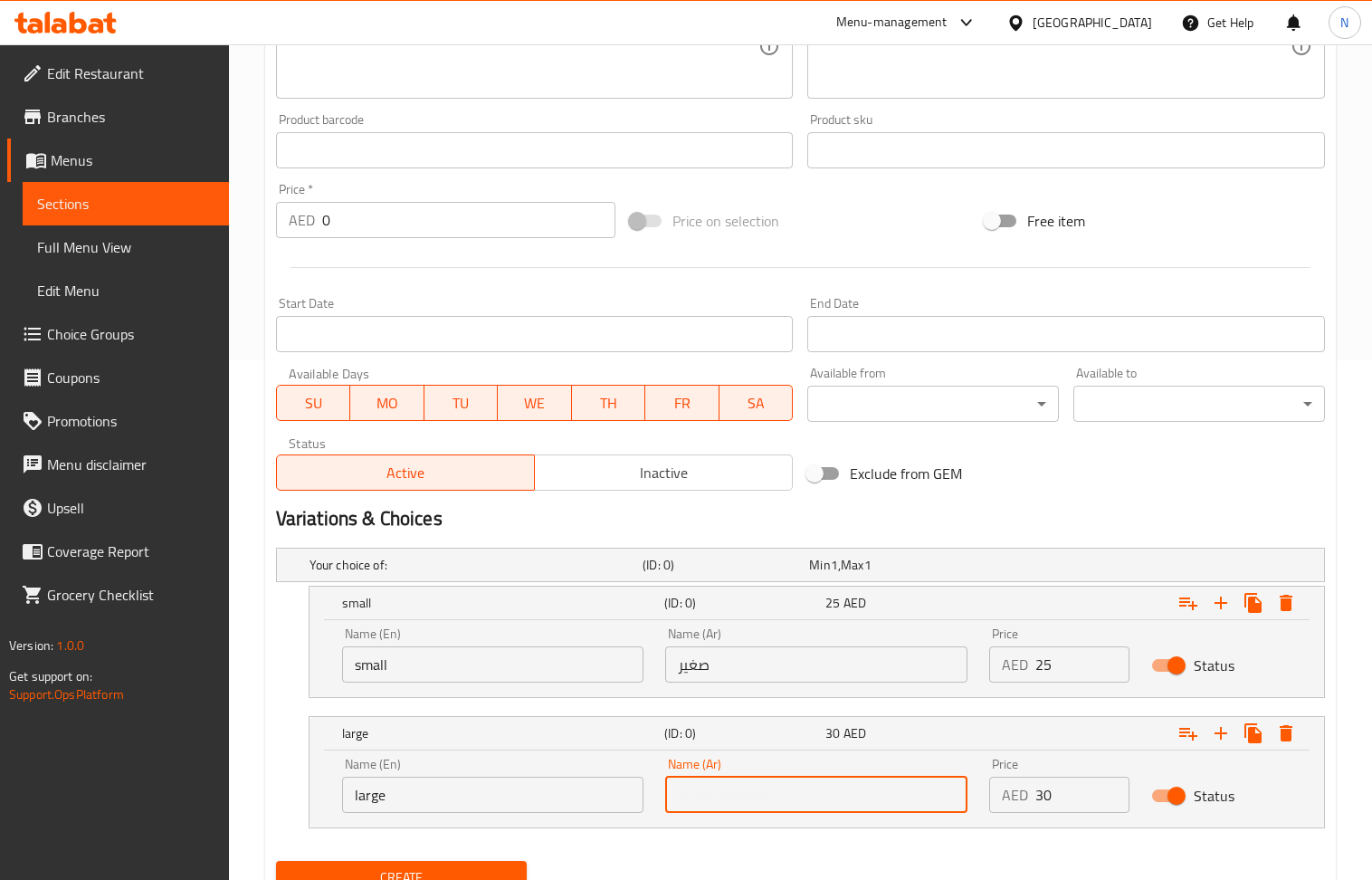
type input "كبير"
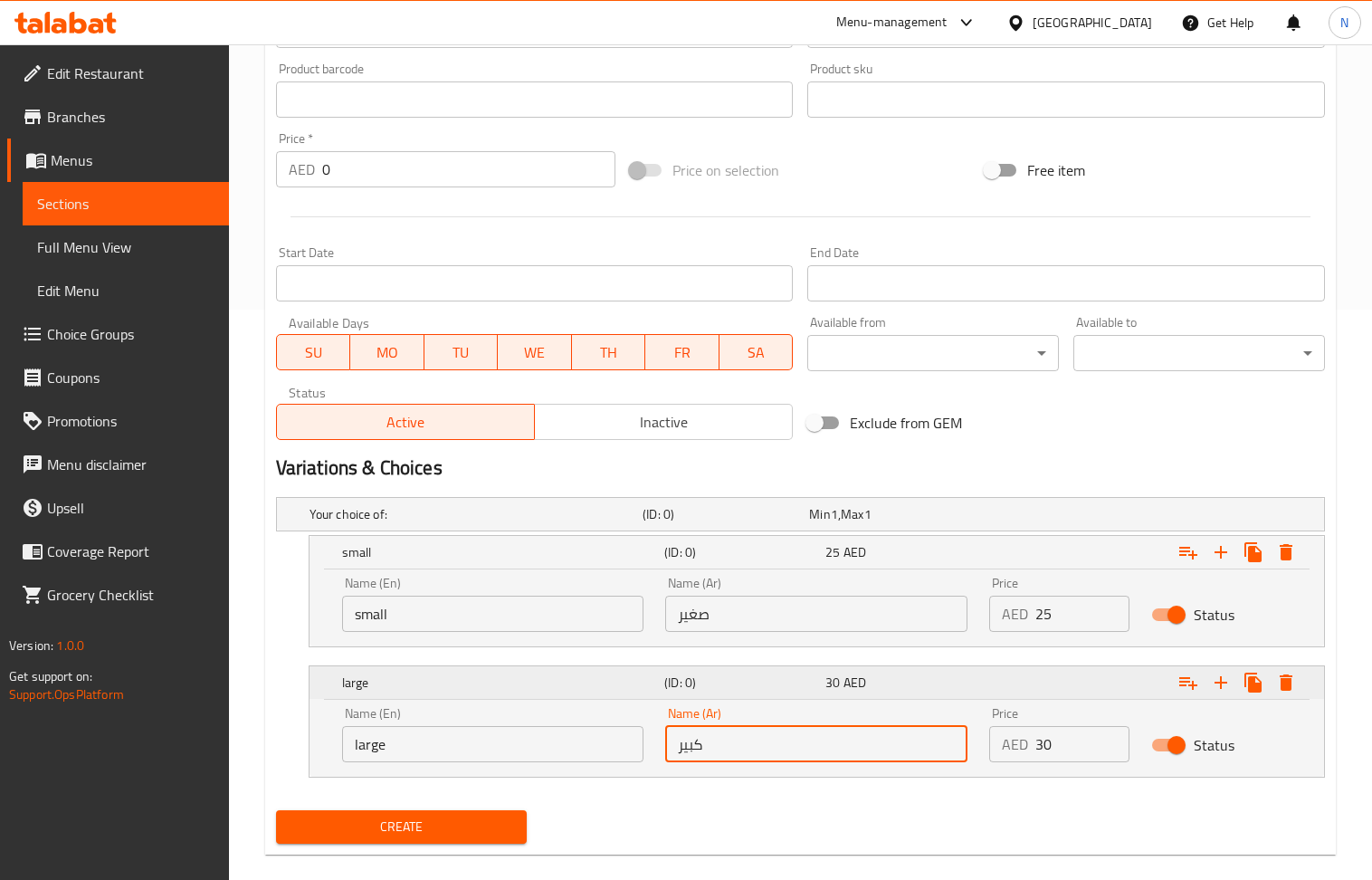
scroll to position [599, 0]
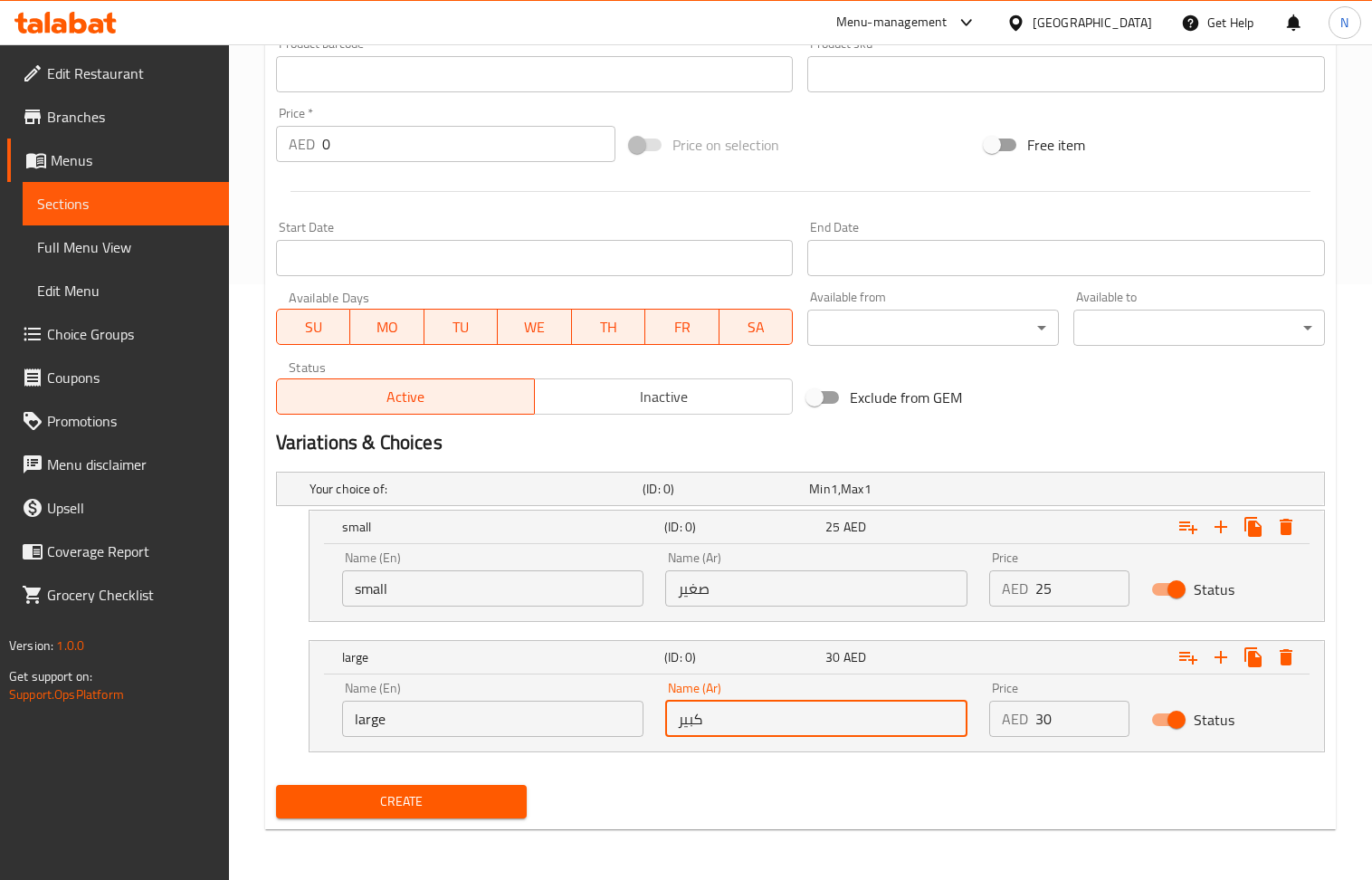
click at [424, 802] on span "Create" at bounding box center [402, 801] width 223 height 22
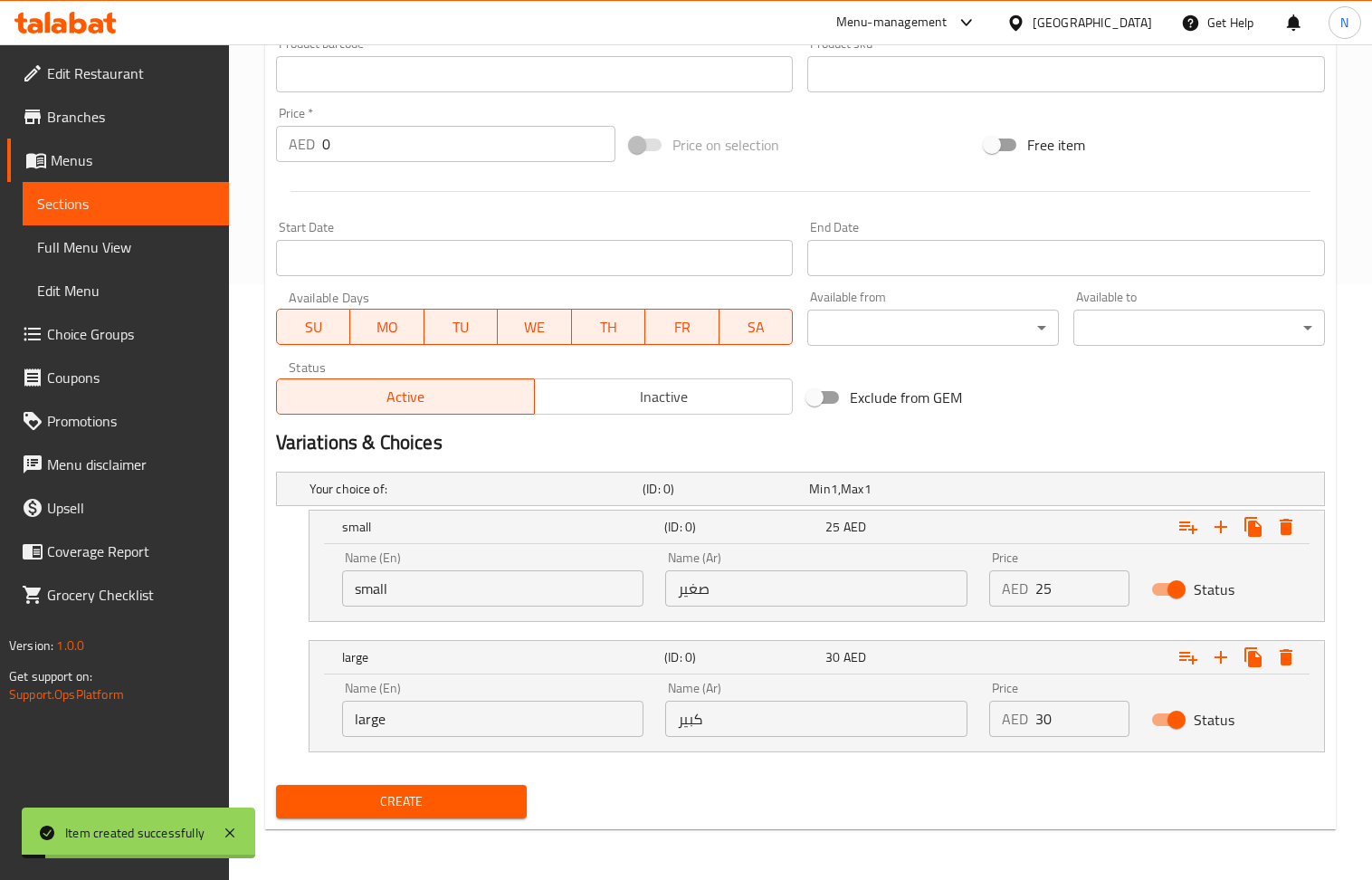
scroll to position [0, 0]
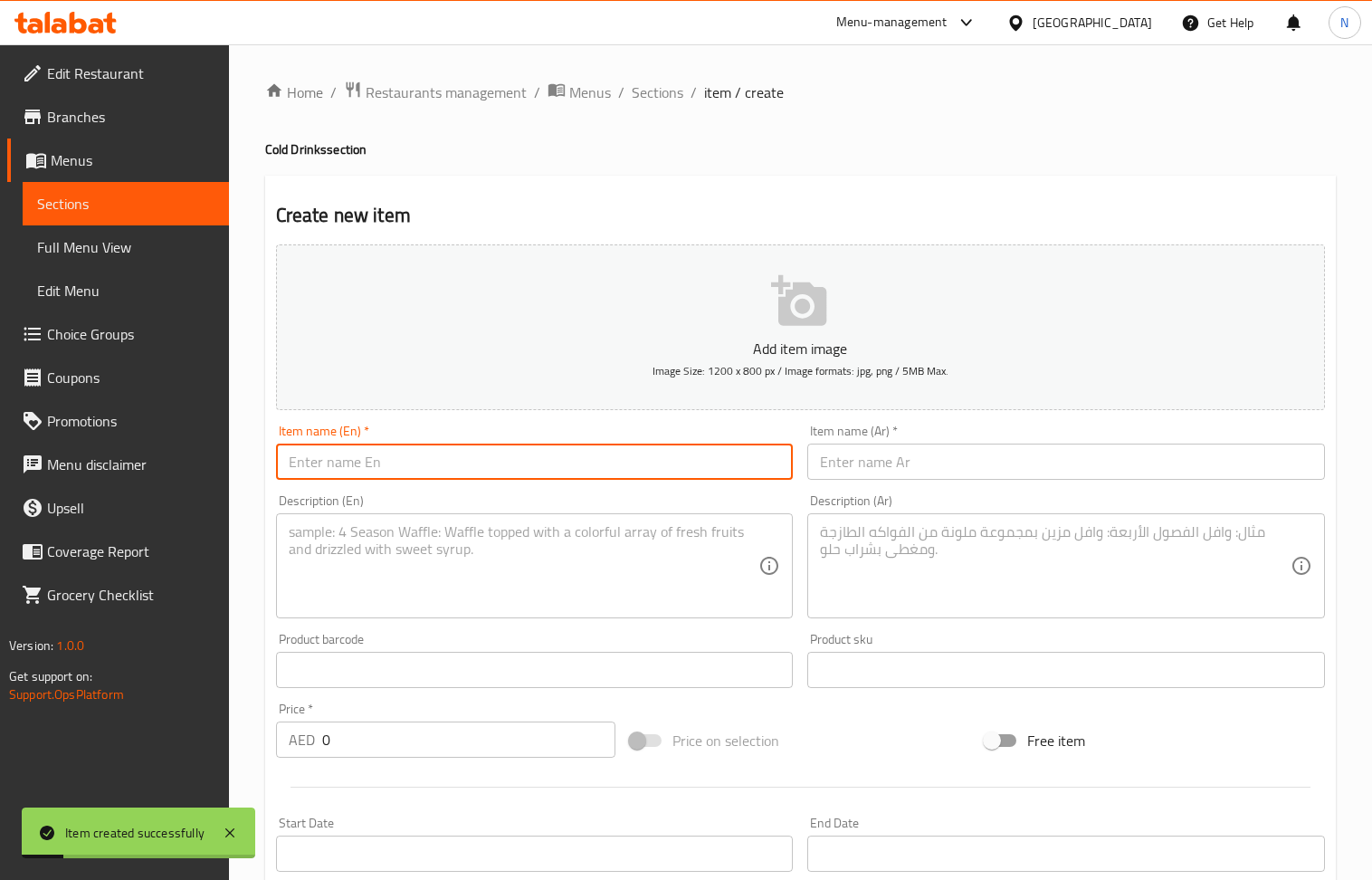
click at [454, 469] on input "text" at bounding box center [535, 461] width 518 height 36
paste input "Passion Mojito"
type input "Passion Mojito"
click at [878, 482] on div "Item name (Ar)   * Item name (Ar) *" at bounding box center [1066, 451] width 532 height 69
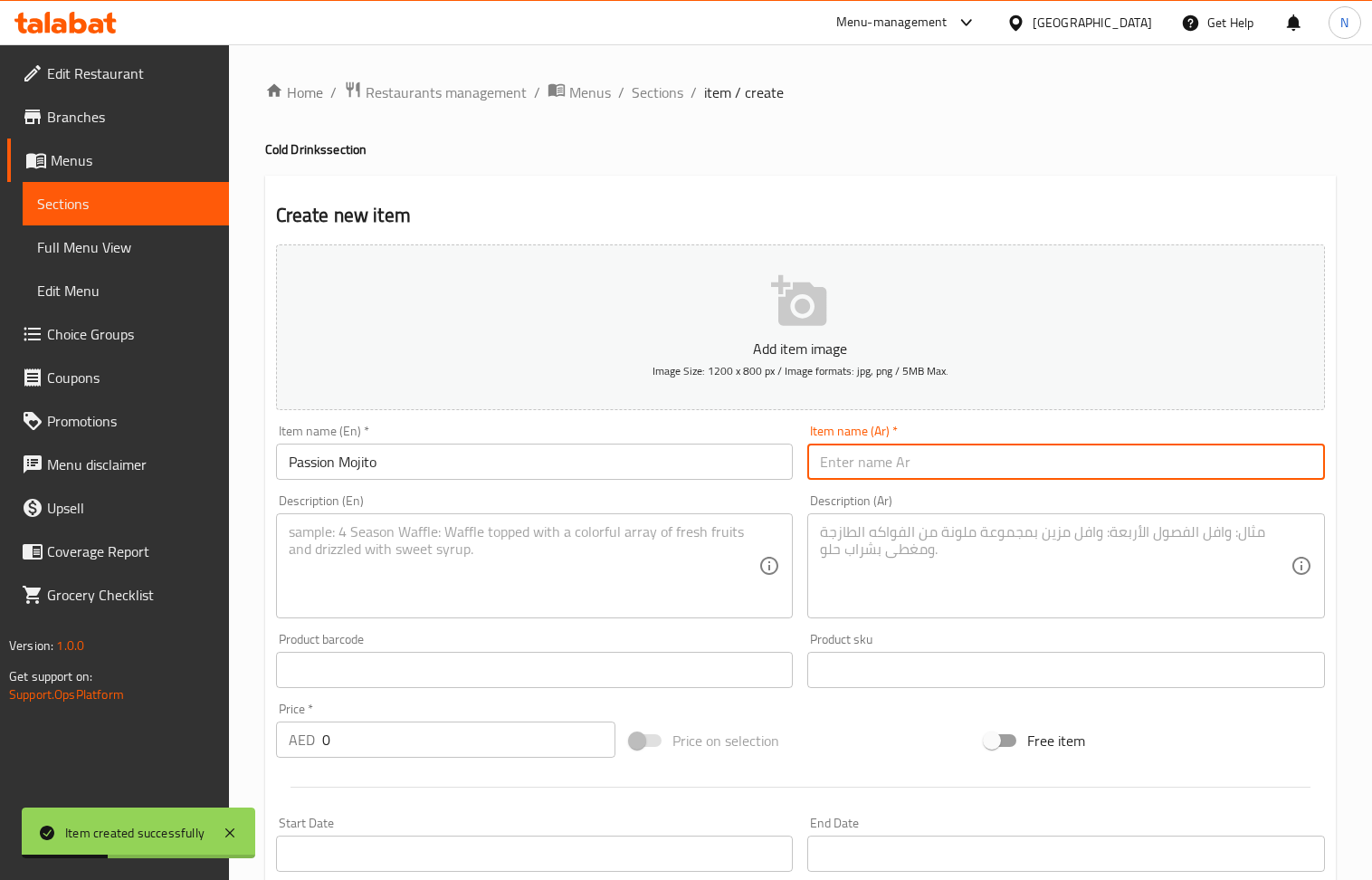
click at [871, 476] on input "text" at bounding box center [1066, 461] width 518 height 36
paste input "موهيتو باشن"
type input "موهيتو باشن"
drag, startPoint x: 464, startPoint y: 552, endPoint x: 403, endPoint y: 222, distance: 335.6
click at [464, 552] on textarea at bounding box center [524, 566] width 471 height 86
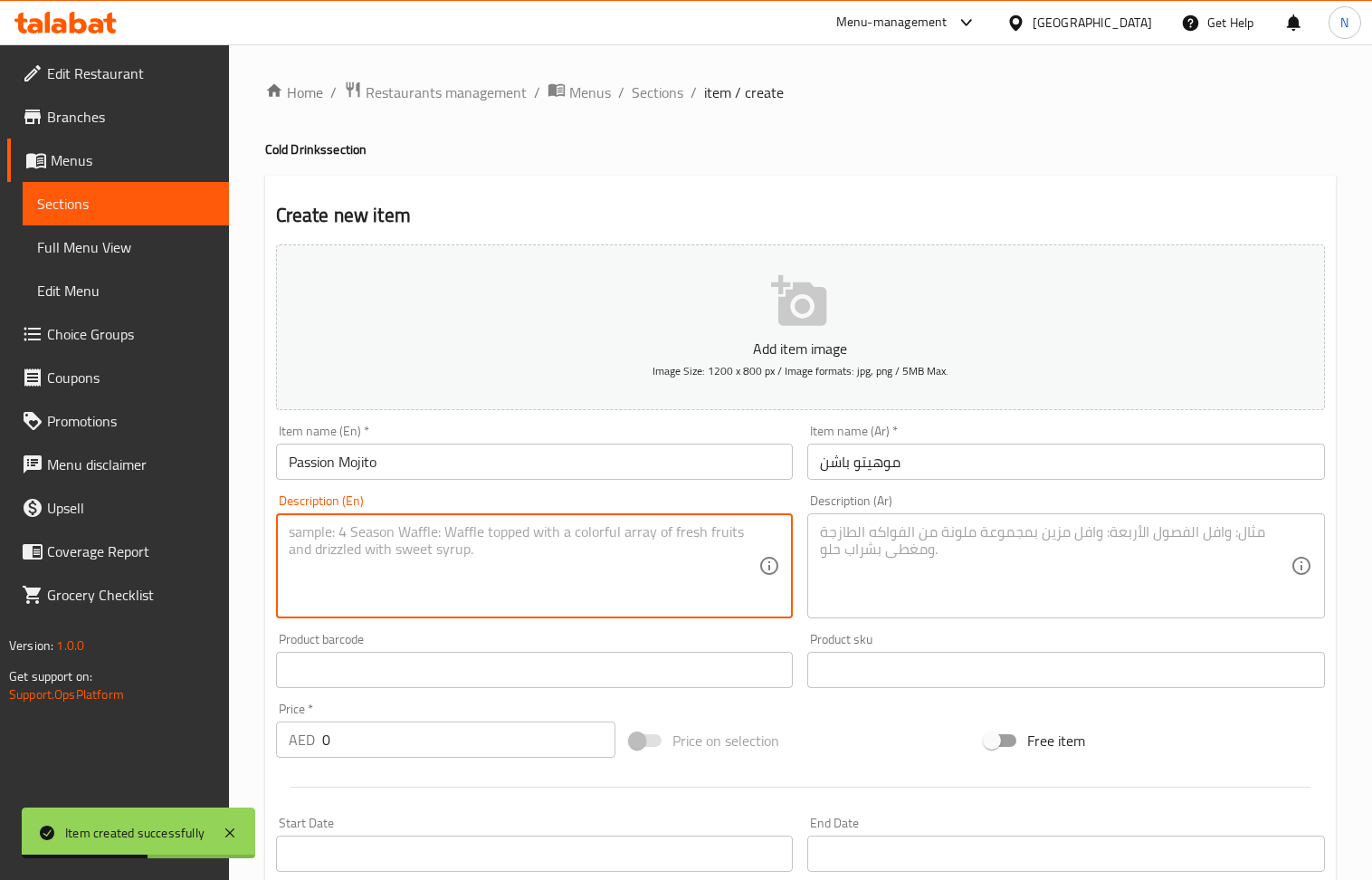
paste textarea "A fruity mojito with passion fruit flavor"
type textarea "A fruity mojito with passion fruit flavor"
click at [895, 555] on textarea at bounding box center [1056, 566] width 471 height 86
paste textarea "موخيتو فاكهي بنكهة فاكهة العاطفة"
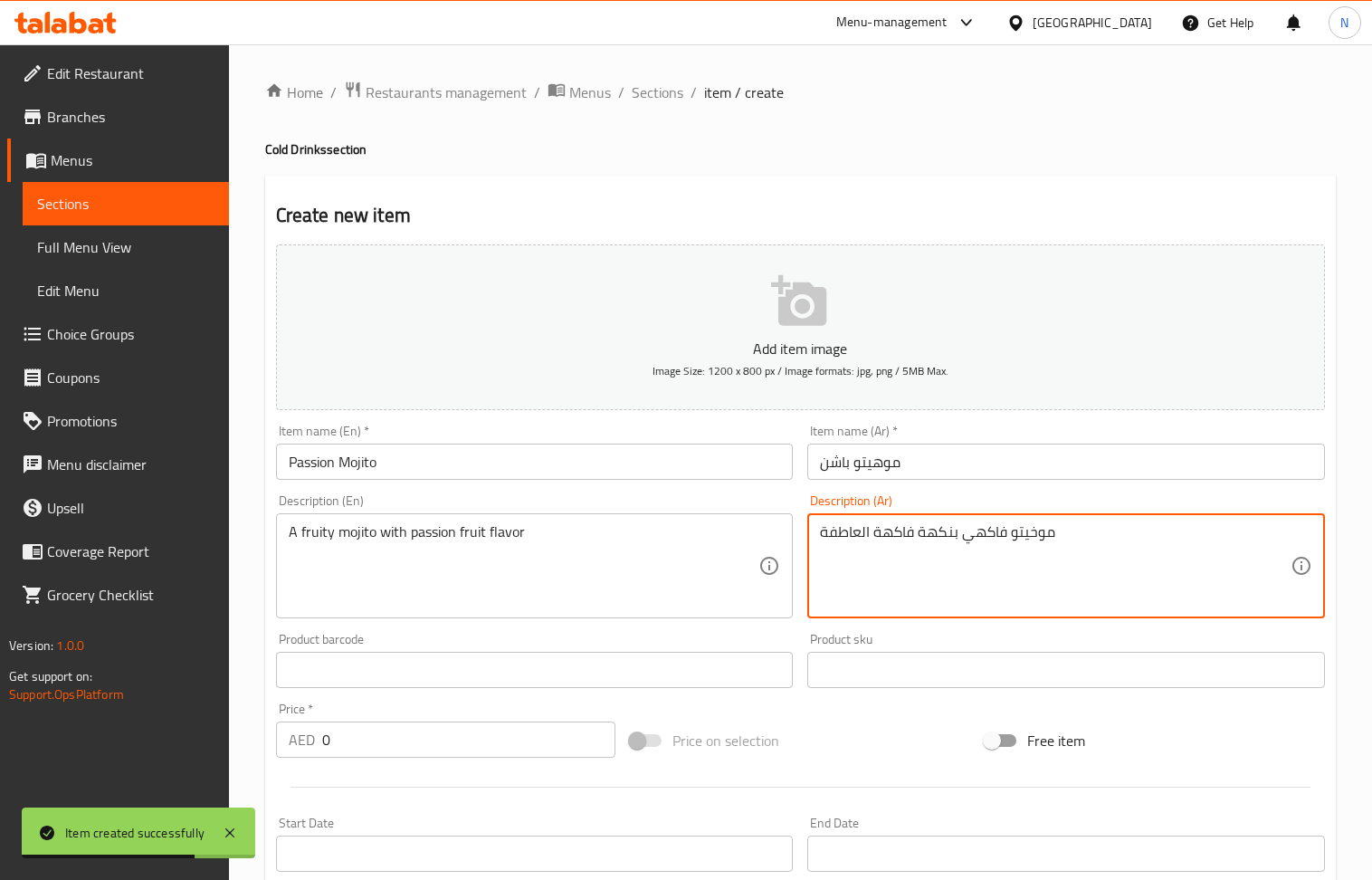
click at [886, 454] on input "موهيتو باشن" at bounding box center [1066, 461] width 518 height 36
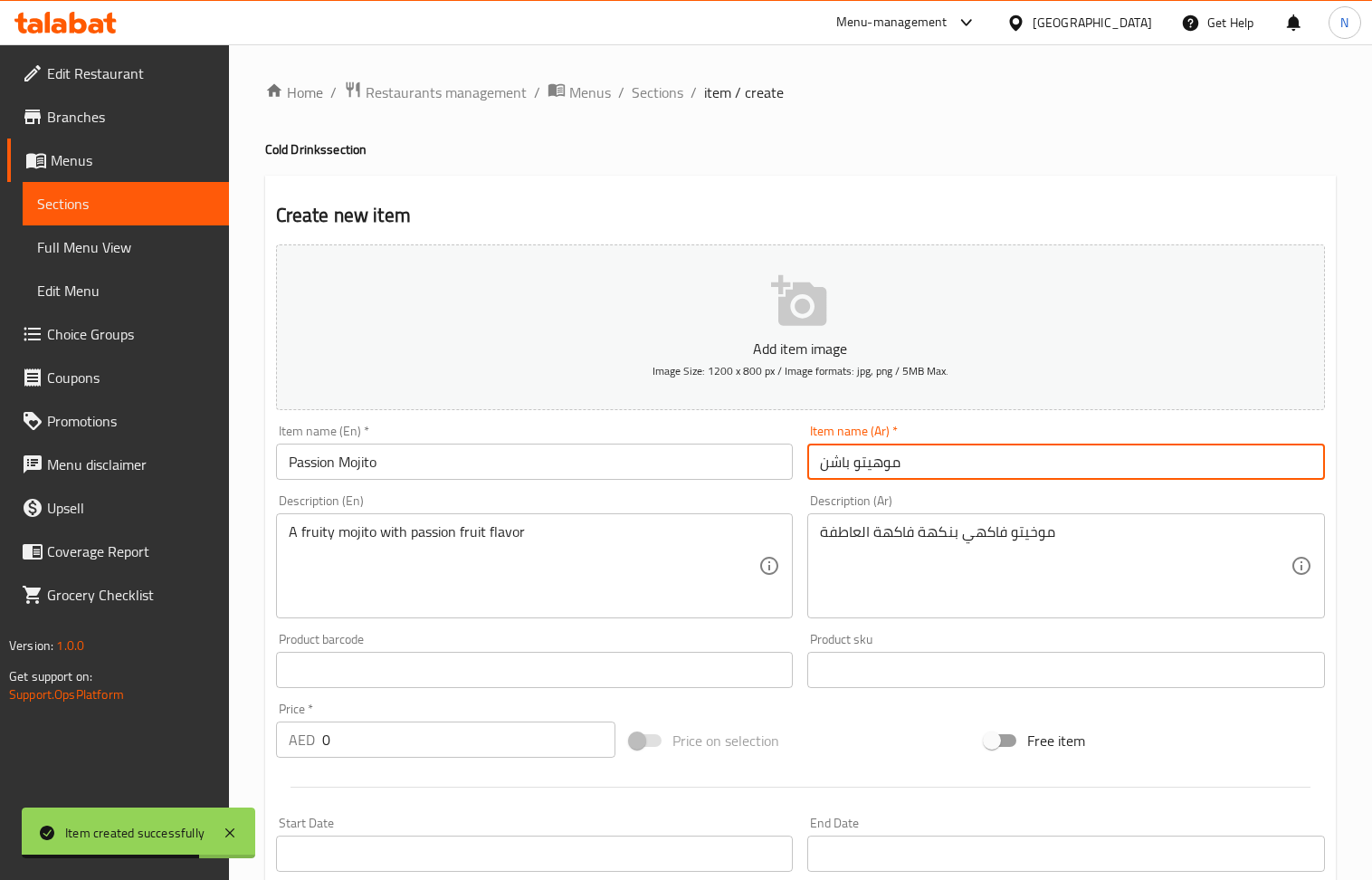
click at [886, 454] on input "موهيتو باشن" at bounding box center [1066, 461] width 518 height 36
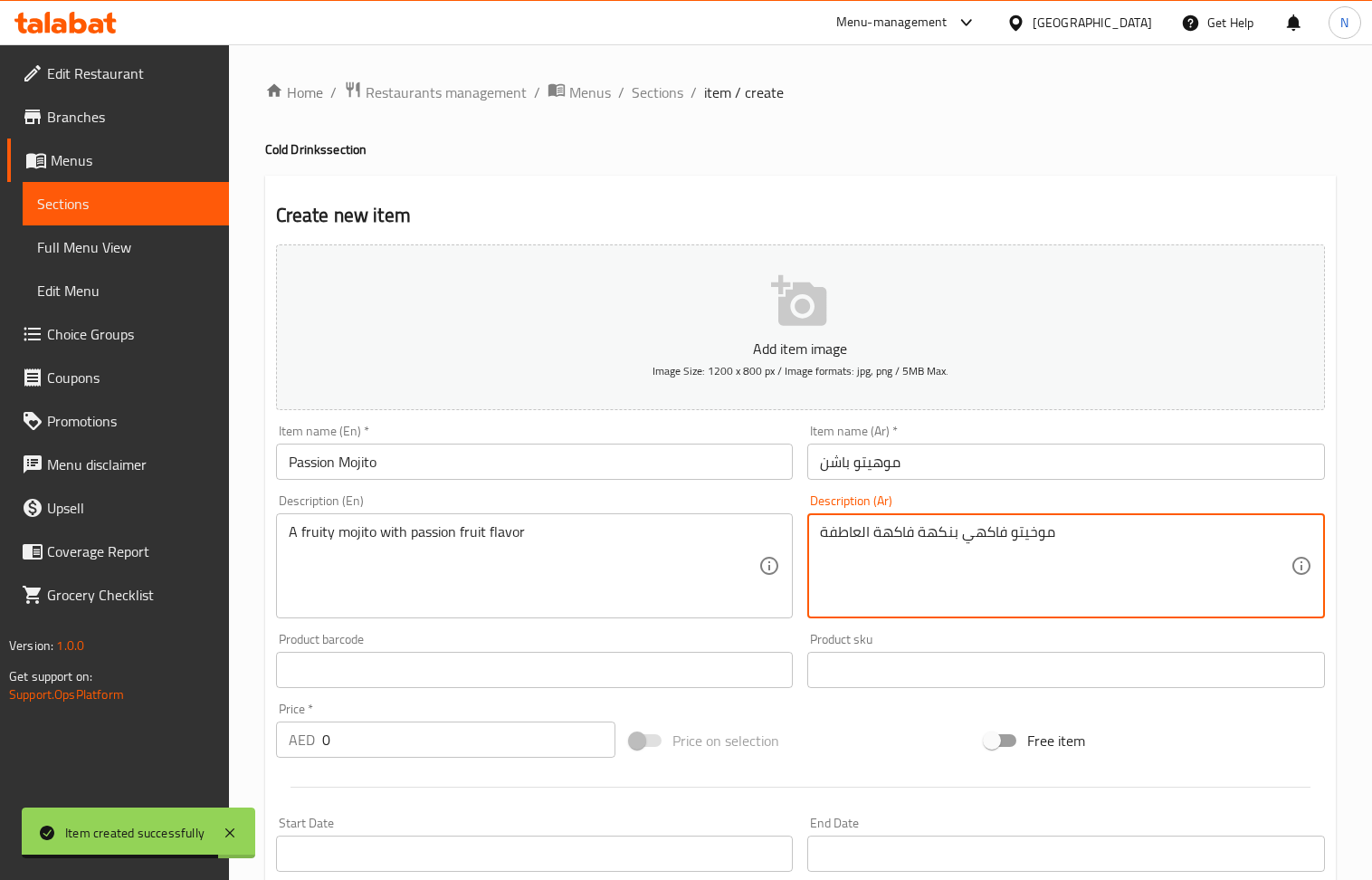
click at [1036, 528] on textarea "موخيتو فاكهي بنكهة فاكهة العاطفة" at bounding box center [1056, 566] width 471 height 86
paste textarea "ه"
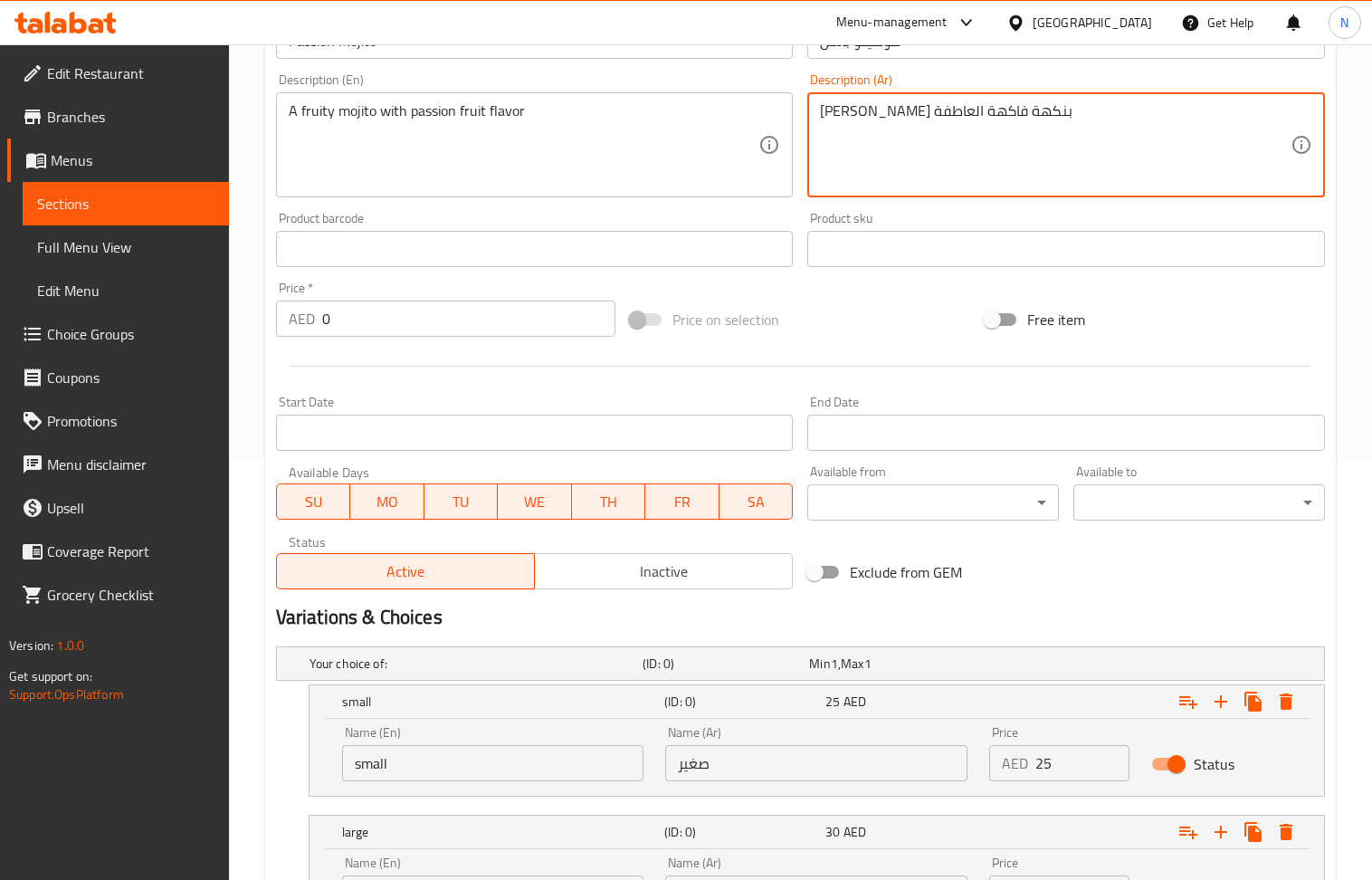
scroll to position [236, 0]
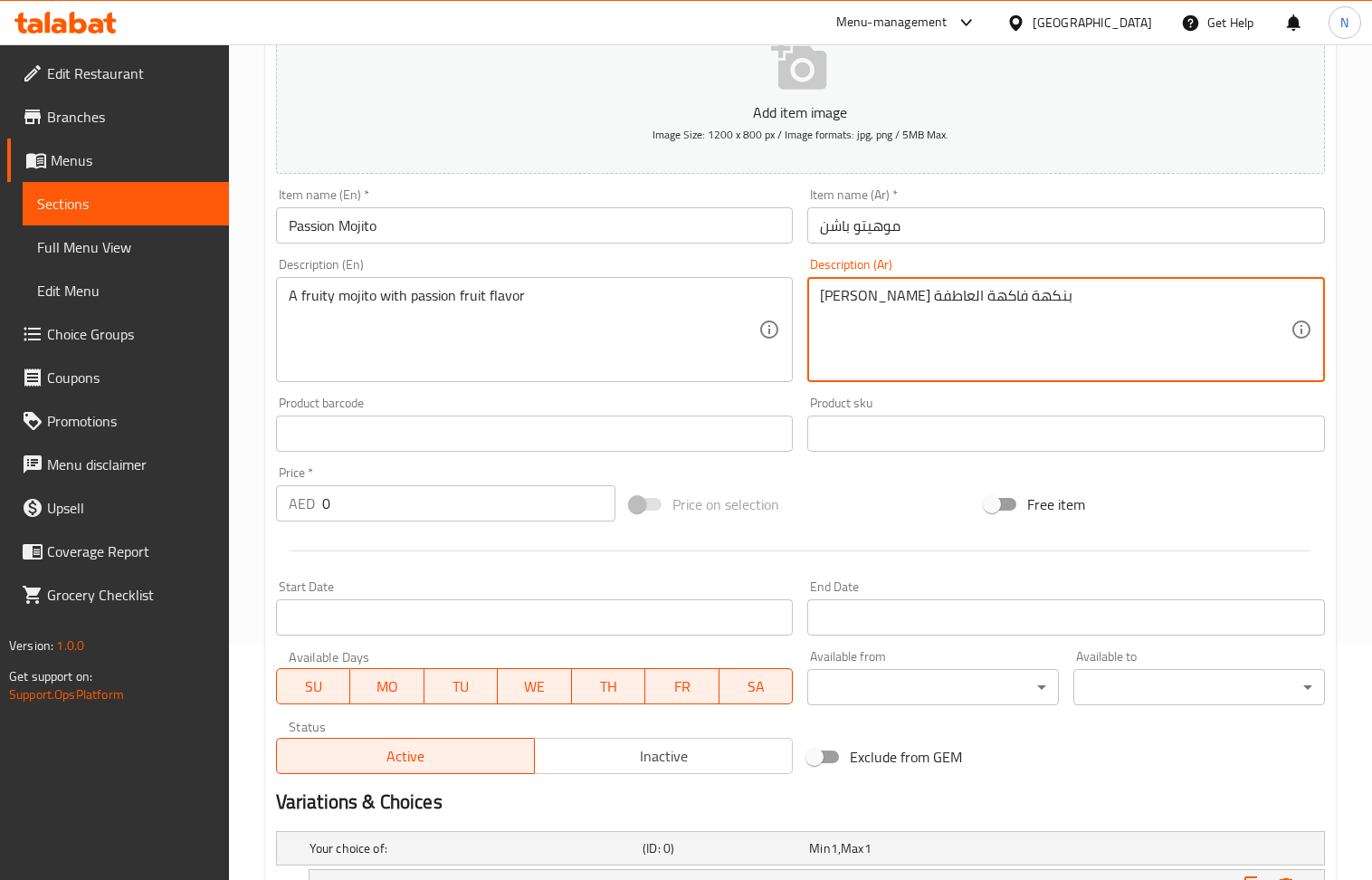
click at [831, 222] on input "موهيتو باشن" at bounding box center [1066, 225] width 518 height 36
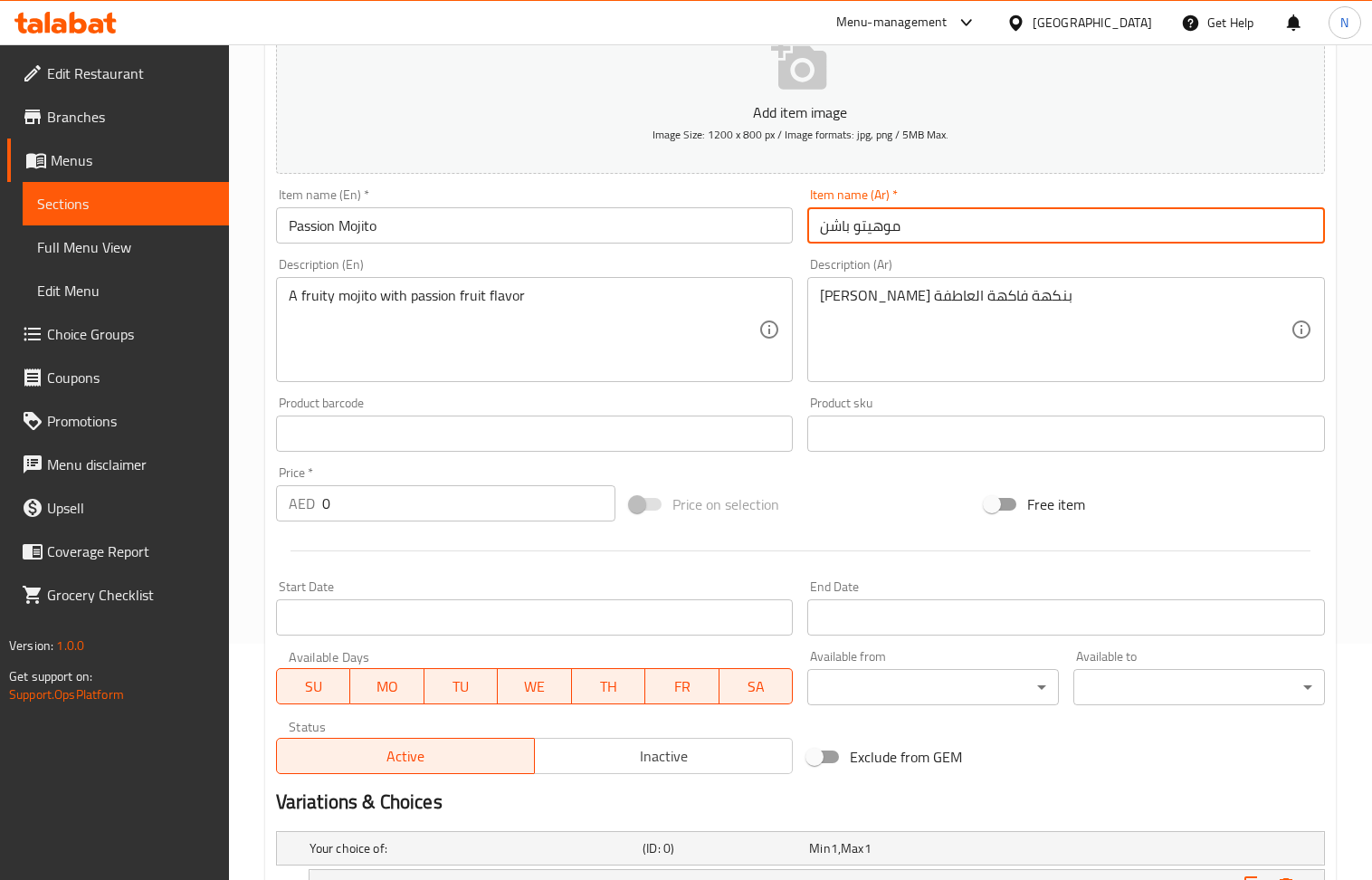
click at [831, 222] on input "موهيتو باشن" at bounding box center [1066, 225] width 518 height 36
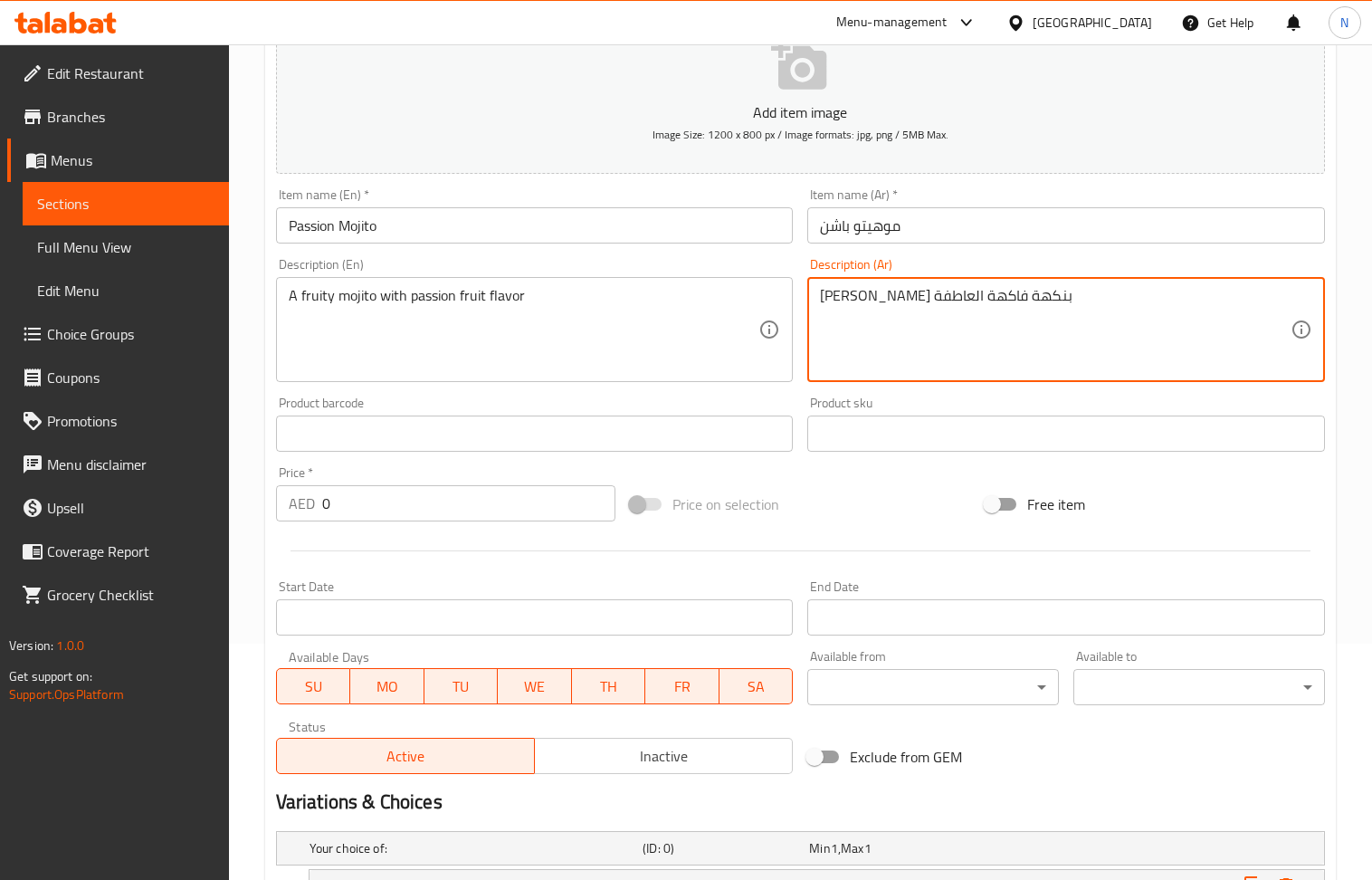
click at [834, 290] on textarea "موهيتو فاكهي بنكهة فاكهة العاطفة" at bounding box center [1056, 330] width 471 height 86
paste textarea "اشن"
click at [874, 299] on textarea "موهيتو فاكهي بنكهة فاكهة باشن" at bounding box center [1056, 330] width 471 height 86
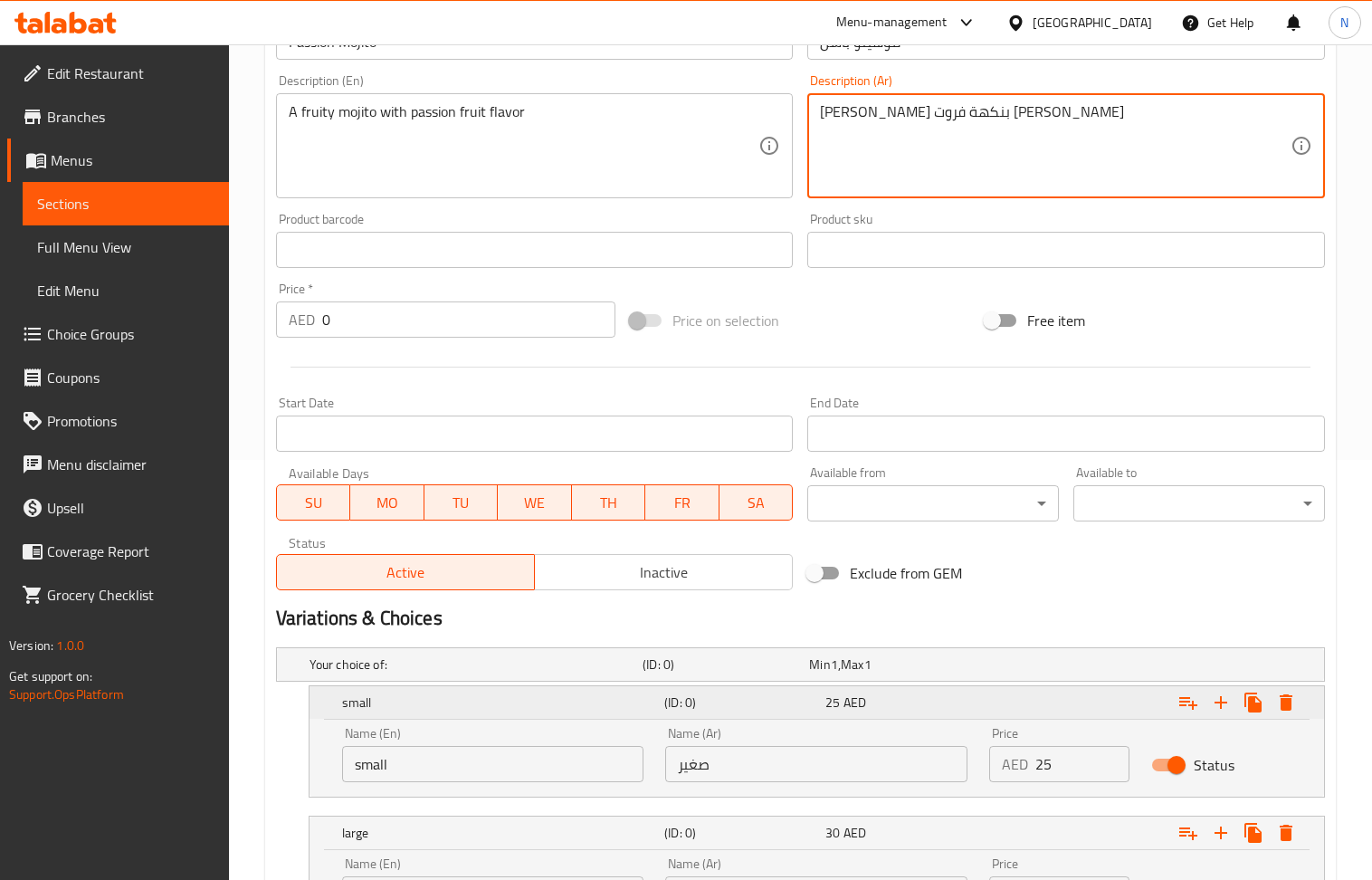
scroll to position [599, 0]
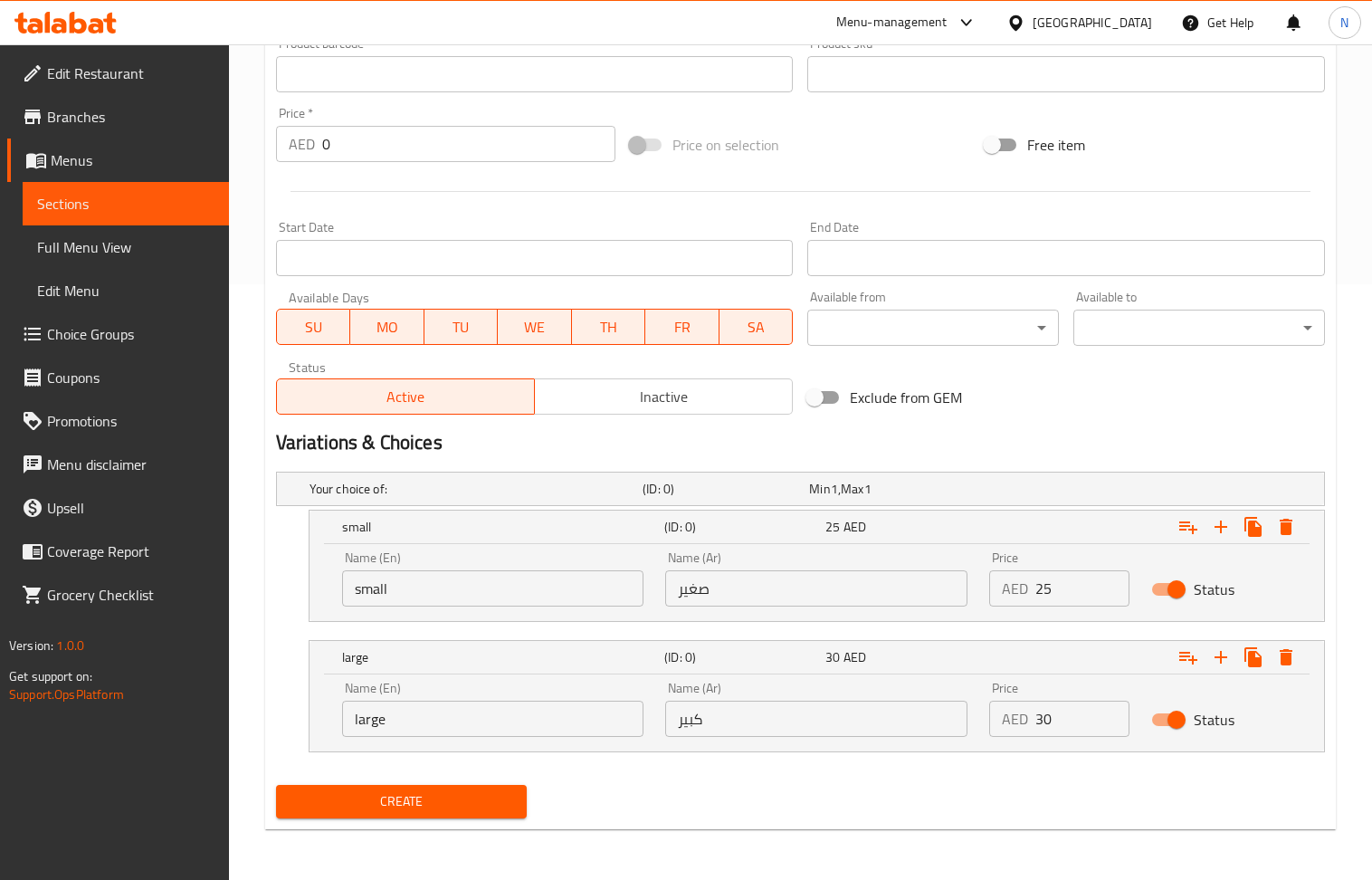
type textarea "موهيتو فاكهي بنكهة فروت باشن"
click at [479, 797] on span "Create" at bounding box center [402, 801] width 223 height 22
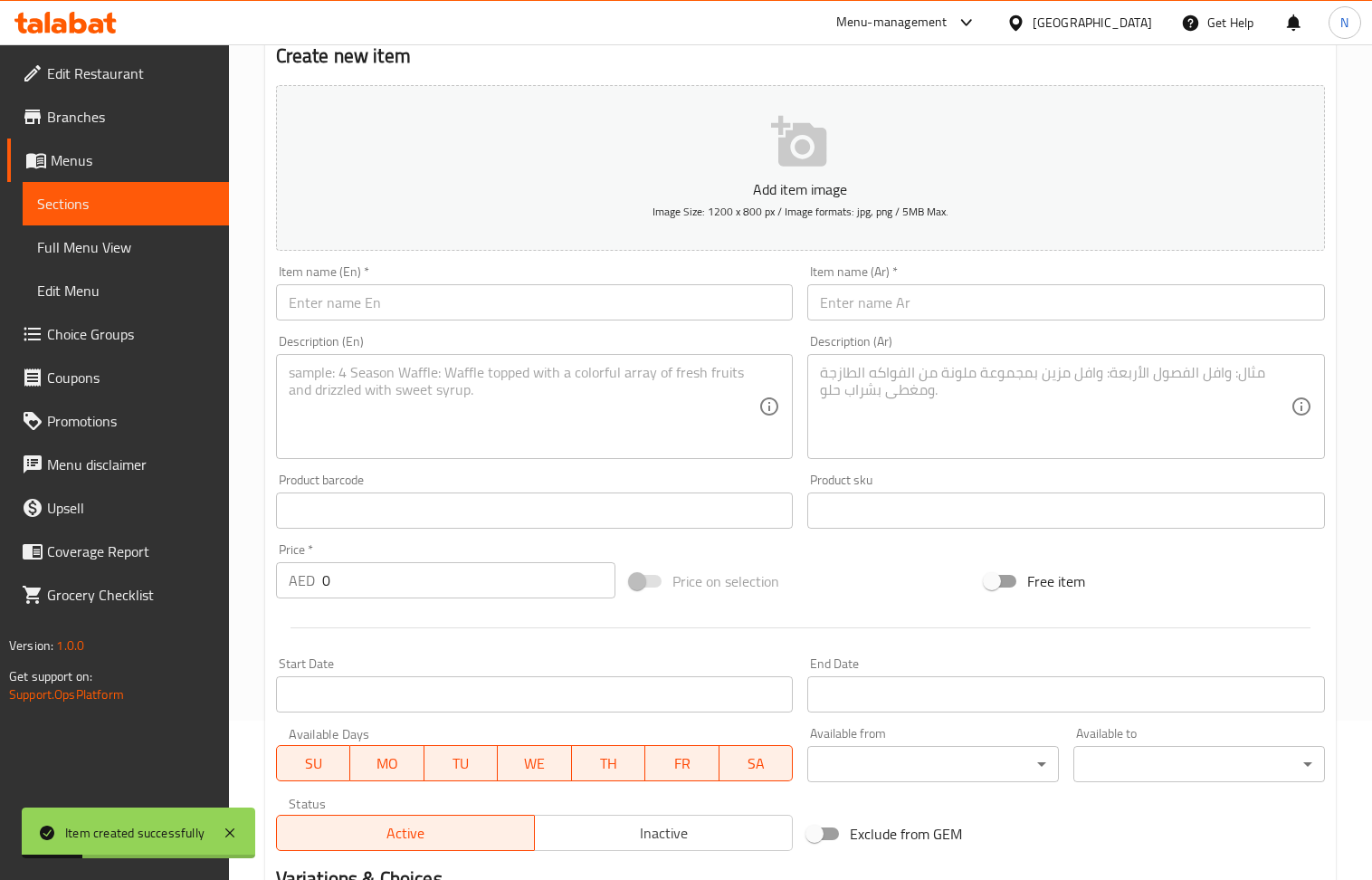
scroll to position [116, 0]
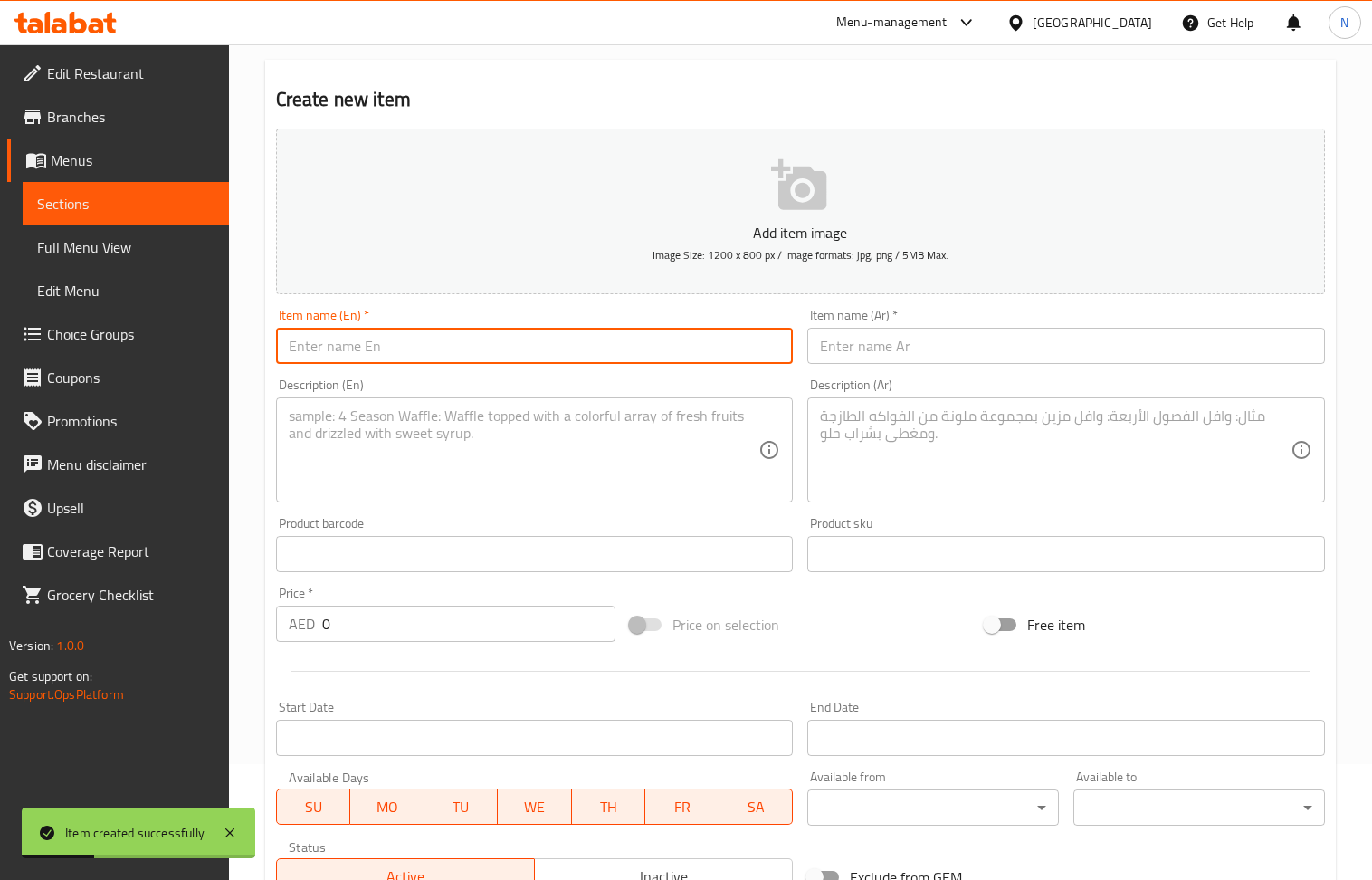
click at [449, 362] on input "text" at bounding box center [535, 346] width 518 height 36
paste input "Strawberry Mojito"
type input "Strawberry Mojito"
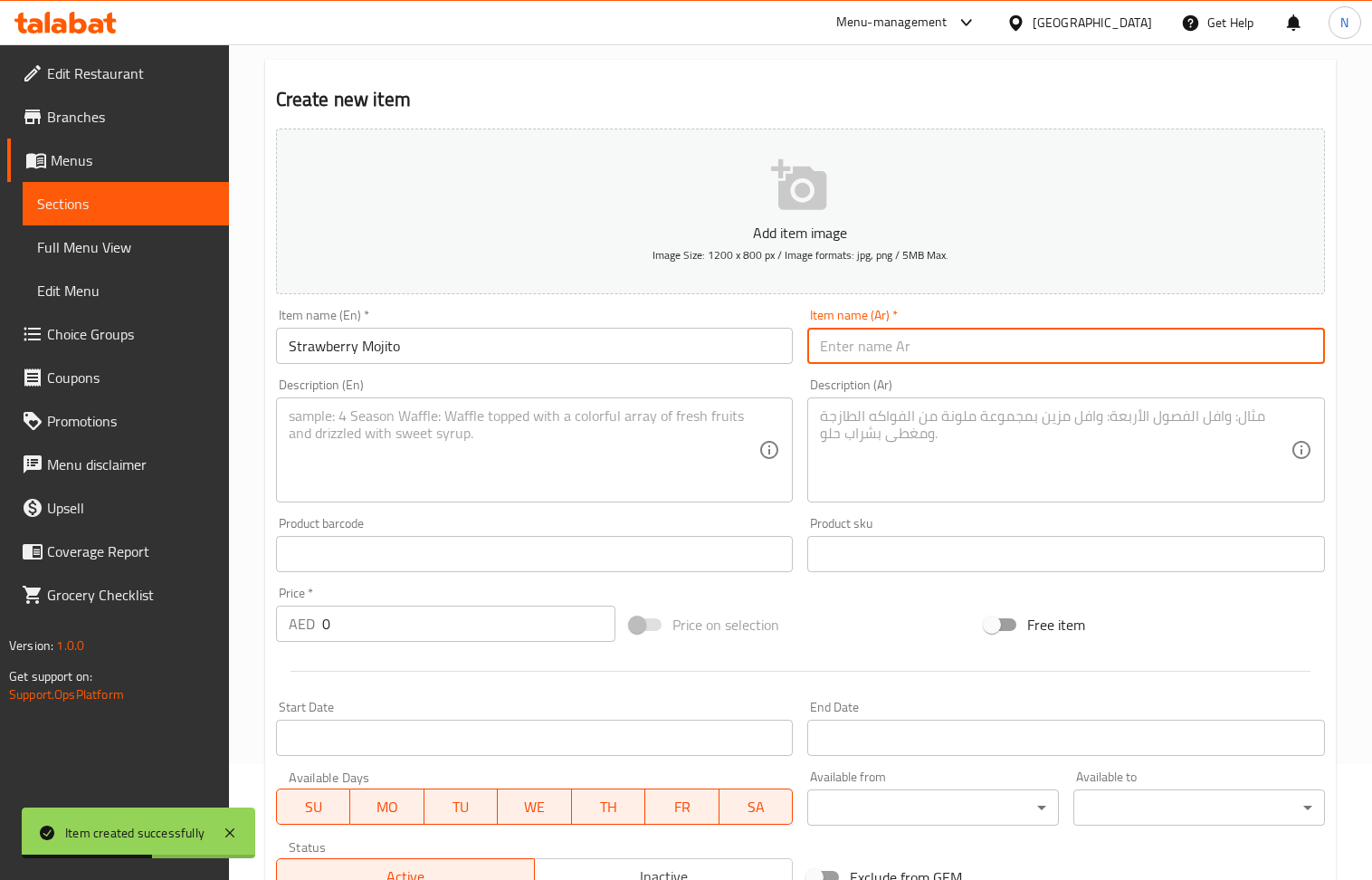
click at [900, 338] on input "text" at bounding box center [1066, 346] width 518 height 36
paste input "موهيتو الفراولة"
type input "موهيتو الفراولة"
click at [405, 436] on textarea at bounding box center [524, 450] width 471 height 86
paste textarea "Minty mojito with sweet strawberry twist"
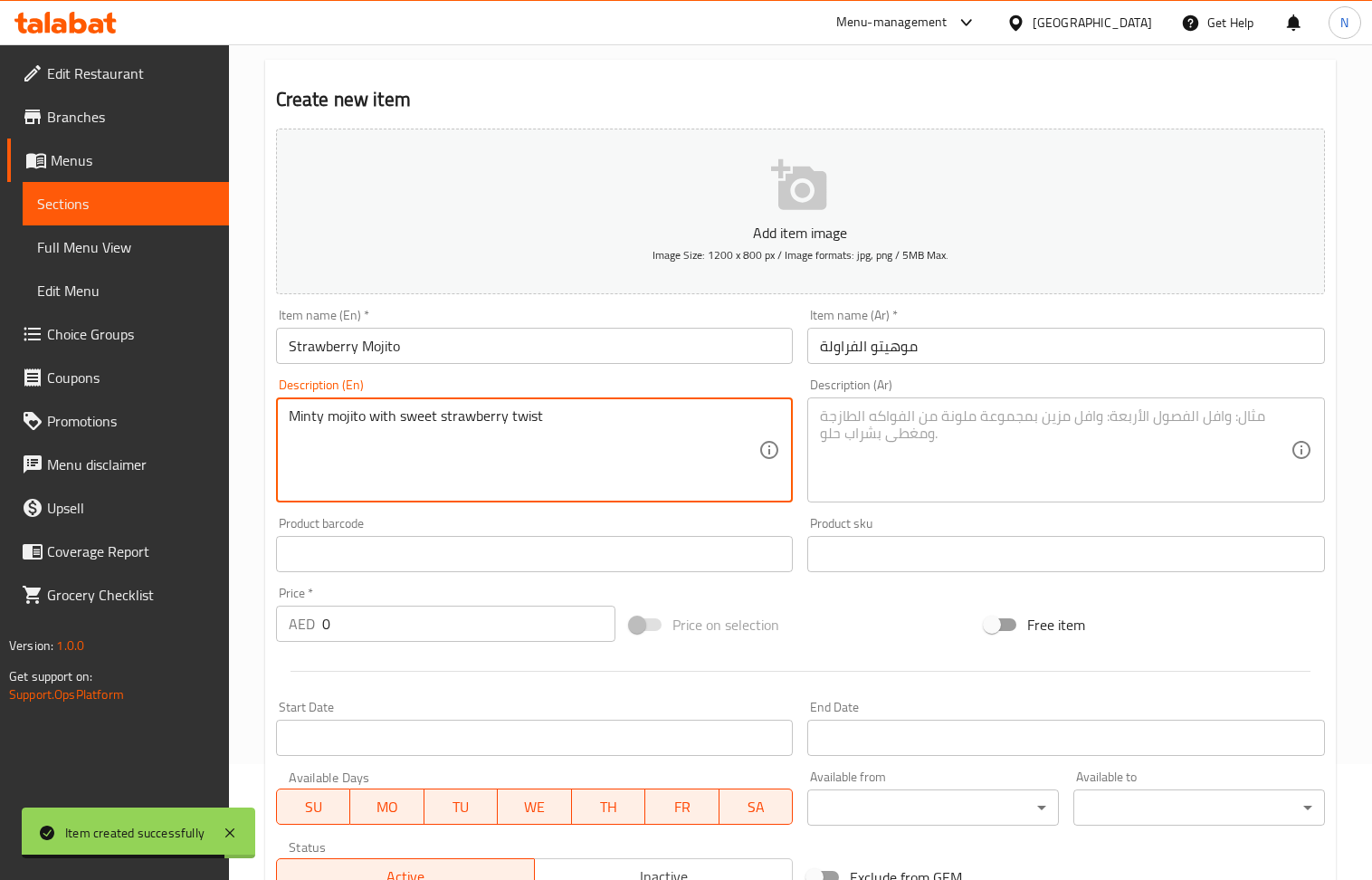
type textarea "Minty mojito with sweet strawberry twist"
click at [901, 440] on textarea at bounding box center [1056, 450] width 471 height 86
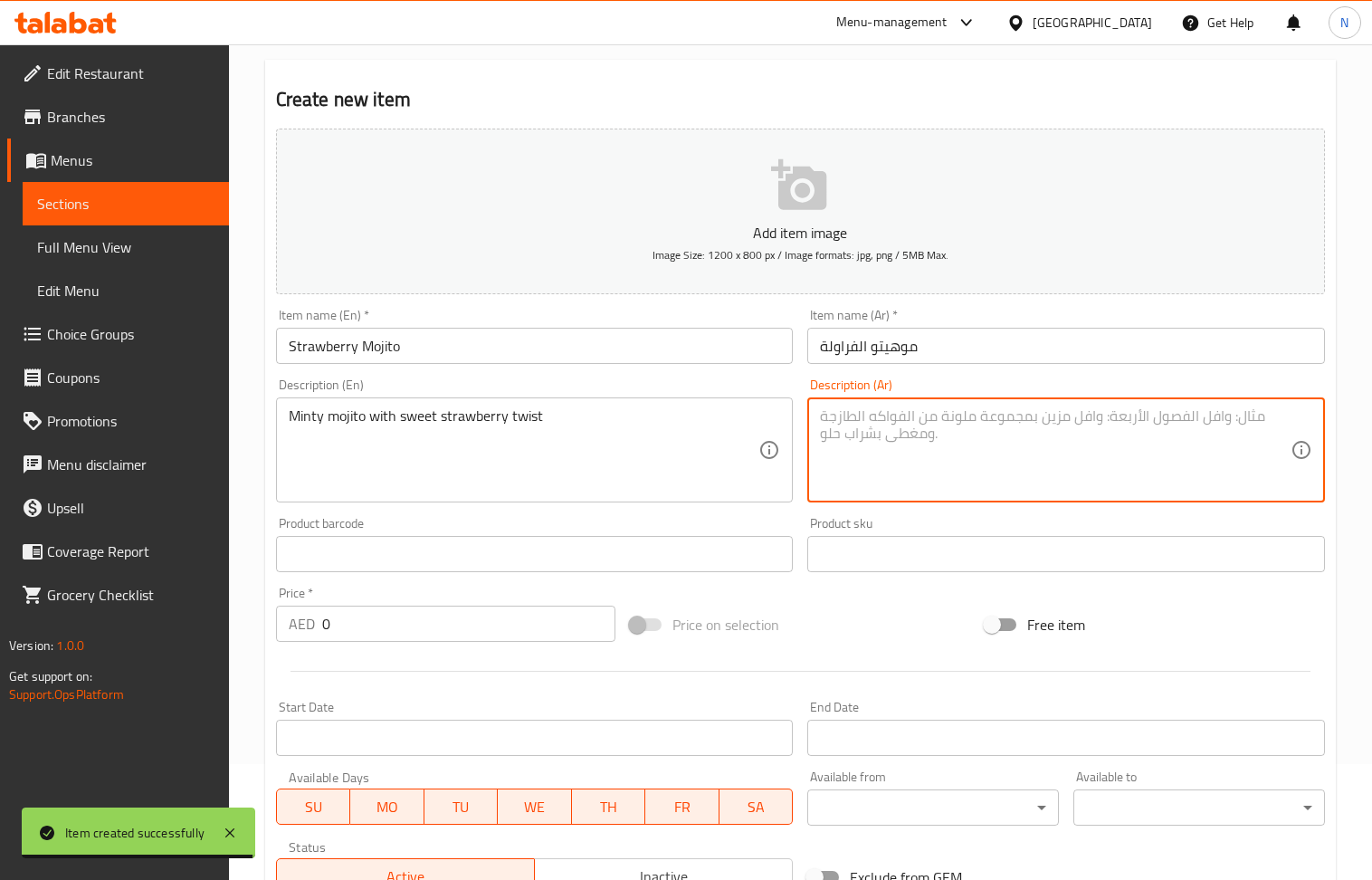
paste textarea "موخيتو بنكهة النعناع مع لمسة الفراولة الحلوة"
click at [901, 350] on input "موهيتو الفراولة" at bounding box center [1066, 346] width 518 height 36
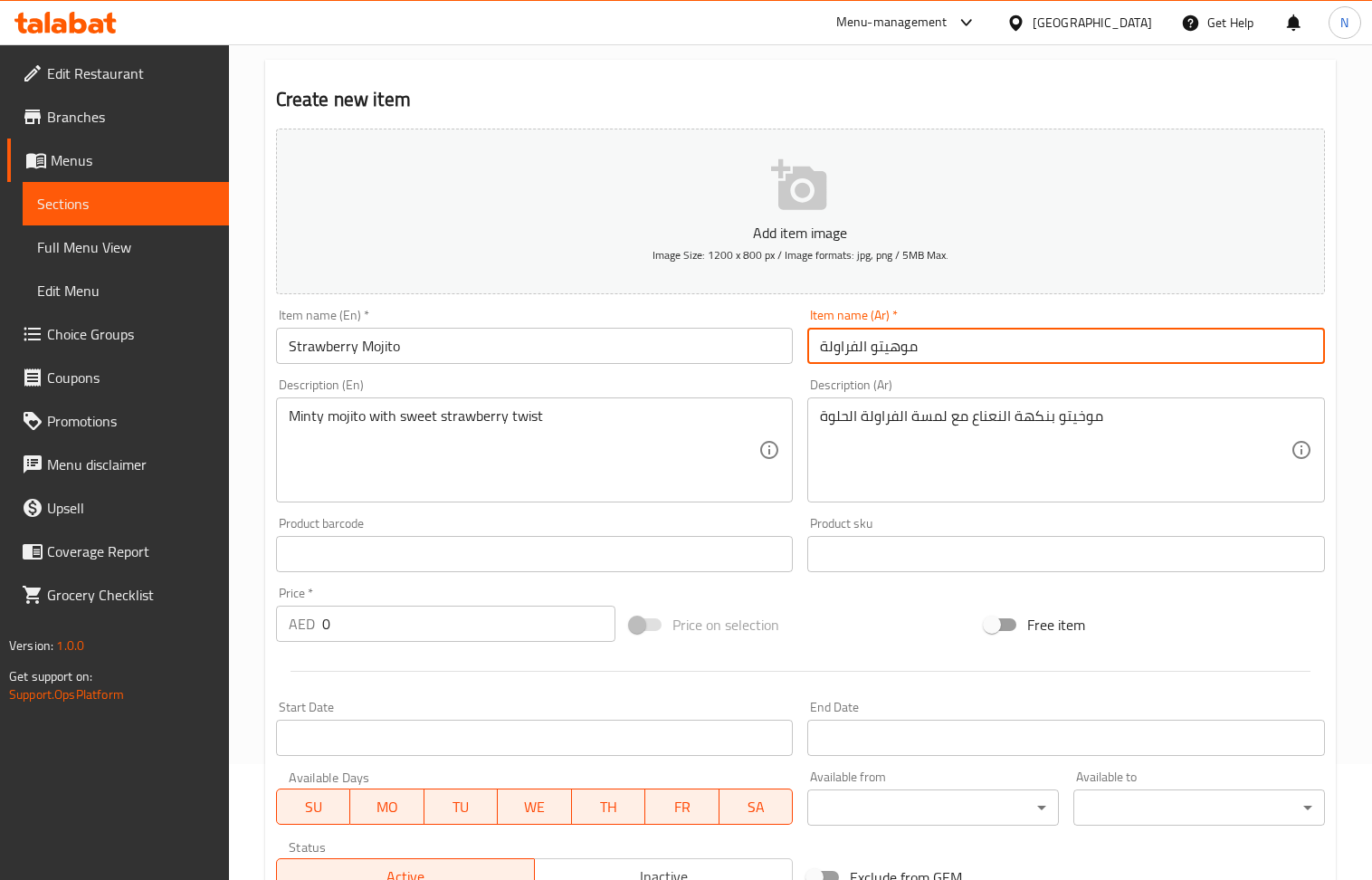
click at [901, 350] on input "موهيتو الفراولة" at bounding box center [1066, 346] width 518 height 36
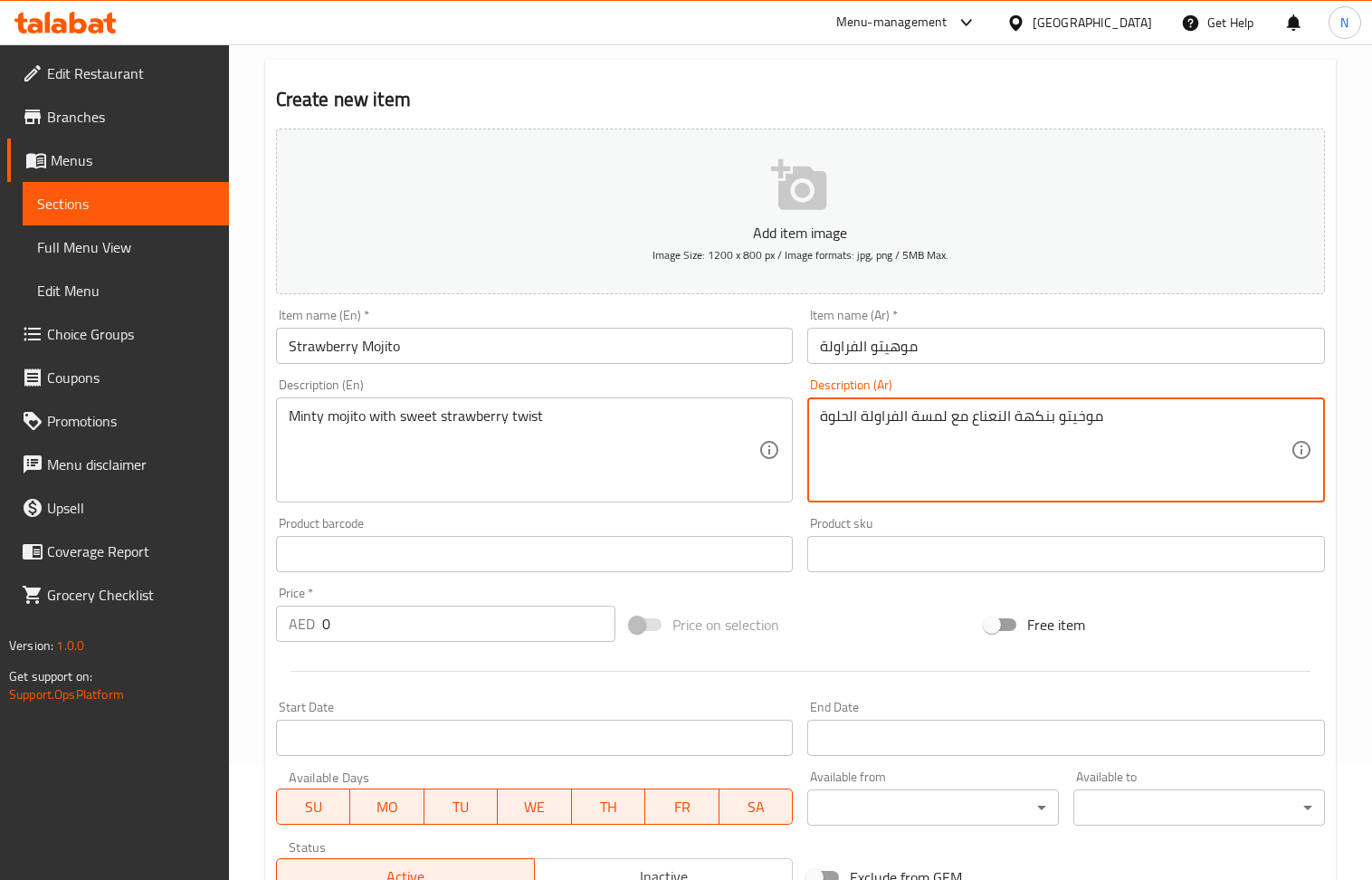
click at [1072, 425] on textarea "موخيتو بنكهة النعناع مع لمسة الفراولة الحلوة" at bounding box center [1056, 450] width 471 height 86
paste textarea "ه"
type textarea "موهيتو بنكهة النعناع مع لمسة الفراولة الحلوة"
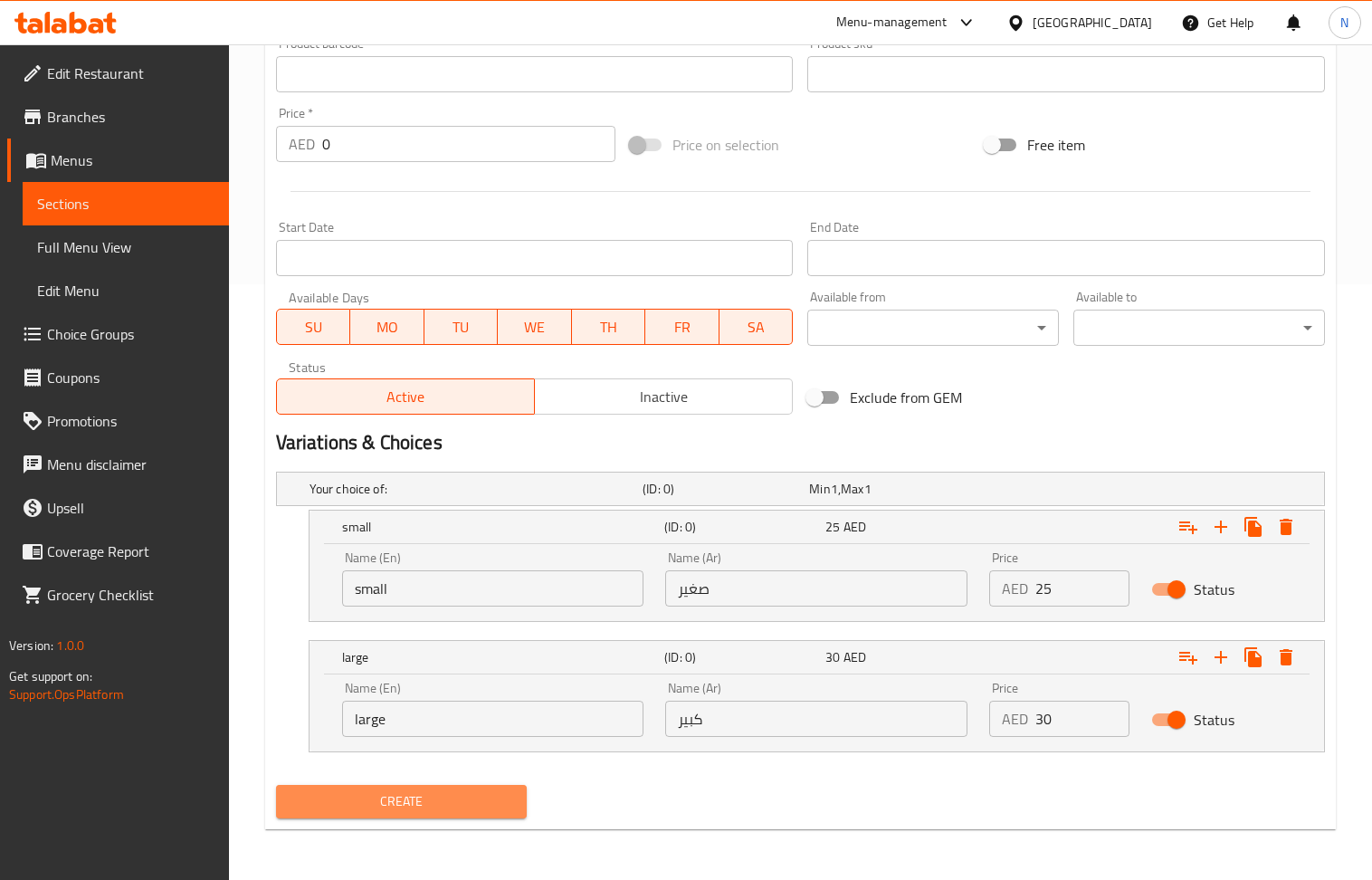
click at [433, 797] on span "Create" at bounding box center [402, 801] width 223 height 22
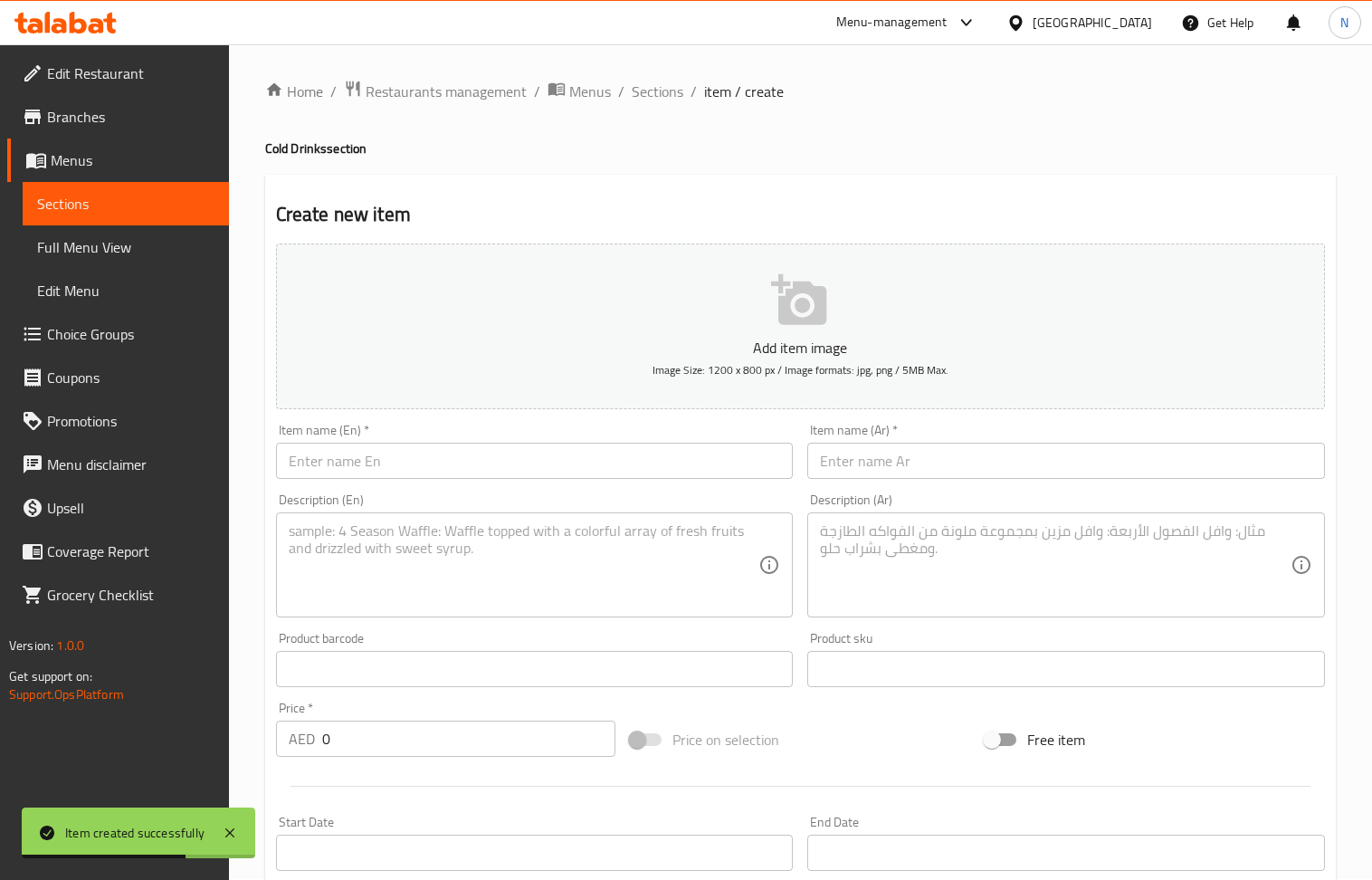
scroll to position [0, 0]
drag, startPoint x: 433, startPoint y: 468, endPoint x: 270, endPoint y: 223, distance: 294.3
click at [433, 468] on input "text" at bounding box center [535, 461] width 518 height 36
paste input "Blue Lagoon Mojito"
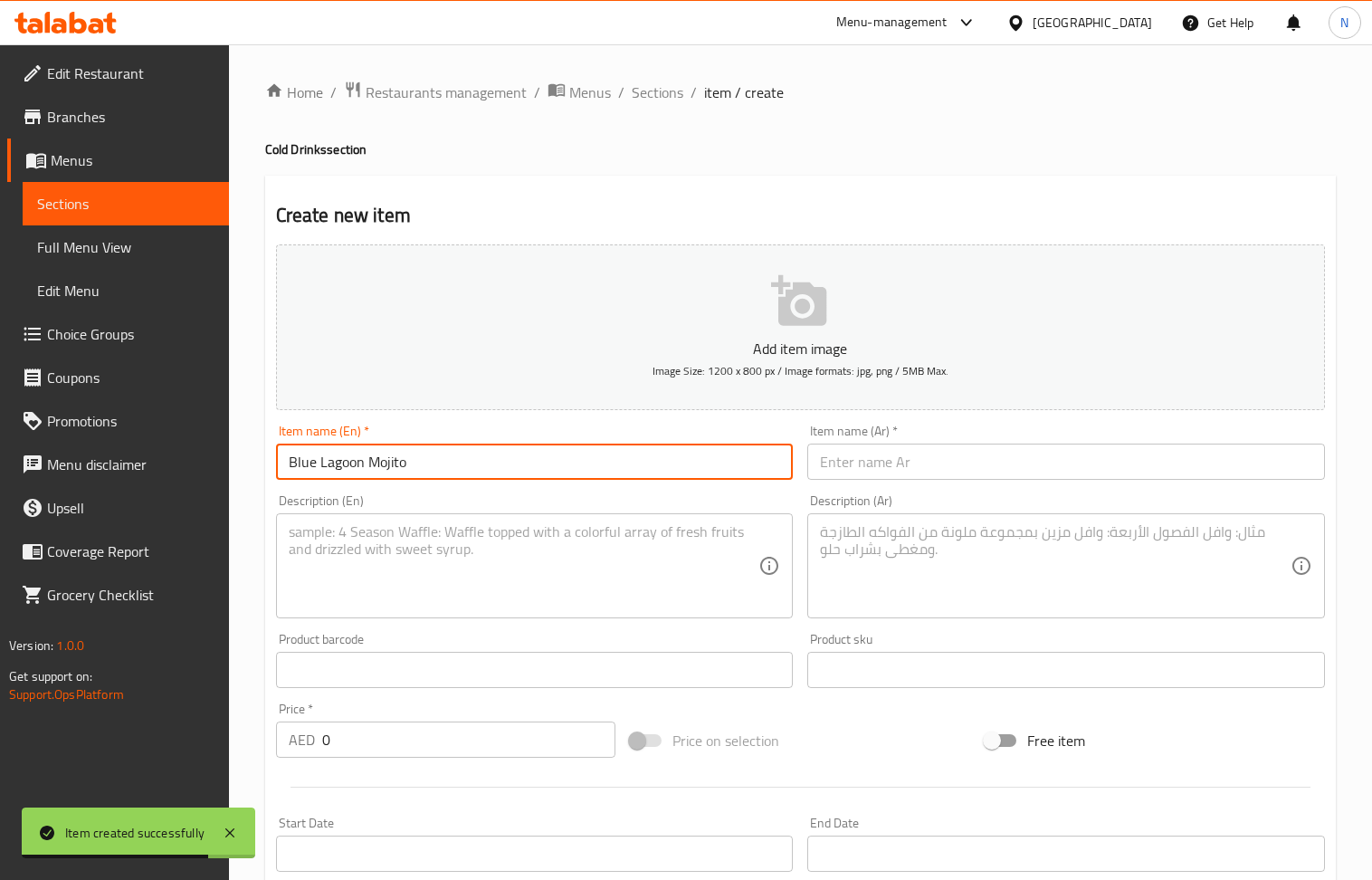
type input "Blue Lagoon Mojito"
drag, startPoint x: 860, startPoint y: 468, endPoint x: 846, endPoint y: 460, distance: 16.1
click at [860, 468] on input "text" at bounding box center [1066, 461] width 518 height 36
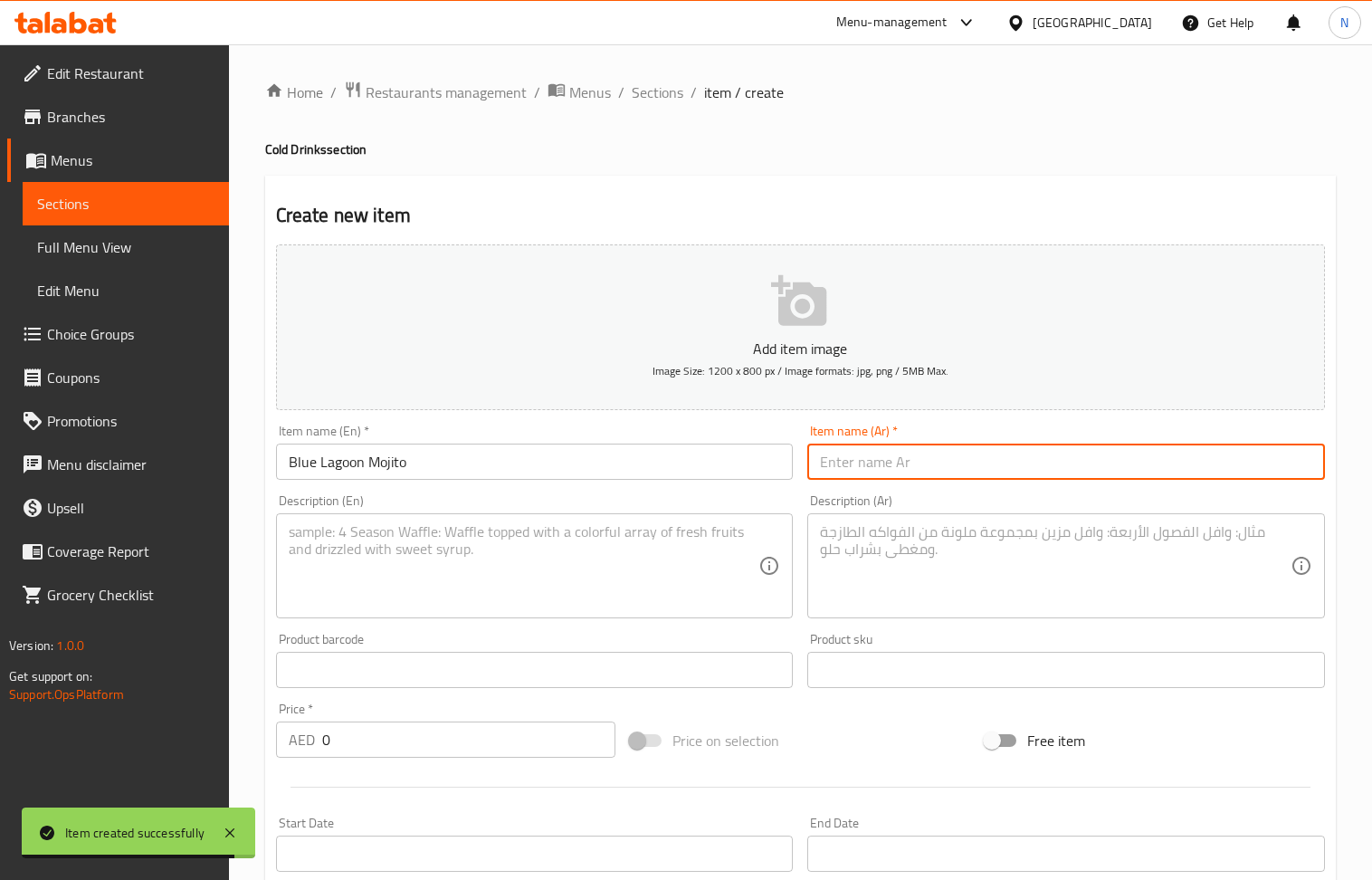
paste input "موهيتو بلو لاجون"
type input "موهيتو بلو لاجون"
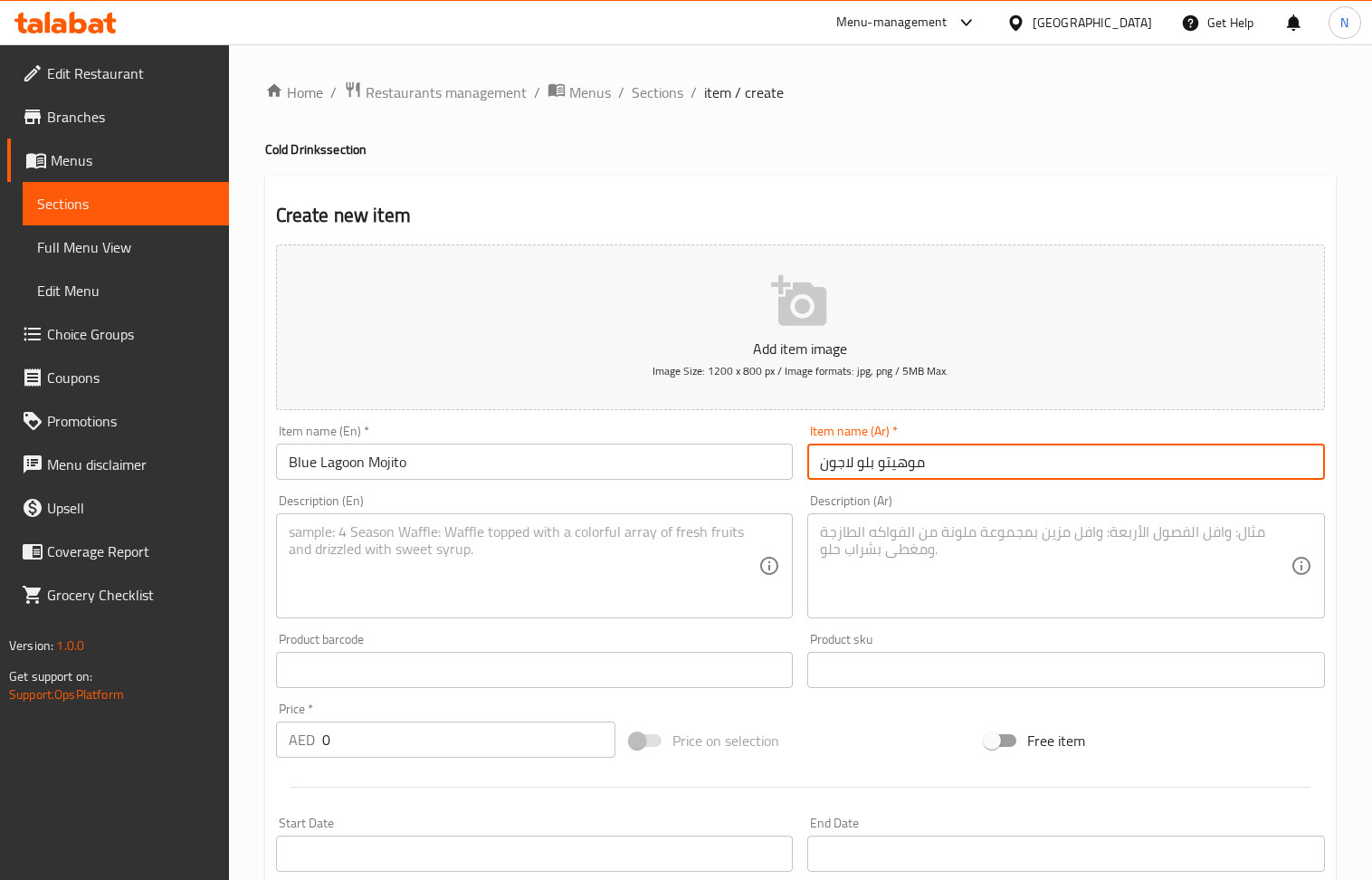
drag, startPoint x: 445, startPoint y: 564, endPoint x: 438, endPoint y: 515, distance: 49.5
click at [446, 566] on textarea at bounding box center [524, 566] width 471 height 86
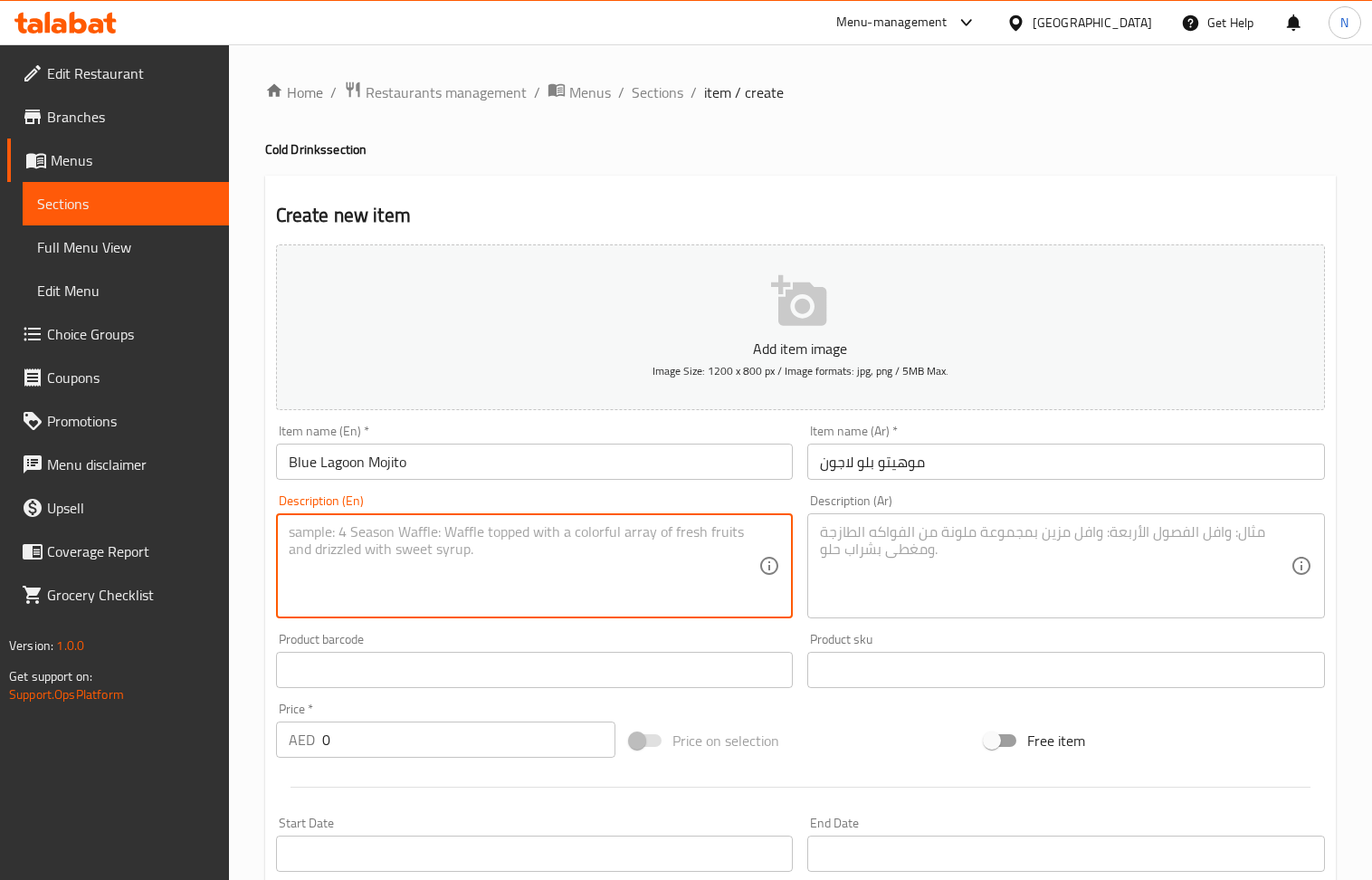
paste textarea "Cool blue mojito with citrusy flavor"
type textarea "Cool blue mojito with citrusy flavor"
click at [950, 559] on textarea at bounding box center [1056, 566] width 471 height 86
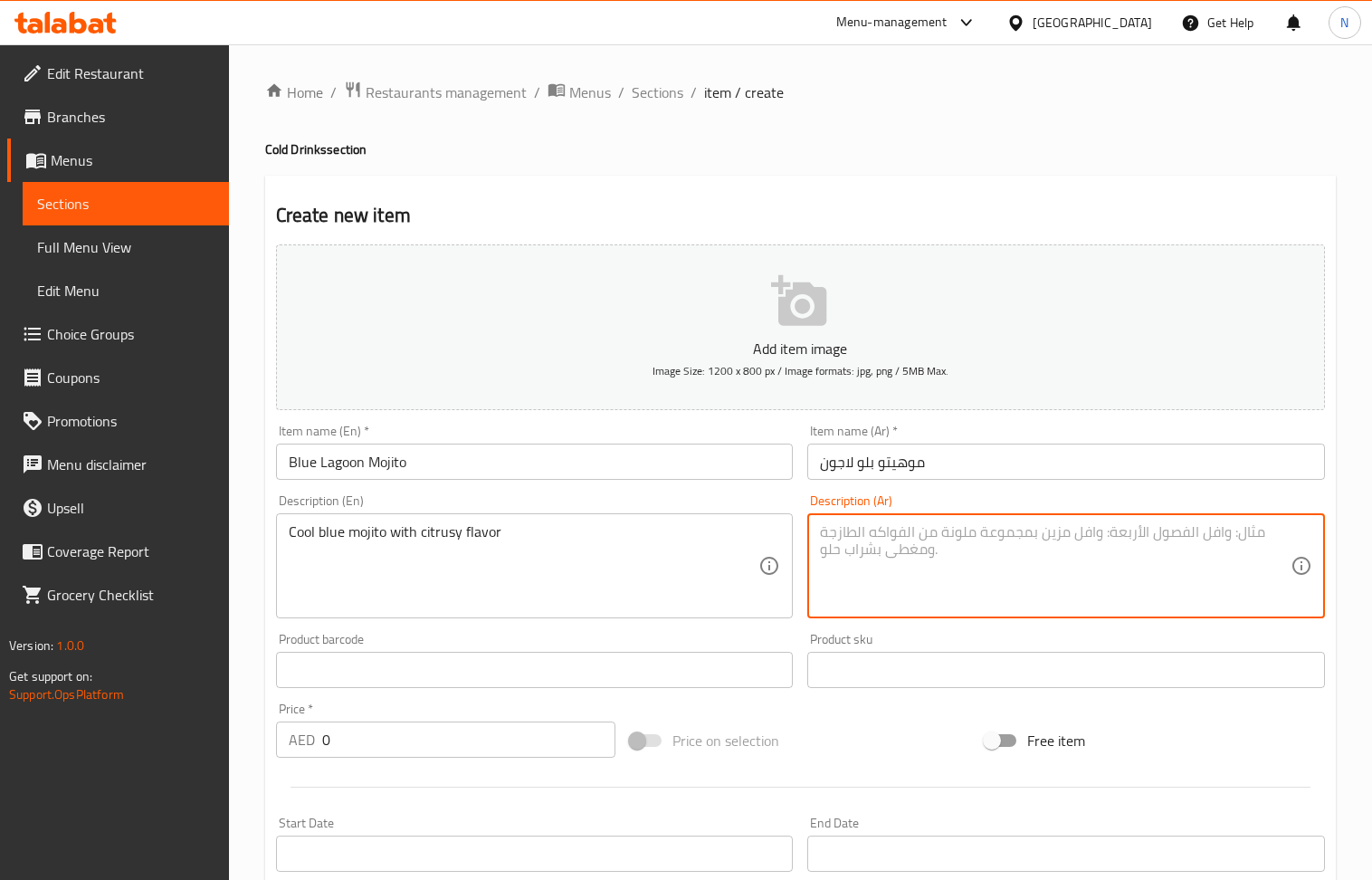
paste textarea "موخيتو أزرق بارد بنكهة الحمضيات"
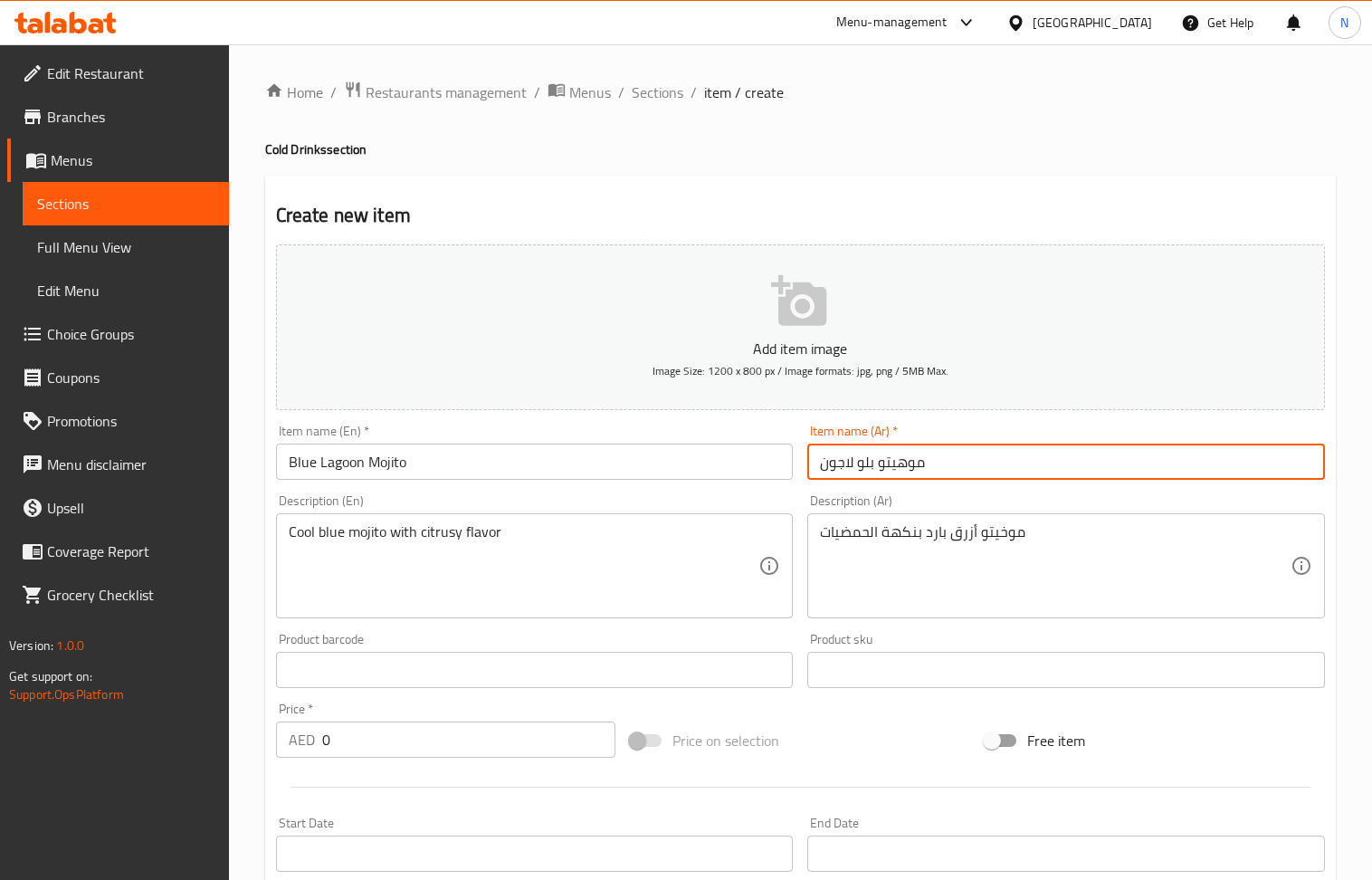
click at [909, 461] on input "موهيتو بلو لاجون" at bounding box center [1066, 461] width 518 height 36
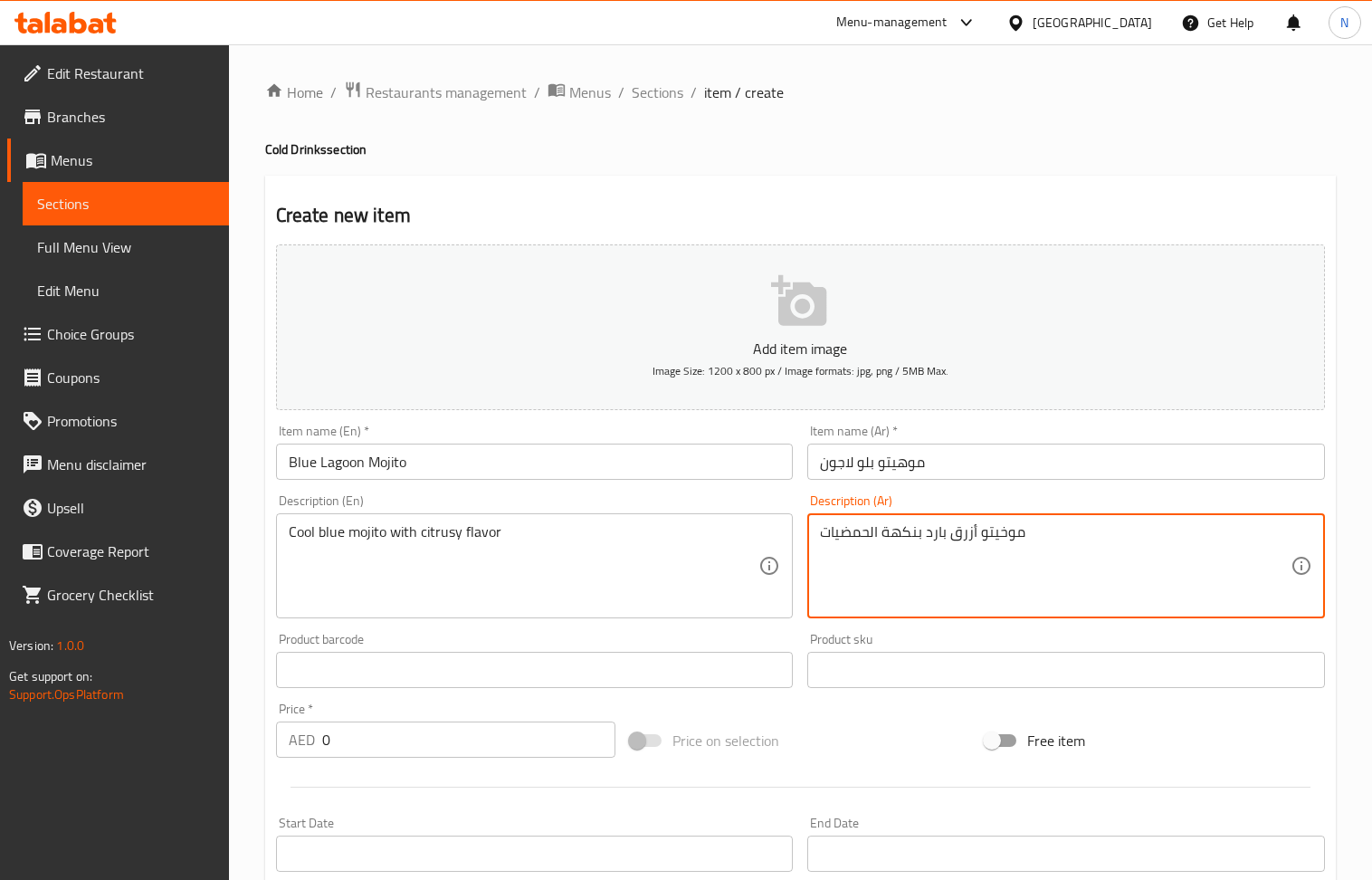
click at [1005, 541] on textarea "موخيتو أزرق بارد بنكهة الحمضيات" at bounding box center [1056, 566] width 471 height 86
paste textarea "ه"
type textarea "موهيتو أزرق بارد بنكهة الحمضيات"
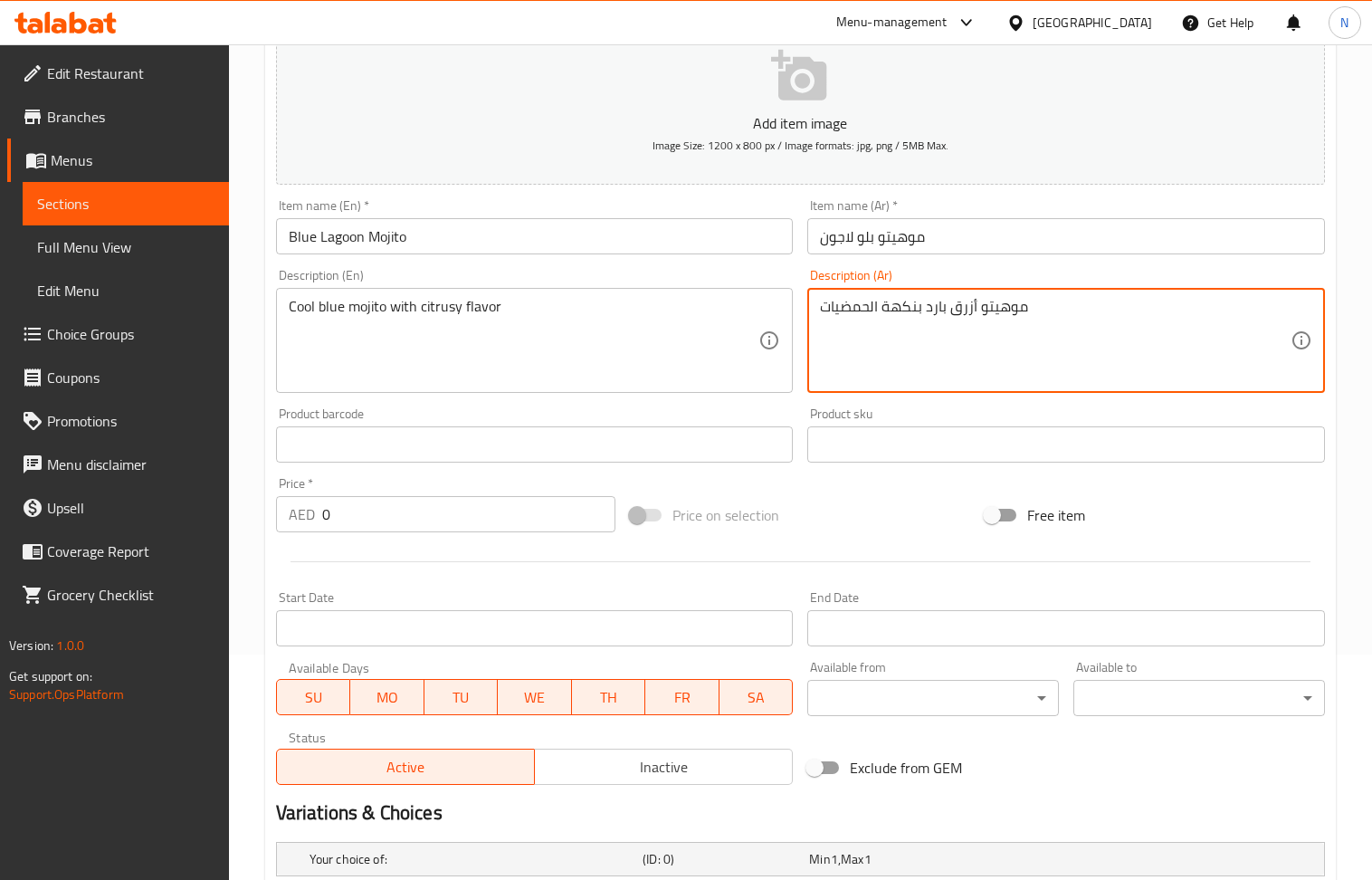
scroll to position [599, 0]
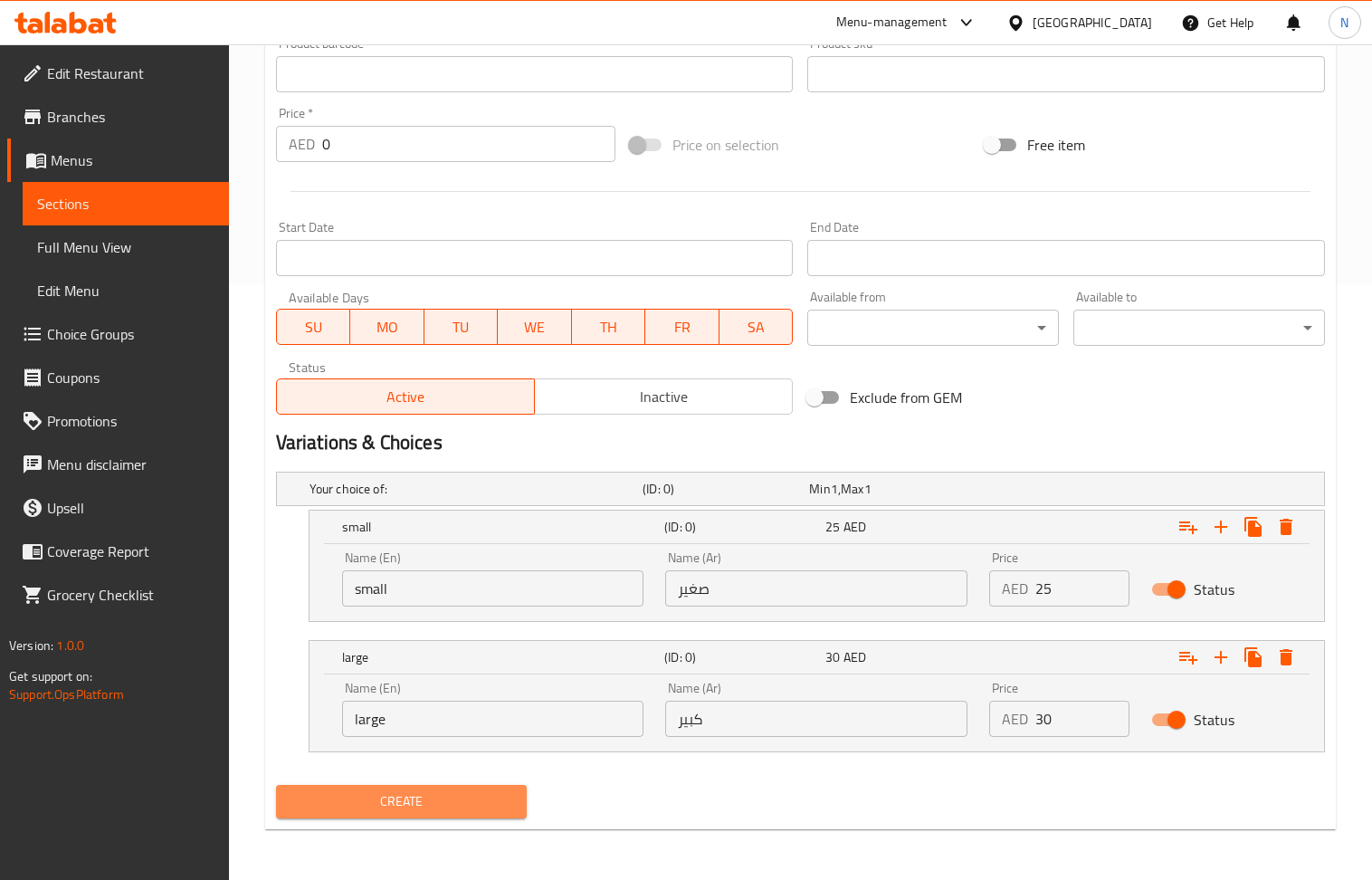
click at [407, 815] on button "Create" at bounding box center [402, 802] width 252 height 33
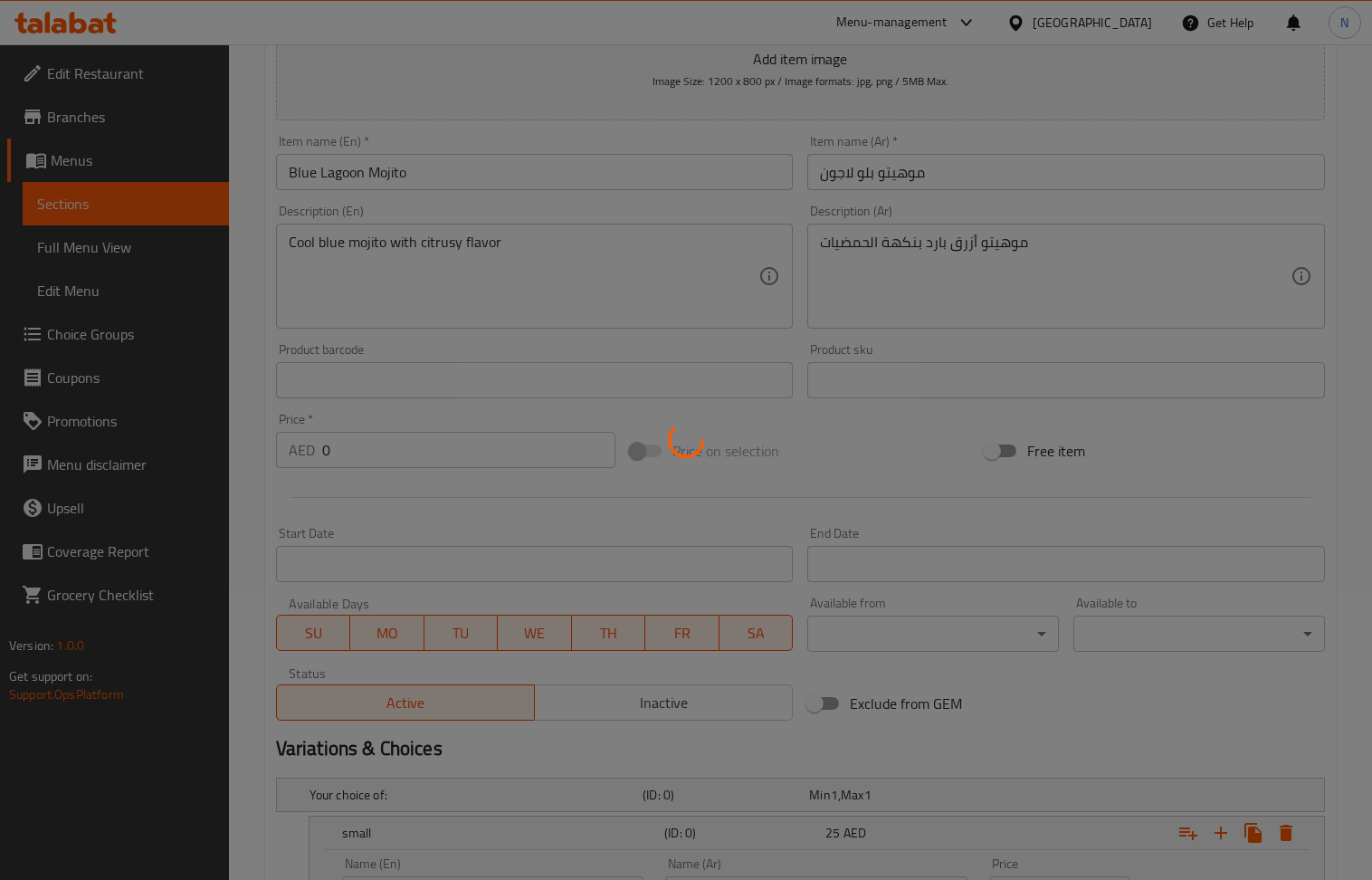
scroll to position [0, 0]
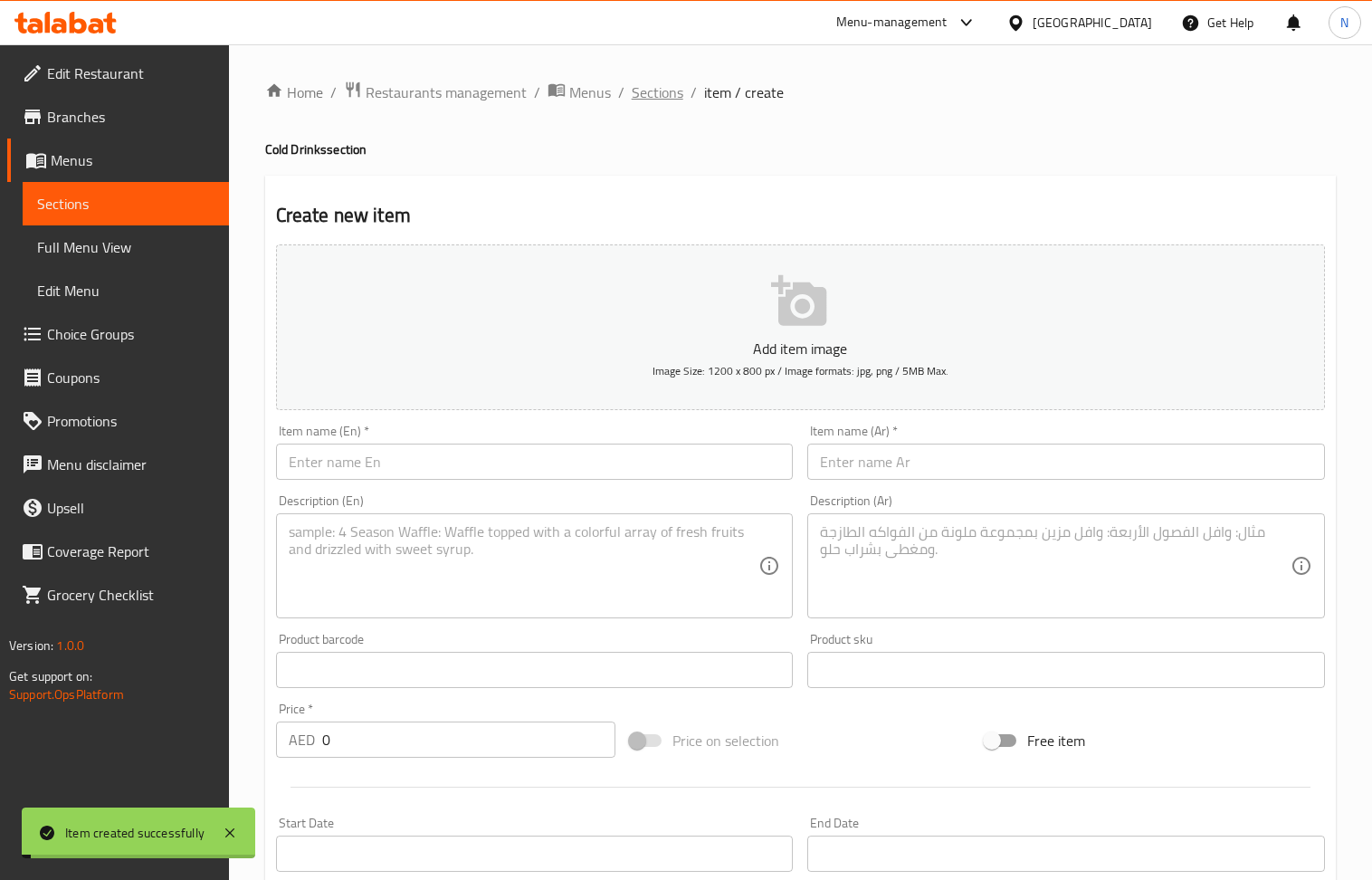
click at [636, 84] on span "Sections" at bounding box center [657, 92] width 52 height 21
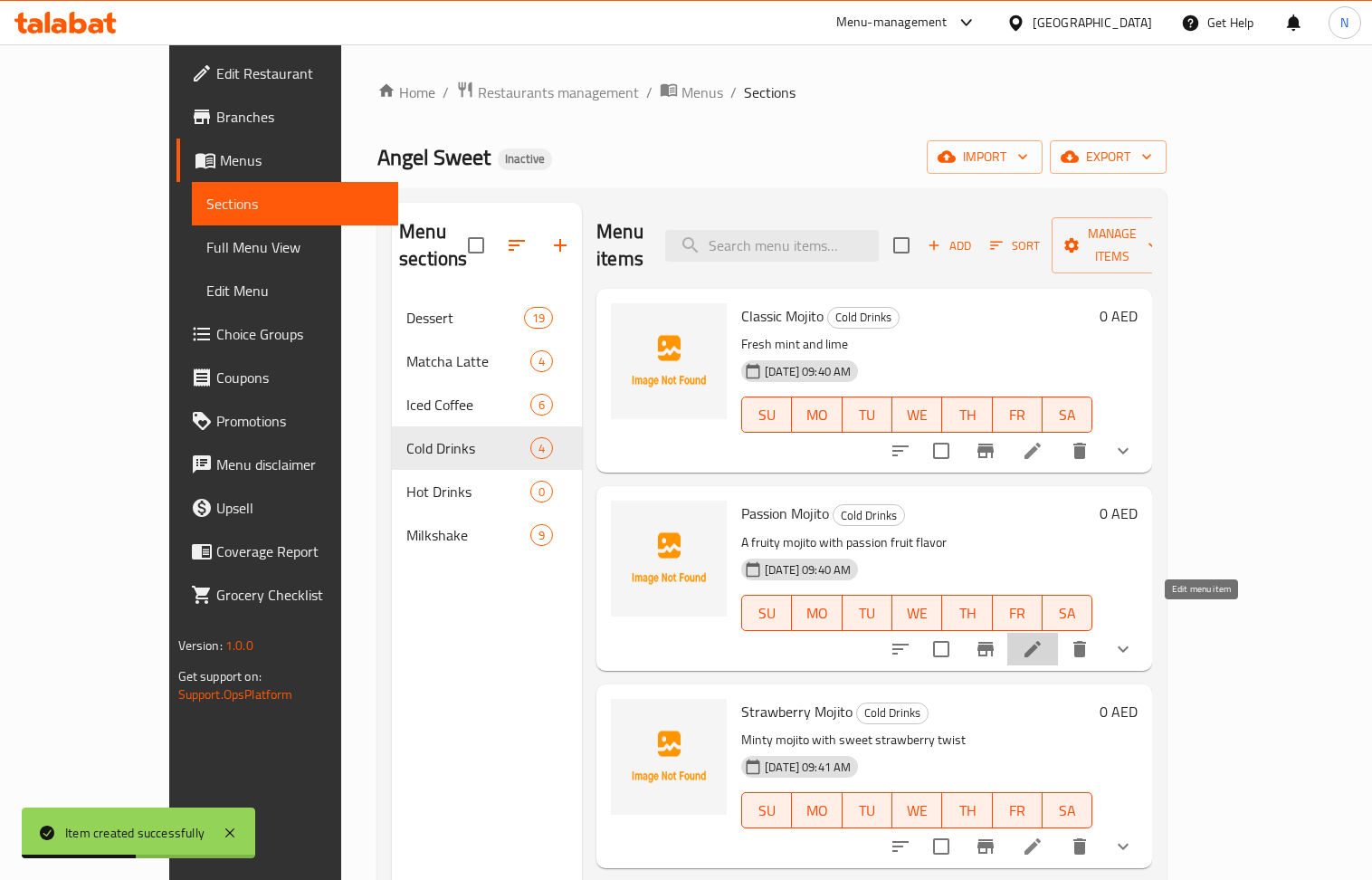
click at [1044, 639] on icon at bounding box center [1033, 650] width 21 height 21
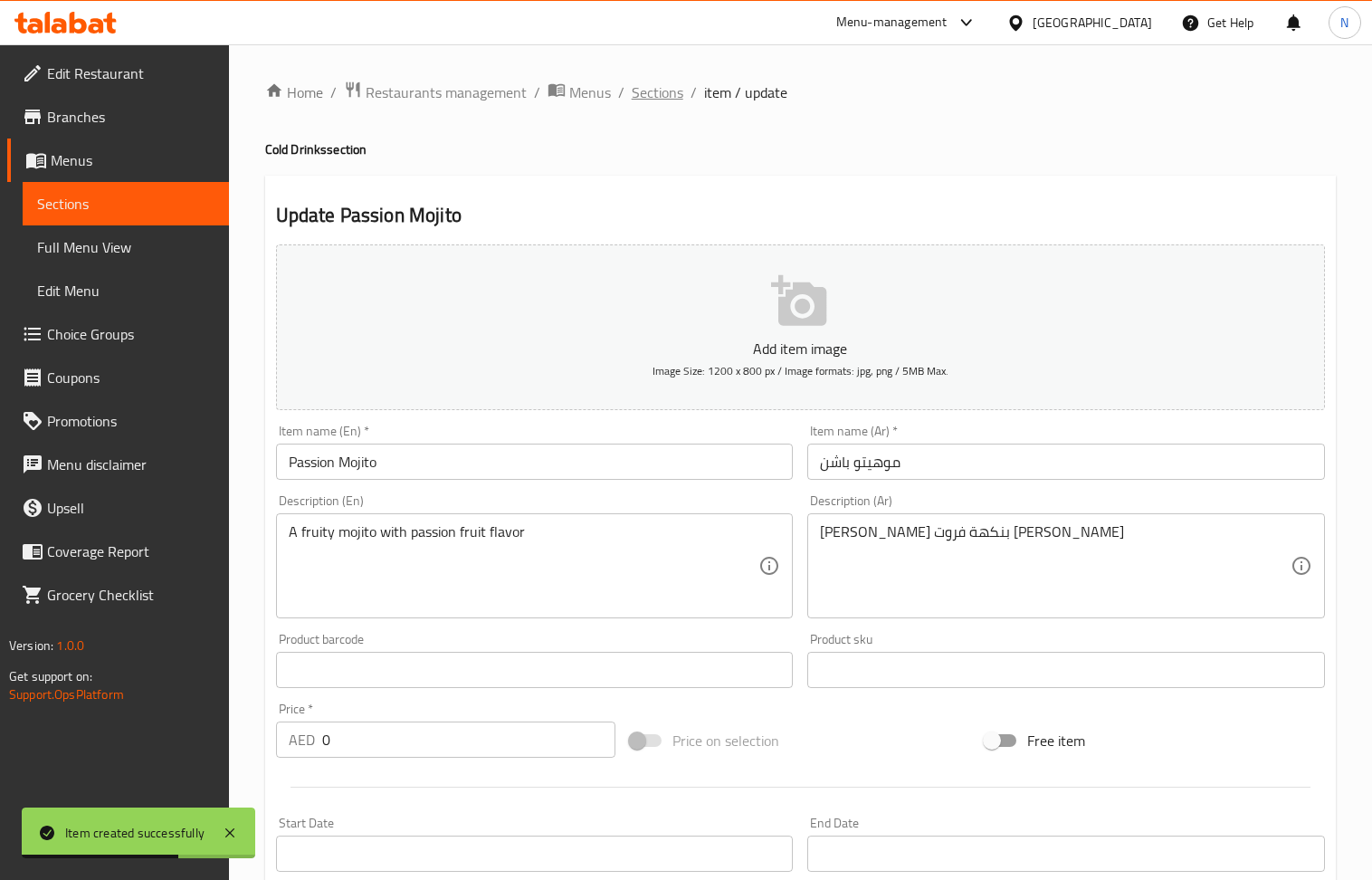
click at [664, 93] on span "Sections" at bounding box center [657, 92] width 52 height 21
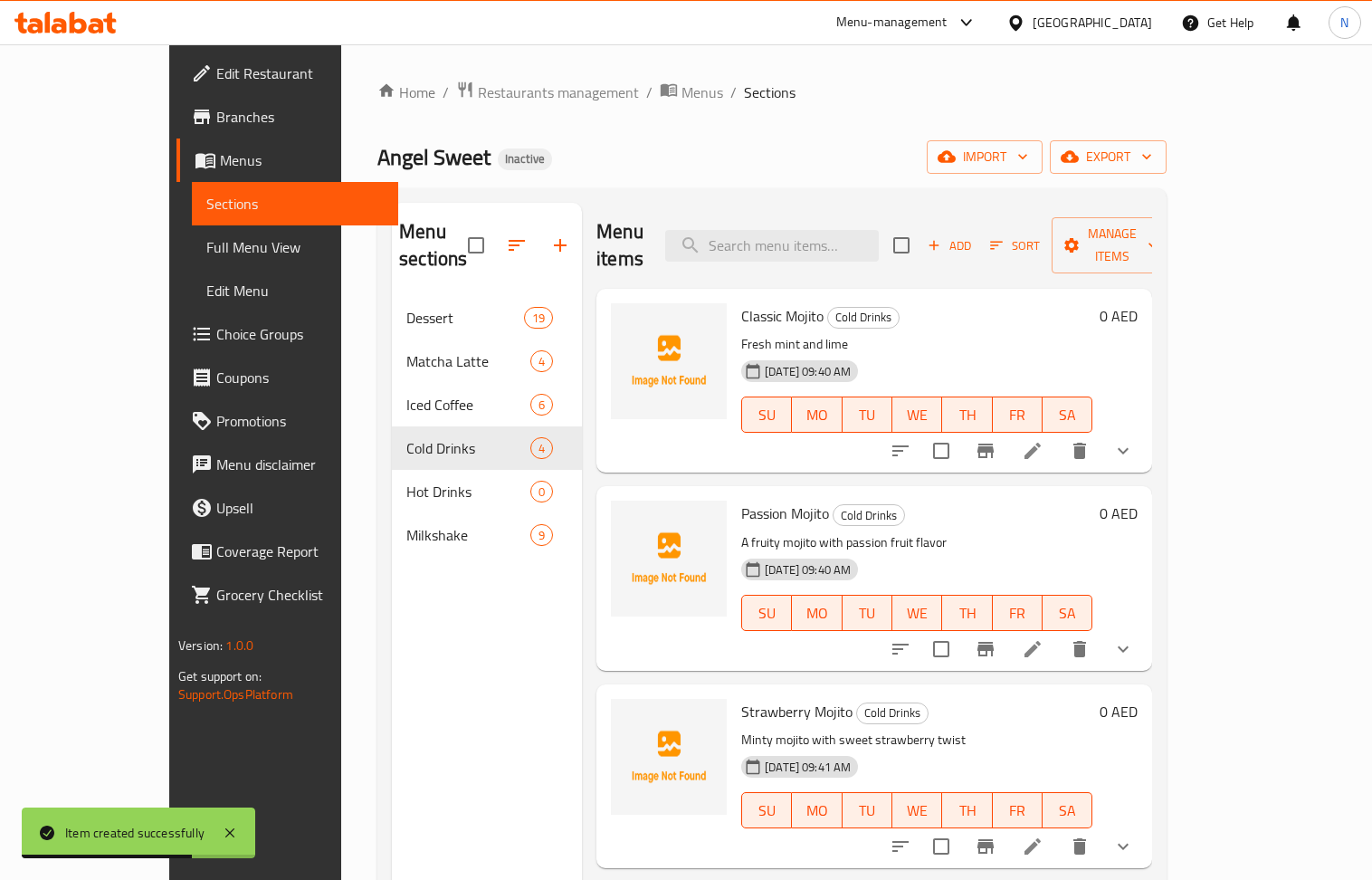
click at [1044, 440] on icon at bounding box center [1033, 451] width 21 height 21
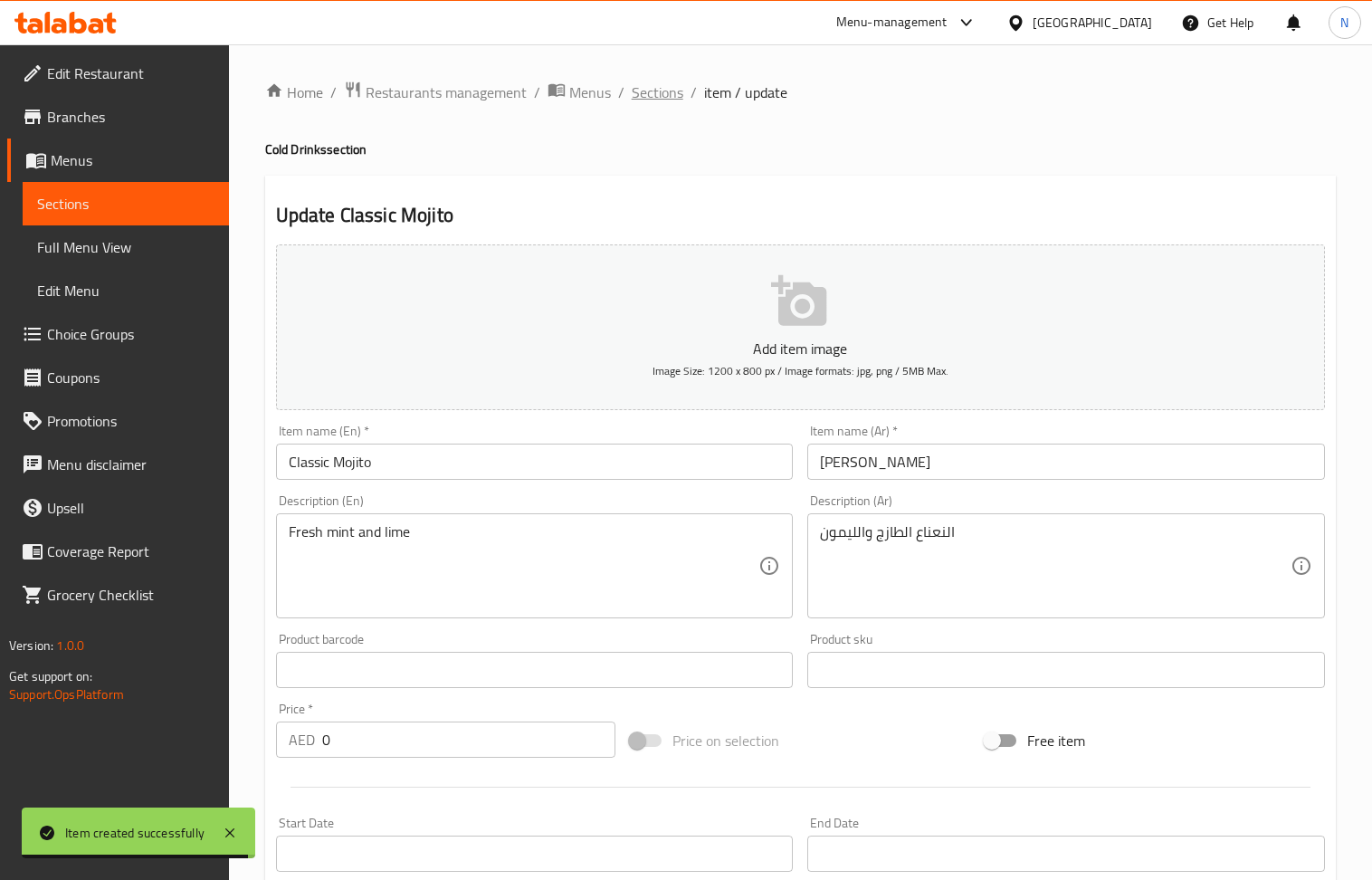
click at [655, 89] on span "Sections" at bounding box center [657, 92] width 52 height 21
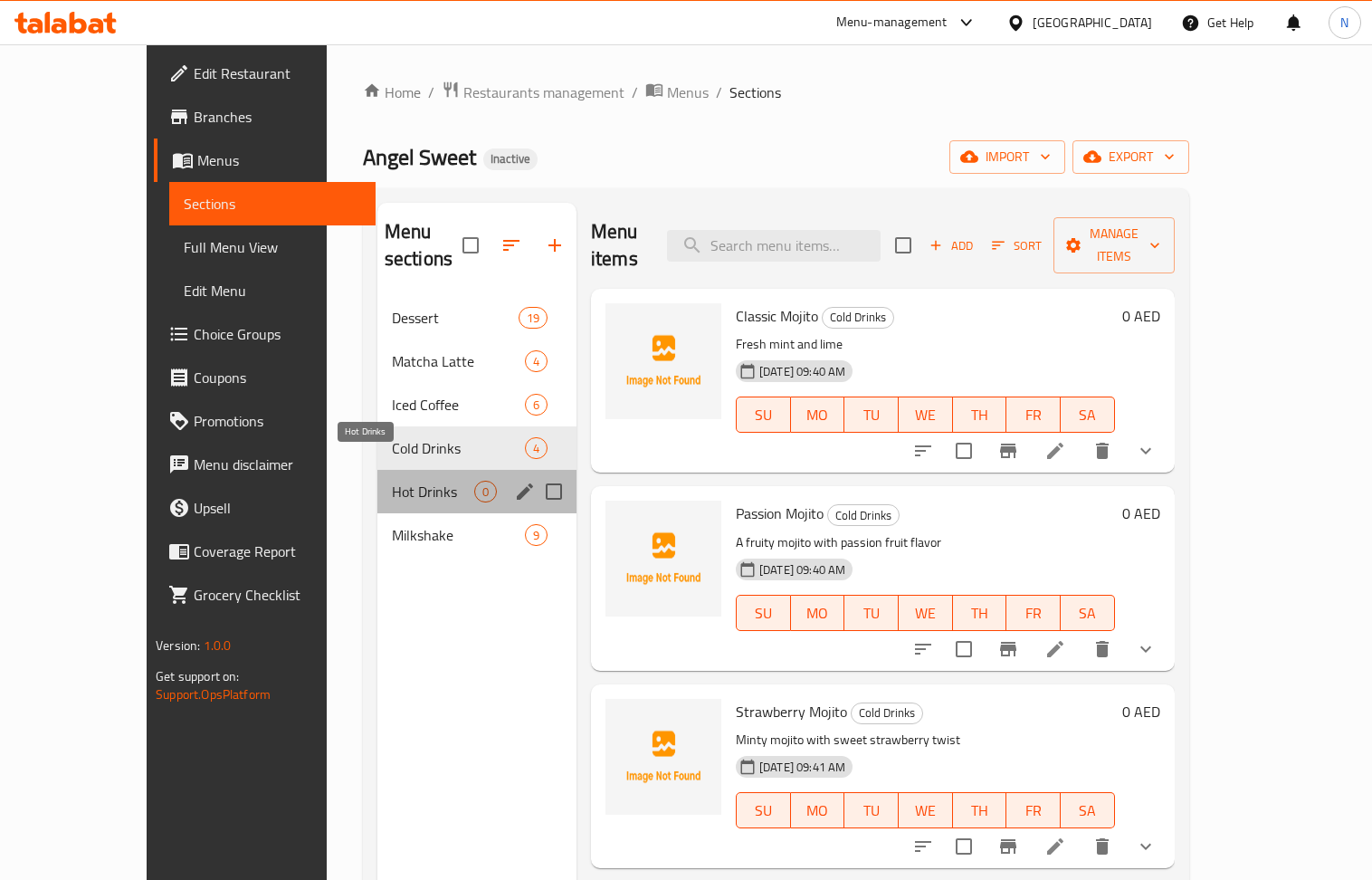
click at [392, 481] on span "Hot Drinks" at bounding box center [433, 491] width 82 height 21
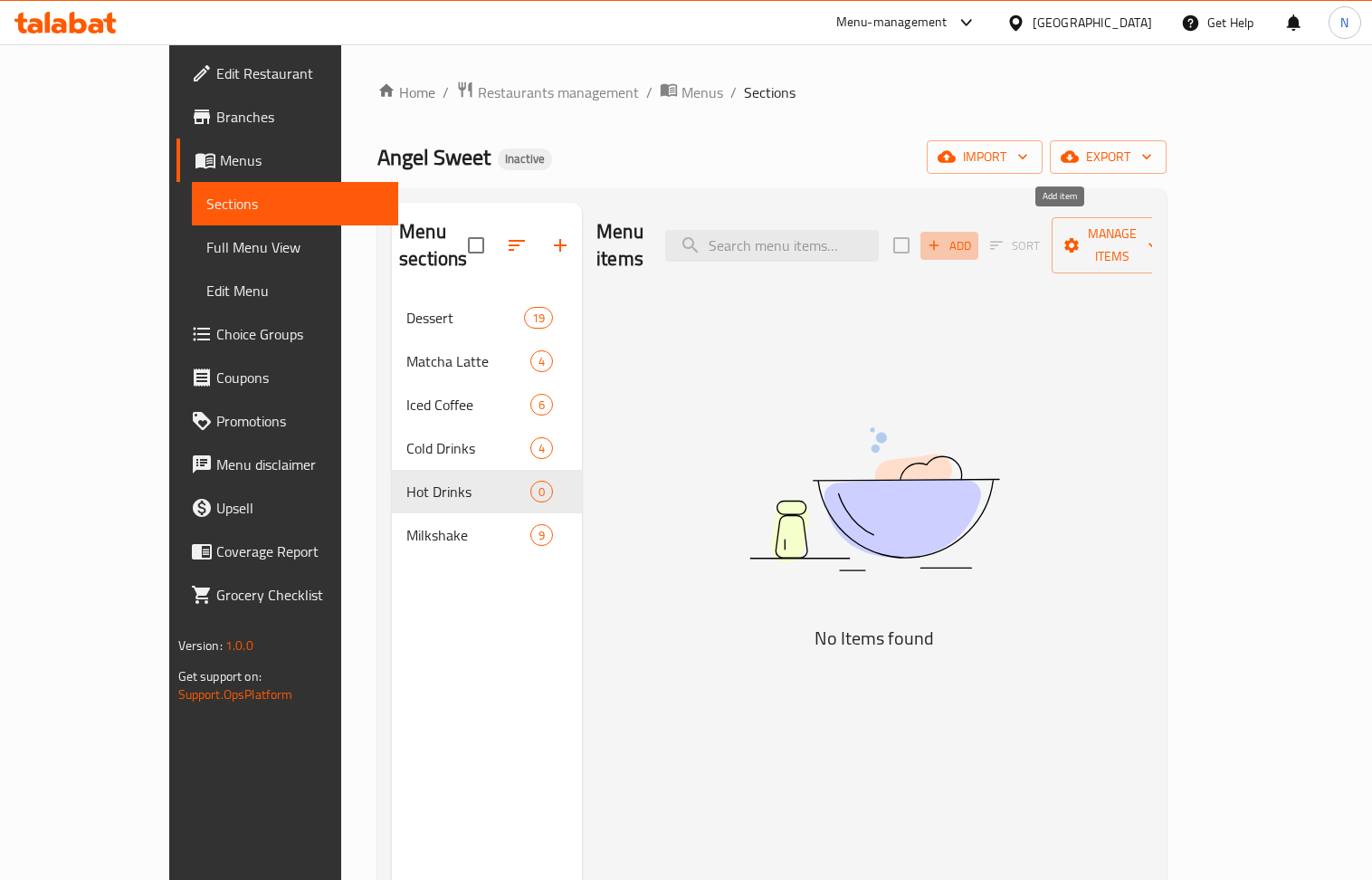
click at [975, 235] on span "Add" at bounding box center [950, 245] width 49 height 21
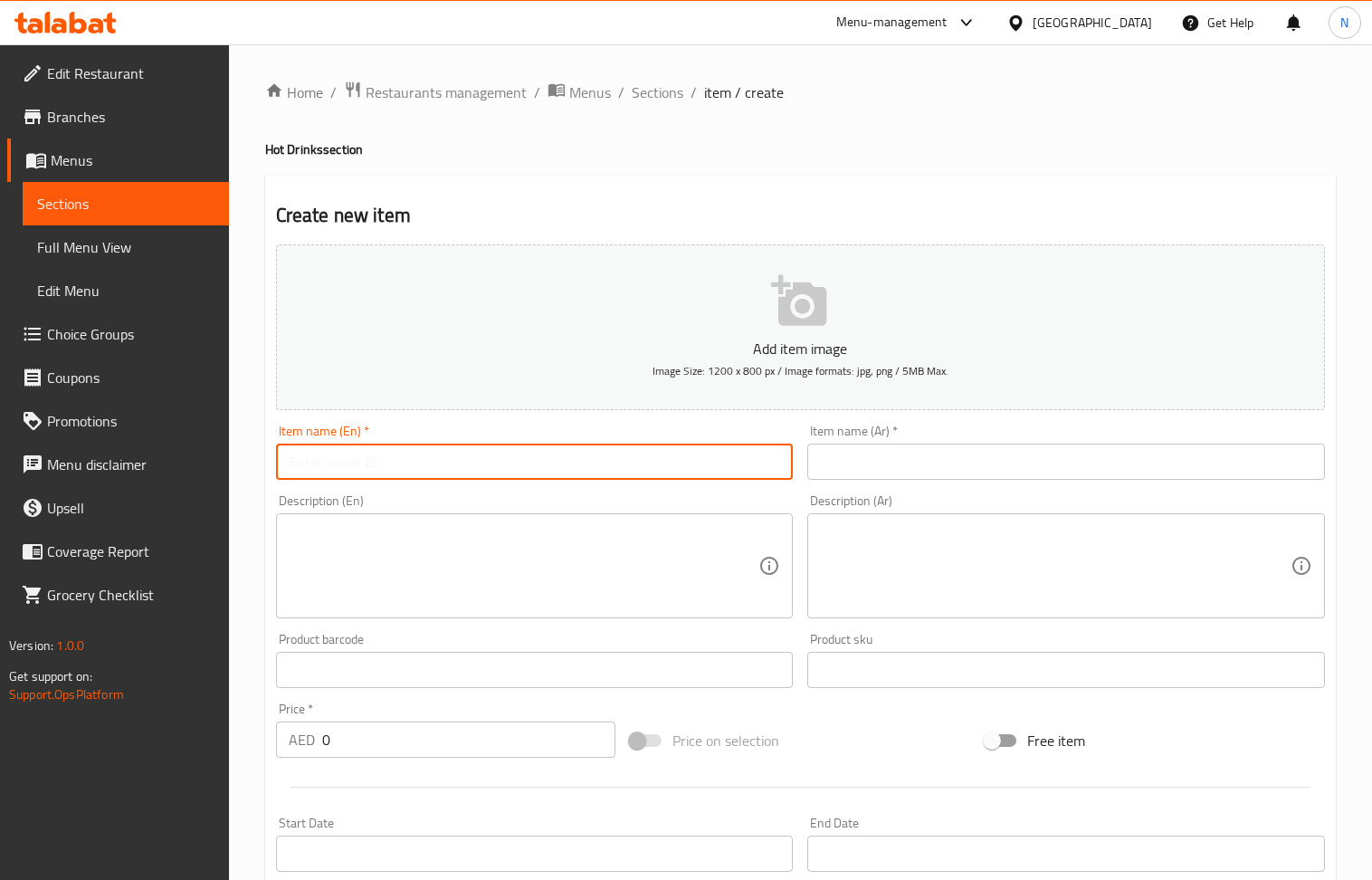
click at [492, 460] on input "text" at bounding box center [535, 461] width 518 height 36
paste input "Hot Chocolate"
type input "Hot Chocolate"
click at [929, 490] on div "Description (Ar) Description (Ar)" at bounding box center [1066, 557] width 532 height 139
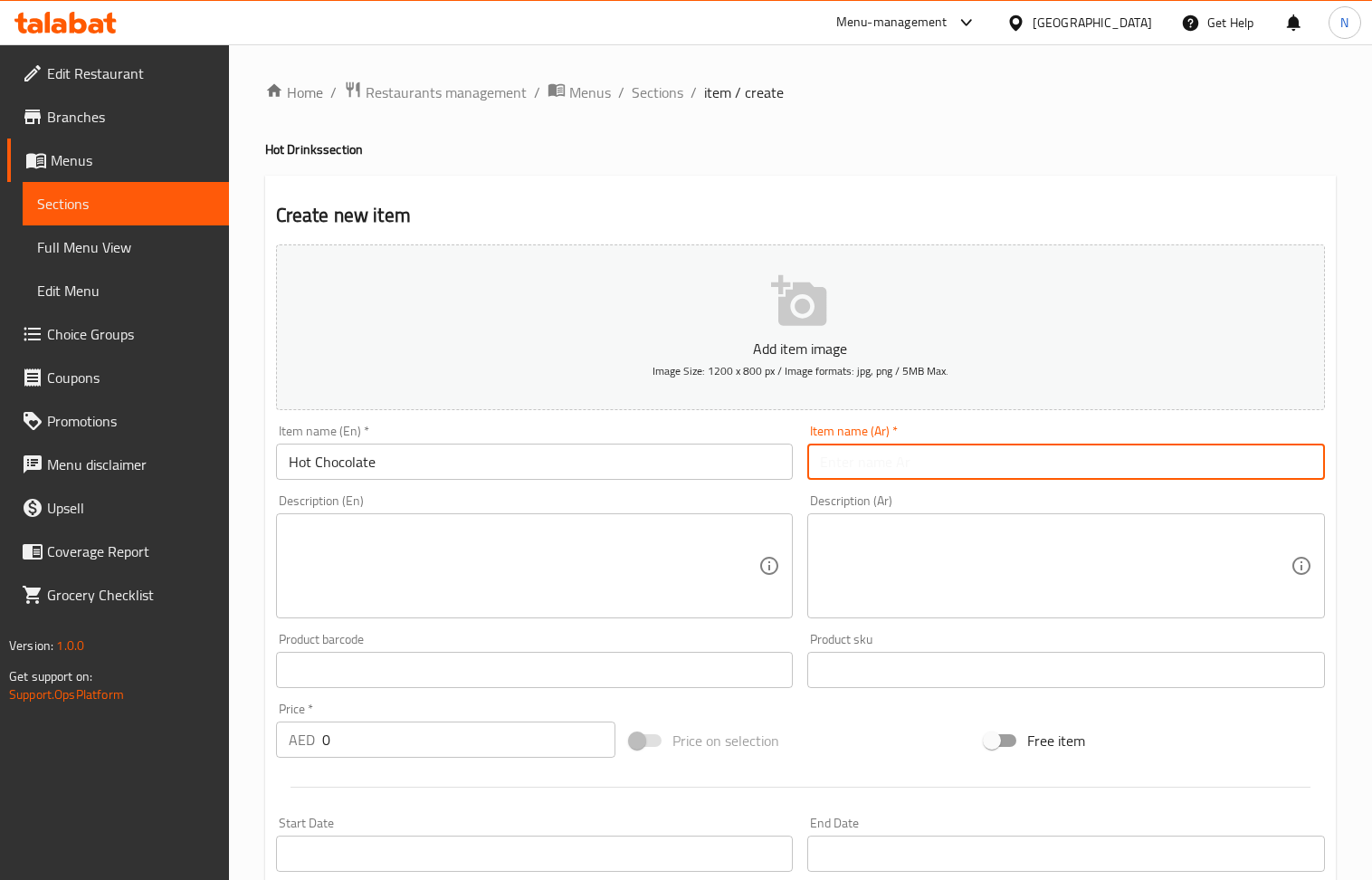
drag, startPoint x: 906, startPoint y: 464, endPoint x: 632, endPoint y: 301, distance: 318.8
click at [901, 462] on input "text" at bounding box center [1066, 461] width 518 height 36
paste input "هوت شوكليت"
type input "هوت شوكليت"
click at [653, 553] on textarea at bounding box center [524, 566] width 471 height 86
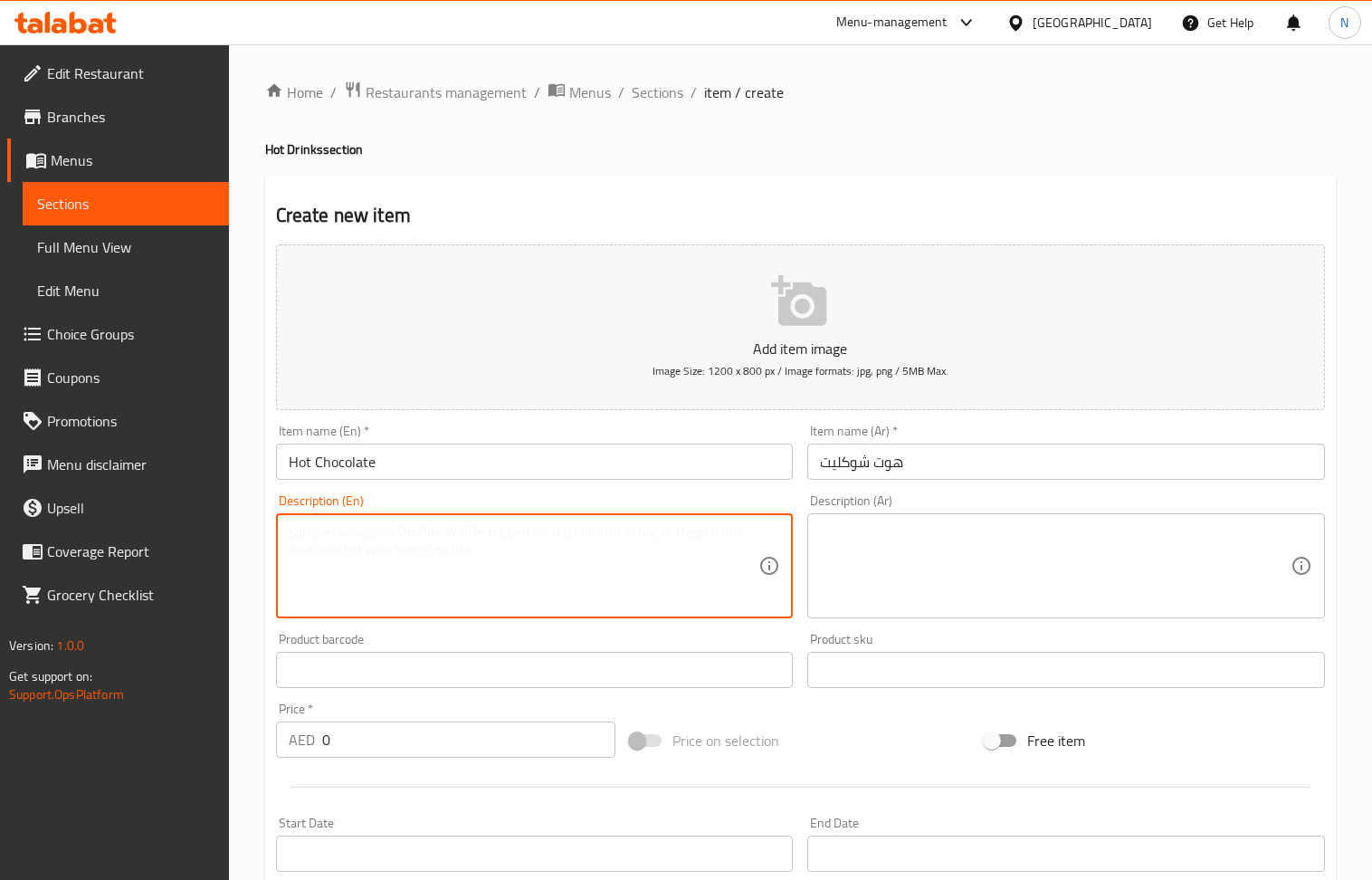
paste textarea "Warm, rich, and comforting hot chocolate."
type textarea "Warm, rich, and comforting hot chocolate."
drag, startPoint x: 1026, startPoint y: 577, endPoint x: 1000, endPoint y: 568, distance: 27.5
click at [1021, 576] on textarea at bounding box center [1056, 566] width 471 height 86
paste textarea "شوكولاتة ساخنة دافئة وغنية ومريحة."
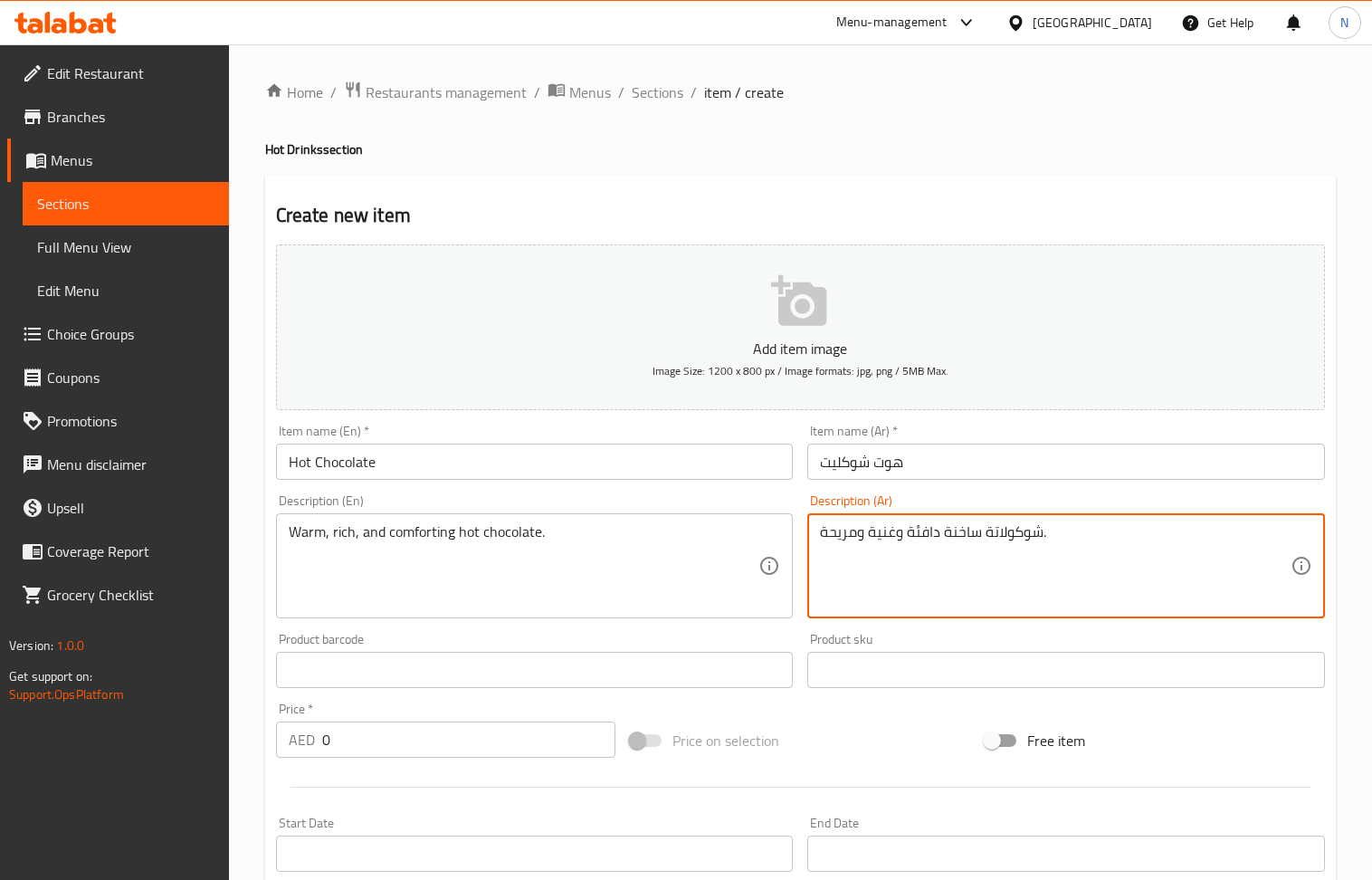
type textarea "شوكولاتة ساخنة دافئة وغنية ومريحة."
click at [409, 737] on input "0" at bounding box center [469, 739] width 294 height 36
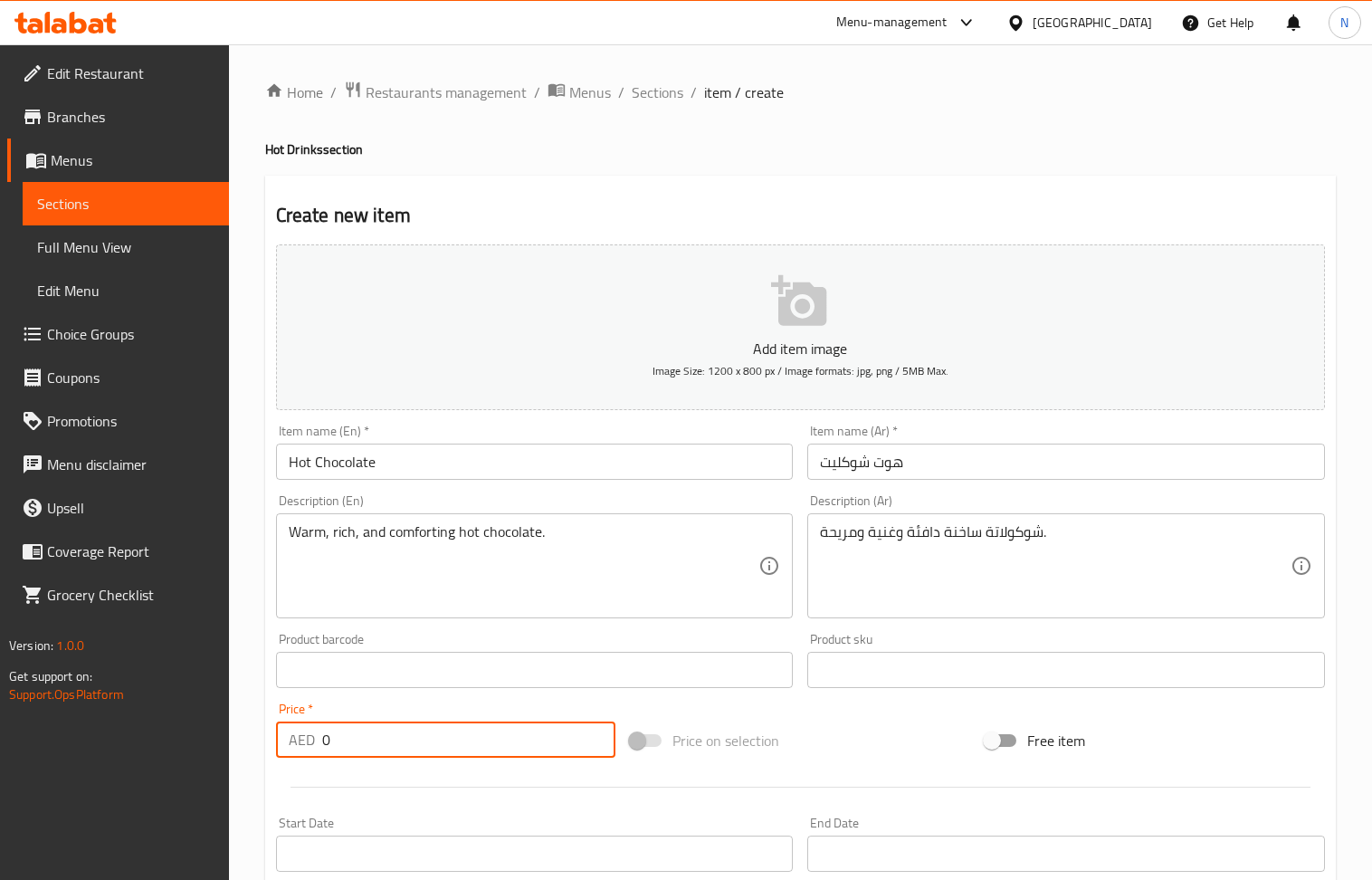
click at [409, 737] on input "0" at bounding box center [469, 739] width 294 height 36
paste input "15"
type input "15"
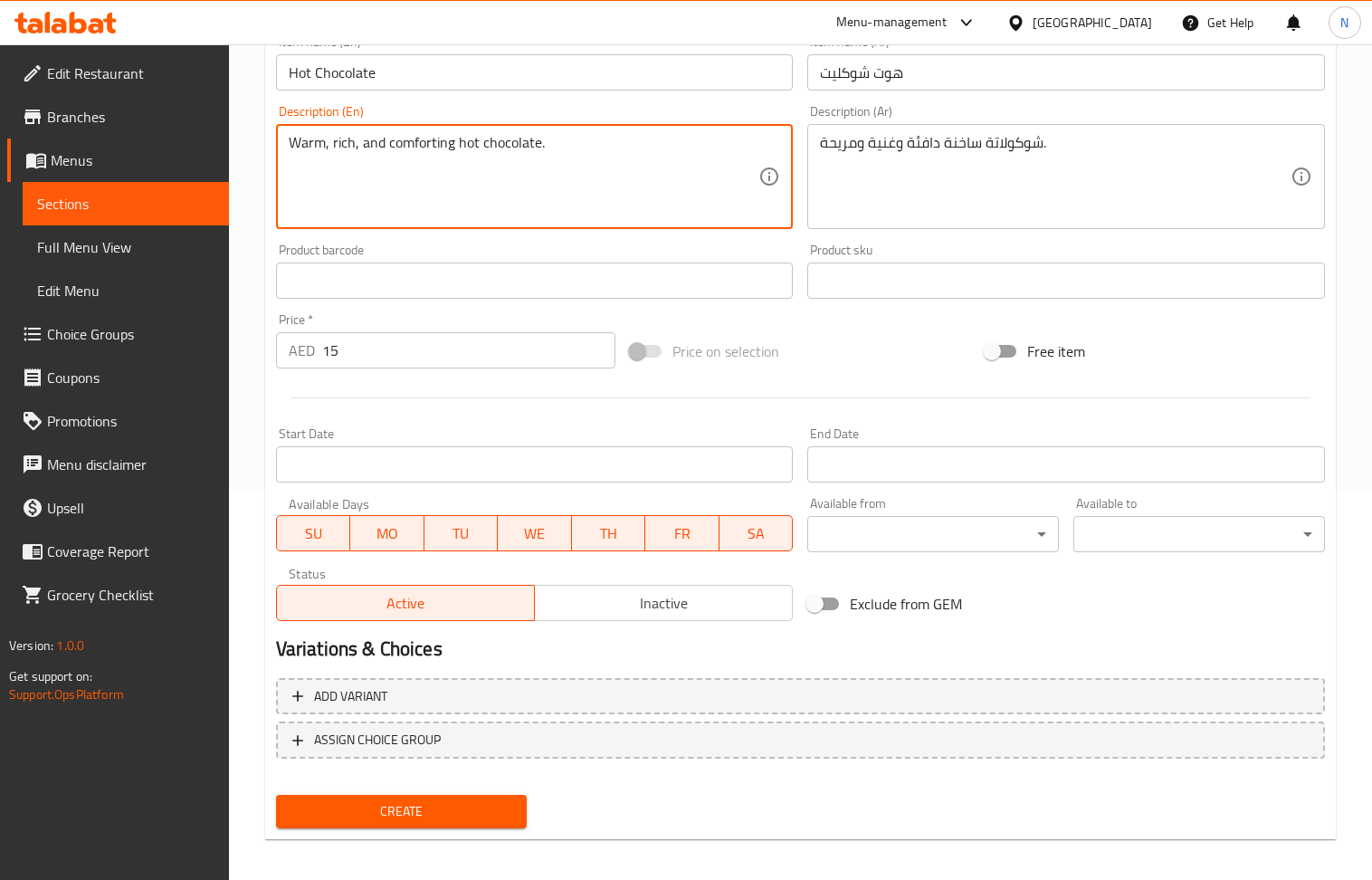
scroll to position [398, 0]
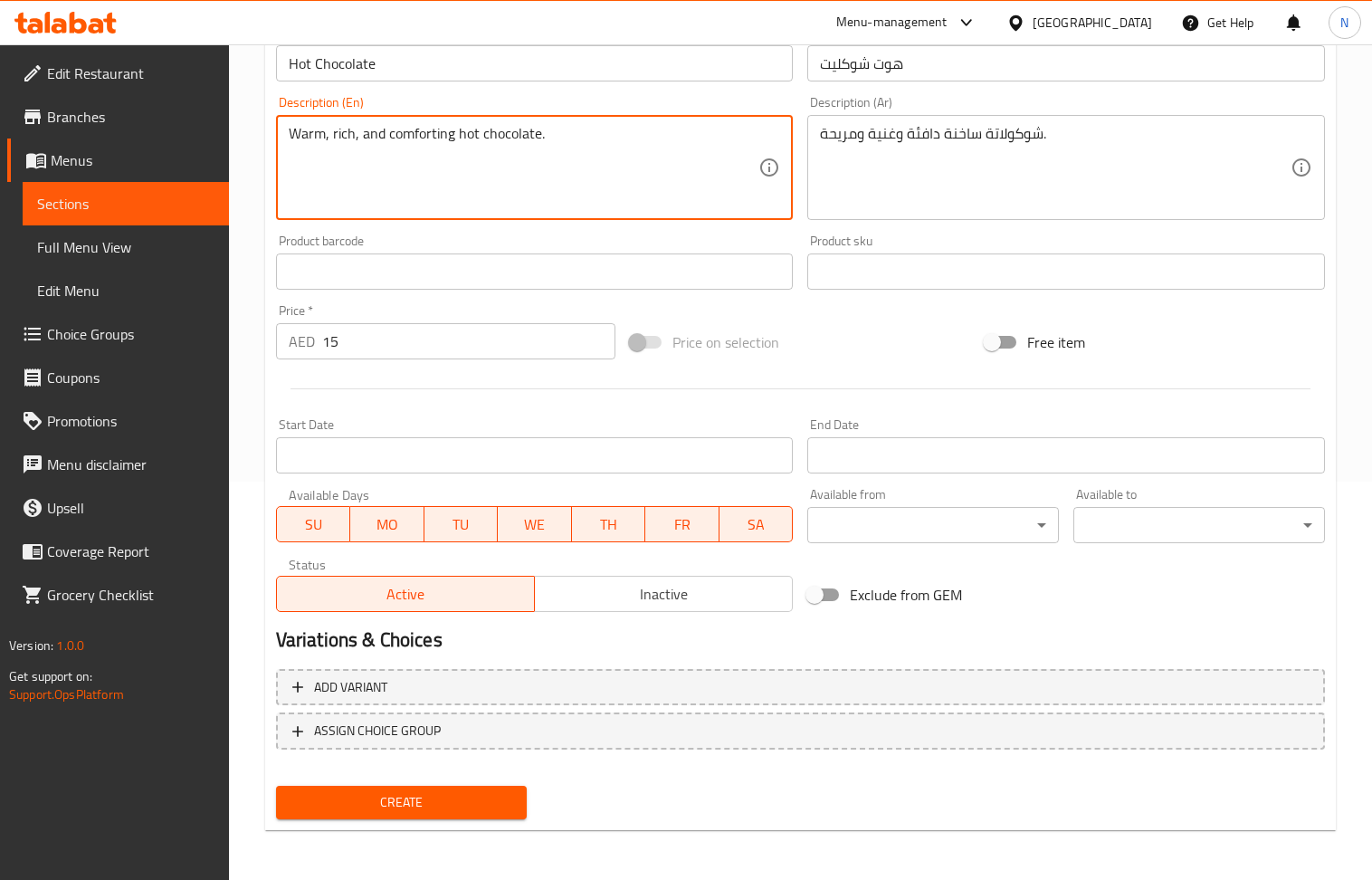
click at [421, 801] on span "Create" at bounding box center [402, 802] width 223 height 22
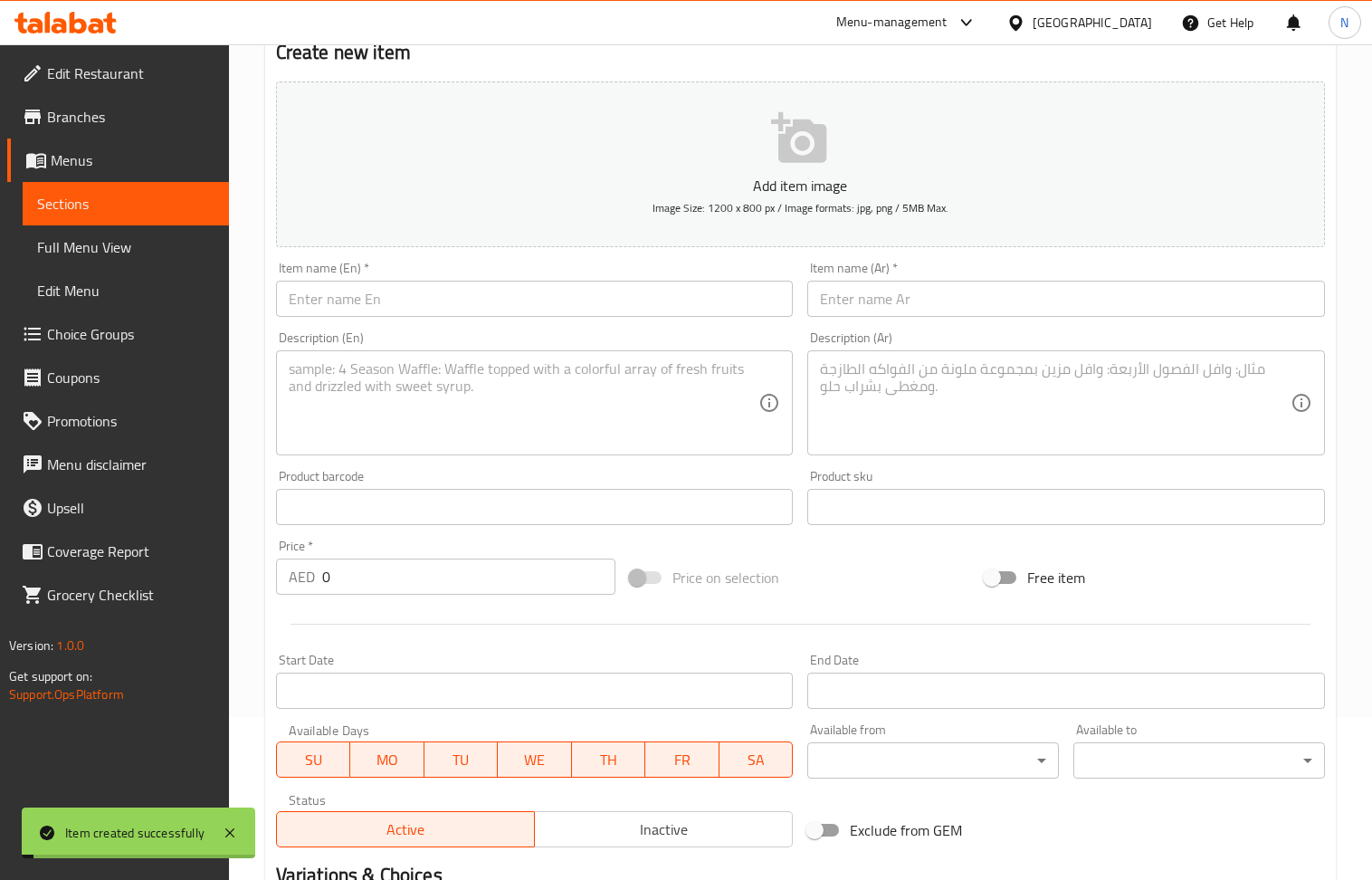
scroll to position [156, 0]
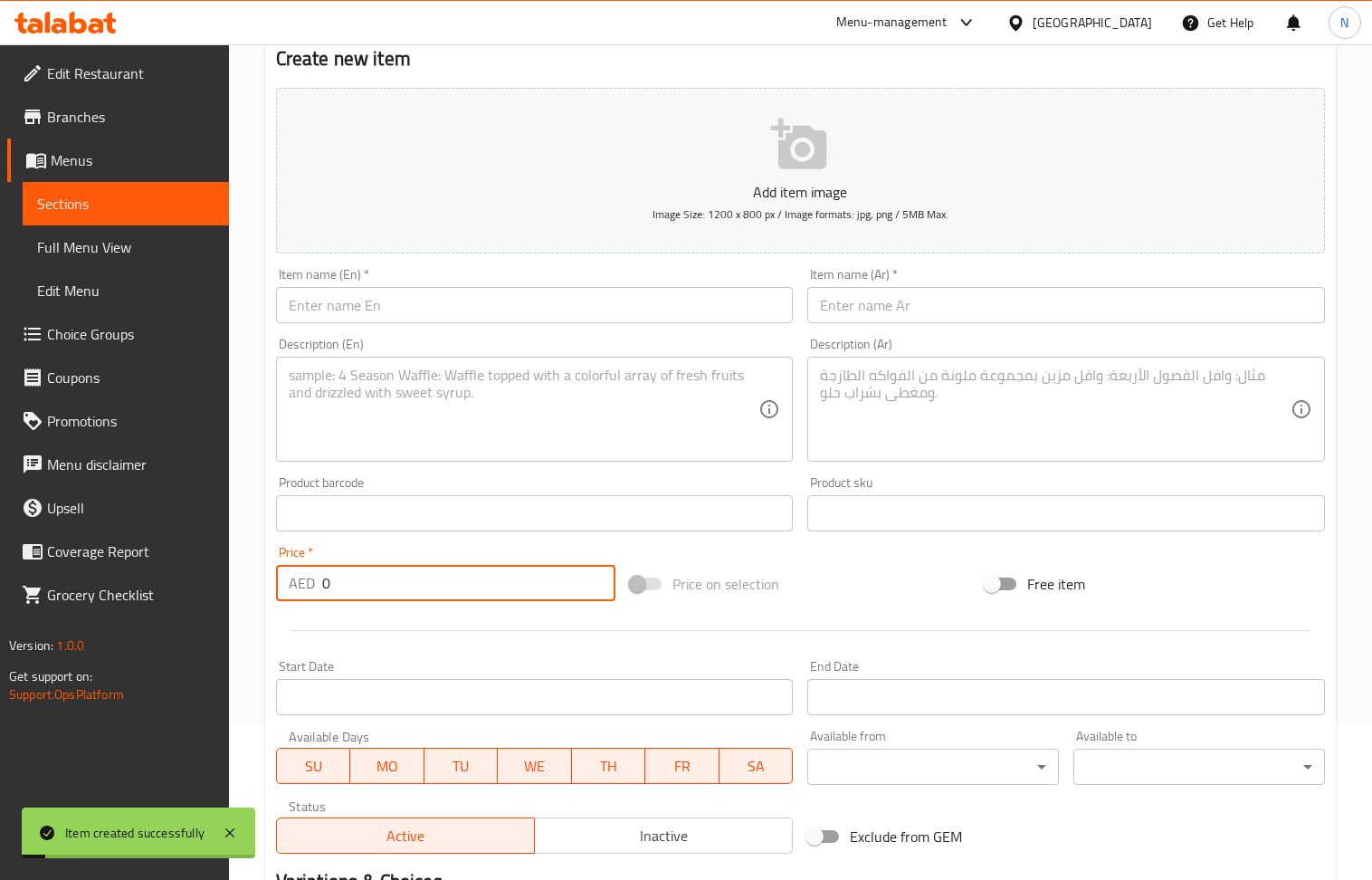
click at [392, 599] on input "0" at bounding box center [469, 583] width 294 height 36
paste input "1"
type input "10"
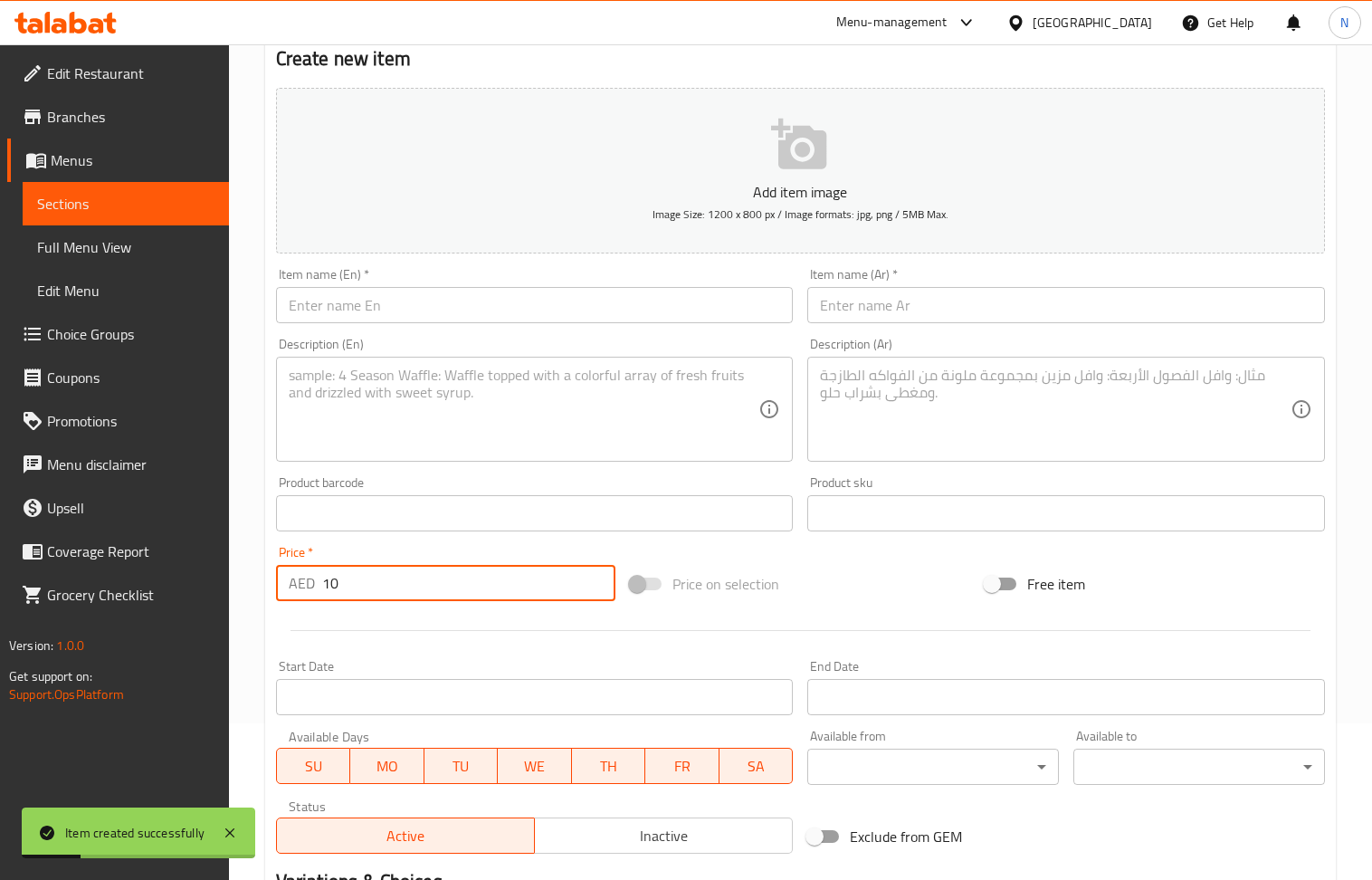
click at [467, 305] on input "text" at bounding box center [535, 305] width 518 height 36
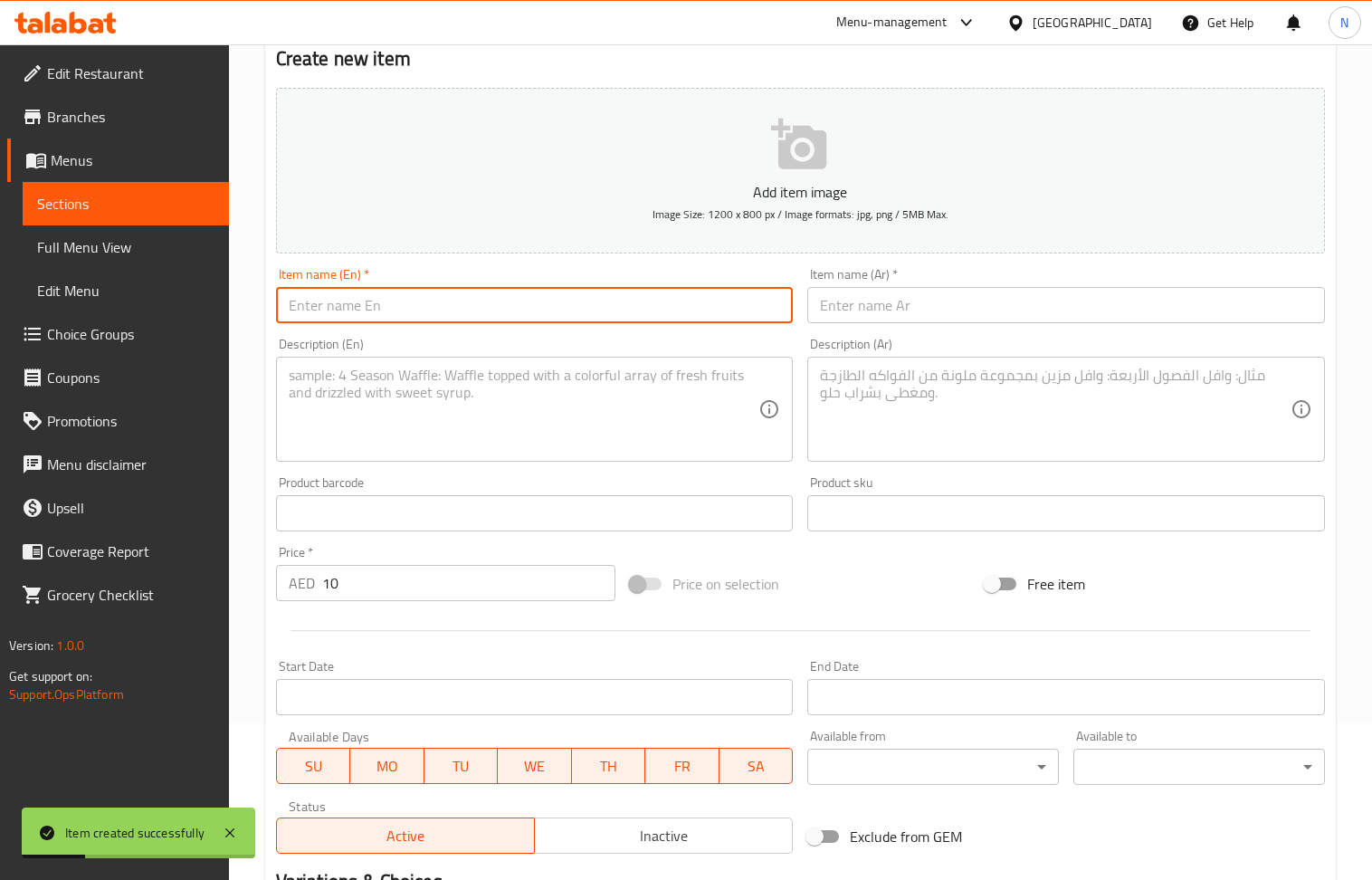
paste input "Single Espresso"
type input "Single Espresso"
click at [866, 305] on input "text" at bounding box center [1066, 305] width 518 height 36
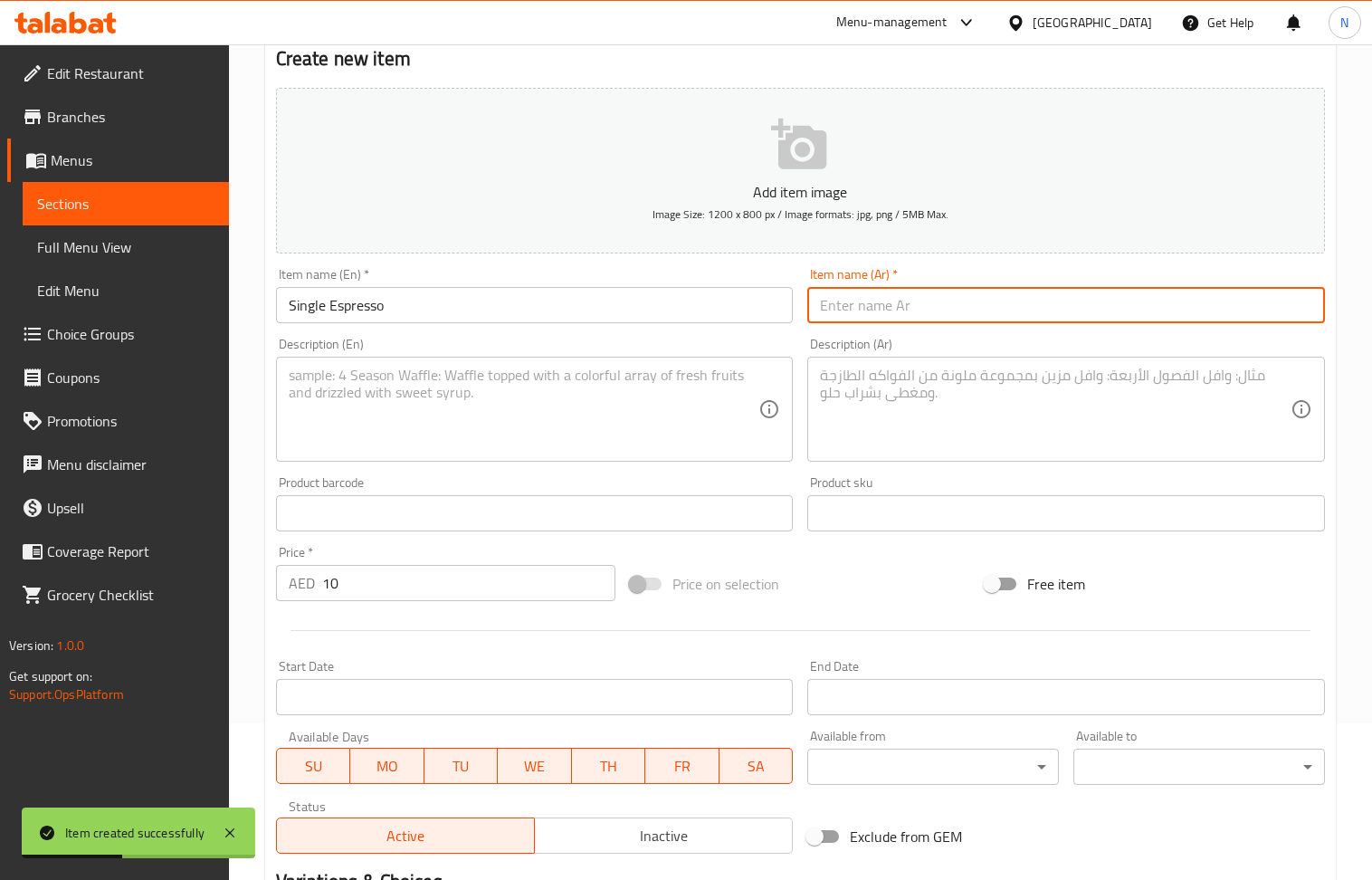
paste input "إسبريسو سنجل"
type input "إسبريسو سنجل"
click at [464, 414] on textarea at bounding box center [524, 409] width 471 height 86
paste textarea "Bold and intense single shot of espresso."
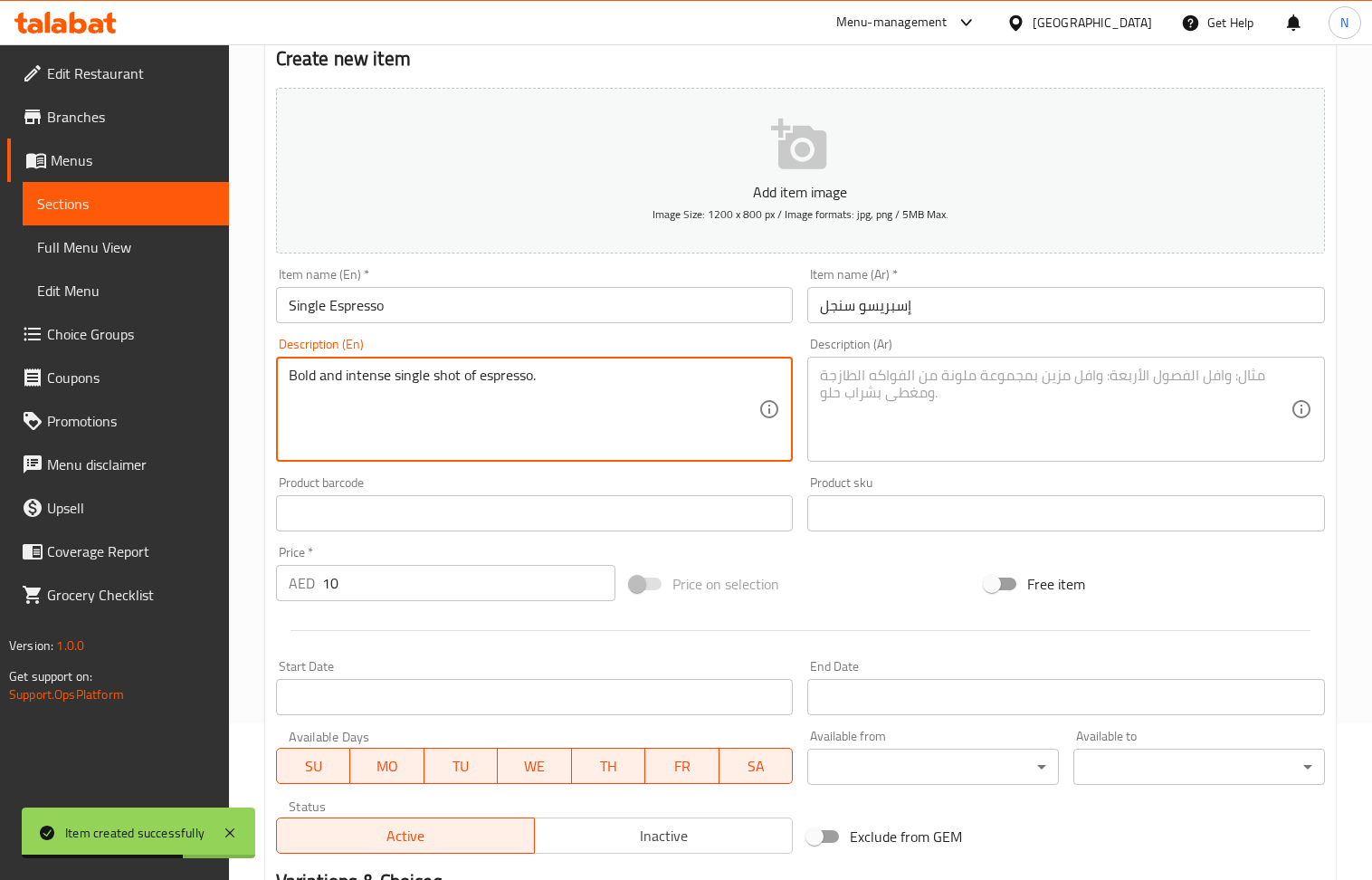
type textarea "Bold and intense single shot of espresso."
click at [929, 410] on textarea at bounding box center [1056, 409] width 471 height 86
paste textarea "جرعة واحدة جريئة ومكثفة من الإسبريسو."
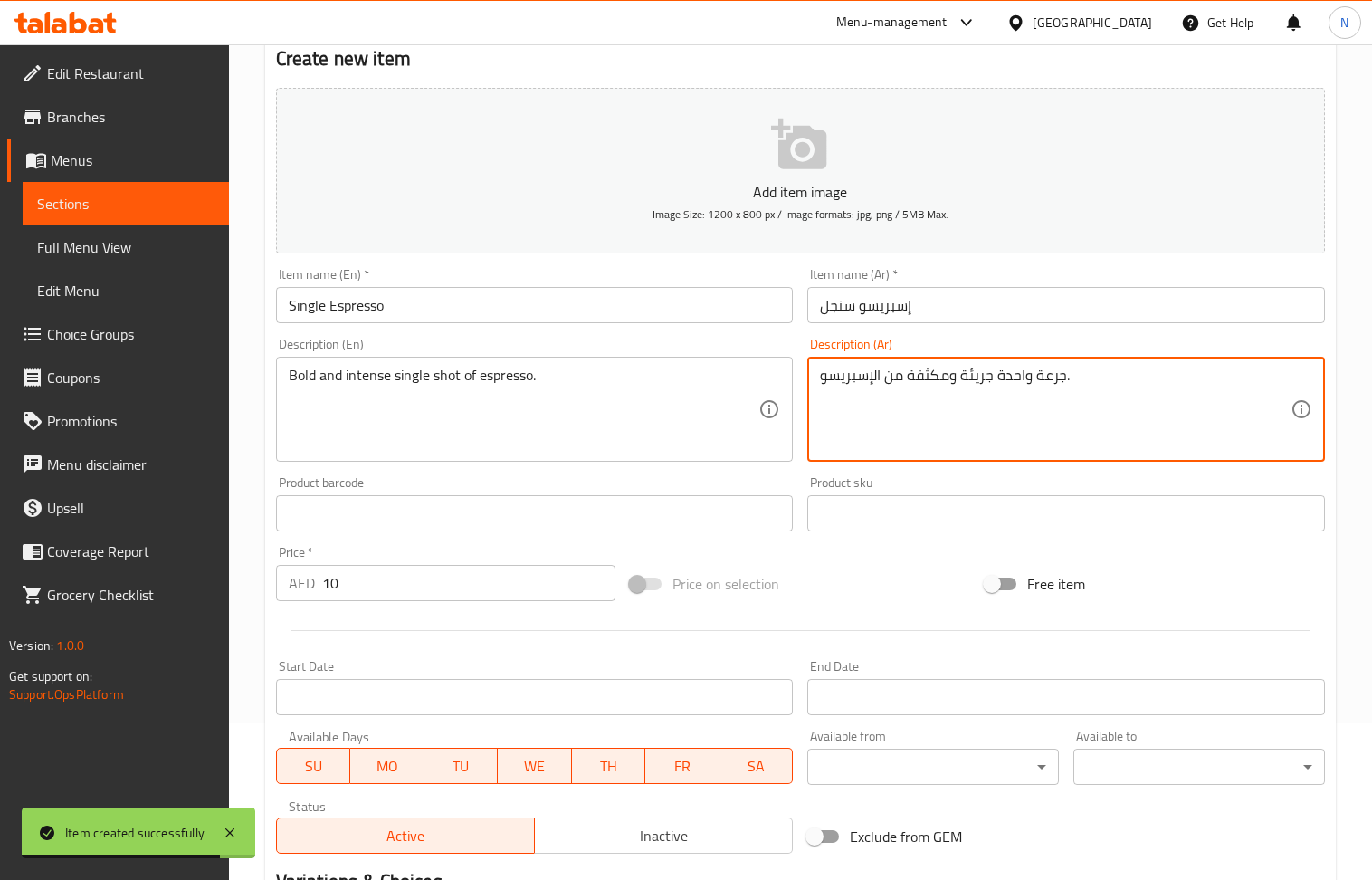
click at [978, 373] on textarea "جرعة واحدة جريئة ومكثفة من الإسبريسو." at bounding box center [1056, 409] width 471 height 86
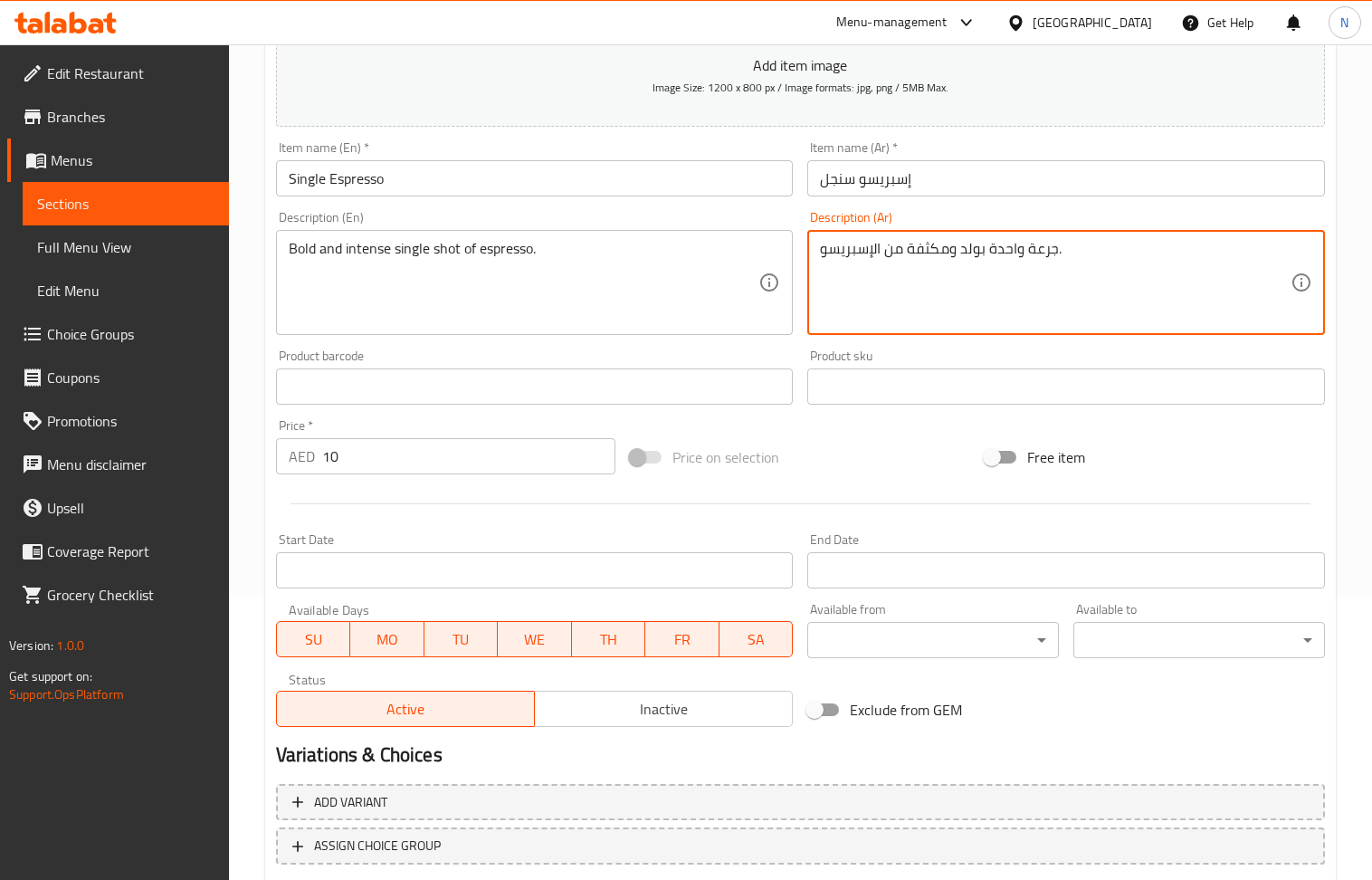
scroll to position [398, 0]
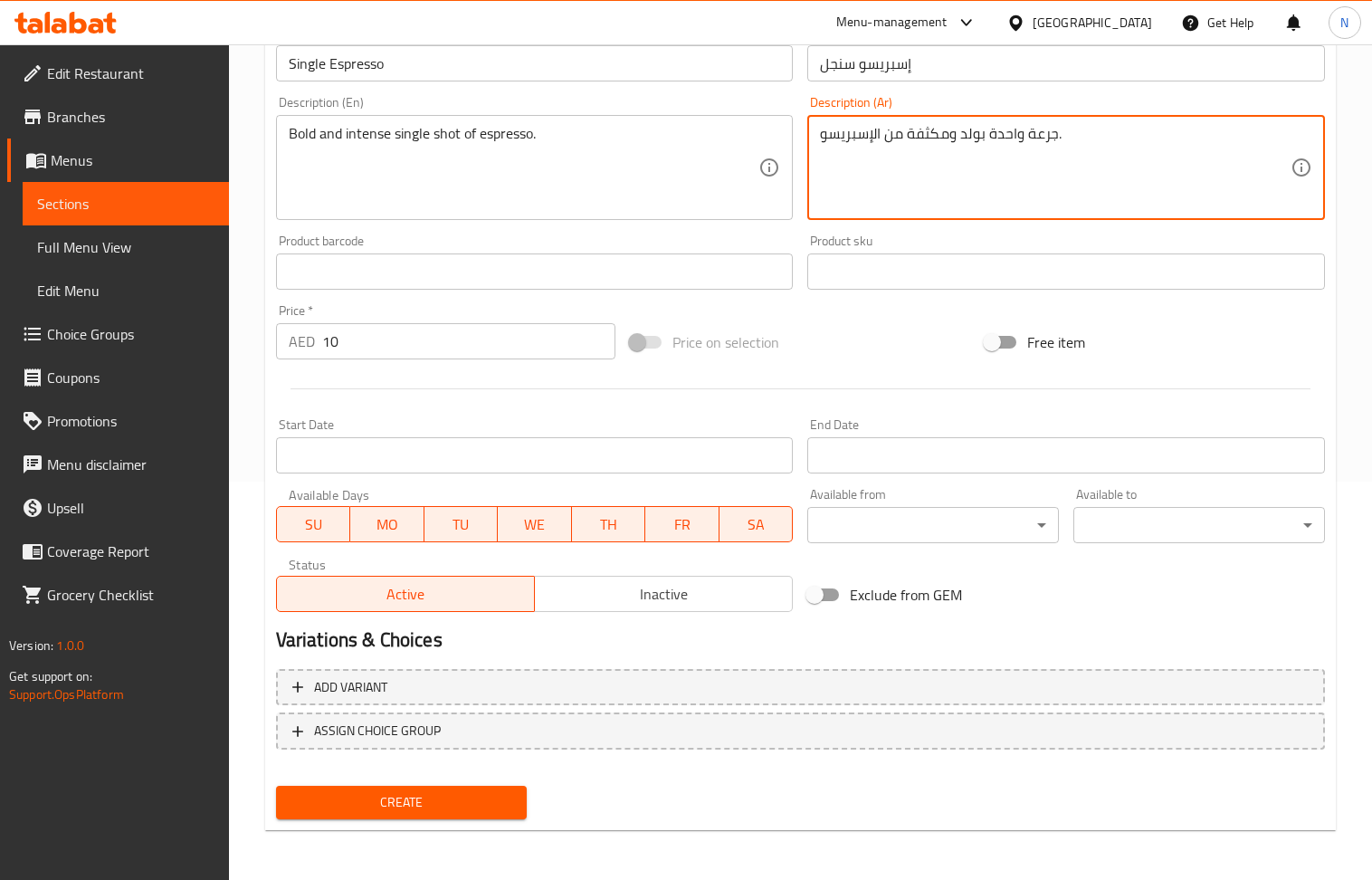
type textarea "جرعة واحدة بولد ومكثفة من الإسبريسو."
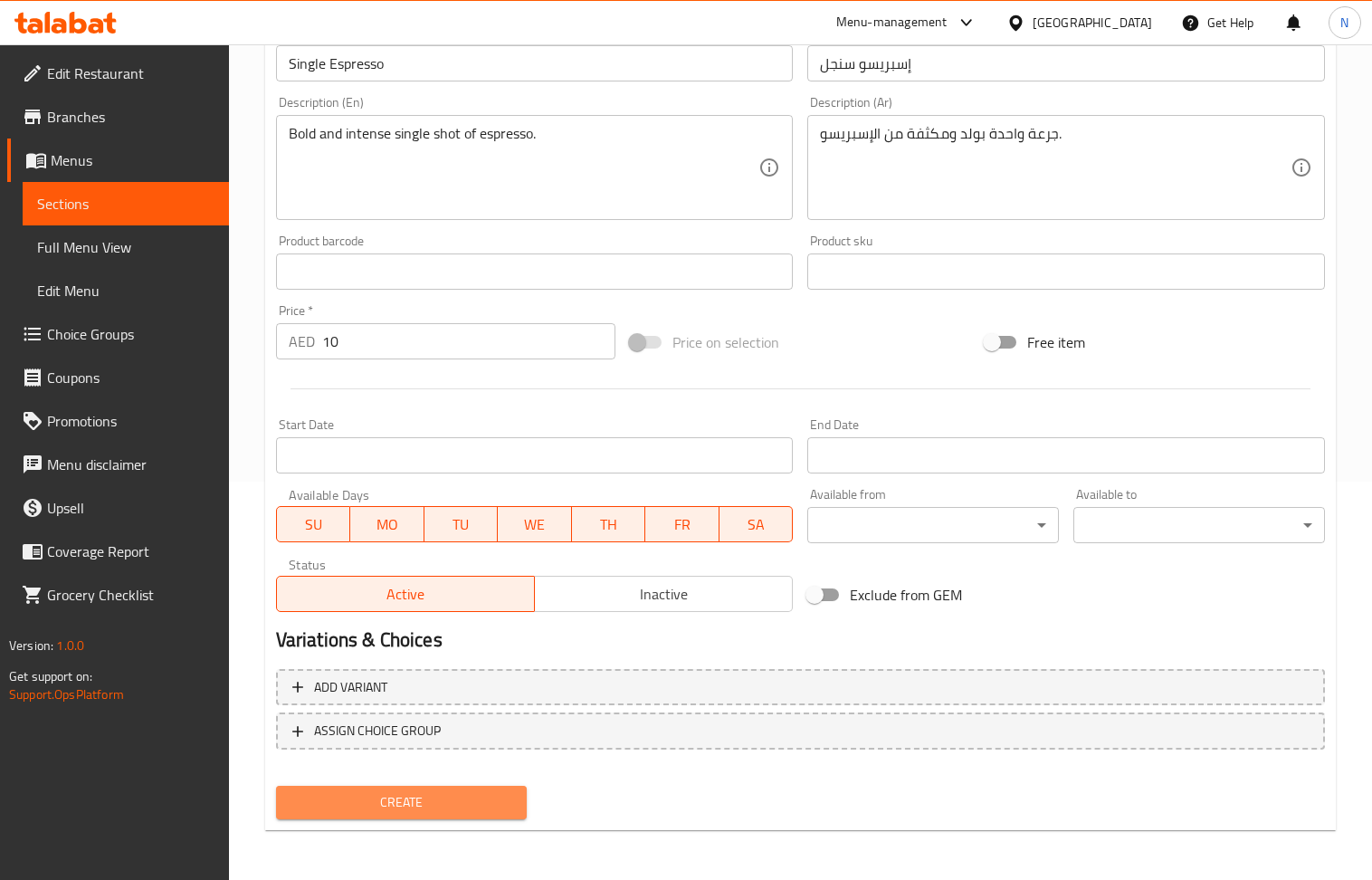
click at [453, 791] on span "Create" at bounding box center [402, 802] width 223 height 22
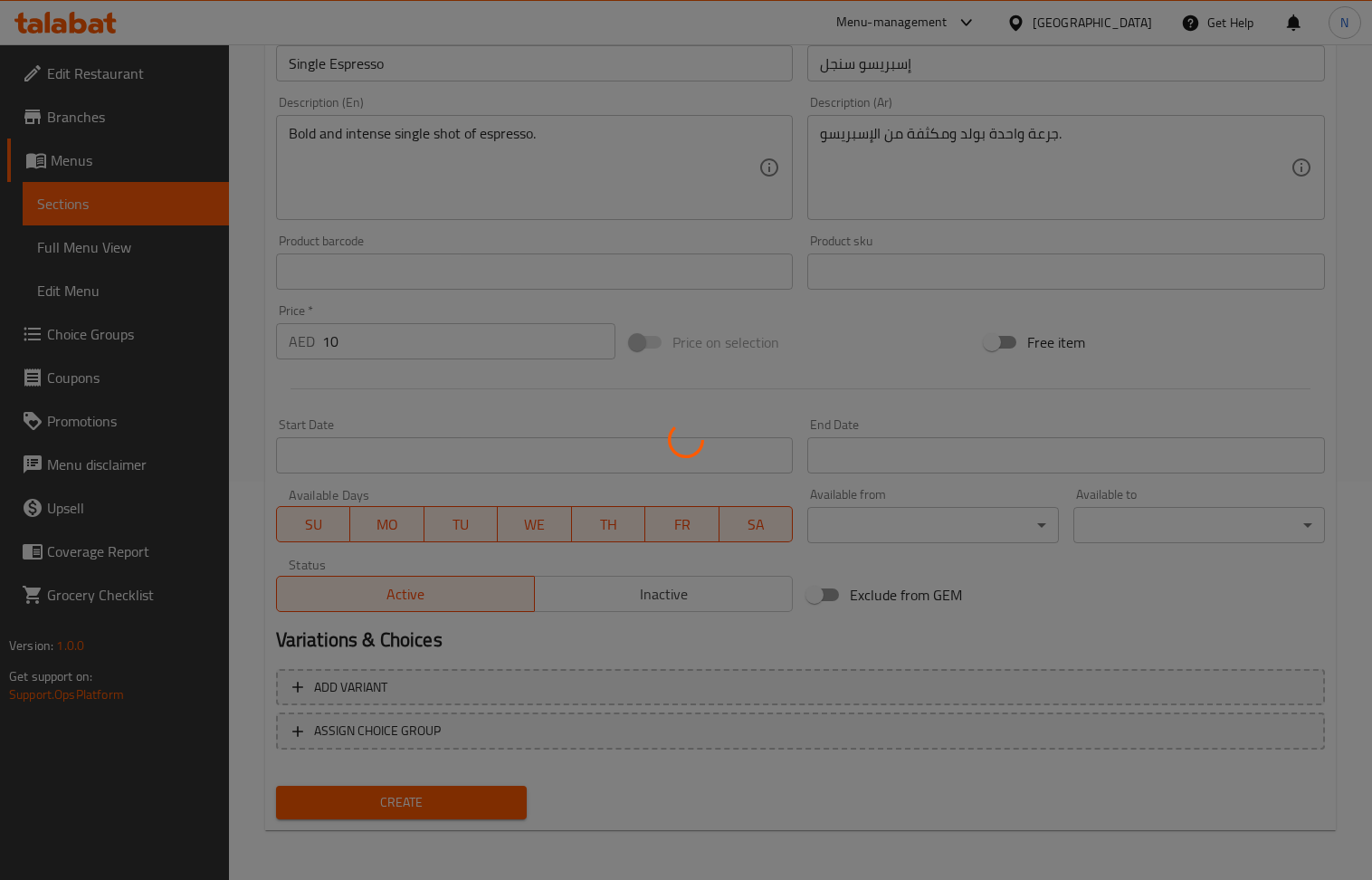
type input "0"
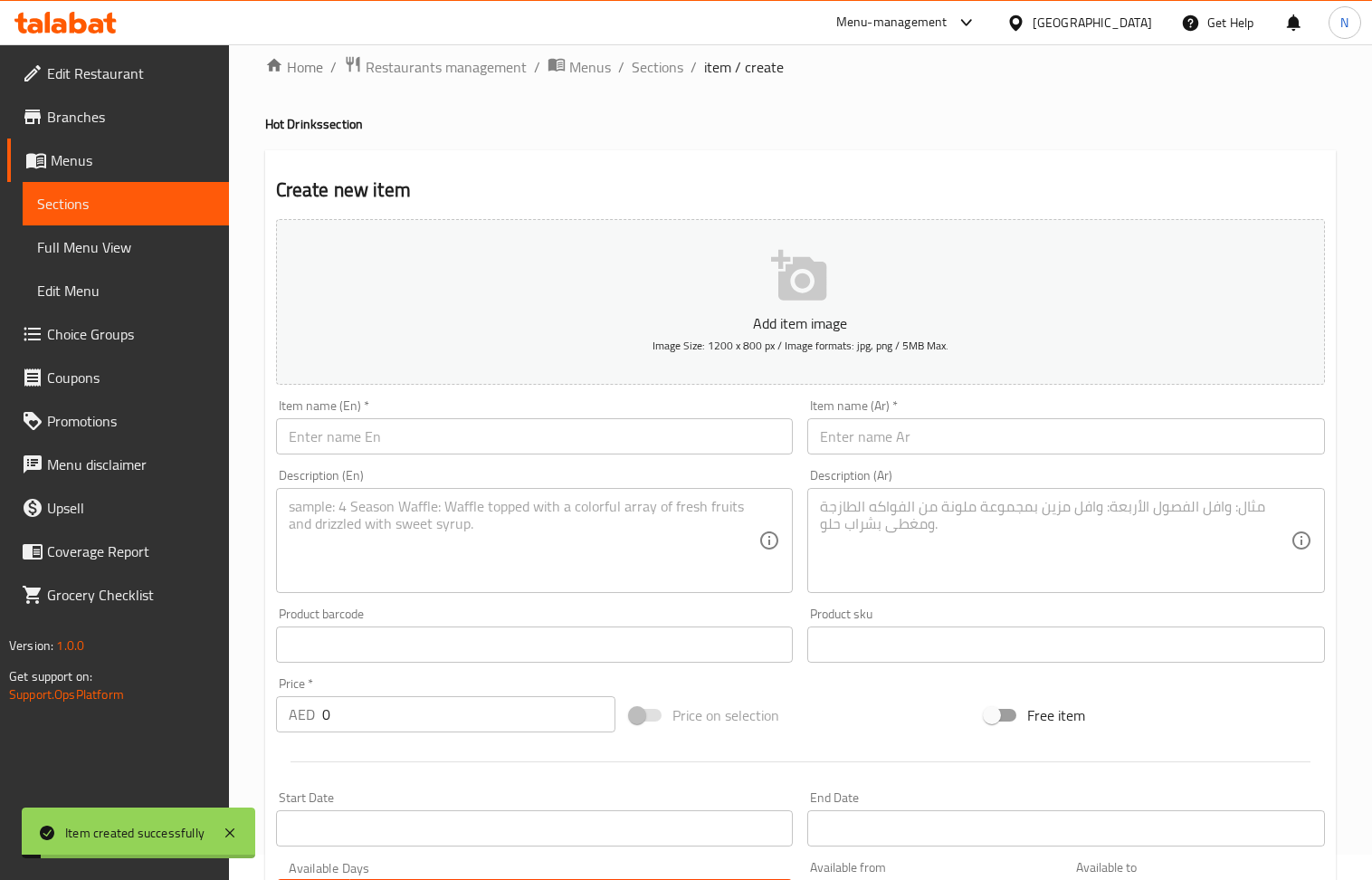
scroll to position [0, 0]
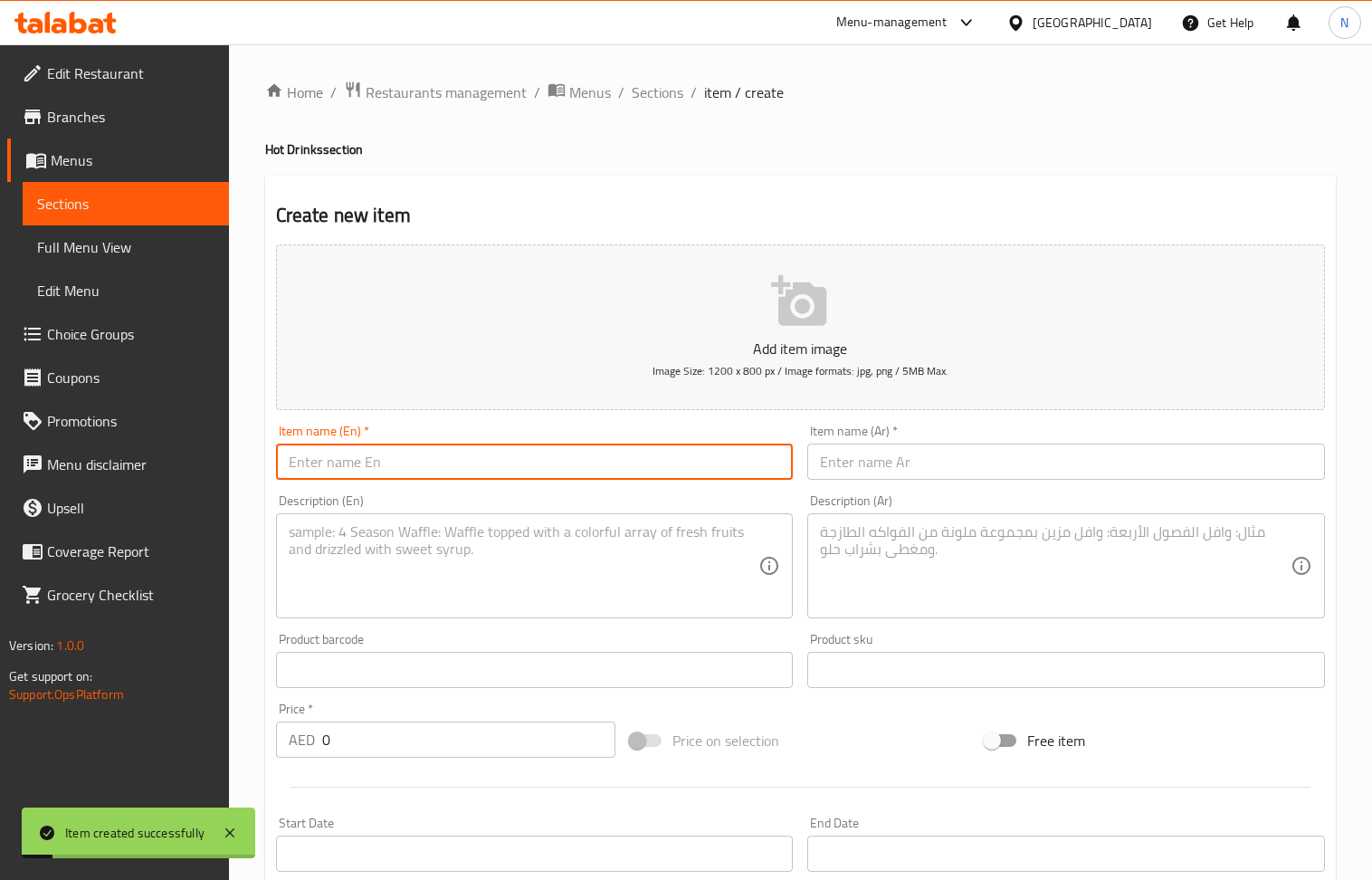
click at [433, 456] on input "text" at bounding box center [535, 461] width 518 height 36
paste input "Double Espresso"
type input "Double Espresso"
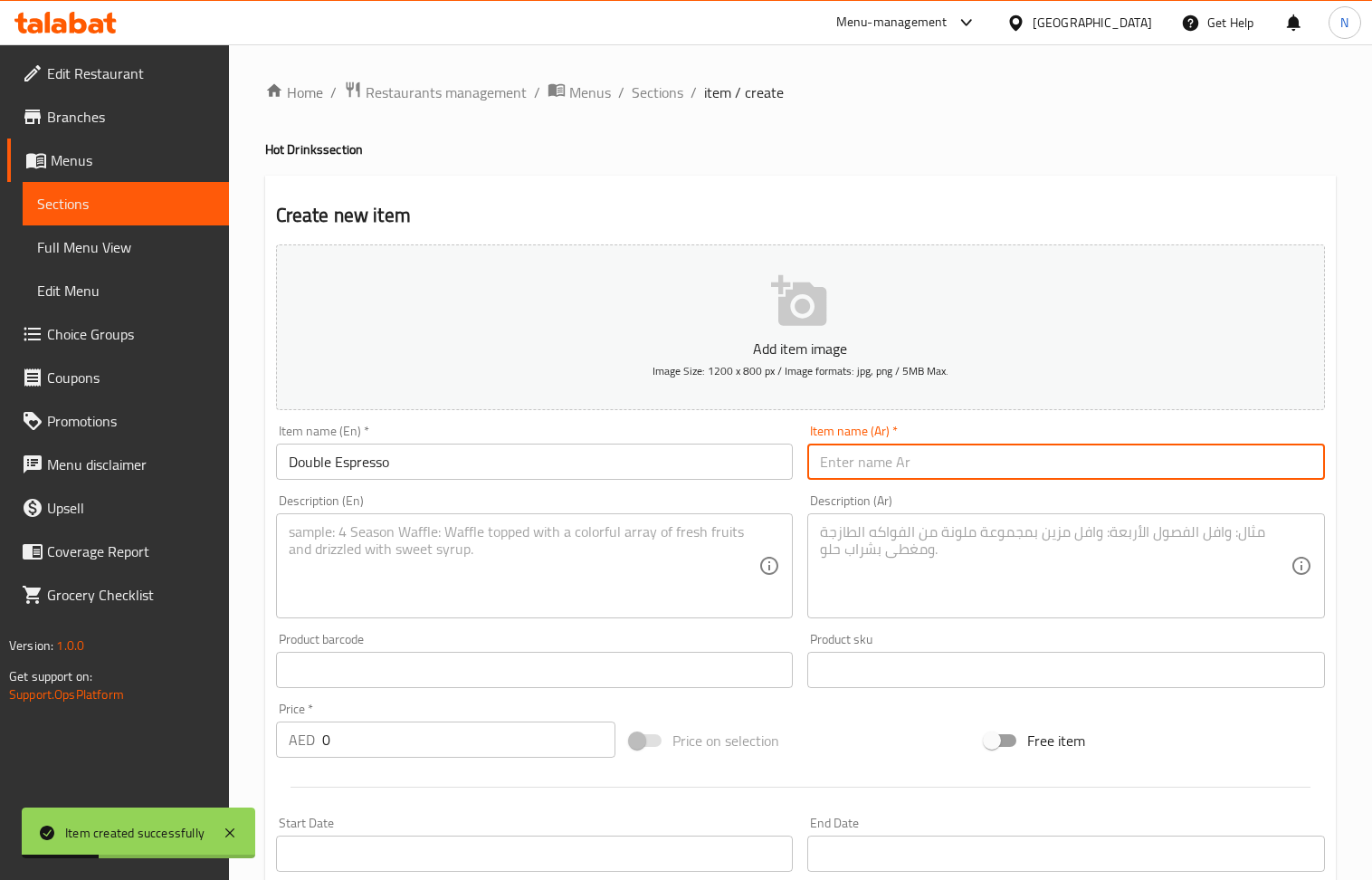
drag, startPoint x: 873, startPoint y: 469, endPoint x: 862, endPoint y: 461, distance: 13.6
click at [869, 466] on input "text" at bounding box center [1066, 461] width 518 height 36
paste input "إسبريسو دبل"
type input "إسبريسو دبل"
click at [483, 532] on textarea at bounding box center [524, 566] width 471 height 86
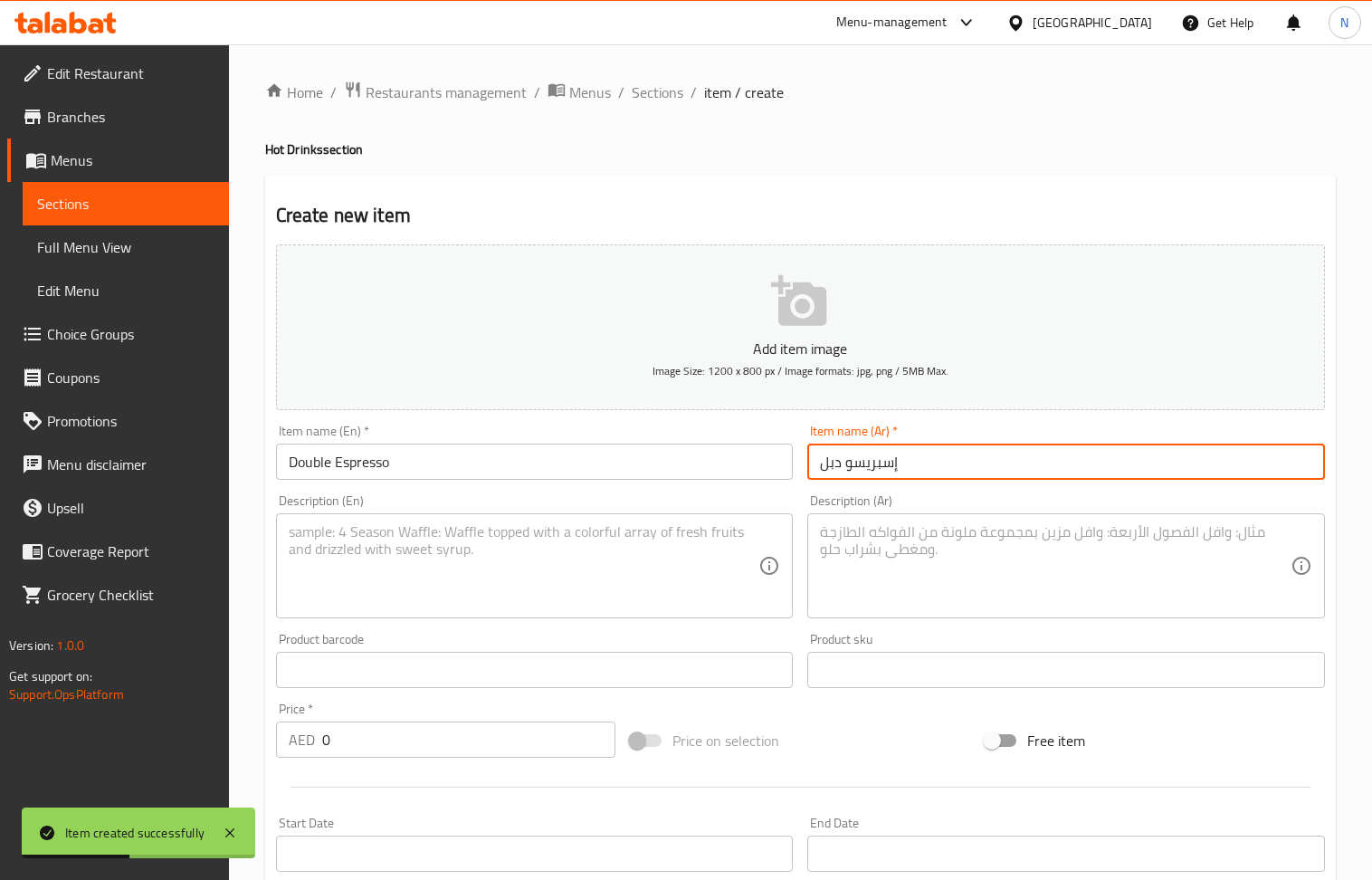
paste textarea "Double the espresso, double the energy"
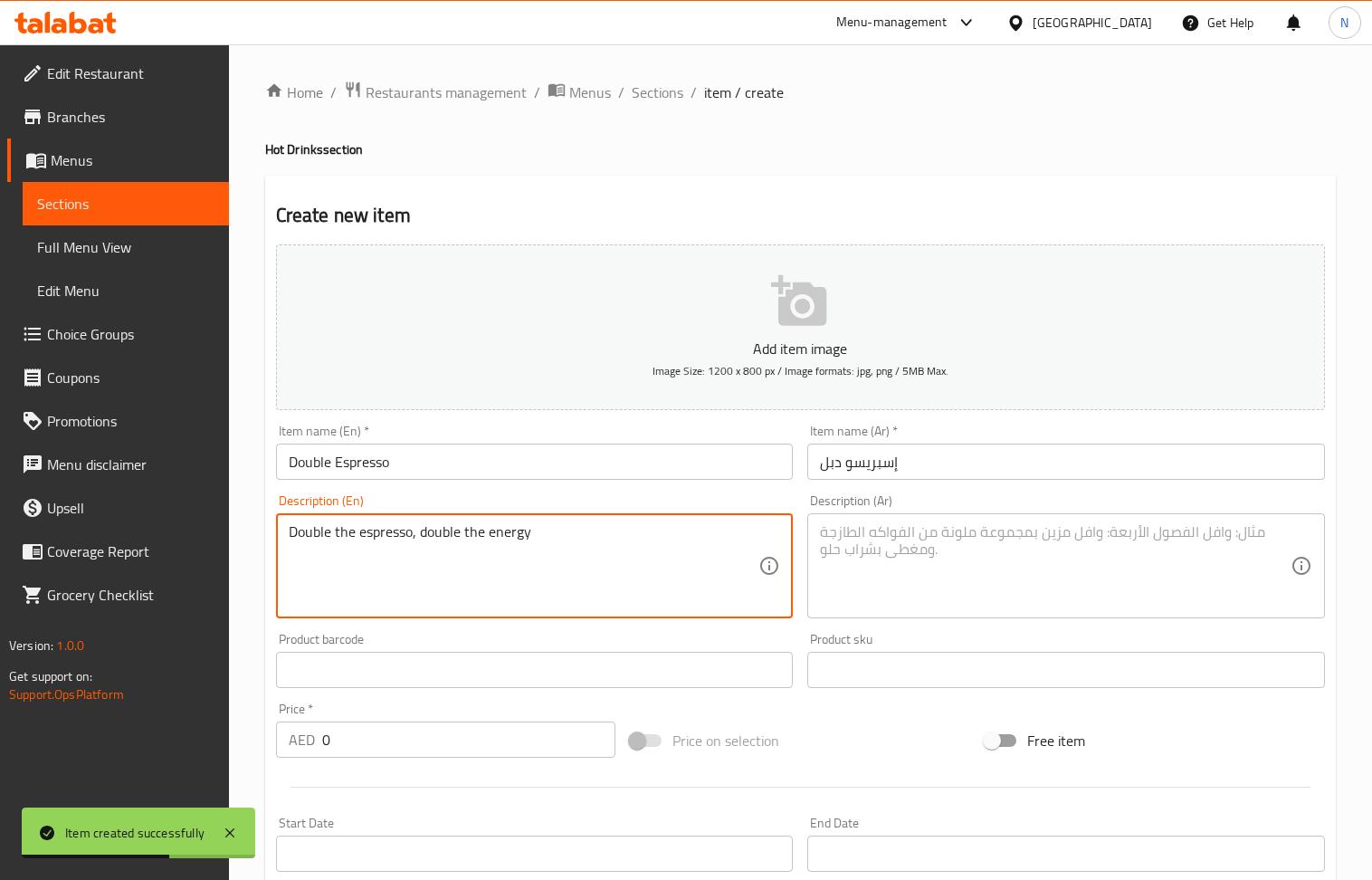
type textarea "Double the espresso, double the energy"
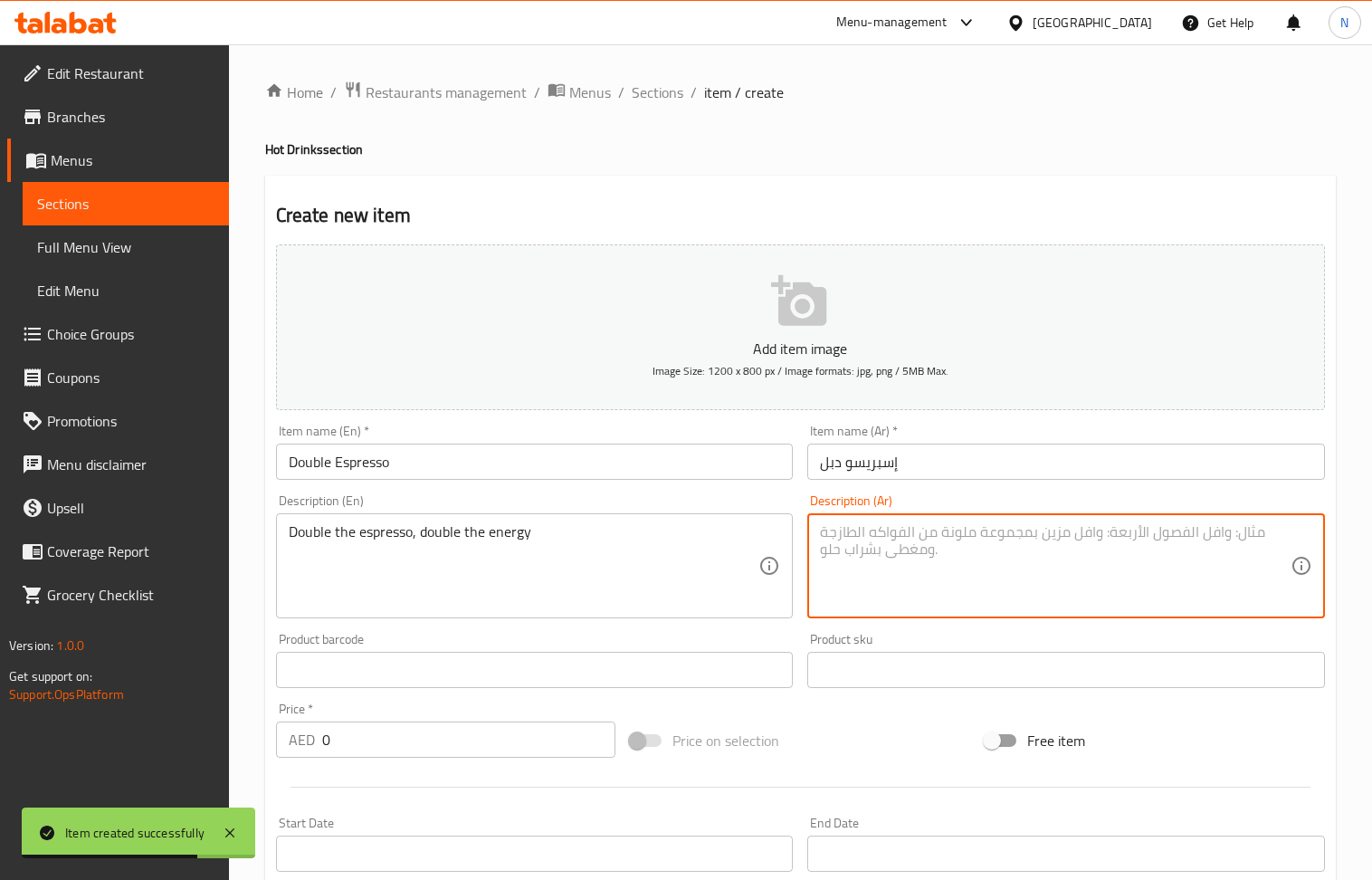
click at [933, 563] on textarea at bounding box center [1056, 566] width 471 height 86
paste textarea "ضعف كمية الإسبريسو، ضعف الطاقة"
type textarea "ضعف كمية الإسبريسو، ضعف الطاقة"
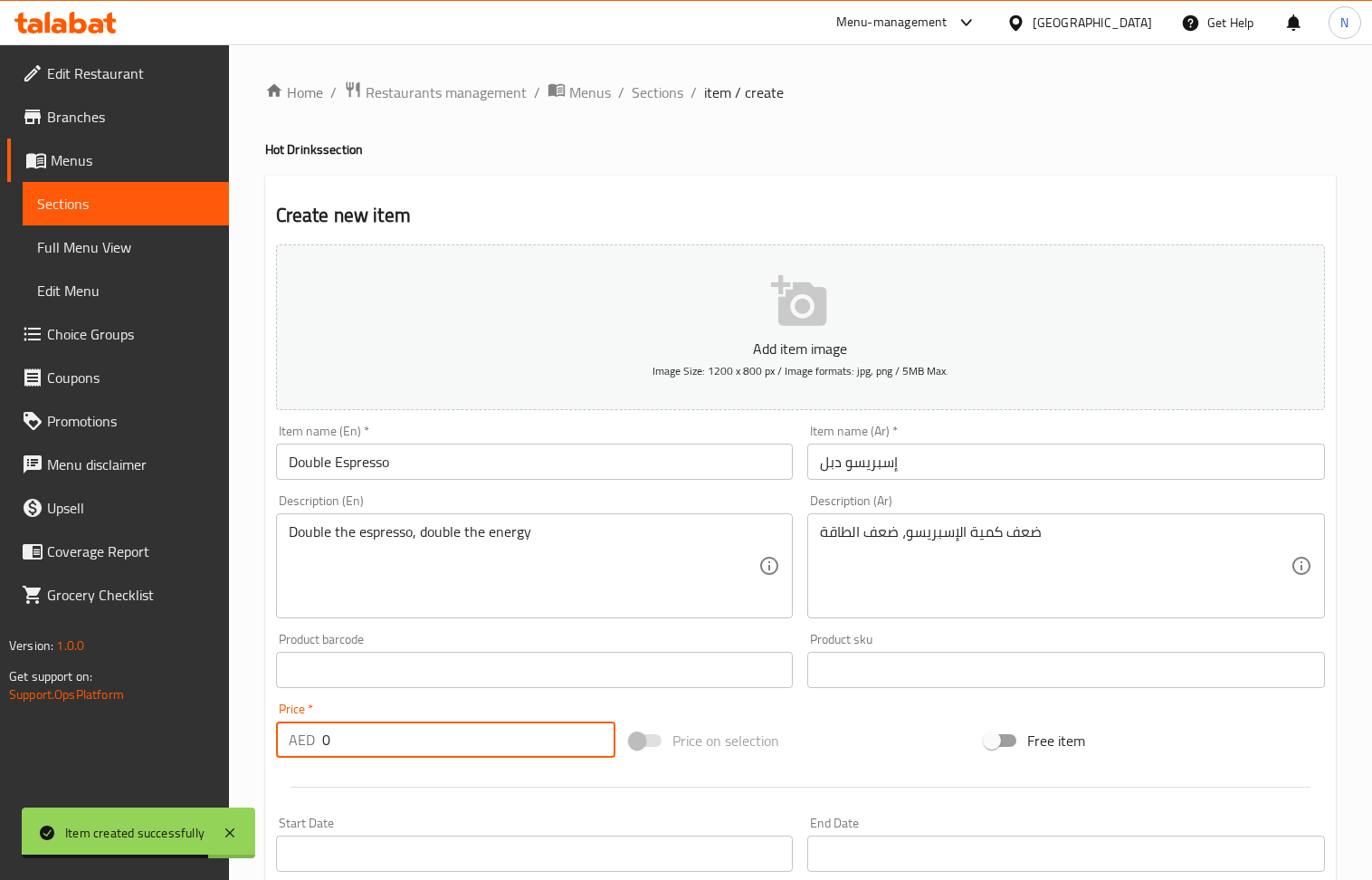
click at [413, 753] on input "0" at bounding box center [469, 739] width 294 height 36
type input "15"
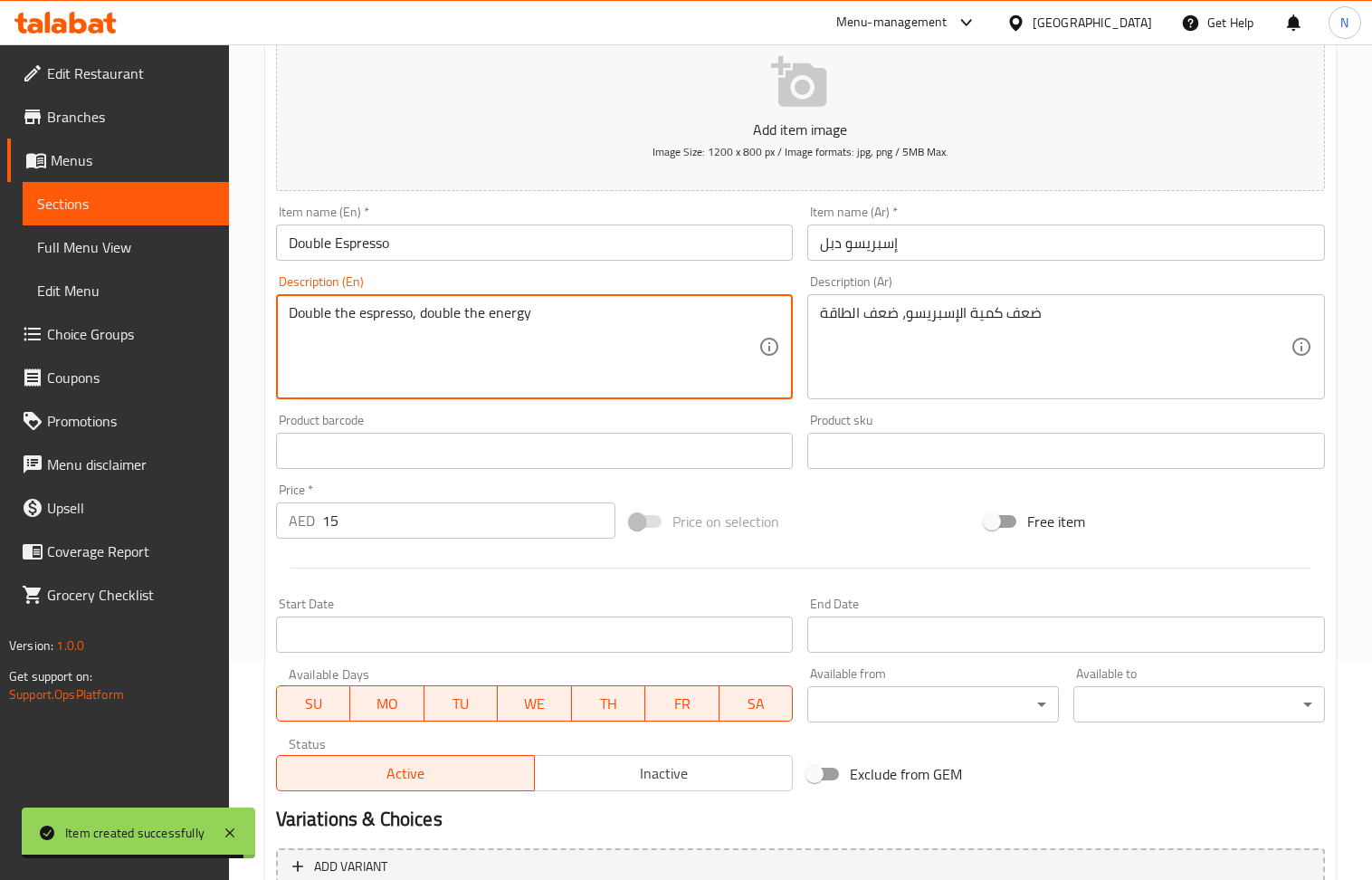
scroll to position [398, 0]
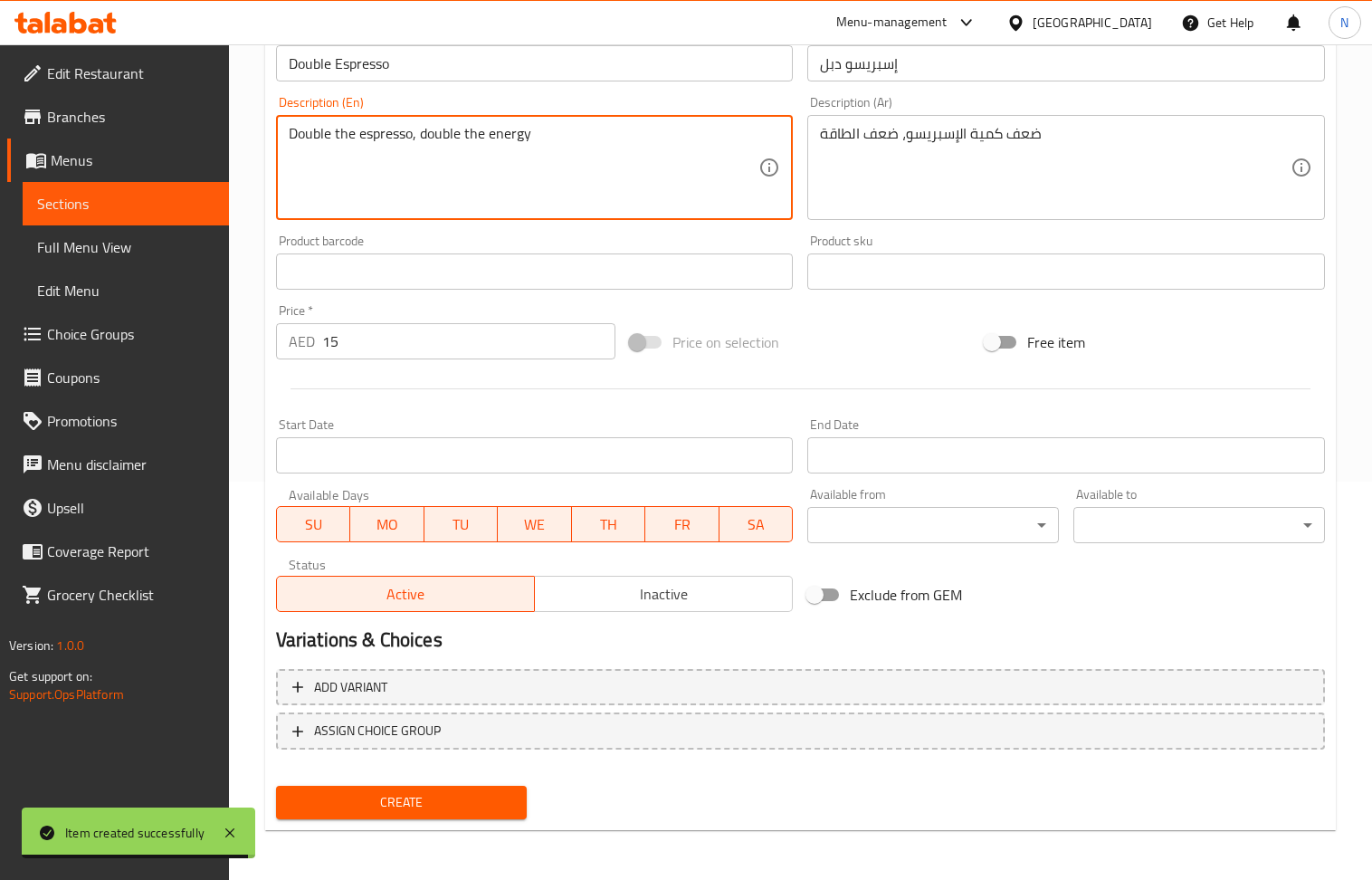
click at [403, 782] on div "Create" at bounding box center [401, 802] width 267 height 48
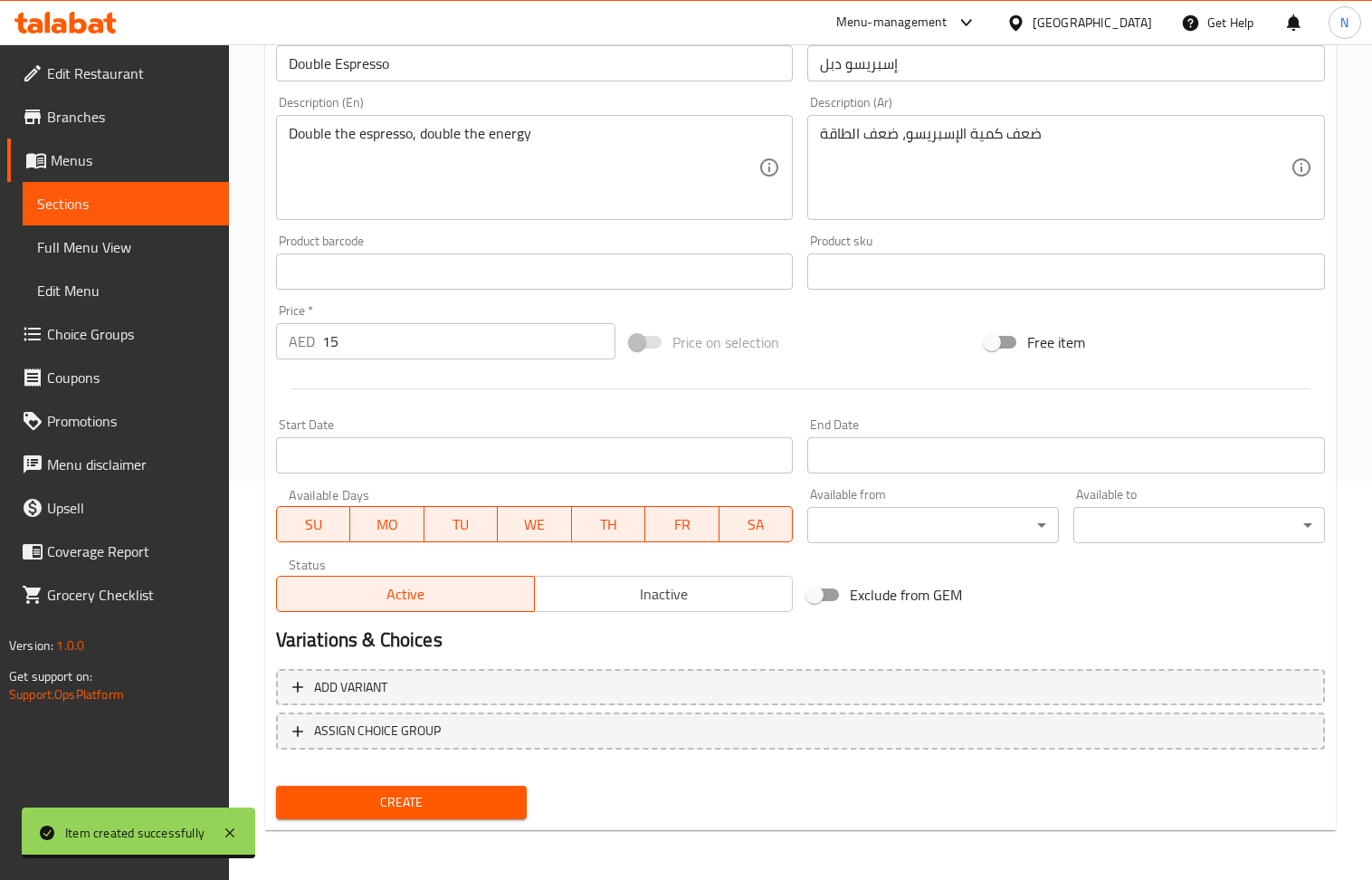
click at [413, 791] on span "Create" at bounding box center [402, 802] width 223 height 22
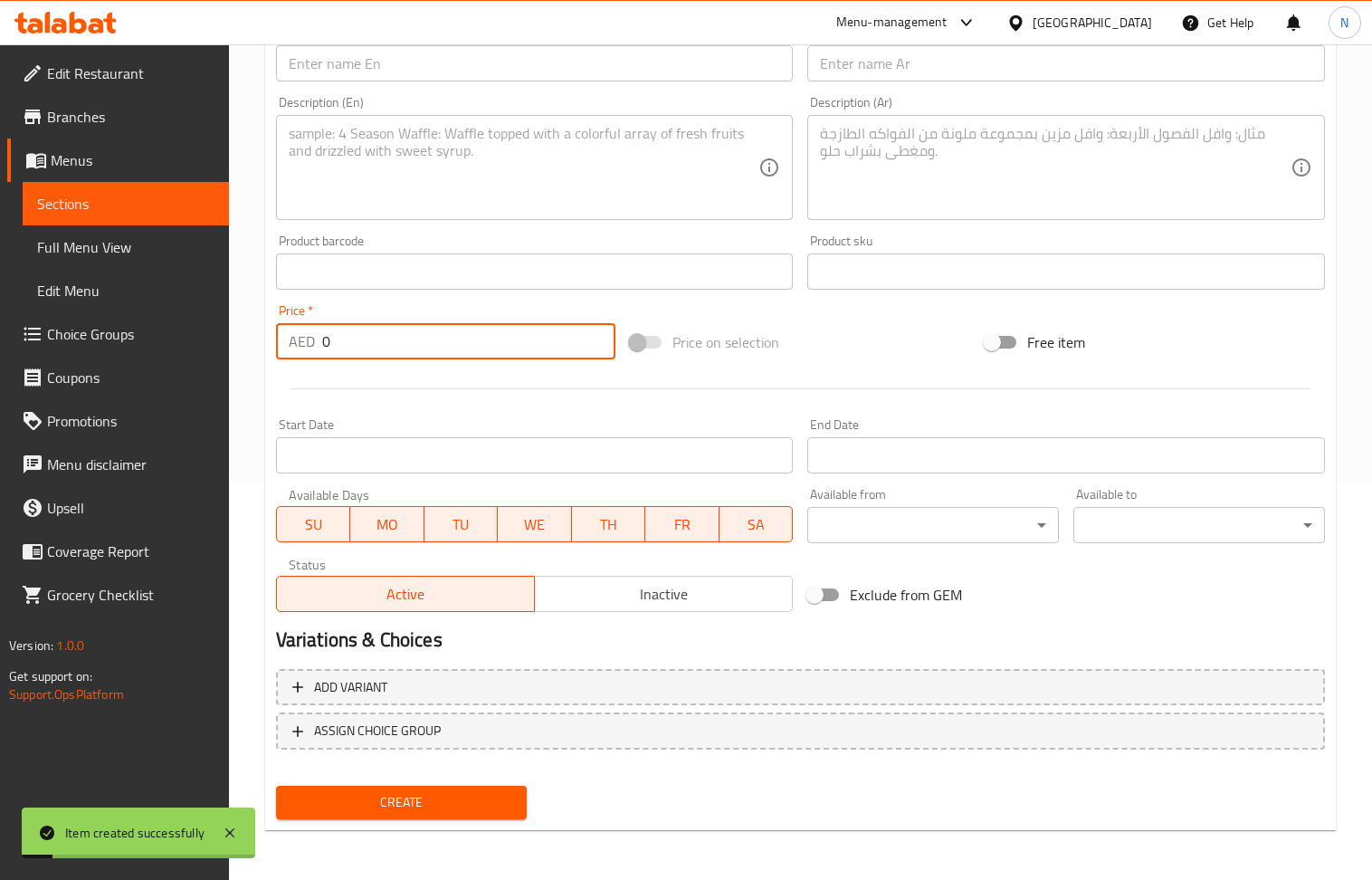
click at [396, 326] on input "0" at bounding box center [469, 341] width 294 height 36
paste input "19"
type input "19"
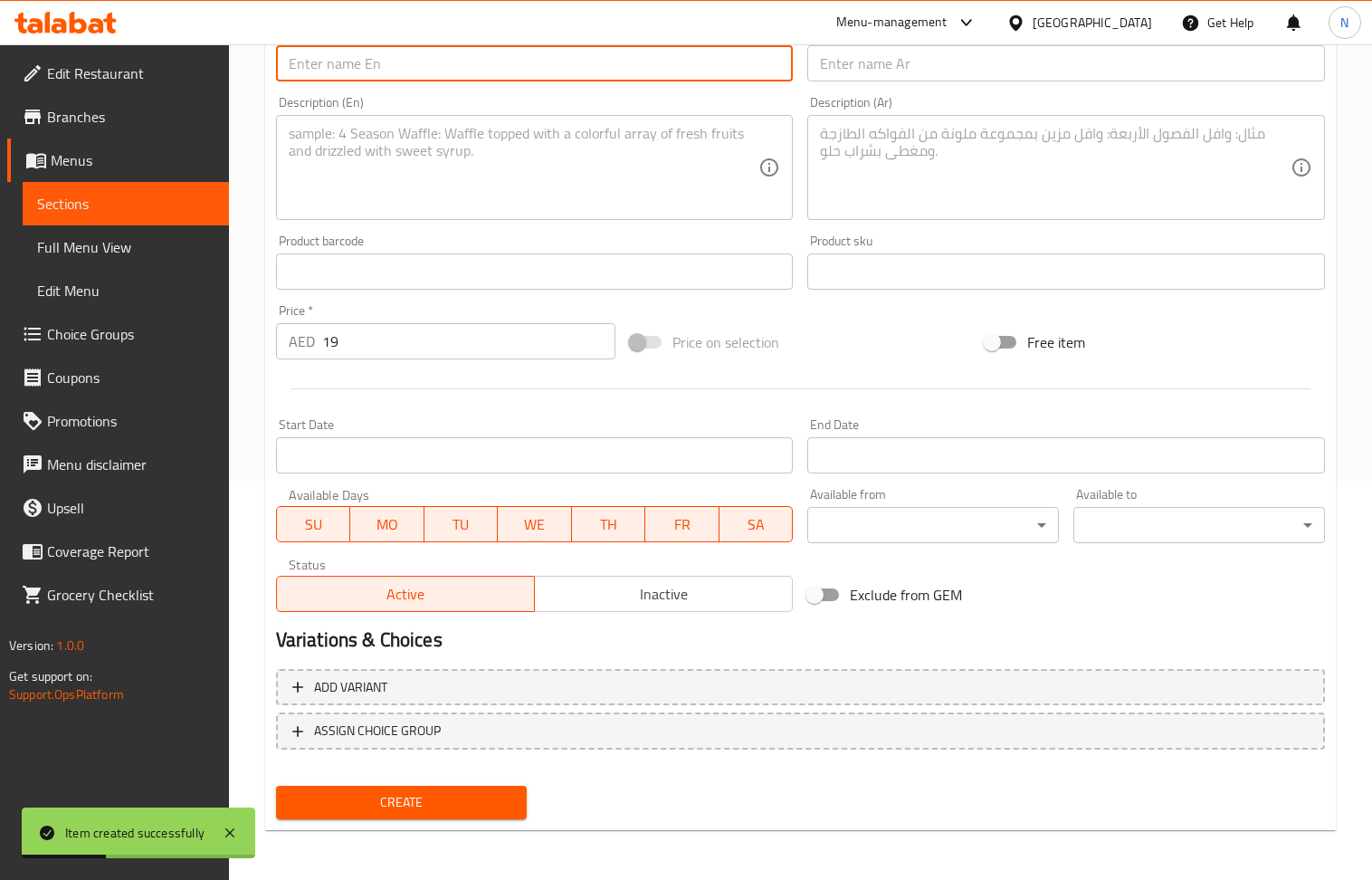
drag, startPoint x: 400, startPoint y: 76, endPoint x: 382, endPoint y: 41, distance: 39.4
click at [400, 76] on input "text" at bounding box center [535, 63] width 518 height 36
paste input "Americano"
type input "Americano"
click at [845, 74] on input "text" at bounding box center [1066, 63] width 518 height 36
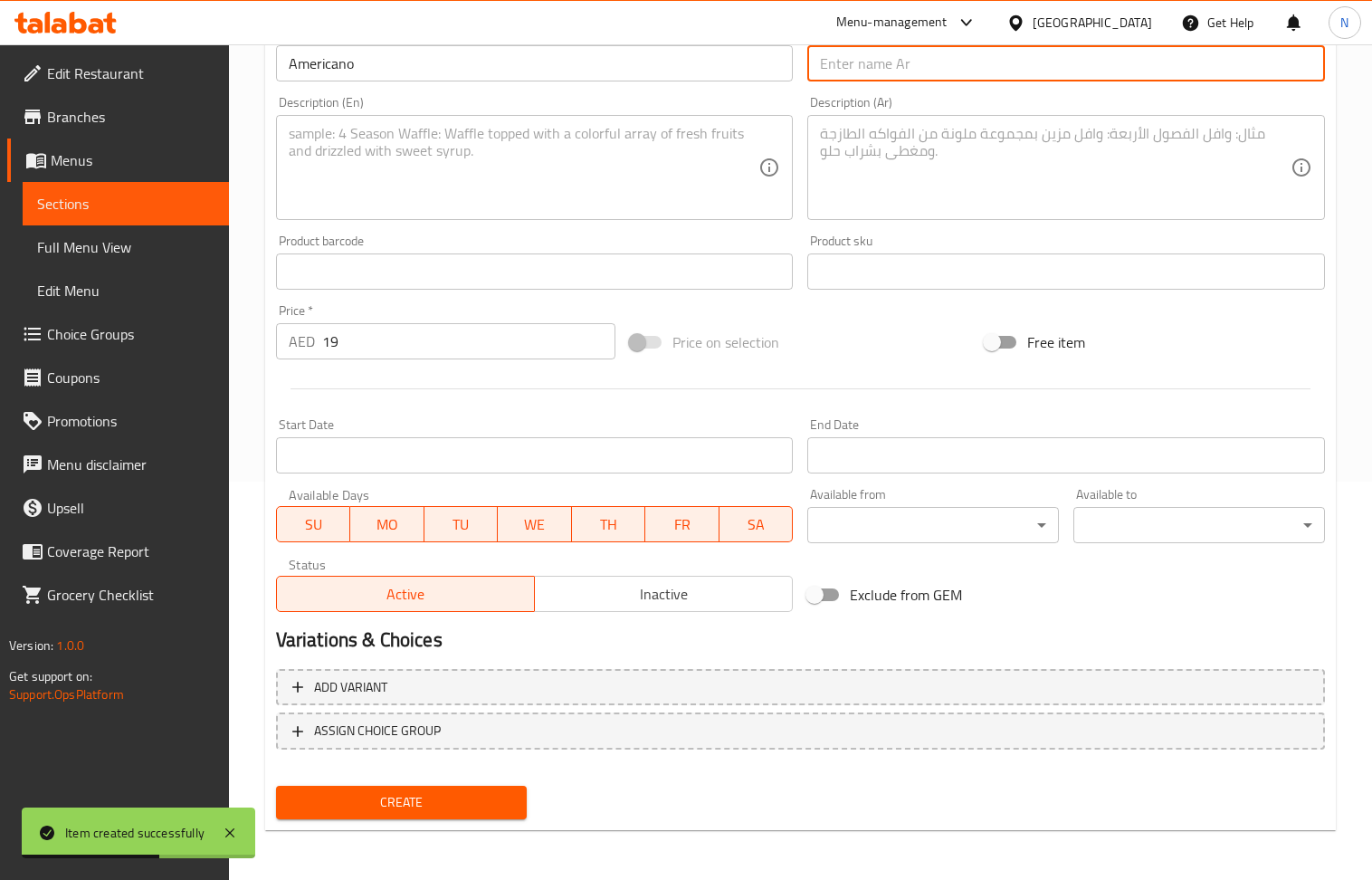
paste input "امريكانو"
type input "امريكانو"
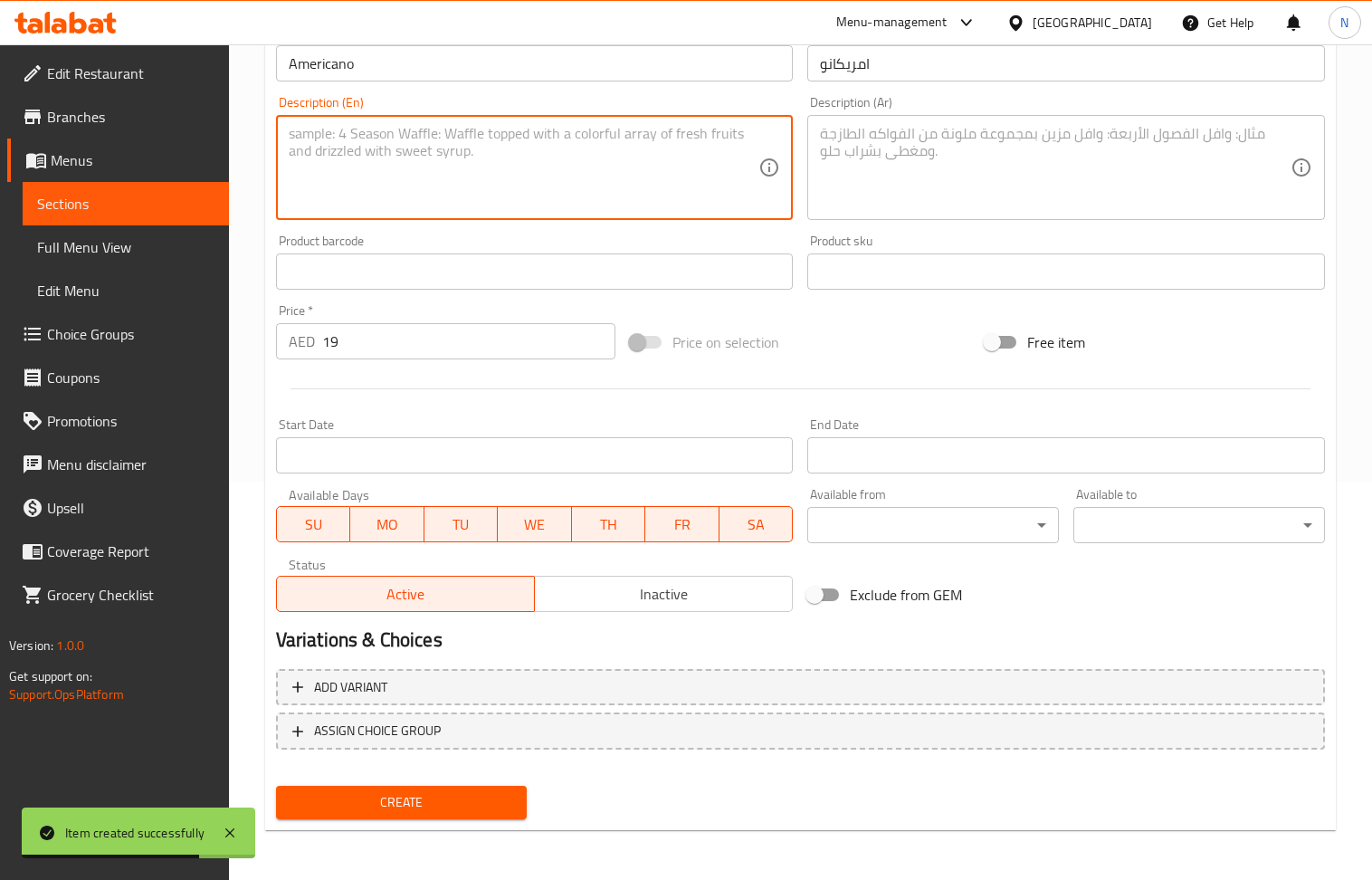
drag, startPoint x: 399, startPoint y: 148, endPoint x: 382, endPoint y: 6, distance: 143.0
click at [399, 145] on textarea at bounding box center [524, 168] width 471 height 86
paste textarea "Smooth and bold black coffee"
type textarea "Smooth and bold black coffee"
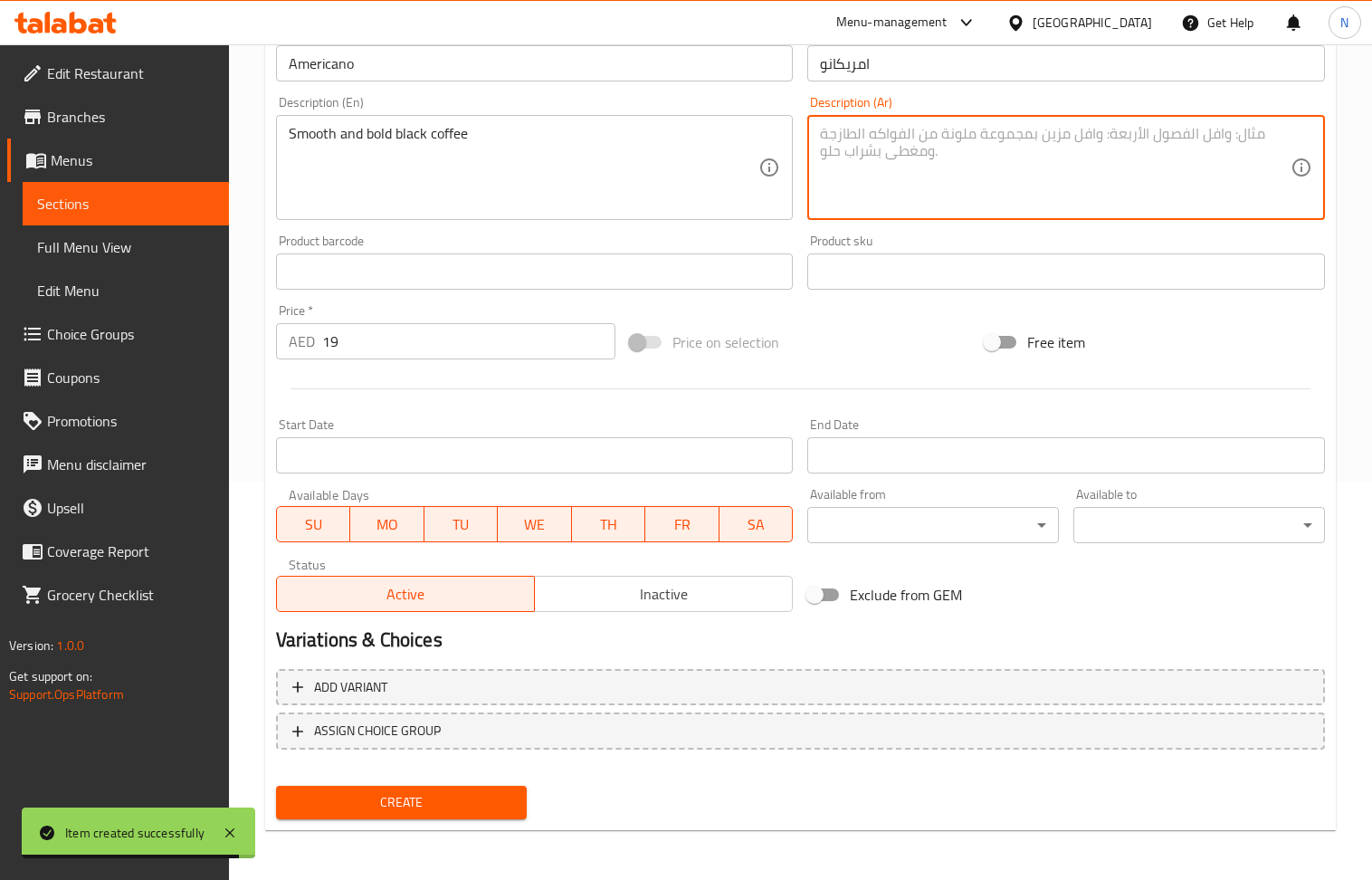
drag, startPoint x: 899, startPoint y: 193, endPoint x: 844, endPoint y: 168, distance: 60.4
click at [899, 192] on textarea at bounding box center [1056, 168] width 471 height 86
paste textarea "قهوة سوداء ناعمة وجريئة"
click at [827, 131] on textarea "قهوة سوداء ناعمة وجريئة" at bounding box center [1056, 168] width 471 height 86
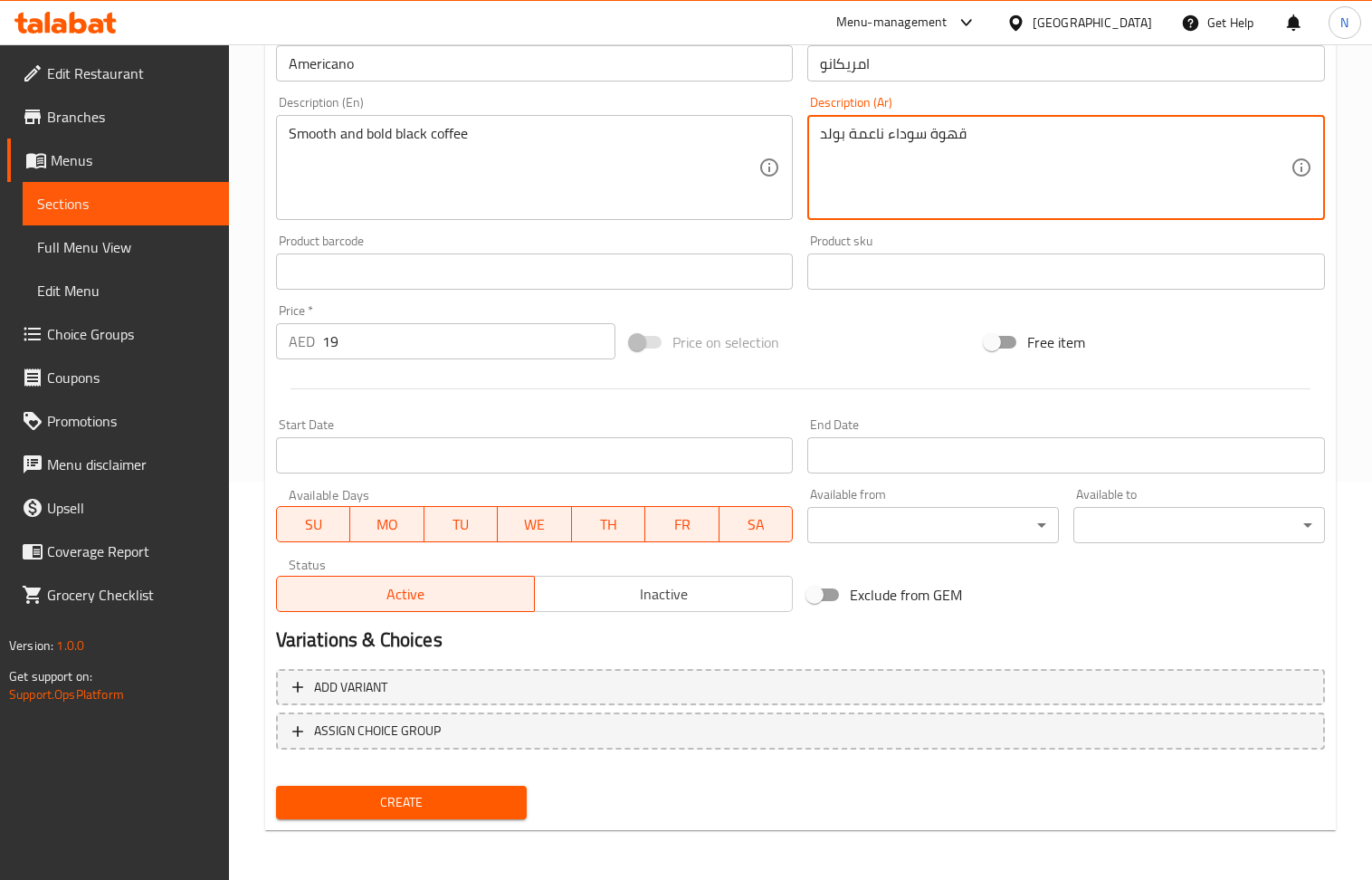
type textarea "قهوة سوداء ناعمة بولد"
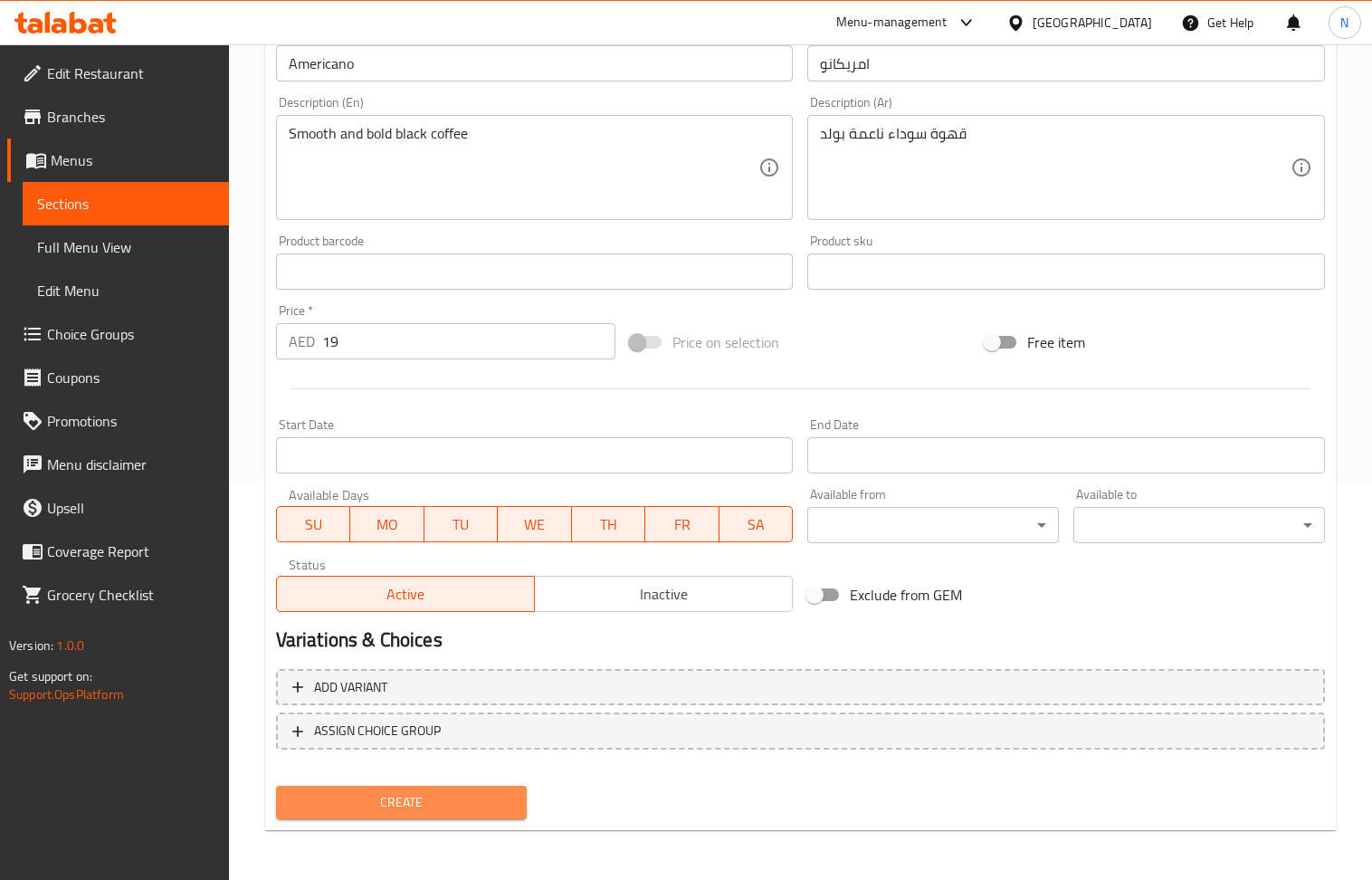
click at [433, 791] on span "Create" at bounding box center [402, 802] width 223 height 22
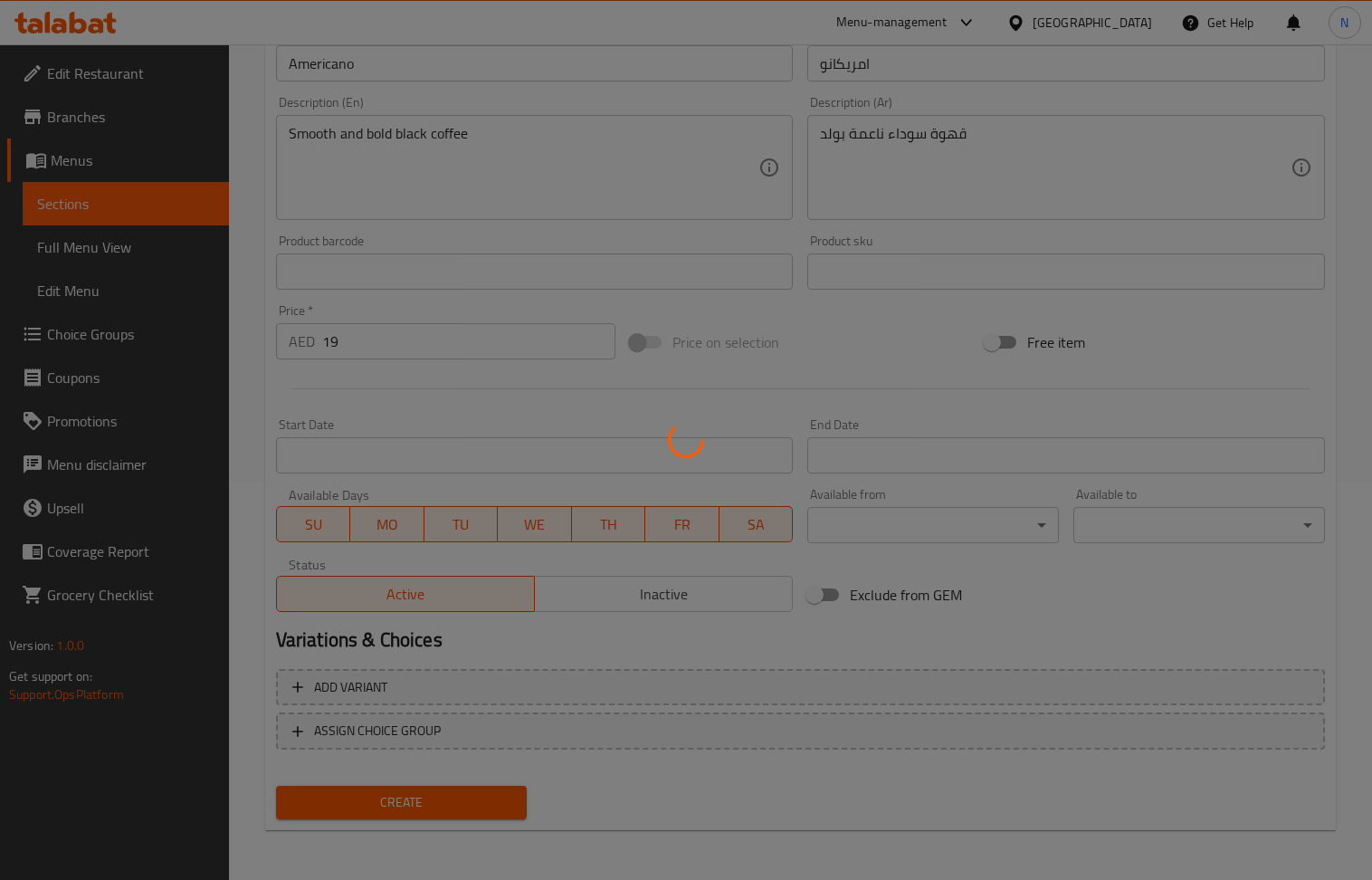
type input "0"
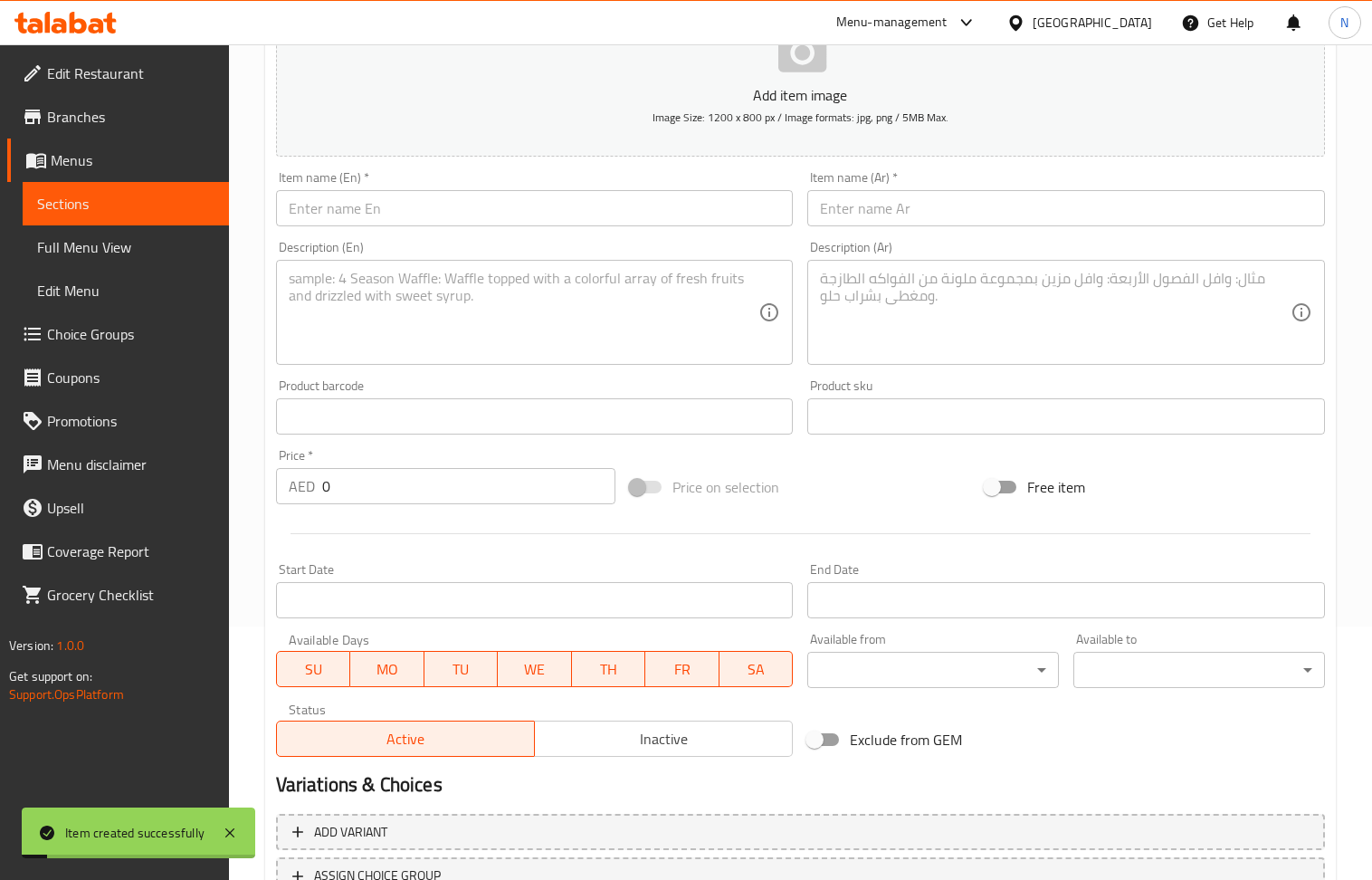
scroll to position [156, 0]
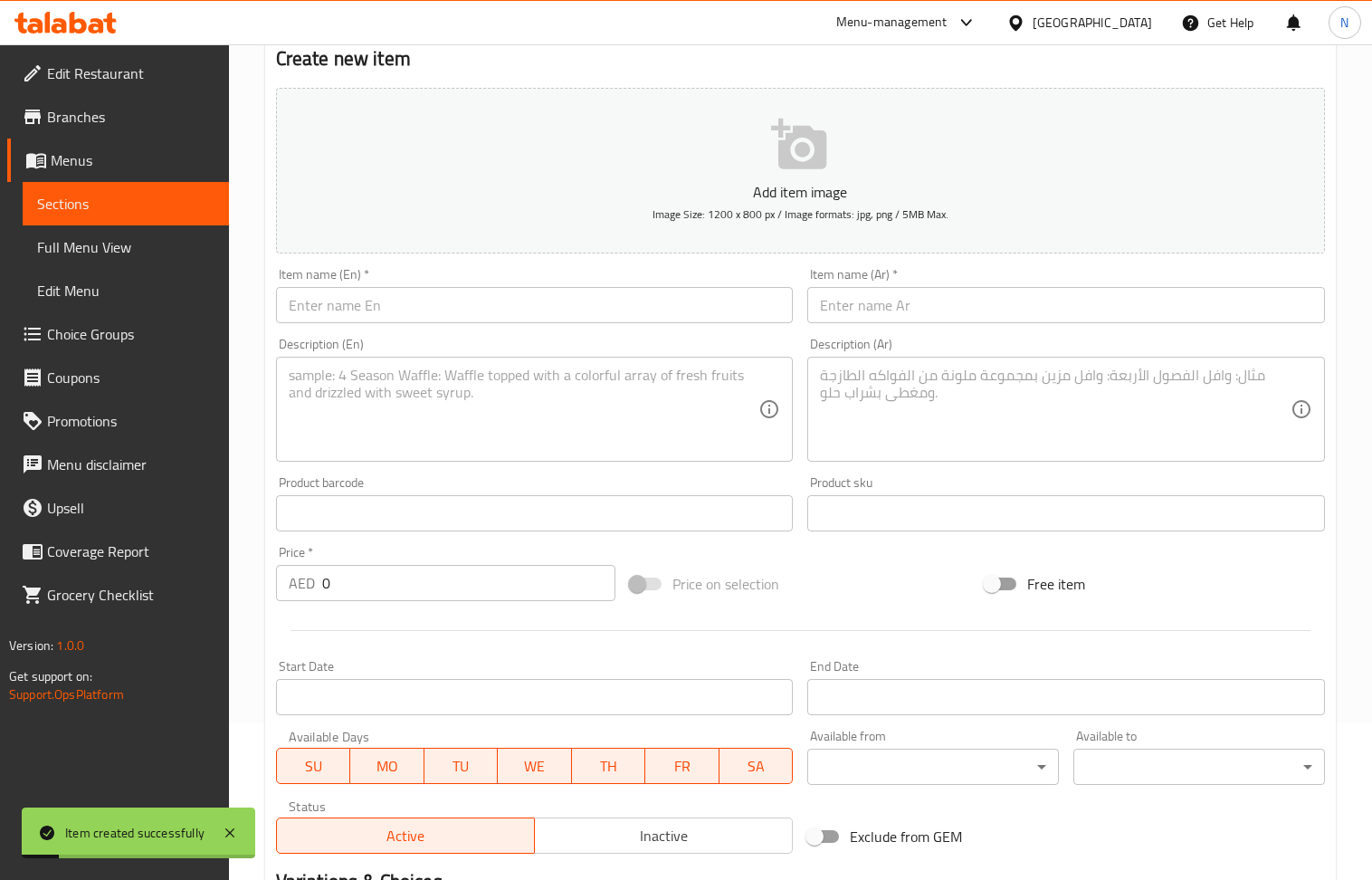
click at [399, 305] on input "text" at bounding box center [535, 305] width 518 height 36
paste input "Cappuccino"
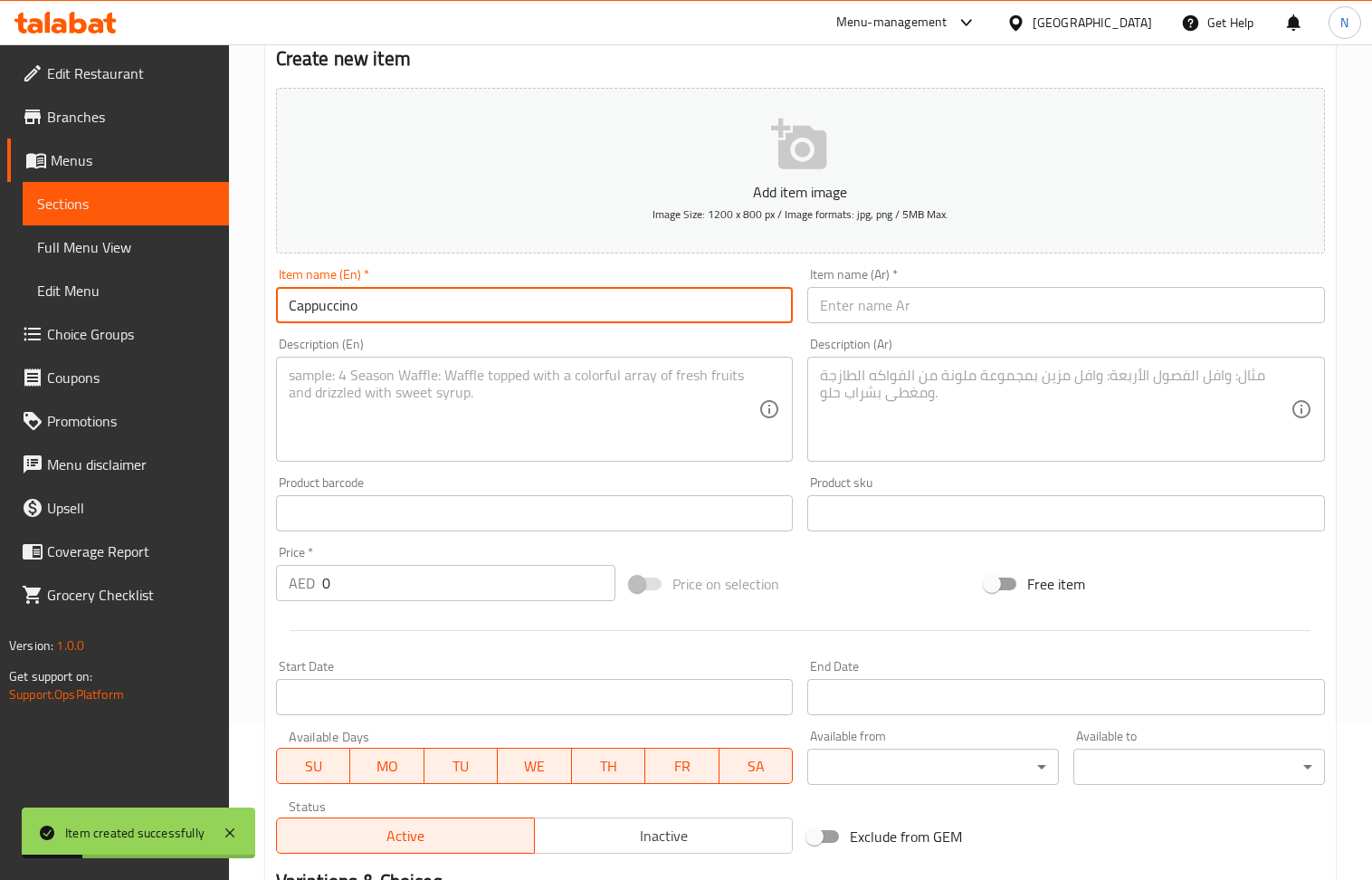
type input "Cappuccino"
drag, startPoint x: 859, startPoint y: 305, endPoint x: 603, endPoint y: 218, distance: 270.4
click at [859, 305] on input "text" at bounding box center [1066, 305] width 518 height 36
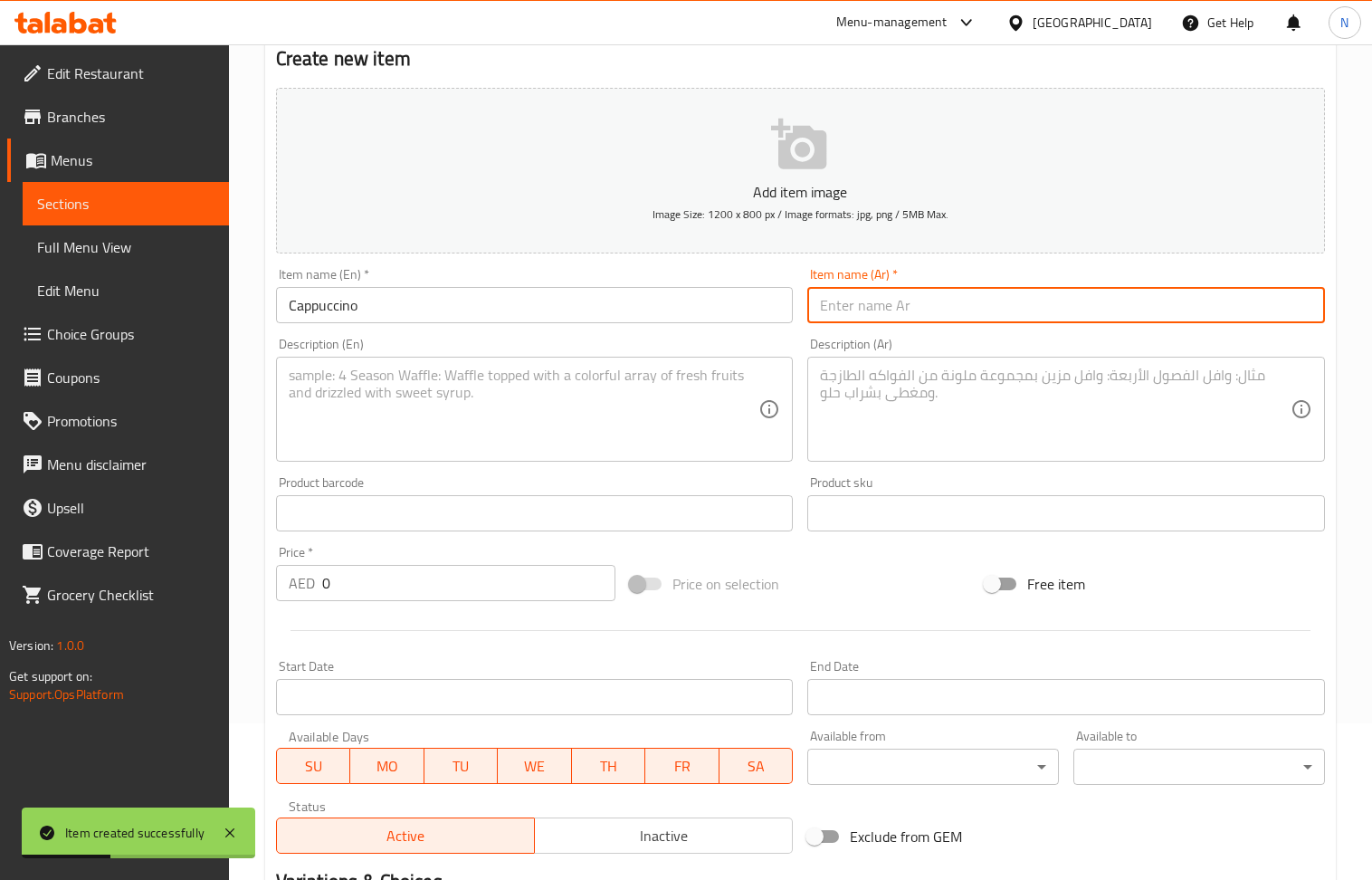
paste input "كابتشينو"
type input "كابتشينو"
drag, startPoint x: 403, startPoint y: 346, endPoint x: 417, endPoint y: 360, distance: 19.8
click at [405, 348] on div "Description (En) Description (En)" at bounding box center [535, 399] width 518 height 124
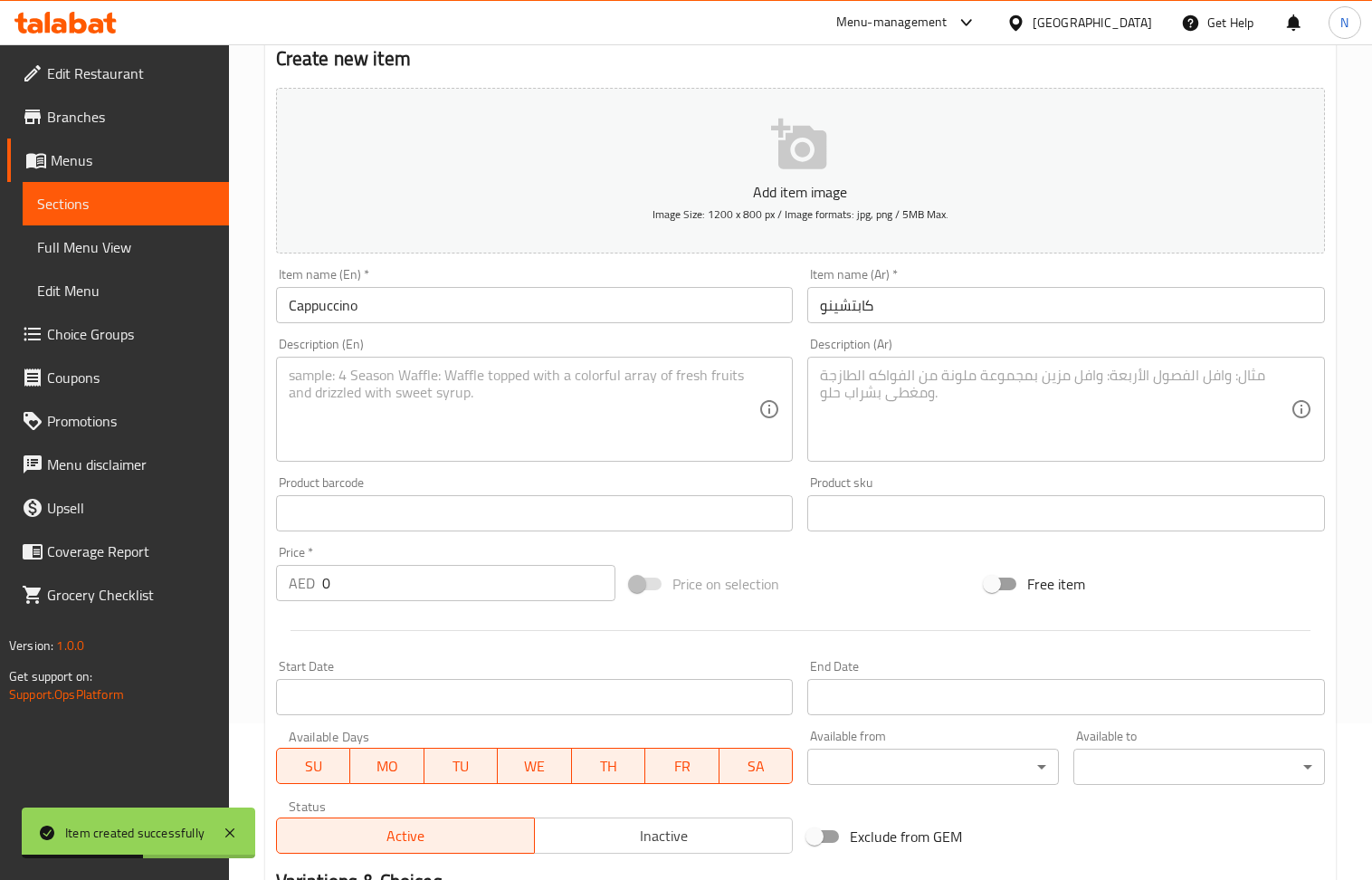
click at [421, 395] on textarea at bounding box center [524, 409] width 471 height 86
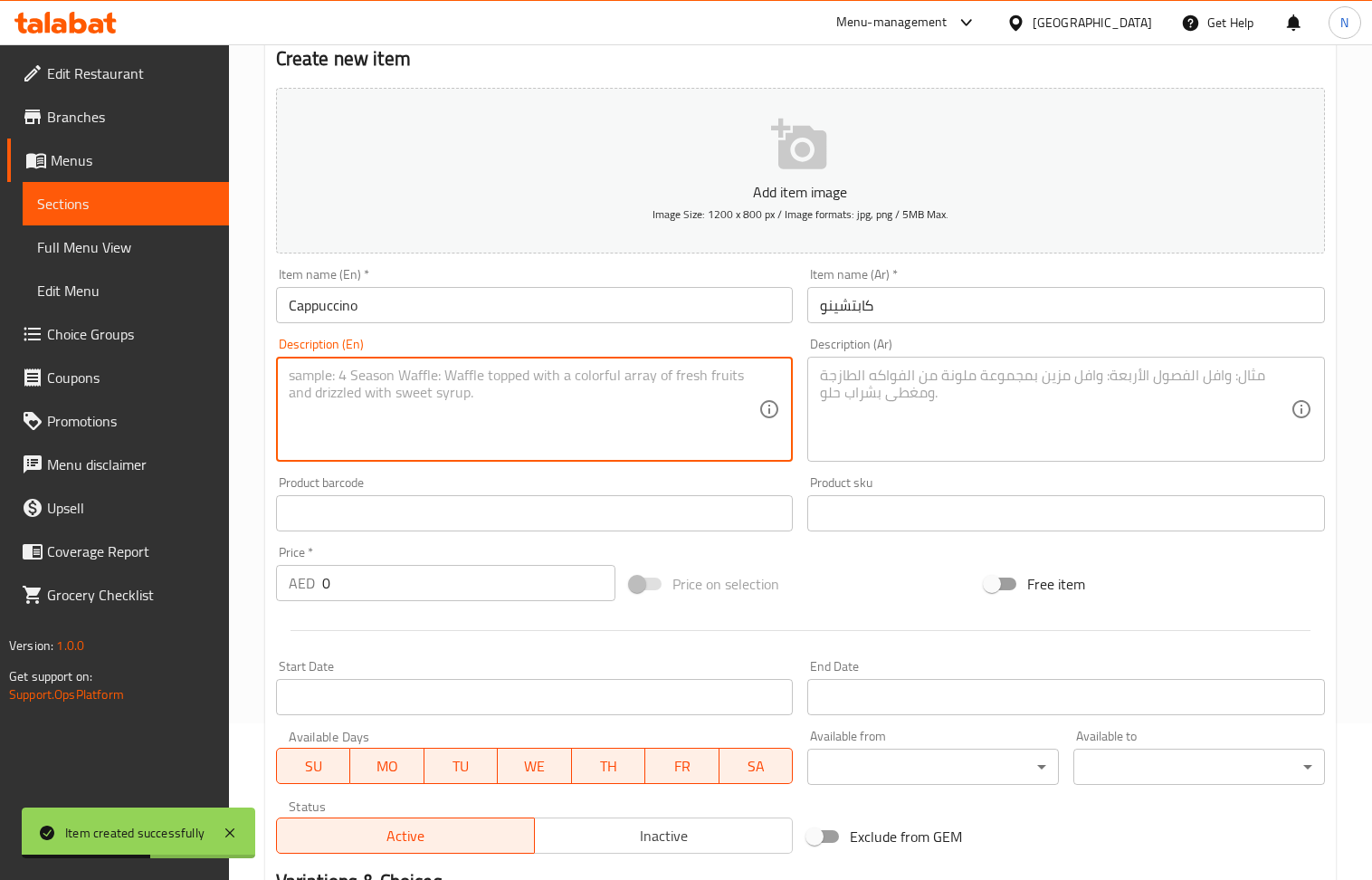
paste textarea "Espresso with steamed milk and a creamy foam"
type textarea "Espresso with steamed milk and a creamy foam"
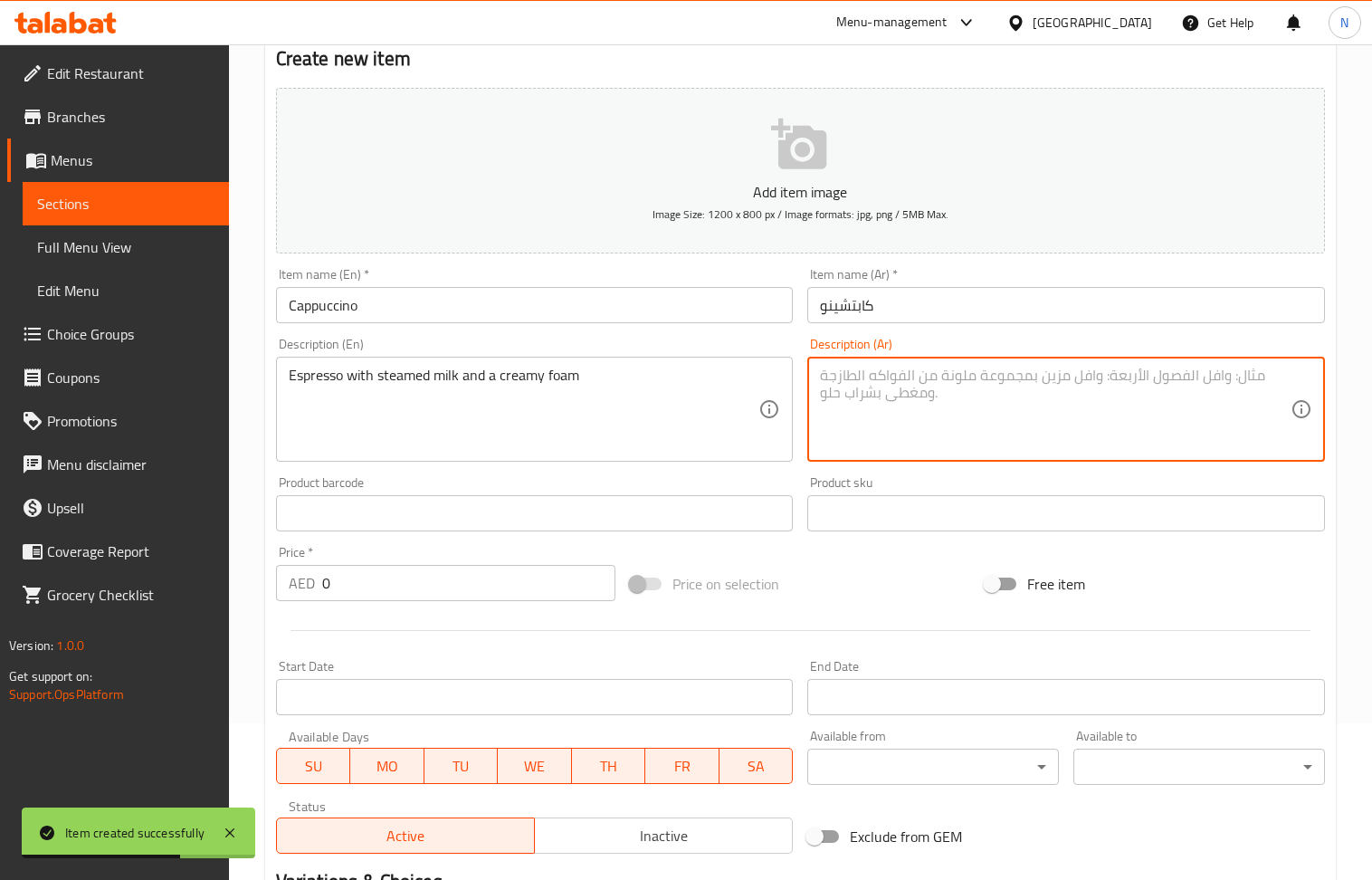
click at [884, 424] on textarea at bounding box center [1056, 409] width 471 height 86
paste textarea "إسبرسو مع حليب مبخر ورغوة كريمية"
type textarea "إسبرسو مع حليب مبخر ورغوة كريمية"
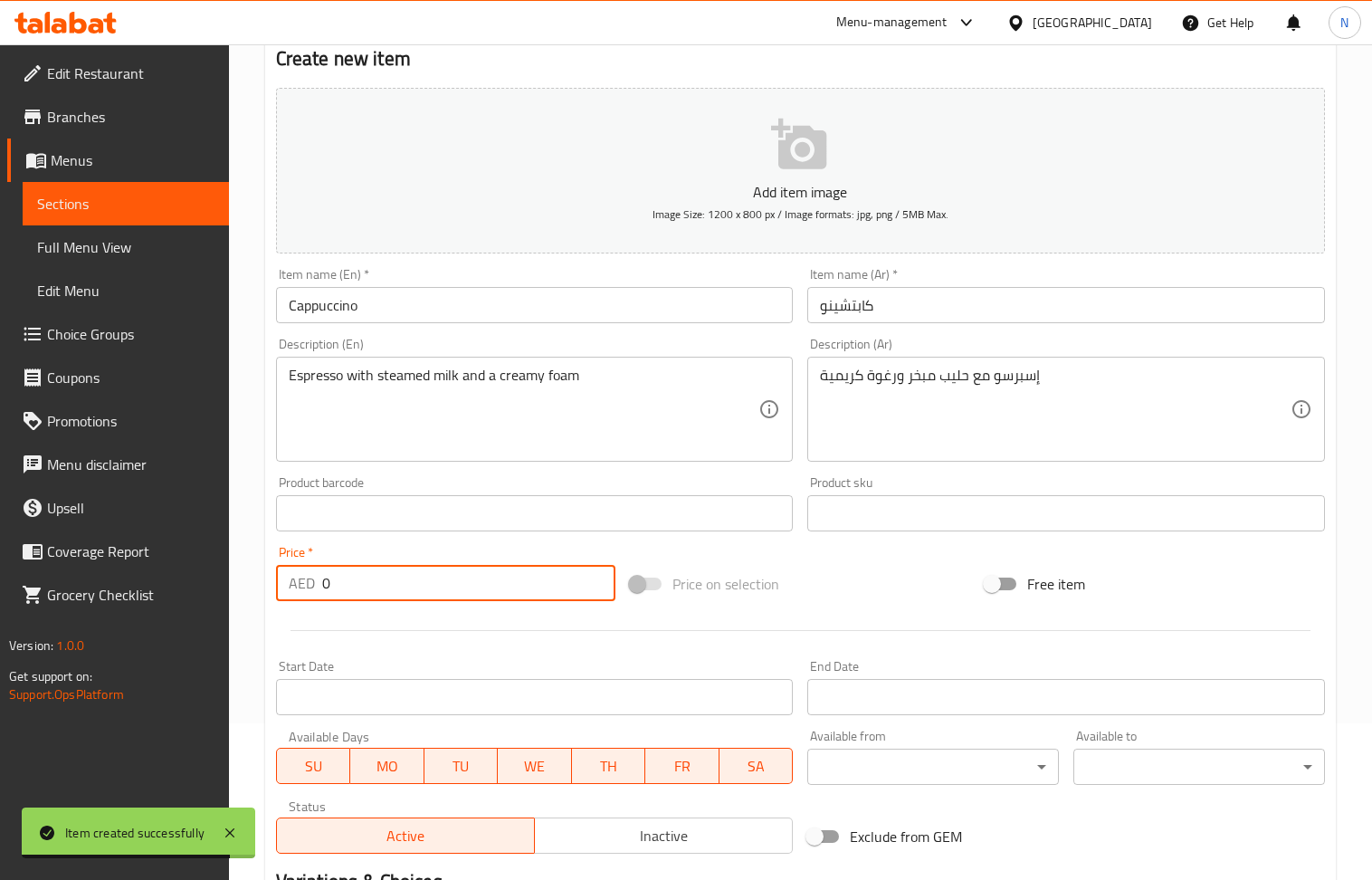
click at [382, 583] on input "0" at bounding box center [469, 583] width 294 height 36
paste input "2"
type input "20"
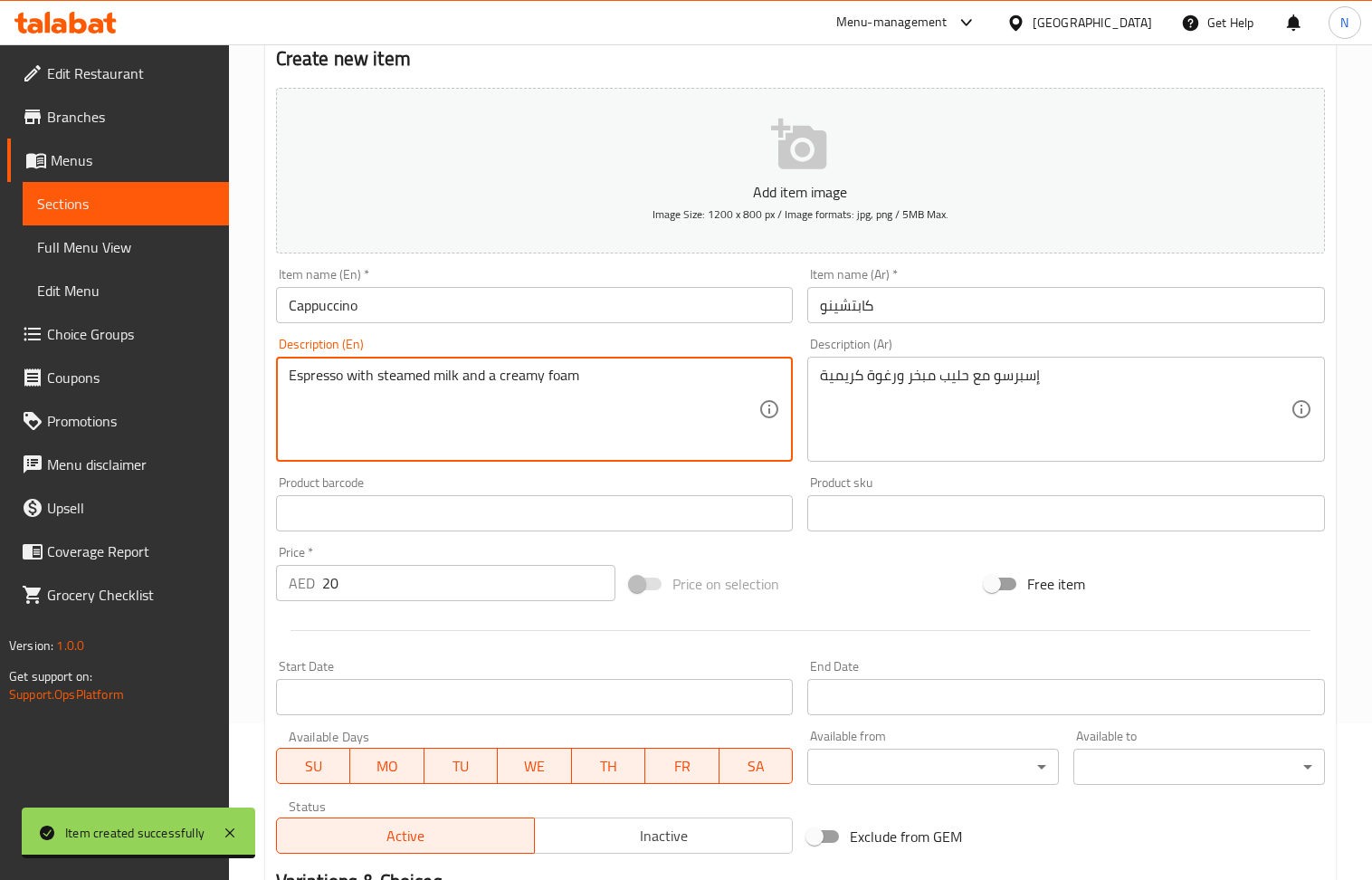
scroll to position [398, 0]
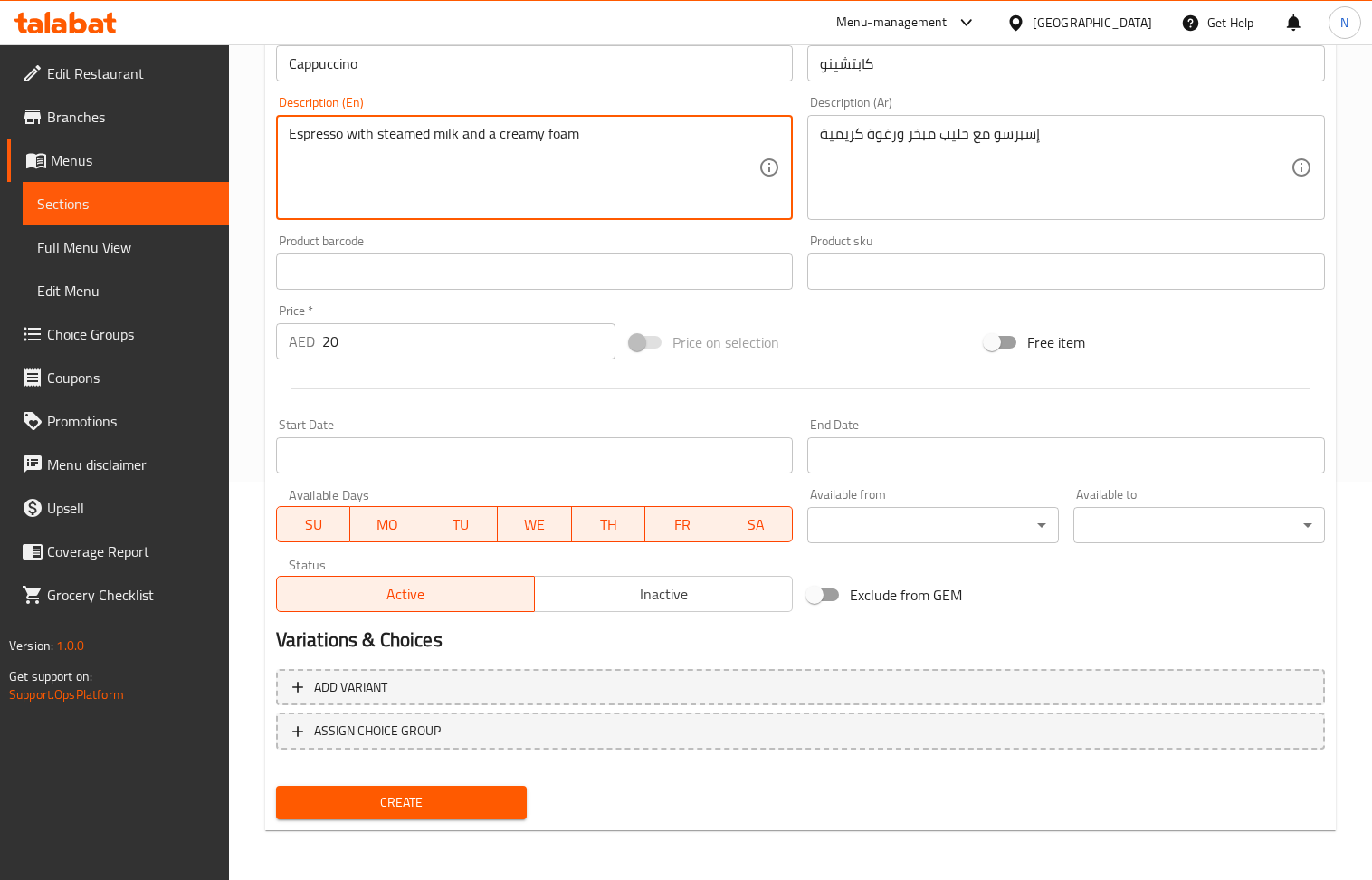
click at [403, 789] on button "Create" at bounding box center [402, 803] width 252 height 33
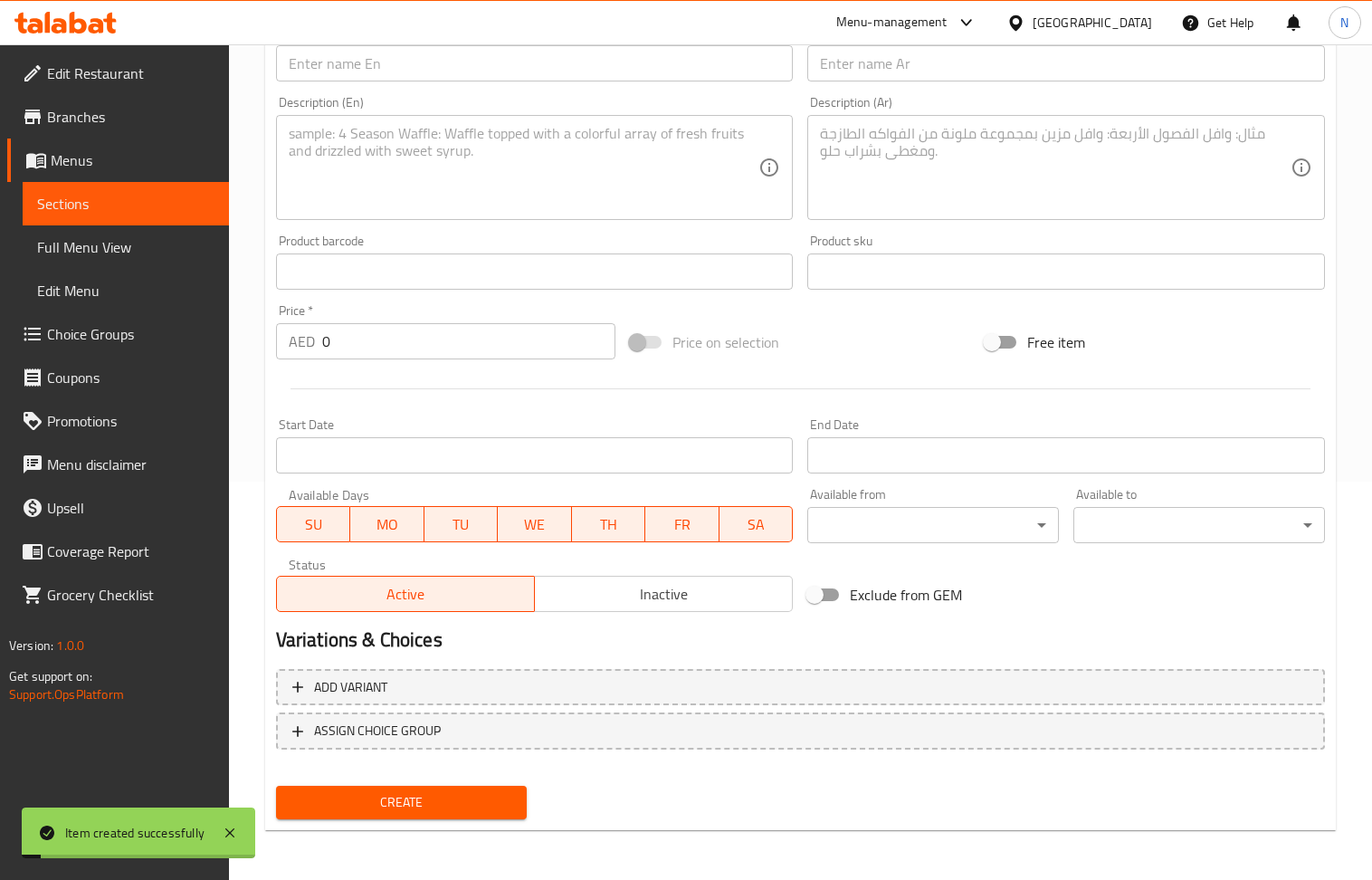
click at [392, 341] on input "0" at bounding box center [469, 341] width 294 height 36
paste input "2"
type input "20"
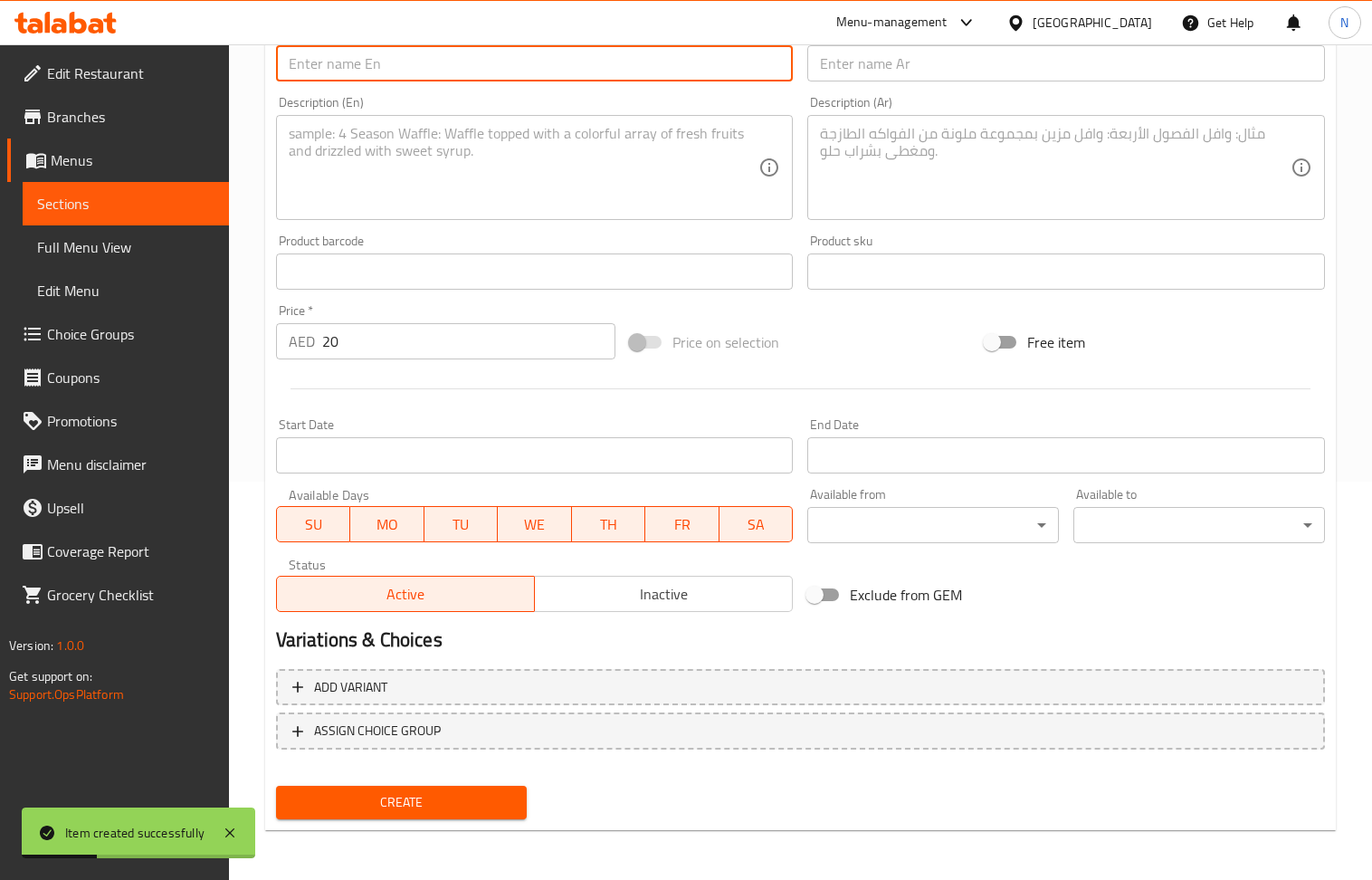
click at [395, 69] on input "text" at bounding box center [535, 63] width 518 height 36
paste input "Hot Spanish Latte"
type input "Hot Spanish Latte"
click at [856, 76] on input "text" at bounding box center [1066, 63] width 518 height 36
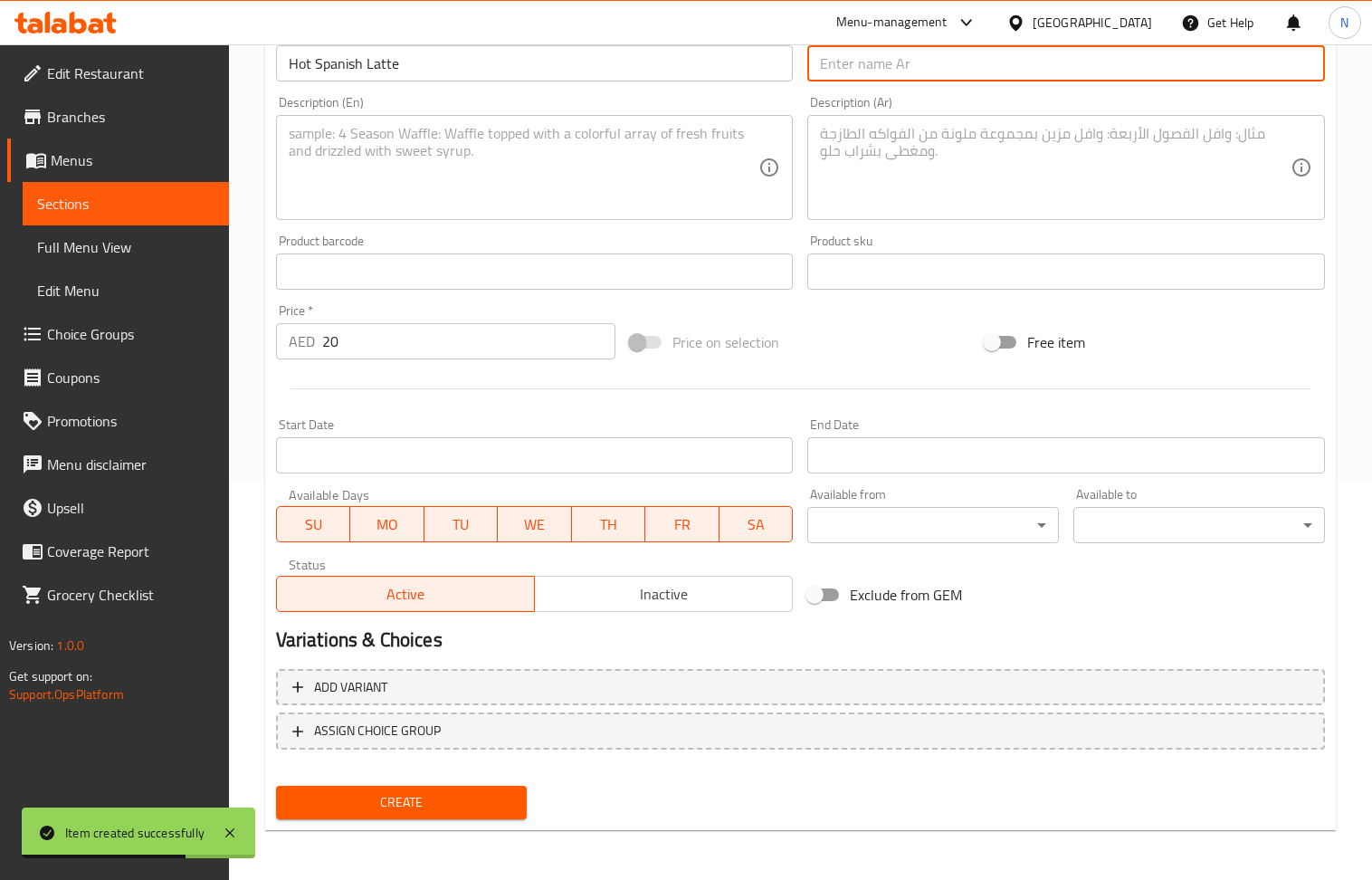
paste input "سبانيش لاتيه ساخنة"
type input "سبانيش لاتيه ساخنة"
click at [389, 181] on textarea at bounding box center [524, 168] width 471 height 86
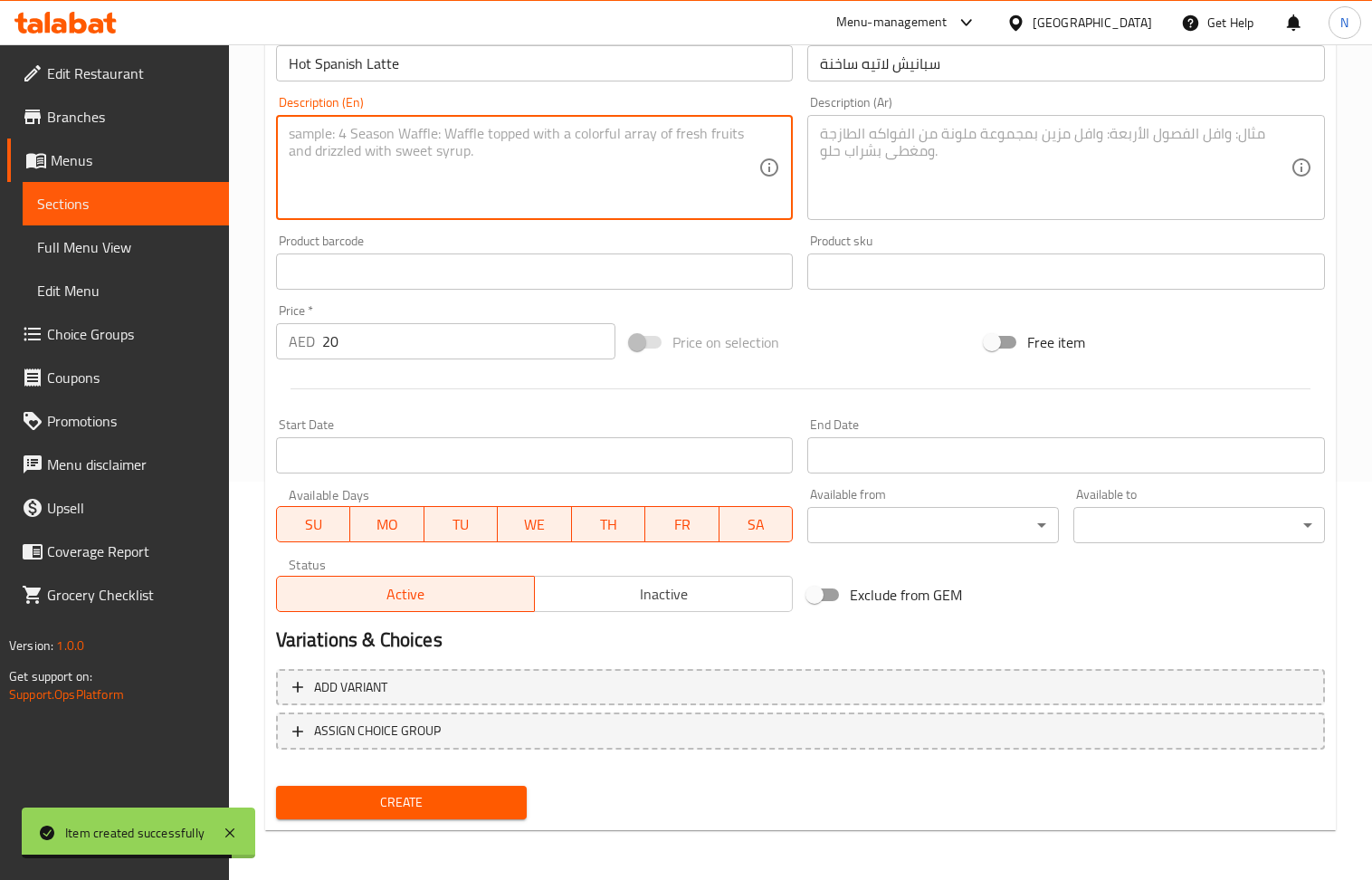
paste textarea "espresso, sweetened condensed milk, and milk"
type textarea "espresso, sweetened condensed milk, and milk"
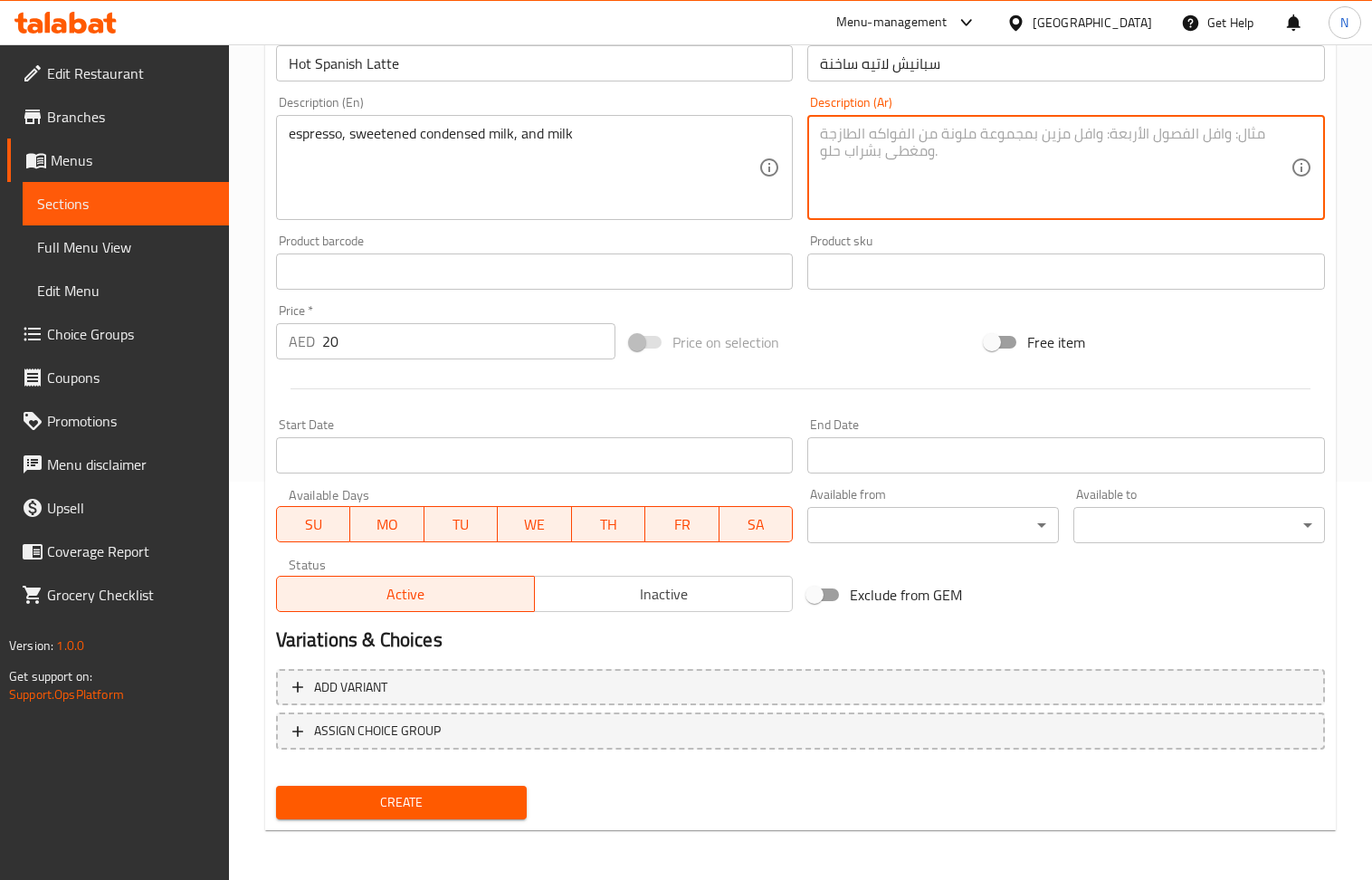
click at [922, 165] on textarea at bounding box center [1056, 168] width 471 height 86
paste textarea "الإسبريسو والحليب المكثف المحلى والحليب"
type textarea "الإسبريسو والحليب المكثف المحلى والحليب"
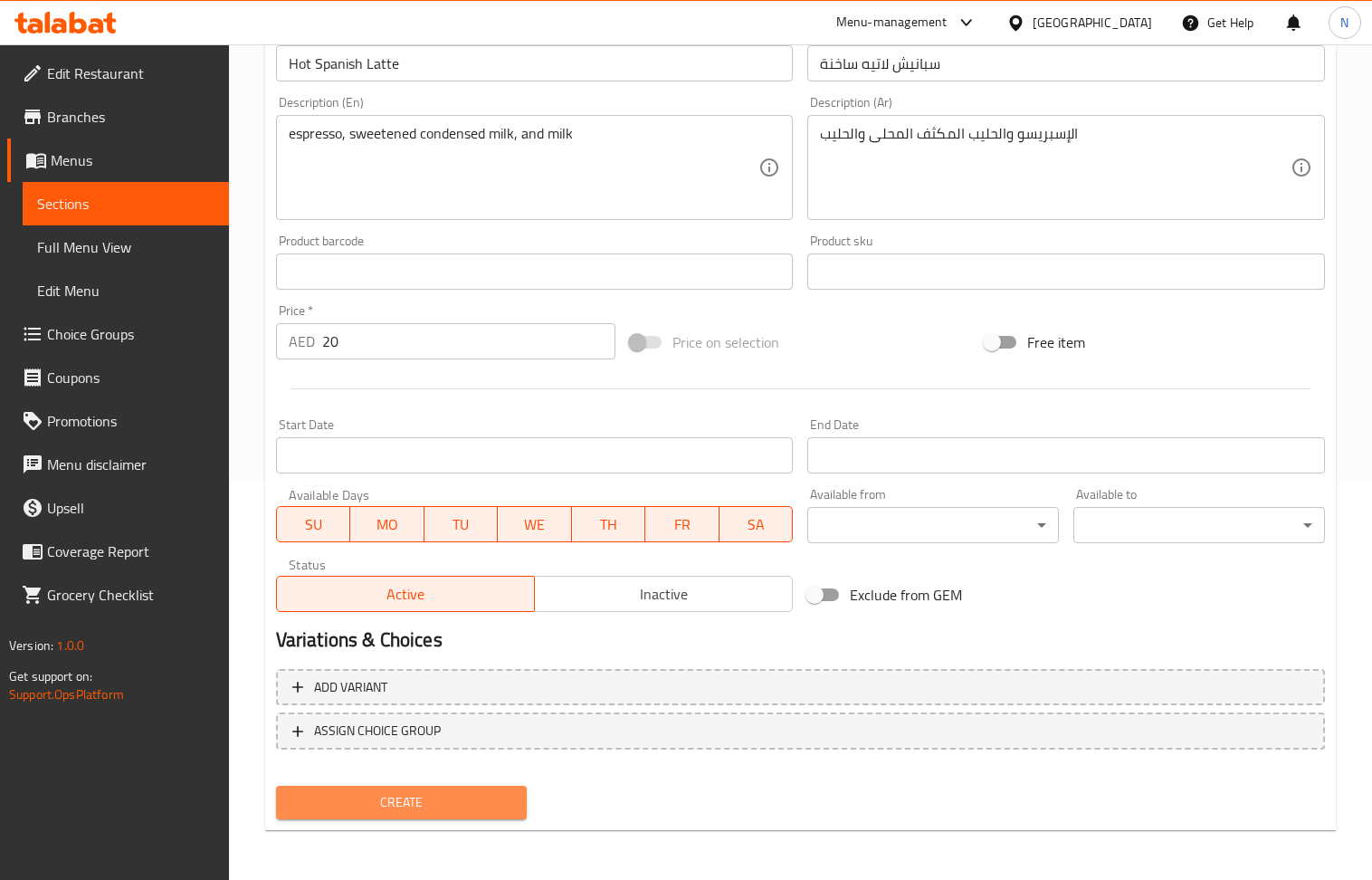
click at [478, 810] on span "Create" at bounding box center [402, 802] width 223 height 22
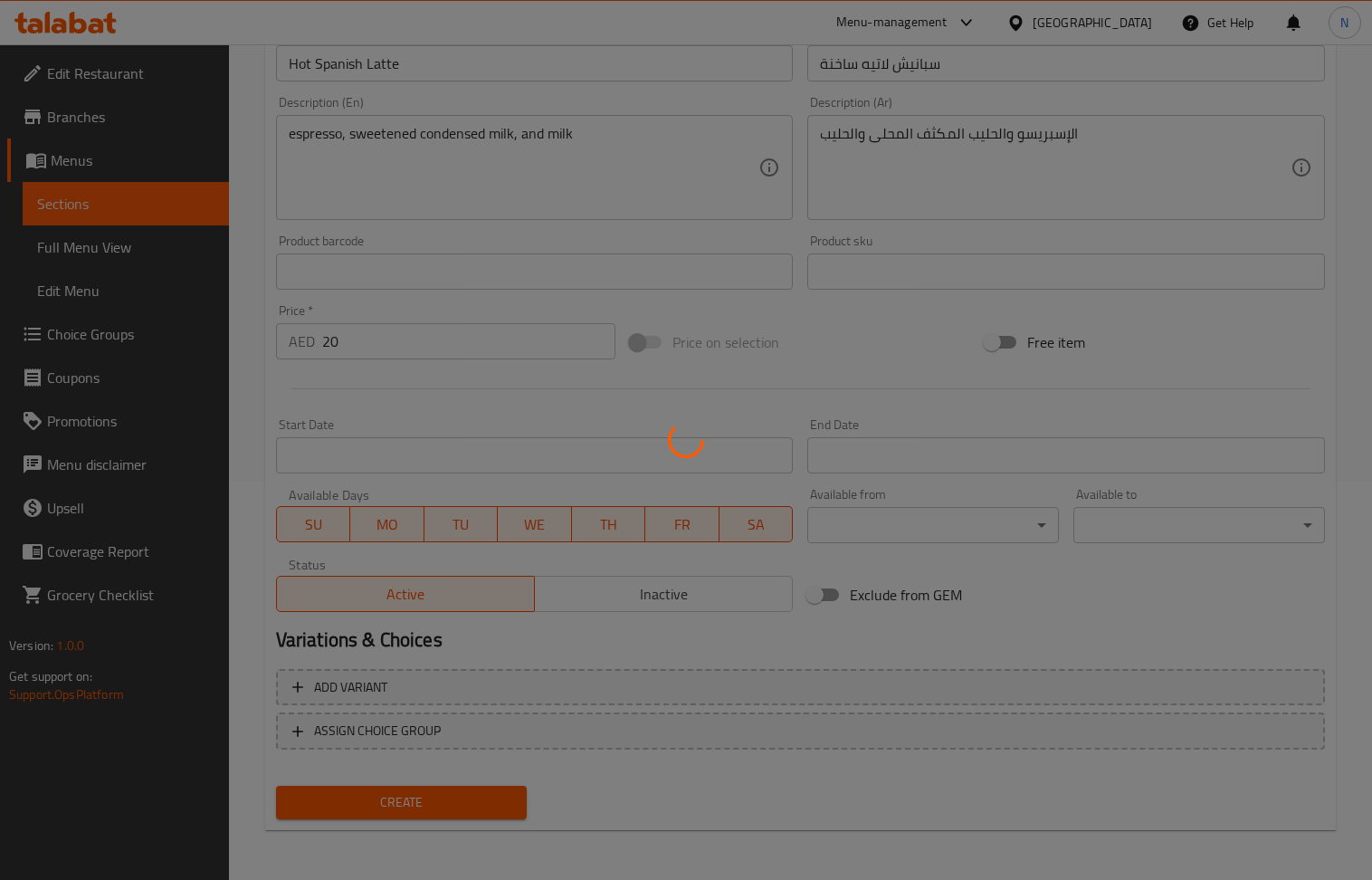
type input "0"
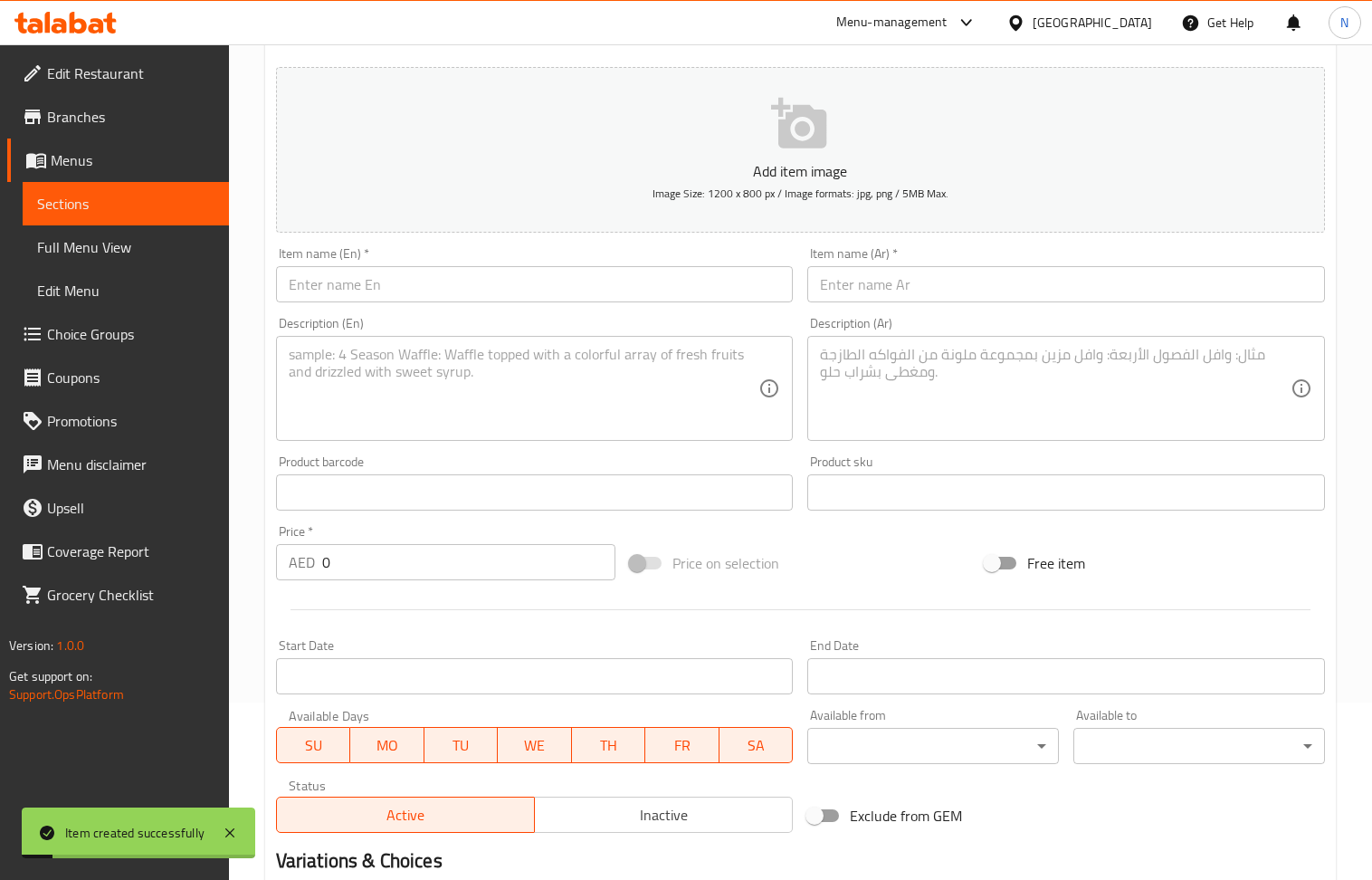
scroll to position [0, 0]
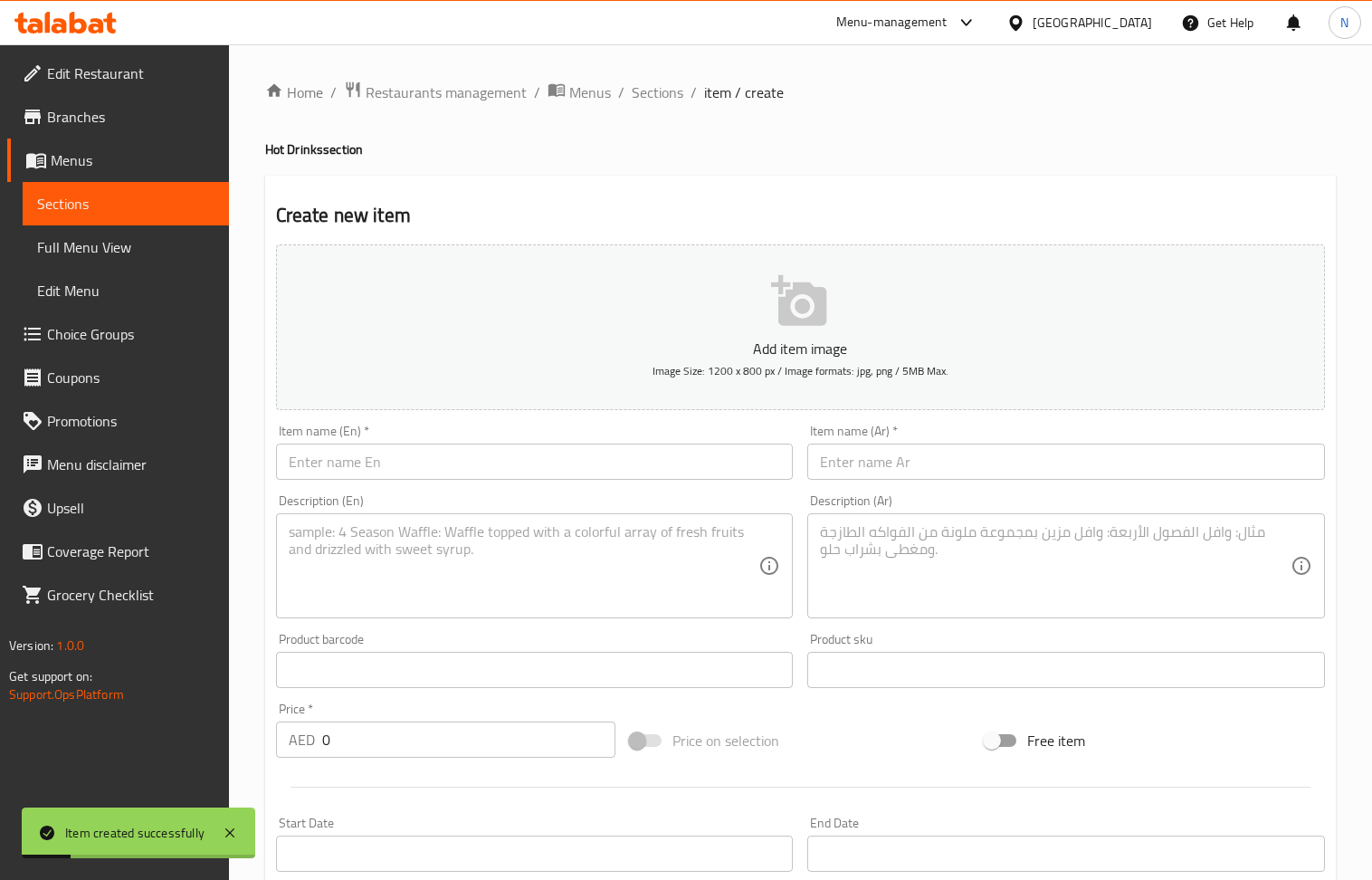
drag, startPoint x: 676, startPoint y: 88, endPoint x: 613, endPoint y: 76, distance: 64.1
click at [676, 88] on span "Sections" at bounding box center [657, 92] width 52 height 21
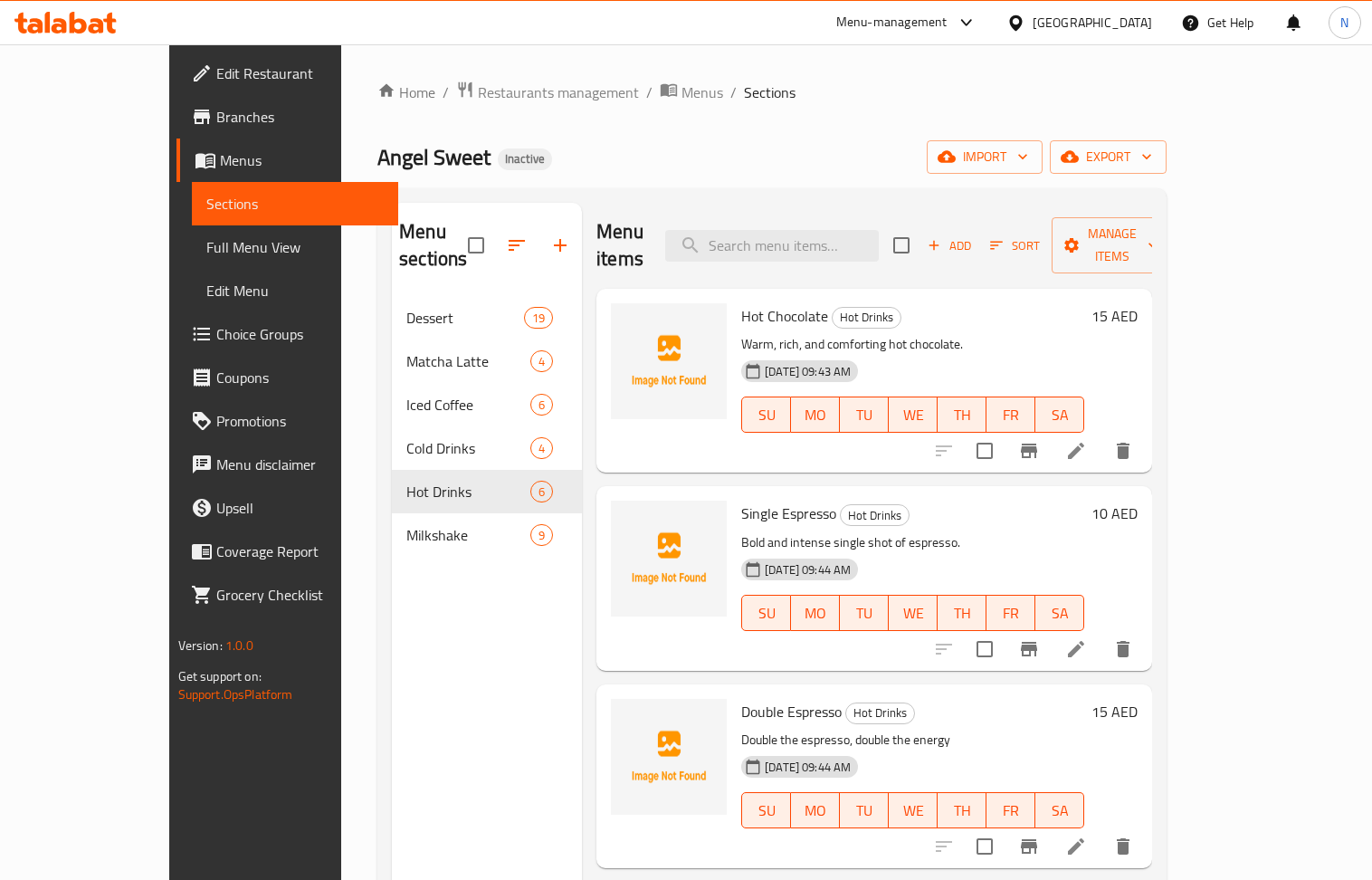
click at [206, 244] on span "Full Menu View" at bounding box center [295, 247] width 178 height 21
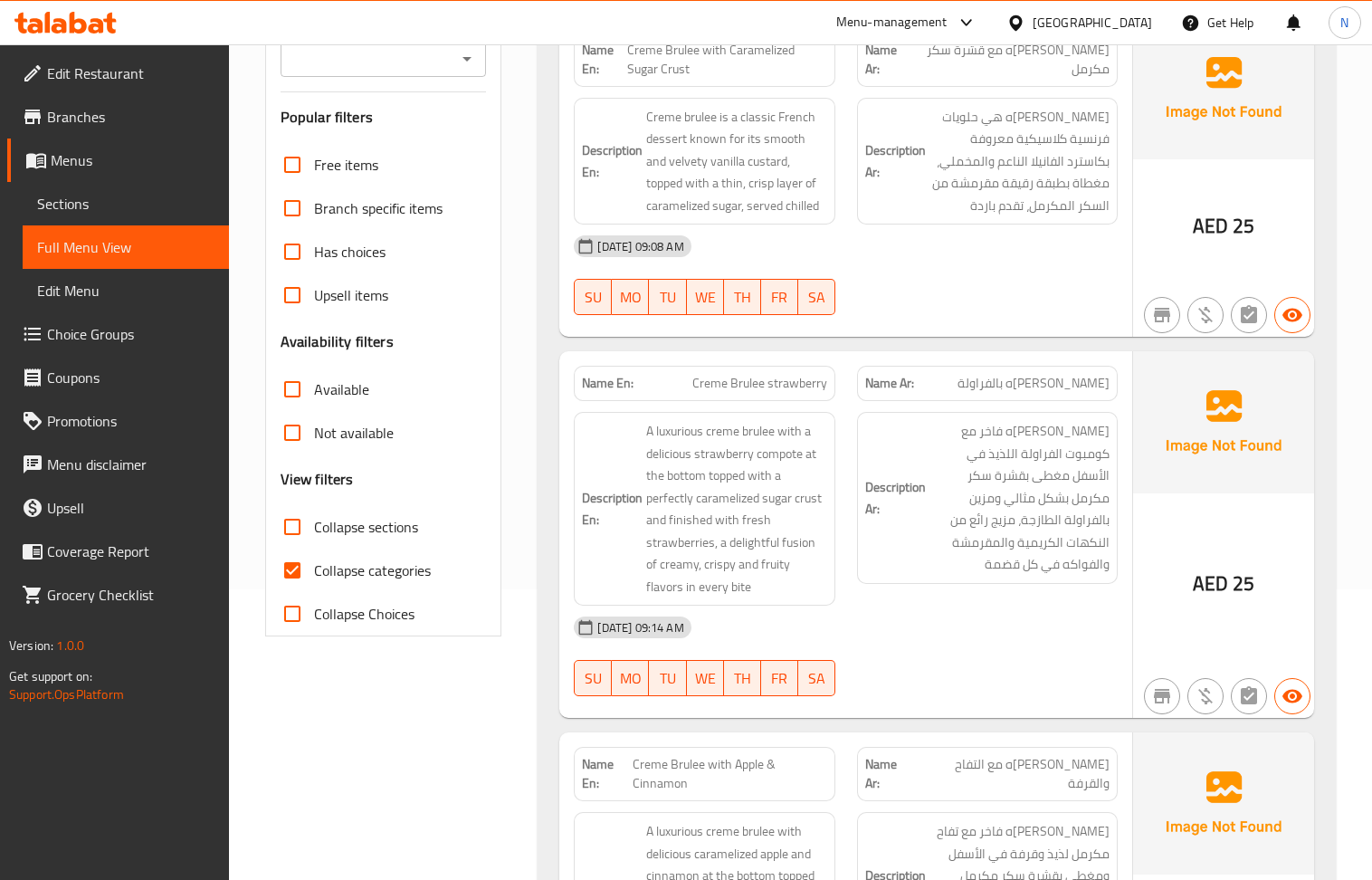
scroll to position [362, 0]
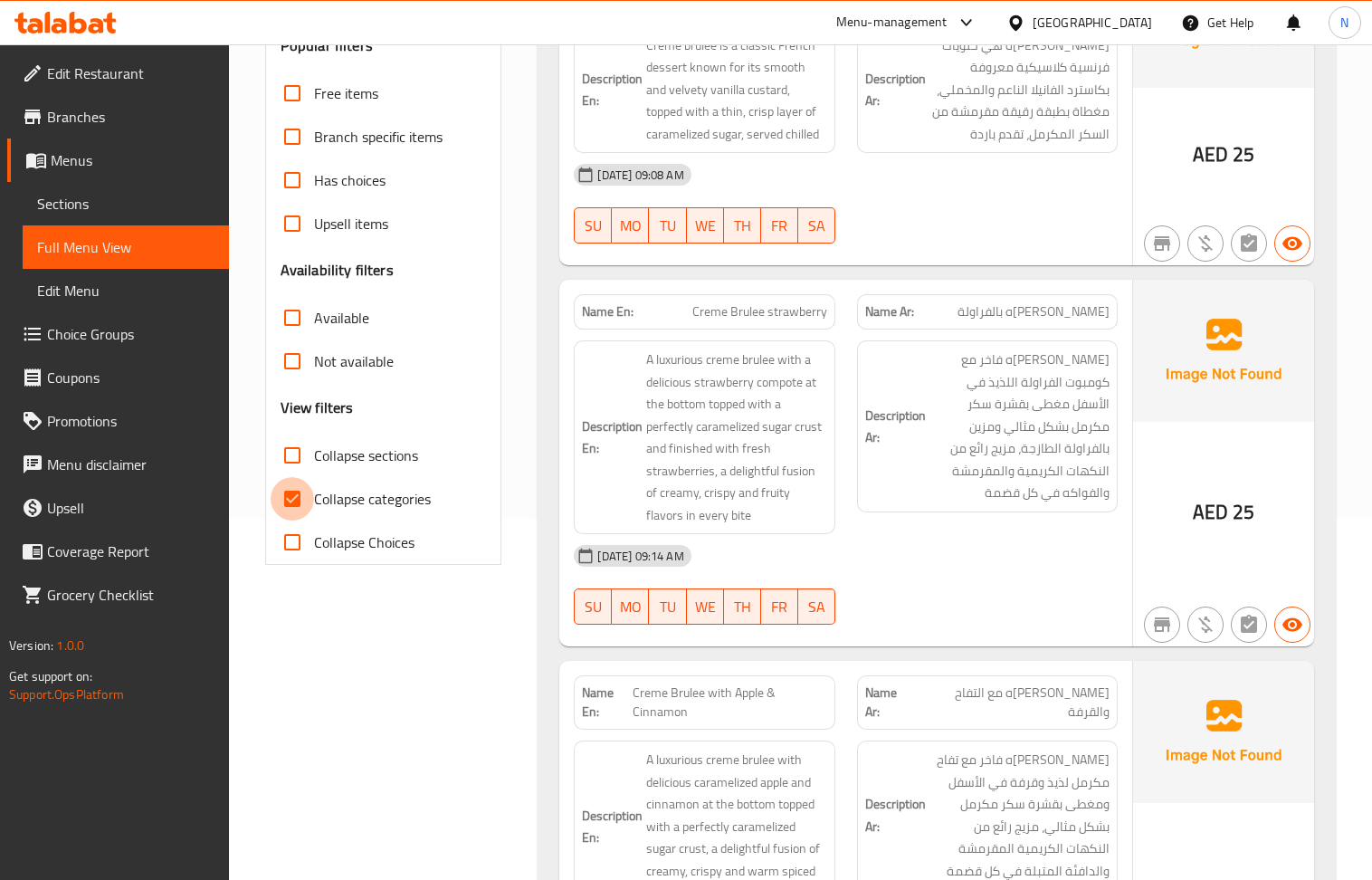
click at [295, 500] on input "Collapse categories" at bounding box center [292, 499] width 44 height 44
checkbox input "false"
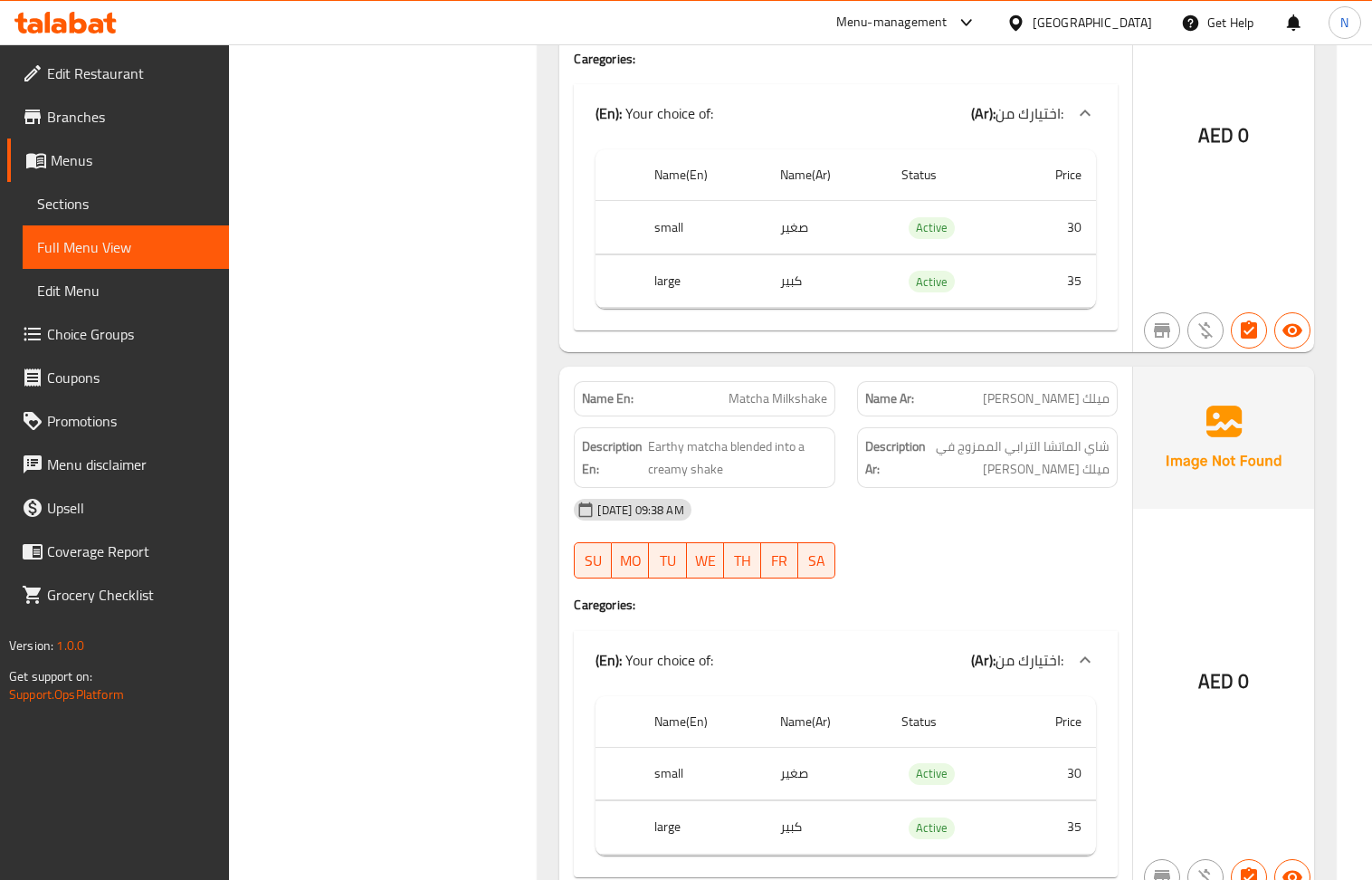
scroll to position [20258, 0]
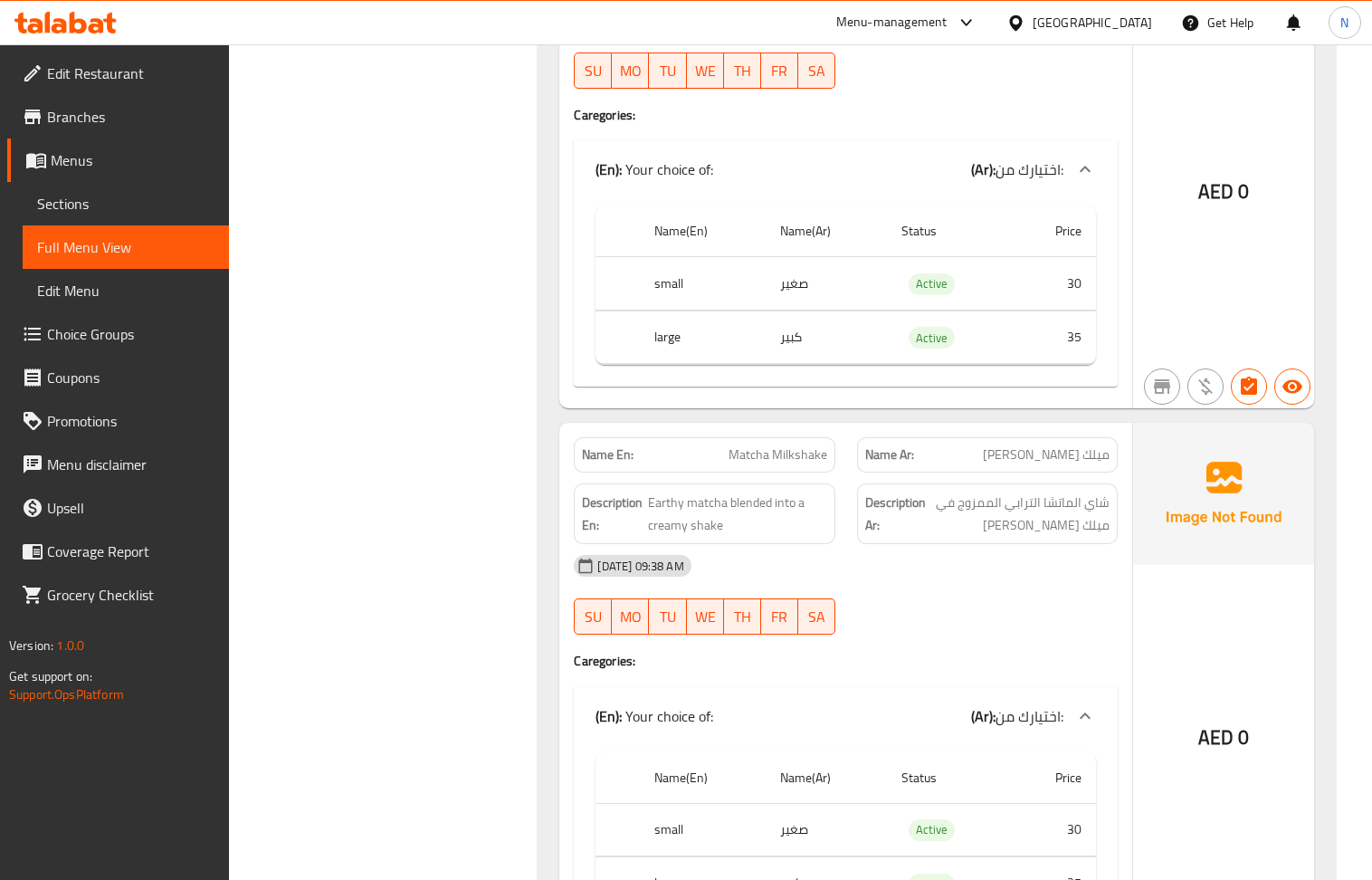
click at [142, 212] on span "Sections" at bounding box center [126, 203] width 178 height 21
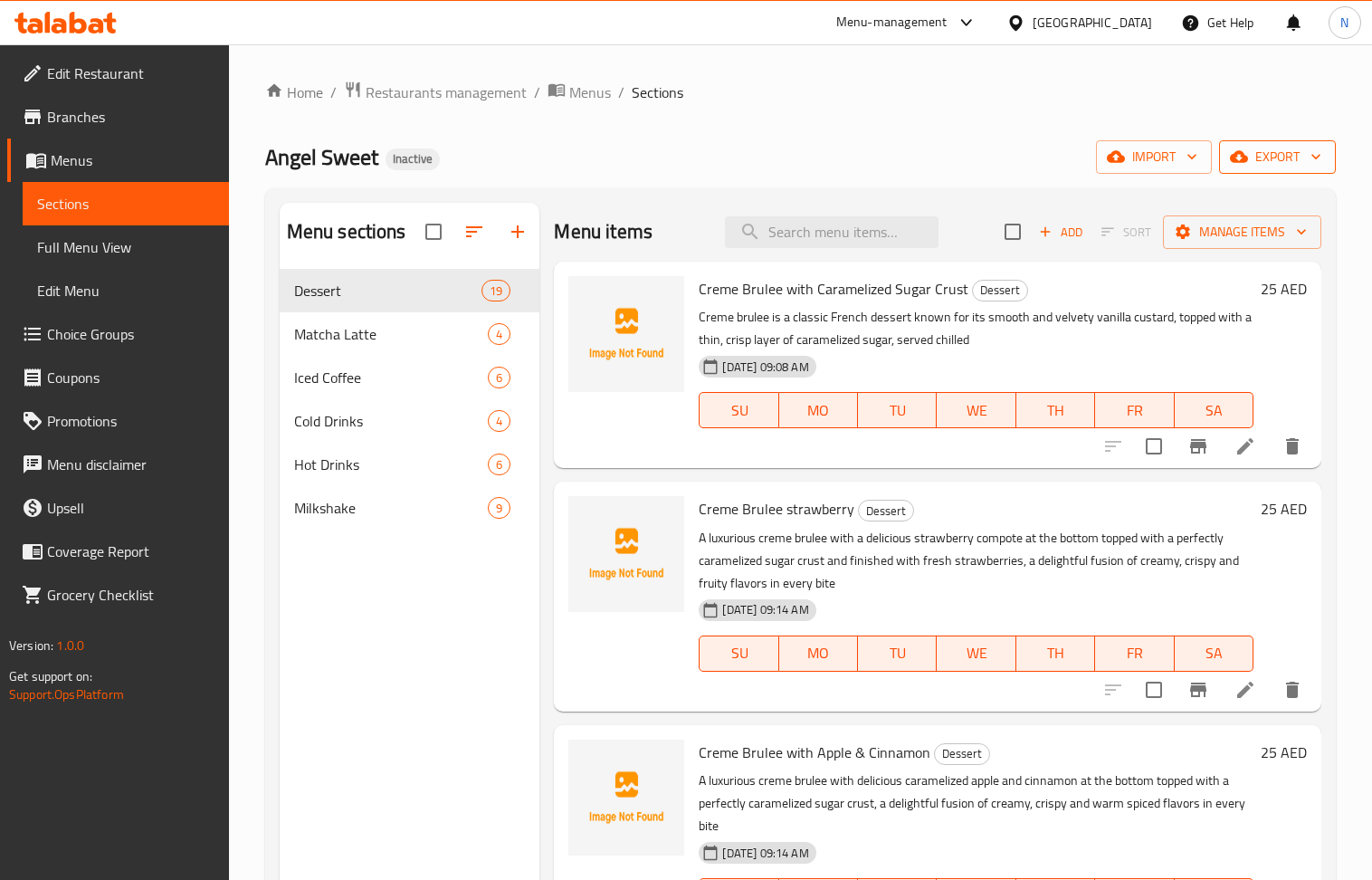
click at [1275, 156] on span "export" at bounding box center [1278, 156] width 88 height 22
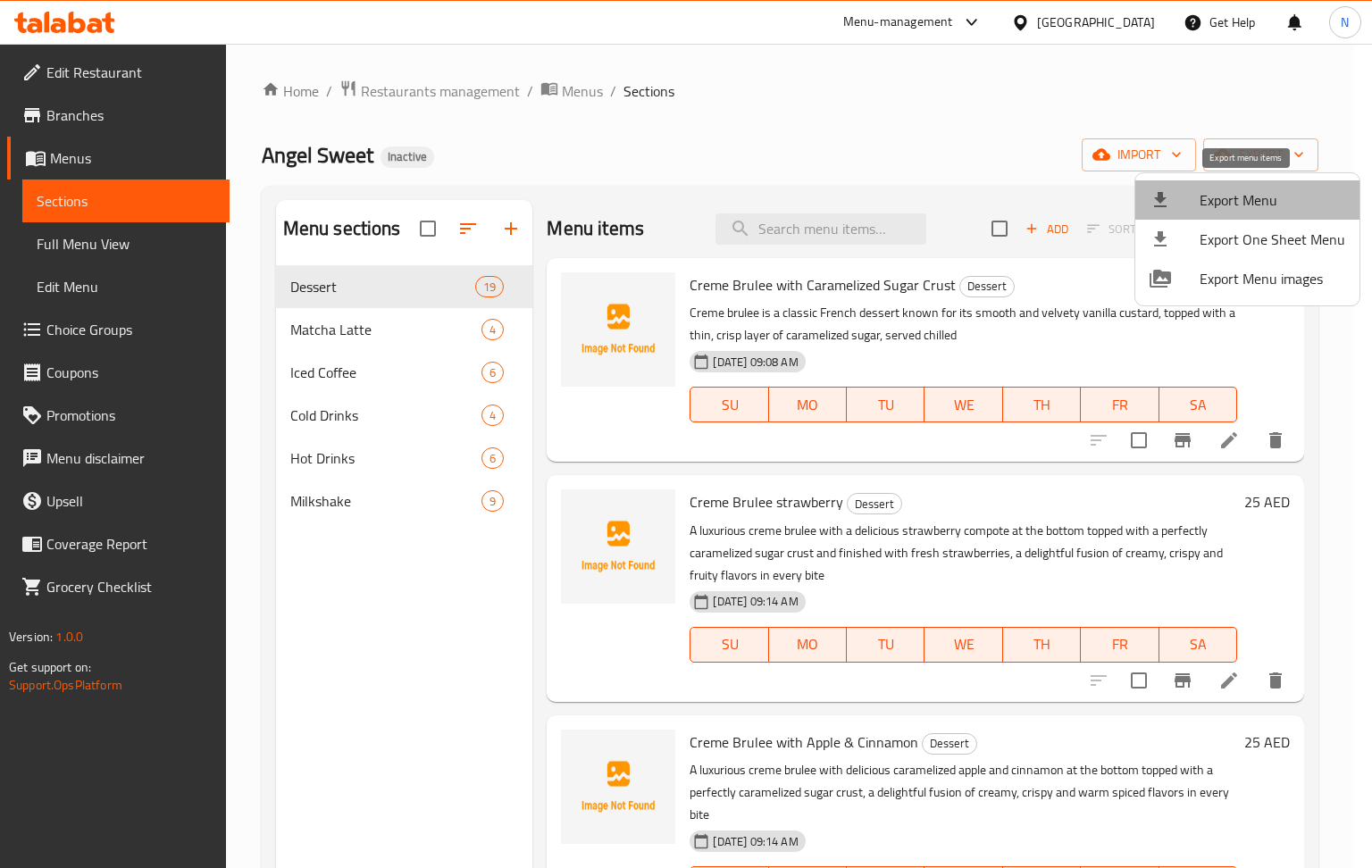
click at [1263, 207] on span "Export Menu" at bounding box center [1272, 200] width 145 height 21
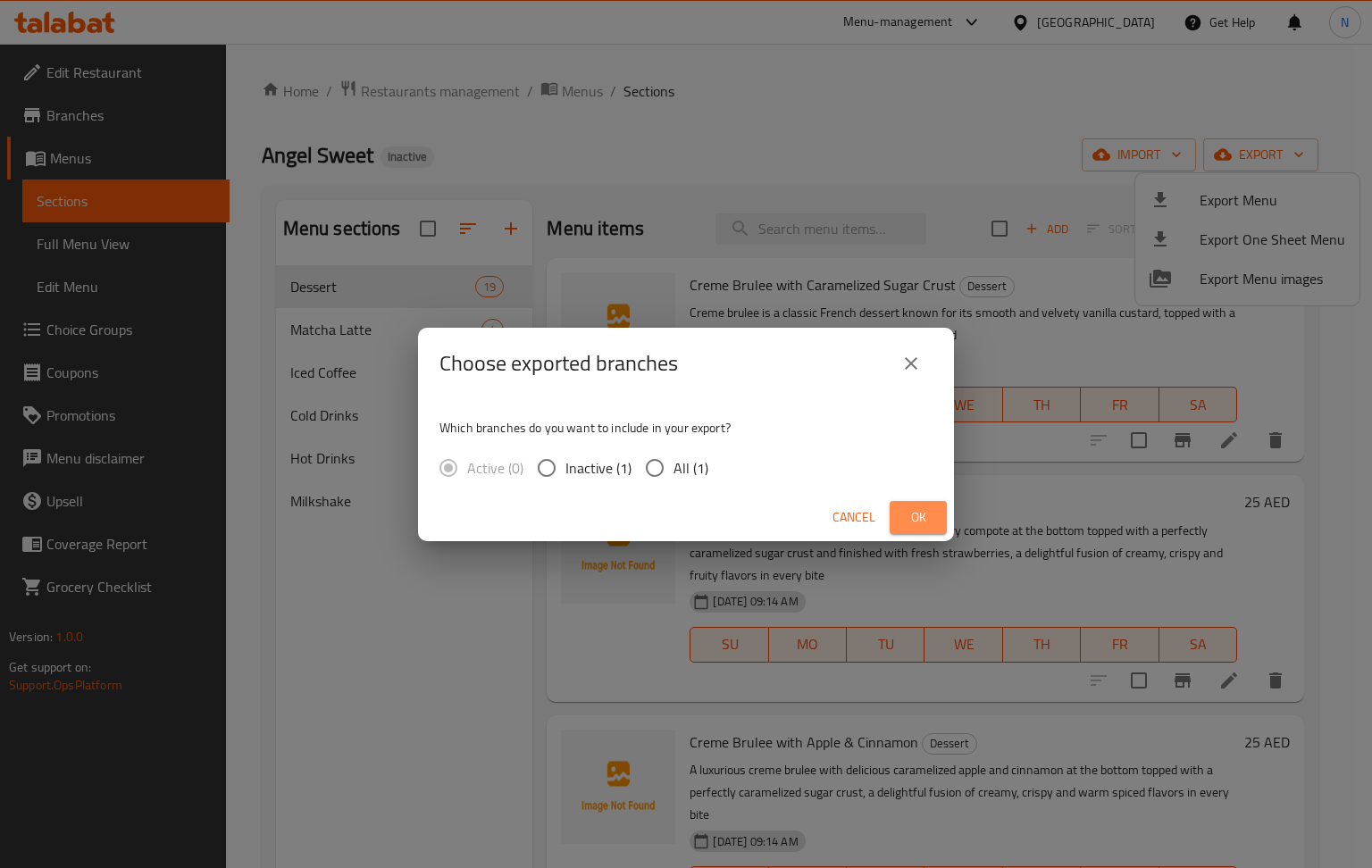
click at [911, 516] on span "Ok" at bounding box center [918, 517] width 29 height 22
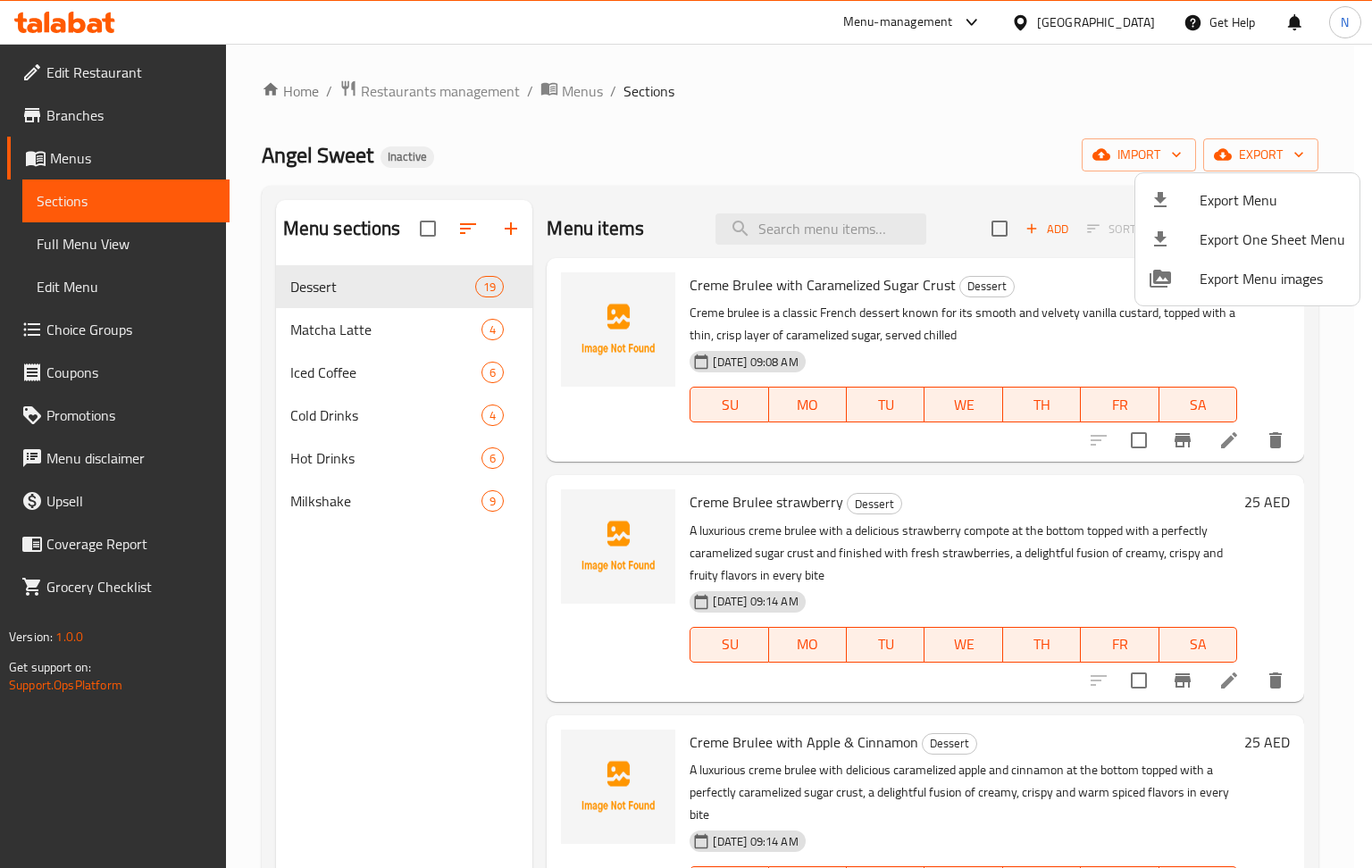
click at [1272, 105] on div at bounding box center [686, 434] width 1372 height 868
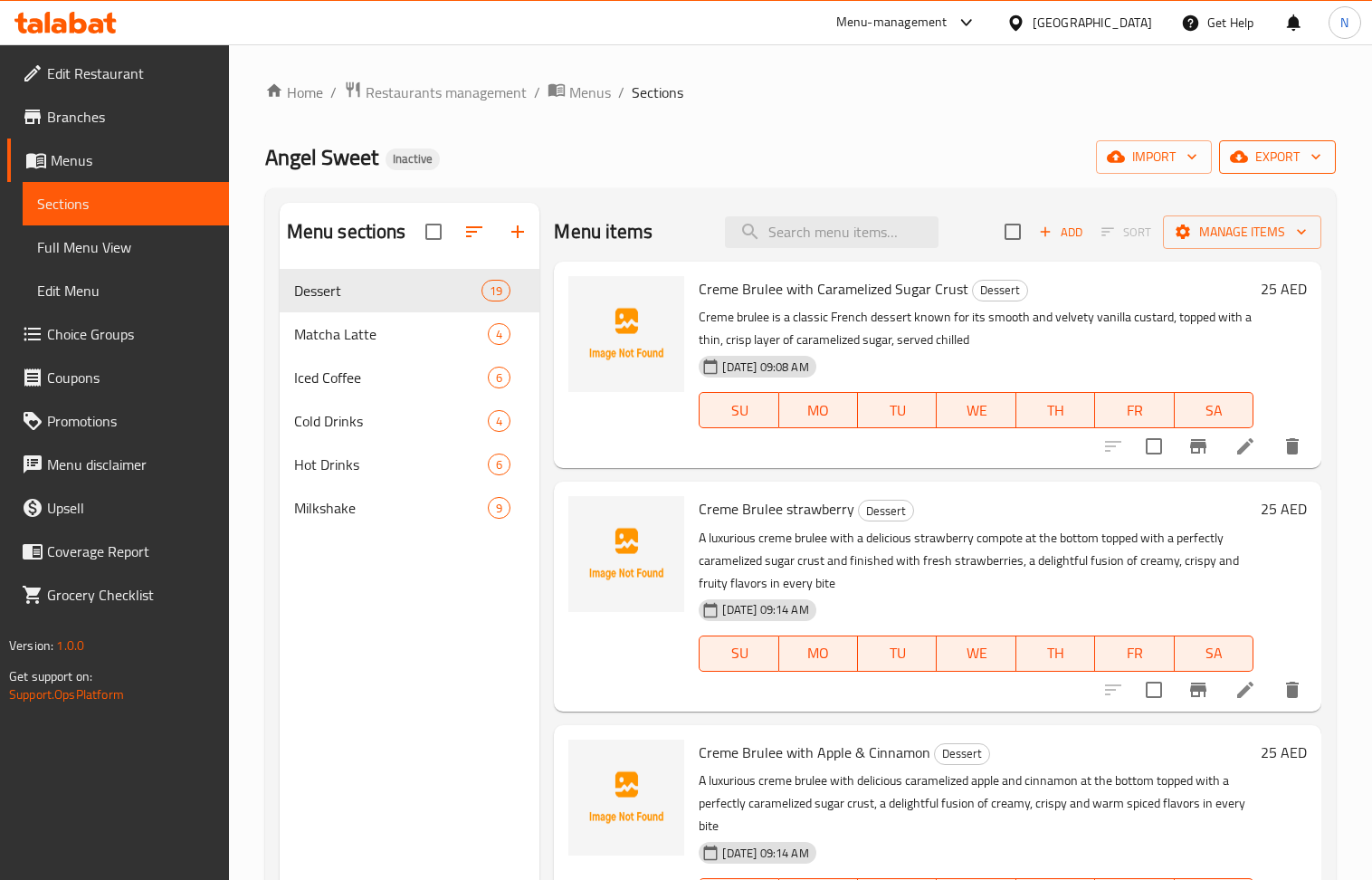
click at [1298, 170] on button "export" at bounding box center [1278, 157] width 117 height 33
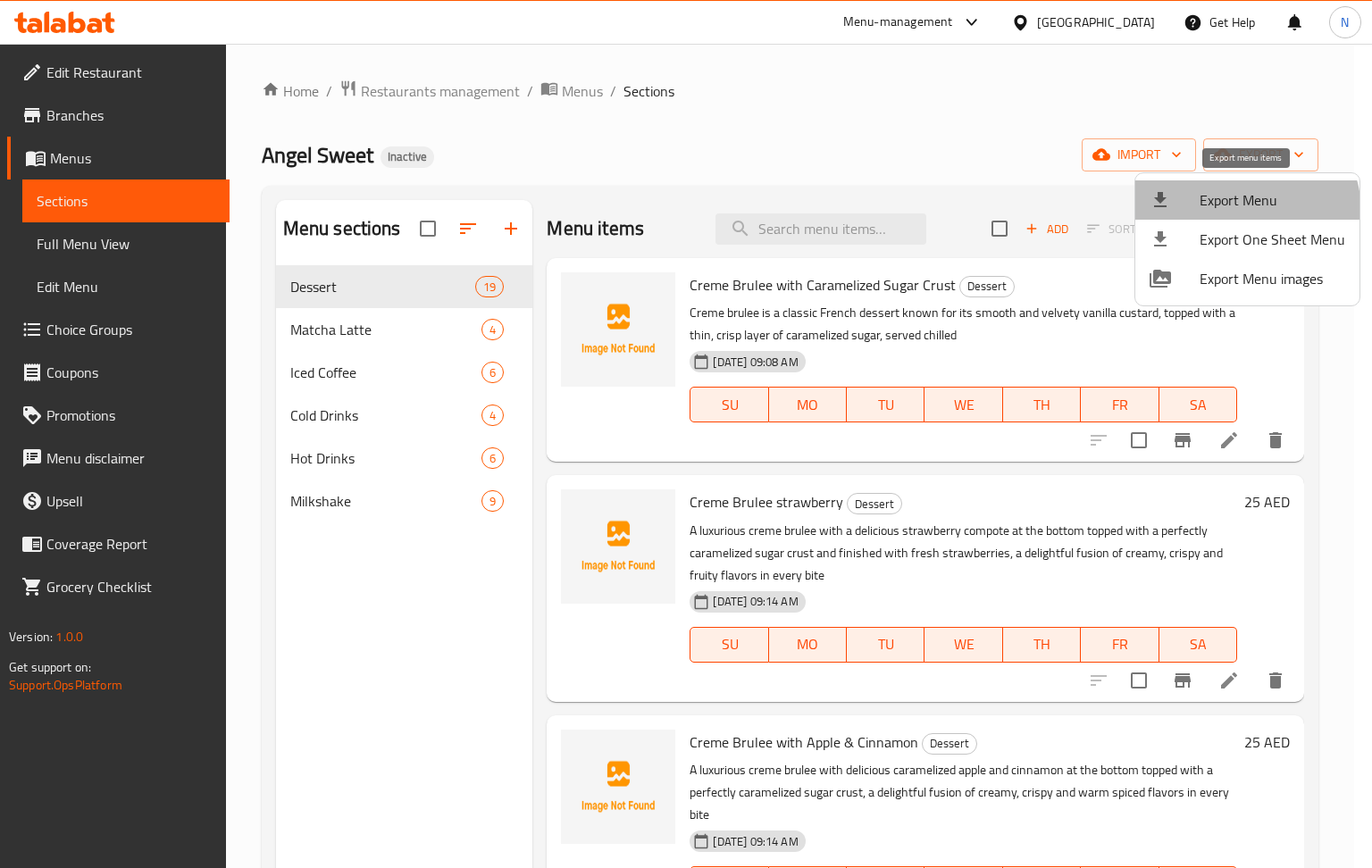
click at [1244, 211] on span "Export Menu" at bounding box center [1272, 200] width 145 height 21
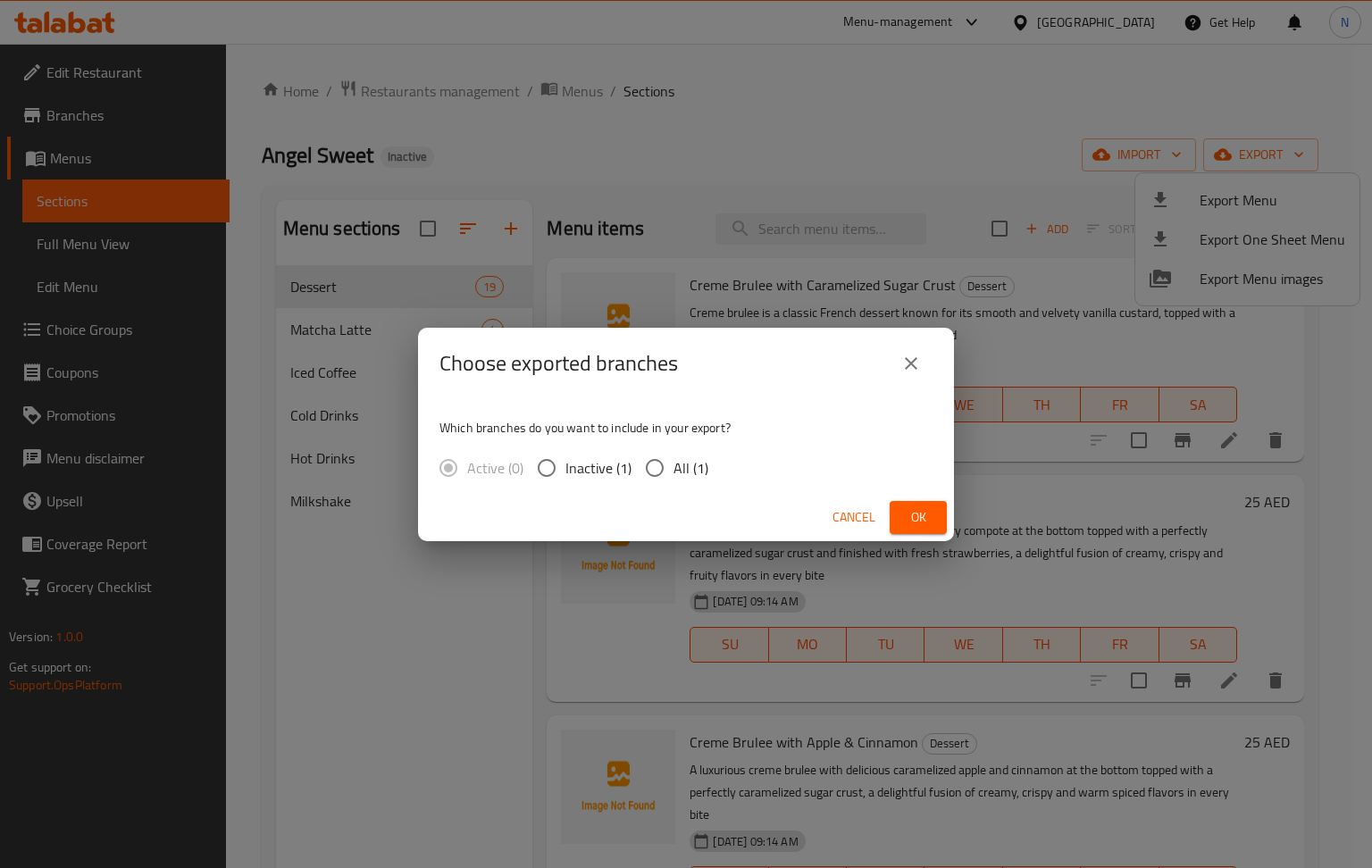
click at [648, 466] on input "All (1)" at bounding box center [654, 467] width 38 height 38
radio input "true"
click at [930, 509] on span "Ok" at bounding box center [918, 517] width 29 height 22
